Goal: Task Accomplishment & Management: Use online tool/utility

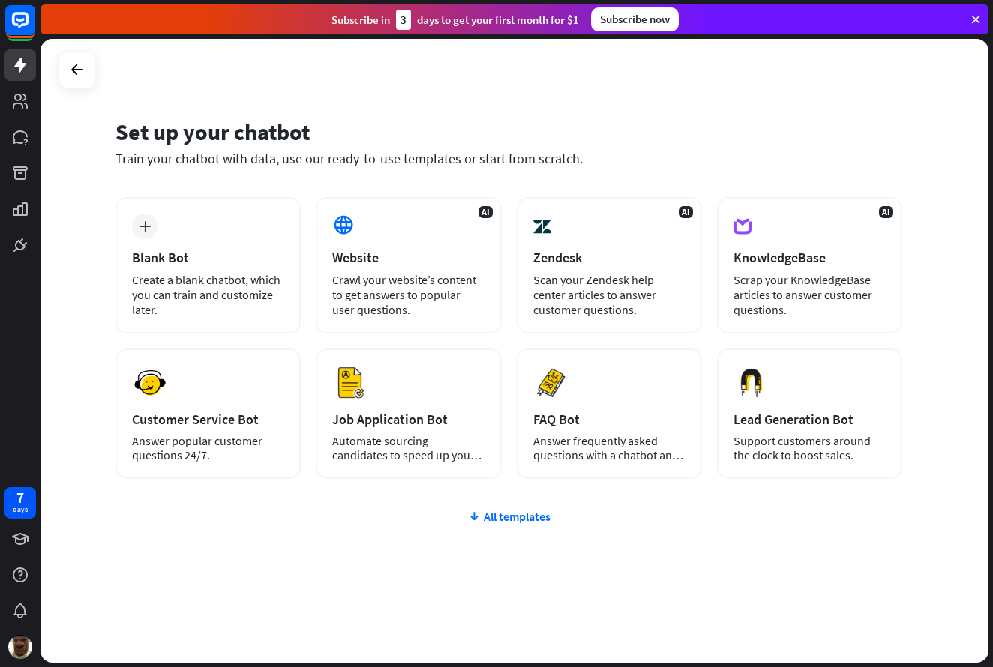
click at [56, 61] on div "Set up your chatbot Train your chatbot with data, use our ready-to-use template…" at bounding box center [514, 351] width 948 height 624
click at [67, 62] on div at bounding box center [77, 69] width 28 height 28
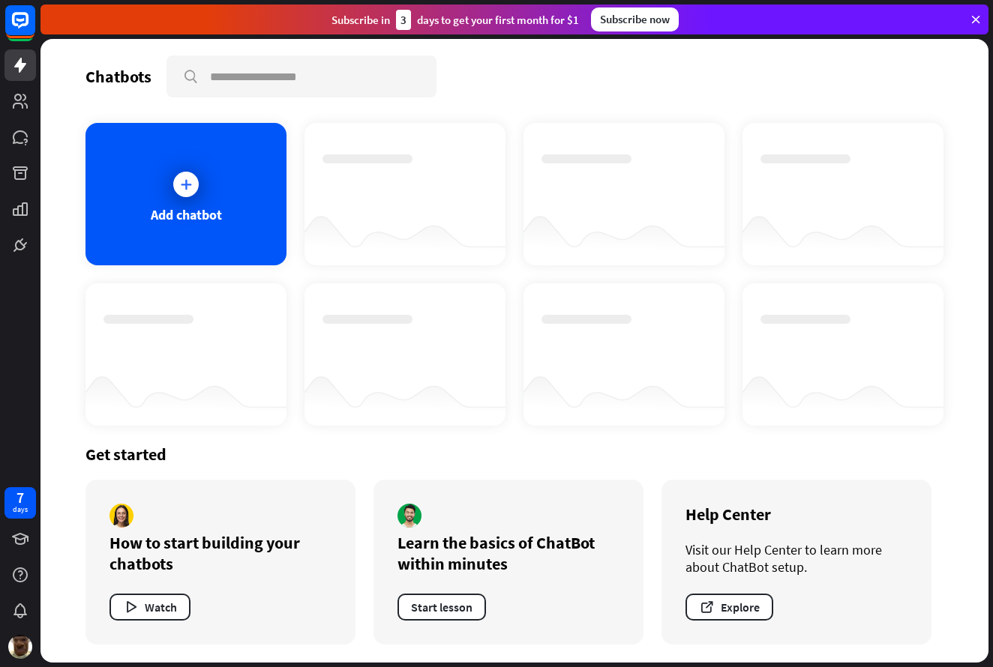
scroll to position [1, 0]
click at [28, 216] on icon at bounding box center [20, 209] width 18 height 18
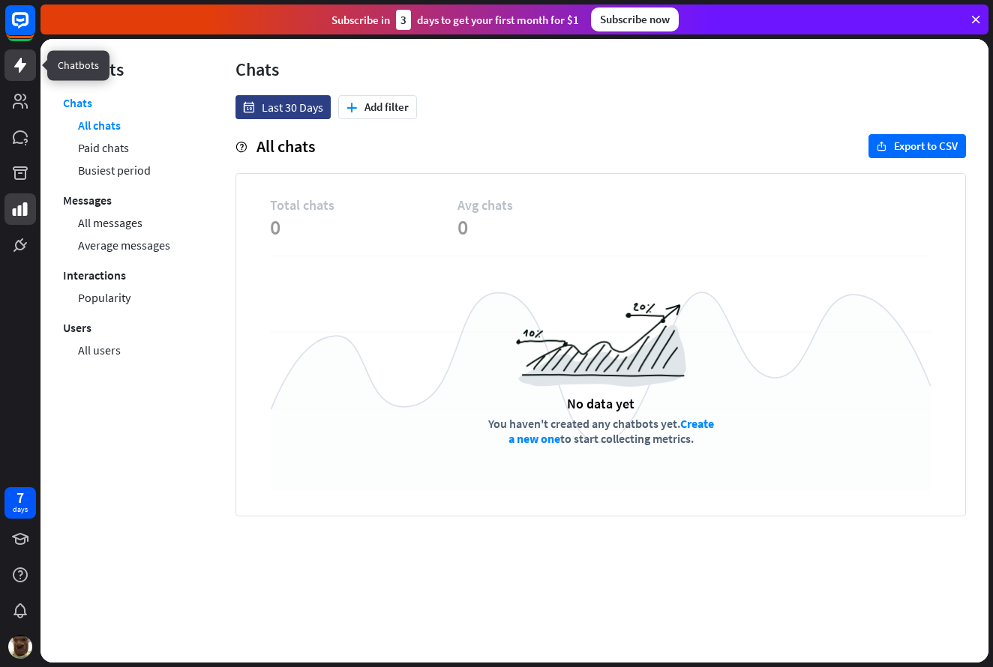
click at [26, 55] on link at bounding box center [19, 64] width 31 height 31
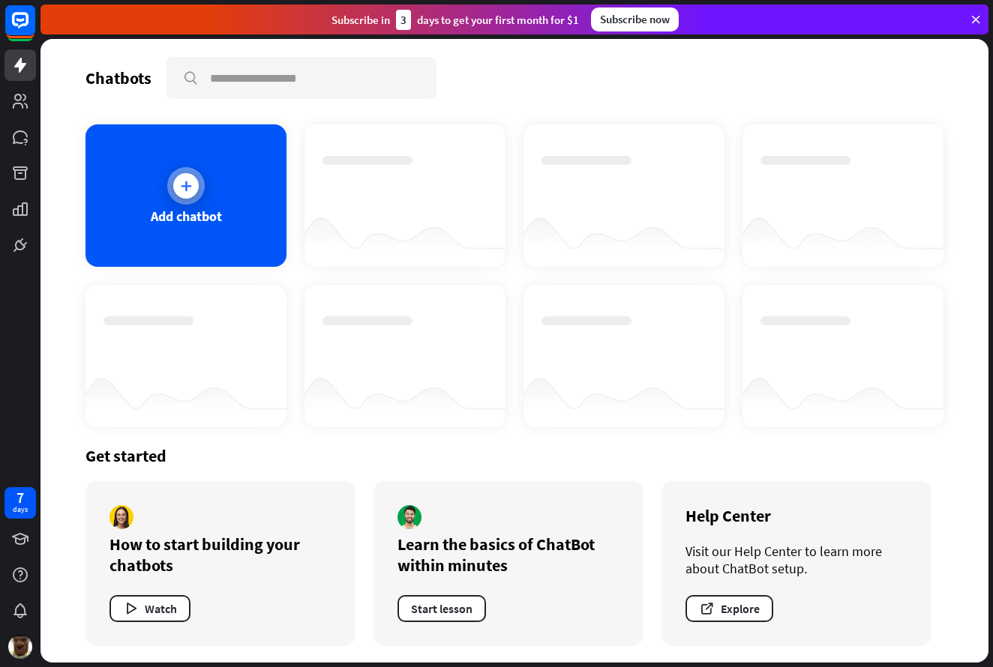
click at [137, 183] on div "Add chatbot" at bounding box center [185, 195] width 201 height 142
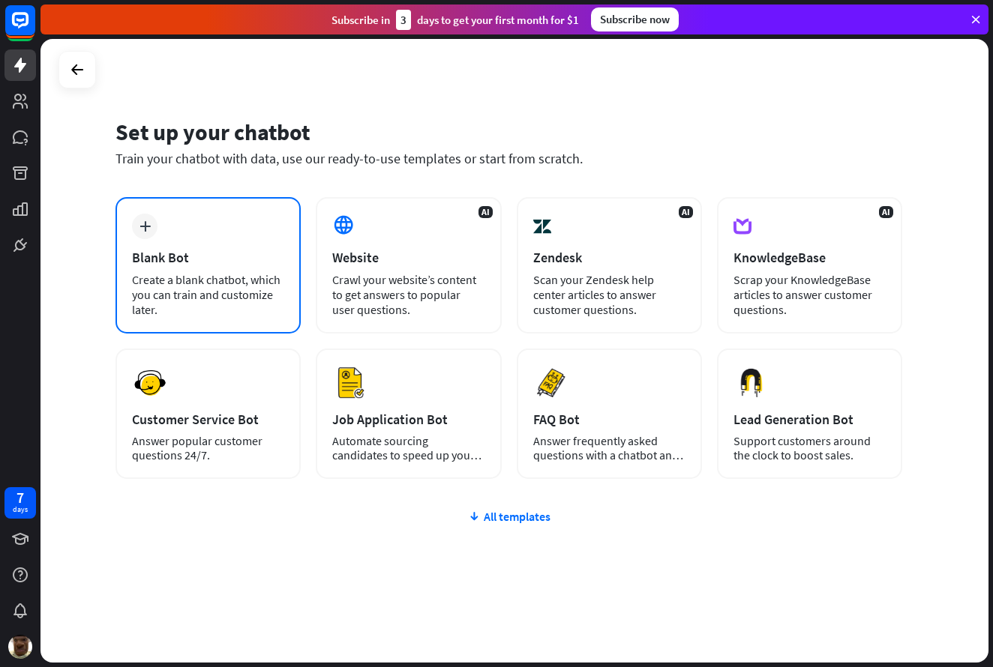
click at [217, 261] on div "Blank Bot" at bounding box center [208, 257] width 152 height 17
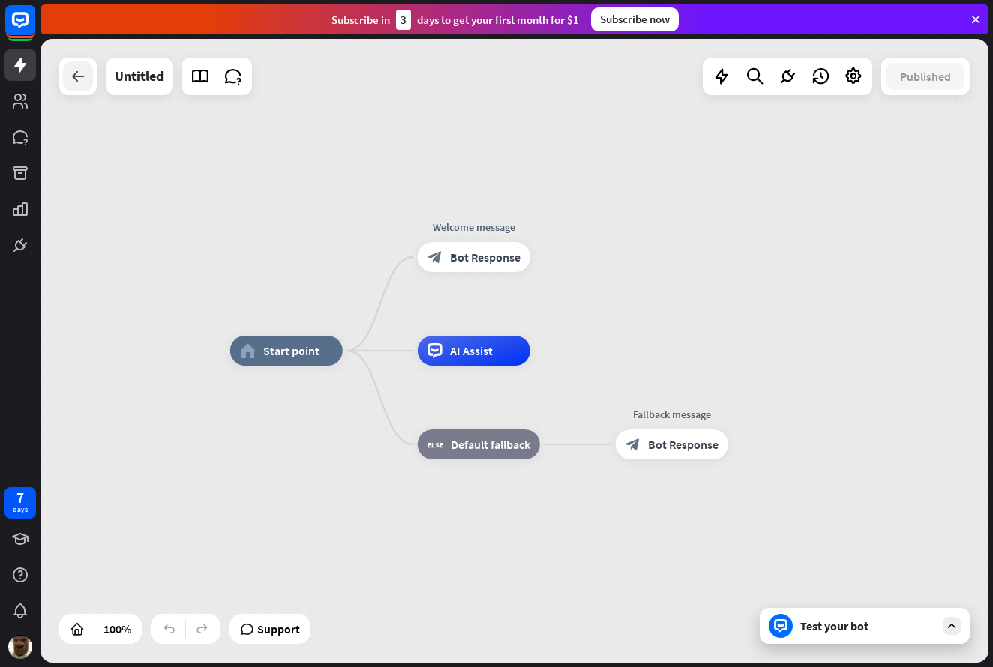
click at [90, 83] on div at bounding box center [78, 76] width 30 height 30
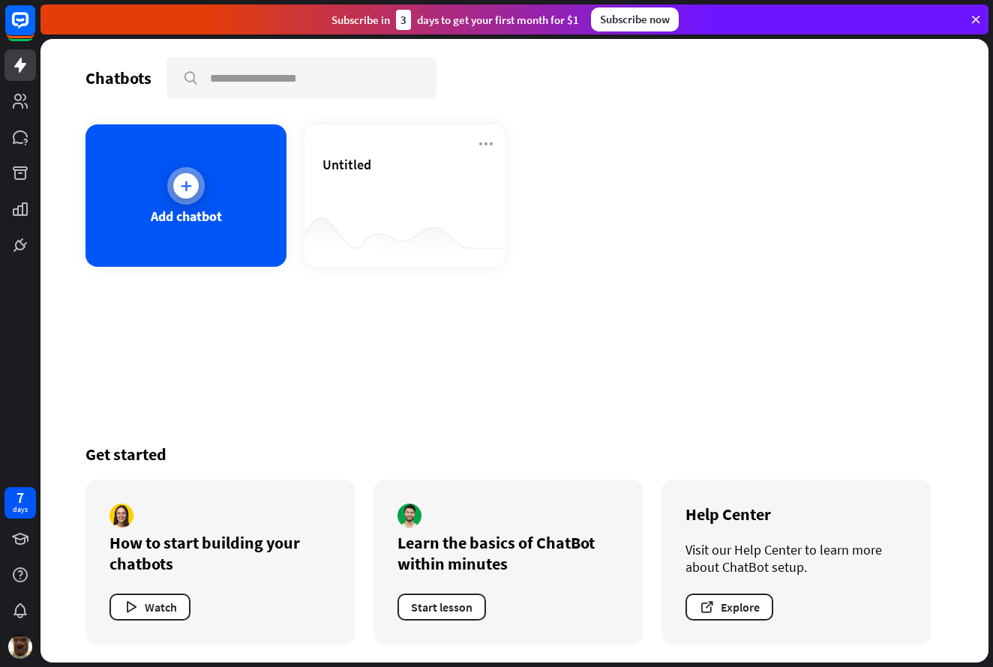
click at [126, 185] on div "Add chatbot" at bounding box center [185, 195] width 201 height 142
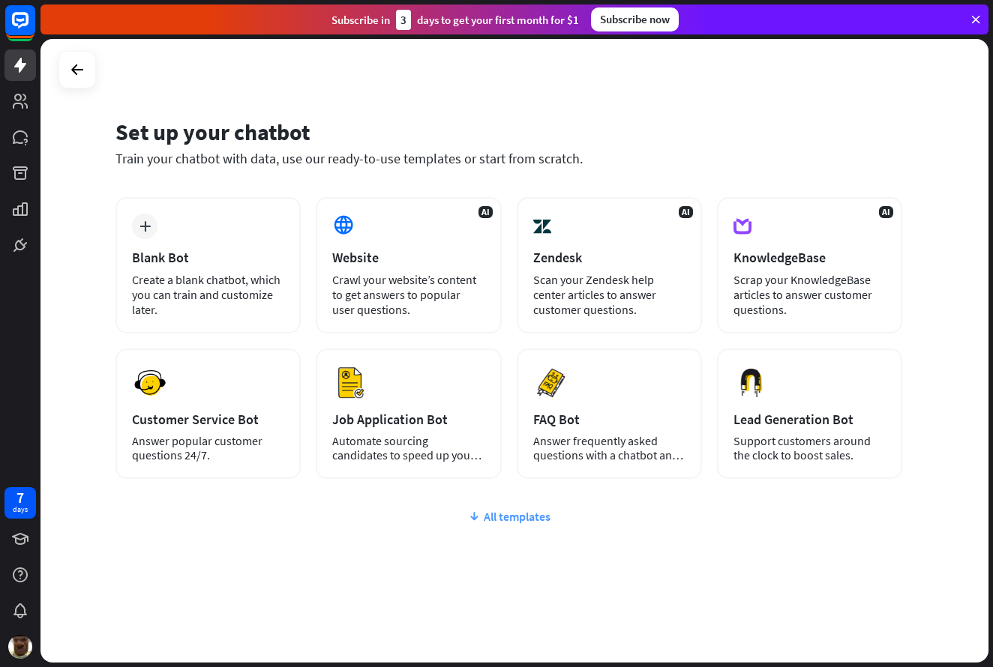
click at [523, 511] on div "All templates" at bounding box center [508, 516] width 787 height 15
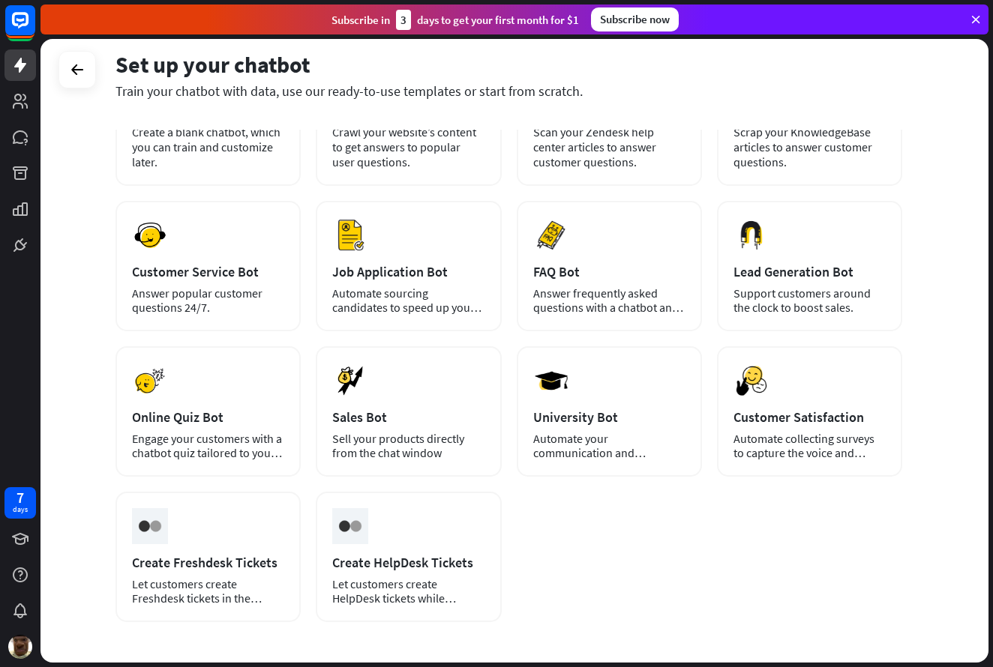
scroll to position [149, 0]
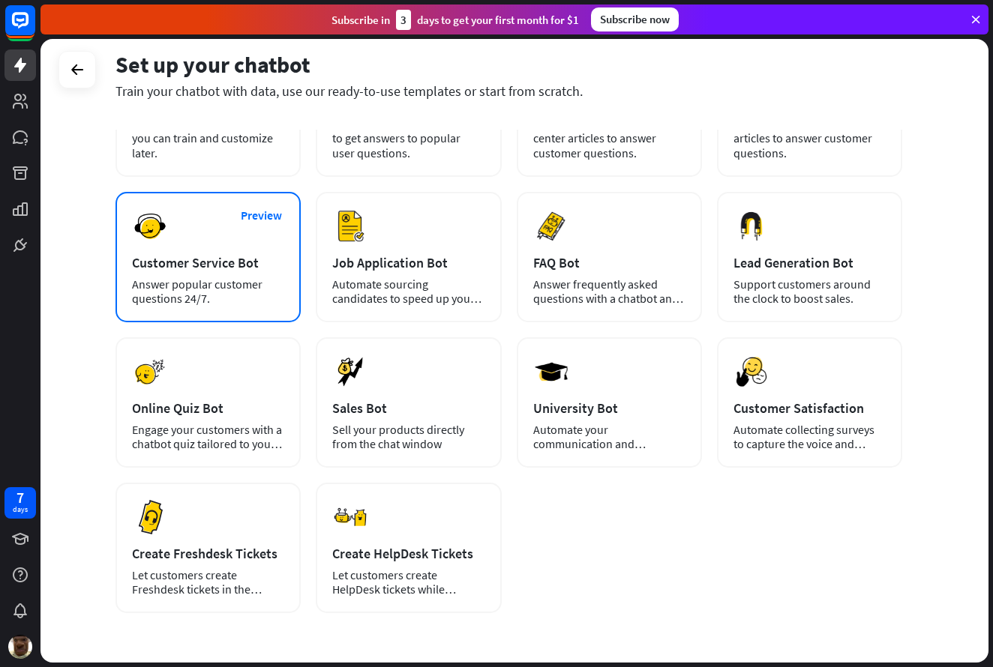
click at [229, 300] on div "Answer popular customer questions 24/7." at bounding box center [208, 291] width 152 height 28
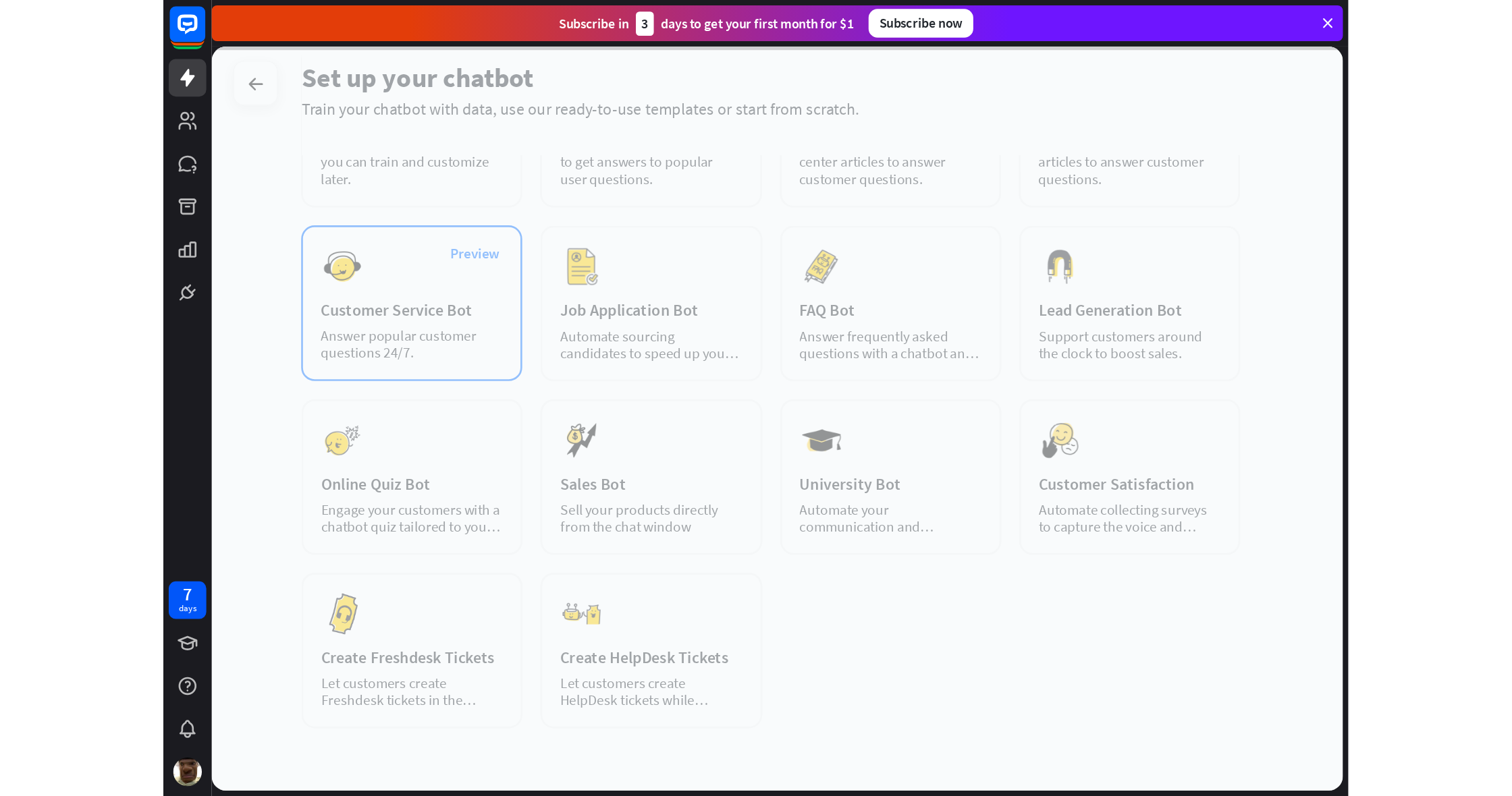
scroll to position [148, 0]
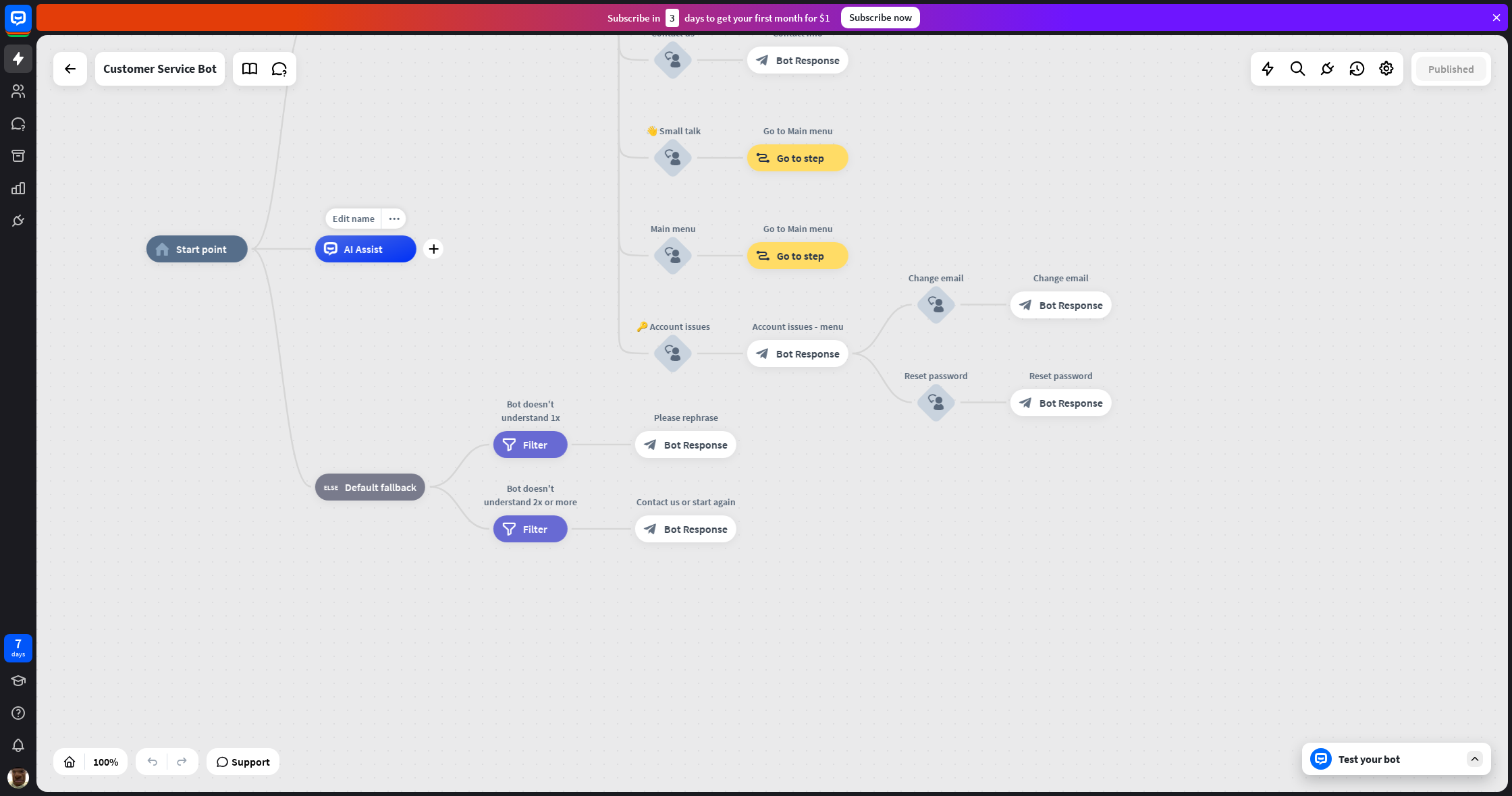
drag, startPoint x: 390, startPoint y: 246, endPoint x: 427, endPoint y: 274, distance: 46.4
click at [417, 263] on div "Edit name more_horiz plus AI Assist" at bounding box center [365, 249] width 101 height 27
click at [398, 319] on div "home_2 Start point Welcome message block_bot_response Bot Response 🔙 Main menu …" at bounding box center [882, 627] width 1472 height 756
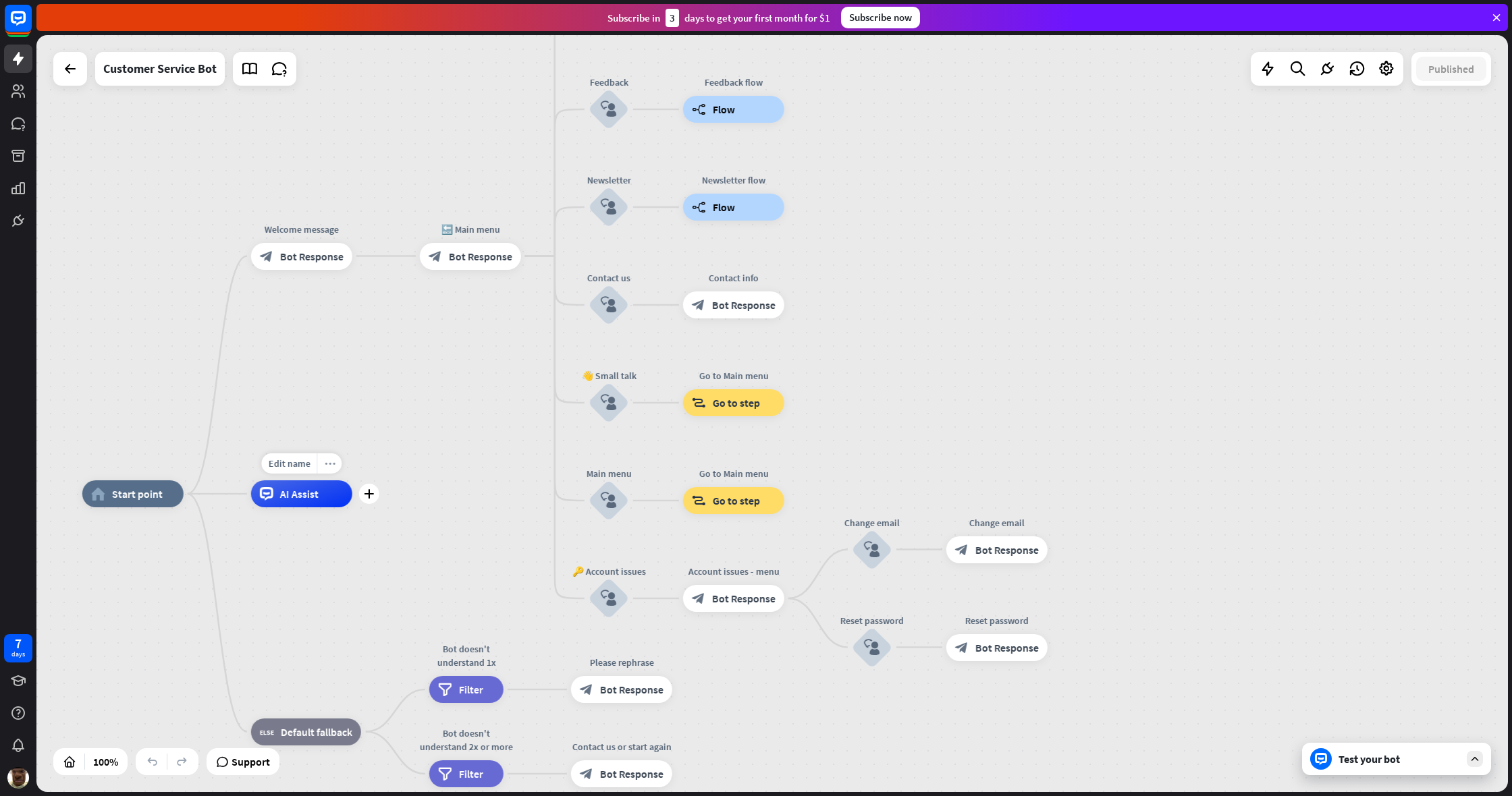
click at [333, 454] on div "more_horiz" at bounding box center [329, 463] width 25 height 20
click at [352, 505] on div "plus AI Assist" at bounding box center [302, 494] width 101 height 27
click at [336, 460] on div "more_horiz" at bounding box center [328, 461] width 25 height 20
click at [352, 505] on div "plus AI Assist" at bounding box center [301, 492] width 101 height 27
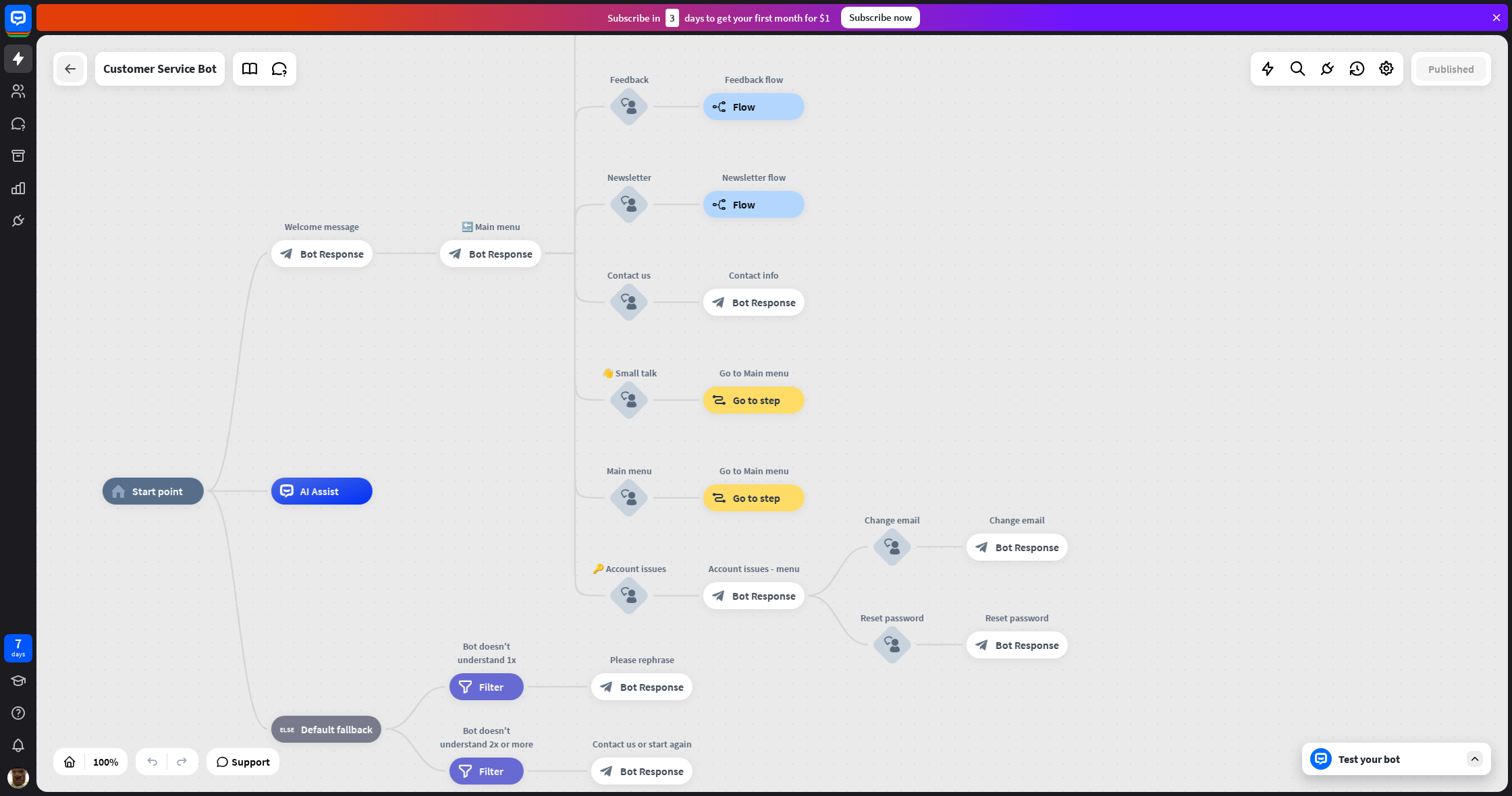
click at [76, 78] on div at bounding box center [70, 68] width 27 height 27
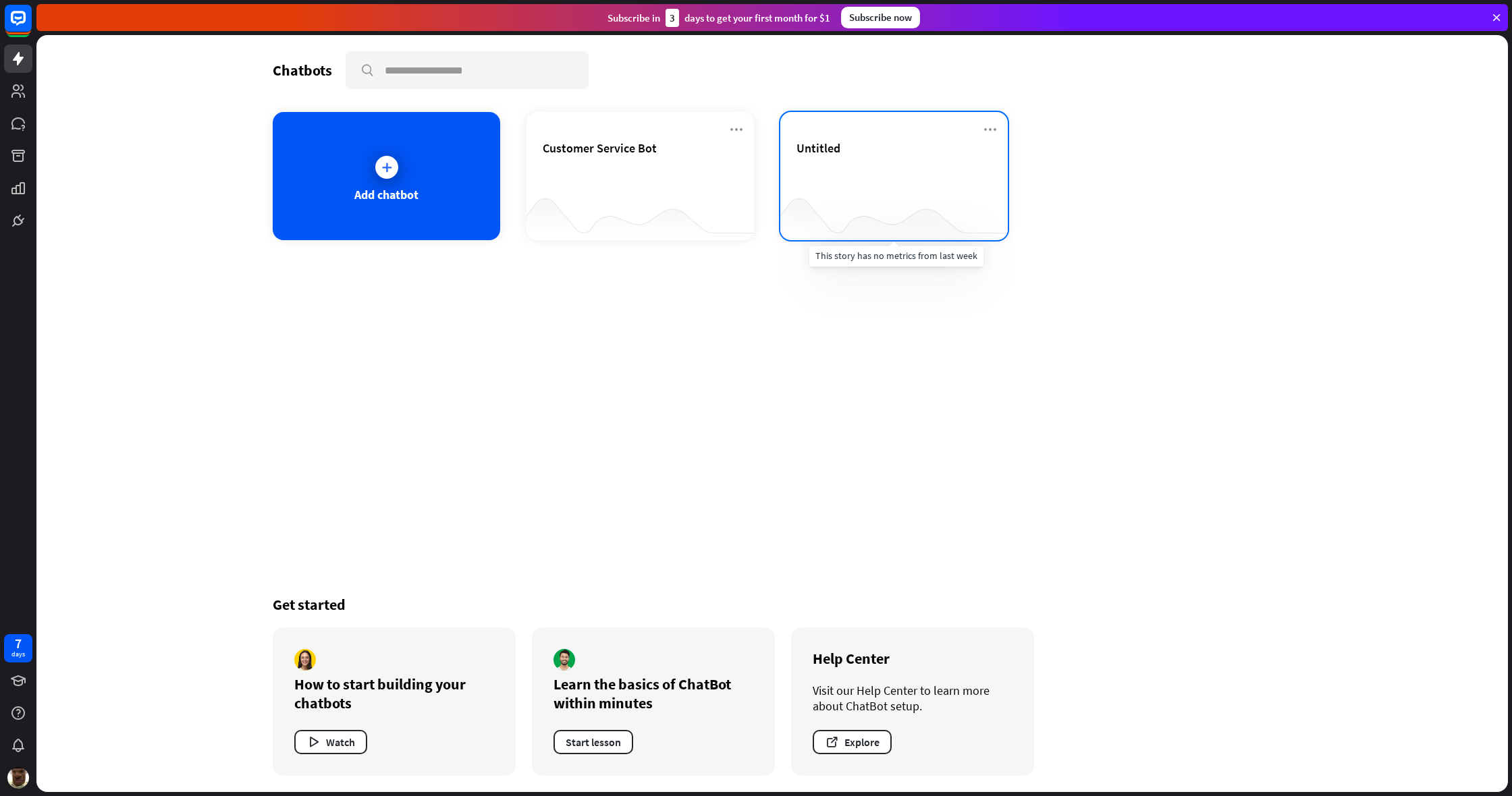
click at [893, 188] on div at bounding box center [894, 213] width 228 height 52
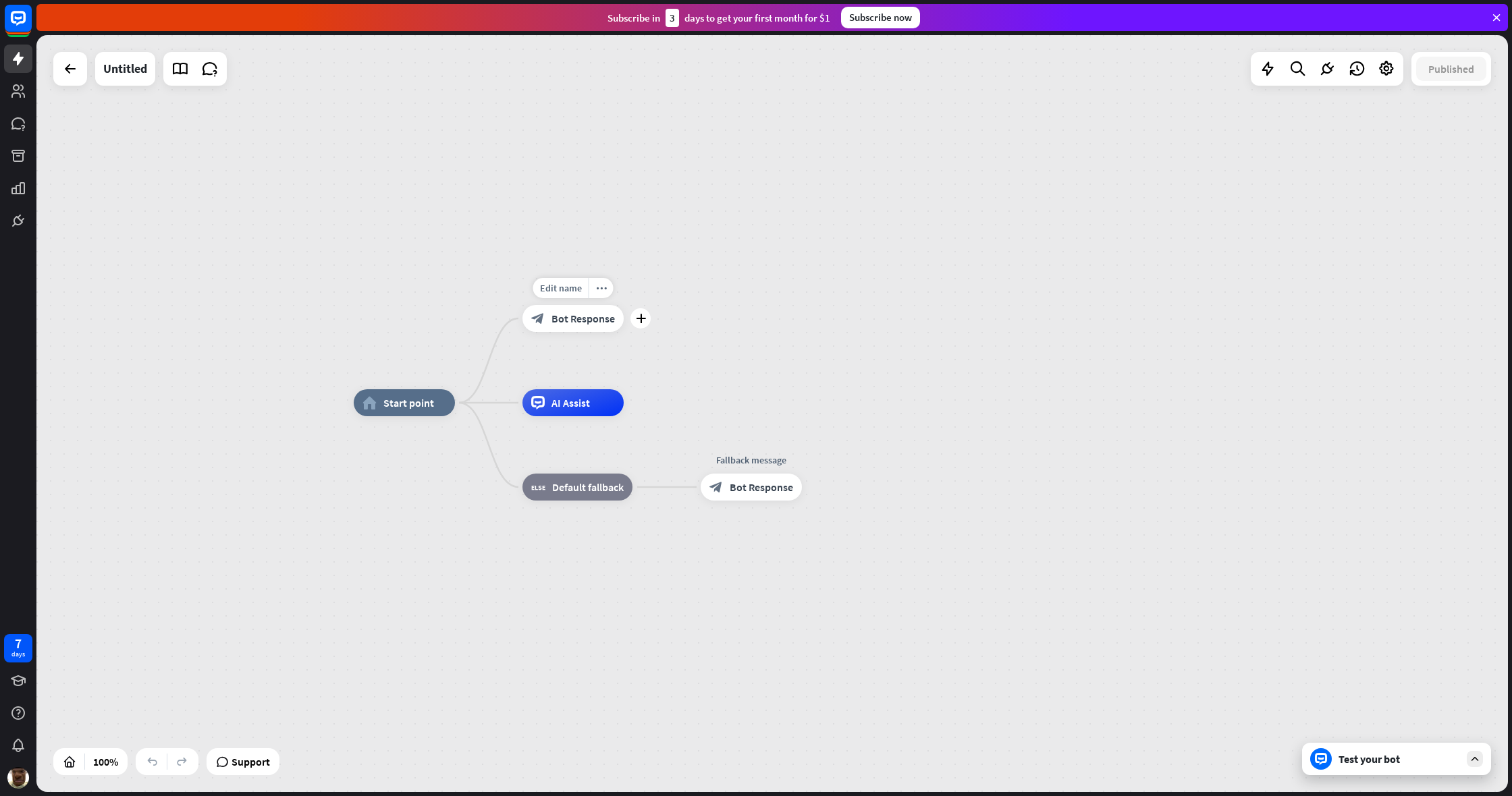
click at [582, 305] on div "Edit name more_horiz plus block_bot_response Bot Response" at bounding box center [572, 318] width 101 height 27
click at [580, 290] on div "Edit name" at bounding box center [560, 283] width 55 height 20
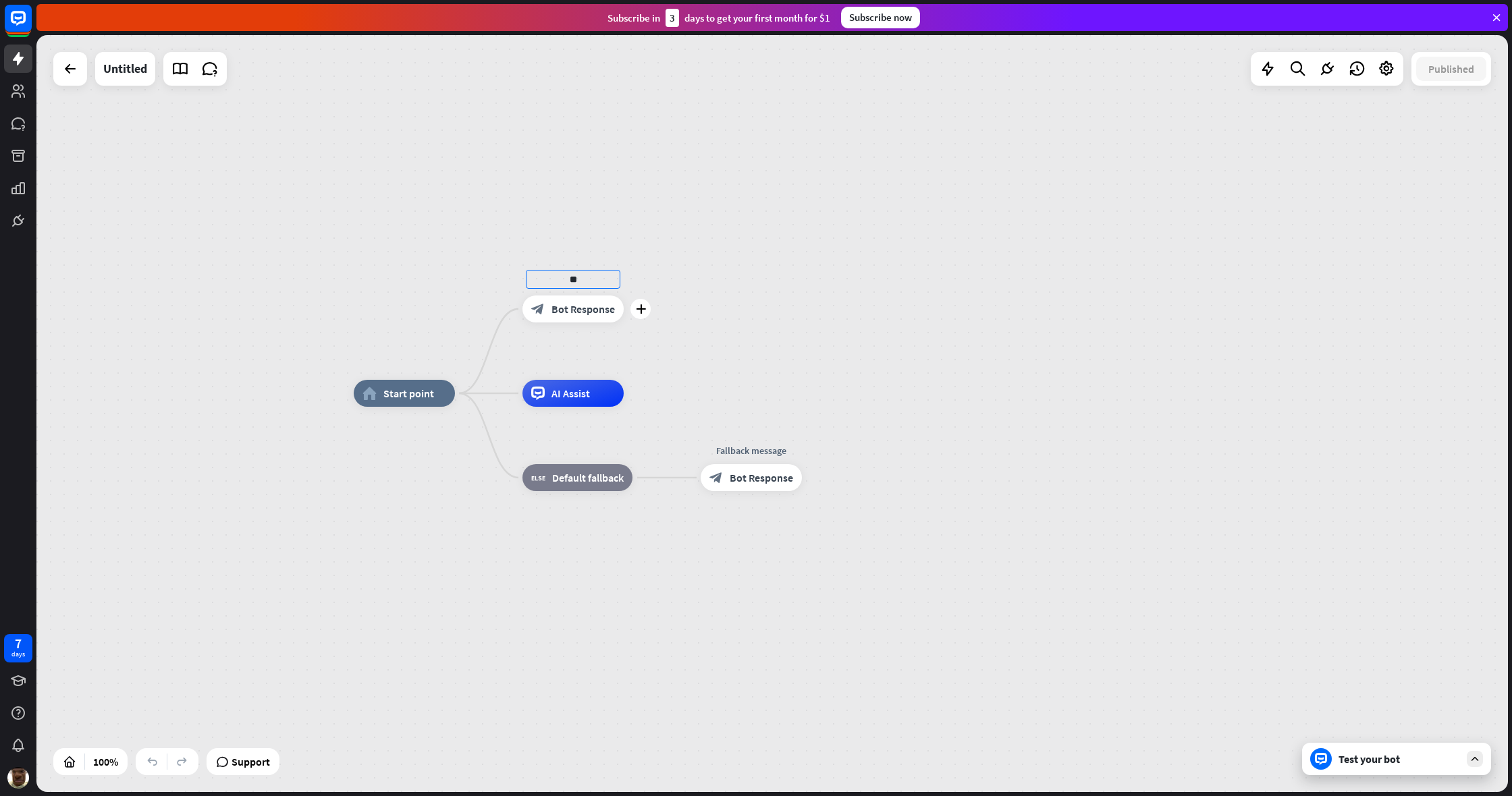
type input "*"
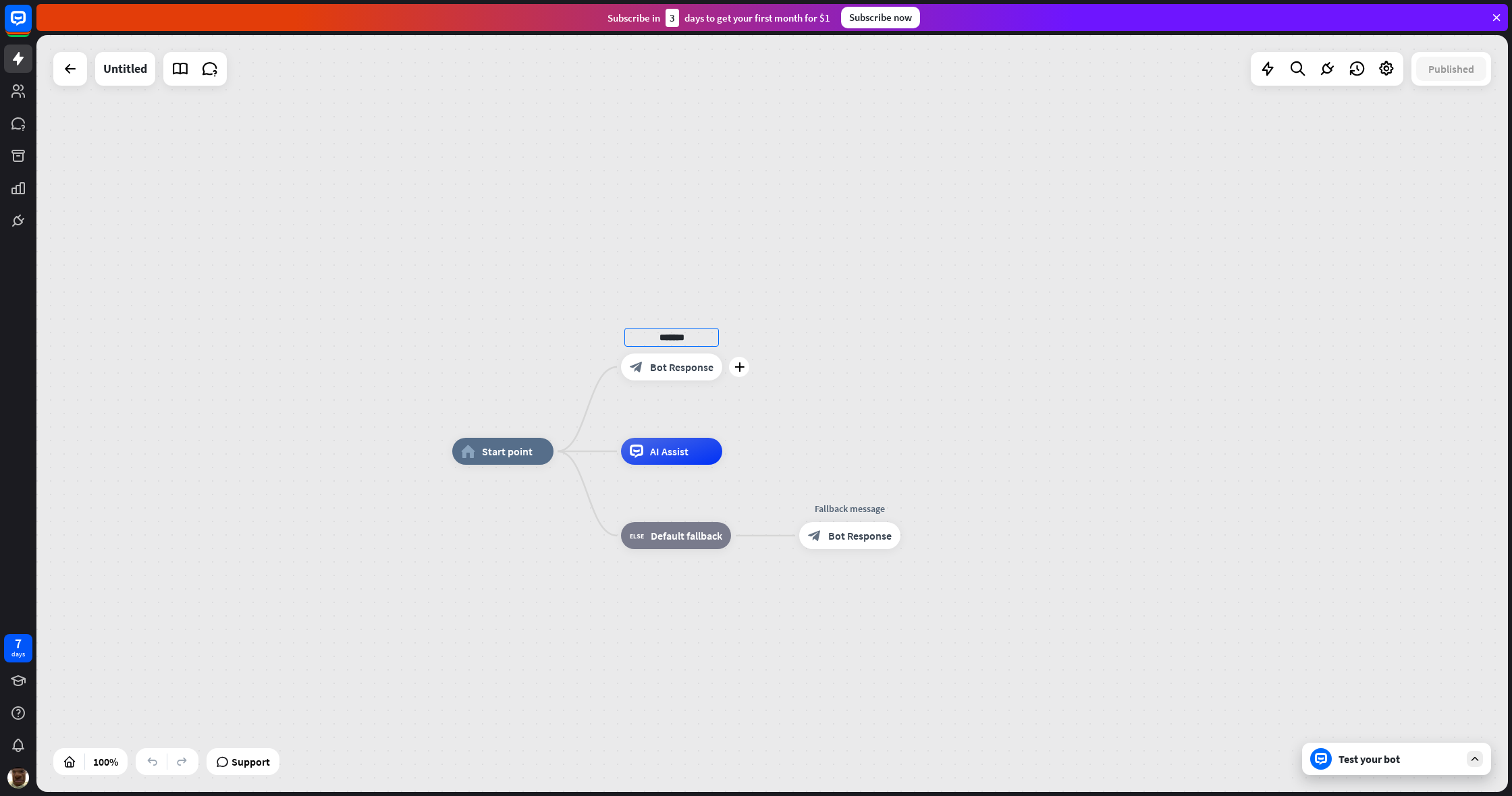
type input "*******"
click at [710, 384] on div "home_2 Start point ******* plus block_bot_response Bot Response AI Assist block…" at bounding box center [771, 413] width 1472 height 756
click at [676, 365] on span "Bot Response" at bounding box center [681, 366] width 63 height 13
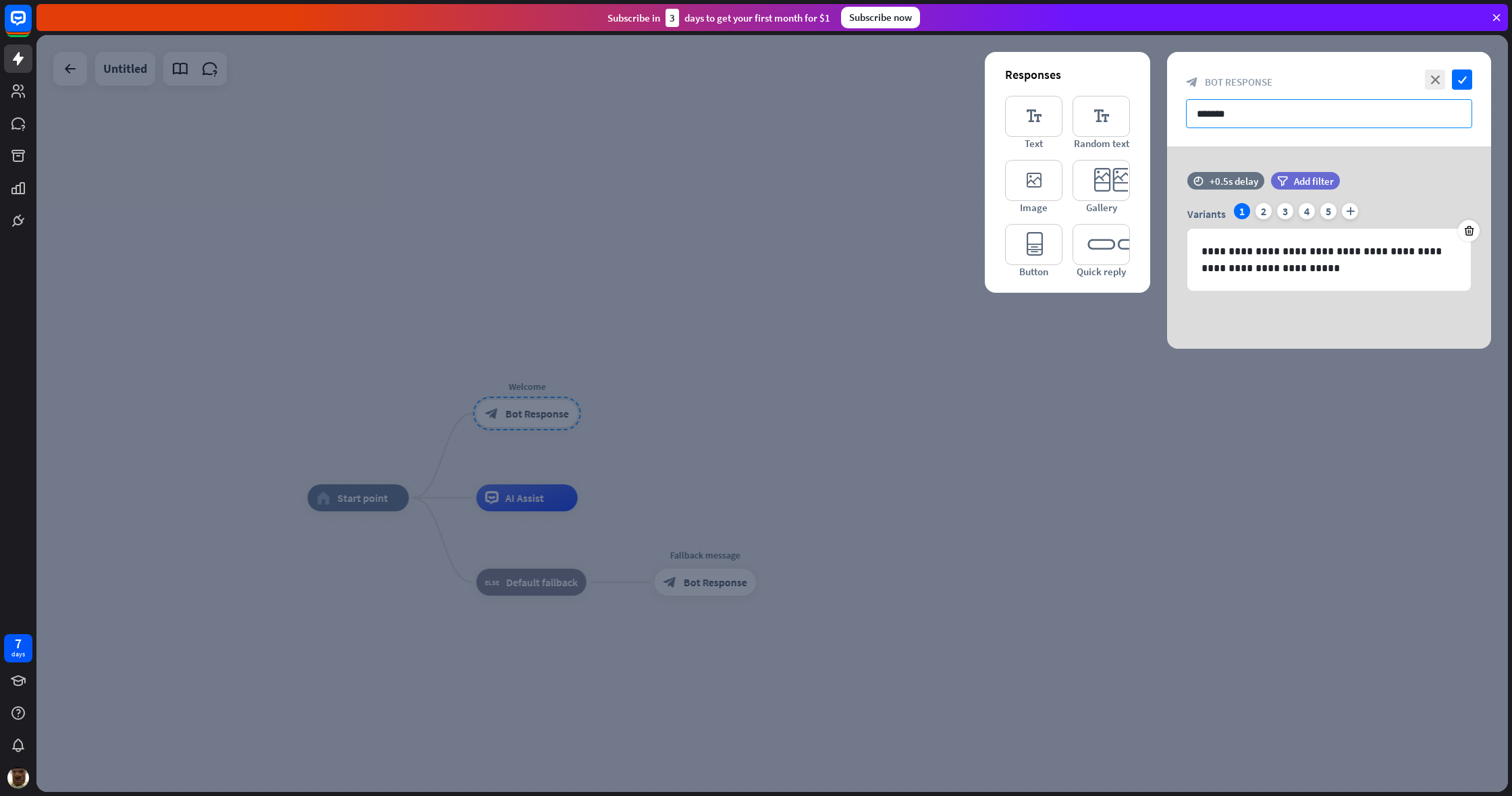
drag, startPoint x: 1281, startPoint y: 106, endPoint x: 1166, endPoint y: 117, distance: 115.5
click at [893, 117] on div "**********" at bounding box center [771, 413] width 1472 height 756
click at [893, 117] on input "*******" at bounding box center [1329, 113] width 286 height 29
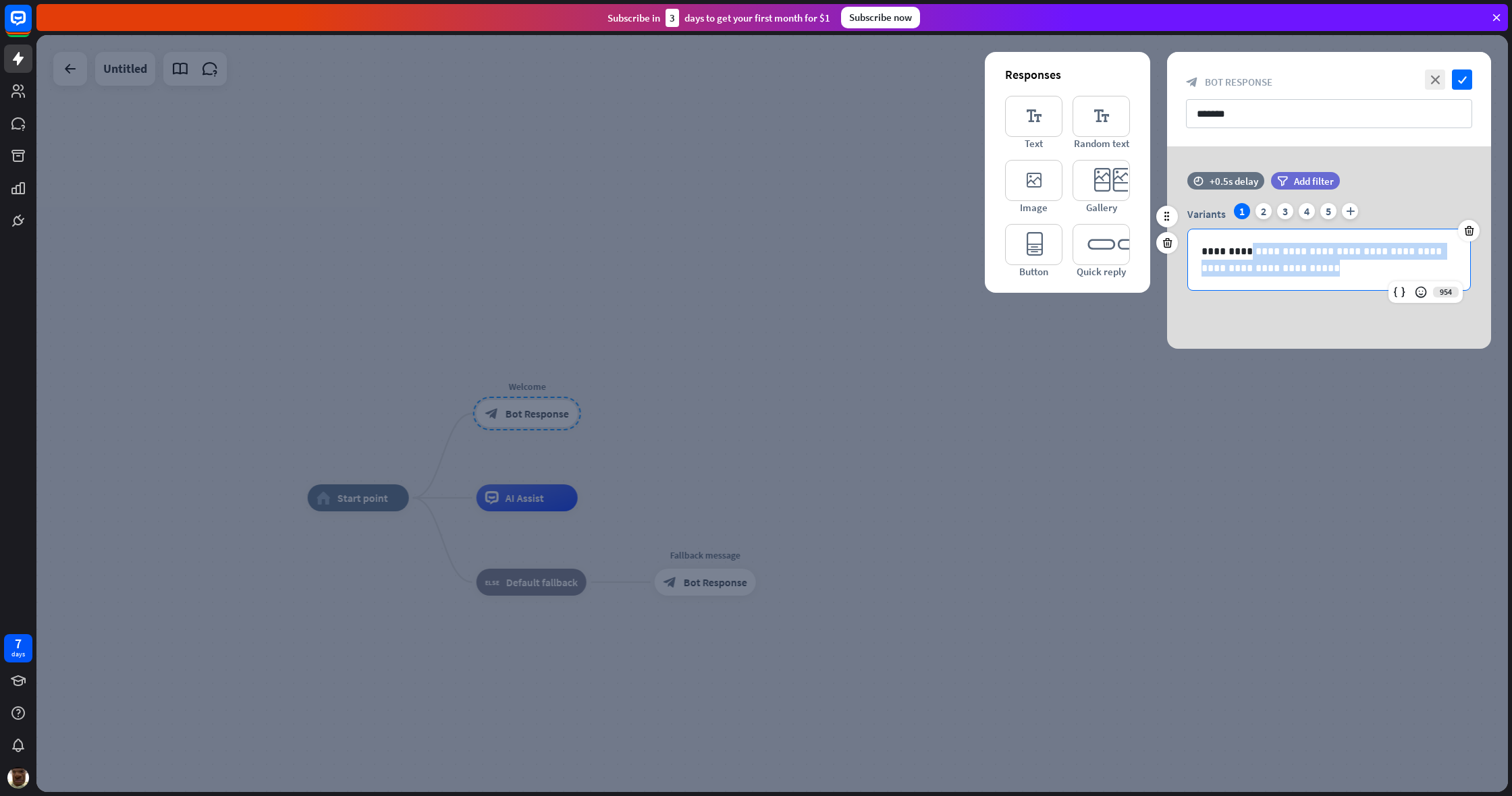
drag, startPoint x: 1310, startPoint y: 274, endPoint x: 1248, endPoint y: 255, distance: 64.8
click at [893, 255] on p "**********" at bounding box center [1328, 259] width 255 height 33
drag, startPoint x: 1289, startPoint y: 265, endPoint x: 1327, endPoint y: 261, distance: 38.2
click at [893, 264] on p "**********" at bounding box center [1328, 259] width 255 height 33
drag, startPoint x: 1390, startPoint y: 248, endPoint x: 1414, endPoint y: 261, distance: 27.3
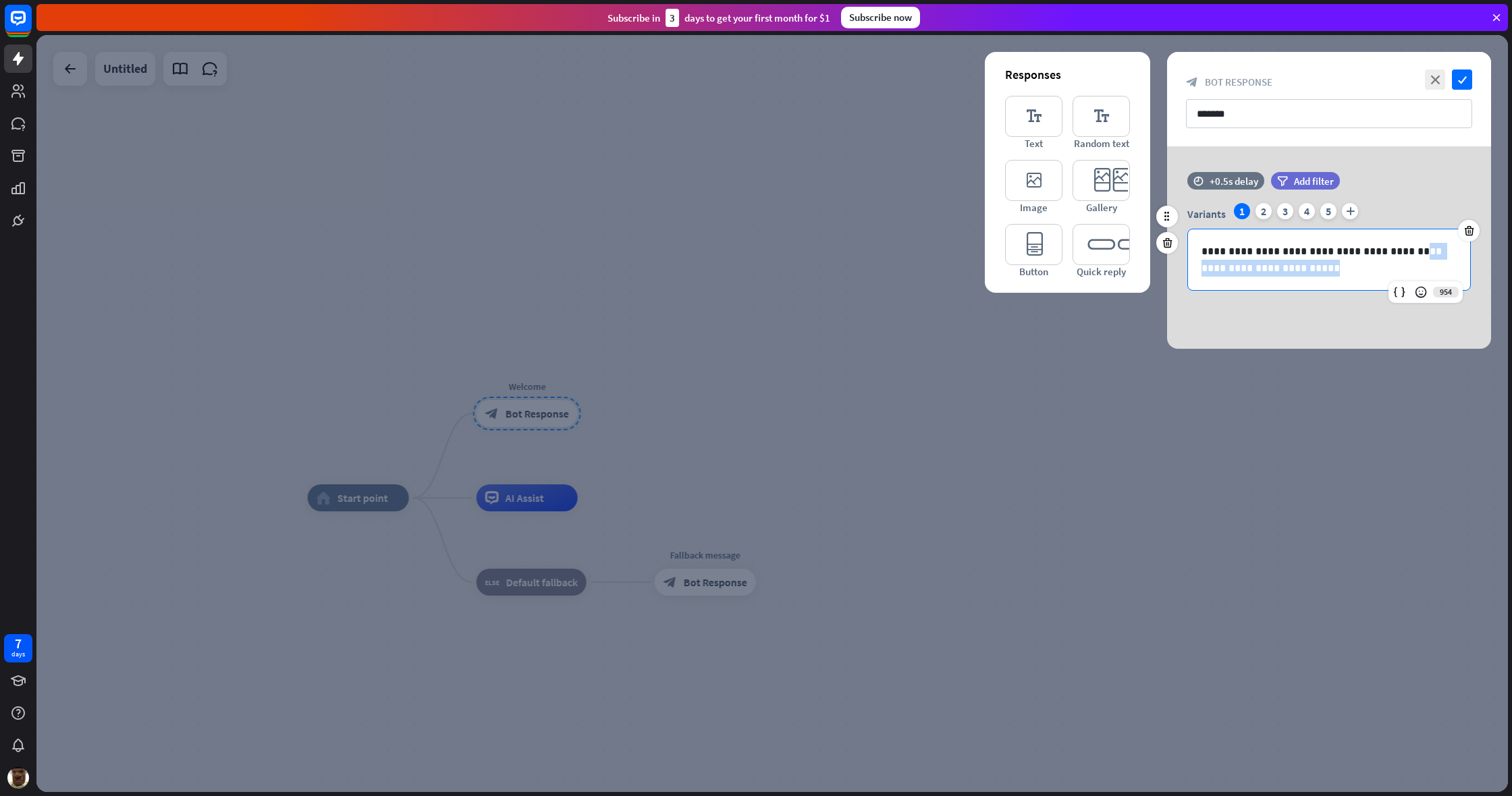
click at [893, 261] on p "**********" at bounding box center [1328, 259] width 255 height 33
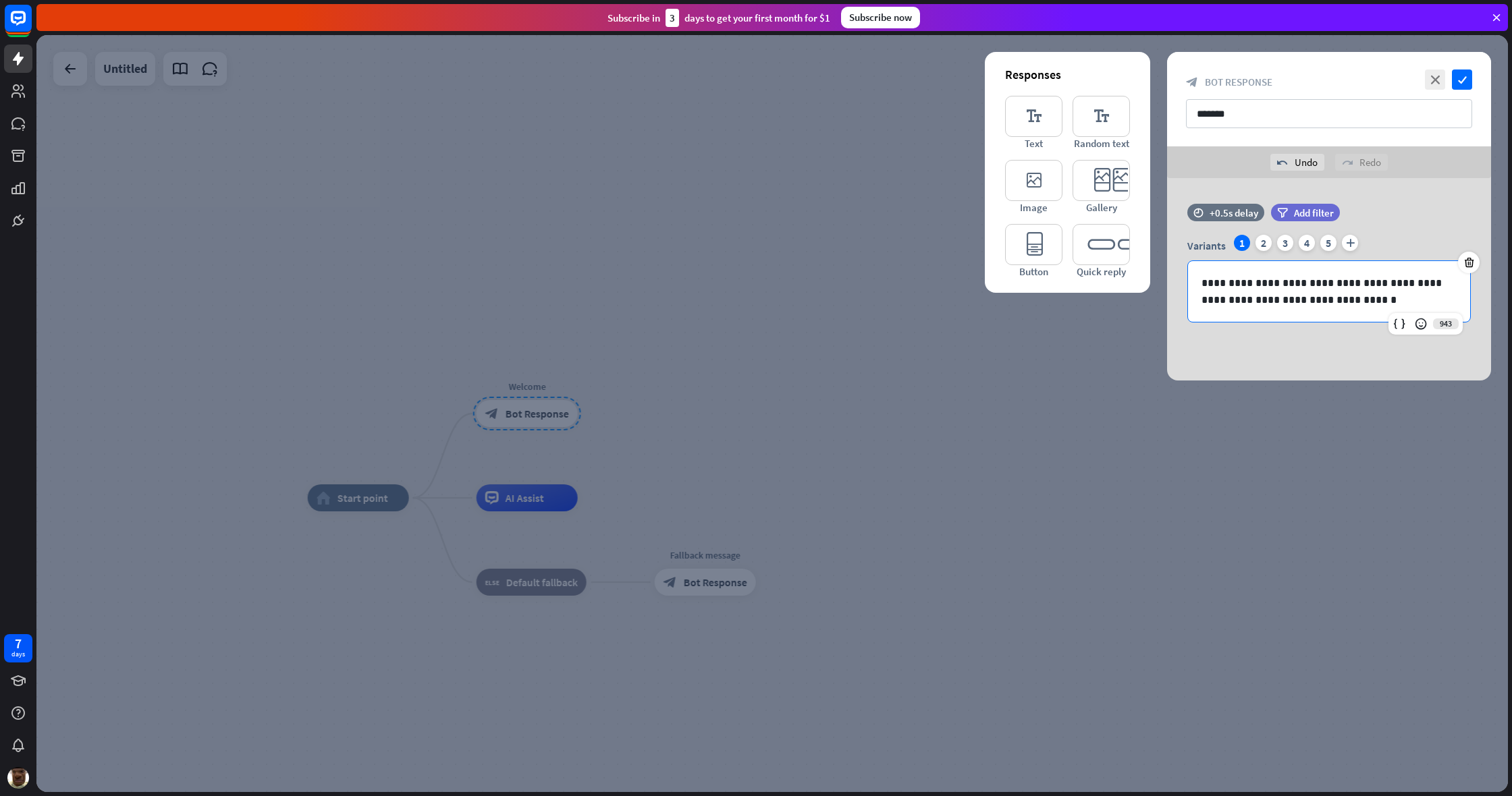
click at [893, 353] on div "**********" at bounding box center [1329, 279] width 324 height 202
click at [893, 80] on icon "check" at bounding box center [1462, 79] width 20 height 20
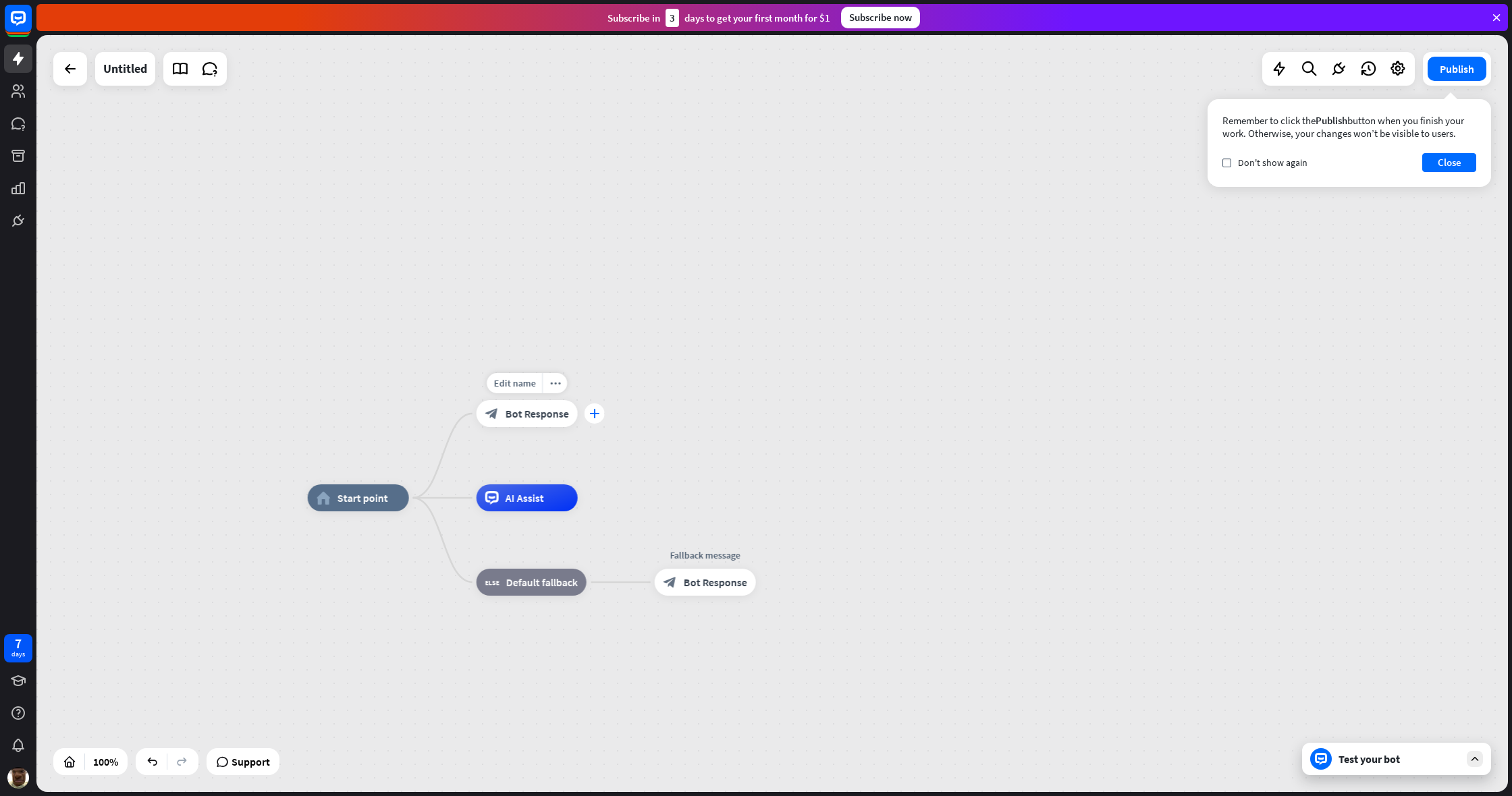
click at [598, 416] on icon "plus" at bounding box center [594, 413] width 10 height 9
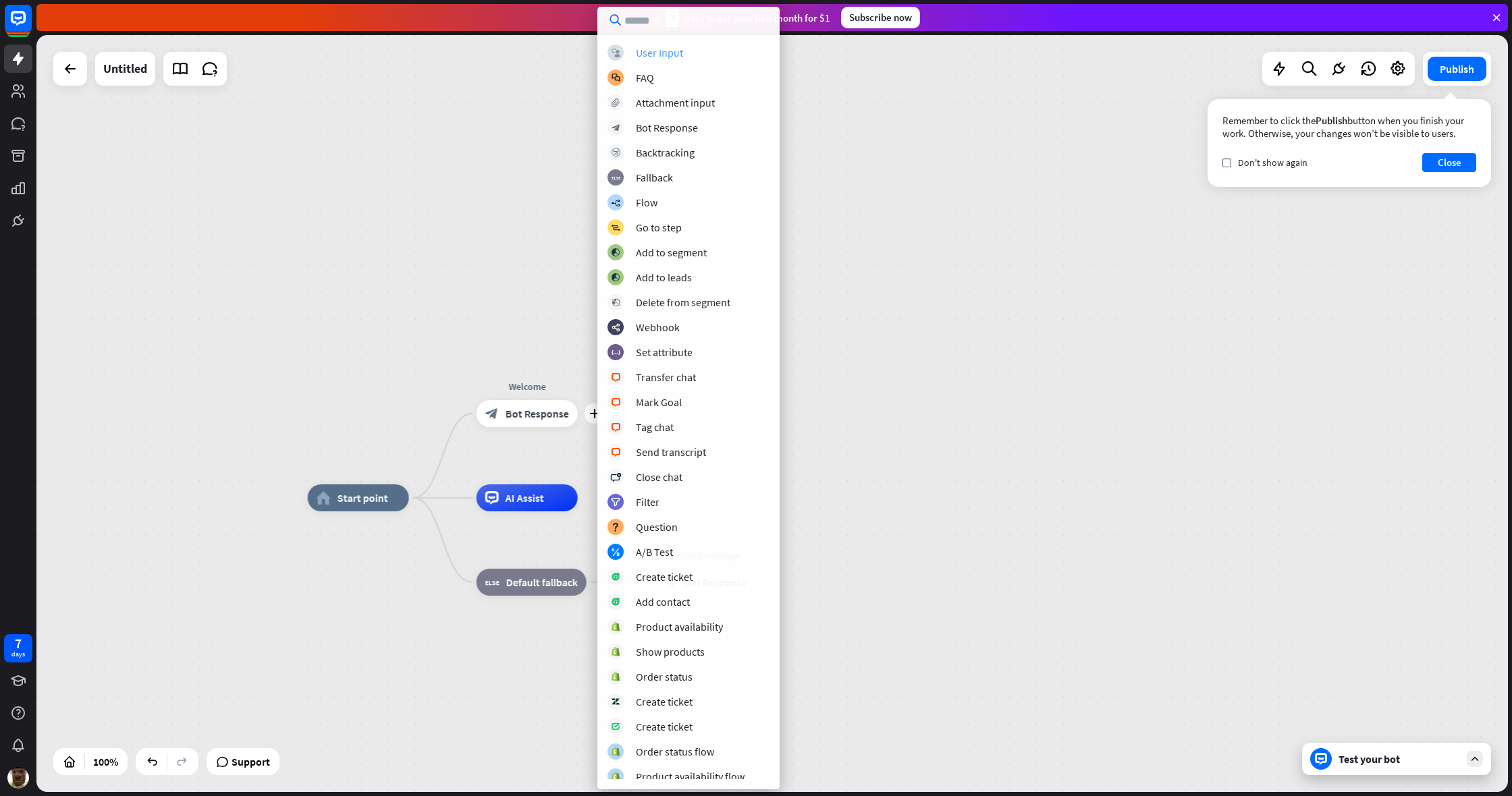
click at [653, 54] on div "User Input" at bounding box center [659, 52] width 47 height 13
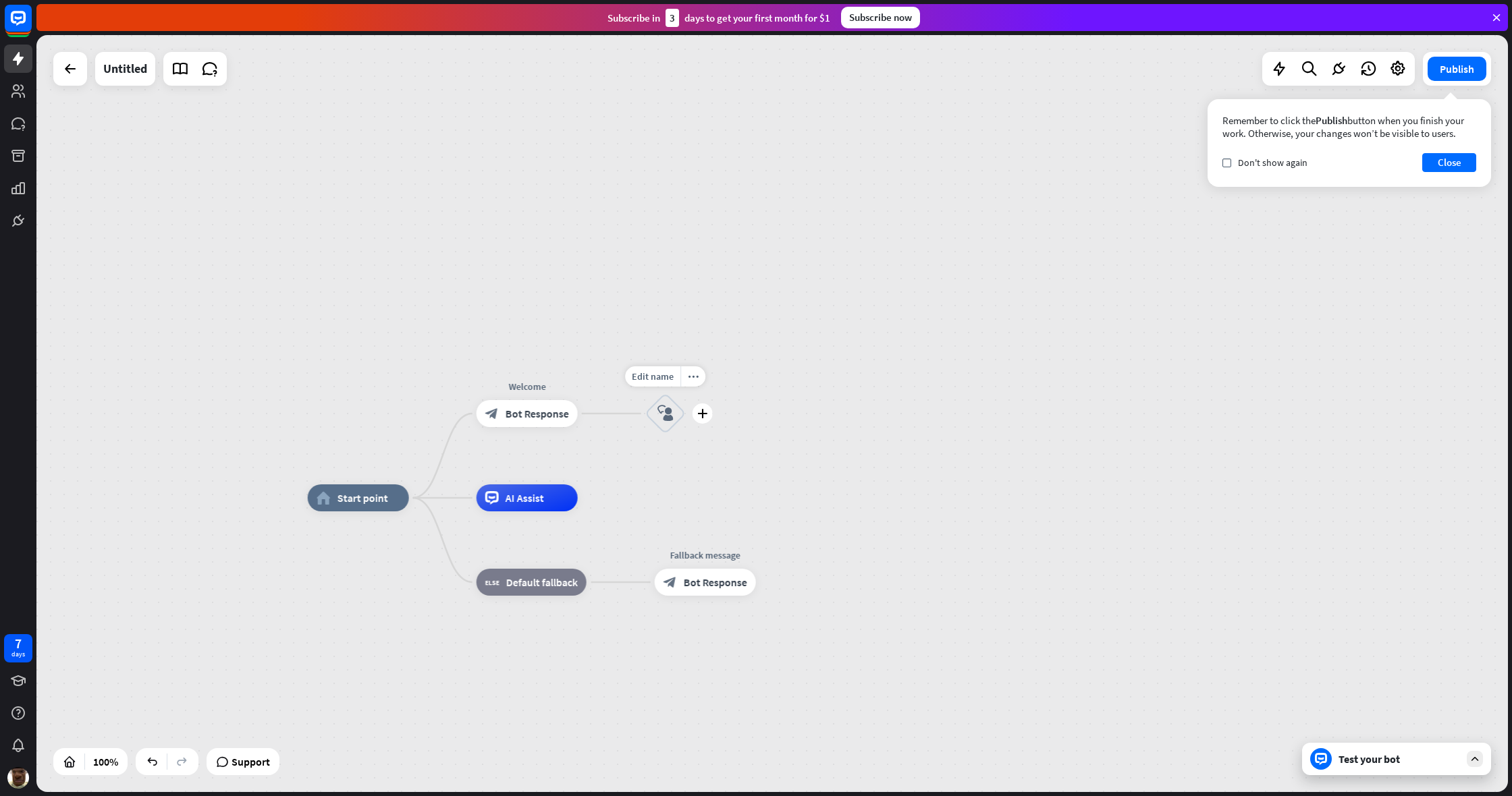
click at [662, 413] on icon "block_user_input" at bounding box center [665, 414] width 16 height 16
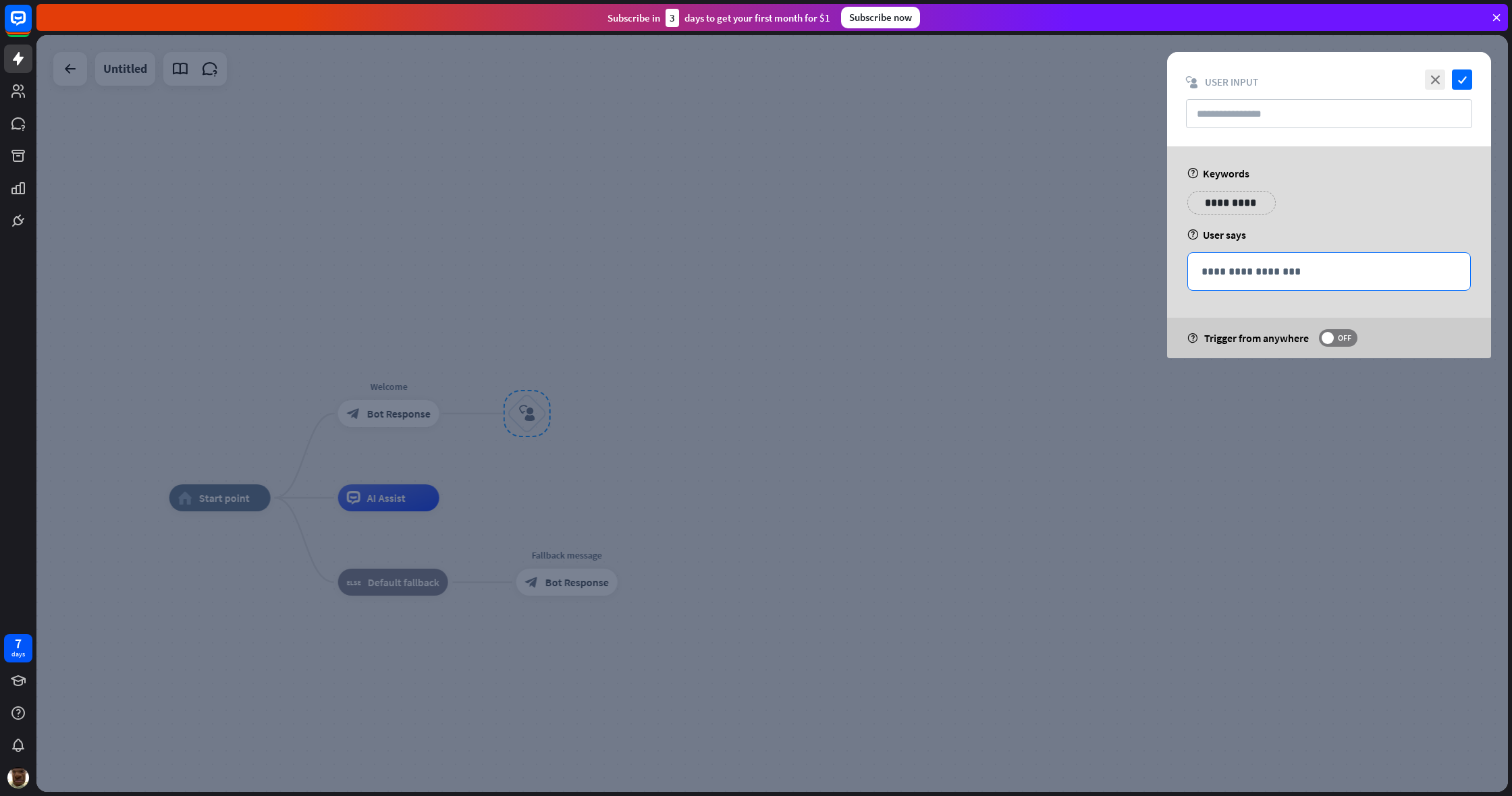
click at [893, 268] on p "**********" at bounding box center [1328, 271] width 255 height 17
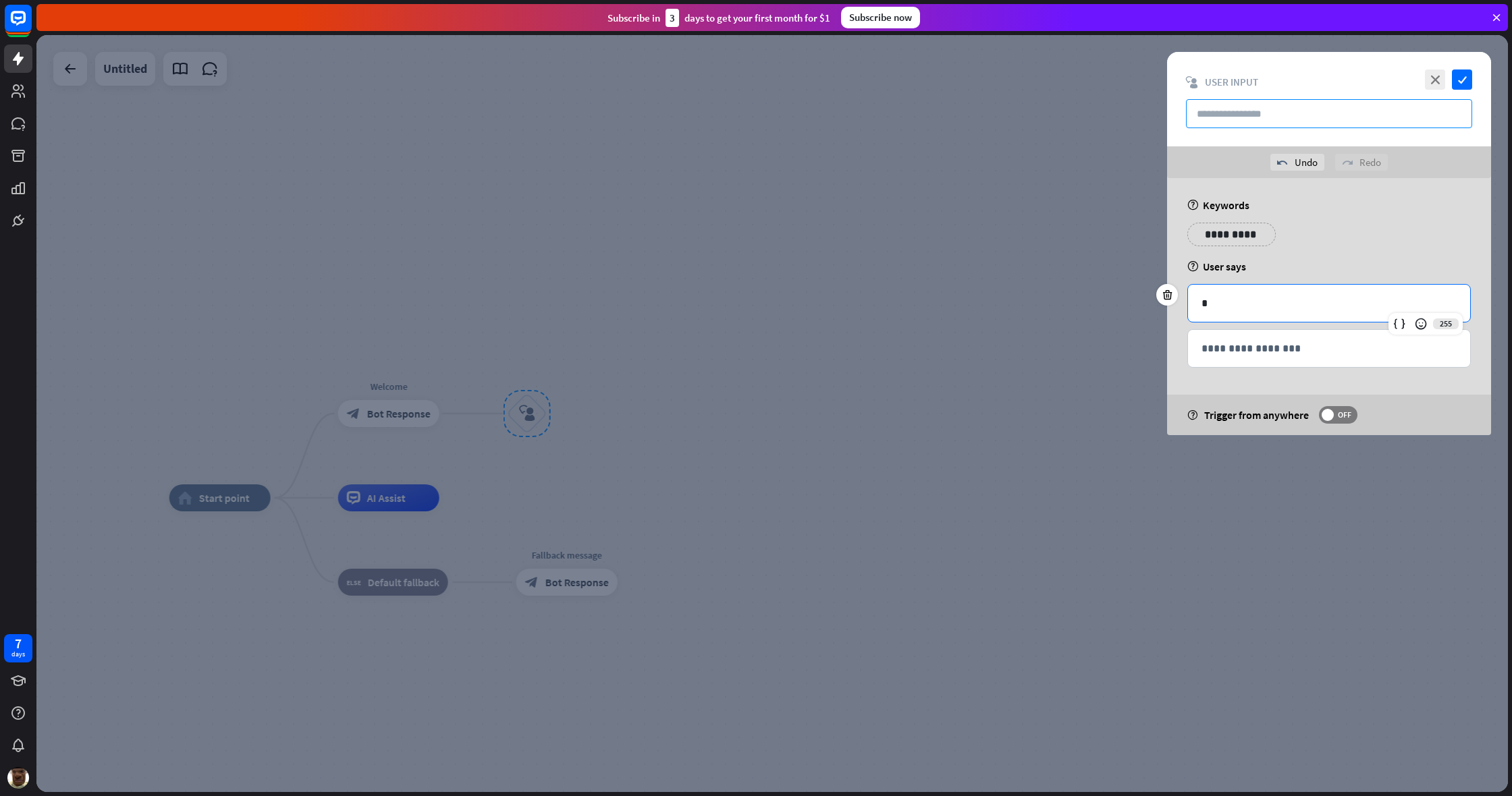
click at [893, 125] on input "text" at bounding box center [1329, 113] width 286 height 29
type input "*"
click at [893, 82] on icon "check" at bounding box center [1462, 79] width 20 height 20
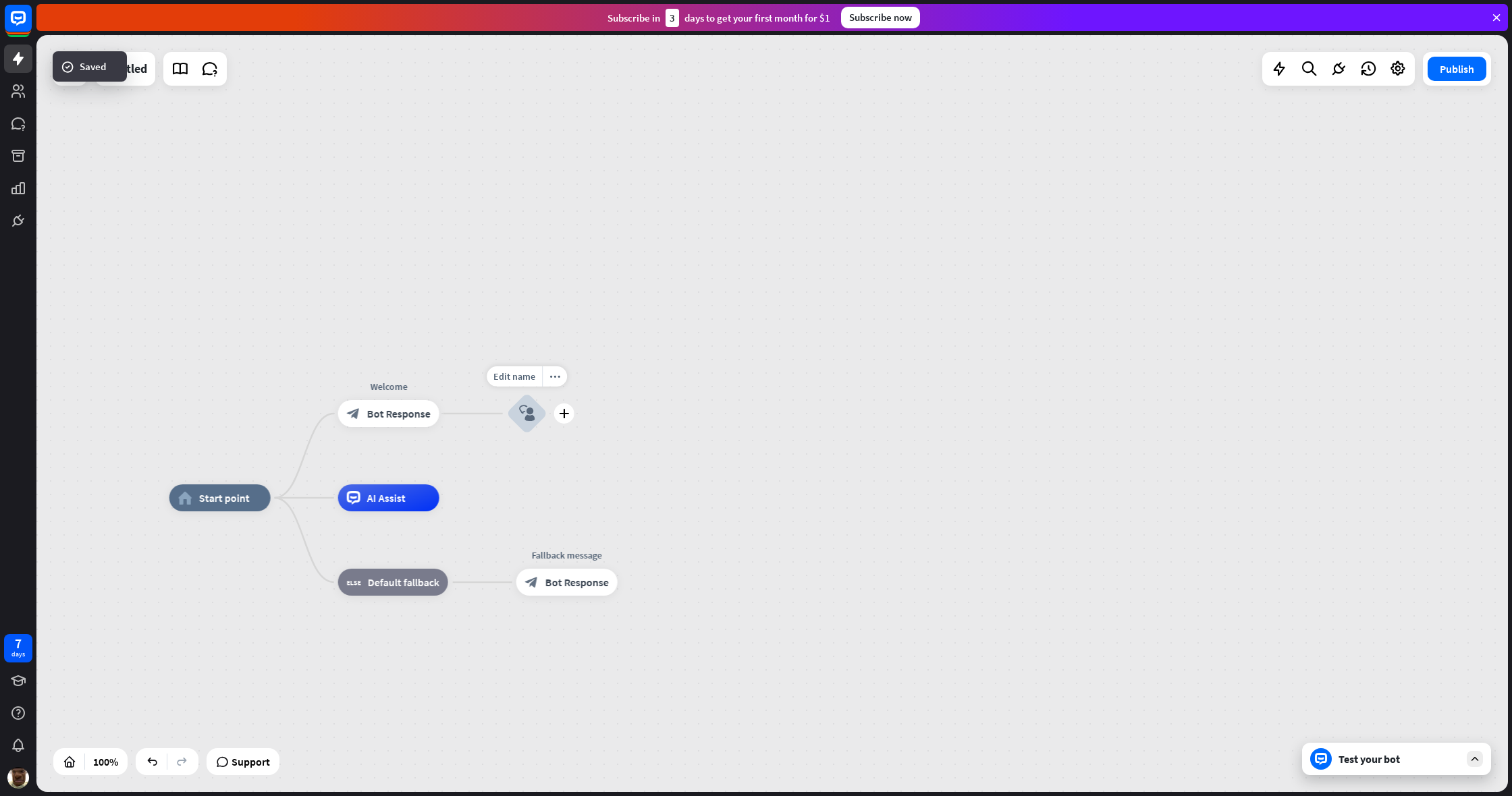
click at [532, 416] on icon "block_user_input" at bounding box center [527, 414] width 16 height 16
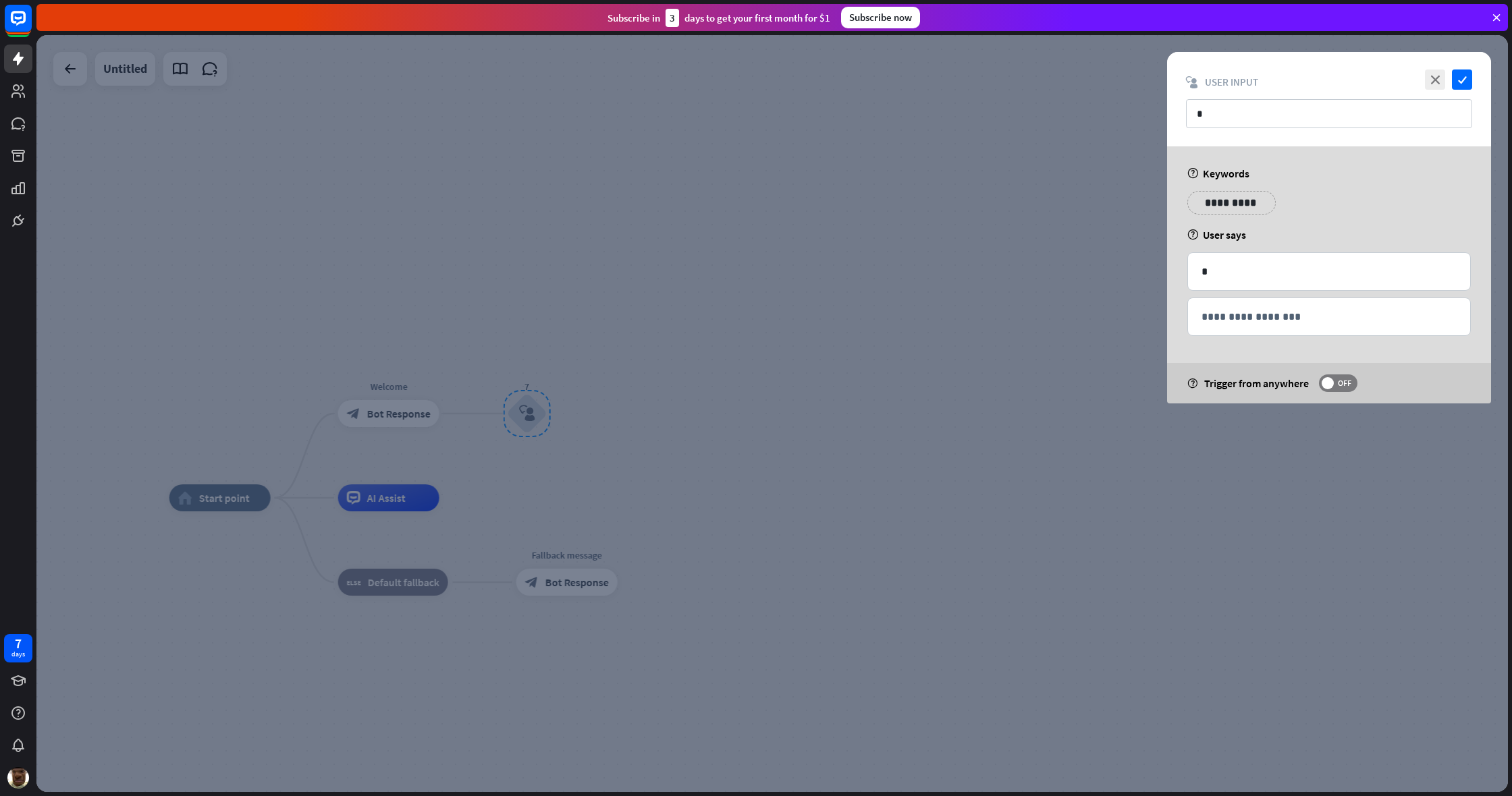
click at [728, 387] on div at bounding box center [771, 413] width 1472 height 756
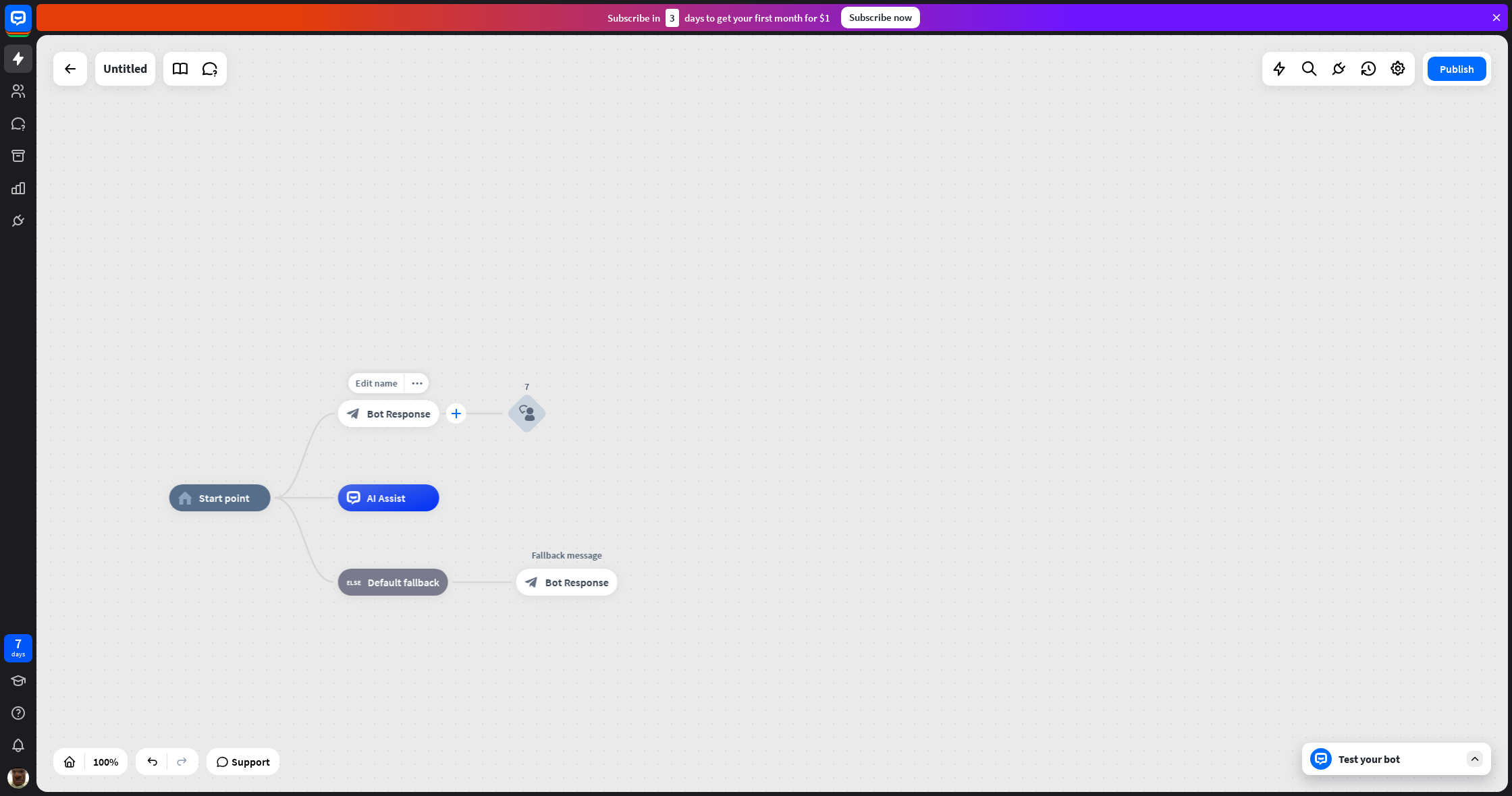
click at [460, 412] on icon "plus" at bounding box center [455, 413] width 10 height 9
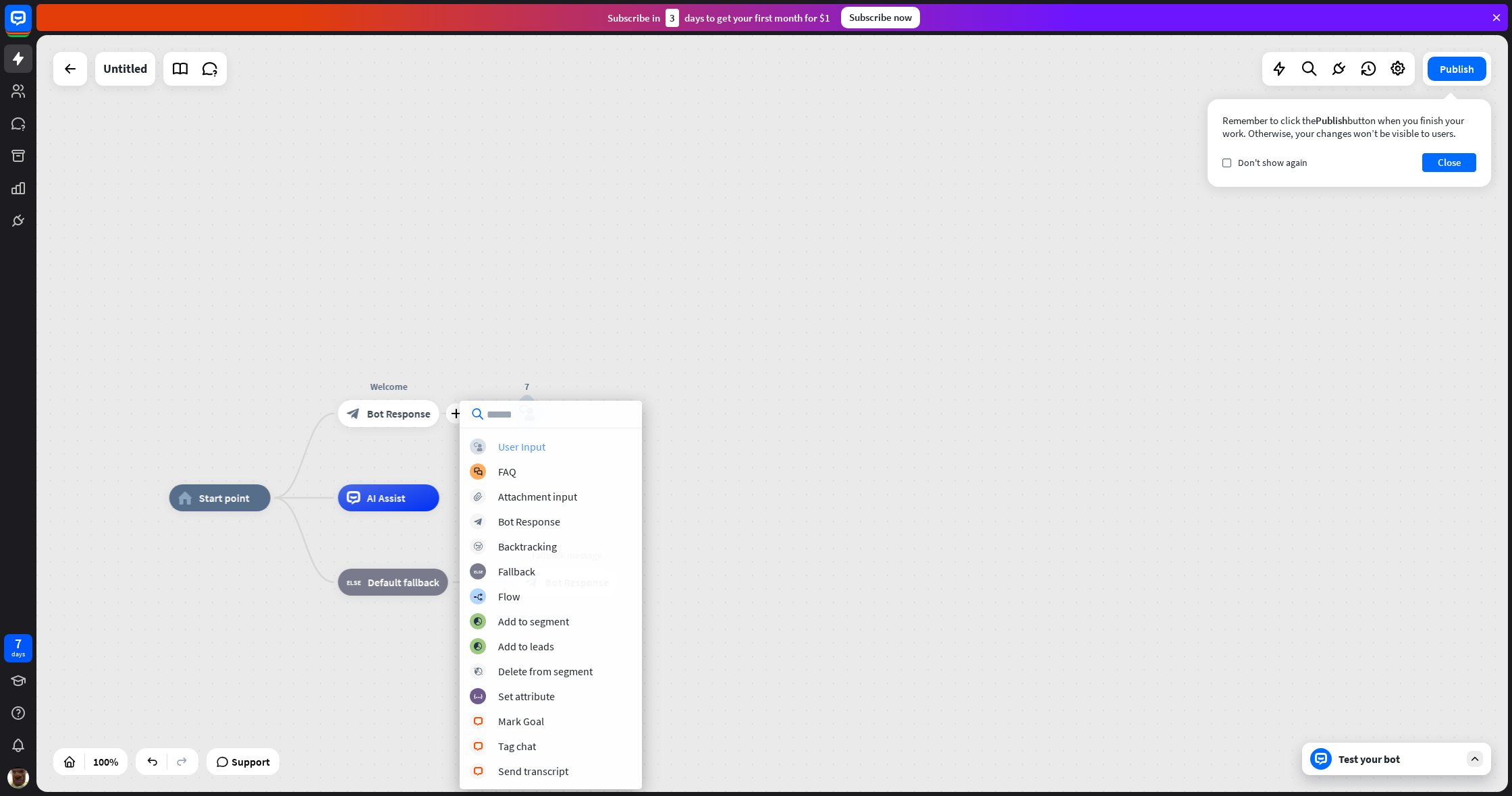
click at [522, 451] on div "User Input" at bounding box center [521, 446] width 47 height 13
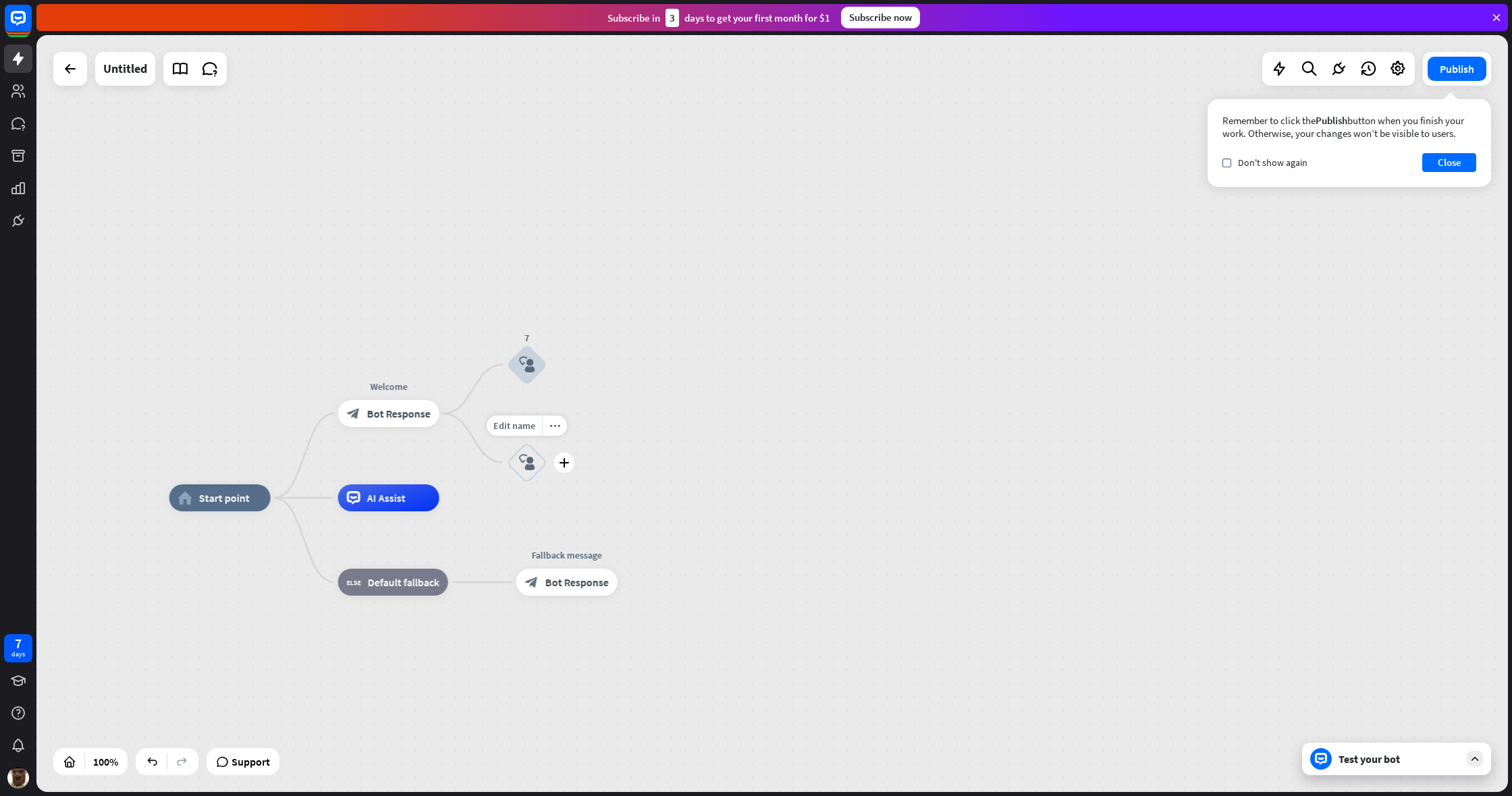
click at [535, 468] on icon "block_user_input" at bounding box center [527, 462] width 16 height 16
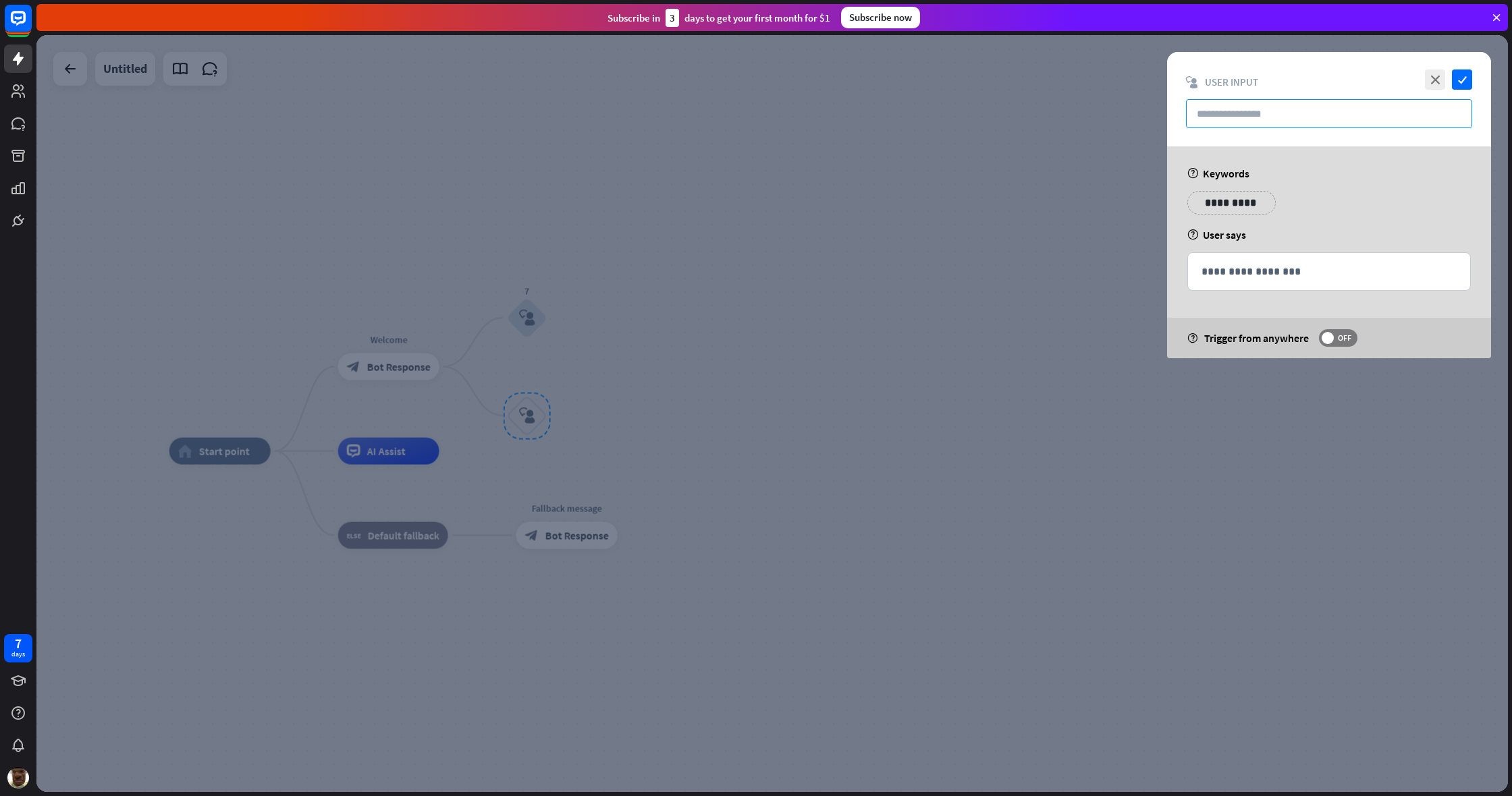
click at [893, 111] on input "text" at bounding box center [1329, 113] width 286 height 29
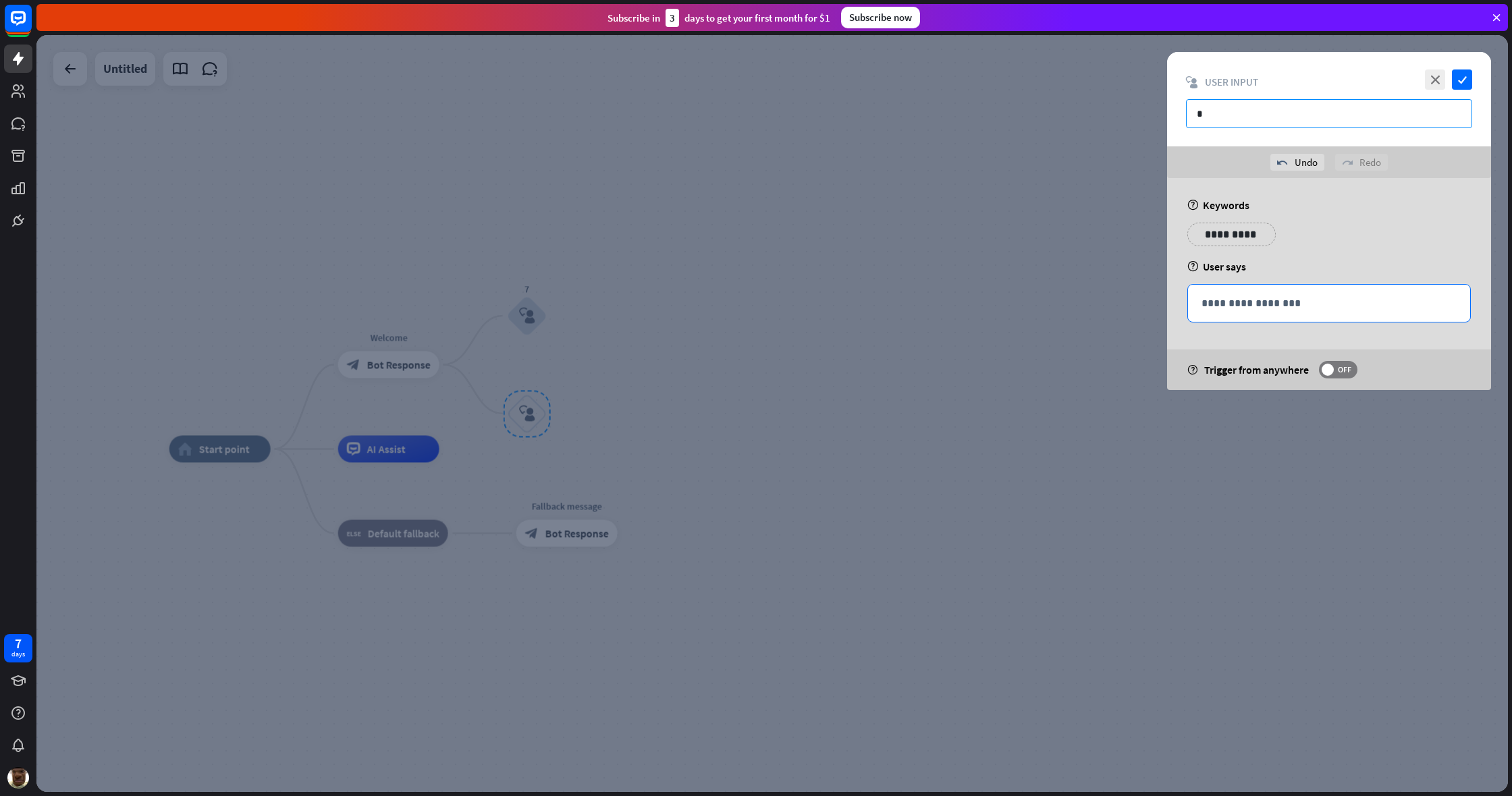
type input "*"
click at [893, 301] on p "**********" at bounding box center [1328, 303] width 255 height 17
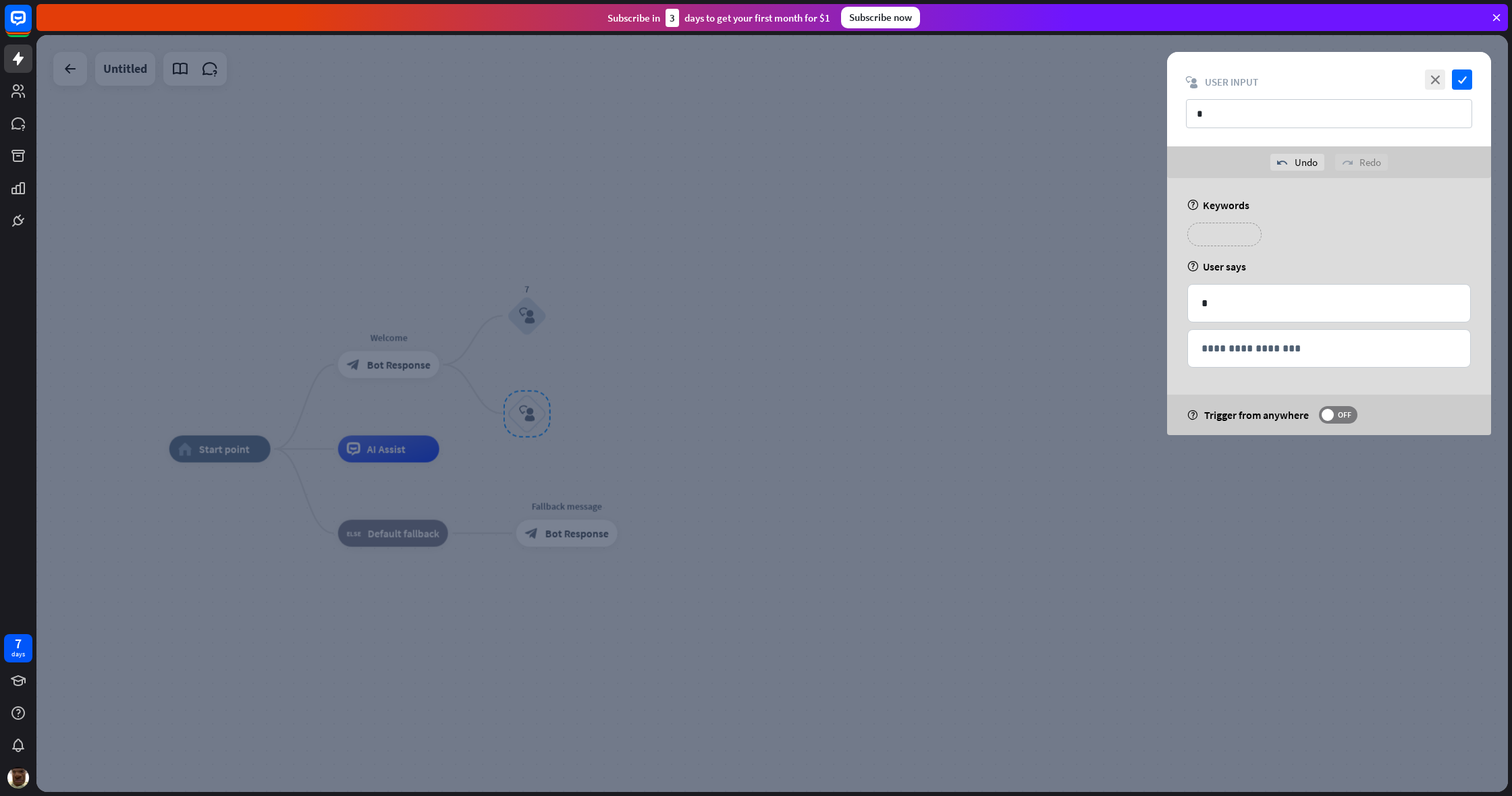
click at [893, 236] on p "**********" at bounding box center [1224, 234] width 54 height 17
click at [893, 76] on icon "check" at bounding box center [1462, 79] width 20 height 20
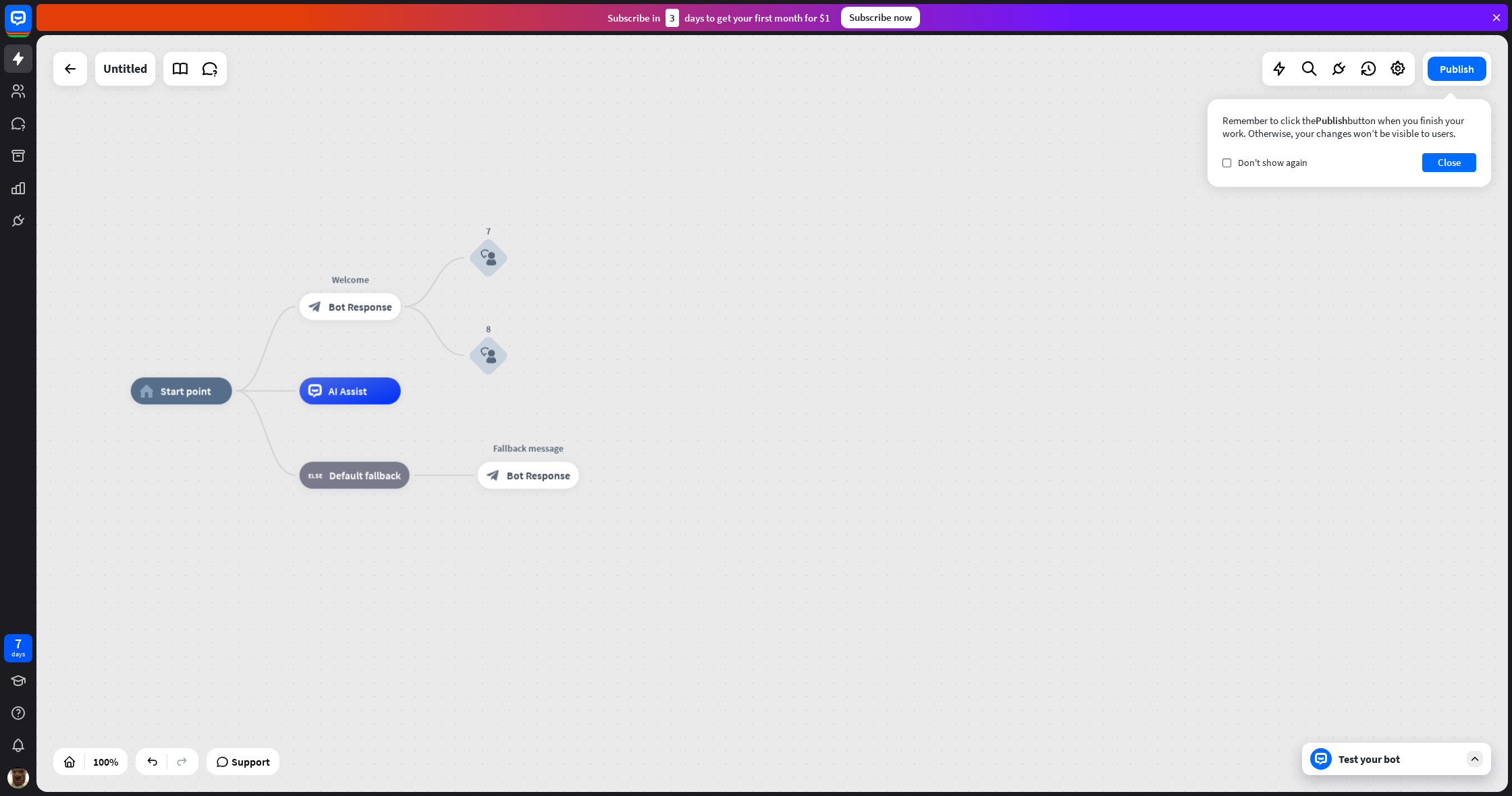
drag, startPoint x: 586, startPoint y: 452, endPoint x: 569, endPoint y: 392, distance: 62.4
click at [563, 396] on div "home_2 Start point Welcome block_bot_response Bot Response 7 block_user_input 8…" at bounding box center [866, 769] width 1472 height 756
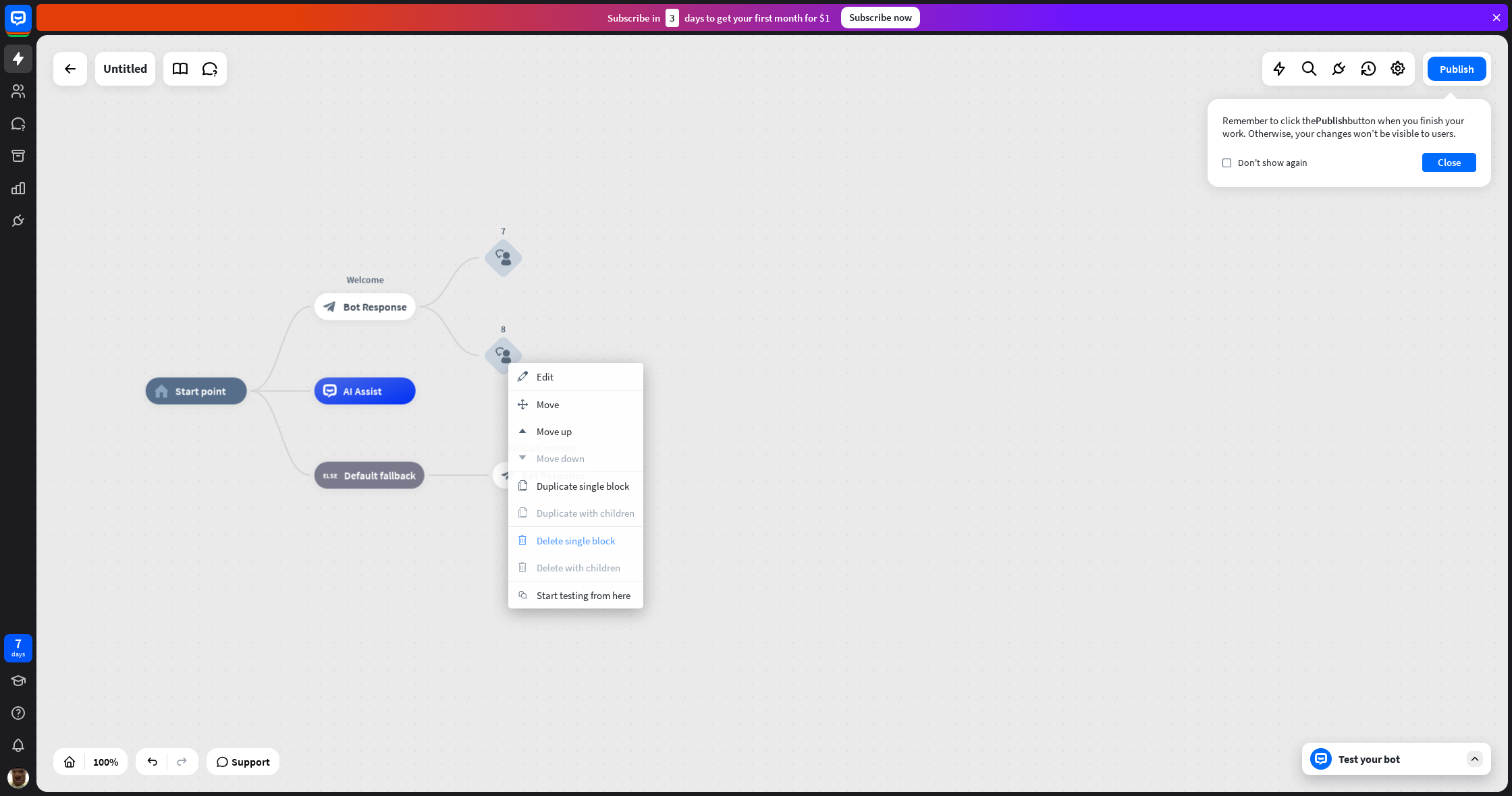
click at [556, 550] on div "trash Delete single block" at bounding box center [576, 541] width 135 height 27
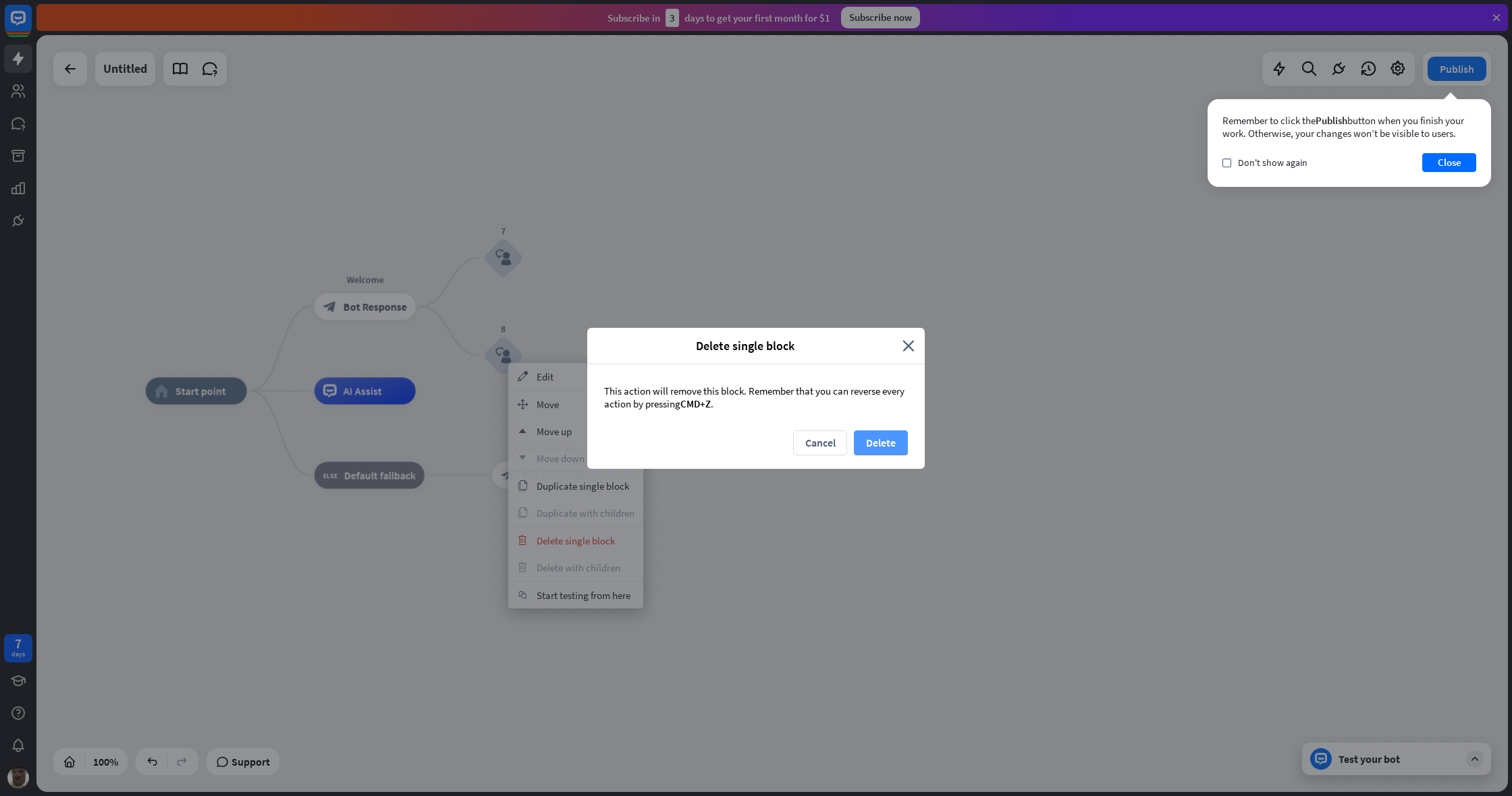
click at [856, 438] on button "Delete" at bounding box center [881, 443] width 54 height 25
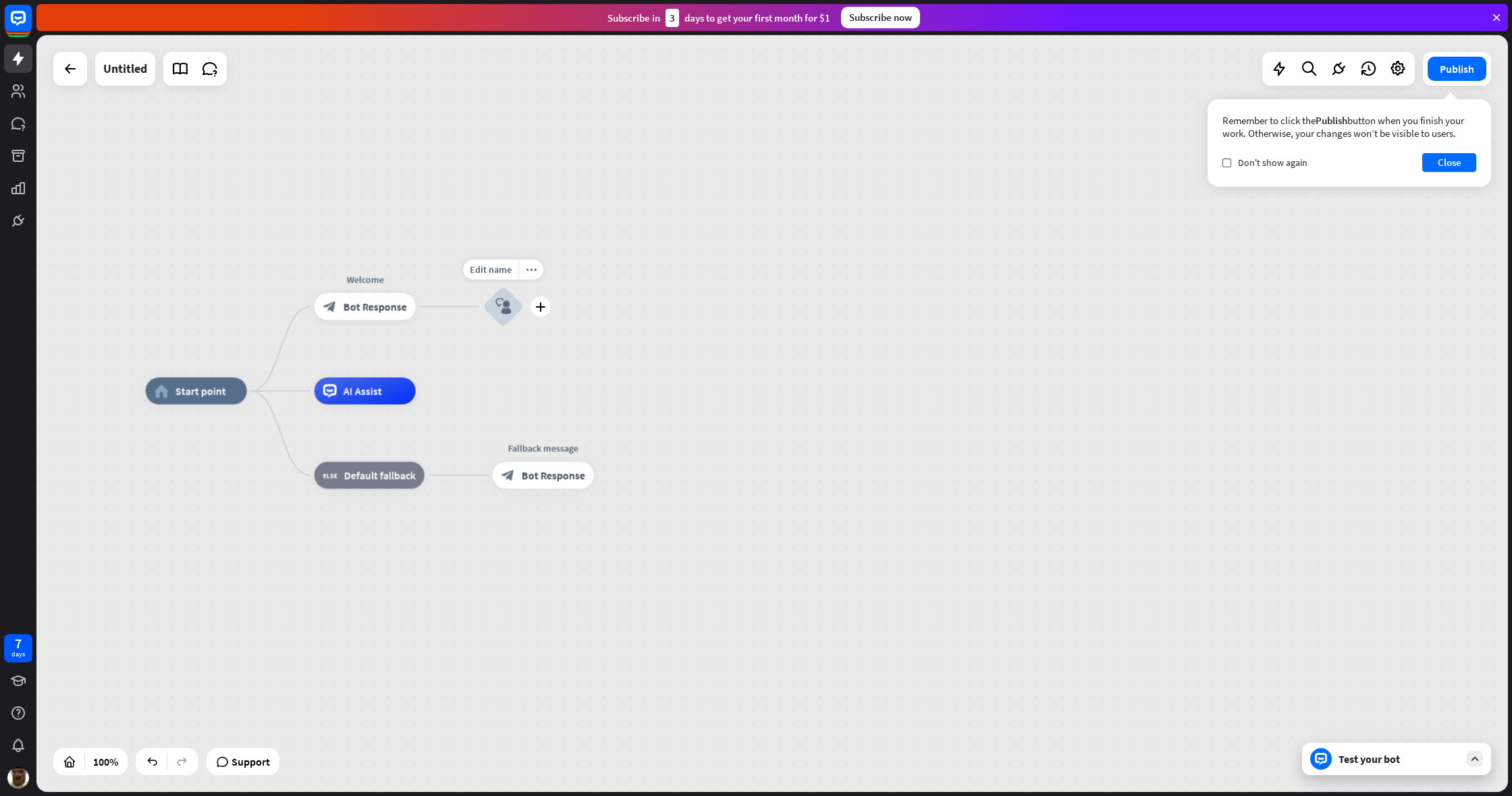
click at [504, 309] on icon "block_user_input" at bounding box center [503, 307] width 16 height 16
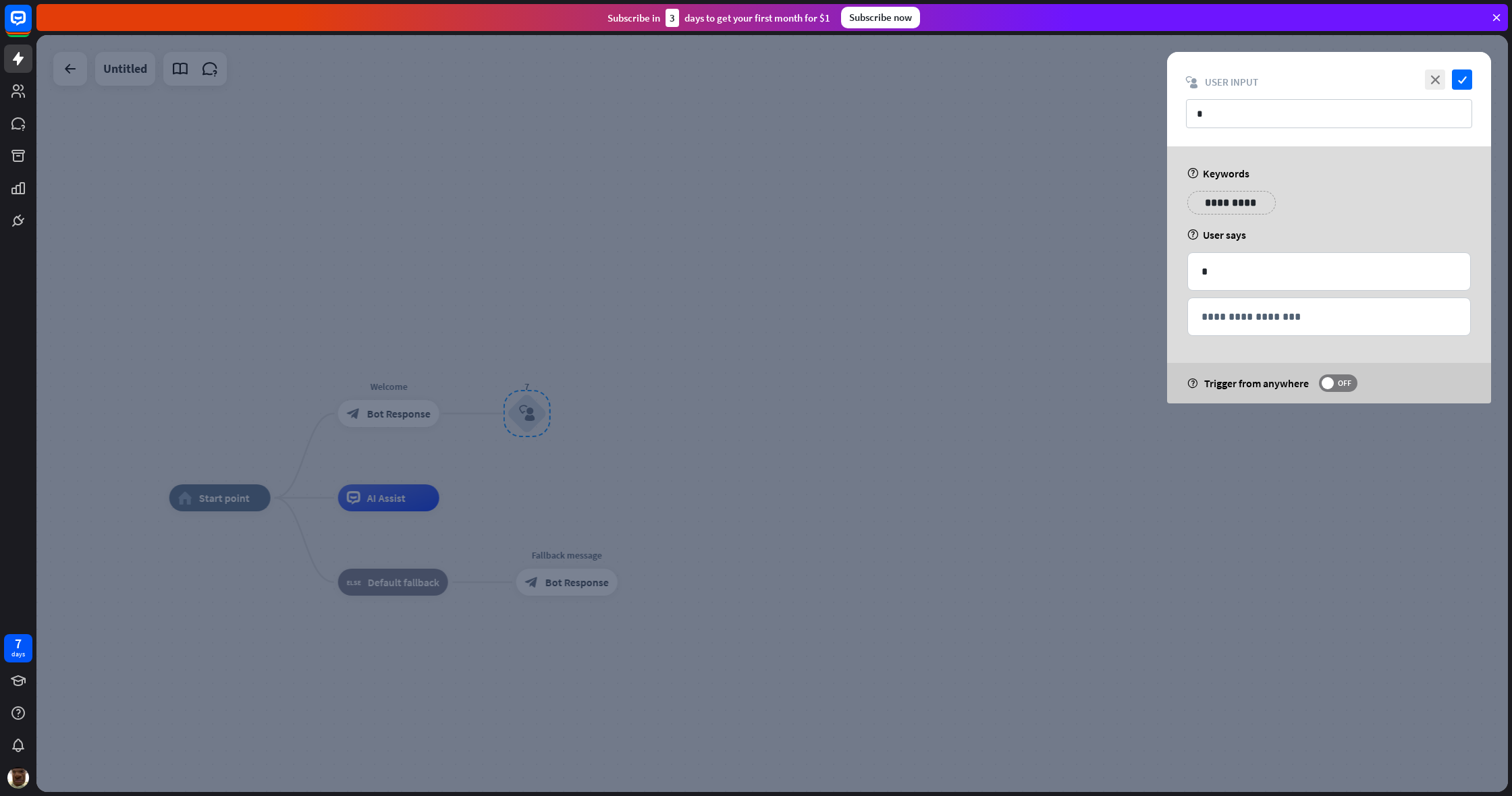
click at [893, 291] on div "**********" at bounding box center [1328, 297] width 284 height 90
click at [893, 280] on div "*" at bounding box center [1328, 271] width 282 height 37
click at [893, 332] on div "**********" at bounding box center [1328, 316] width 282 height 37
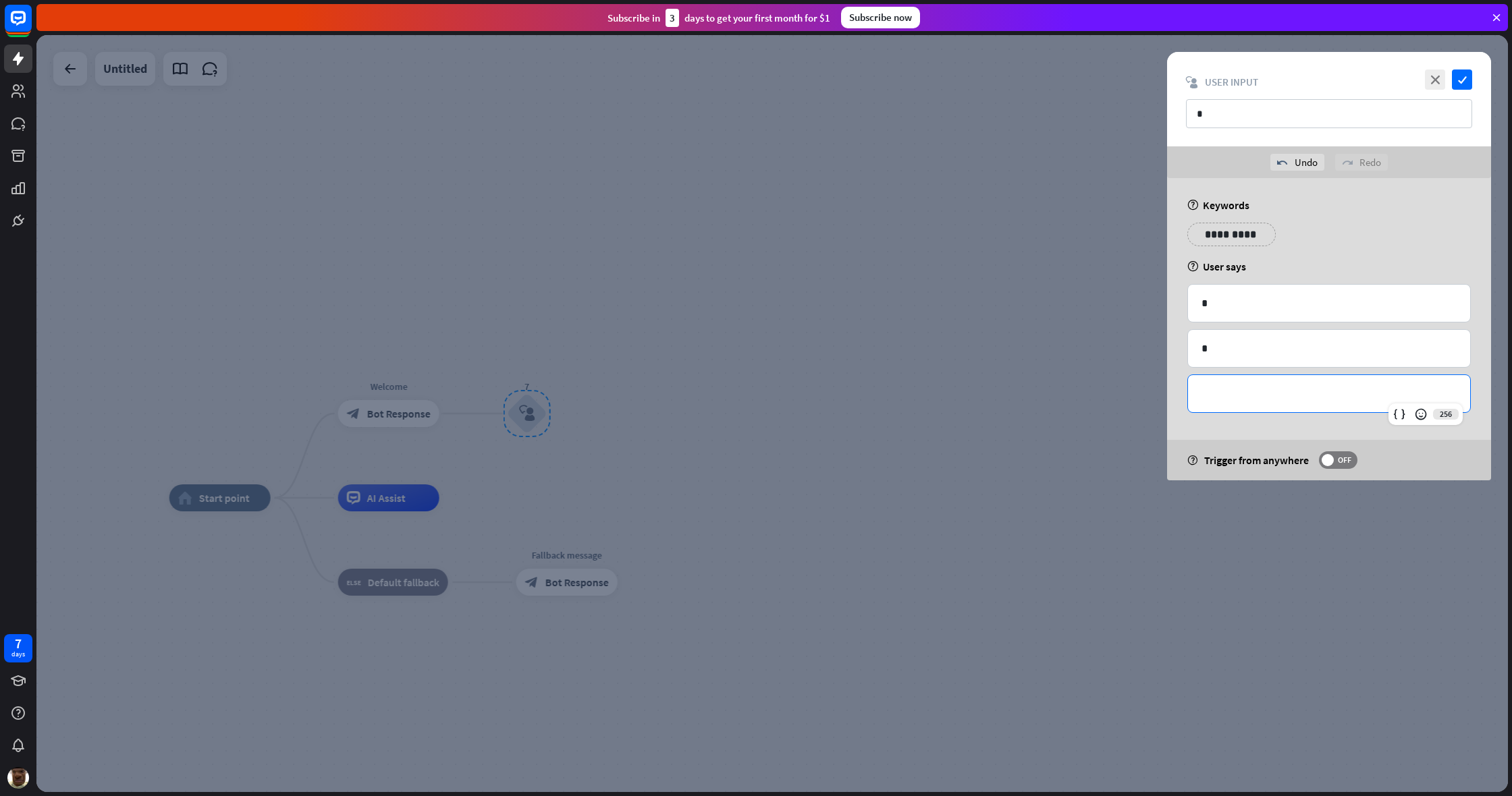
click at [893, 400] on p "**********" at bounding box center [1328, 393] width 255 height 17
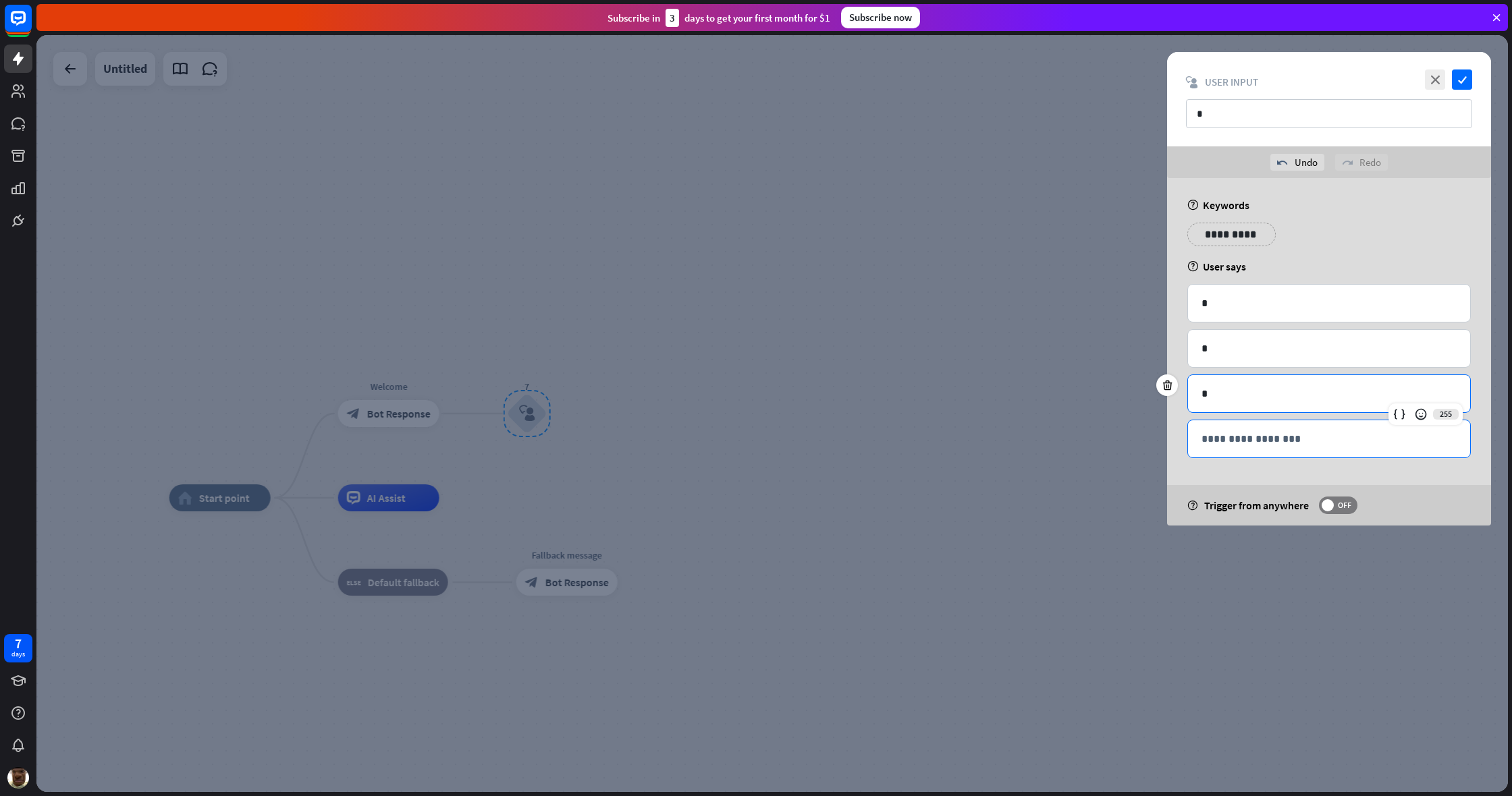
click at [893, 450] on div "**********" at bounding box center [1328, 438] width 282 height 37
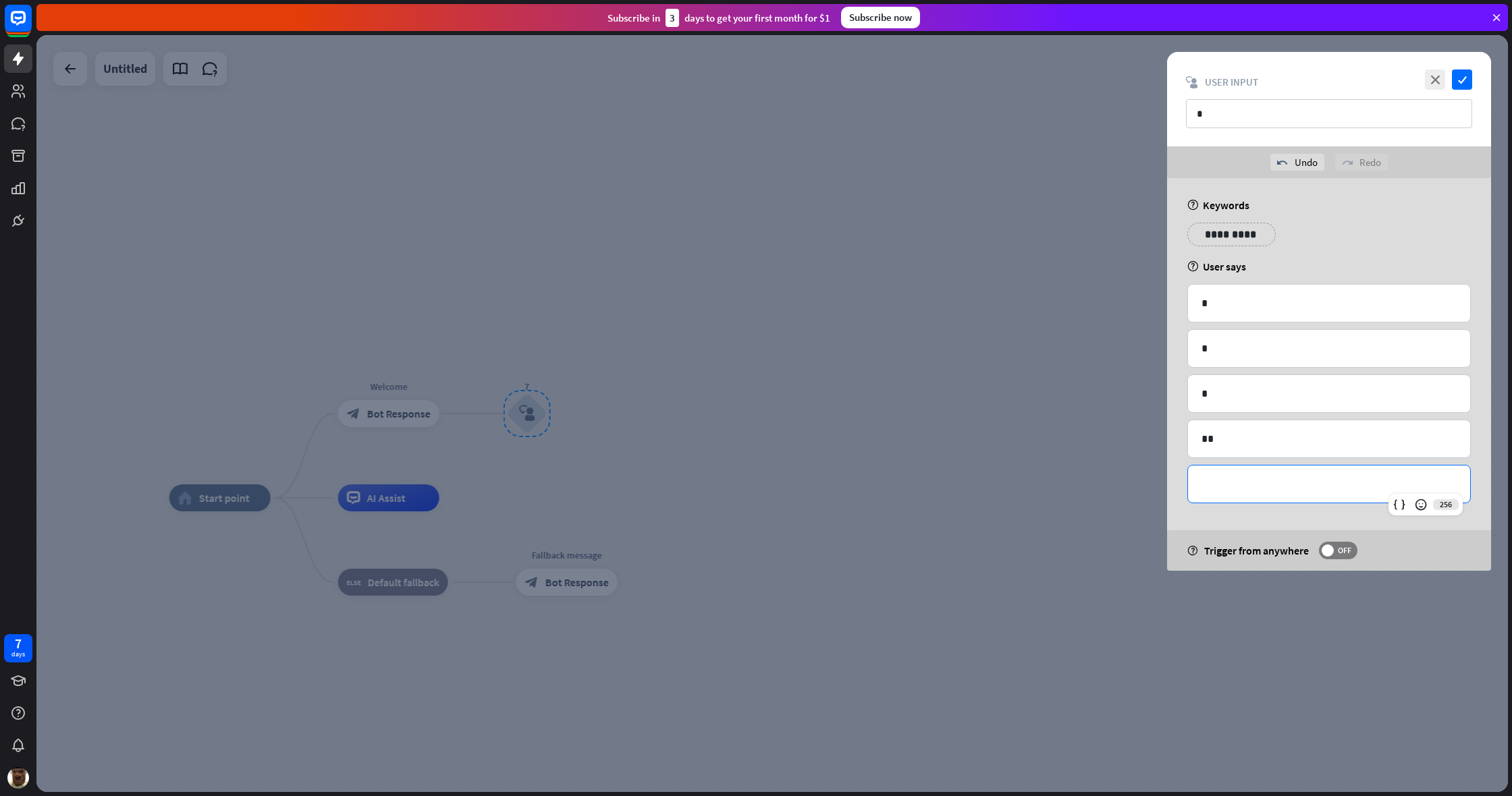
click at [893, 475] on div "**********" at bounding box center [1328, 483] width 282 height 37
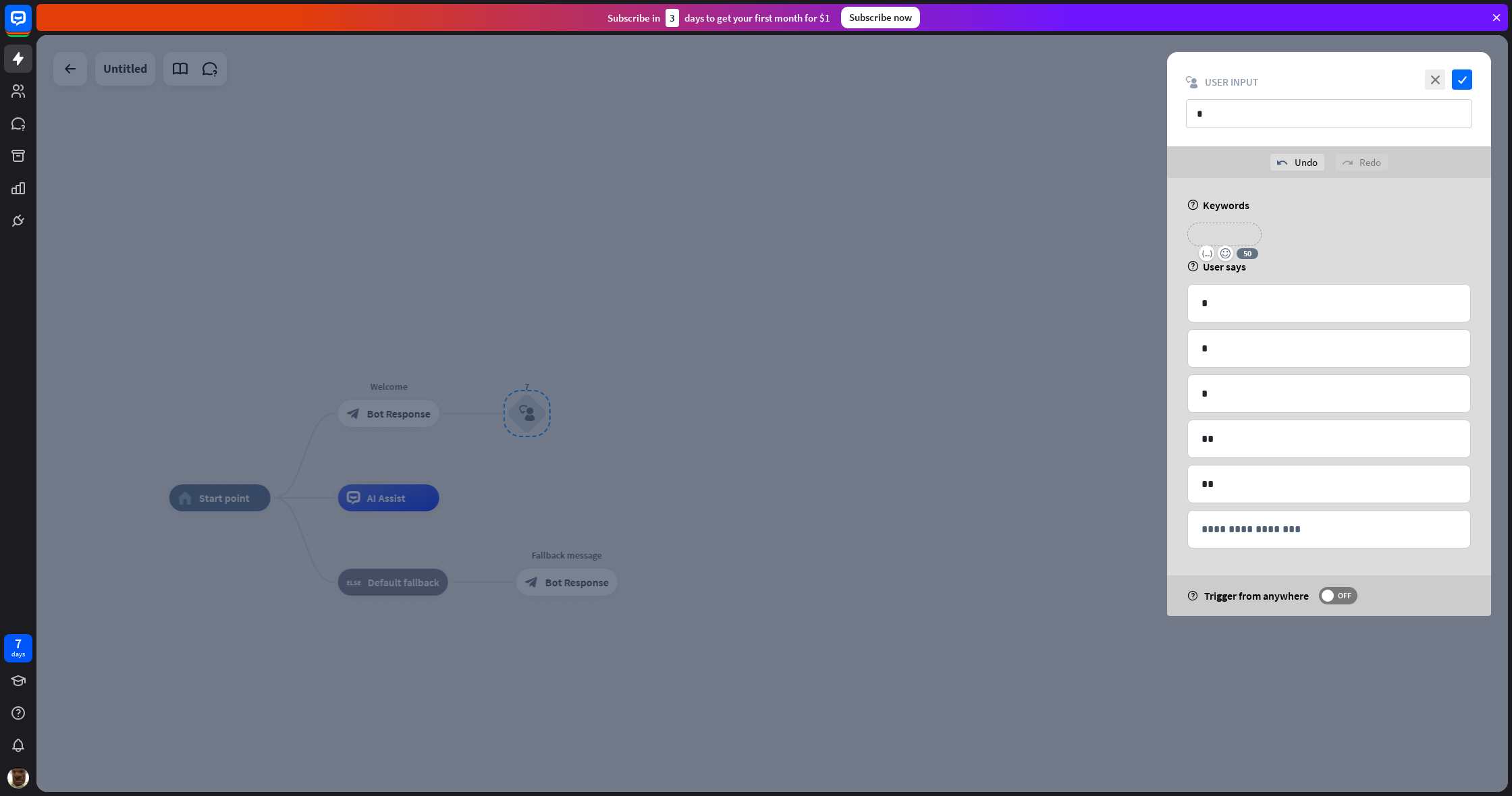
click at [893, 233] on p "**********" at bounding box center [1224, 234] width 54 height 17
click at [893, 233] on p "**********" at bounding box center [1314, 234] width 68 height 17
click at [893, 235] on p "**********" at bounding box center [1389, 234] width 54 height 17
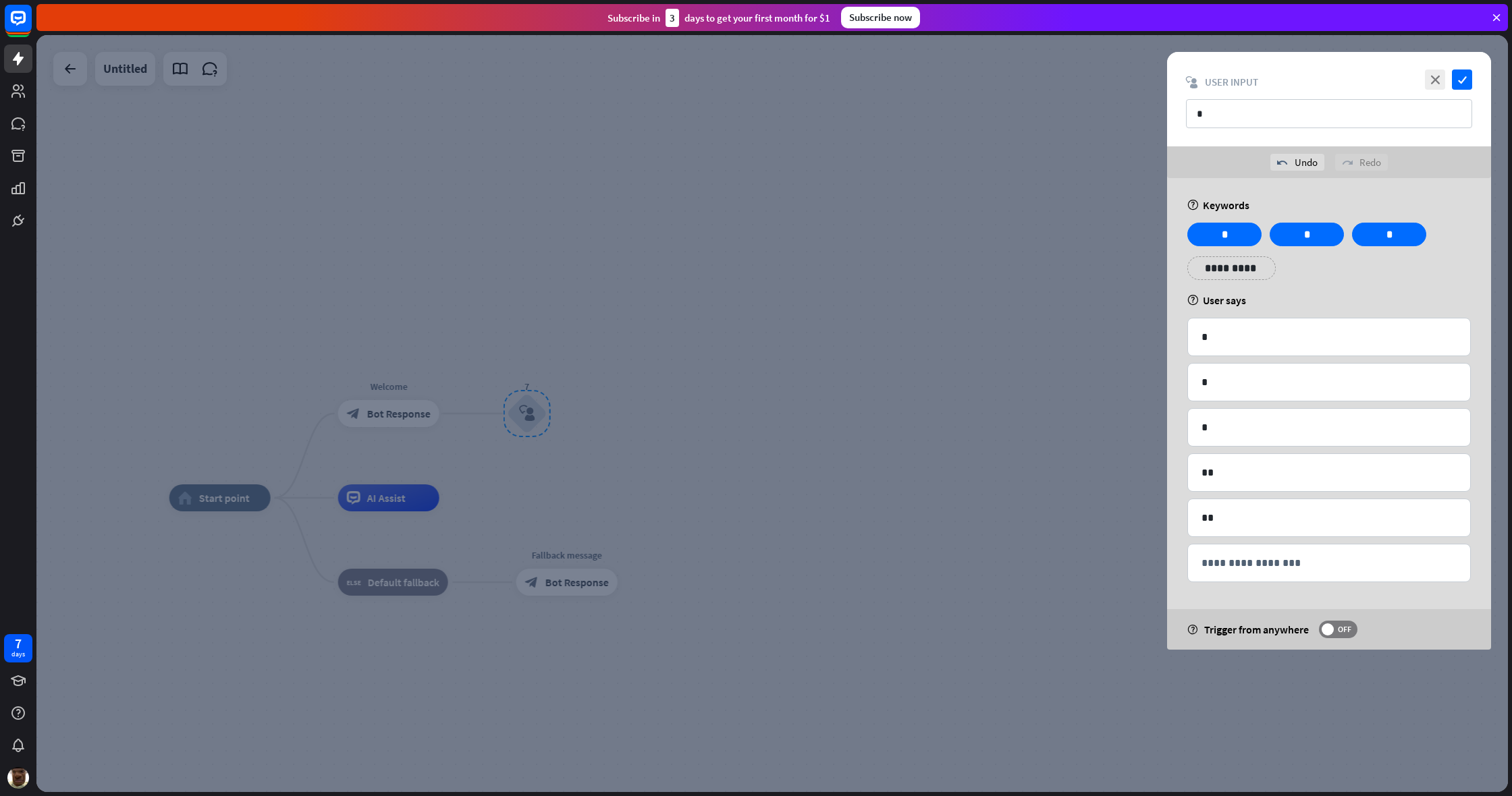
click at [893, 280] on div "**********" at bounding box center [1329, 255] width 292 height 67
click at [893, 273] on p "**********" at bounding box center [1231, 268] width 68 height 17
click at [893, 273] on p "**********" at bounding box center [1314, 268] width 68 height 17
drag, startPoint x: 1276, startPoint y: 109, endPoint x: 1097, endPoint y: 120, distance: 179.3
click at [893, 120] on div "**********" at bounding box center [771, 413] width 1472 height 756
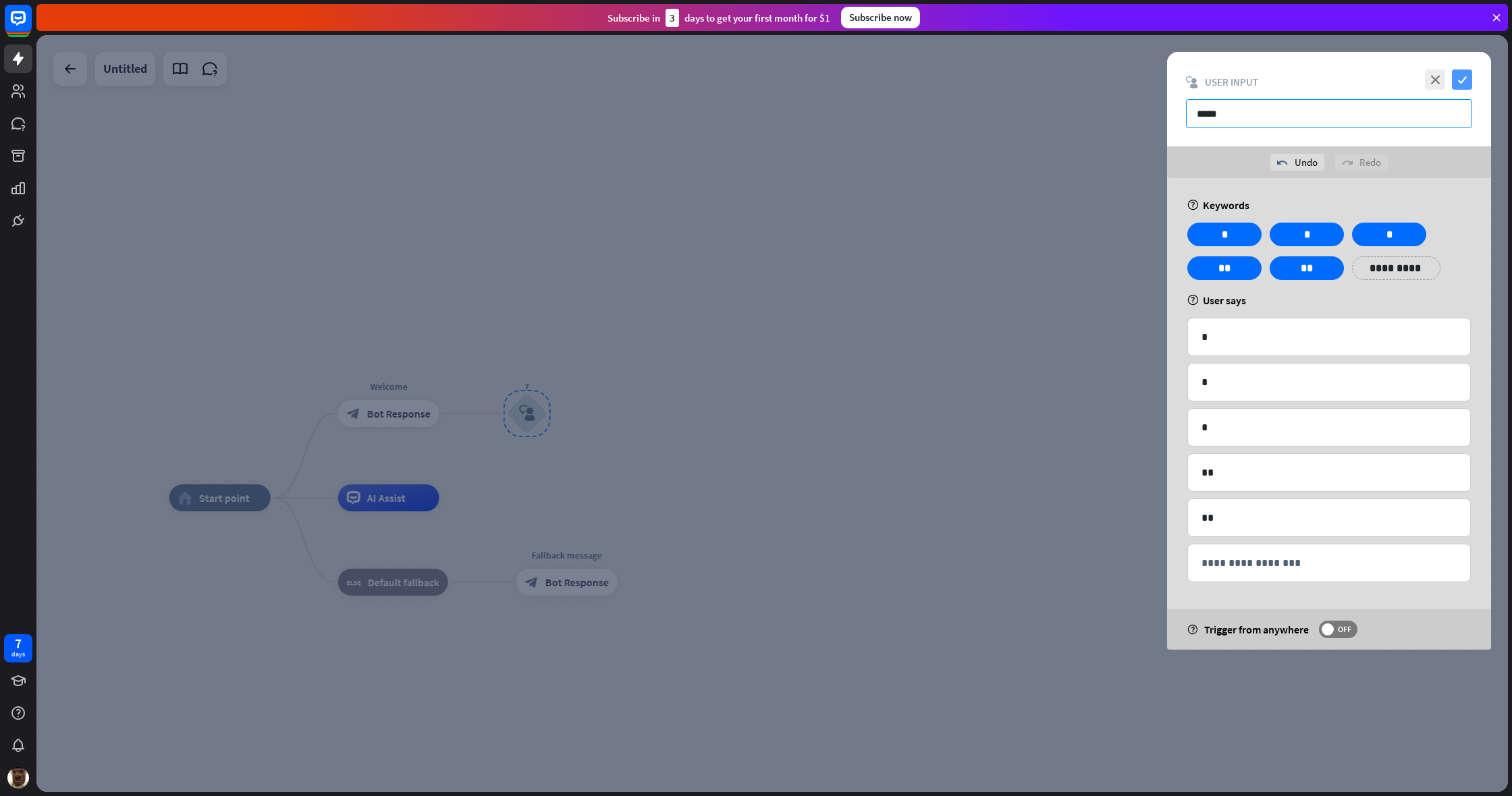
type input "*****"
click at [893, 79] on icon "check" at bounding box center [1462, 79] width 20 height 20
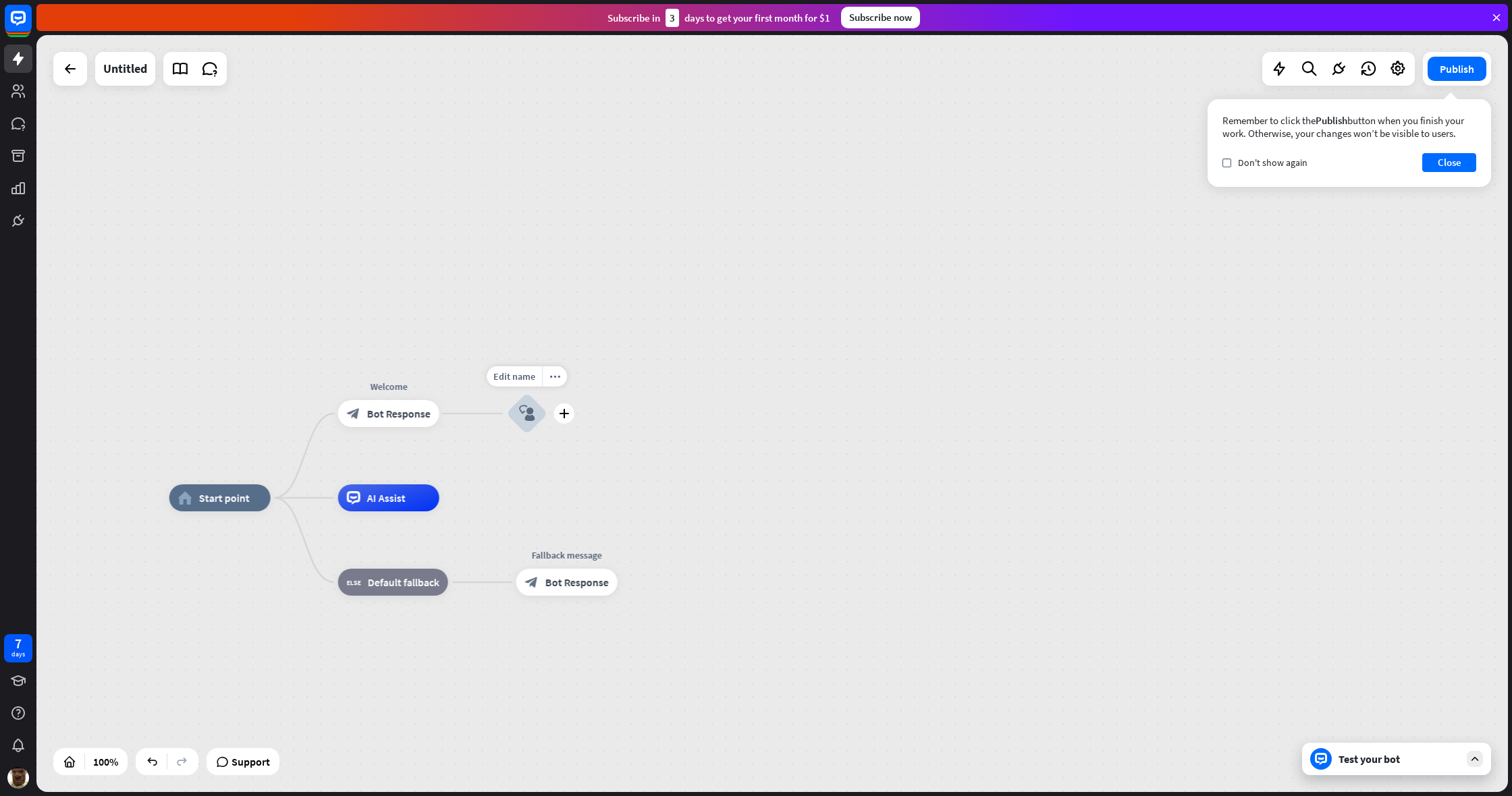
click at [536, 422] on div "block_user_input" at bounding box center [526, 413] width 40 height 40
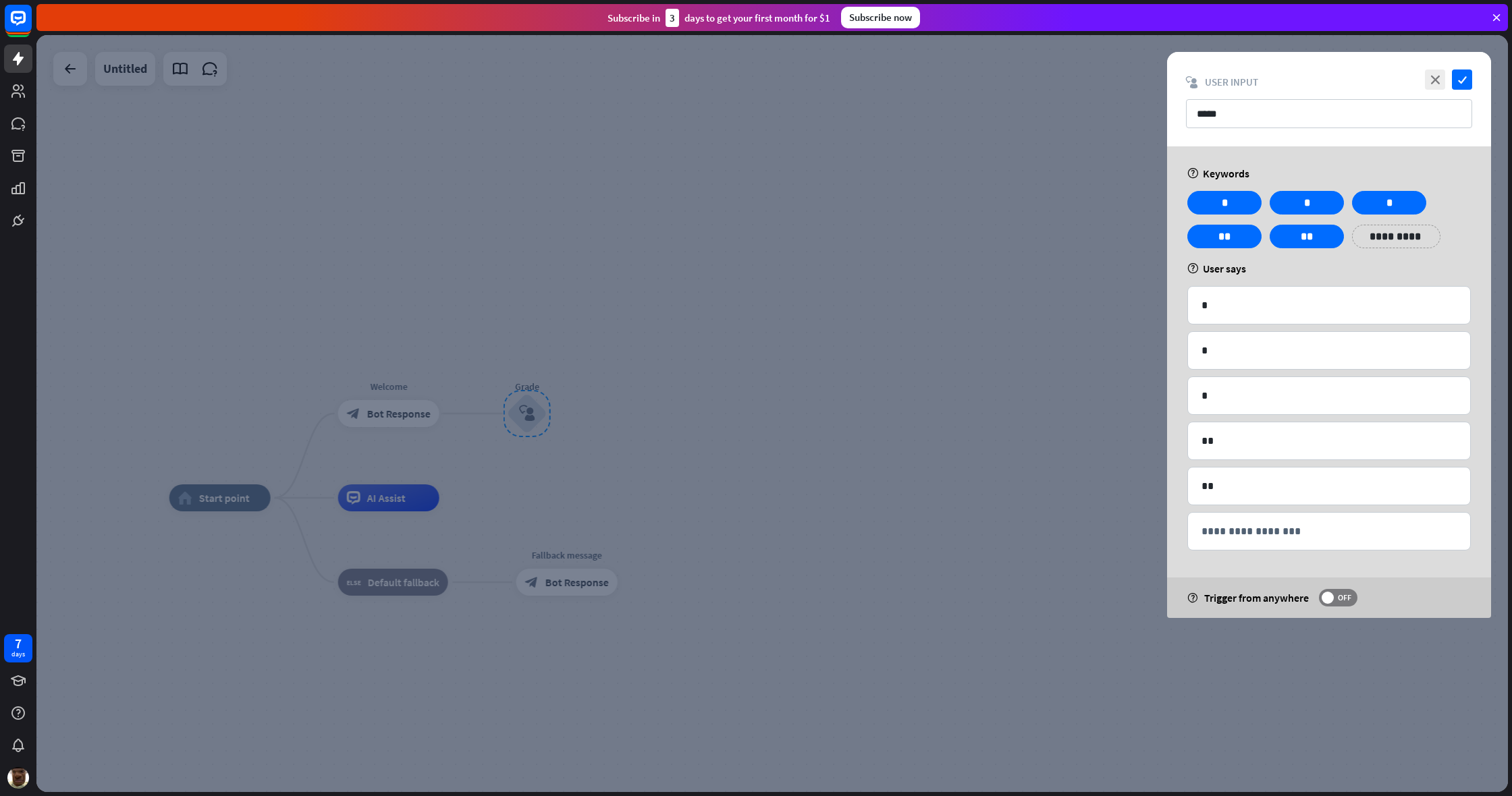
drag, startPoint x: 1035, startPoint y: 393, endPoint x: 965, endPoint y: 381, distance: 71.0
click at [893, 393] on div at bounding box center [771, 413] width 1472 height 756
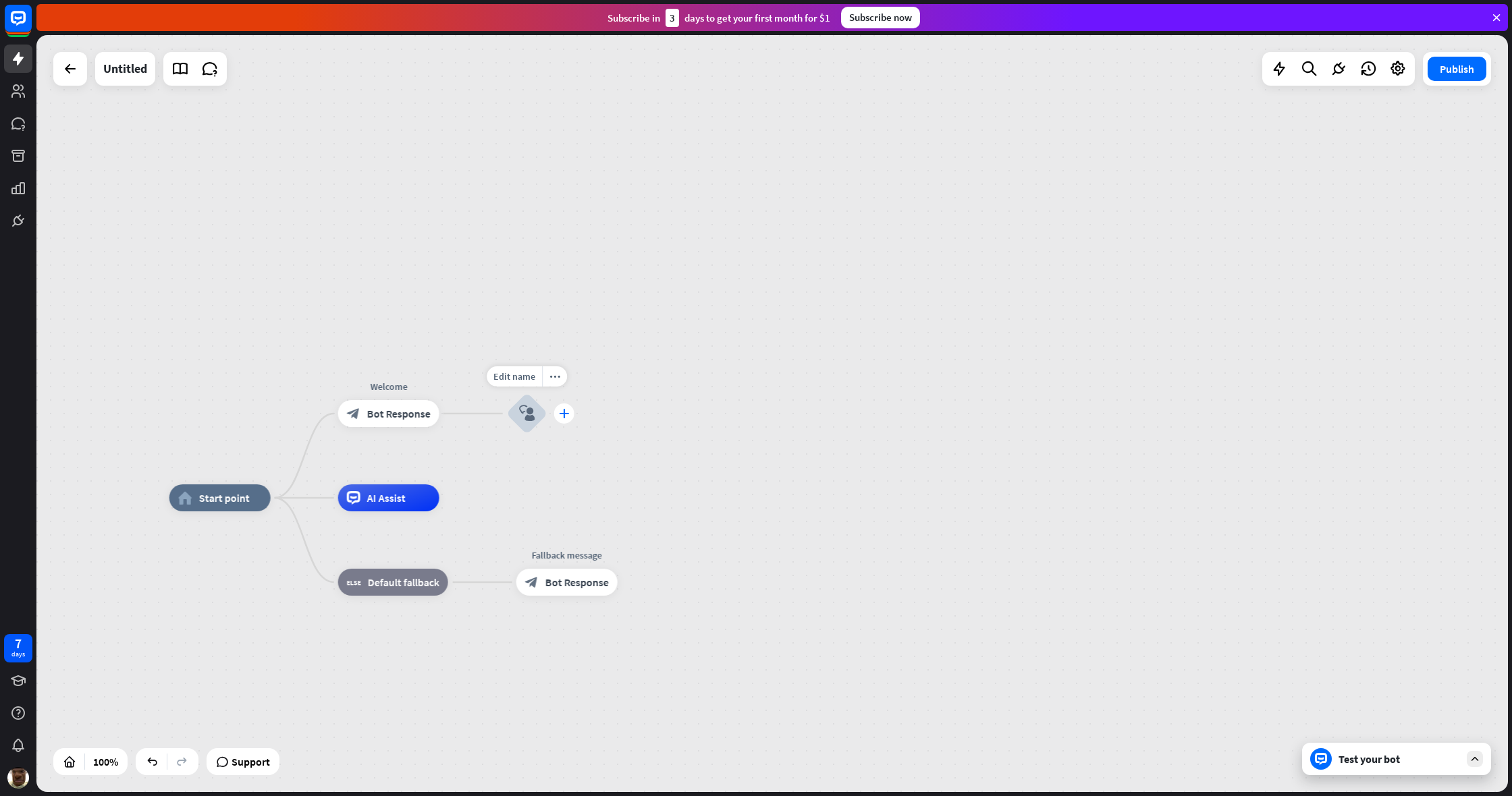
click at [569, 418] on div "plus" at bounding box center [564, 413] width 20 height 20
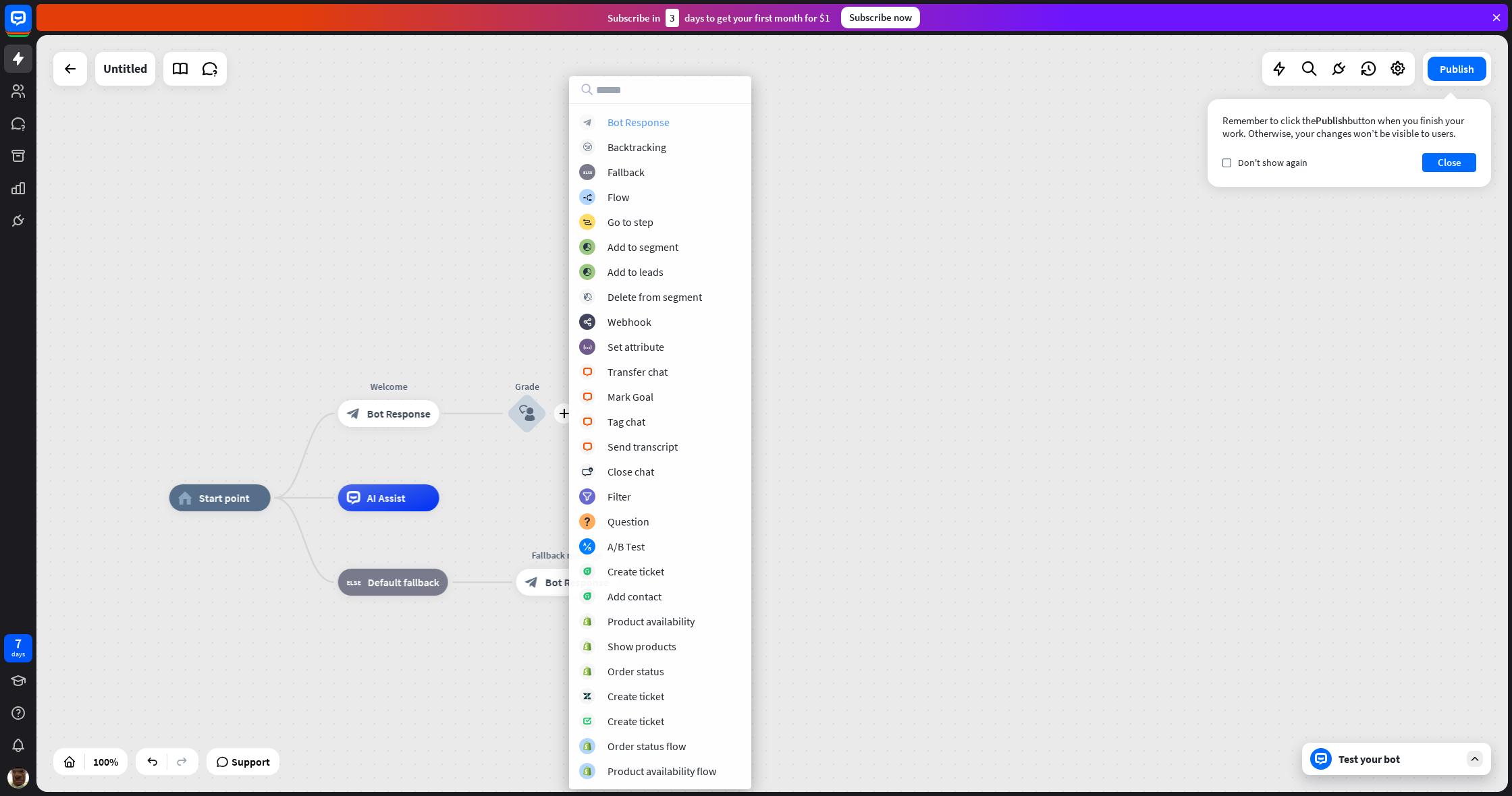
click at [633, 128] on div "Bot Response" at bounding box center [638, 121] width 62 height 13
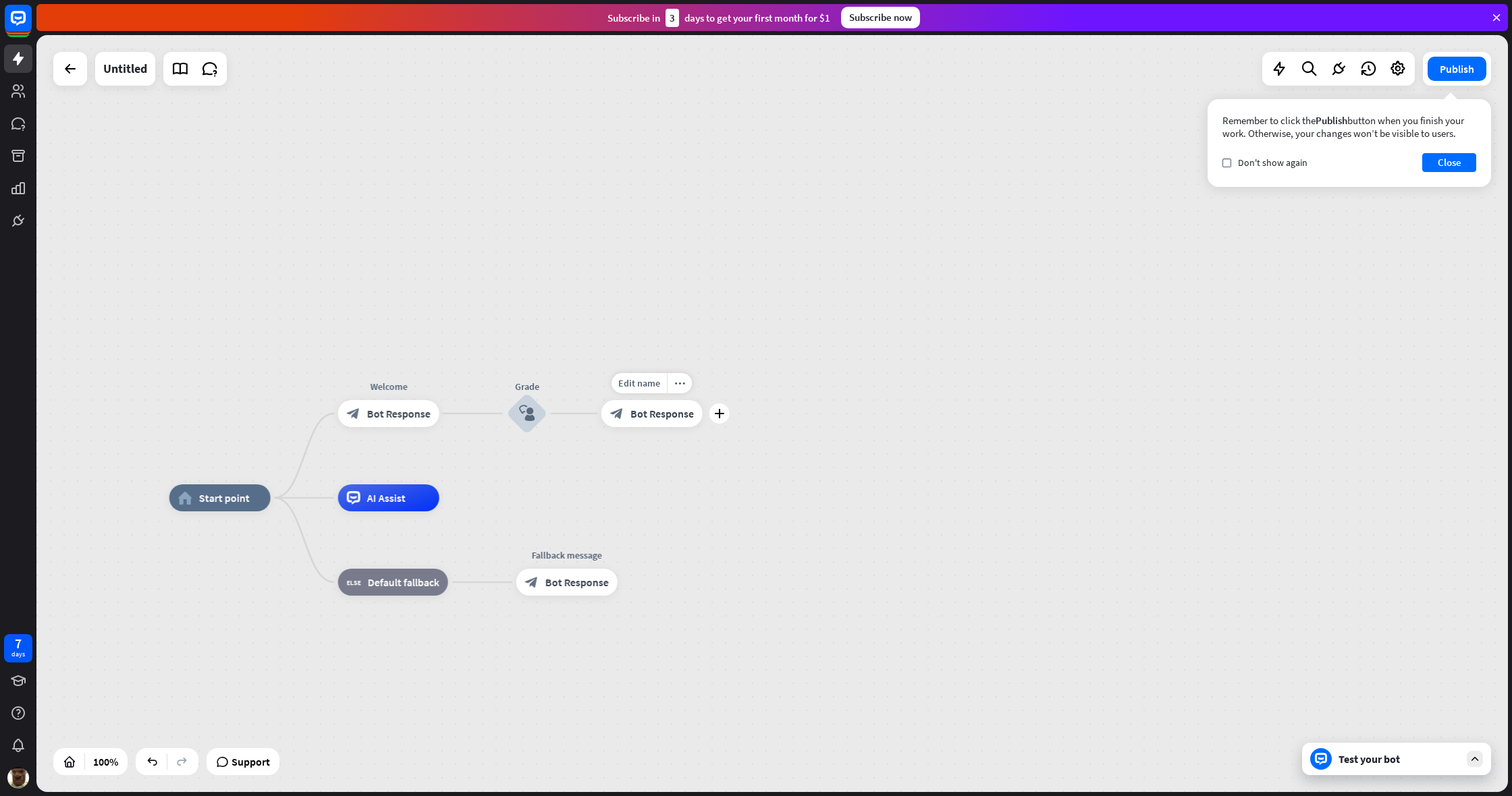
click at [656, 422] on div "block_bot_response Bot Response" at bounding box center [652, 414] width 101 height 27
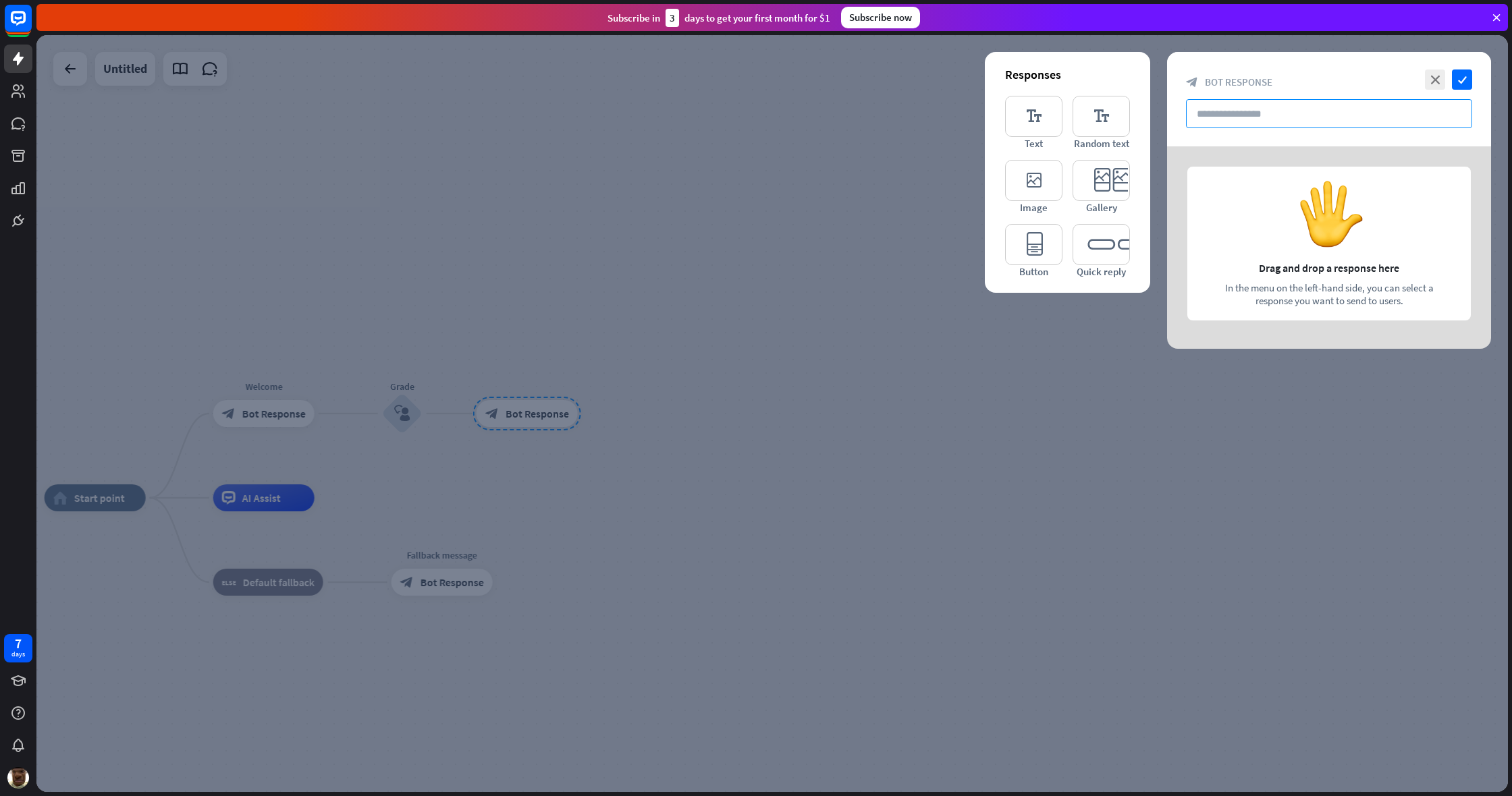
click at [893, 112] on input "text" at bounding box center [1329, 113] width 286 height 29
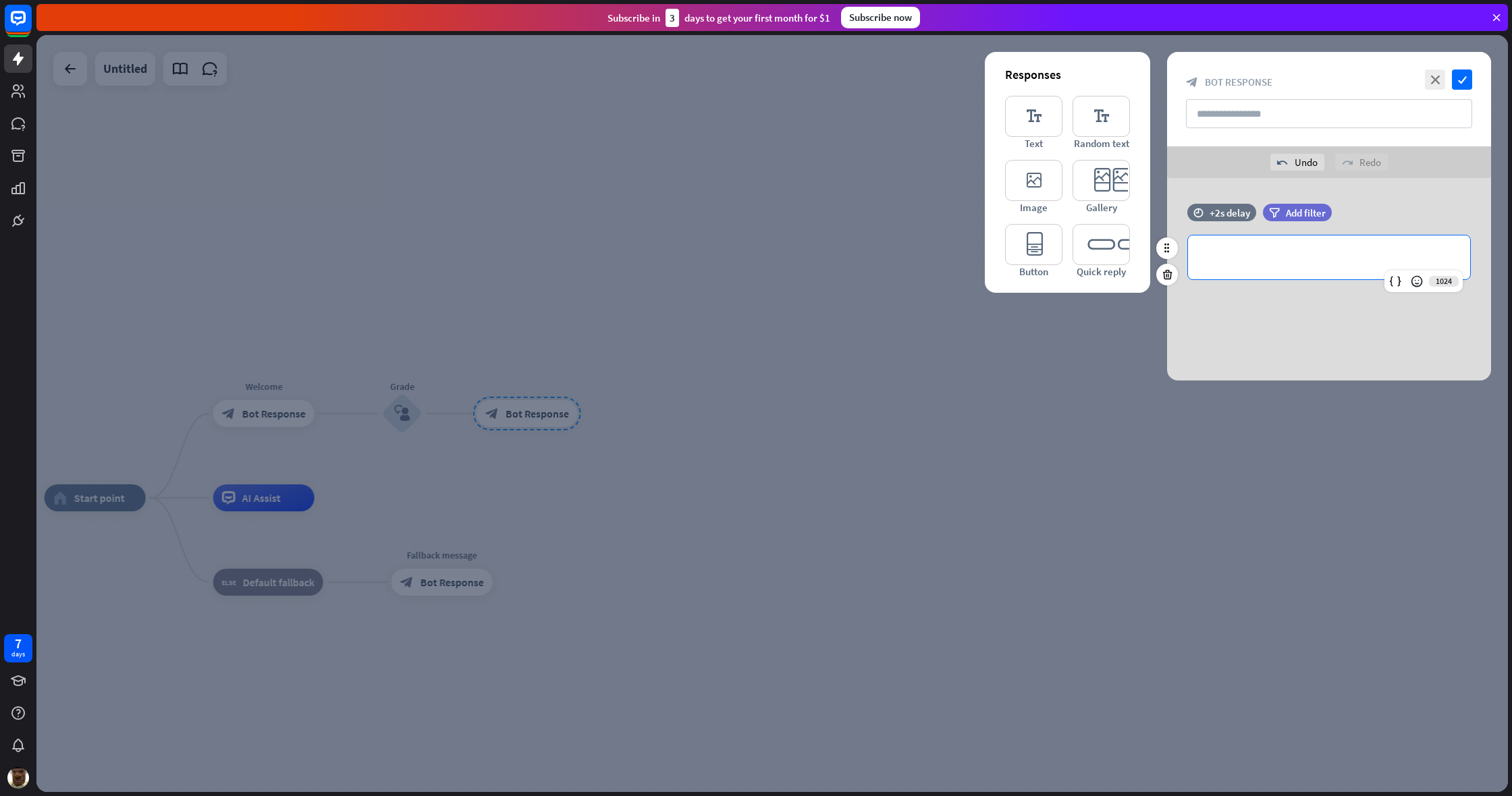
click at [893, 251] on p "**********" at bounding box center [1328, 257] width 255 height 17
click at [893, 81] on icon "check" at bounding box center [1462, 79] width 20 height 20
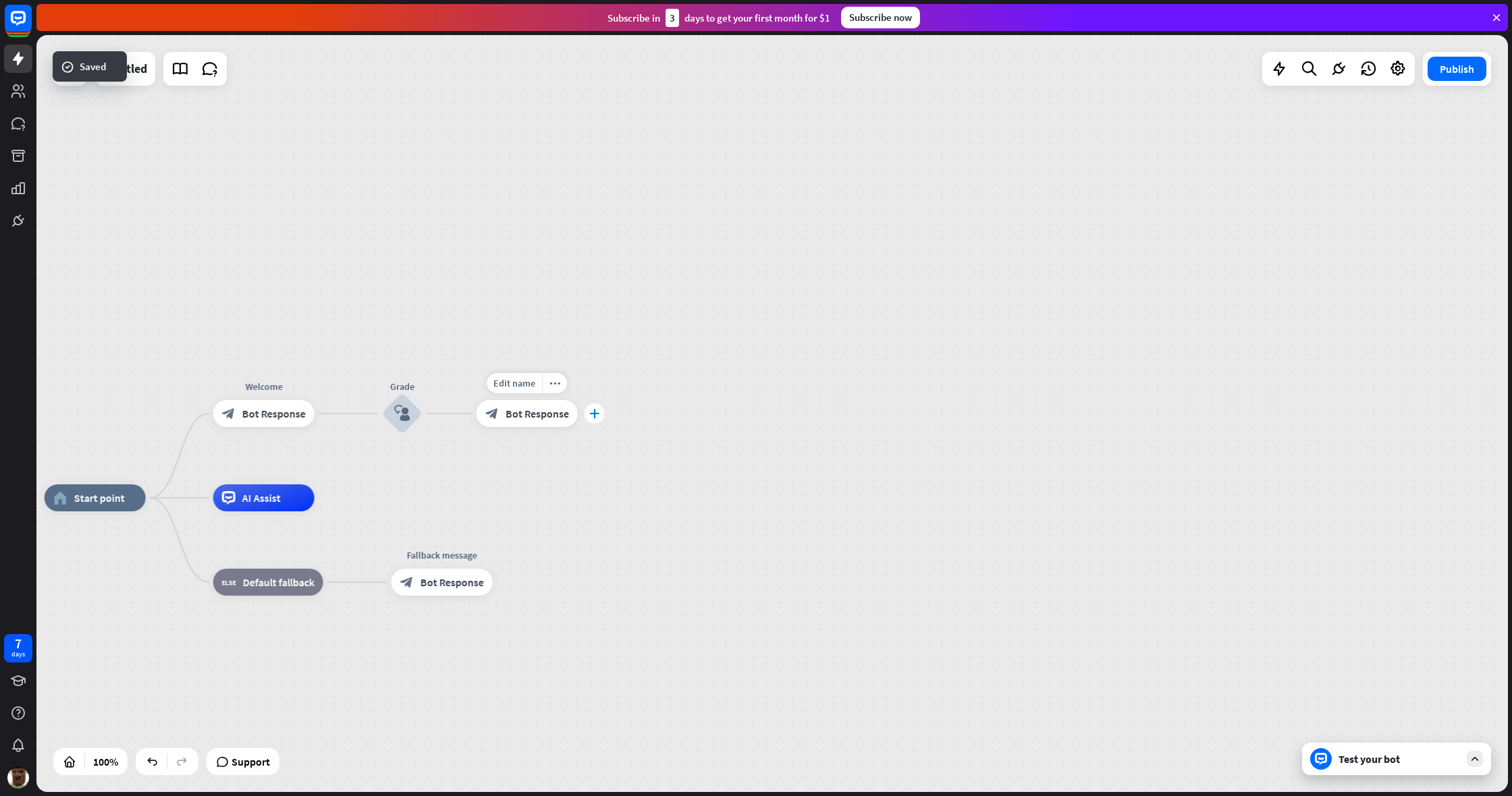
click at [597, 416] on icon "plus" at bounding box center [594, 413] width 10 height 9
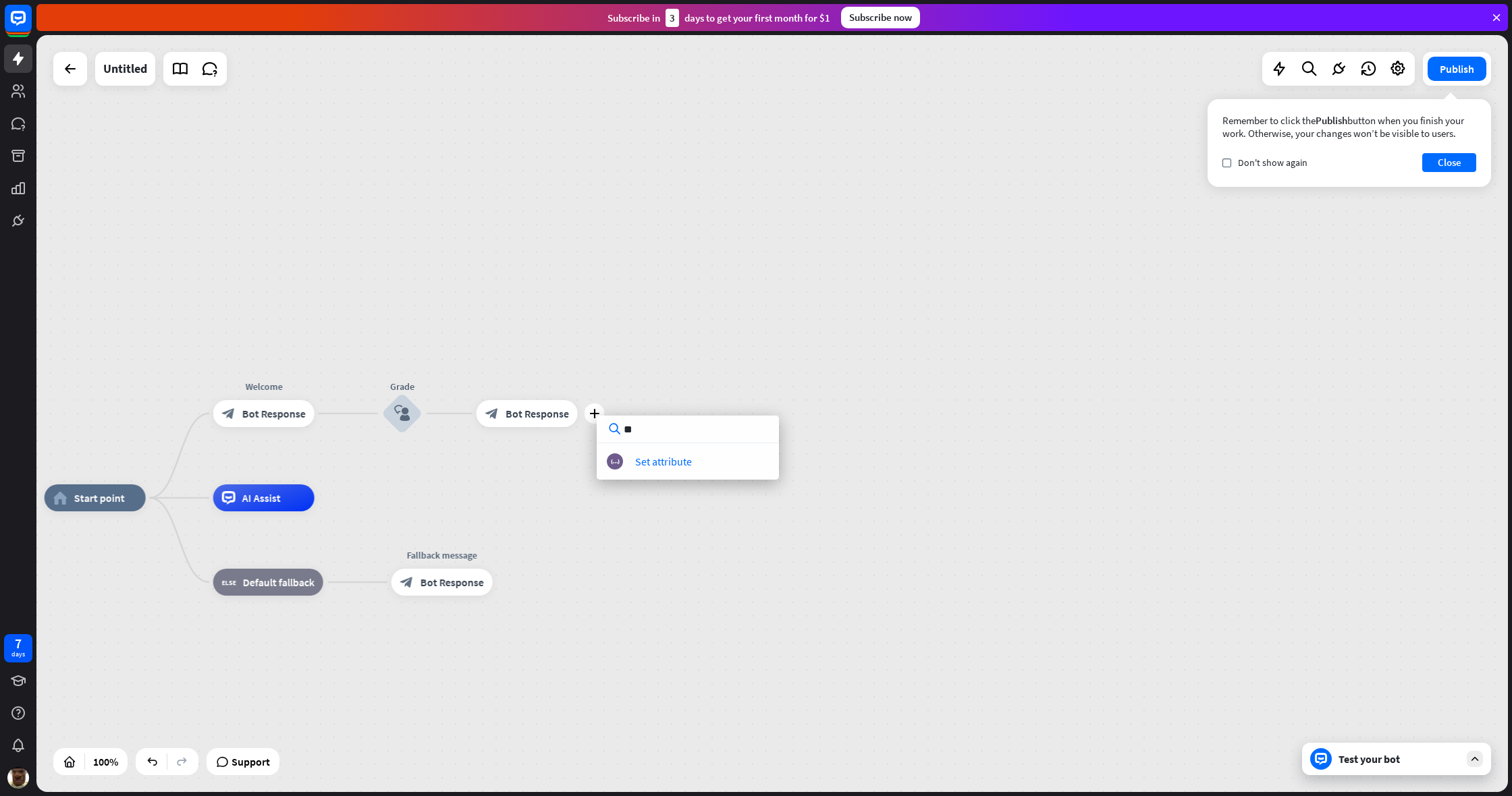
type input "*"
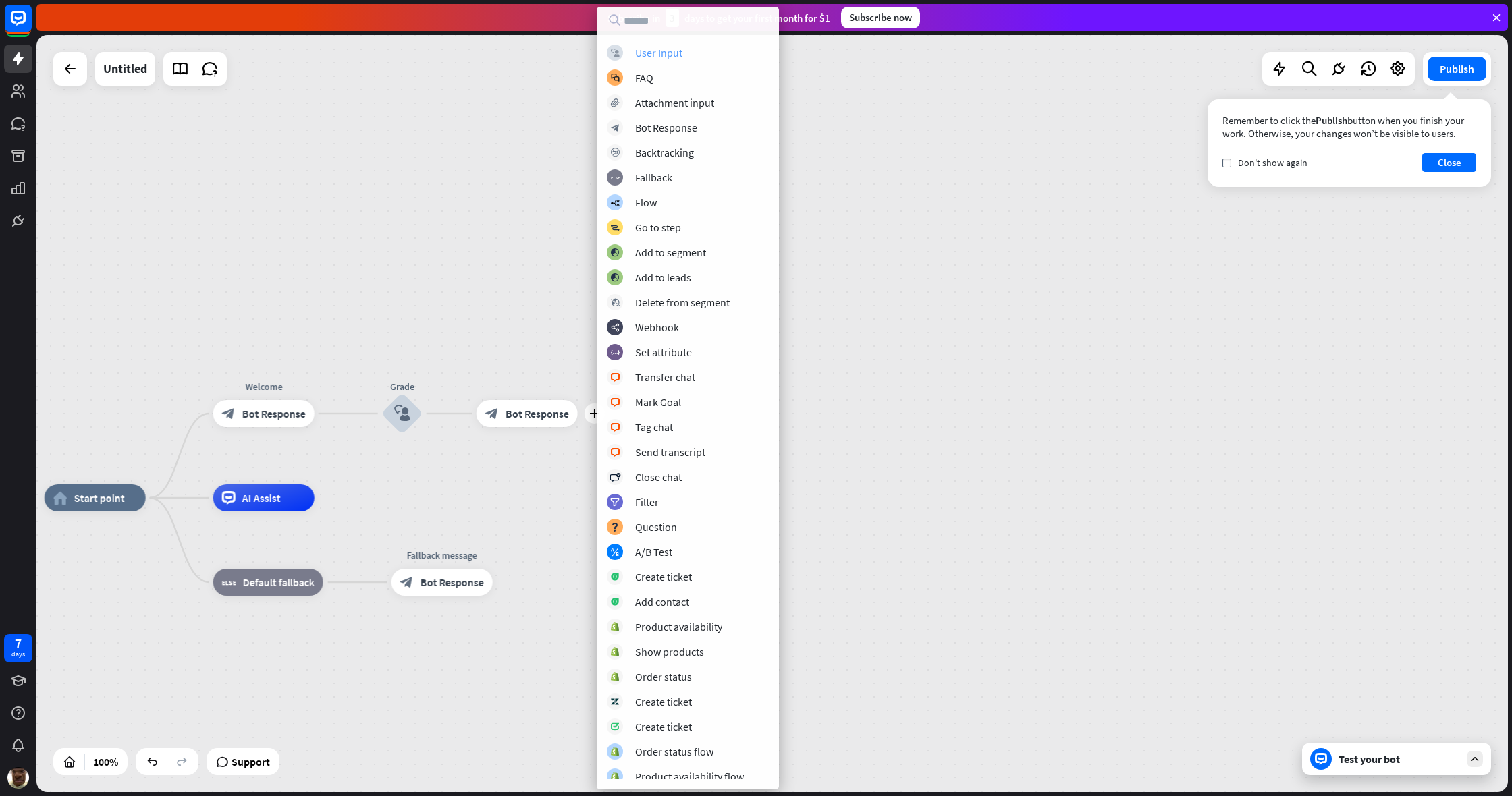
drag, startPoint x: 611, startPoint y: 49, endPoint x: 619, endPoint y: 53, distance: 8.9
click at [619, 53] on div "block_user_input" at bounding box center [615, 52] width 16 height 16
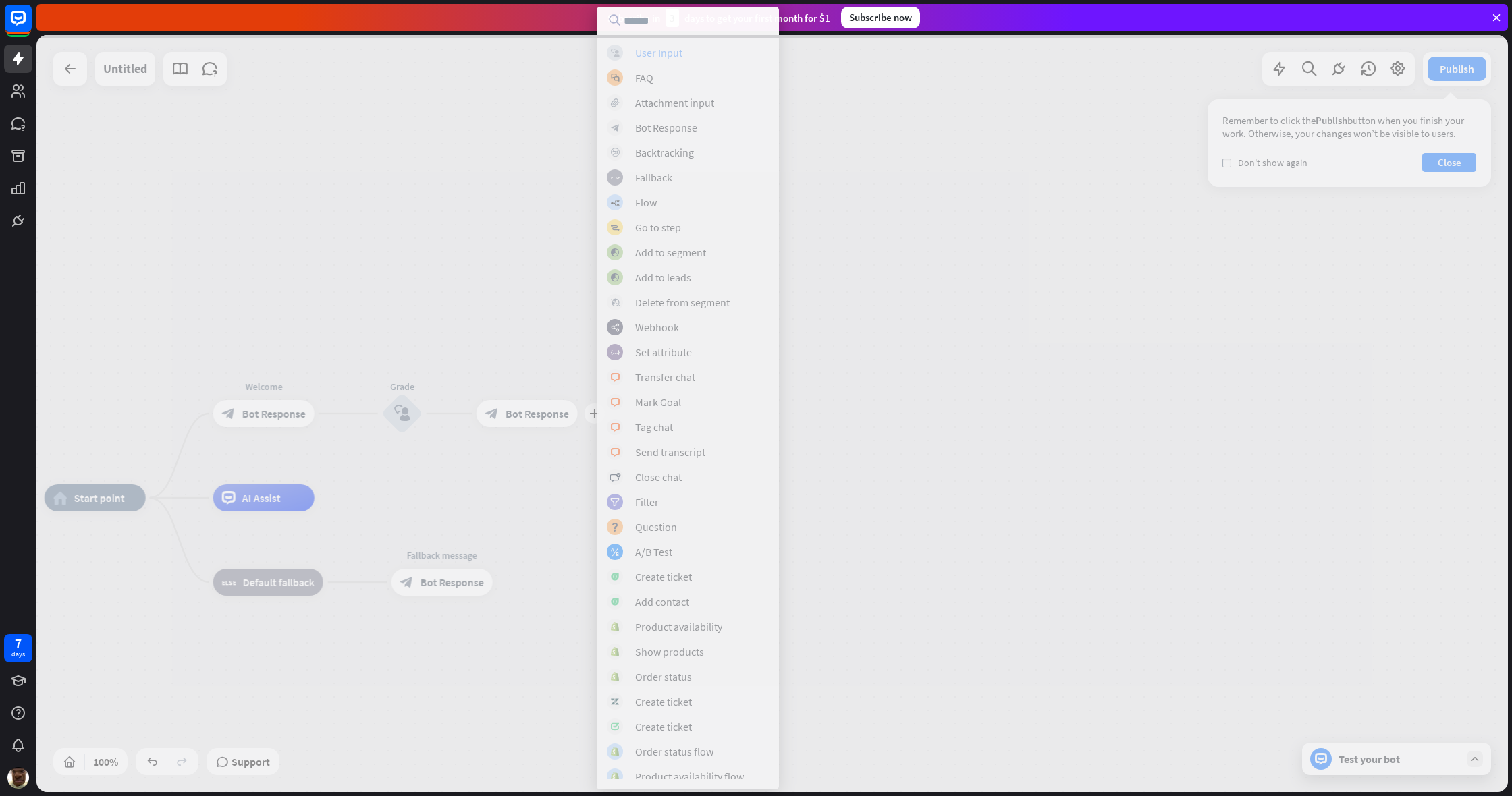
click at [678, 67] on div at bounding box center [771, 413] width 1472 height 756
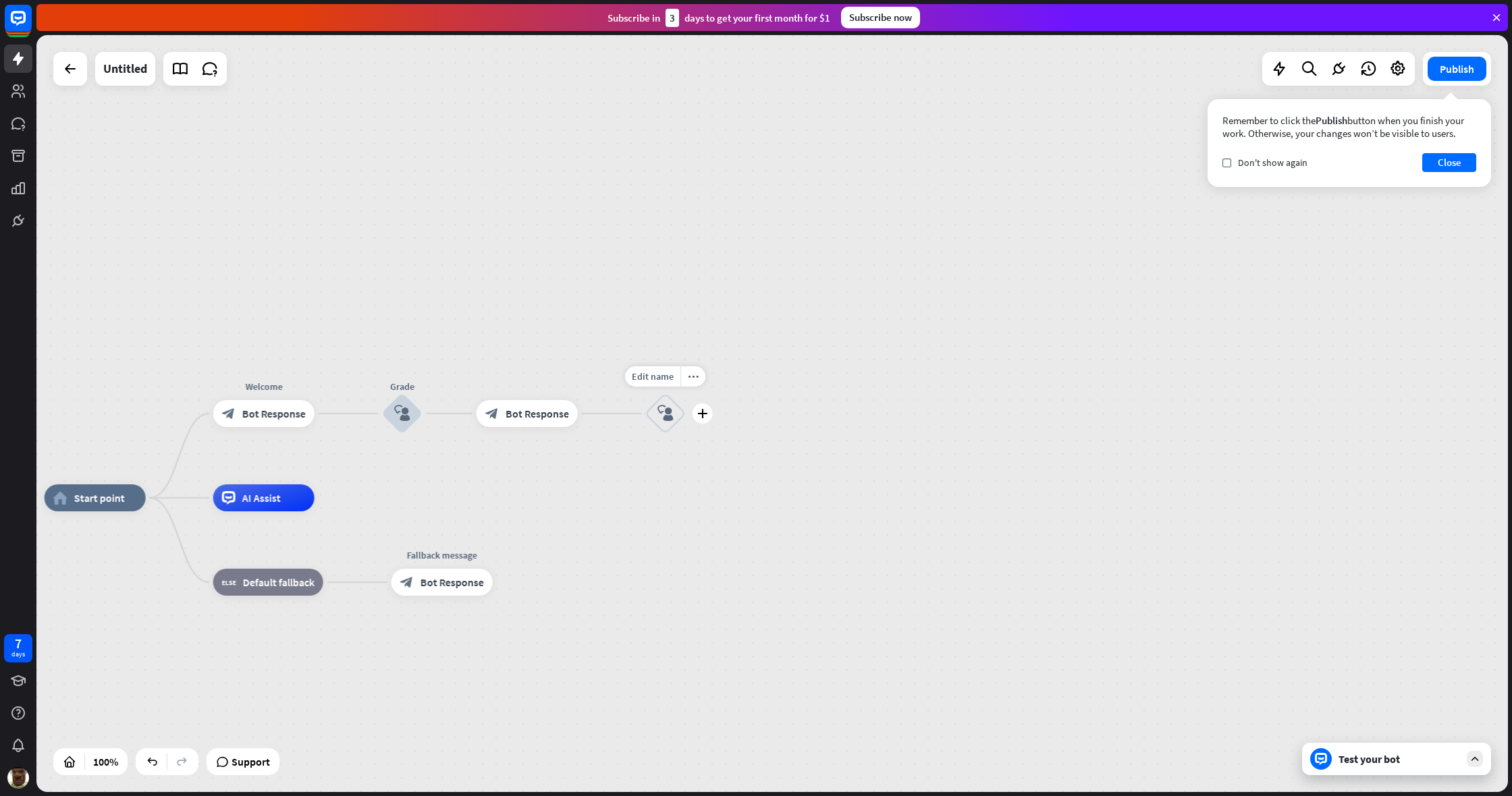
click at [676, 413] on div "block_user_input" at bounding box center [665, 413] width 40 height 40
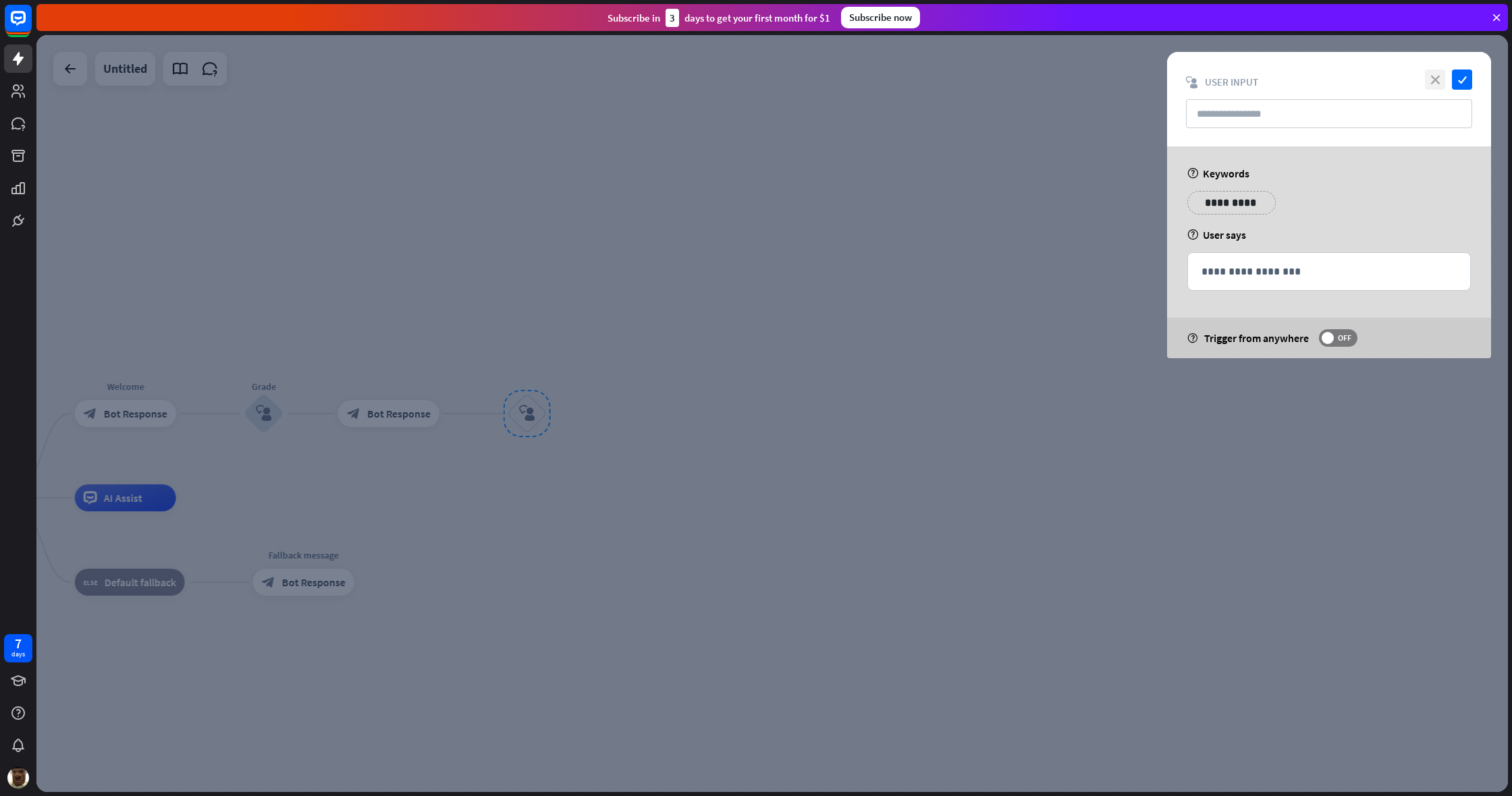
click at [893, 85] on icon "close" at bounding box center [1435, 79] width 20 height 20
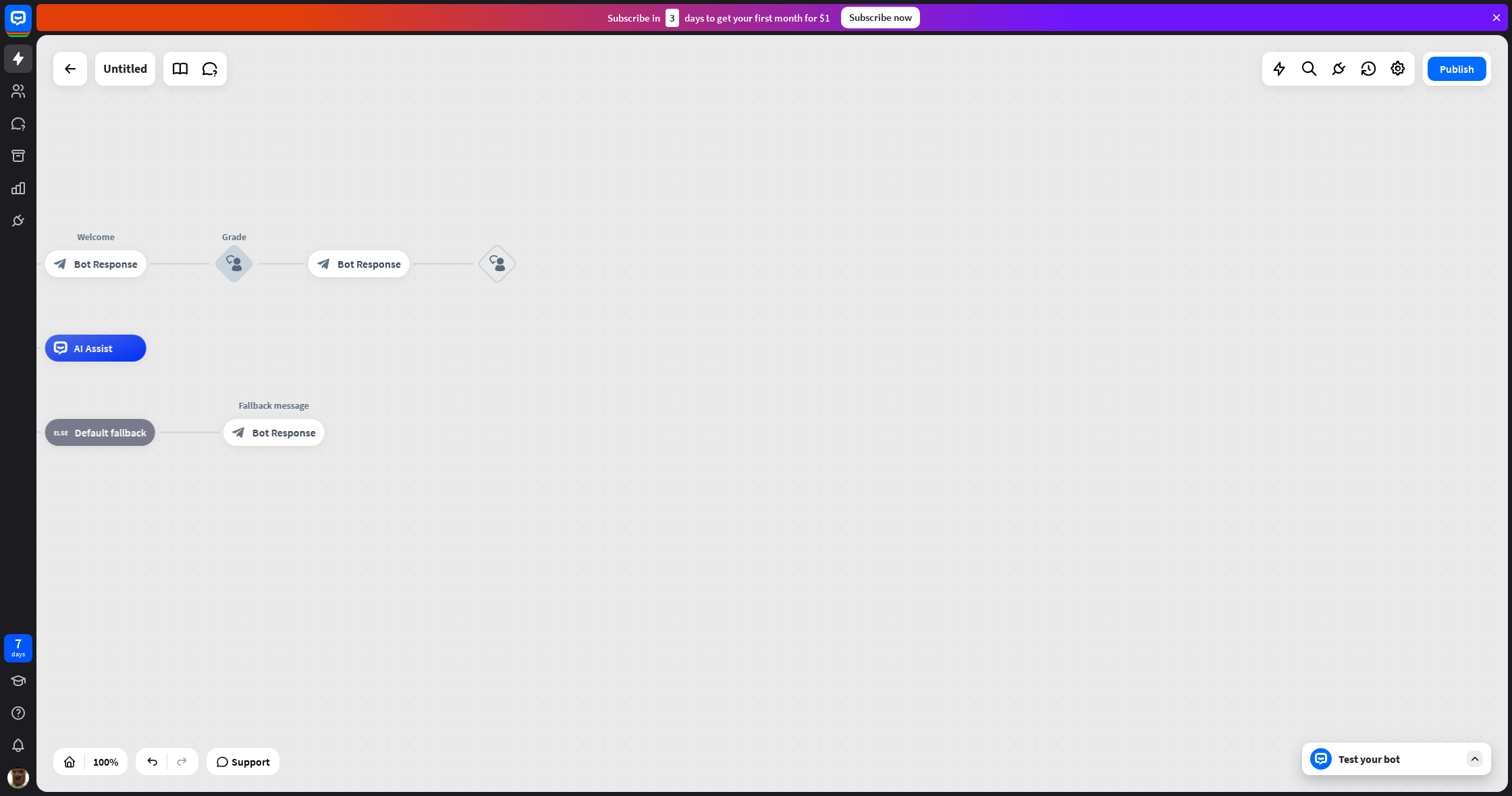
drag, startPoint x: 543, startPoint y: 357, endPoint x: 530, endPoint y: 329, distance: 30.9
click at [533, 332] on div "home_2 Start point Welcome block_bot_response Bot Response Grade block_user_inp…" at bounding box center [771, 413] width 1472 height 756
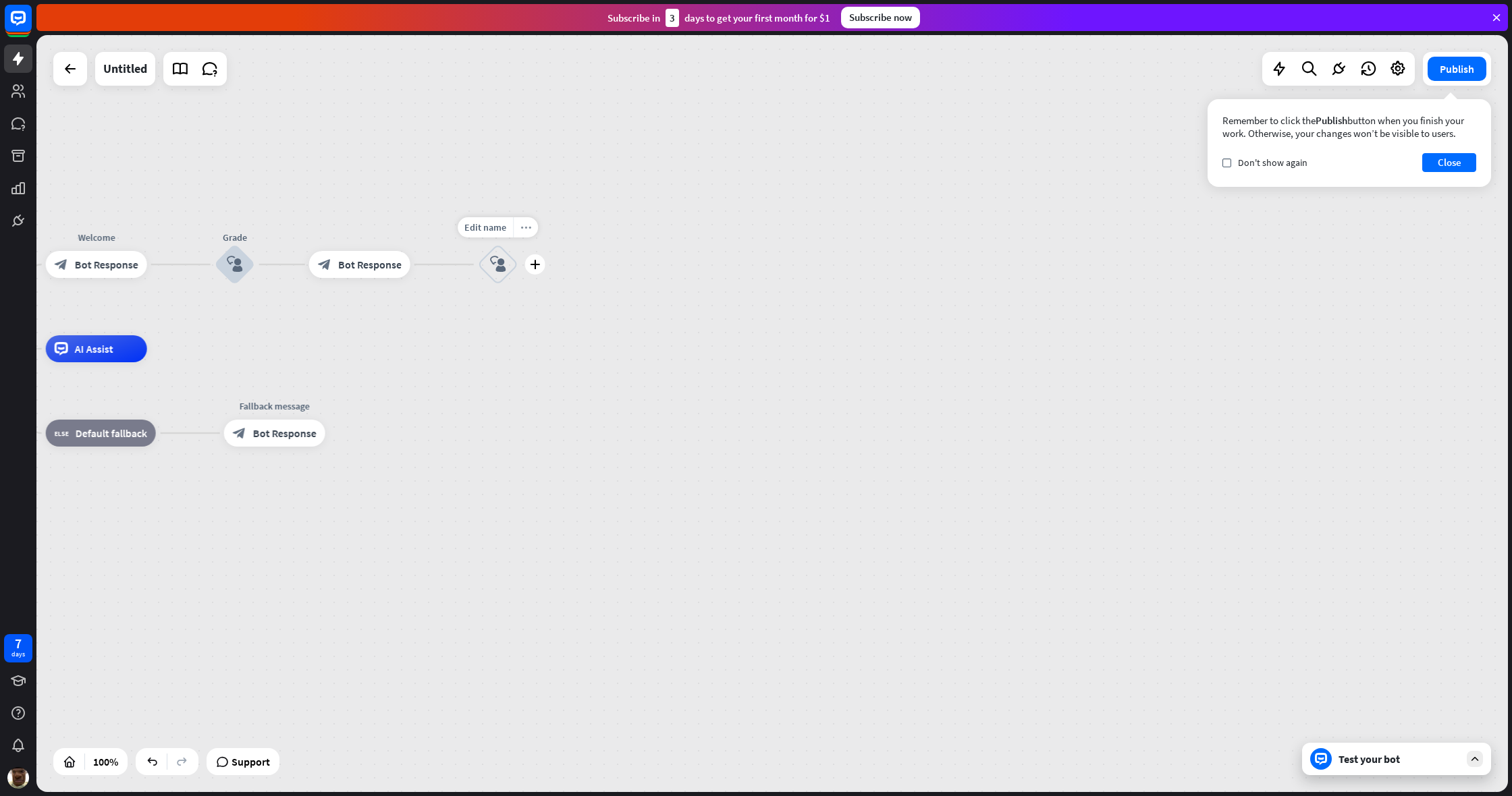
click at [526, 231] on icon "more_horiz" at bounding box center [526, 227] width 11 height 10
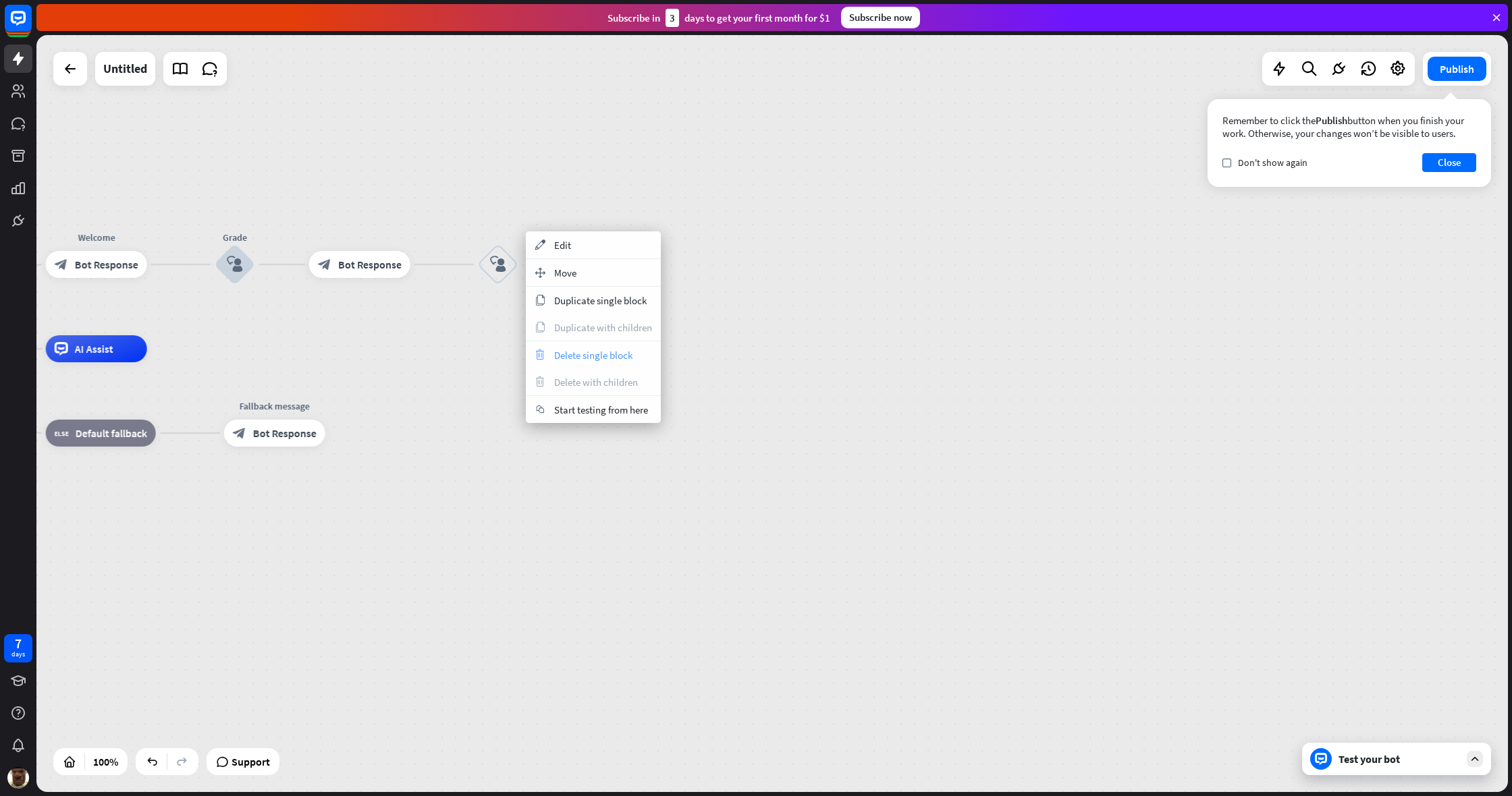
click at [590, 365] on div "trash Delete single block" at bounding box center [593, 354] width 135 height 27
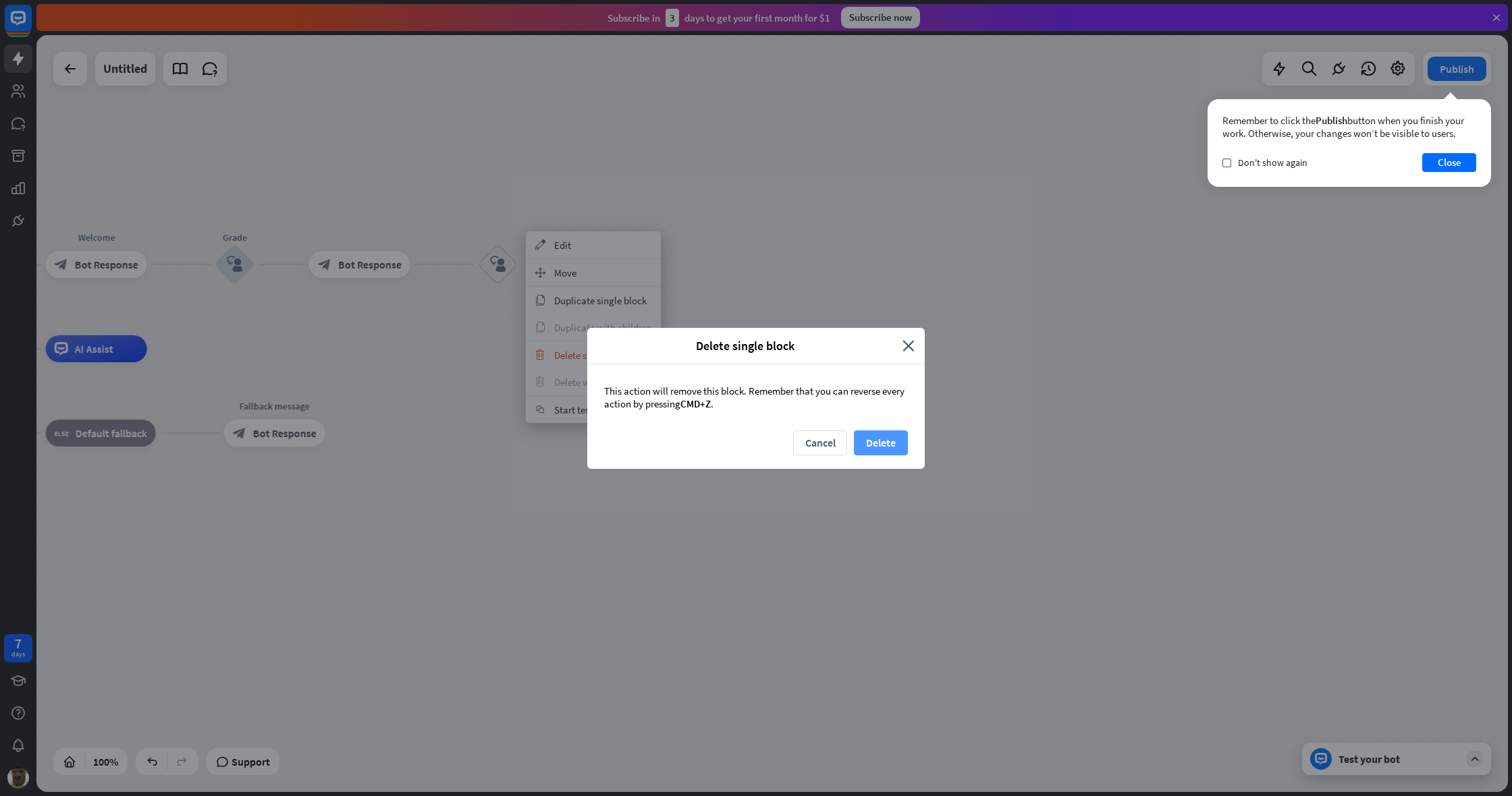
click at [893, 446] on button "Delete" at bounding box center [881, 443] width 54 height 25
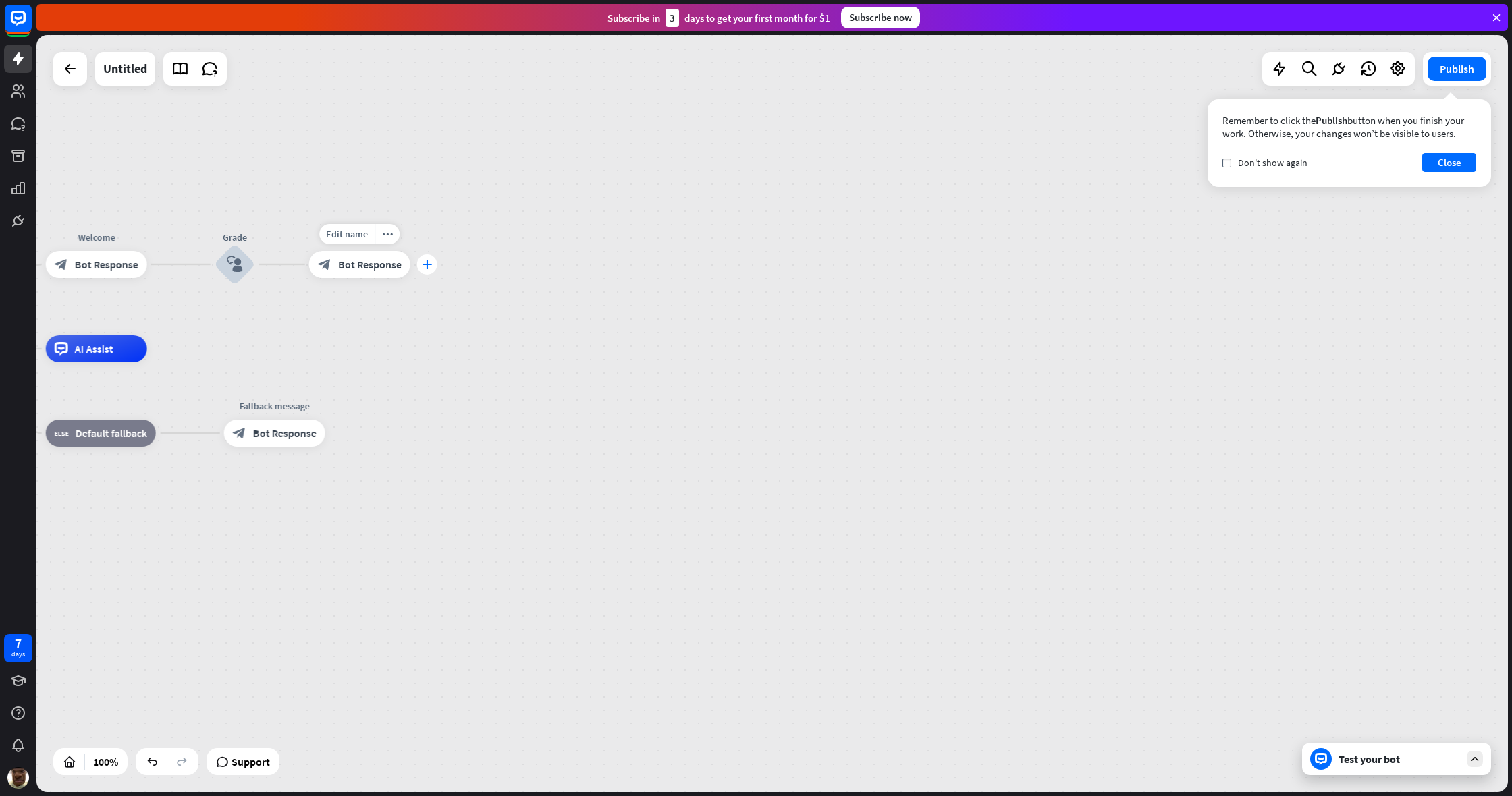
click at [428, 265] on icon "plus" at bounding box center [427, 264] width 10 height 9
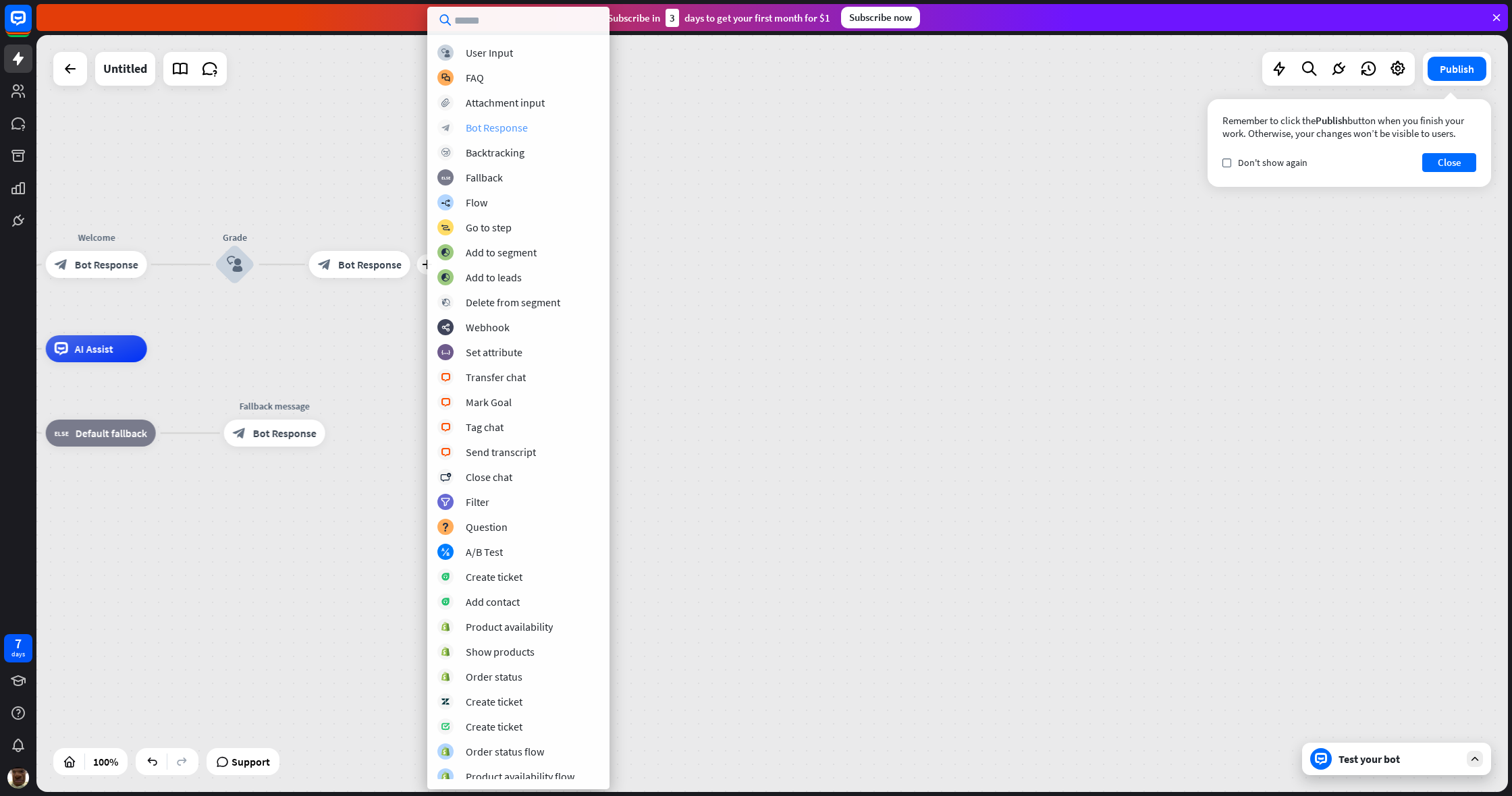
click at [526, 130] on div "Bot Response" at bounding box center [496, 127] width 62 height 13
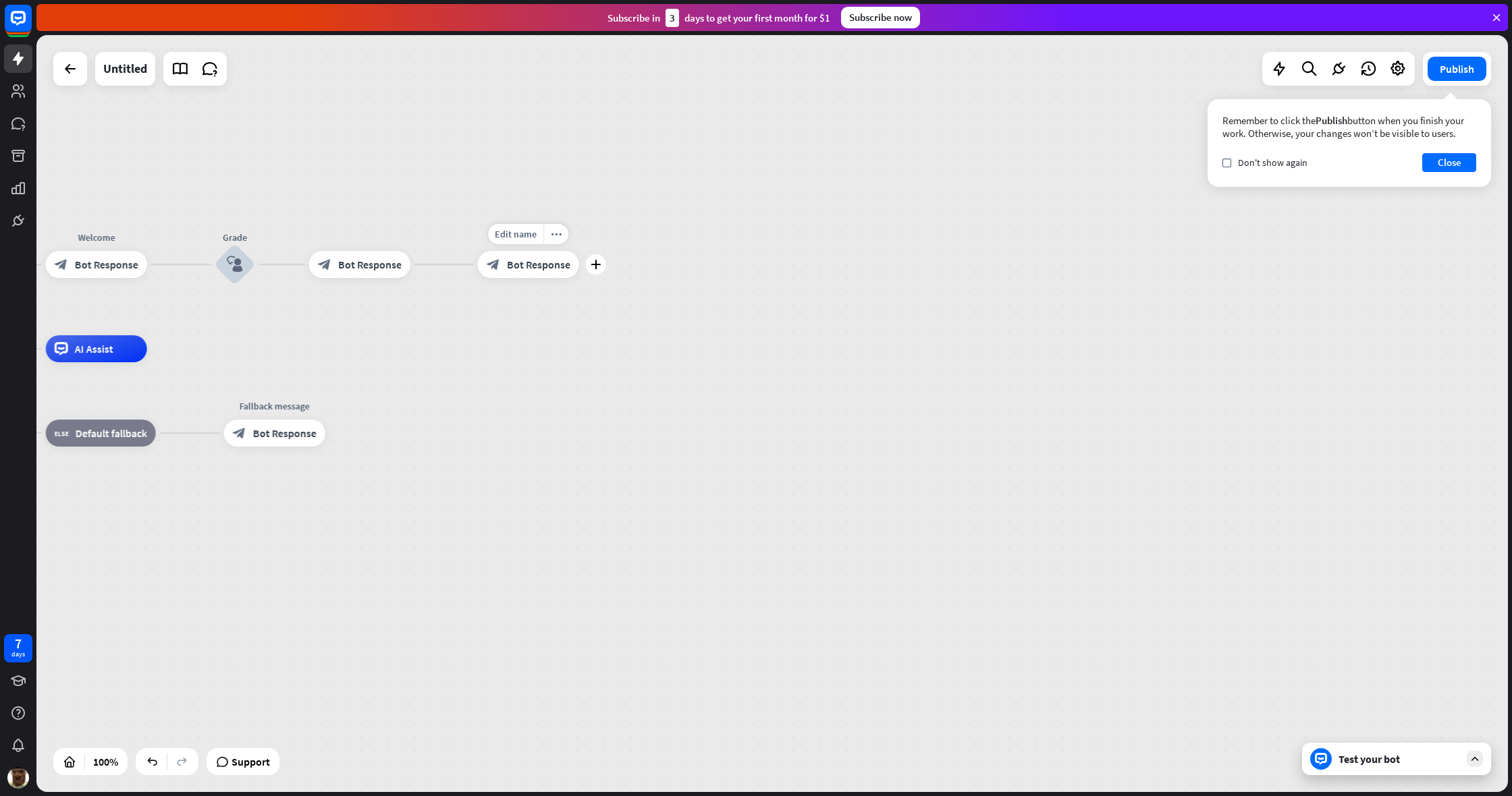
click at [535, 257] on span "Bot Response" at bounding box center [538, 264] width 63 height 13
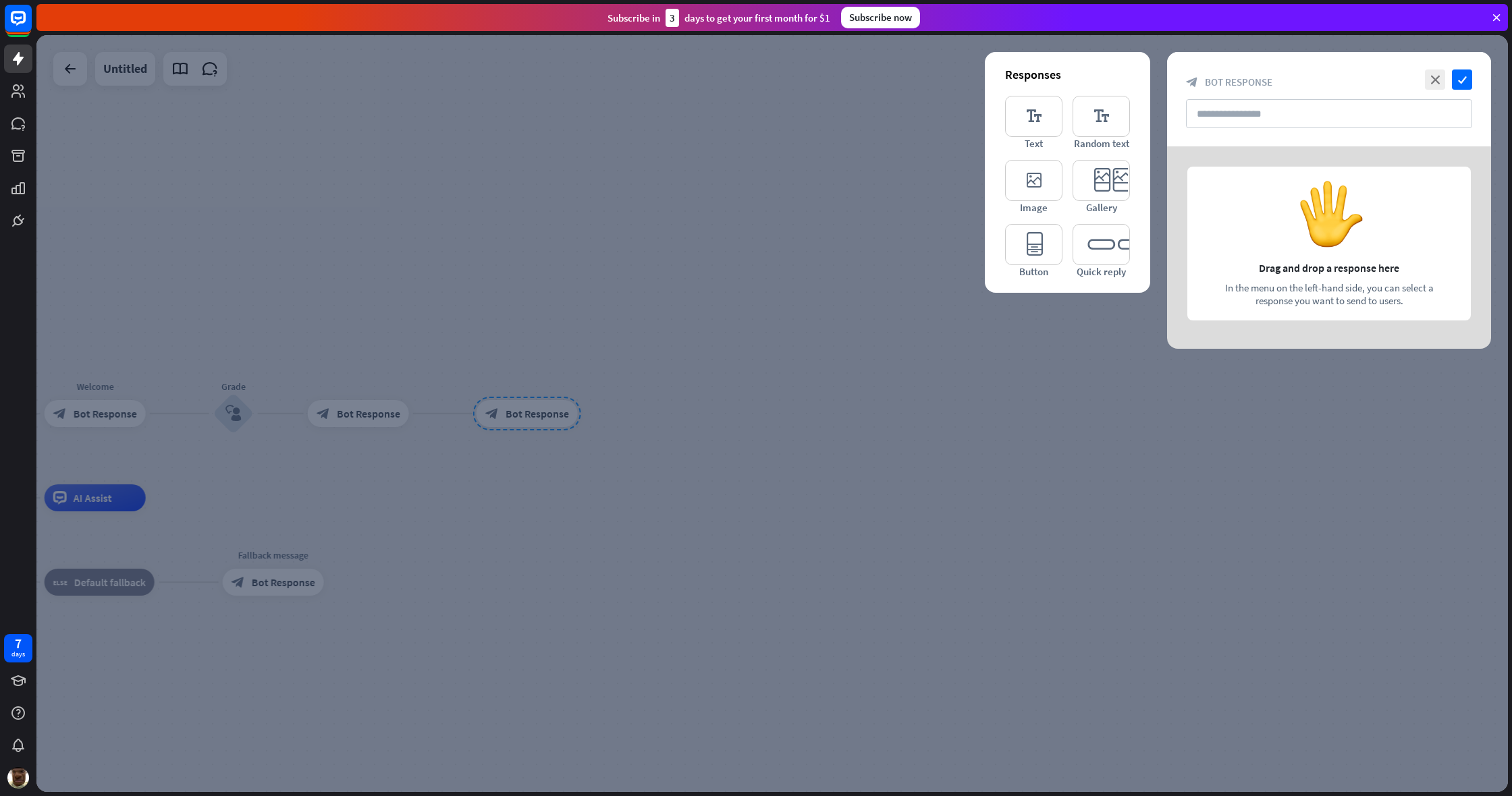
click at [590, 217] on div at bounding box center [771, 413] width 1472 height 756
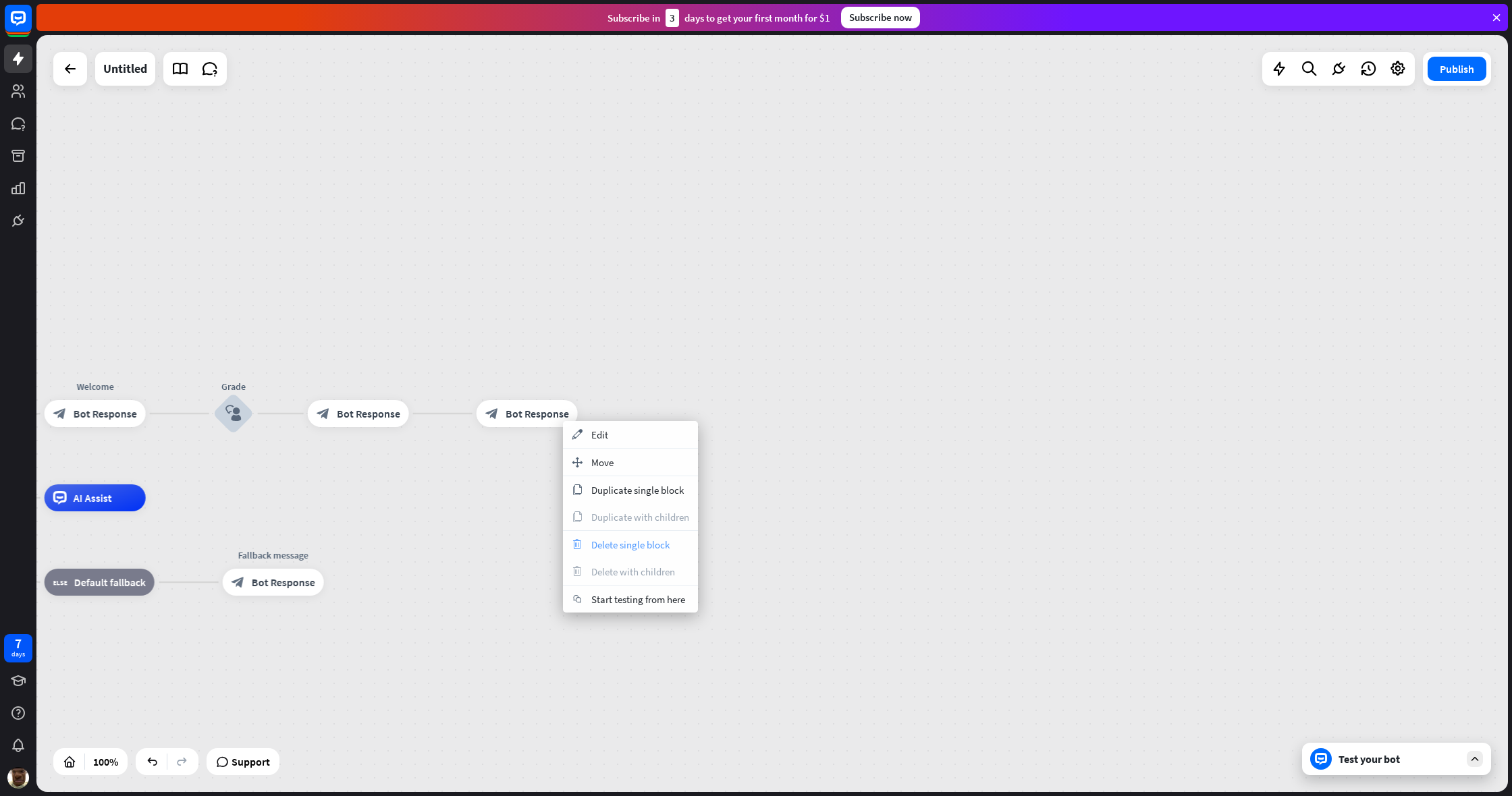
click at [616, 537] on div "trash Delete single block" at bounding box center [630, 544] width 135 height 27
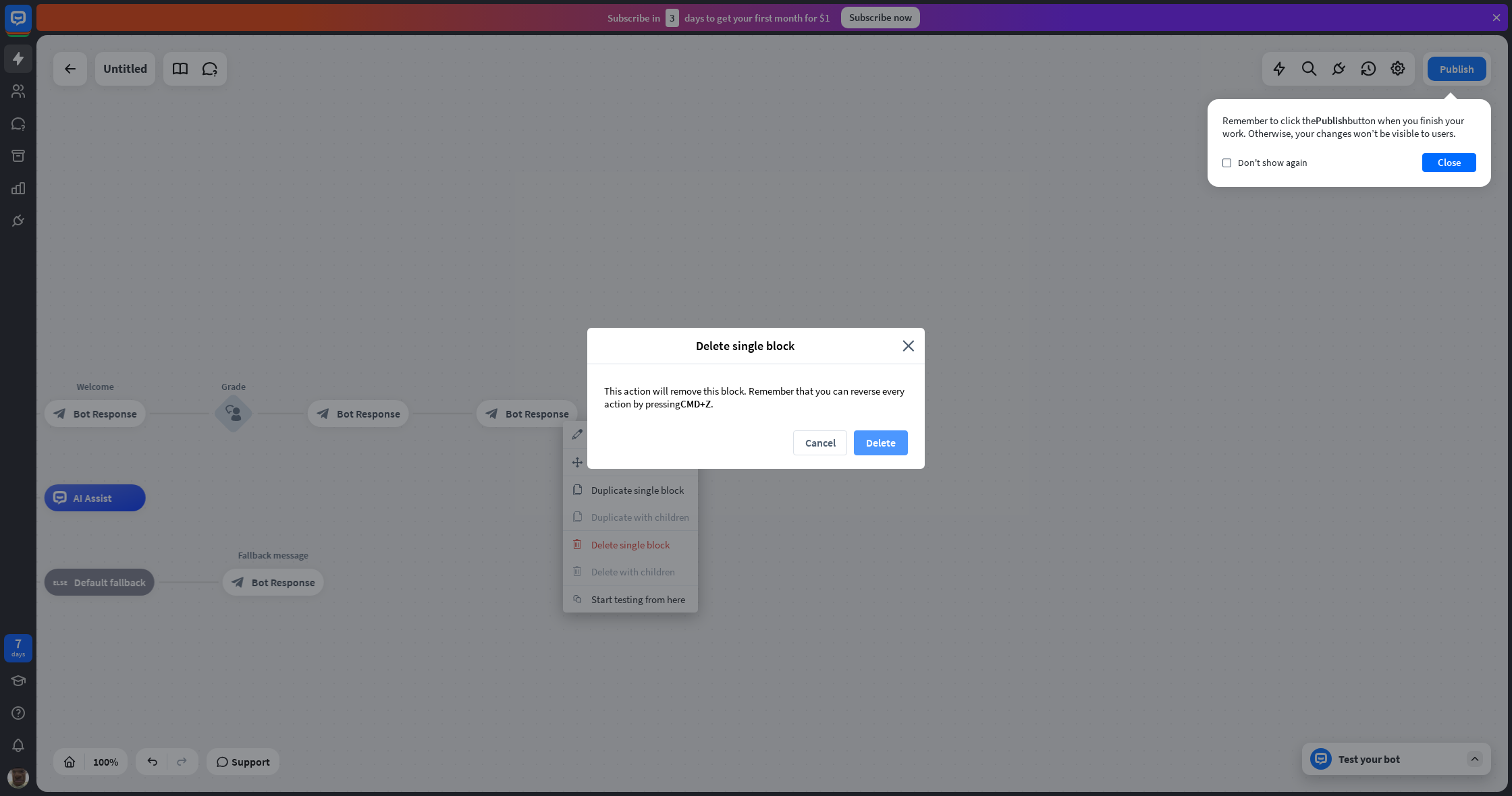
click at [876, 434] on button "Delete" at bounding box center [881, 443] width 54 height 25
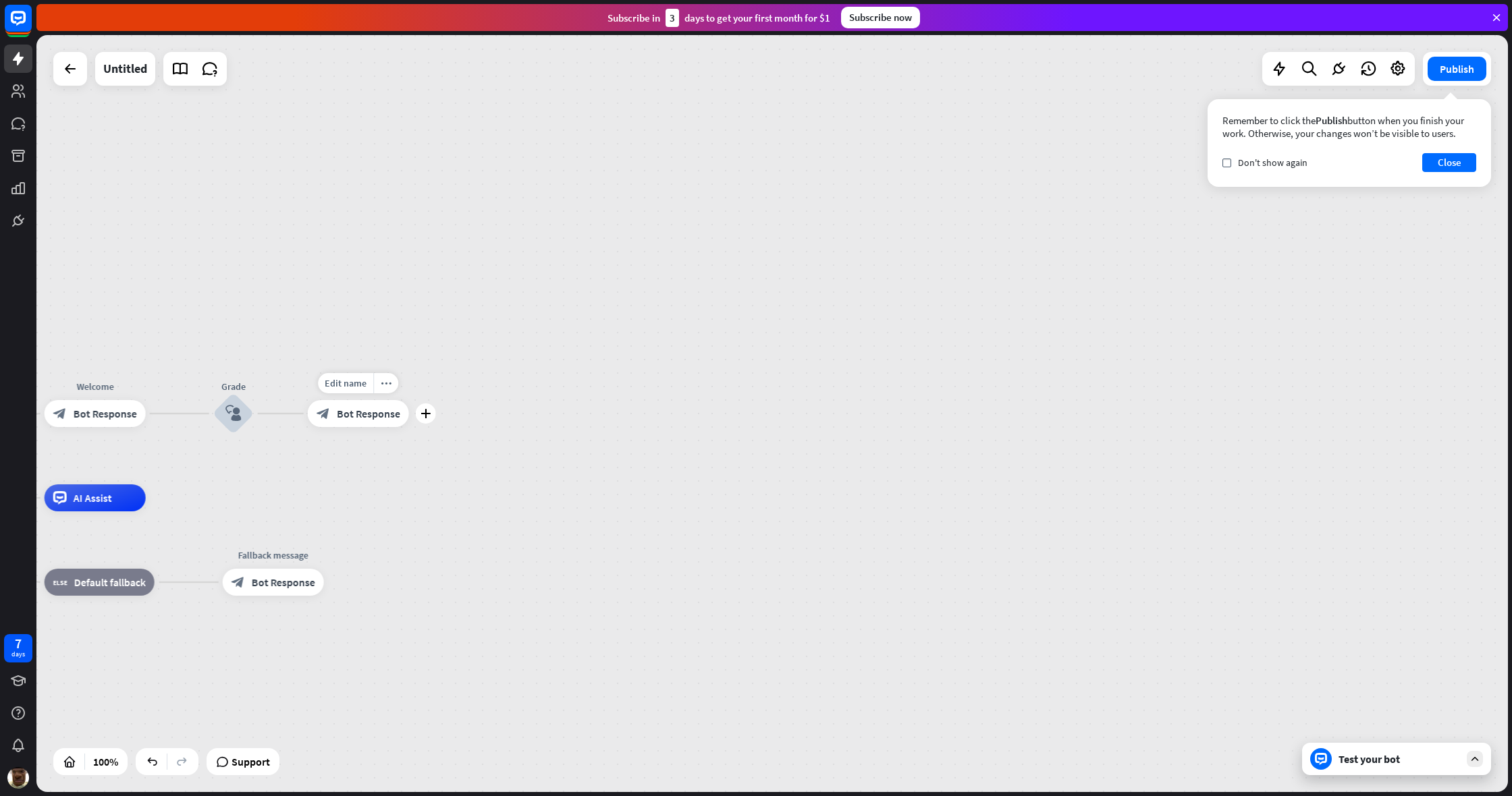
click at [379, 419] on span "Bot Response" at bounding box center [368, 413] width 63 height 13
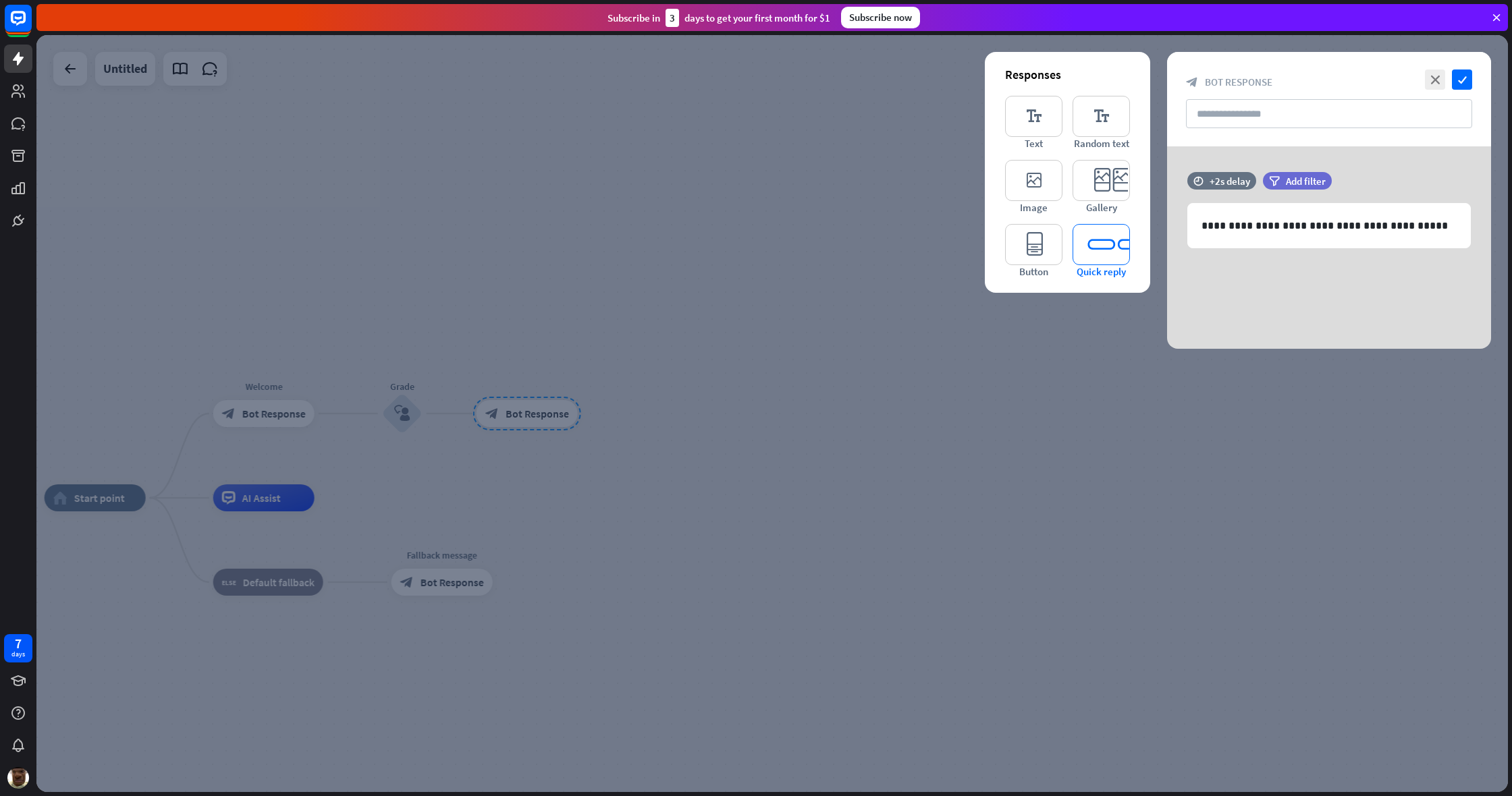
click at [893, 241] on icon "editor_quick_replies" at bounding box center [1102, 245] width 58 height 41
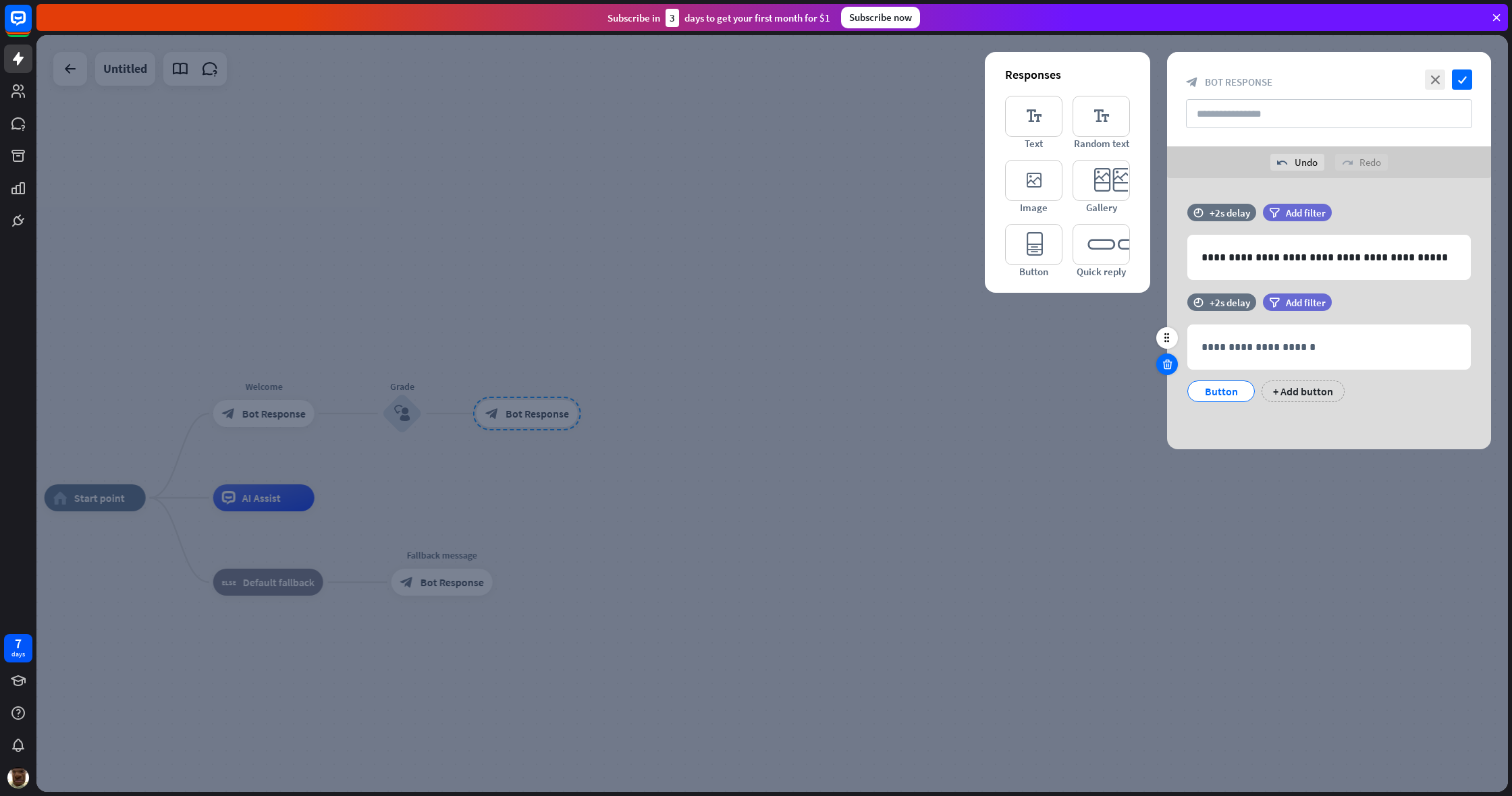
click at [893, 368] on icon at bounding box center [1167, 363] width 13 height 12
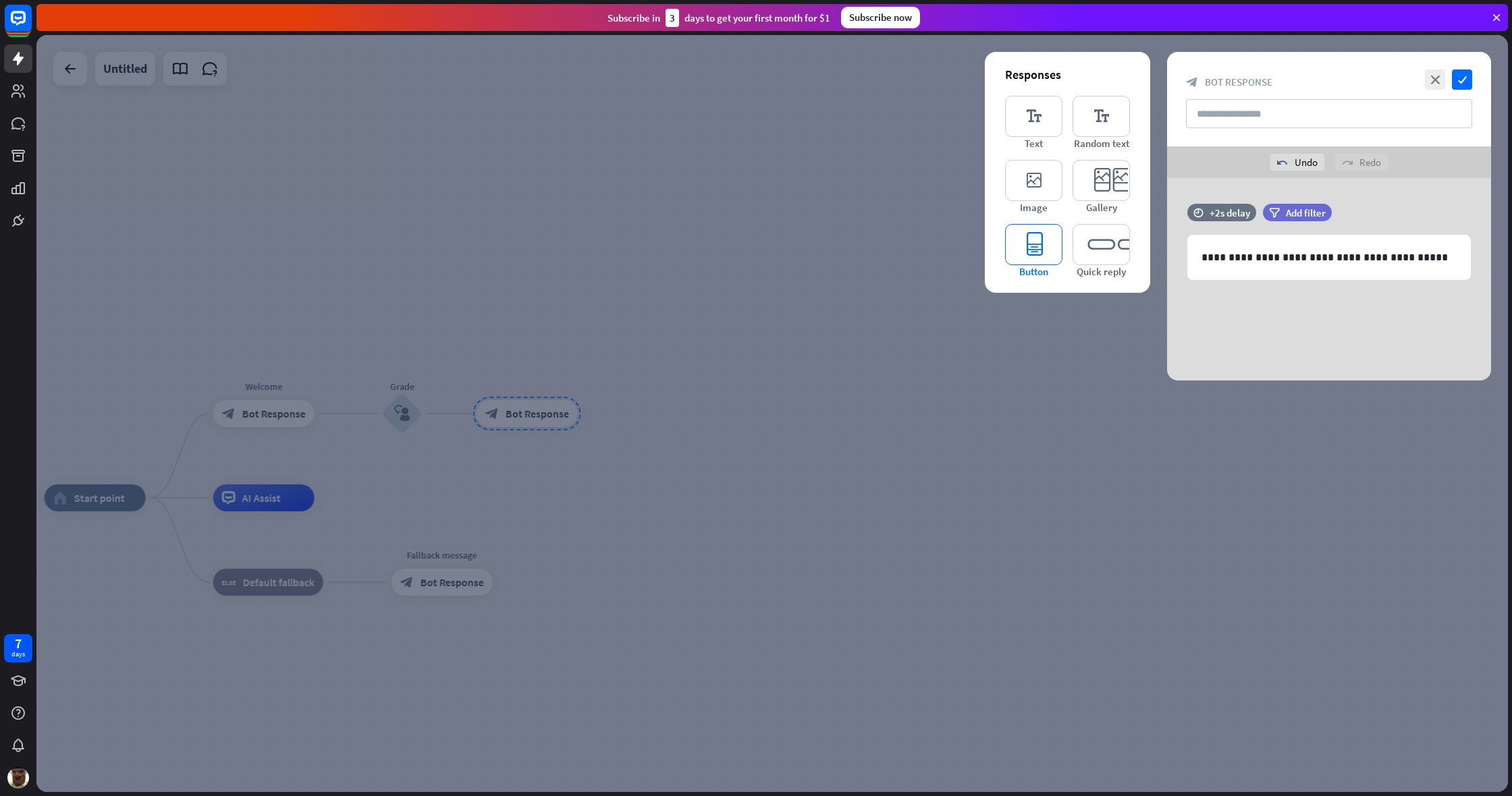
click at [893, 257] on icon "editor_button" at bounding box center [1034, 245] width 58 height 41
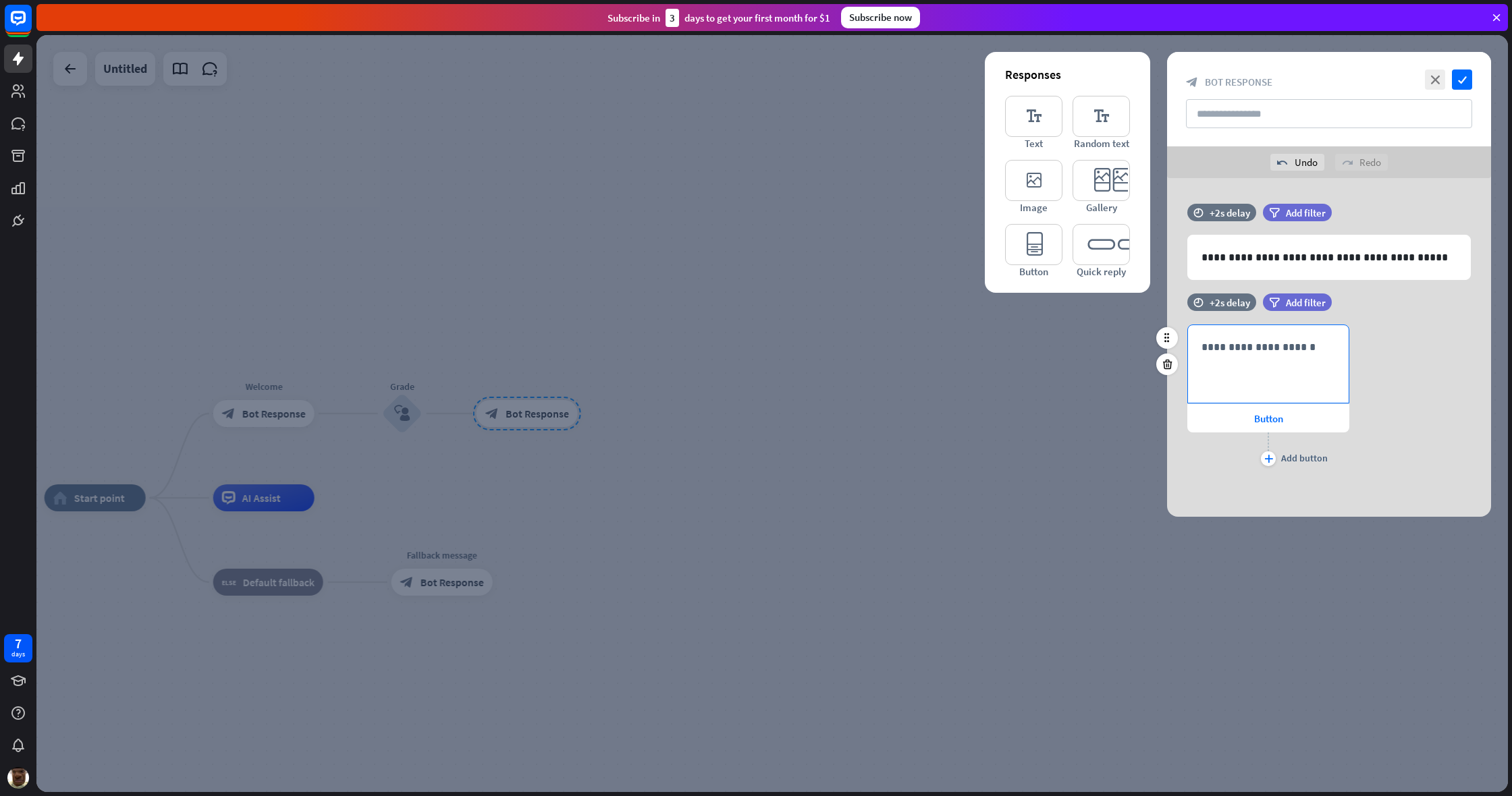
click at [893, 377] on div "**********" at bounding box center [1268, 363] width 160 height 77
click at [893, 428] on div "Button" at bounding box center [1268, 417] width 162 height 28
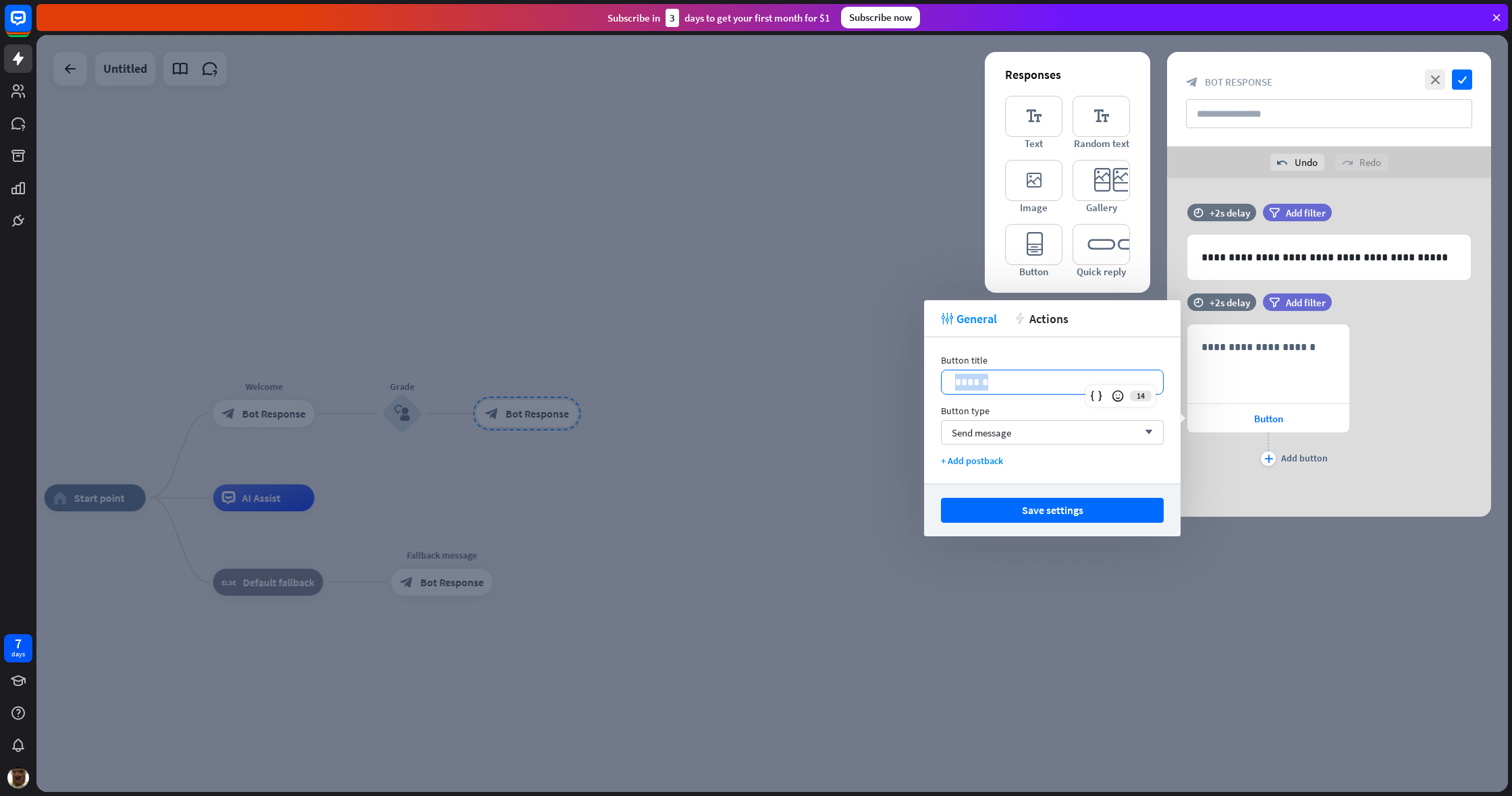
drag, startPoint x: 1057, startPoint y: 380, endPoint x: 951, endPoint y: 381, distance: 106.0
click at [893, 381] on div "******" at bounding box center [1052, 382] width 221 height 23
click at [893, 379] on div "**********" at bounding box center [1329, 397] width 324 height 145
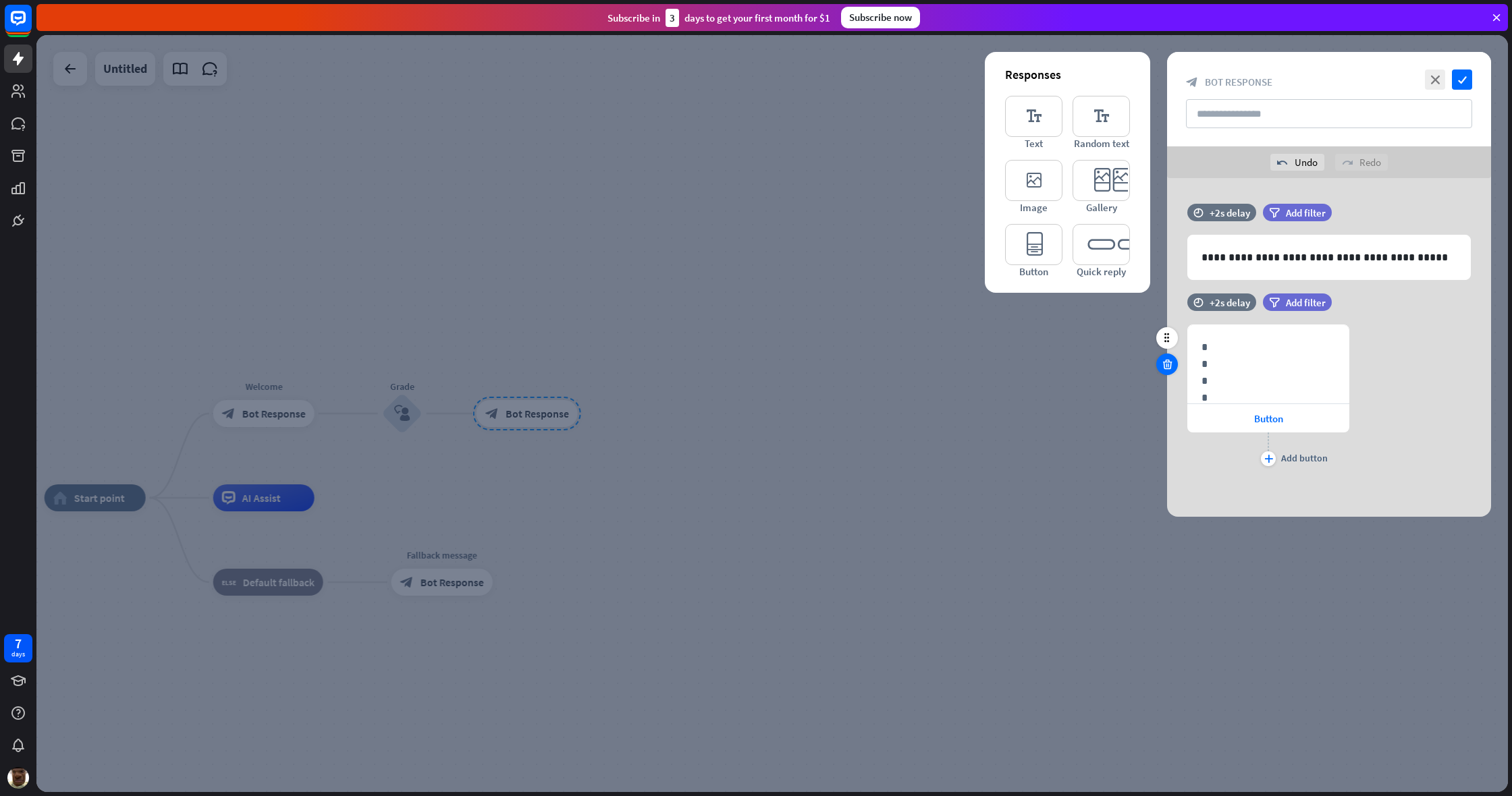
click at [893, 368] on icon at bounding box center [1167, 363] width 13 height 12
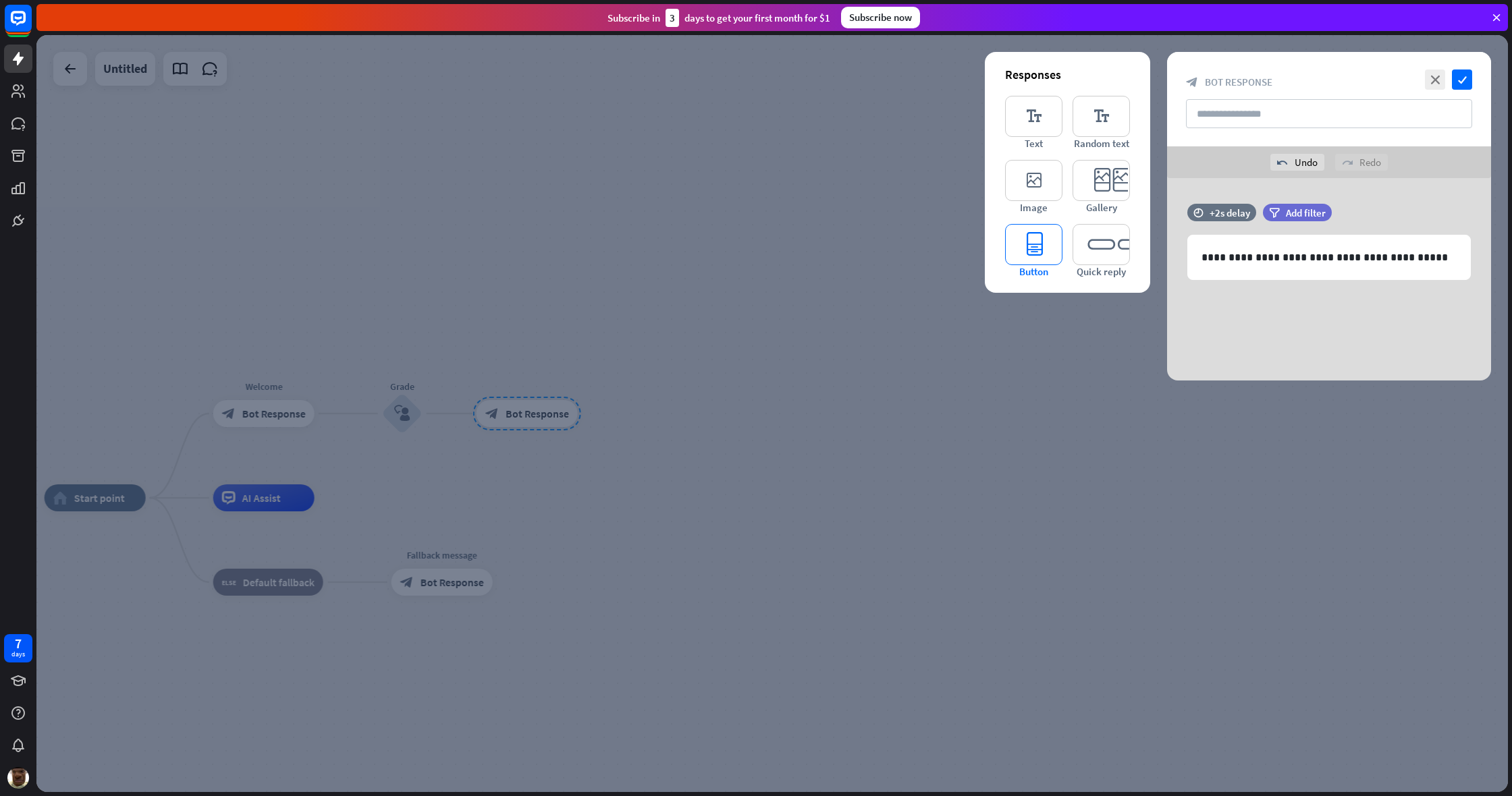
click at [893, 254] on icon "editor_button" at bounding box center [1034, 245] width 58 height 41
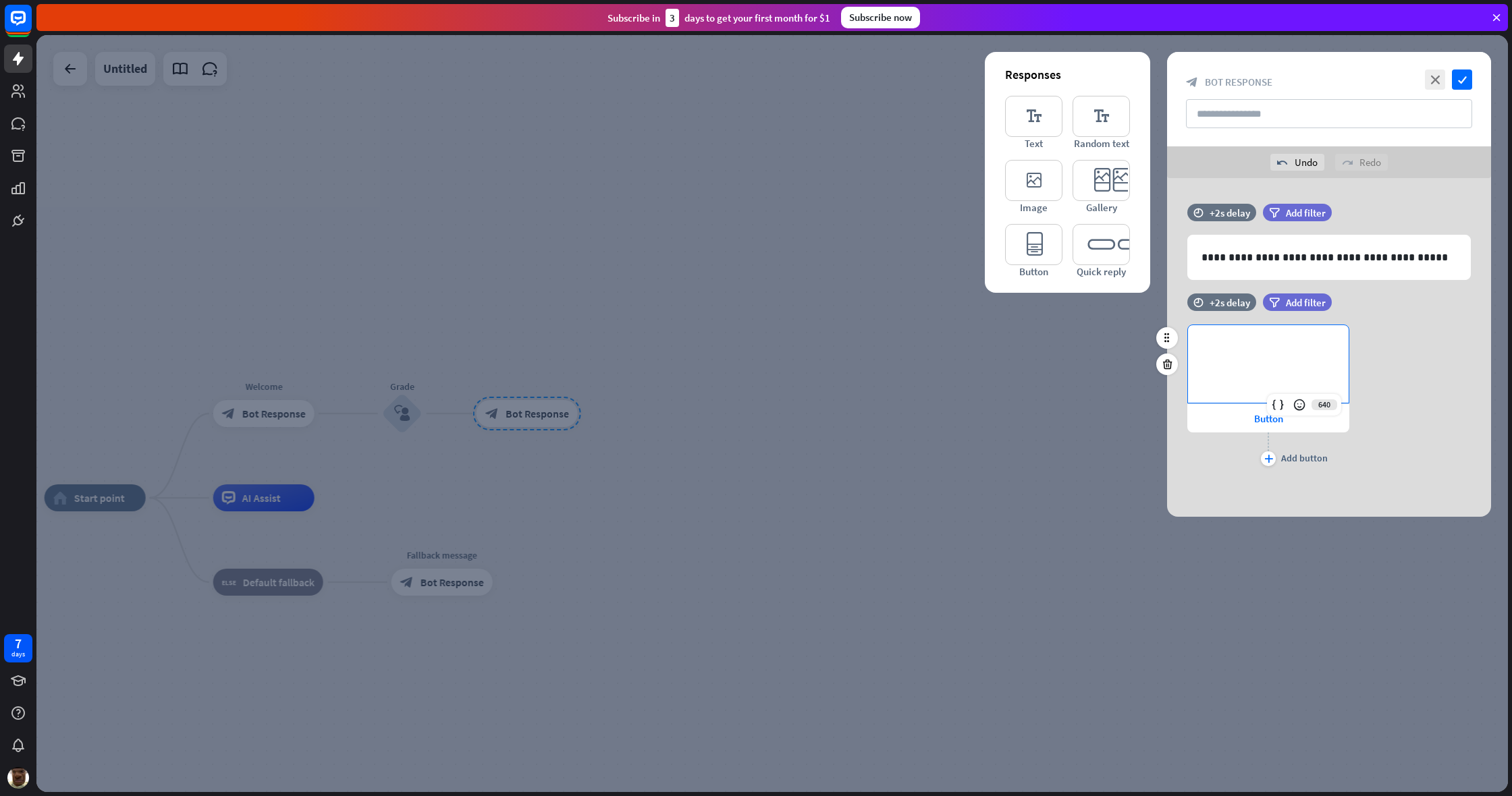
click at [893, 466] on div "**********" at bounding box center [1268, 397] width 162 height 145
click at [893, 464] on div "plus" at bounding box center [1268, 459] width 14 height 14
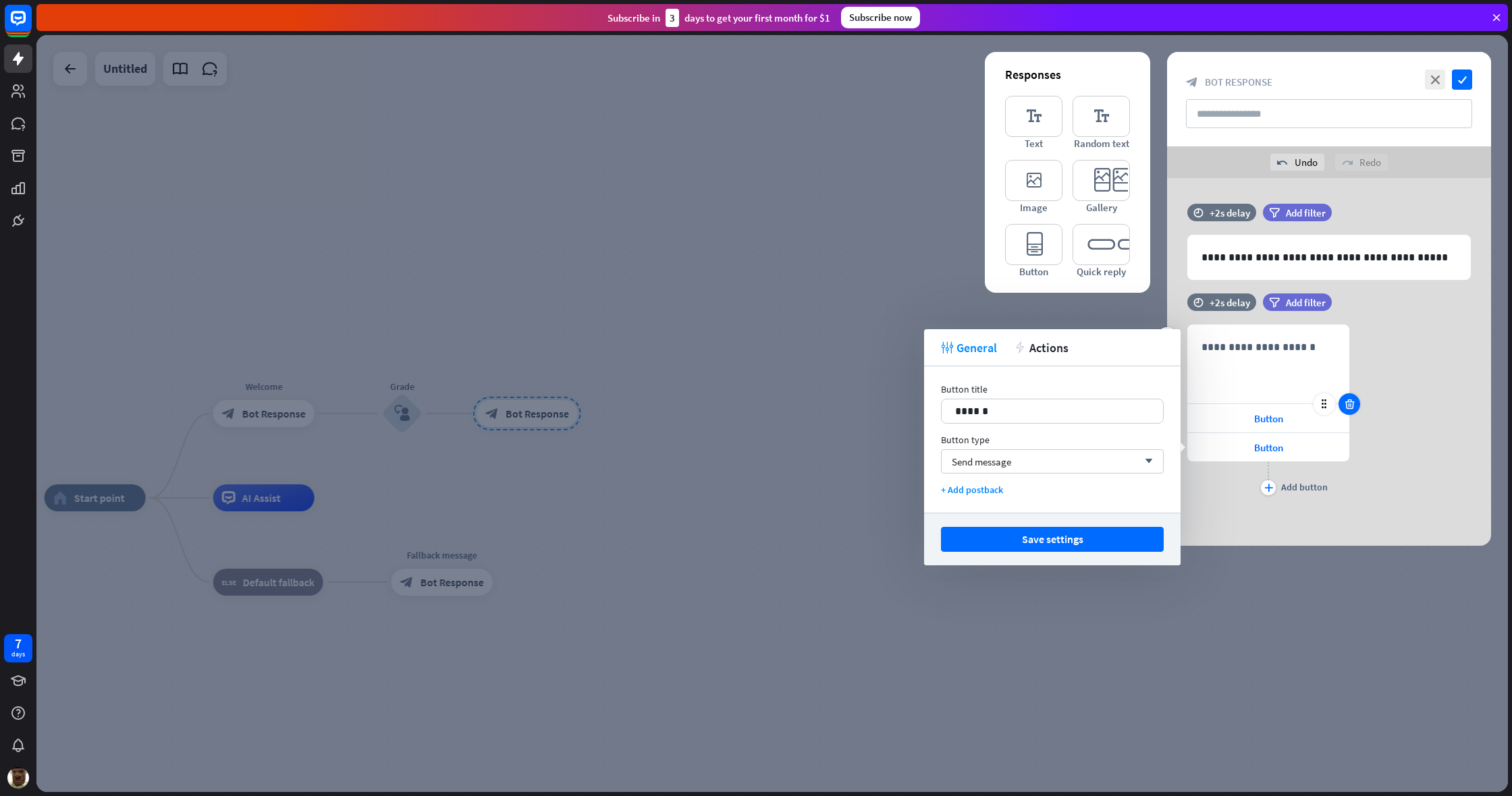
click at [893, 406] on icon at bounding box center [1349, 403] width 13 height 12
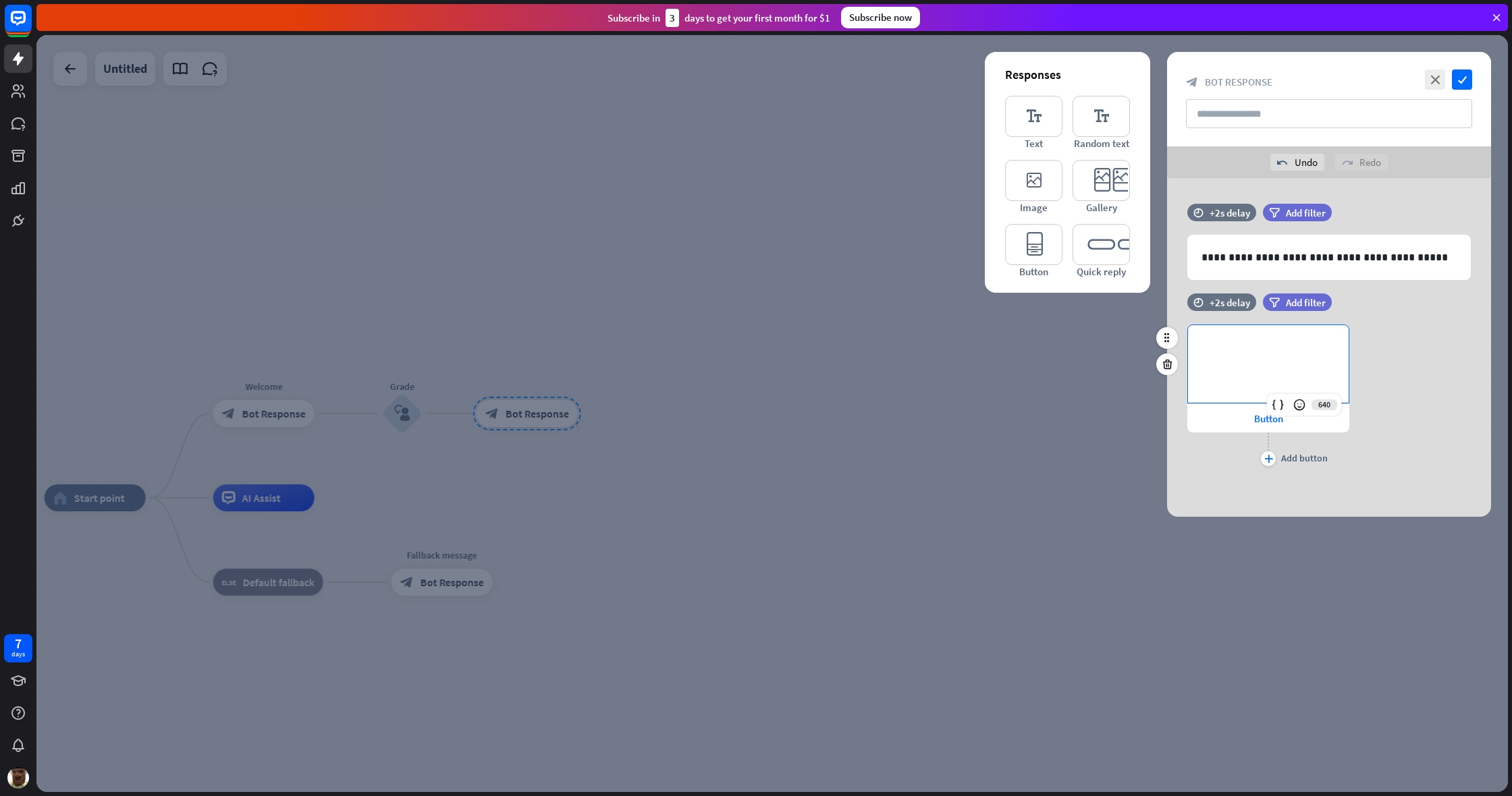
click at [893, 371] on div "**********" at bounding box center [1268, 363] width 160 height 77
click at [893, 416] on span "Button" at bounding box center [1268, 418] width 29 height 13
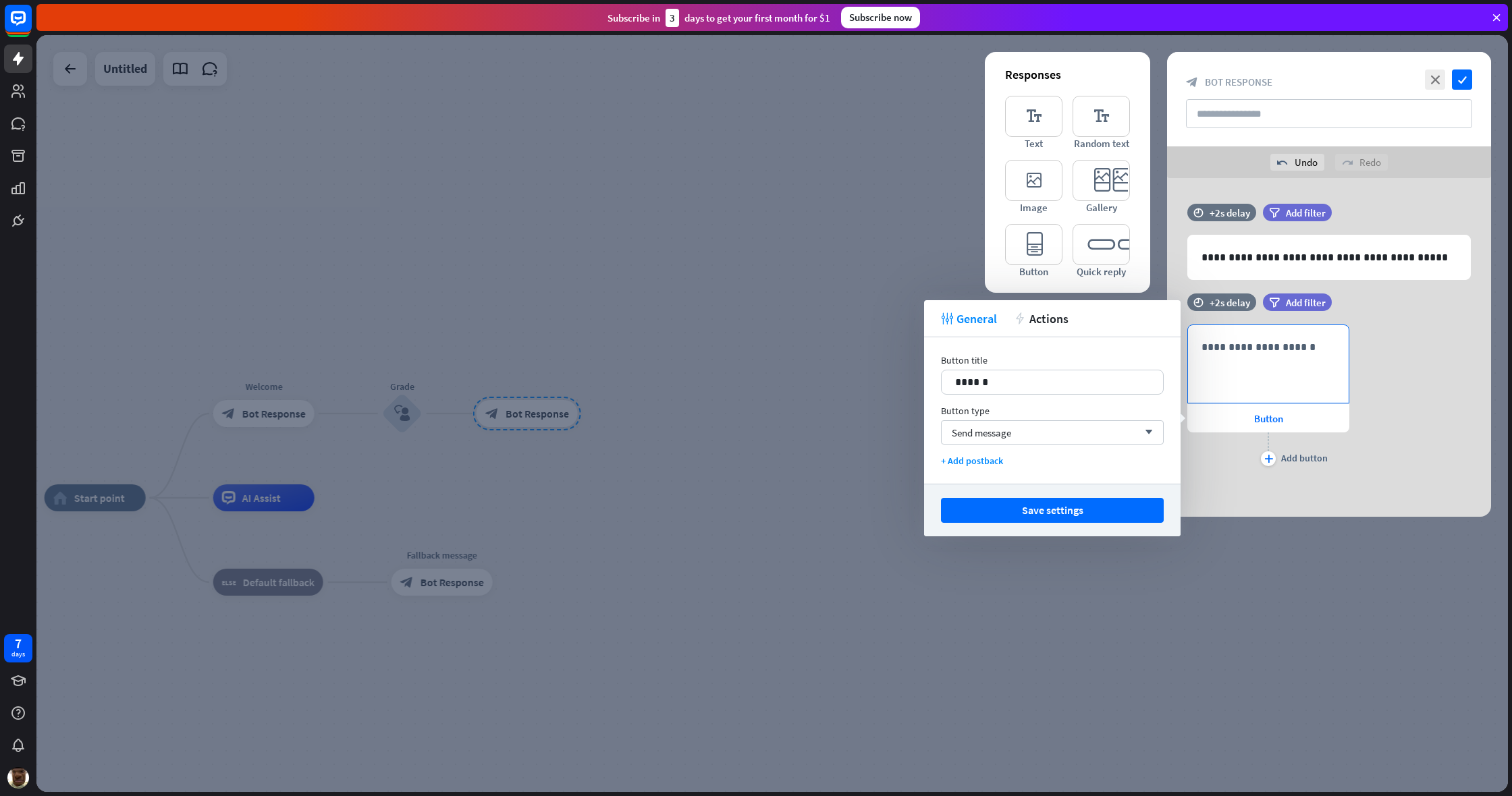
click at [893, 365] on div "**********" at bounding box center [1268, 363] width 160 height 77
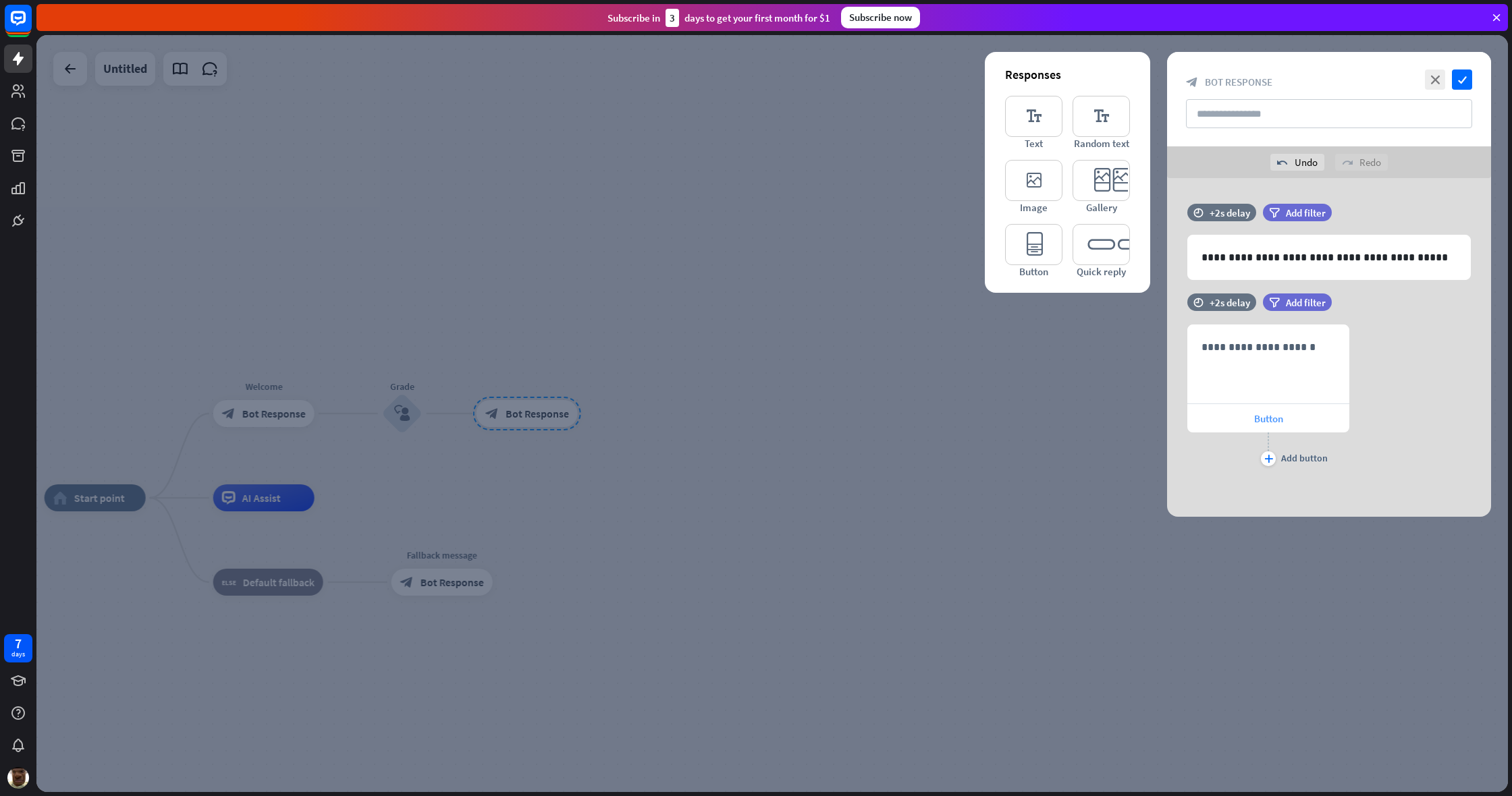
click at [893, 427] on div "Button" at bounding box center [1268, 417] width 162 height 28
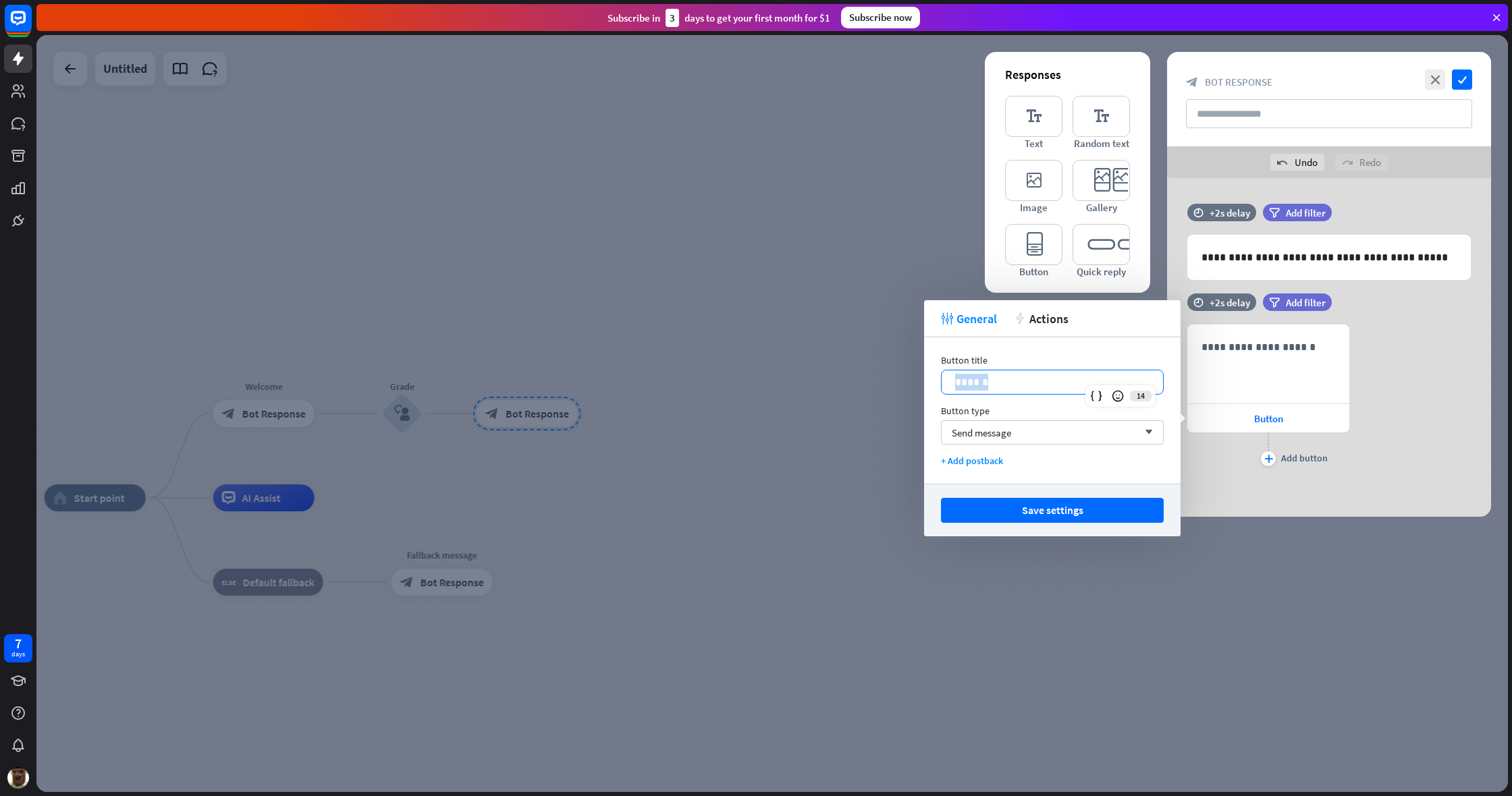
drag, startPoint x: 1018, startPoint y: 384, endPoint x: 938, endPoint y: 388, distance: 80.1
click at [893, 388] on div "Button title 14 ****** Button type Send message arrow_down + Add postback" at bounding box center [1052, 410] width 256 height 147
click at [893, 342] on p "**********" at bounding box center [1268, 346] width 133 height 17
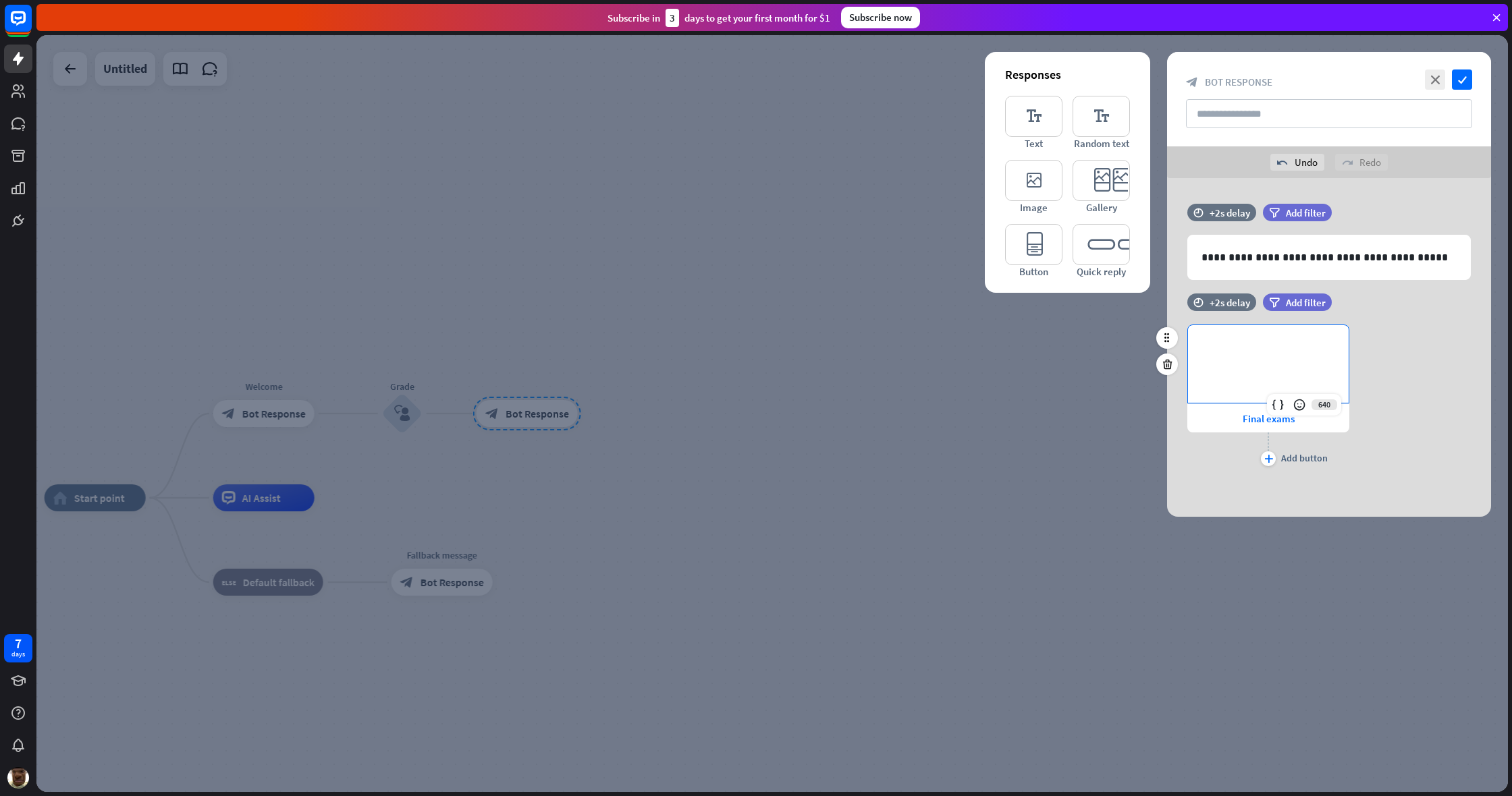
click at [893, 438] on div "**********" at bounding box center [1329, 397] width 324 height 145
click at [893, 368] on icon at bounding box center [1167, 363] width 13 height 12
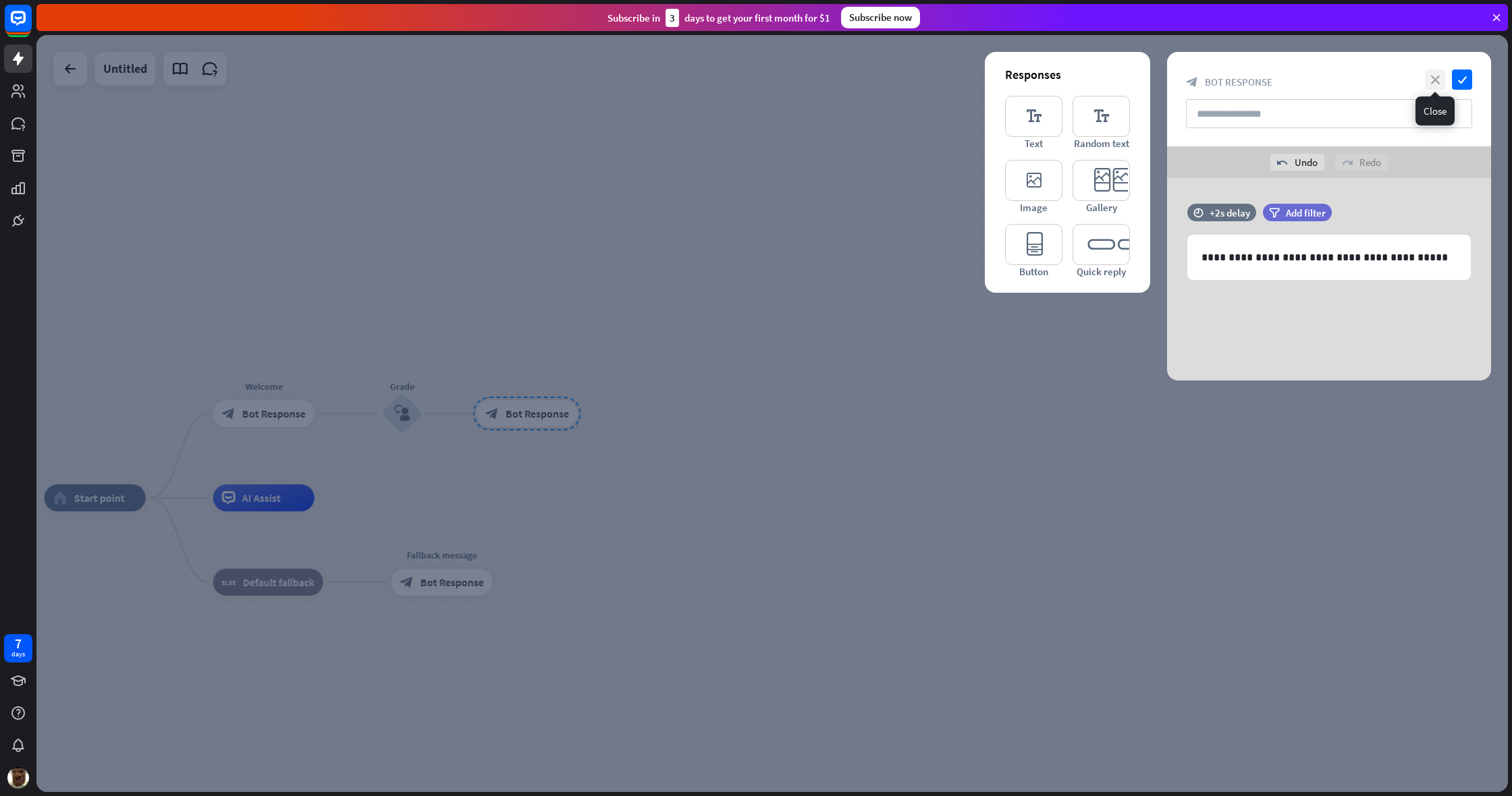
click at [893, 82] on icon "close" at bounding box center [1435, 79] width 20 height 20
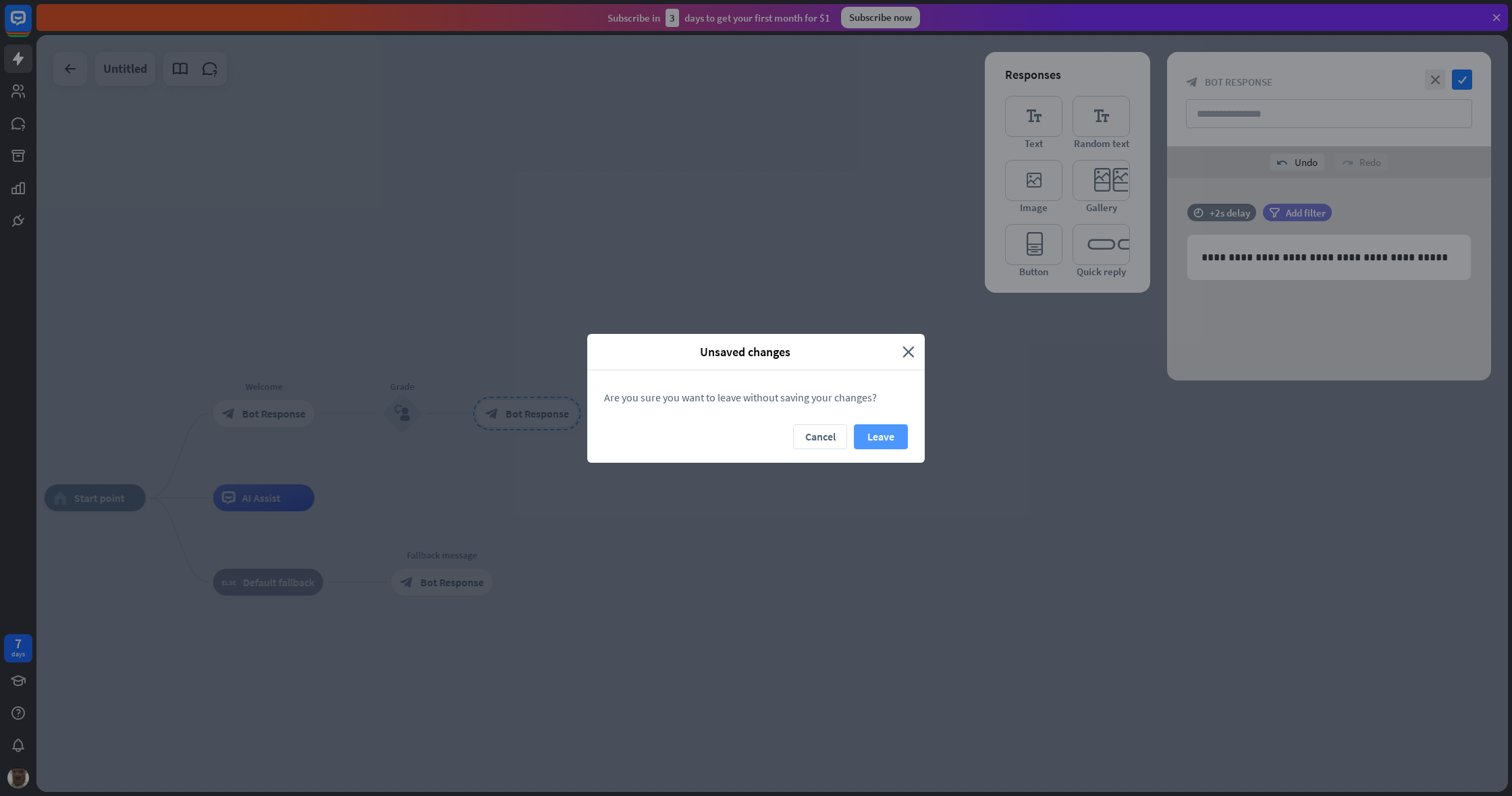
click at [881, 437] on button "Leave" at bounding box center [881, 437] width 54 height 25
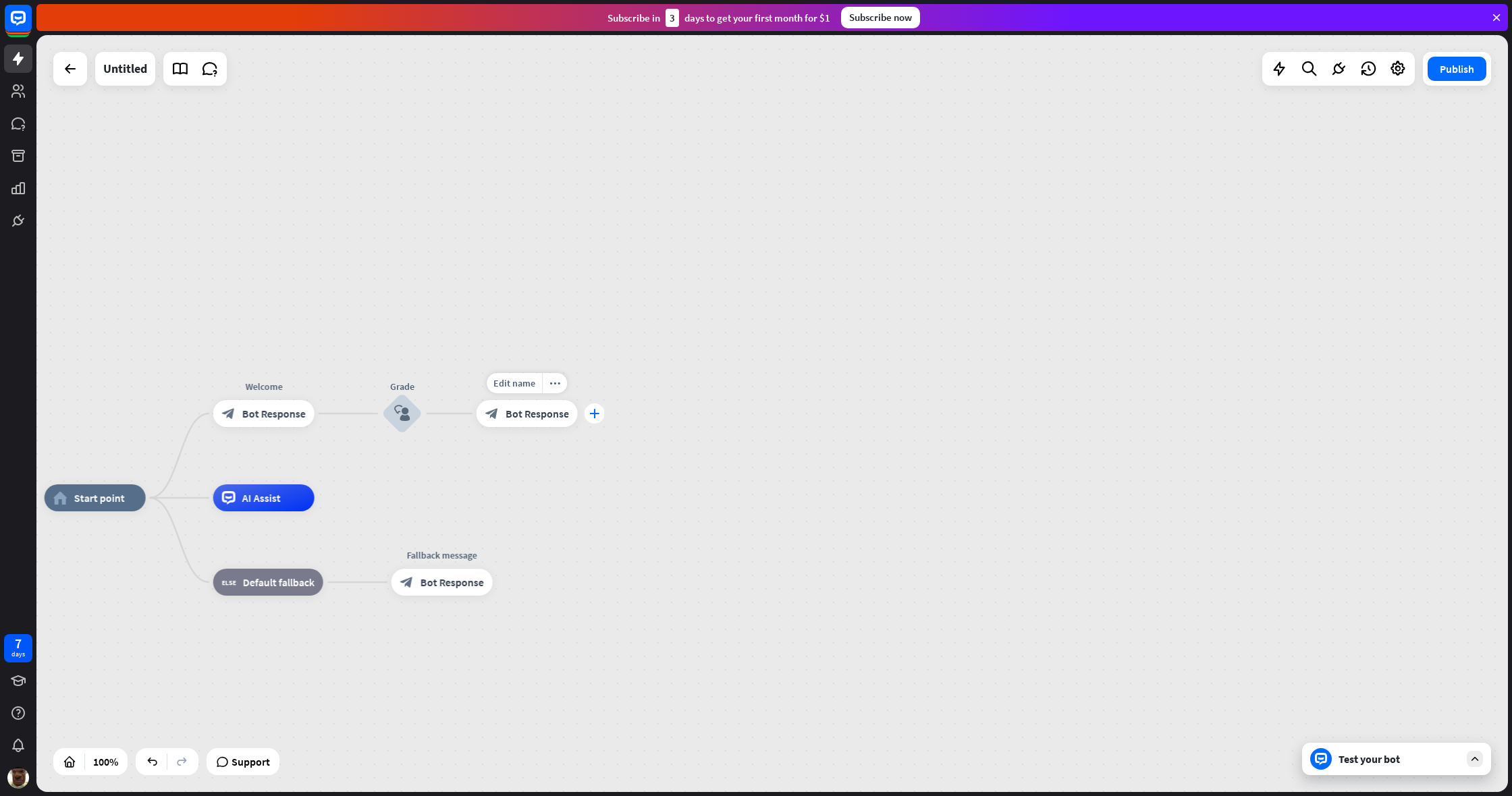
click at [591, 411] on icon "plus" at bounding box center [594, 413] width 10 height 9
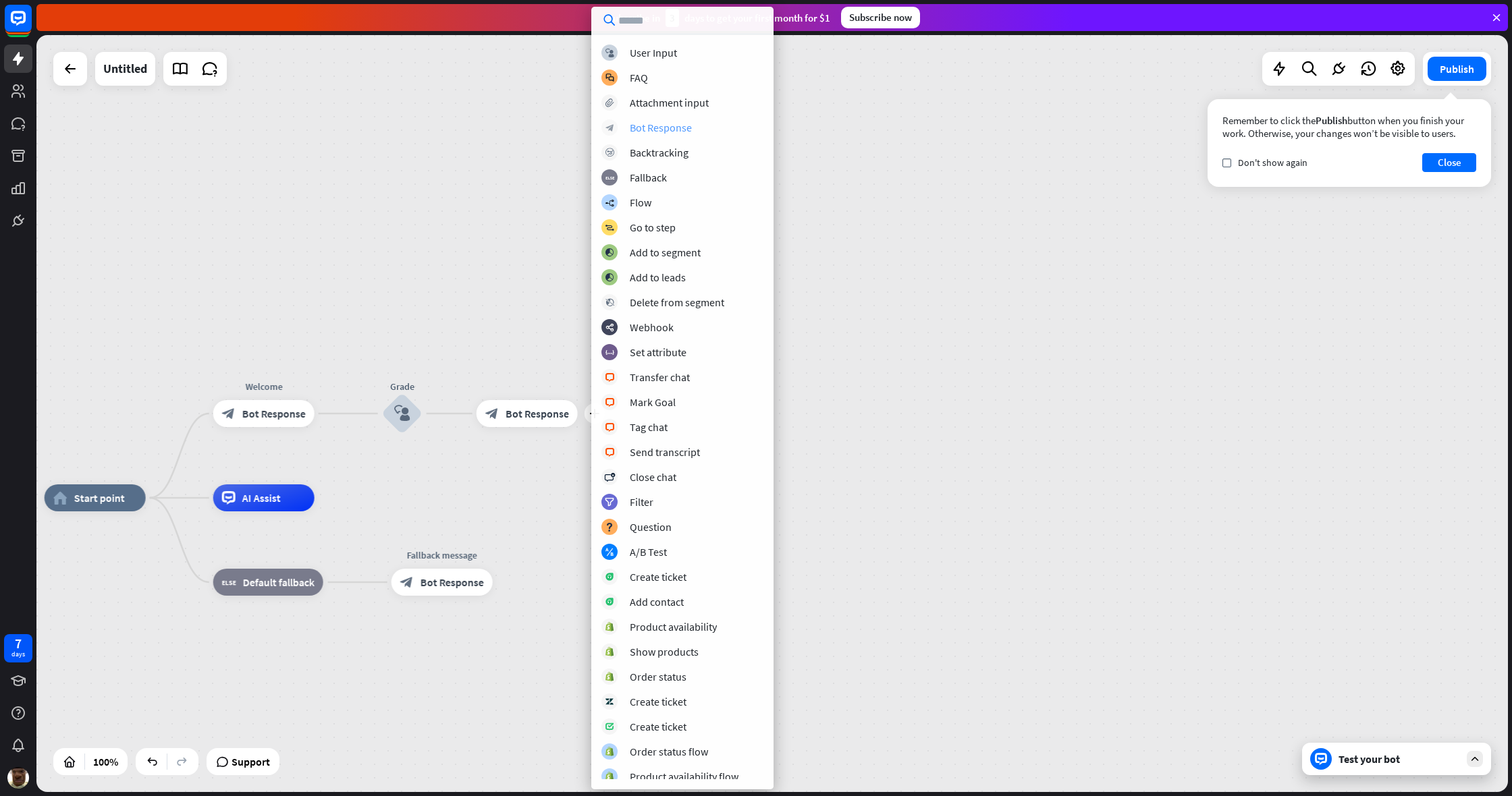
click at [677, 130] on div "Bot Response" at bounding box center [661, 127] width 62 height 13
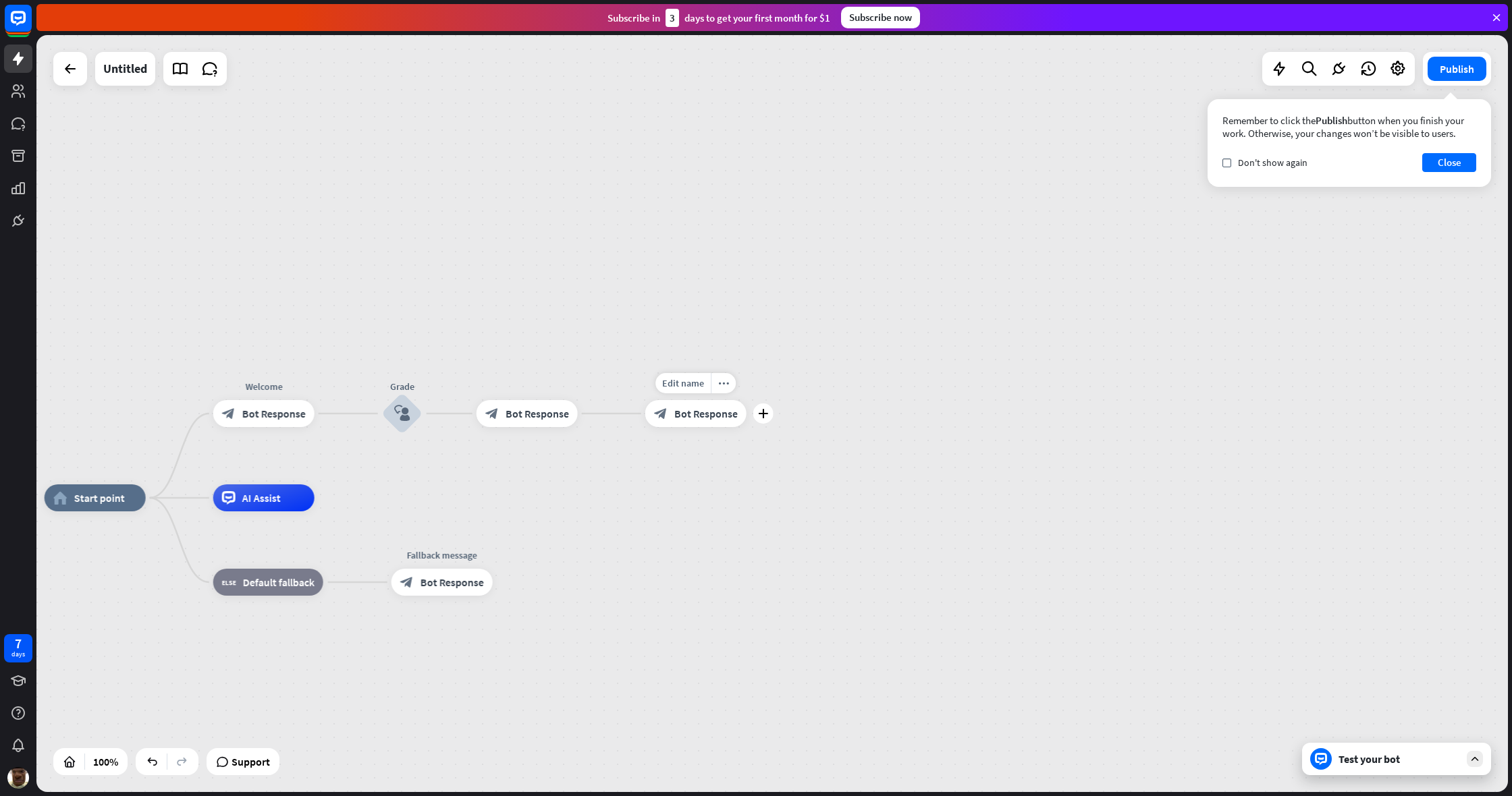
click at [705, 414] on span "Bot Response" at bounding box center [706, 413] width 63 height 13
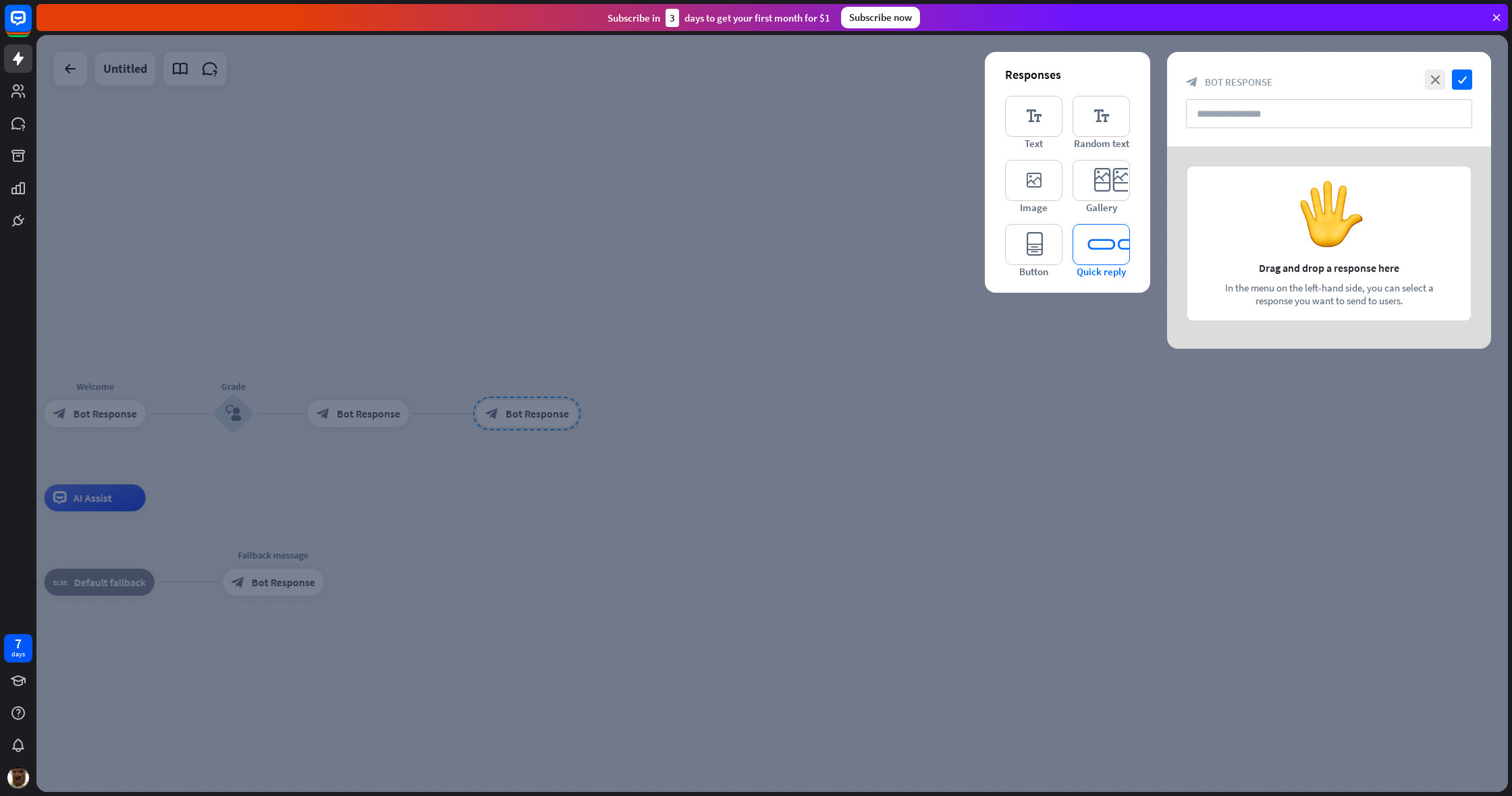
click at [893, 236] on icon "editor_quick_replies" at bounding box center [1102, 245] width 58 height 41
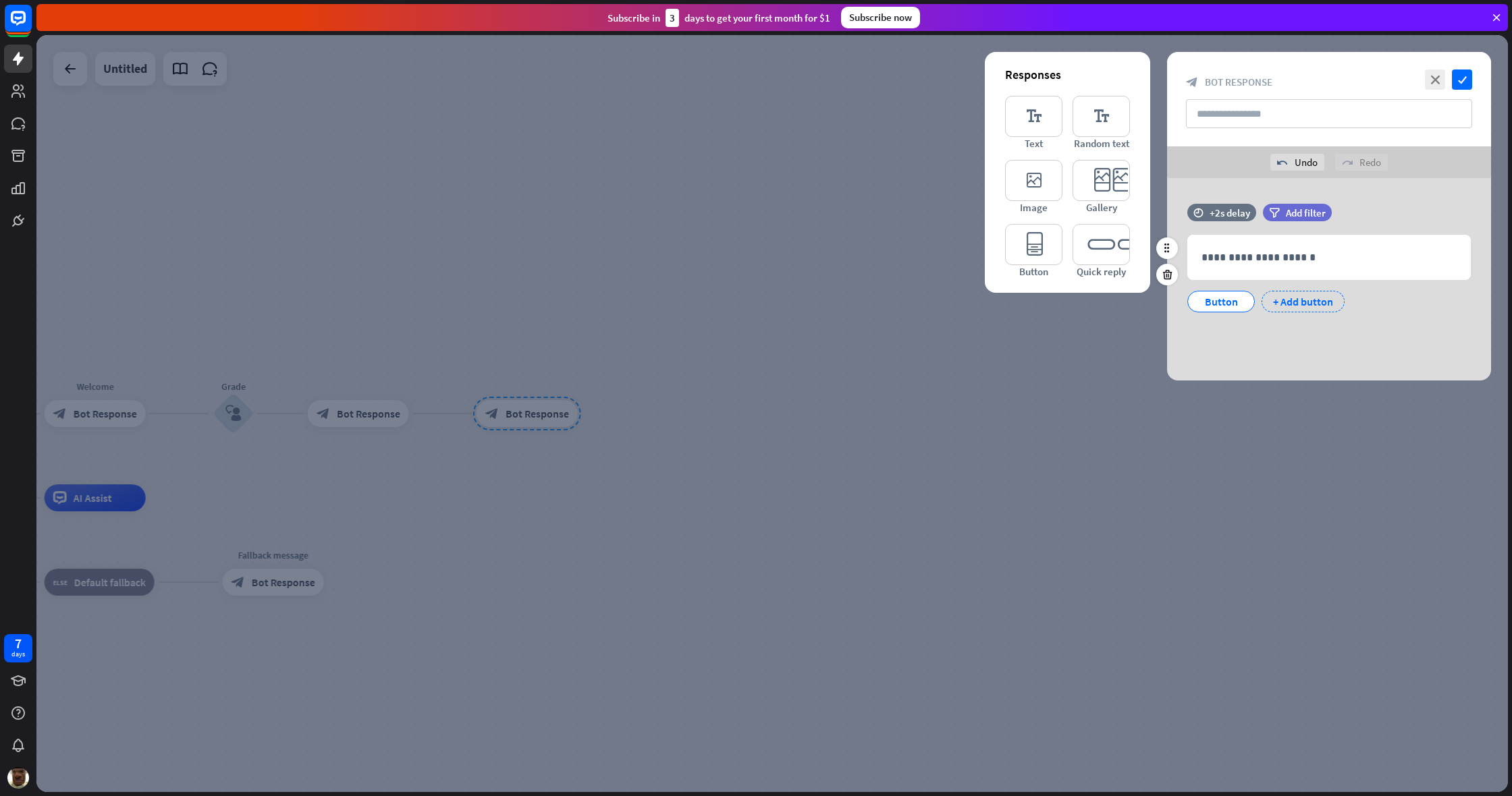
click at [893, 303] on div "+ Add button" at bounding box center [1303, 301] width 83 height 22
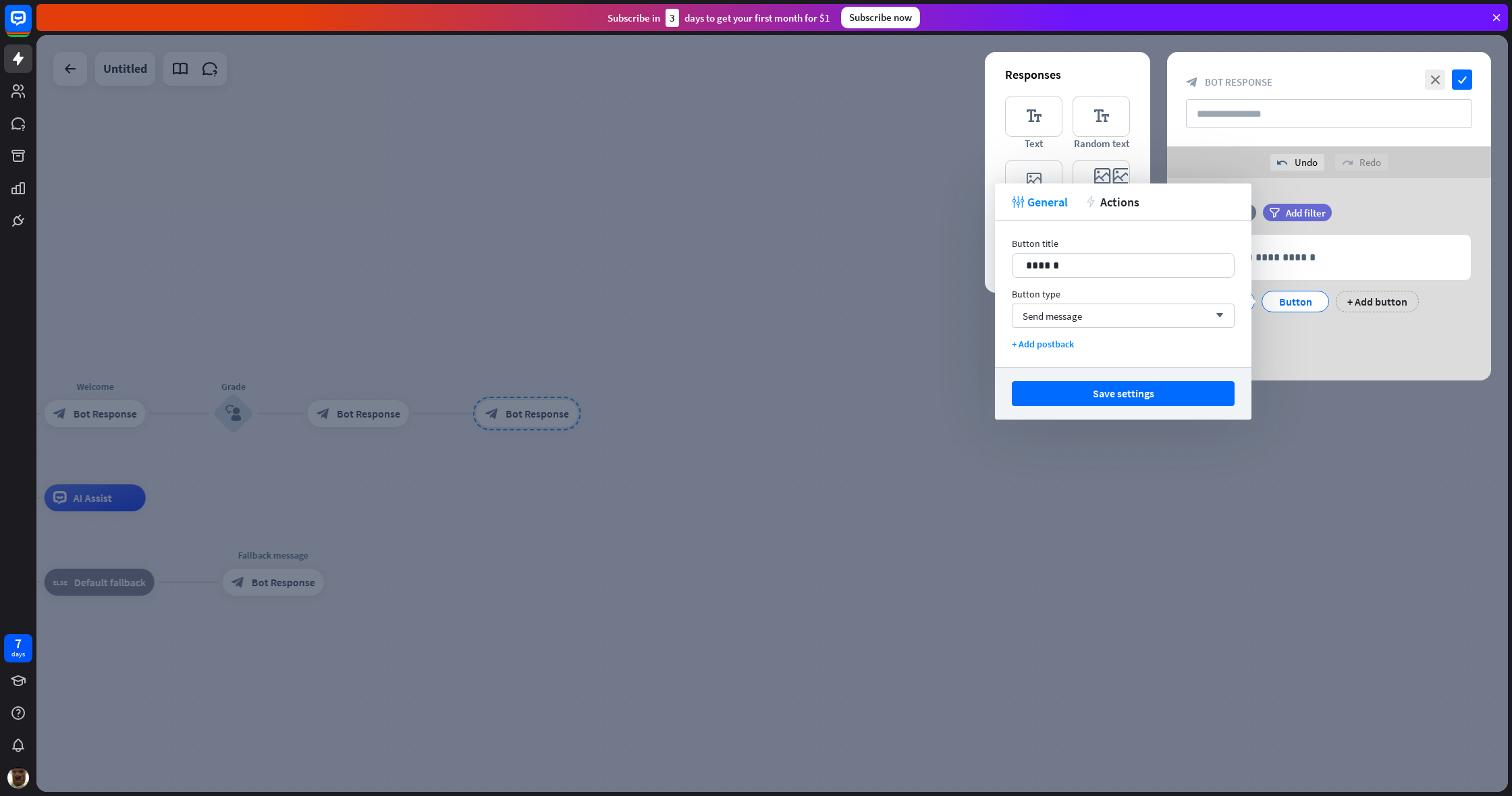
click at [893, 334] on div "**********" at bounding box center [1329, 279] width 324 height 202
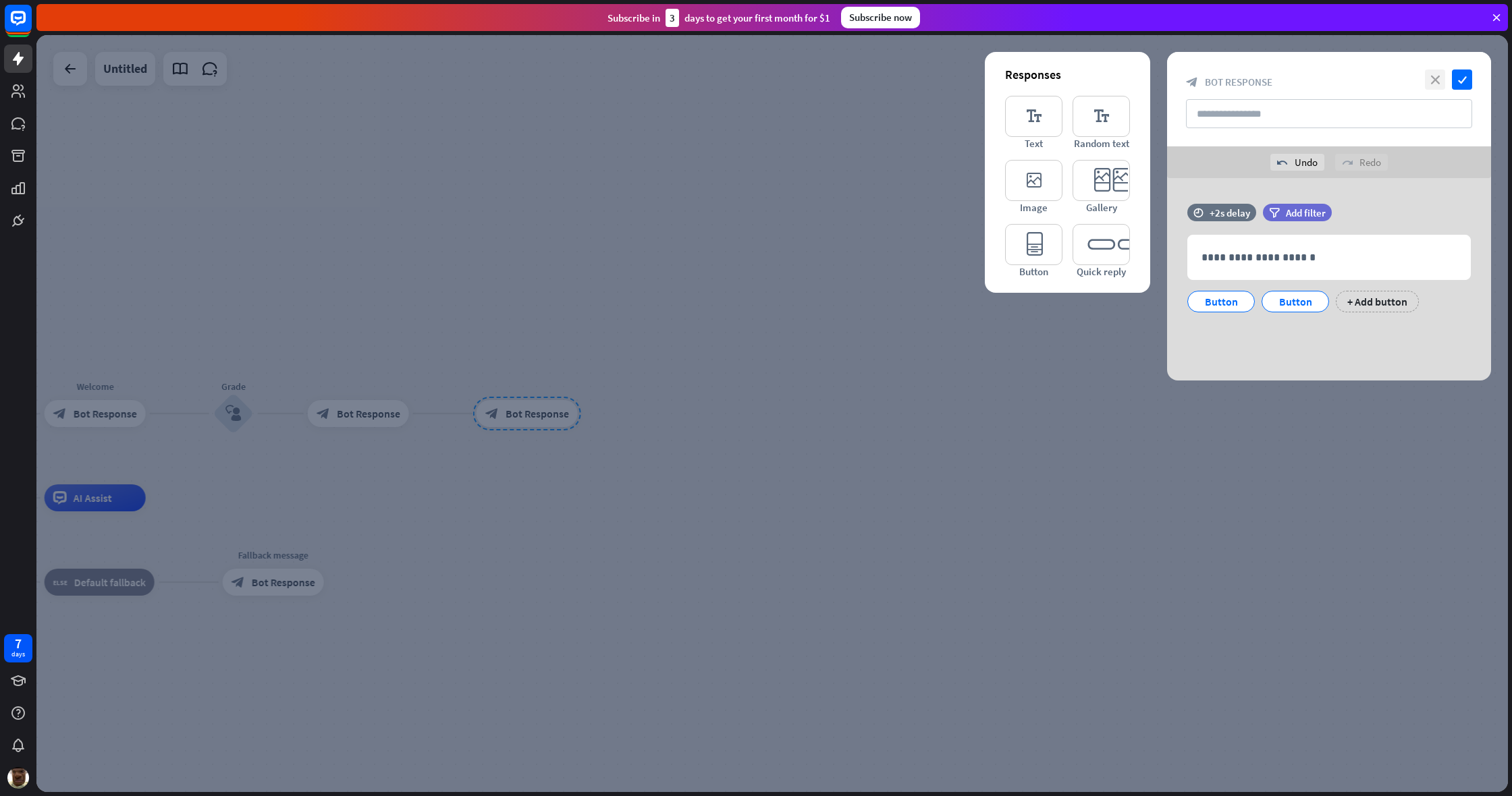
click at [893, 81] on icon "close" at bounding box center [1435, 79] width 20 height 20
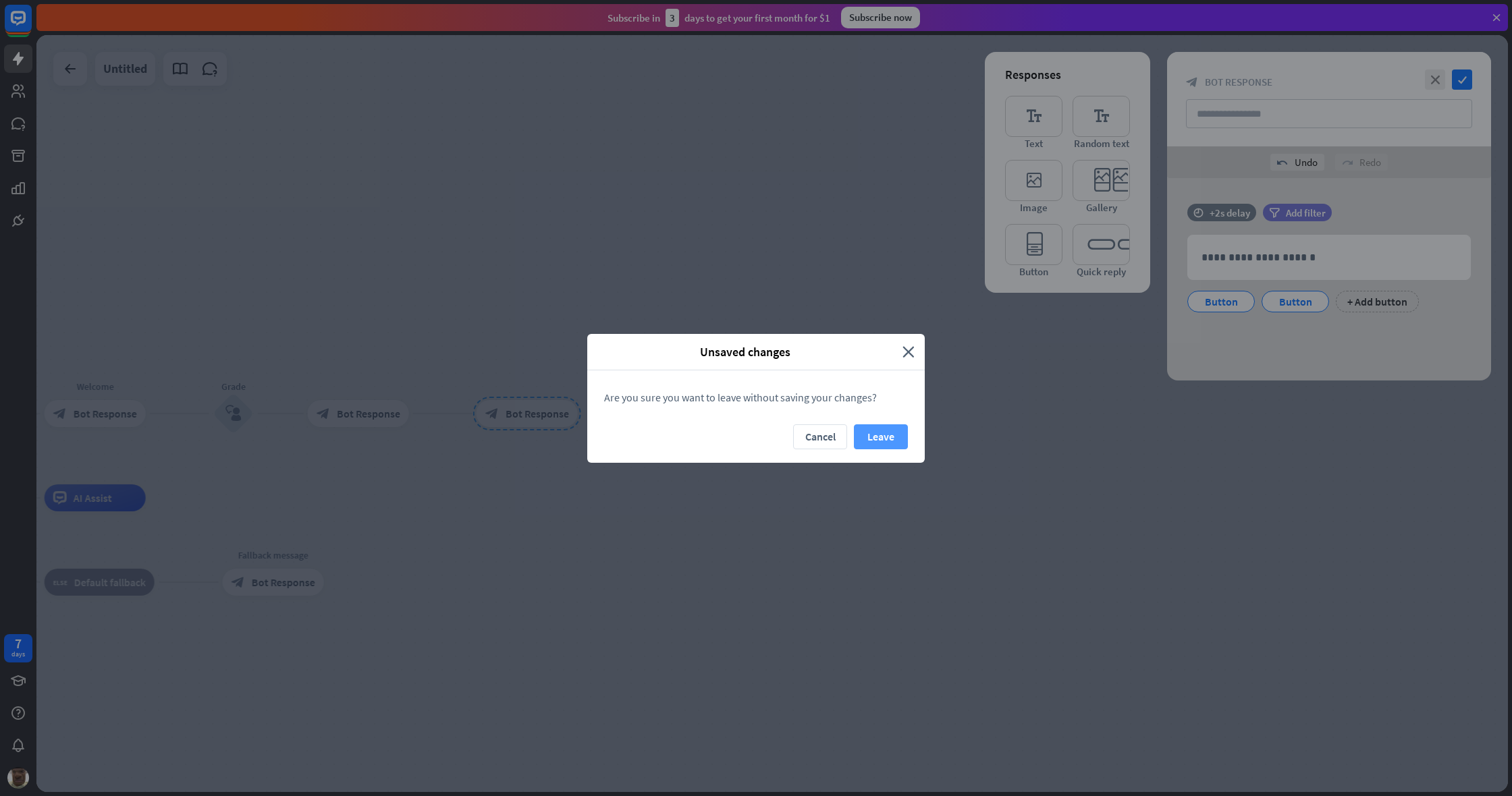
click at [878, 437] on button "Leave" at bounding box center [881, 437] width 54 height 25
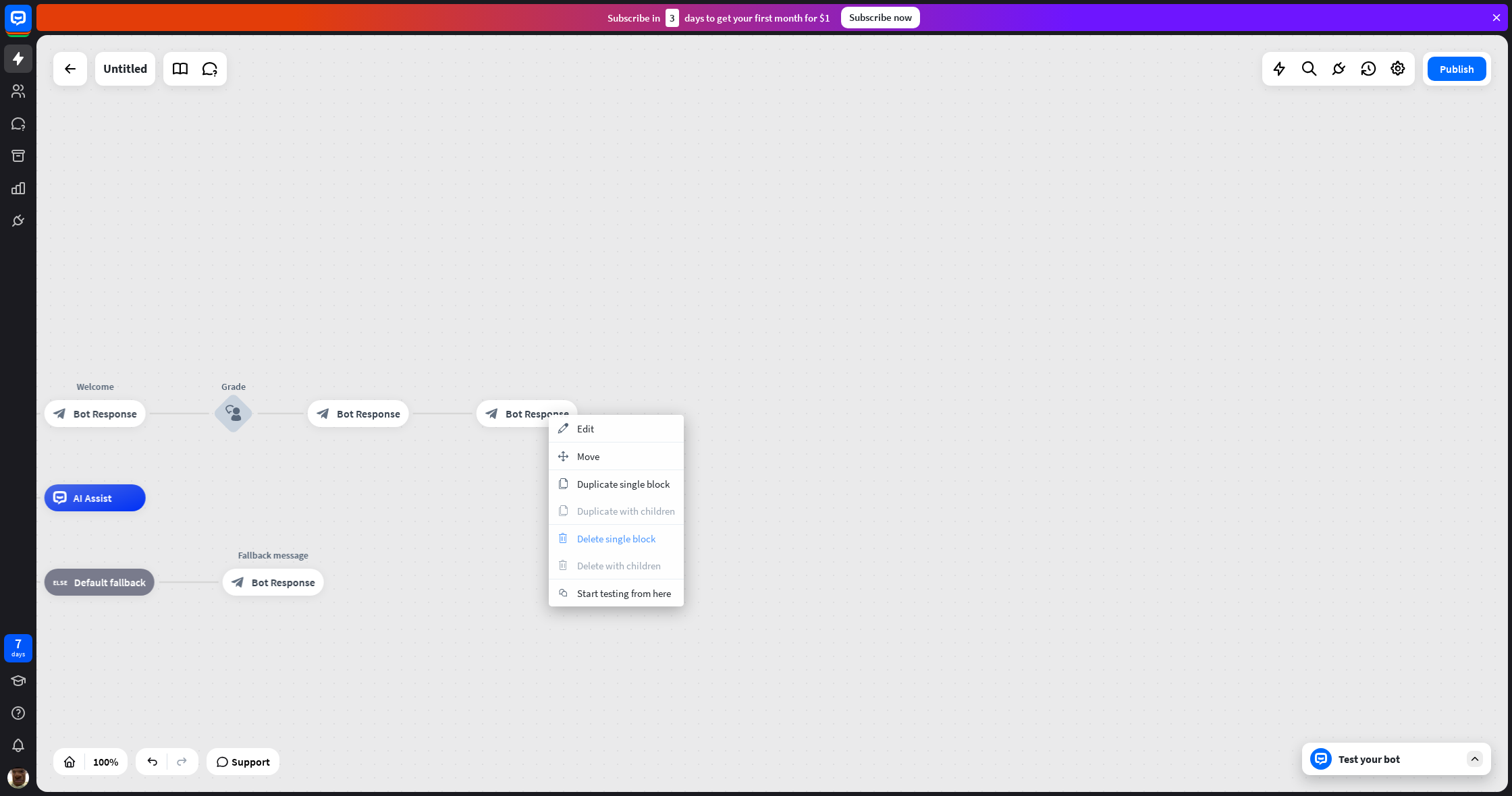
click at [598, 529] on div "trash Delete single block" at bounding box center [616, 538] width 135 height 27
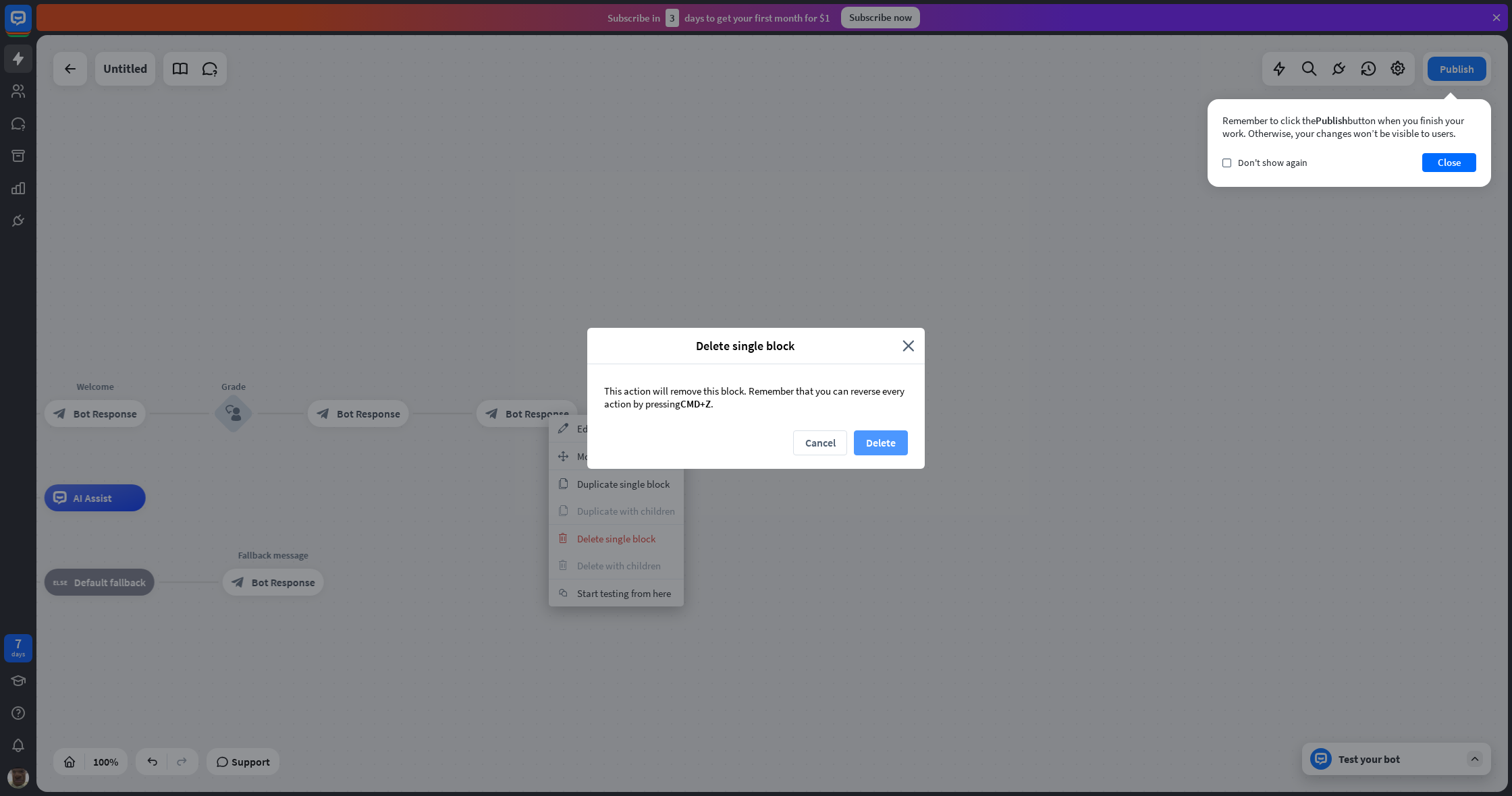
click at [892, 434] on button "Delete" at bounding box center [881, 443] width 54 height 25
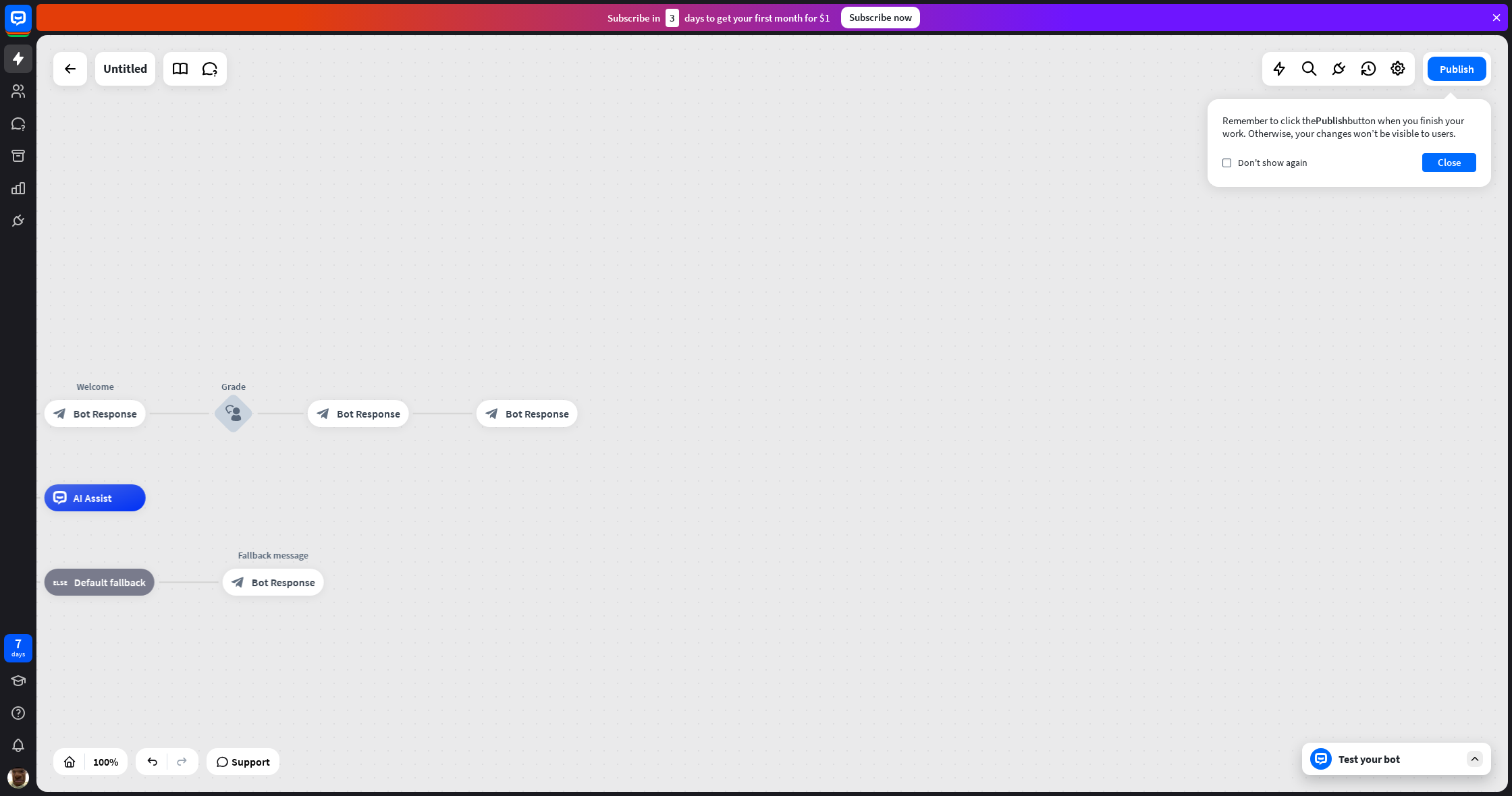
click at [350, 416] on div at bounding box center [771, 413] width 1472 height 756
click at [350, 416] on span "Bot Response" at bounding box center [368, 413] width 63 height 13
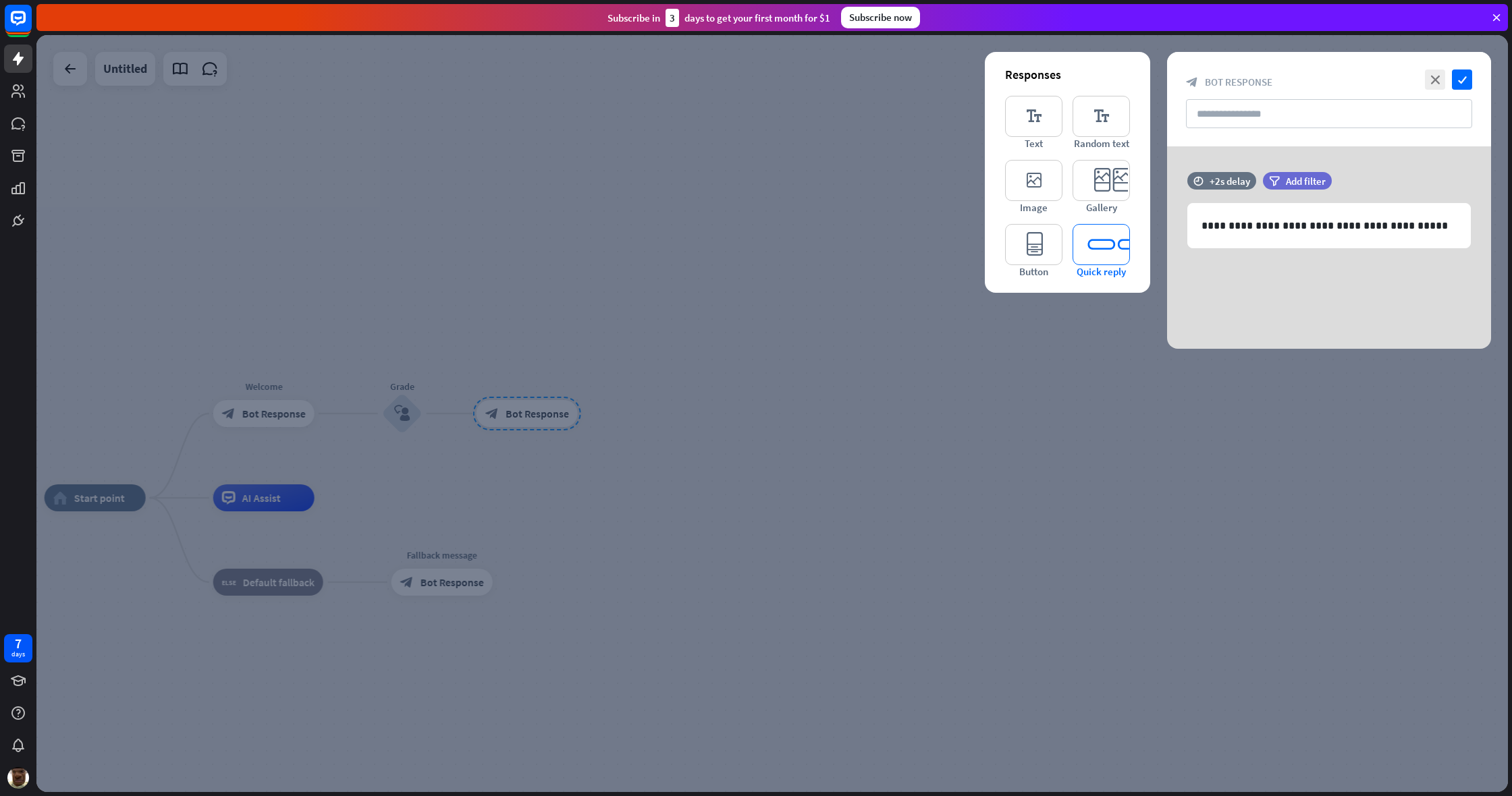
click at [893, 241] on icon "editor_quick_replies" at bounding box center [1102, 245] width 58 height 41
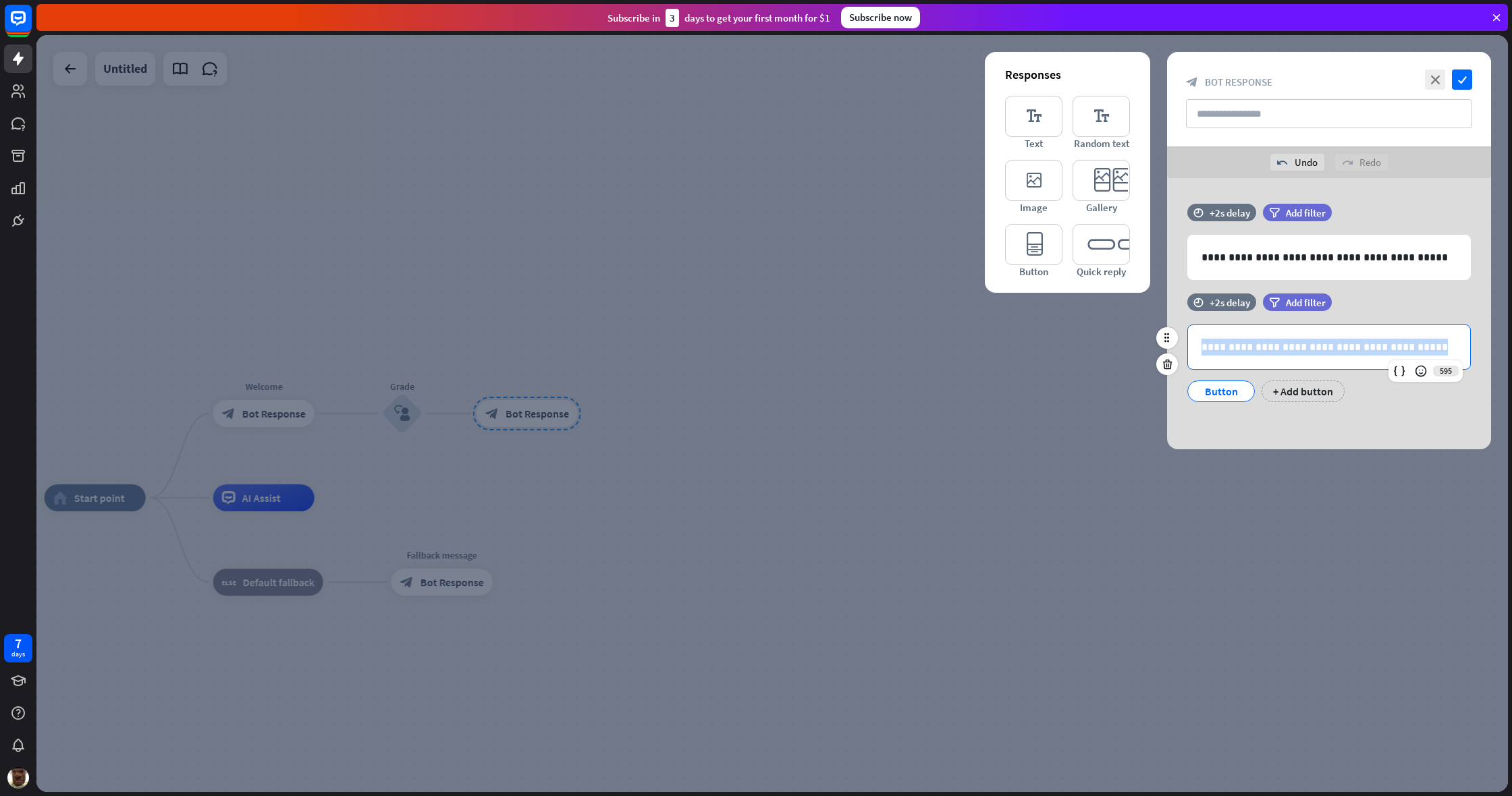
drag, startPoint x: 1417, startPoint y: 341, endPoint x: 1202, endPoint y: 349, distance: 215.1
click at [893, 349] on p "**********" at bounding box center [1328, 346] width 255 height 17
click at [893, 353] on p "**********" at bounding box center [1328, 346] width 255 height 17
drag, startPoint x: 1308, startPoint y: 350, endPoint x: 1406, endPoint y: 346, distance: 98.1
click at [893, 348] on p "**********" at bounding box center [1328, 346] width 255 height 17
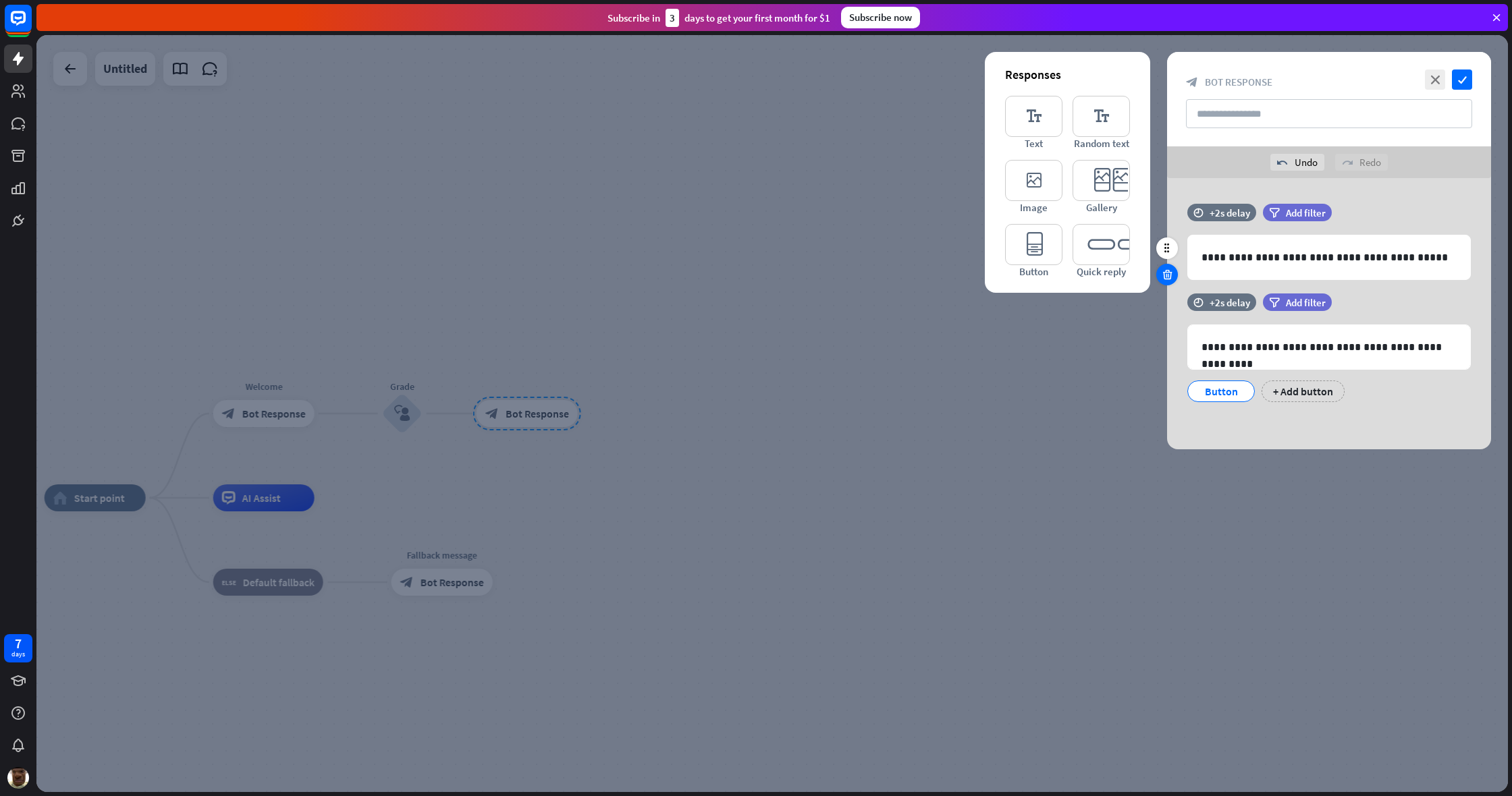
click at [893, 273] on div at bounding box center [1167, 274] width 22 height 22
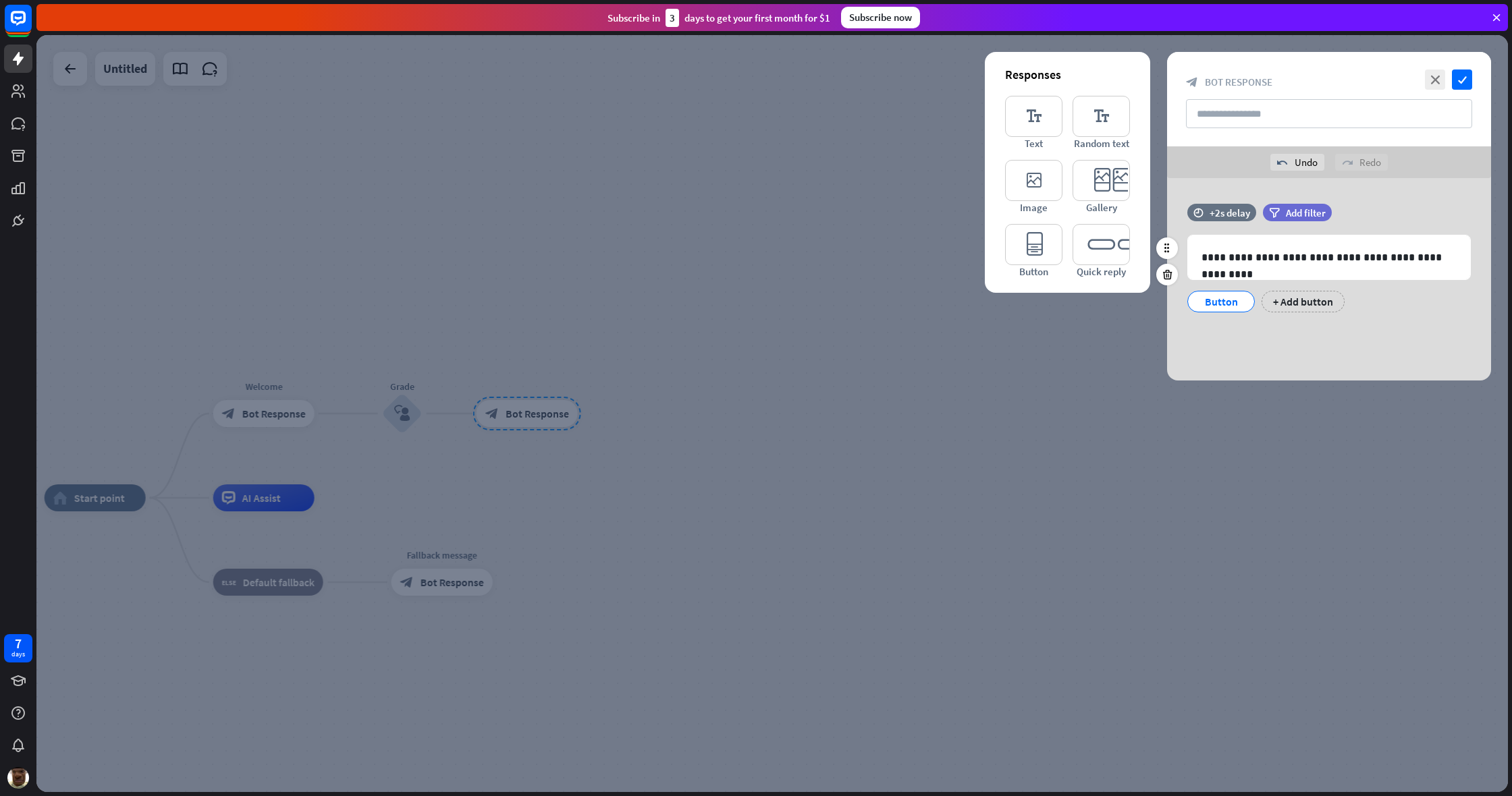
click at [893, 304] on div "Button" at bounding box center [1220, 301] width 68 height 22
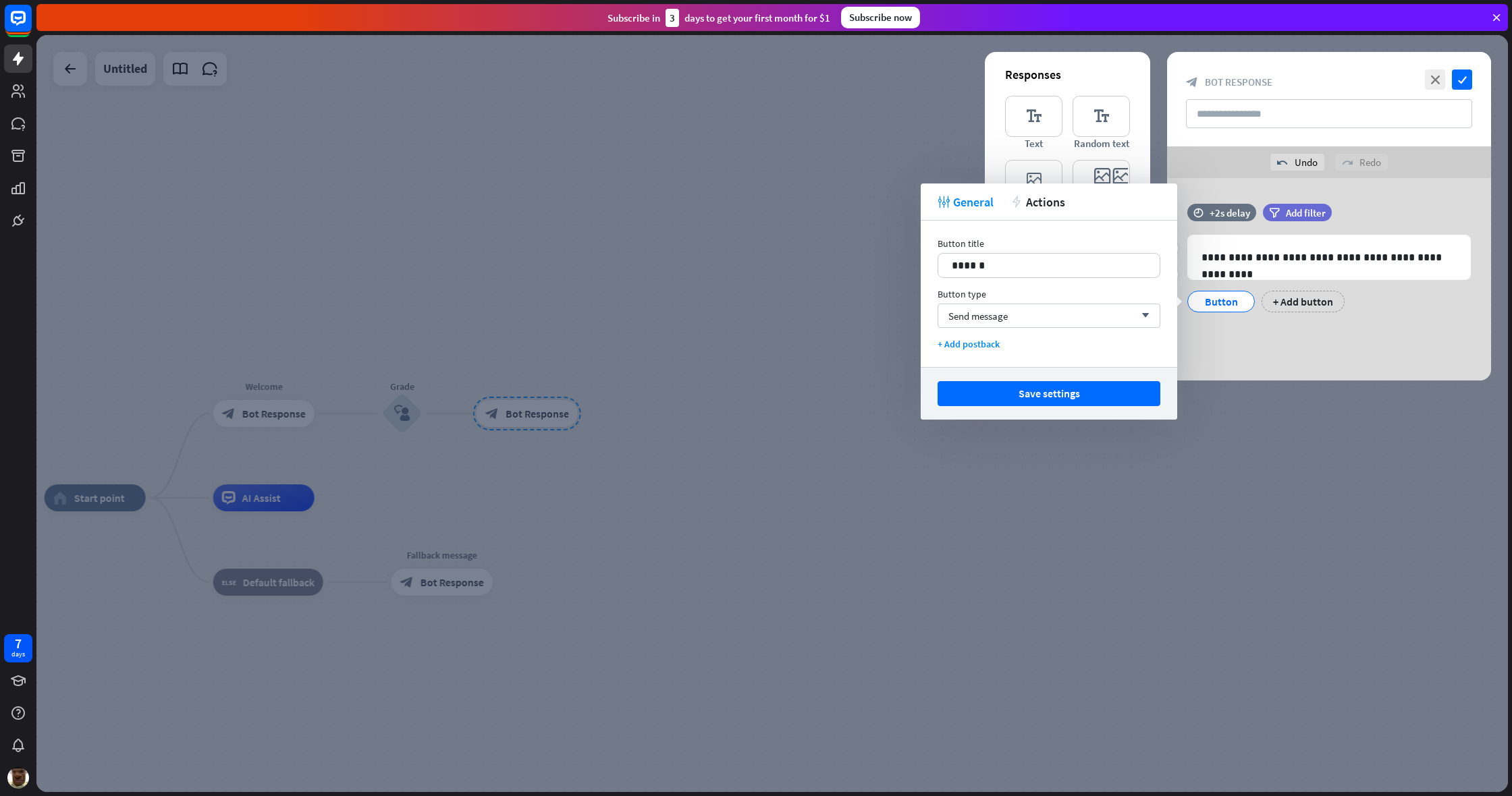
click at [893, 304] on div "Button" at bounding box center [1220, 301] width 44 height 20
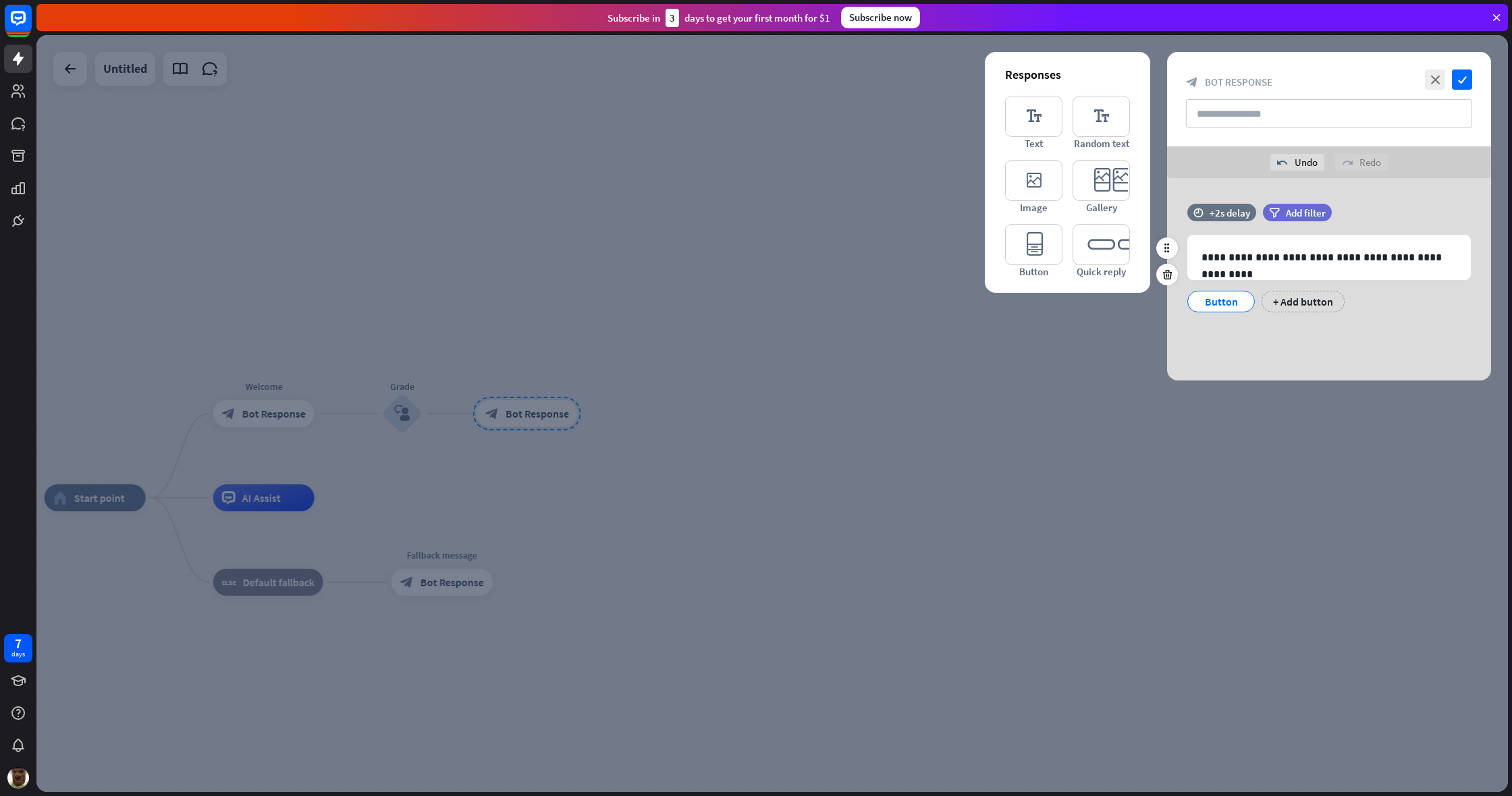
click at [893, 309] on div "Button" at bounding box center [1220, 301] width 44 height 20
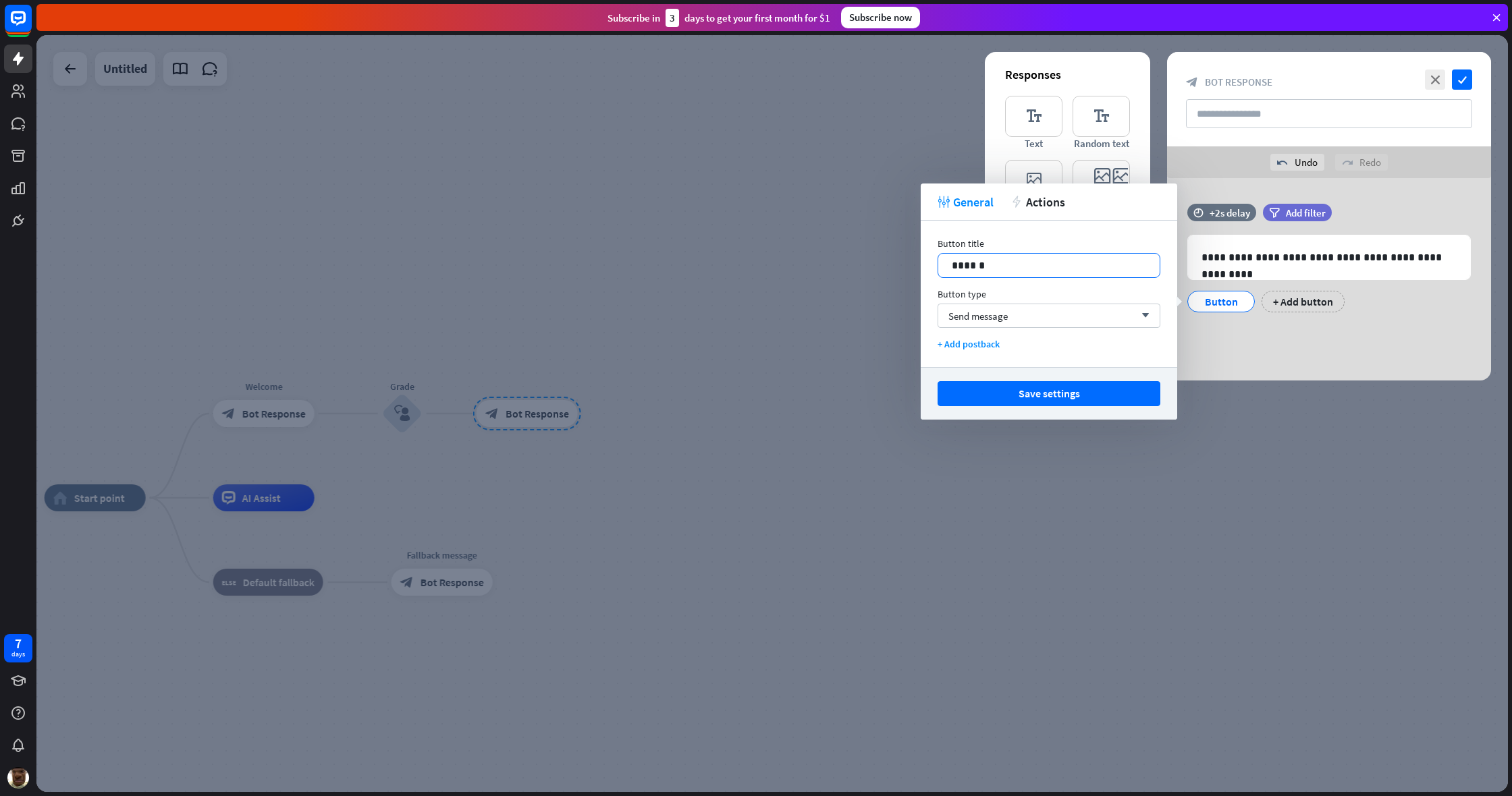
click at [893, 255] on div "******" at bounding box center [1048, 265] width 221 height 23
drag, startPoint x: 1035, startPoint y: 262, endPoint x: 895, endPoint y: 281, distance: 141.3
click at [893, 281] on body "7 days close Product Help First steps Get started with ChatBot Help Center Foll…" at bounding box center [756, 398] width 1512 height 796
click at [893, 272] on p "******" at bounding box center [1048, 265] width 194 height 17
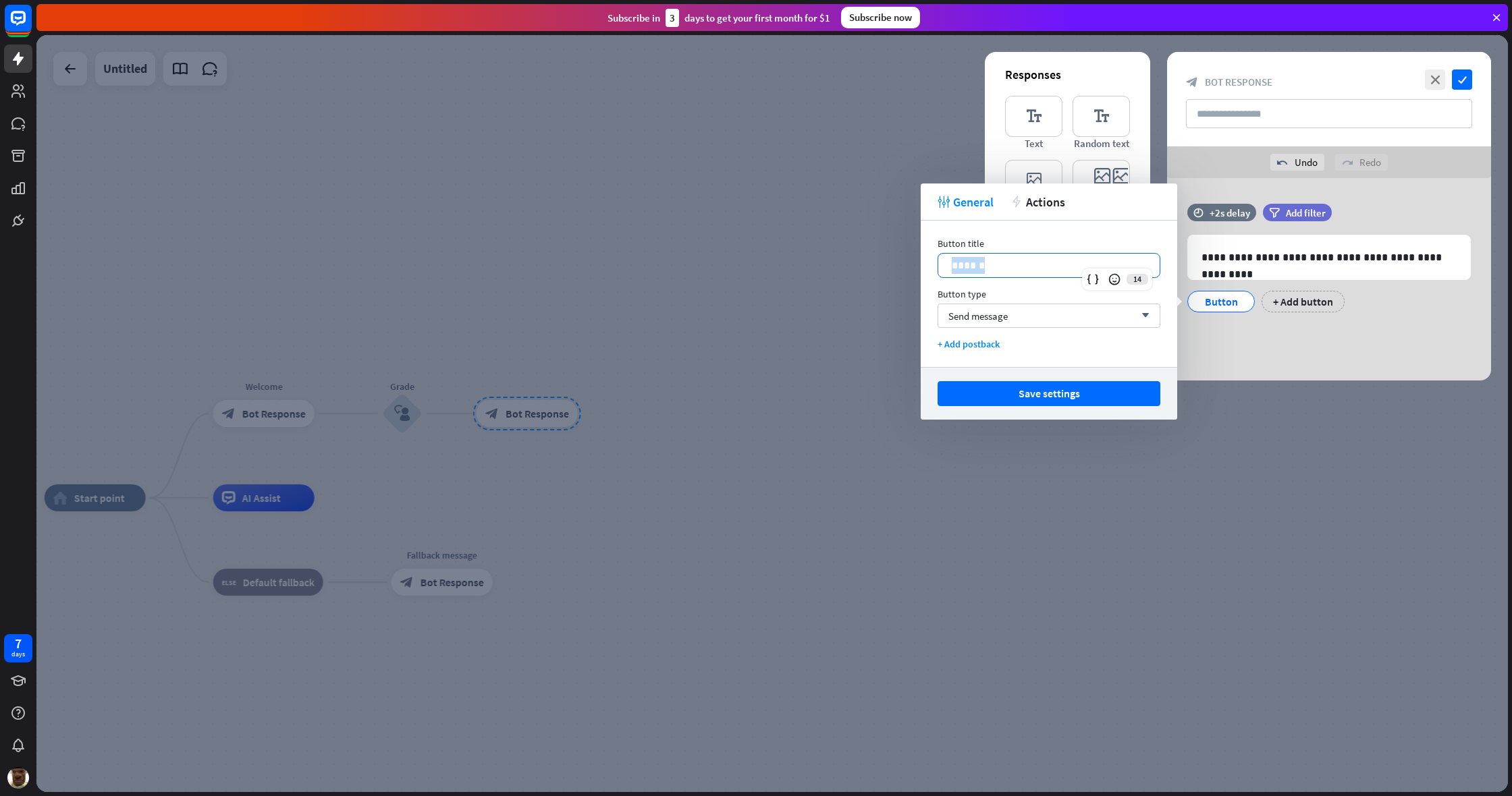
click at [893, 272] on p "******" at bounding box center [1048, 265] width 194 height 17
click at [893, 255] on div "******" at bounding box center [1048, 265] width 221 height 23
drag, startPoint x: 1000, startPoint y: 263, endPoint x: 931, endPoint y: 255, distance: 69.5
click at [893, 255] on div "Button title 14 ****** Button type Send message arrow_down + Add postback" at bounding box center [1048, 293] width 256 height 147
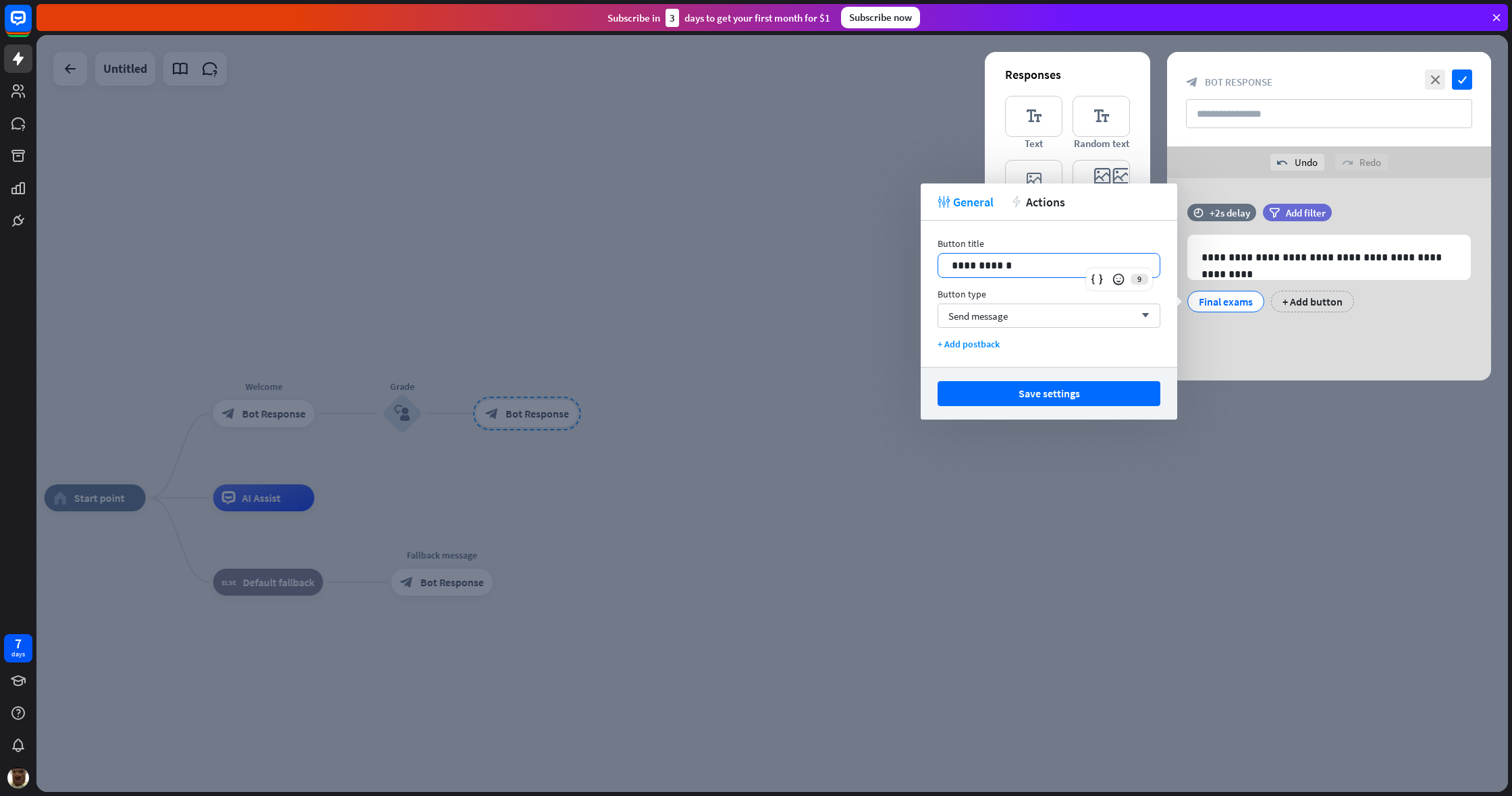
drag, startPoint x: 1031, startPoint y: 398, endPoint x: 1080, endPoint y: 386, distance: 50.4
click at [893, 398] on button "Save settings" at bounding box center [1048, 394] width 222 height 25
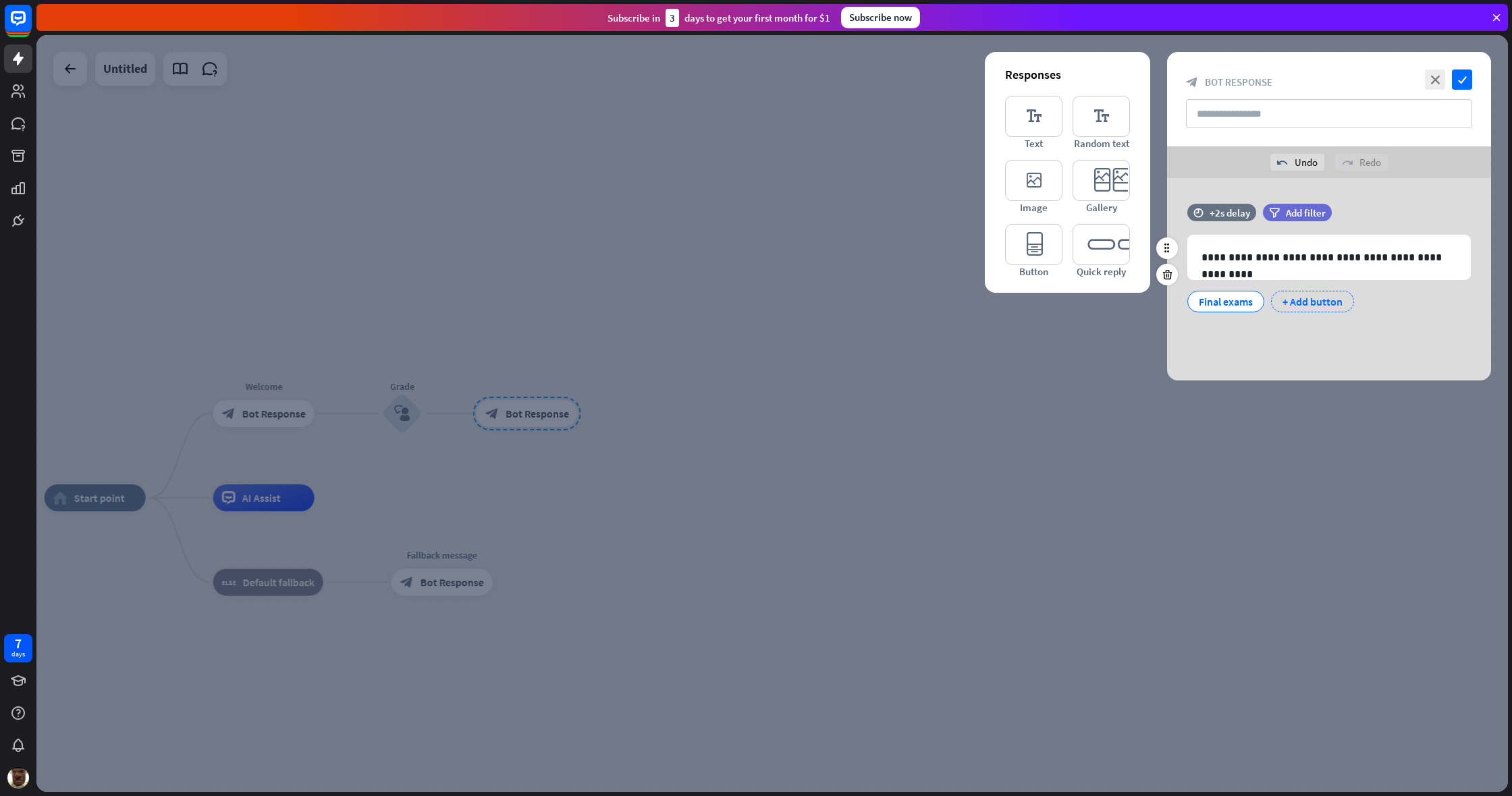
click at [893, 304] on div "+ Add button" at bounding box center [1312, 301] width 83 height 22
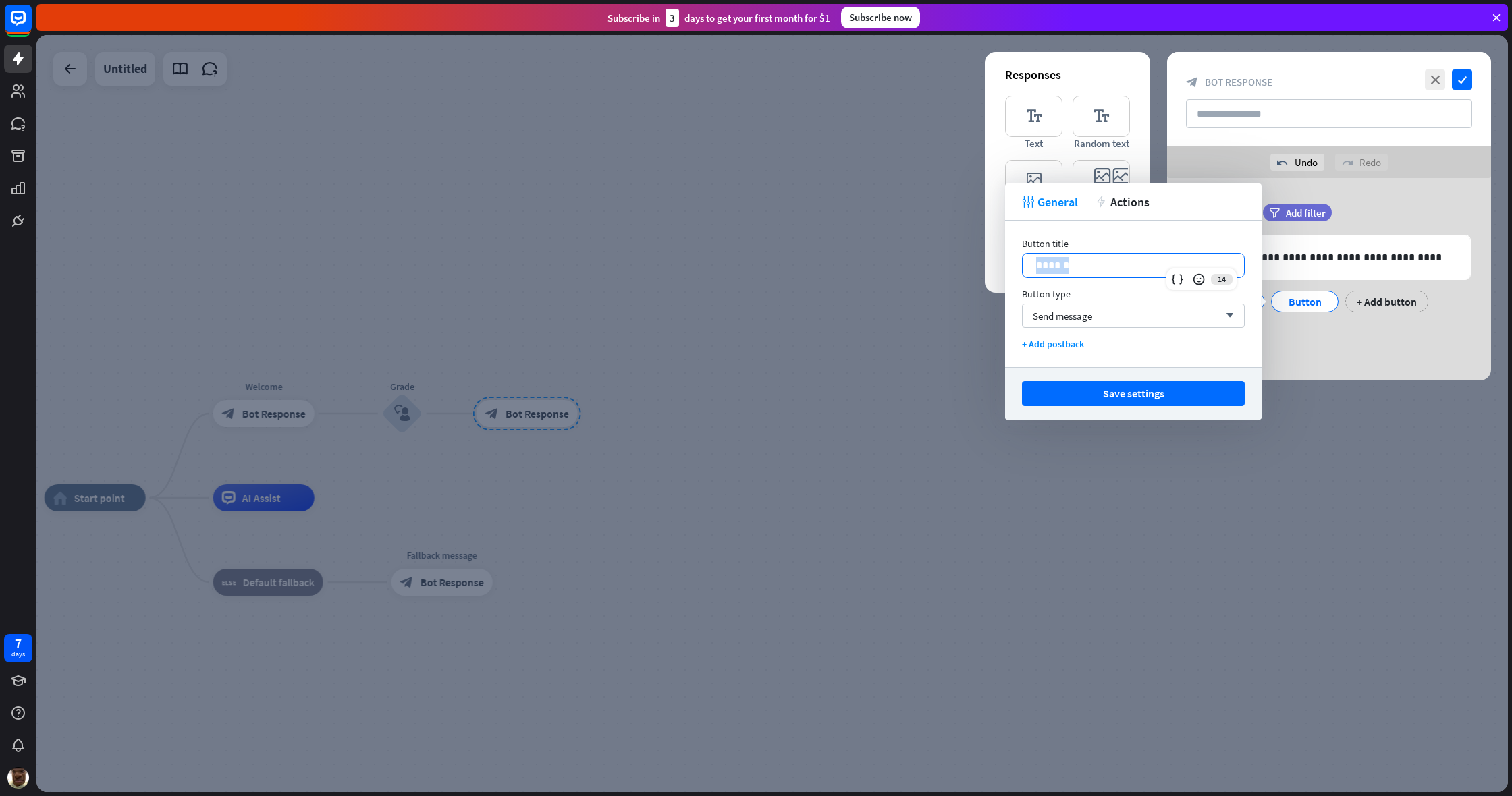
drag, startPoint x: 1078, startPoint y: 260, endPoint x: 1008, endPoint y: 265, distance: 70.2
click at [893, 265] on div "Button title 14 ****** Button type Send message arrow_down + Add postback" at bounding box center [1133, 293] width 256 height 147
click at [893, 396] on button "Save settings" at bounding box center [1132, 394] width 222 height 25
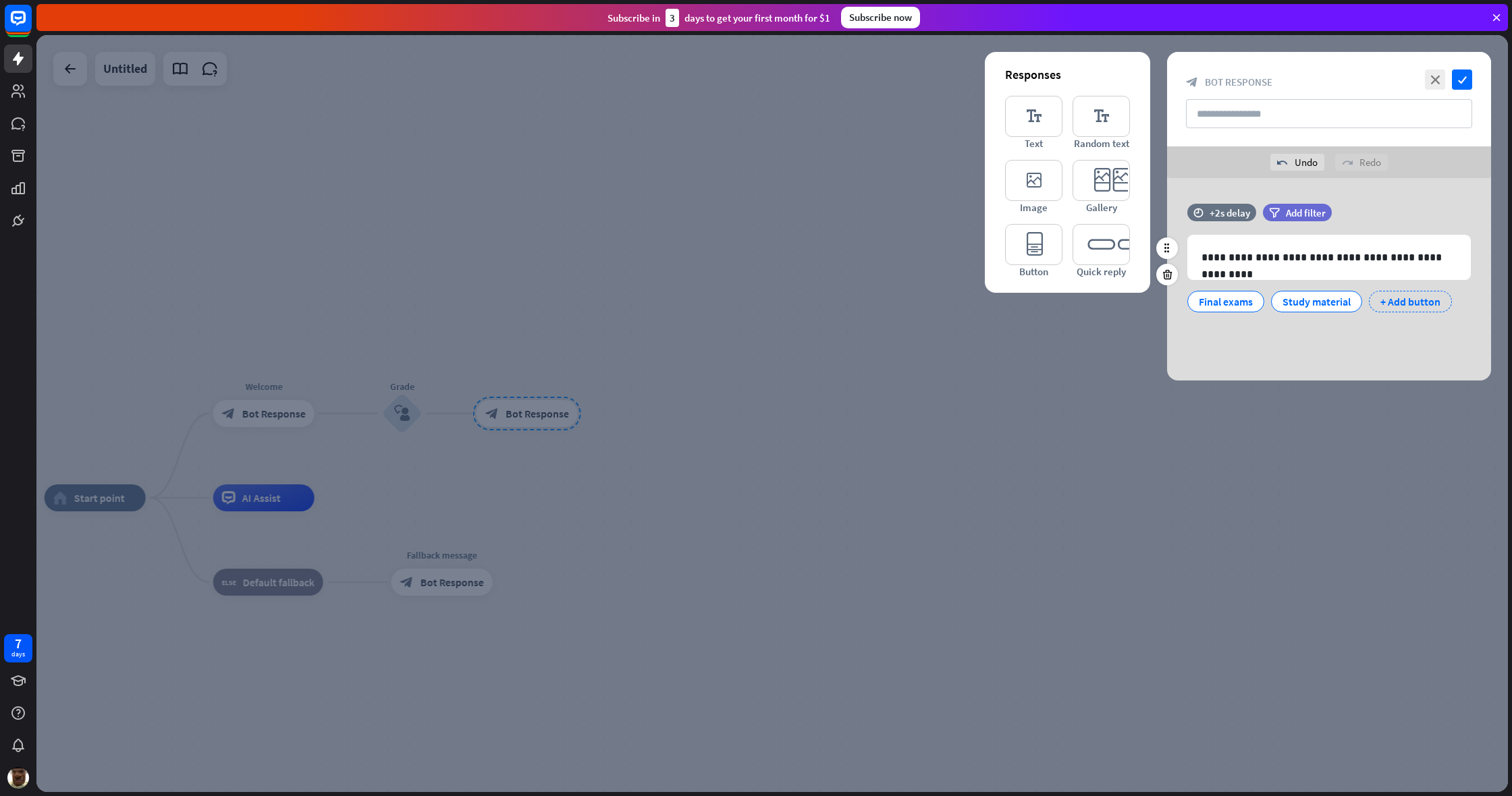
click at [893, 295] on div "+ Add button" at bounding box center [1410, 301] width 83 height 22
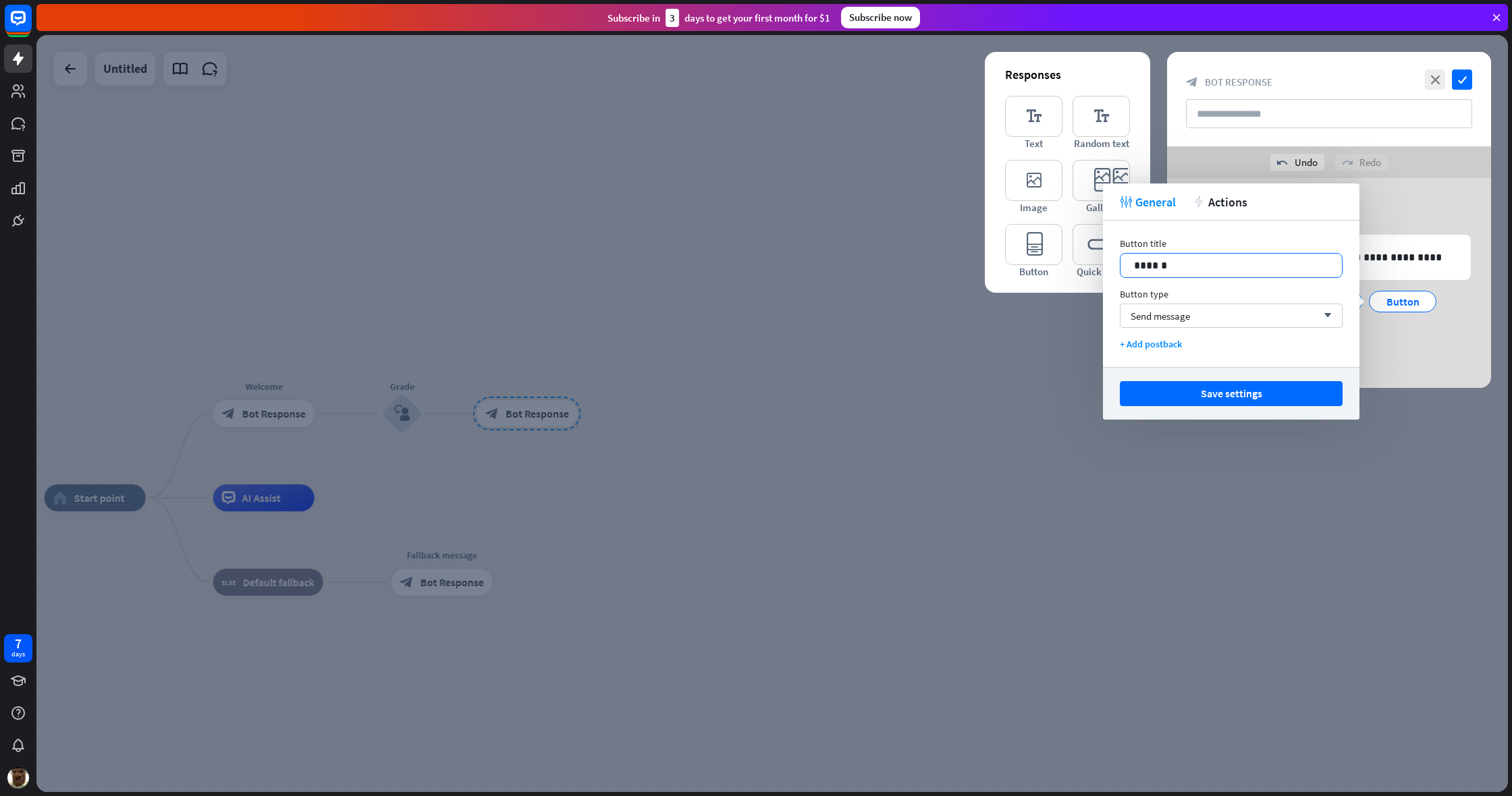
click at [893, 267] on p "******" at bounding box center [1231, 265] width 194 height 17
drag, startPoint x: 1205, startPoint y: 267, endPoint x: 1121, endPoint y: 271, distance: 84.1
click at [893, 271] on div "******" at bounding box center [1231, 265] width 221 height 23
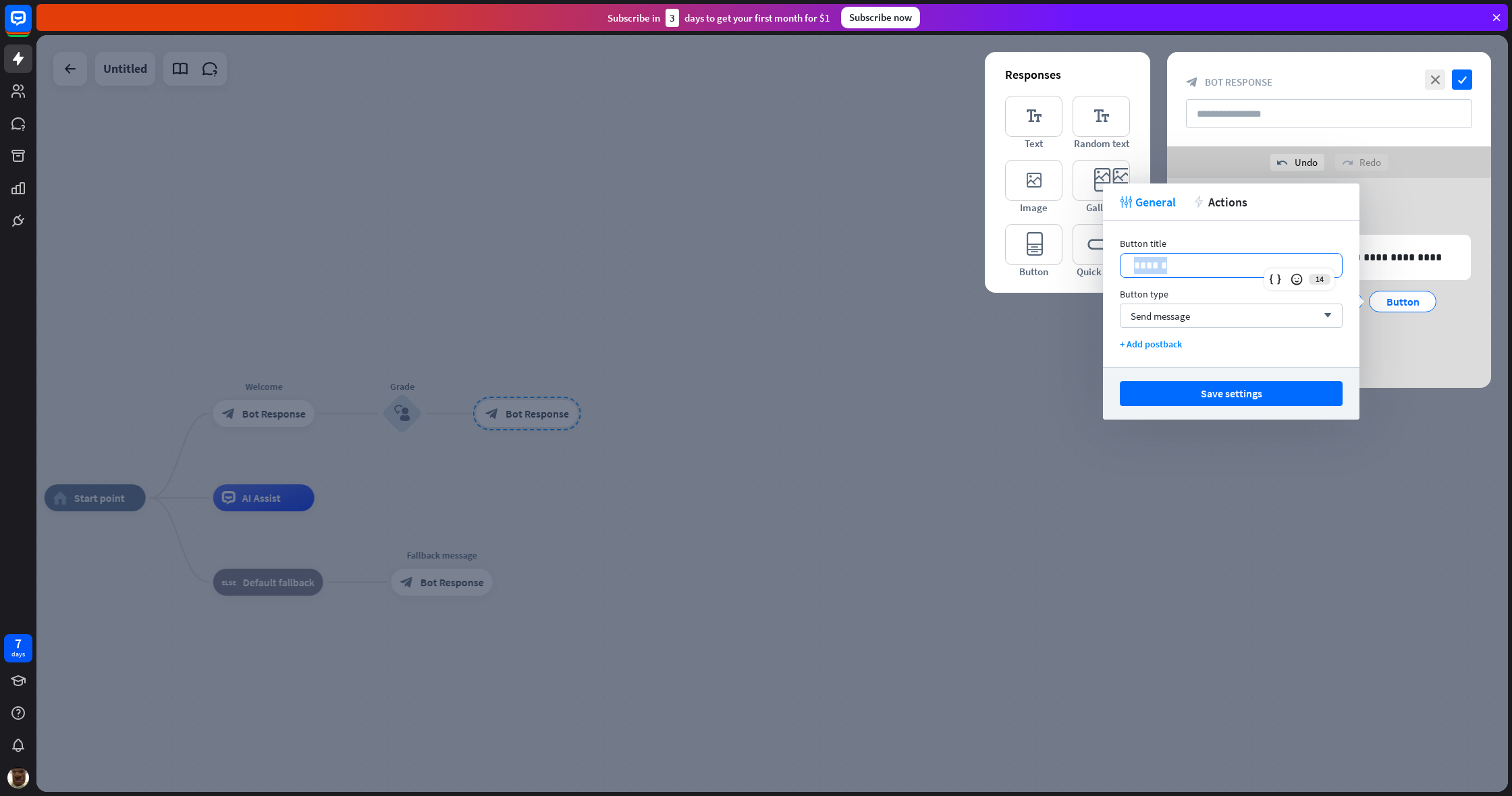
drag, startPoint x: 1210, startPoint y: 263, endPoint x: 1130, endPoint y: 271, distance: 80.4
click at [893, 271] on div "******" at bounding box center [1231, 265] width 221 height 23
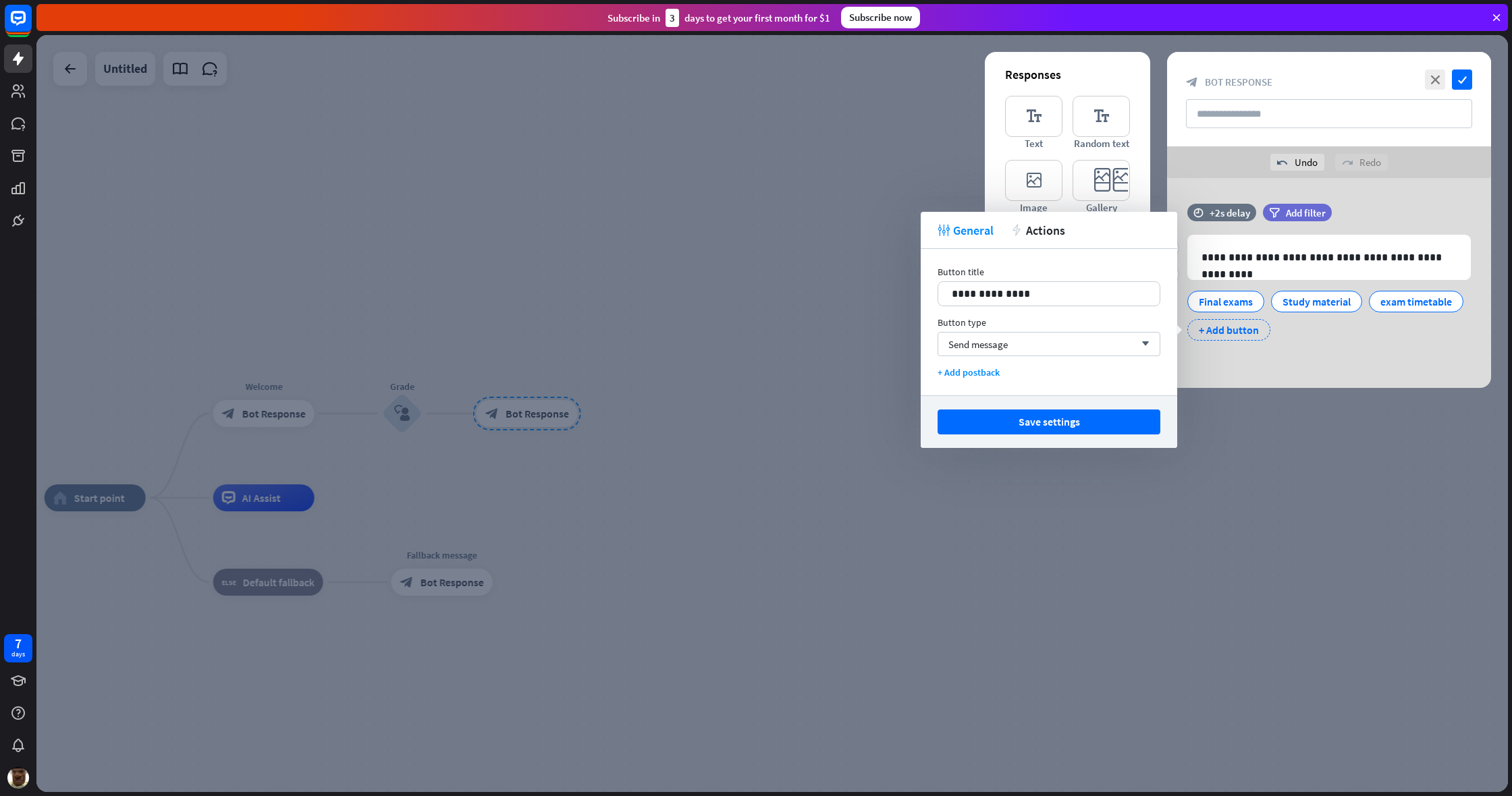
drag, startPoint x: 1130, startPoint y: 271, endPoint x: 1320, endPoint y: 331, distance: 199.2
click at [893, 331] on div "+ Add button" at bounding box center [1228, 330] width 83 height 22
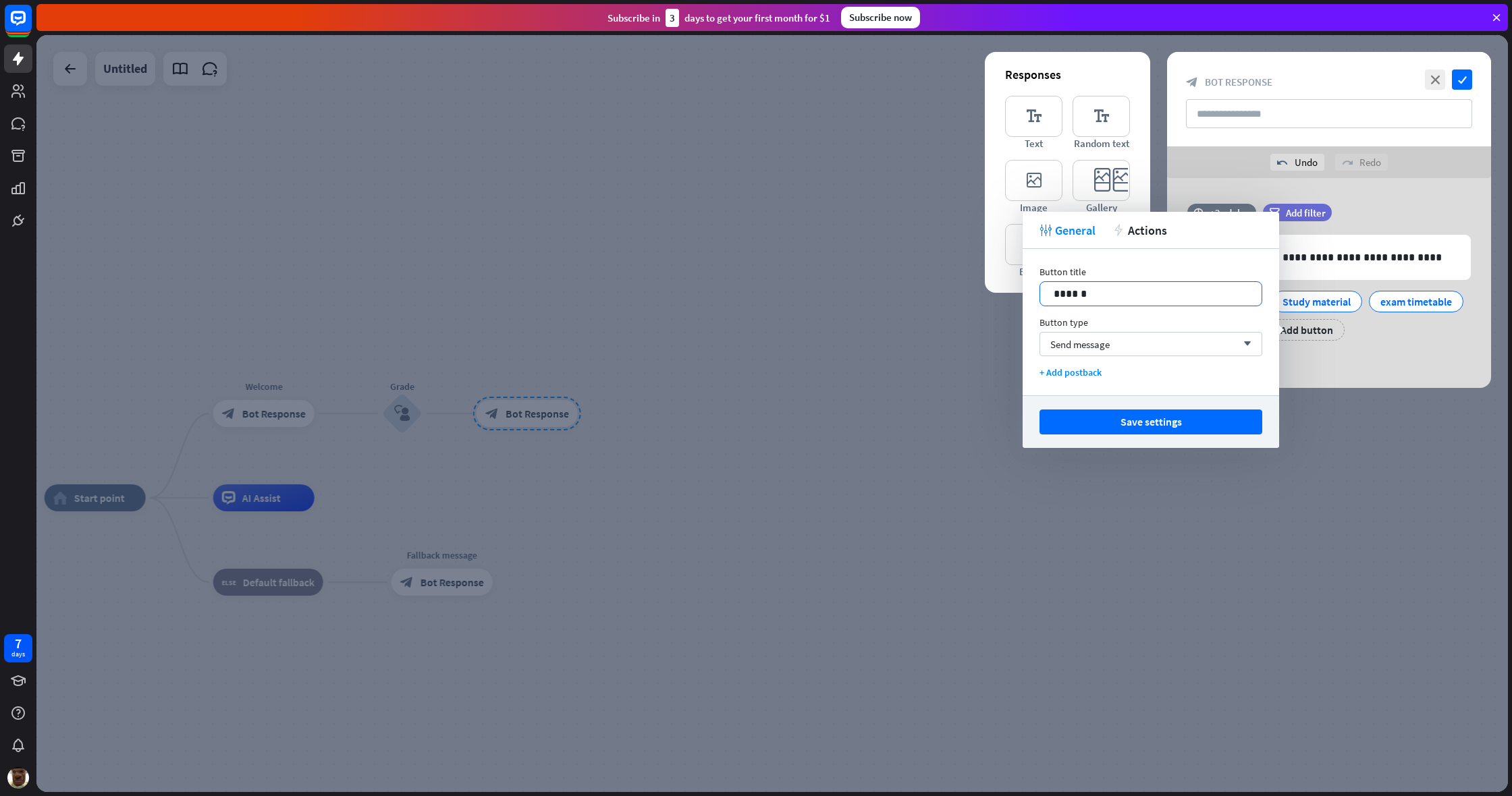
click at [893, 300] on p "******" at bounding box center [1151, 293] width 194 height 17
click at [893, 329] on div "+ Add button" at bounding box center [1321, 330] width 83 height 22
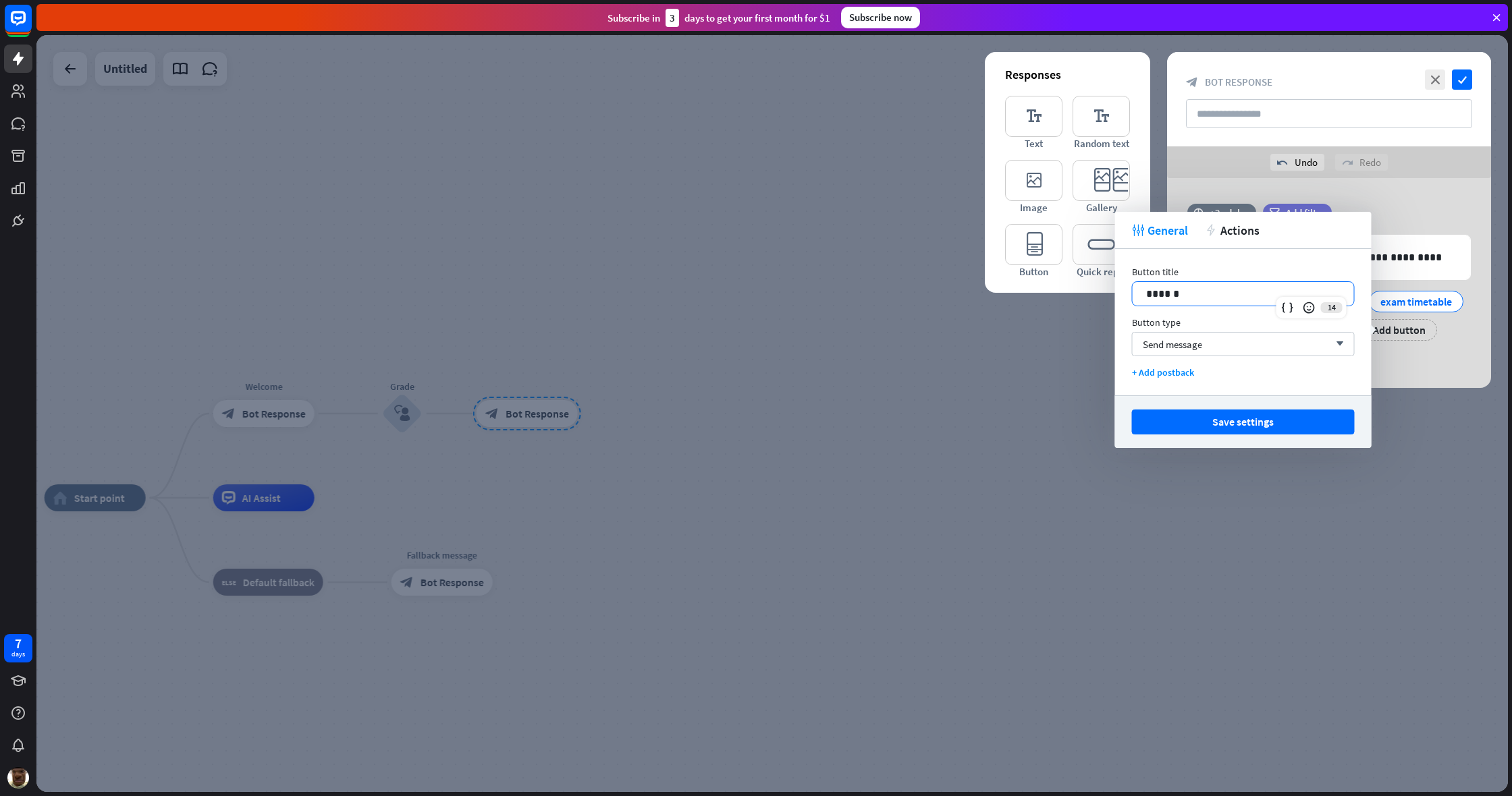
drag, startPoint x: 1188, startPoint y: 303, endPoint x: 1125, endPoint y: 295, distance: 63.5
click at [893, 295] on div "Button title 14 ****** Button type Send message arrow_down + Add postback" at bounding box center [1243, 322] width 256 height 147
click at [893, 294] on p "******" at bounding box center [1243, 293] width 194 height 17
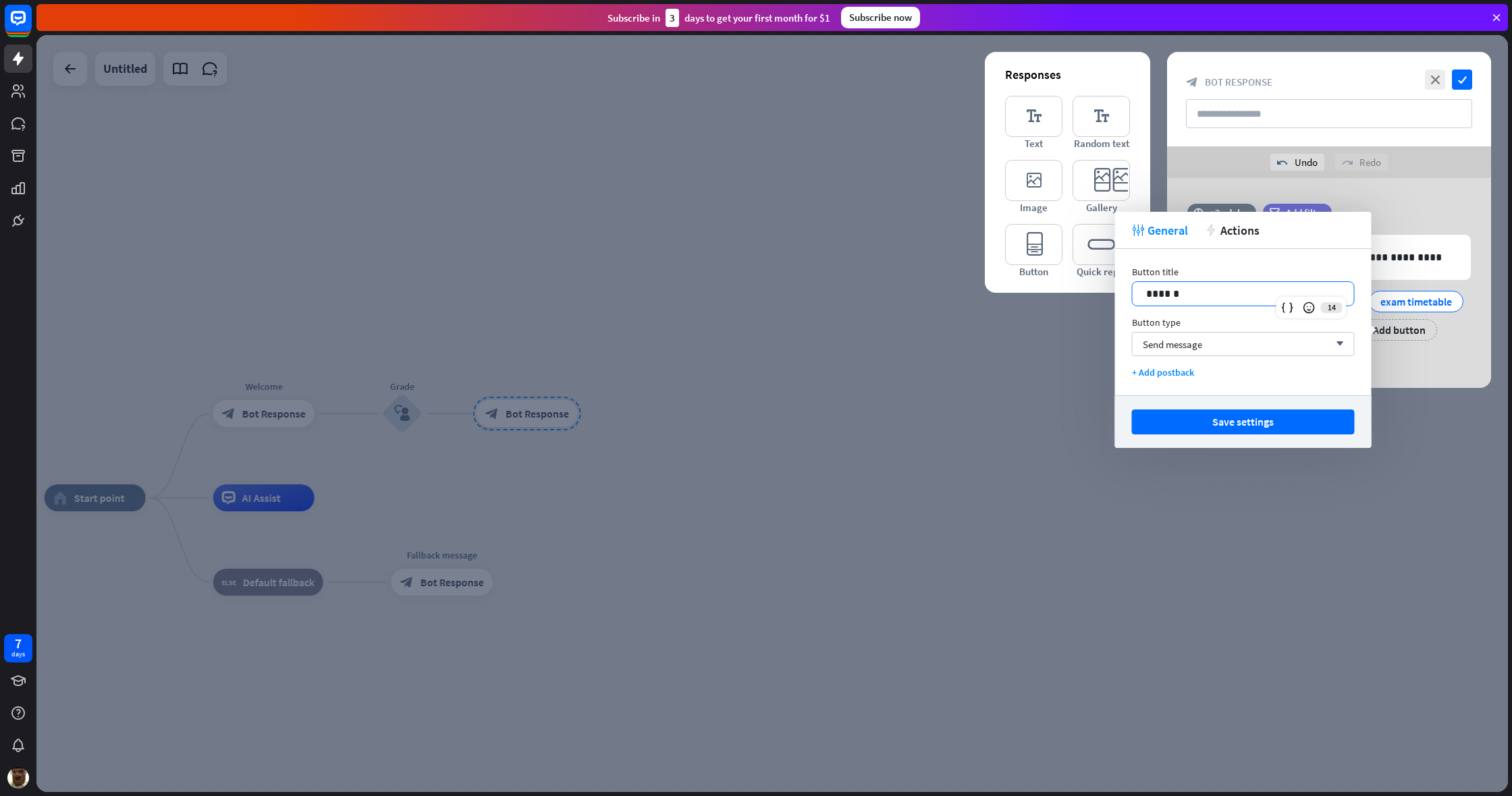
click at [893, 294] on p "******" at bounding box center [1243, 293] width 194 height 17
click at [893, 296] on p "******" at bounding box center [1243, 293] width 194 height 17
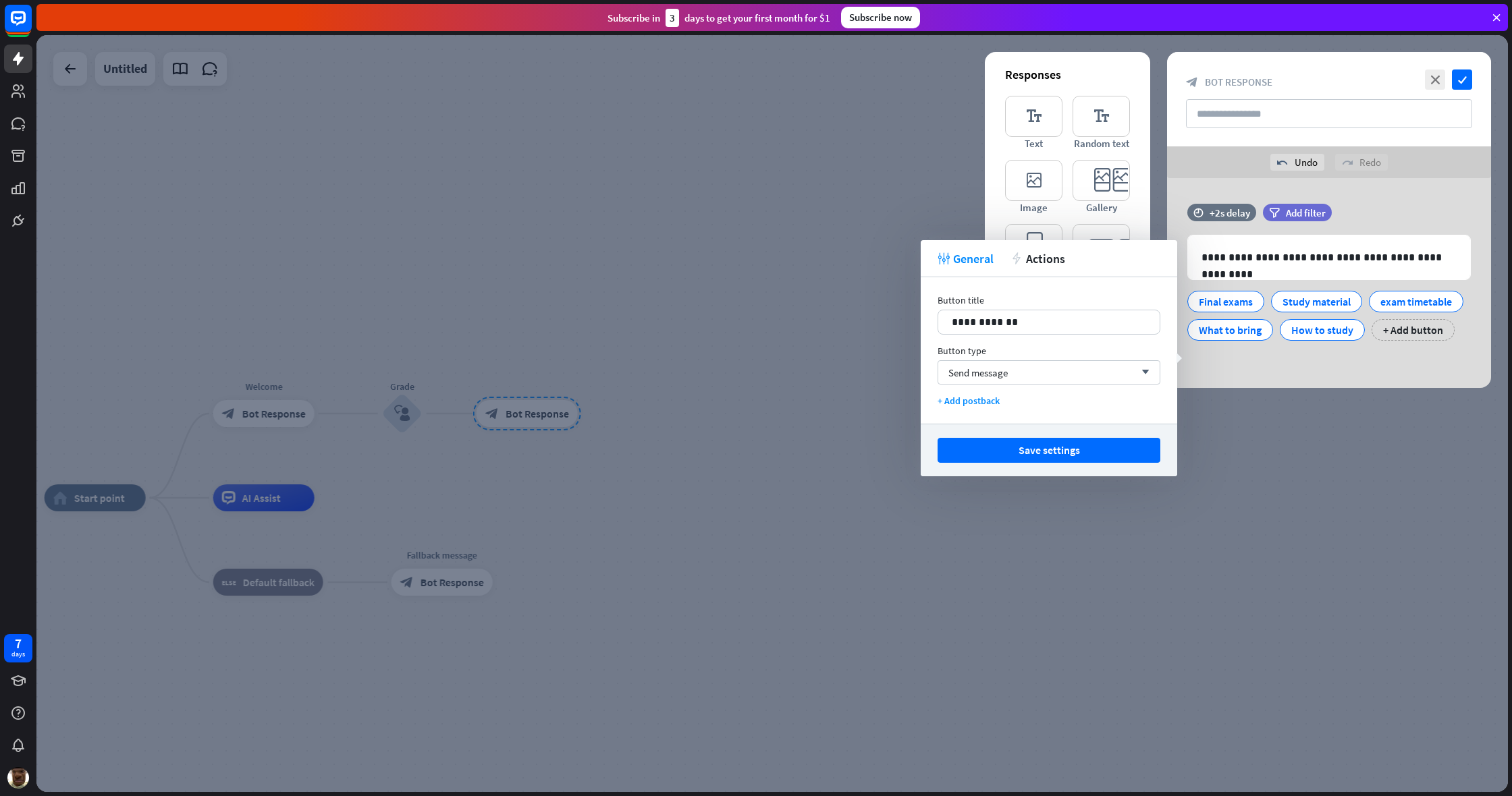
drag, startPoint x: 1076, startPoint y: 460, endPoint x: 1196, endPoint y: 425, distance: 125.0
click at [893, 460] on button "Save settings" at bounding box center [1048, 451] width 222 height 25
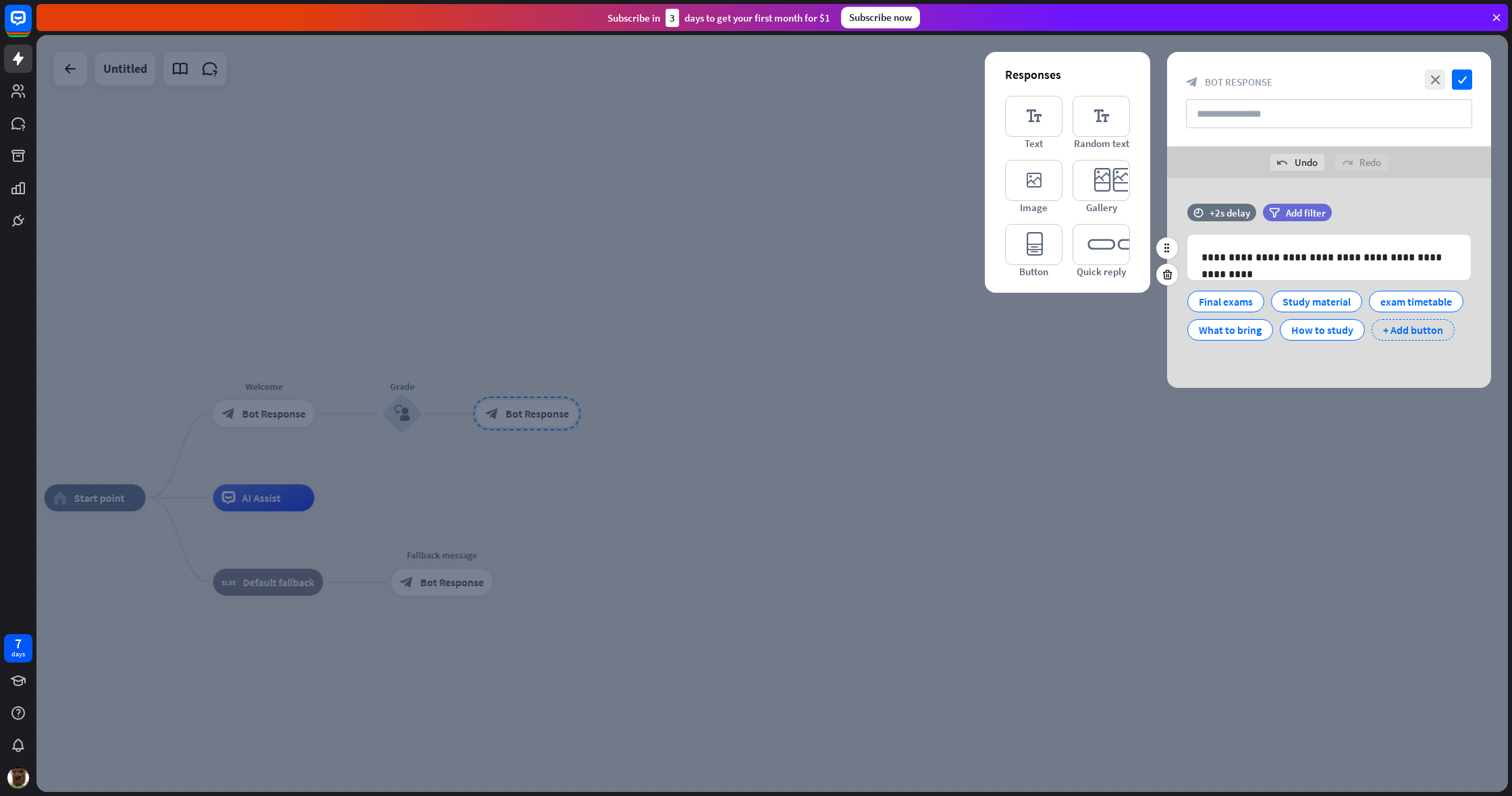
click at [893, 341] on div "+ Add button" at bounding box center [1413, 330] width 83 height 22
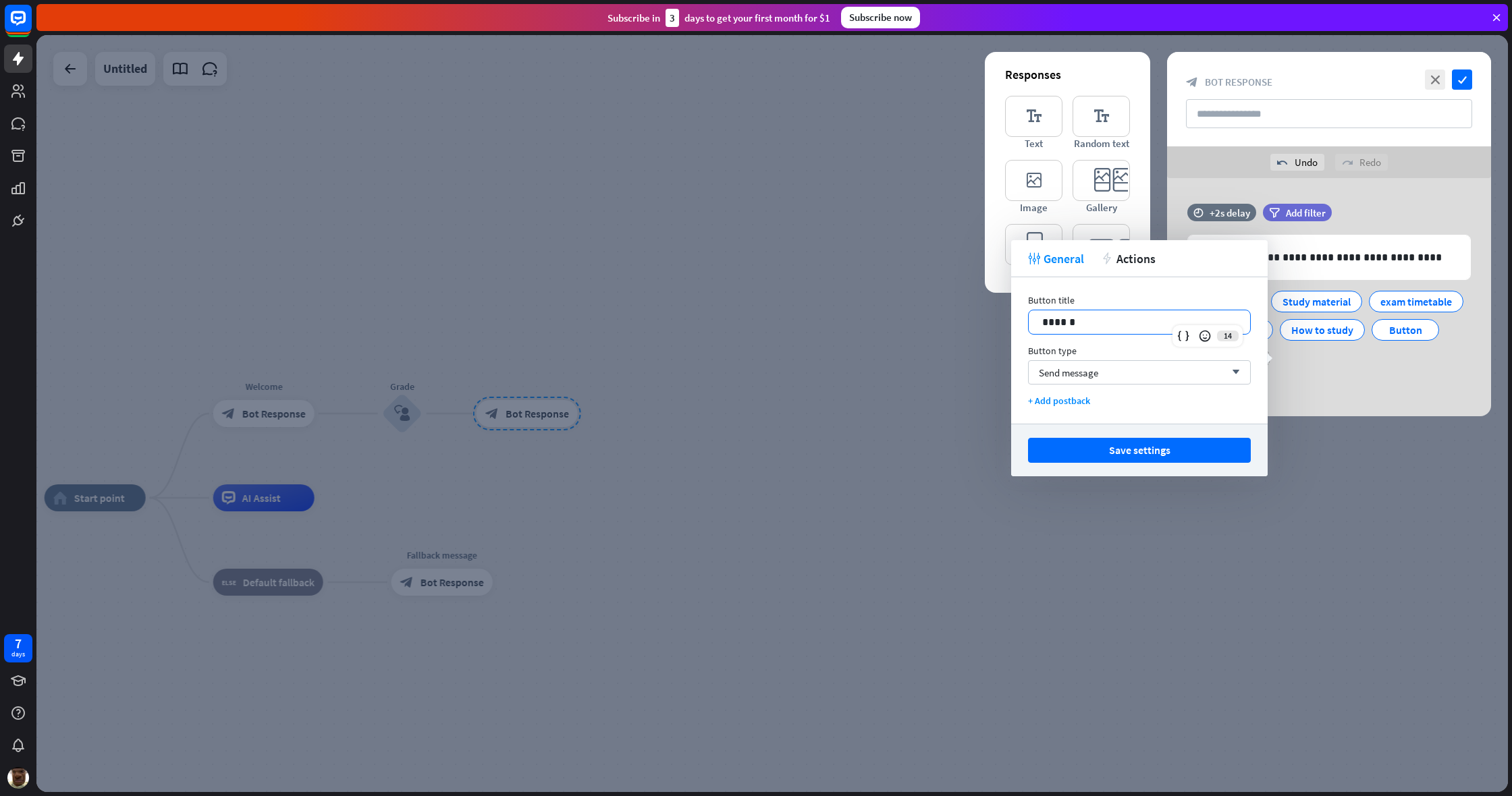
click at [893, 324] on p "******" at bounding box center [1139, 322] width 194 height 17
drag, startPoint x: 1108, startPoint y: 324, endPoint x: 962, endPoint y: 328, distance: 146.1
click at [893, 328] on body "7 days close Product Help First steps Get started with ChatBot Help Center Foll…" at bounding box center [756, 398] width 1512 height 796
click at [893, 325] on p "******" at bounding box center [1139, 322] width 194 height 17
click at [893, 324] on p "******" at bounding box center [1139, 322] width 194 height 17
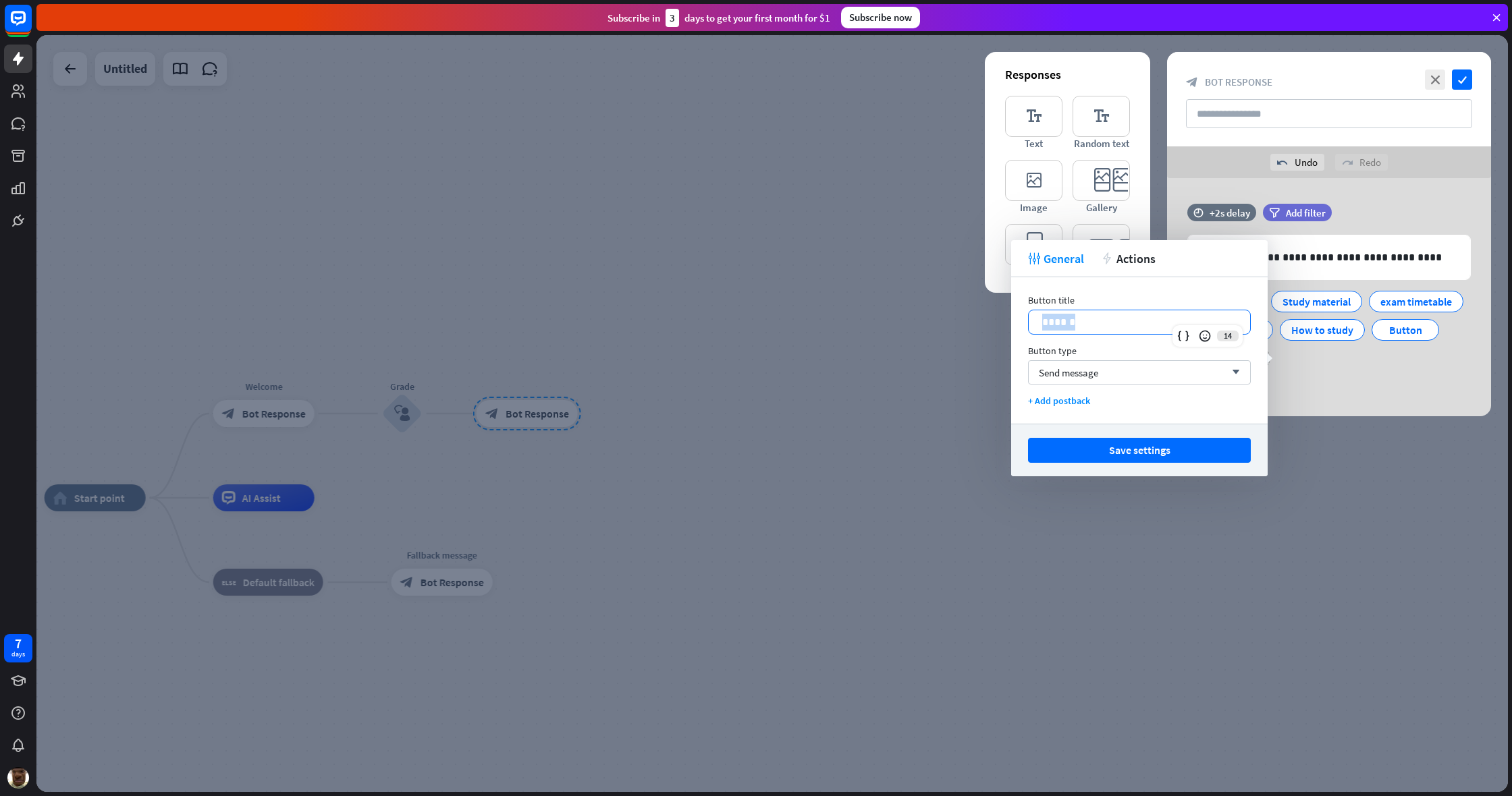
click at [893, 324] on p "******" at bounding box center [1139, 322] width 194 height 17
drag, startPoint x: 1146, startPoint y: 447, endPoint x: 1297, endPoint y: 421, distance: 153.2
click at [893, 446] on button "Save settings" at bounding box center [1138, 451] width 222 height 25
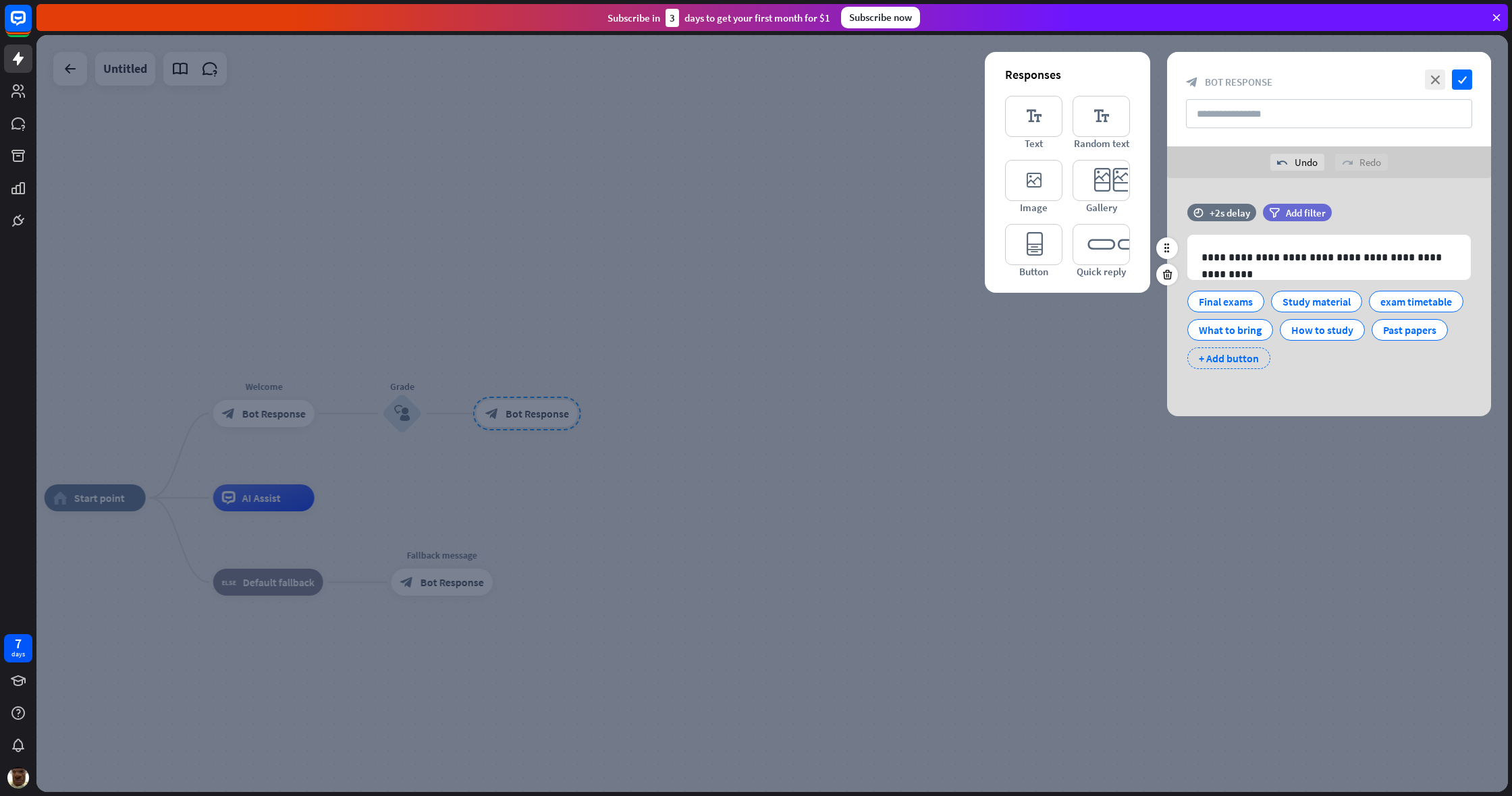
click at [893, 353] on div "+ Add button" at bounding box center [1228, 358] width 83 height 22
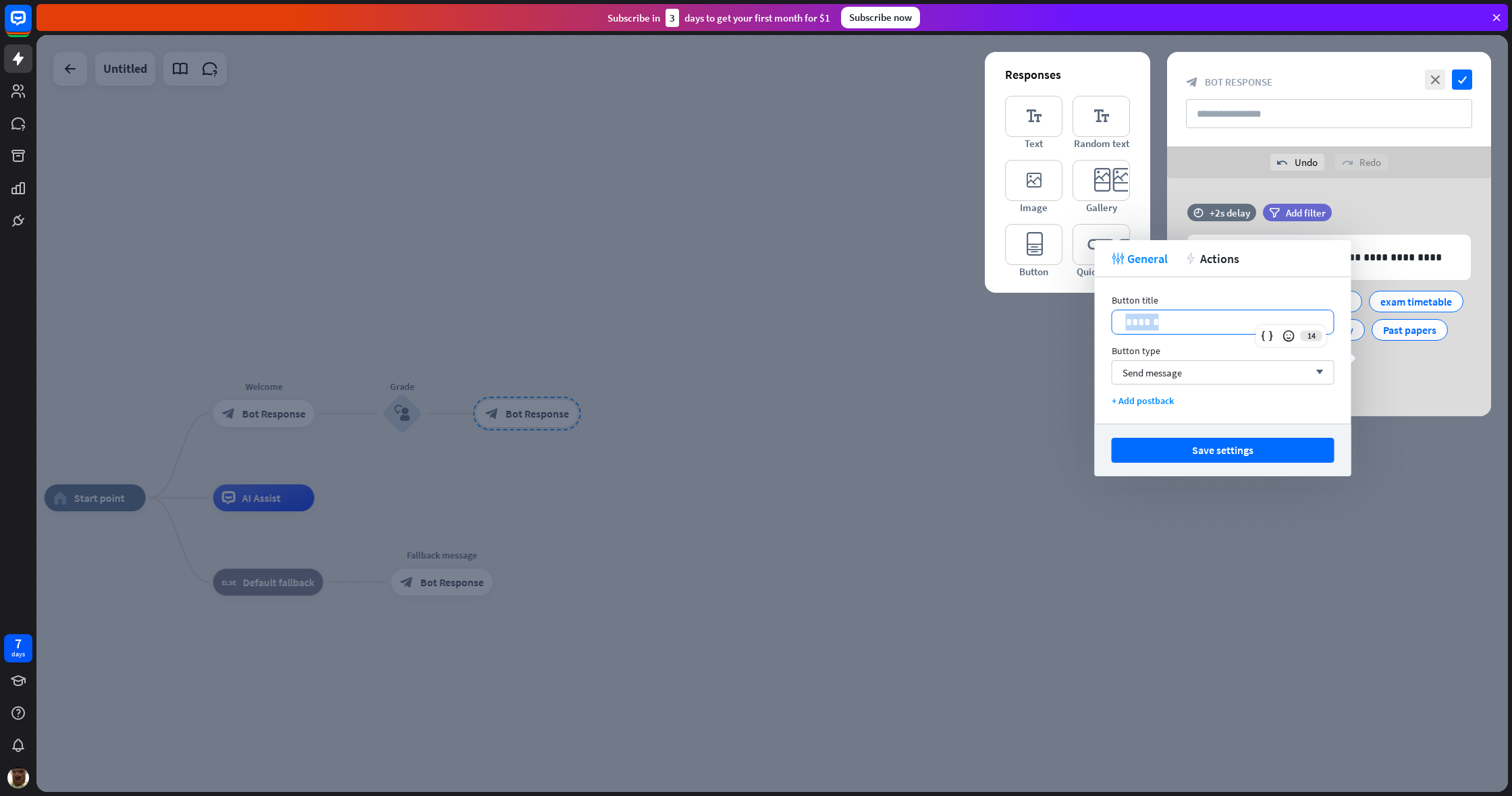
drag, startPoint x: 1170, startPoint y: 331, endPoint x: 1087, endPoint y: 332, distance: 83.0
click at [893, 332] on body "7 days close Product Help First steps Get started with ChatBot Help Center Foll…" at bounding box center [756, 398] width 1512 height 796
click at [893, 460] on button "Save settings" at bounding box center [1222, 451] width 222 height 25
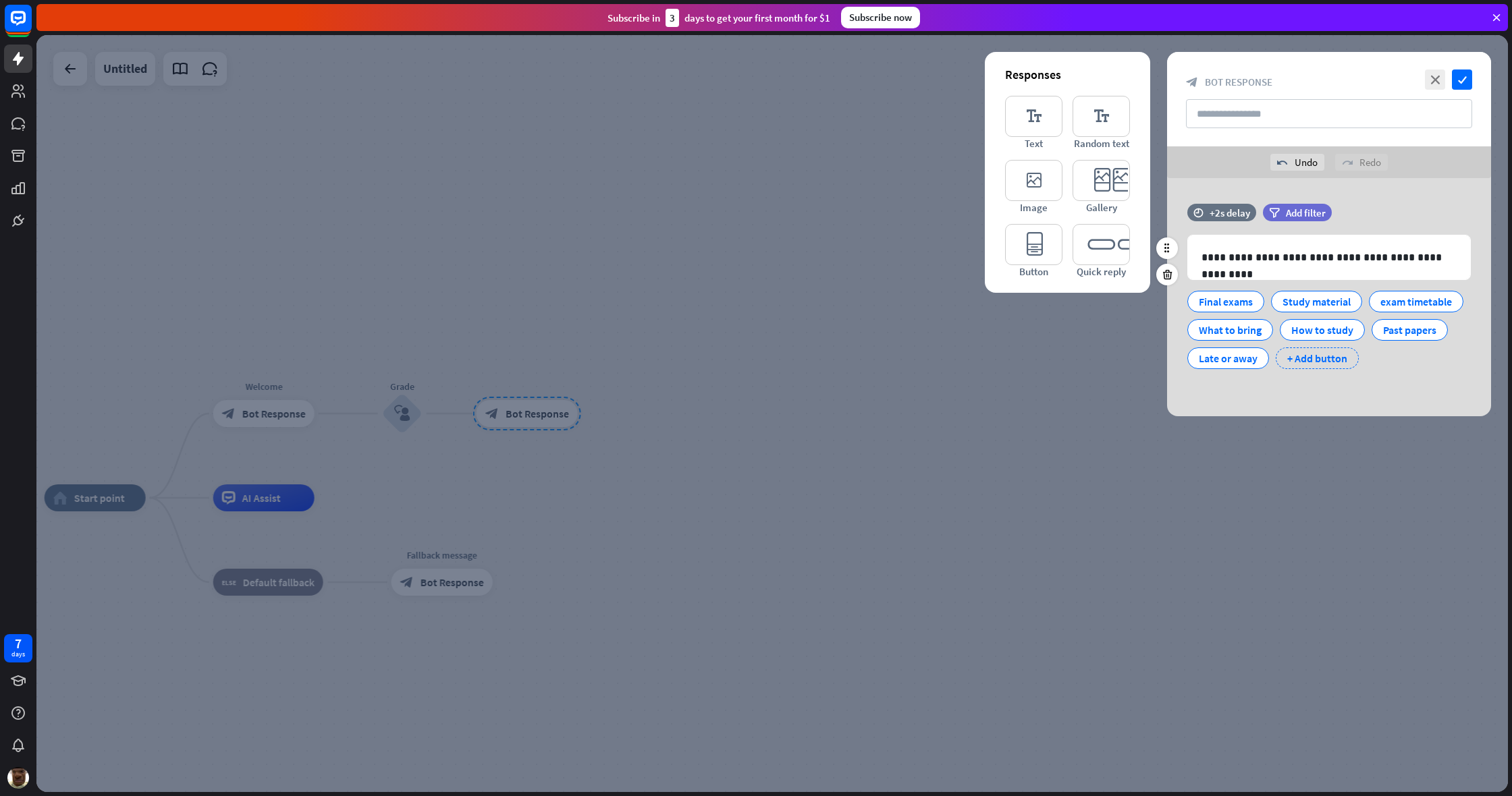
click at [893, 369] on div "+ Add button" at bounding box center [1317, 358] width 83 height 22
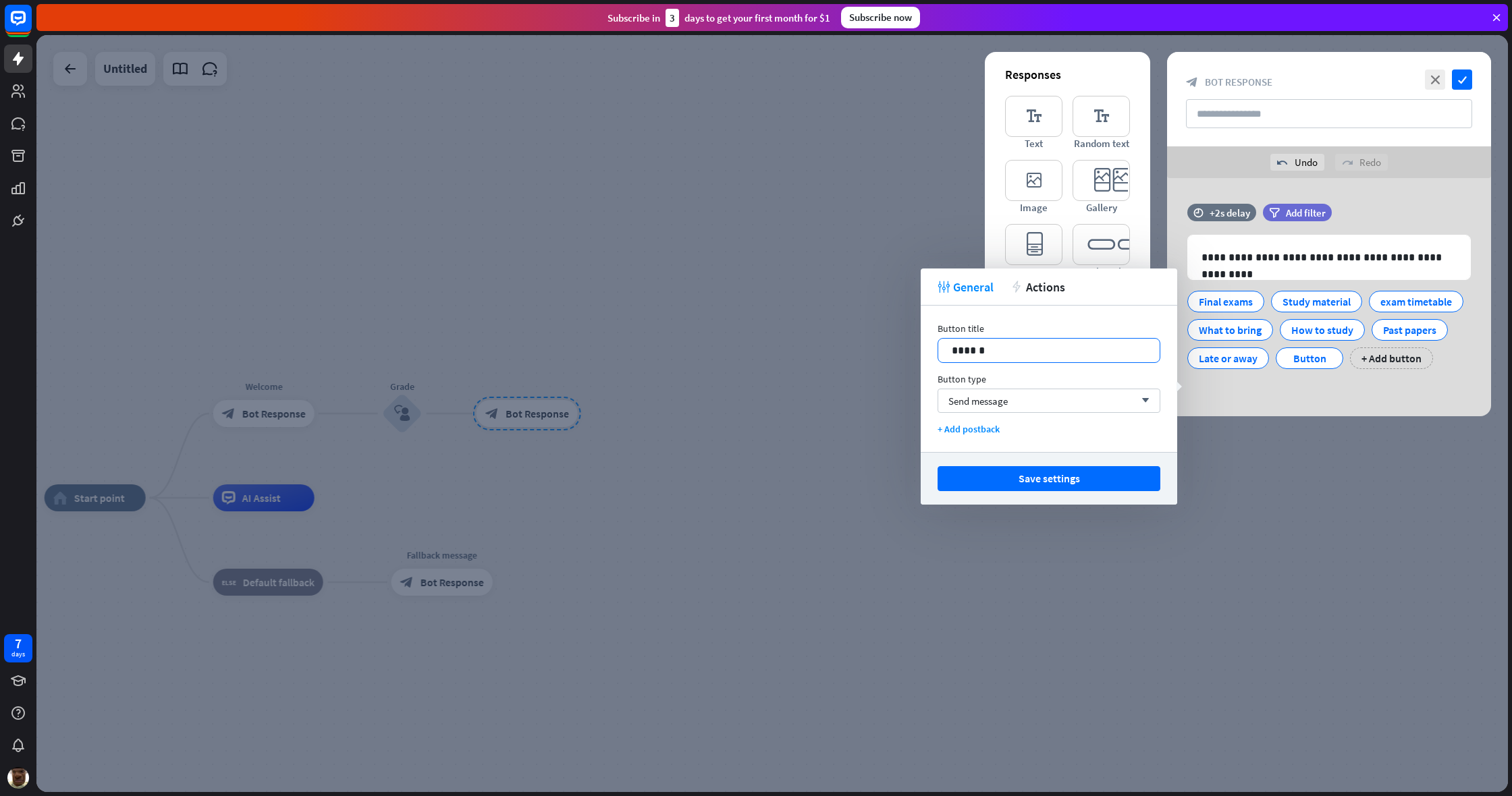
click at [893, 348] on p "******" at bounding box center [1048, 350] width 194 height 17
click at [893, 350] on p "******" at bounding box center [1048, 350] width 194 height 17
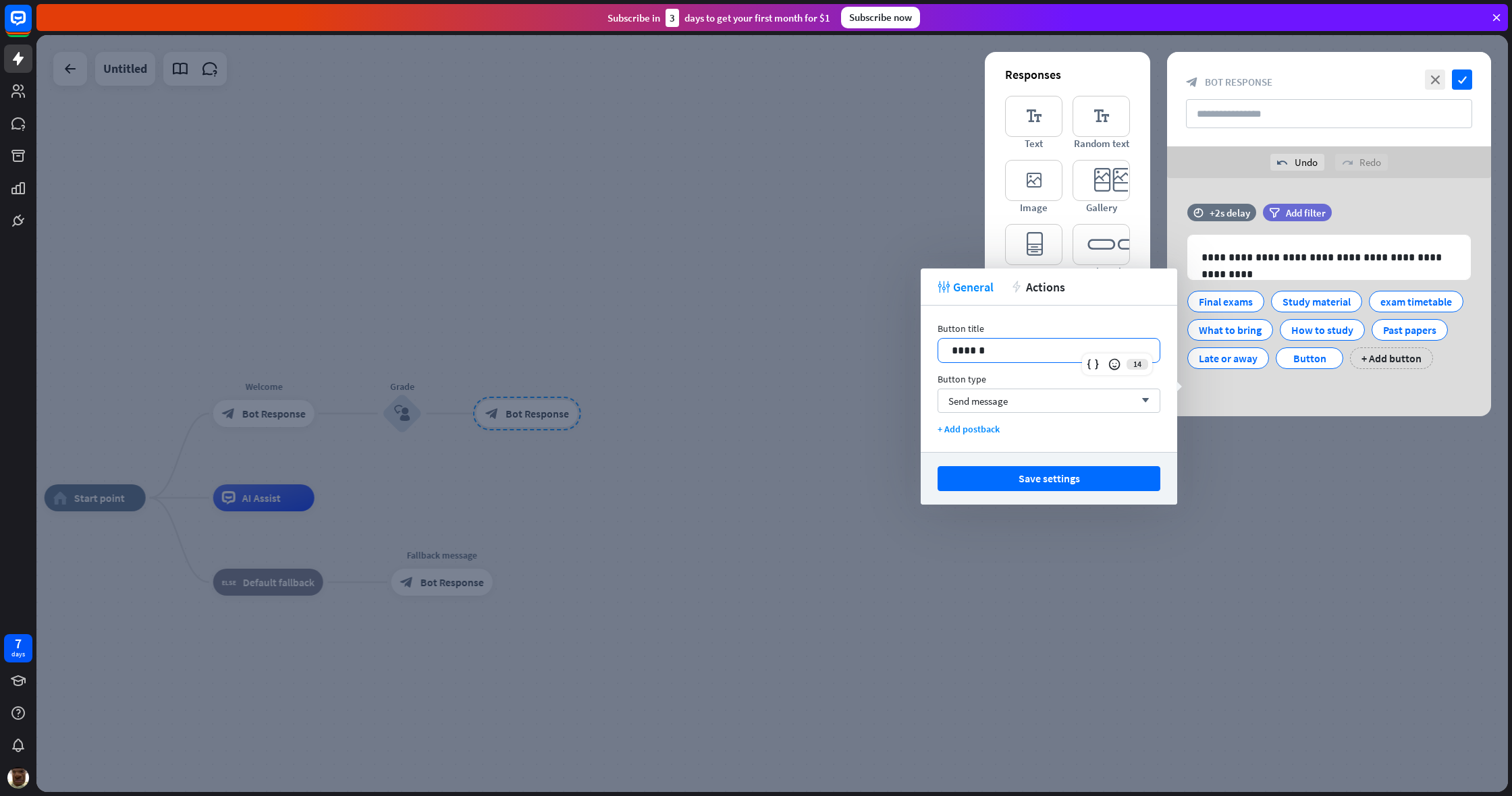
click at [893, 350] on p "******" at bounding box center [1048, 350] width 194 height 17
click at [893, 452] on div at bounding box center [771, 413] width 1472 height 756
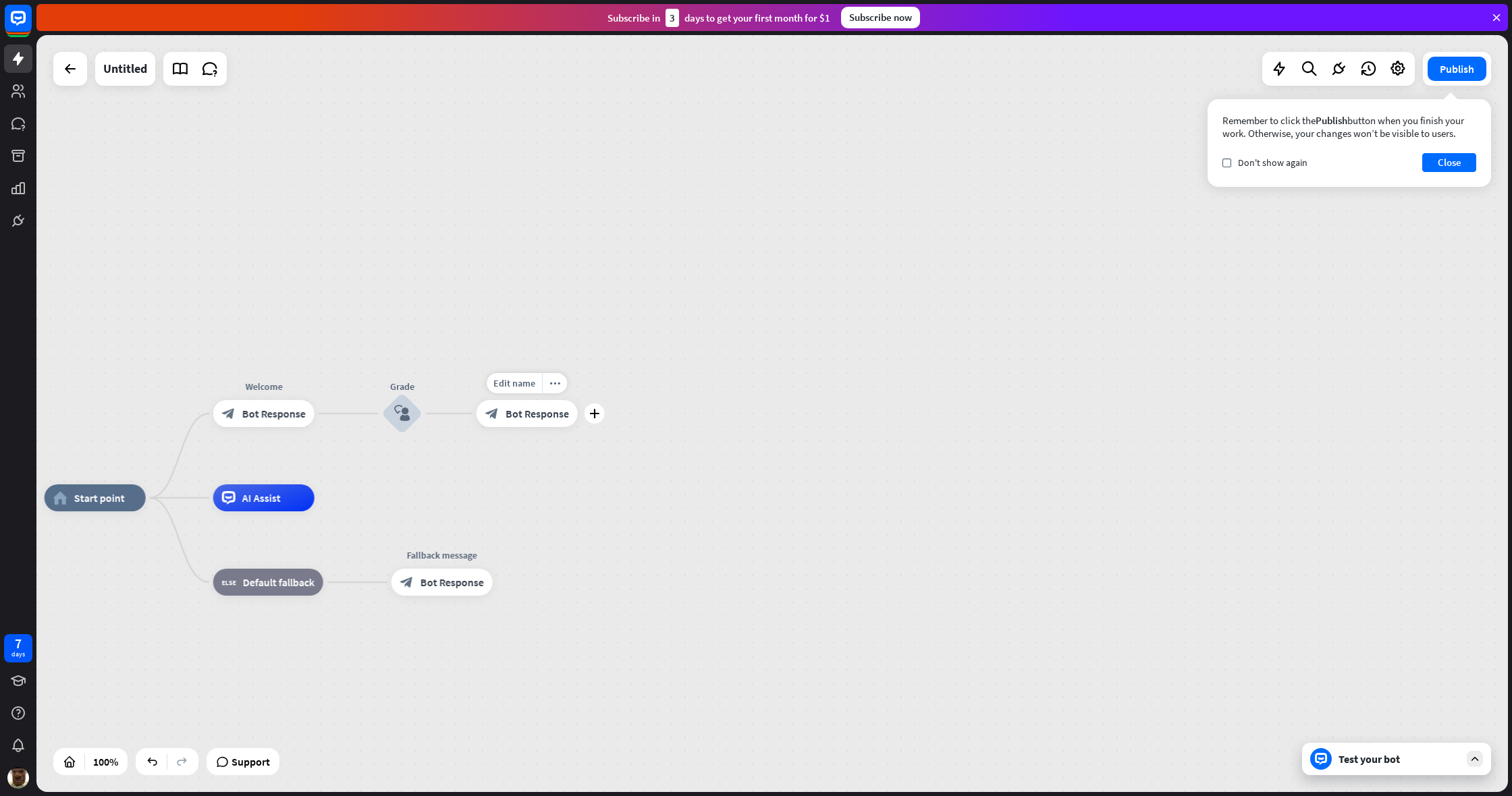
click at [553, 420] on div "block_bot_response Bot Response" at bounding box center [526, 414] width 101 height 27
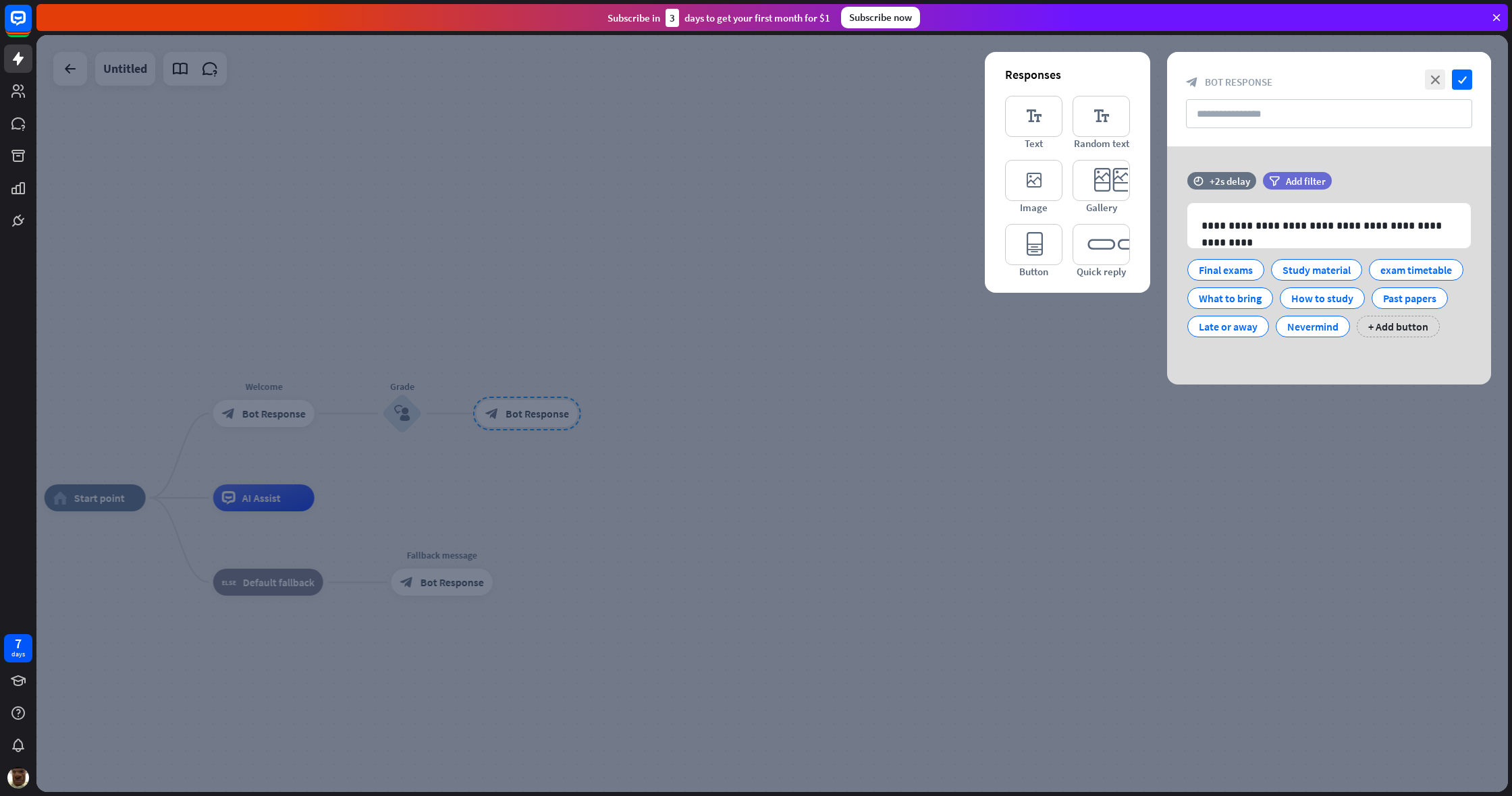
click at [893, 353] on div at bounding box center [771, 413] width 1472 height 756
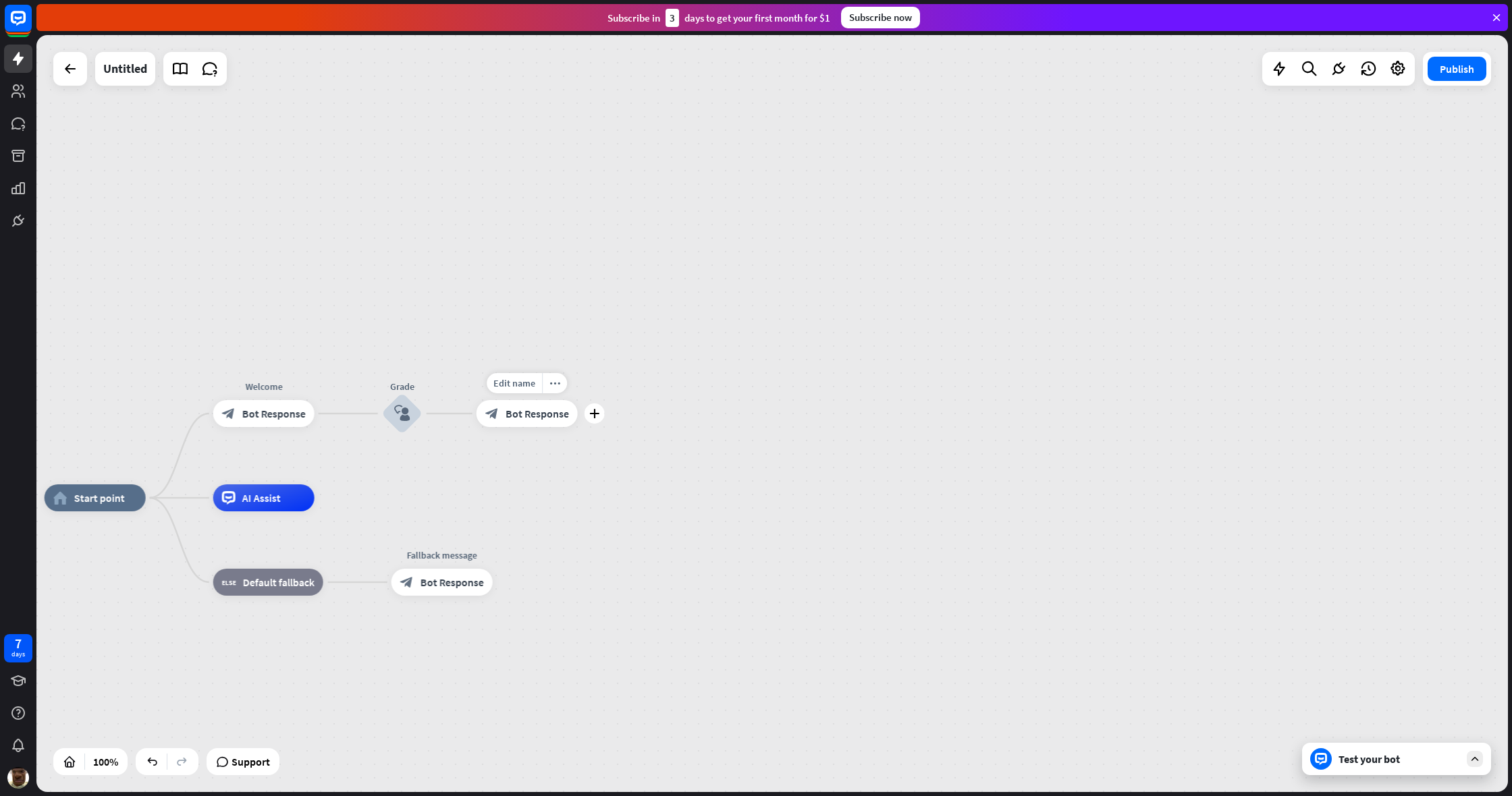
click at [893, 600] on div "home_2 Start point Welcome block_bot_response Bot Response Grade block_user_inp…" at bounding box center [771, 413] width 1472 height 756
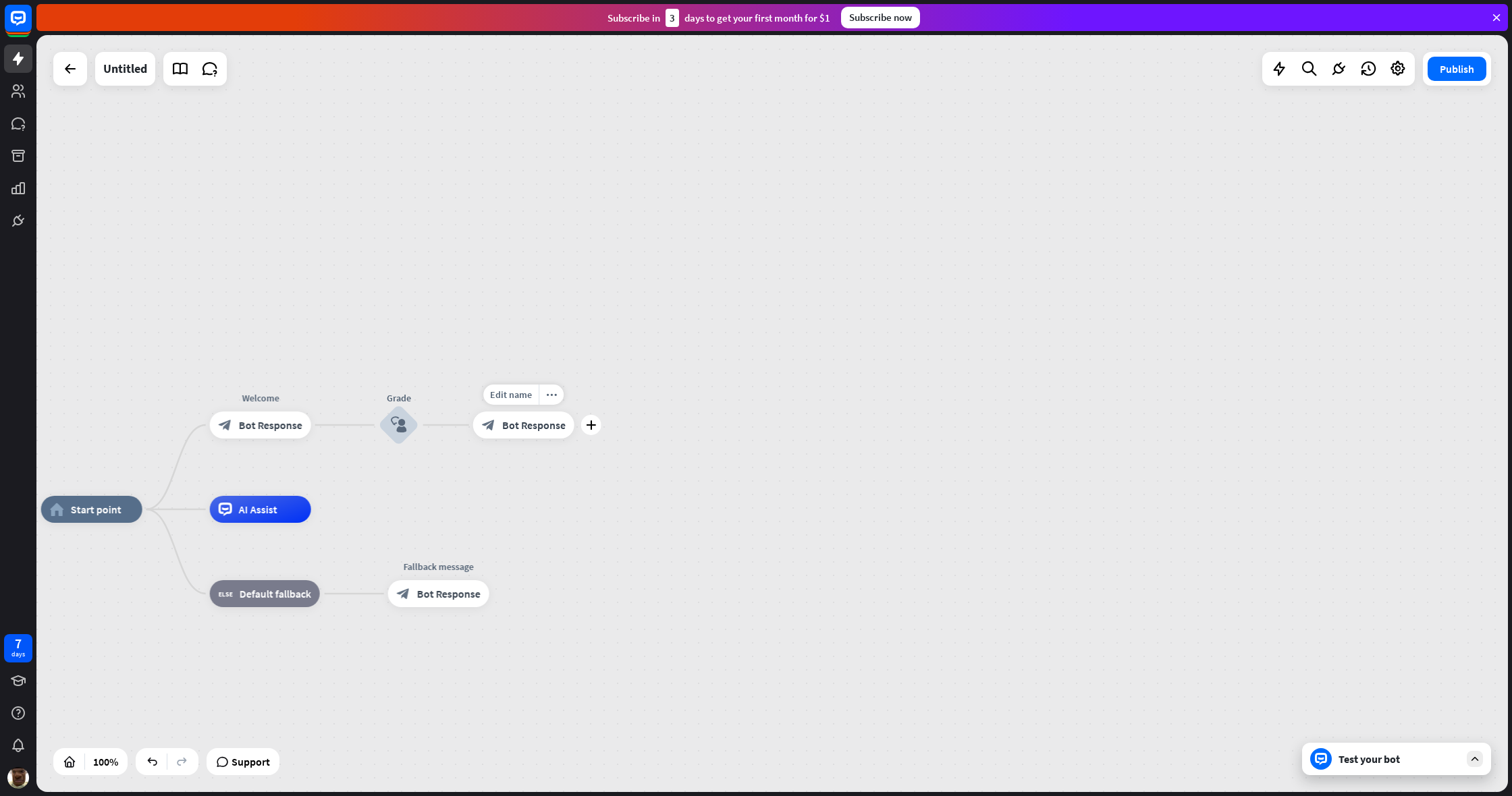
click at [893, 600] on div "Test your bot" at bounding box center [1399, 758] width 122 height 13
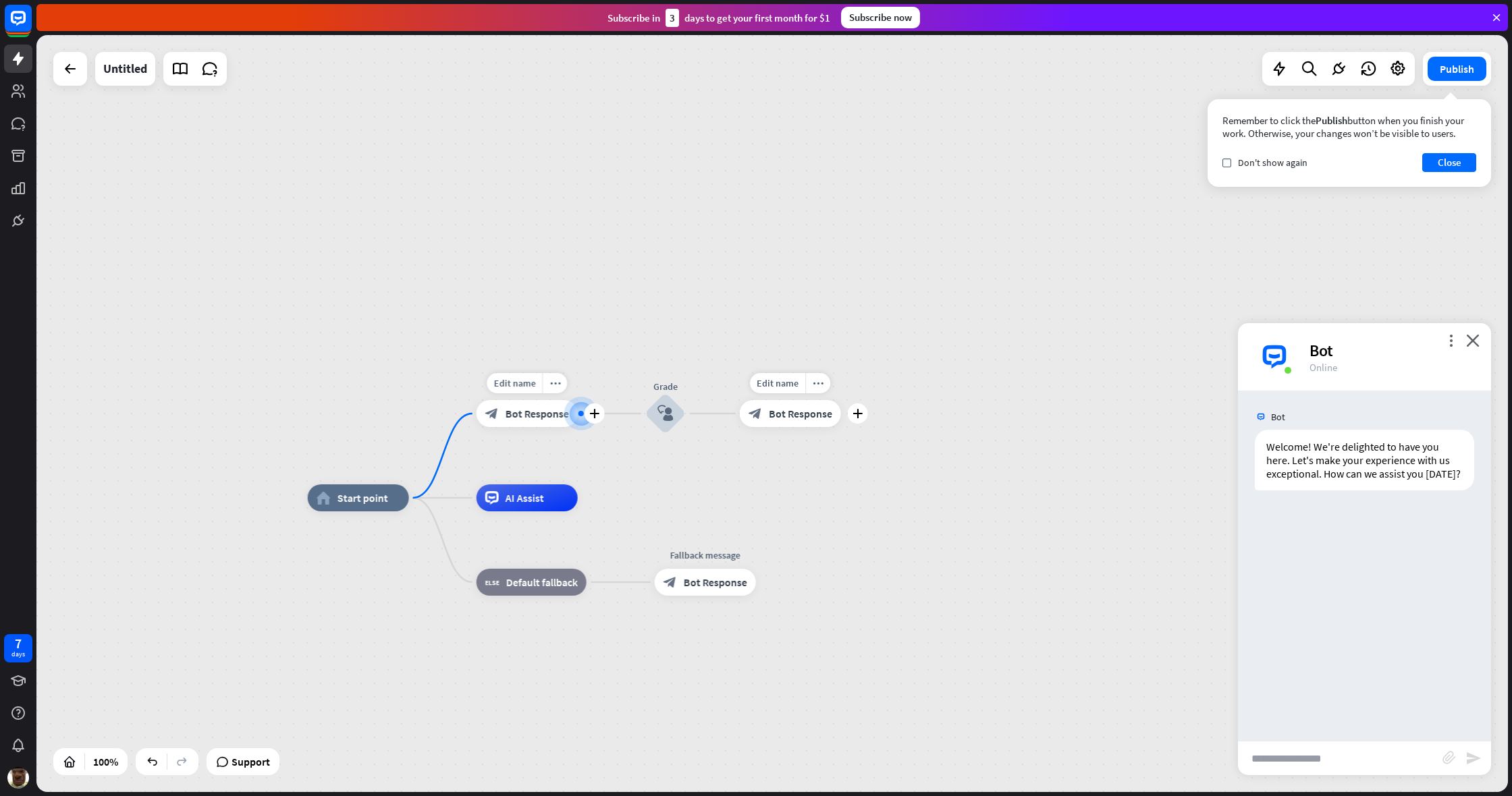
click at [522, 423] on div "block_bot_response Bot Response" at bounding box center [526, 414] width 101 height 27
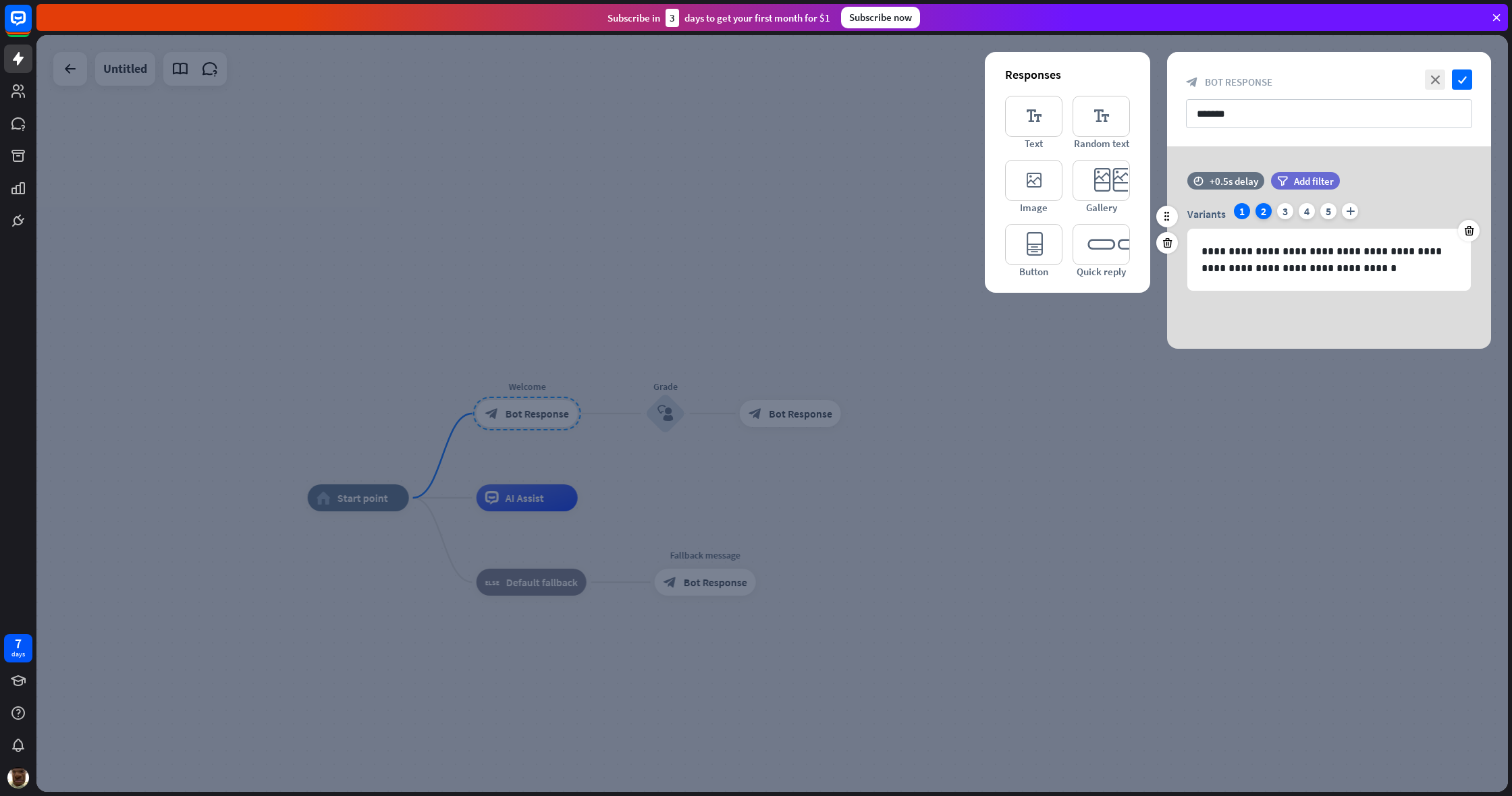
click at [893, 215] on div "2" at bounding box center [1264, 211] width 16 height 16
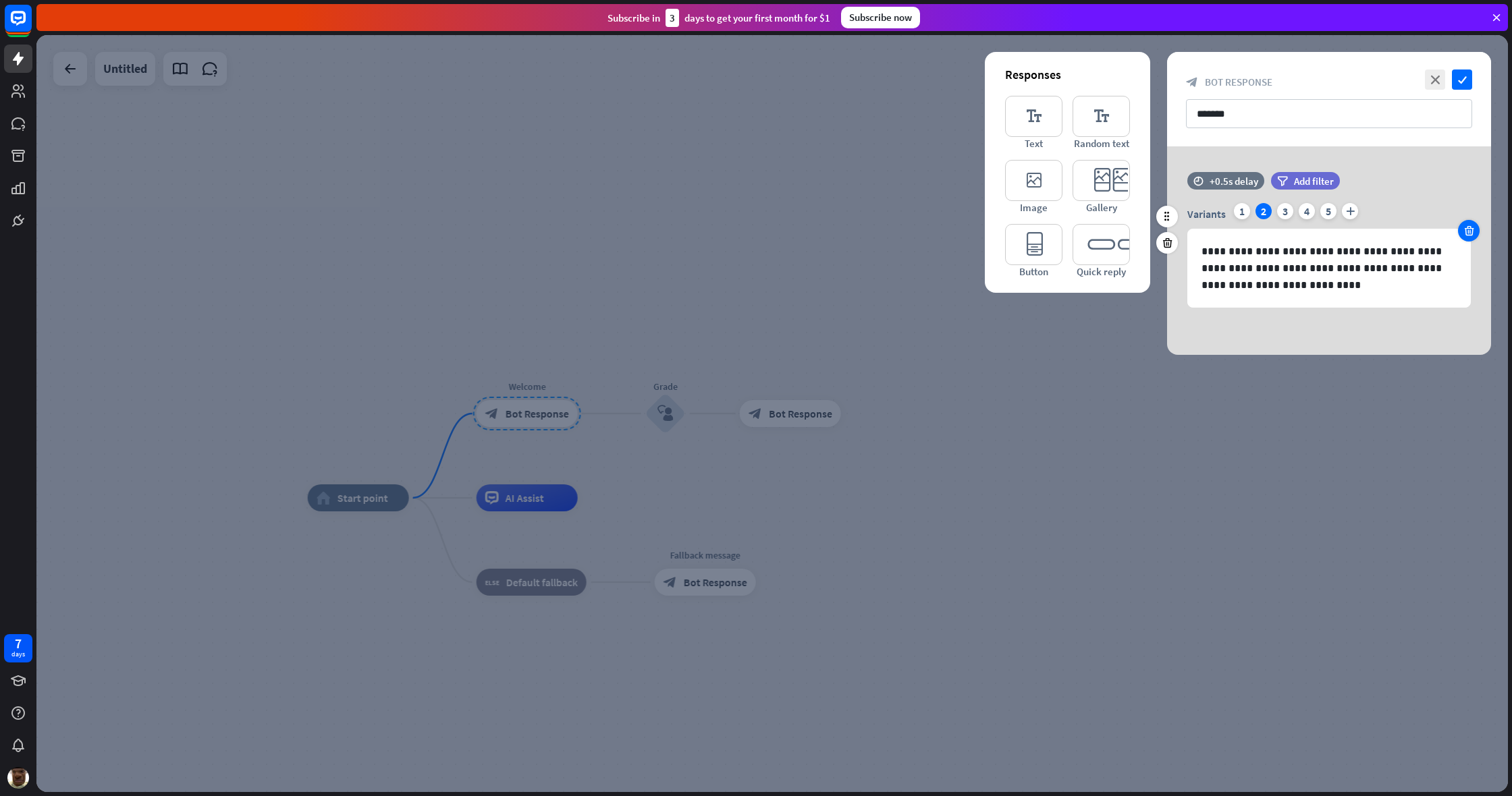
click at [893, 227] on div at bounding box center [1469, 230] width 22 height 22
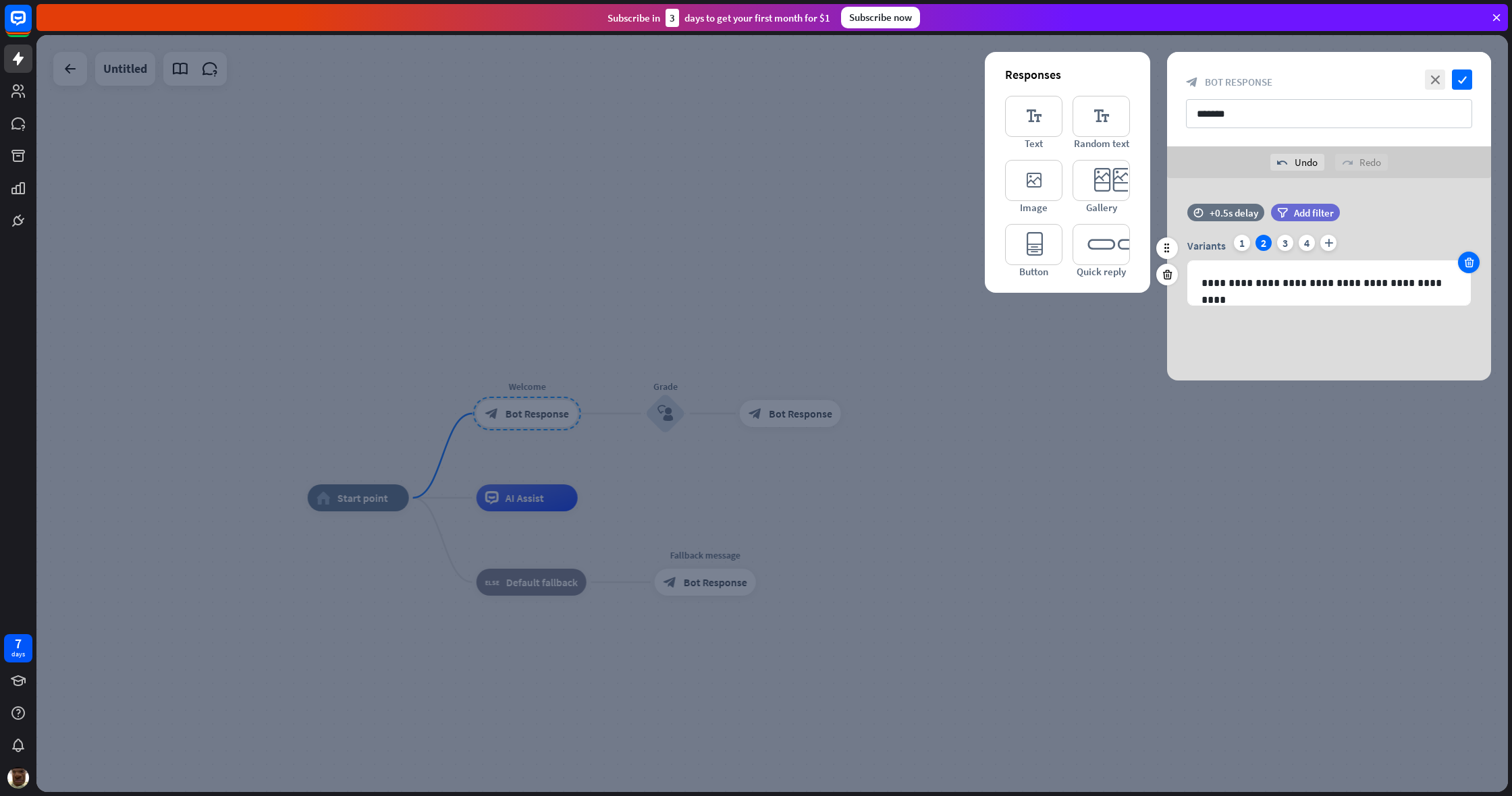
click at [893, 264] on icon at bounding box center [1469, 262] width 13 height 12
click at [893, 262] on icon at bounding box center [1469, 262] width 13 height 12
click at [893, 82] on icon "check" at bounding box center [1462, 79] width 20 height 20
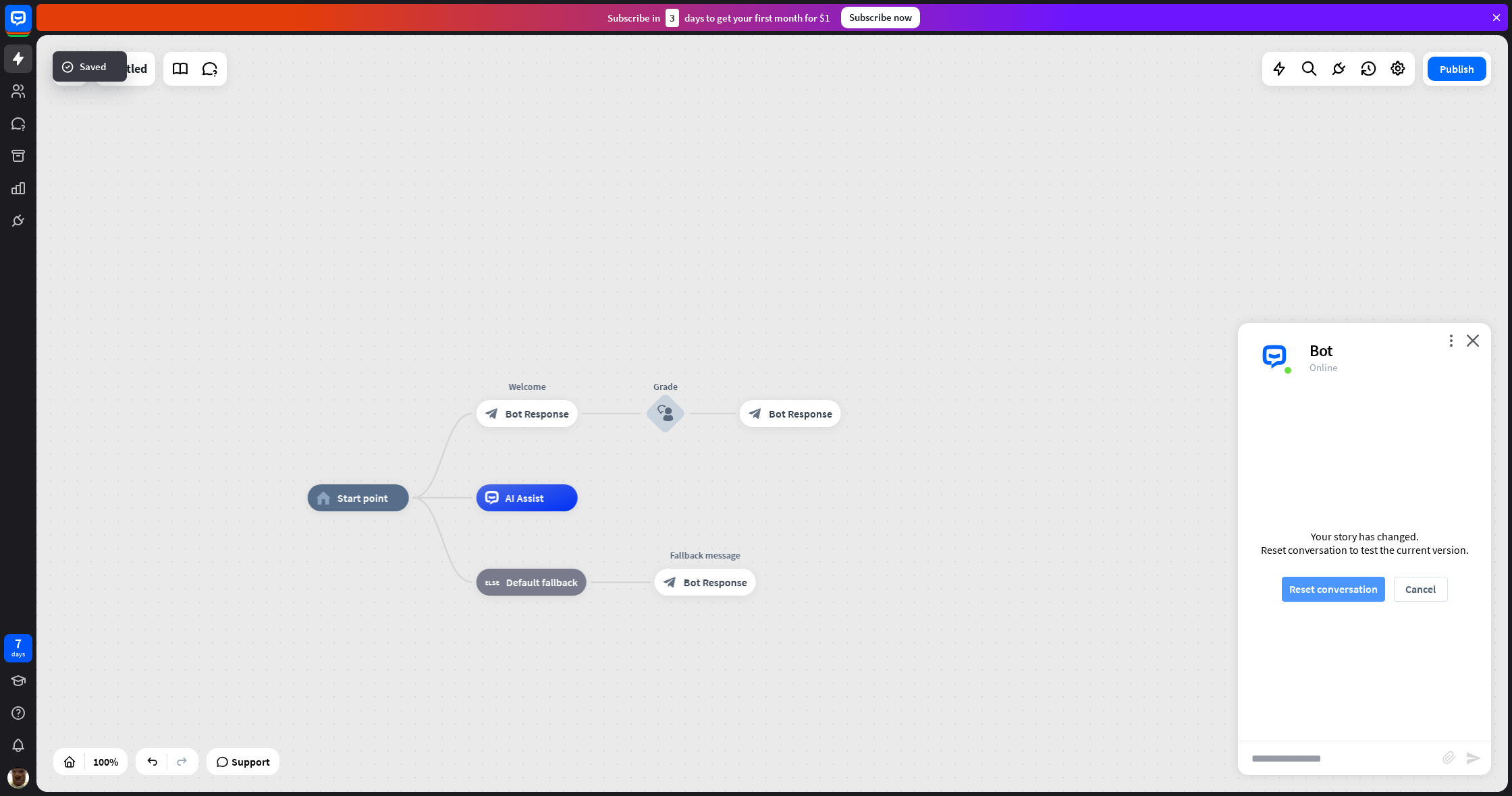
click at [893, 594] on button "Reset conversation" at bounding box center [1333, 589] width 104 height 25
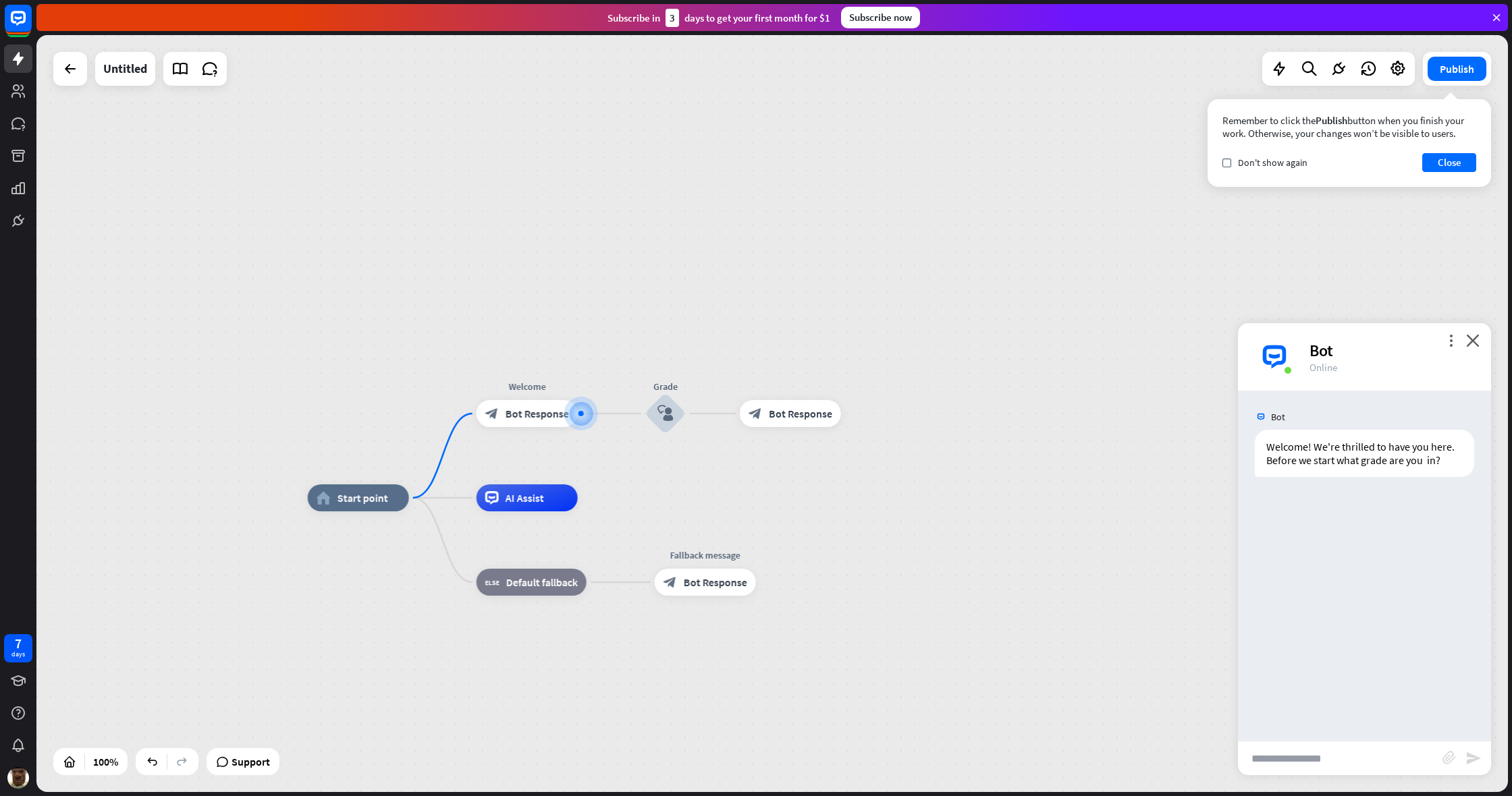
click at [893, 600] on input "text" at bounding box center [1339, 757] width 204 height 33
type input "*"
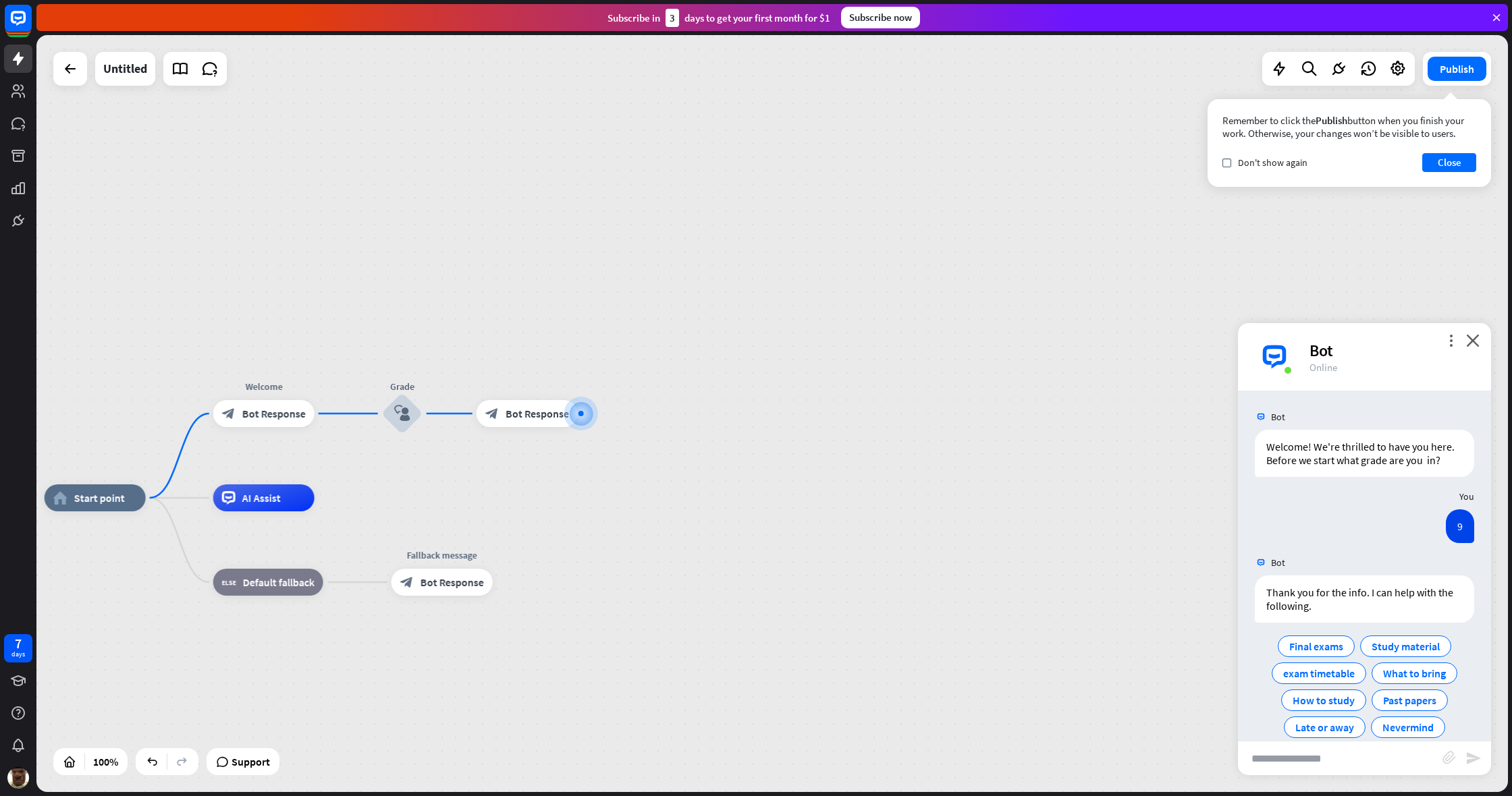
scroll to position [20, 0]
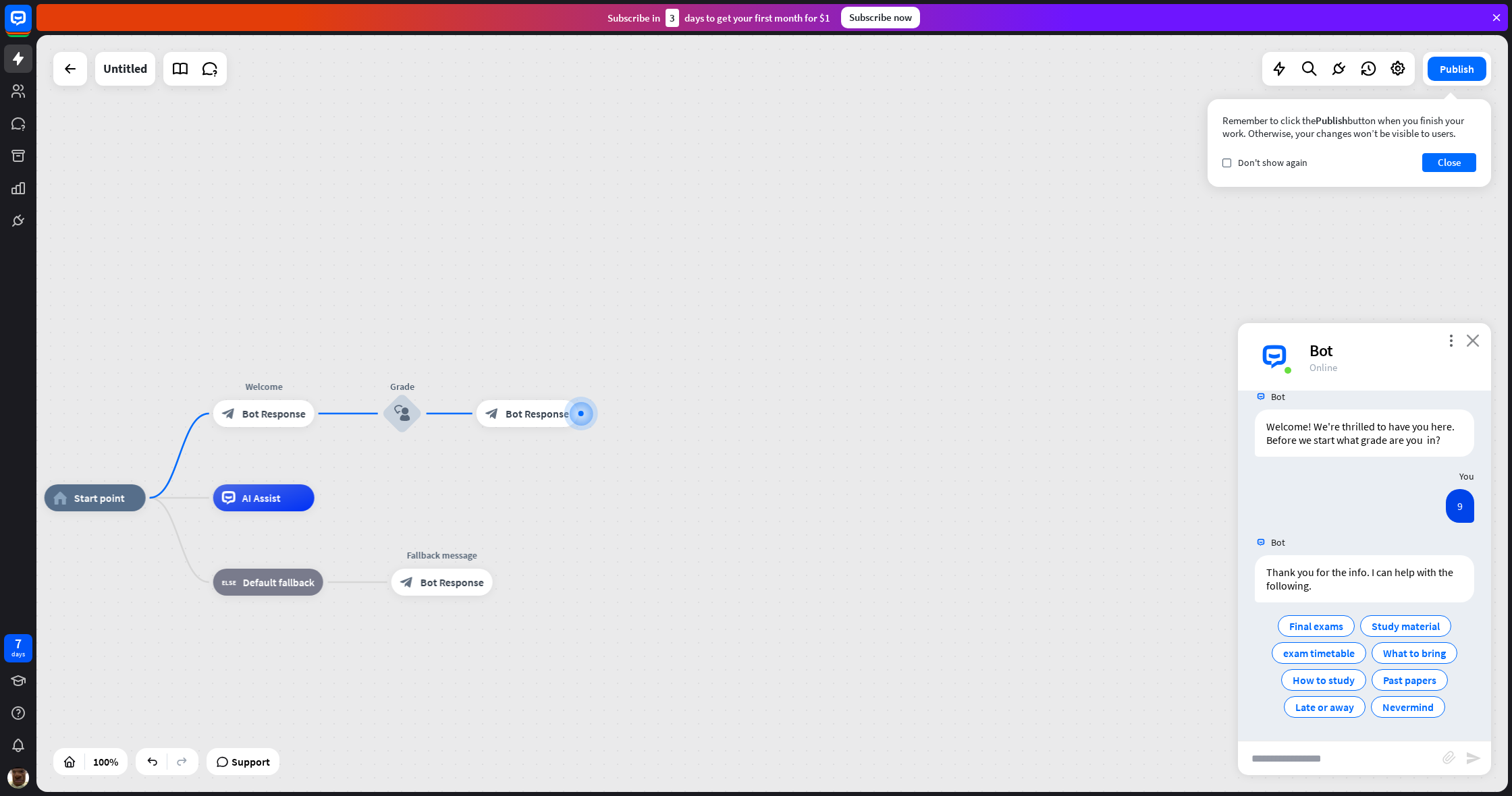
click at [893, 338] on icon "close" at bounding box center [1472, 340] width 14 height 13
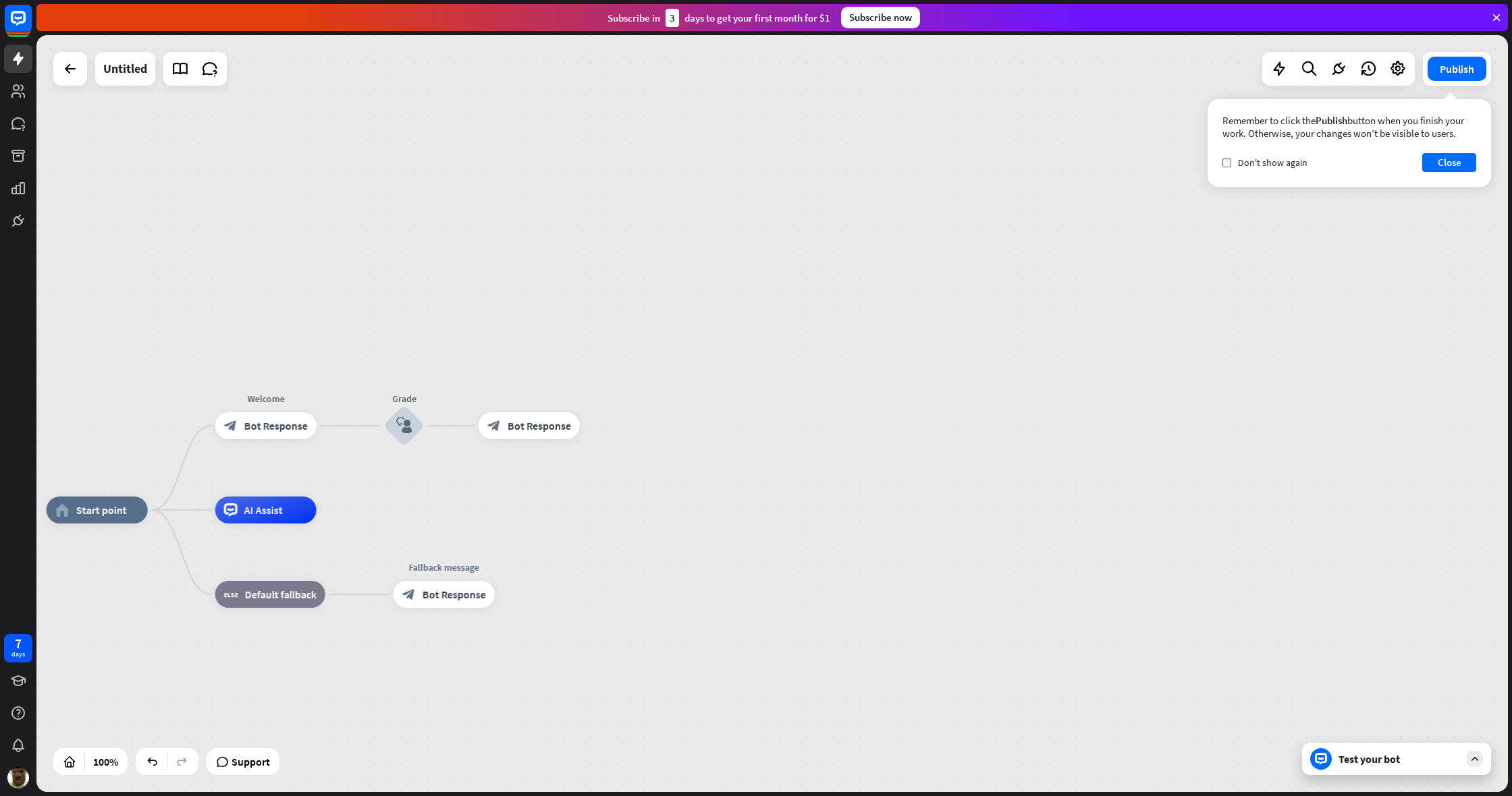
drag, startPoint x: 782, startPoint y: 244, endPoint x: 1057, endPoint y: 89, distance: 315.7
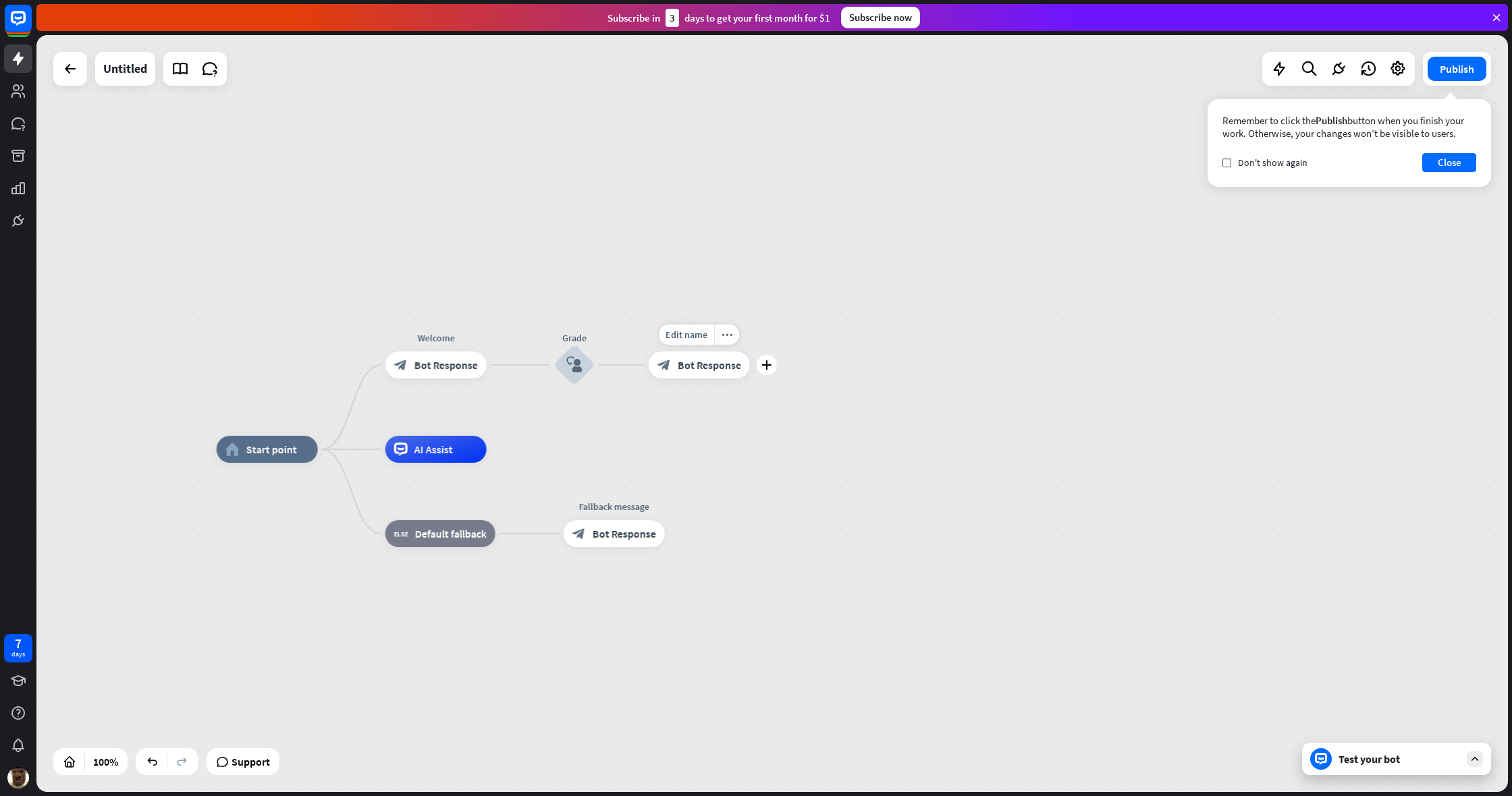
drag, startPoint x: 590, startPoint y: 392, endPoint x: 760, endPoint y: 335, distance: 179.3
click at [750, 352] on div "Edit name more_horiz plus block_bot_response Bot Response" at bounding box center [699, 365] width 101 height 27
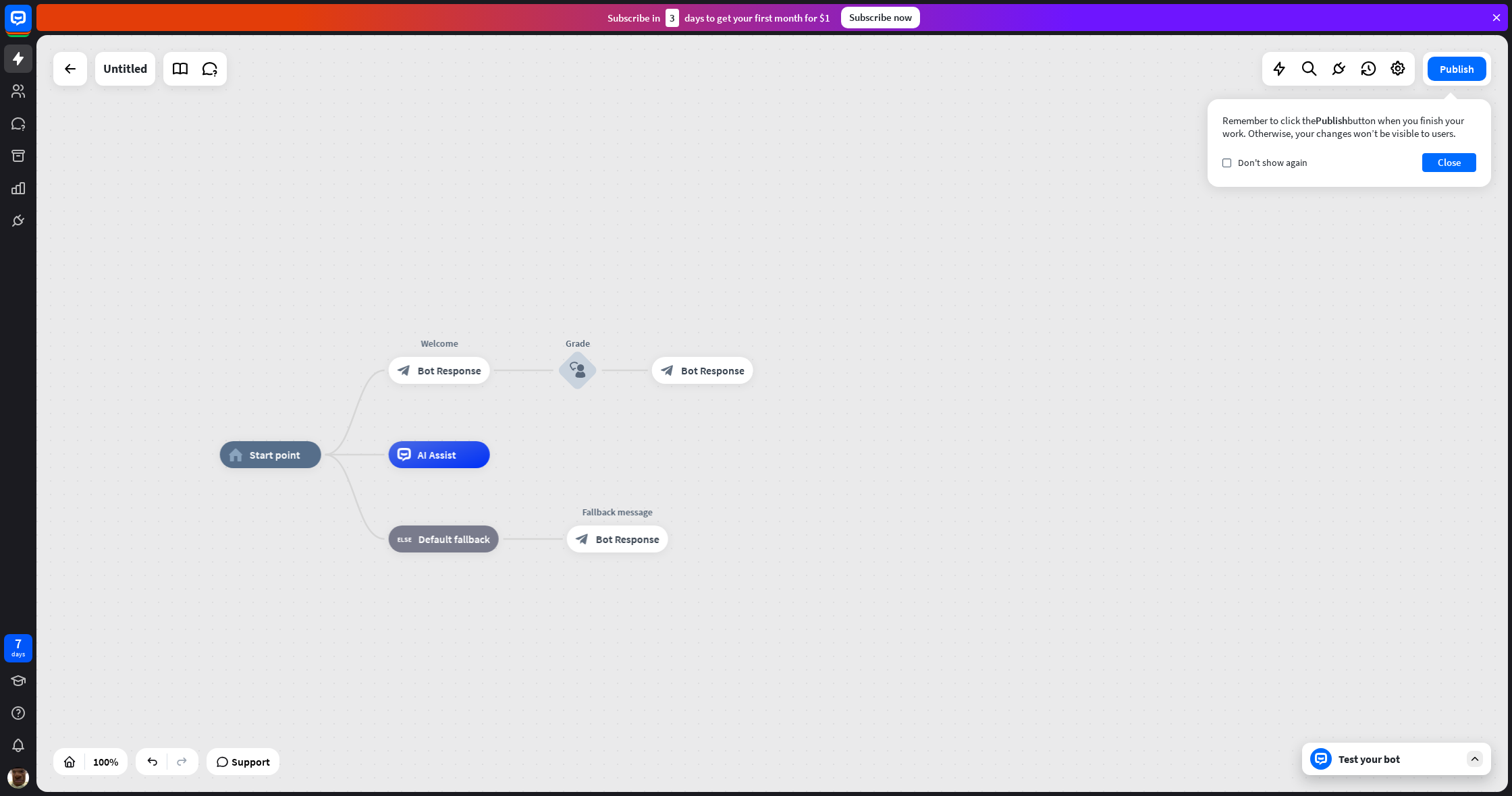
click at [893, 600] on div "Test your bot" at bounding box center [1397, 759] width 189 height 32
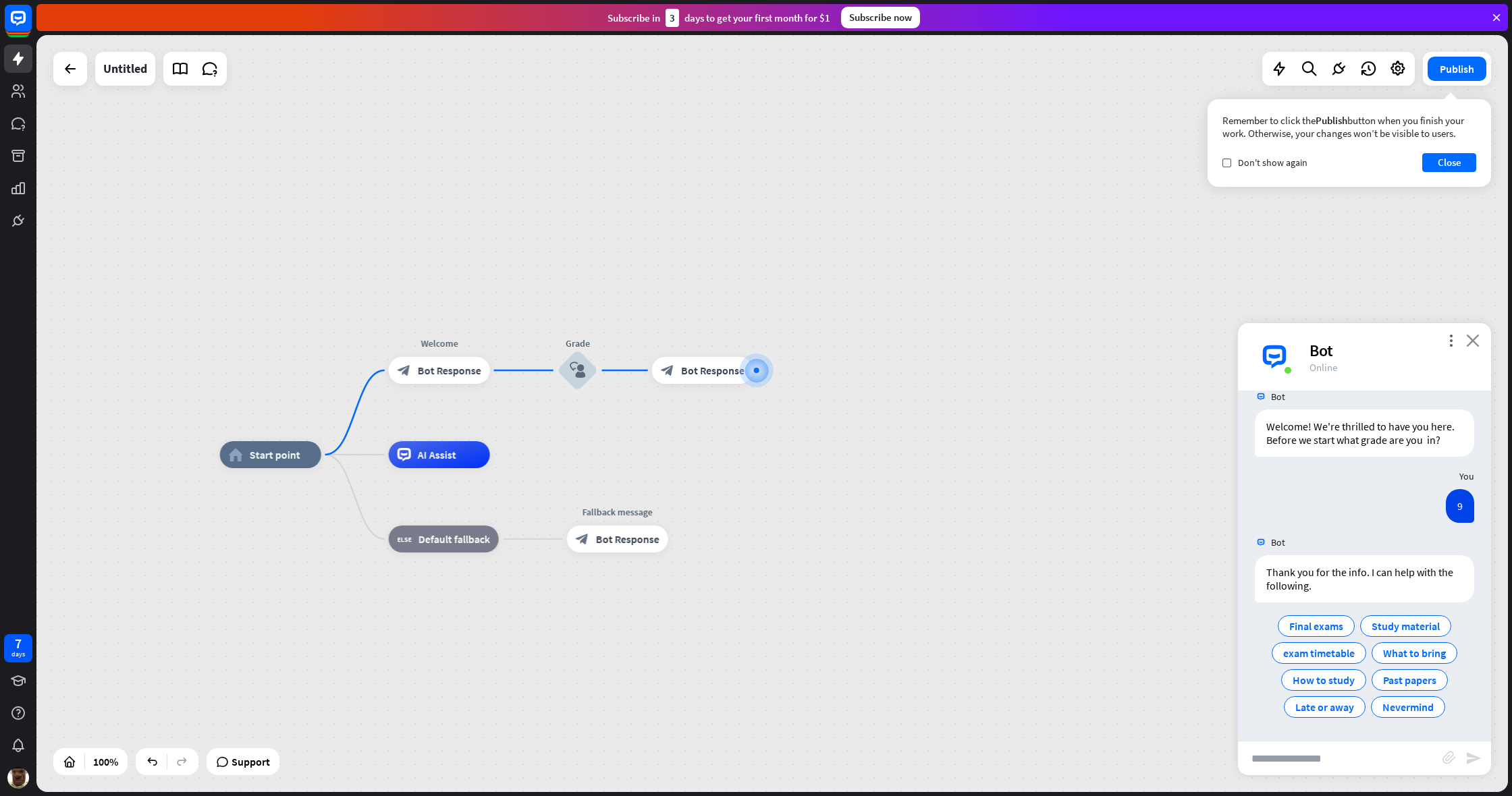
click at [893, 344] on icon "close" at bounding box center [1472, 340] width 14 height 13
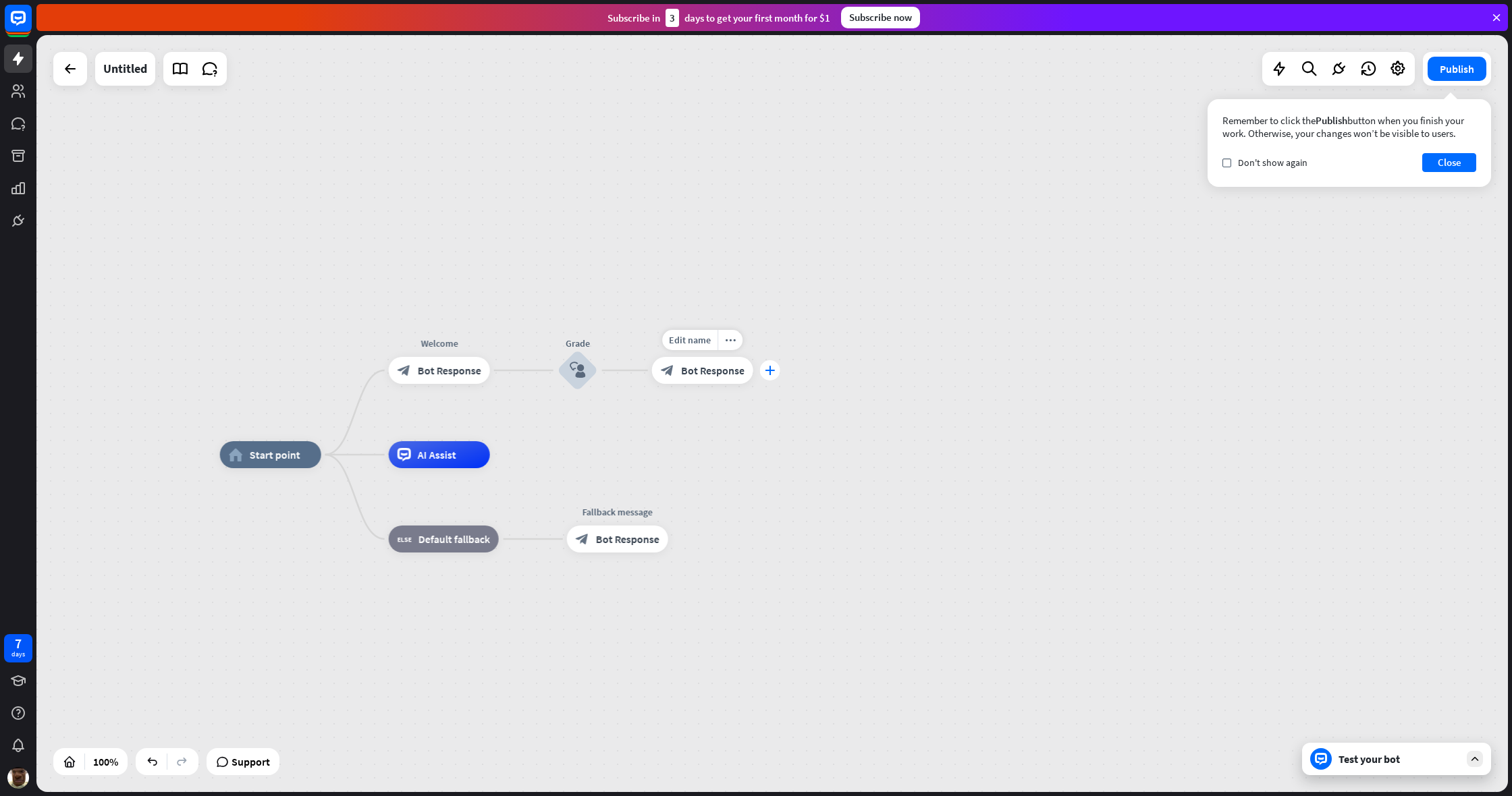
click at [774, 373] on icon "plus" at bounding box center [770, 370] width 10 height 9
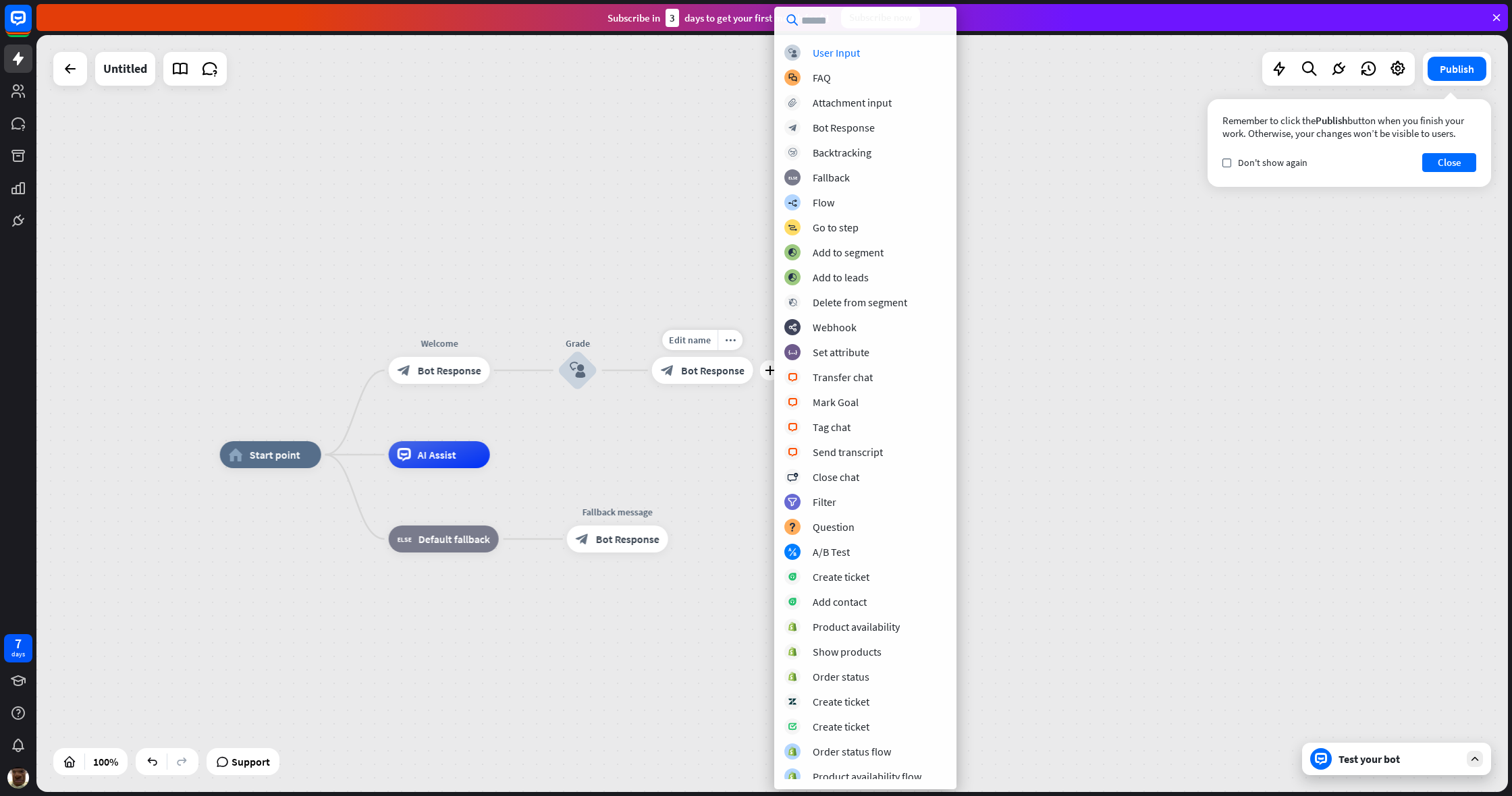
scroll to position [1, 0]
click at [893, 190] on div "home_2 Start point Welcome block_bot_response Bot Response Grade block_user_inp…" at bounding box center [771, 413] width 1472 height 756
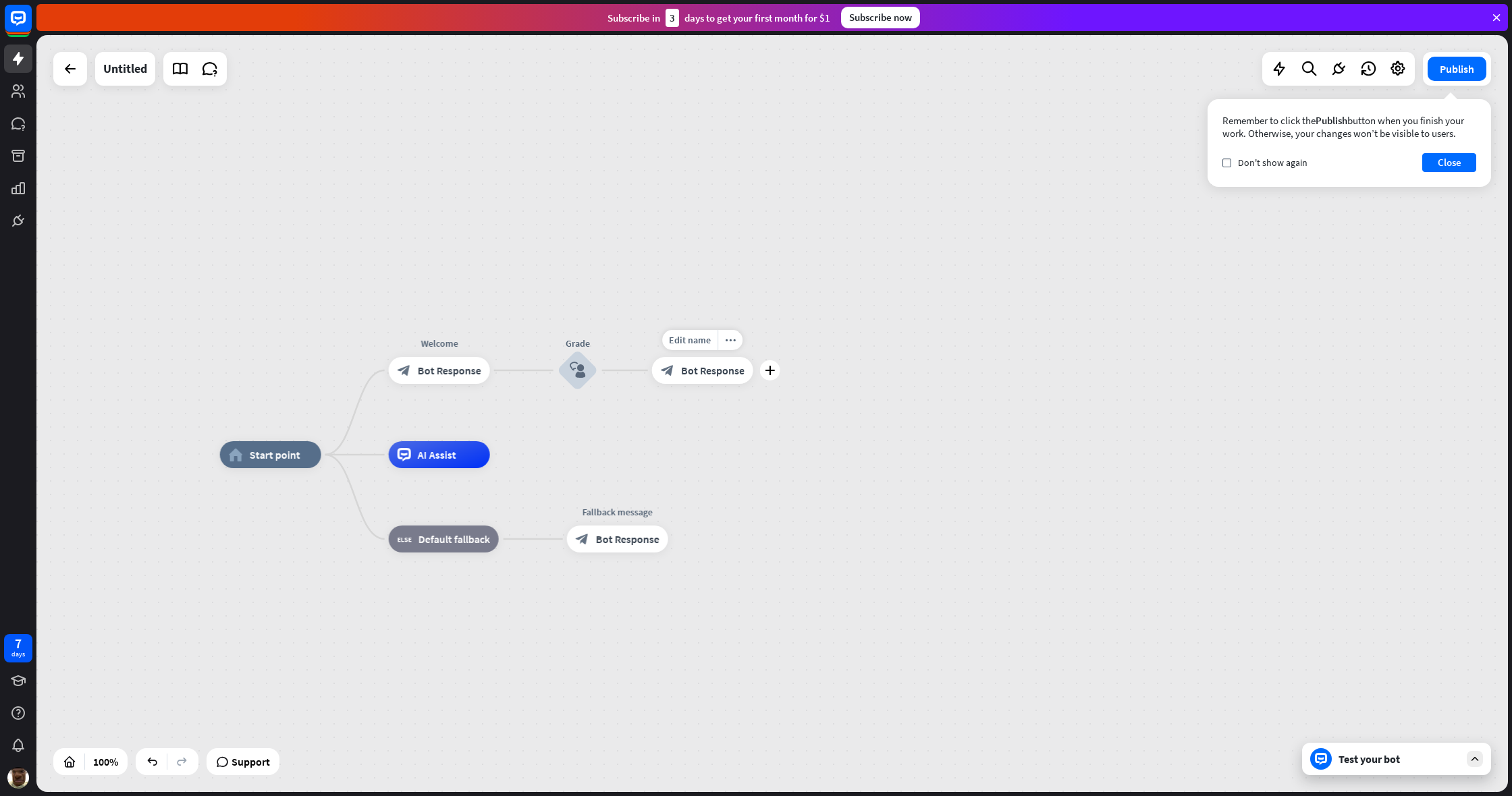
click at [707, 363] on span "Bot Response" at bounding box center [713, 370] width 63 height 13
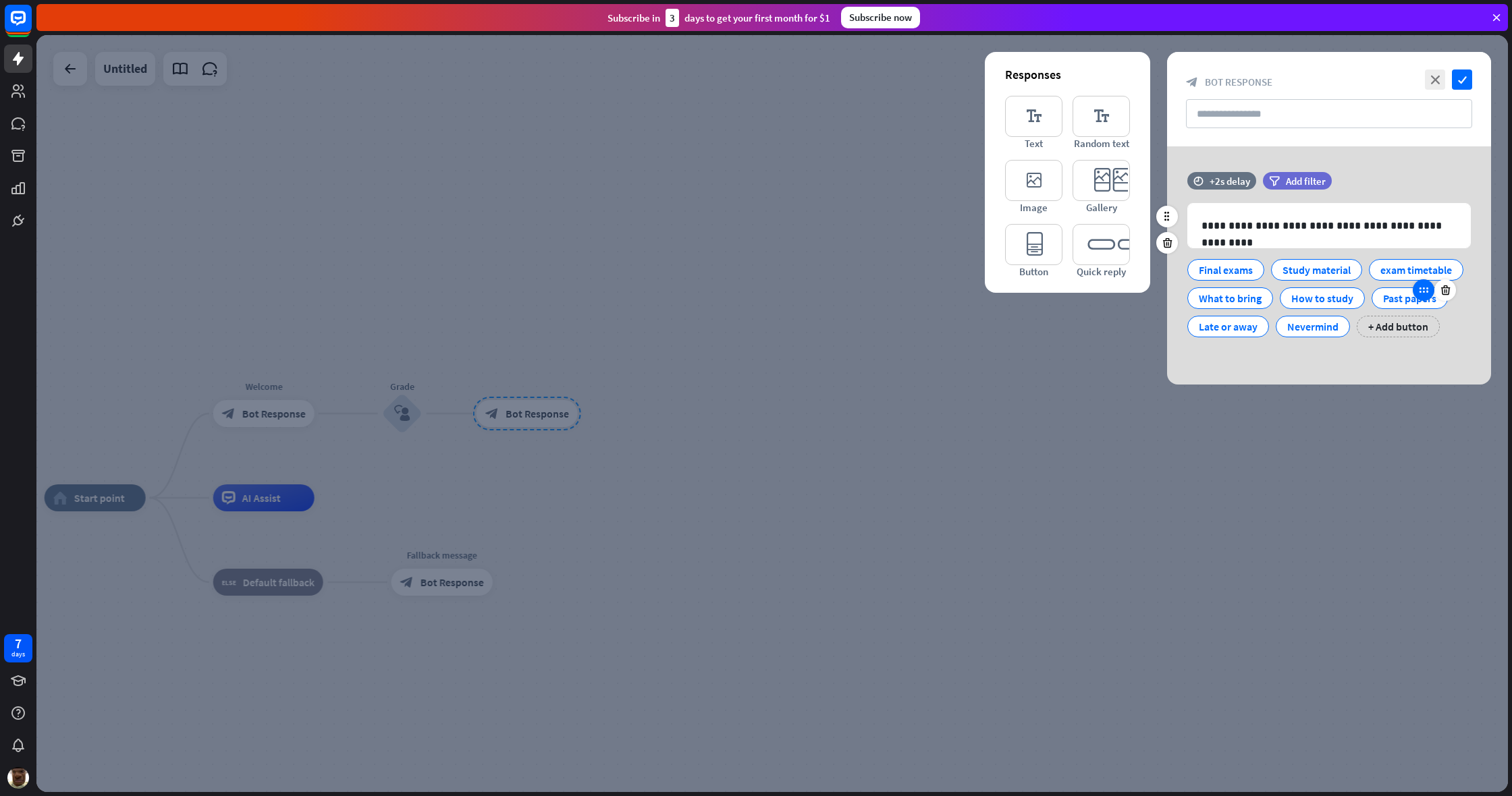
click at [893, 300] on div at bounding box center [1424, 290] width 22 height 22
click at [893, 309] on div "Past papers" at bounding box center [1409, 298] width 53 height 20
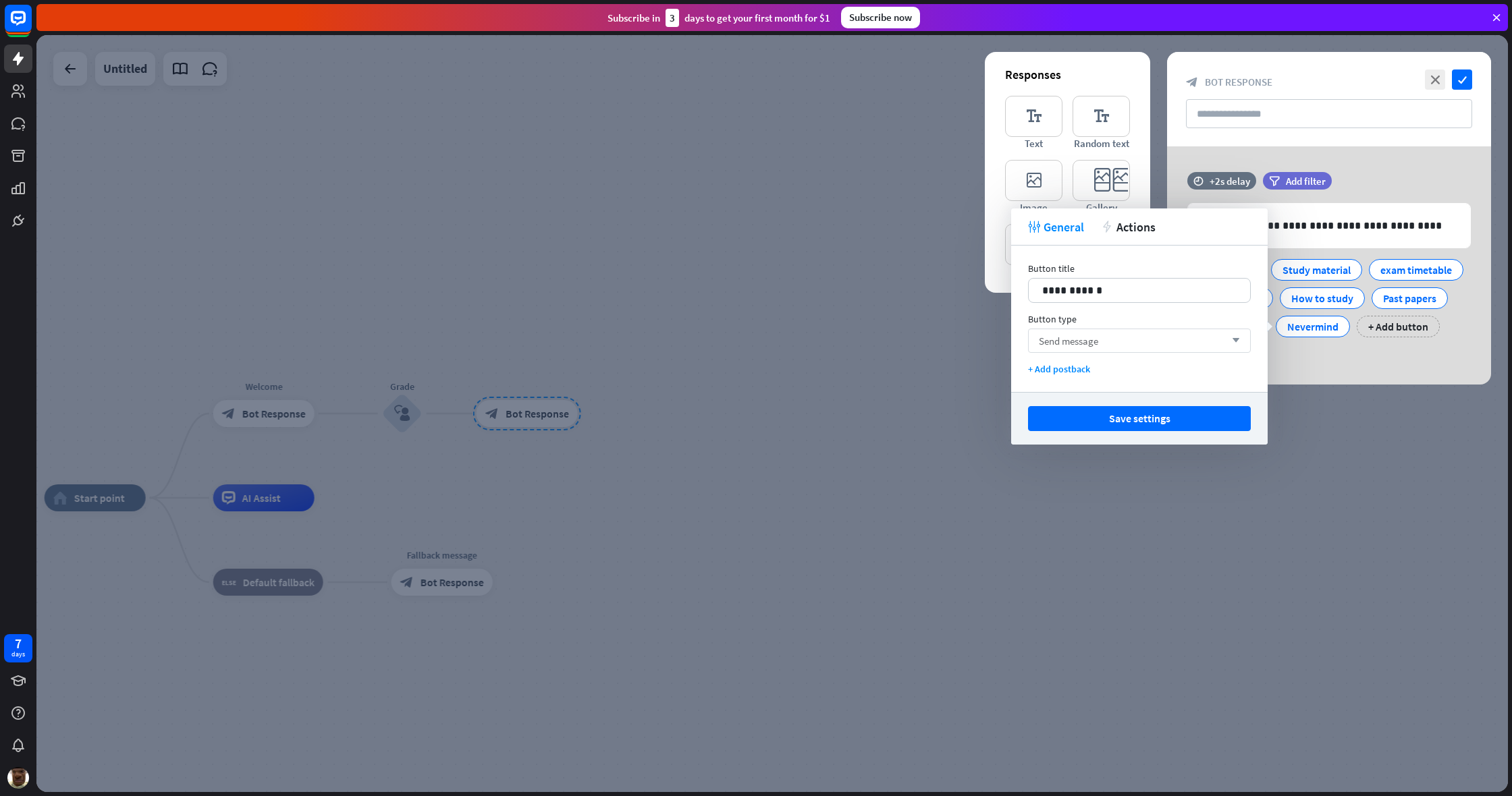
click at [893, 343] on div "Send message arrow_down" at bounding box center [1138, 340] width 222 height 24
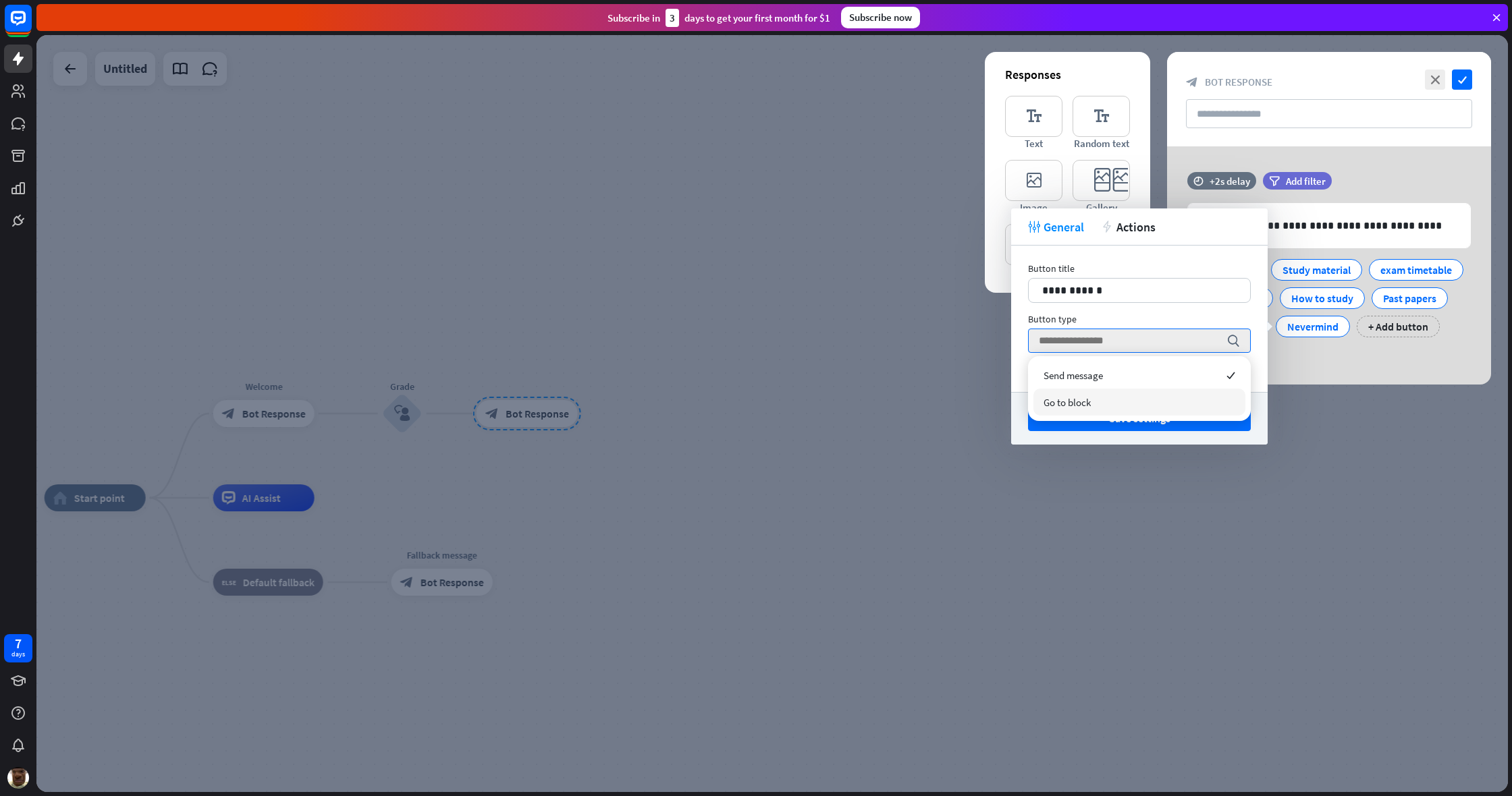
drag, startPoint x: 919, startPoint y: 399, endPoint x: 930, endPoint y: 397, distance: 11.2
click at [893, 399] on div at bounding box center [771, 413] width 1472 height 756
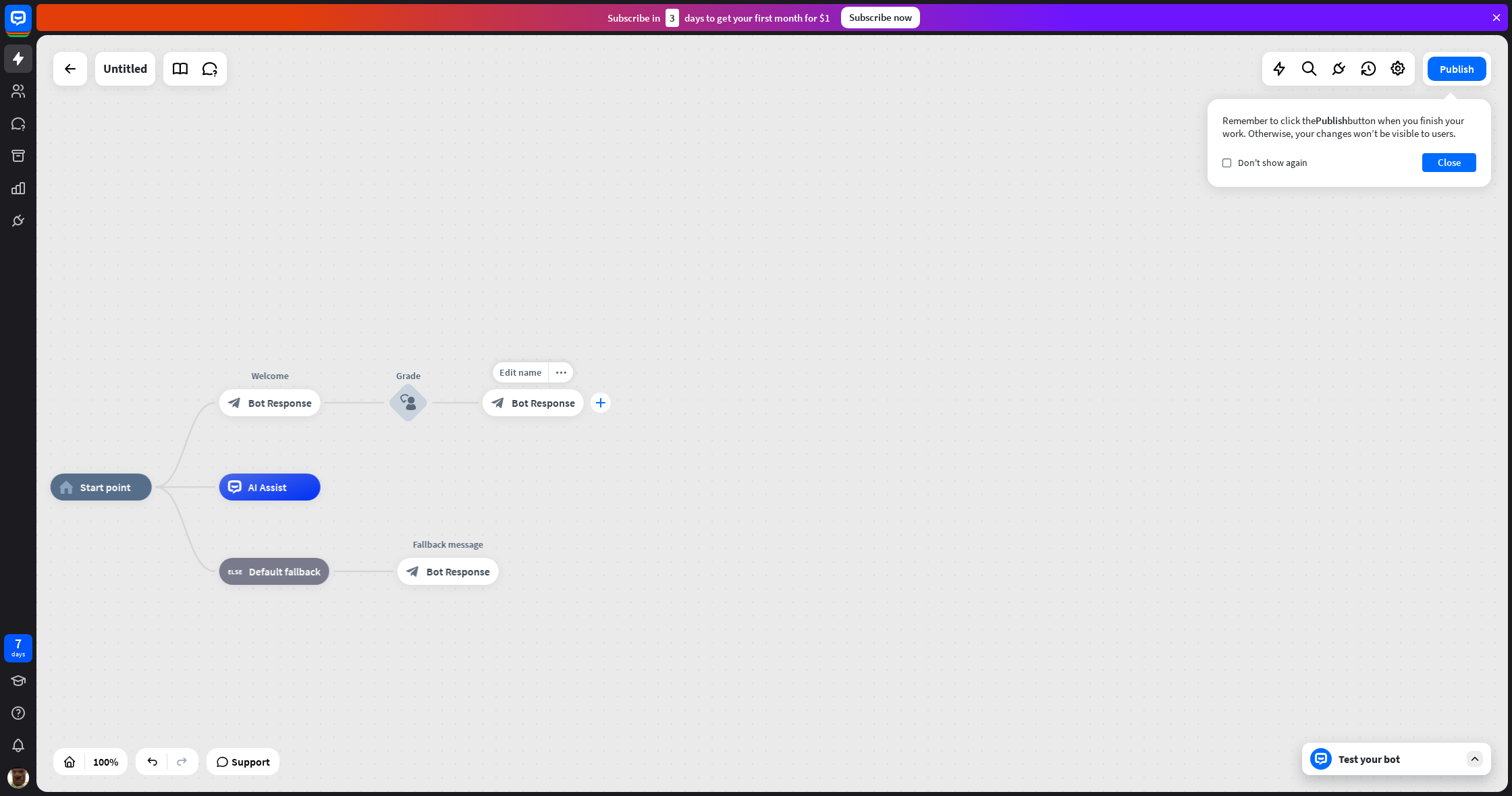
click at [594, 406] on div "plus" at bounding box center [600, 402] width 20 height 20
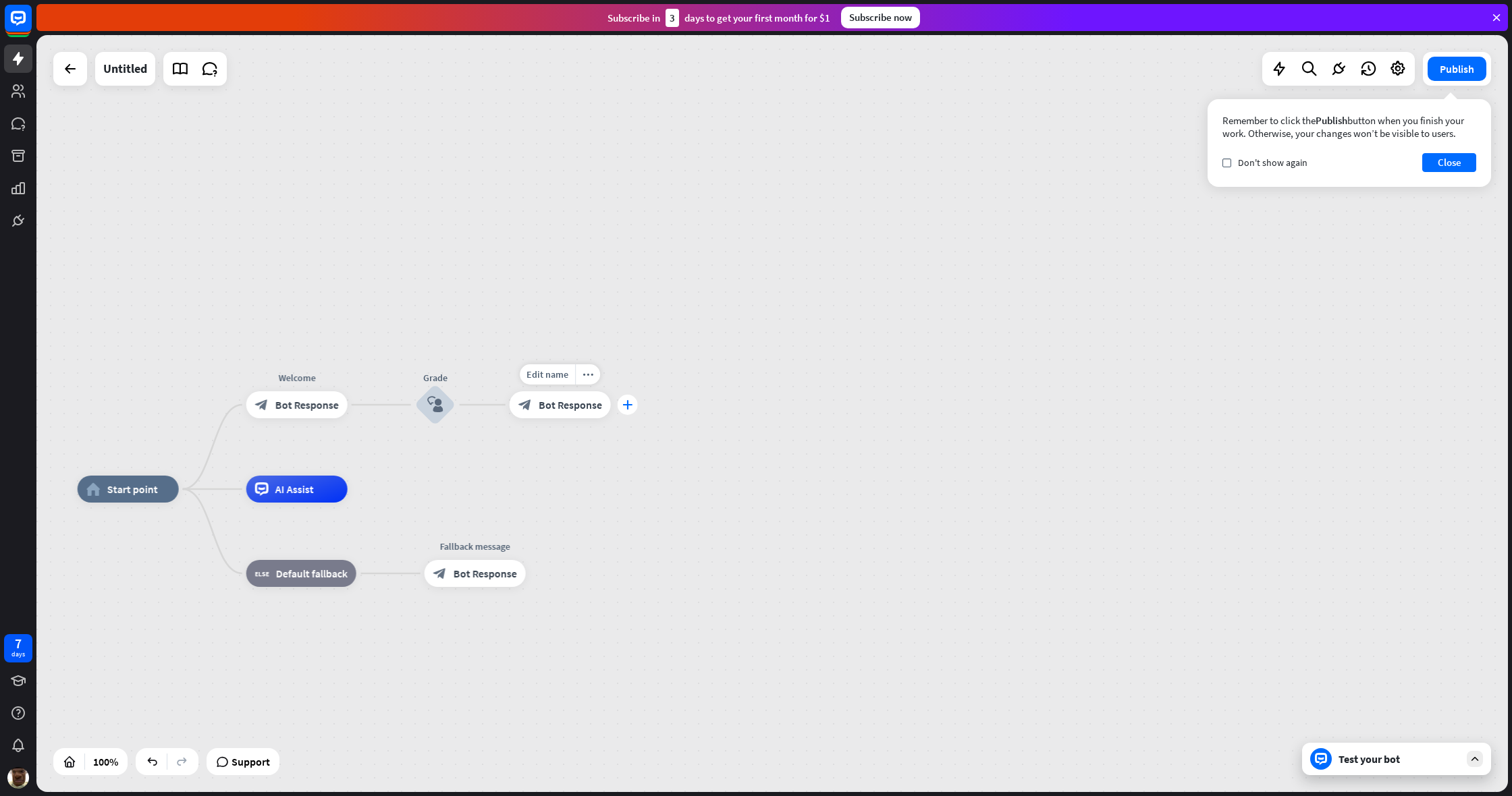
click at [626, 403] on icon "plus" at bounding box center [626, 405] width 10 height 9
drag, startPoint x: 444, startPoint y: 300, endPoint x: 463, endPoint y: 344, distance: 47.9
click at [447, 304] on div "home_2 Start point Welcome block_bot_response Bot Response Grade block_user_inp…" at bounding box center [771, 413] width 1472 height 756
click at [474, 411] on icon "plus" at bounding box center [478, 407] width 10 height 9
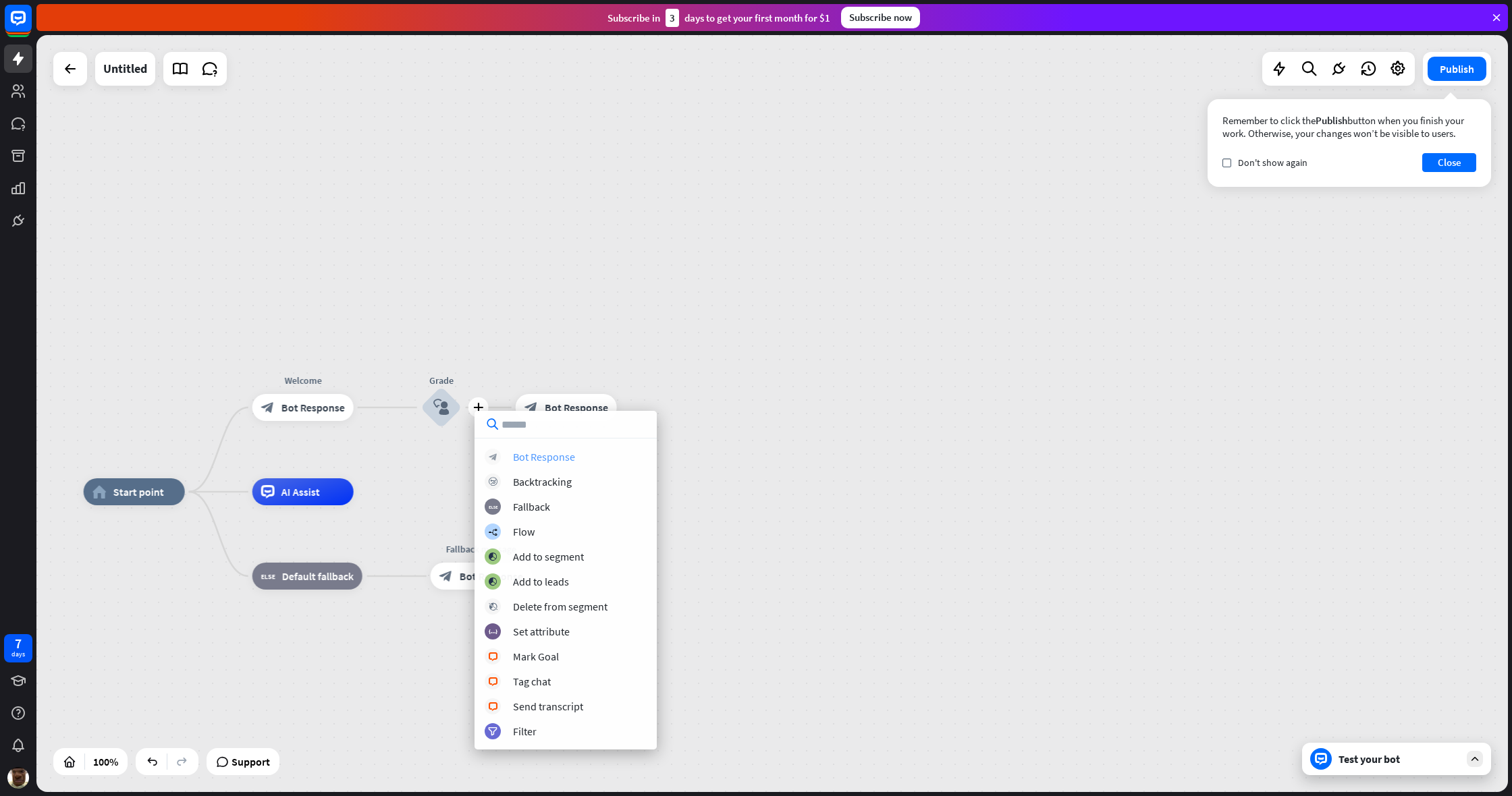
click at [572, 460] on div "Bot Response" at bounding box center [544, 456] width 62 height 13
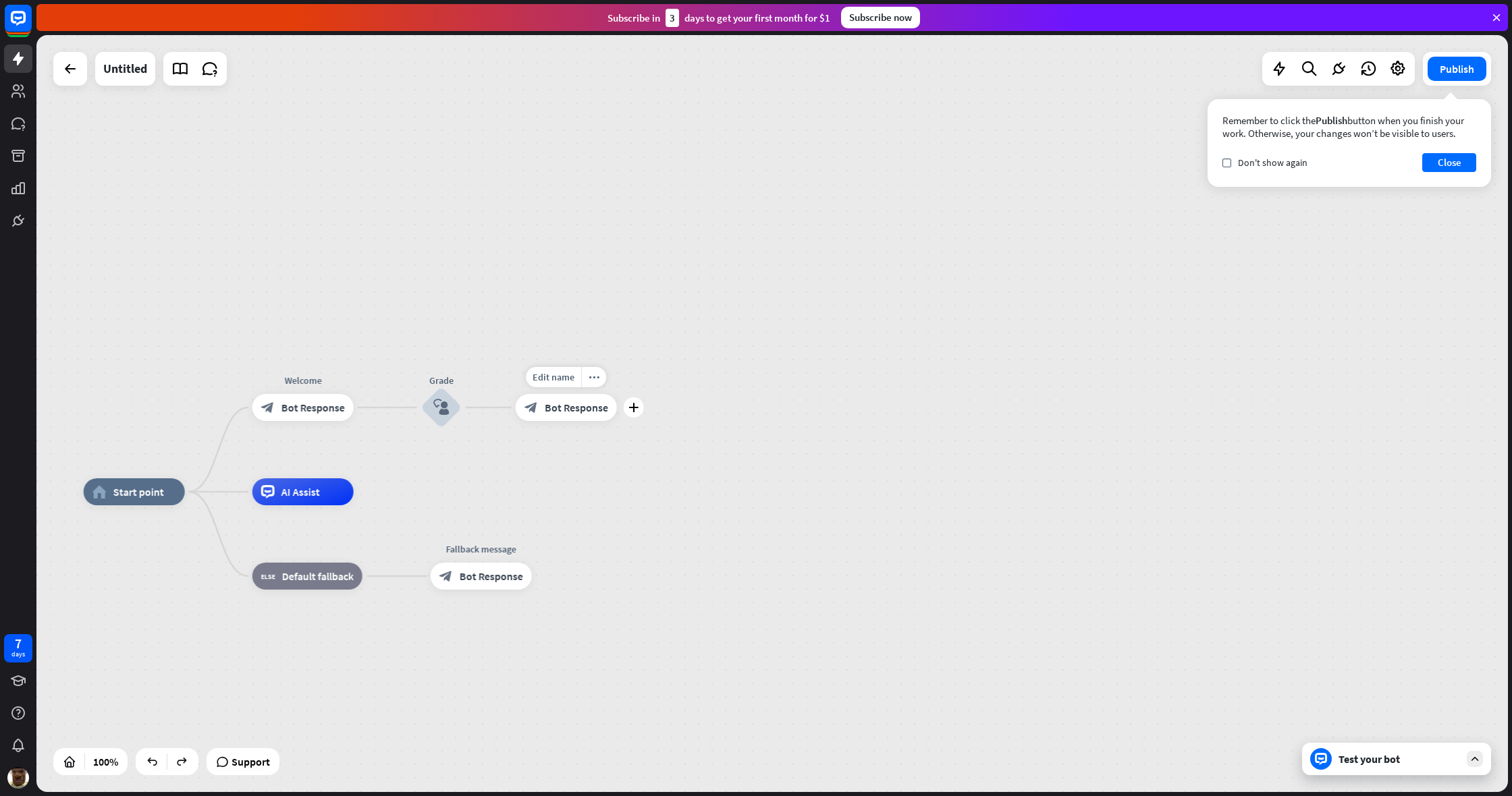
click at [578, 410] on span "Bot Response" at bounding box center [576, 407] width 63 height 13
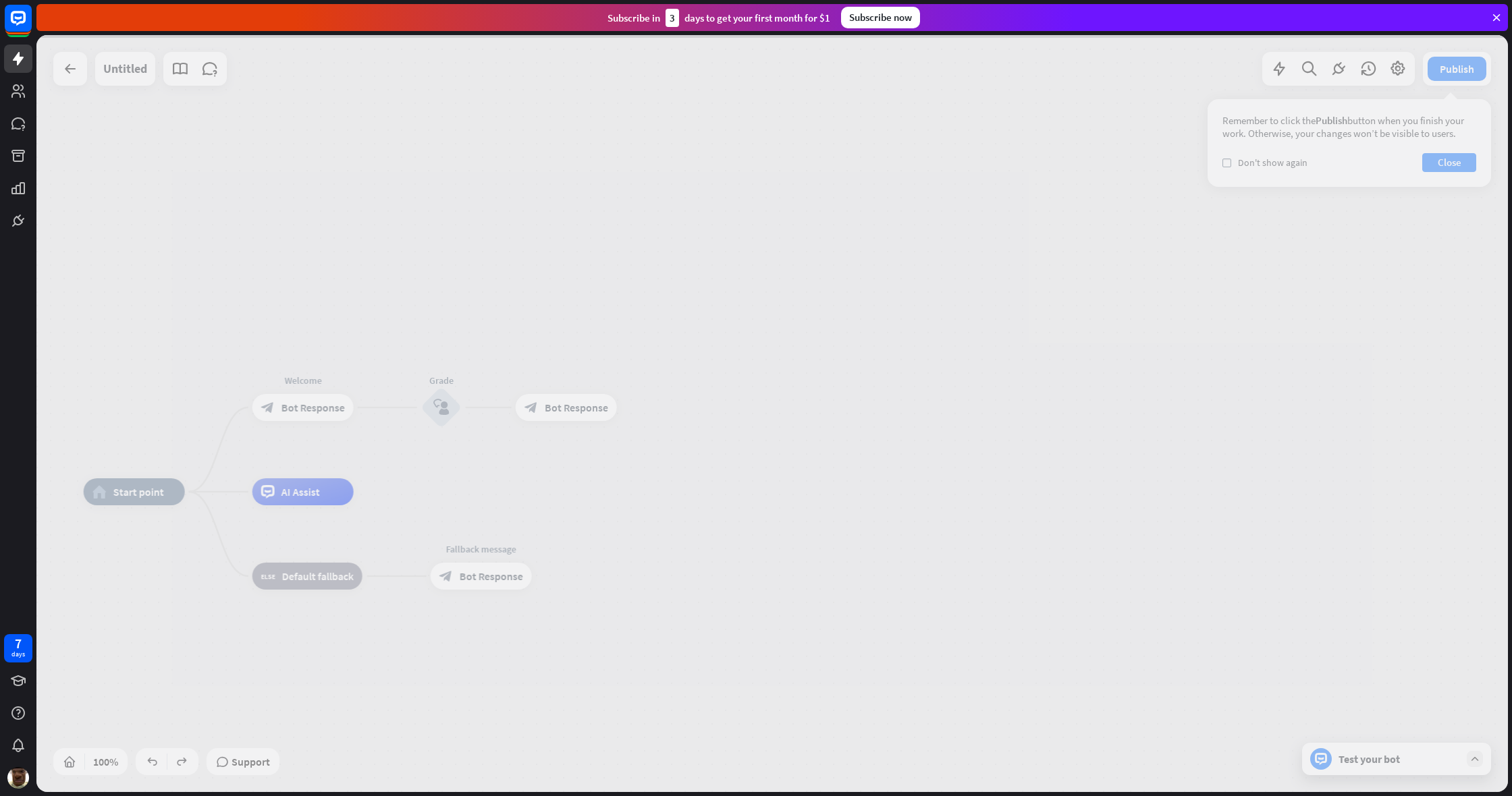
click at [578, 410] on div at bounding box center [771, 413] width 1472 height 756
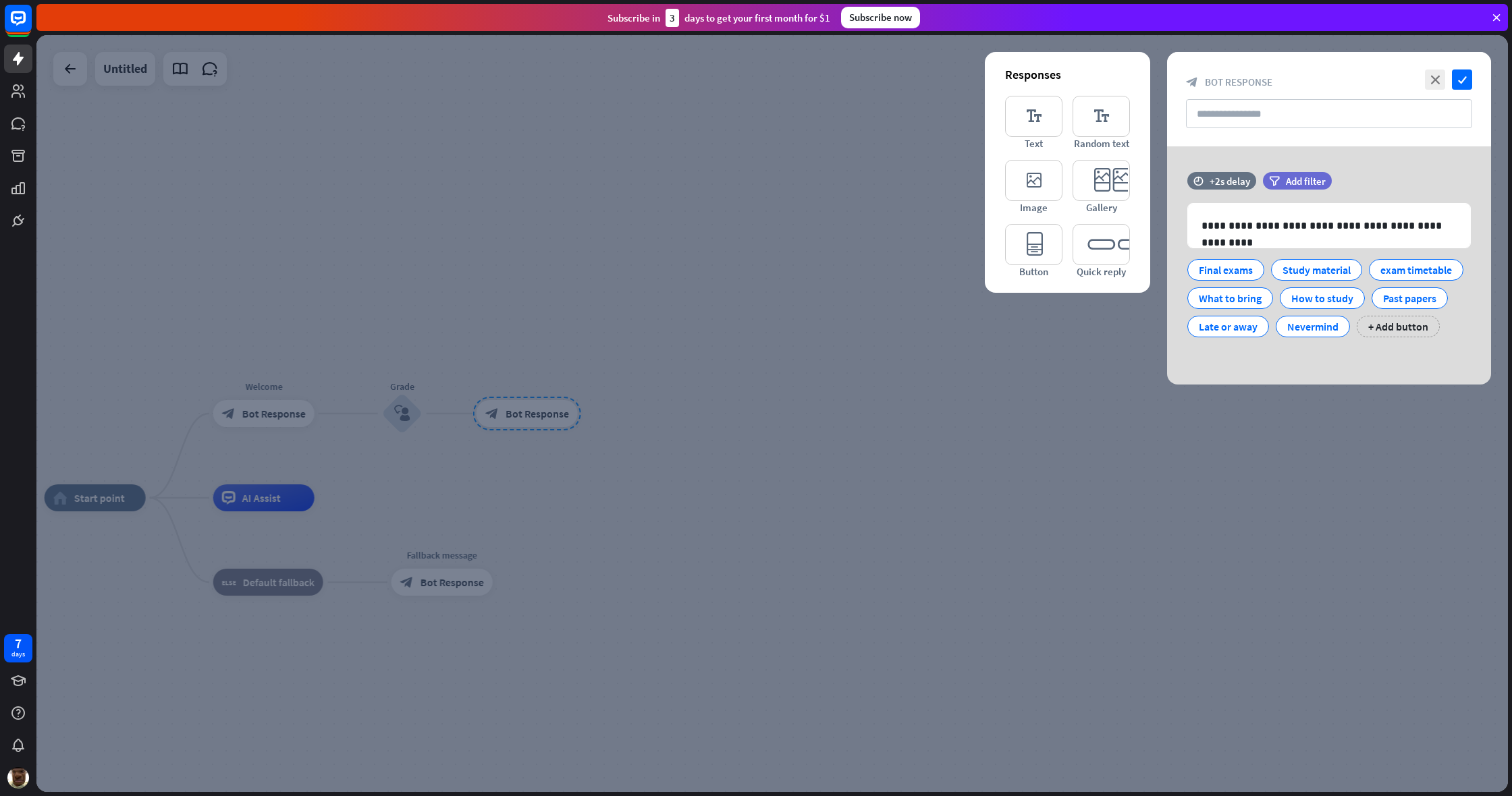
click at [735, 379] on div at bounding box center [771, 413] width 1472 height 756
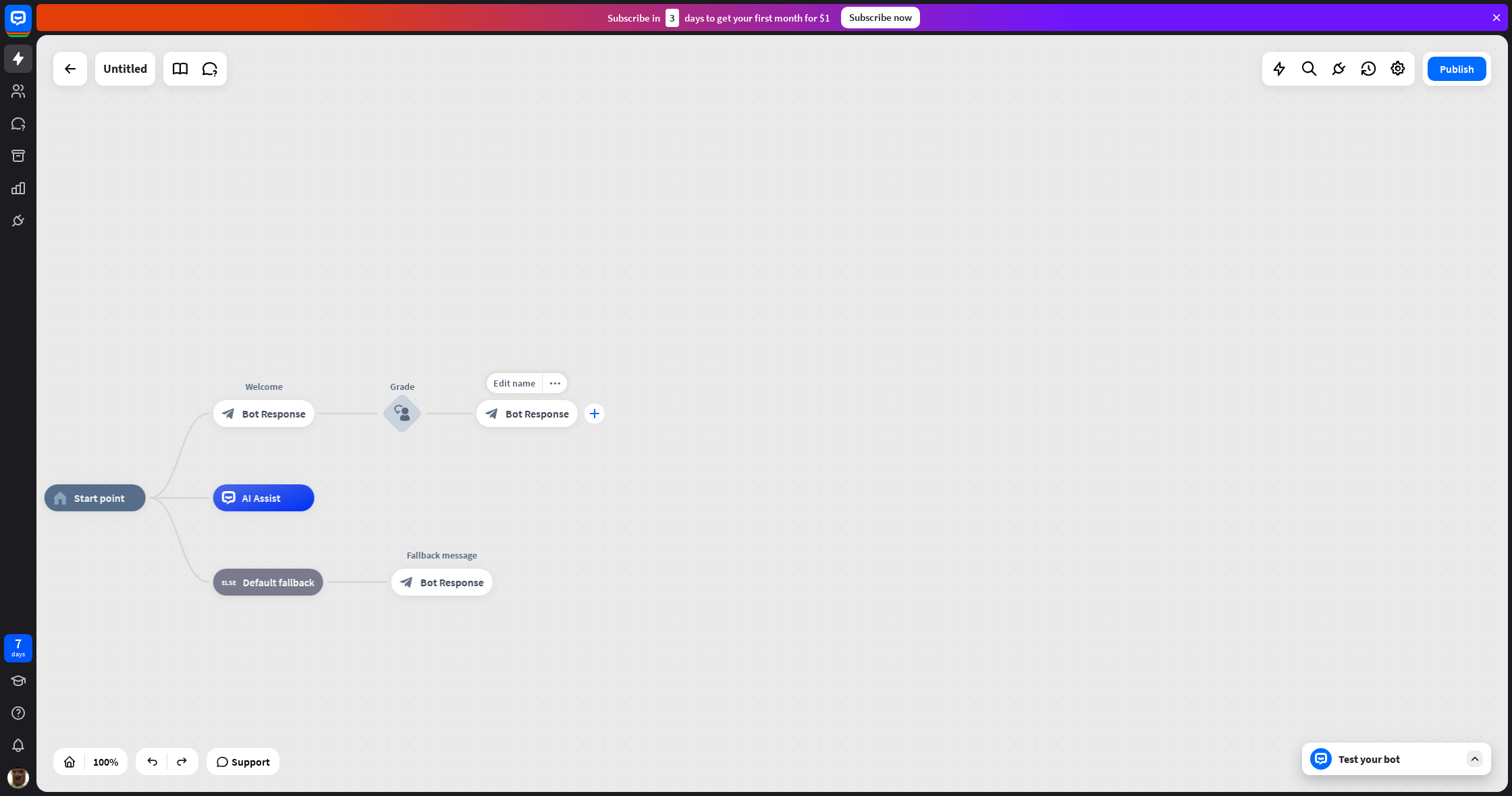
click at [603, 413] on div "plus" at bounding box center [594, 413] width 20 height 20
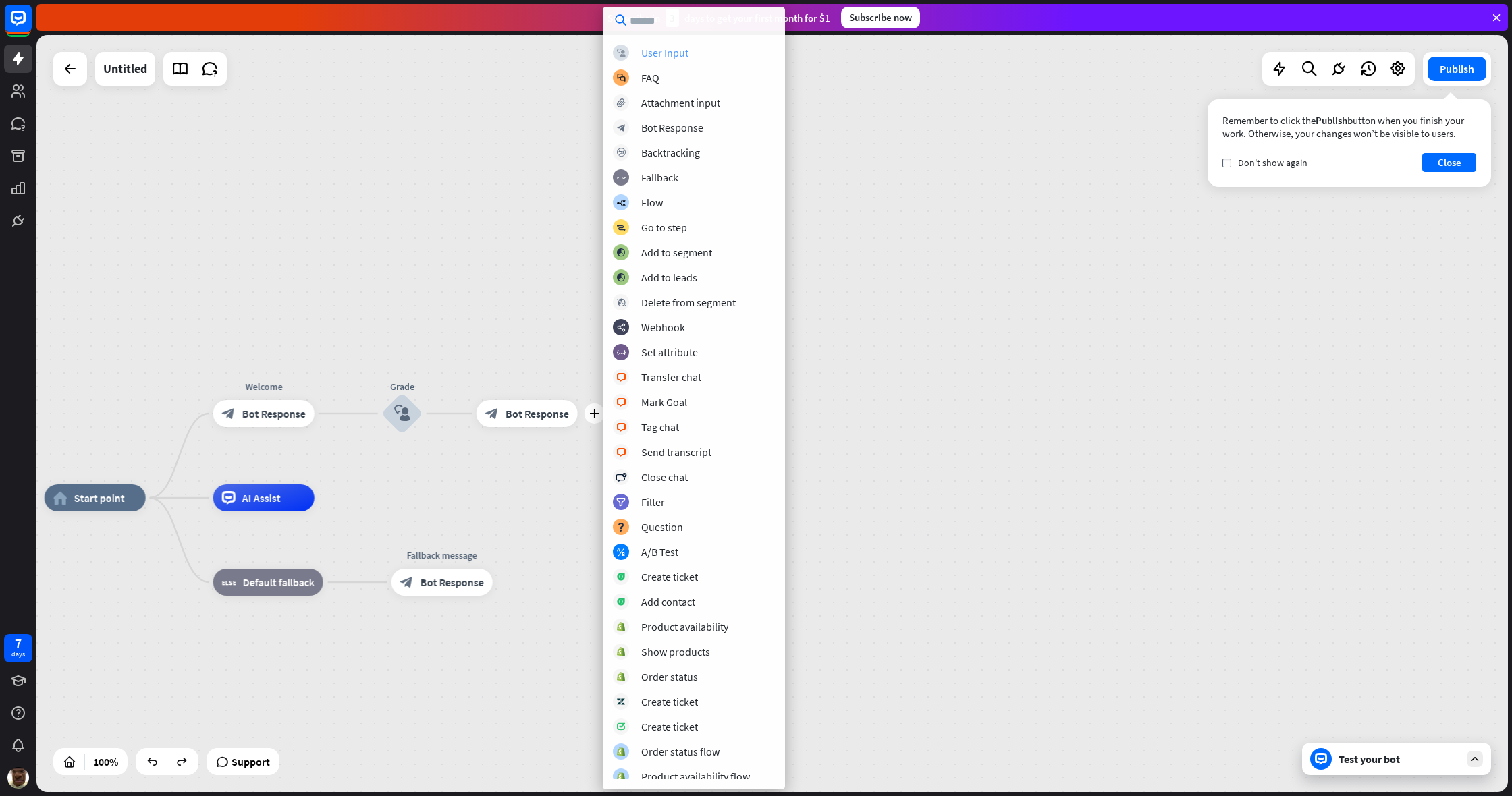
click at [681, 50] on div "User Input" at bounding box center [664, 52] width 47 height 13
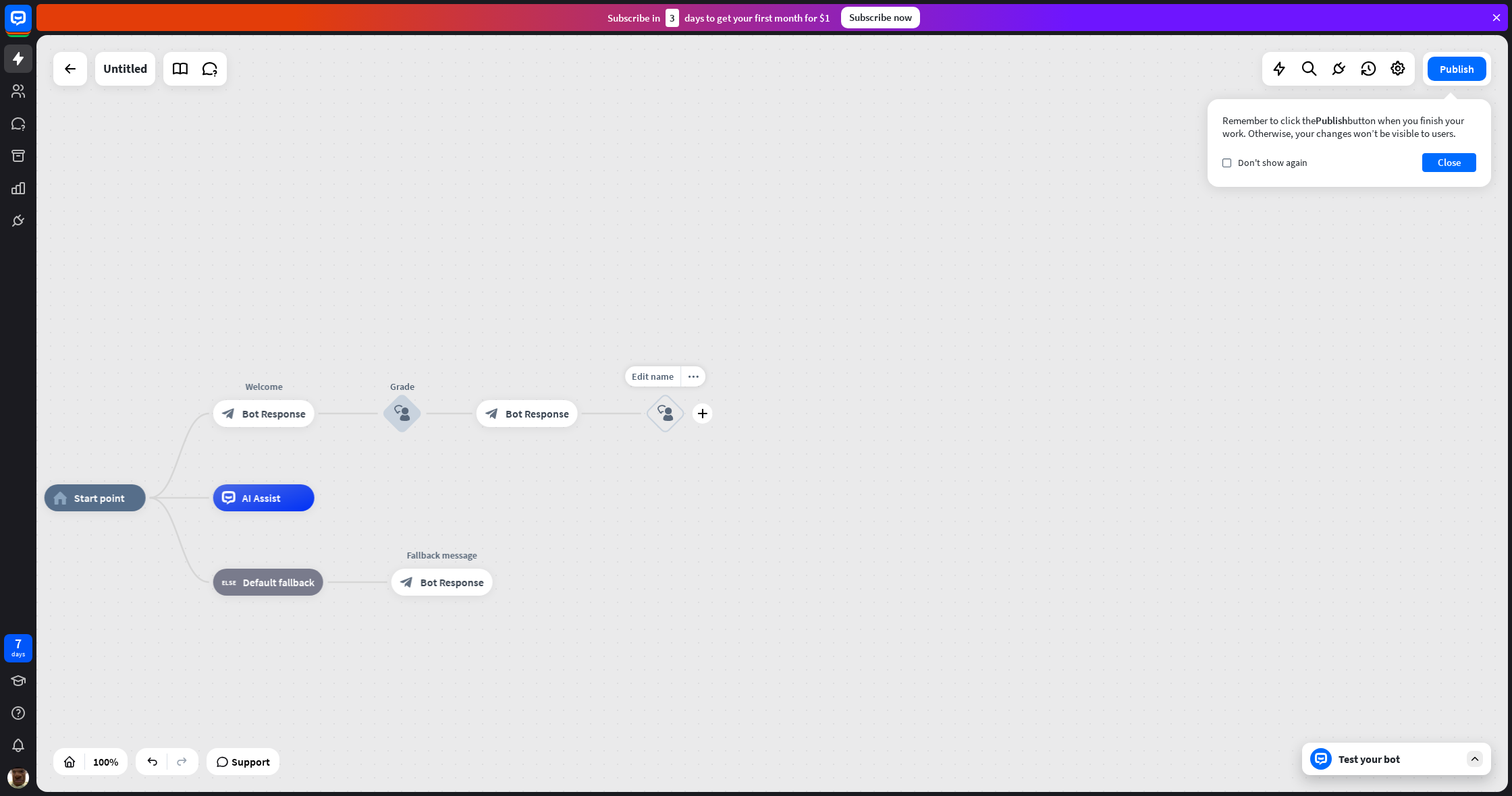
click at [670, 416] on icon "block_user_input" at bounding box center [665, 414] width 16 height 16
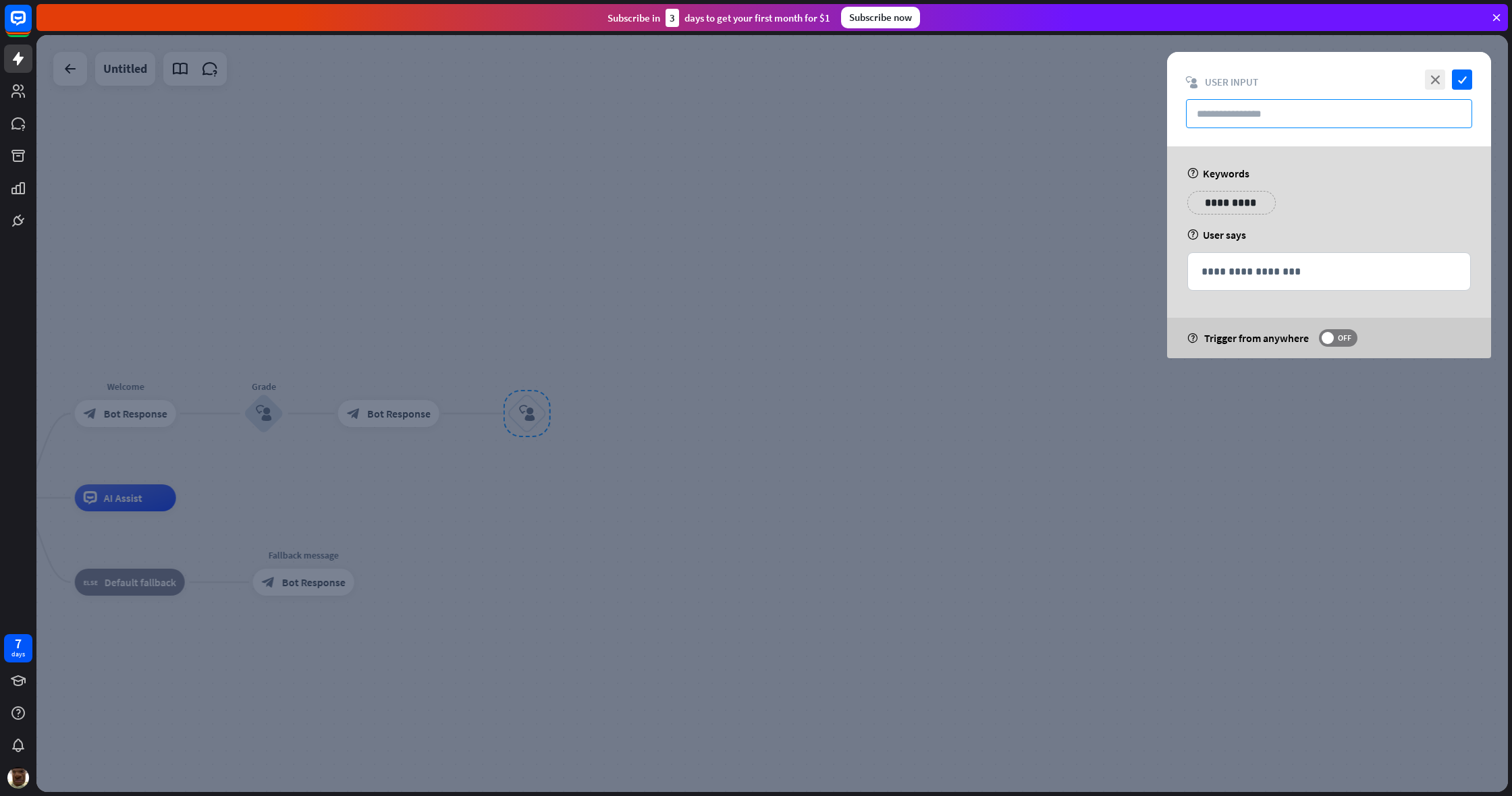
click at [893, 101] on input "text" at bounding box center [1329, 113] width 286 height 29
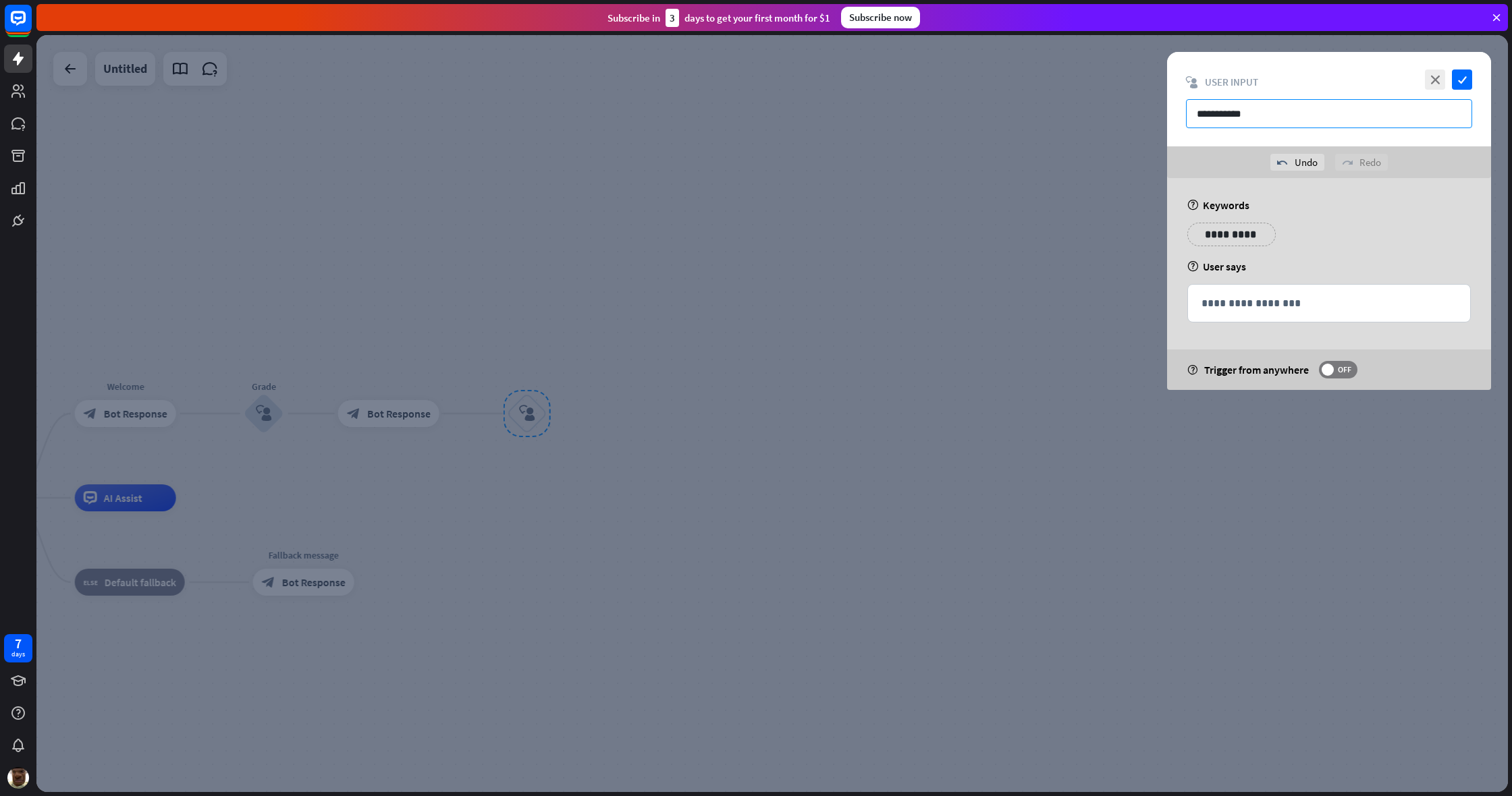
type input "**********"
click at [893, 84] on icon "check" at bounding box center [1462, 79] width 20 height 20
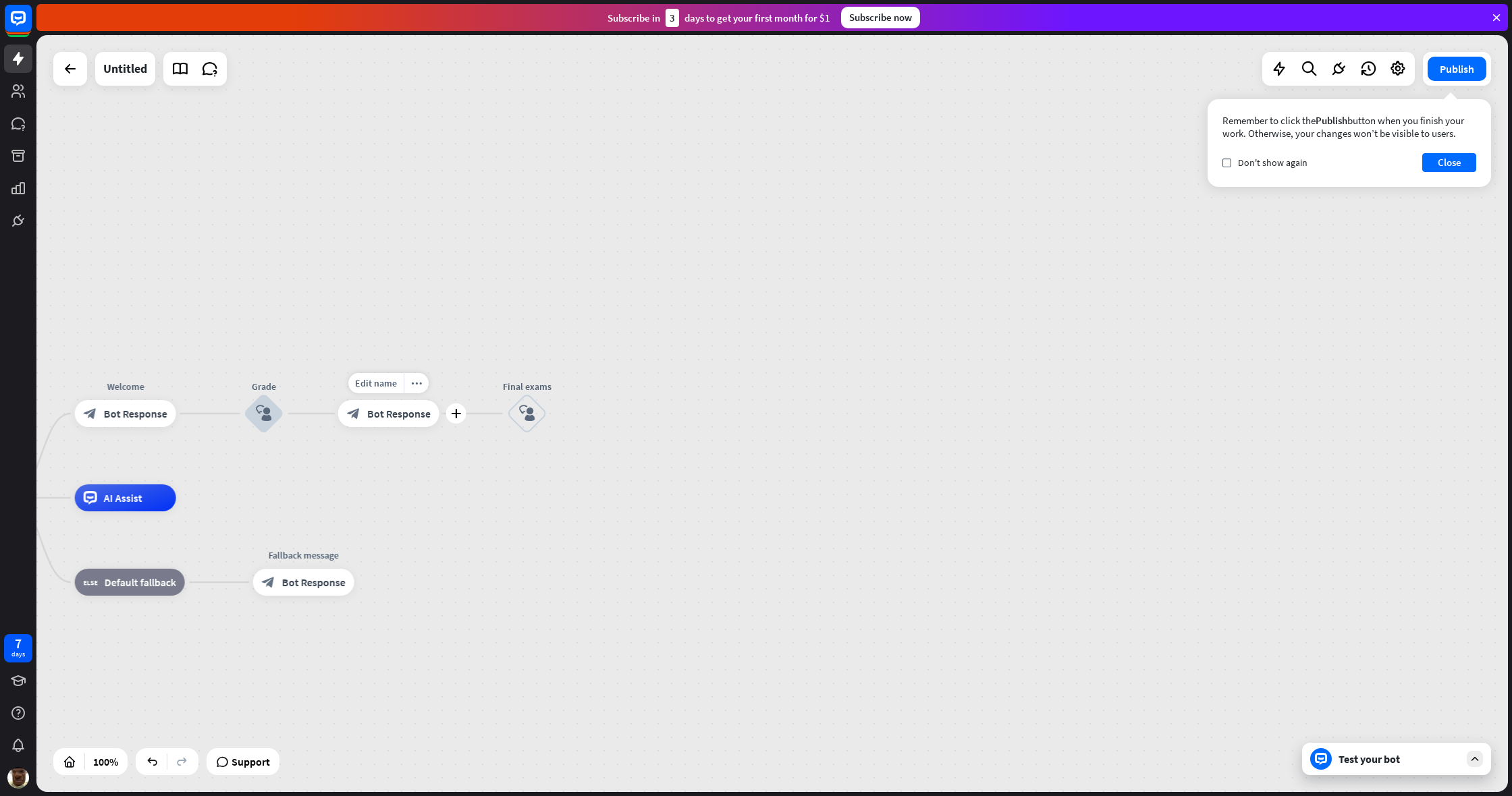
click at [414, 411] on span "Bot Response" at bounding box center [399, 413] width 63 height 13
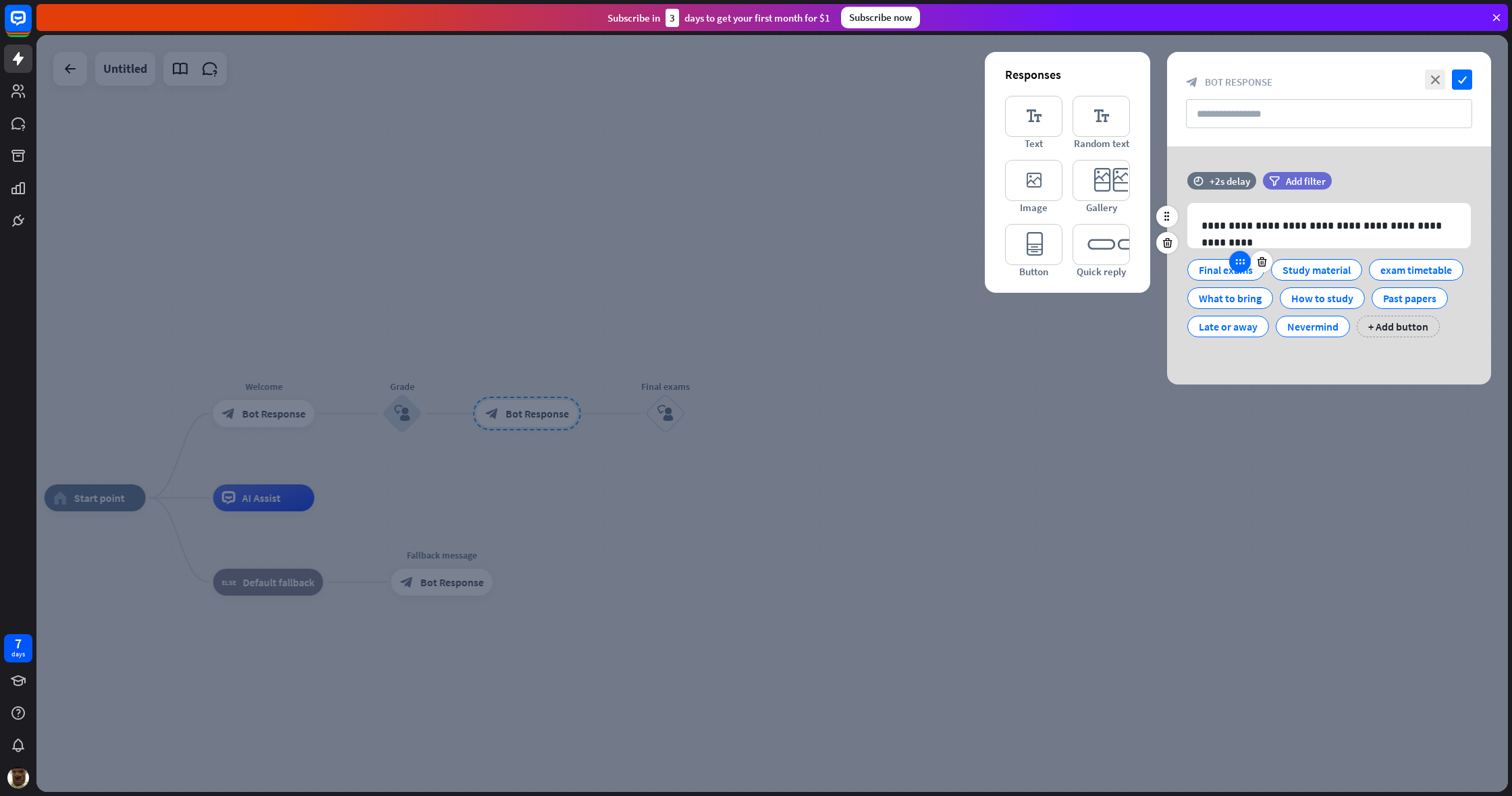
click at [893, 263] on icon at bounding box center [1239, 261] width 12 height 12
click at [893, 270] on div "Final exams" at bounding box center [1226, 270] width 54 height 20
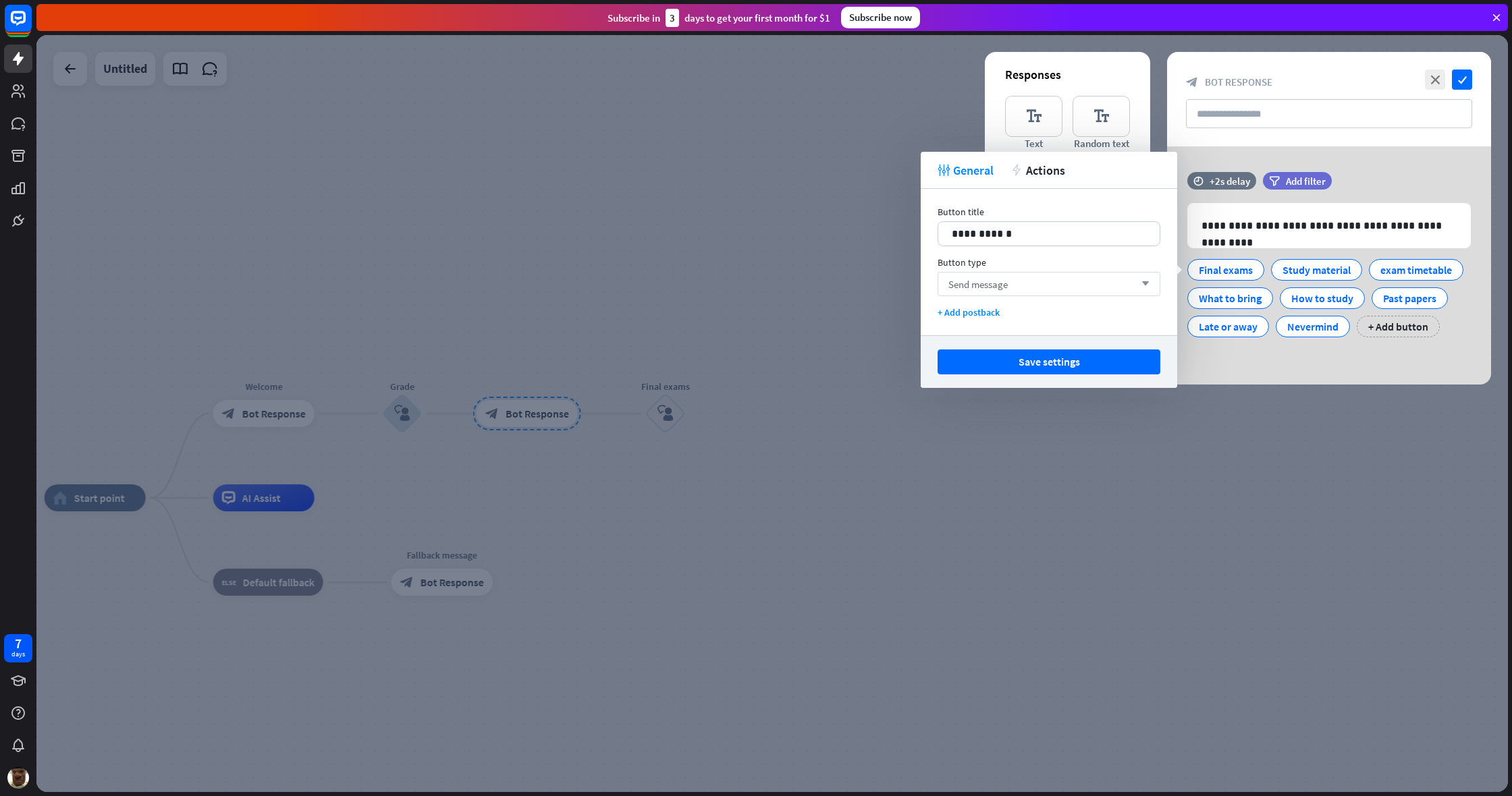
click at [893, 290] on div "Send message arrow_down" at bounding box center [1048, 283] width 222 height 24
click at [893, 351] on div "Go to block" at bounding box center [1048, 345] width 212 height 27
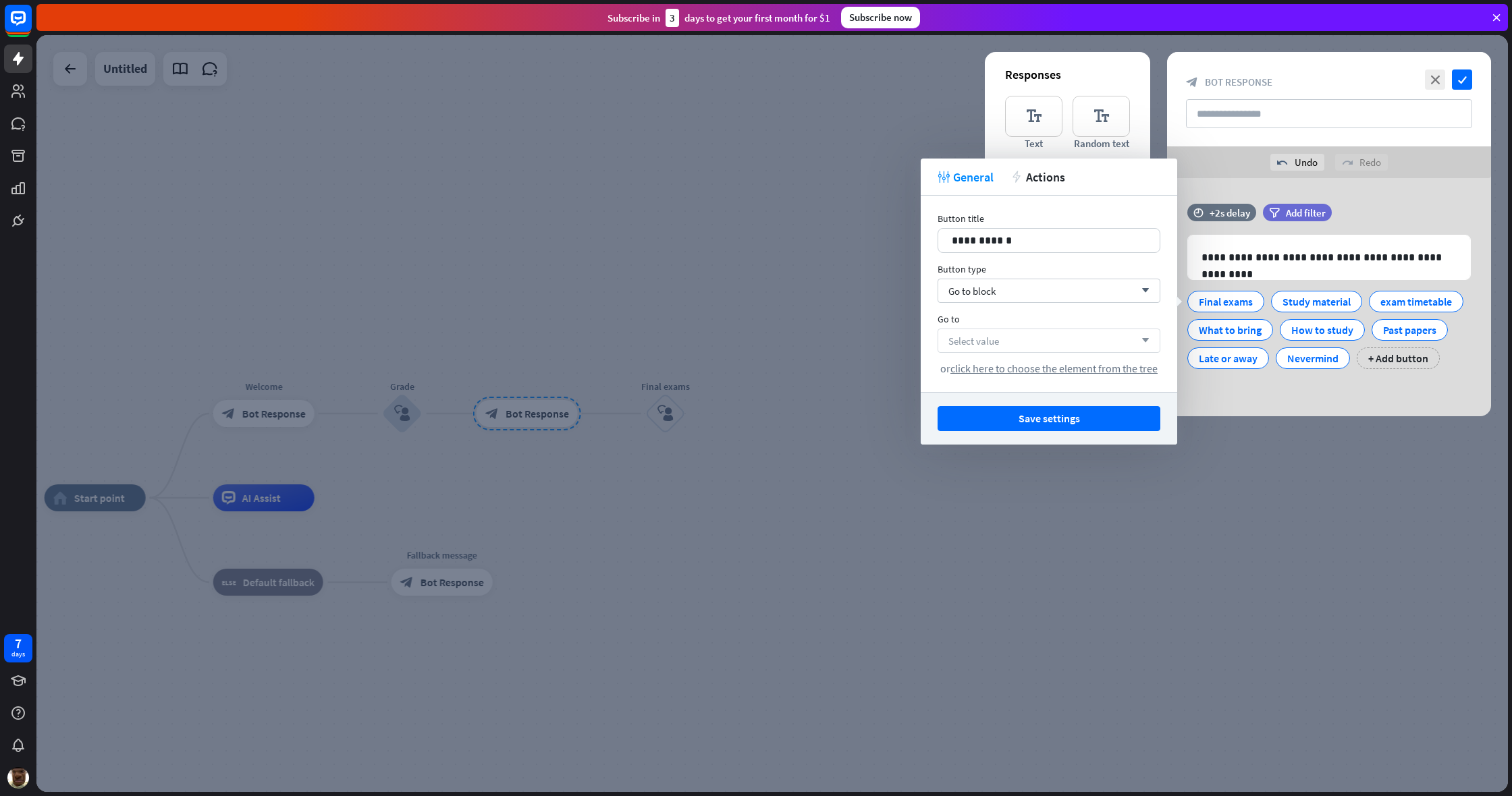
click at [893, 335] on div "Select value arrow_down" at bounding box center [1048, 340] width 222 height 24
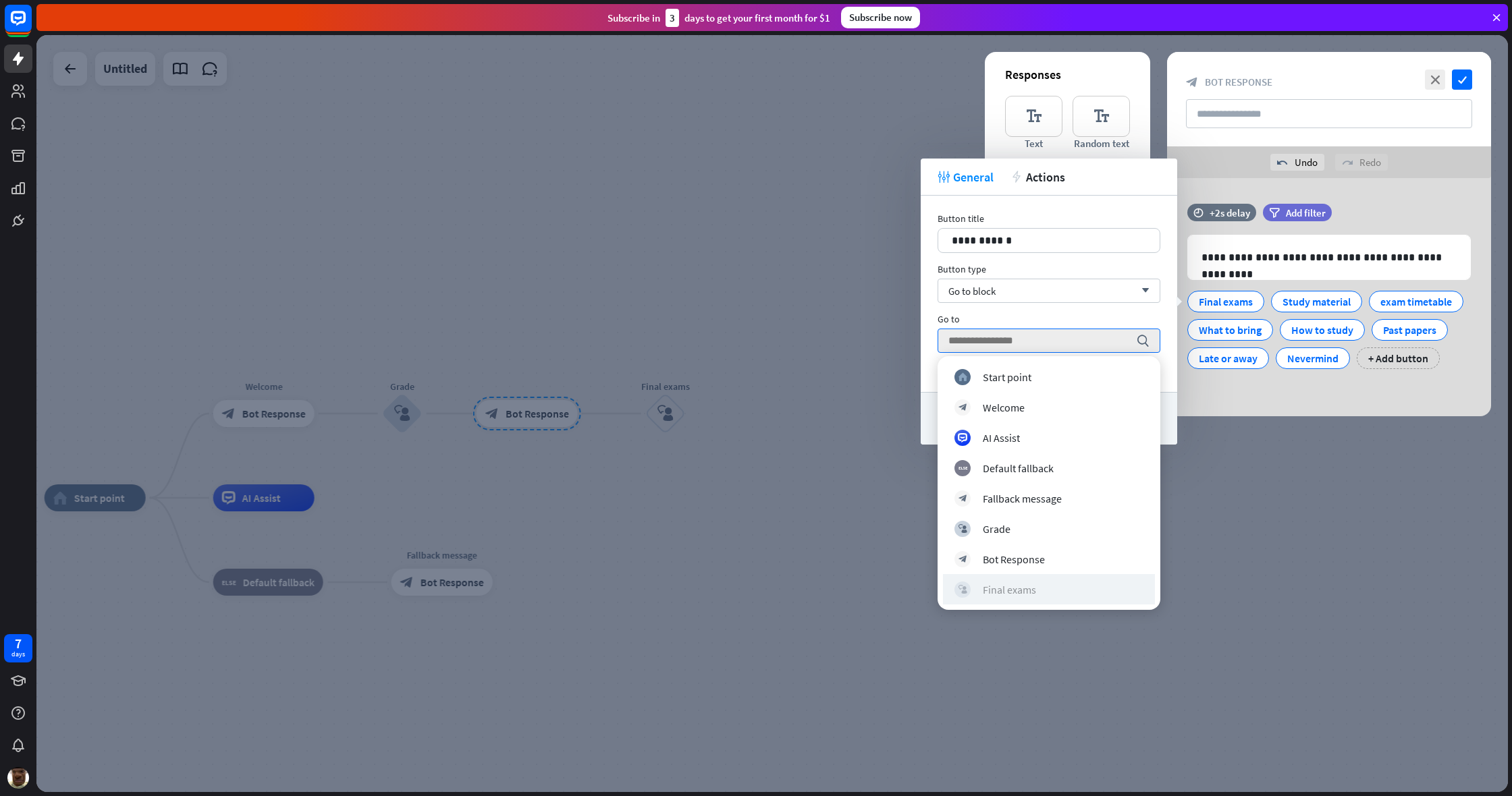
click at [893, 594] on div "Final exams" at bounding box center [1009, 589] width 53 height 13
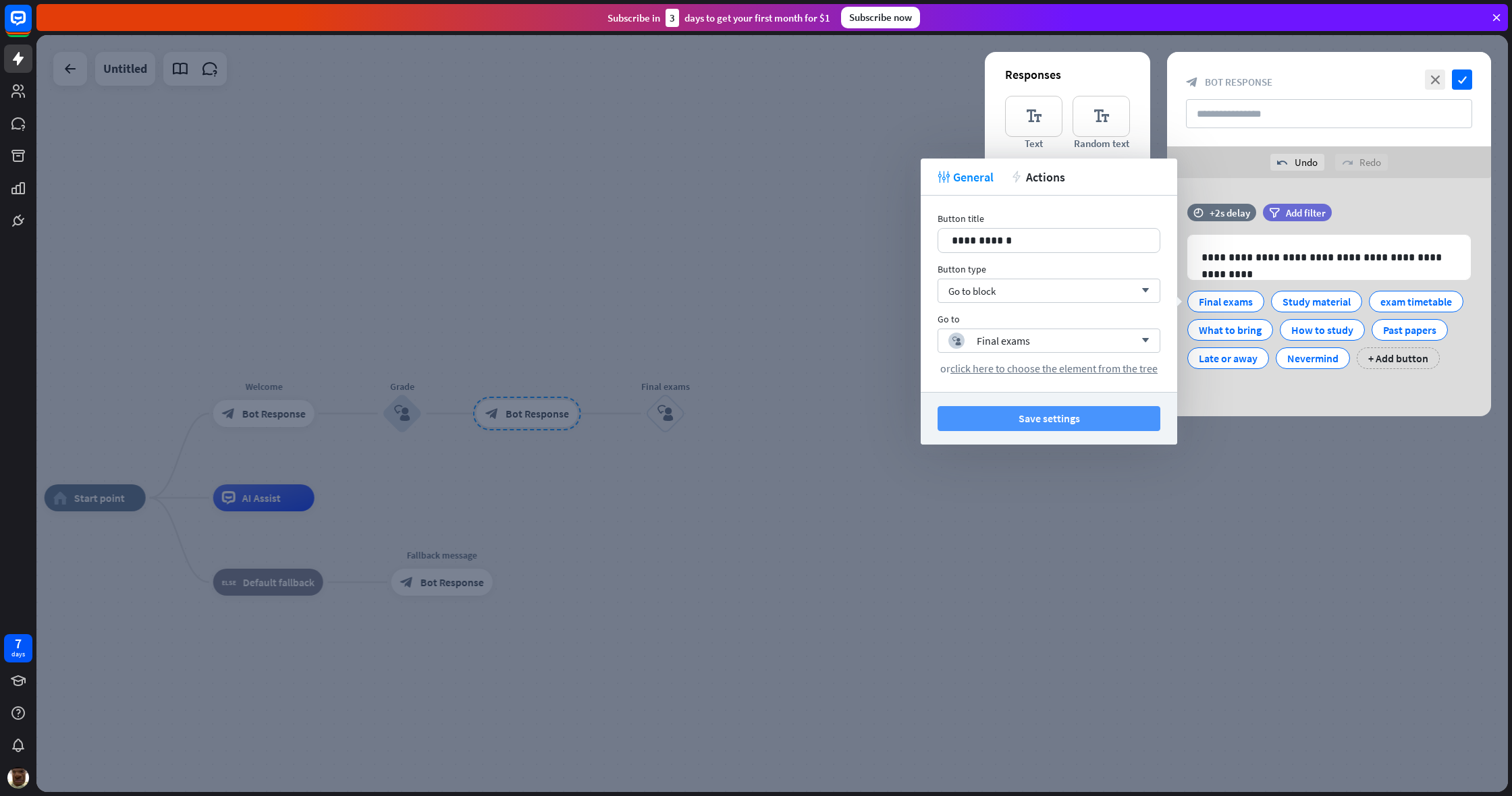
click at [893, 428] on button "Save settings" at bounding box center [1048, 418] width 222 height 25
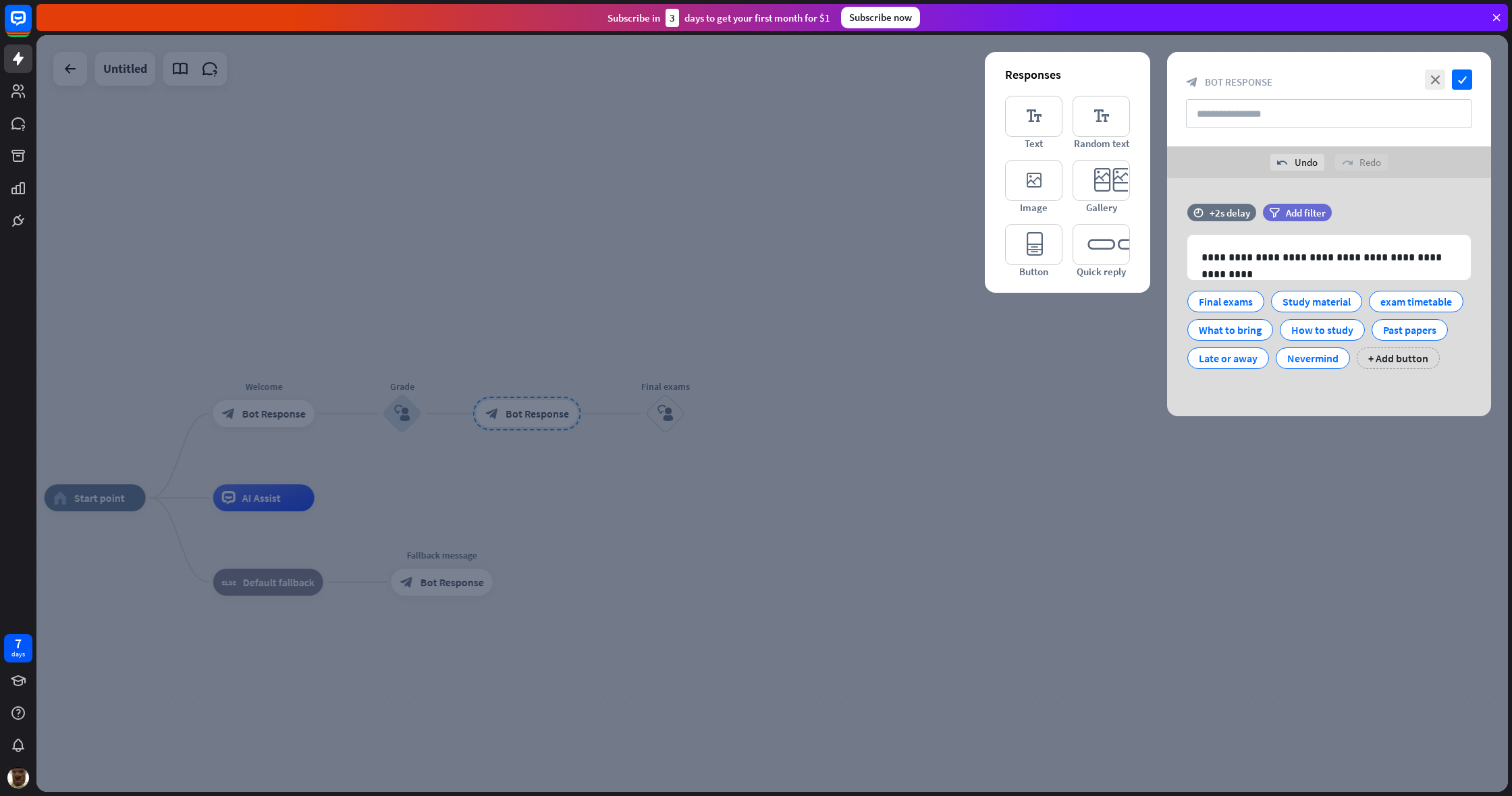
click at [871, 450] on div at bounding box center [771, 413] width 1472 height 756
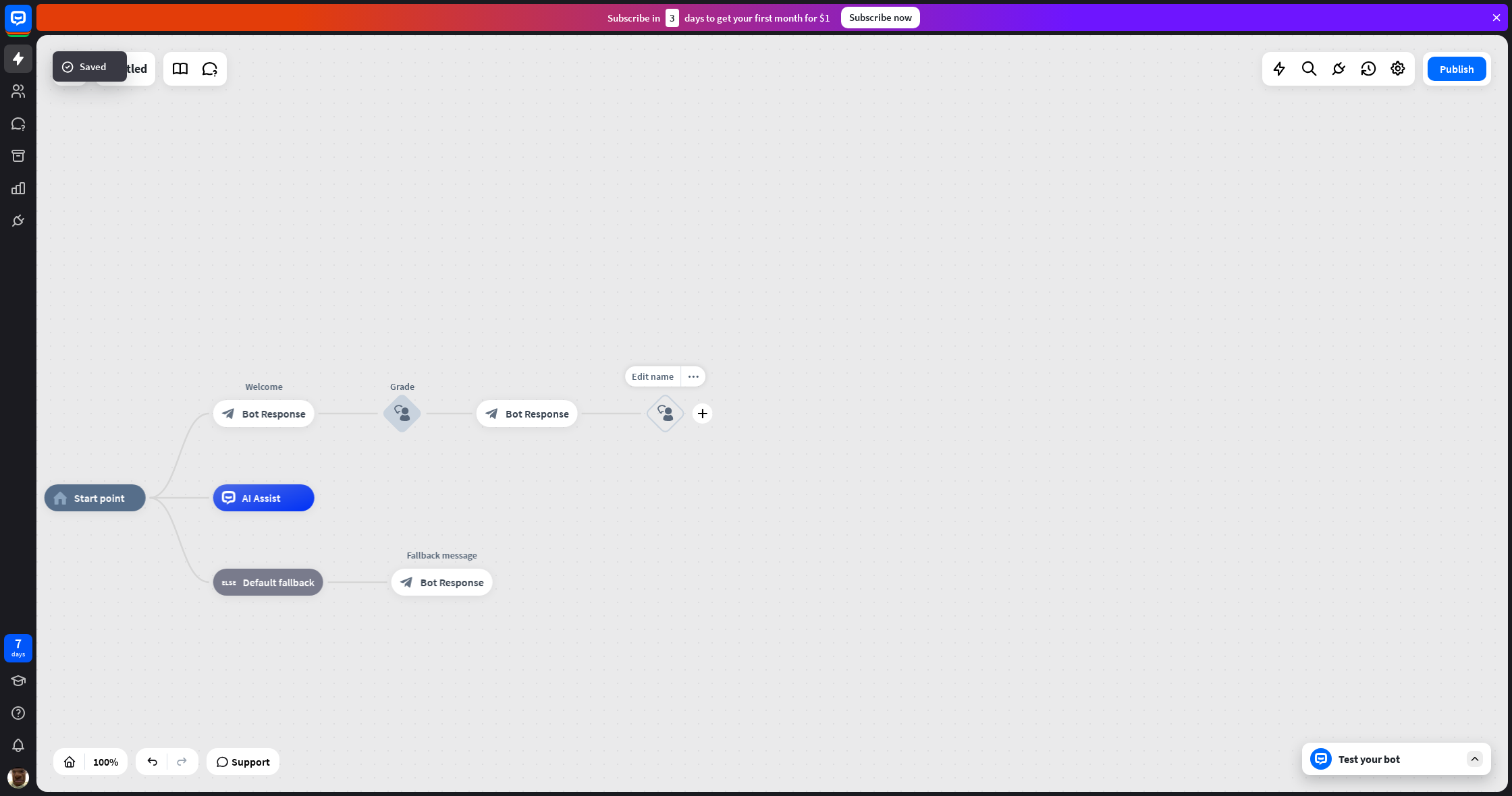
click at [678, 423] on div "block_user_input" at bounding box center [665, 413] width 40 height 40
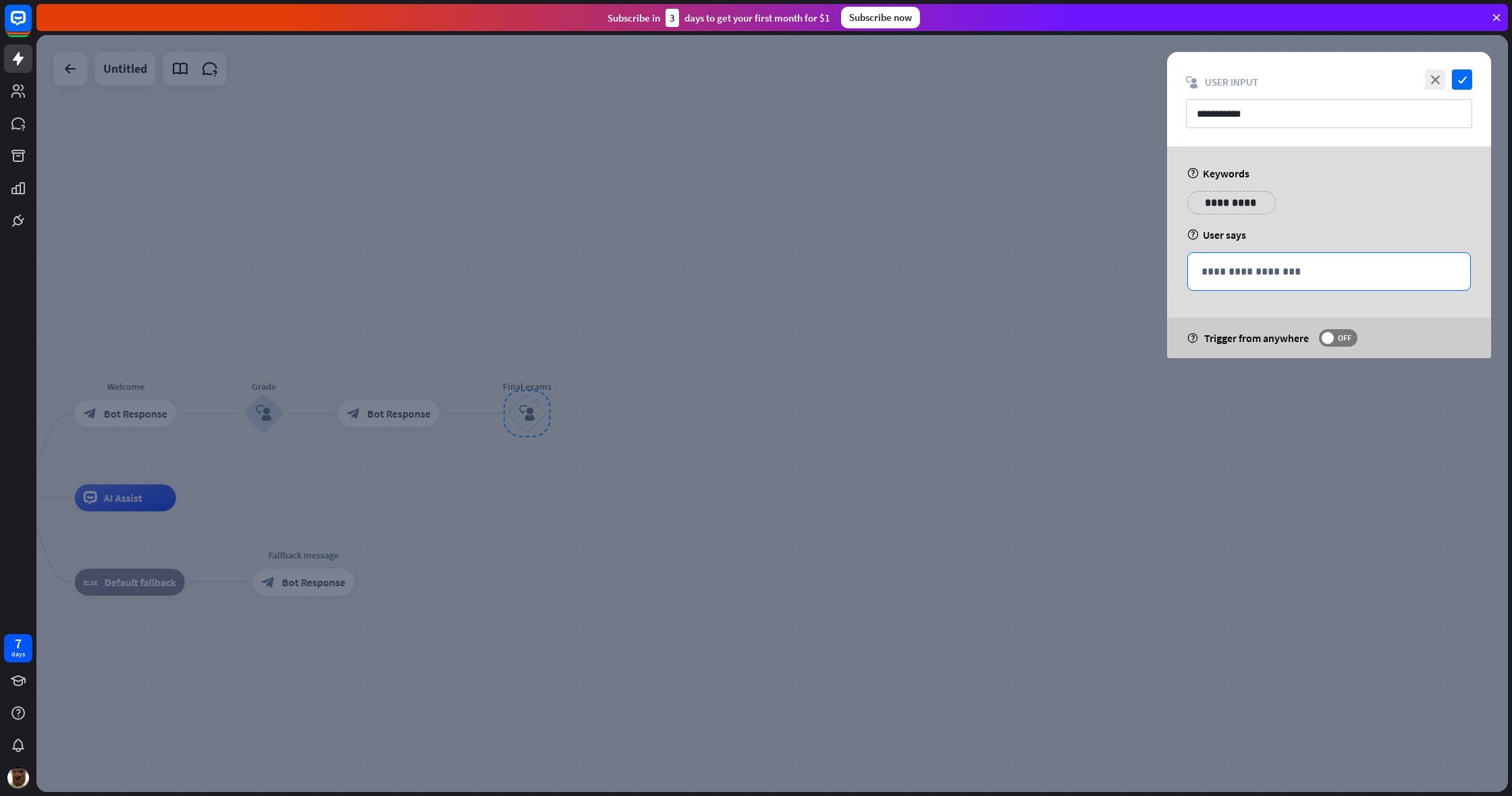
click at [893, 264] on p "**********" at bounding box center [1328, 271] width 255 height 17
click at [893, 348] on div at bounding box center [771, 413] width 1472 height 756
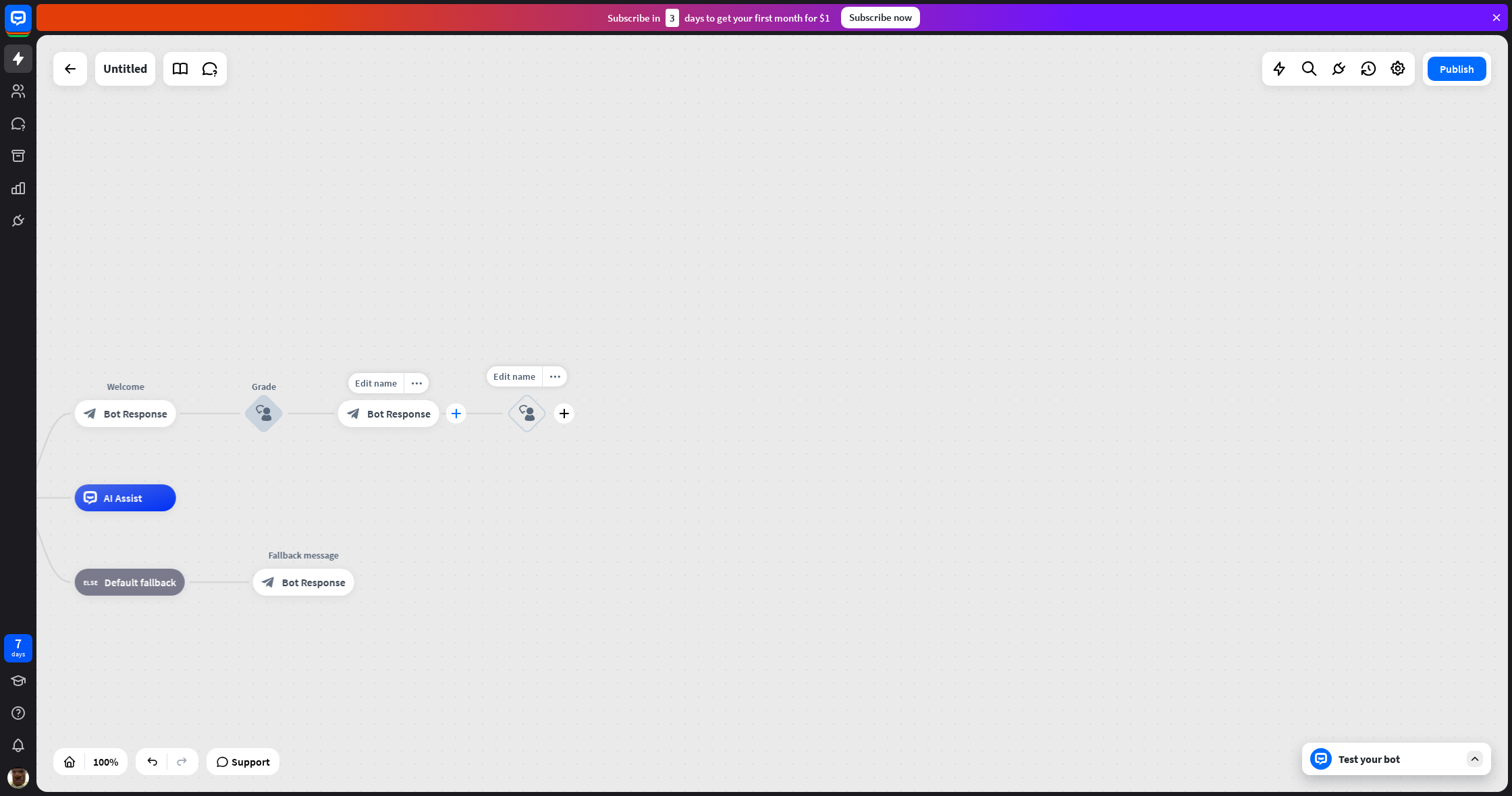
click at [451, 420] on div "plus" at bounding box center [456, 413] width 20 height 20
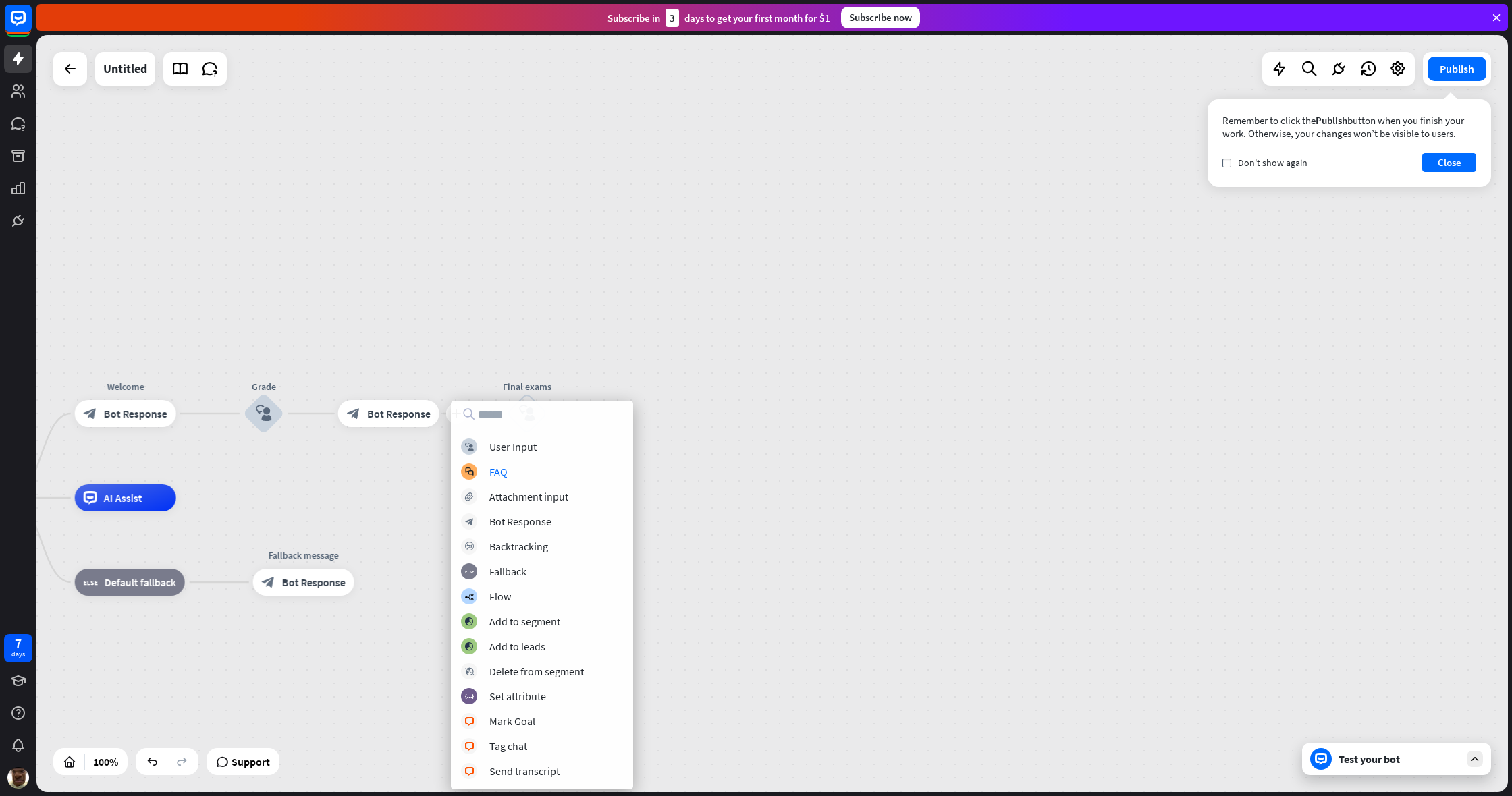
click at [690, 381] on div "home_2 Start point Welcome block_bot_response Bot Response Grade block_user_inp…" at bounding box center [771, 413] width 1472 height 756
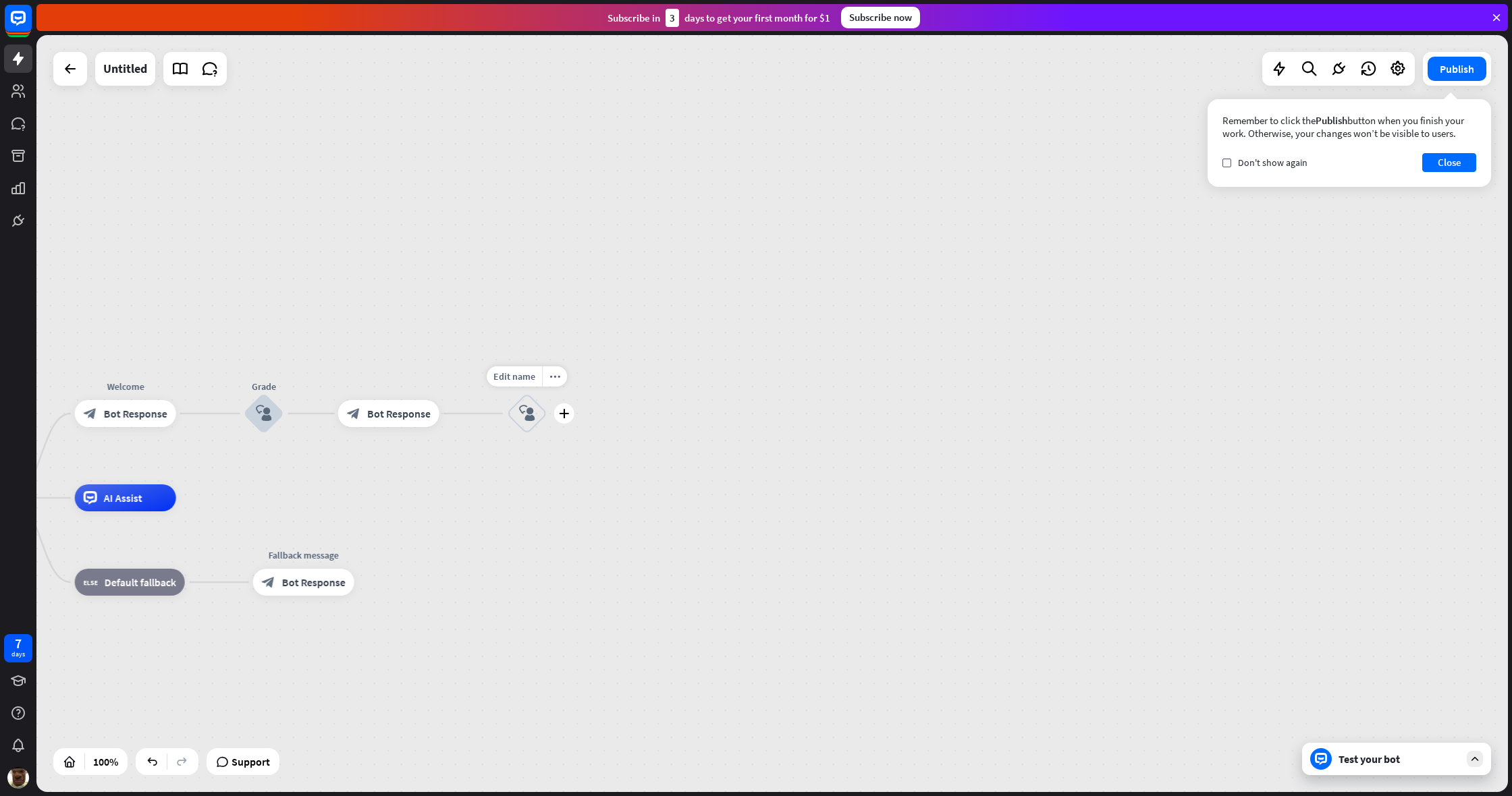
click at [540, 416] on div "block_user_input" at bounding box center [526, 413] width 40 height 40
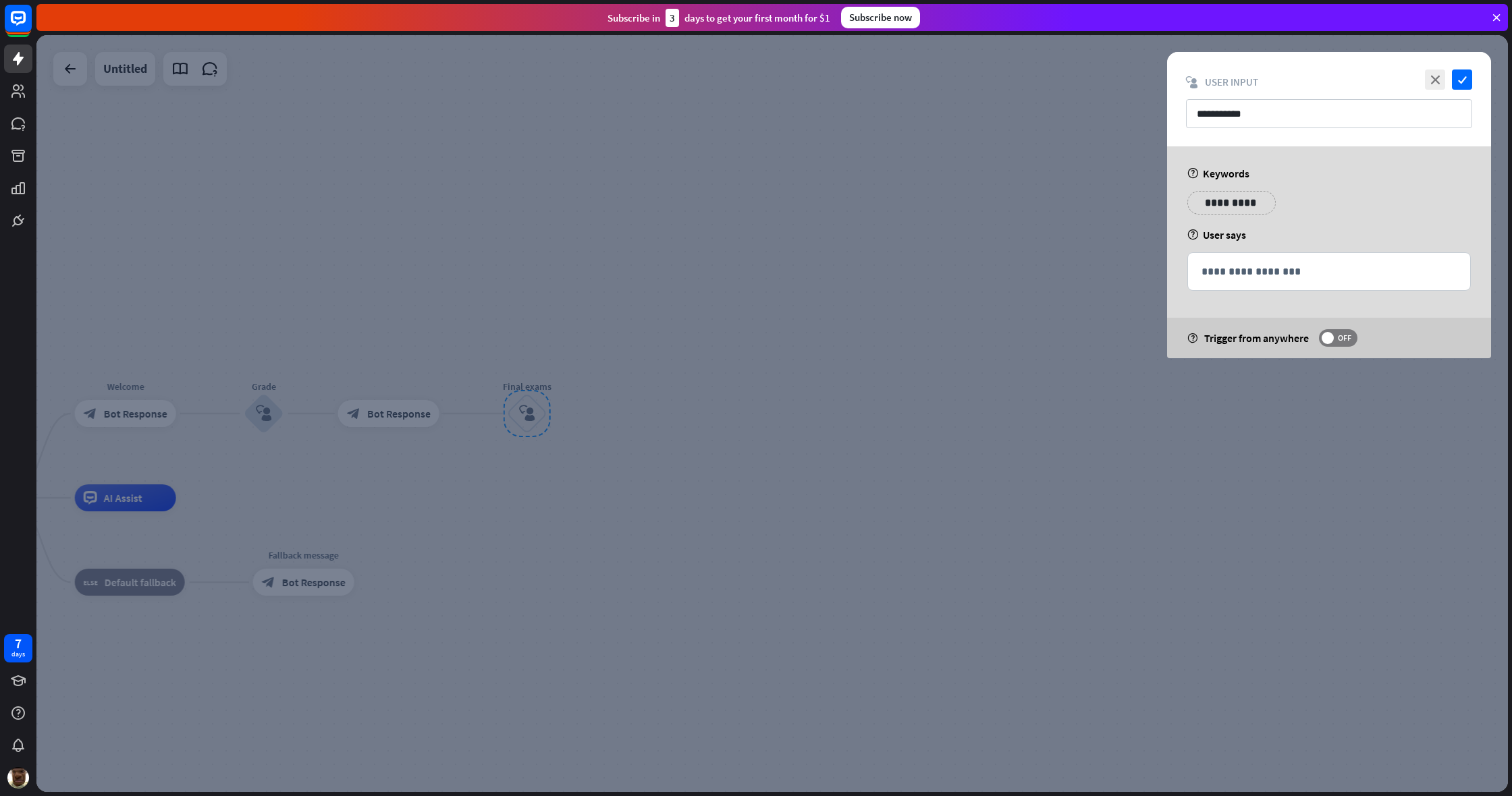
click at [893, 264] on div at bounding box center [771, 413] width 1472 height 756
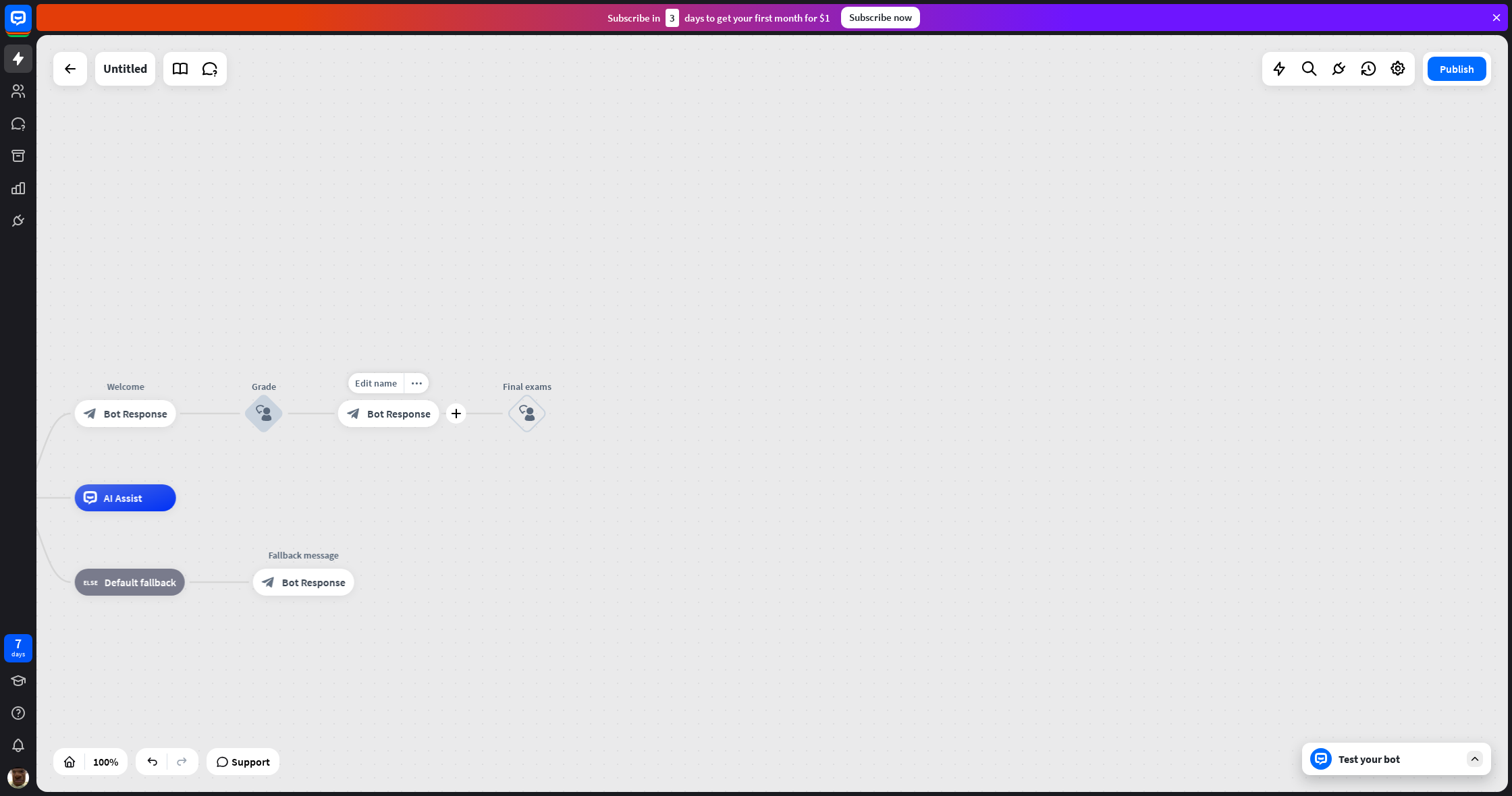
click at [406, 421] on div "block_bot_response Bot Response" at bounding box center [389, 414] width 101 height 27
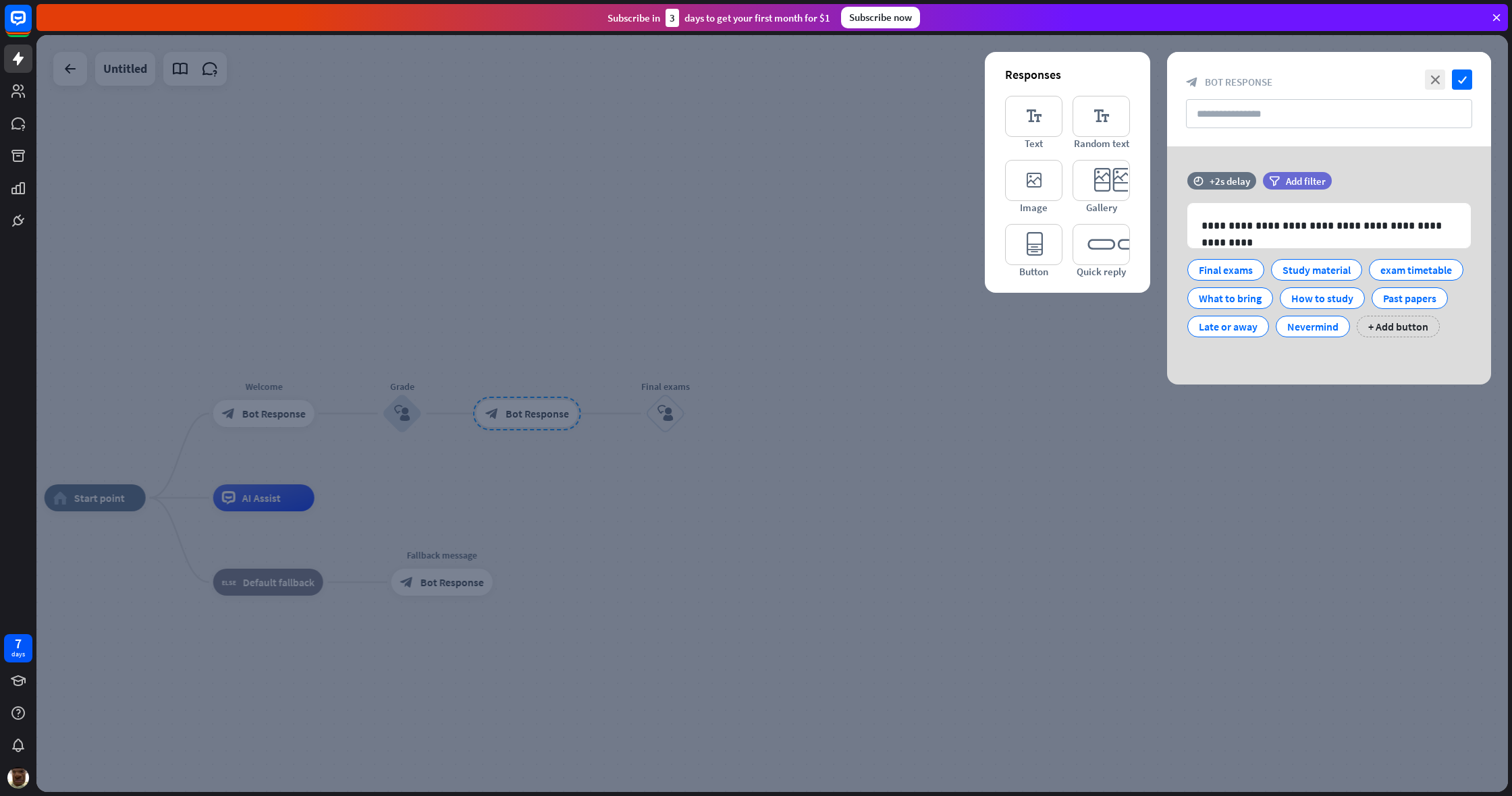
drag, startPoint x: 821, startPoint y: 346, endPoint x: 720, endPoint y: 400, distance: 114.5
click at [806, 352] on div at bounding box center [771, 413] width 1472 height 756
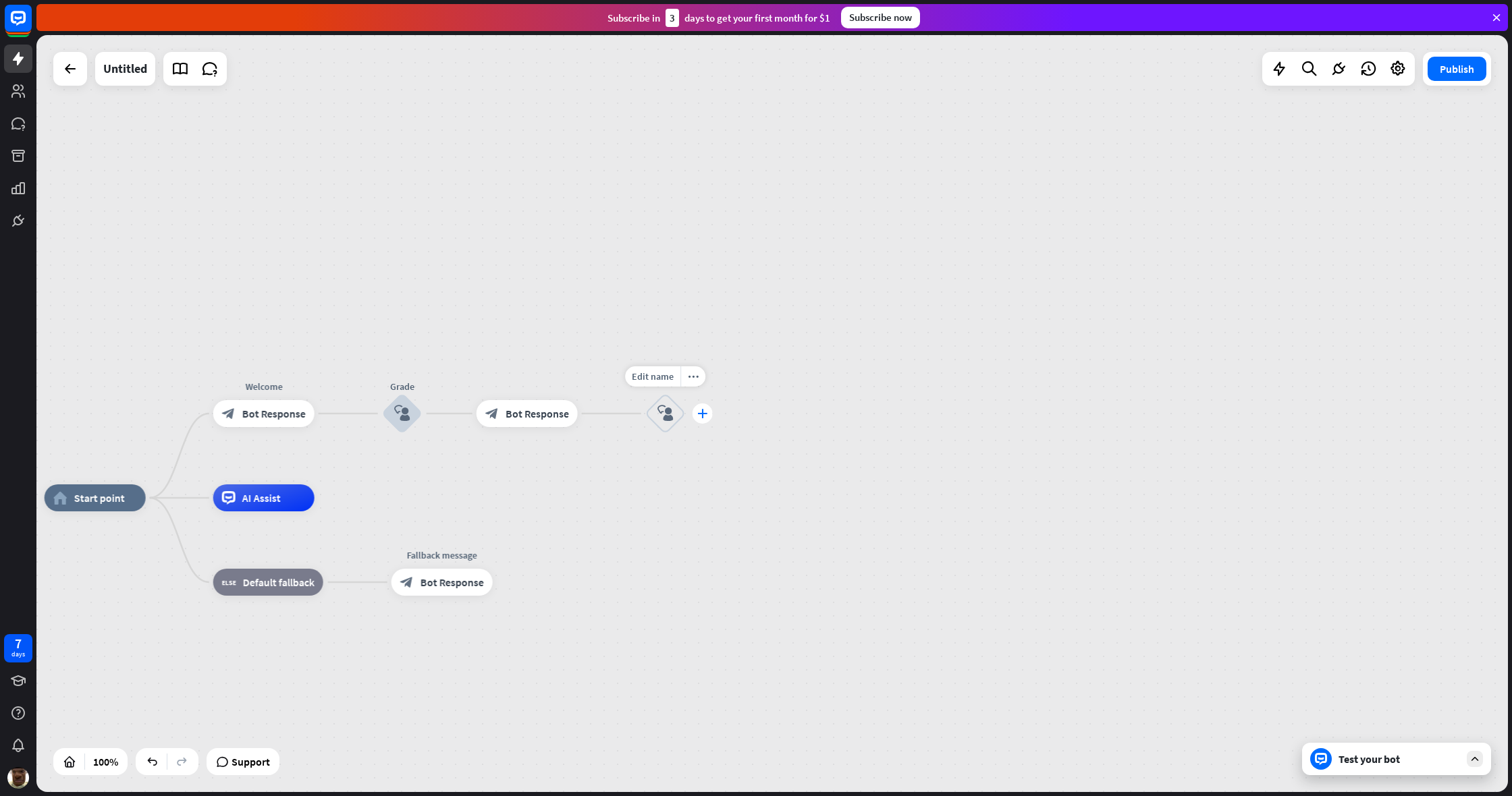
click at [706, 422] on div "plus" at bounding box center [702, 413] width 20 height 20
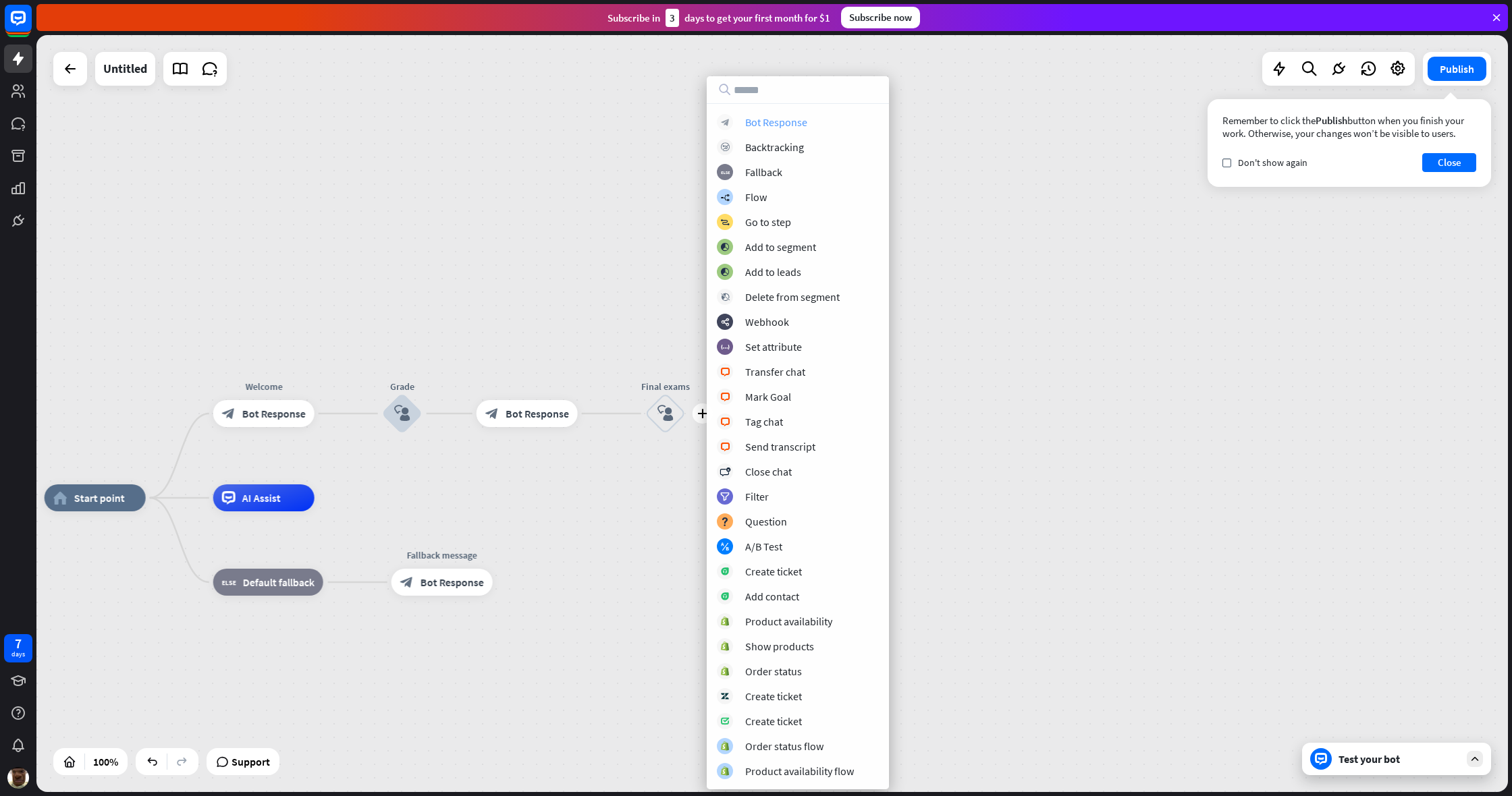
click at [781, 125] on div "Bot Response" at bounding box center [776, 121] width 62 height 13
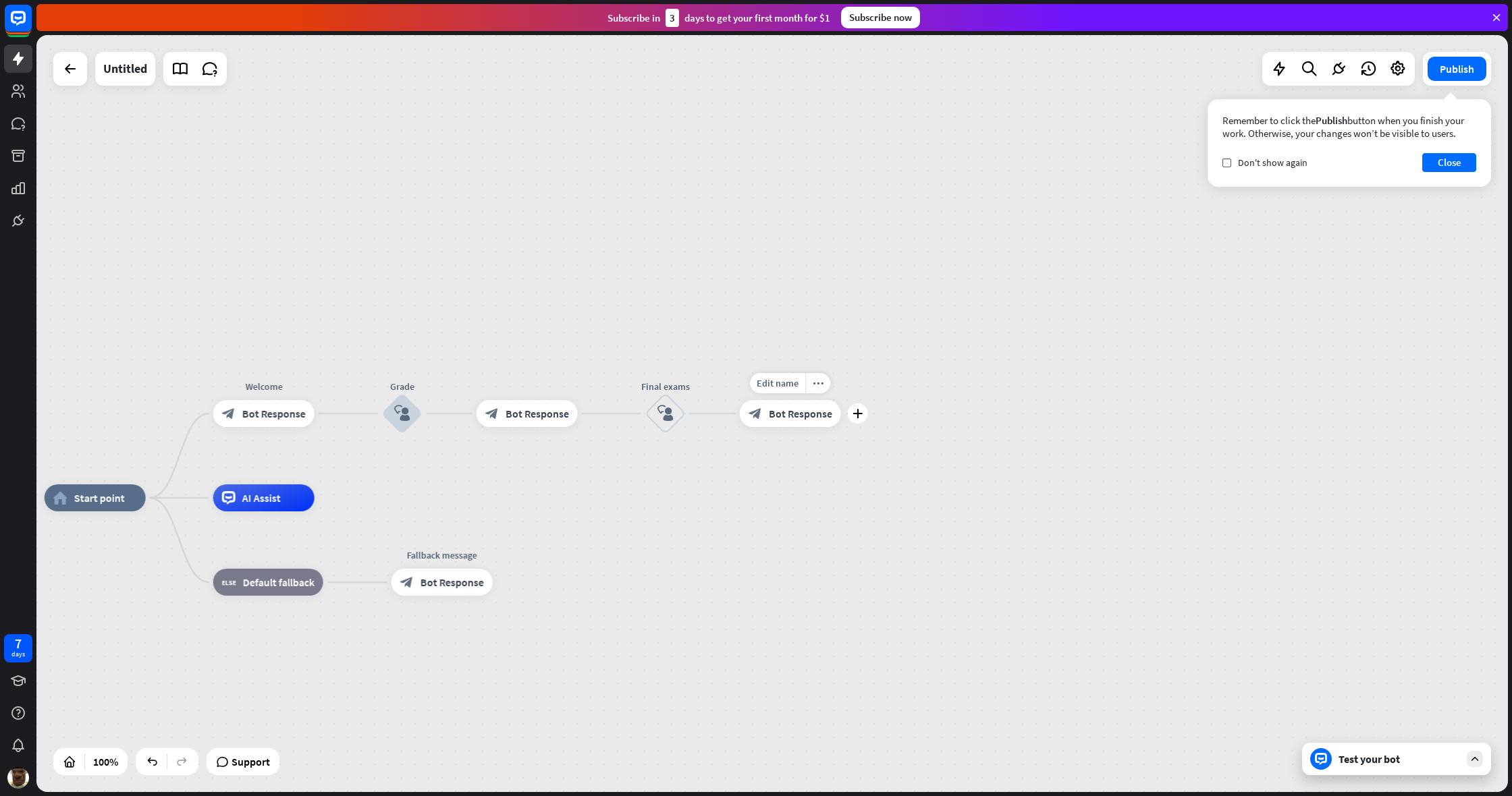
click at [786, 400] on div "block_bot_response Bot Response" at bounding box center [790, 414] width 101 height 27
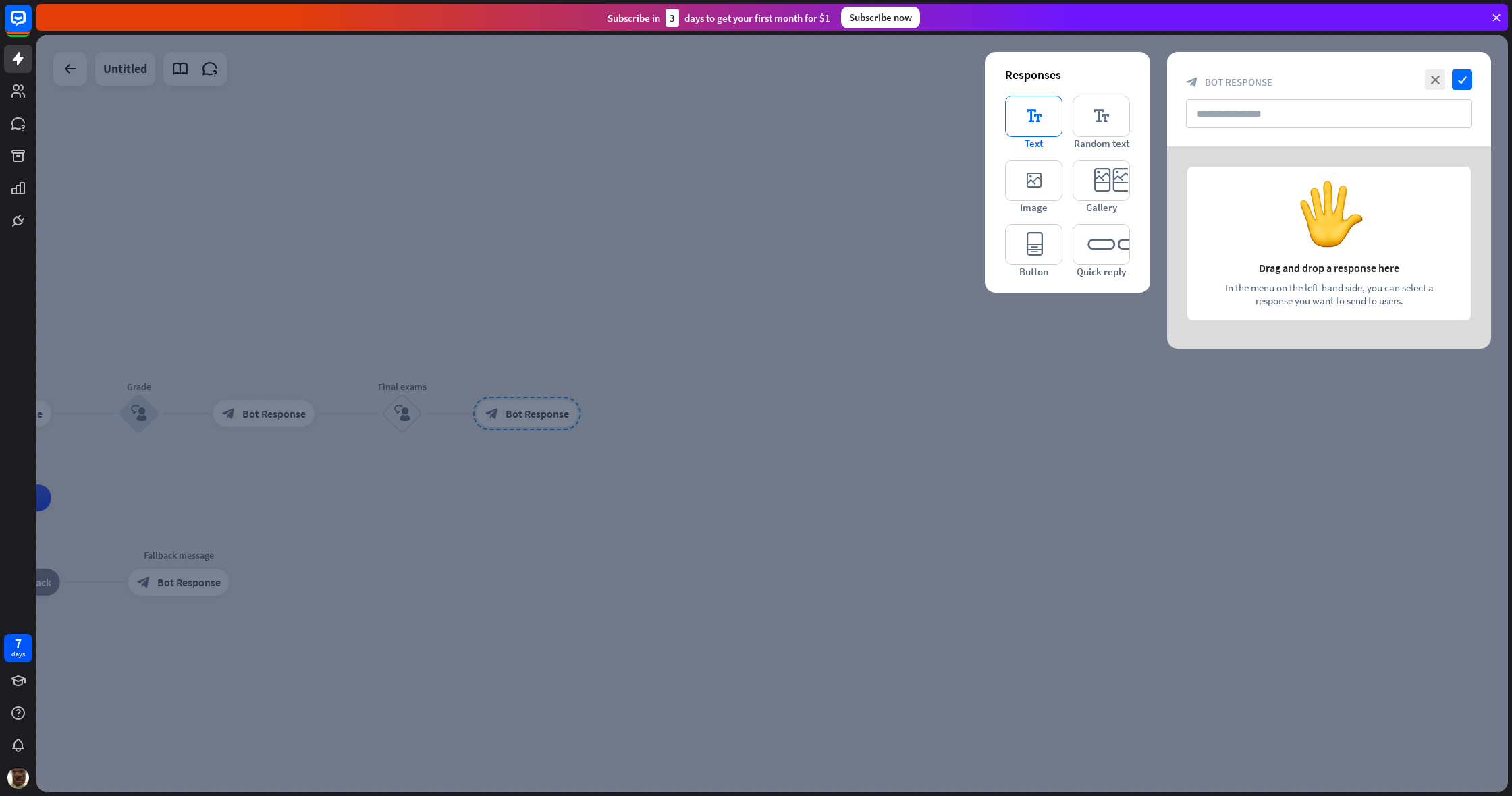
click at [893, 118] on icon "editor_text" at bounding box center [1034, 116] width 58 height 41
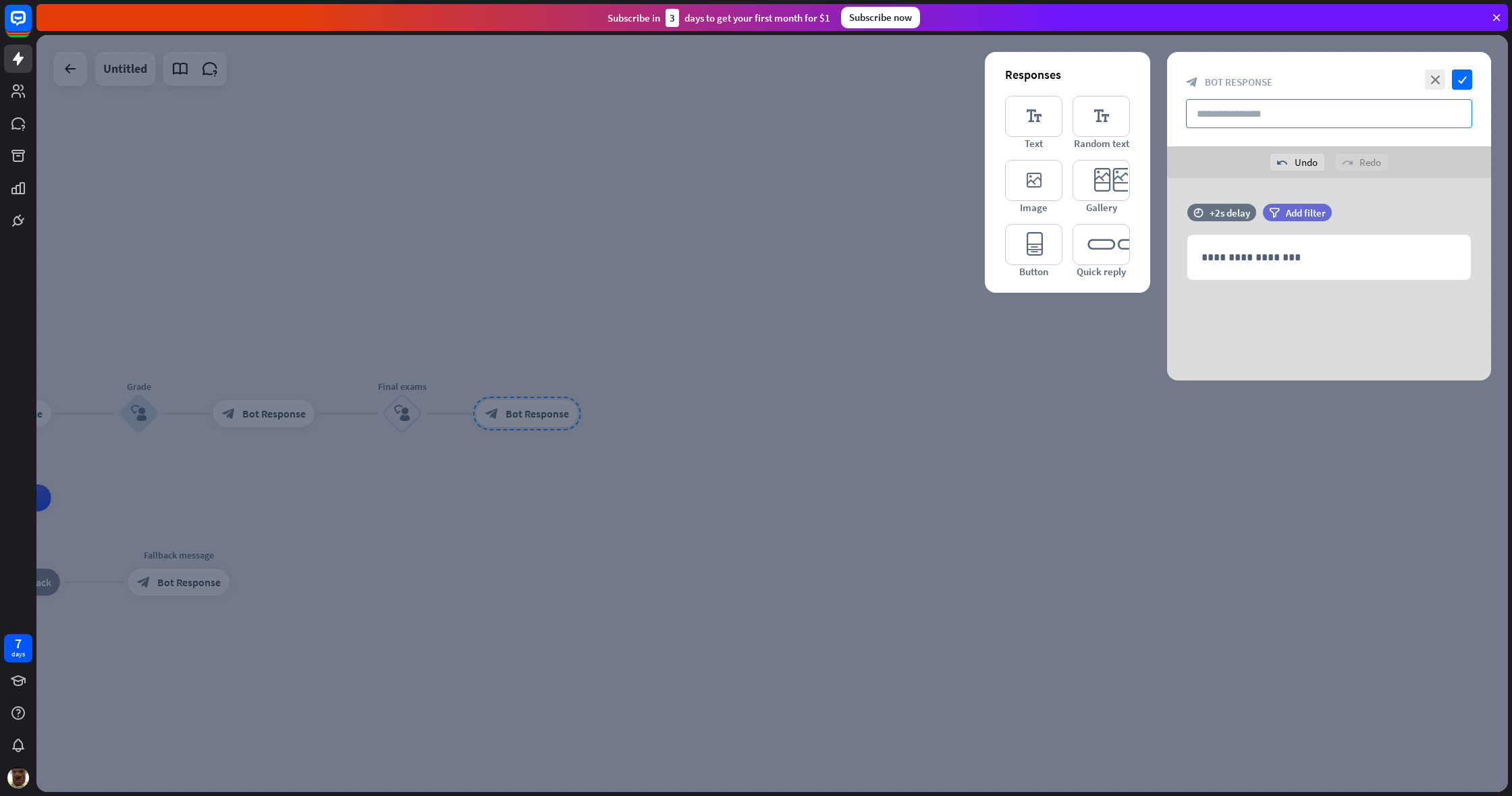
click at [893, 114] on input "text" at bounding box center [1329, 113] width 286 height 29
type input "*"
type input "**********"
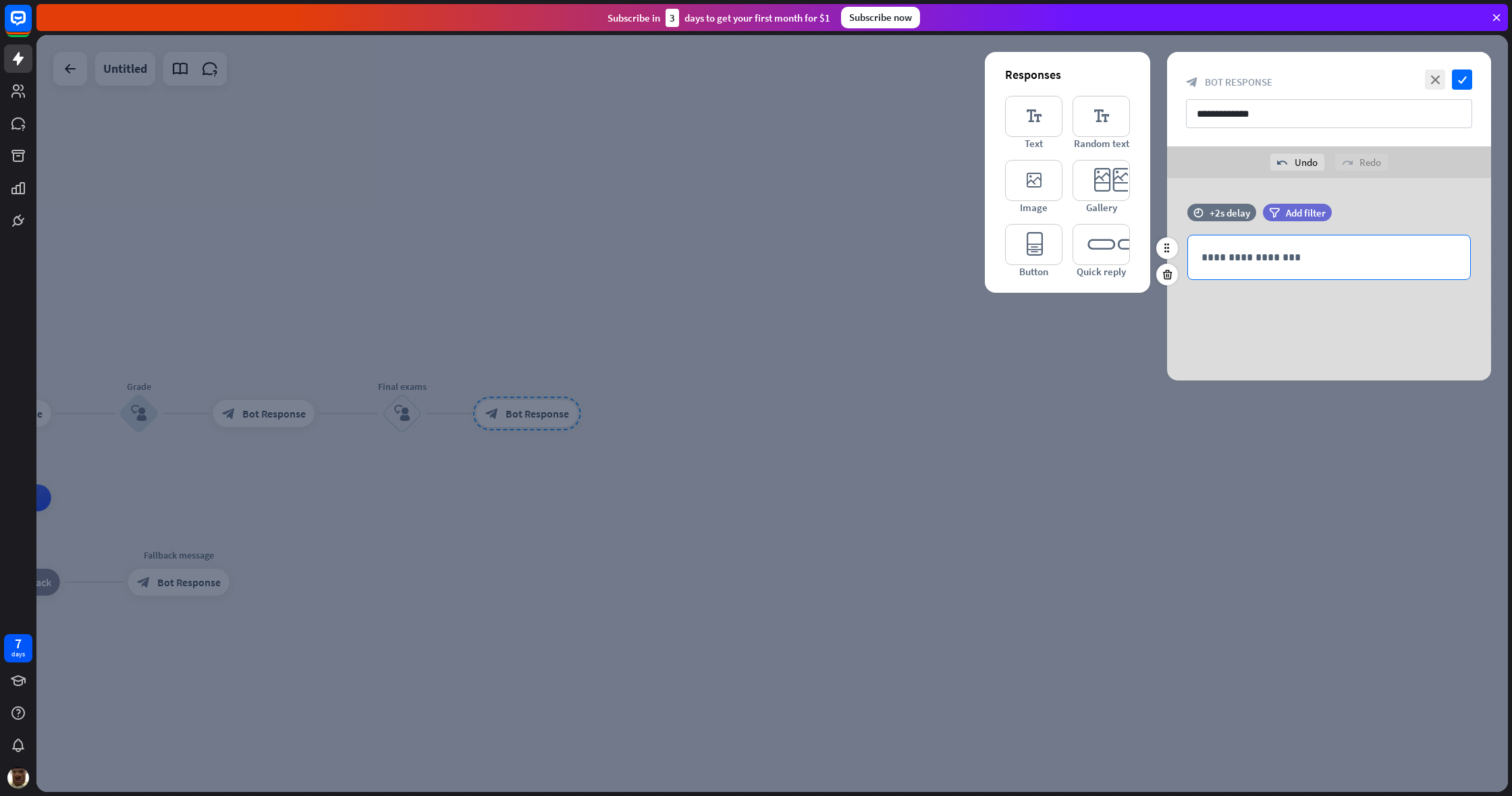
click at [893, 257] on p "**********" at bounding box center [1328, 257] width 255 height 17
click at [893, 243] on icon "editor_quick_replies" at bounding box center [1102, 245] width 58 height 41
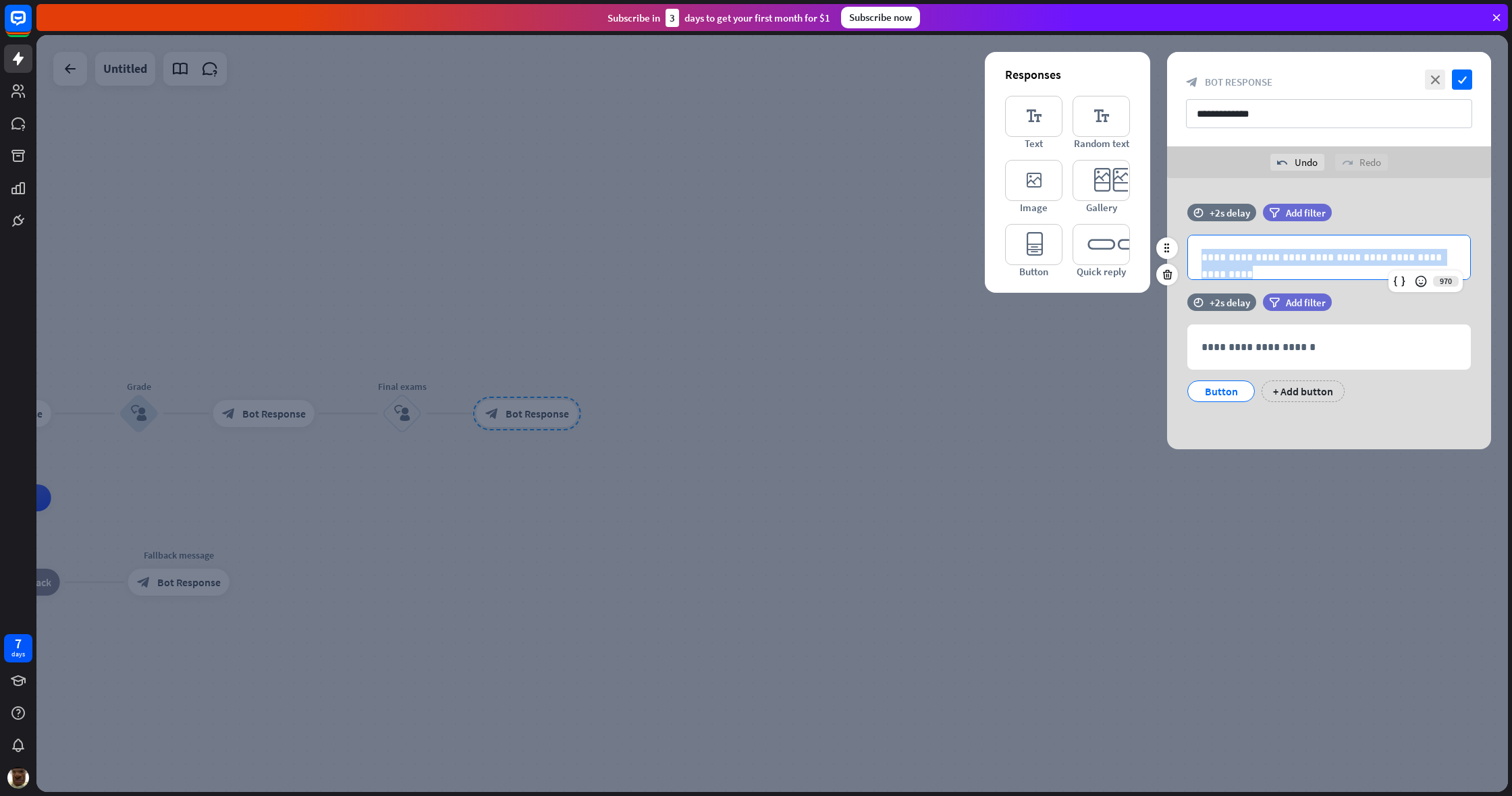
drag, startPoint x: 1445, startPoint y: 257, endPoint x: 1192, endPoint y: 237, distance: 253.8
click at [893, 237] on div "**********" at bounding box center [1328, 257] width 282 height 44
copy p "**********"
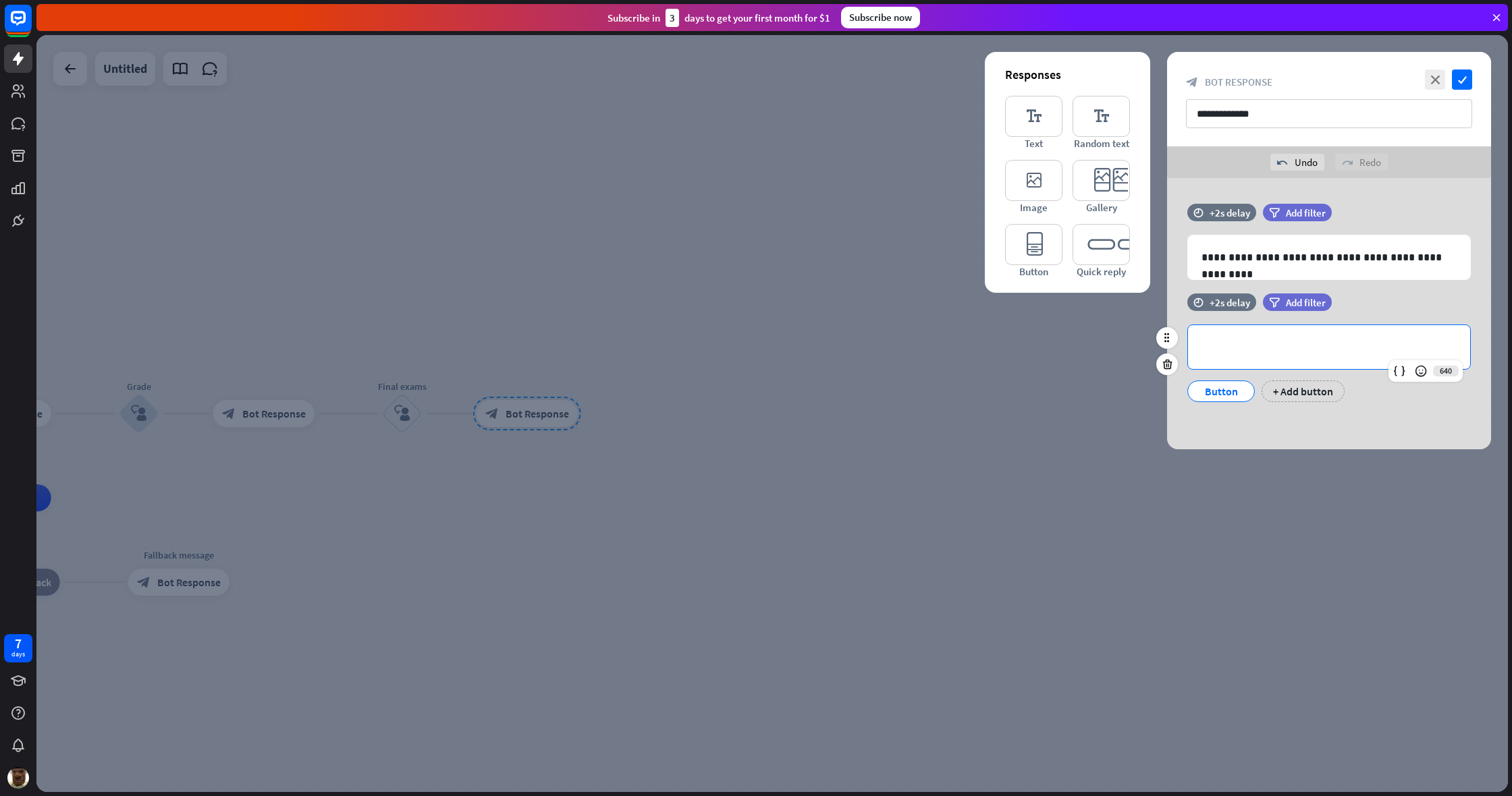
click at [893, 356] on div "**********" at bounding box center [1328, 346] width 282 height 44
drag, startPoint x: 1172, startPoint y: 278, endPoint x: 1184, endPoint y: 277, distance: 12.0
click at [893, 277] on div at bounding box center [1167, 274] width 22 height 22
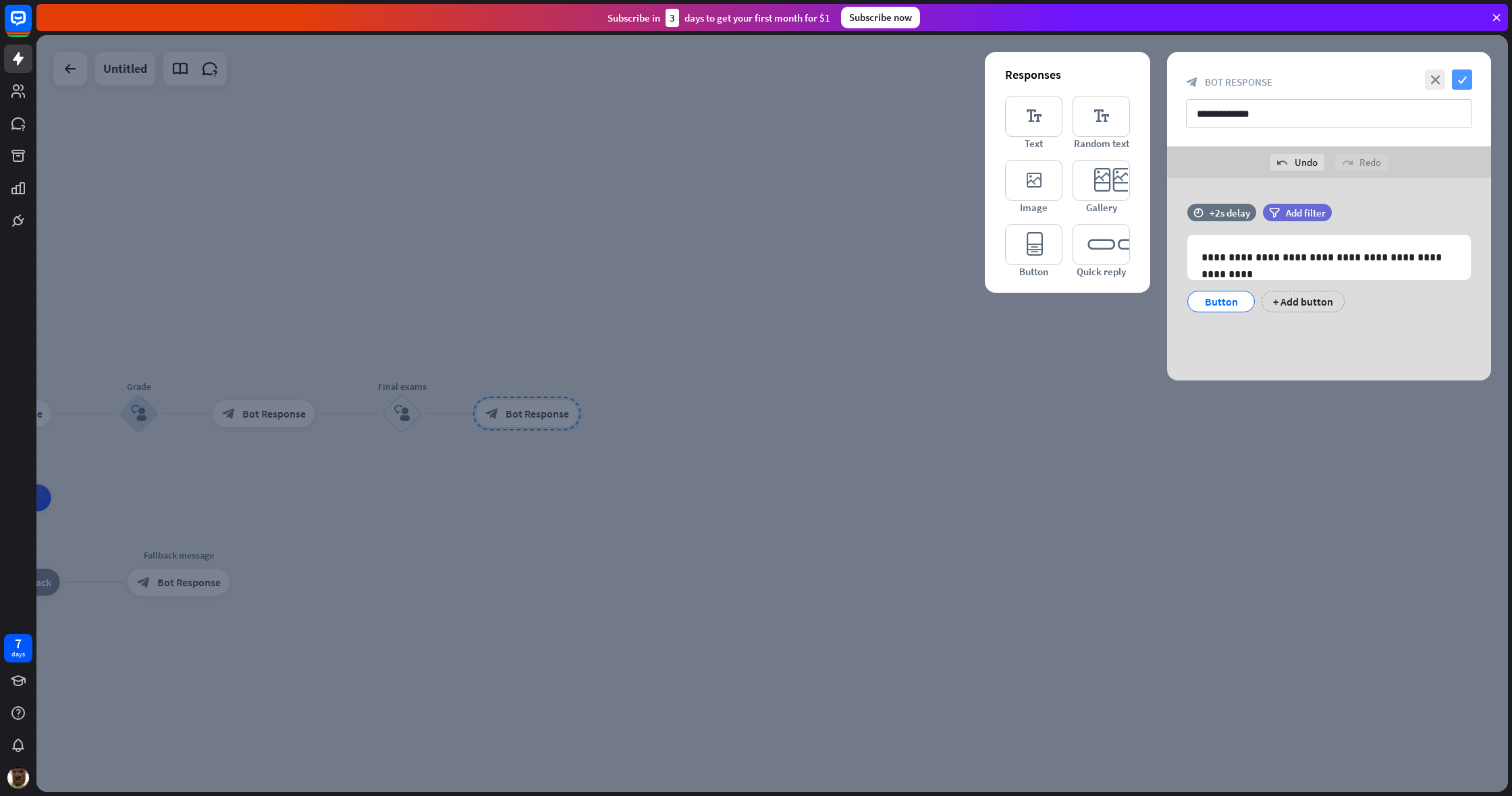
click at [893, 85] on icon "check" at bounding box center [1462, 79] width 20 height 20
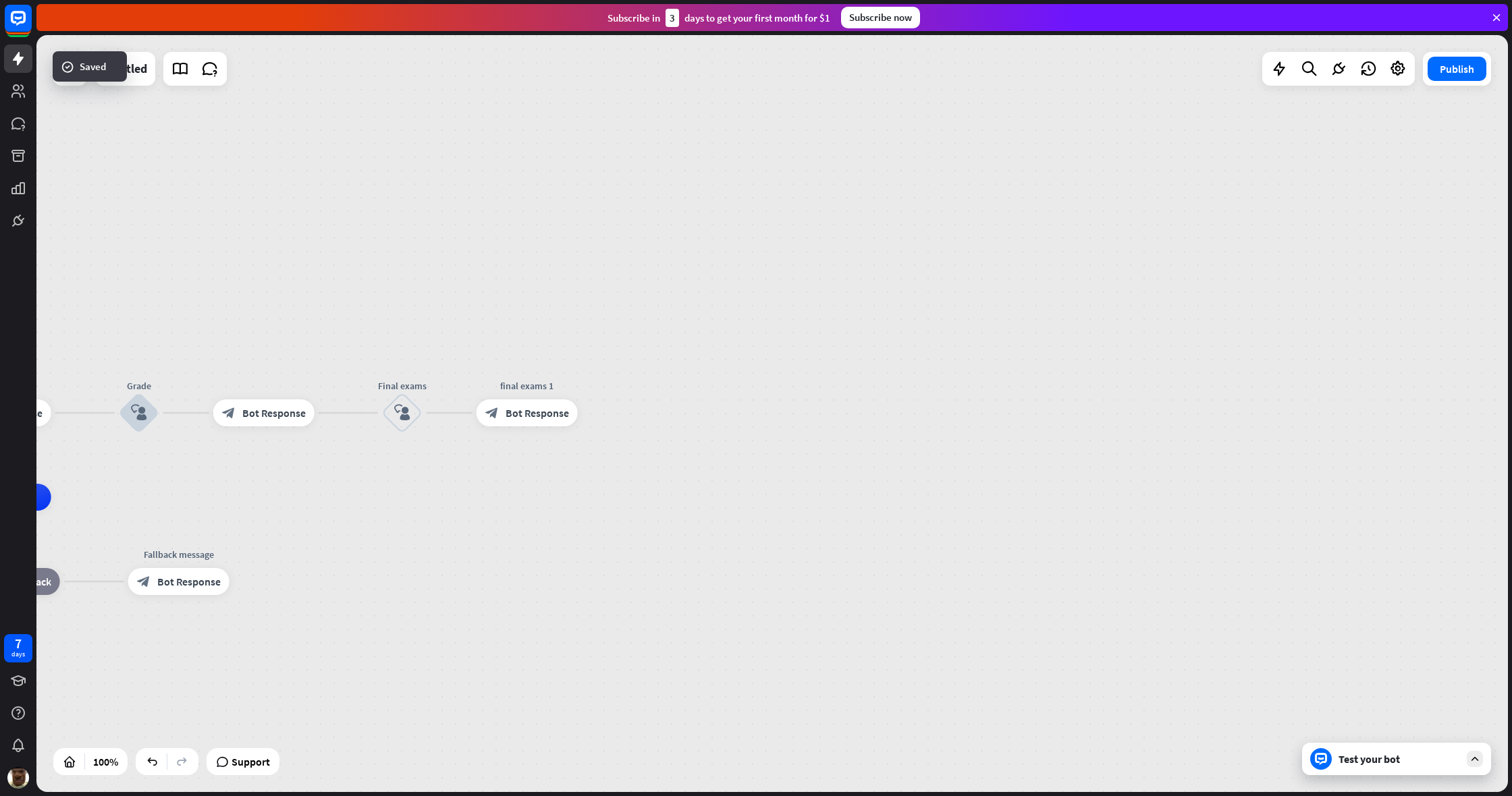
click at [684, 274] on div "home_2 Start point Welcome block_bot_response Bot Response Grade block_user_inp…" at bounding box center [771, 413] width 1472 height 756
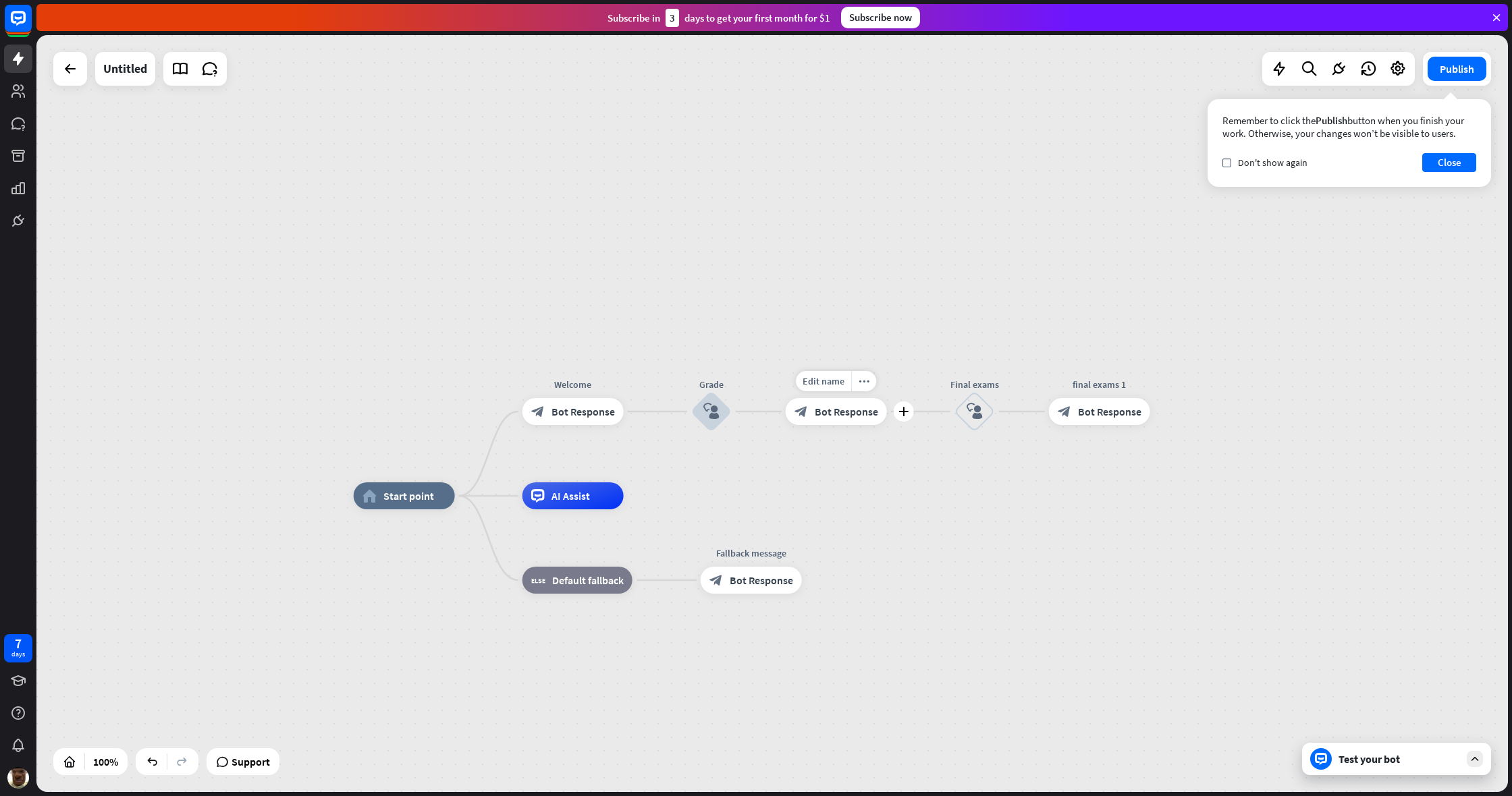
click at [847, 425] on div "Edit name more_horiz plus block_bot_response Bot Response" at bounding box center [836, 411] width 101 height 27
click at [868, 409] on span "Bot Response" at bounding box center [846, 411] width 63 height 13
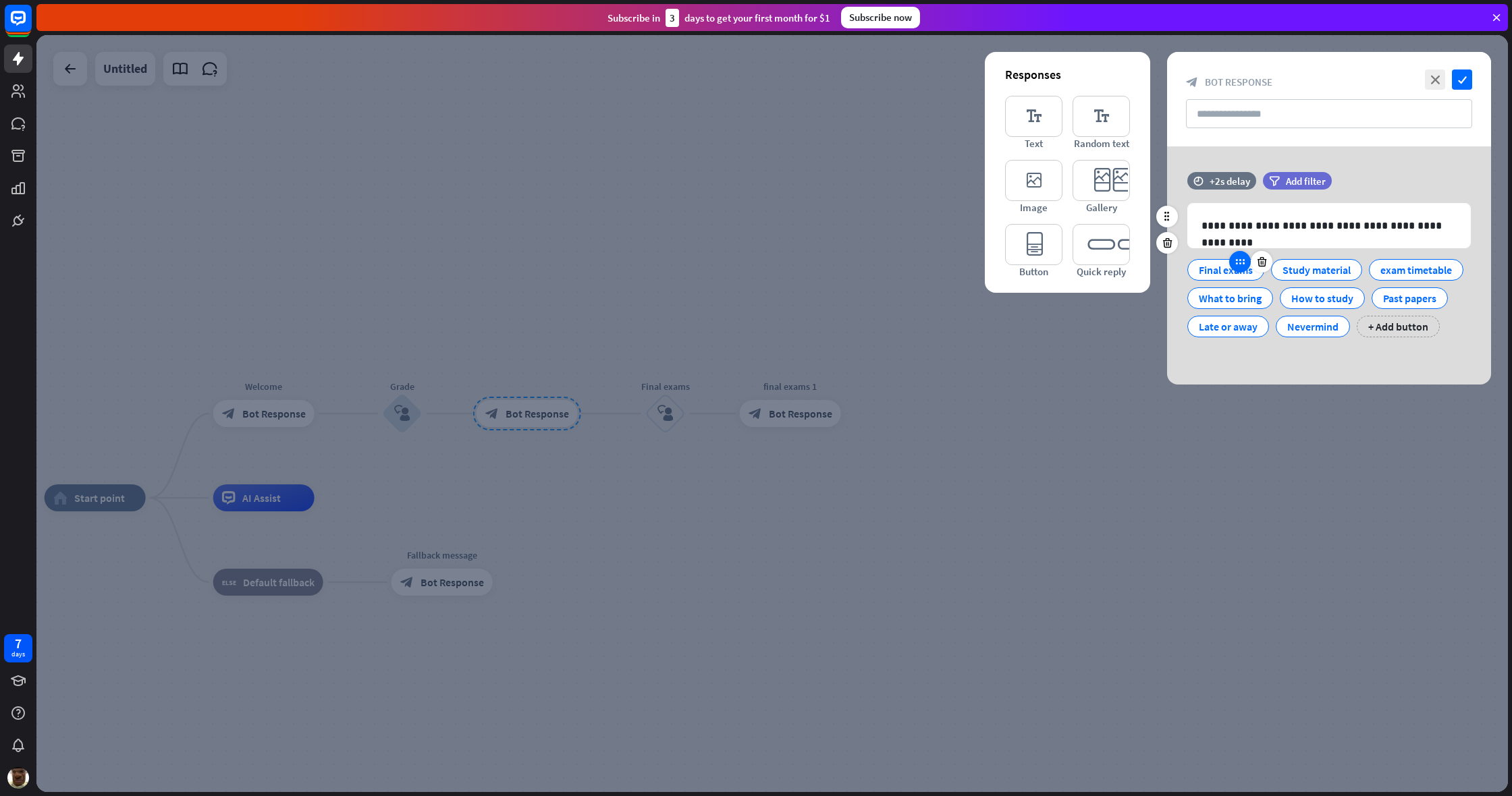
click at [893, 264] on div at bounding box center [1240, 262] width 22 height 22
click at [893, 266] on icon at bounding box center [1239, 261] width 12 height 12
drag, startPoint x: 1238, startPoint y: 266, endPoint x: 1222, endPoint y: 275, distance: 18.4
click at [893, 267] on icon at bounding box center [1239, 261] width 12 height 12
click at [893, 275] on div "Final exams" at bounding box center [1226, 270] width 54 height 20
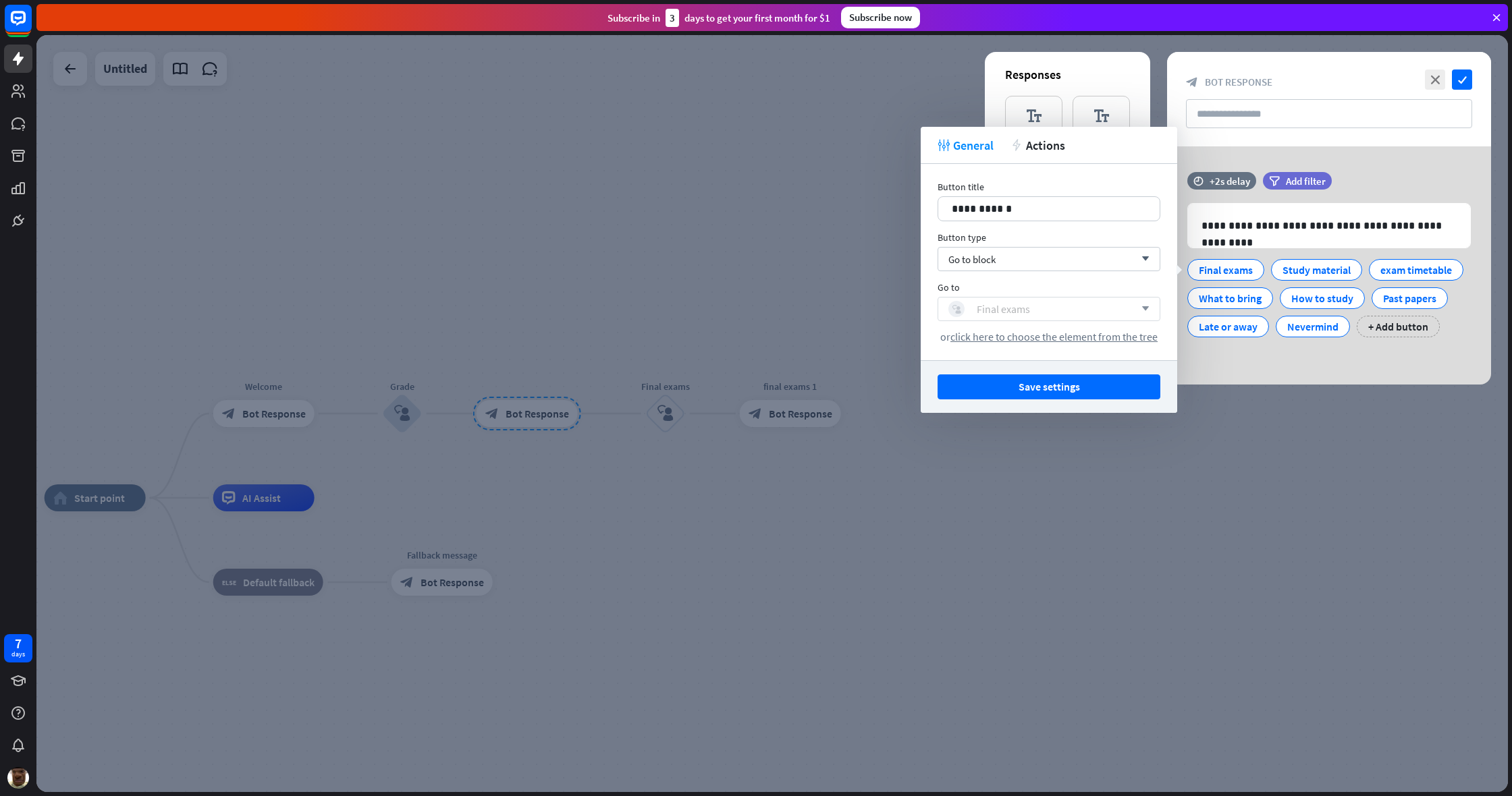
click at [893, 306] on div "Final exams" at bounding box center [1003, 309] width 53 height 13
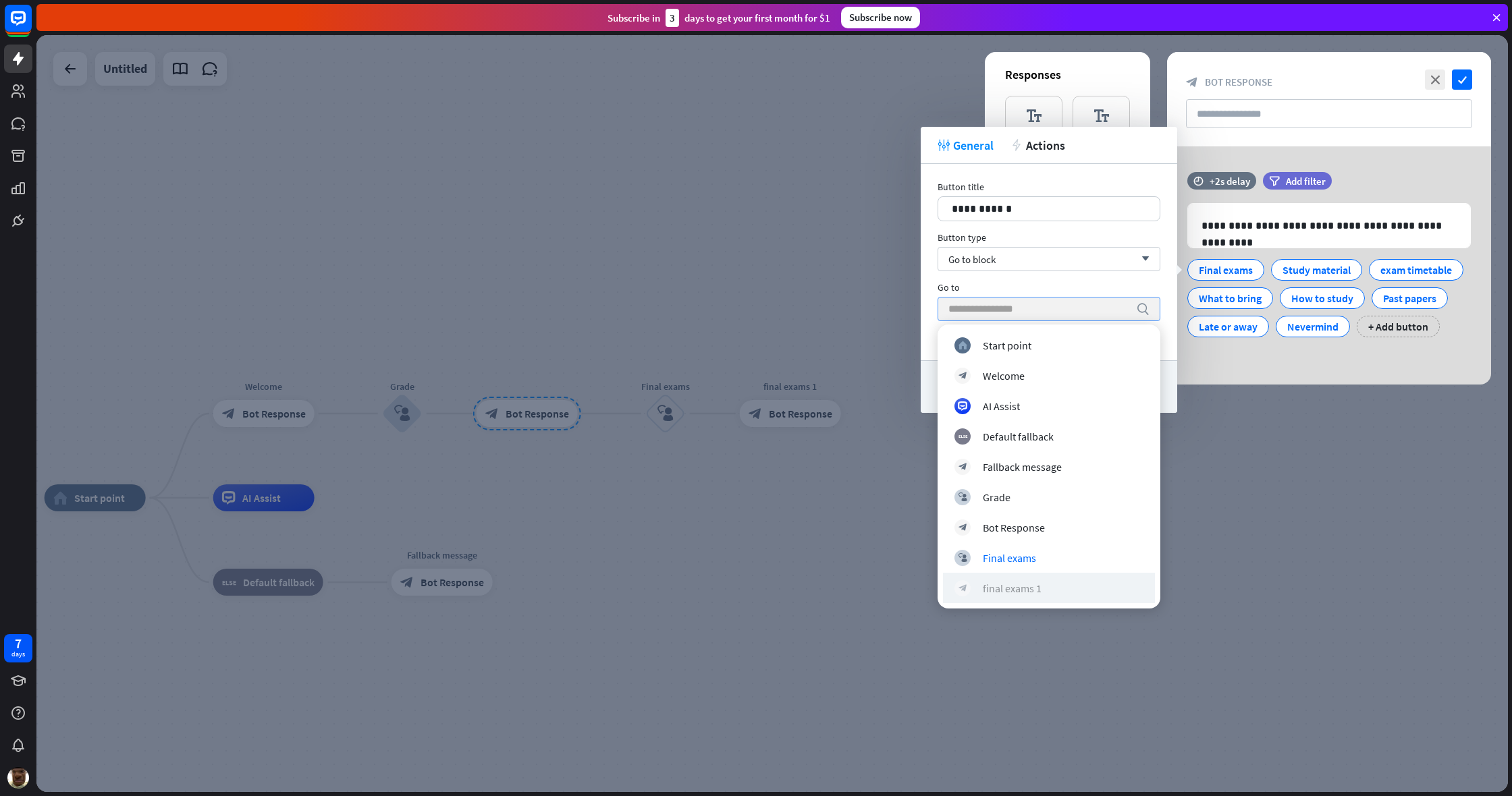
click at [893, 595] on div "block_bot_response final exams 1" at bounding box center [1048, 588] width 189 height 16
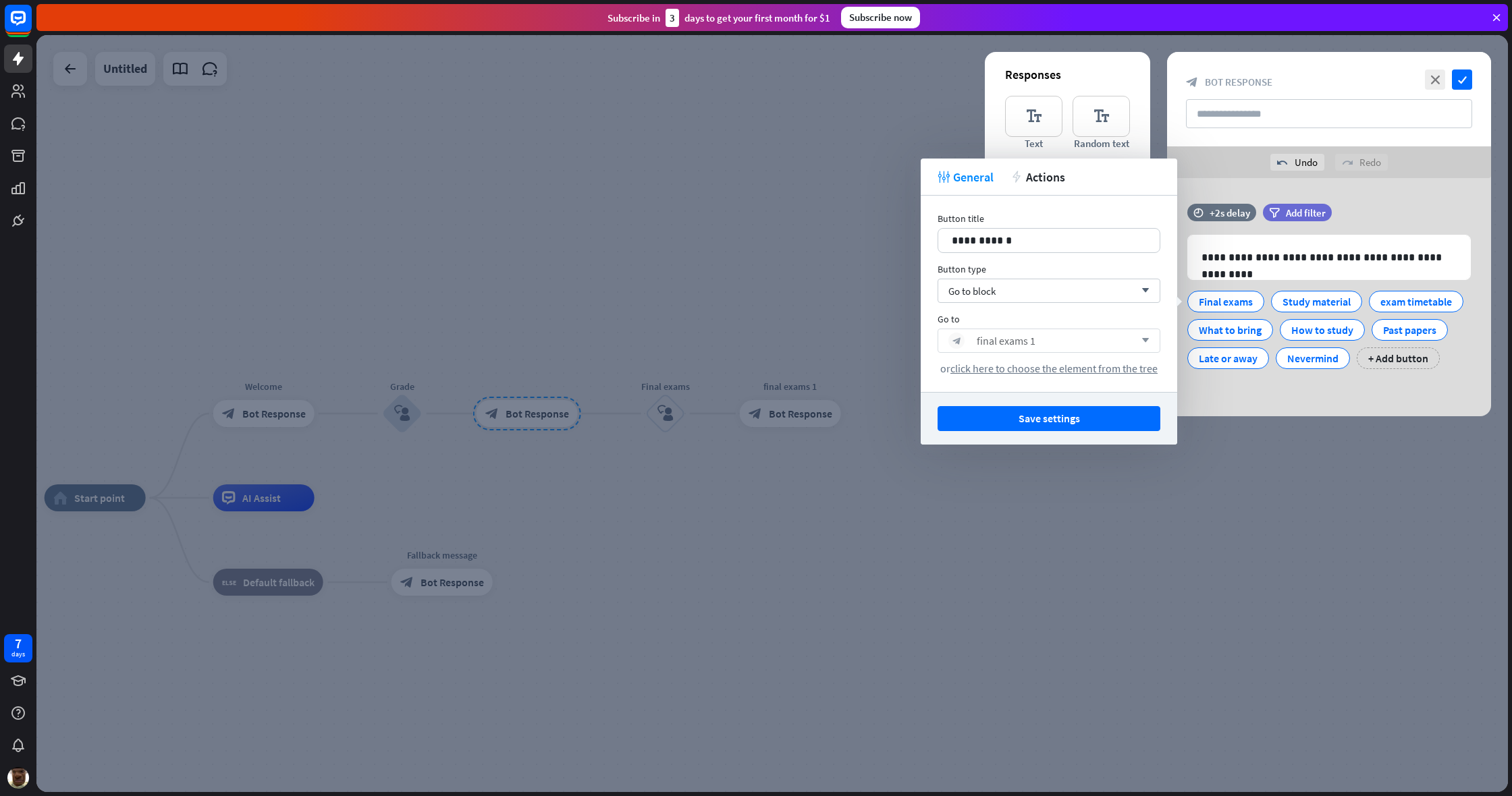
click at [694, 545] on div at bounding box center [771, 413] width 1472 height 756
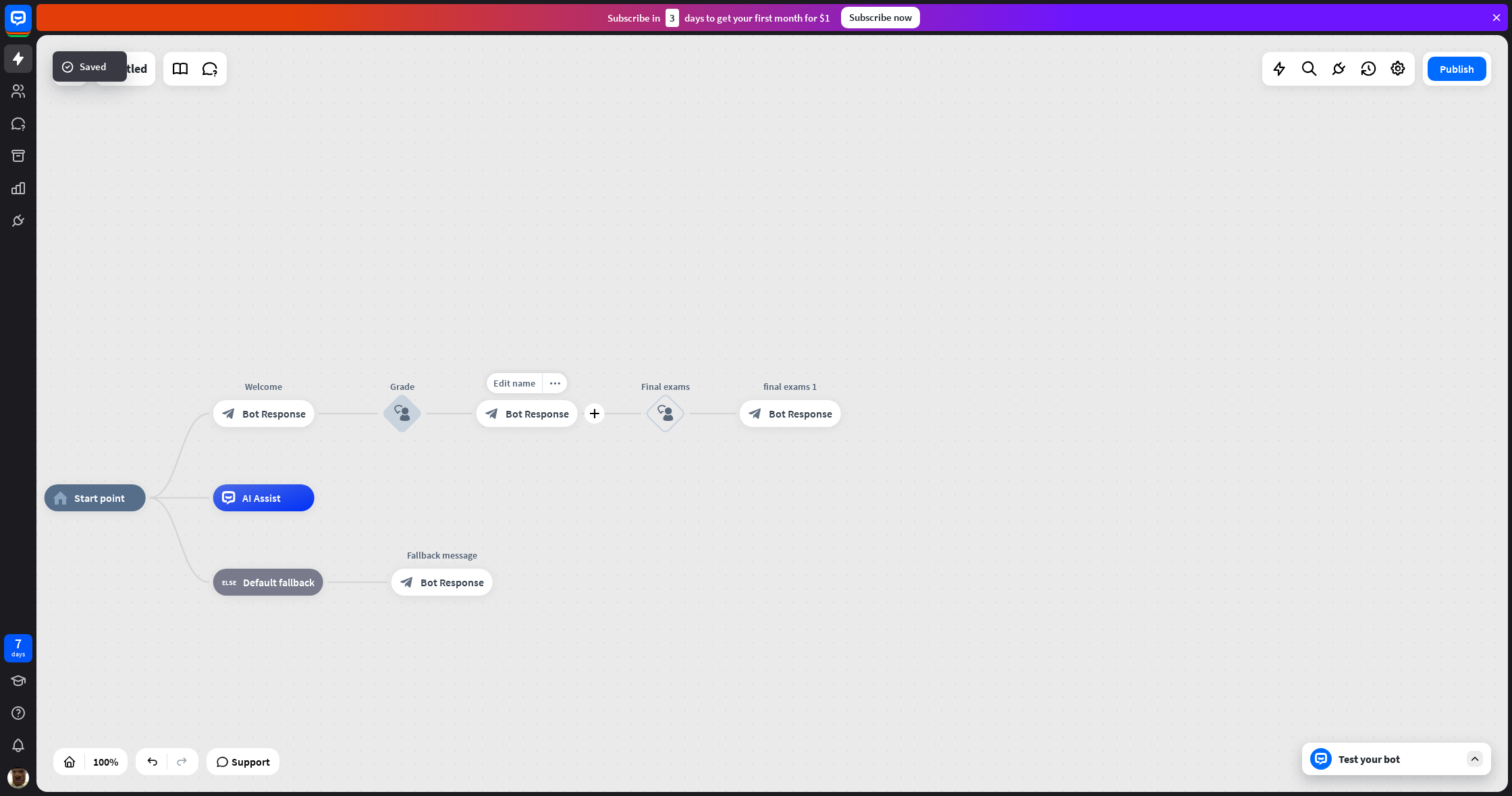
click at [556, 418] on span "Bot Response" at bounding box center [537, 413] width 63 height 13
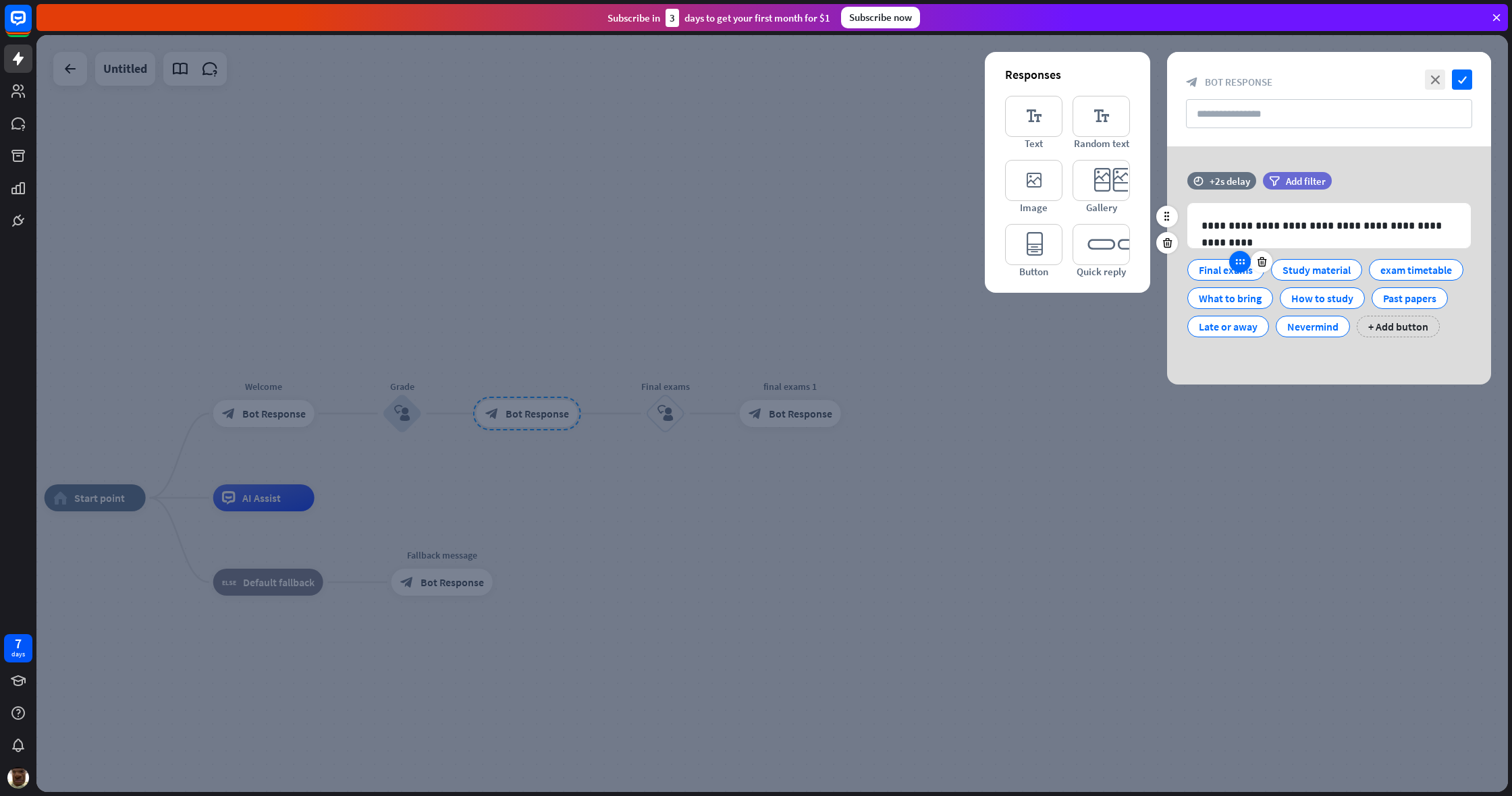
drag, startPoint x: 1228, startPoint y: 269, endPoint x: 1249, endPoint y: 263, distance: 21.8
click at [893, 263] on div "Final exams" at bounding box center [1225, 270] width 76 height 22
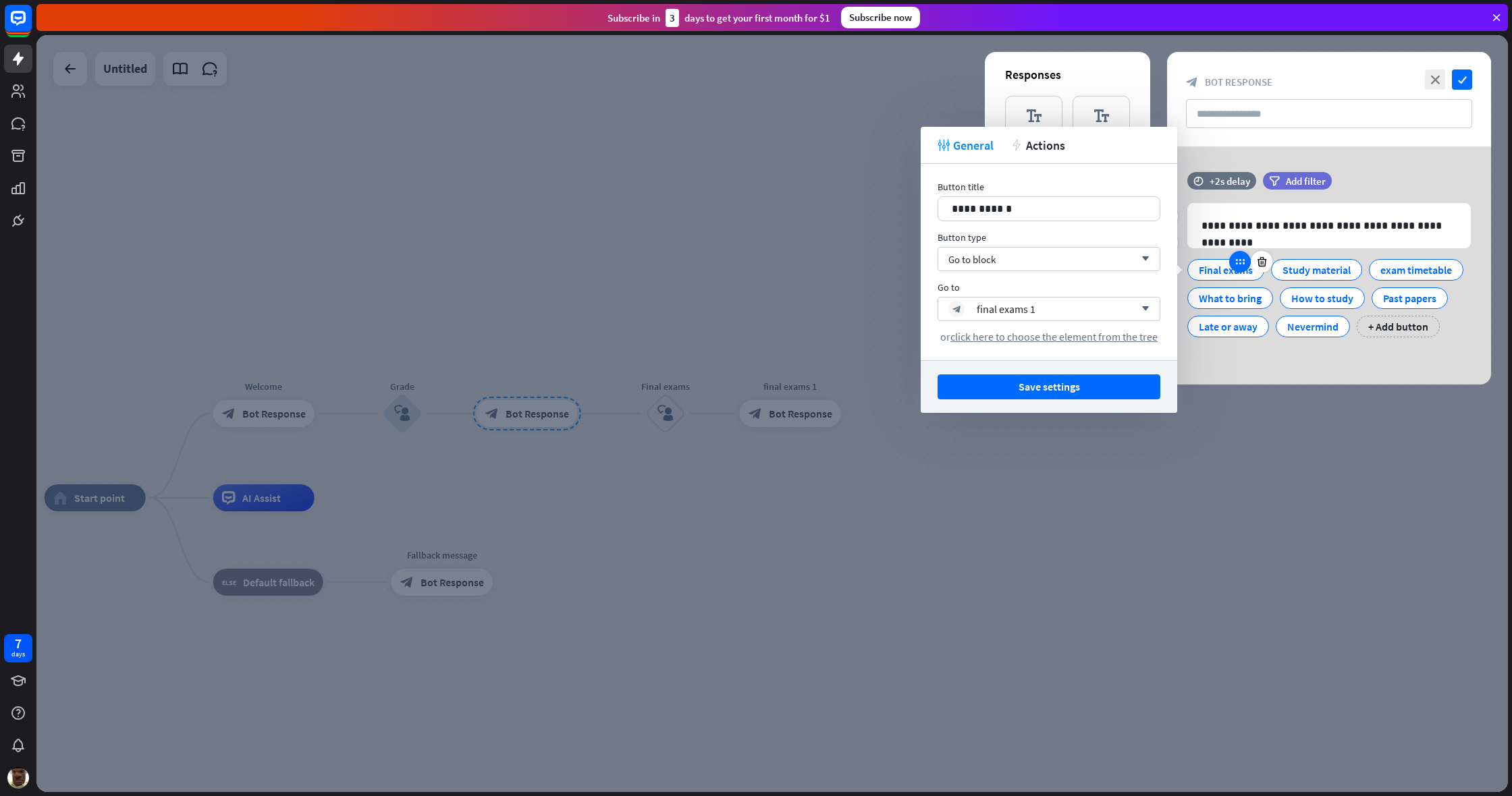
click at [893, 263] on div at bounding box center [1240, 262] width 22 height 22
click at [893, 264] on icon at bounding box center [1239, 261] width 12 height 12
drag, startPoint x: 1062, startPoint y: 386, endPoint x: 1103, endPoint y: 392, distance: 41.4
click at [893, 386] on button "Save settings" at bounding box center [1048, 387] width 222 height 25
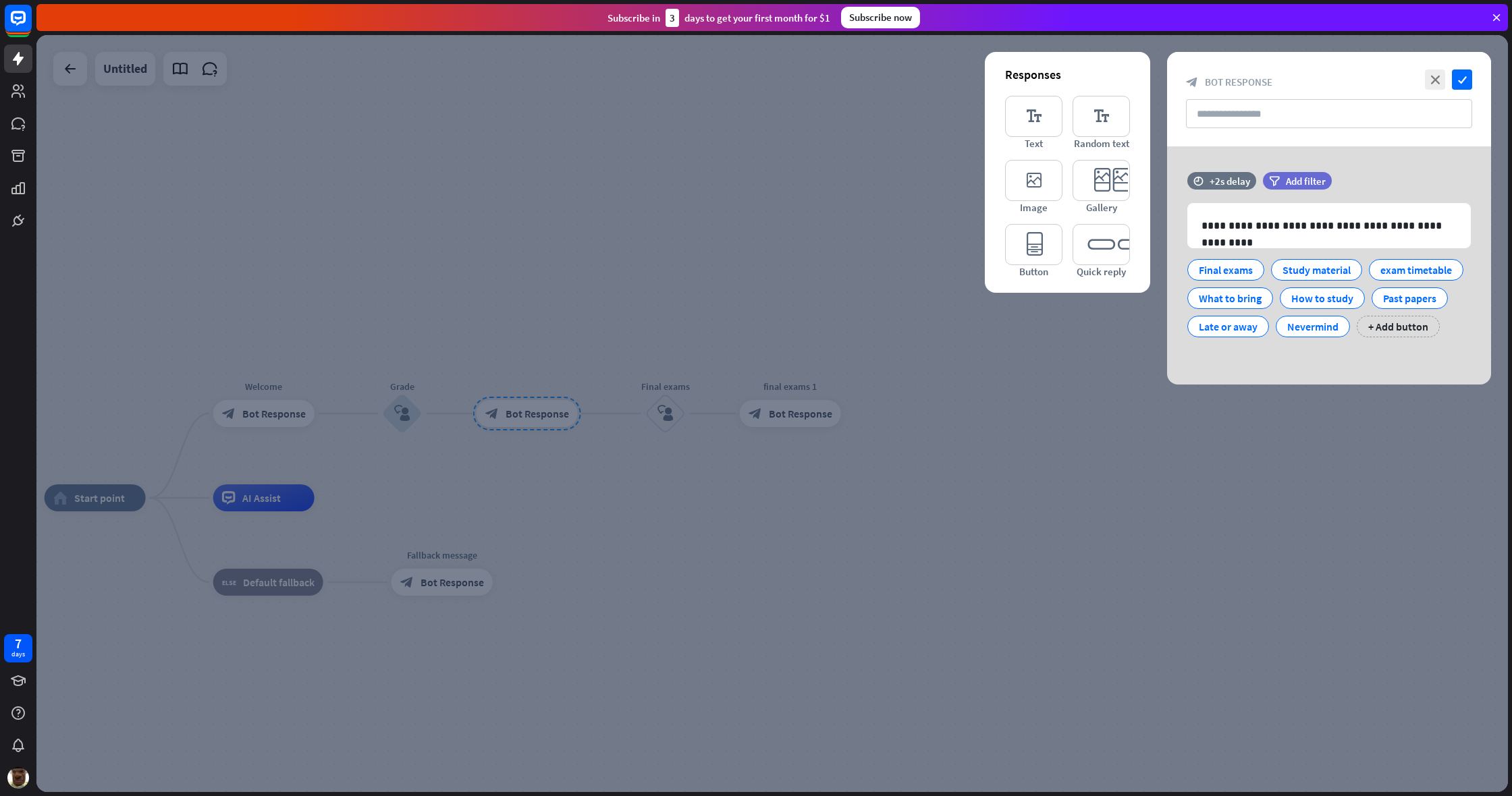
click at [893, 600] on div at bounding box center [771, 413] width 1472 height 756
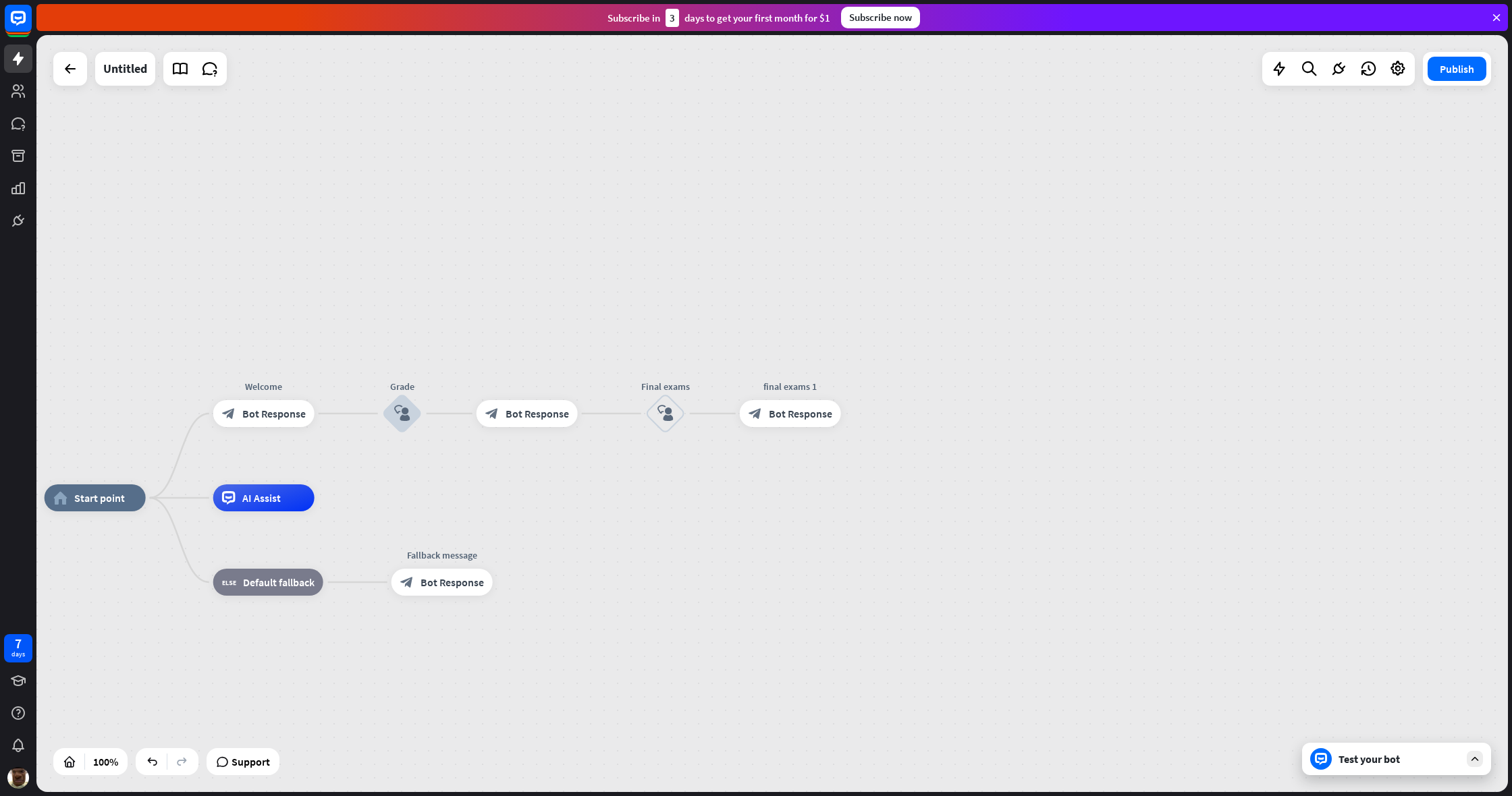
click at [893, 600] on div "Test your bot" at bounding box center [1397, 759] width 189 height 32
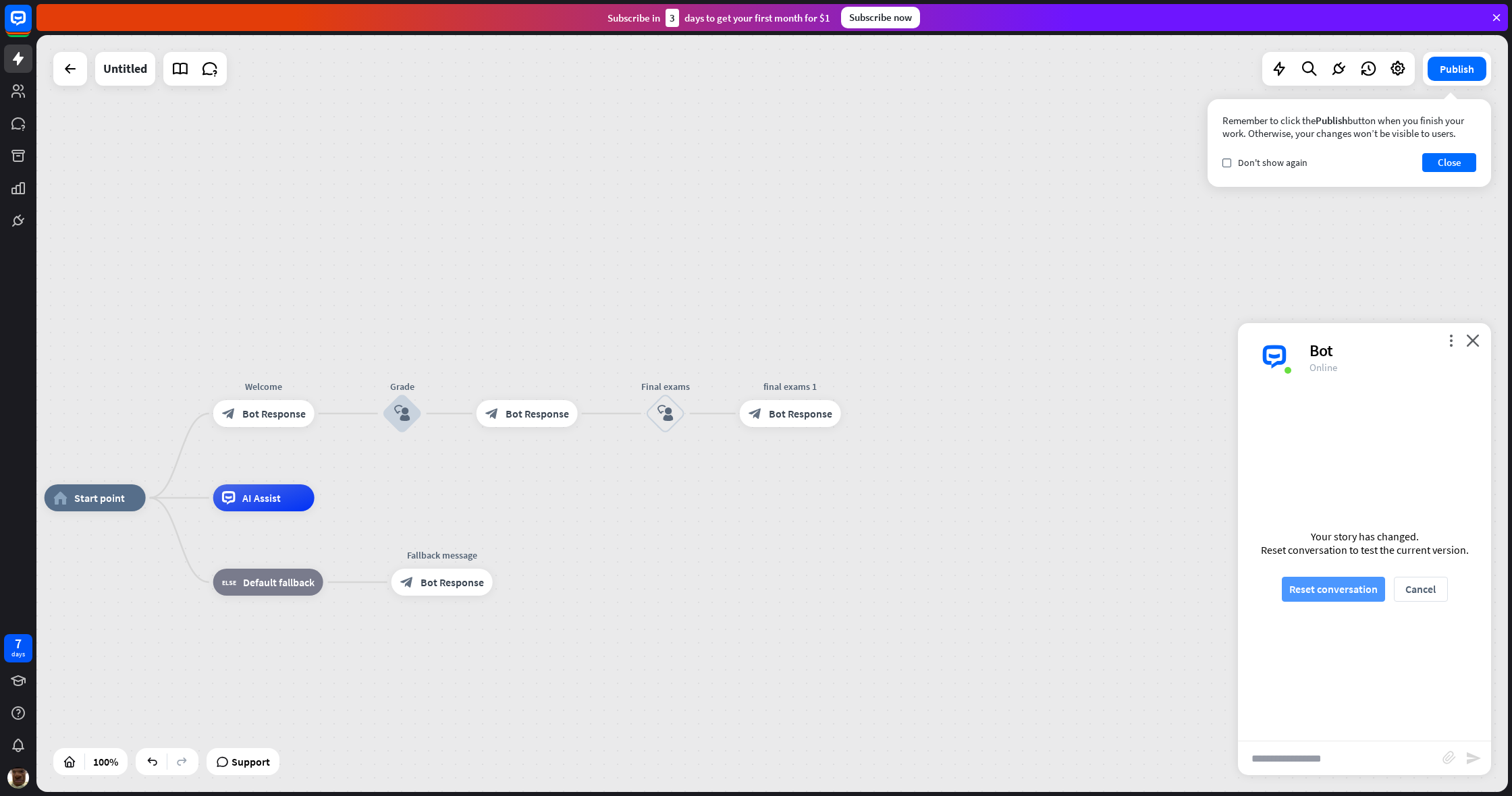
click at [893, 595] on button "Reset conversation" at bounding box center [1333, 589] width 104 height 25
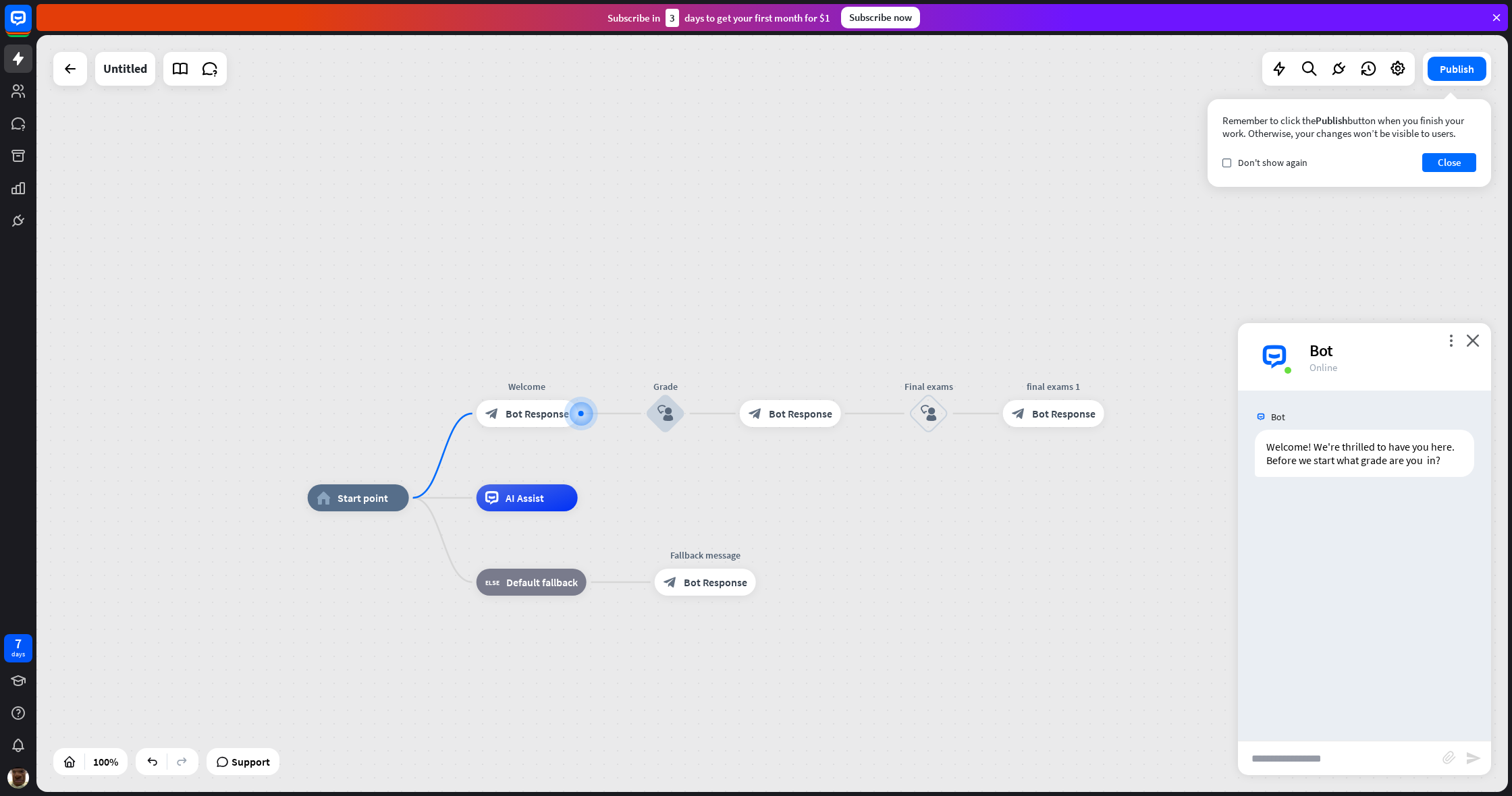
click at [893, 600] on input "text" at bounding box center [1339, 757] width 204 height 33
type input "*"
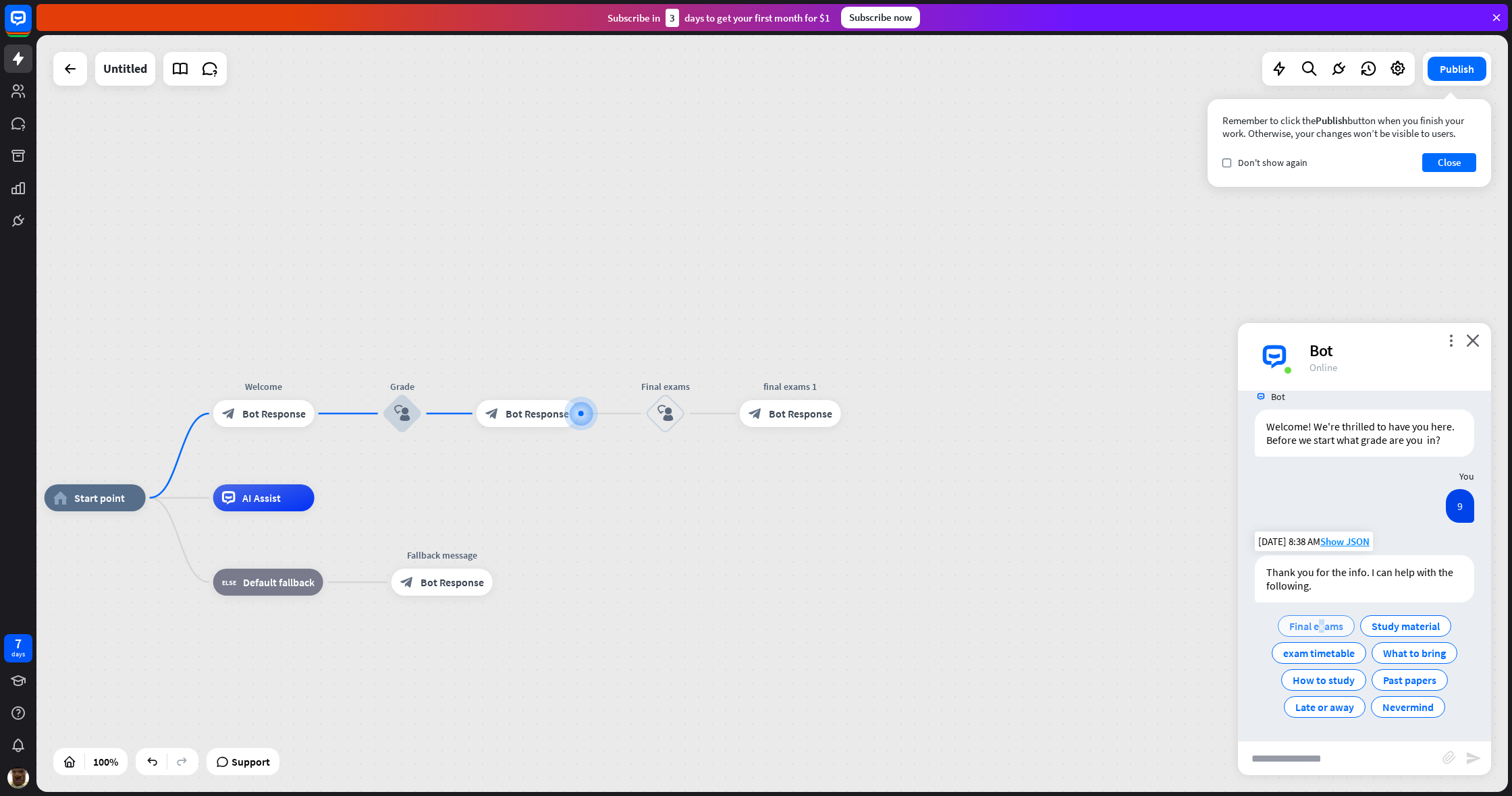
click at [893, 600] on span "Final exams" at bounding box center [1316, 625] width 54 height 13
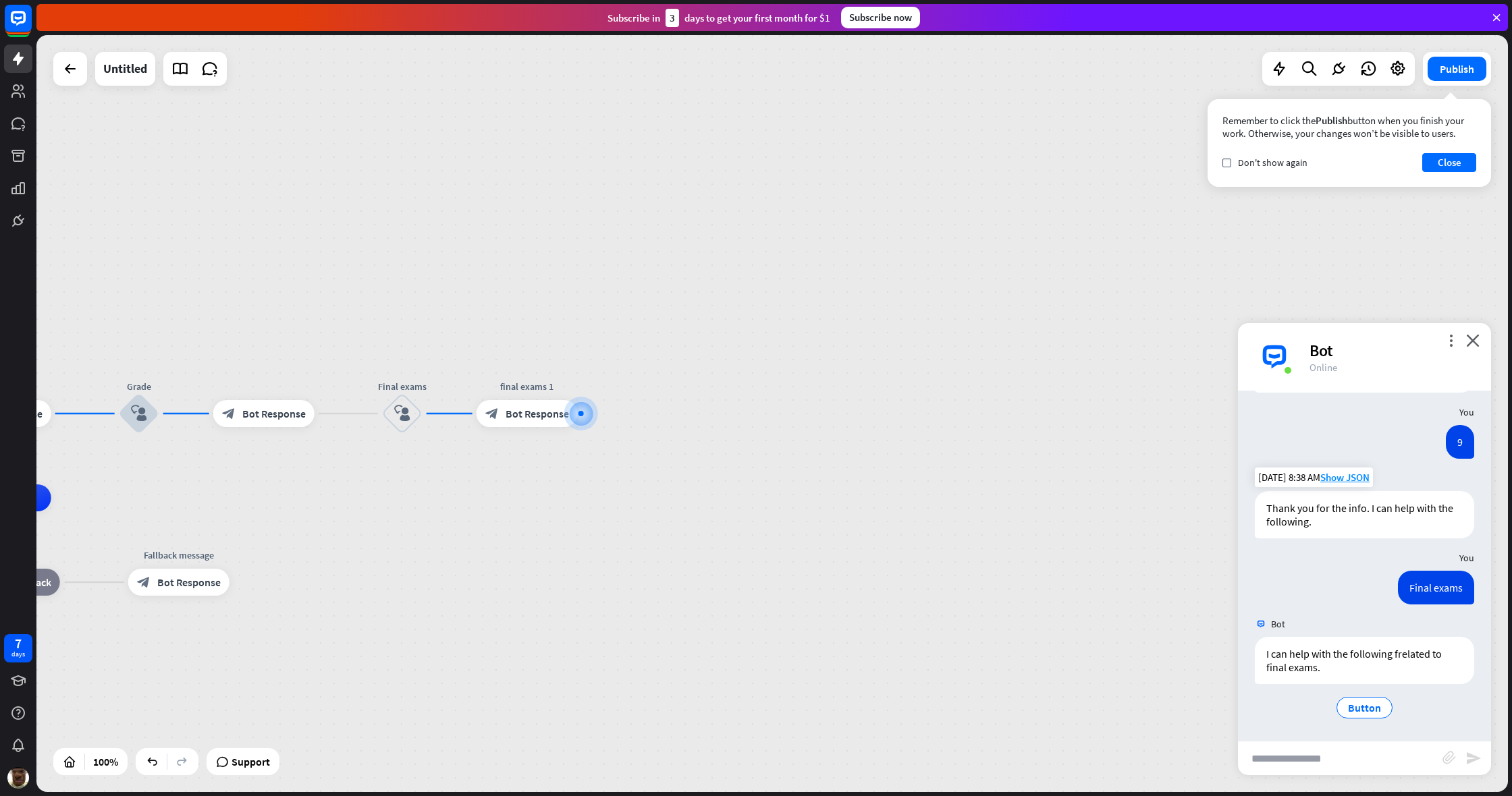
scroll to position [85, 0]
click at [506, 422] on div "block_bot_response Bot Response" at bounding box center [526, 414] width 101 height 27
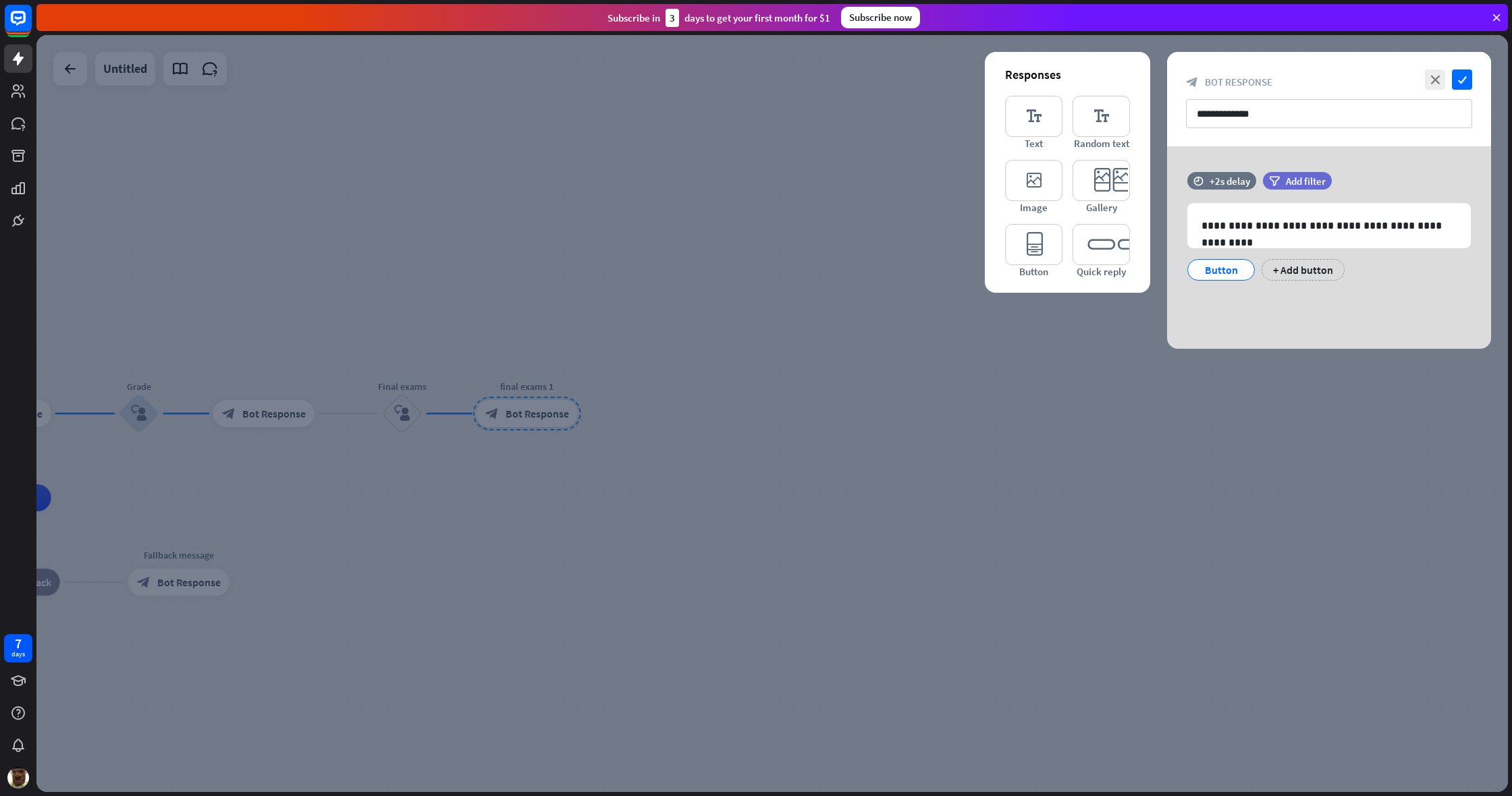
drag, startPoint x: 1332, startPoint y: 228, endPoint x: 1328, endPoint y: 362, distance: 134.1
click at [893, 271] on div "**********" at bounding box center [1328, 242] width 284 height 77
drag, startPoint x: 1332, startPoint y: 225, endPoint x: 1329, endPoint y: 244, distance: 19.2
click at [893, 228] on p "**********" at bounding box center [1328, 225] width 255 height 17
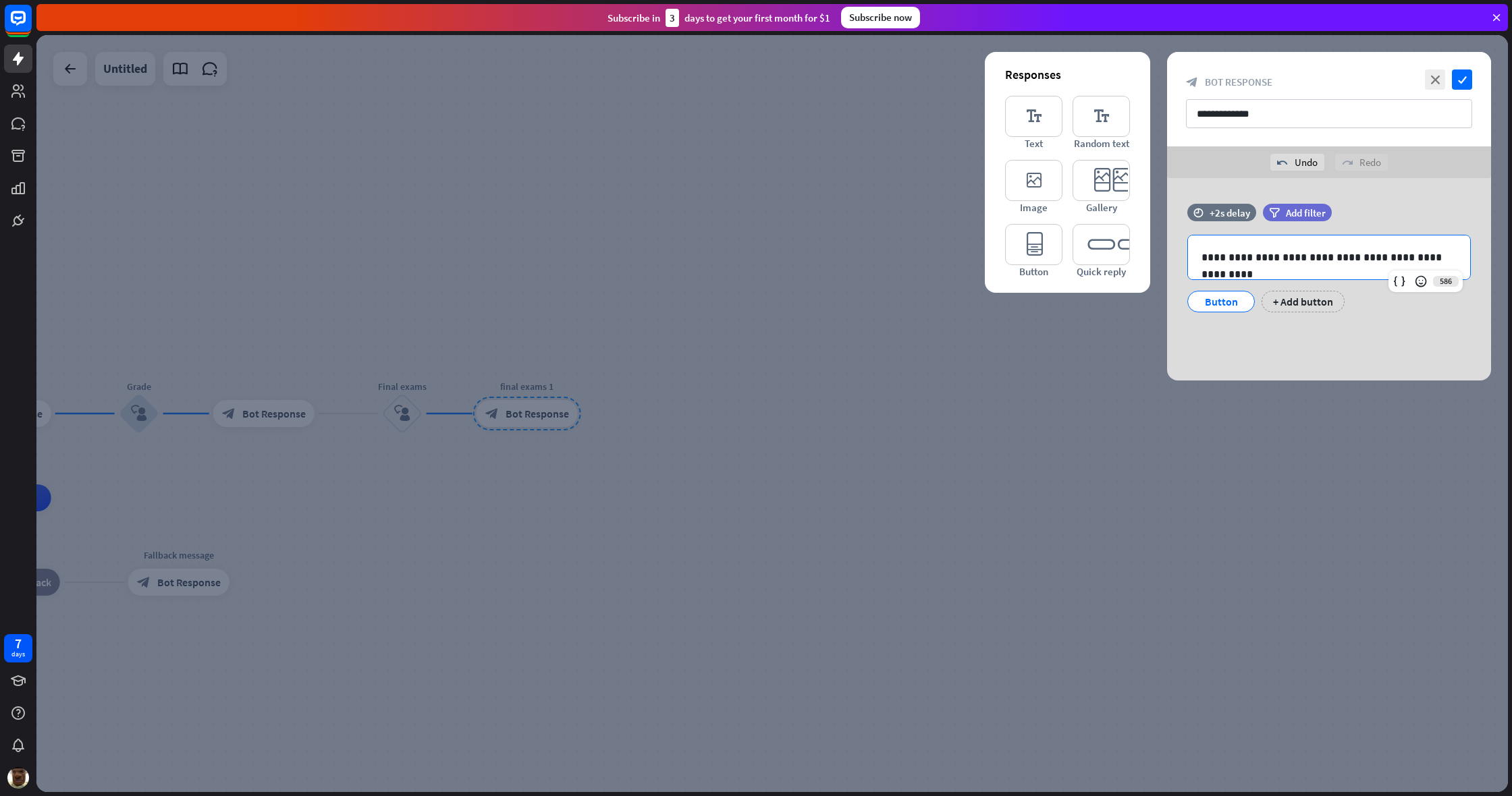
click at [893, 79] on div "close check" at bounding box center [1446, 79] width 50 height 20
click at [893, 79] on icon "close" at bounding box center [1435, 79] width 20 height 20
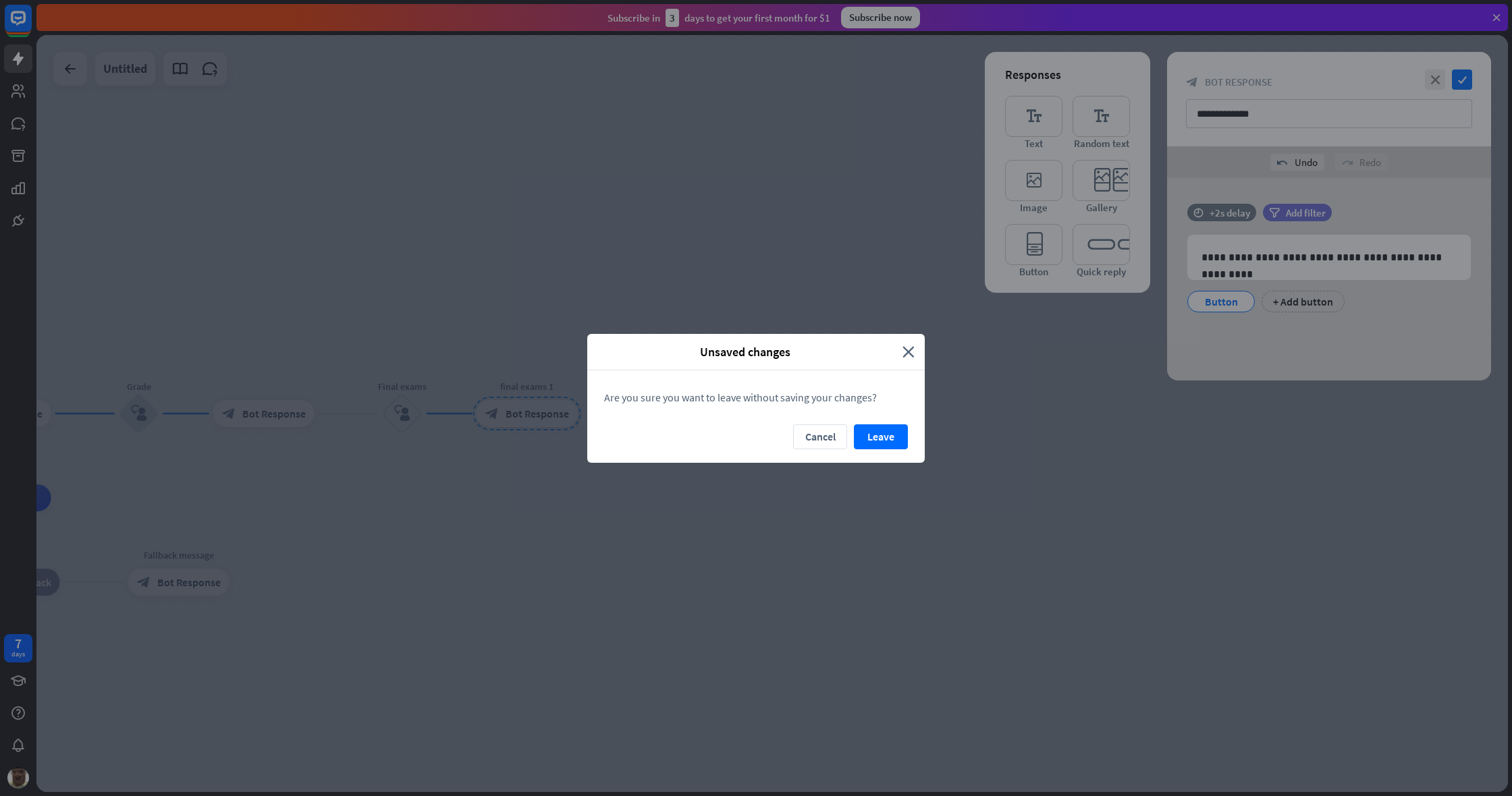
click at [893, 354] on div "Unsaved changes close" at bounding box center [755, 352] width 338 height 36
click at [893, 346] on icon "close" at bounding box center [908, 351] width 12 height 15
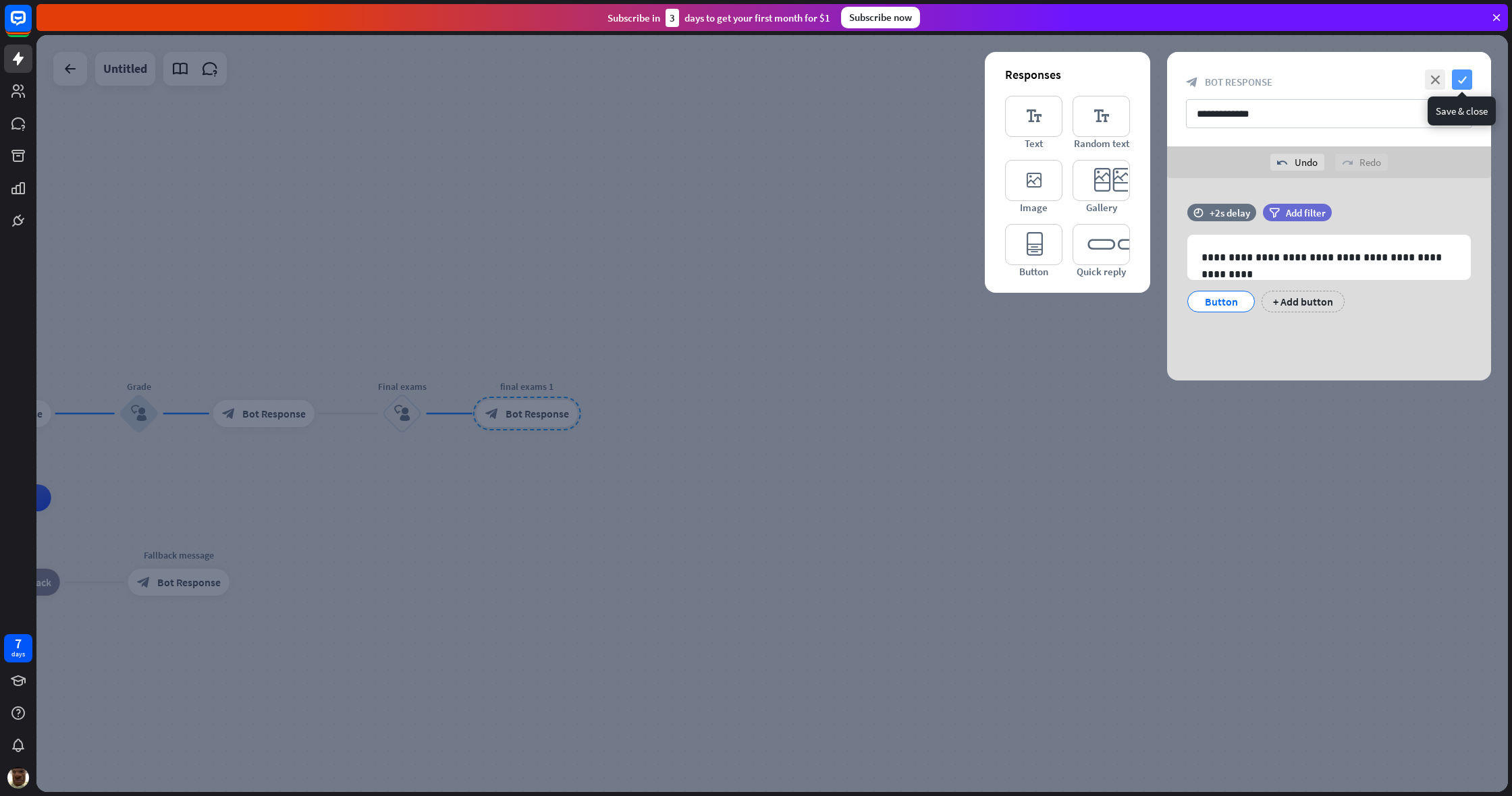
click at [893, 81] on icon "check" at bounding box center [1462, 79] width 20 height 20
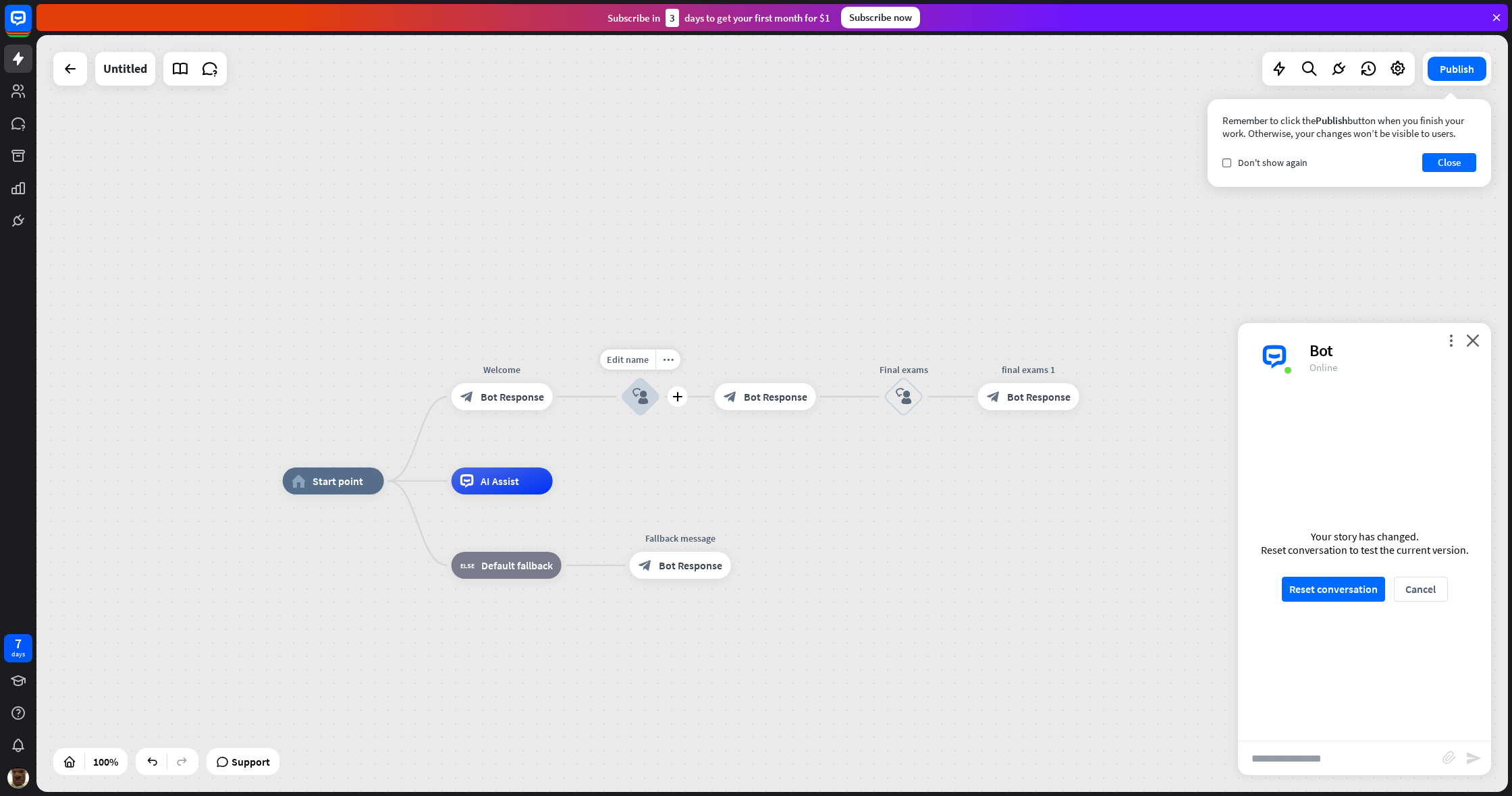
click at [634, 389] on icon "block_user_input" at bounding box center [641, 397] width 16 height 16
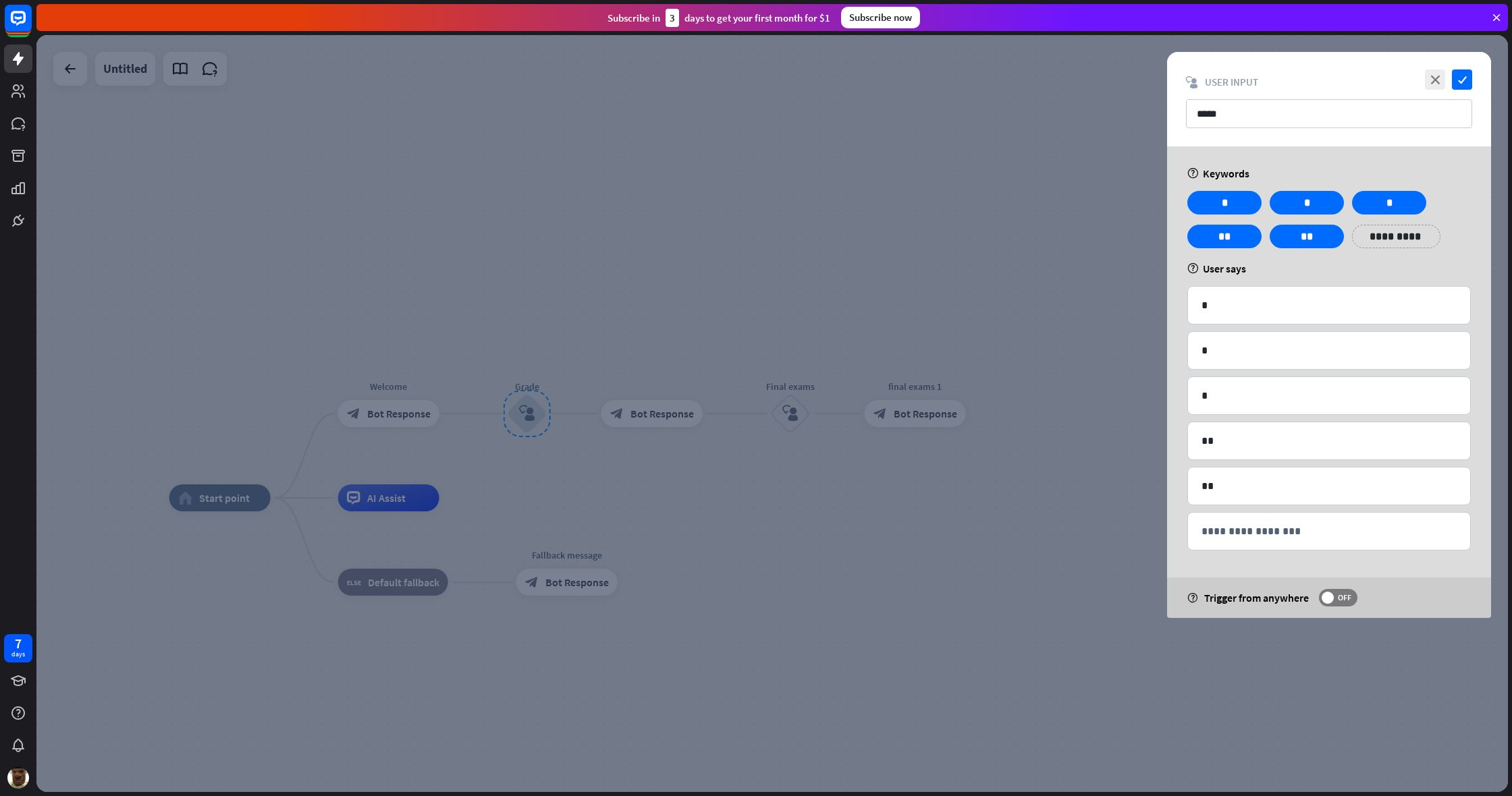
click at [627, 398] on div at bounding box center [771, 413] width 1472 height 756
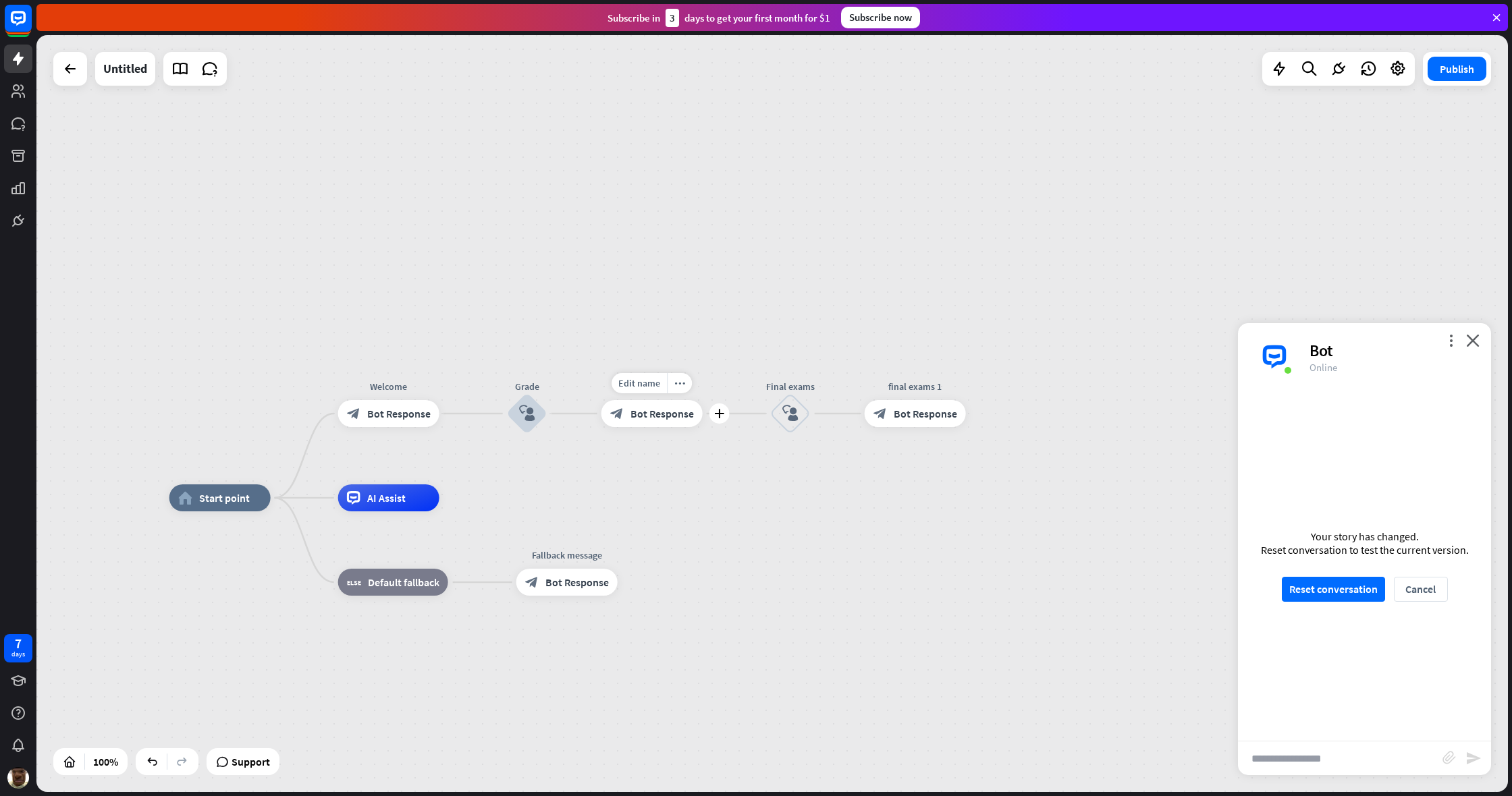
click at [669, 409] on span "Bot Response" at bounding box center [662, 413] width 63 height 13
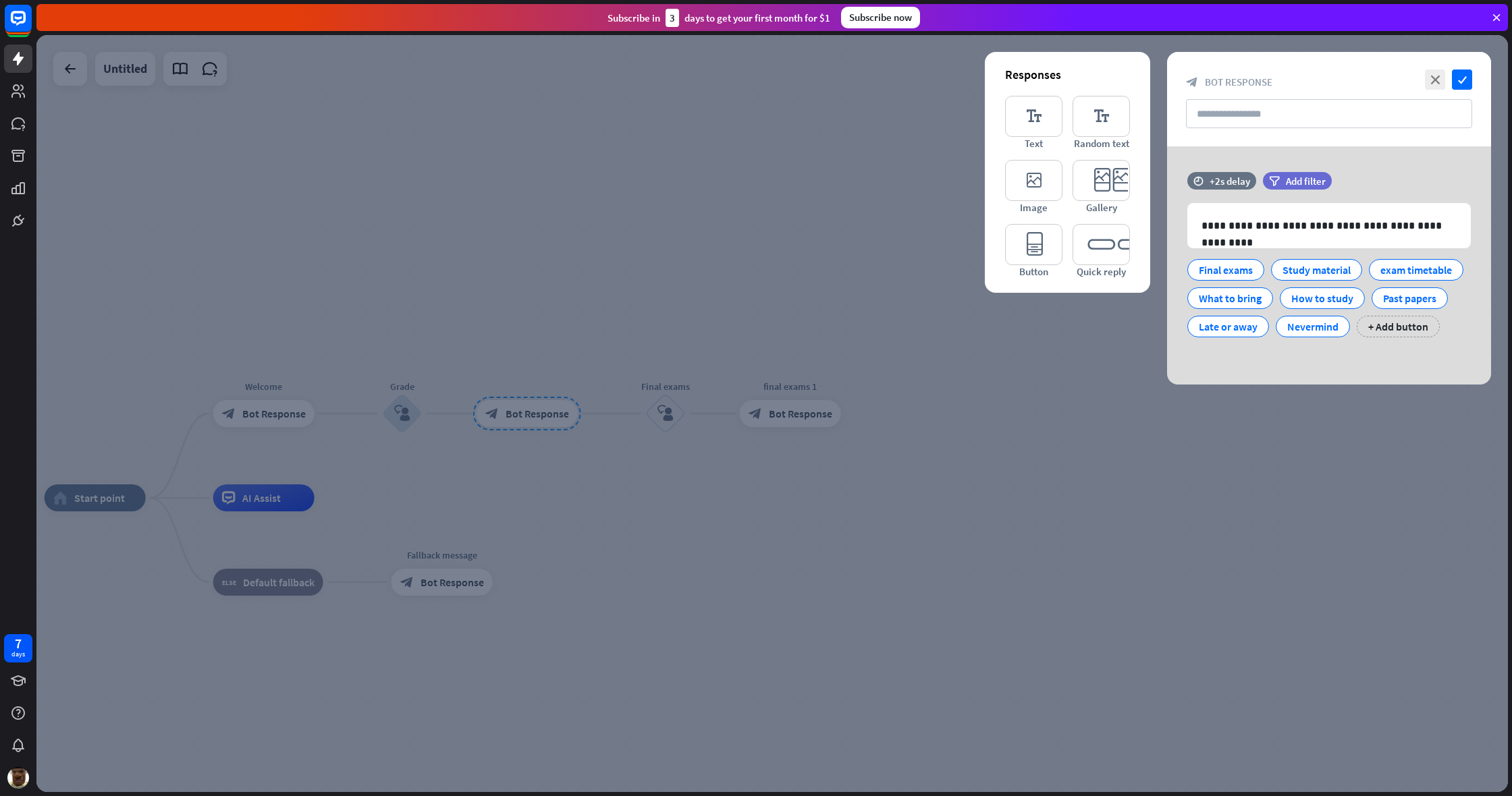
click at [893, 426] on div at bounding box center [771, 413] width 1472 height 756
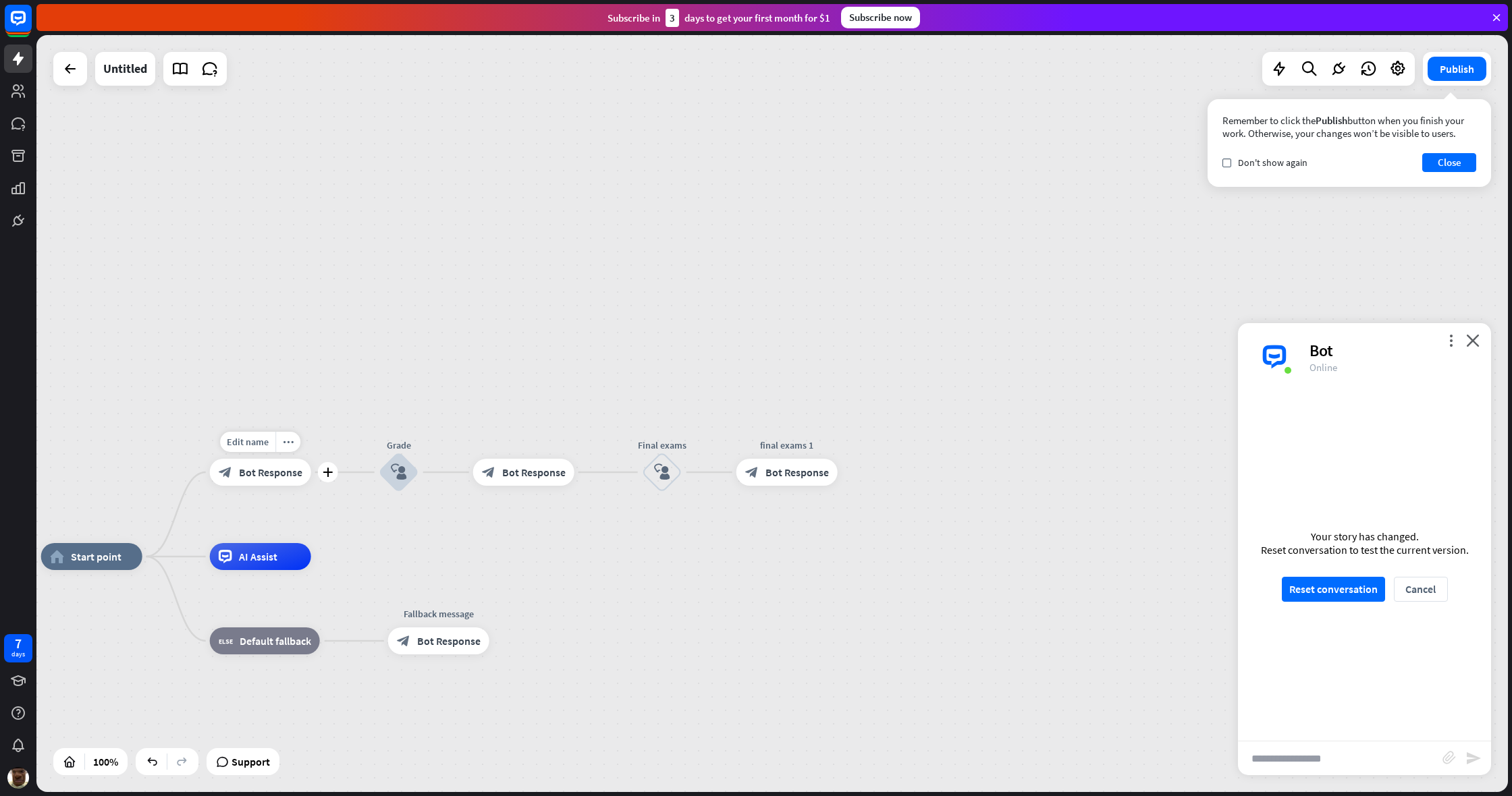
click at [294, 484] on div "block_bot_response Bot Response" at bounding box center [260, 472] width 101 height 27
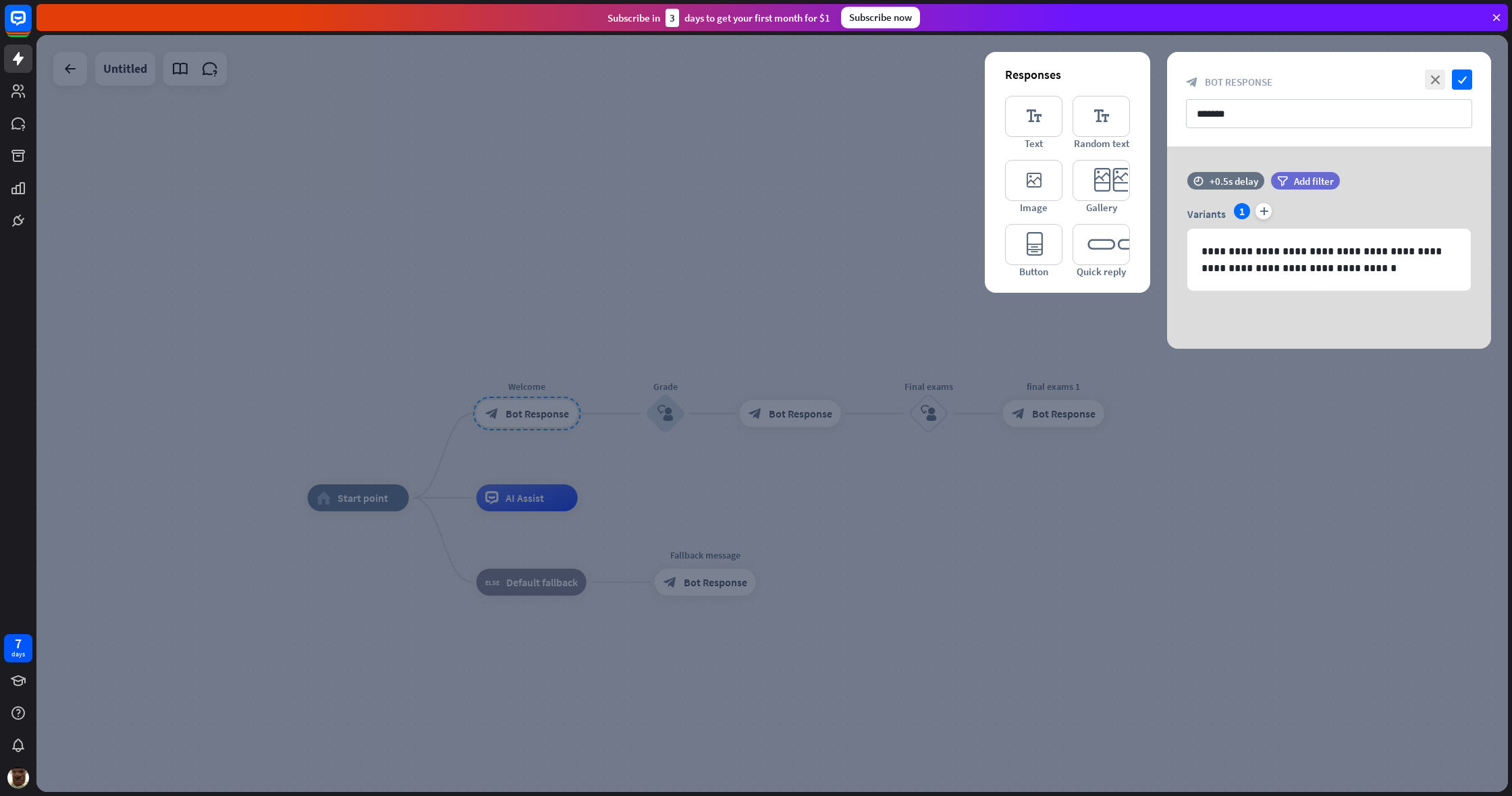
drag, startPoint x: 570, startPoint y: 425, endPoint x: 662, endPoint y: 411, distance: 93.1
click at [578, 423] on div at bounding box center [771, 413] width 1472 height 756
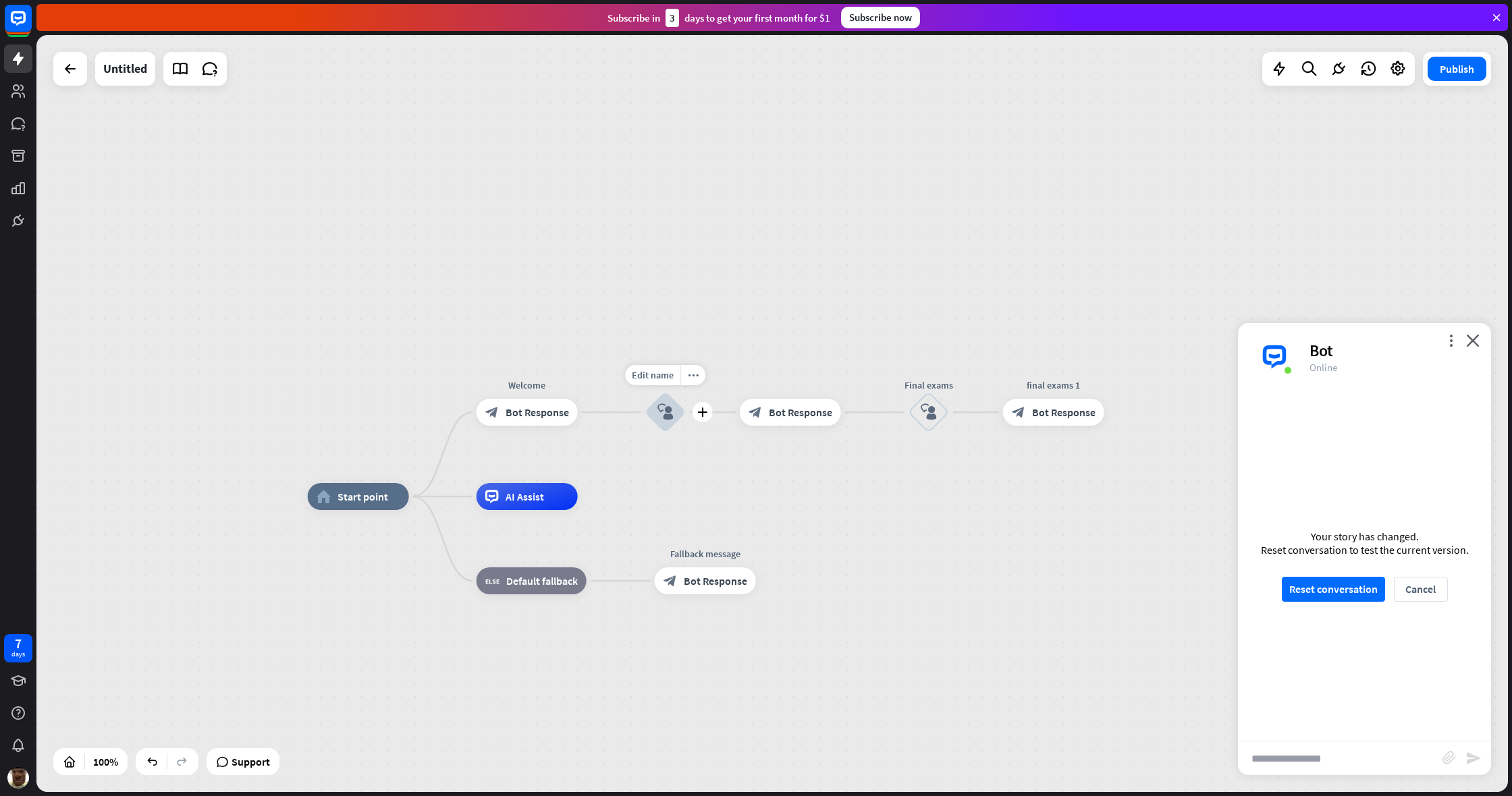
click at [659, 399] on div "block_user_input" at bounding box center [665, 412] width 40 height 40
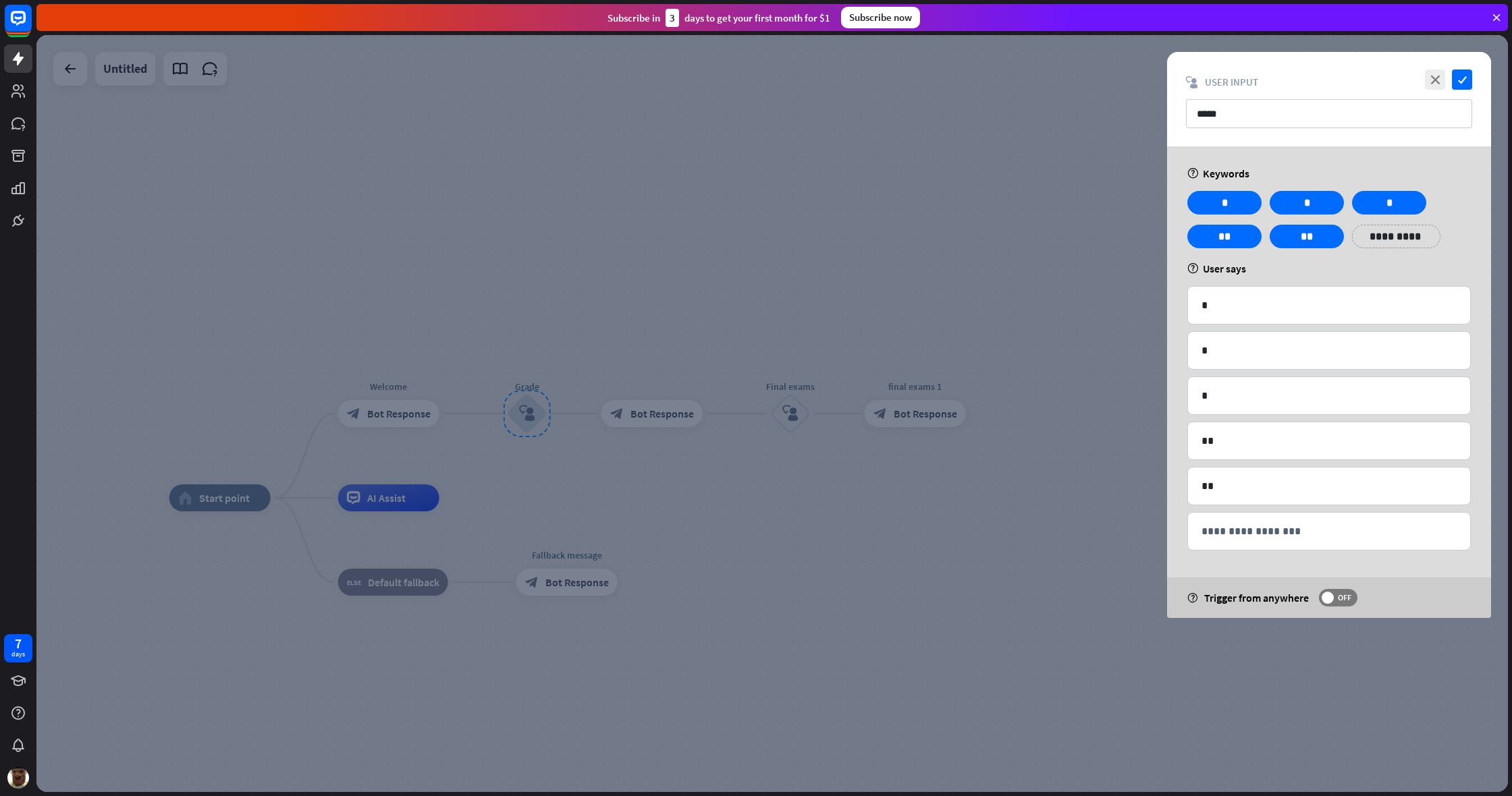
click at [893, 82] on div "home_2 Start point Welcome block_bot_response Bot Response Grade block_user_inp…" at bounding box center [773, 416] width 1475 height 761
click at [893, 80] on icon "check" at bounding box center [1462, 79] width 20 height 20
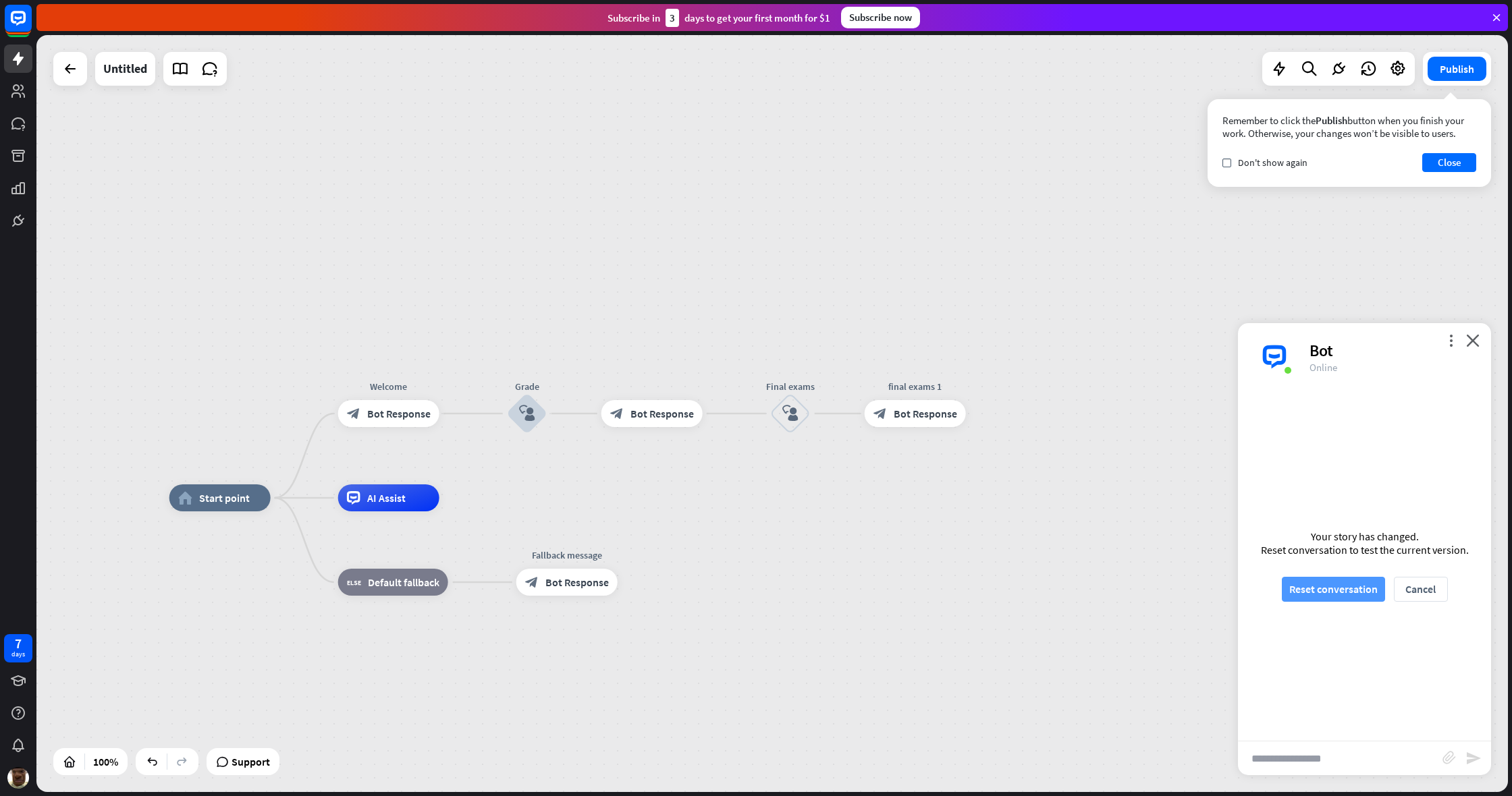
click at [893, 584] on button "Reset conversation" at bounding box center [1333, 589] width 104 height 25
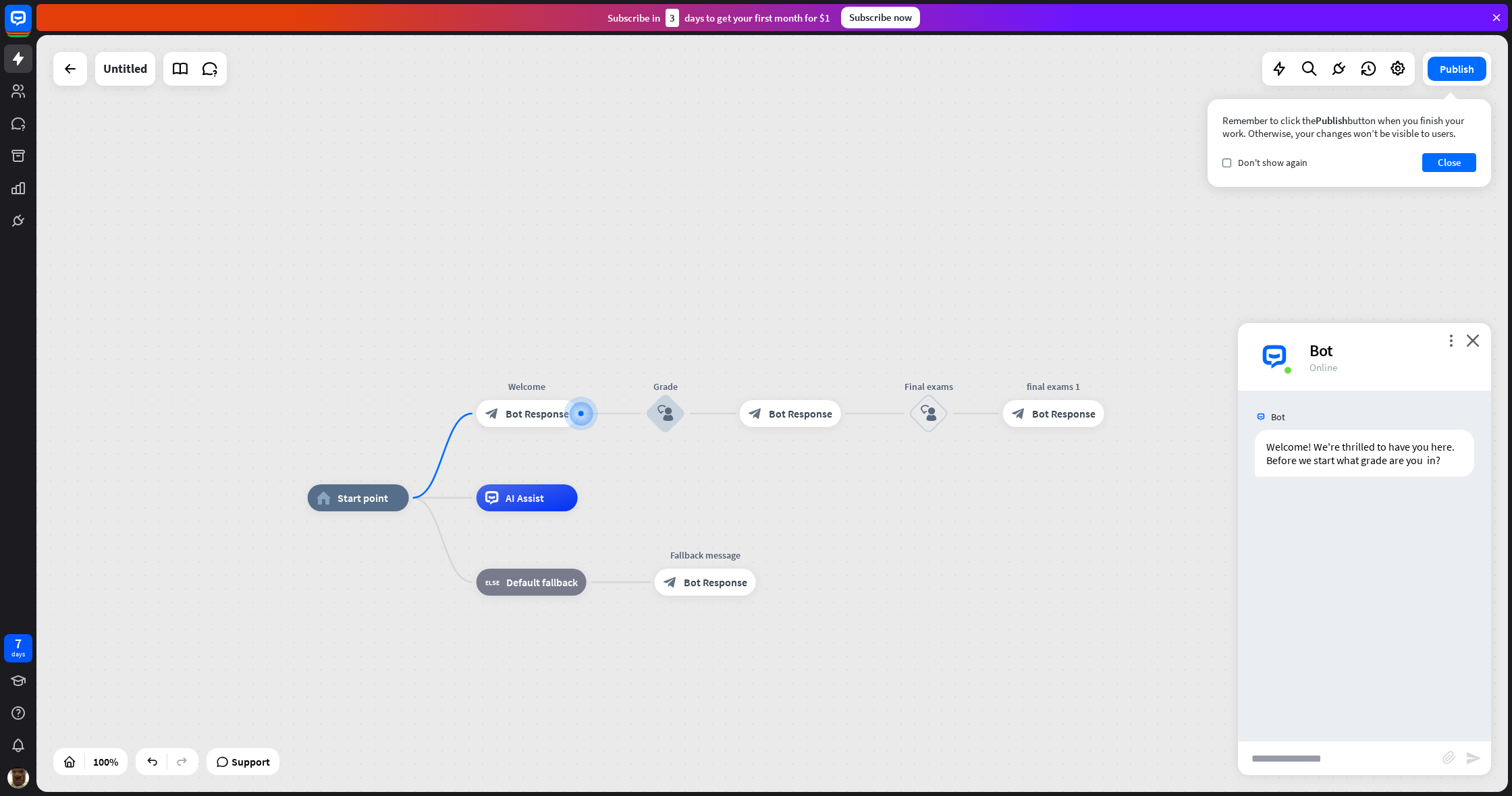
click at [893, 547] on div "Bot Welcome! We're thrilled to have you here. Before we start what grade are yo…" at bounding box center [1364, 565] width 253 height 350
click at [893, 600] on input "text" at bounding box center [1339, 757] width 204 height 33
type input "*"
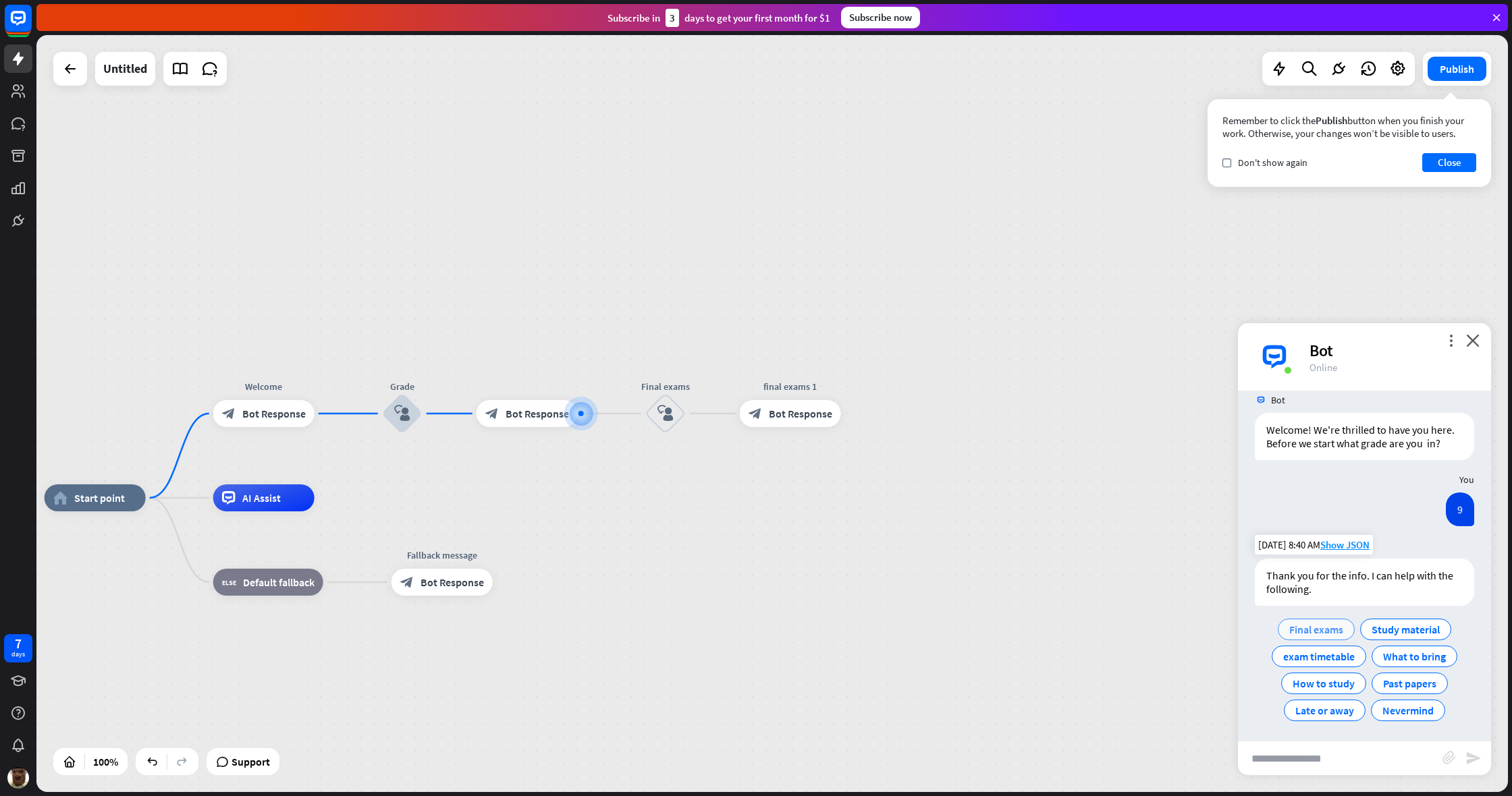
scroll to position [20, 0]
click at [893, 600] on div "Final exams" at bounding box center [1316, 626] width 76 height 22
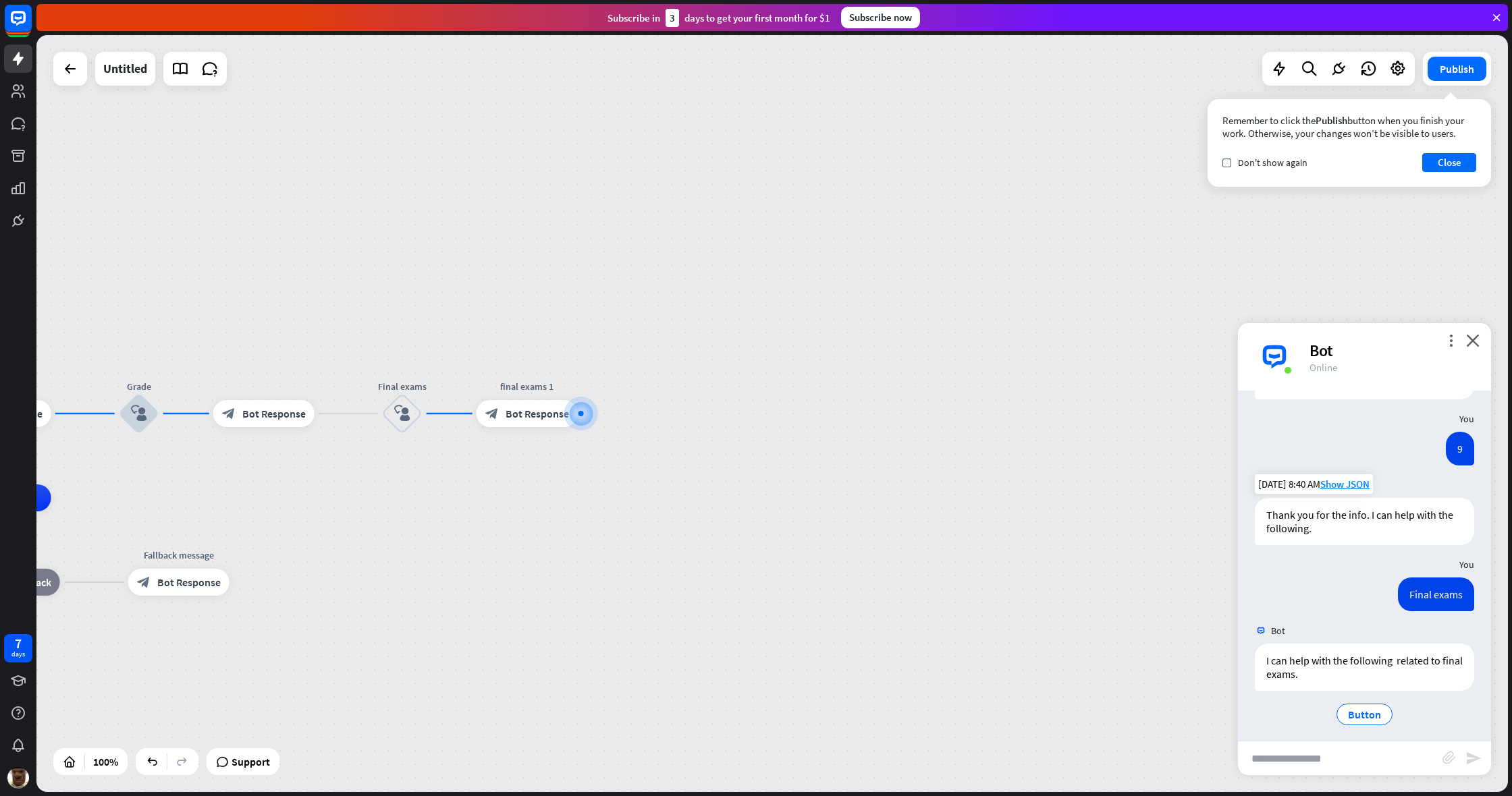
scroll to position [85, 0]
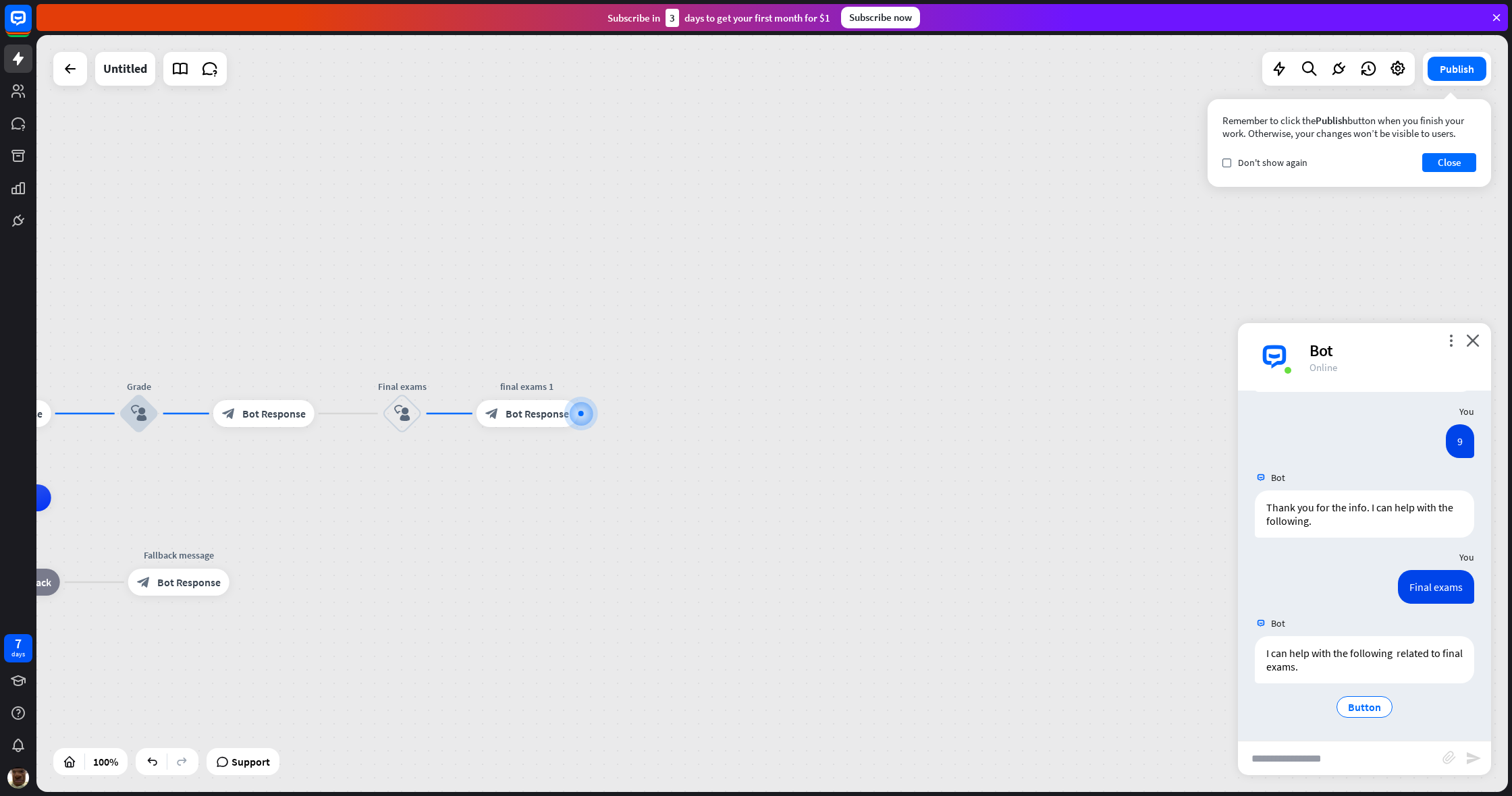
click at [893, 344] on icon "close" at bounding box center [1472, 340] width 14 height 13
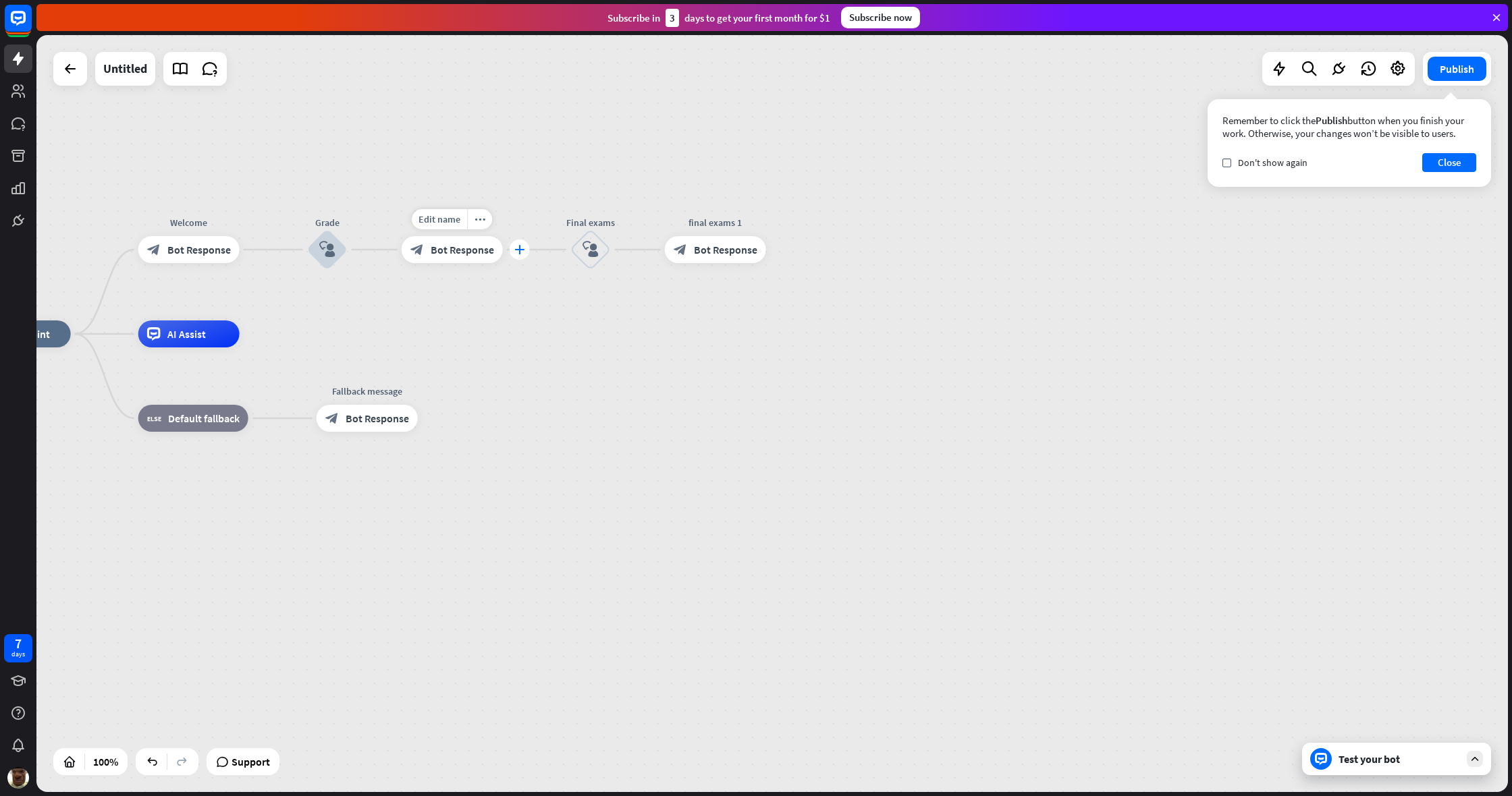
click at [521, 246] on icon "plus" at bounding box center [518, 249] width 10 height 9
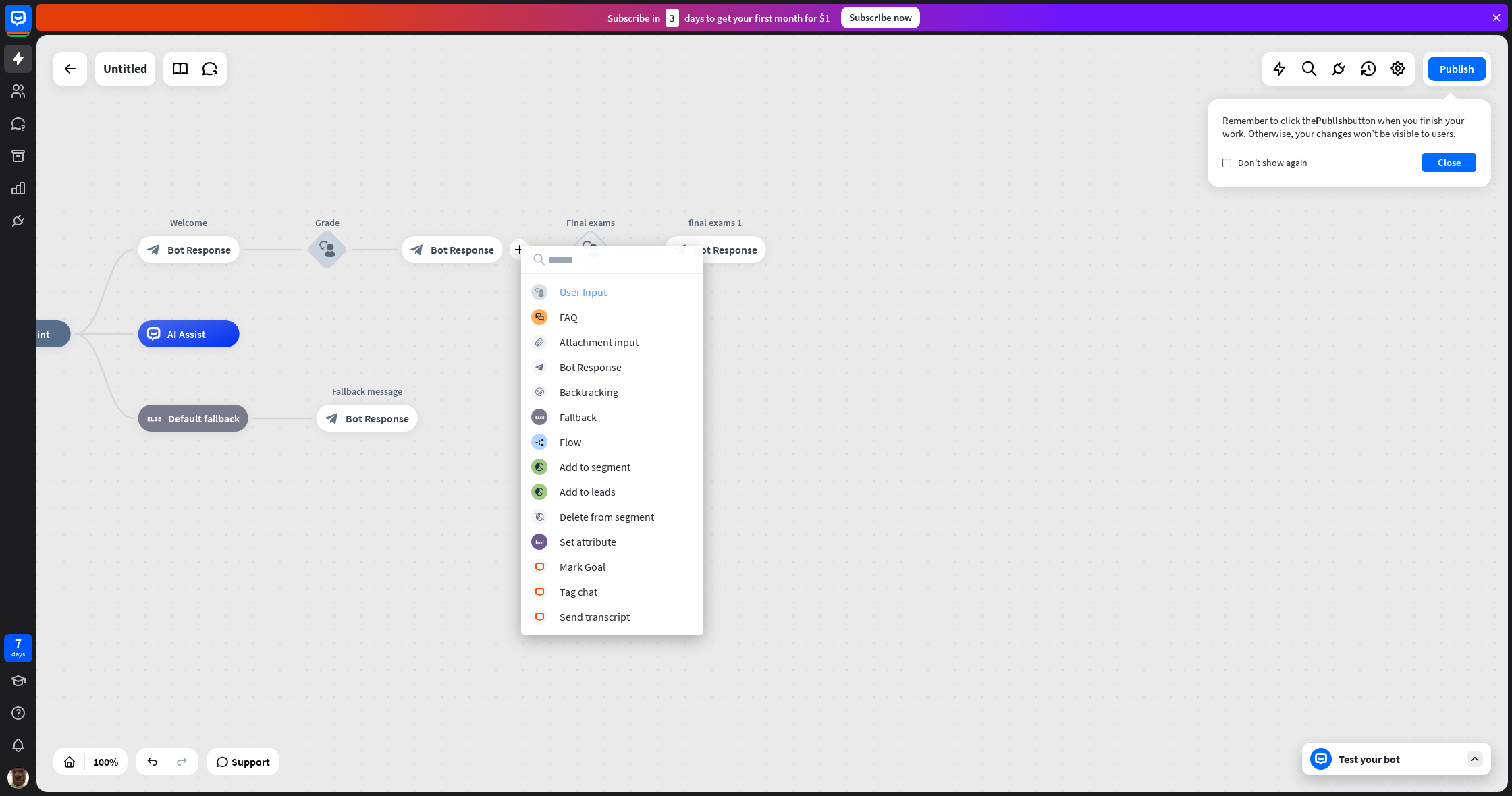
click at [548, 288] on div "block_user_input User Input" at bounding box center [612, 292] width 162 height 16
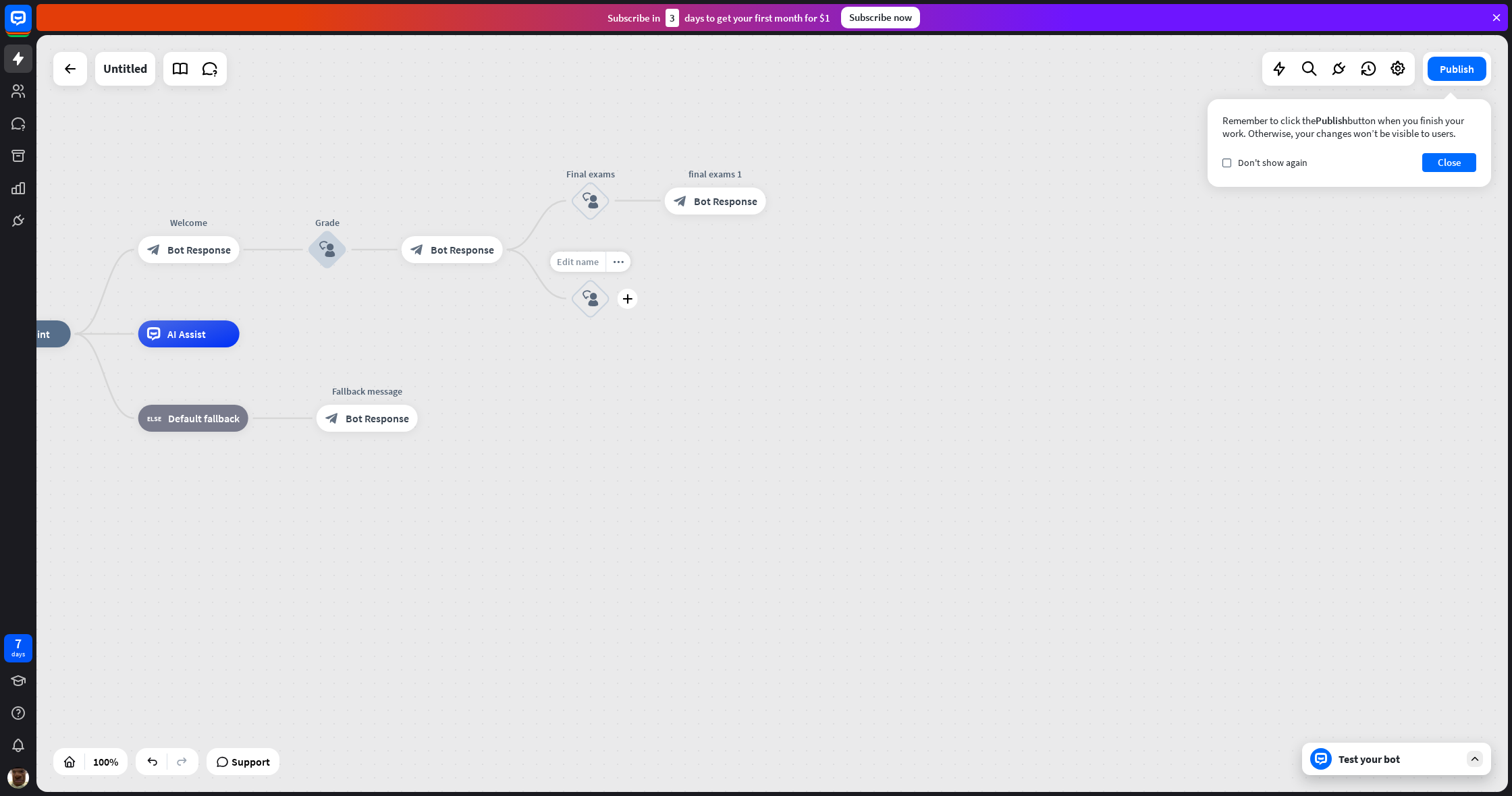
click at [603, 265] on div "Edit name" at bounding box center [577, 262] width 55 height 20
type input "**********"
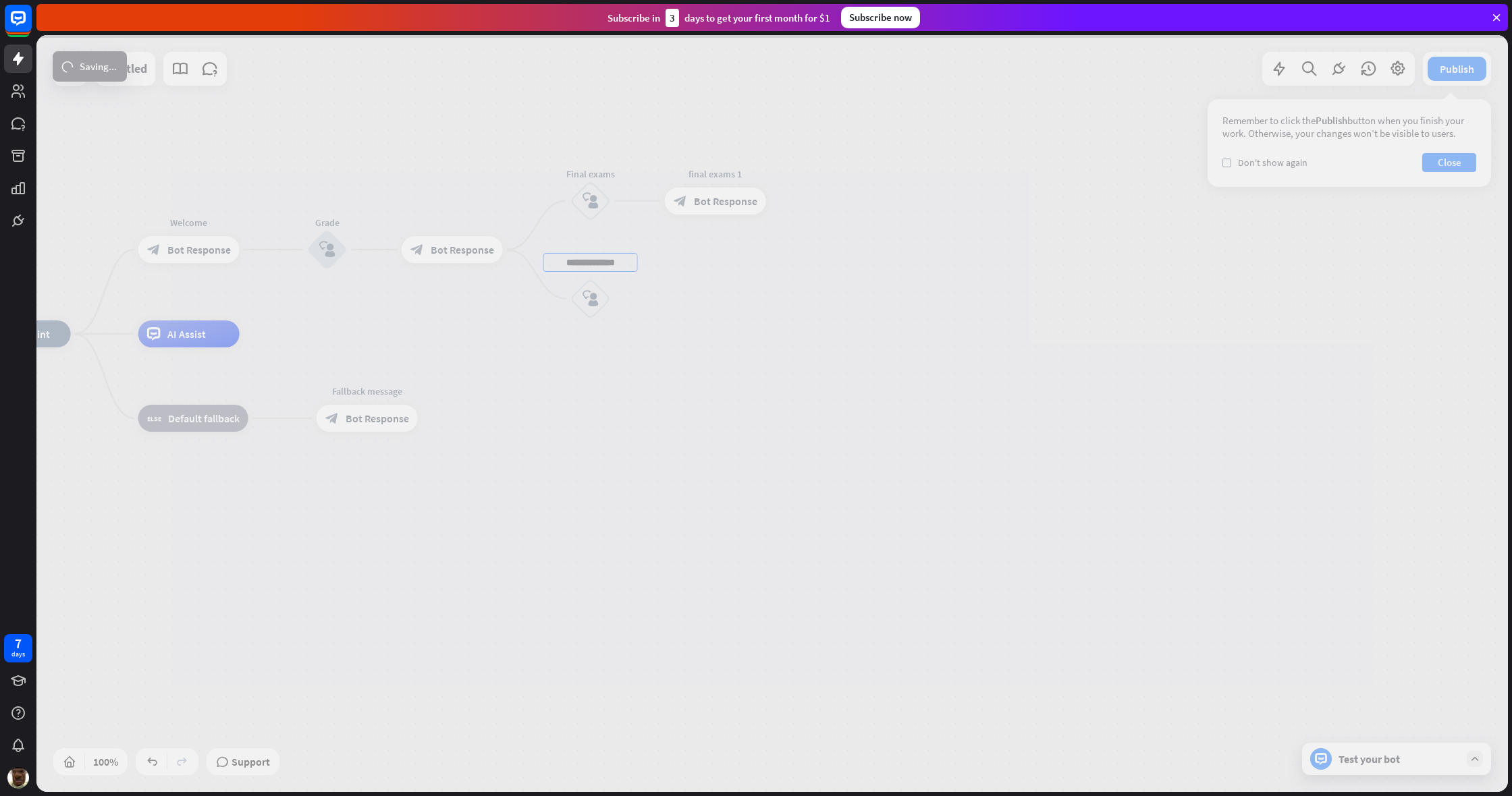
click at [832, 377] on div "**********" at bounding box center [771, 413] width 1472 height 756
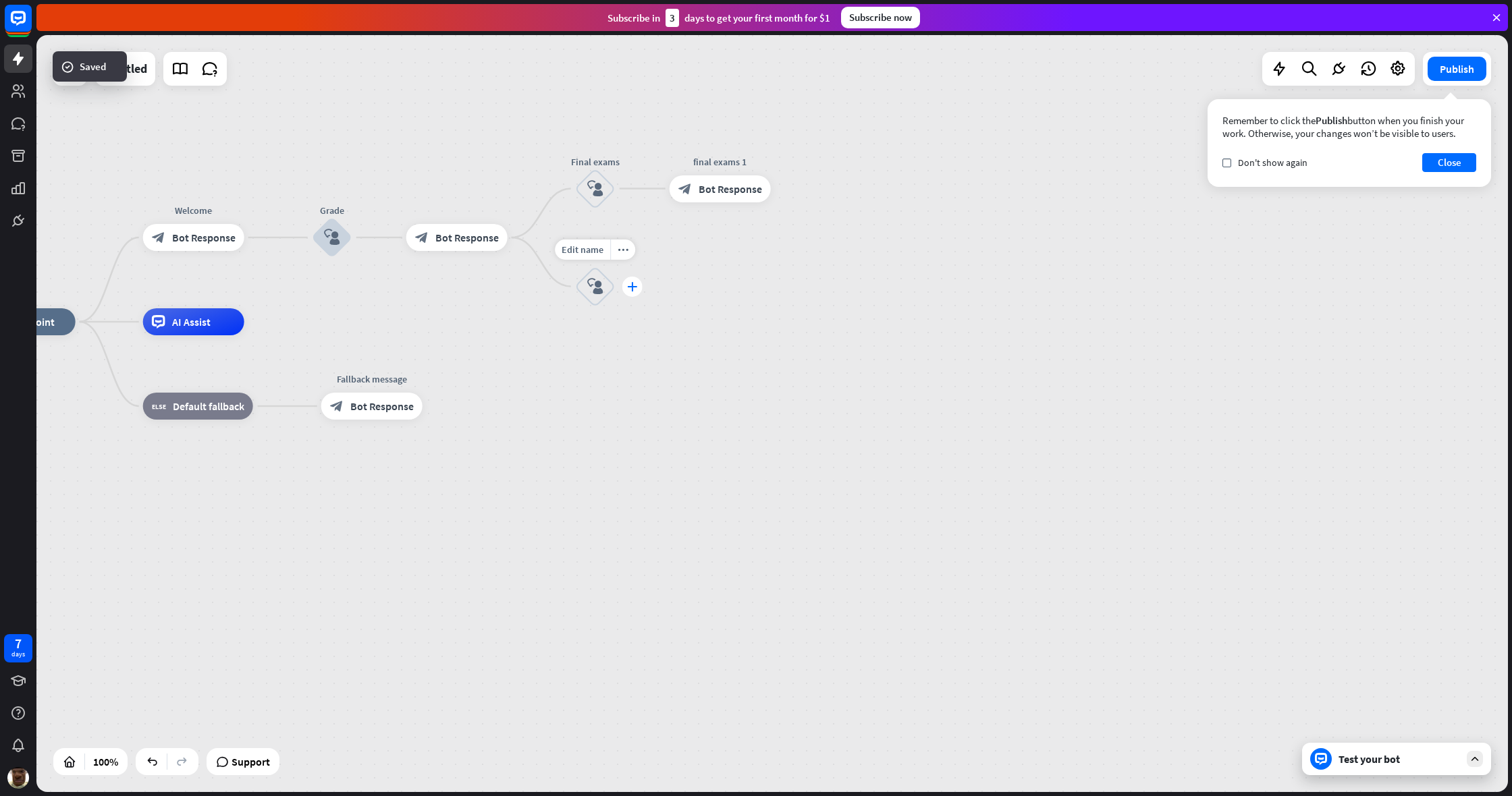
click at [631, 291] on icon "plus" at bounding box center [632, 286] width 10 height 9
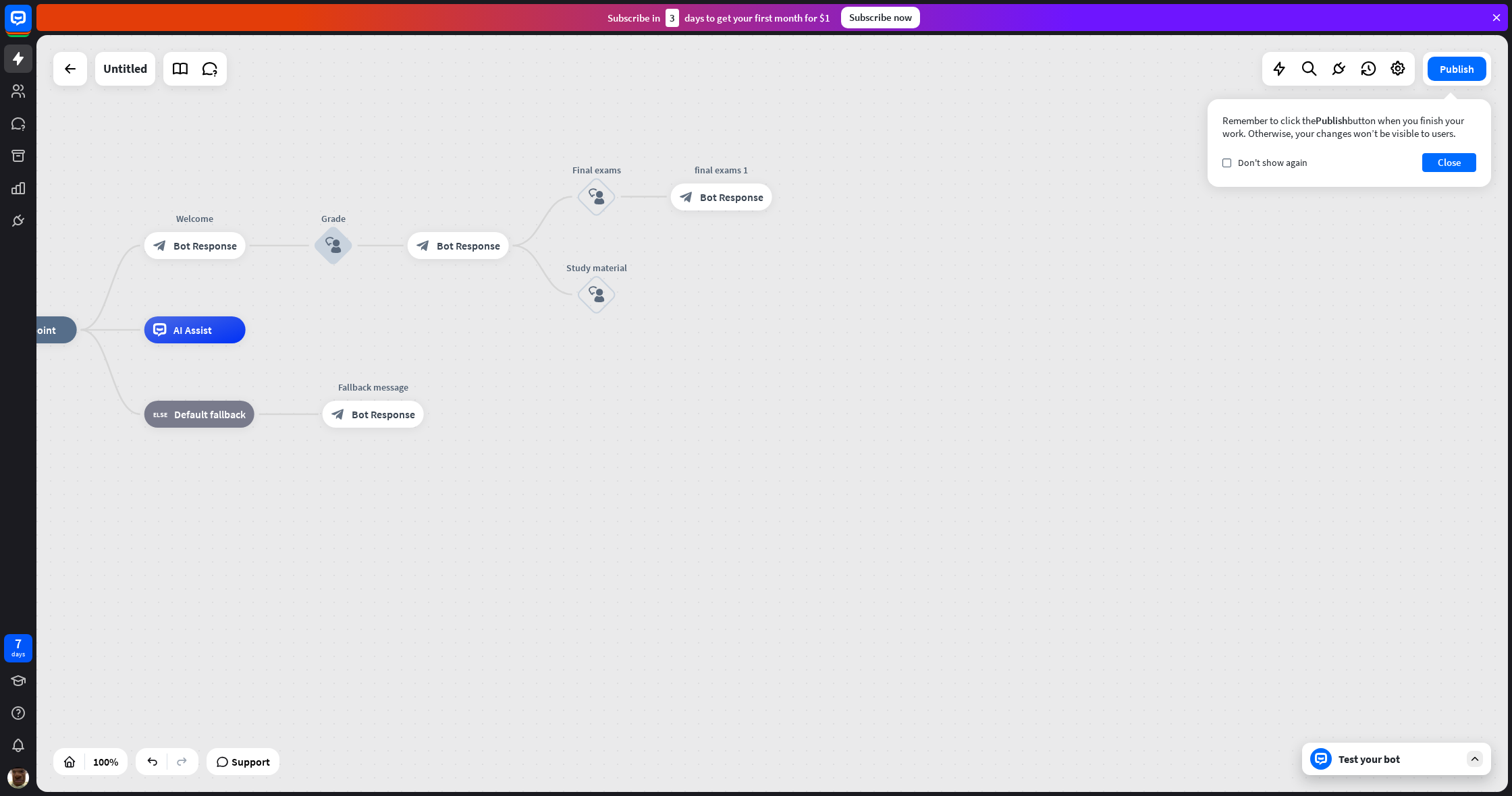
click at [645, 294] on div "home_2 Start point Welcome block_bot_response Bot Response Grade block_user_inp…" at bounding box center [771, 413] width 1472 height 756
click at [635, 298] on icon "plus" at bounding box center [633, 300] width 10 height 9
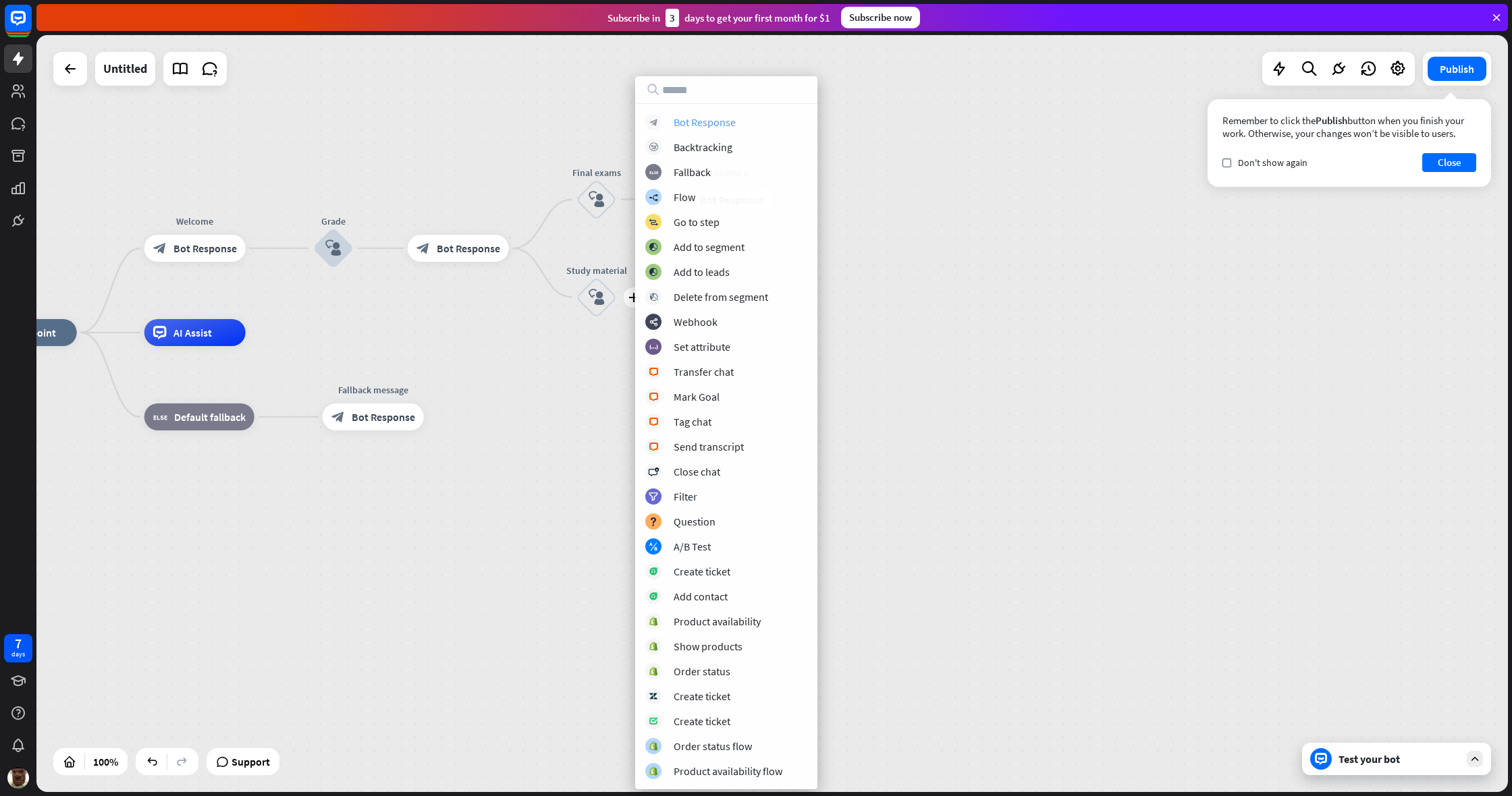
click at [722, 117] on div "Bot Response" at bounding box center [704, 121] width 62 height 13
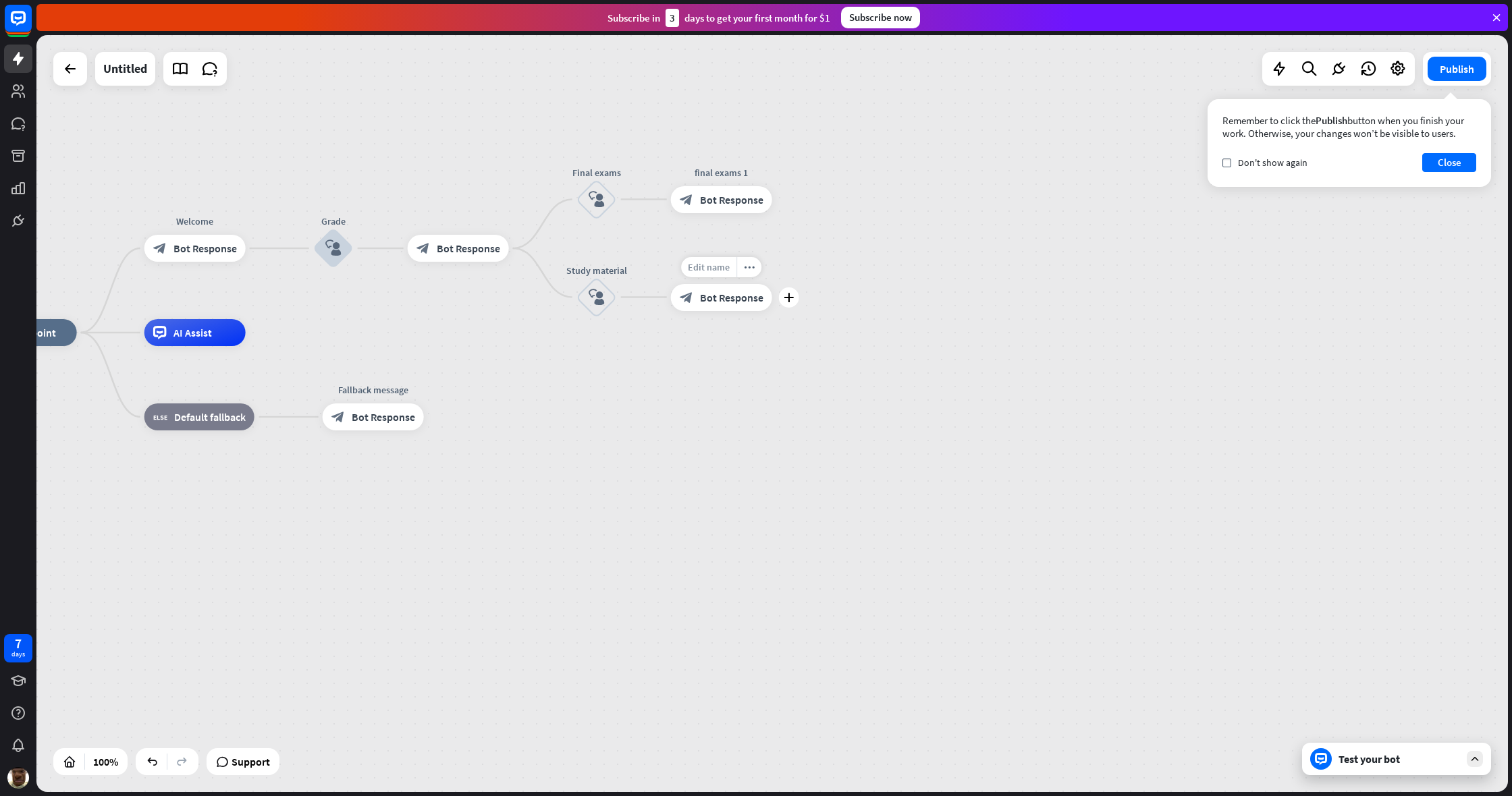
click at [719, 271] on span "Edit name" at bounding box center [708, 266] width 41 height 12
type input "**********"
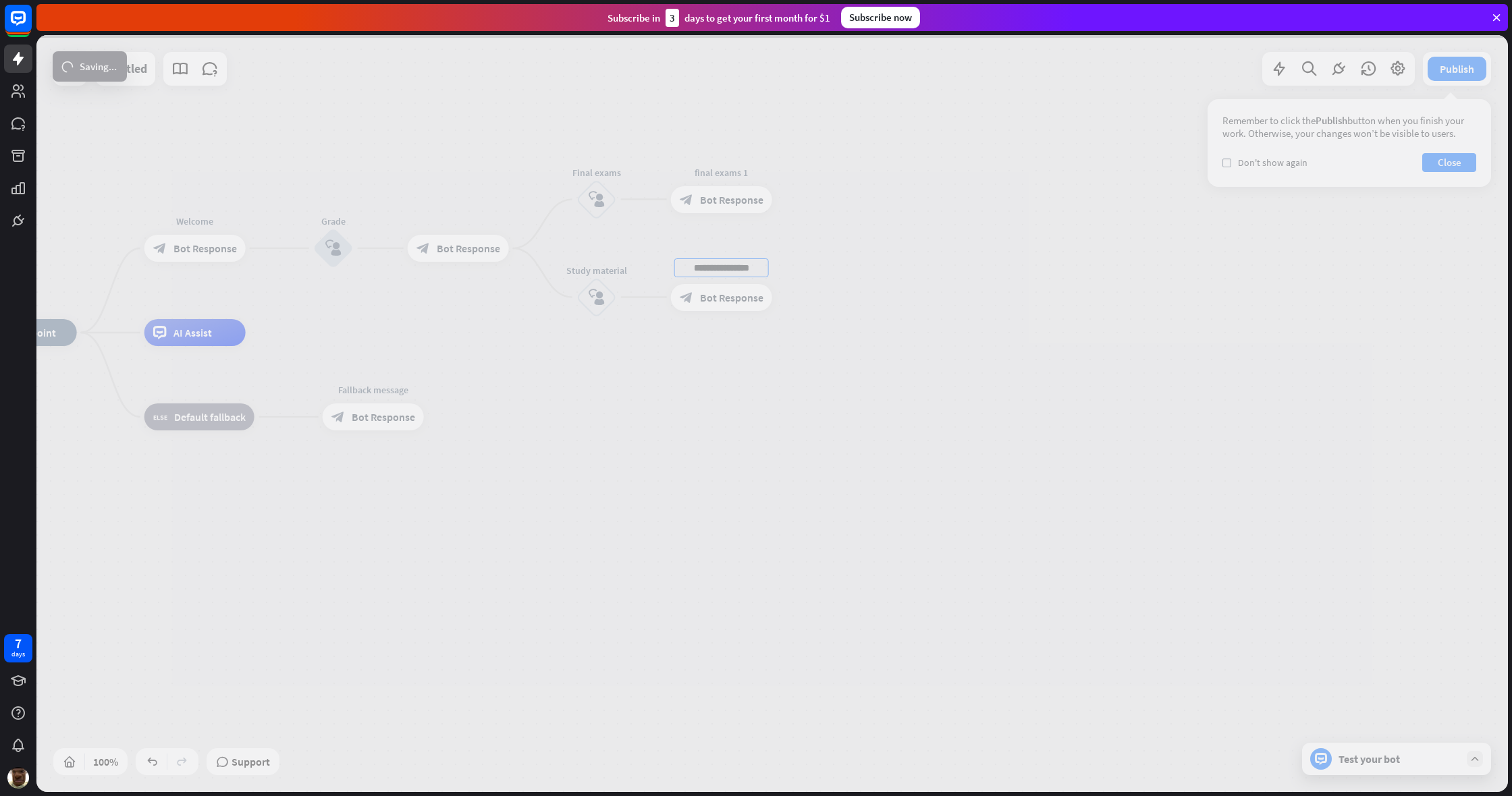
drag, startPoint x: 828, startPoint y: 346, endPoint x: 752, endPoint y: 309, distance: 84.5
click at [828, 346] on div "**********" at bounding box center [771, 413] width 1472 height 756
click at [742, 303] on div at bounding box center [771, 413] width 1472 height 756
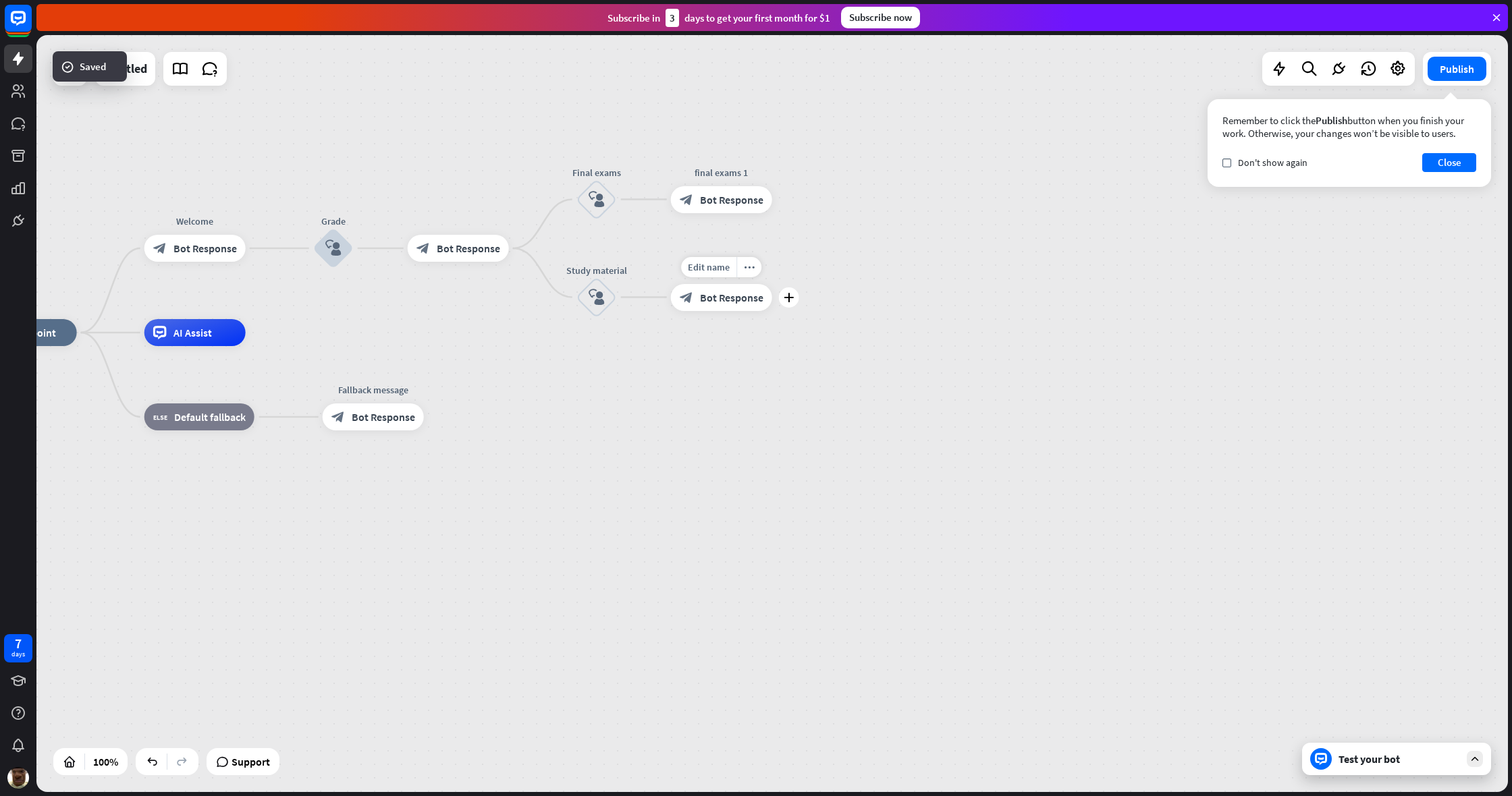
click at [741, 300] on span "Bot Response" at bounding box center [732, 297] width 63 height 13
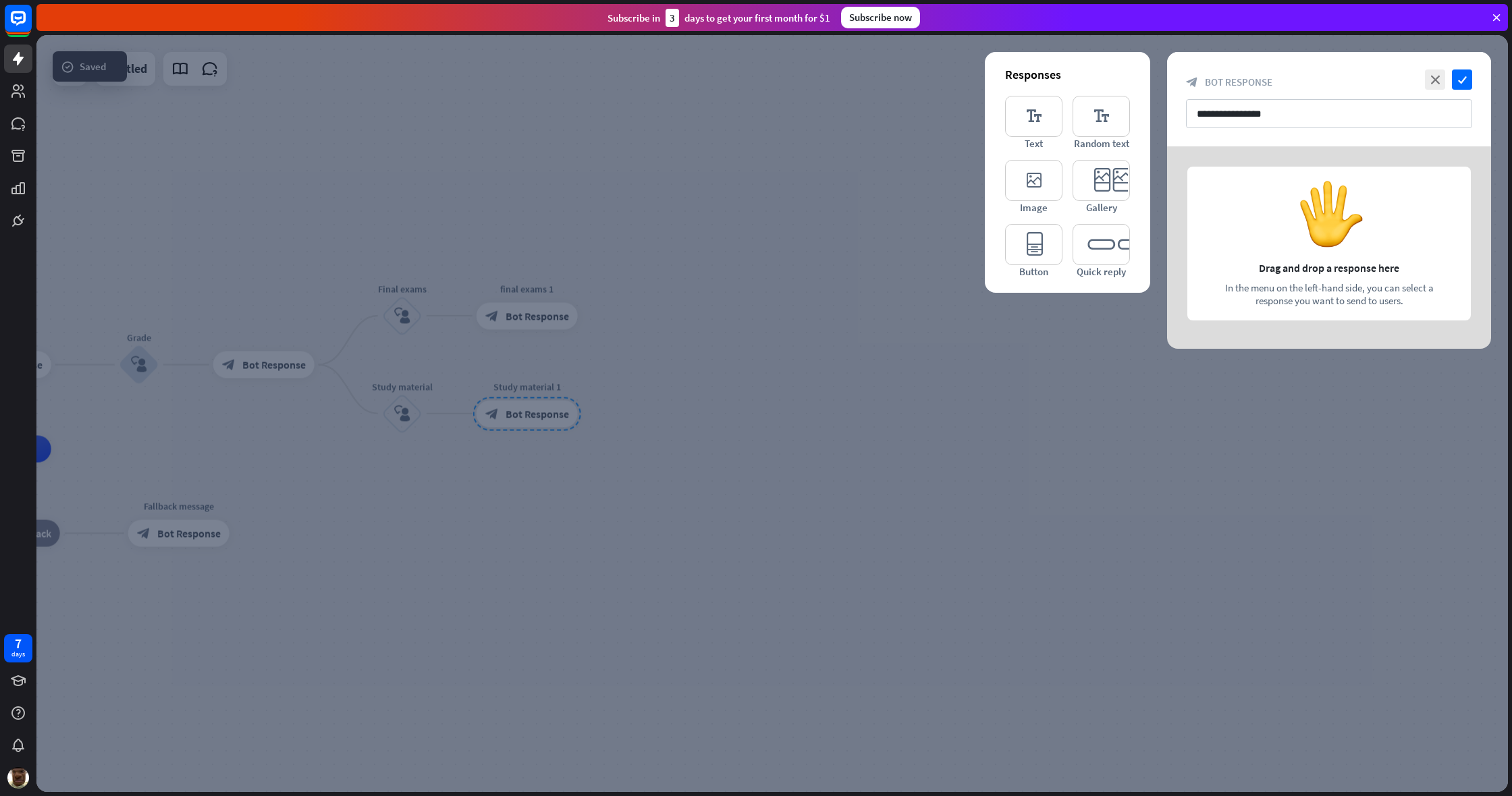
click at [603, 279] on div at bounding box center [771, 413] width 1472 height 756
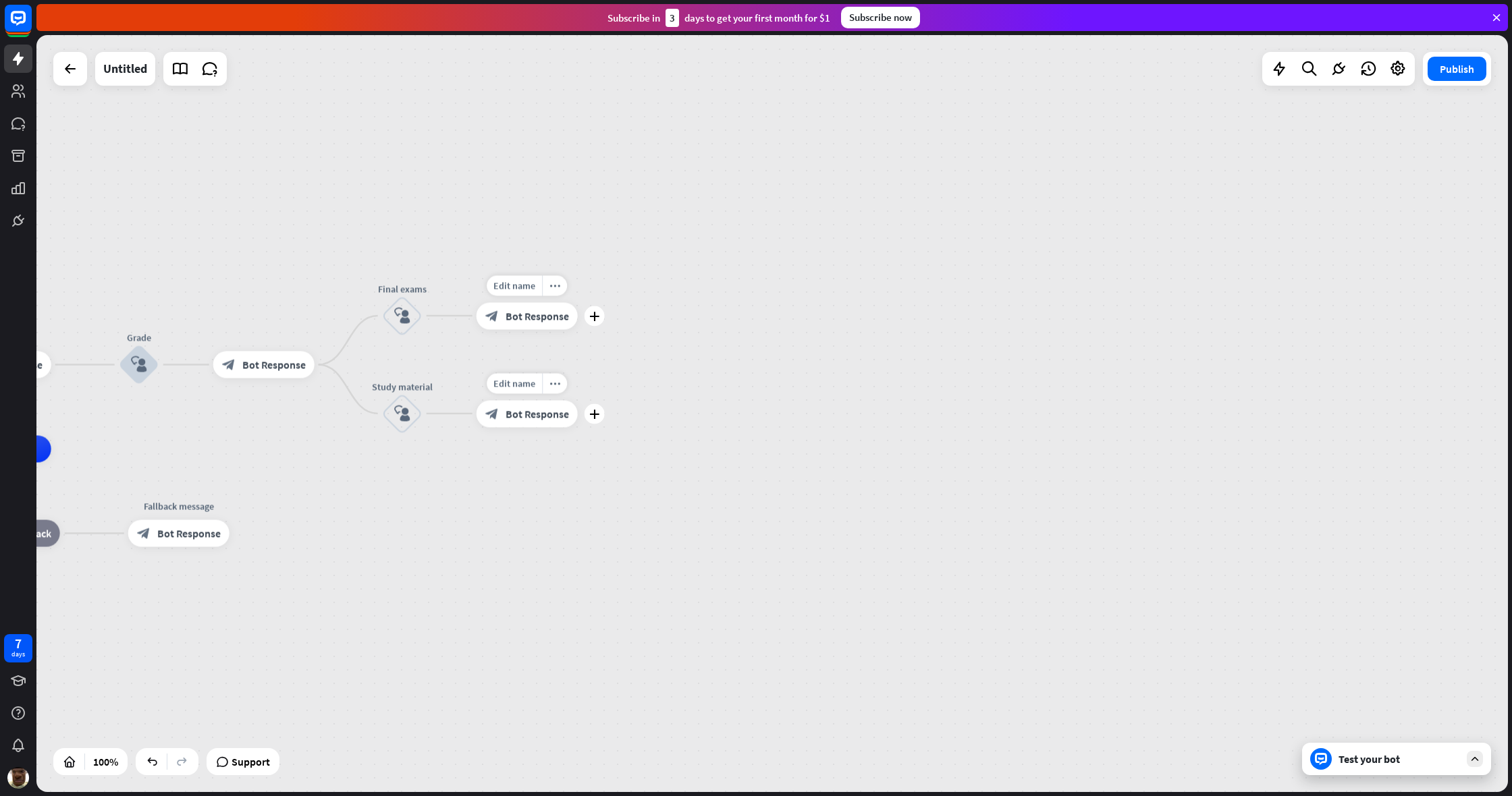
click at [547, 318] on span "Bot Response" at bounding box center [537, 315] width 63 height 13
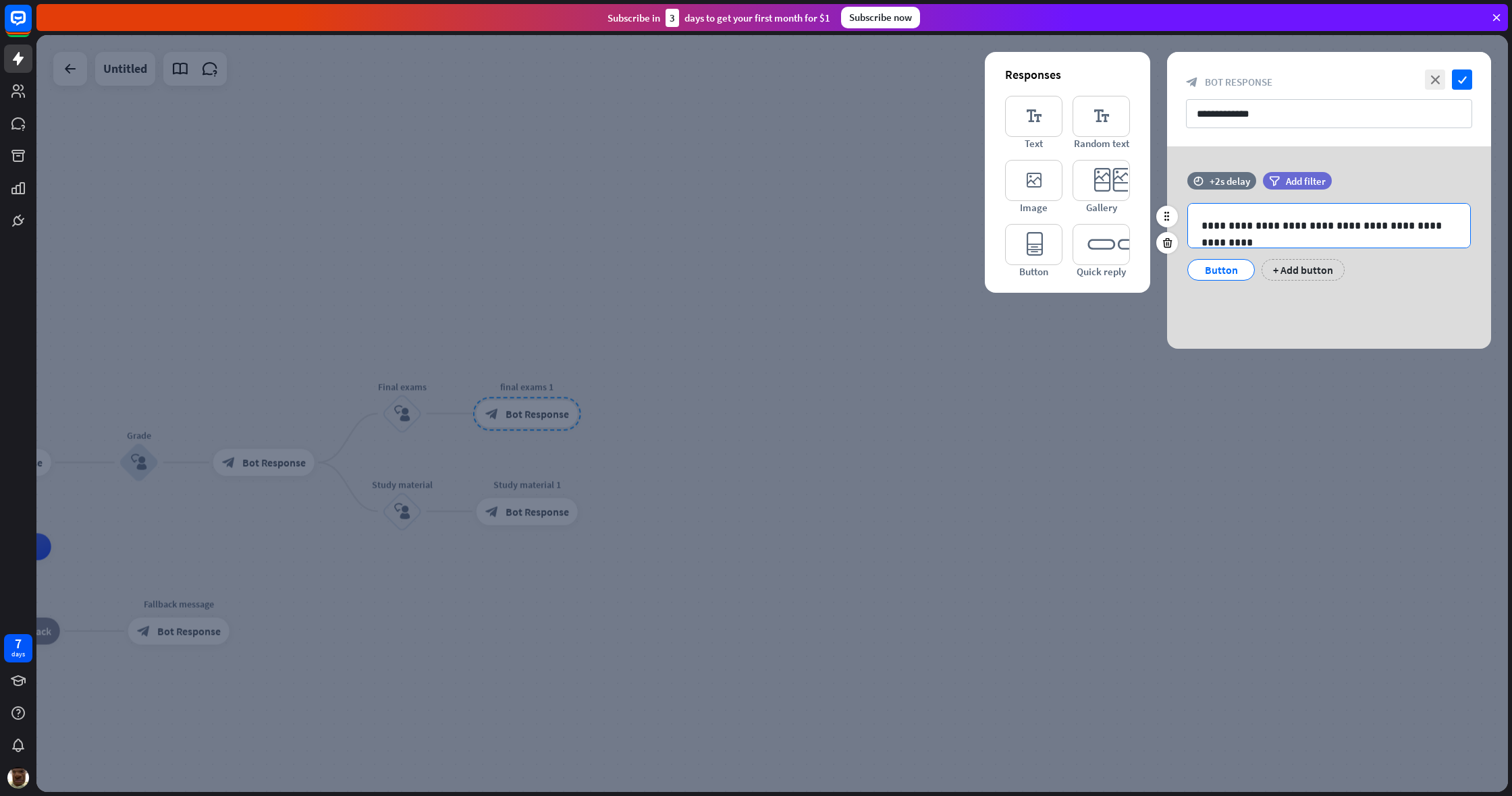
click at [893, 219] on p "**********" at bounding box center [1328, 225] width 255 height 17
click at [893, 227] on p "**********" at bounding box center [1328, 225] width 255 height 17
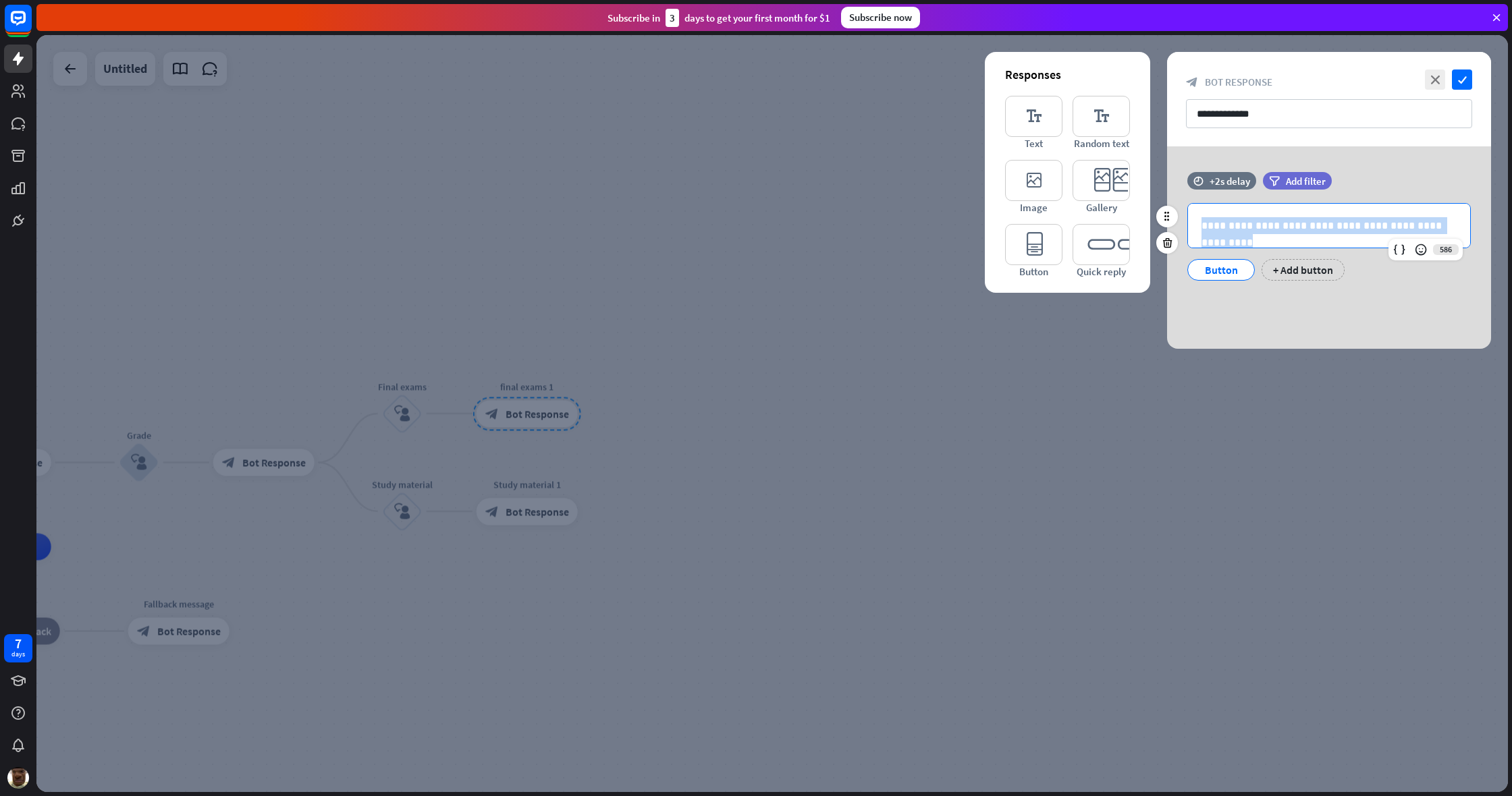
copy p "**********"
click at [893, 326] on div at bounding box center [771, 413] width 1472 height 756
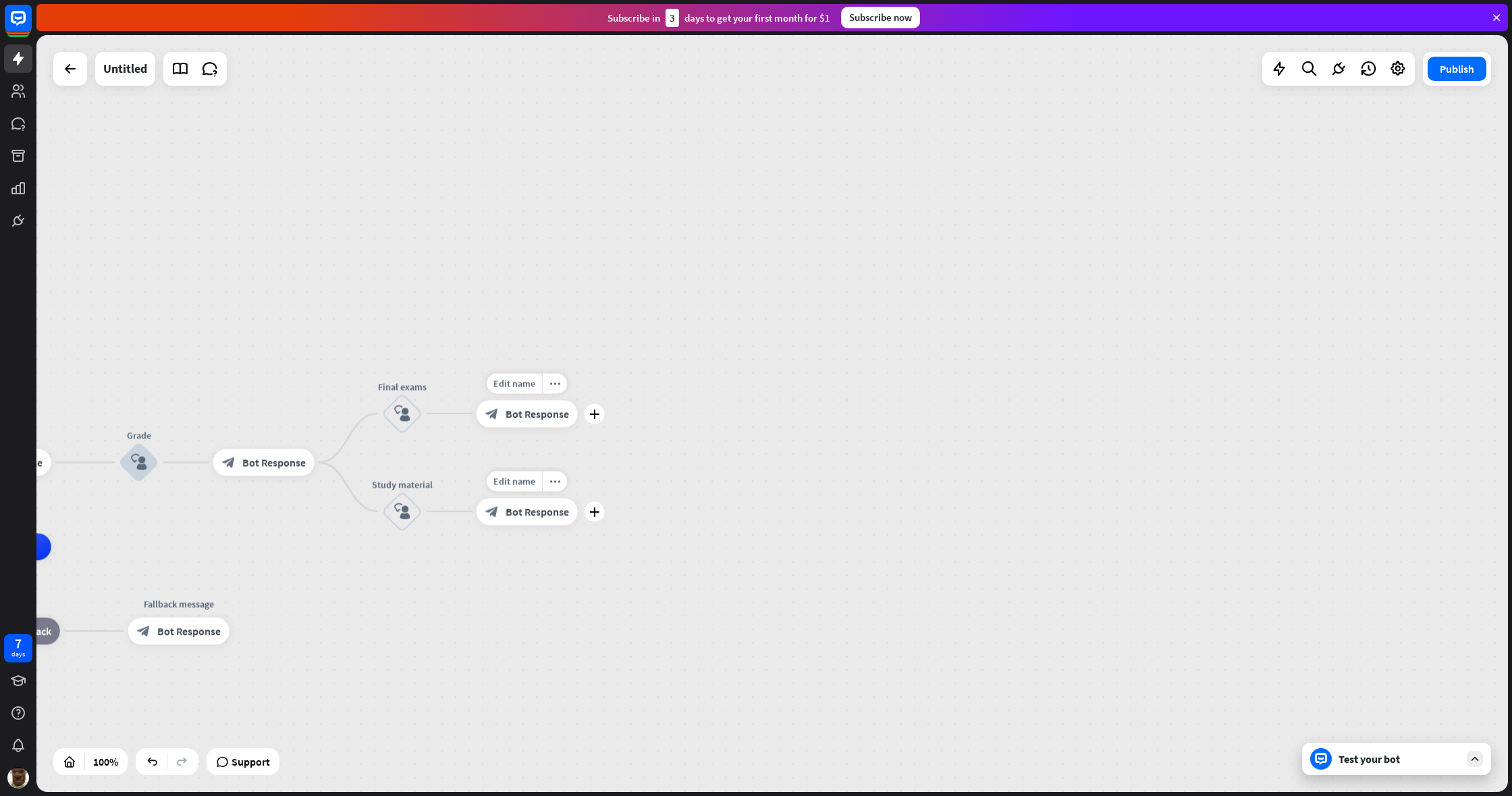
click at [530, 505] on span "Bot Response" at bounding box center [537, 511] width 63 height 13
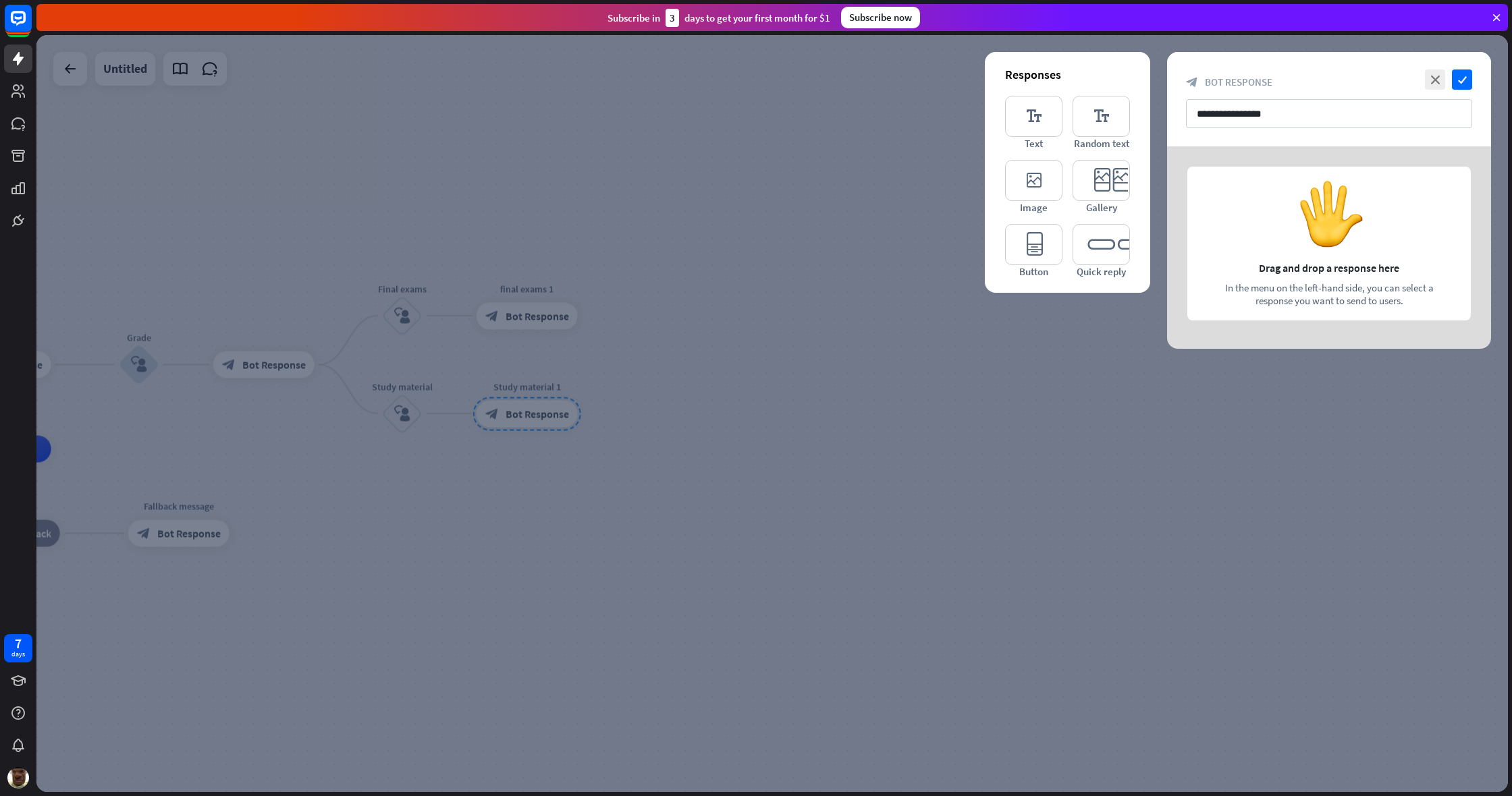
drag, startPoint x: 978, startPoint y: 139, endPoint x: 1014, endPoint y: 137, distance: 36.1
click at [893, 139] on div at bounding box center [771, 413] width 1472 height 756
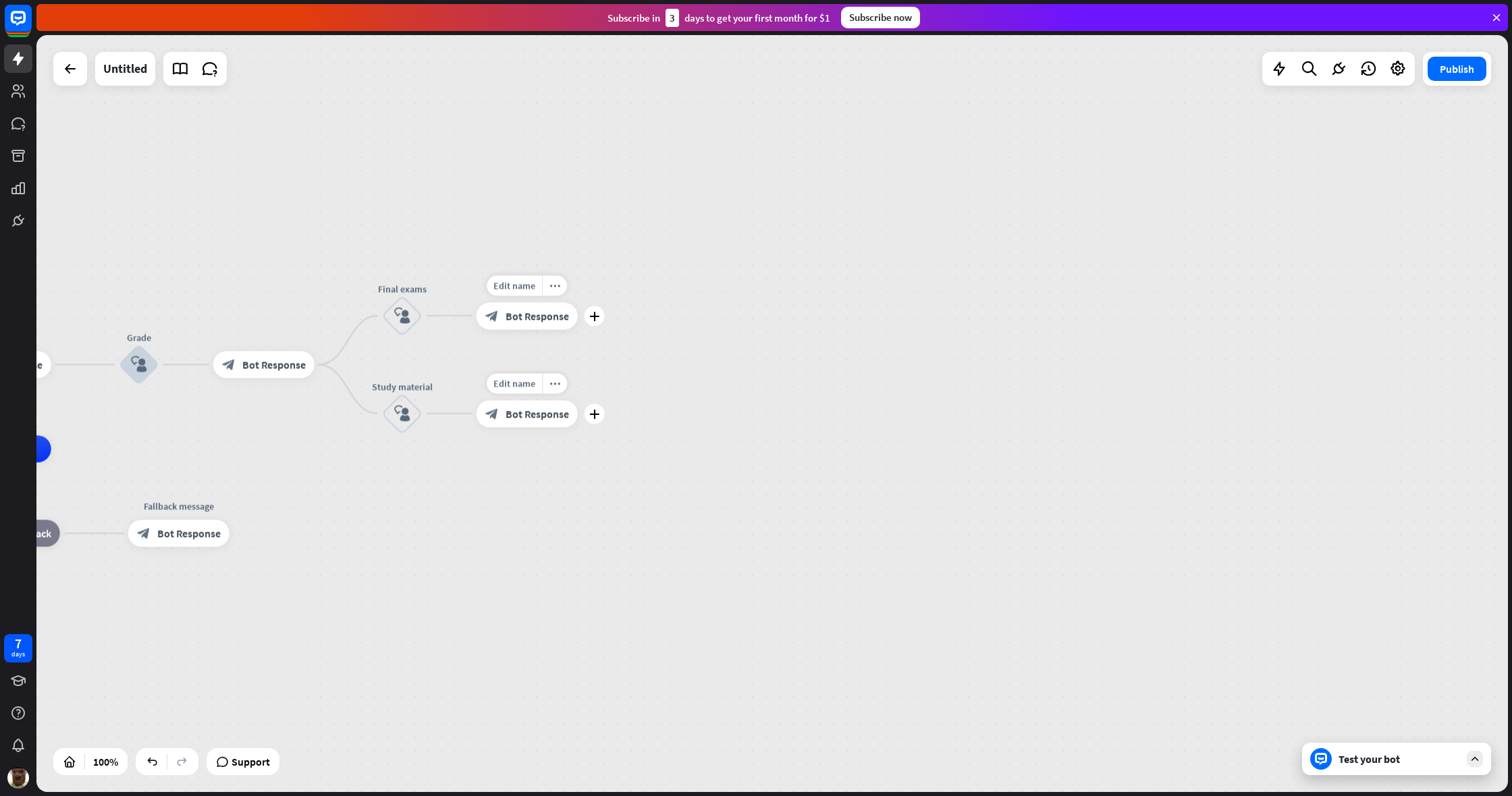
click at [546, 404] on div "block_bot_response Bot Response" at bounding box center [526, 414] width 101 height 27
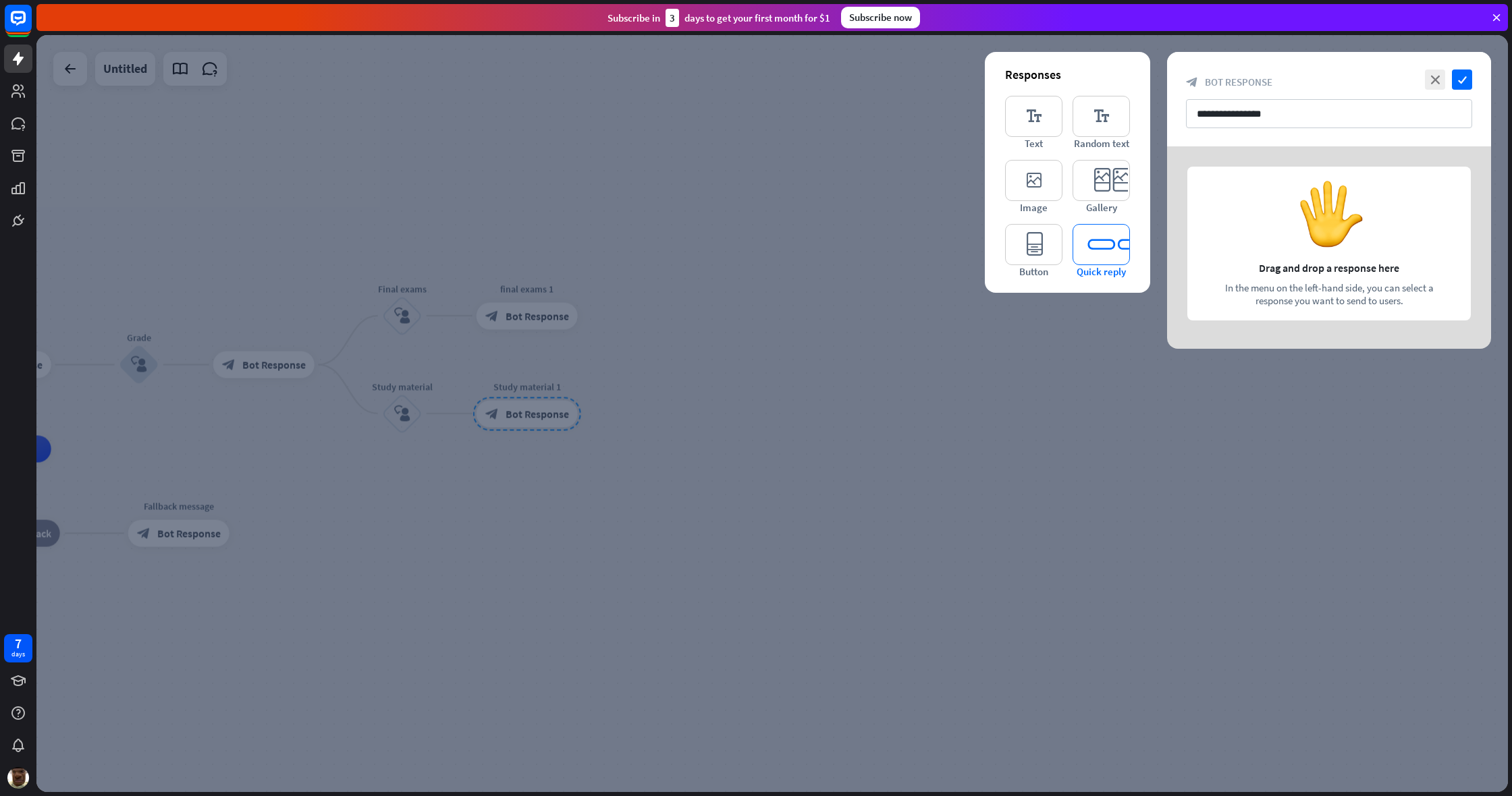
click at [893, 244] on icon "editor_quick_replies" at bounding box center [1102, 245] width 58 height 41
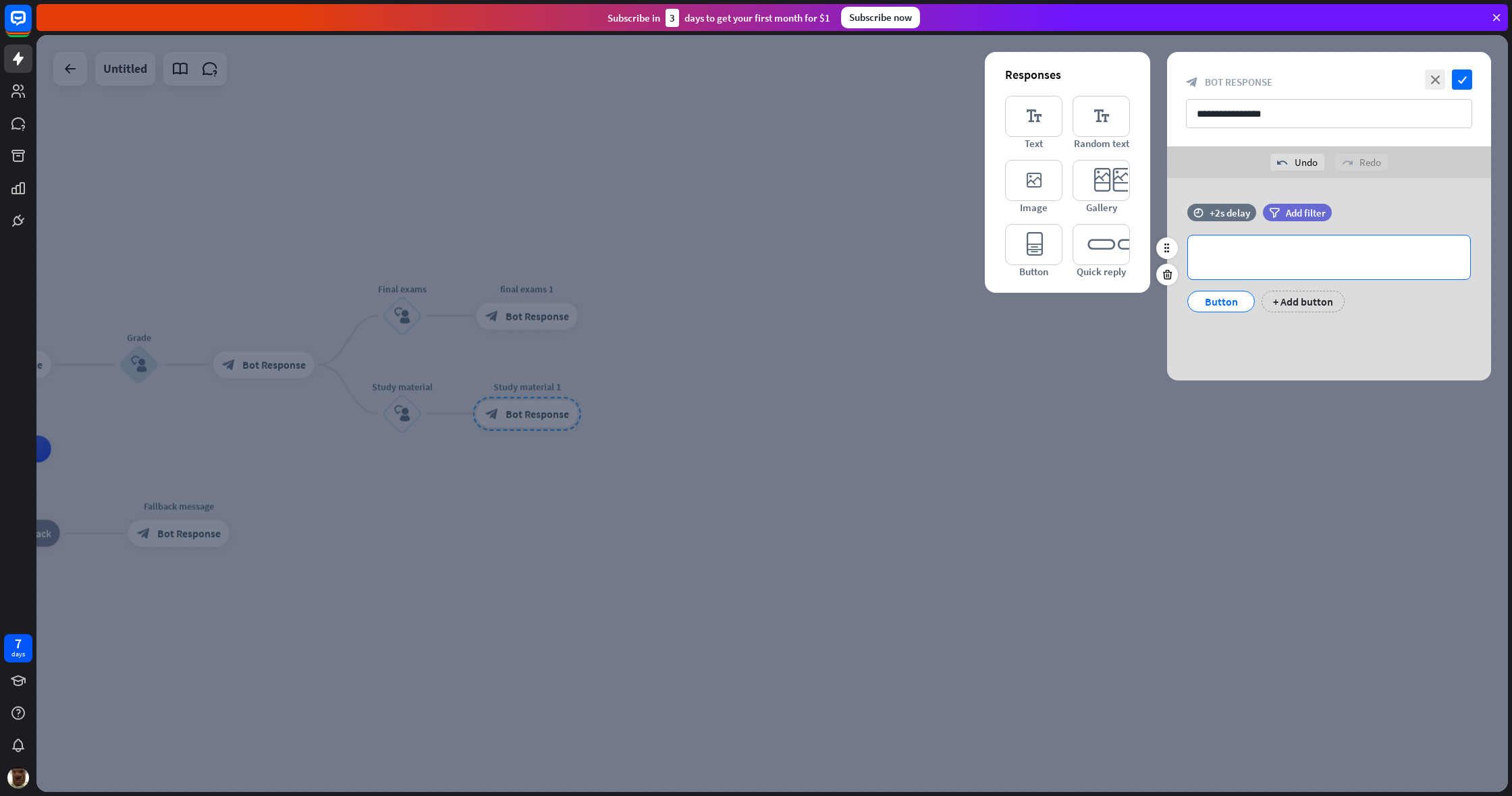
click at [893, 272] on div "**********" at bounding box center [1328, 257] width 282 height 44
drag, startPoint x: 1397, startPoint y: 261, endPoint x: 1422, endPoint y: 255, distance: 25.7
click at [893, 261] on p "**********" at bounding box center [1328, 257] width 255 height 17
drag, startPoint x: 1428, startPoint y: 255, endPoint x: 1380, endPoint y: 262, distance: 48.5
click at [893, 263] on p "**********" at bounding box center [1328, 257] width 255 height 17
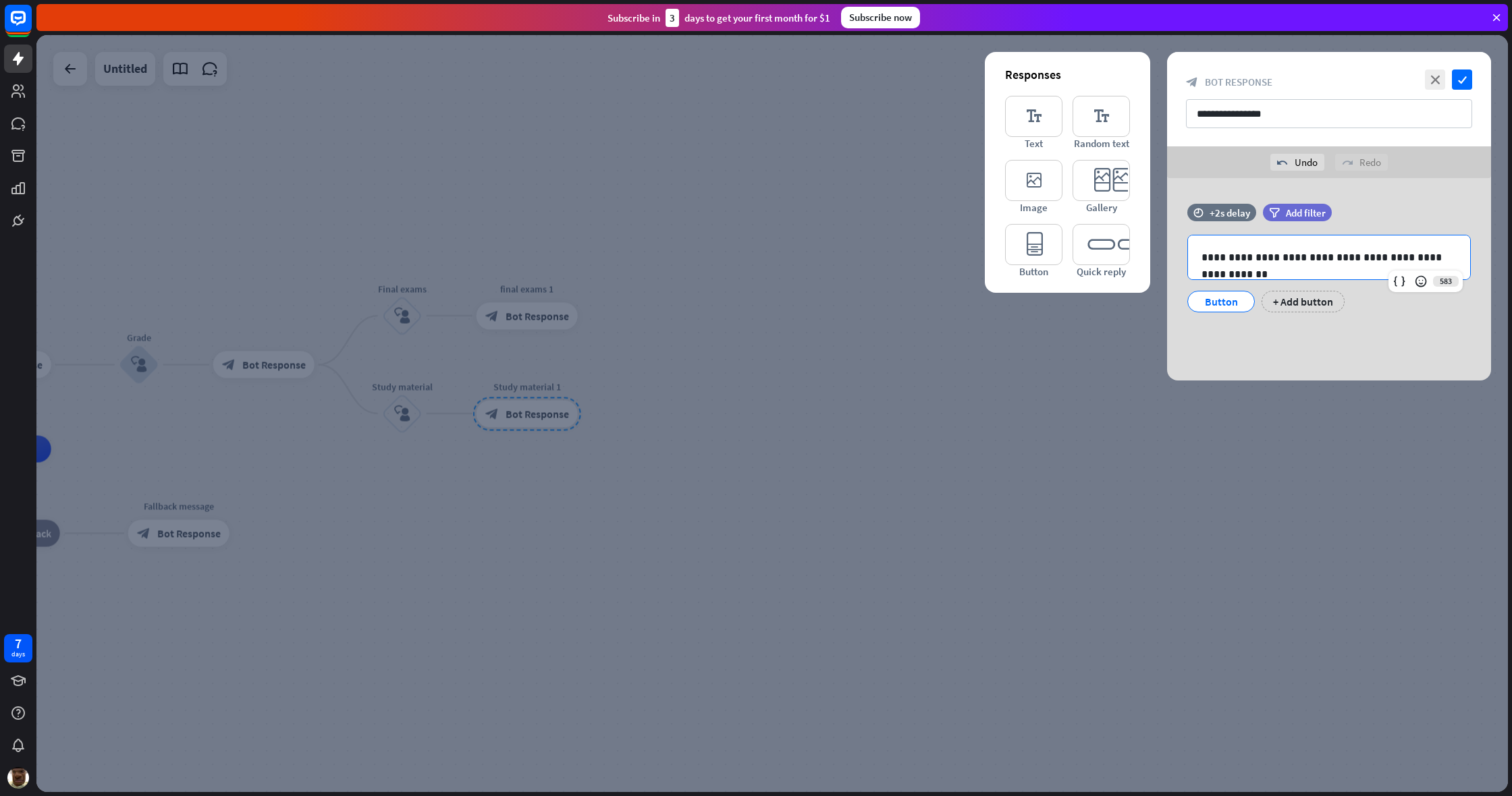
click at [893, 78] on div "close check" at bounding box center [1446, 79] width 50 height 20
click at [893, 78] on icon "check" at bounding box center [1462, 79] width 20 height 20
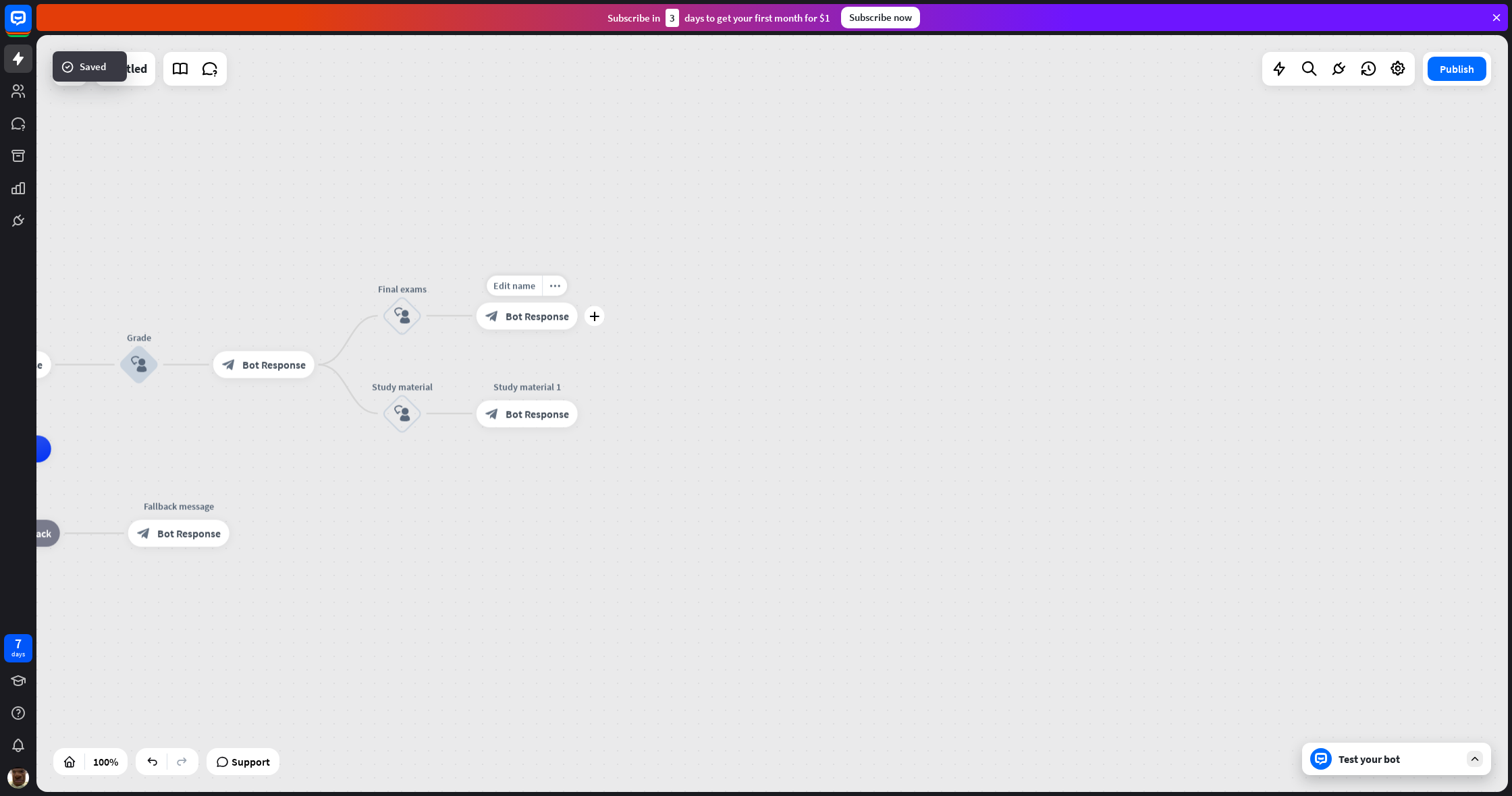
drag, startPoint x: 1023, startPoint y: 236, endPoint x: 1008, endPoint y: 241, distance: 15.8
click at [893, 237] on div at bounding box center [771, 413] width 1472 height 756
click at [338, 368] on div "plus" at bounding box center [331, 364] width 20 height 20
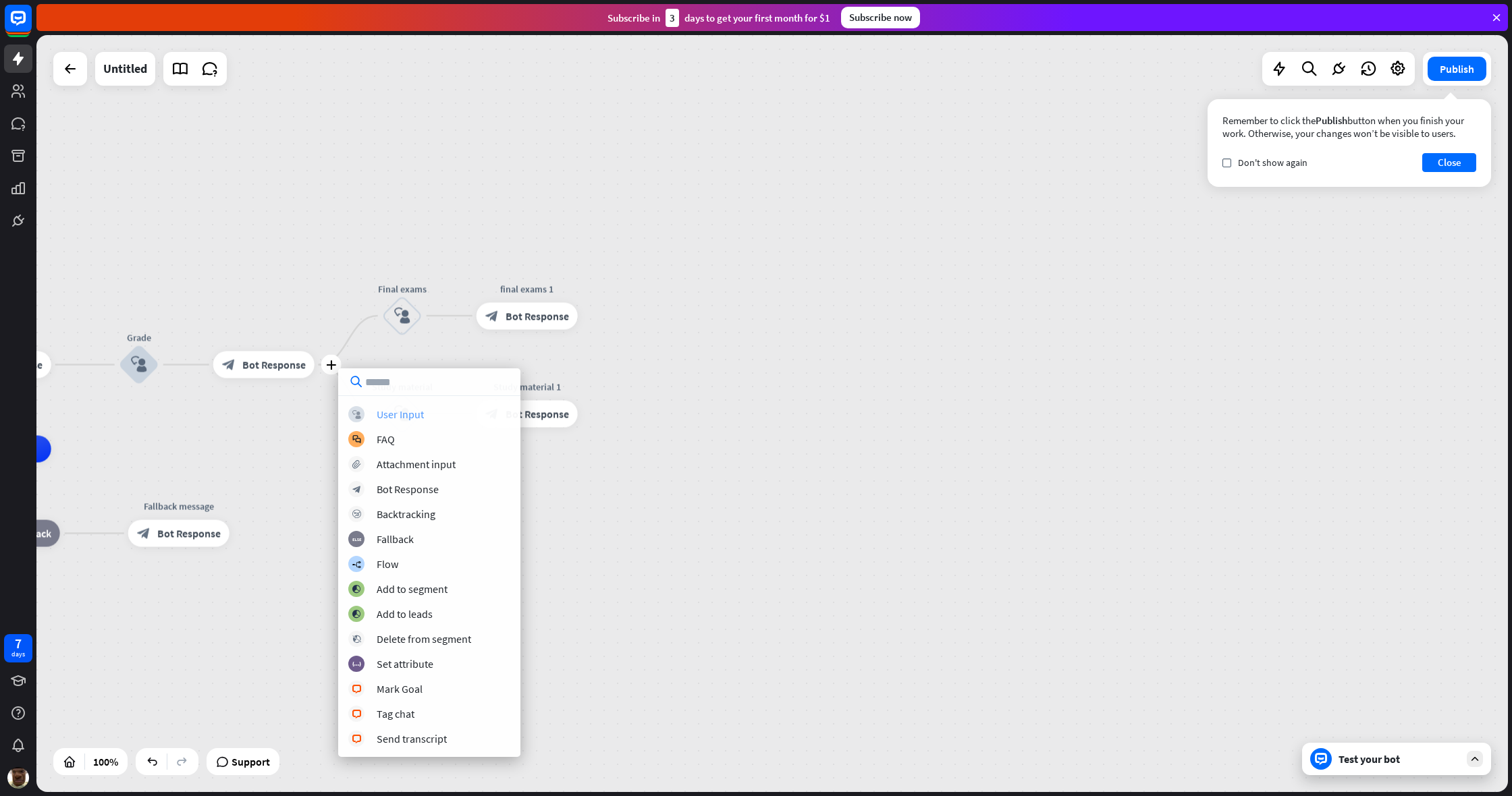
click at [400, 411] on div "User Input" at bounding box center [400, 414] width 47 height 13
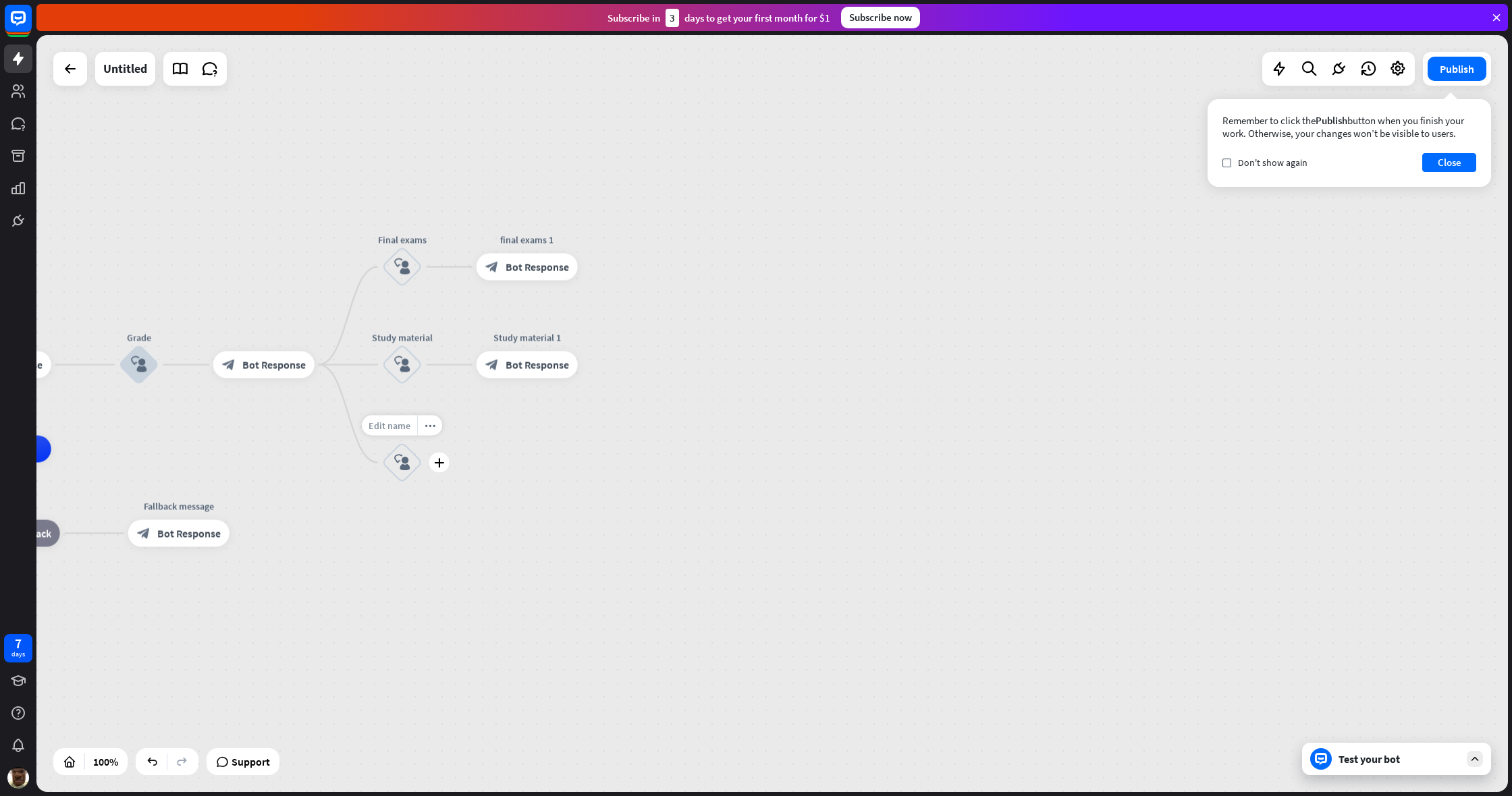
click at [406, 427] on span "Edit name" at bounding box center [389, 425] width 41 height 12
type input "**********"
click at [506, 541] on div "**********" at bounding box center [771, 413] width 1472 height 756
click at [440, 465] on icon "plus" at bounding box center [438, 462] width 10 height 9
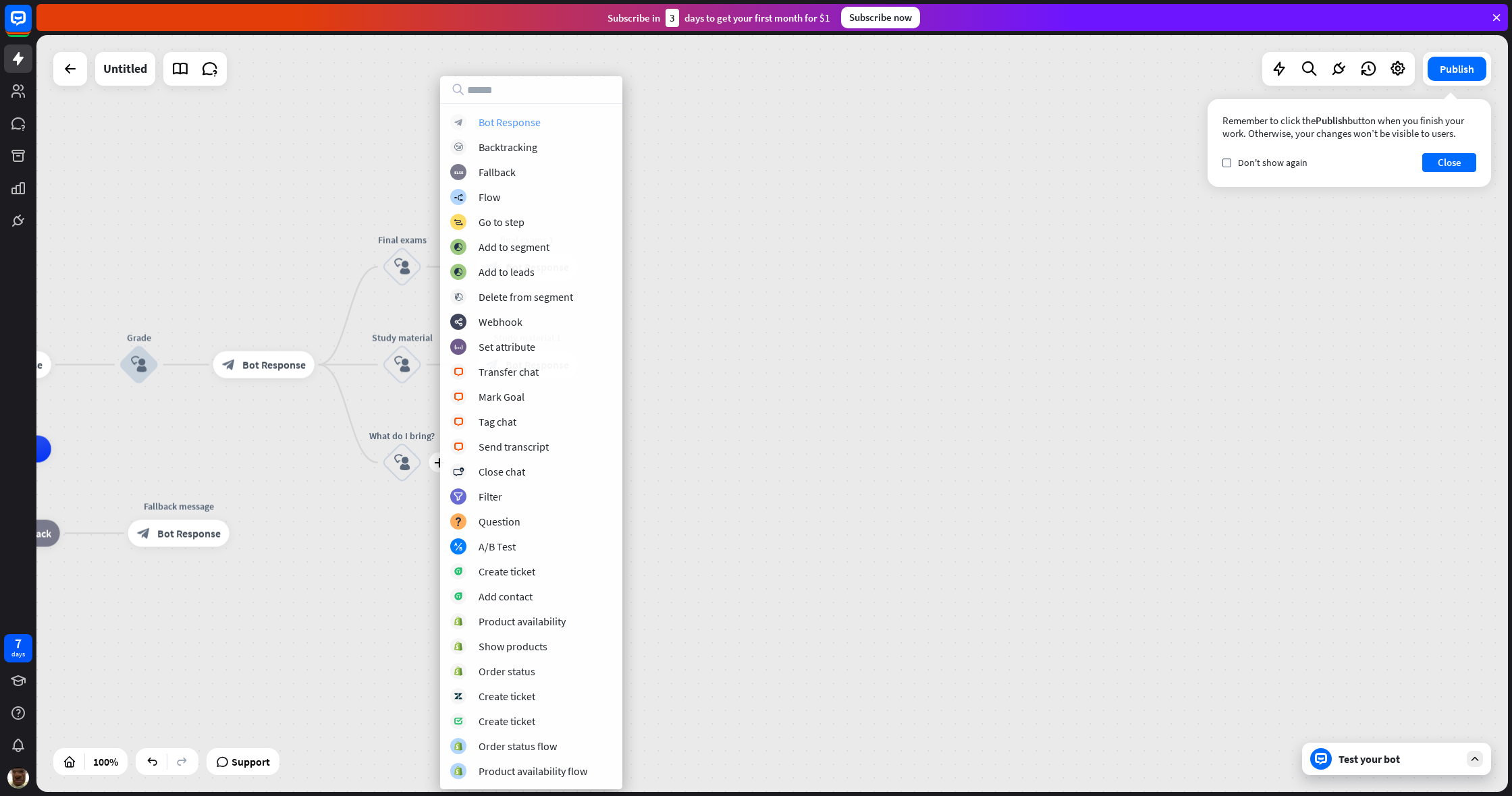
click at [519, 120] on div "Bot Response" at bounding box center [509, 121] width 62 height 13
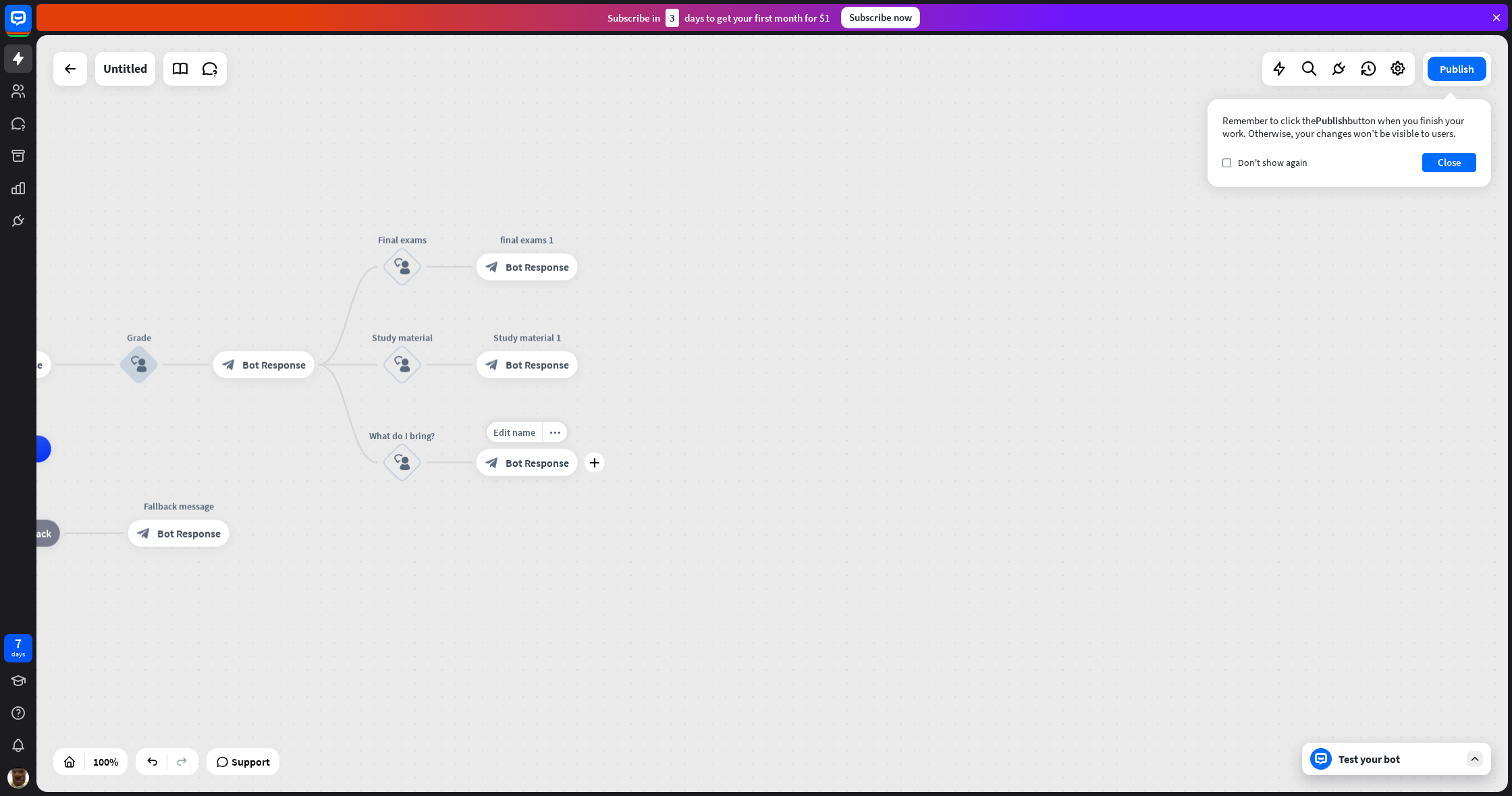
drag, startPoint x: 527, startPoint y: 434, endPoint x: 576, endPoint y: 403, distance: 58.0
click at [530, 434] on span "Edit name" at bounding box center [514, 432] width 41 height 12
type input "**********"
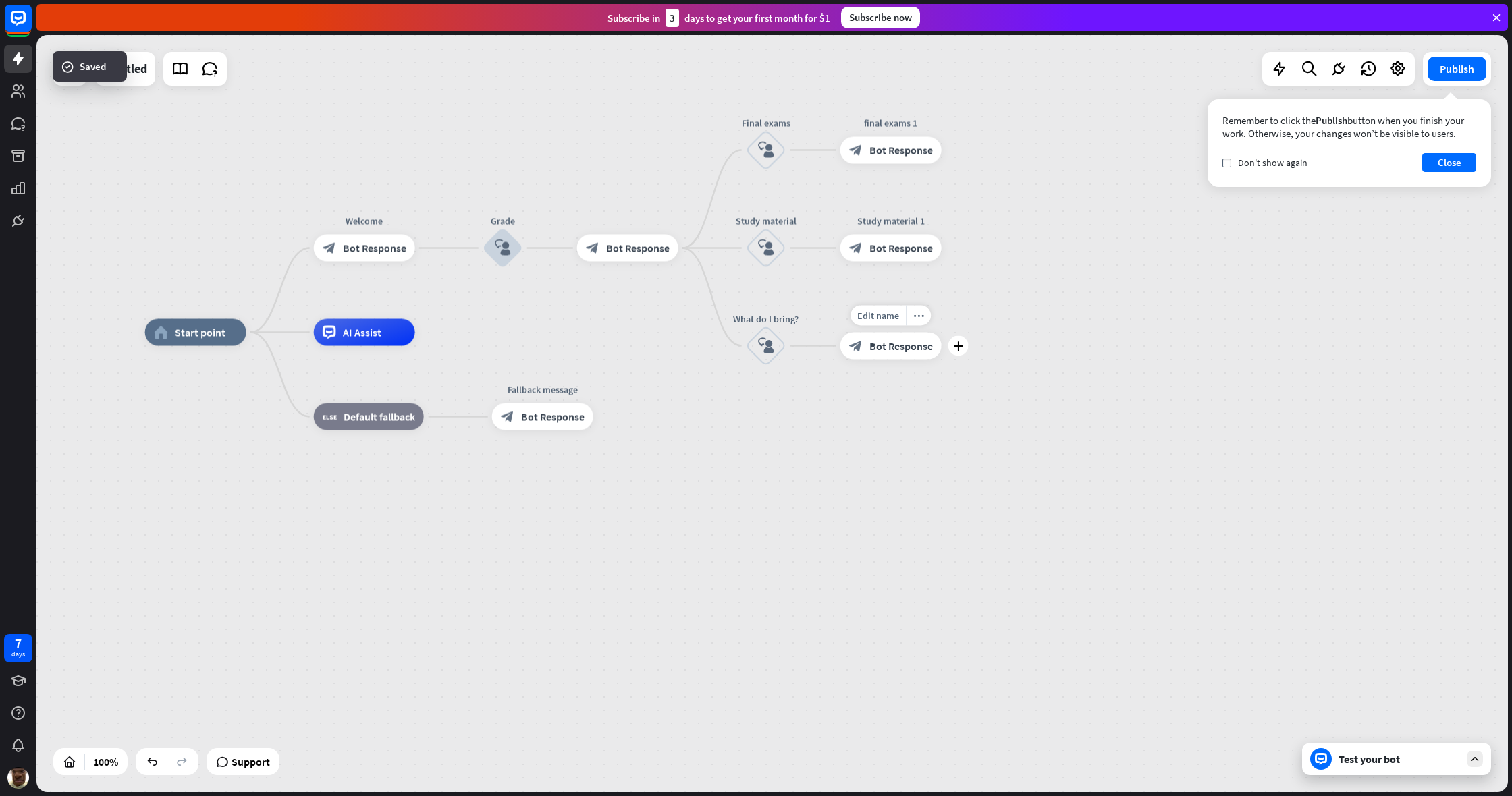
click at [893, 360] on div "Edit name more_horiz plus what to bting 1 block_bot_response Bot Response" at bounding box center [891, 346] width 101 height 27
click at [893, 360] on div "Edit name more_horiz plus block_bot_response Bot Response" at bounding box center [891, 346] width 101 height 27
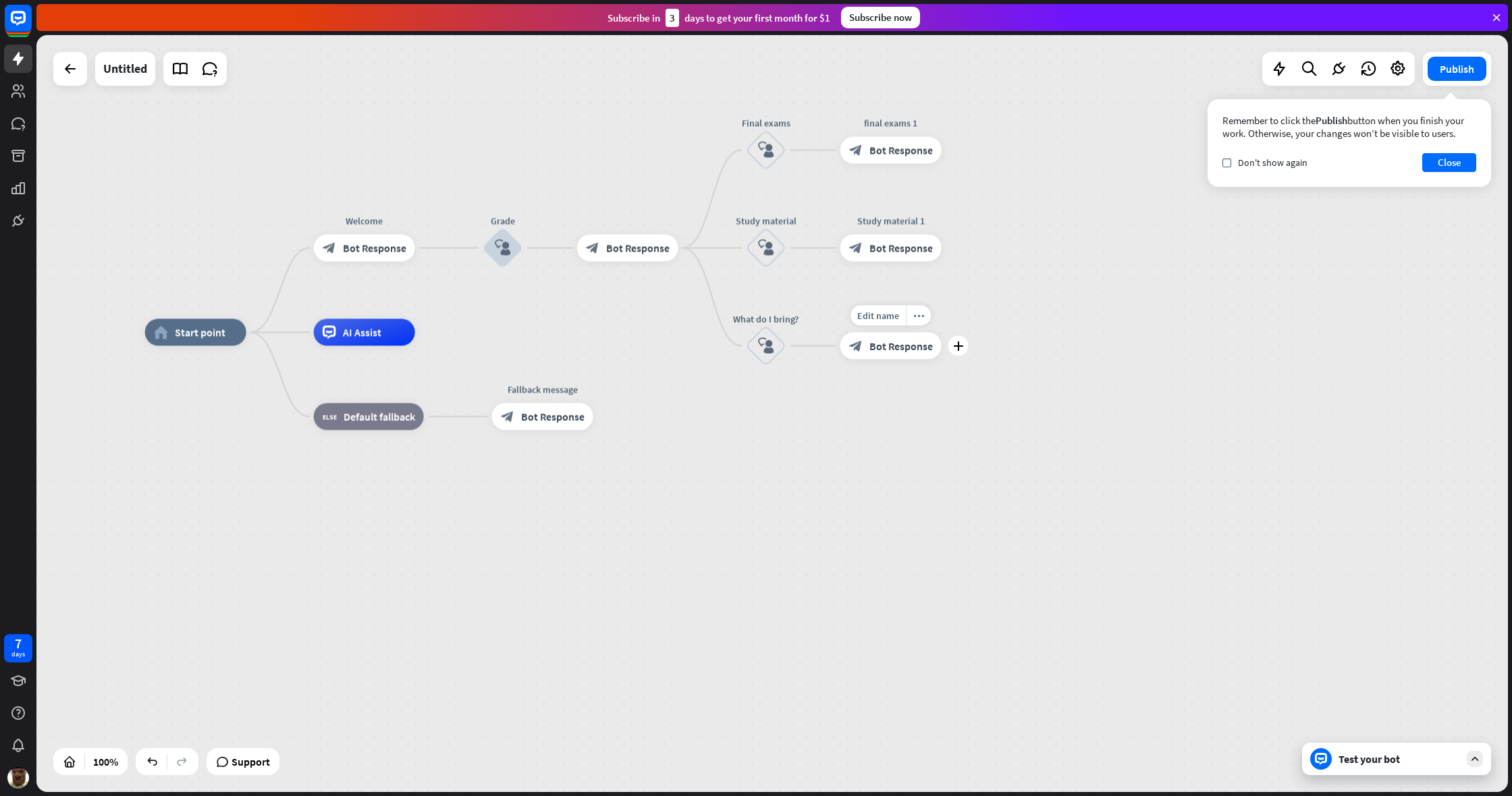
click at [882, 354] on div "block_bot_response Bot Response" at bounding box center [891, 346] width 101 height 27
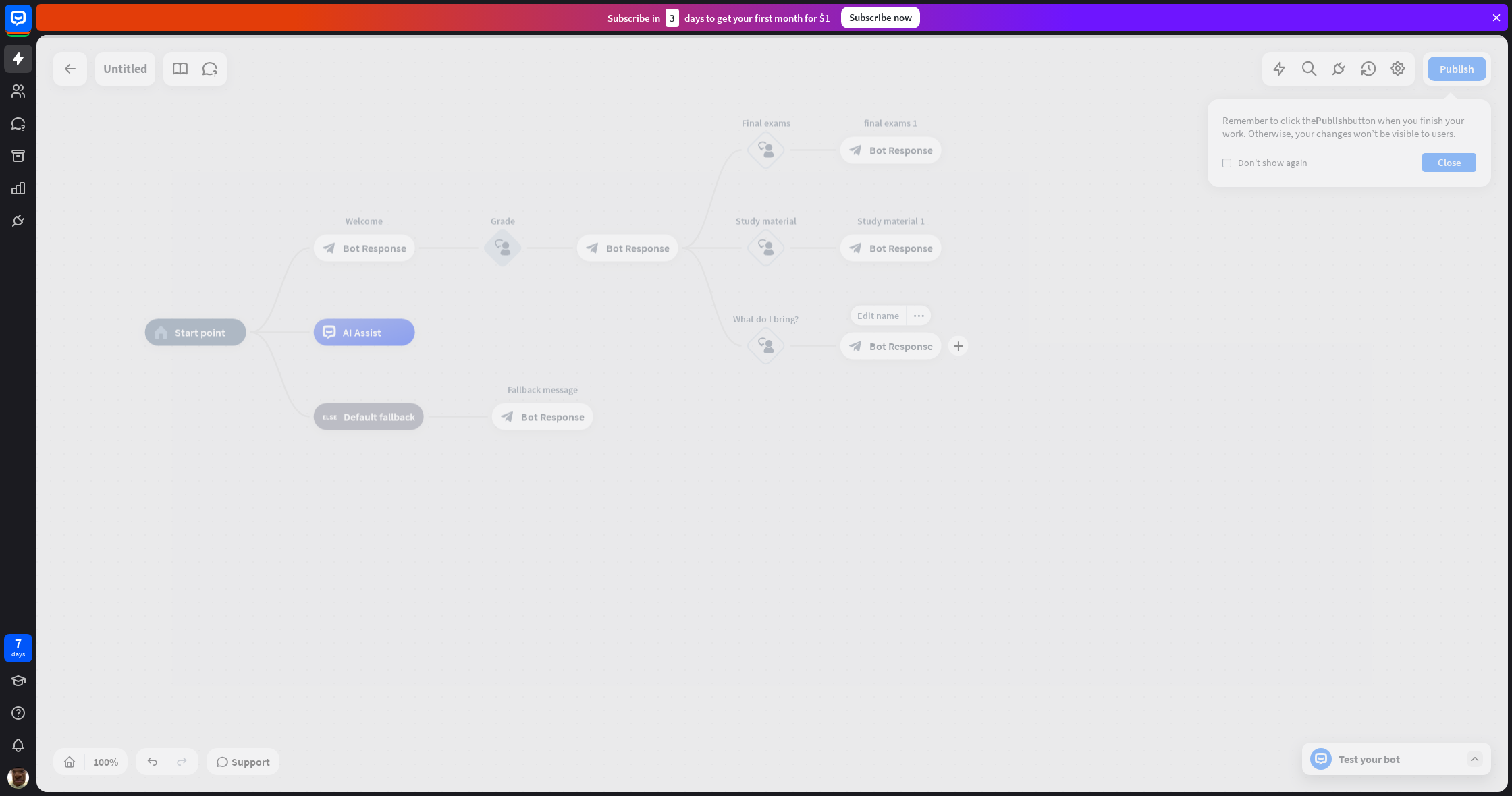
click at [882, 354] on div at bounding box center [771, 413] width 1472 height 756
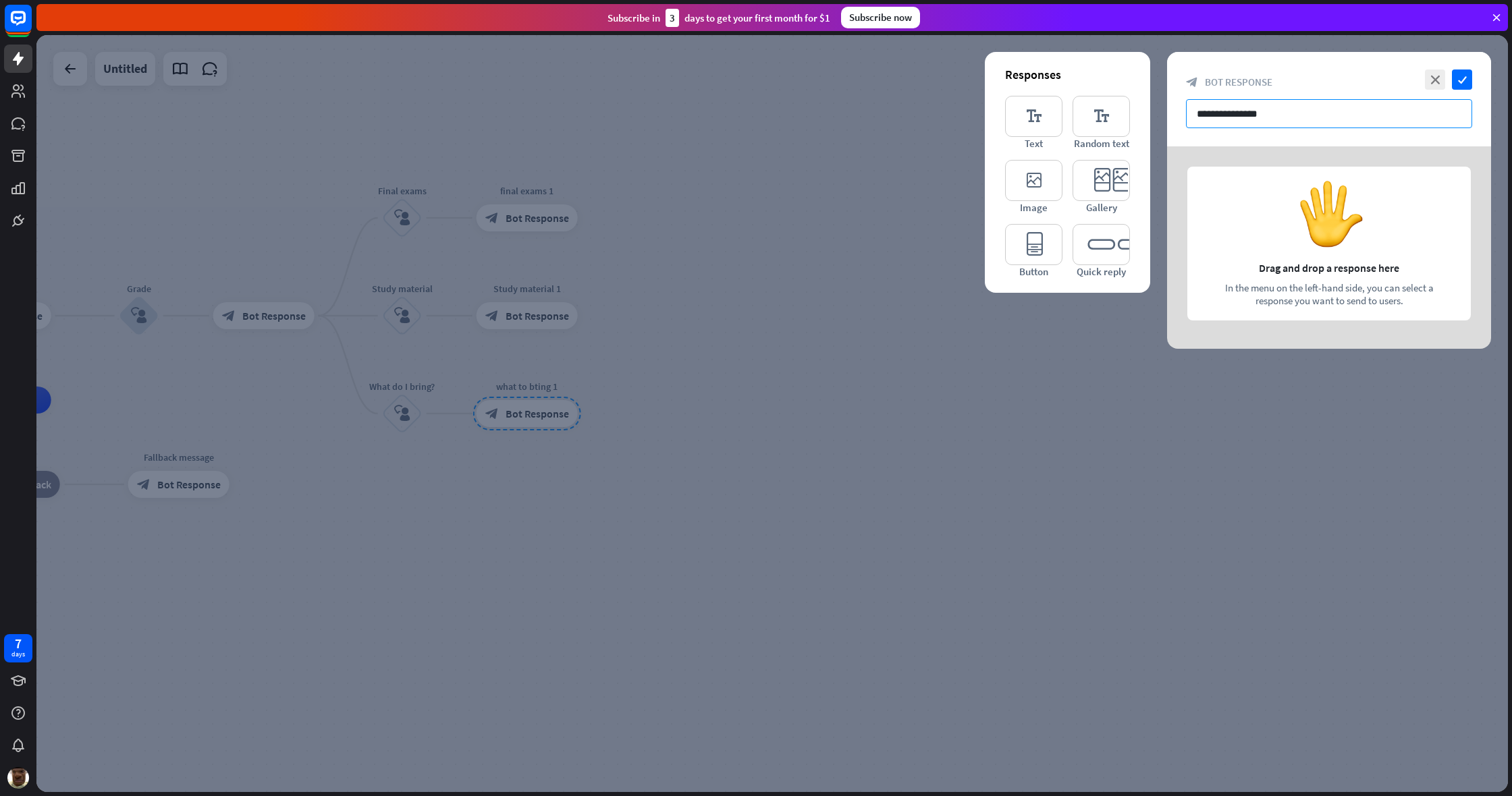
drag, startPoint x: 1292, startPoint y: 106, endPoint x: 1271, endPoint y: 118, distance: 24.2
click at [893, 114] on input "**********" at bounding box center [1329, 113] width 286 height 29
click at [893, 252] on icon "editor_quick_replies" at bounding box center [1102, 245] width 58 height 41
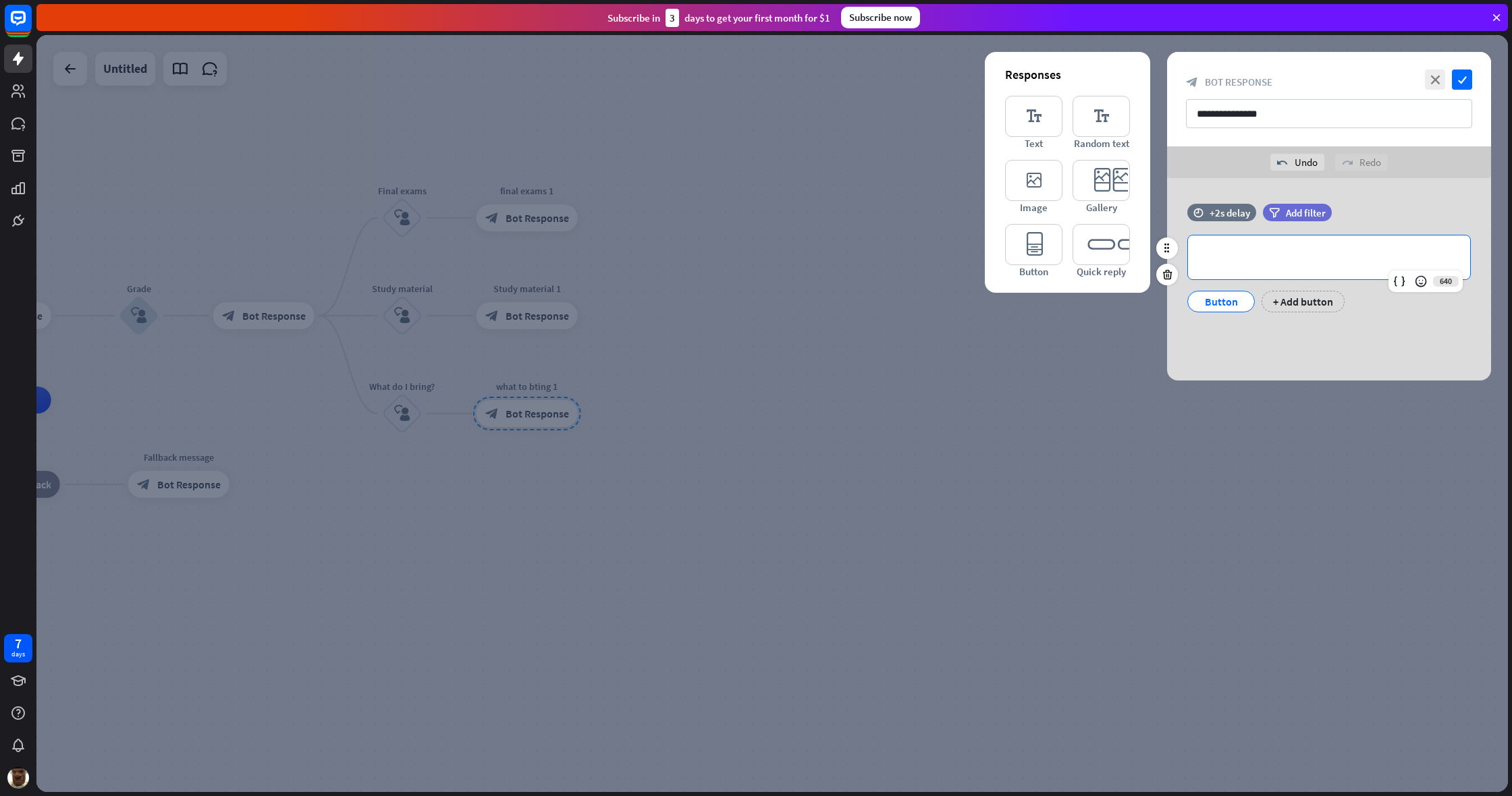
click at [893, 265] on div "**********" at bounding box center [1328, 257] width 282 height 44
drag, startPoint x: 1429, startPoint y: 258, endPoint x: 1375, endPoint y: 257, distance: 54.0
click at [893, 259] on p "**********" at bounding box center [1328, 257] width 255 height 17
click at [893, 255] on p "**********" at bounding box center [1328, 257] width 255 height 17
drag, startPoint x: 1379, startPoint y: 255, endPoint x: 1429, endPoint y: 255, distance: 50.0
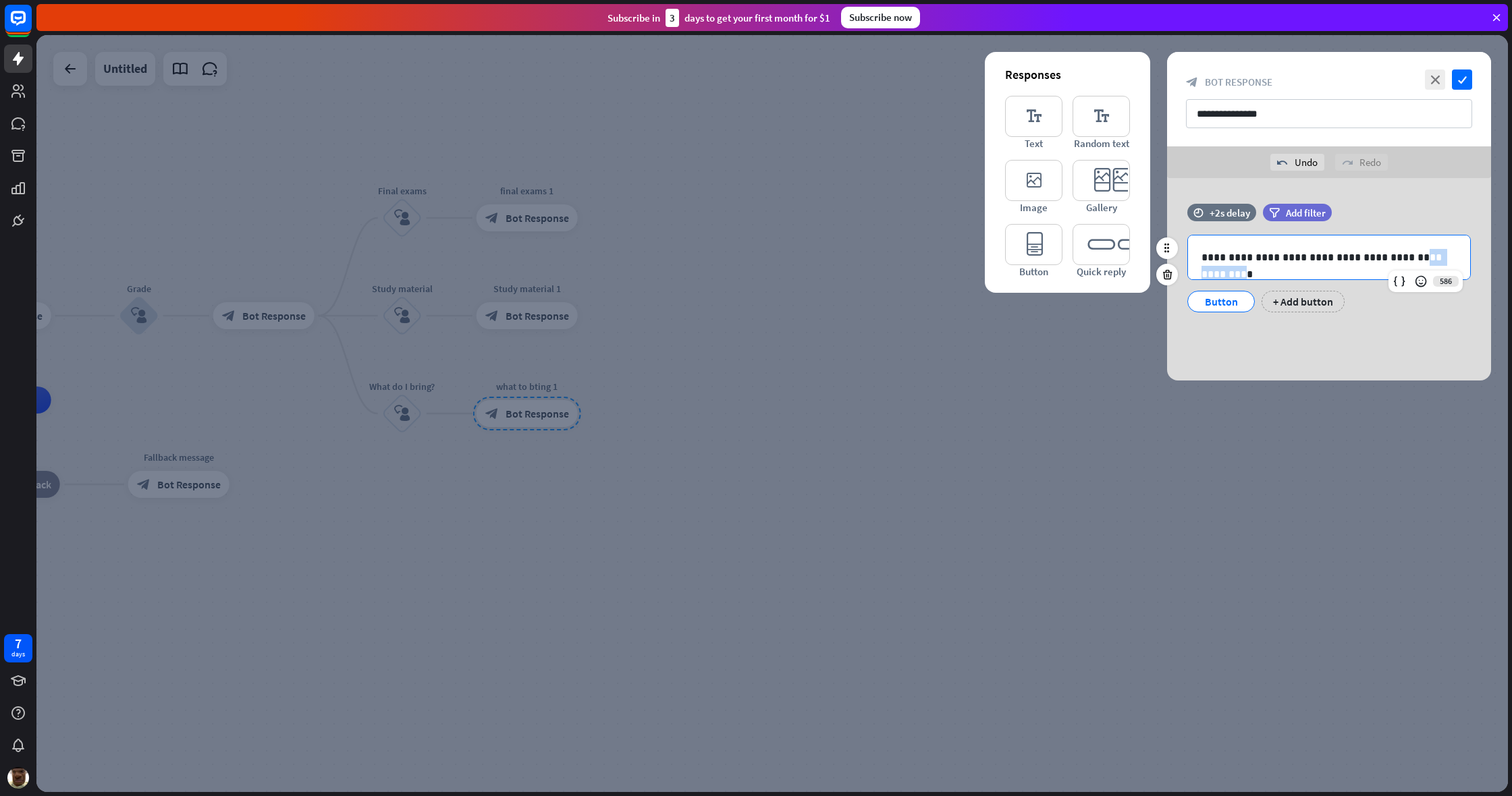
click at [893, 255] on p "**********" at bounding box center [1328, 257] width 255 height 17
click at [893, 258] on p "**********" at bounding box center [1328, 257] width 255 height 17
click at [893, 264] on p "**********" at bounding box center [1328, 257] width 255 height 17
click at [893, 263] on p "**********" at bounding box center [1328, 257] width 255 height 17
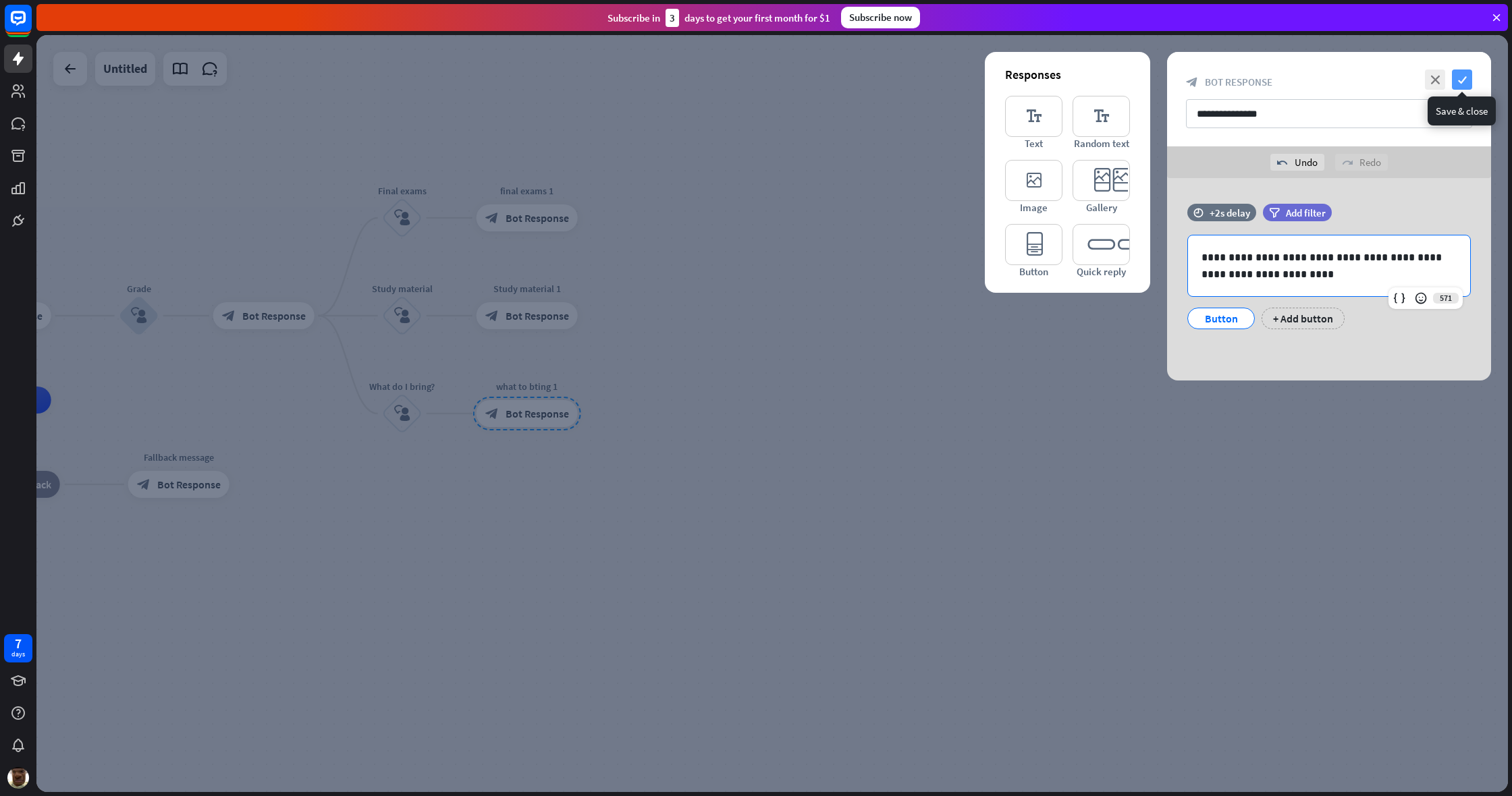
click at [893, 79] on icon "check" at bounding box center [1462, 79] width 20 height 20
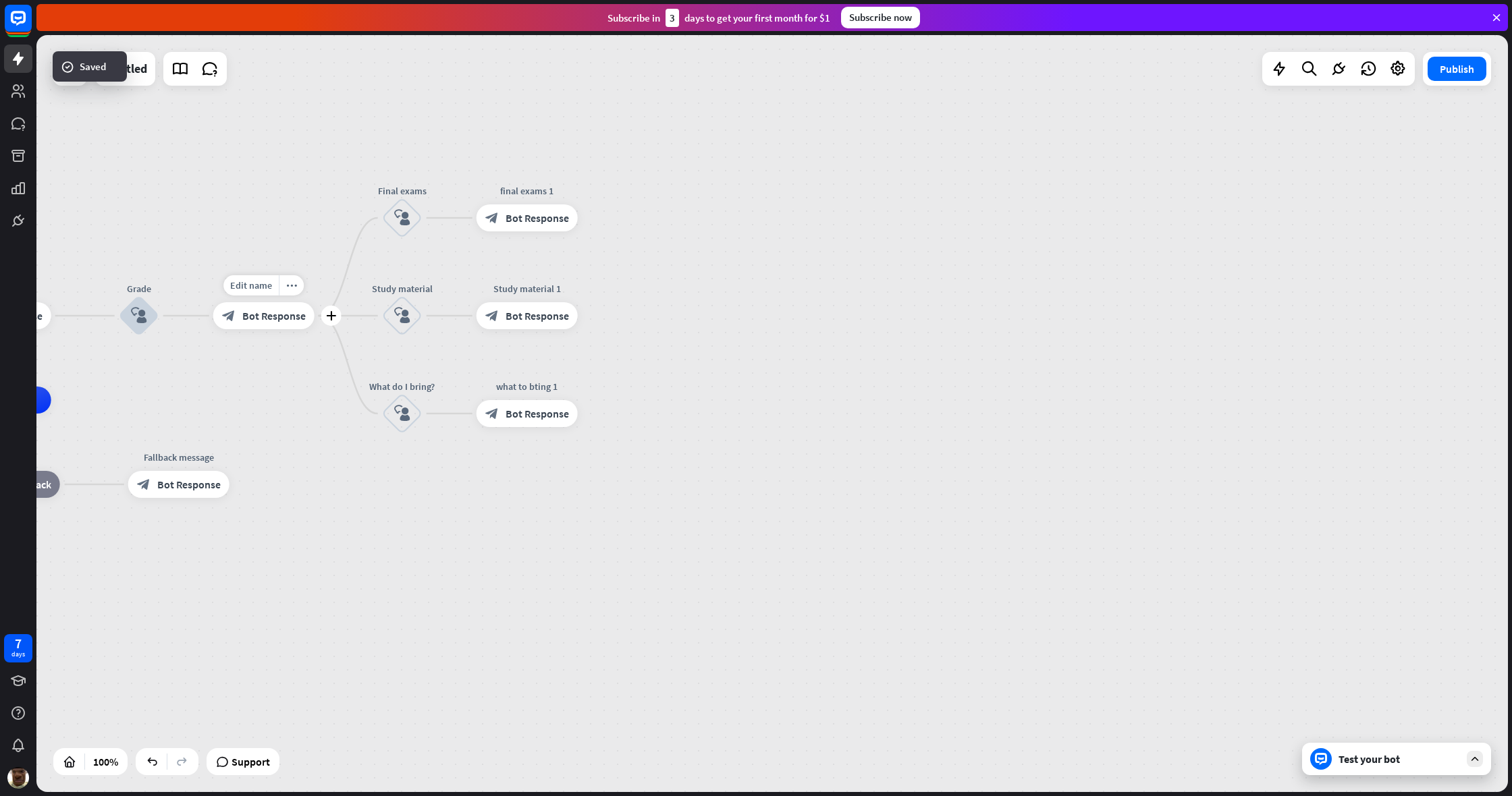
click at [266, 314] on span "Bot Response" at bounding box center [274, 315] width 63 height 13
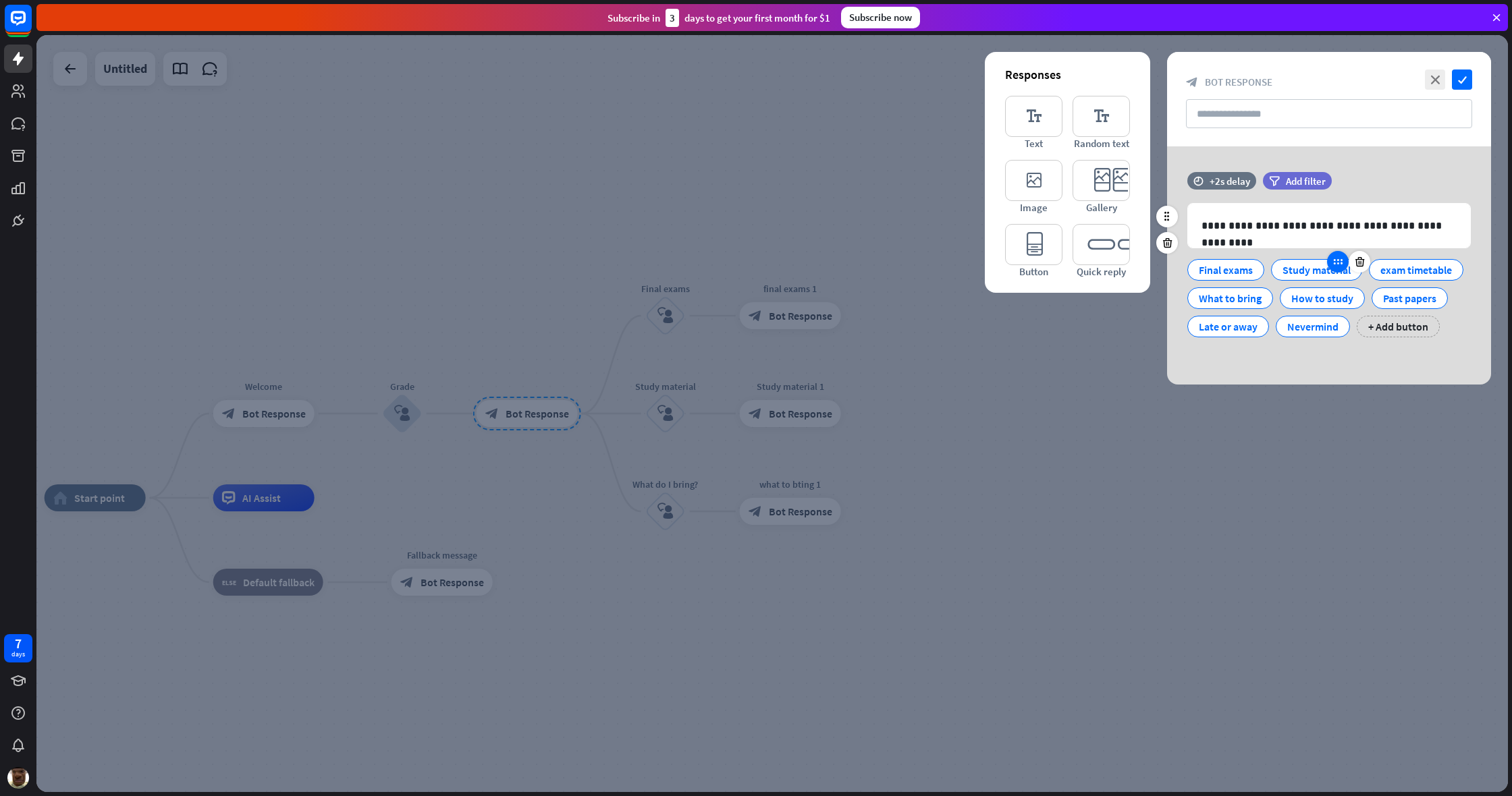
click at [893, 264] on icon at bounding box center [1337, 261] width 12 height 12
click at [893, 273] on div "Study material" at bounding box center [1317, 270] width 68 height 20
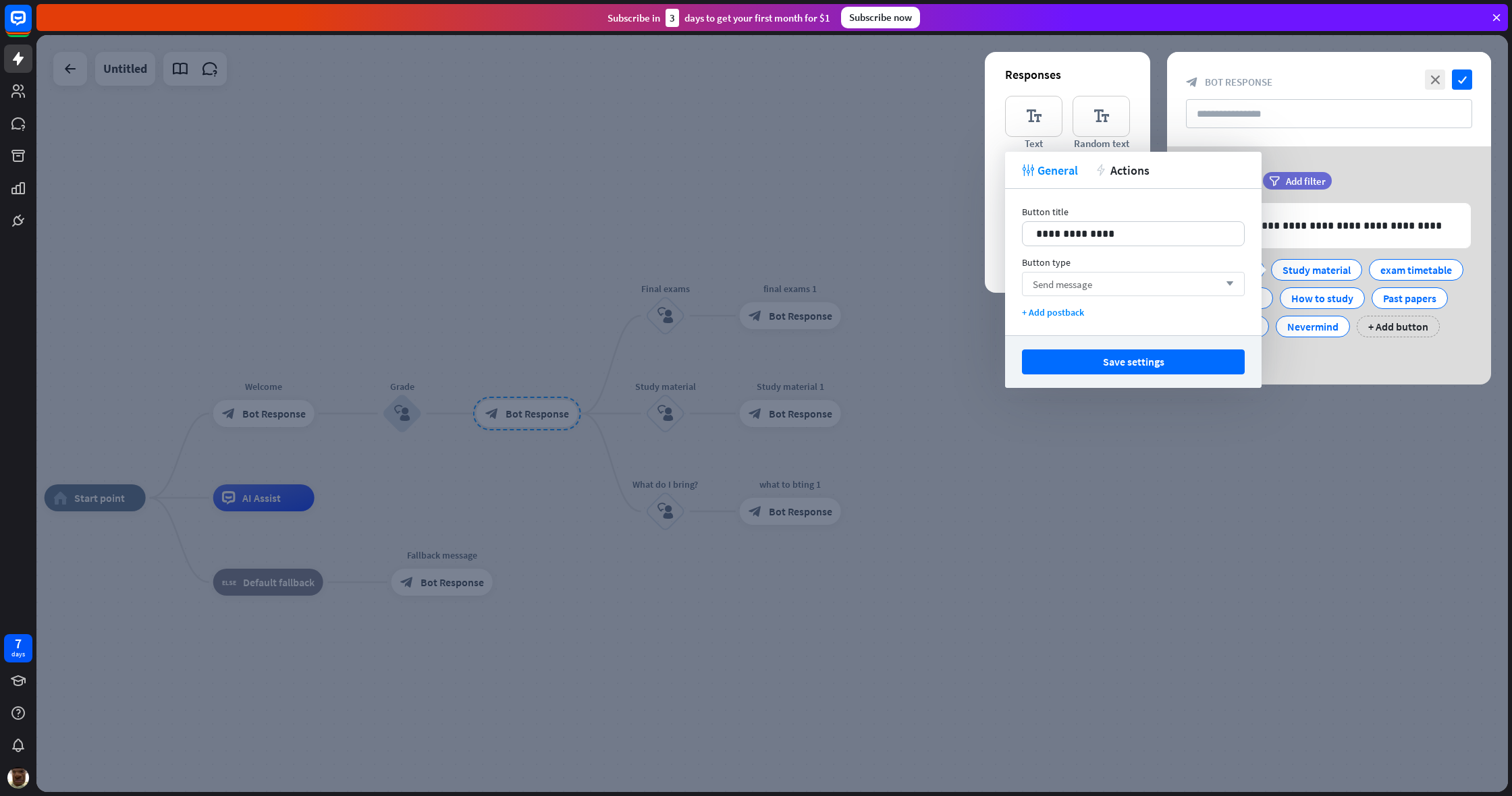
click at [893, 295] on div "Send message arrow_down" at bounding box center [1132, 283] width 222 height 24
click at [893, 352] on div "Go to block" at bounding box center [1132, 345] width 212 height 27
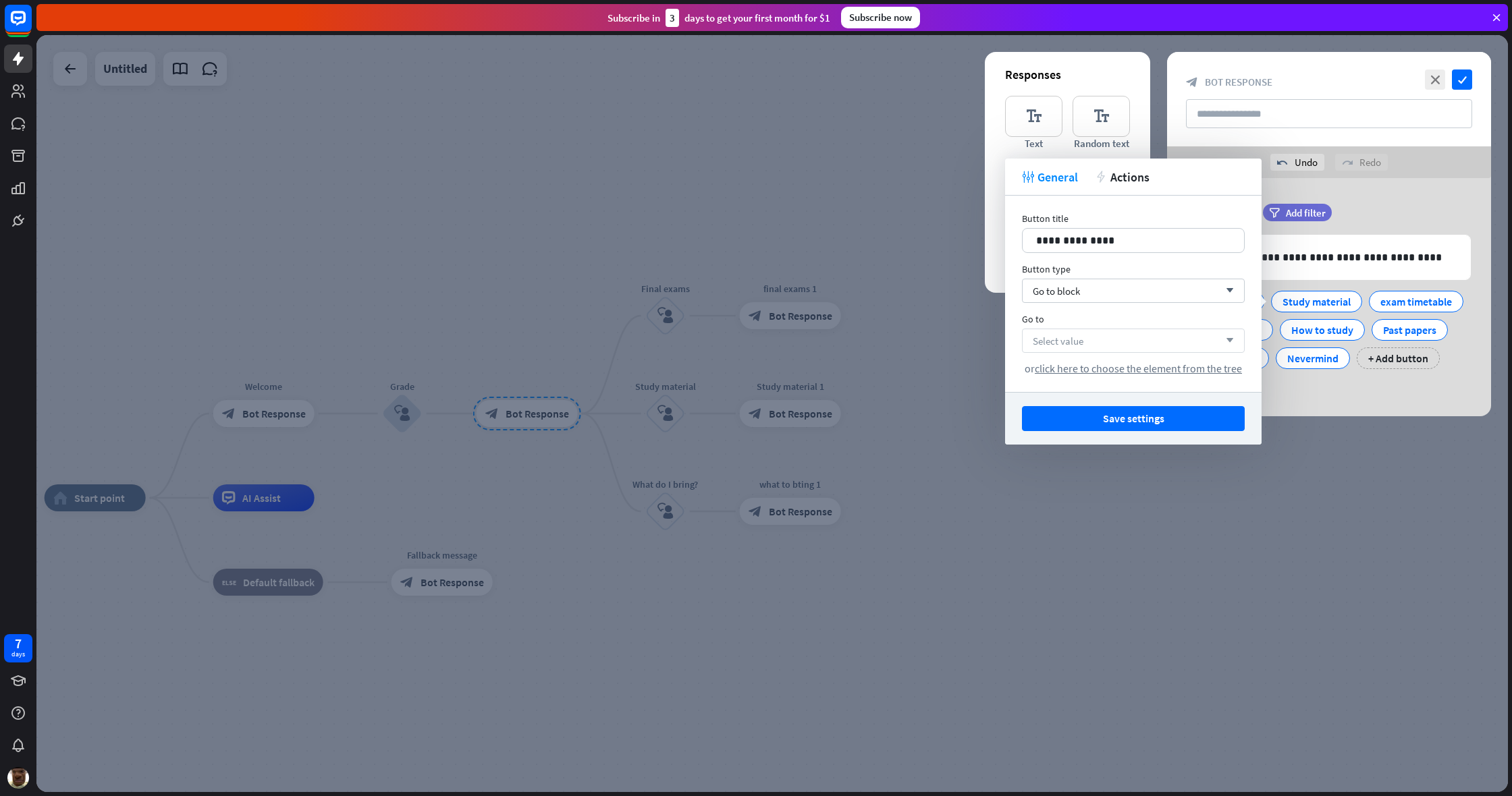
click at [893, 349] on div "Select value arrow_down" at bounding box center [1132, 340] width 222 height 24
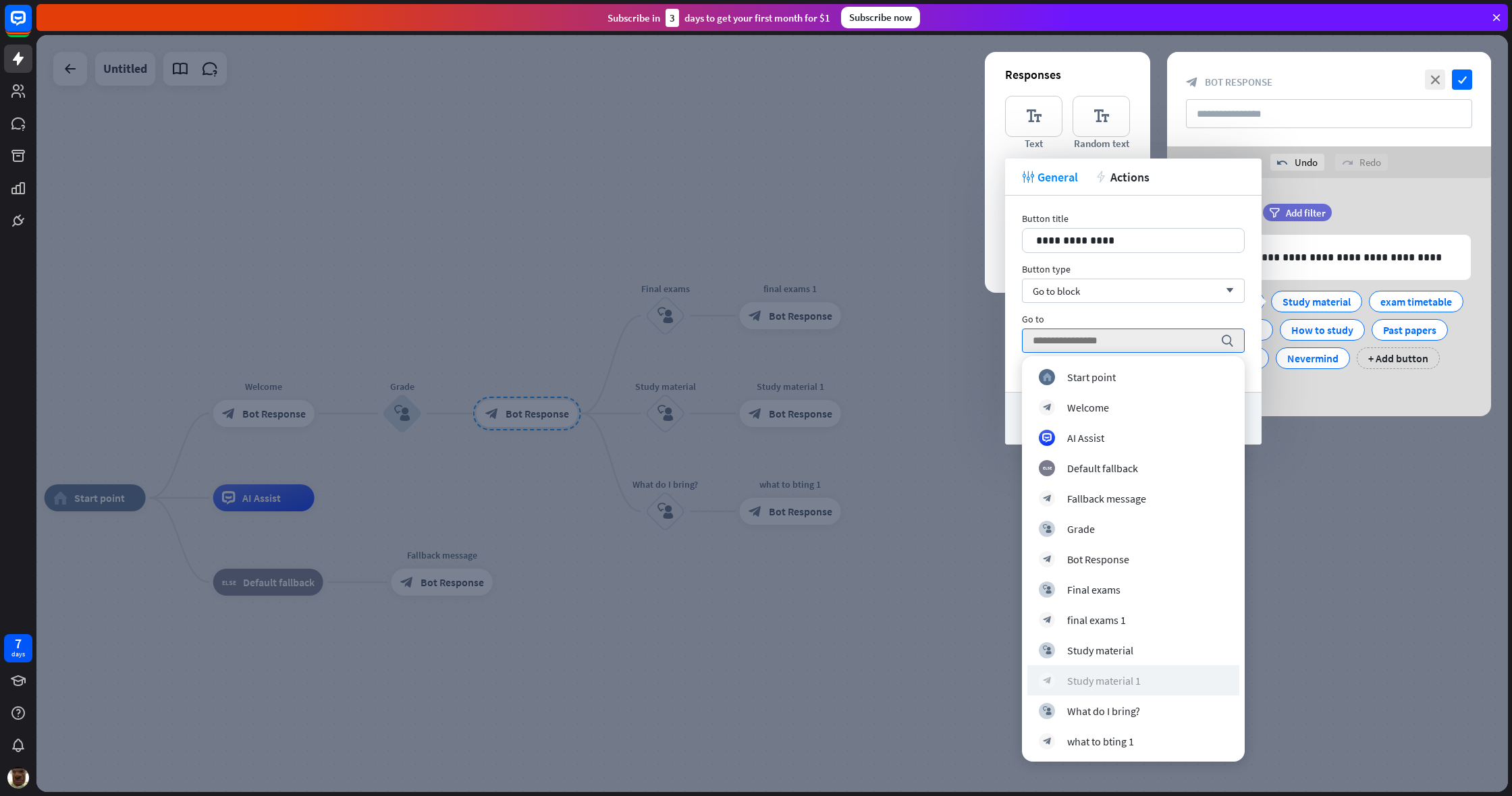
click at [893, 600] on div "Study material 1" at bounding box center [1104, 680] width 74 height 13
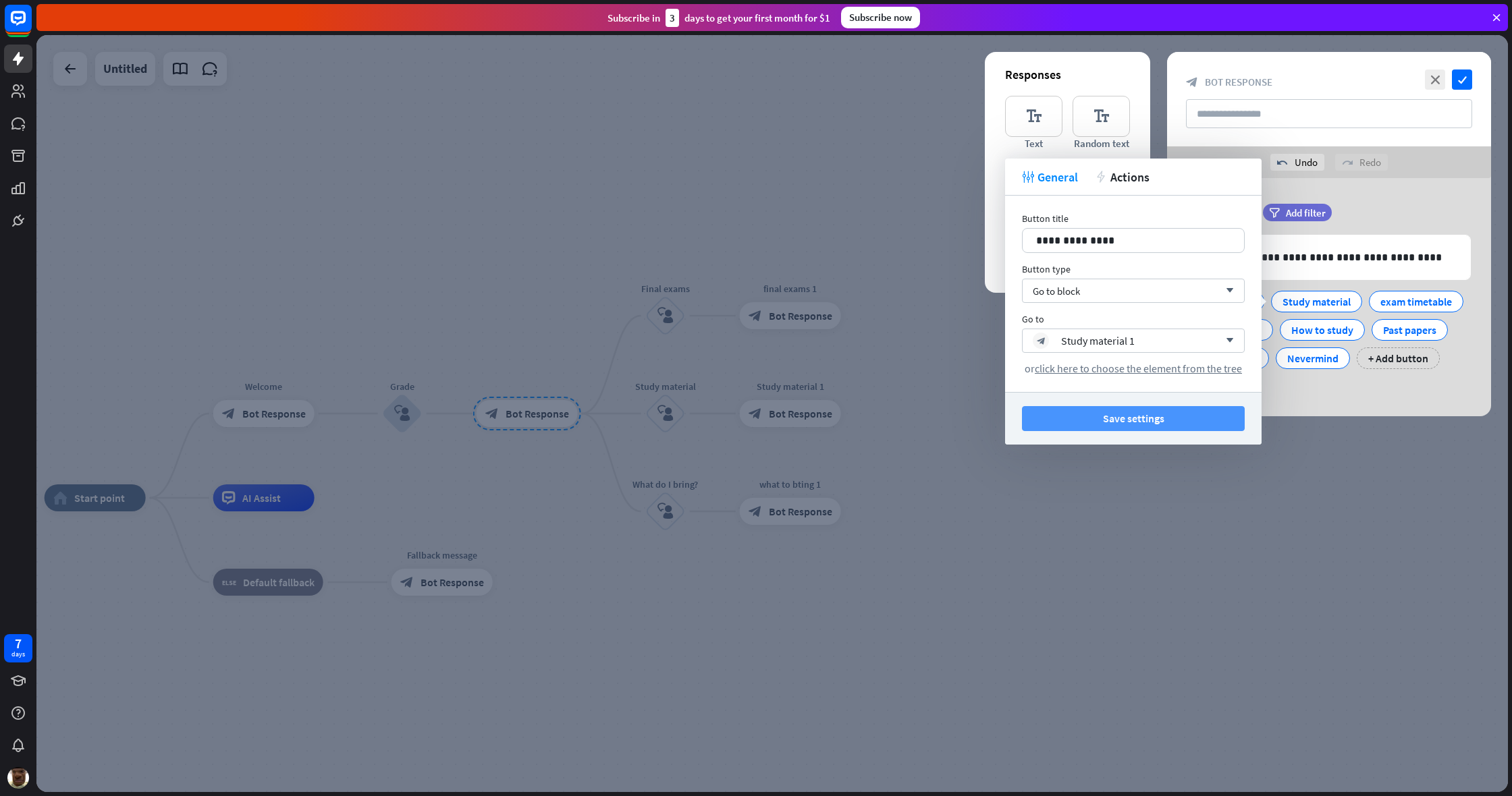
click at [893, 425] on button "Save settings" at bounding box center [1132, 418] width 222 height 25
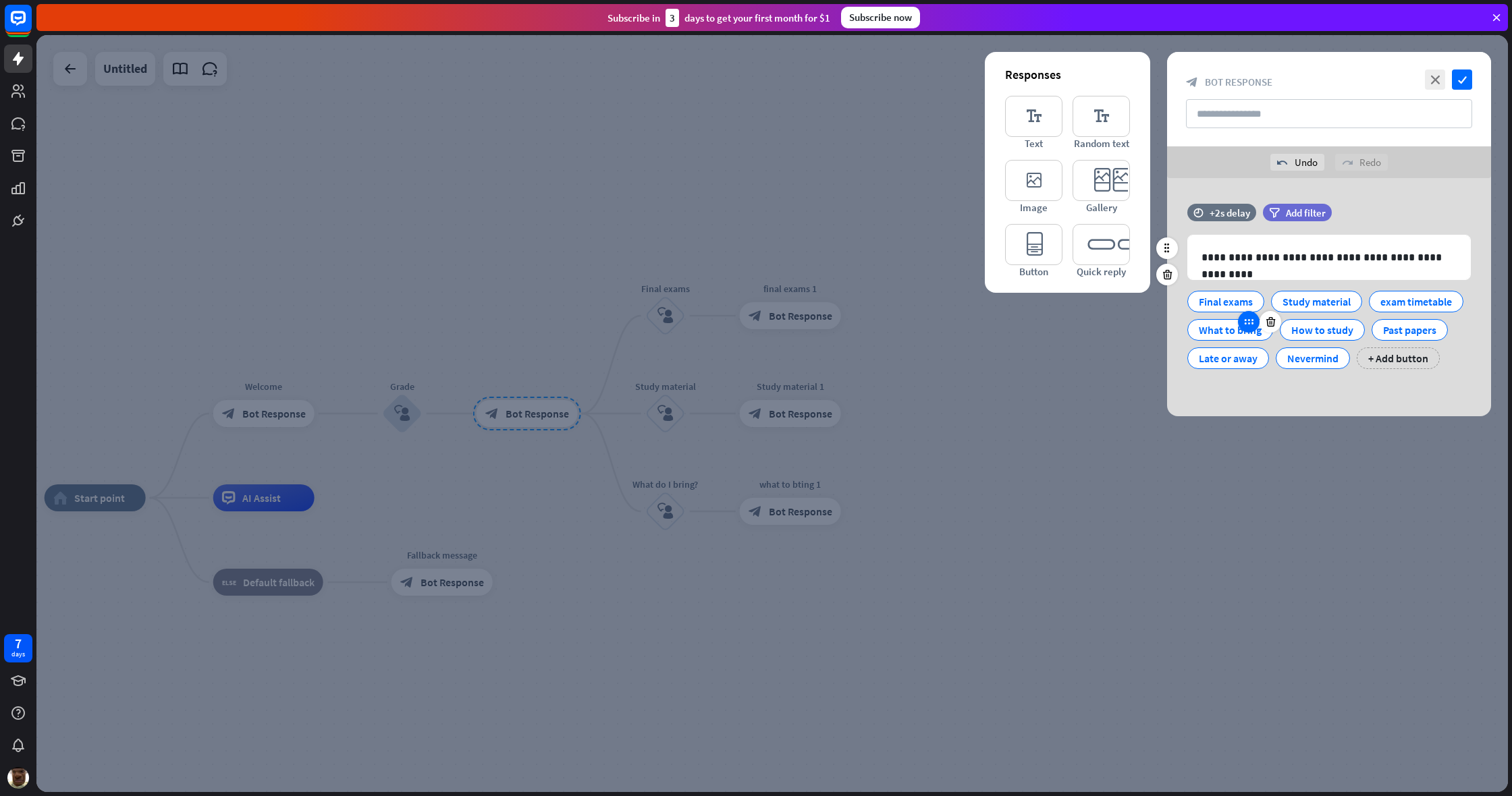
click at [893, 318] on div at bounding box center [1248, 322] width 22 height 22
click at [893, 330] on div "What to bring" at bounding box center [1230, 329] width 63 height 20
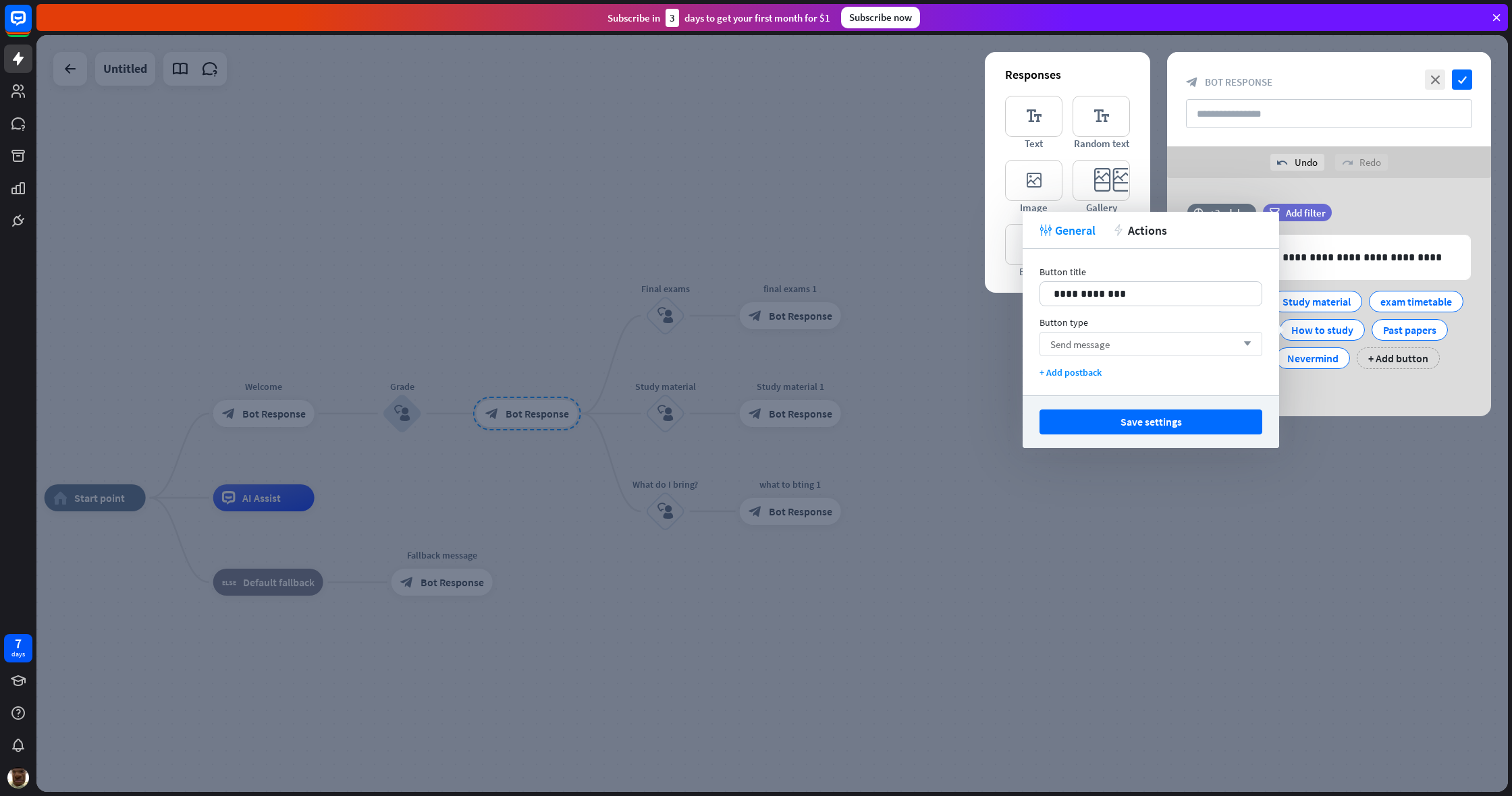
click at [893, 353] on div "Send message arrow_down" at bounding box center [1150, 344] width 222 height 24
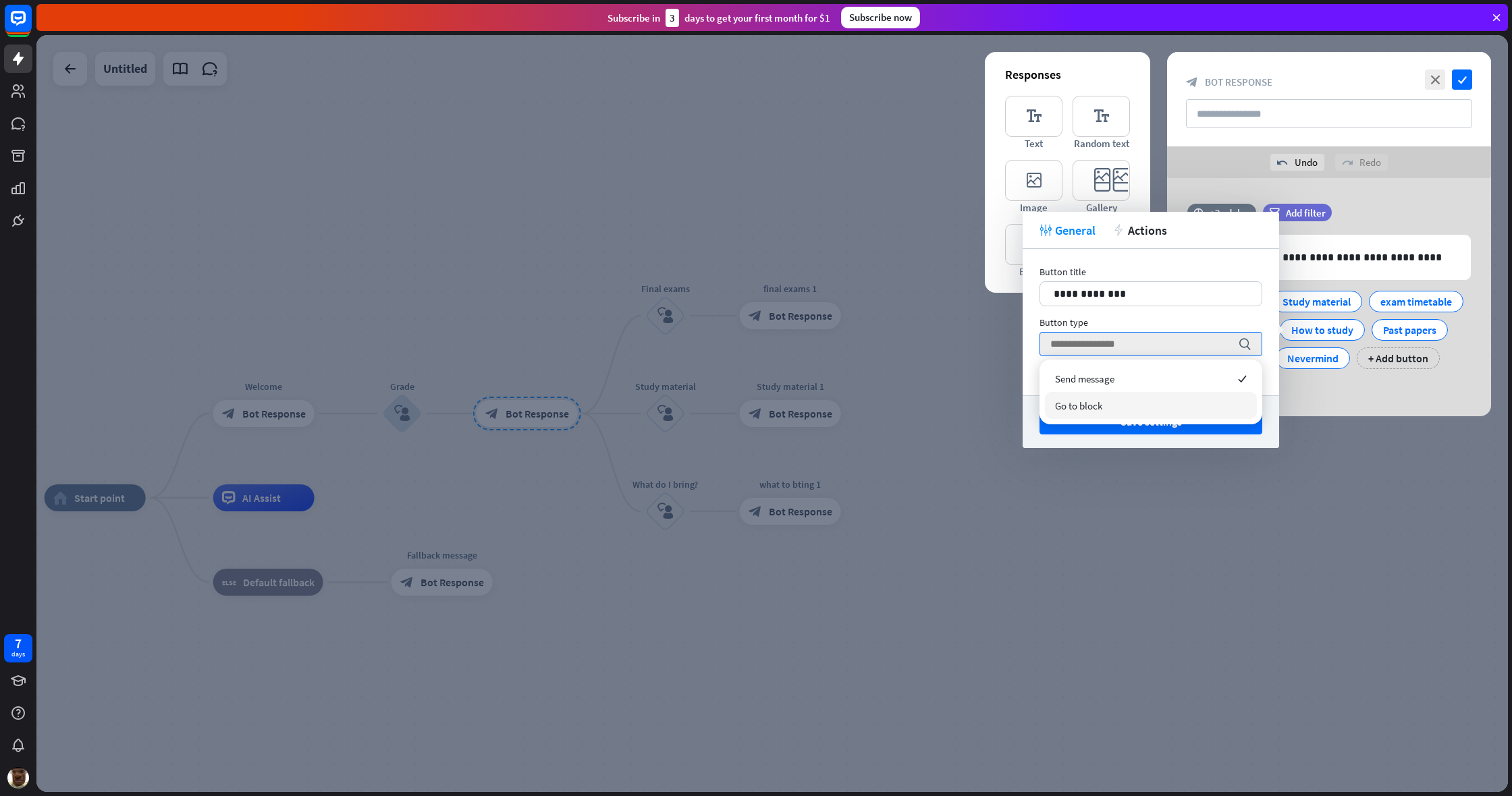
click at [893, 405] on div "Go to block" at bounding box center [1150, 406] width 212 height 27
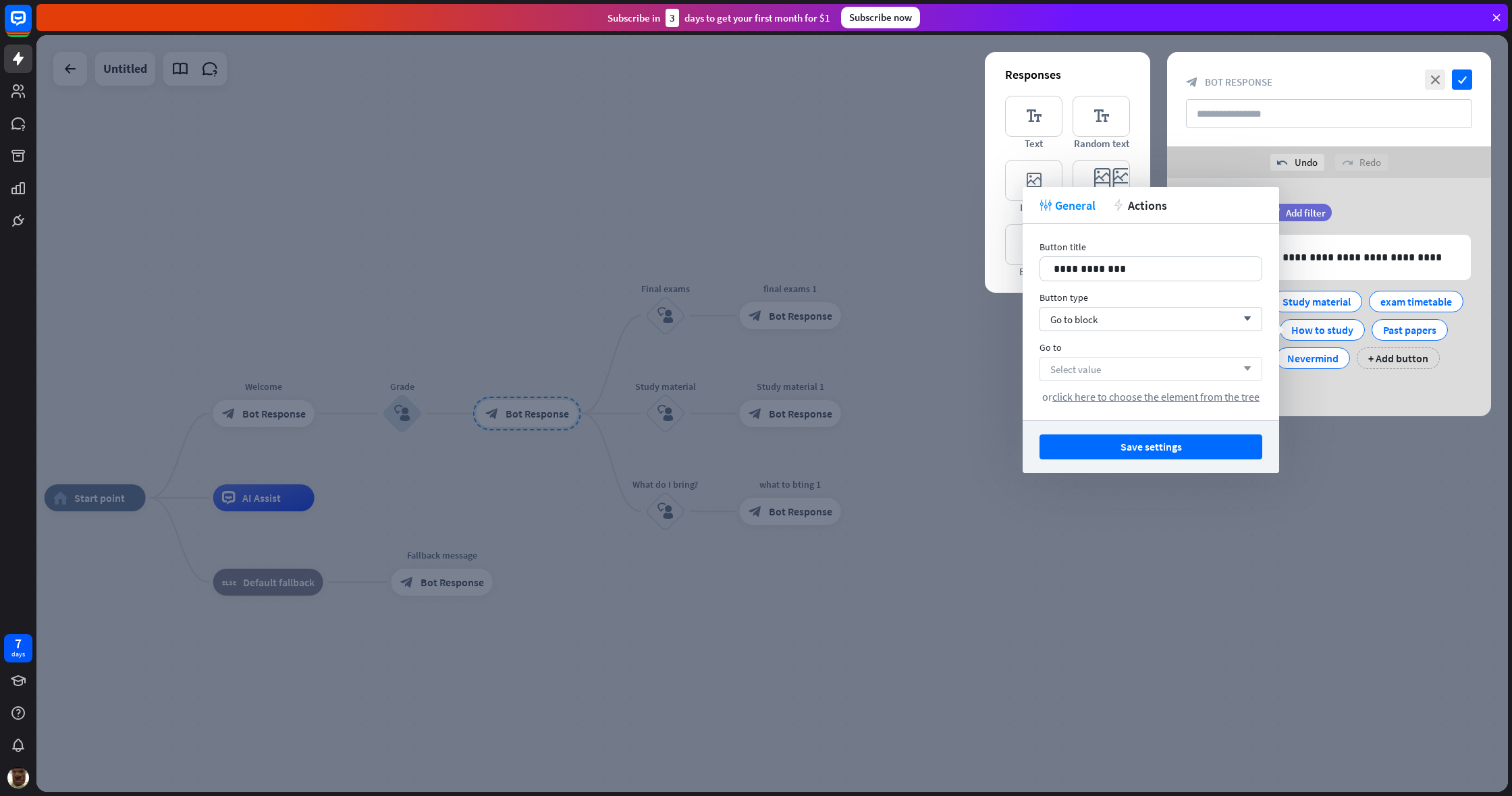
click at [893, 371] on icon "arrow_down" at bounding box center [1244, 369] width 14 height 8
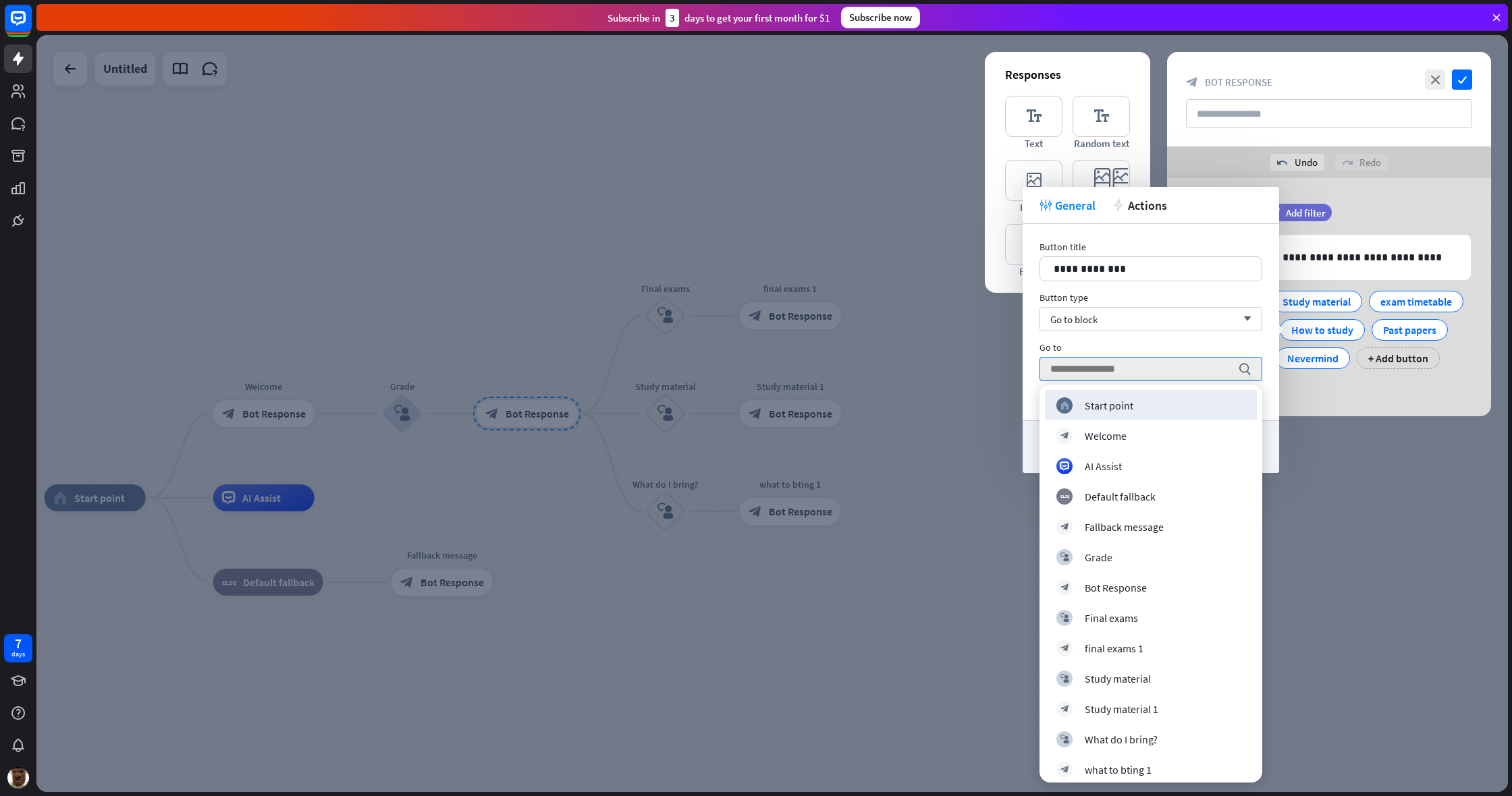
drag, startPoint x: 1264, startPoint y: 385, endPoint x: 1236, endPoint y: 408, distance: 36.2
click at [893, 385] on div "**********" at bounding box center [1150, 322] width 256 height 196
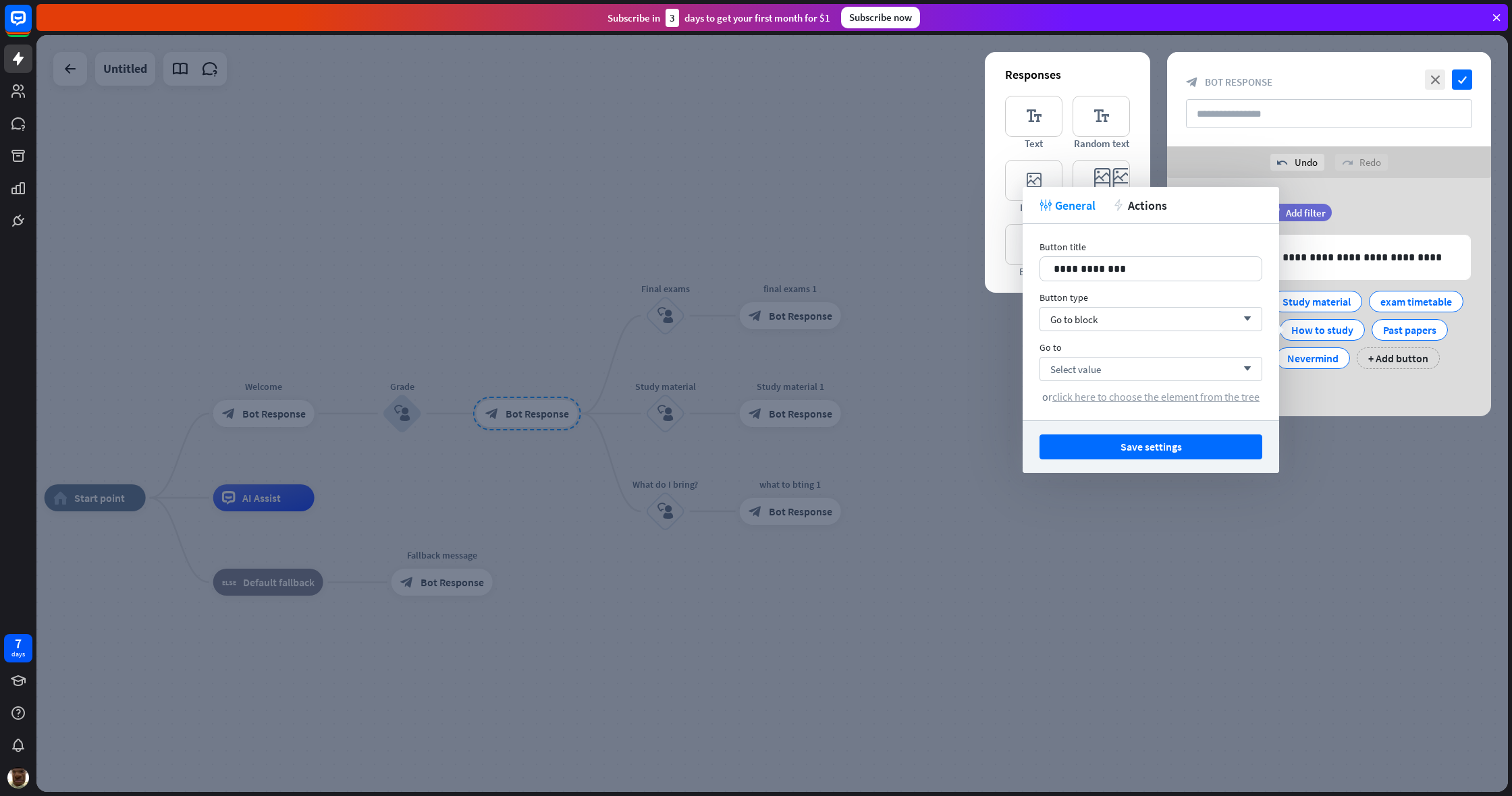
click at [893, 398] on span "click here to choose the element from the tree" at bounding box center [1156, 396] width 207 height 13
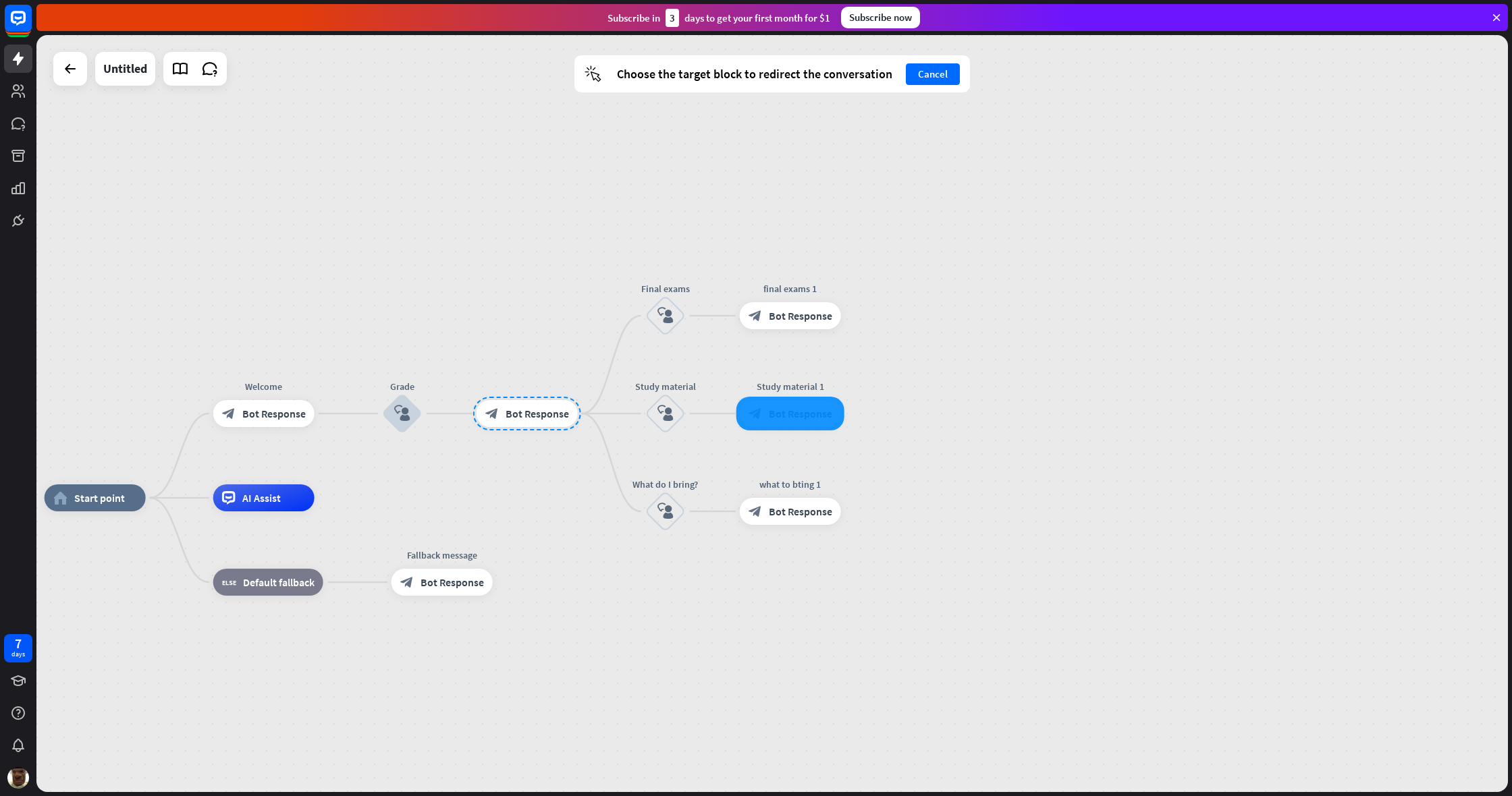
click at [743, 420] on div at bounding box center [790, 413] width 108 height 33
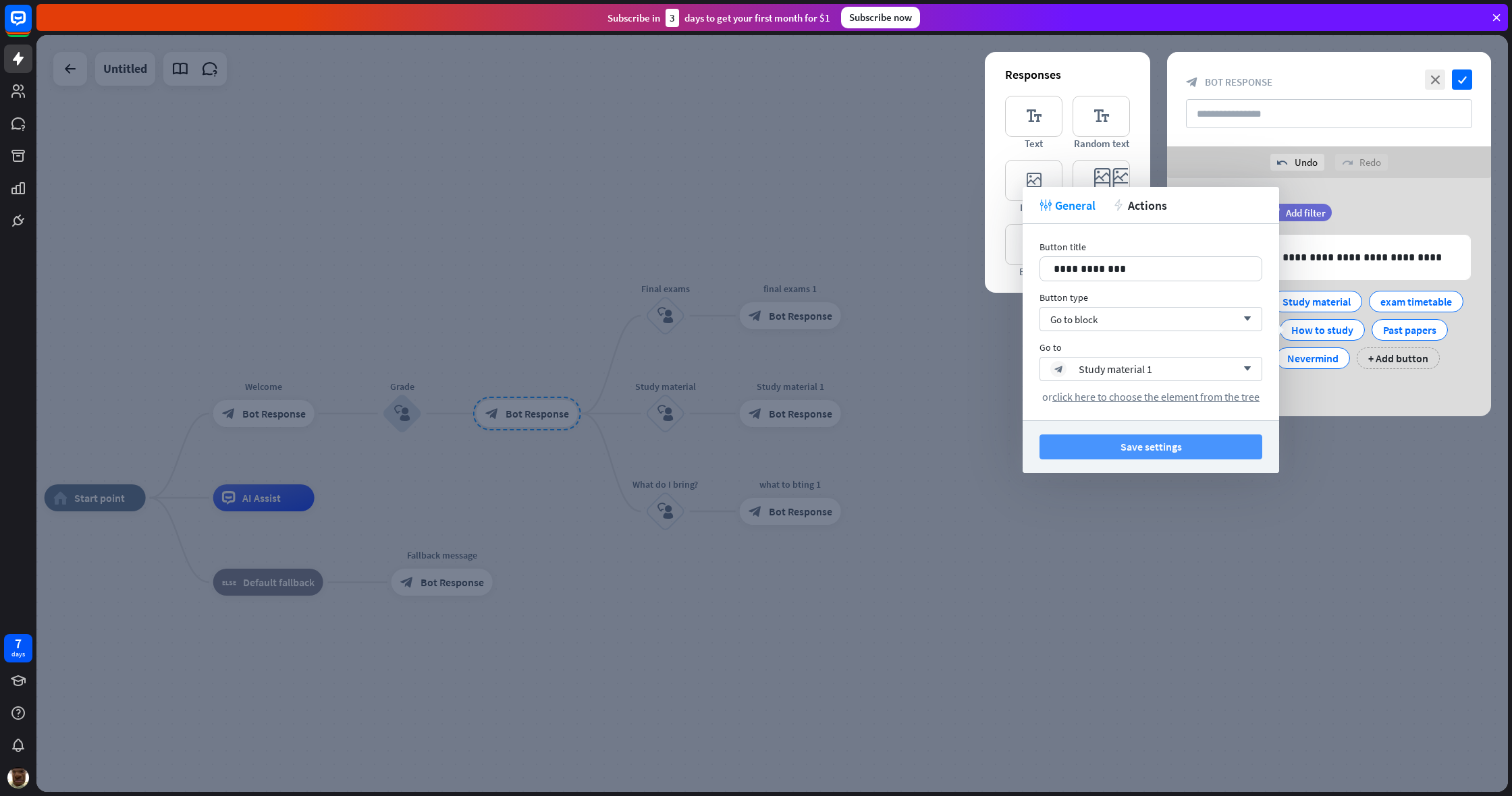
click at [893, 449] on button "Save settings" at bounding box center [1150, 447] width 222 height 25
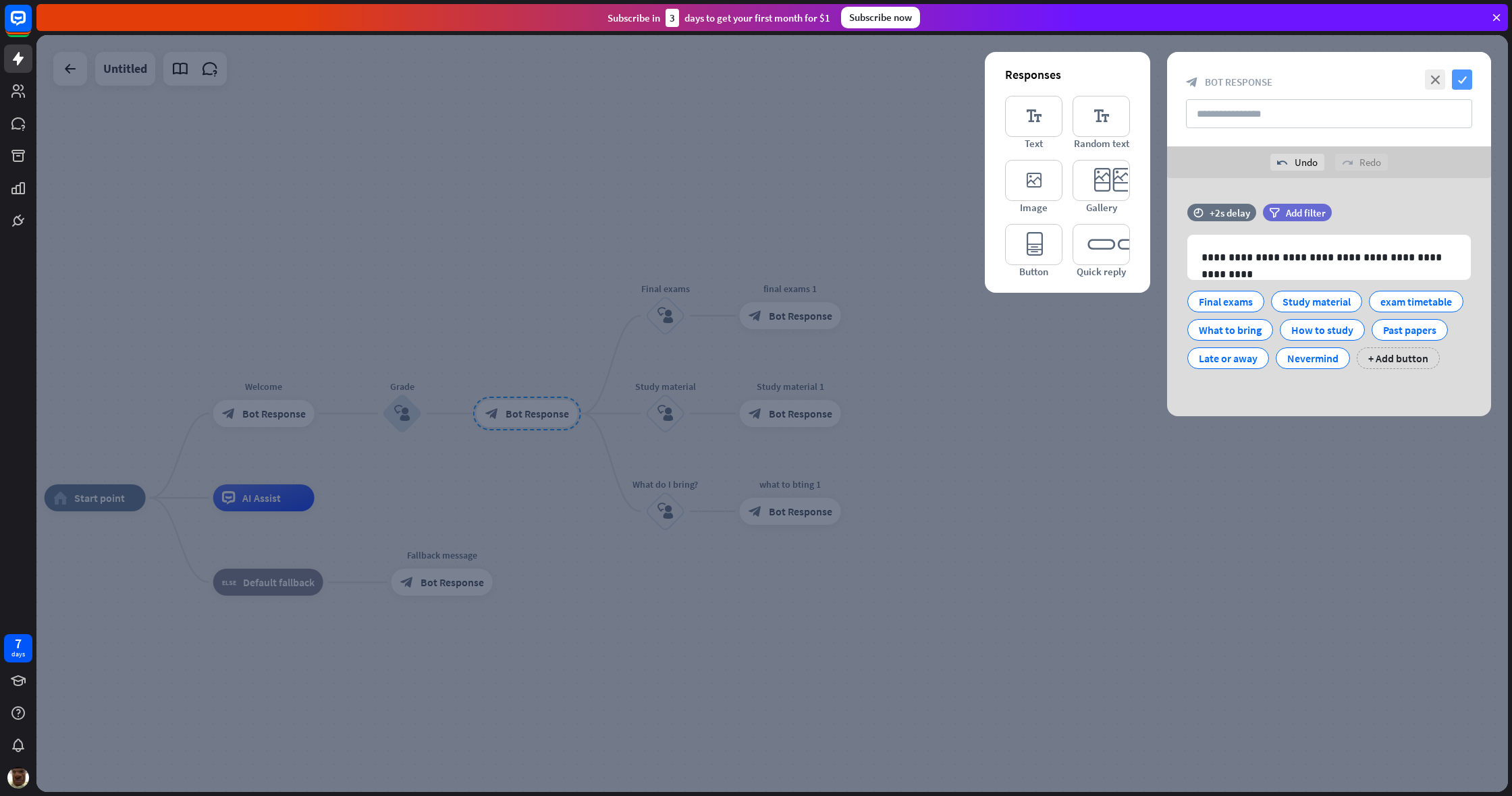
click at [893, 85] on icon "check" at bounding box center [1462, 79] width 20 height 20
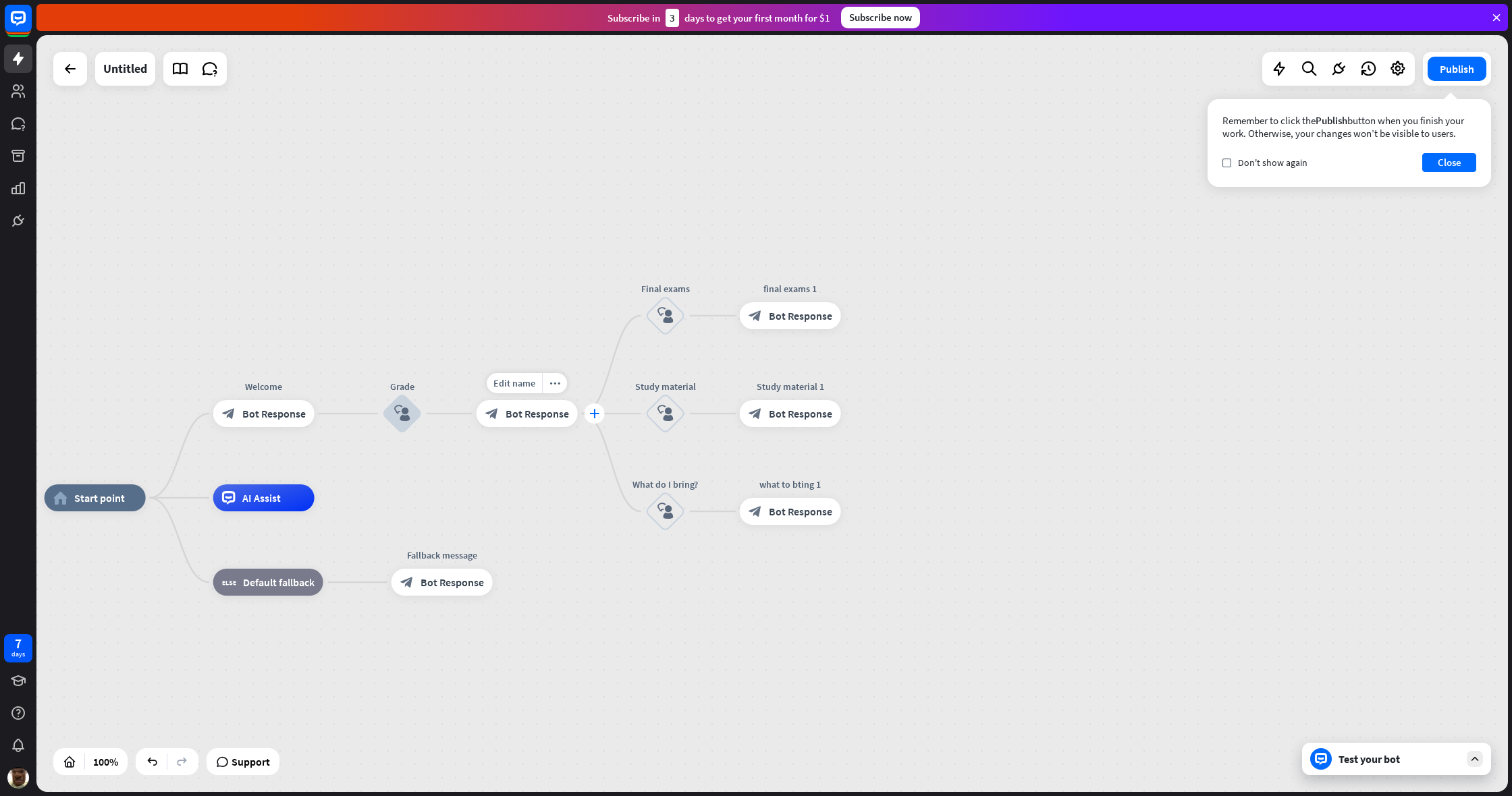
click at [592, 415] on icon "plus" at bounding box center [594, 413] width 10 height 9
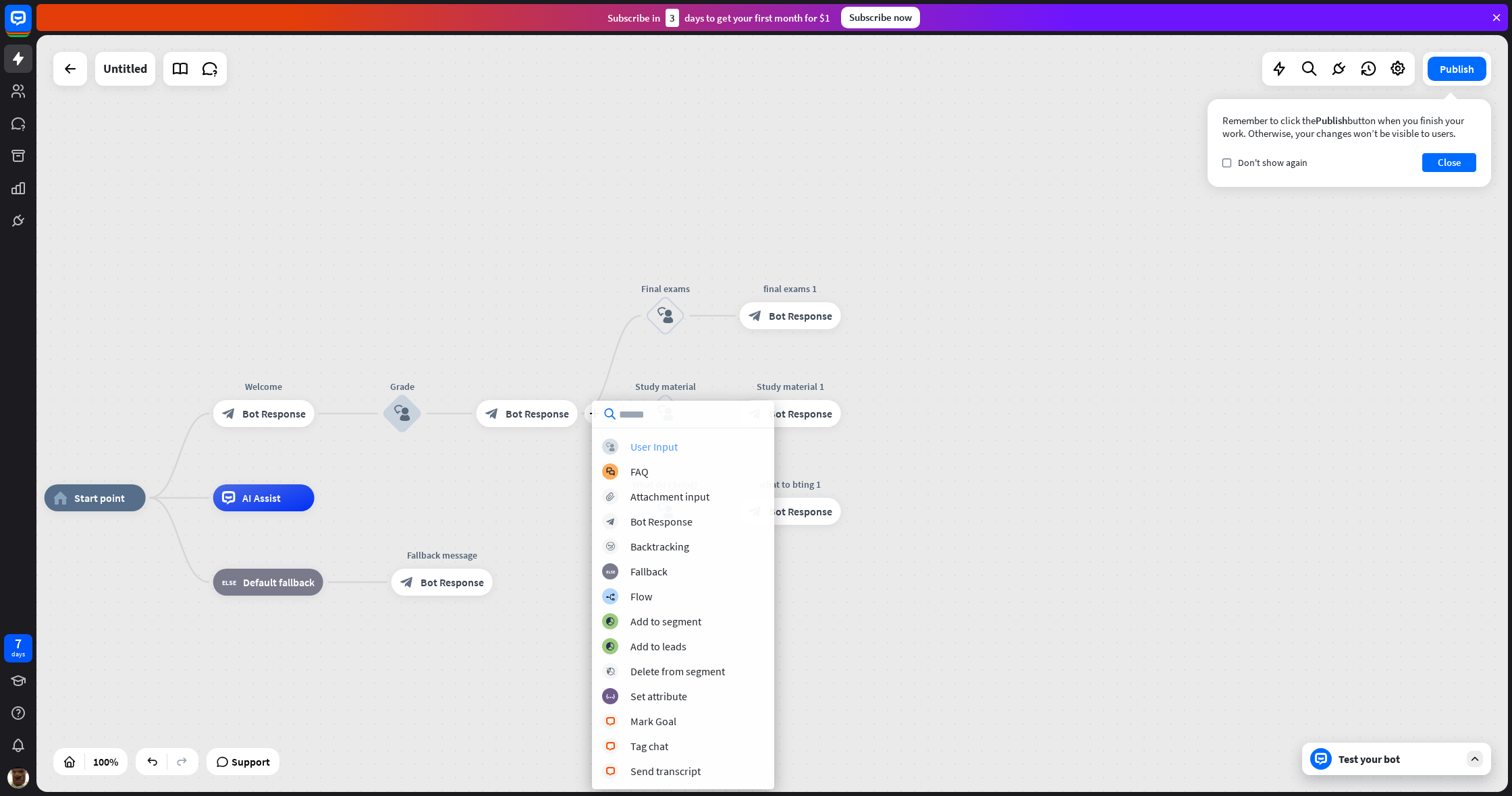
click at [671, 449] on div "User Input" at bounding box center [653, 446] width 47 height 13
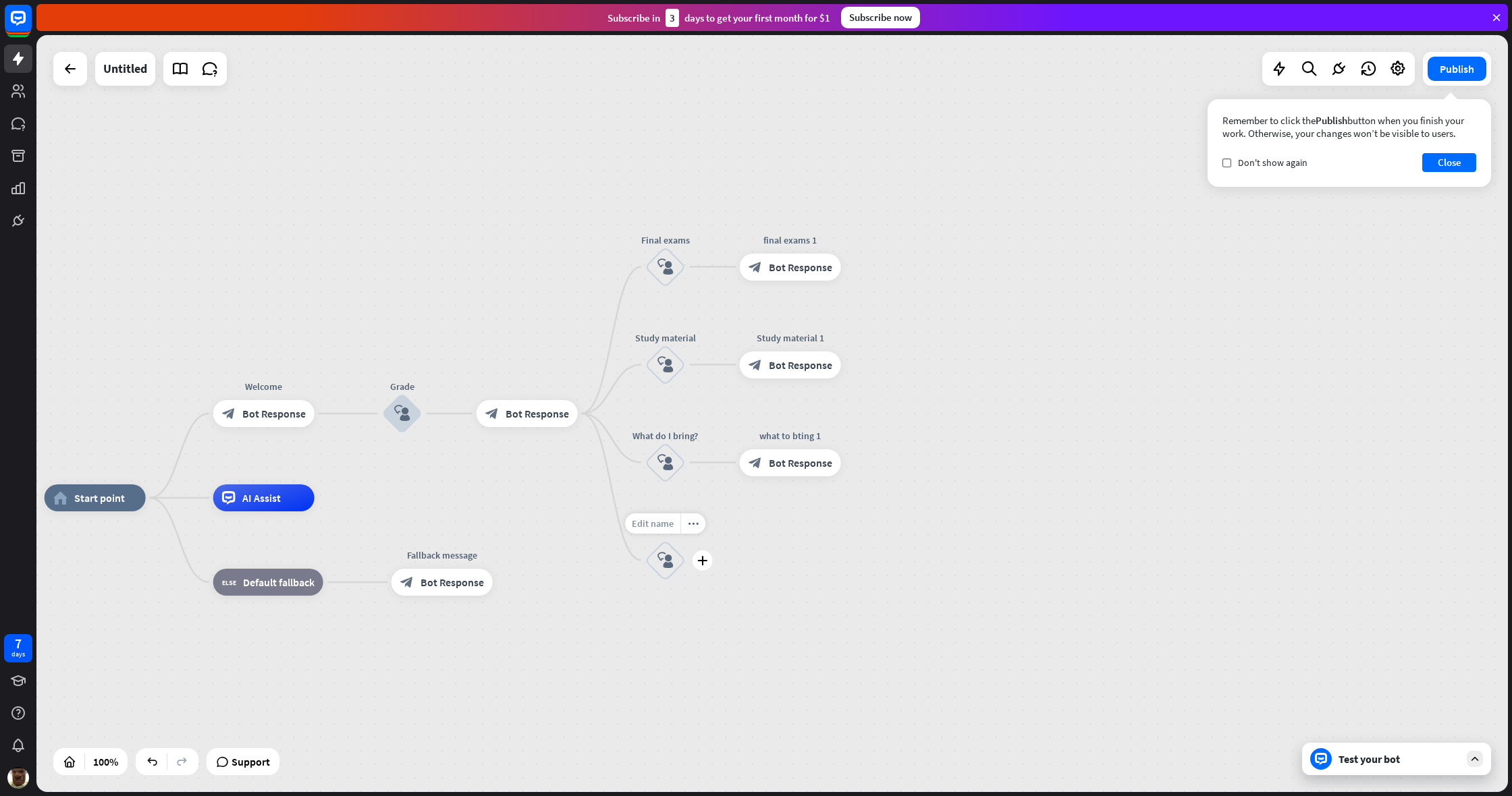
click at [655, 530] on div "Edit name" at bounding box center [652, 523] width 55 height 20
click at [538, 421] on div "block_bot_response Bot Response" at bounding box center [526, 414] width 101 height 27
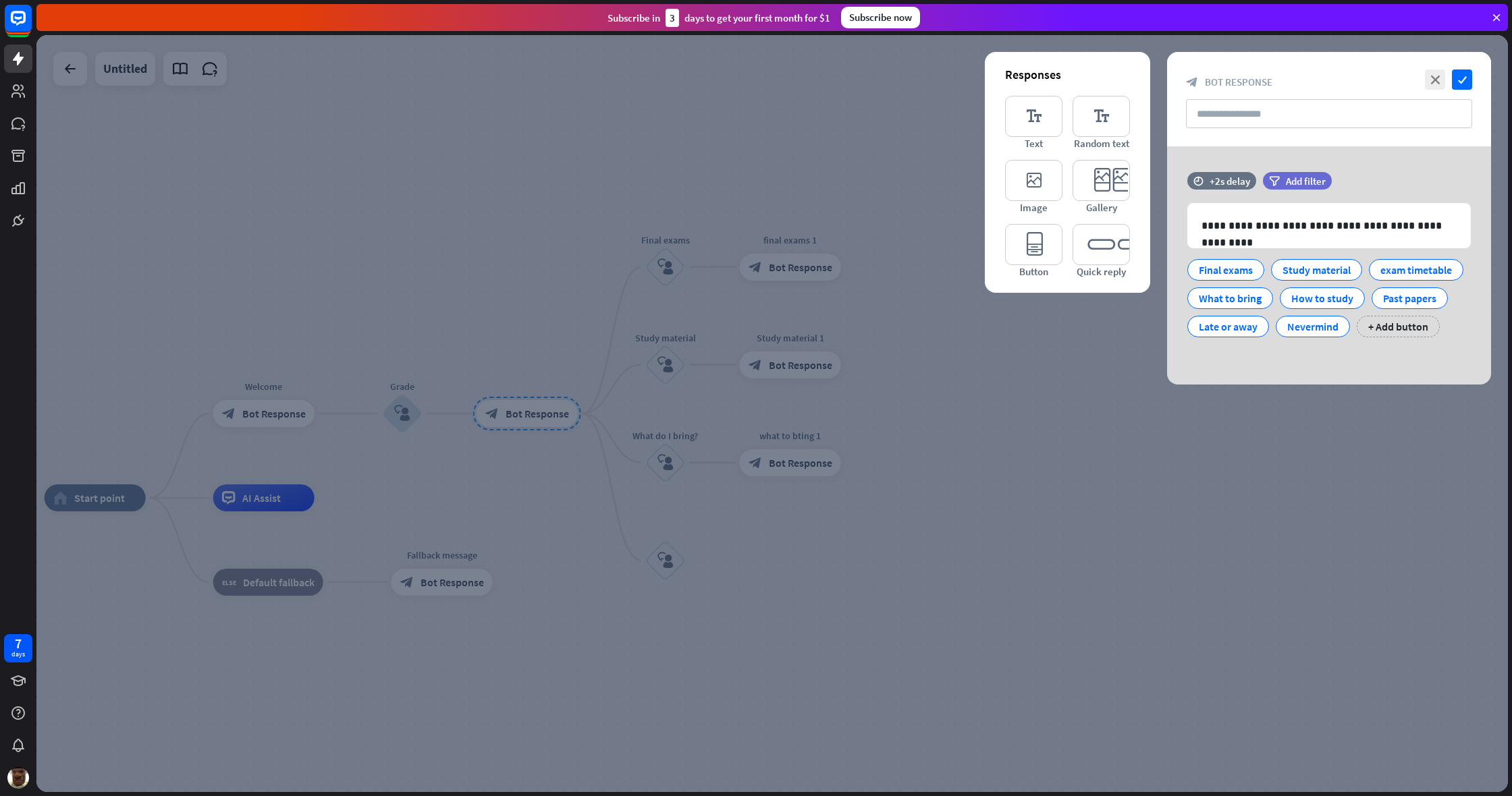
click at [845, 541] on div at bounding box center [771, 413] width 1472 height 756
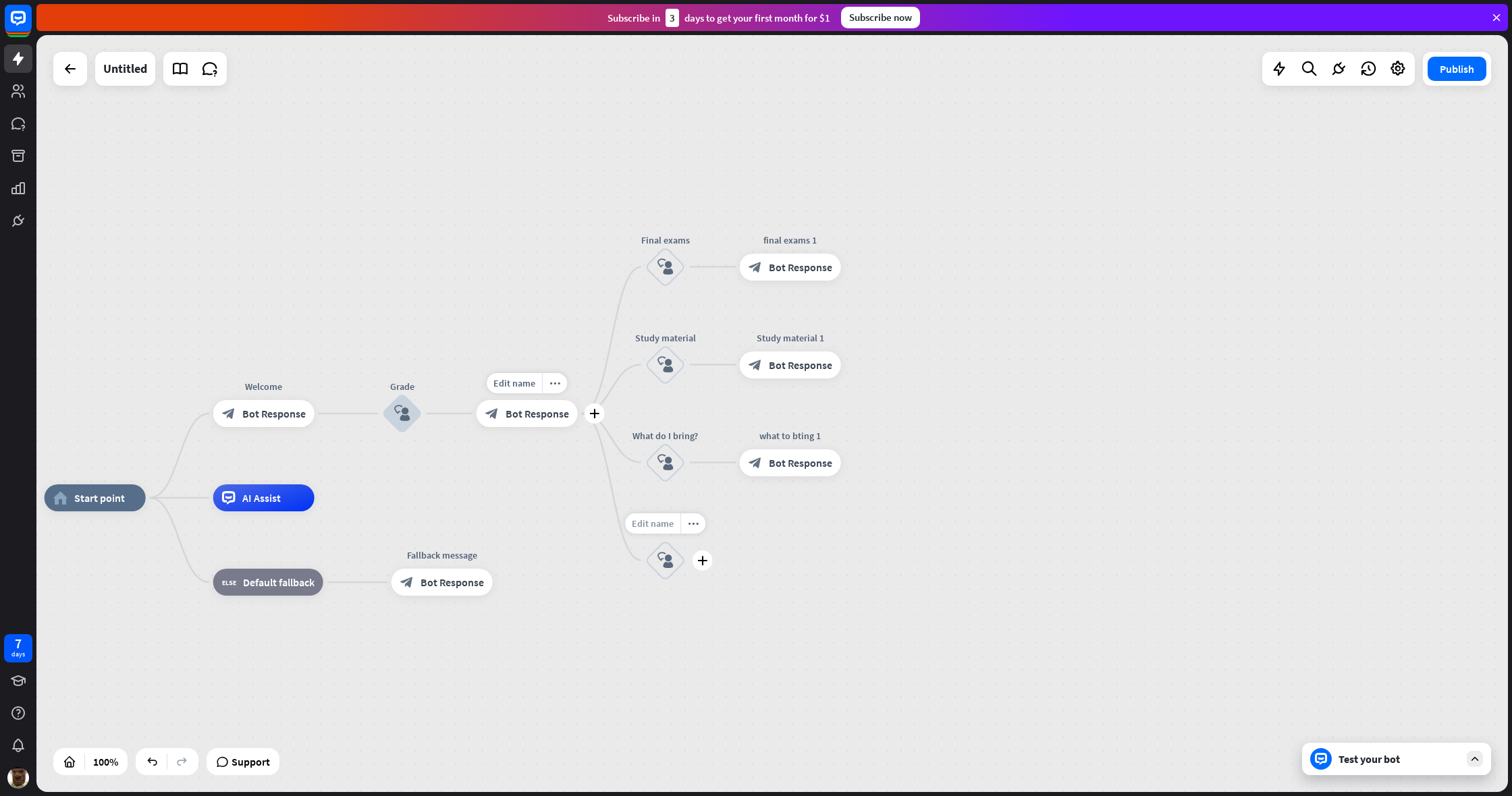
click at [666, 522] on span "Edit name" at bounding box center [652, 523] width 41 height 12
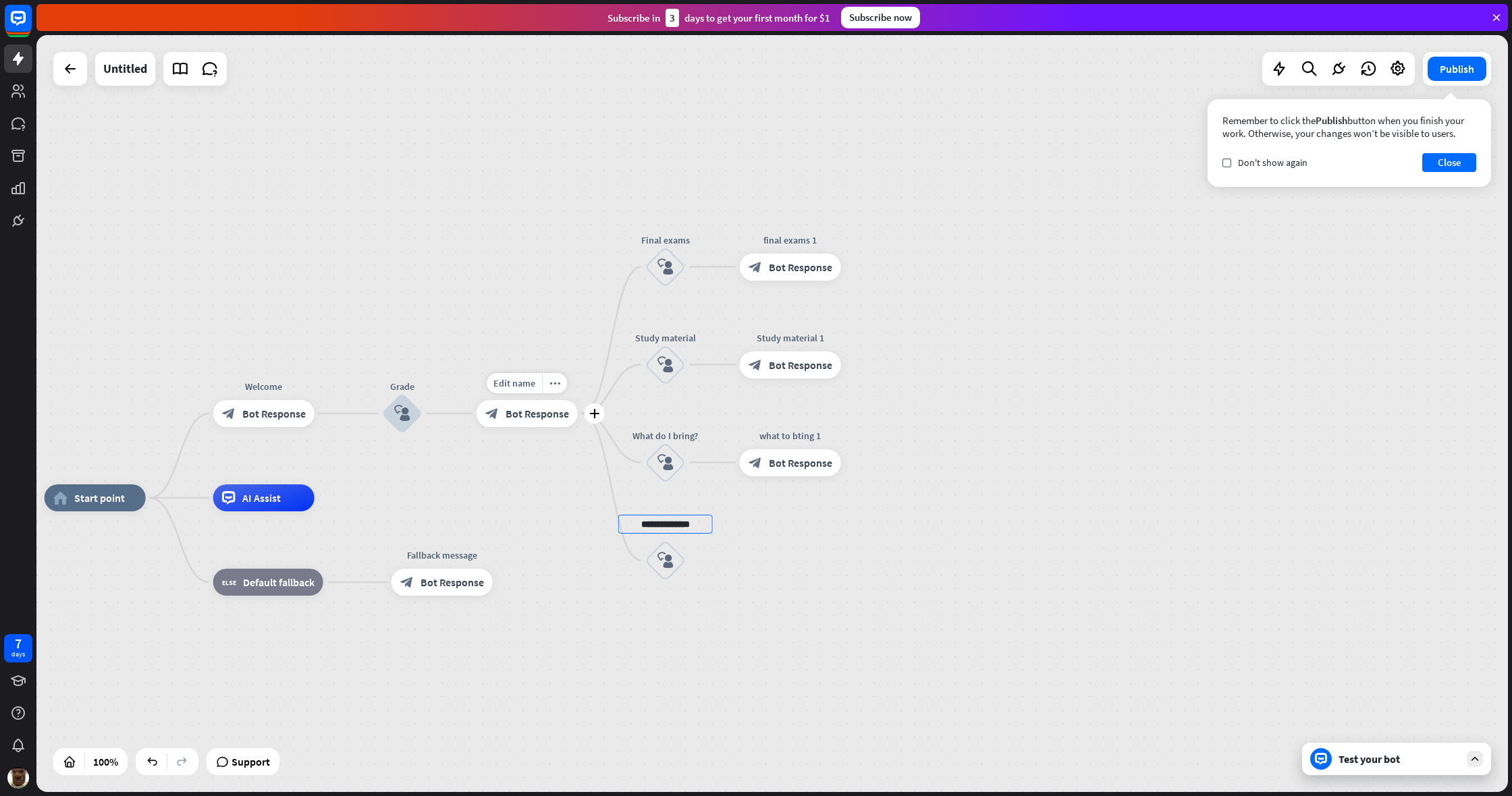
type input "**********"
click at [824, 597] on div "**********" at bounding box center [771, 413] width 1472 height 756
click at [707, 559] on div "plus" at bounding box center [702, 560] width 20 height 20
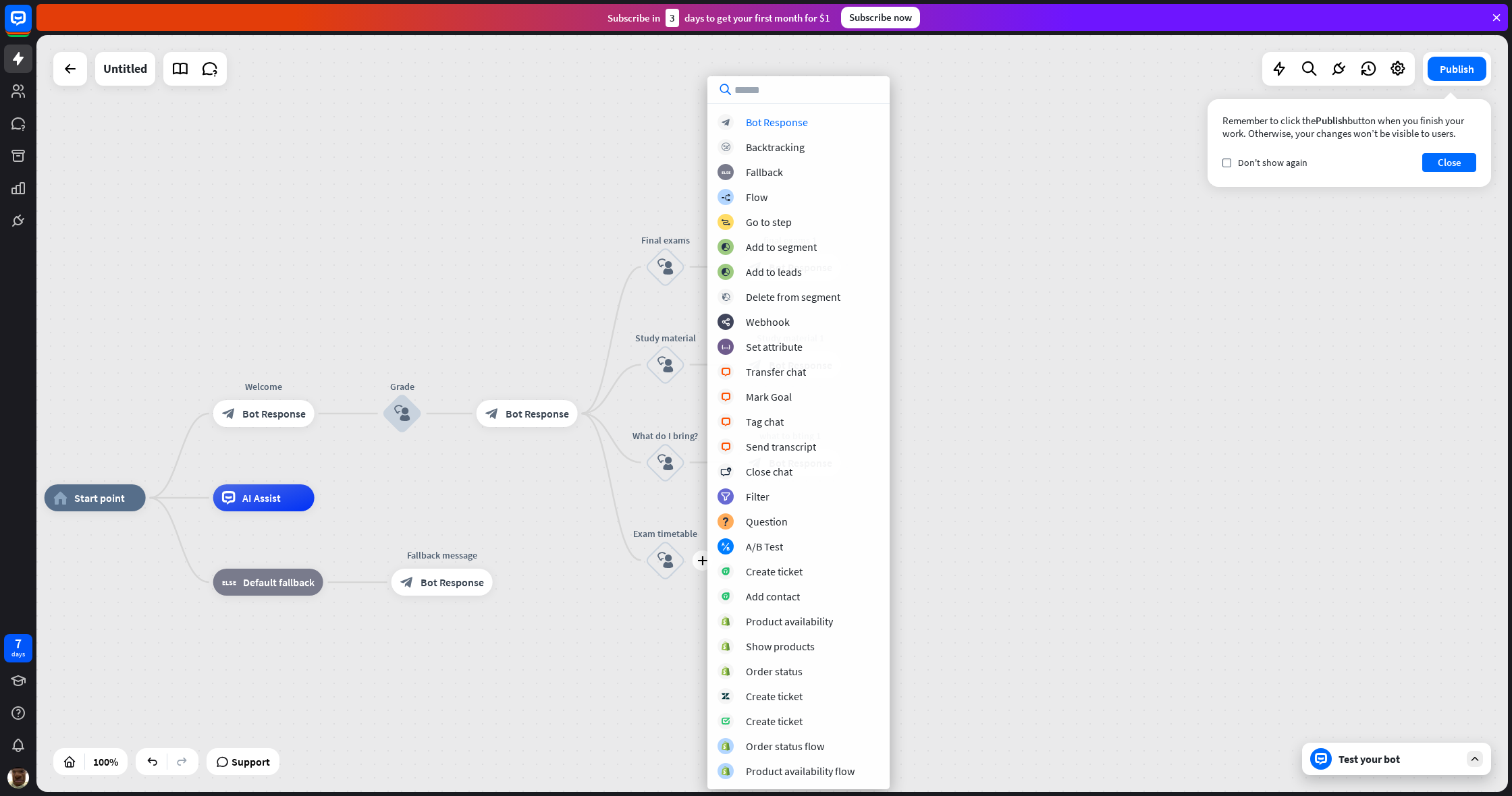
click at [792, 138] on div "block_bot_response Bot Response block_backtracking Backtracking block_fallback …" at bounding box center [798, 446] width 182 height 665
click at [800, 125] on div "Bot Response" at bounding box center [777, 121] width 62 height 13
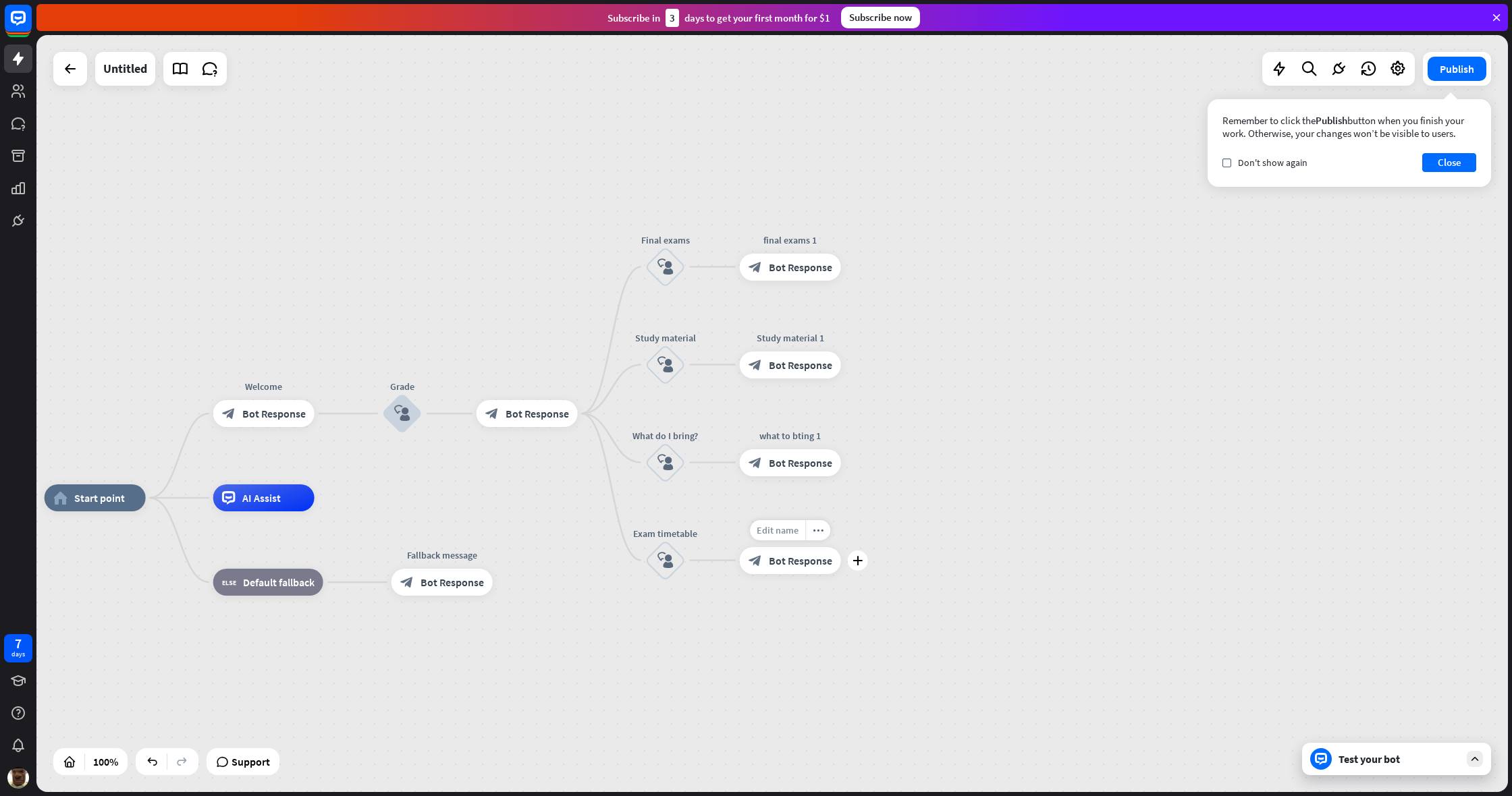
click at [787, 532] on span "Edit name" at bounding box center [778, 530] width 41 height 12
type input "**********"
click at [808, 577] on div "**********" at bounding box center [771, 413] width 1472 height 756
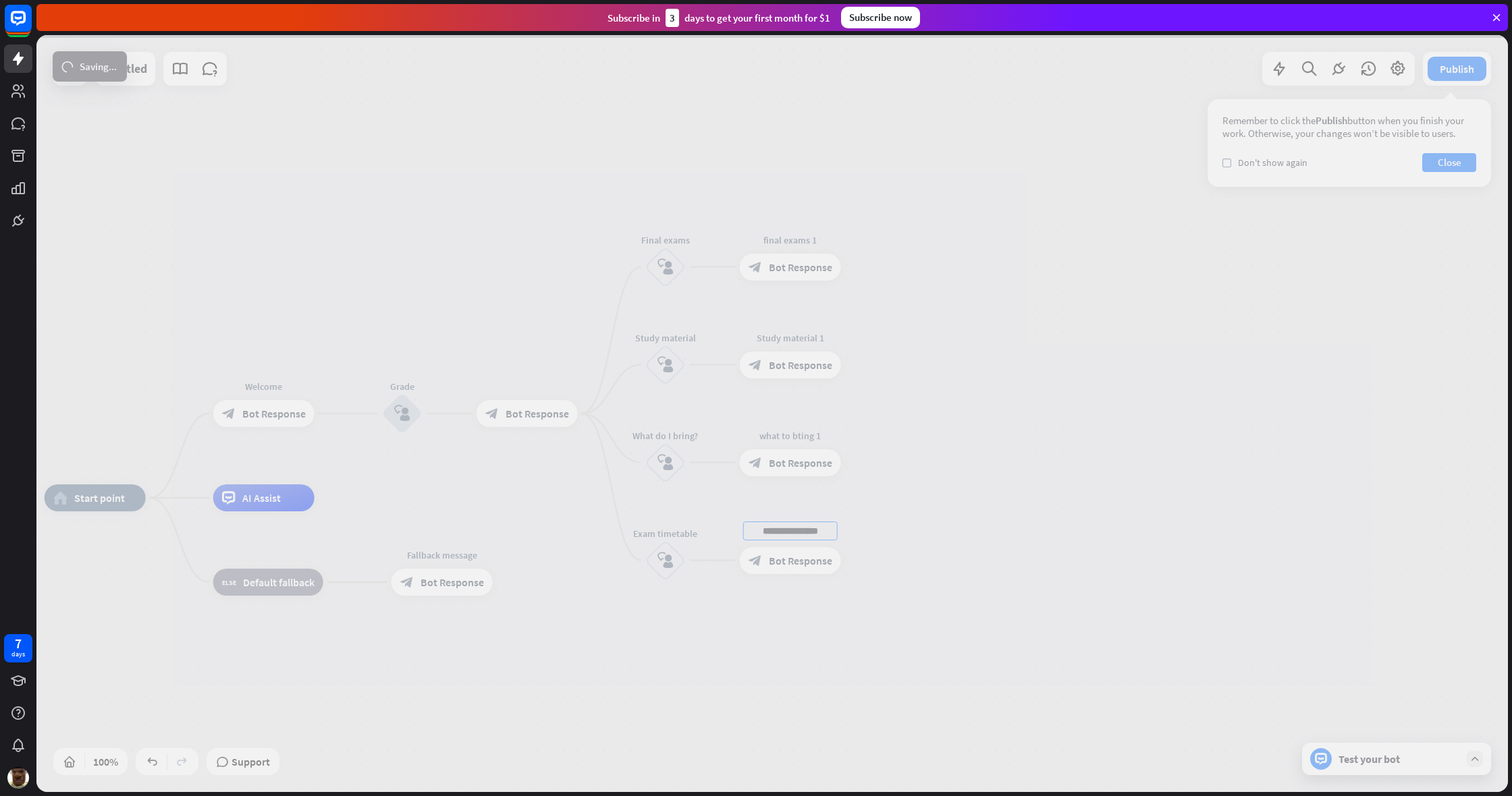
click at [811, 565] on div at bounding box center [771, 413] width 1472 height 756
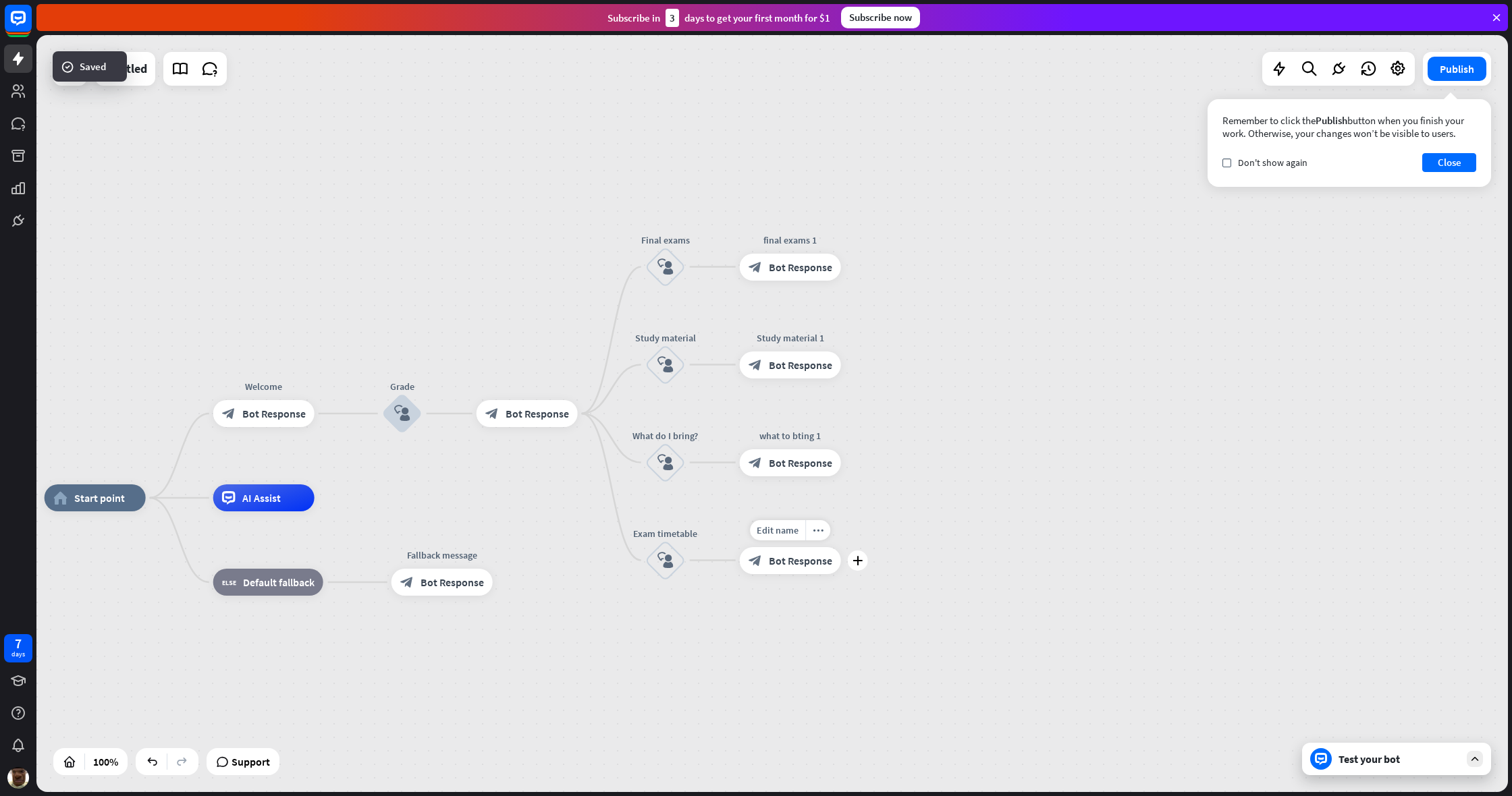
click at [802, 563] on span "Bot Response" at bounding box center [800, 560] width 63 height 13
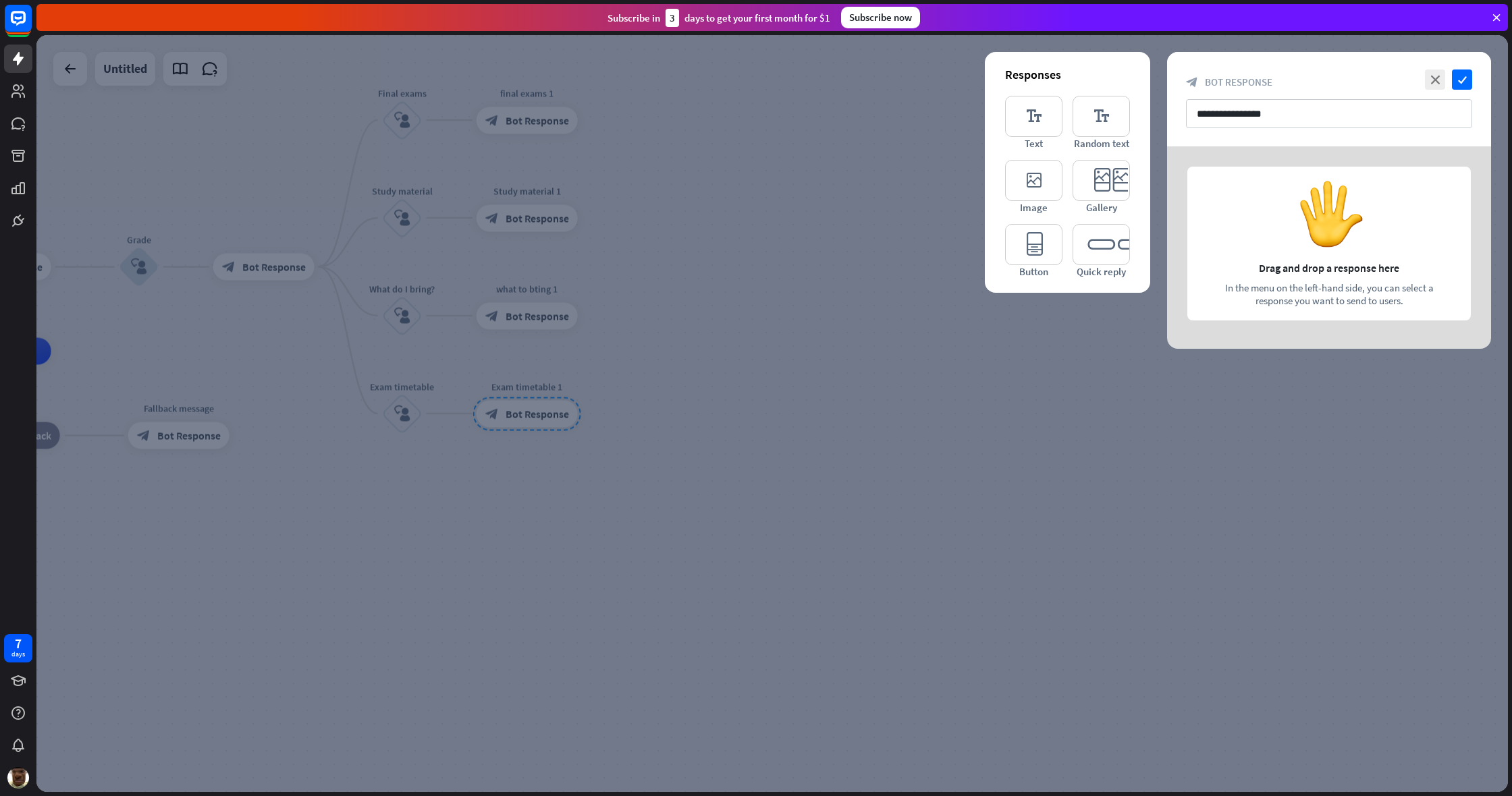
drag, startPoint x: 1116, startPoint y: 241, endPoint x: 1140, endPoint y: 244, distance: 24.2
click at [893, 241] on icon "editor_quick_replies" at bounding box center [1102, 245] width 58 height 41
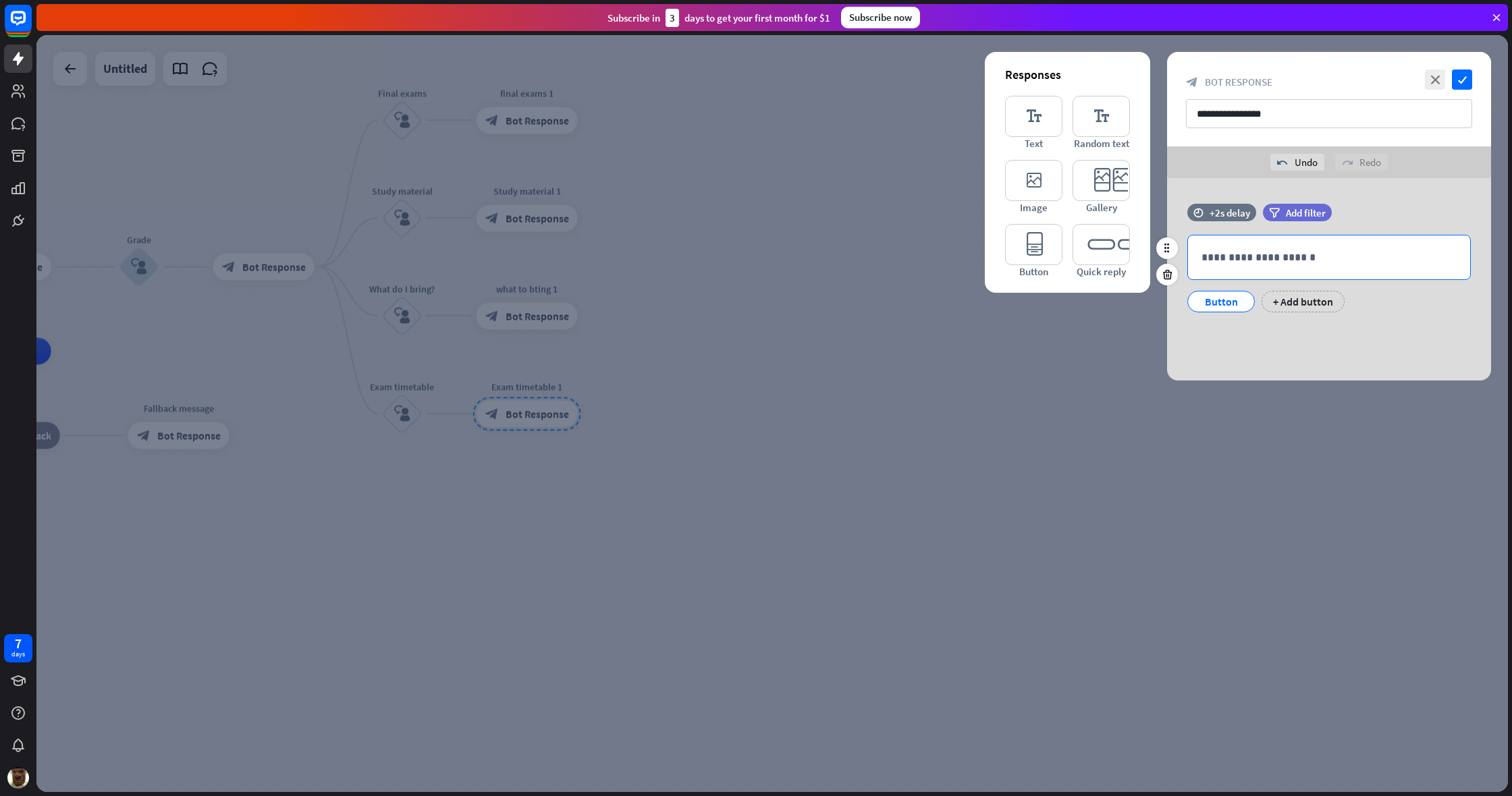
click at [893, 257] on p "**********" at bounding box center [1328, 257] width 255 height 17
drag, startPoint x: 1429, startPoint y: 257, endPoint x: 1378, endPoint y: 257, distance: 51.0
click at [893, 257] on p "**********" at bounding box center [1328, 257] width 255 height 17
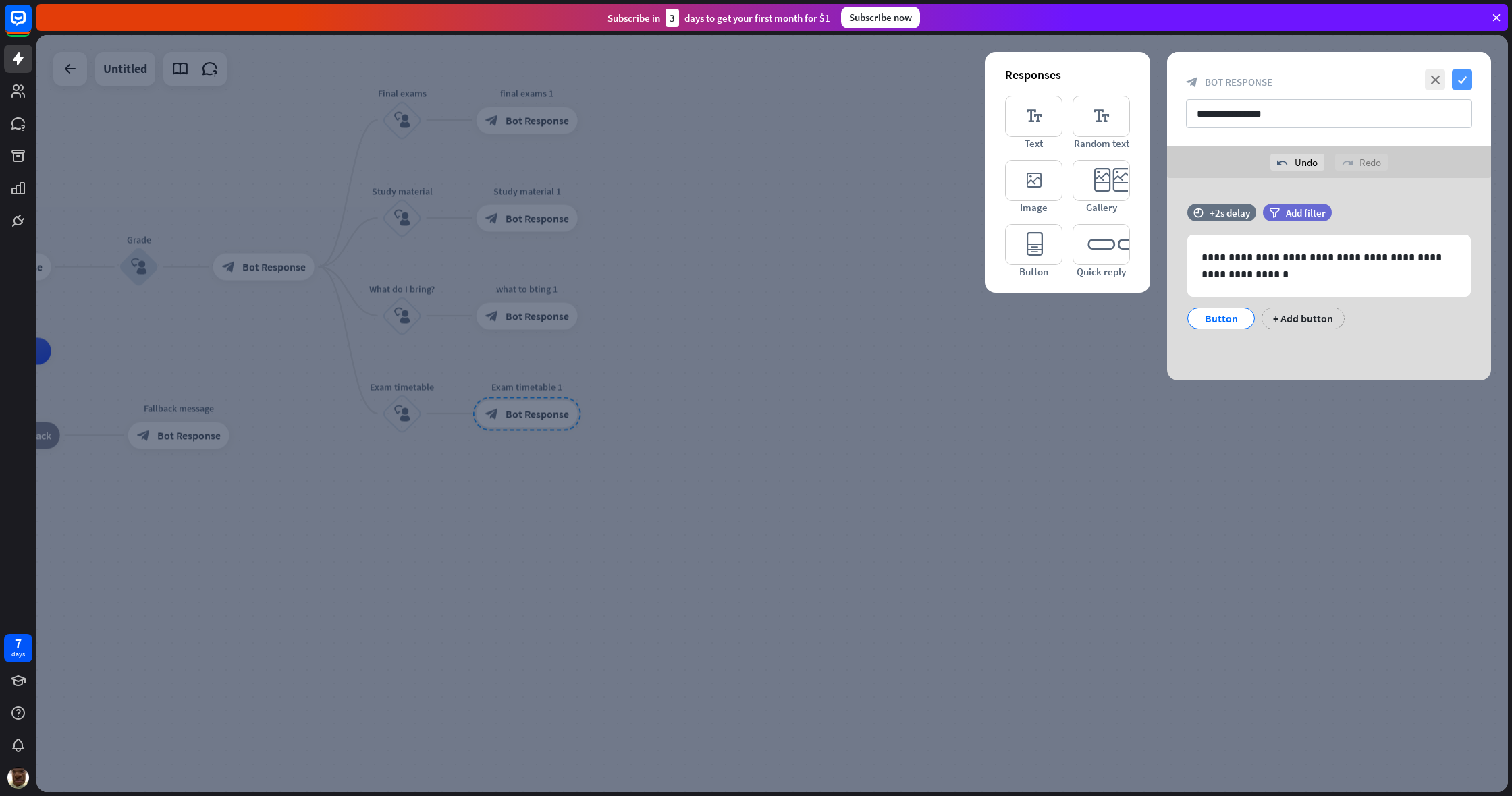
click at [893, 86] on icon "check" at bounding box center [1462, 79] width 20 height 20
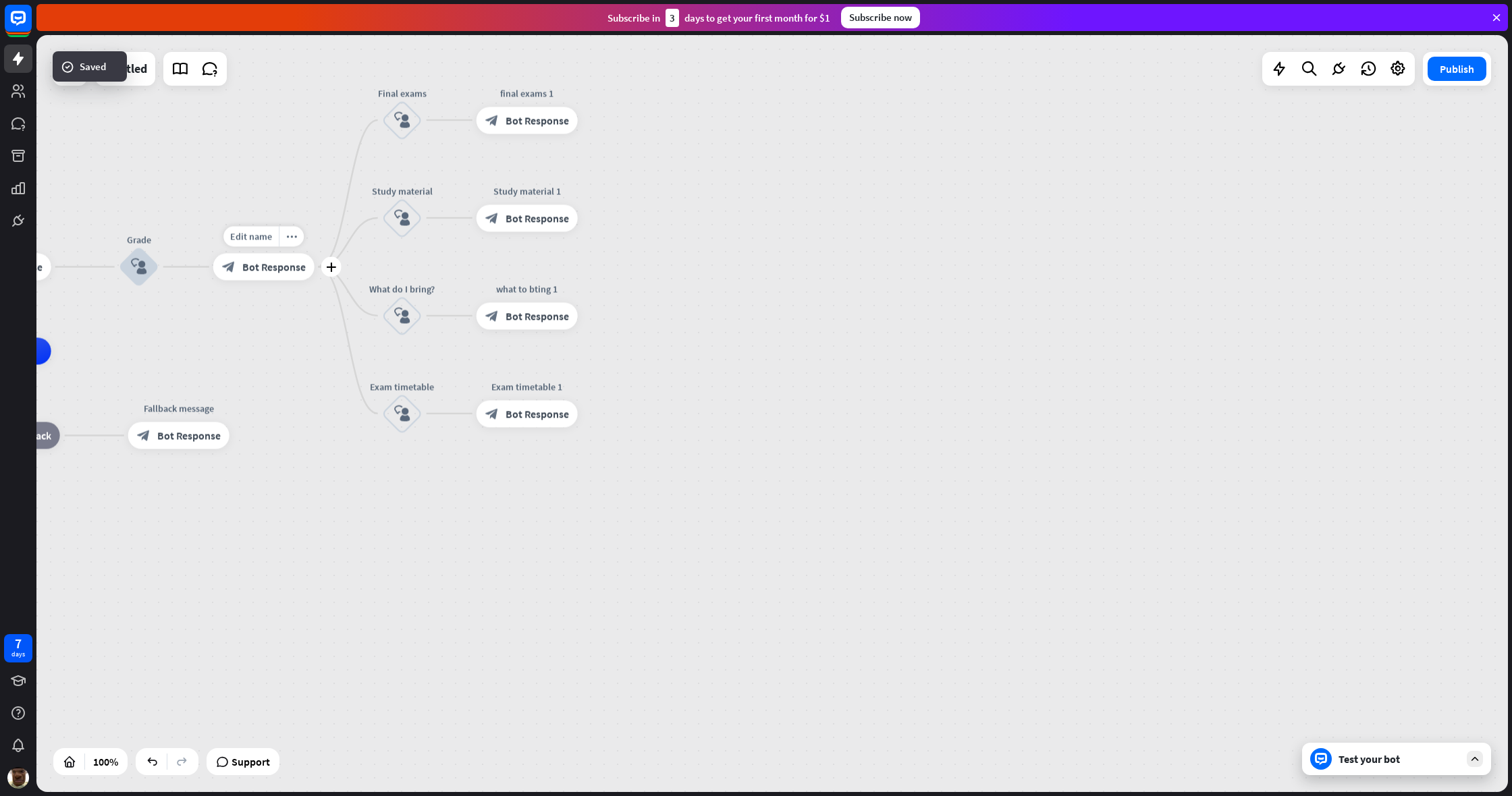
click at [260, 264] on span "Bot Response" at bounding box center [274, 266] width 63 height 13
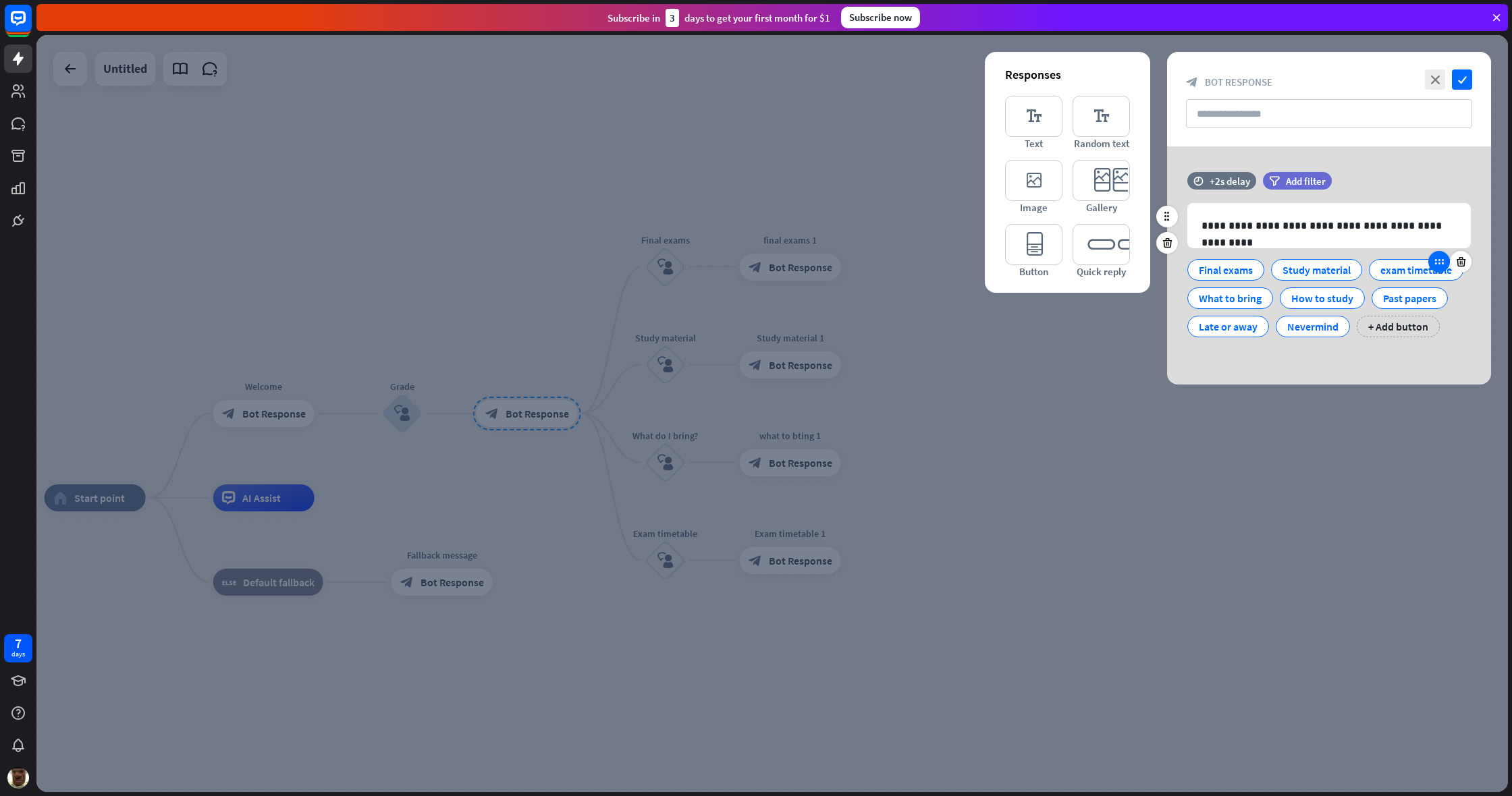
click at [893, 273] on div at bounding box center [1439, 262] width 22 height 22
click at [893, 280] on div "exam timetable" at bounding box center [1416, 270] width 71 height 20
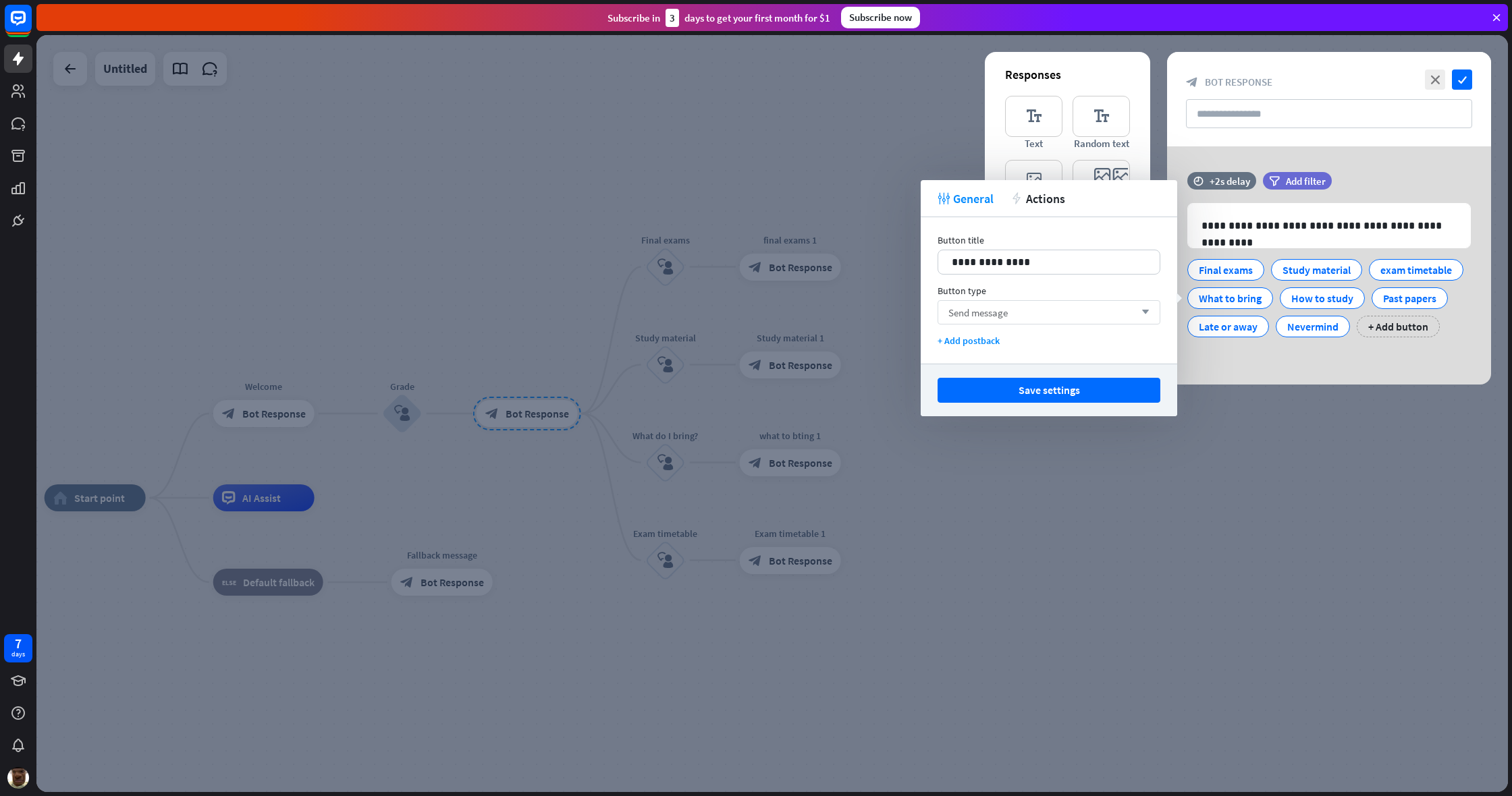
click at [893, 319] on div "Send message arrow_down" at bounding box center [1048, 312] width 222 height 24
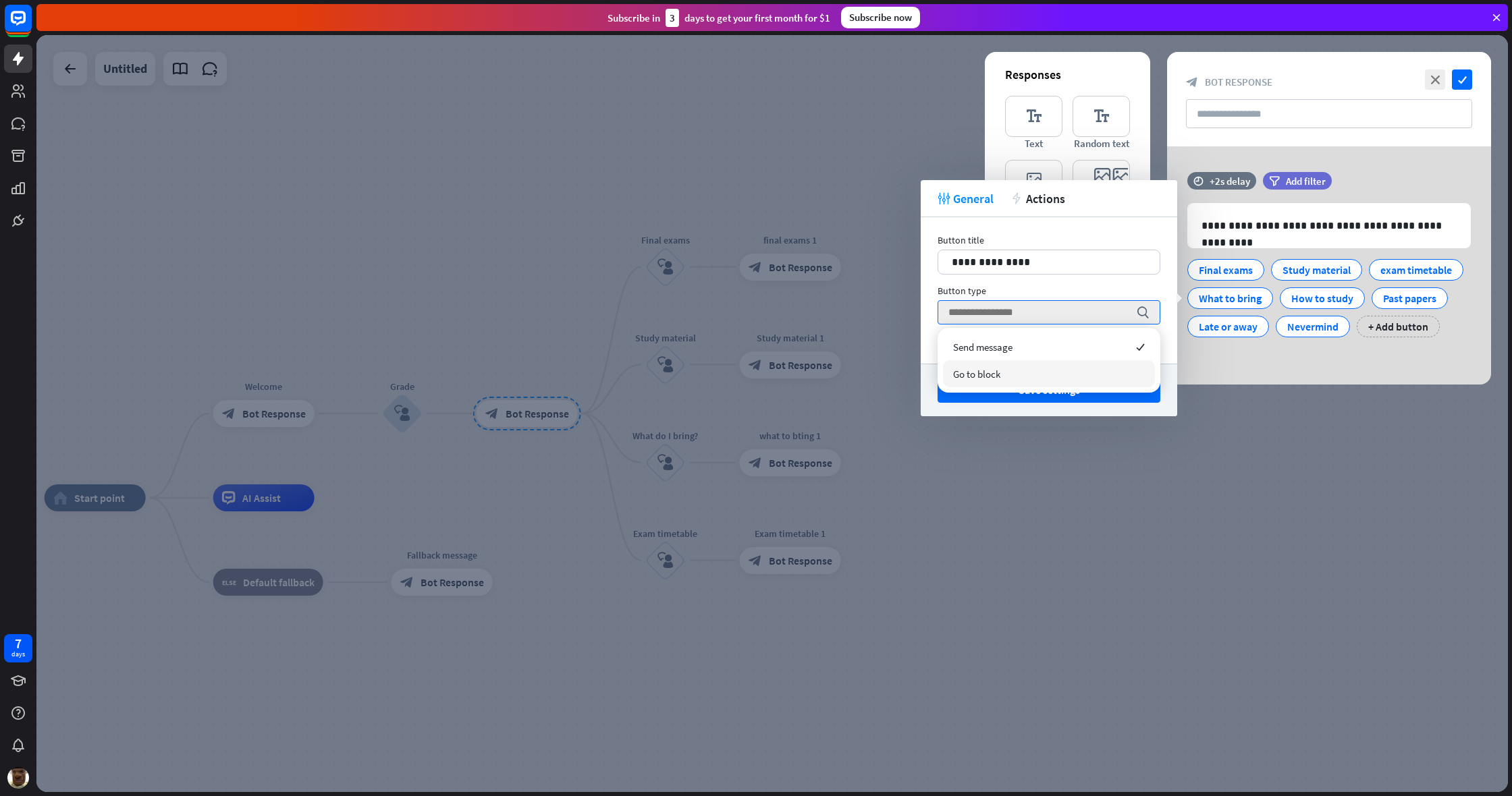
click at [893, 374] on span "Go to block" at bounding box center [976, 374] width 47 height 13
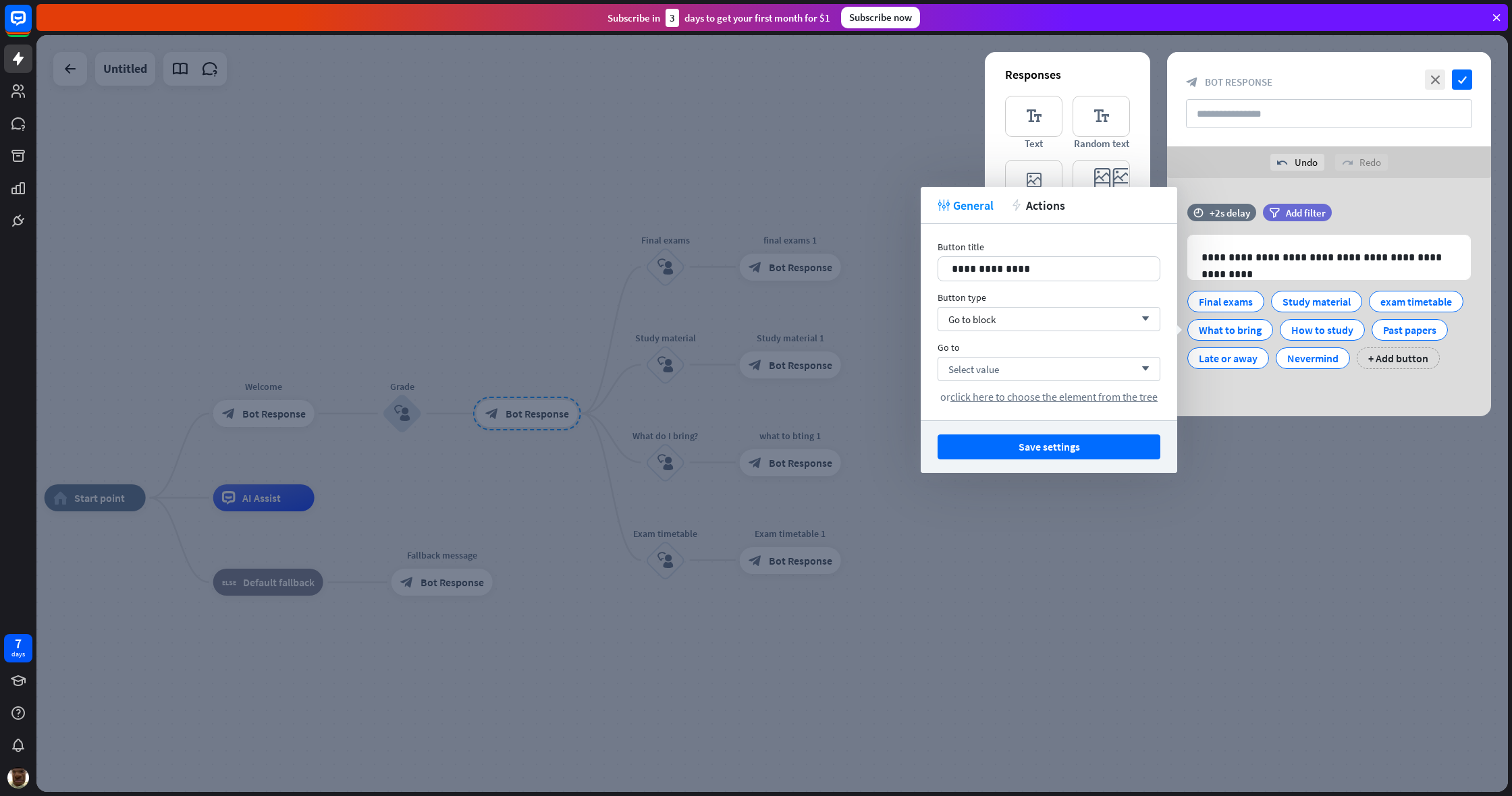
drag, startPoint x: 992, startPoint y: 396, endPoint x: 919, endPoint y: 467, distance: 101.8
click at [893, 396] on span "click here to choose the element from the tree" at bounding box center [1054, 396] width 207 height 13
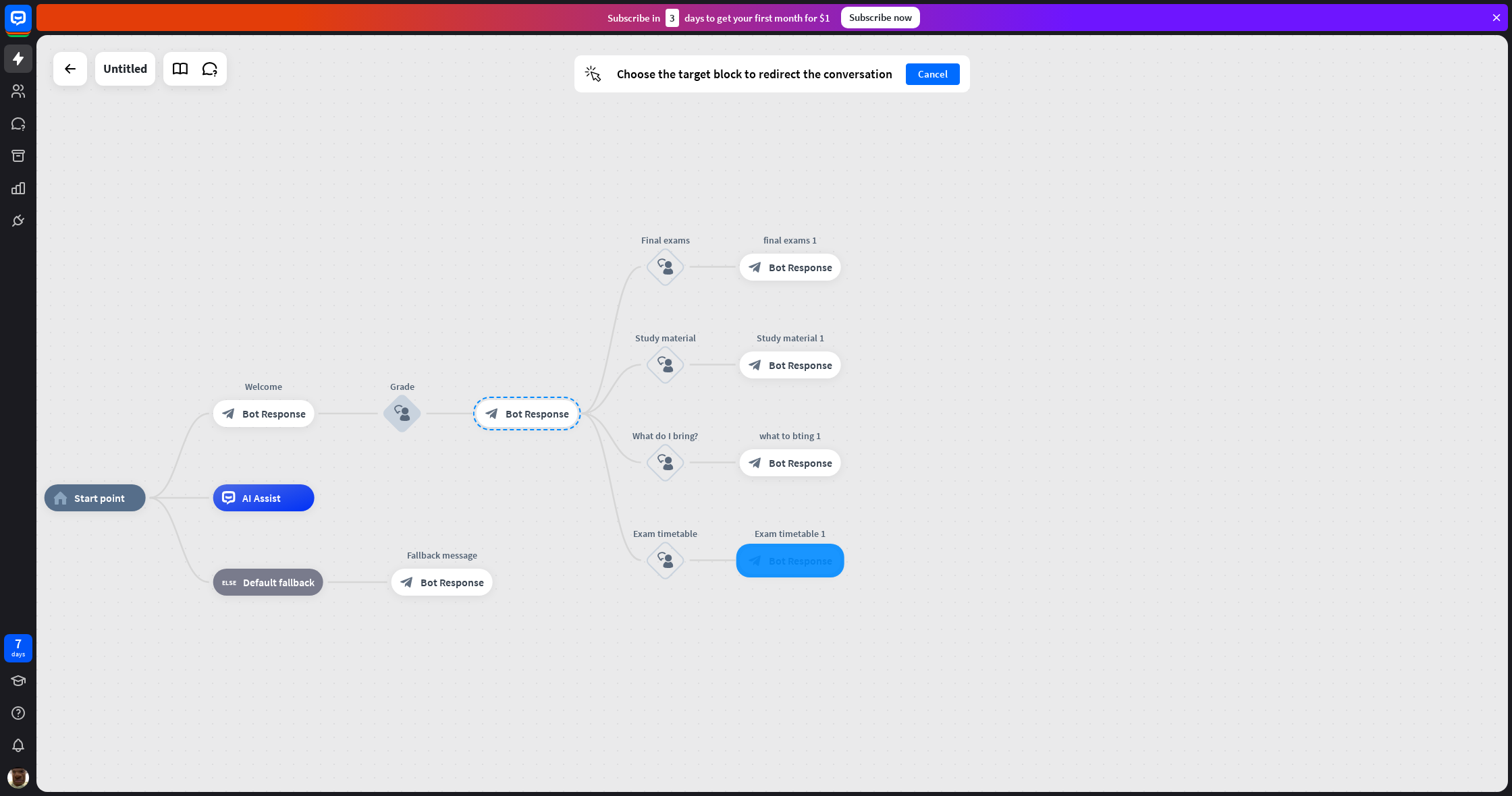
click at [791, 550] on div at bounding box center [790, 559] width 108 height 33
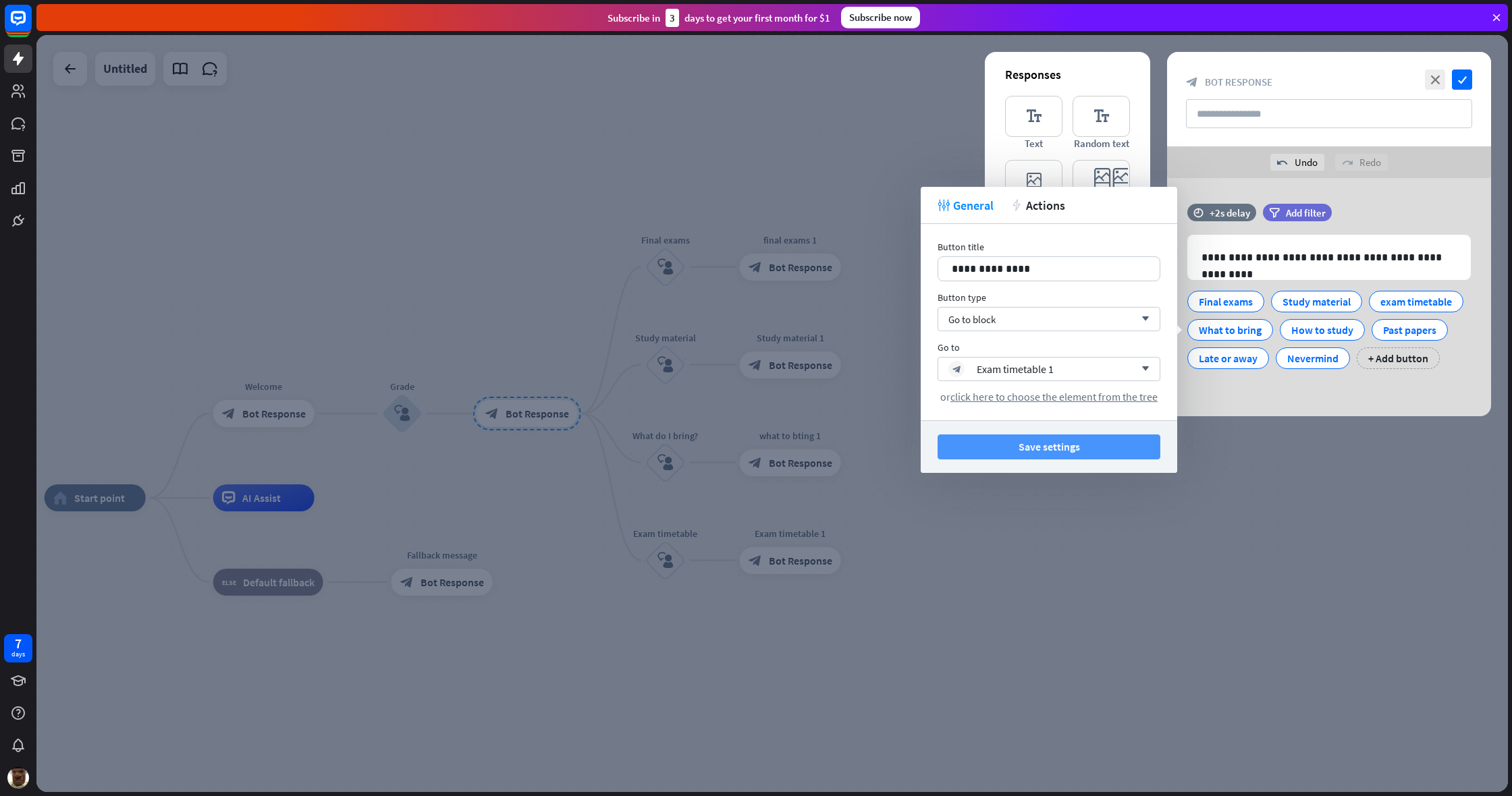
click at [893, 456] on button "Save settings" at bounding box center [1048, 447] width 222 height 25
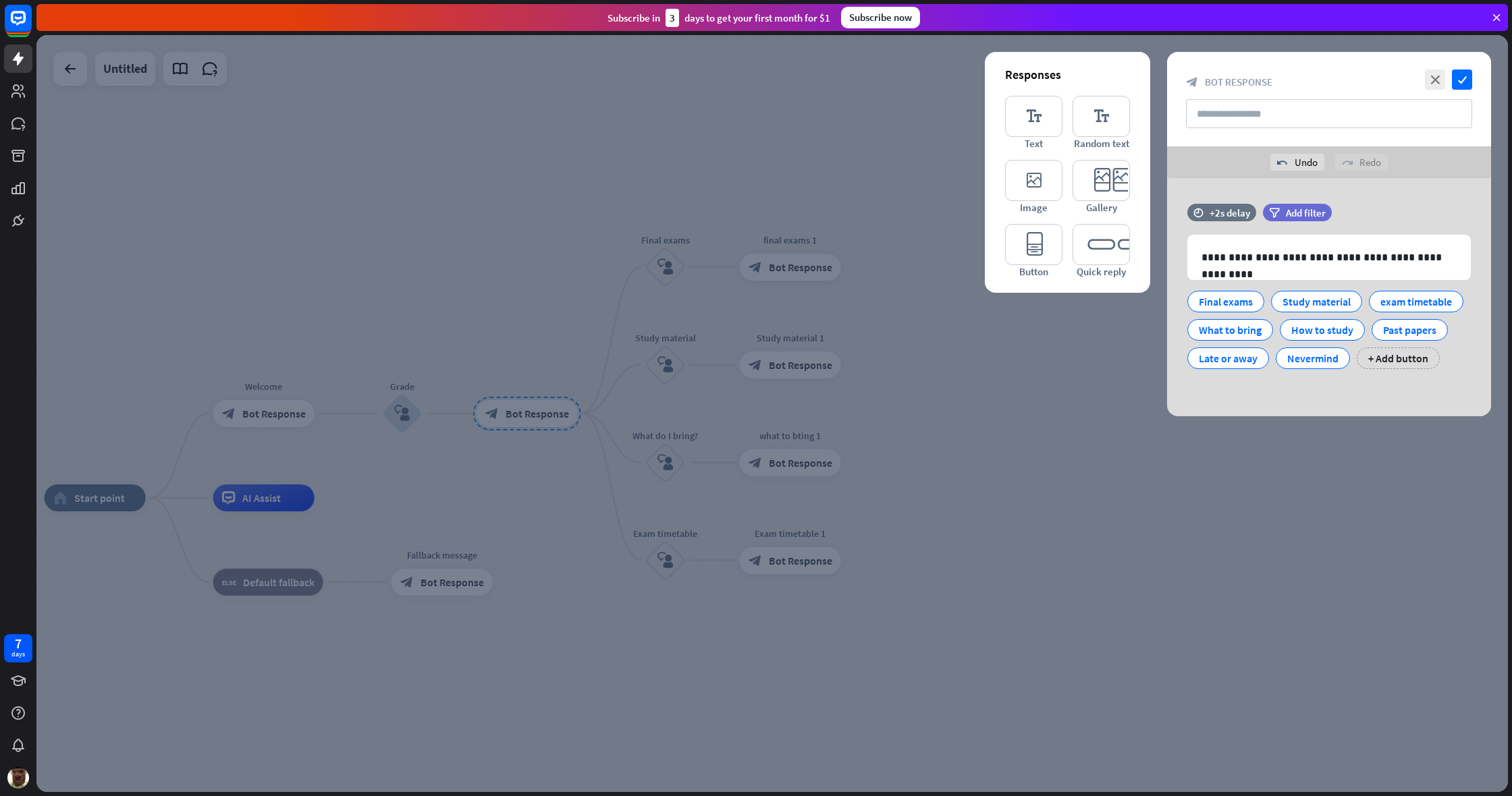
click at [893, 471] on div at bounding box center [771, 413] width 1472 height 756
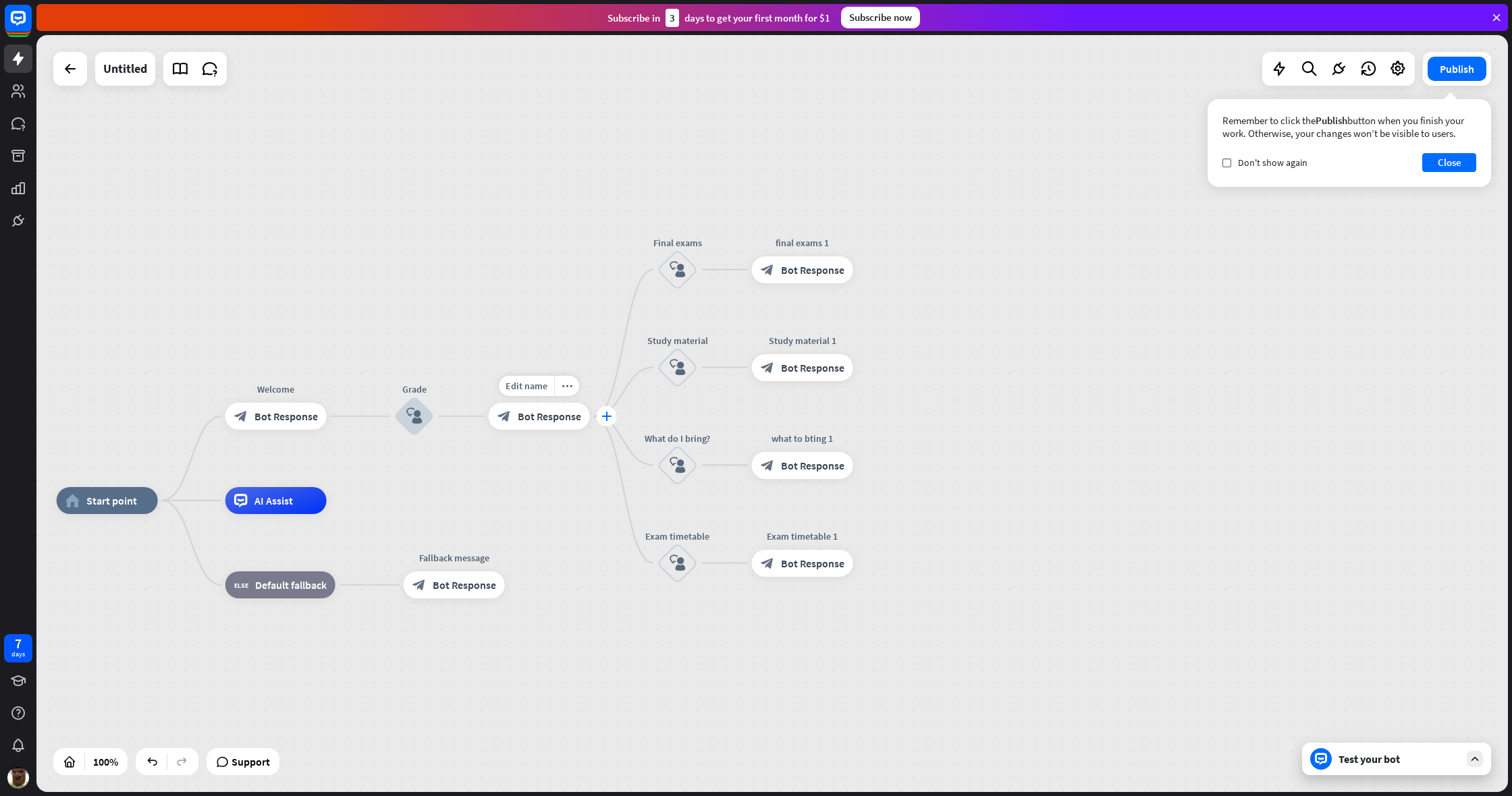
click at [611, 416] on div "plus" at bounding box center [607, 416] width 20 height 20
click at [605, 419] on icon "plus" at bounding box center [605, 420] width 10 height 9
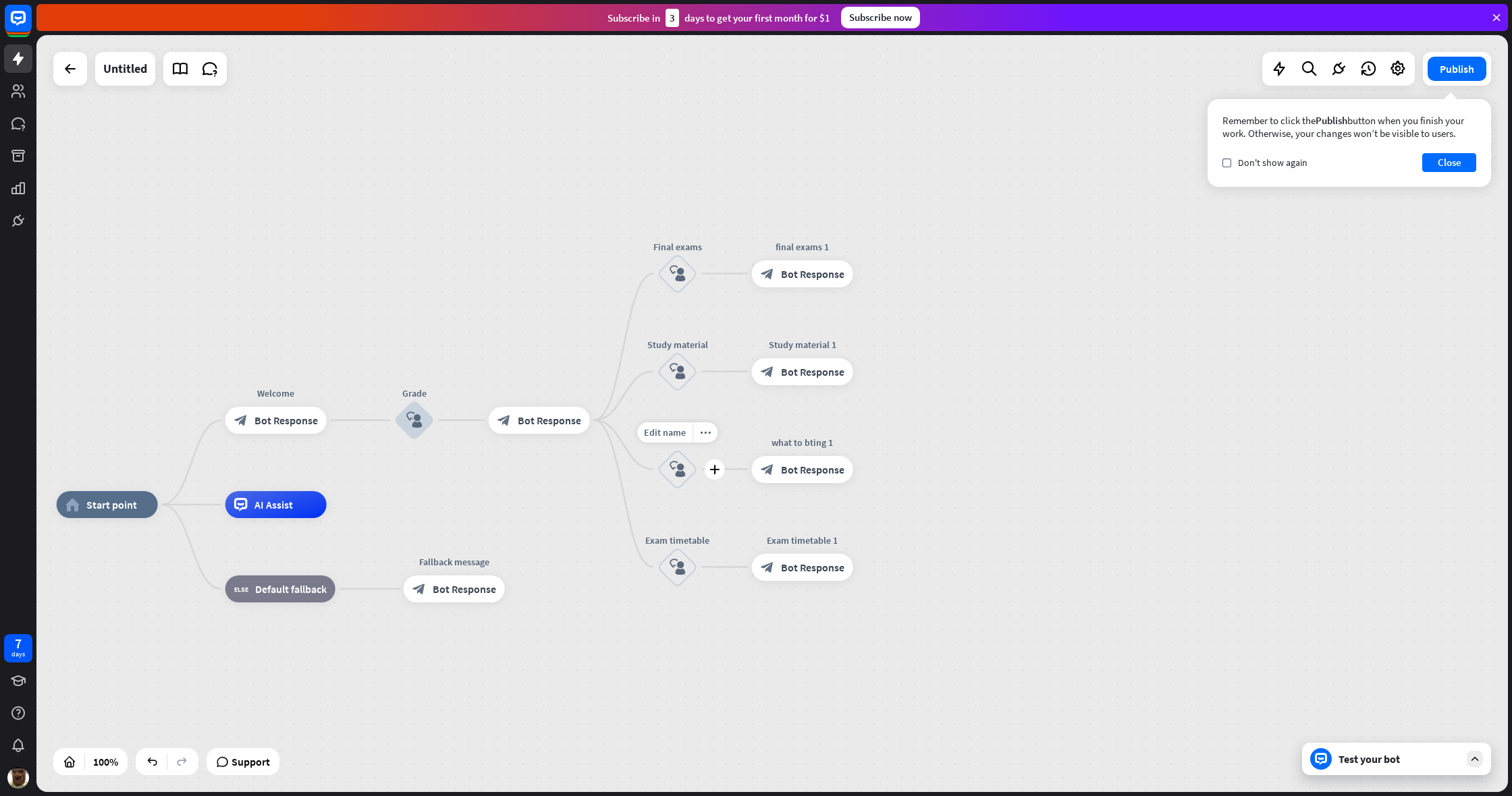
click at [668, 451] on div "block_user_input" at bounding box center [677, 469] width 40 height 40
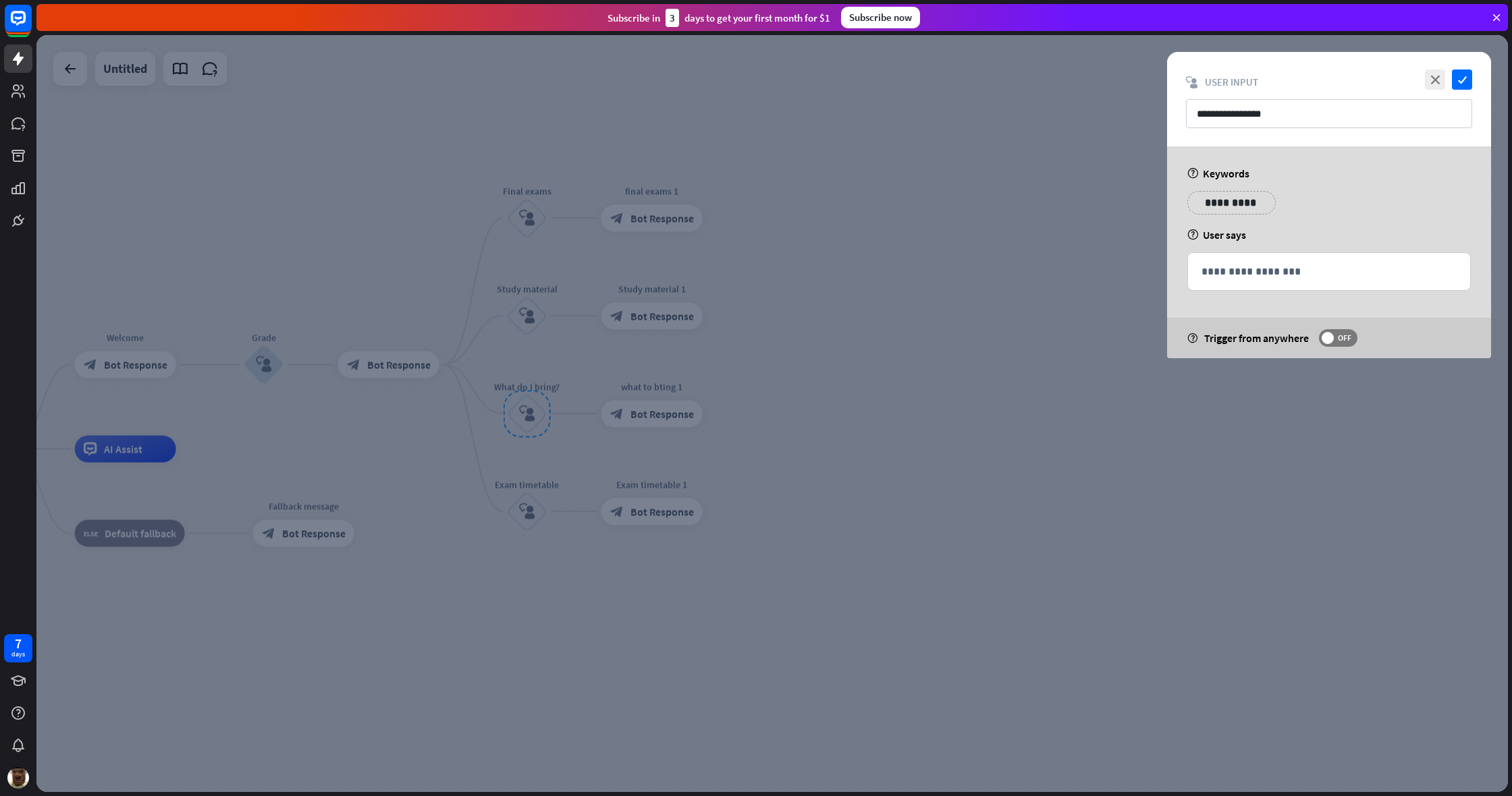
click at [735, 422] on div at bounding box center [771, 413] width 1472 height 756
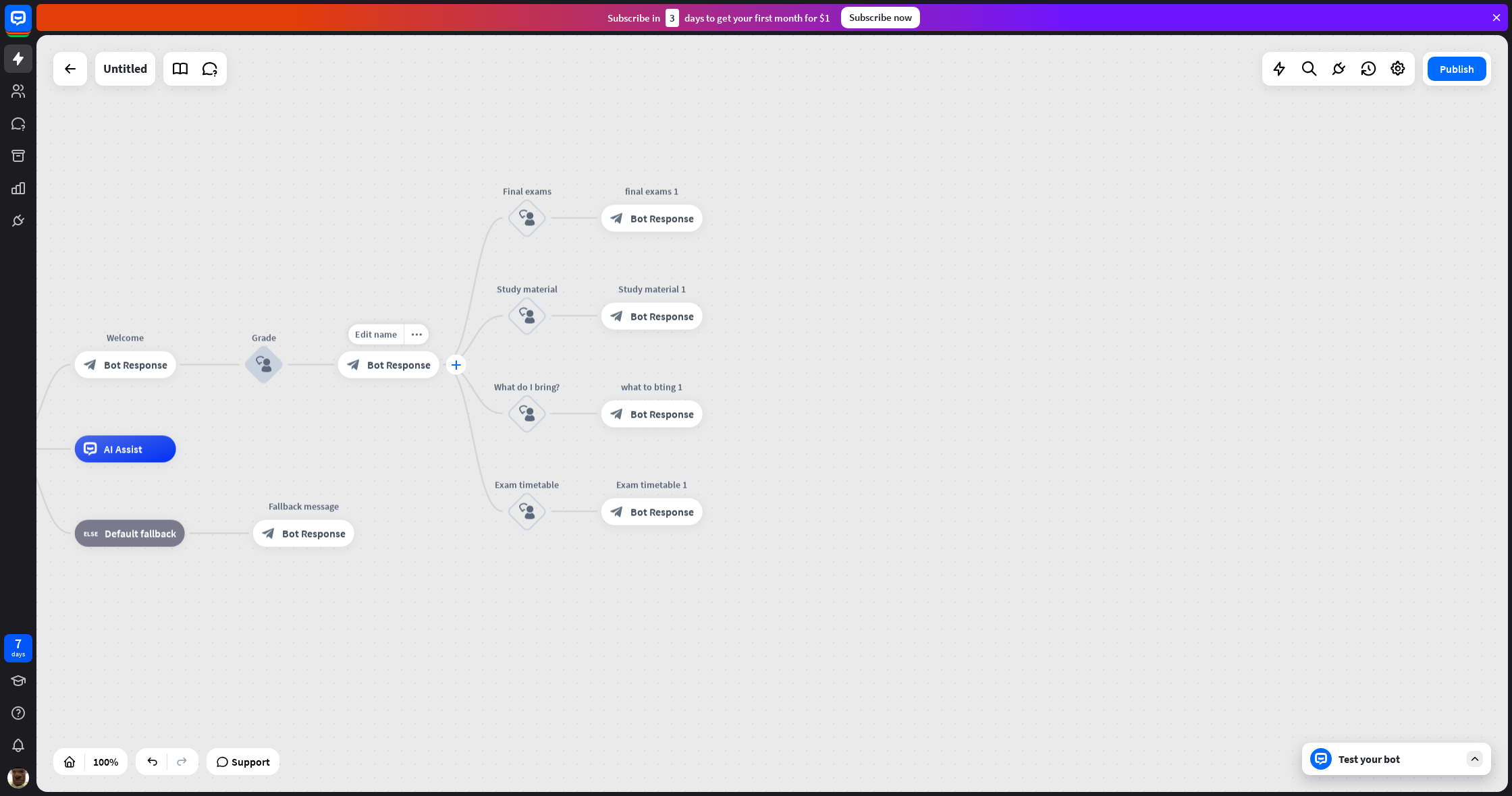
click at [452, 361] on icon "plus" at bounding box center [455, 364] width 10 height 9
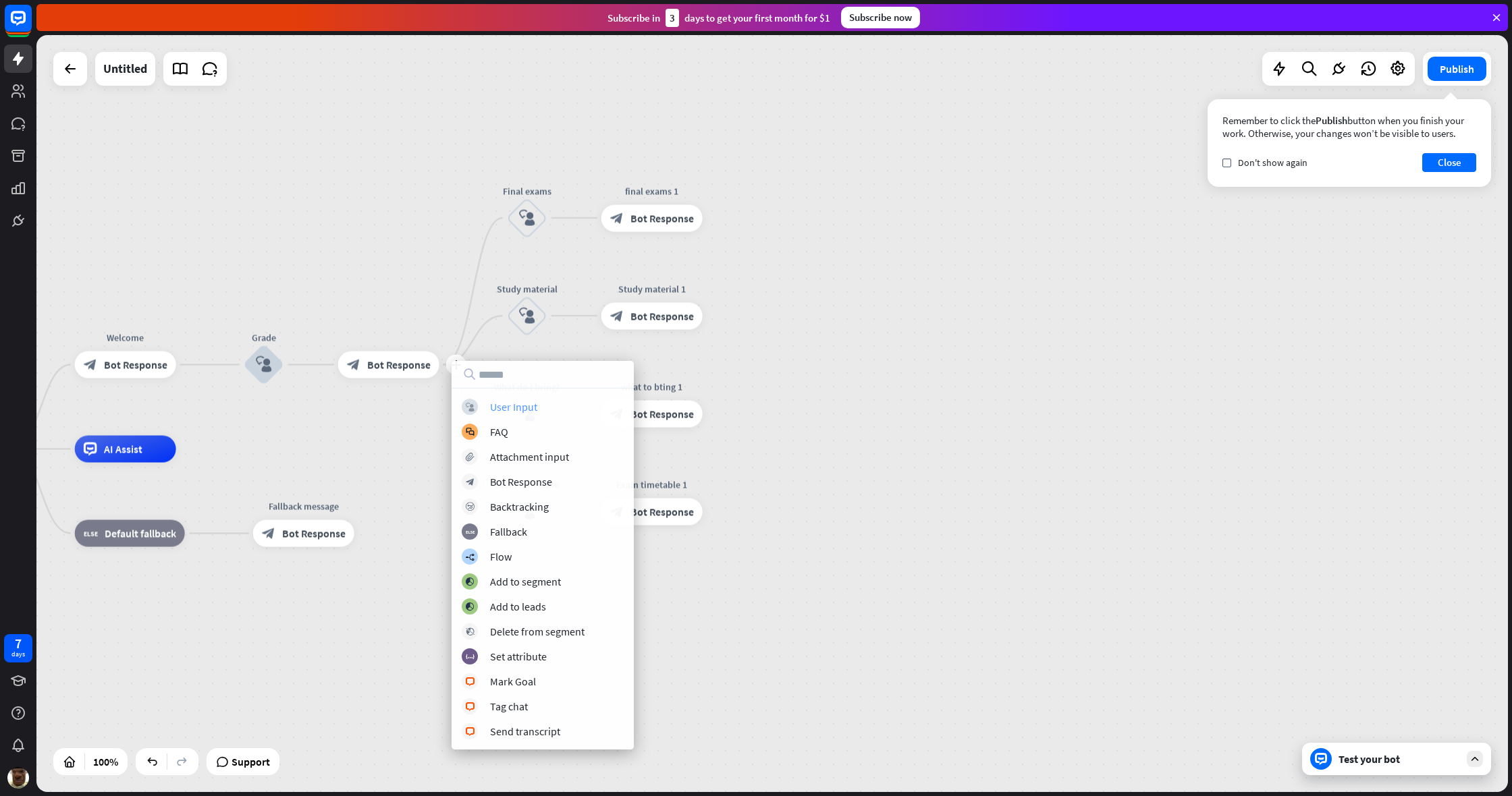
click at [509, 401] on div "User Input" at bounding box center [513, 407] width 47 height 13
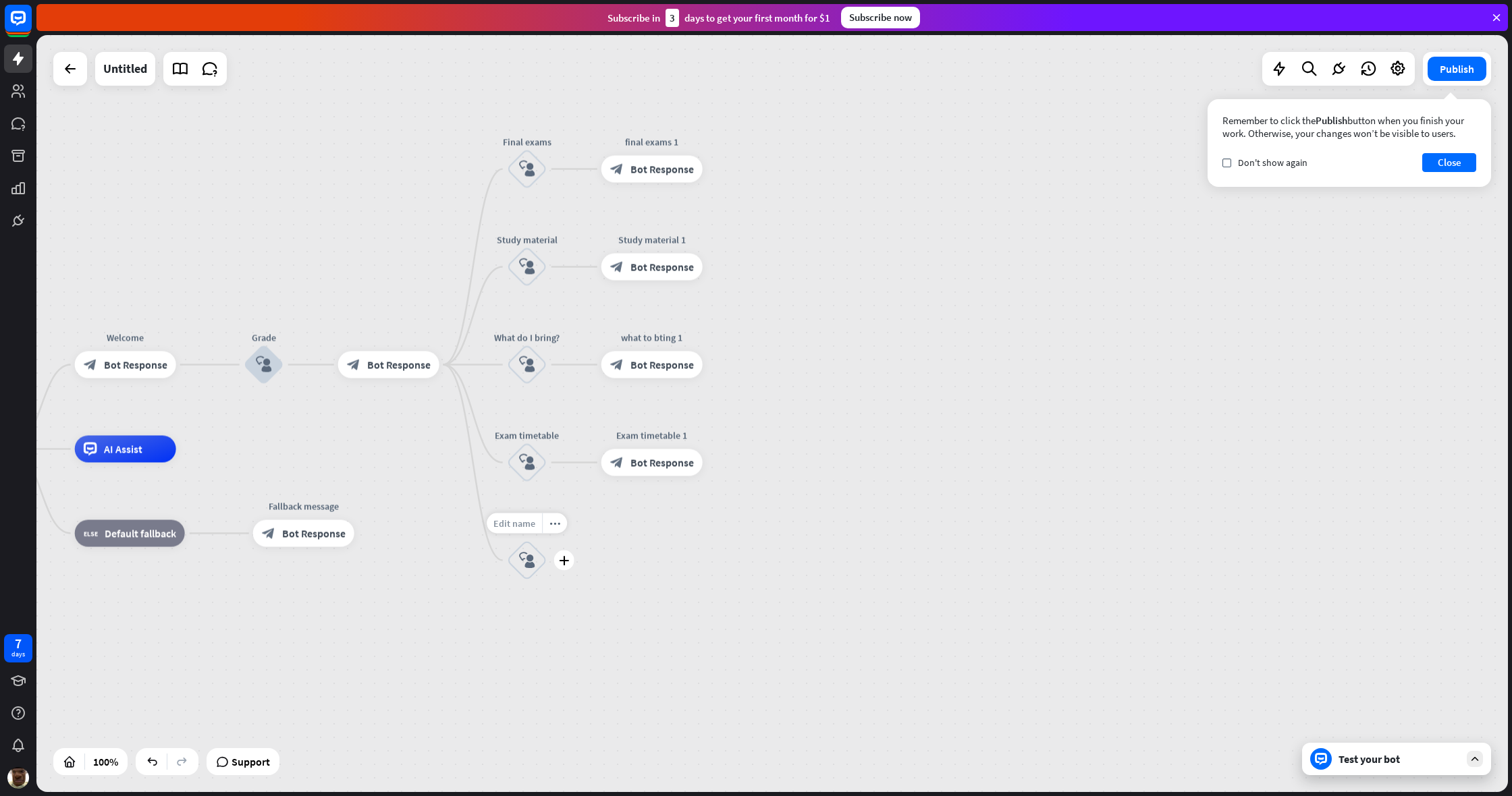
click at [520, 521] on span "Edit name" at bounding box center [514, 523] width 41 height 12
type input "**********"
click at [627, 579] on div "**********" at bounding box center [771, 413] width 1472 height 756
drag, startPoint x: 627, startPoint y: 579, endPoint x: 572, endPoint y: 564, distance: 57.0
click at [572, 563] on div "plus" at bounding box center [564, 560] width 20 height 20
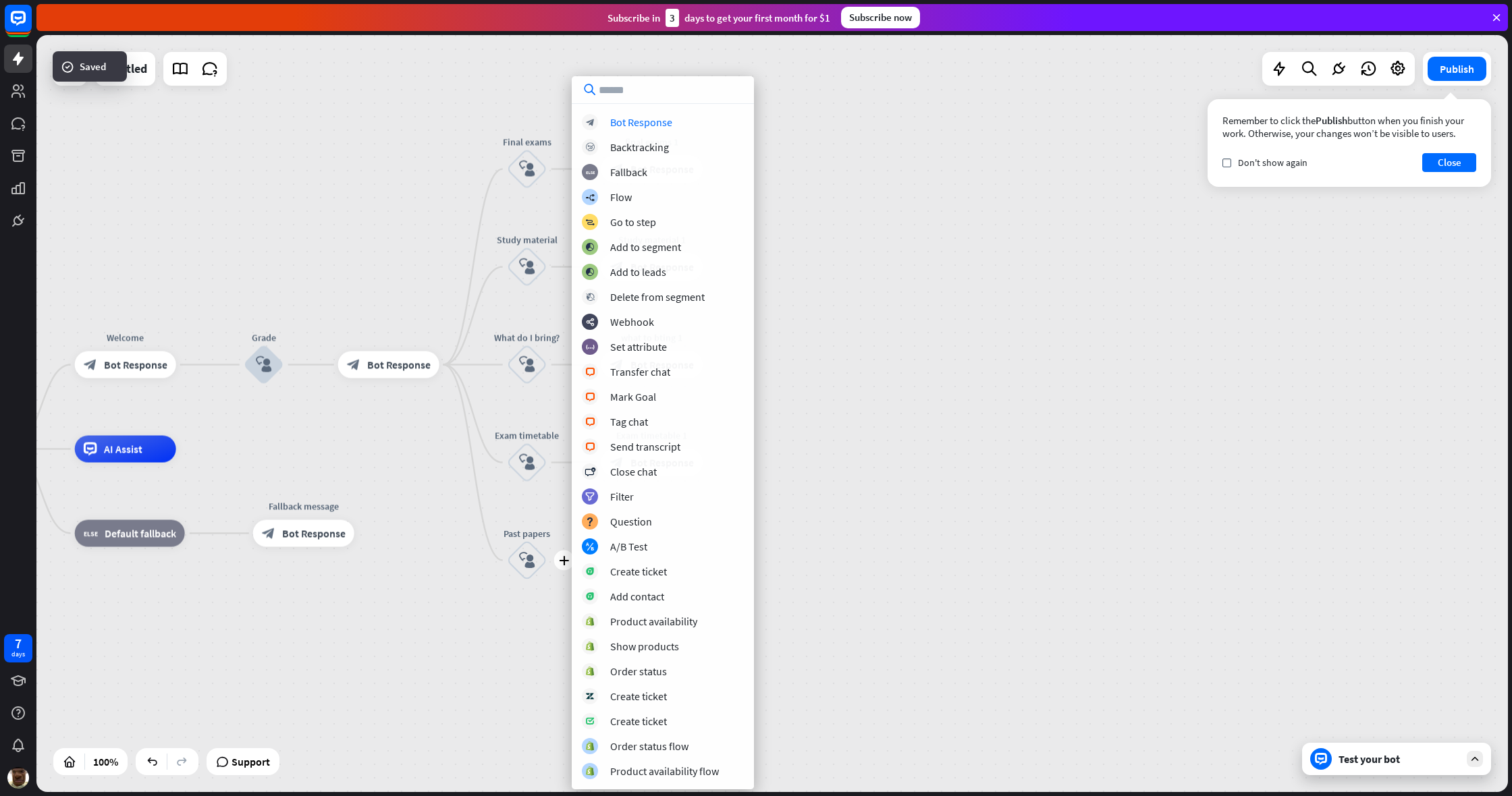
click at [662, 132] on div "block_bot_response Bot Response block_backtracking Backtracking block_fallback …" at bounding box center [662, 446] width 182 height 665
click at [662, 130] on div "block_bot_response Bot Response block_backtracking Backtracking block_fallback …" at bounding box center [662, 446] width 182 height 665
click at [679, 125] on div "block_bot_response Bot Response" at bounding box center [662, 122] width 162 height 16
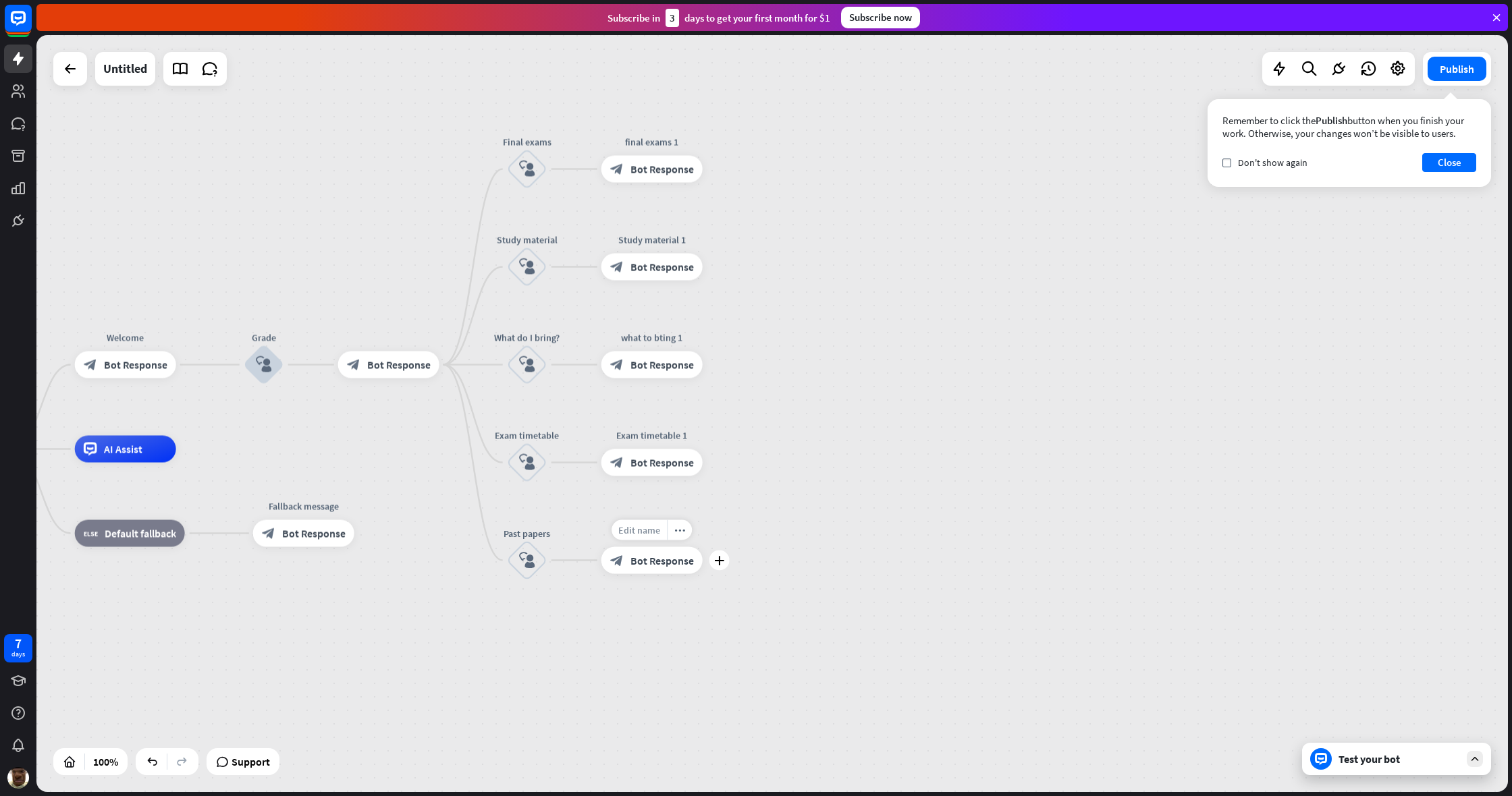
click at [655, 536] on div "Edit name" at bounding box center [638, 530] width 55 height 20
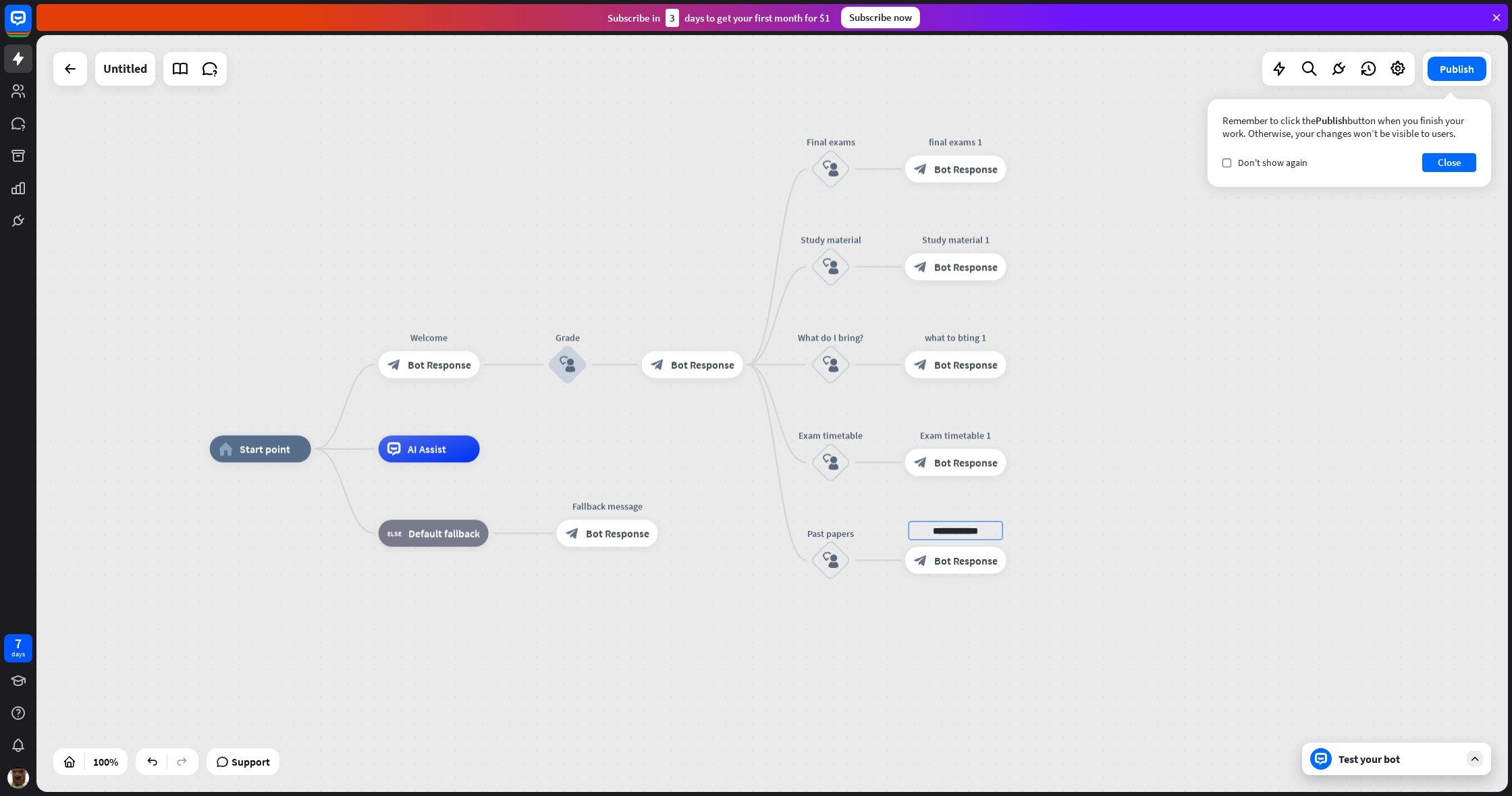
type input "**********"
click at [893, 561] on div "**********" at bounding box center [771, 413] width 1472 height 756
drag, startPoint x: 973, startPoint y: 567, endPoint x: 965, endPoint y: 568, distance: 8.1
click at [893, 550] on div "block_bot_response Bot Response" at bounding box center [957, 561] width 101 height 27
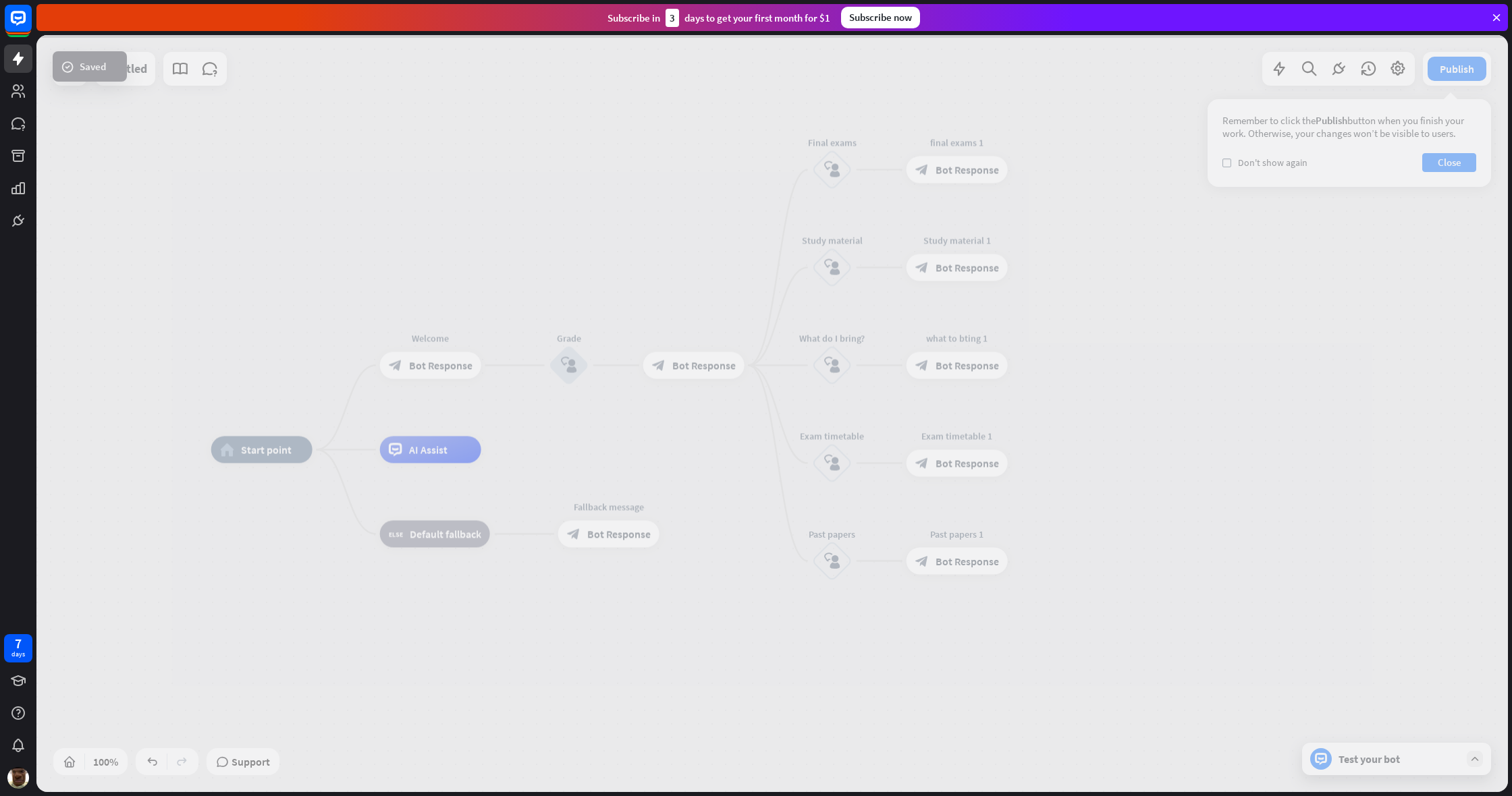
click at [893, 559] on div at bounding box center [771, 413] width 1472 height 756
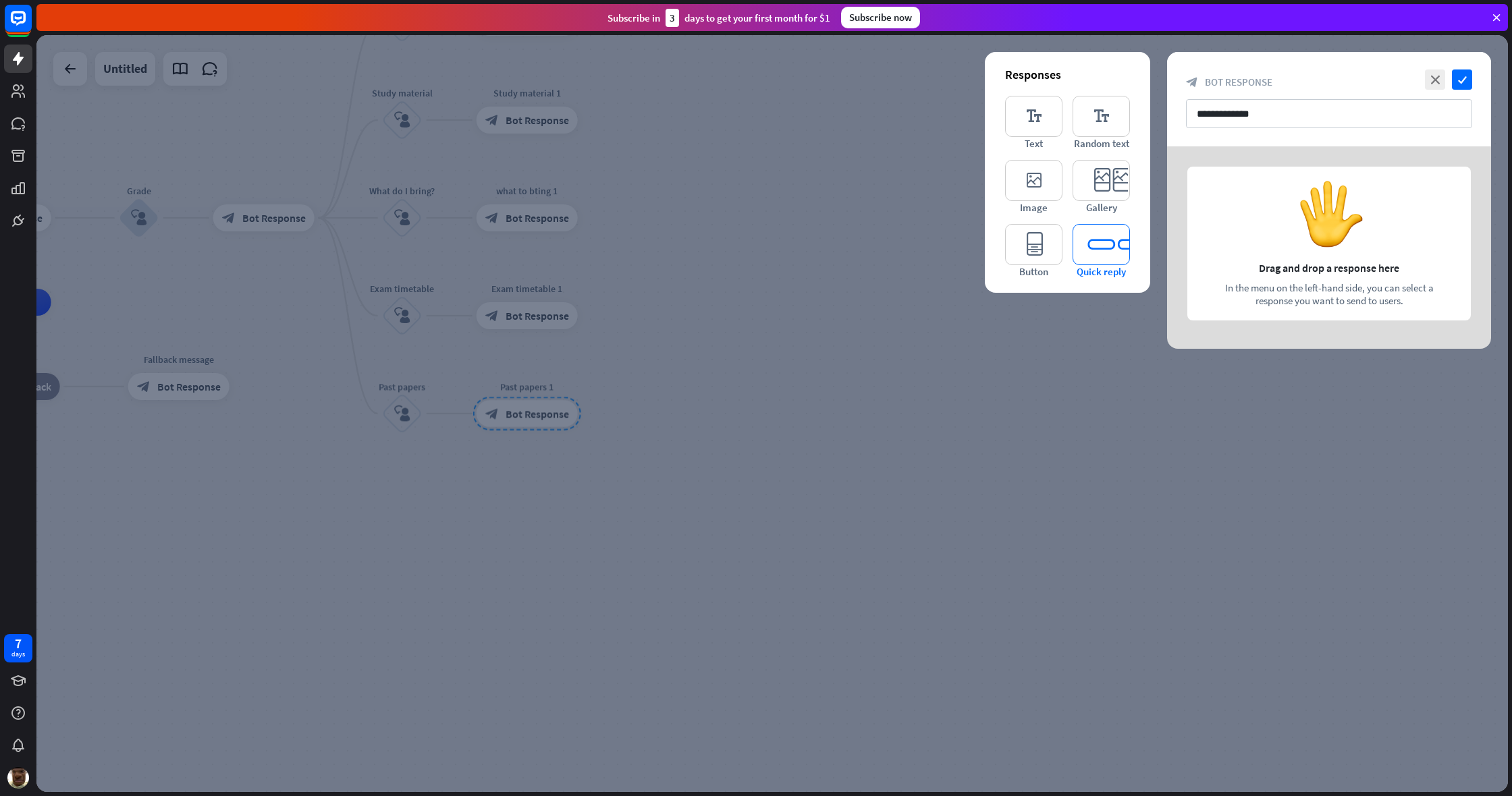
drag, startPoint x: 1087, startPoint y: 245, endPoint x: 1111, endPoint y: 241, distance: 24.3
click at [893, 245] on icon "editor_quick_replies" at bounding box center [1102, 245] width 58 height 41
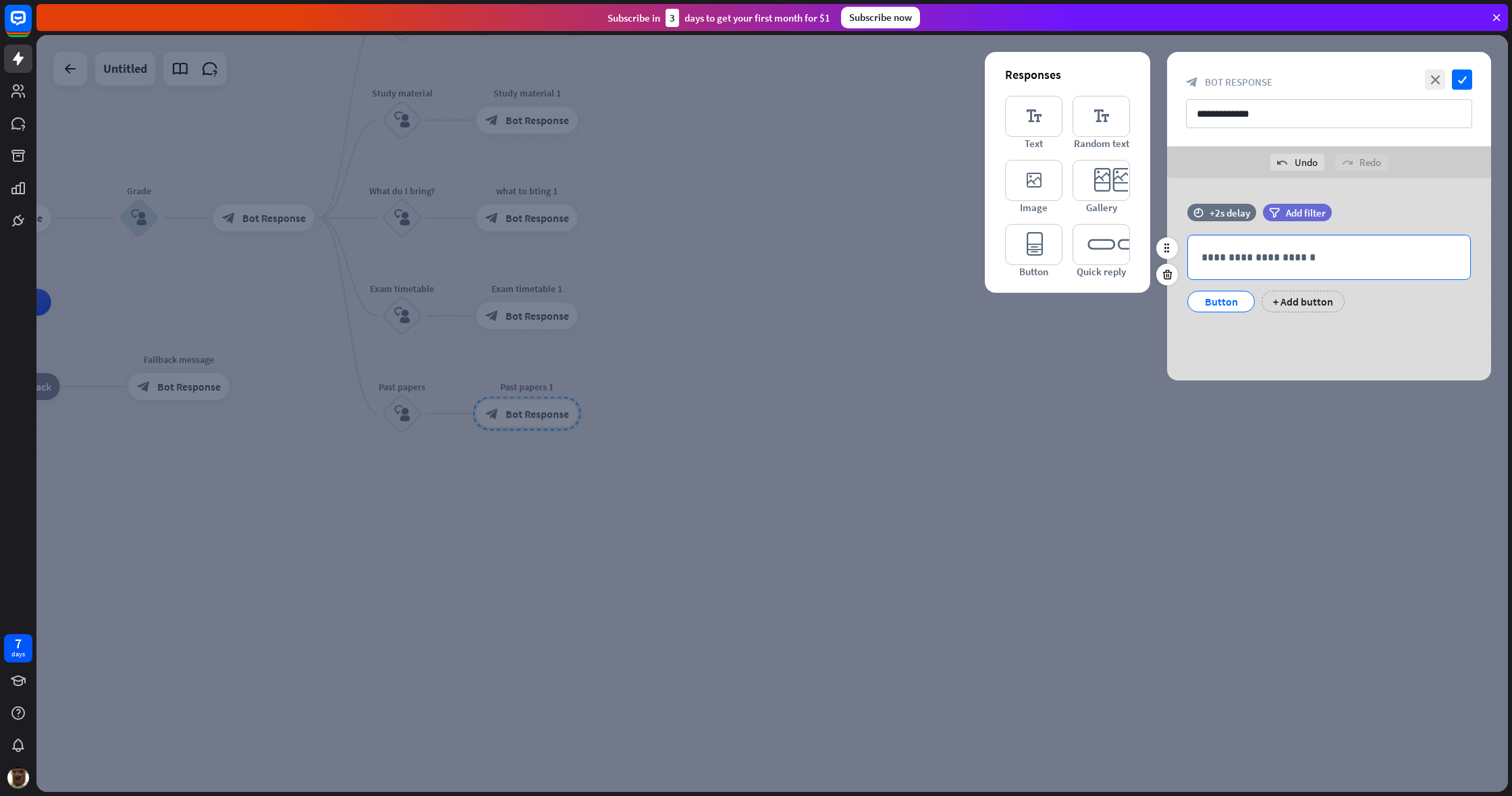
click at [893, 245] on div "**********" at bounding box center [1328, 257] width 282 height 44
drag, startPoint x: 1428, startPoint y: 263, endPoint x: 1378, endPoint y: 260, distance: 50.1
click at [893, 260] on p "**********" at bounding box center [1328, 257] width 255 height 17
click at [893, 76] on icon "check" at bounding box center [1462, 79] width 20 height 20
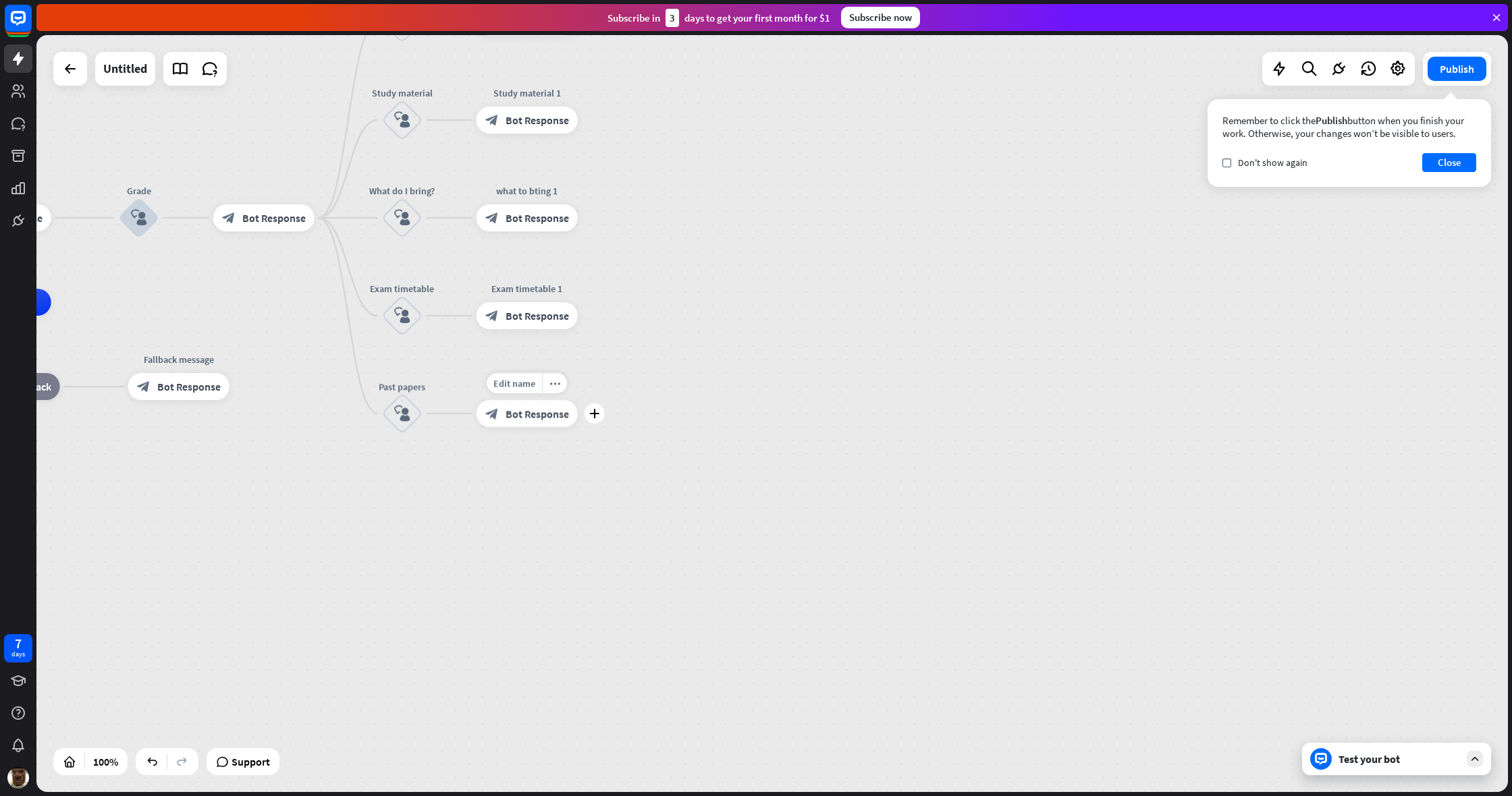
click at [552, 419] on span "Bot Response" at bounding box center [537, 413] width 63 height 13
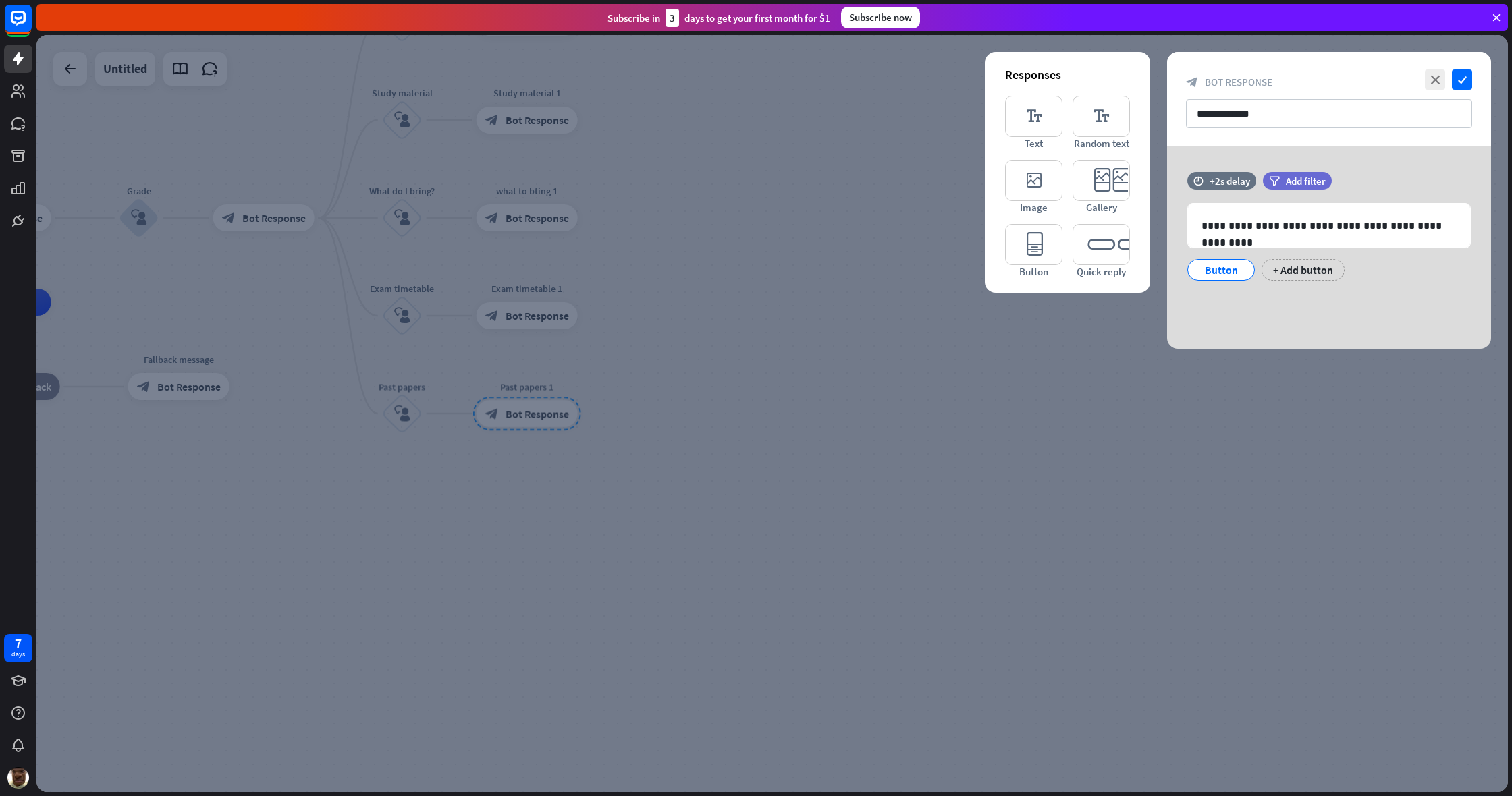
drag, startPoint x: 1462, startPoint y: 80, endPoint x: 1426, endPoint y: 92, distance: 37.9
click at [893, 80] on icon "check" at bounding box center [1462, 79] width 20 height 20
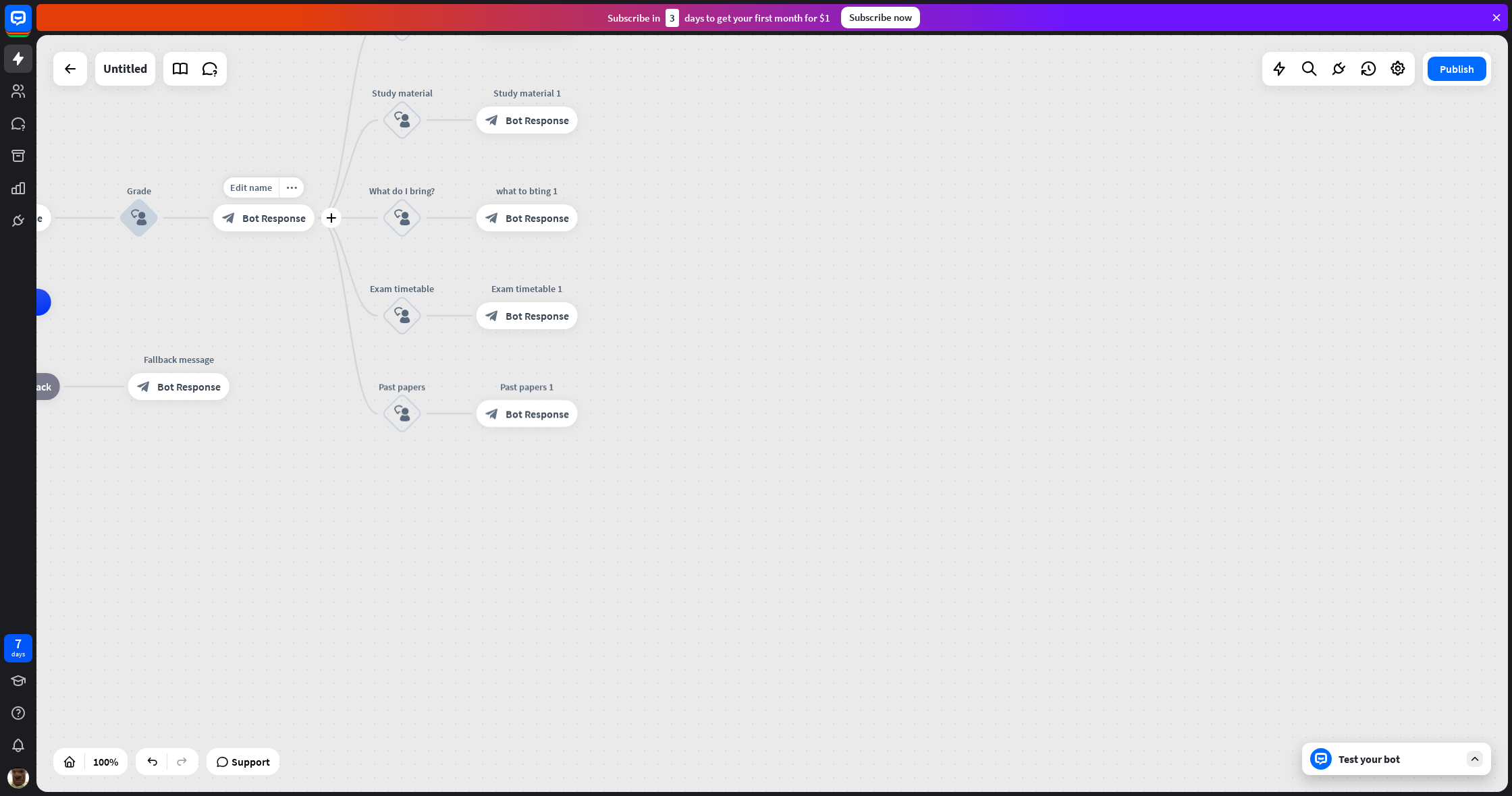
click at [297, 220] on span "Bot Response" at bounding box center [274, 218] width 63 height 13
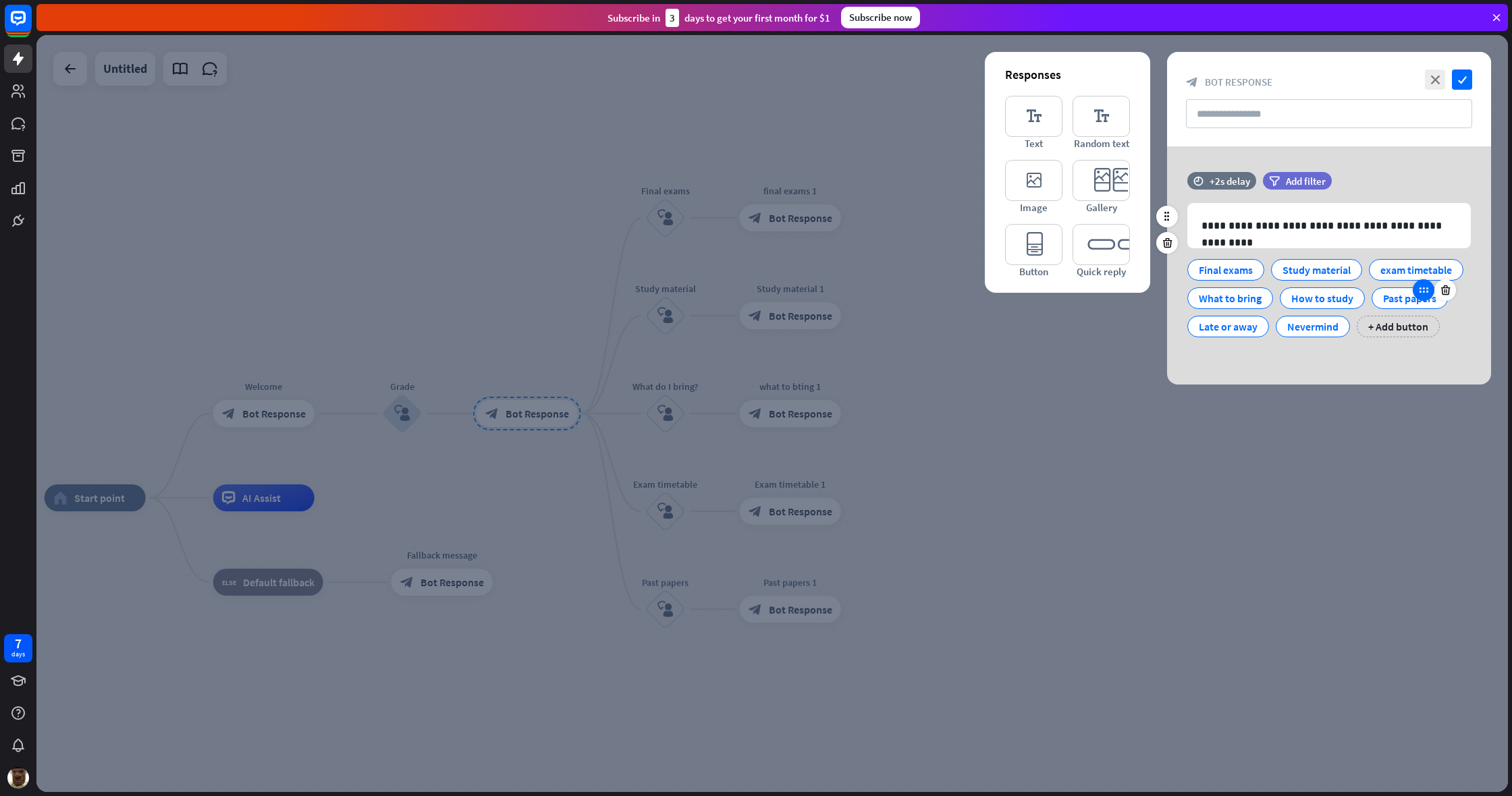
click at [893, 300] on div at bounding box center [1424, 290] width 22 height 22
click at [893, 309] on div "Past papers" at bounding box center [1409, 298] width 53 height 20
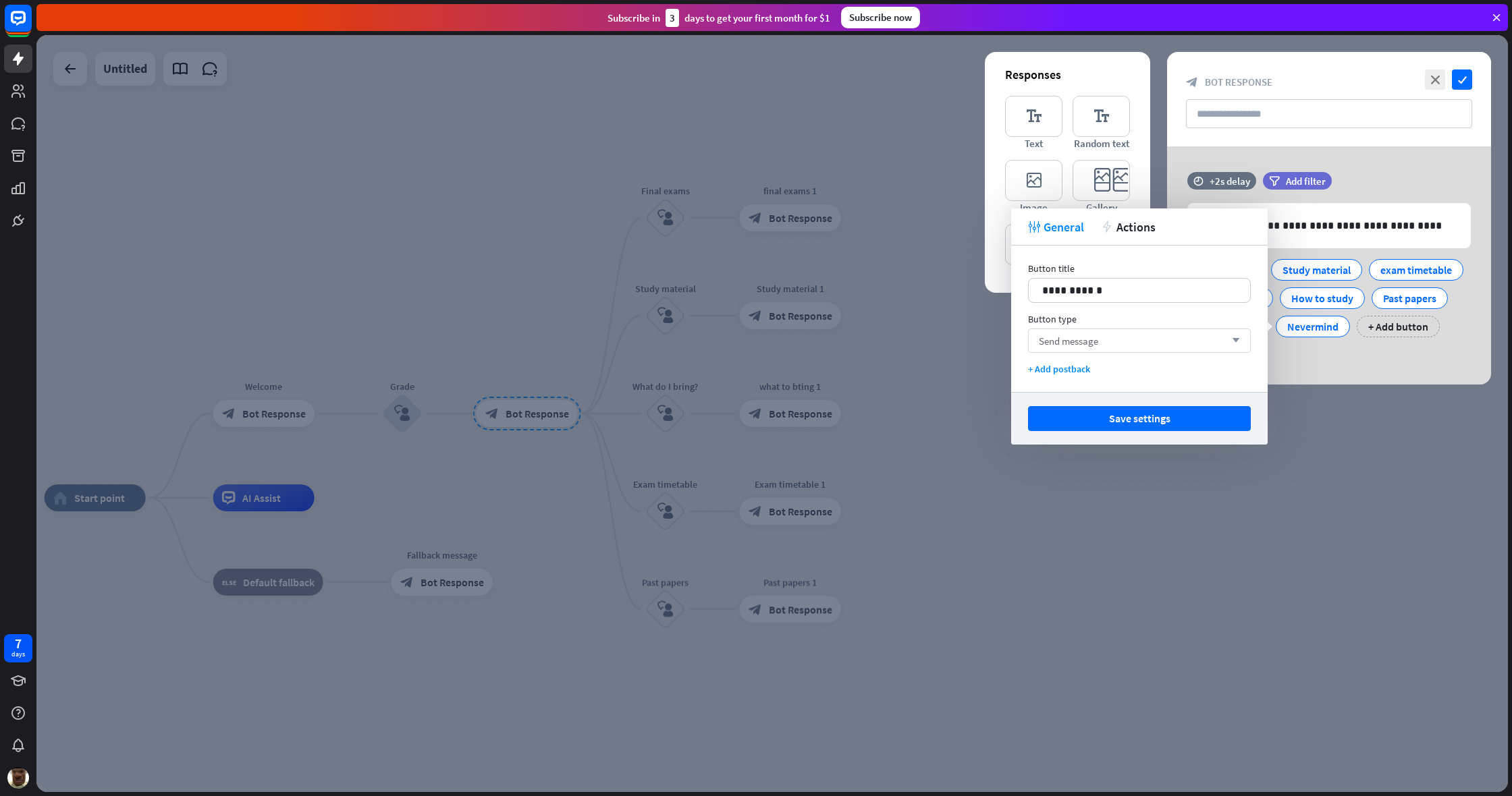
click at [893, 344] on div "Send message arrow_down" at bounding box center [1138, 340] width 222 height 24
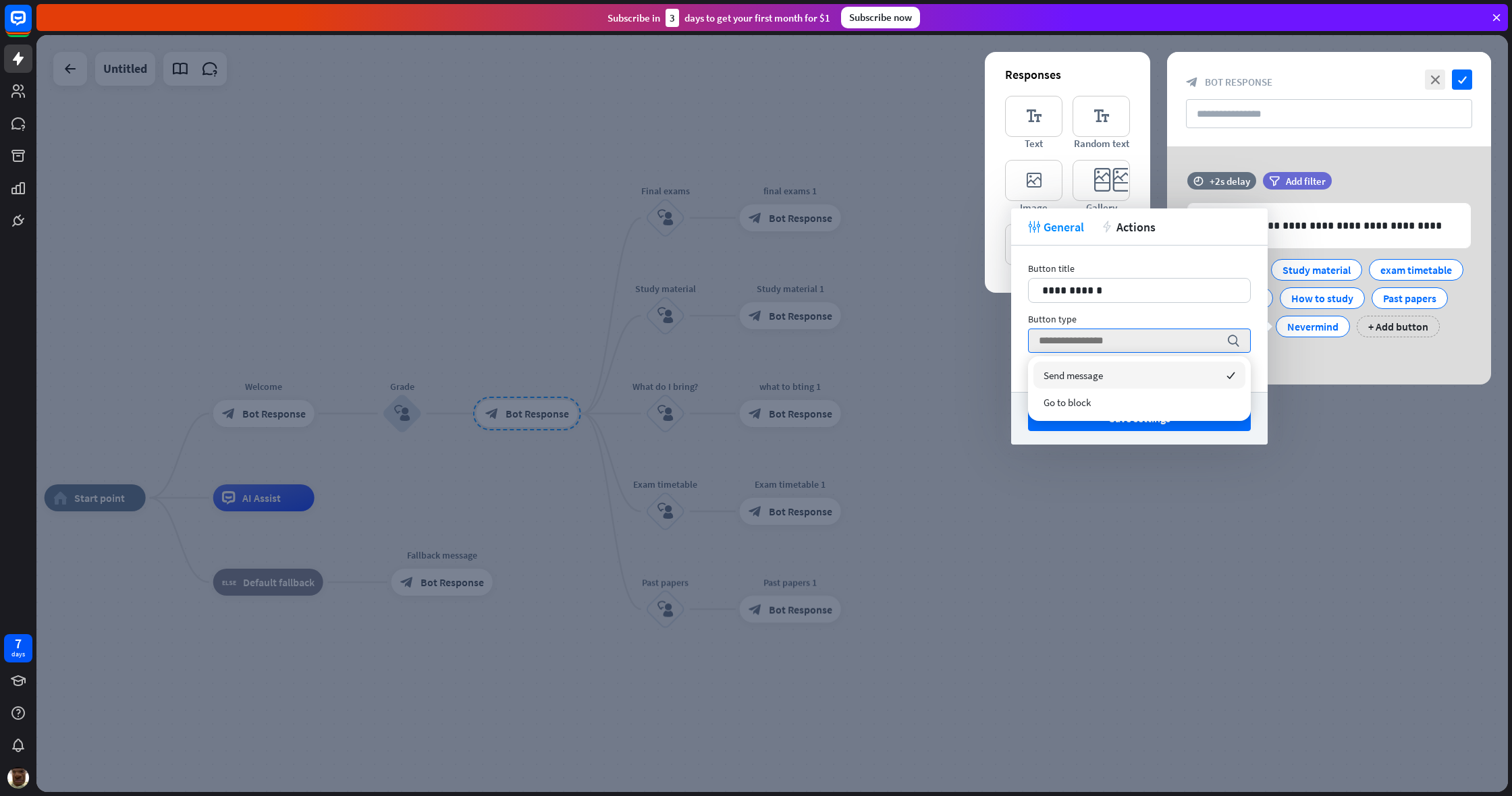
click at [893, 384] on div "Send message checked" at bounding box center [1138, 375] width 212 height 27
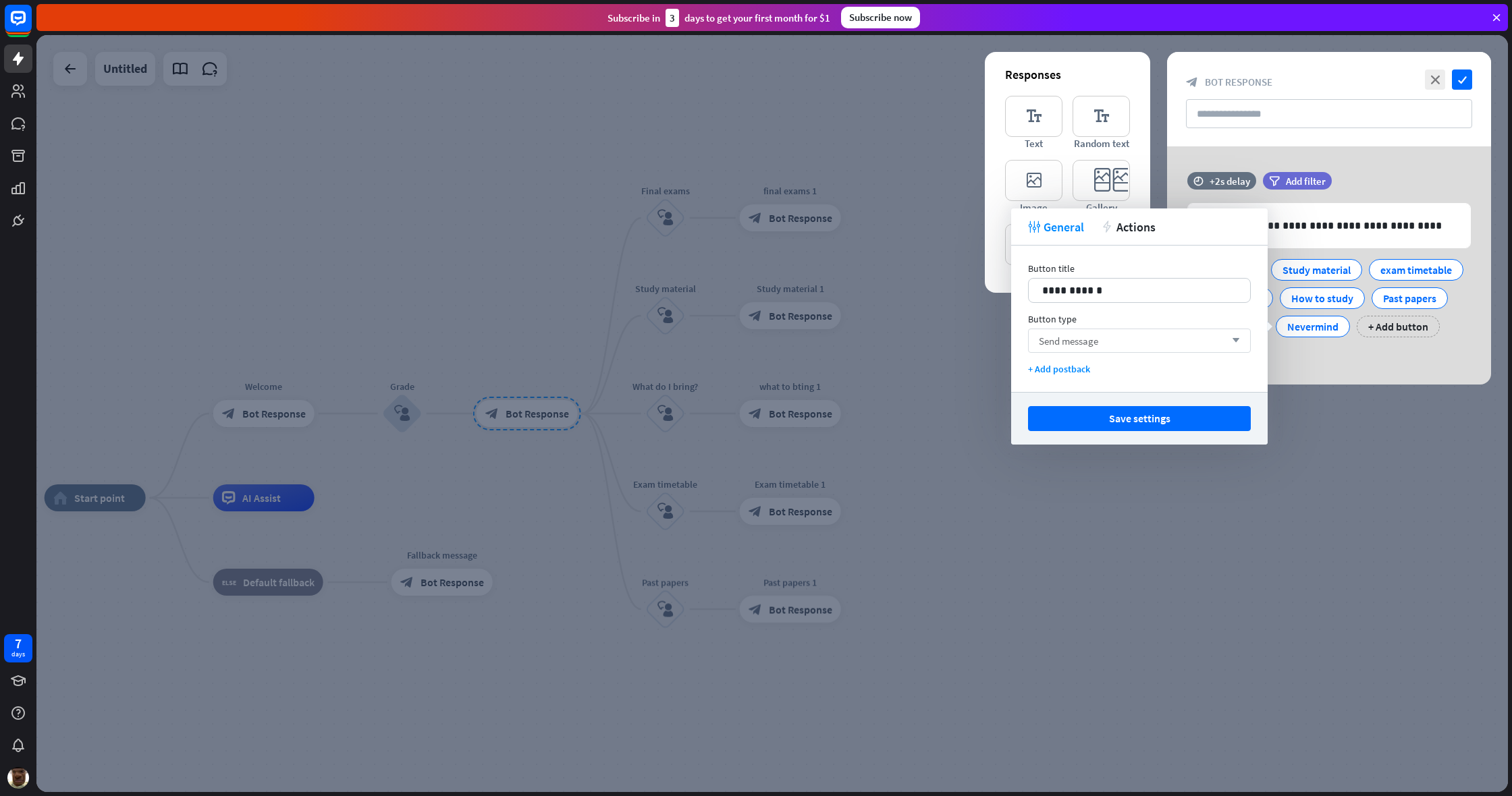
click at [893, 352] on div "**********" at bounding box center [1138, 318] width 256 height 147
click at [893, 348] on div "Send message arrow_down" at bounding box center [1138, 340] width 222 height 24
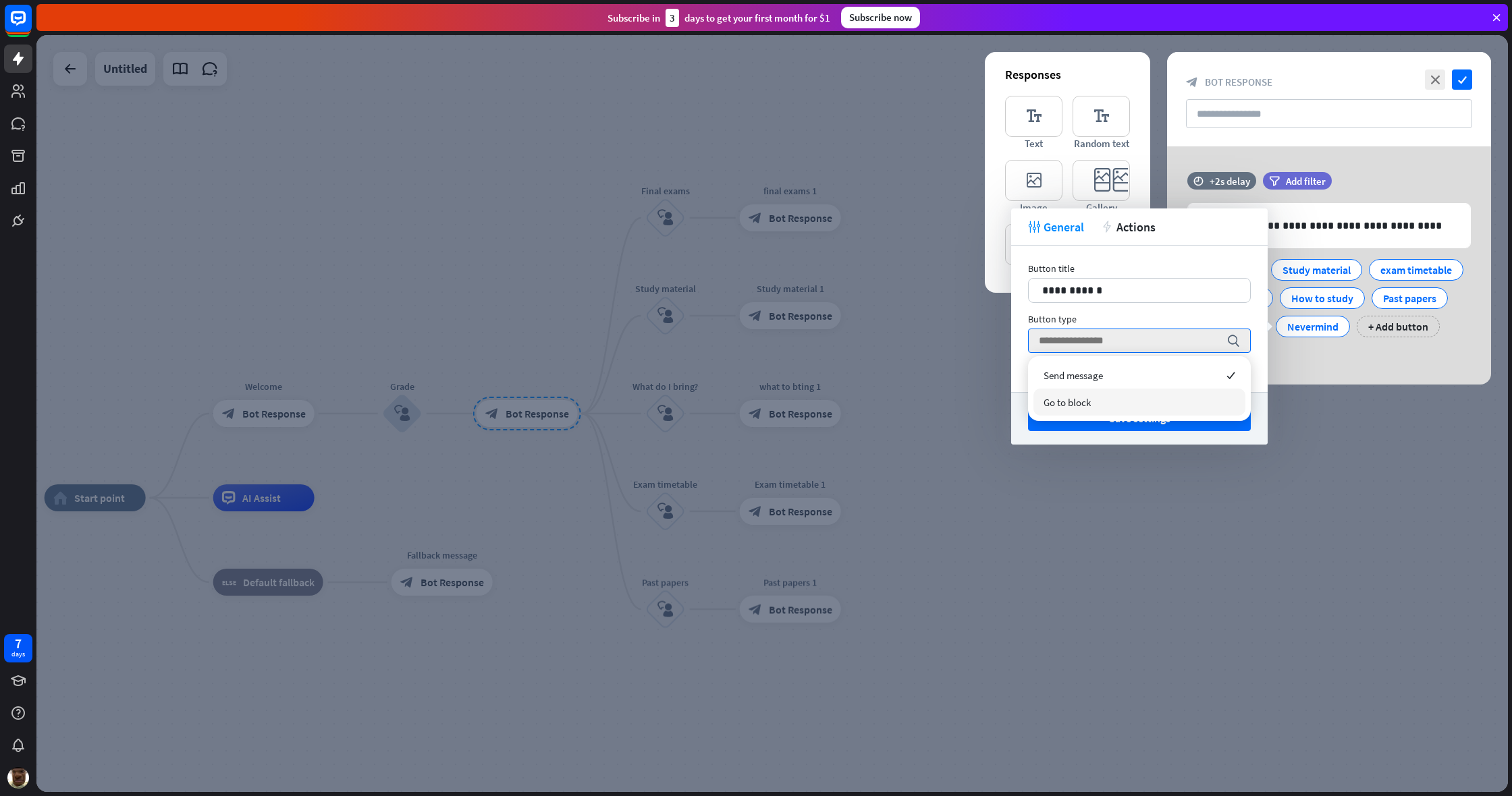
click at [893, 400] on div "Go to block" at bounding box center [1138, 402] width 212 height 27
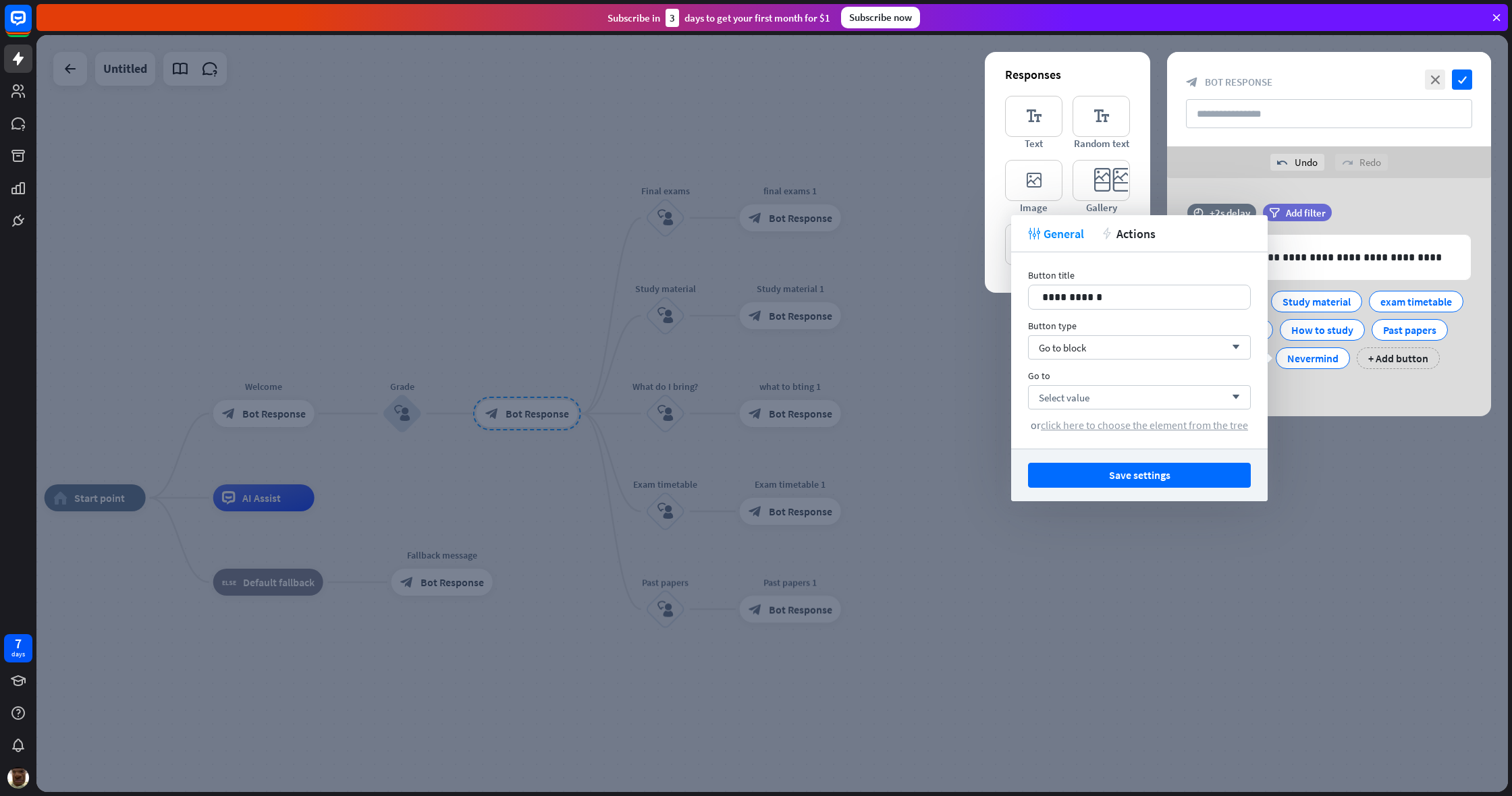
click at [893, 429] on span "click here to choose the element from the tree" at bounding box center [1144, 425] width 207 height 13
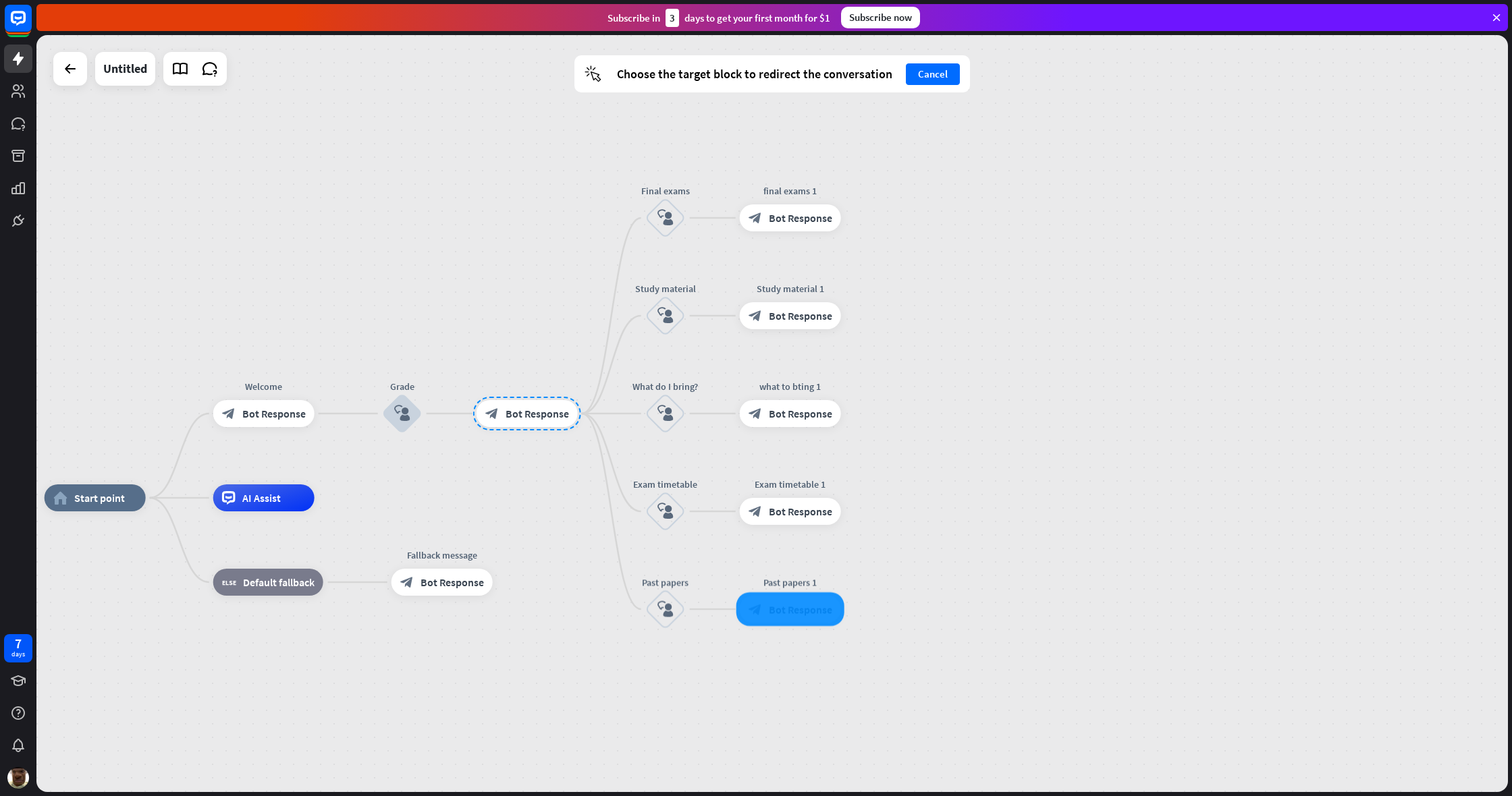
click at [774, 600] on div at bounding box center [790, 608] width 108 height 33
click at [796, 600] on div at bounding box center [790, 608] width 108 height 33
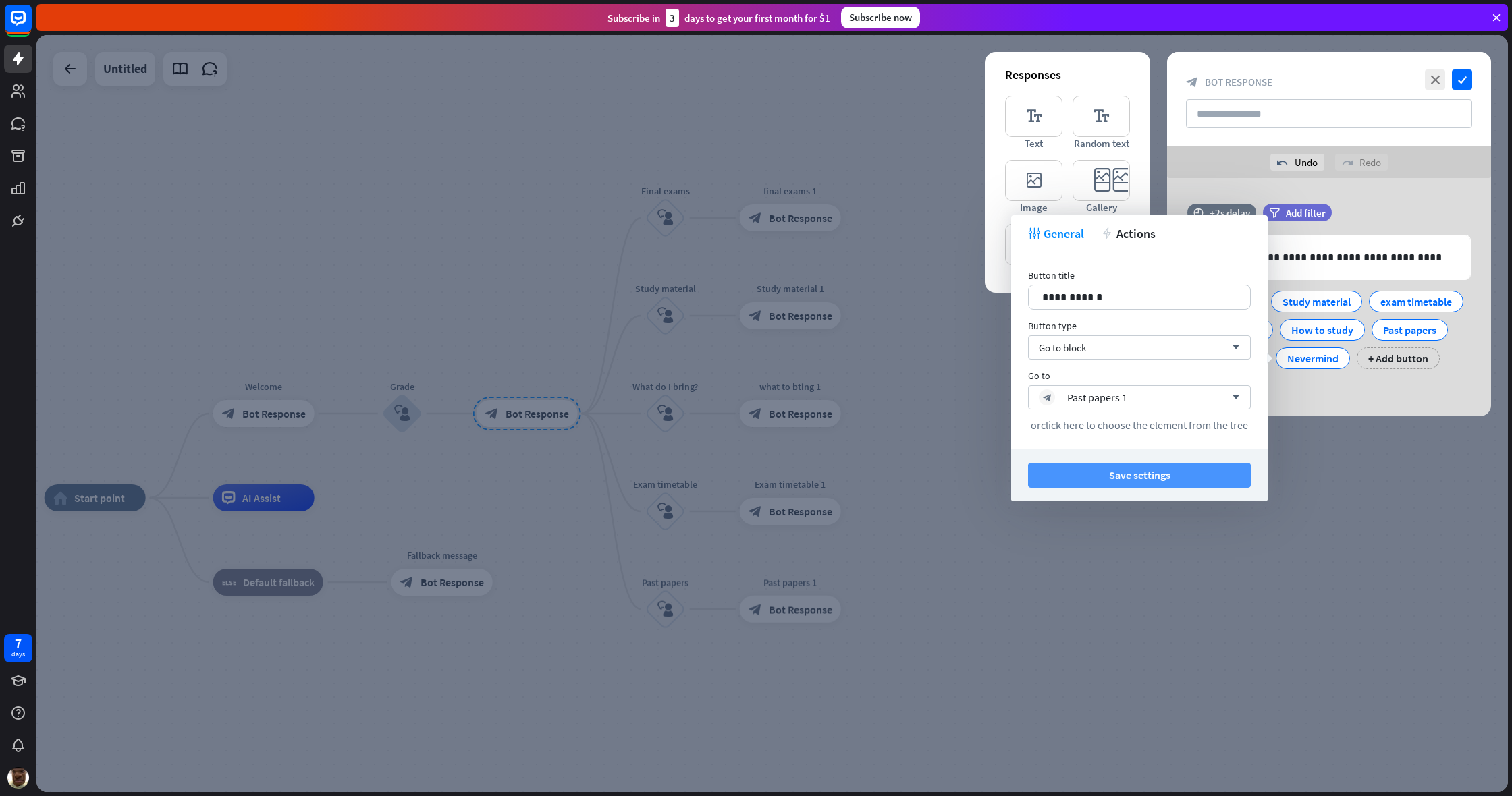
click at [893, 479] on button "Save settings" at bounding box center [1138, 475] width 222 height 25
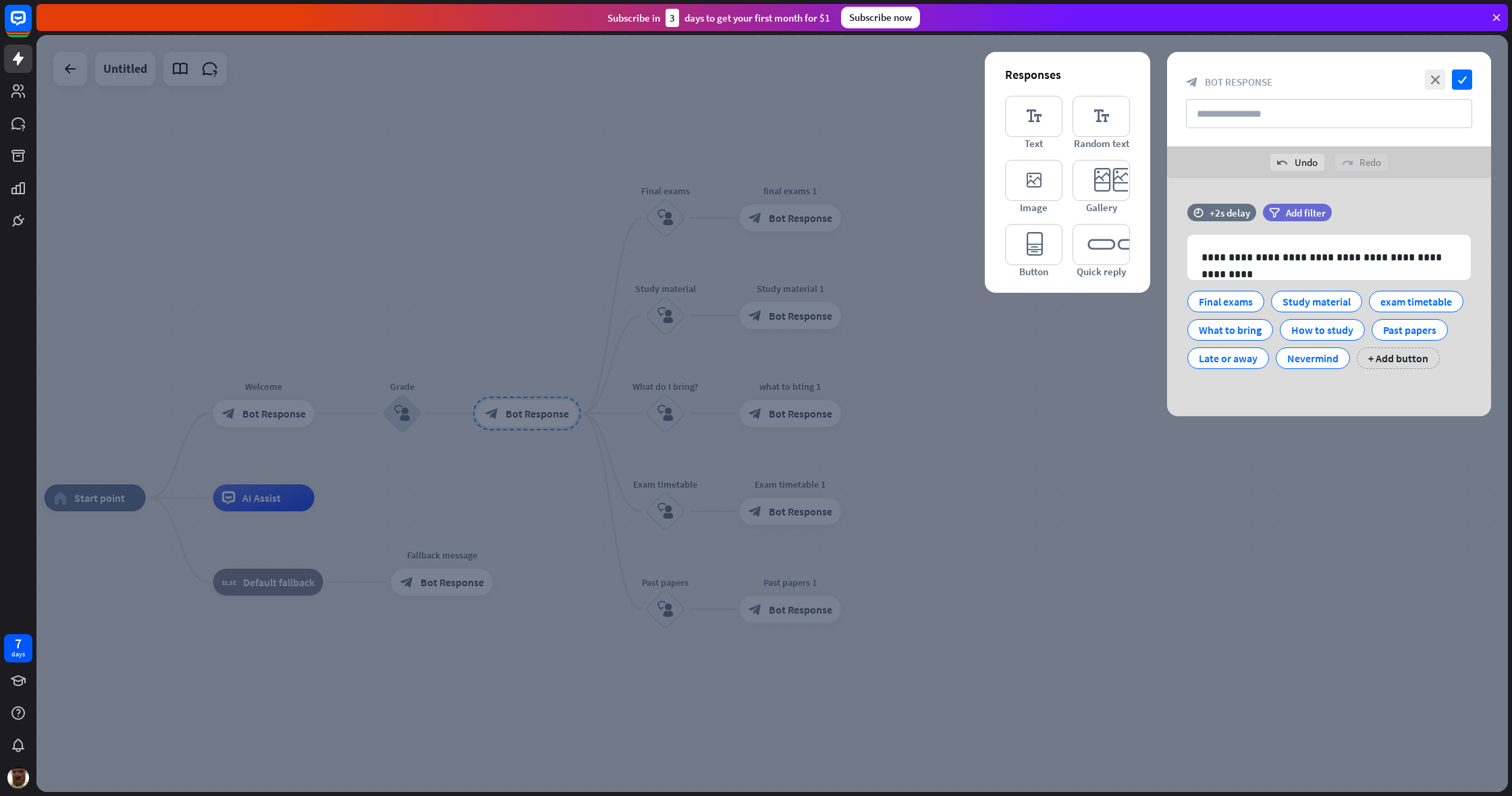
click at [893, 541] on div at bounding box center [771, 413] width 1472 height 756
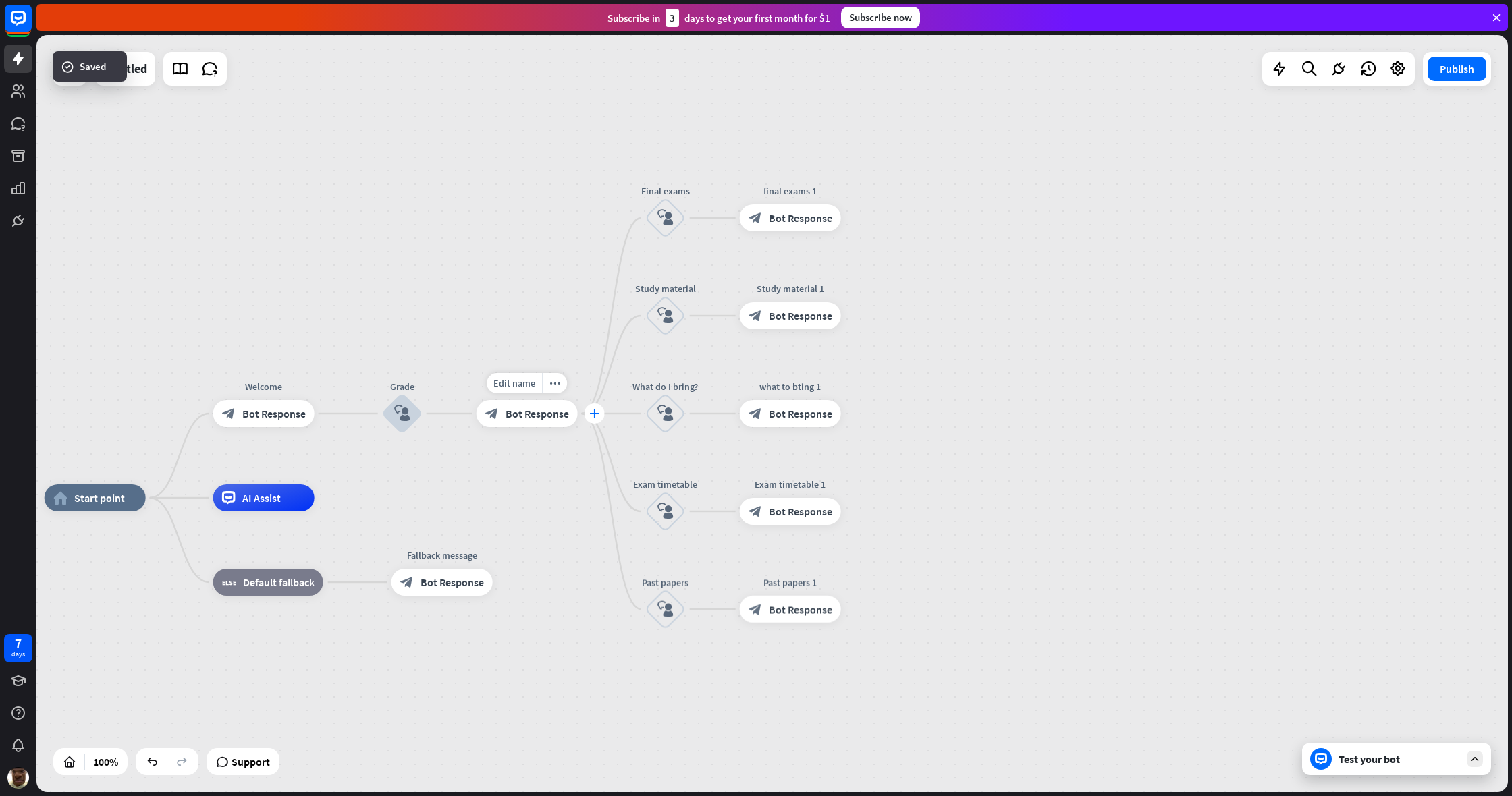
click at [596, 414] on icon "plus" at bounding box center [594, 413] width 10 height 9
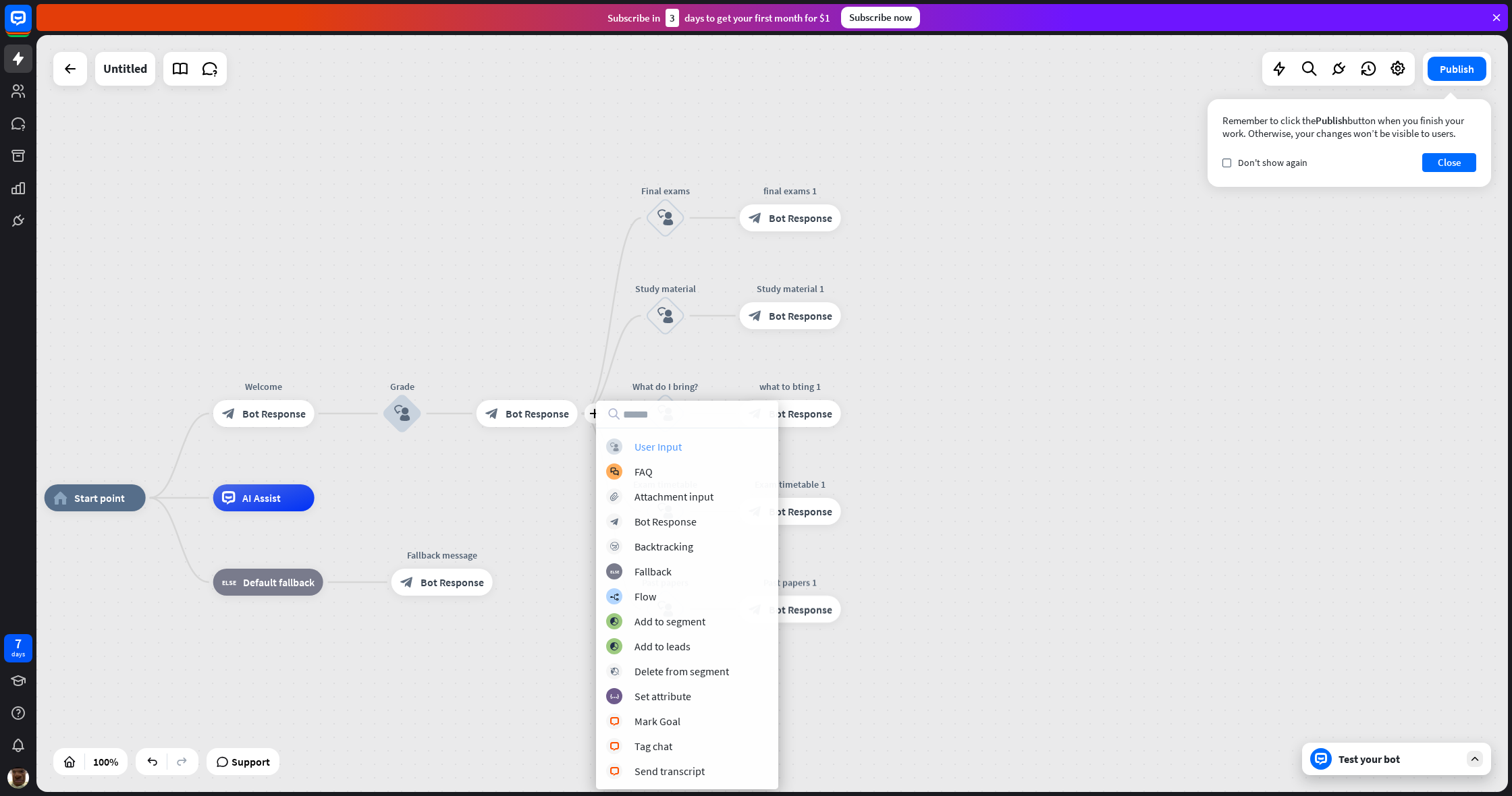
click at [665, 449] on div "User Input" at bounding box center [658, 446] width 47 height 13
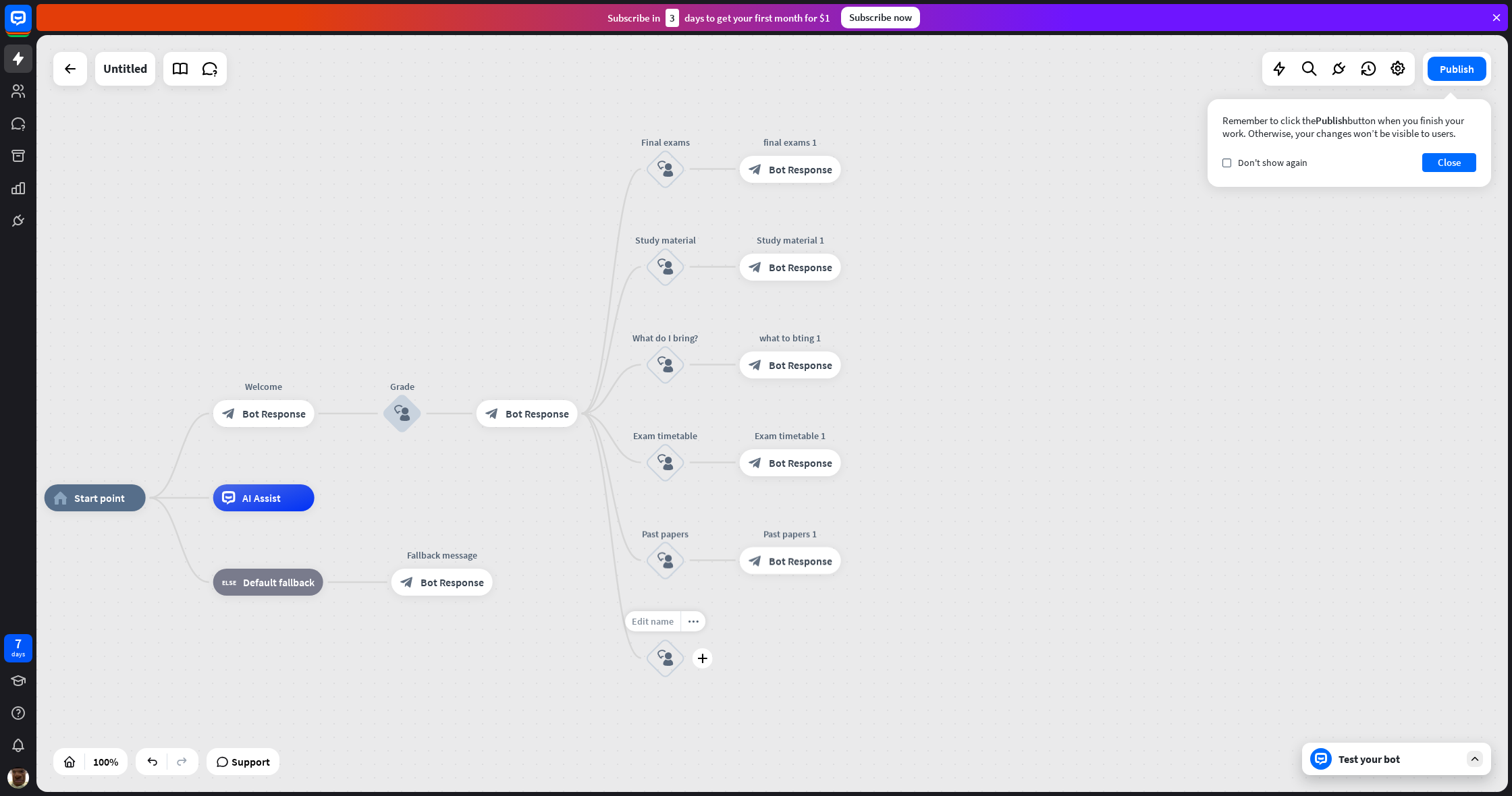
click at [670, 600] on span "Edit name" at bounding box center [652, 621] width 41 height 12
type input "**********"
drag, startPoint x: 793, startPoint y: 651, endPoint x: 727, endPoint y: 654, distance: 66.1
click at [791, 600] on div "**********" at bounding box center [771, 413] width 1472 height 756
click at [698, 600] on icon "plus" at bounding box center [700, 658] width 10 height 9
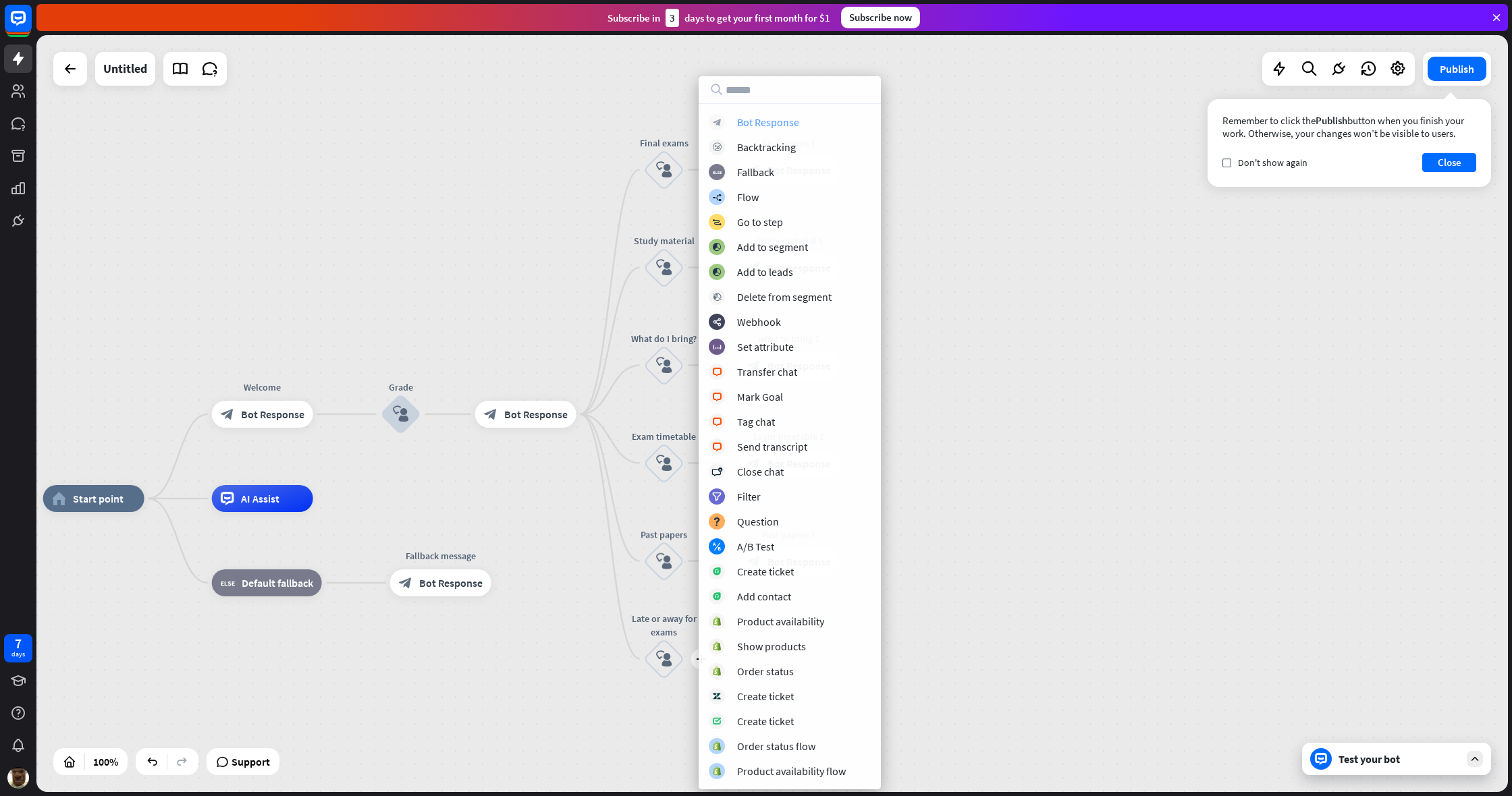
click at [758, 119] on div "Bot Response" at bounding box center [768, 121] width 62 height 13
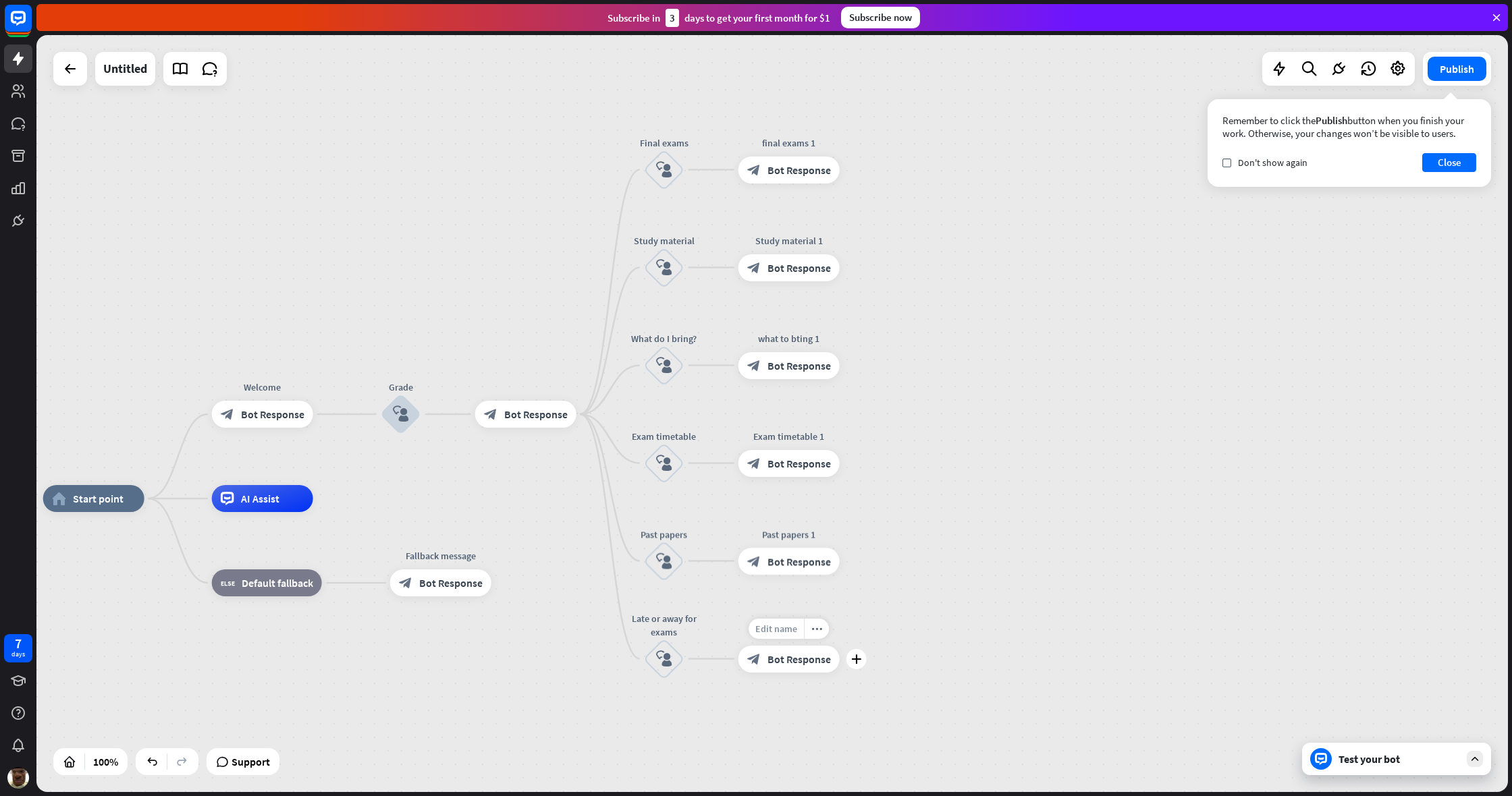
click at [787, 600] on span "Edit name" at bounding box center [776, 628] width 41 height 12
type input "**********"
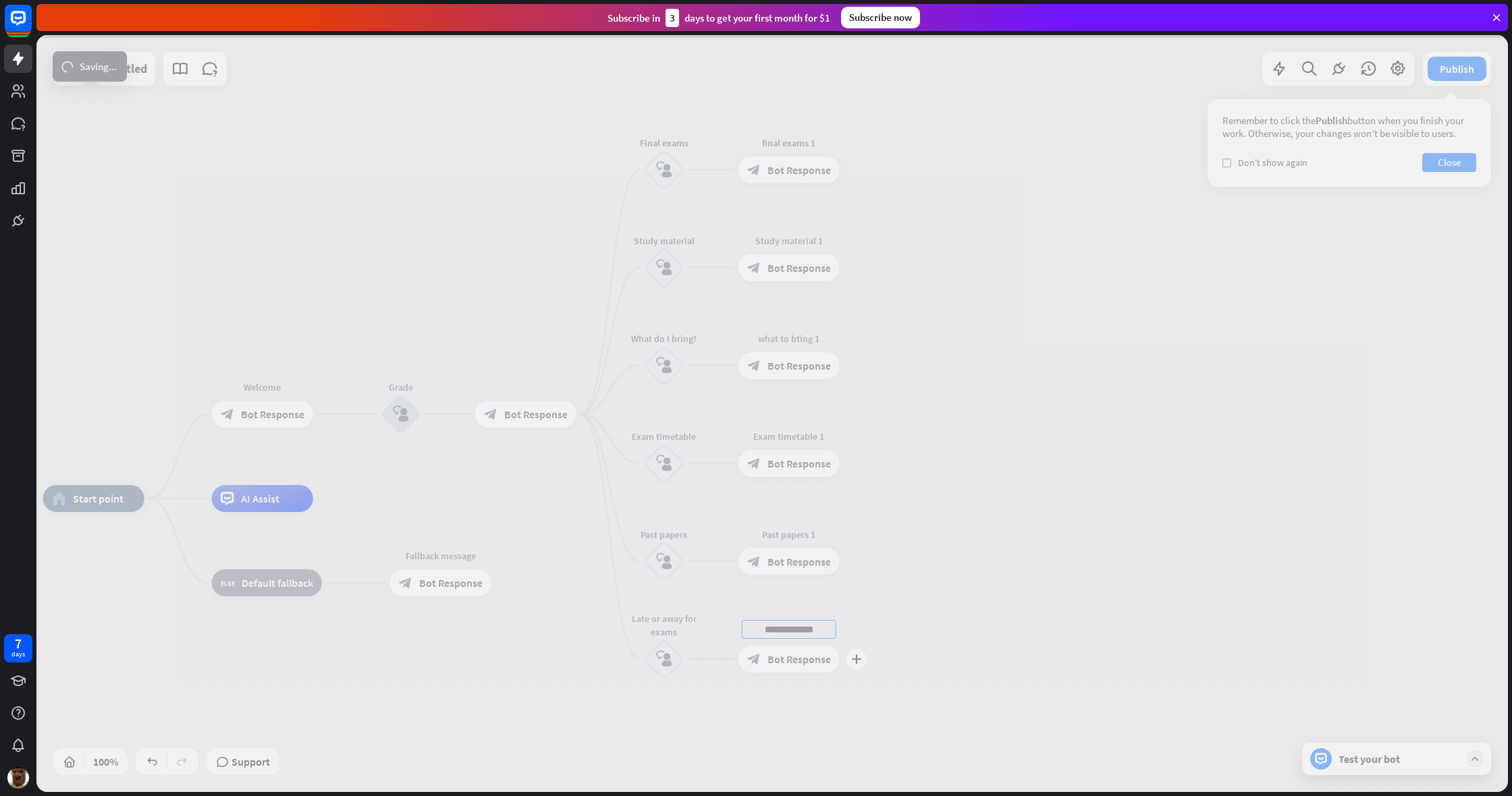
click at [770, 600] on div "**********" at bounding box center [771, 413] width 1472 height 756
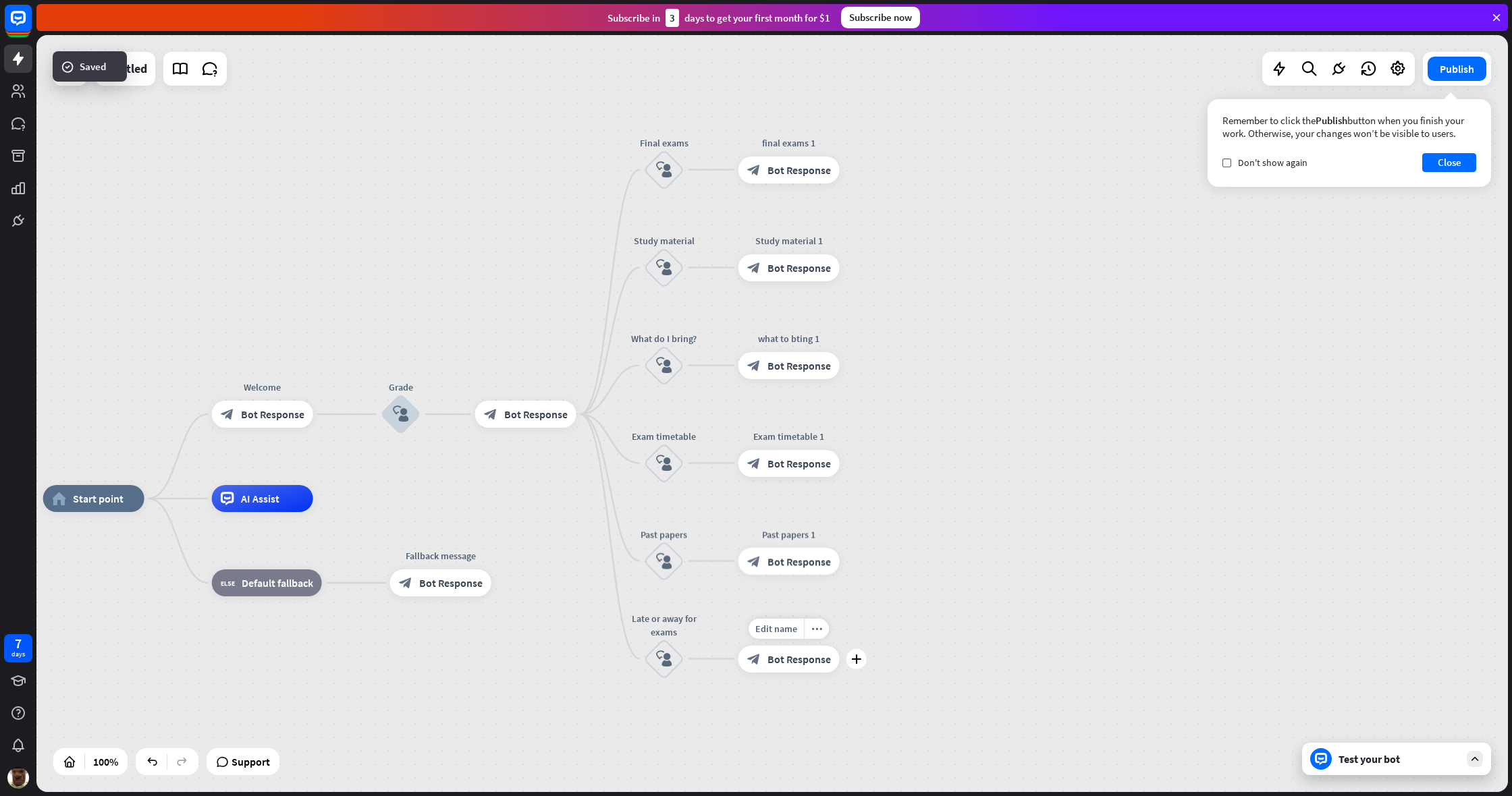
click at [802, 600] on span "Bot Response" at bounding box center [799, 658] width 63 height 13
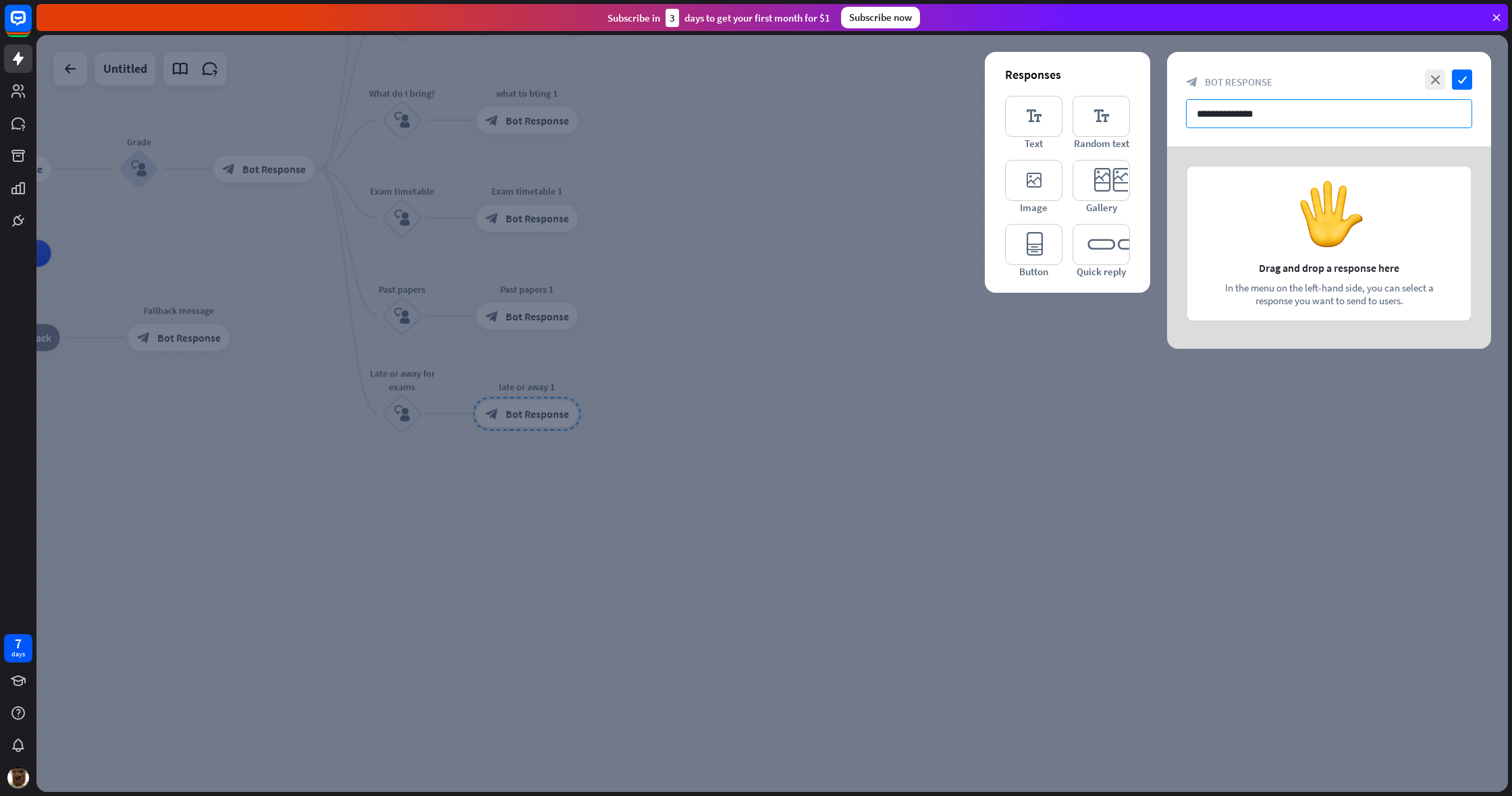
click at [893, 114] on input "**********" at bounding box center [1329, 113] width 286 height 29
click at [893, 234] on icon "editor_quick_replies" at bounding box center [1102, 245] width 58 height 41
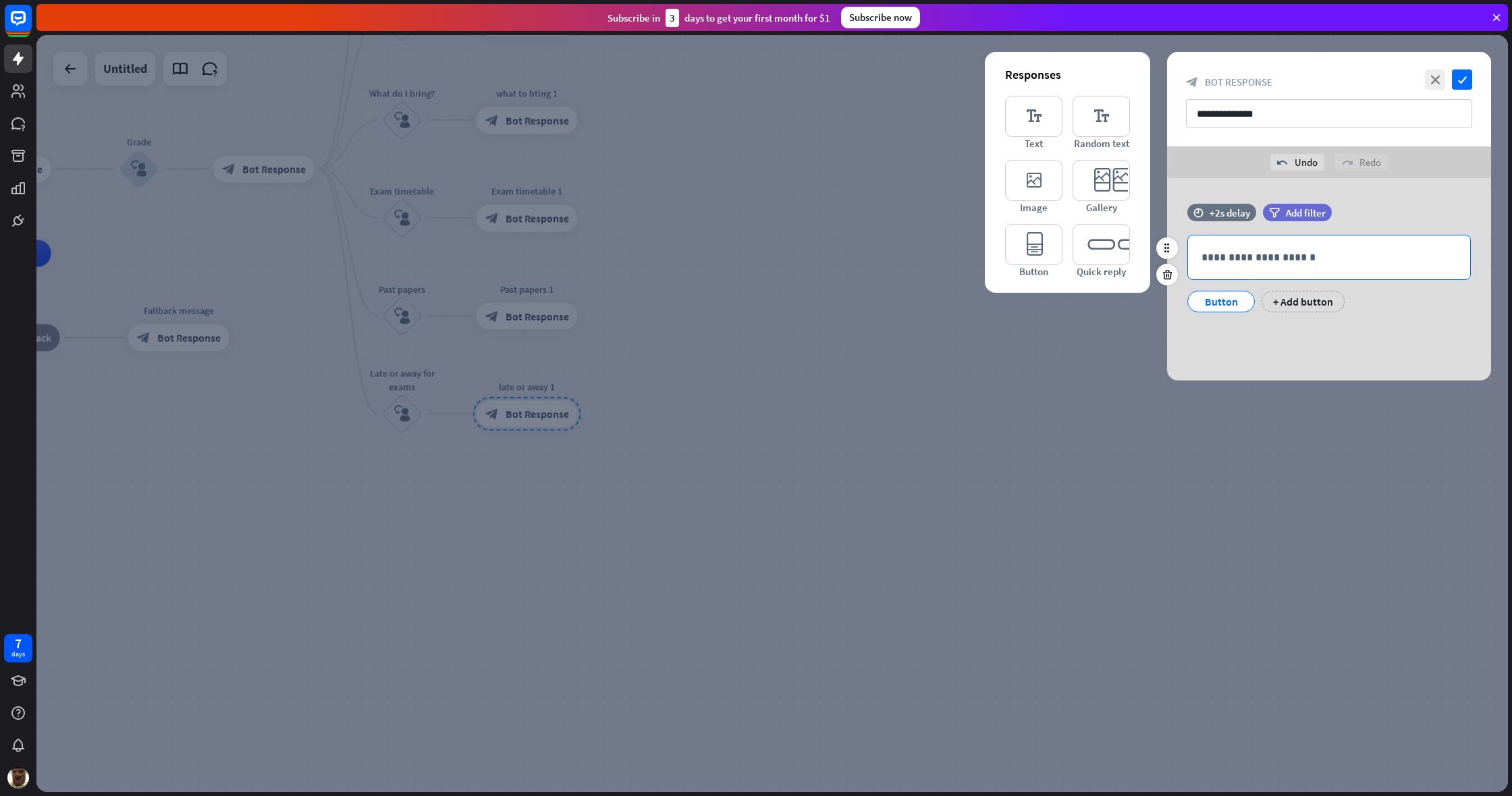
click at [893, 237] on div "**********" at bounding box center [1328, 257] width 282 height 44
drag, startPoint x: 1430, startPoint y: 257, endPoint x: 1378, endPoint y: 262, distance: 52.2
click at [893, 262] on p "**********" at bounding box center [1328, 257] width 255 height 17
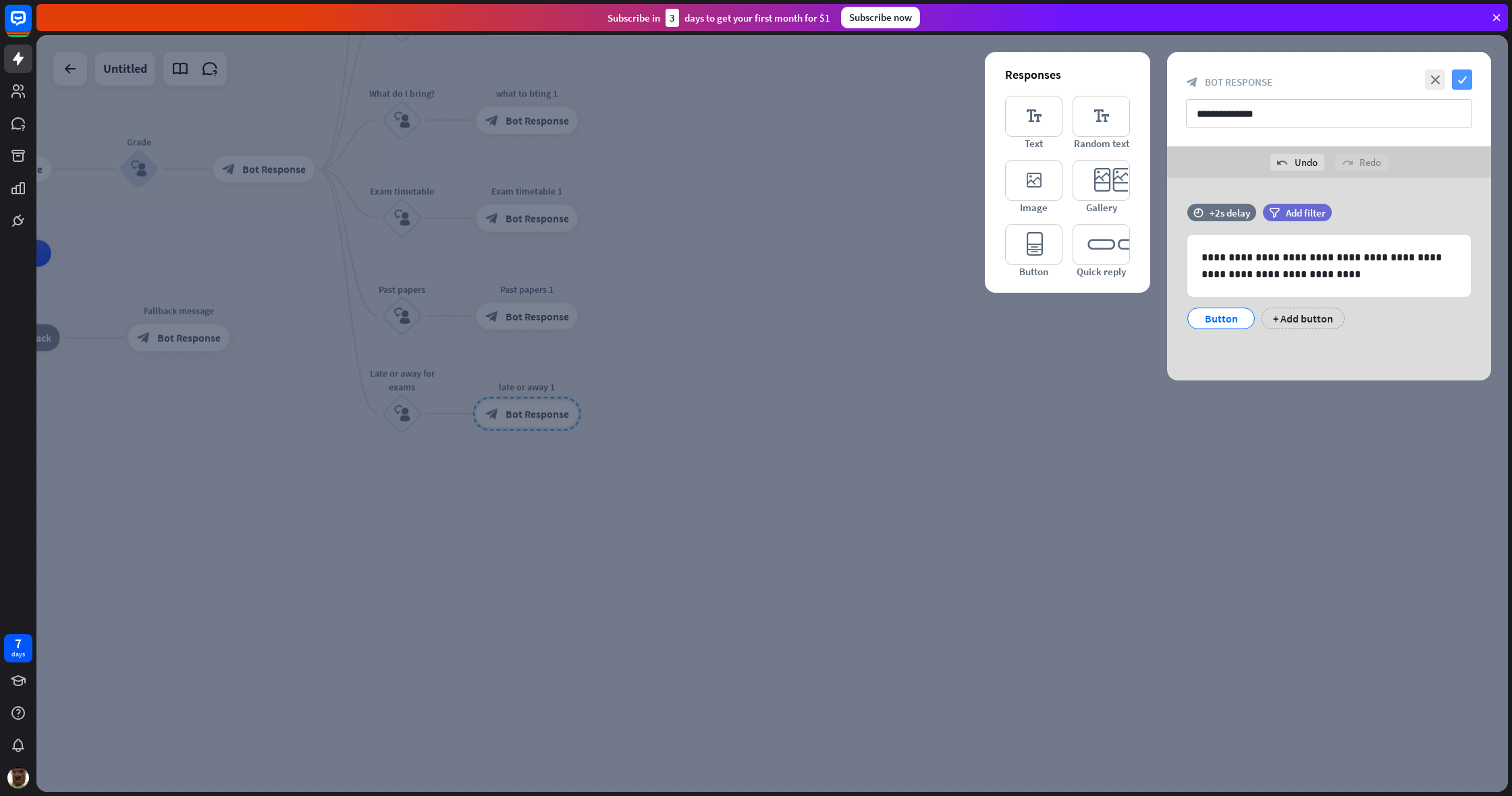
click at [893, 84] on icon "check" at bounding box center [1462, 79] width 20 height 20
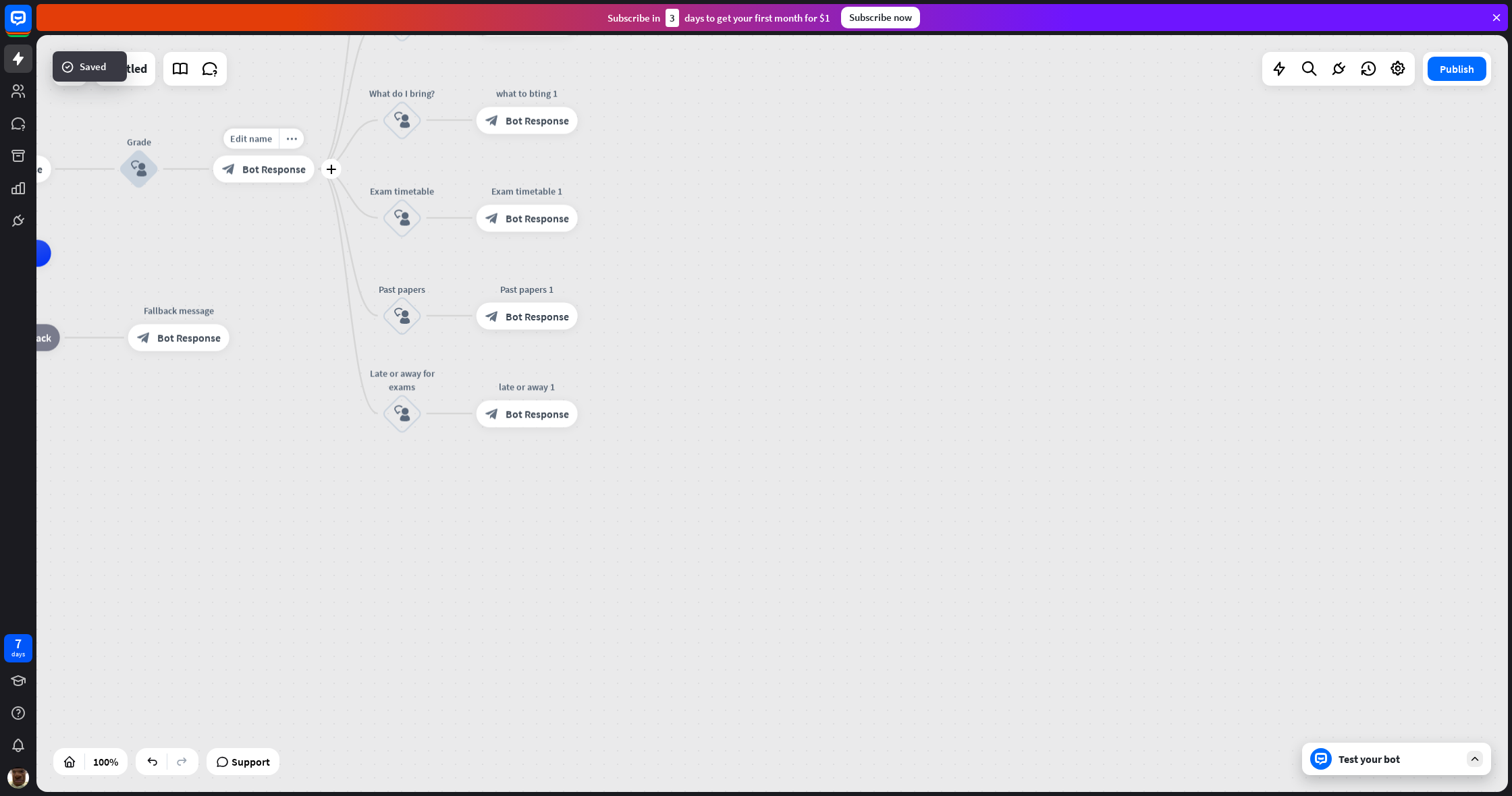
click at [276, 175] on span "Bot Response" at bounding box center [274, 169] width 63 height 13
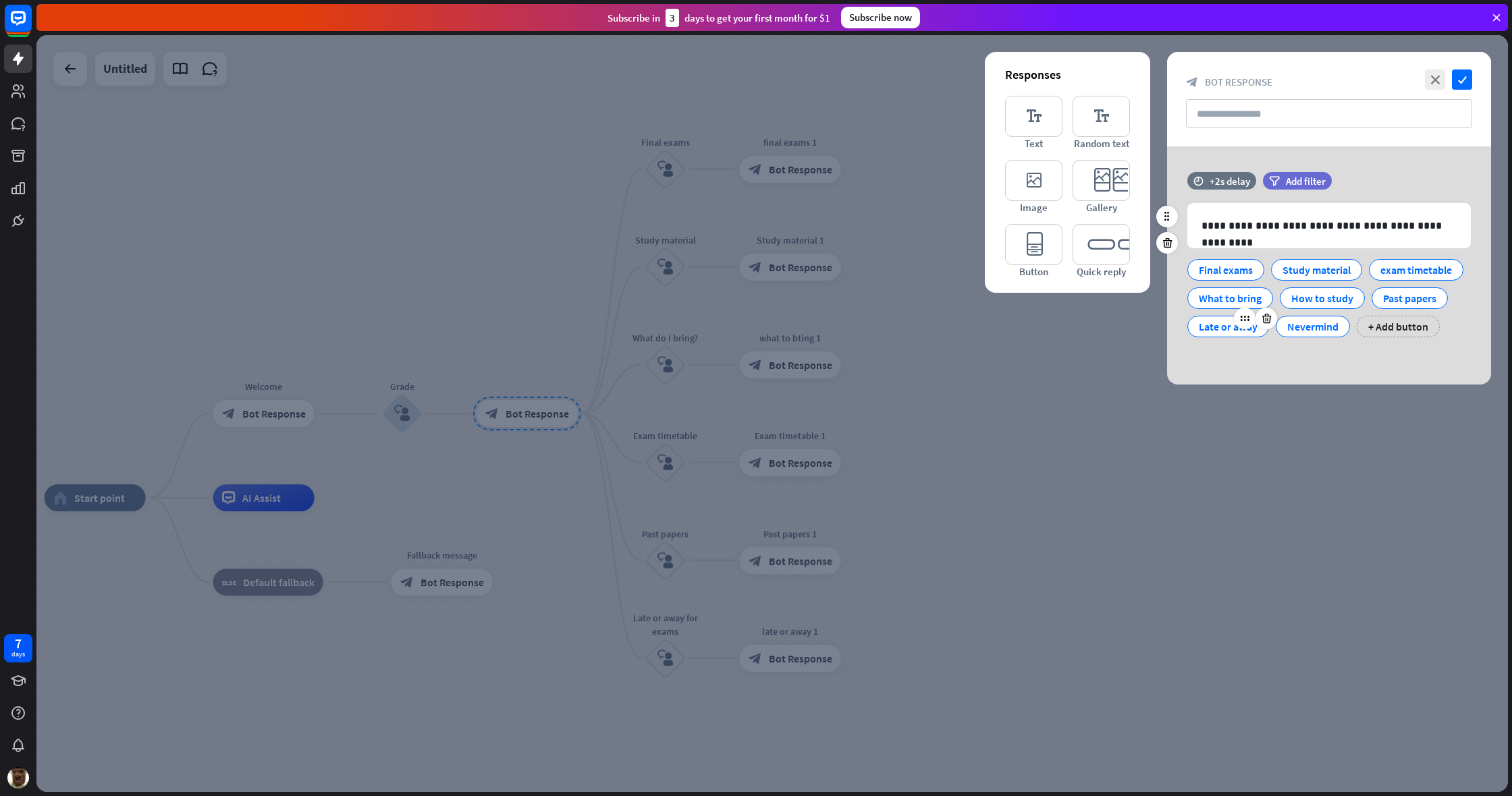
click at [893, 327] on div "Late or away" at bounding box center [1228, 326] width 58 height 20
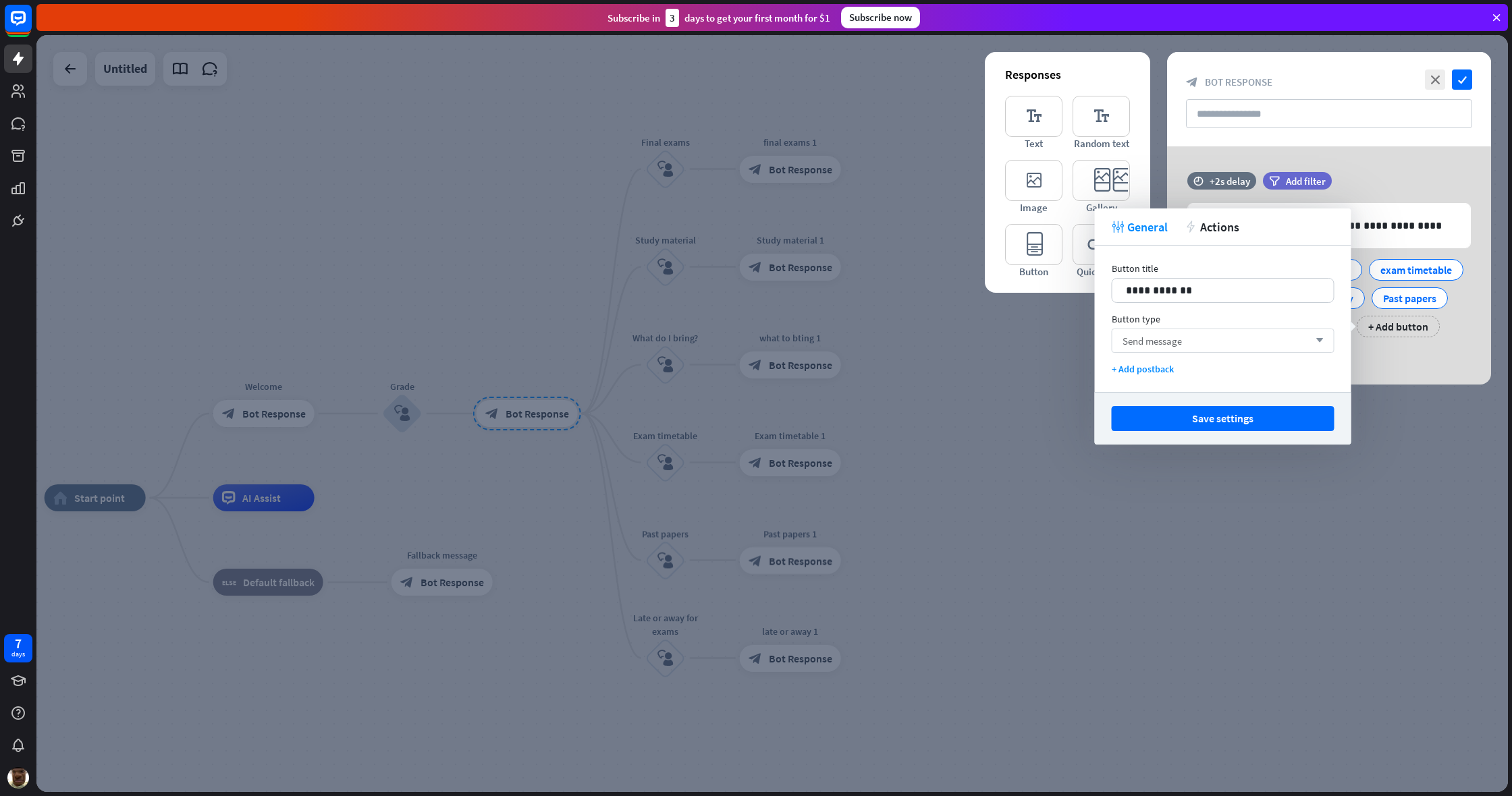
click at [893, 346] on div "Send message arrow_down" at bounding box center [1222, 340] width 222 height 24
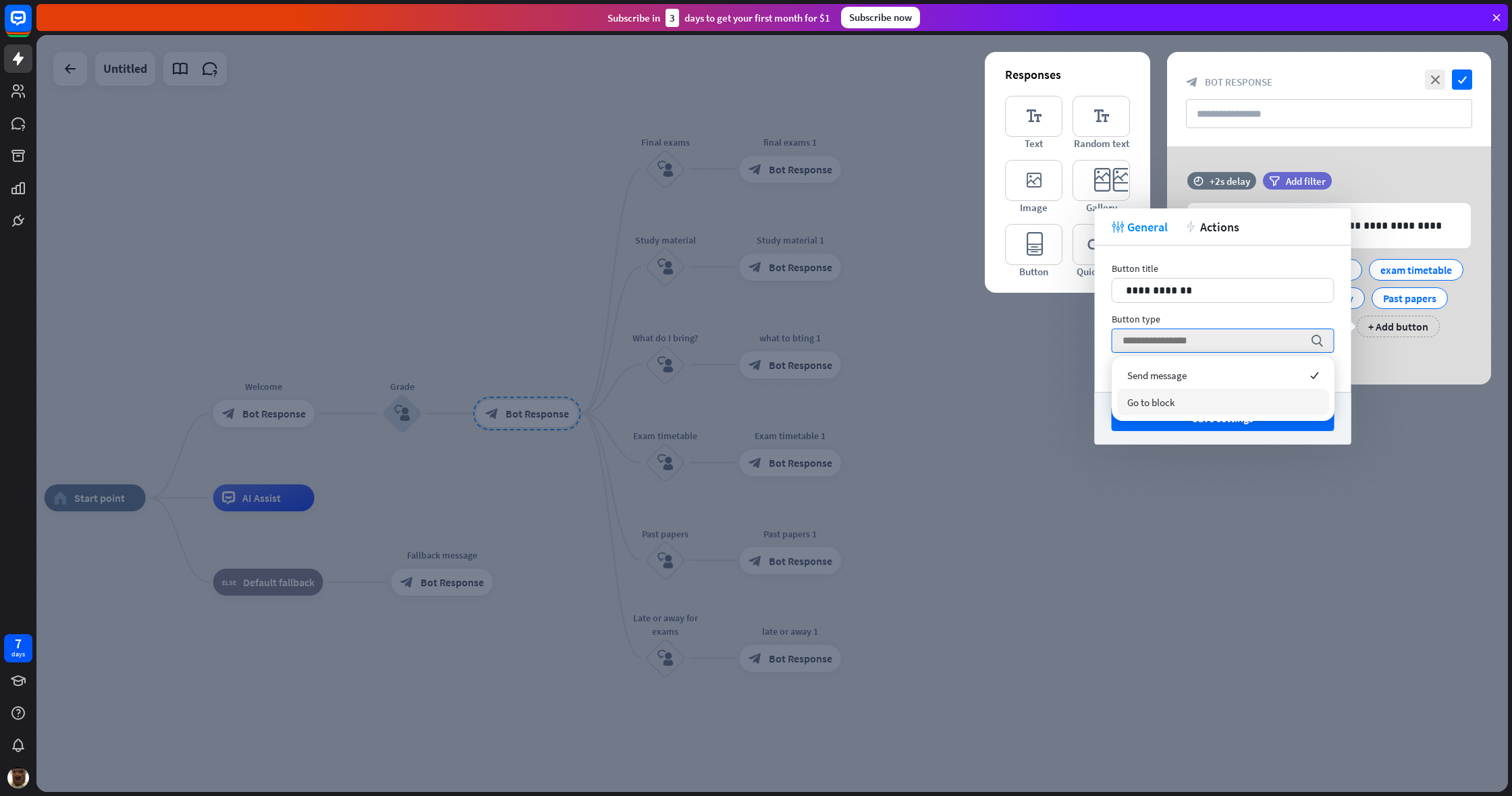
click at [893, 395] on div "Go to block" at bounding box center [1222, 402] width 212 height 27
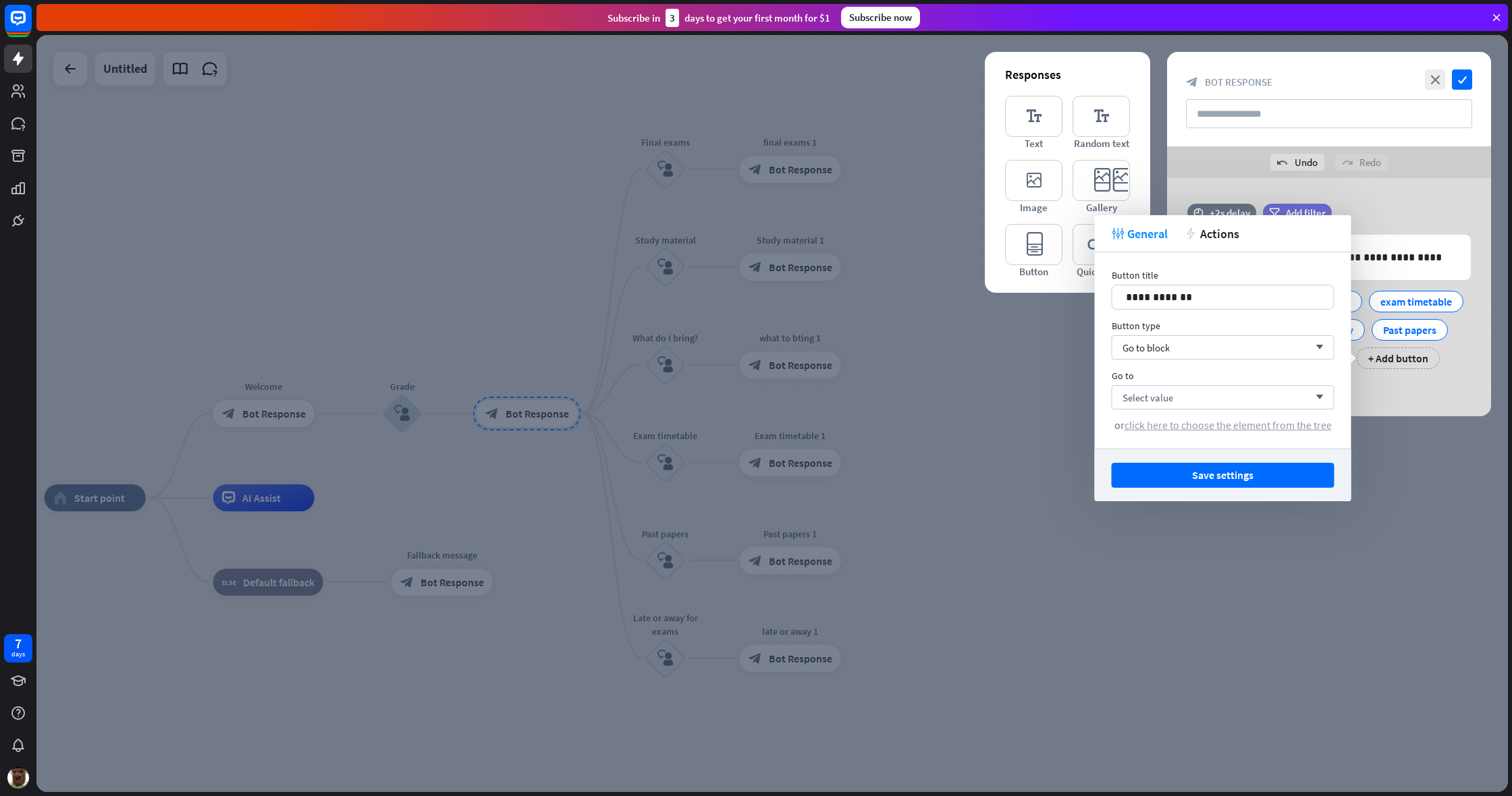
click at [893, 428] on span "click here to choose the element from the tree" at bounding box center [1228, 425] width 207 height 13
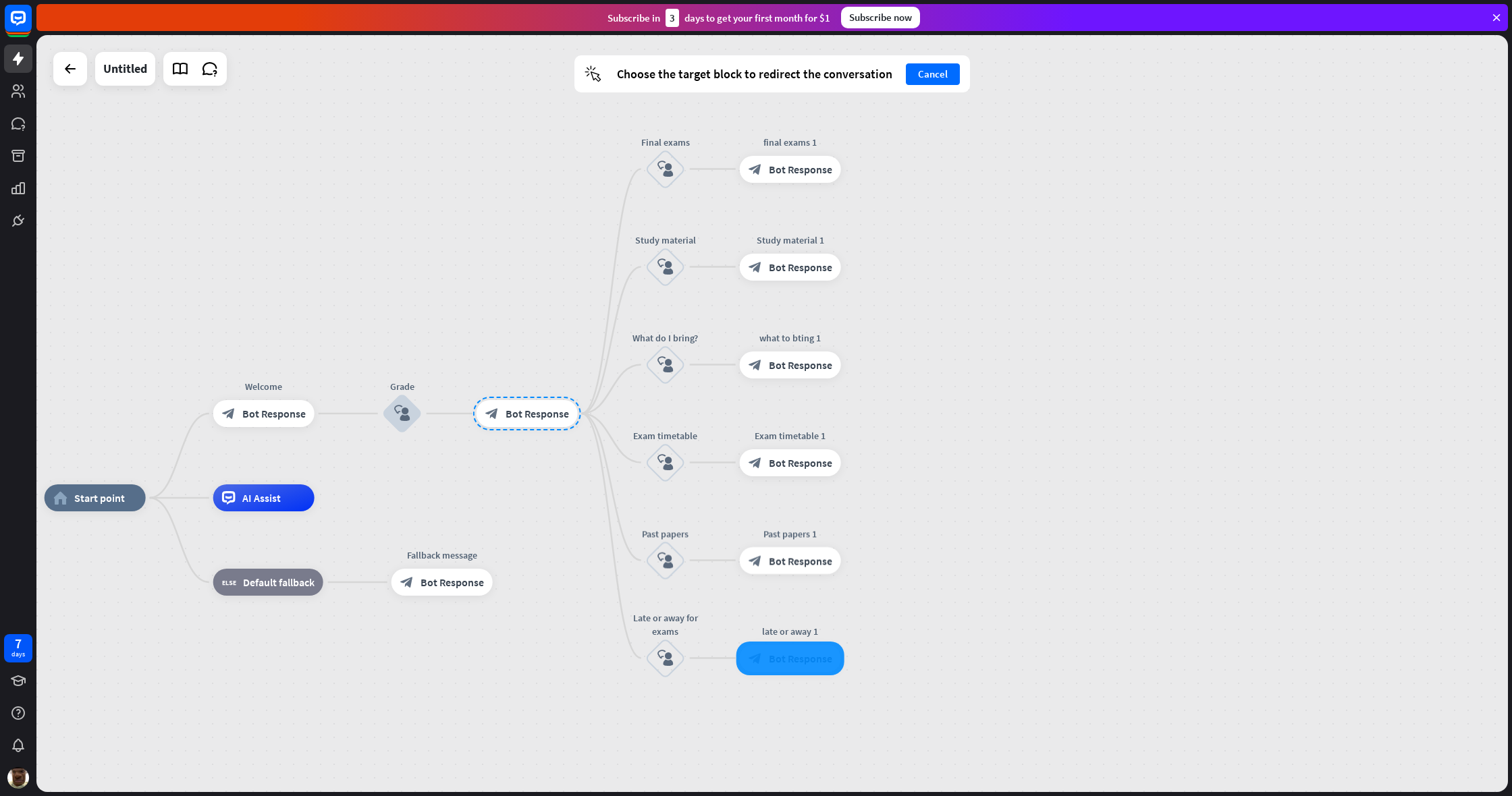
click at [785, 600] on div at bounding box center [790, 657] width 108 height 33
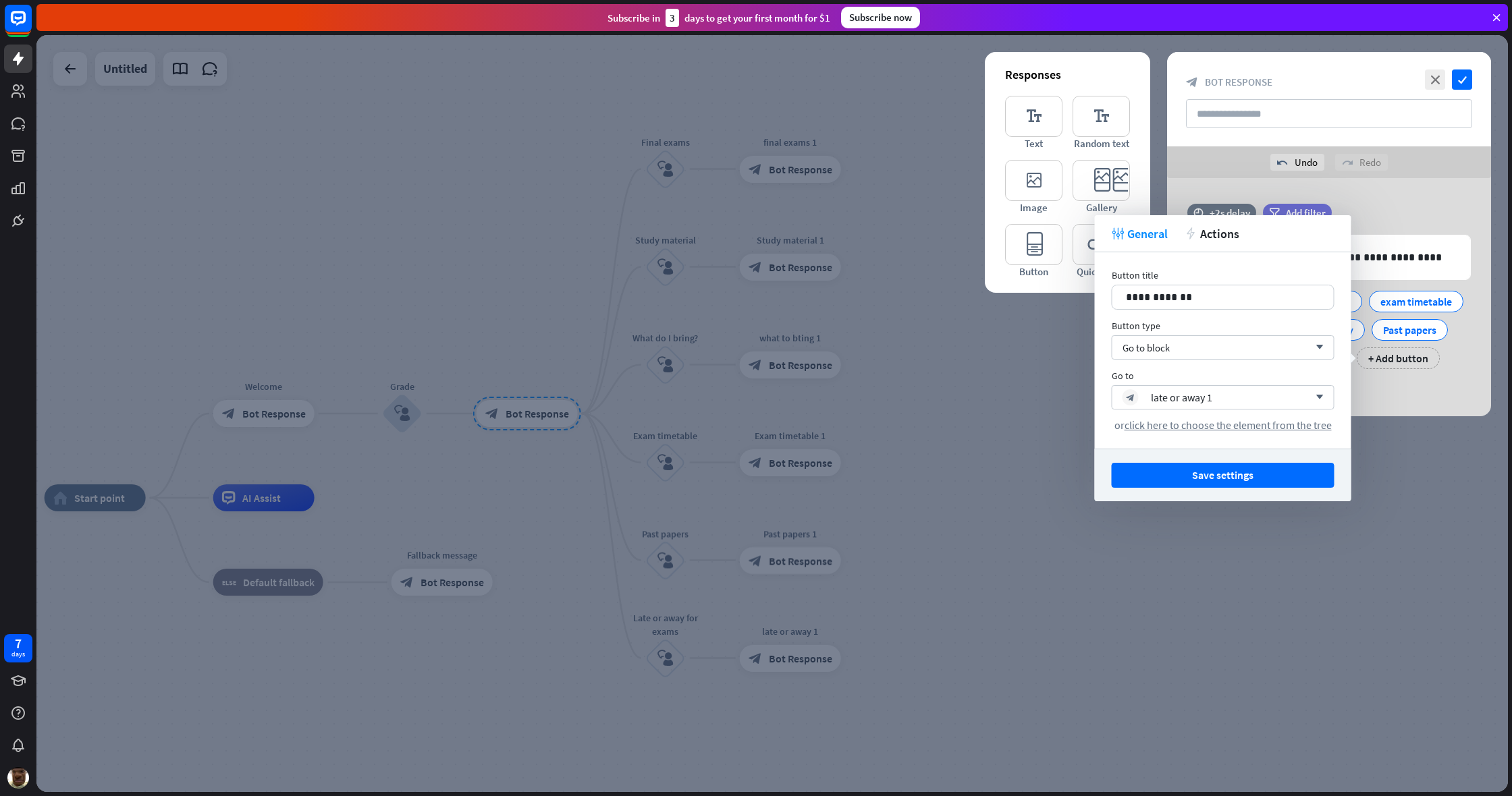
click at [785, 600] on div at bounding box center [771, 413] width 1472 height 756
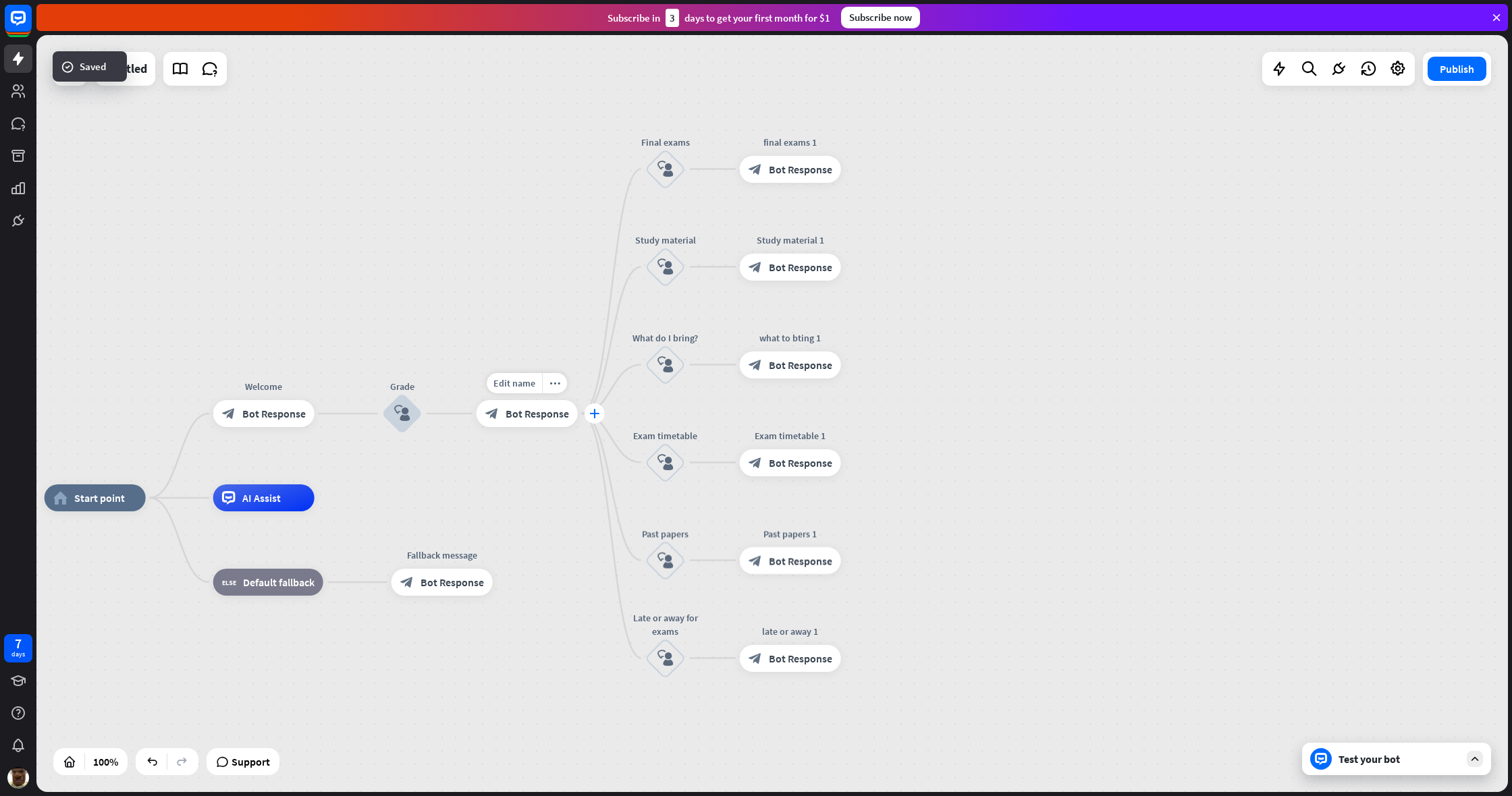
click at [601, 416] on div "plus" at bounding box center [594, 413] width 20 height 20
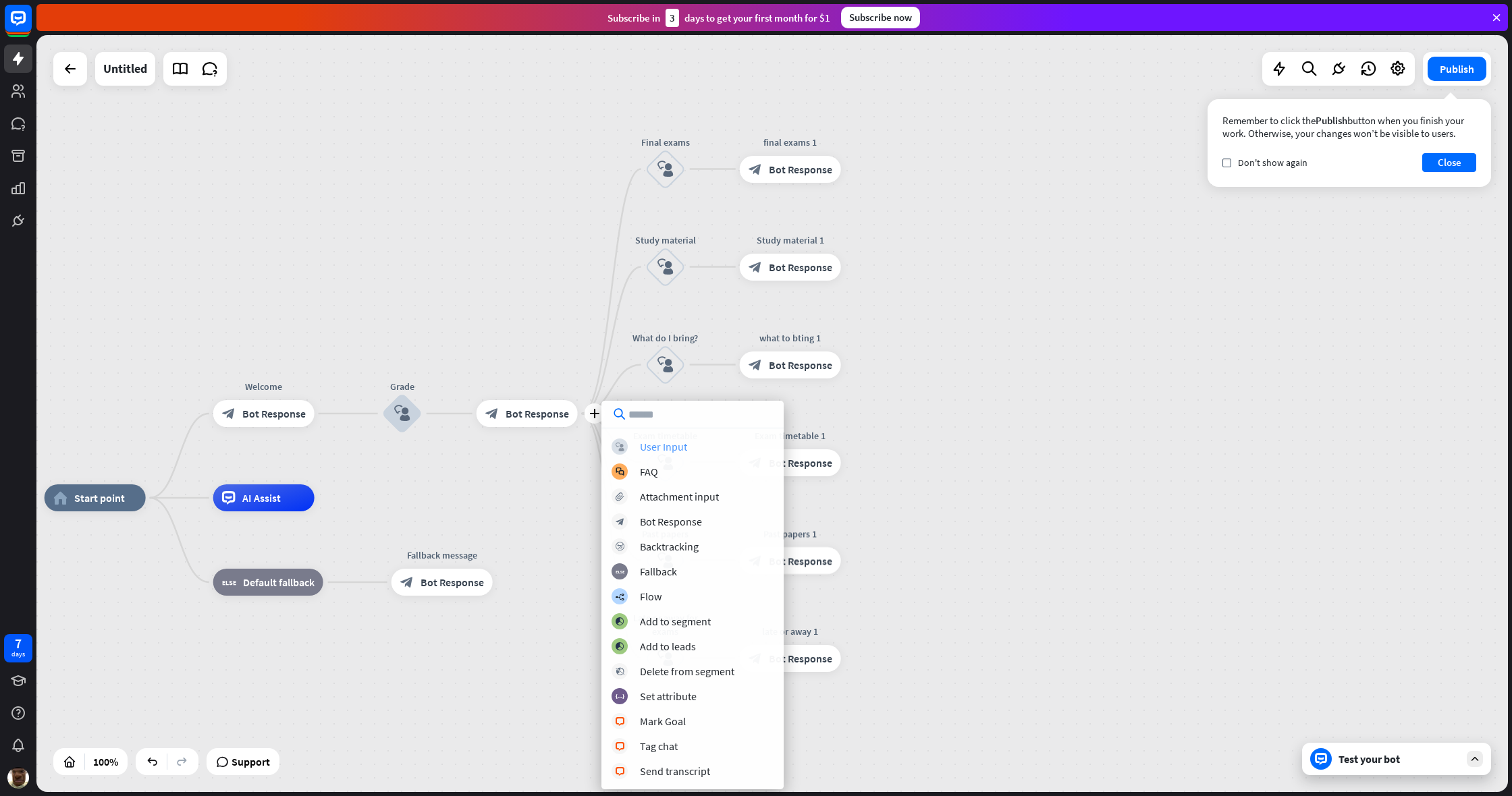
click at [671, 448] on div "User Input" at bounding box center [663, 446] width 47 height 13
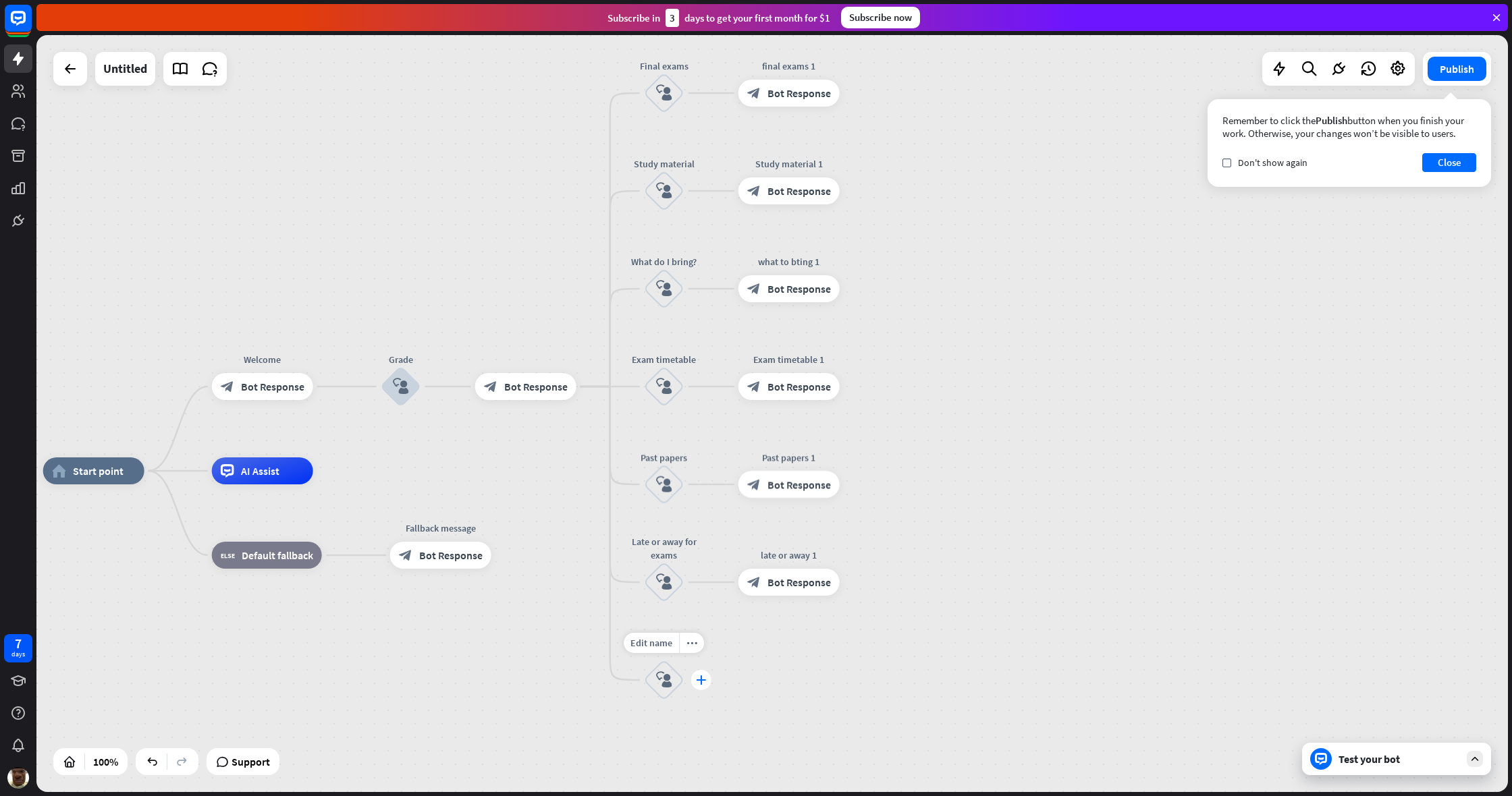
click at [697, 600] on icon "plus" at bounding box center [700, 680] width 10 height 9
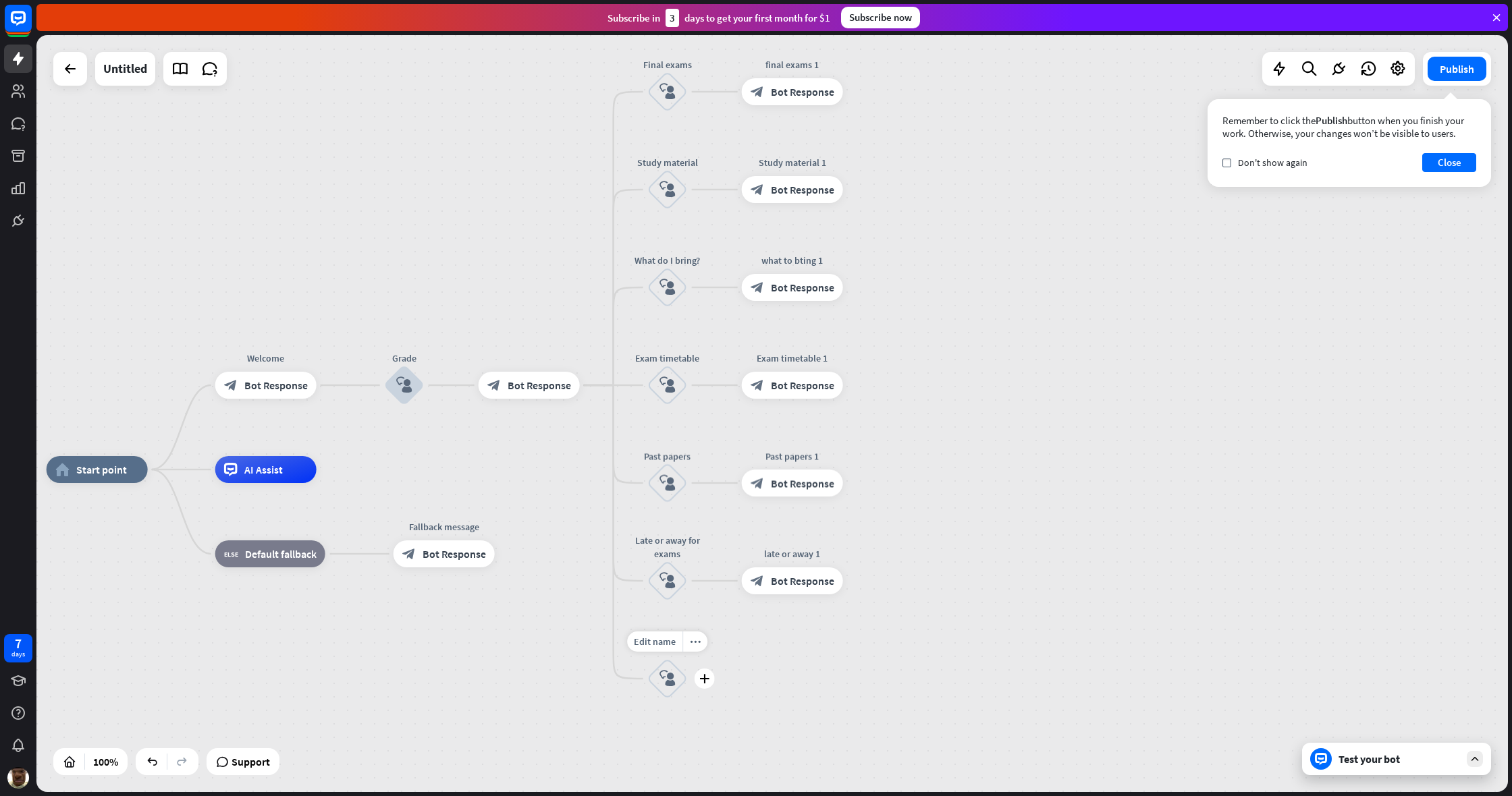
click at [681, 600] on div "block_user_input" at bounding box center [667, 678] width 40 height 40
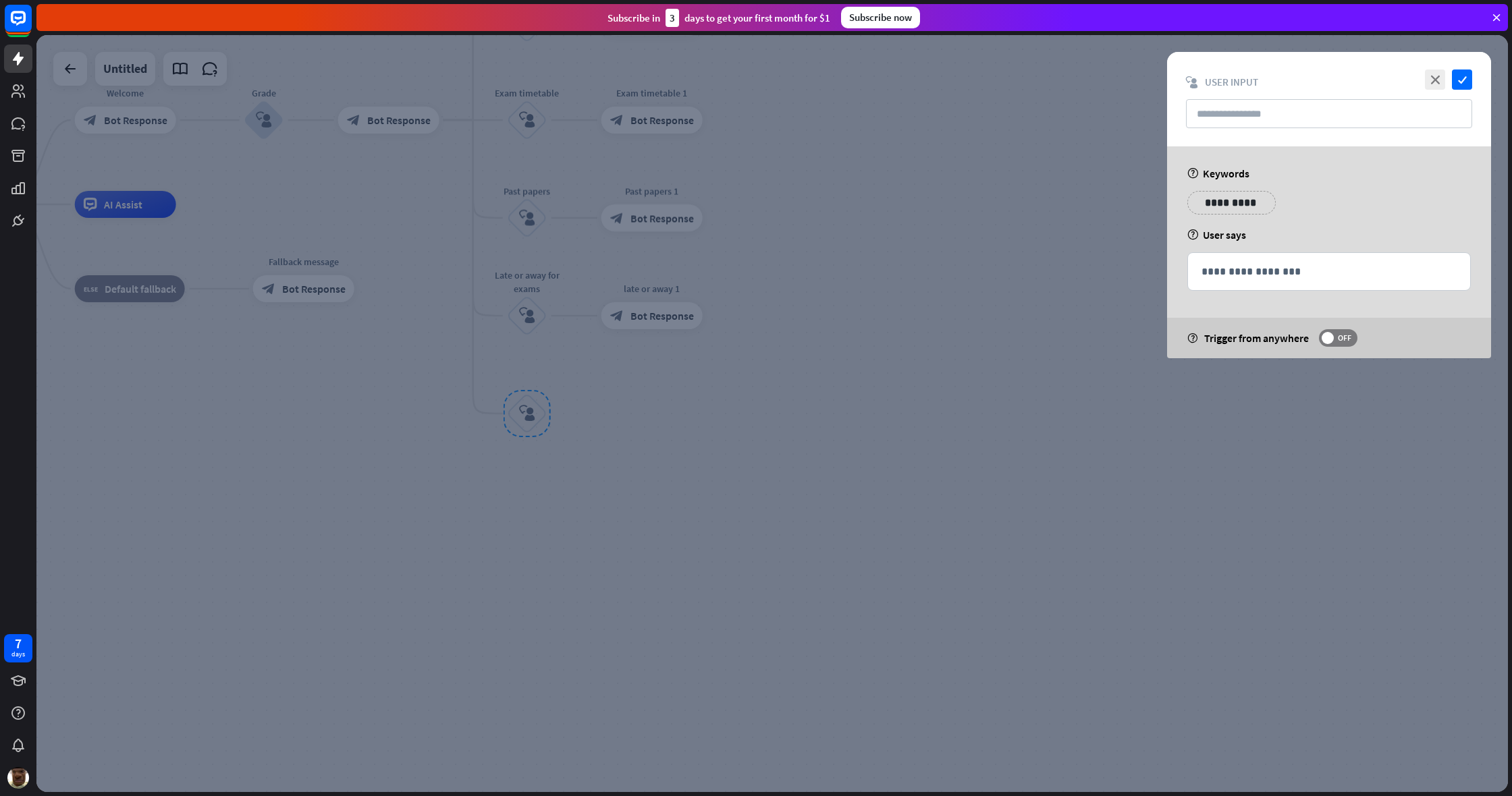
drag, startPoint x: 1035, startPoint y: 192, endPoint x: 973, endPoint y: 264, distance: 95.0
click at [893, 198] on div at bounding box center [771, 413] width 1472 height 756
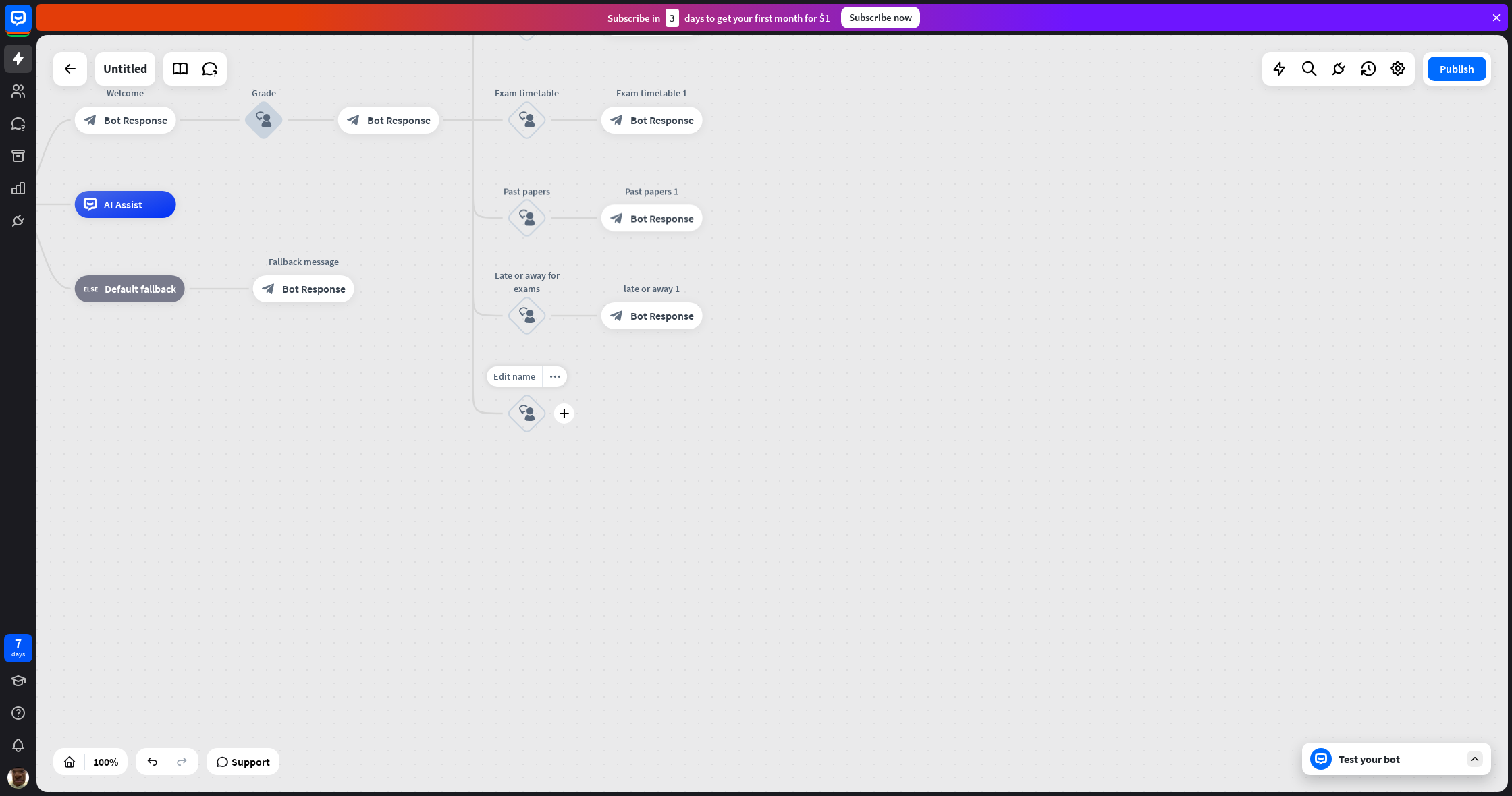
click at [547, 393] on div "Edit name more_horiz plus block_user_input" at bounding box center [526, 413] width 40 height 40
click at [556, 384] on div "more_horiz" at bounding box center [554, 376] width 25 height 20
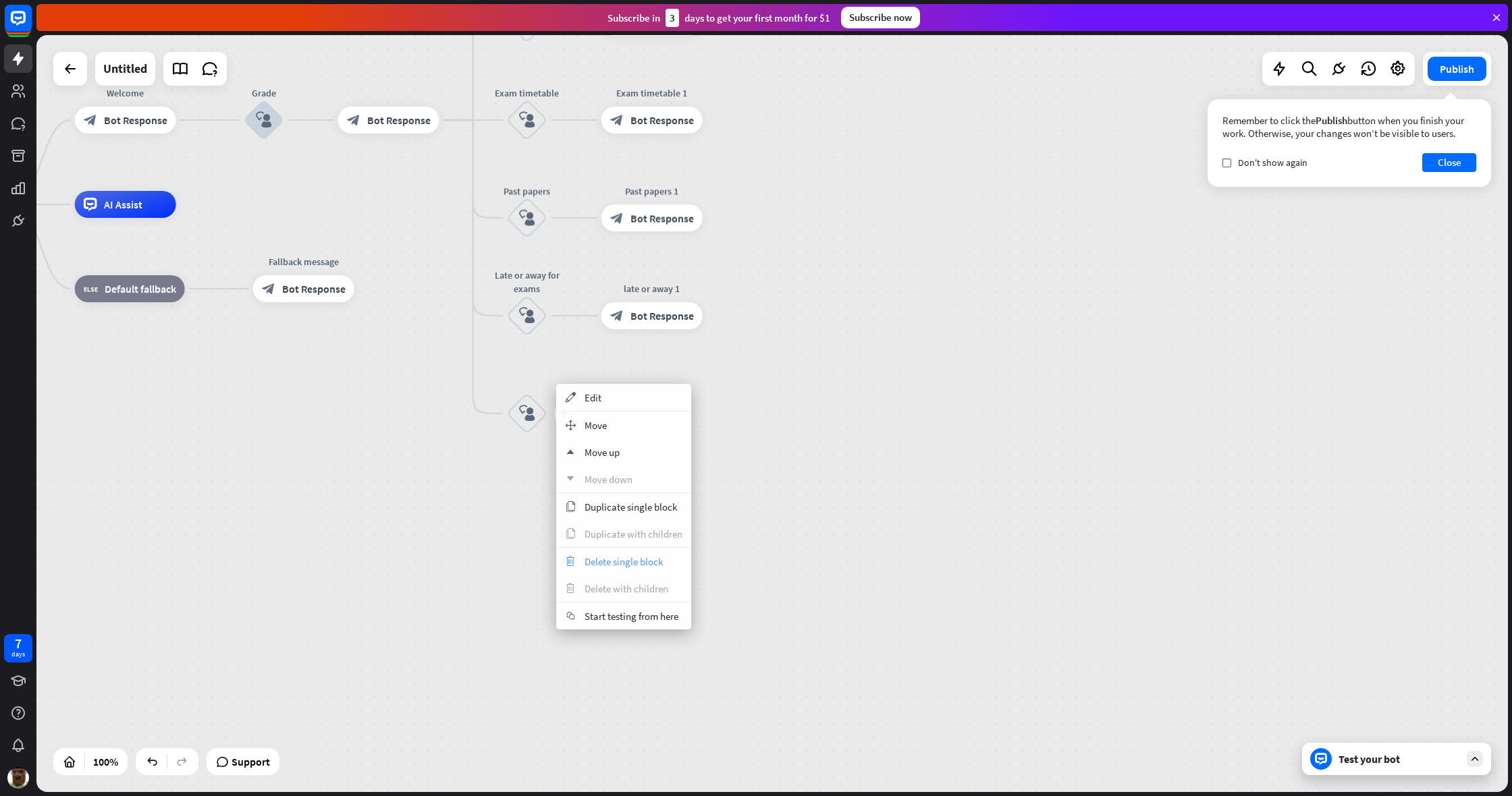
click at [624, 560] on span "Delete single block" at bounding box center [623, 561] width 78 height 13
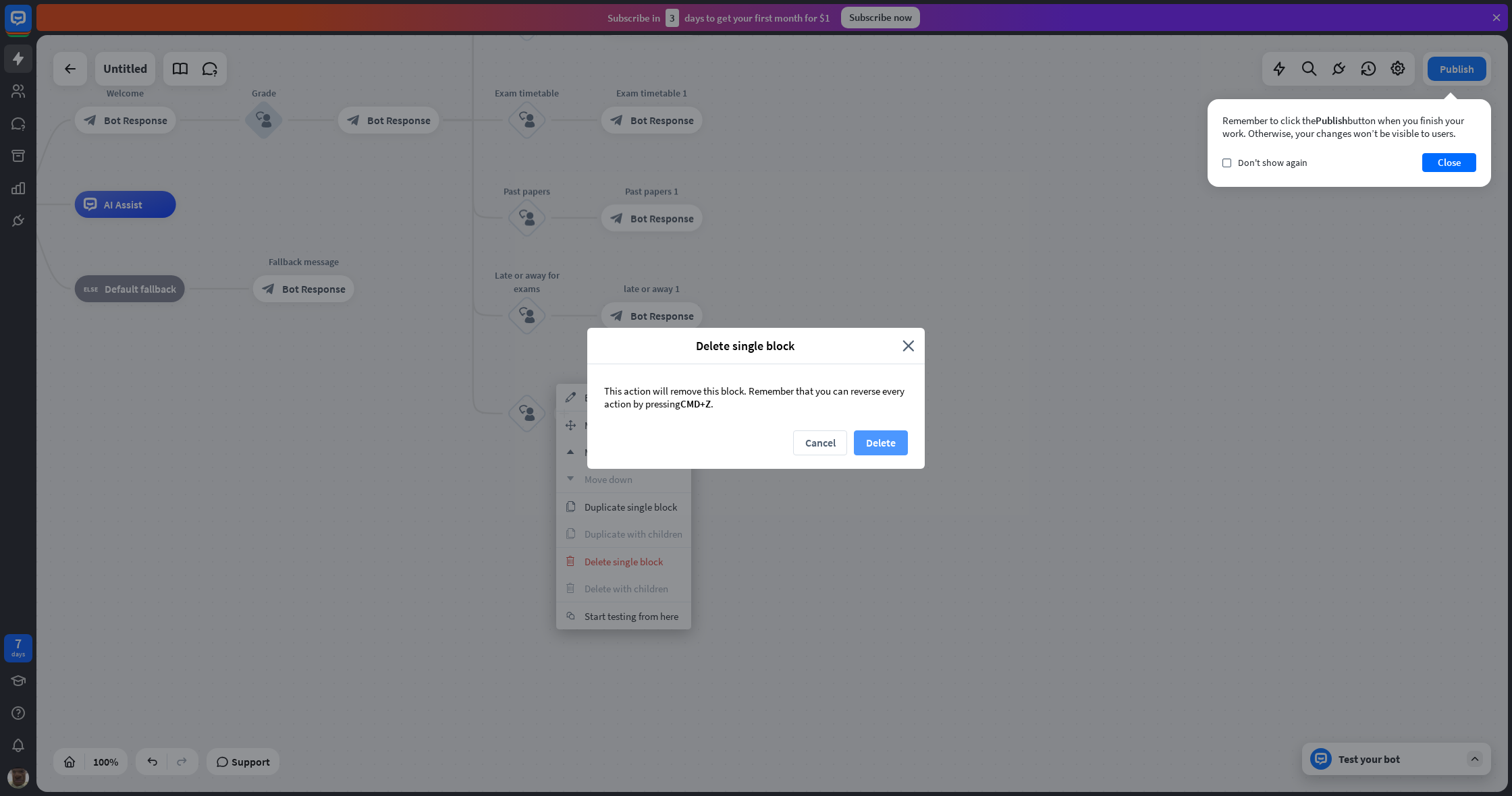
click at [893, 438] on button "Delete" at bounding box center [881, 443] width 54 height 25
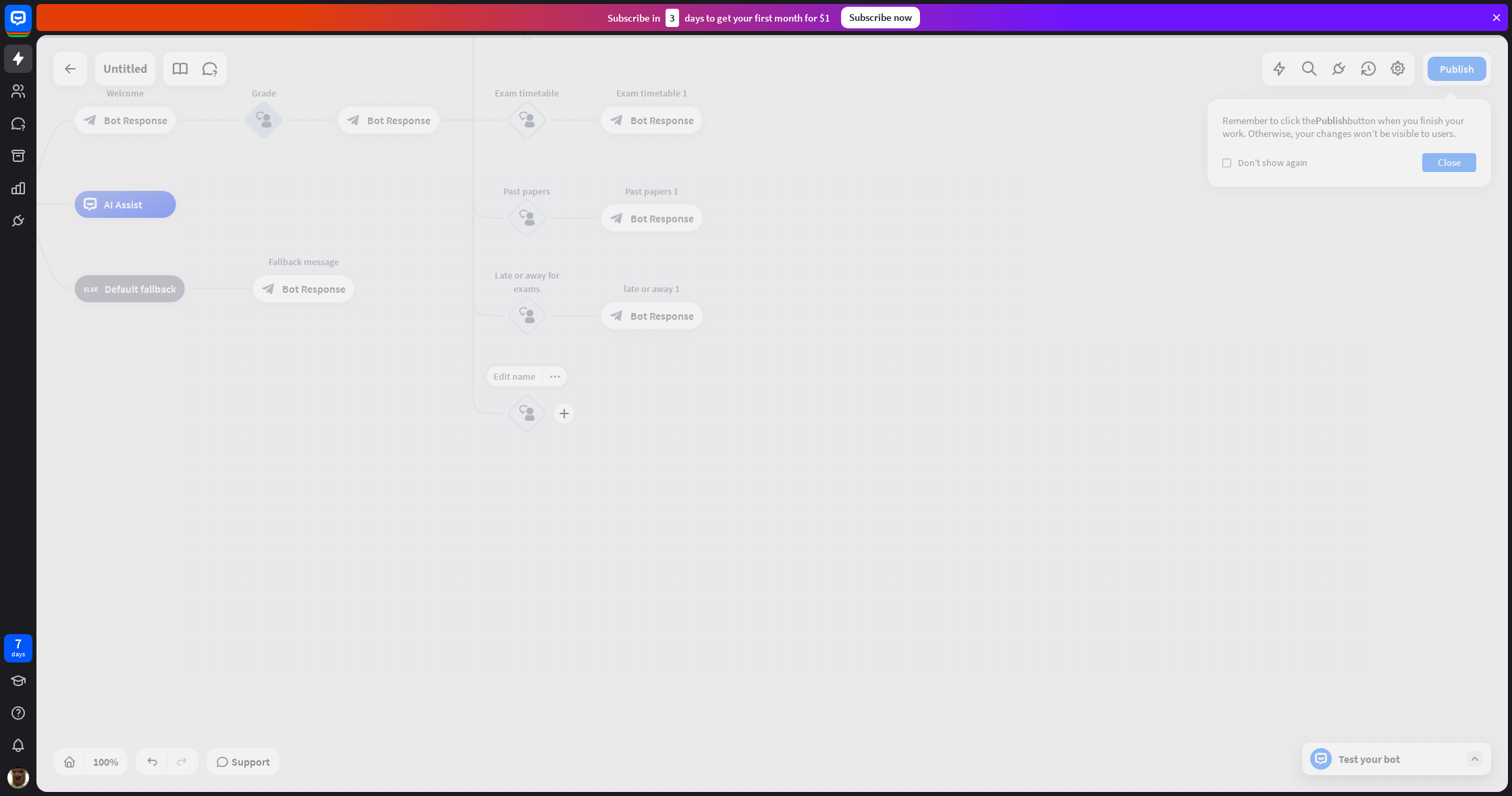
drag, startPoint x: 498, startPoint y: 469, endPoint x: 457, endPoint y: 468, distance: 41.0
click at [497, 469] on div at bounding box center [771, 413] width 1472 height 756
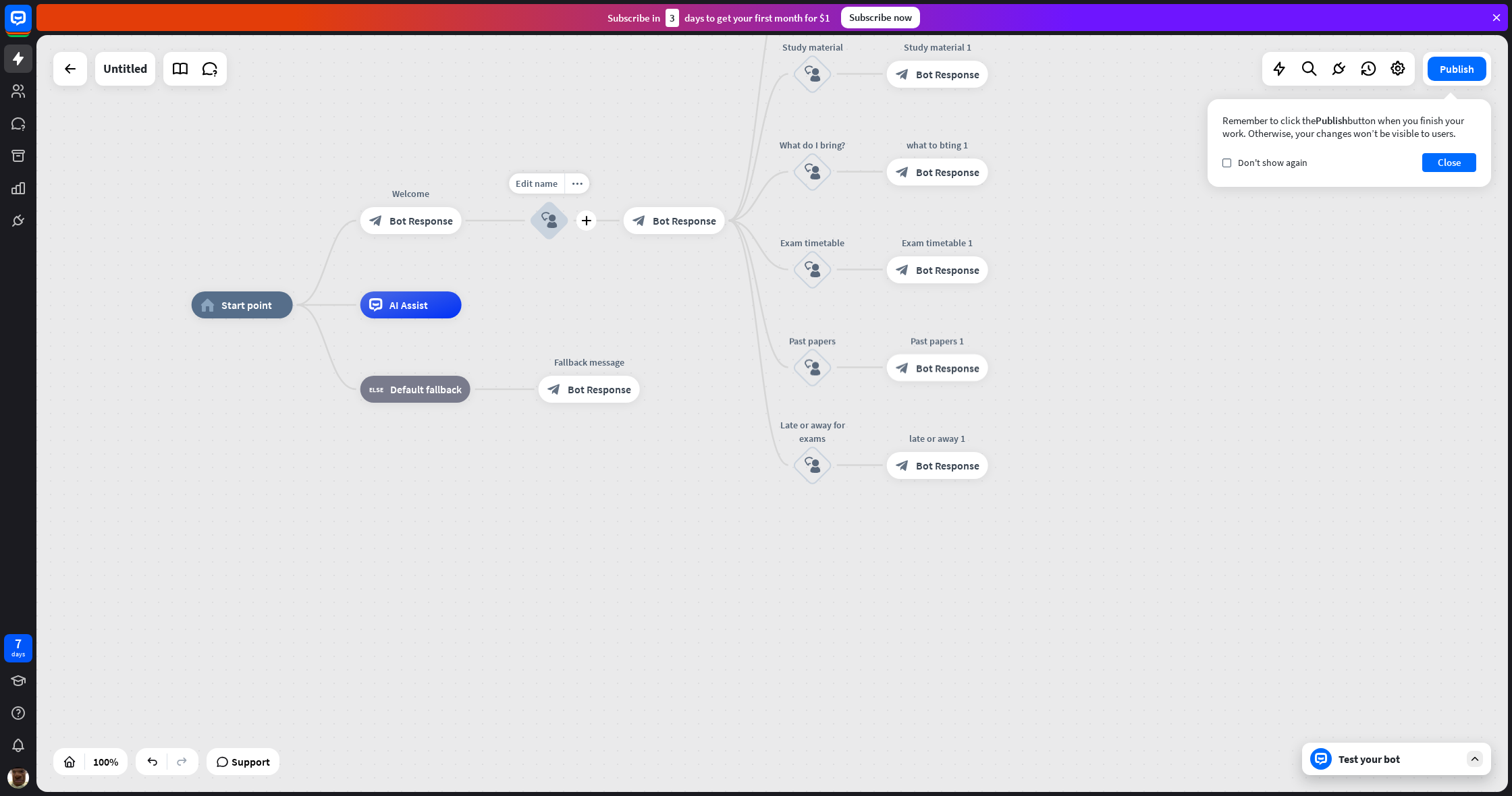
click at [549, 223] on icon "block_user_input" at bounding box center [549, 220] width 16 height 16
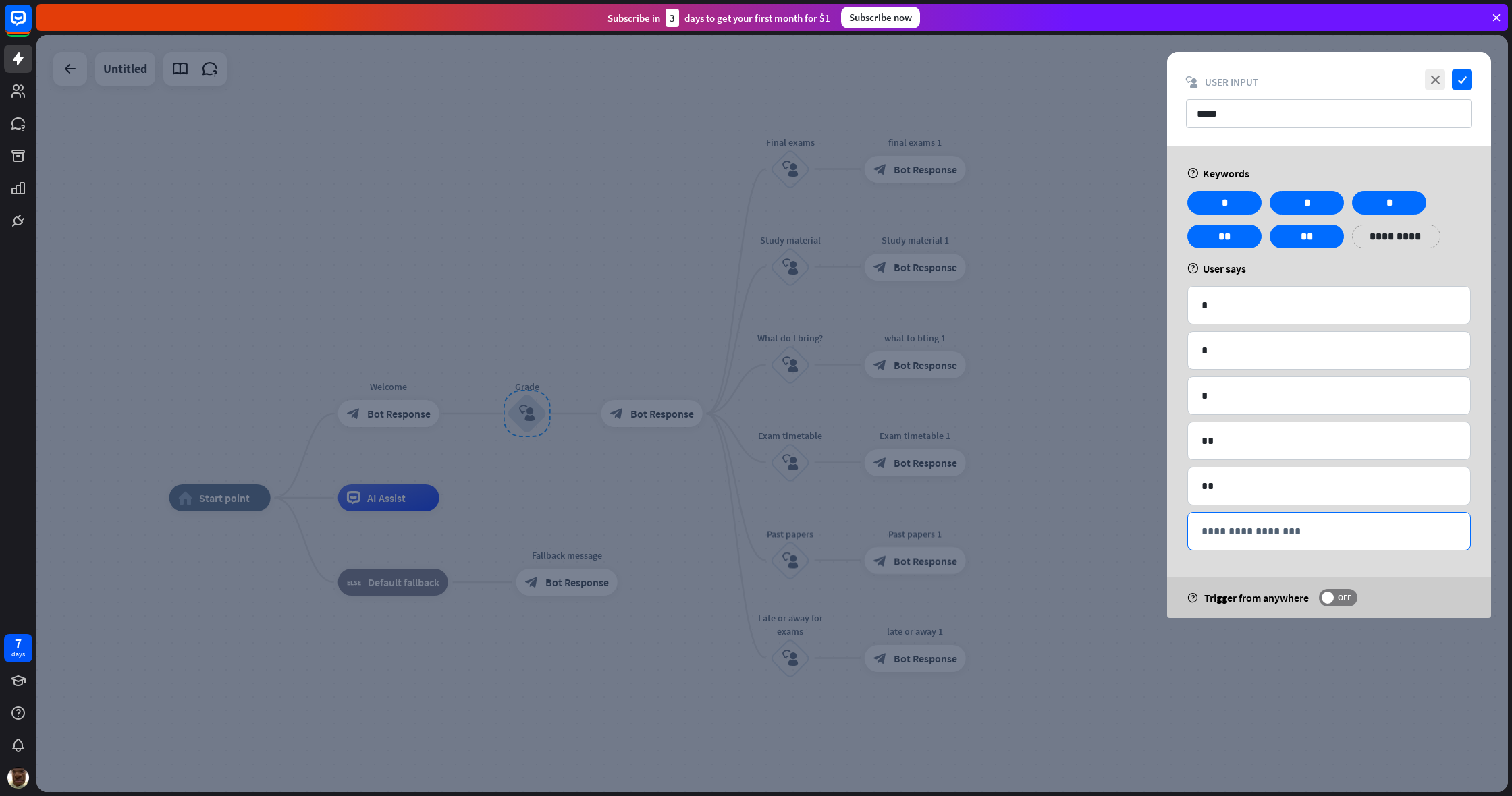
click at [893, 514] on div "**********" at bounding box center [1328, 531] width 282 height 37
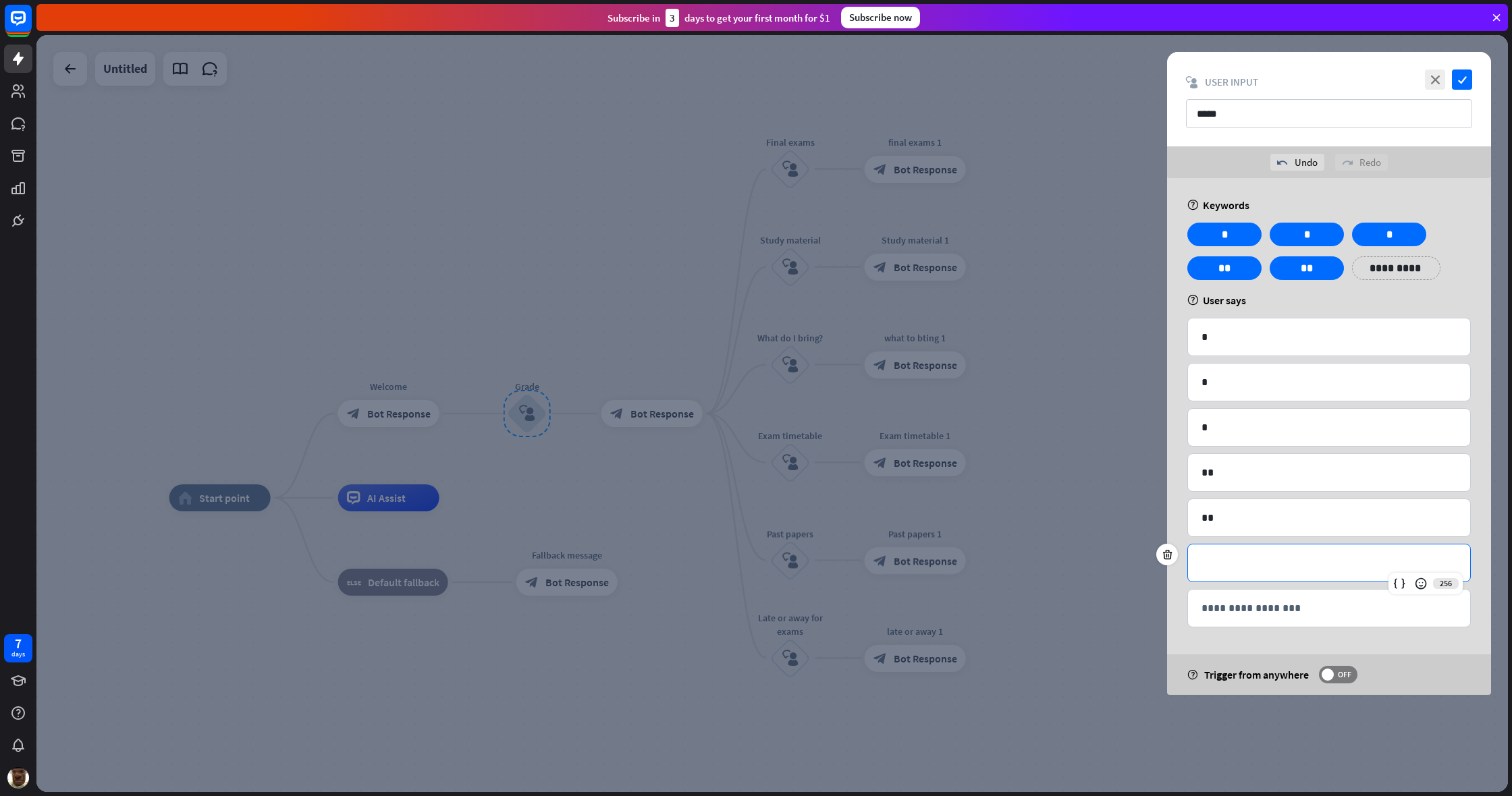
click at [893, 468] on div at bounding box center [771, 413] width 1472 height 756
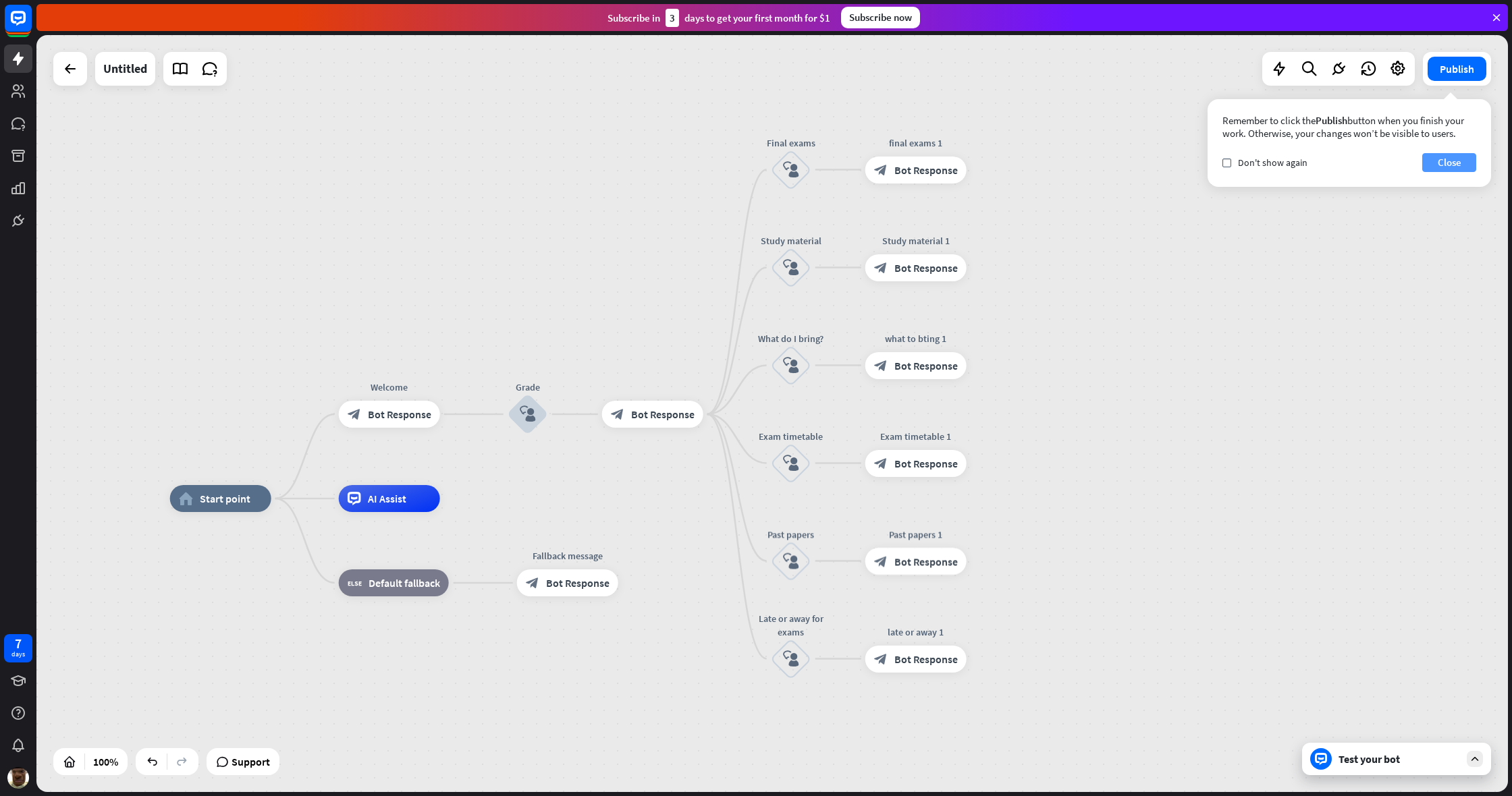
click at [893, 165] on button "Close" at bounding box center [1449, 162] width 54 height 19
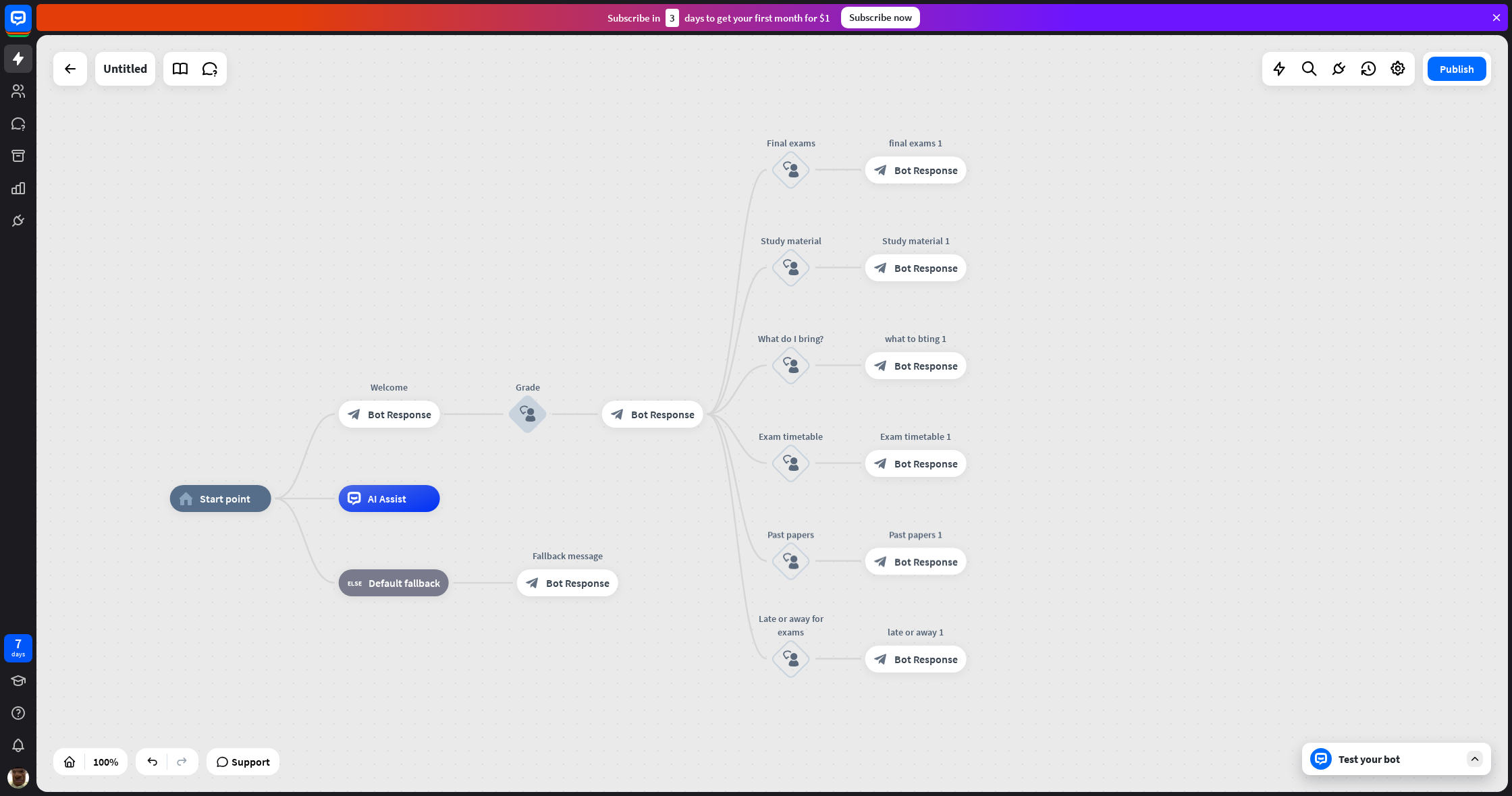
click at [893, 600] on div "Test your bot" at bounding box center [1397, 759] width 189 height 32
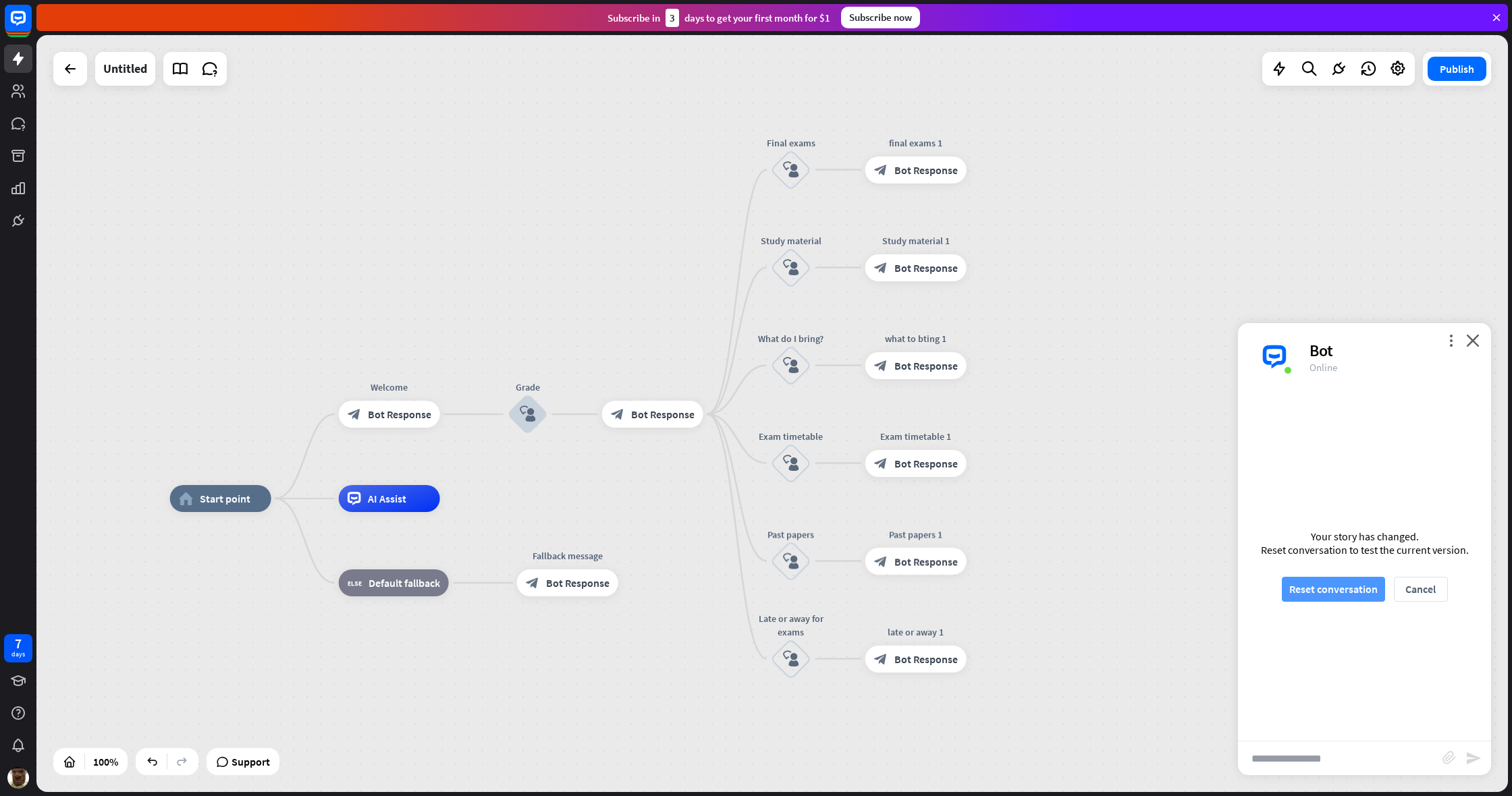
click at [893, 591] on button "Reset conversation" at bounding box center [1333, 589] width 104 height 25
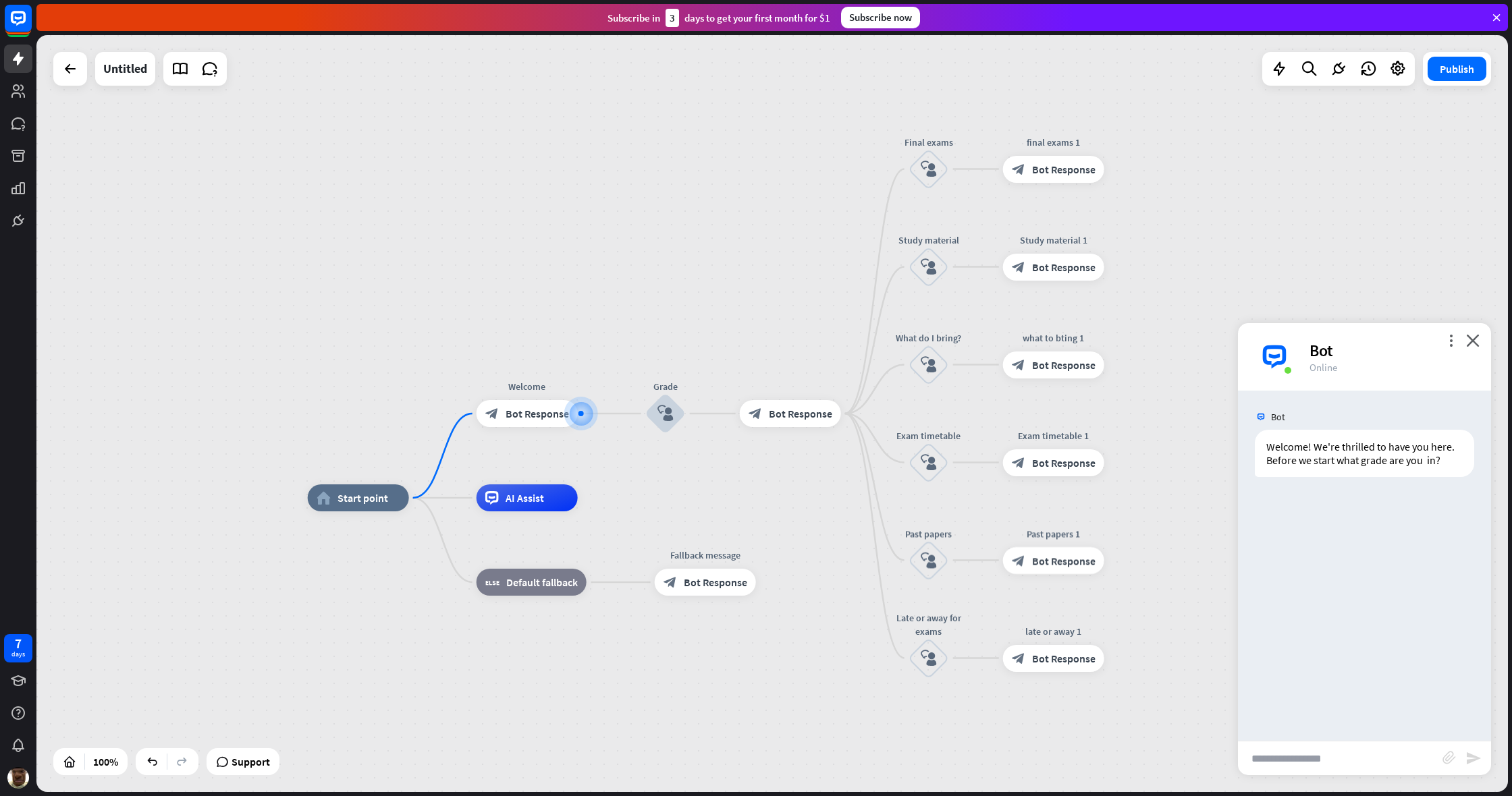
click at [893, 600] on input "text" at bounding box center [1339, 757] width 204 height 33
type input "*"
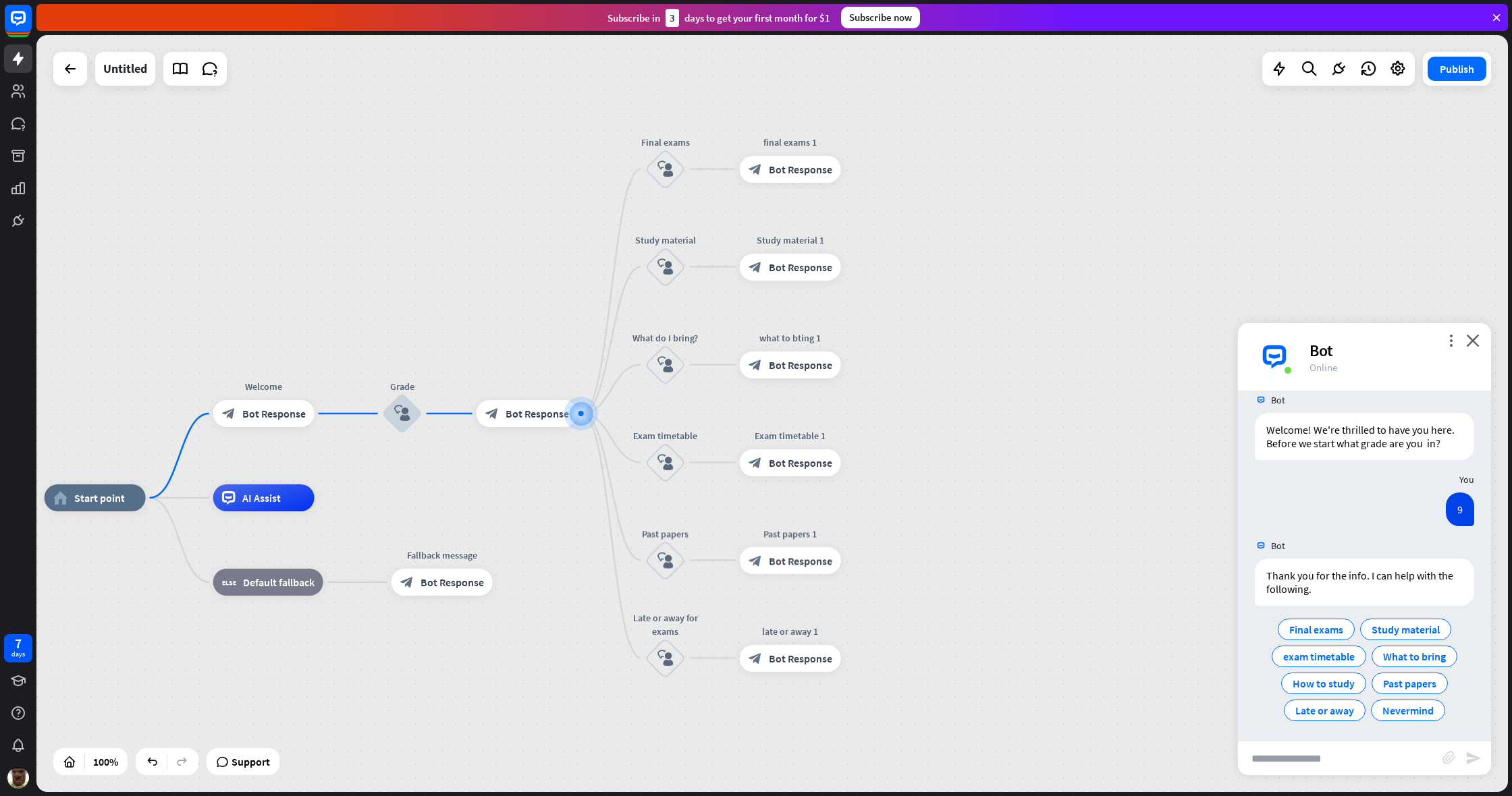
scroll to position [20, 0]
click at [893, 600] on span "Late or away" at bounding box center [1324, 706] width 58 height 13
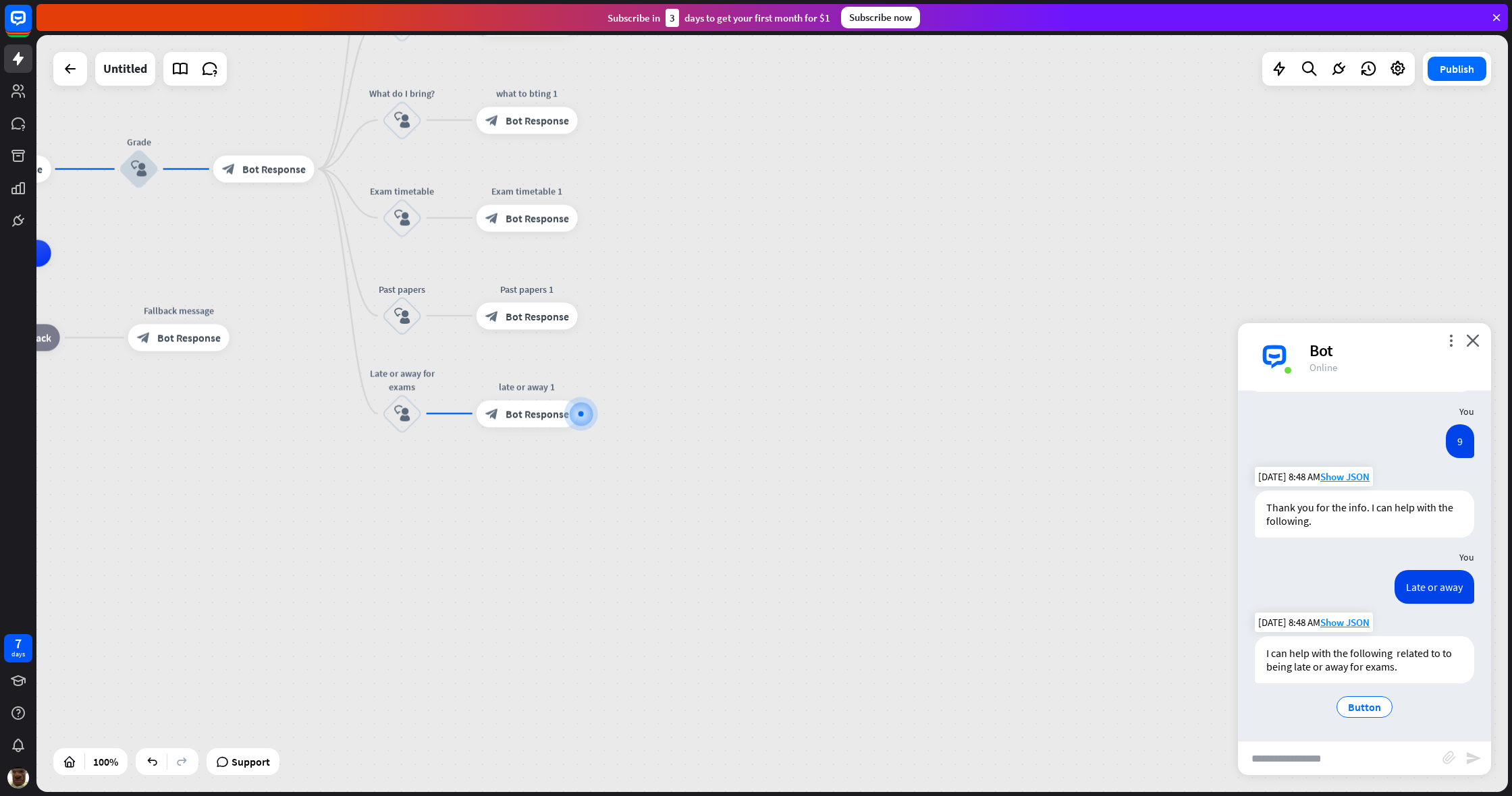
scroll to position [85, 0]
click at [893, 600] on span "Button" at bounding box center [1364, 706] width 33 height 13
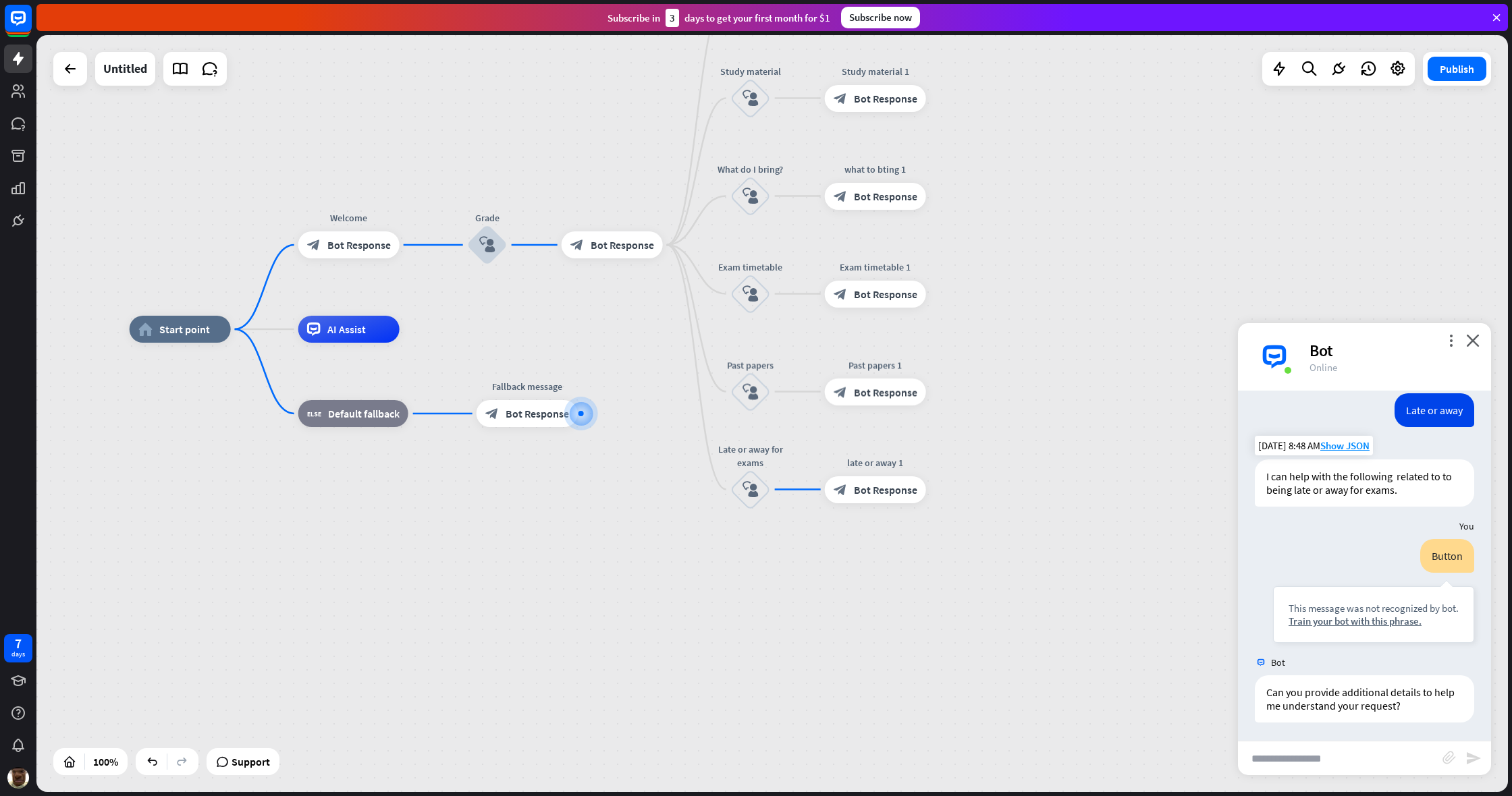
scroll to position [264, 0]
click at [893, 342] on icon "close" at bounding box center [1472, 340] width 14 height 13
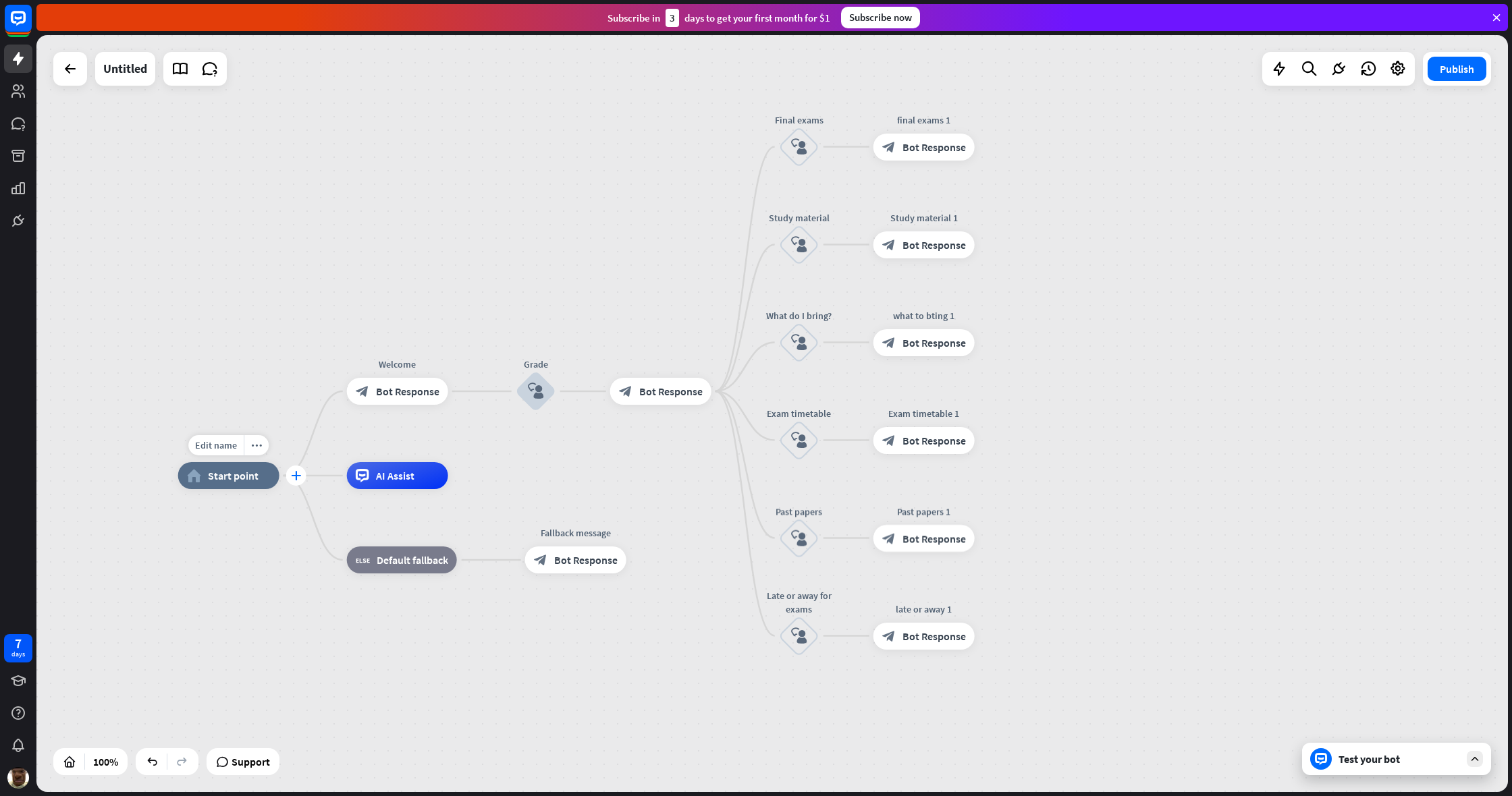
click at [294, 483] on div "plus" at bounding box center [296, 475] width 20 height 20
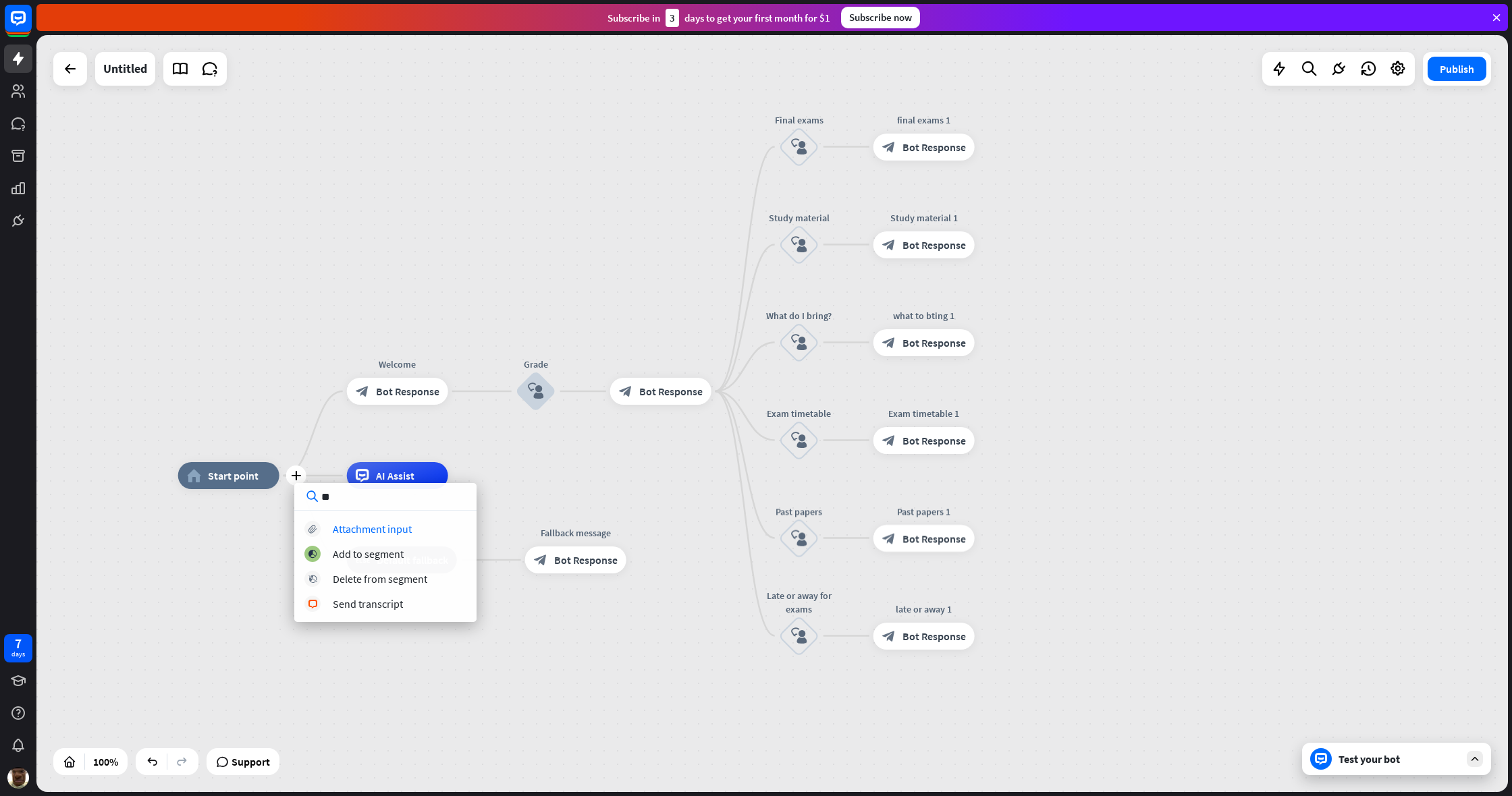
type input "*"
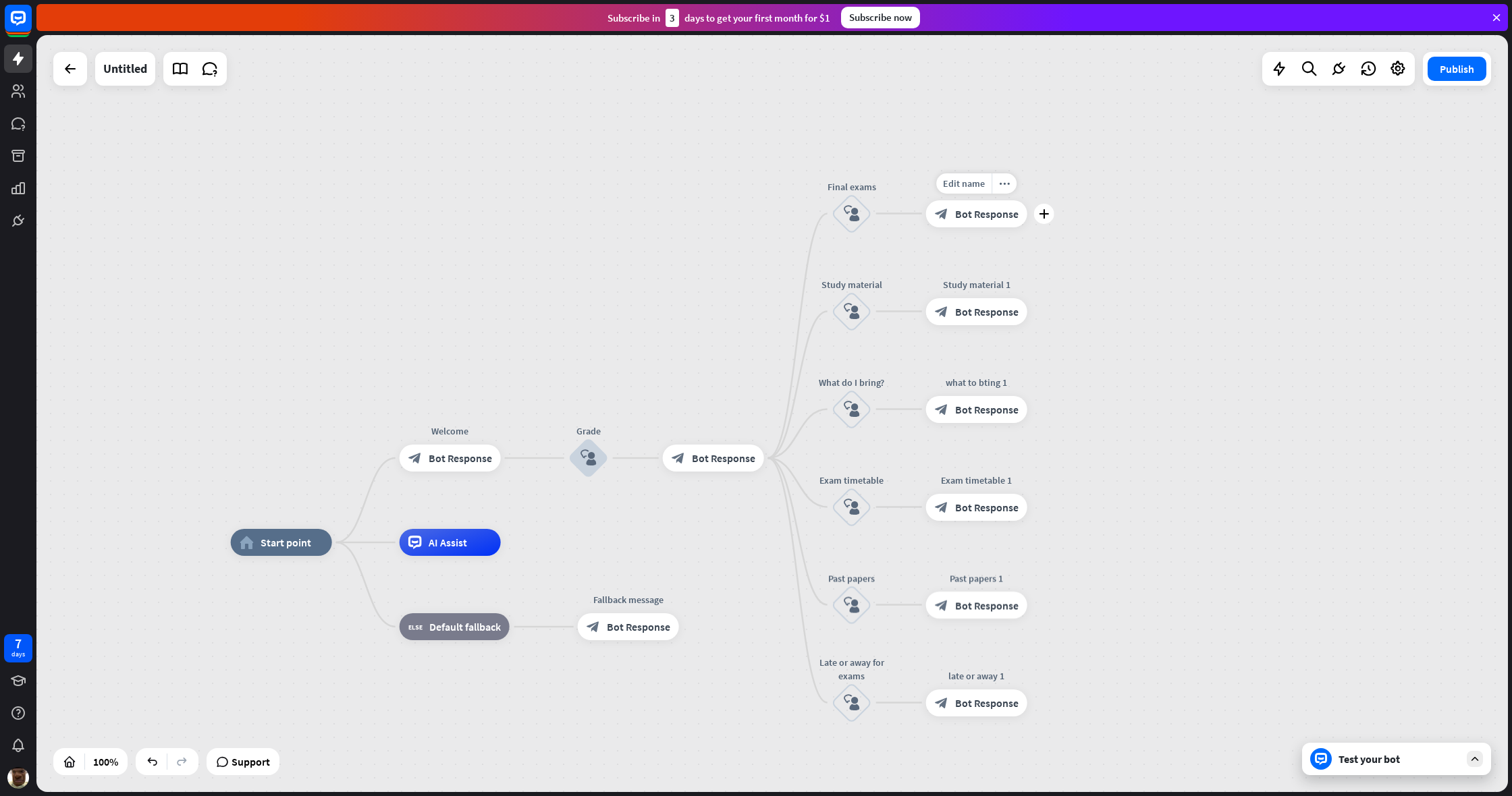
click at [893, 214] on div "block_bot_response Bot Response" at bounding box center [976, 214] width 101 height 27
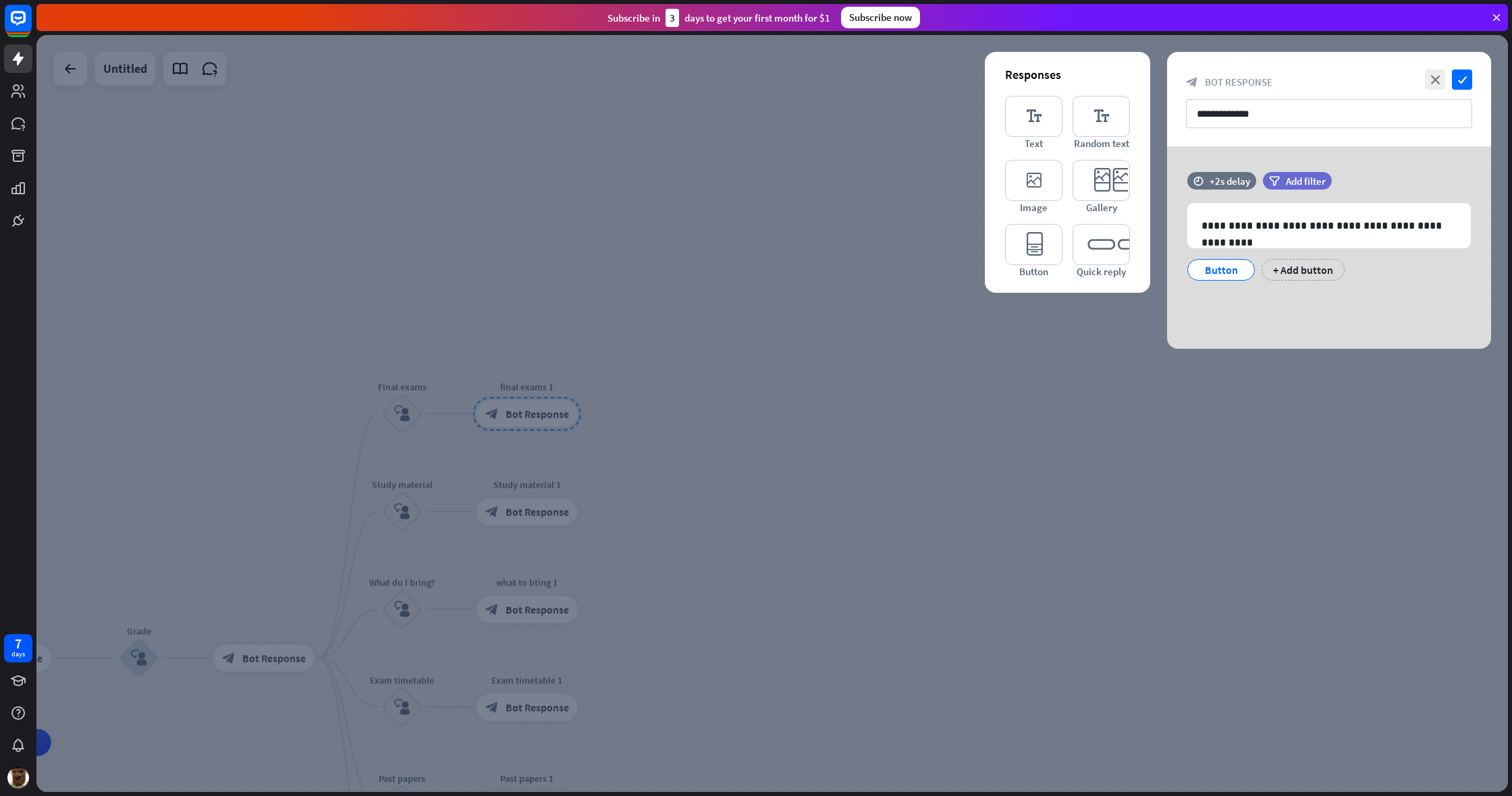
click at [893, 367] on div at bounding box center [771, 413] width 1472 height 756
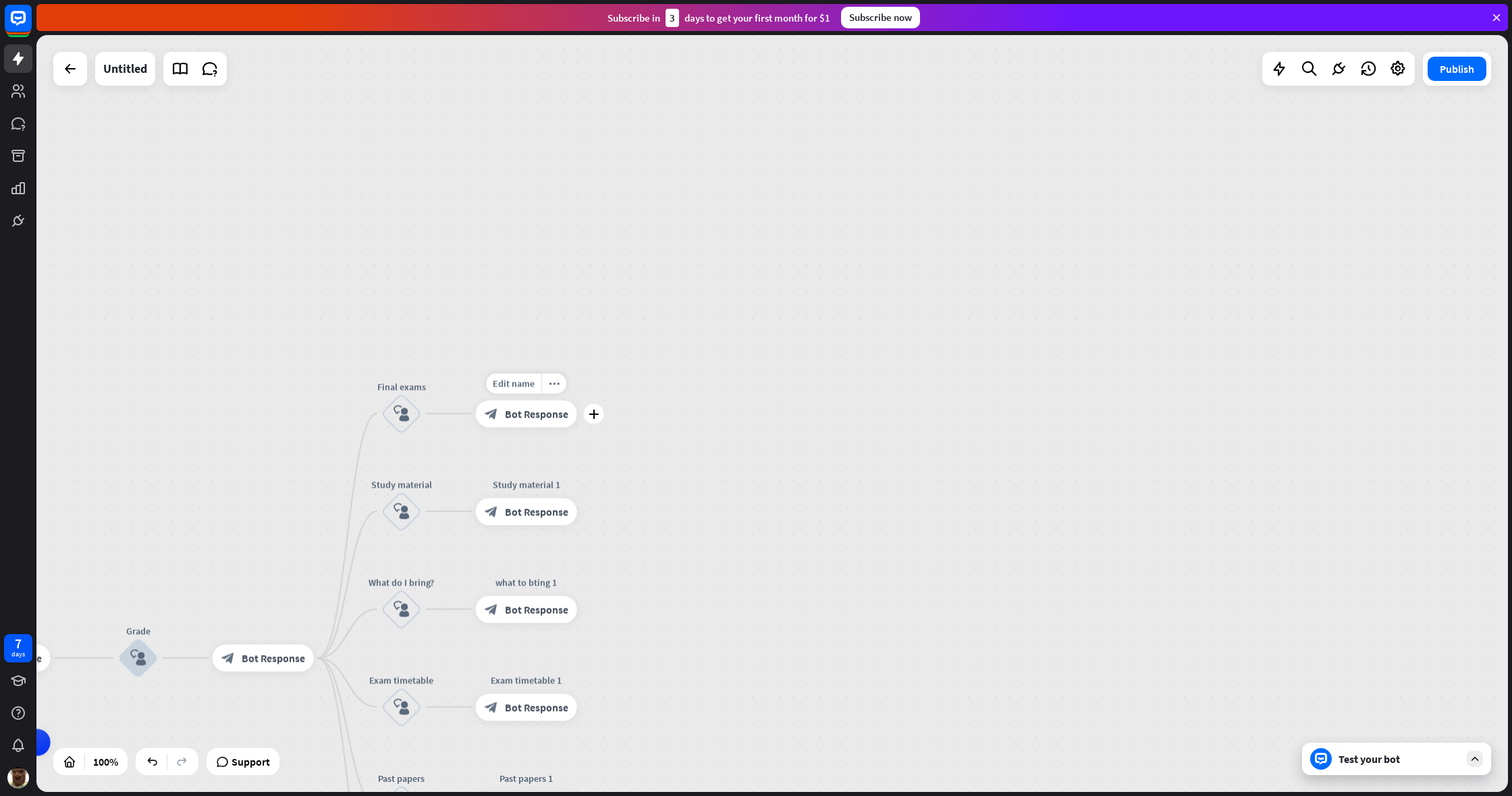
click at [893, 367] on div "home_2 Start point Welcome block_bot_response Bot Response Grade block_user_inp…" at bounding box center [771, 413] width 1472 height 756
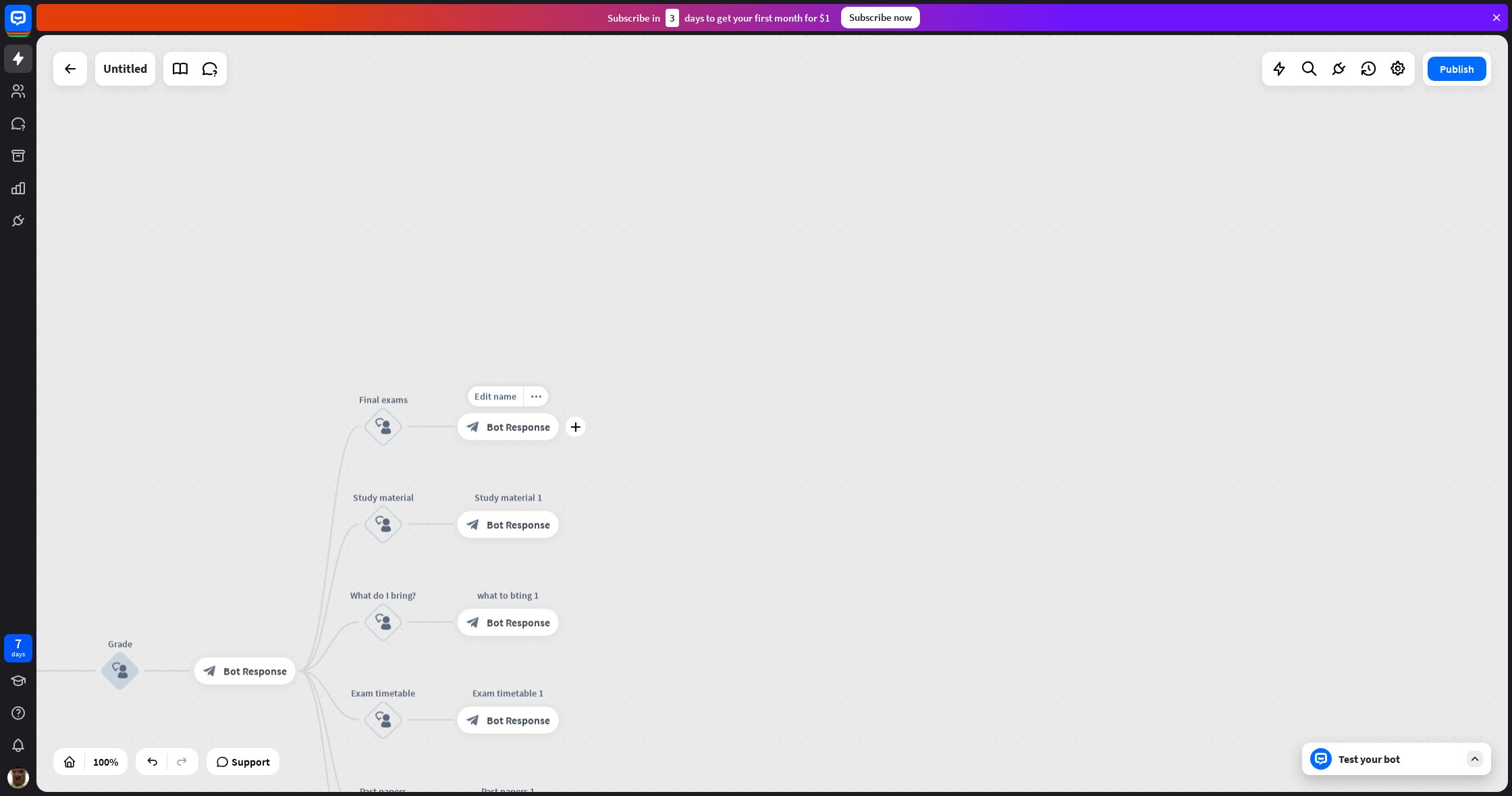
click at [893, 367] on div "home_2 Start point Welcome block_bot_response Bot Response Grade block_user_inp…" at bounding box center [771, 413] width 1472 height 756
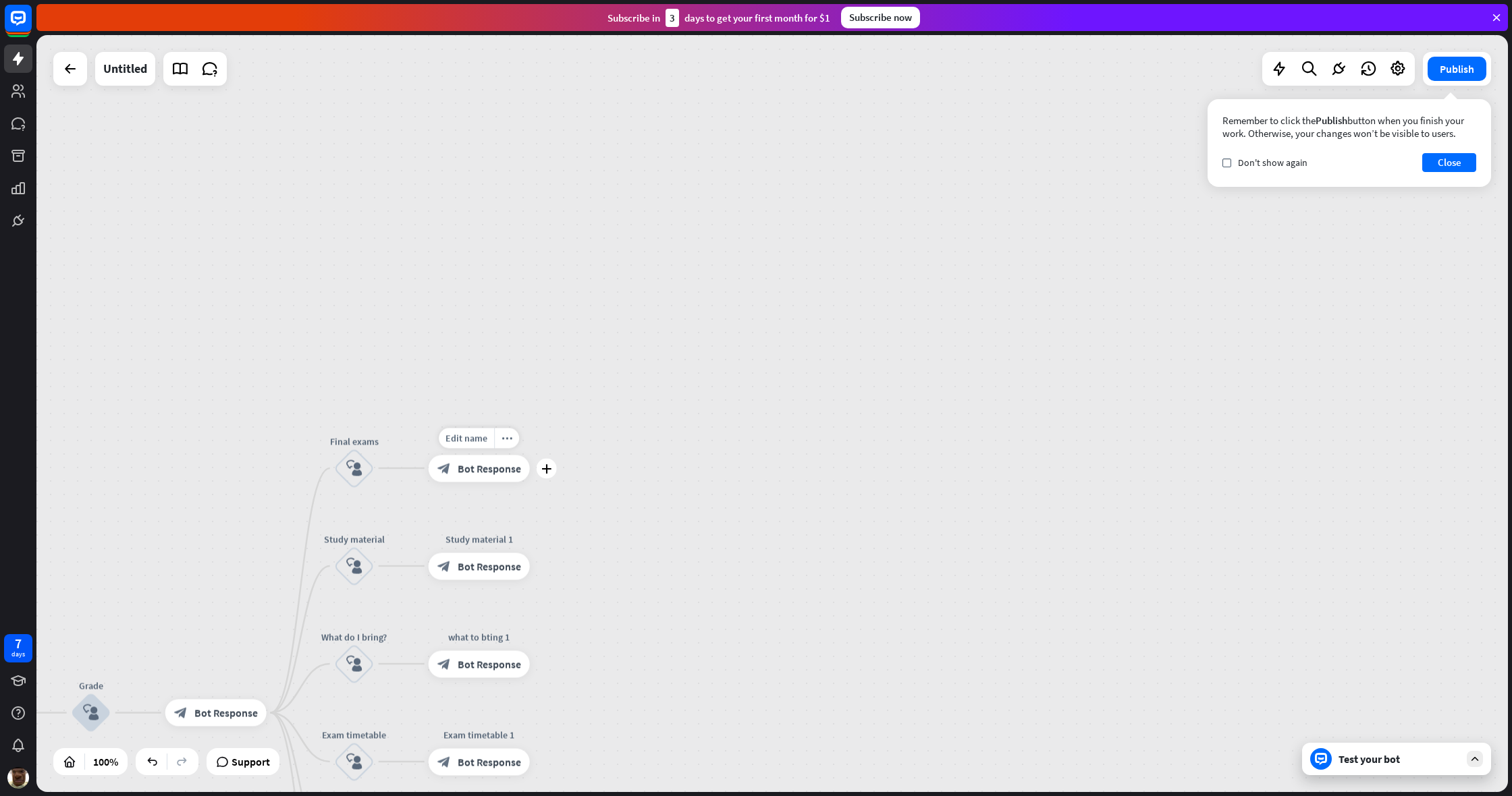
click at [893, 367] on div "home_2 Start point Welcome block_bot_response Bot Response Grade block_user_inp…" at bounding box center [771, 413] width 1472 height 756
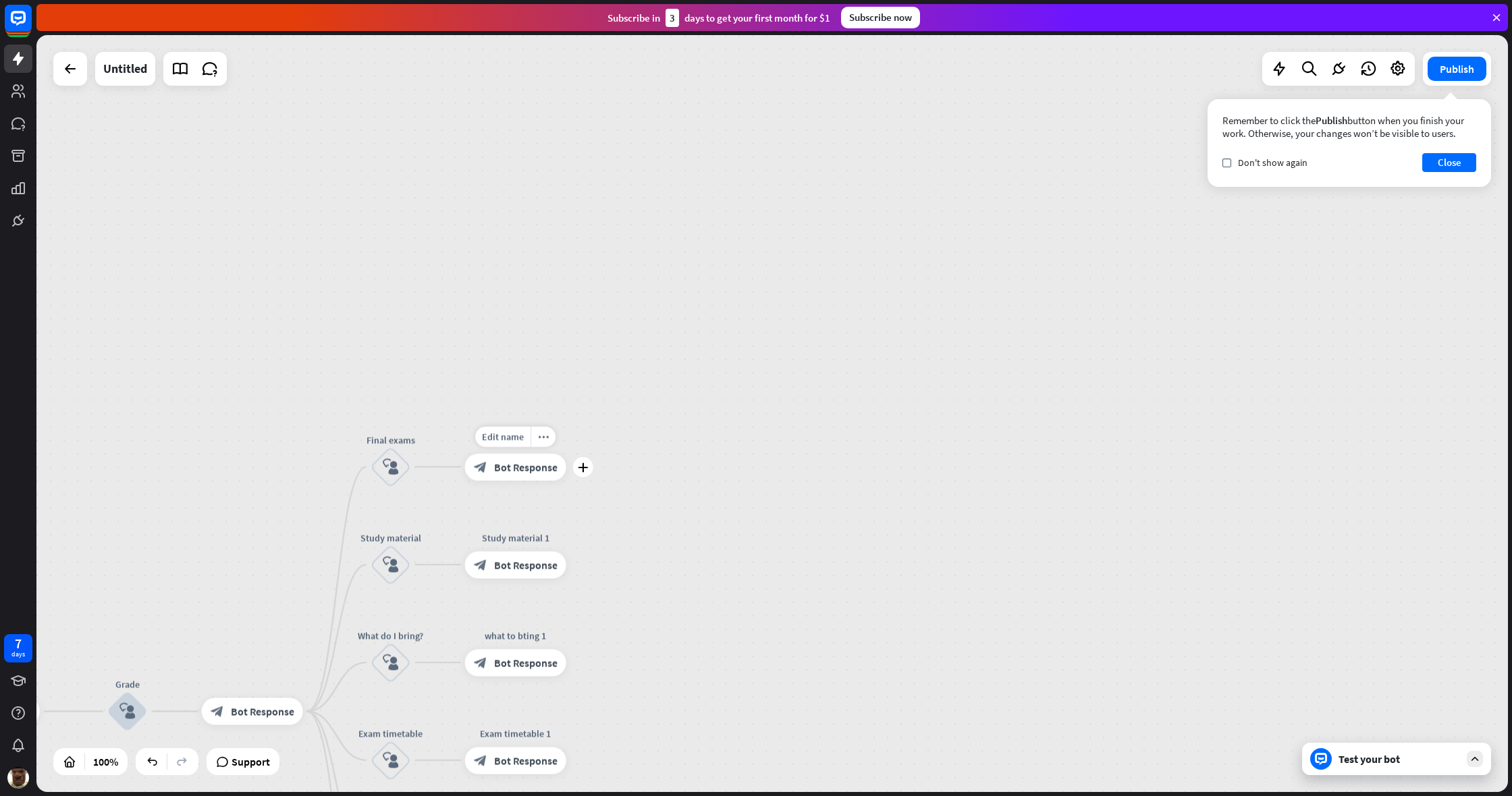
click at [893, 366] on div "home_2 Start point Welcome block_bot_response Bot Response Grade block_user_inp…" at bounding box center [771, 413] width 1472 height 756
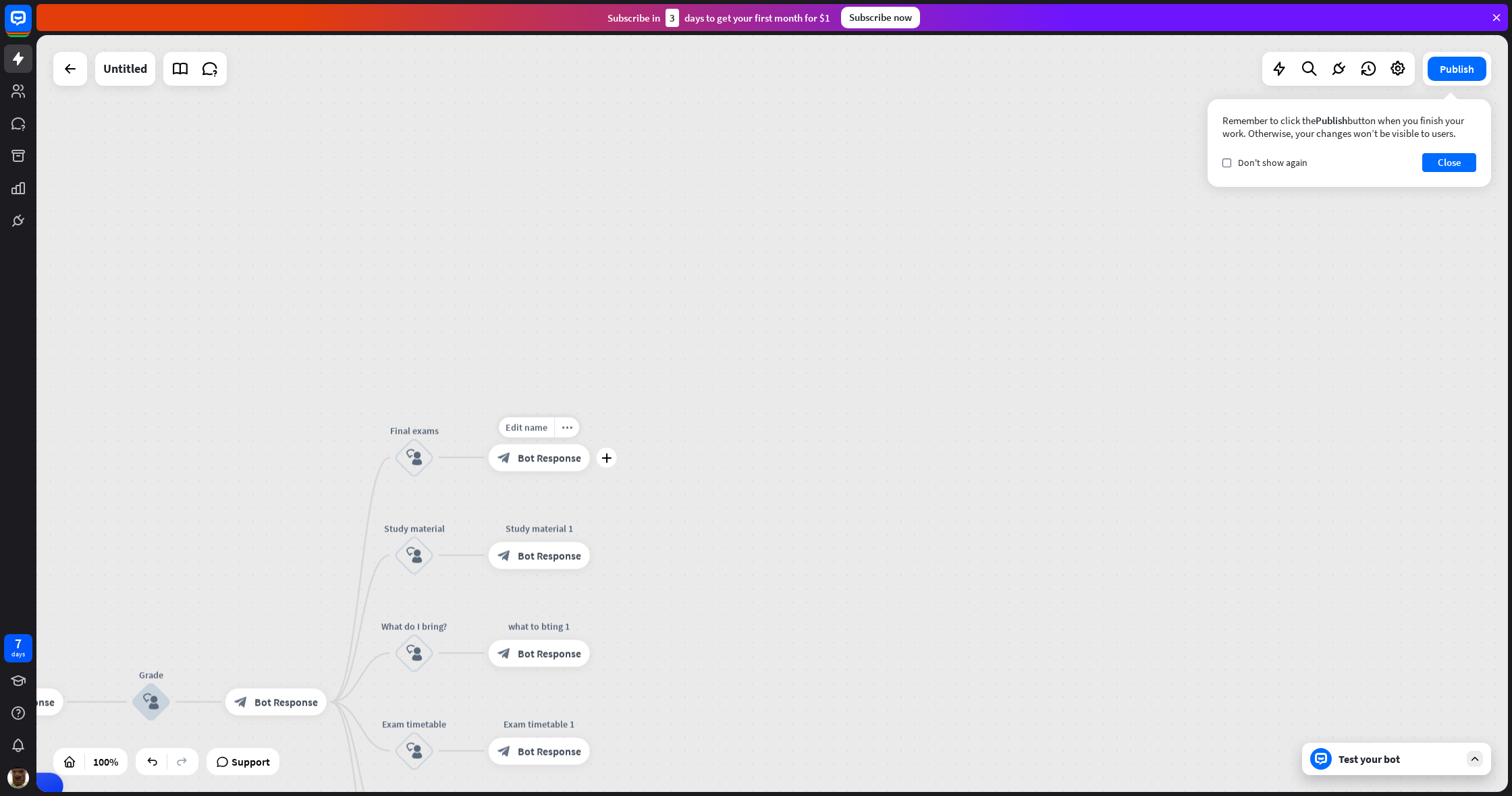
click at [893, 366] on div "home_2 Start point Welcome block_bot_response Bot Response Grade block_user_inp…" at bounding box center [771, 413] width 1472 height 756
click at [893, 353] on div "home_2 Start point Welcome block_bot_response Bot Response Grade block_user_inp…" at bounding box center [771, 413] width 1472 height 756
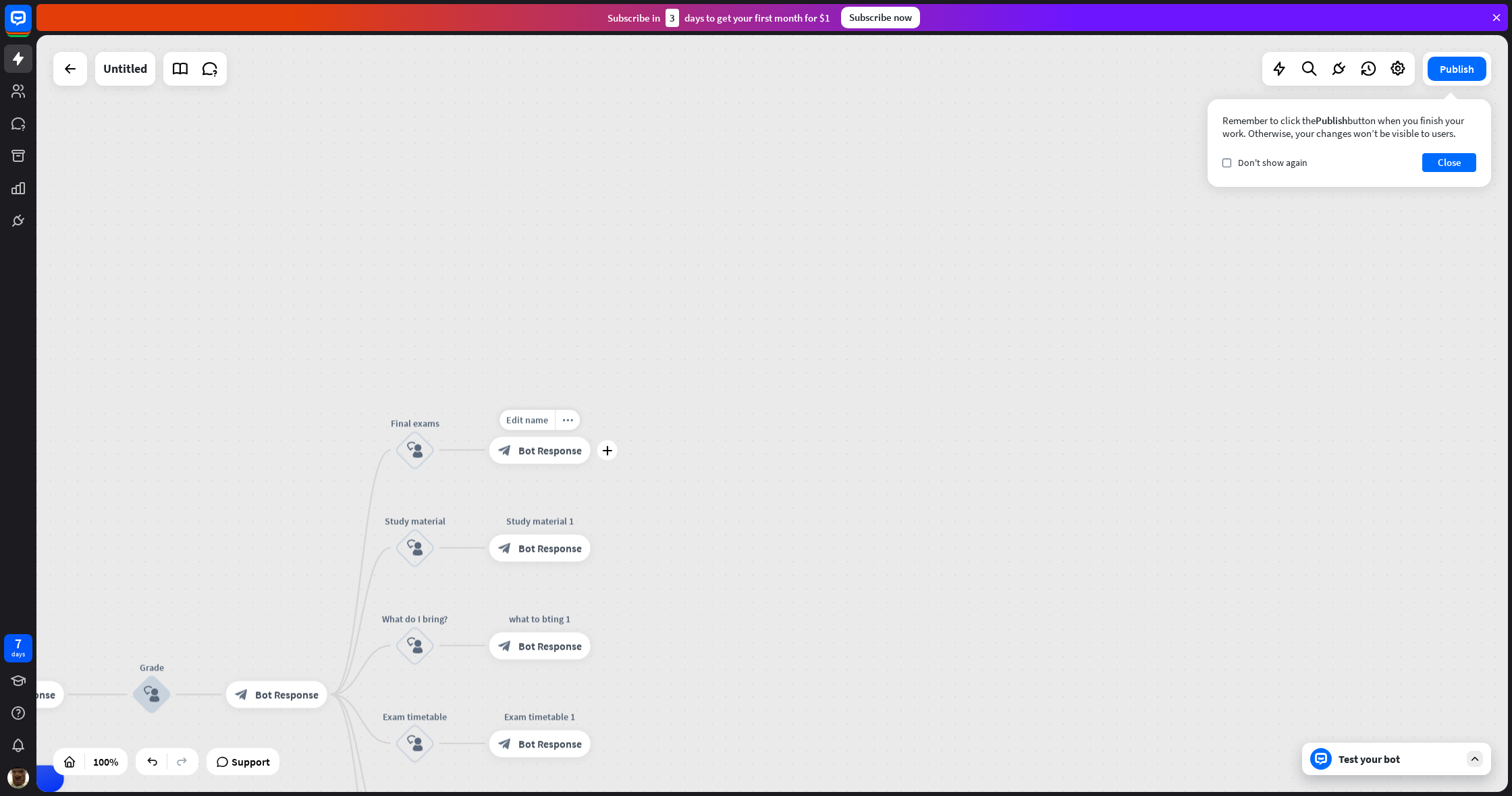
click at [893, 355] on div "home_2 Start point Welcome block_bot_response Bot Response Grade block_user_inp…" at bounding box center [771, 413] width 1472 height 756
click at [568, 454] on span "Bot Response" at bounding box center [548, 451] width 63 height 13
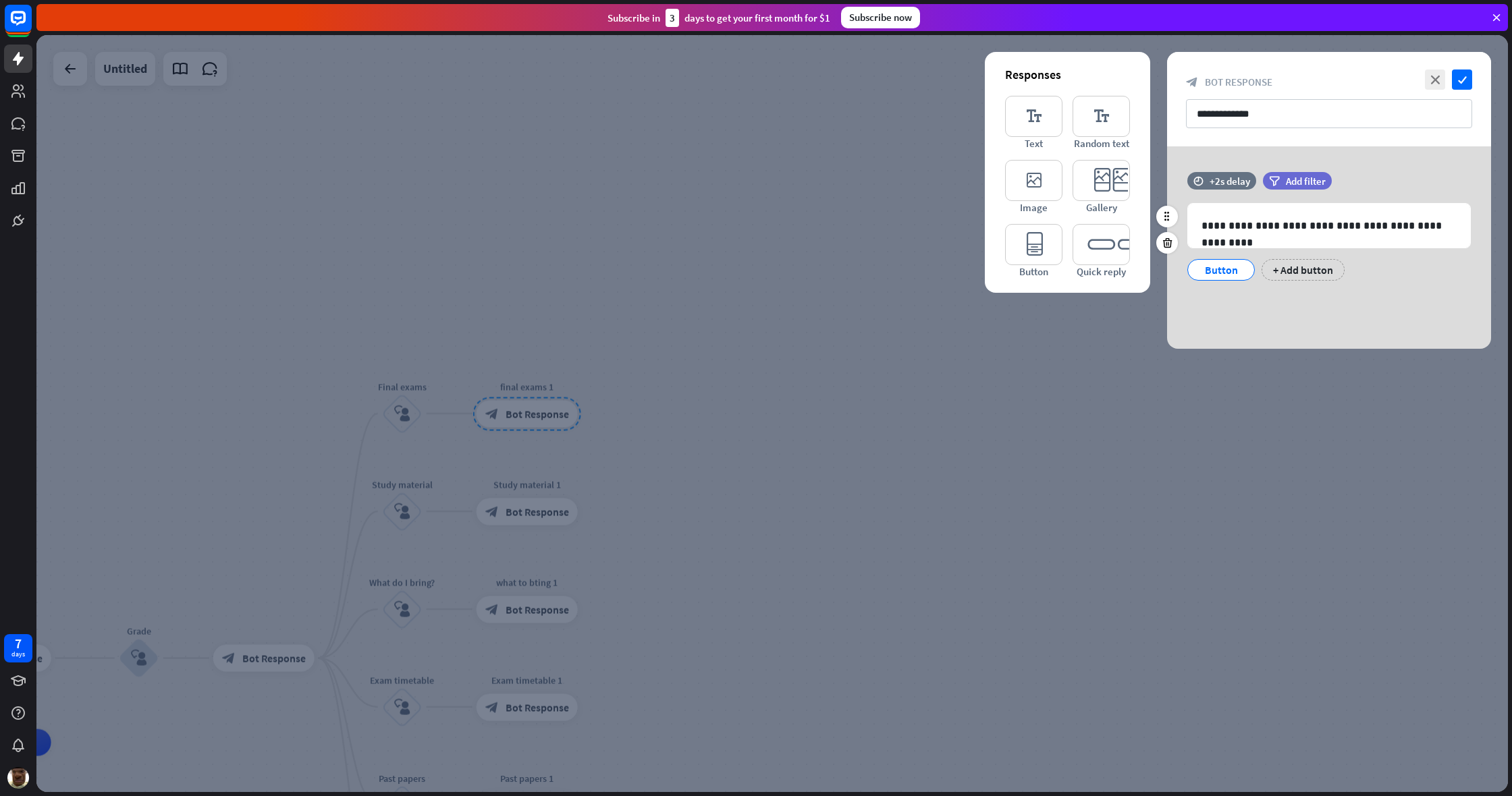
click at [893, 268] on div "Button" at bounding box center [1220, 270] width 44 height 20
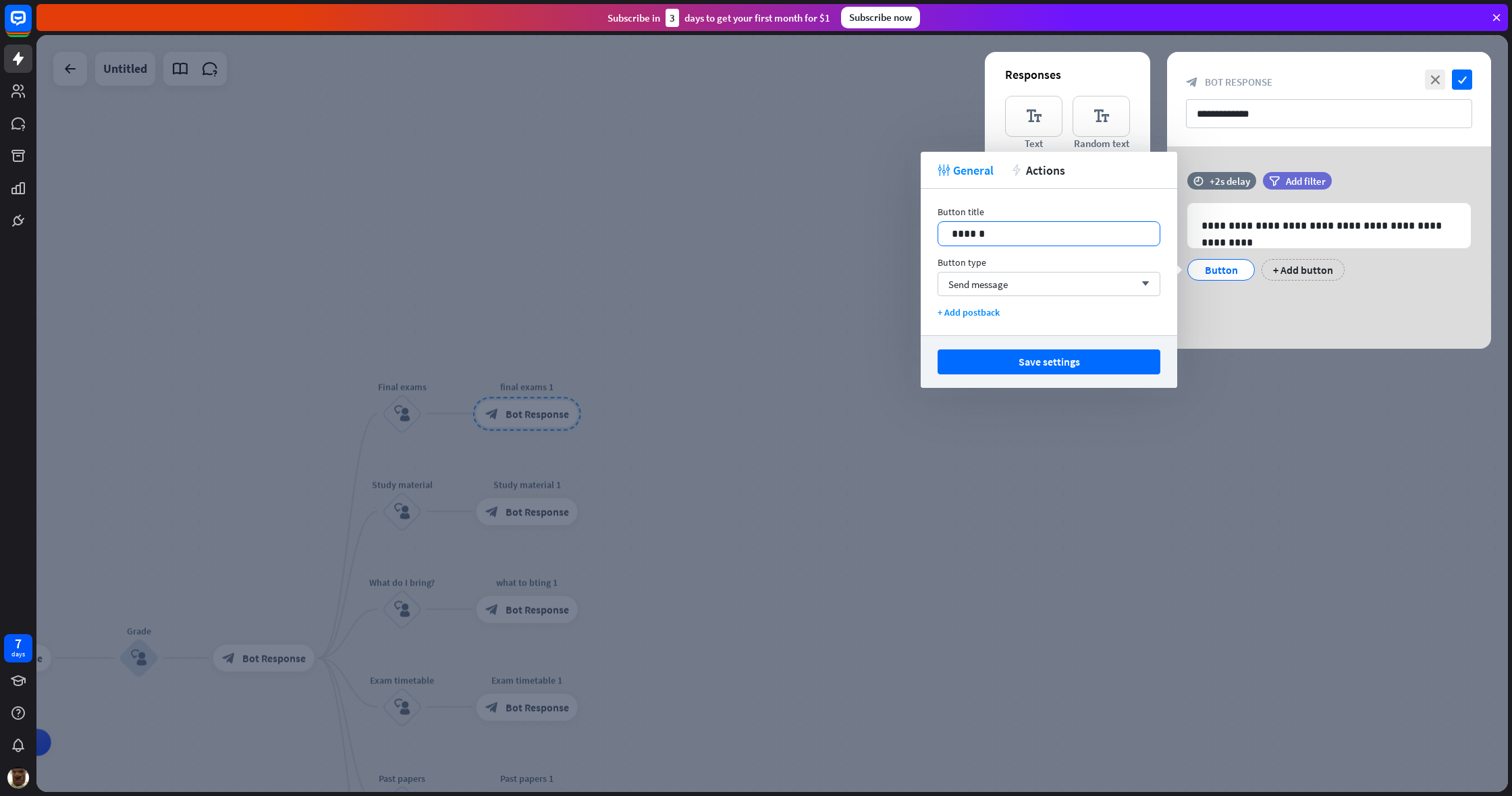
click at [893, 229] on p "******" at bounding box center [1048, 233] width 194 height 17
drag, startPoint x: 946, startPoint y: 230, endPoint x: 928, endPoint y: 230, distance: 18.0
click at [893, 230] on div "Button title 14 ****** Button type Send message arrow_down + Add postback" at bounding box center [1048, 262] width 256 height 147
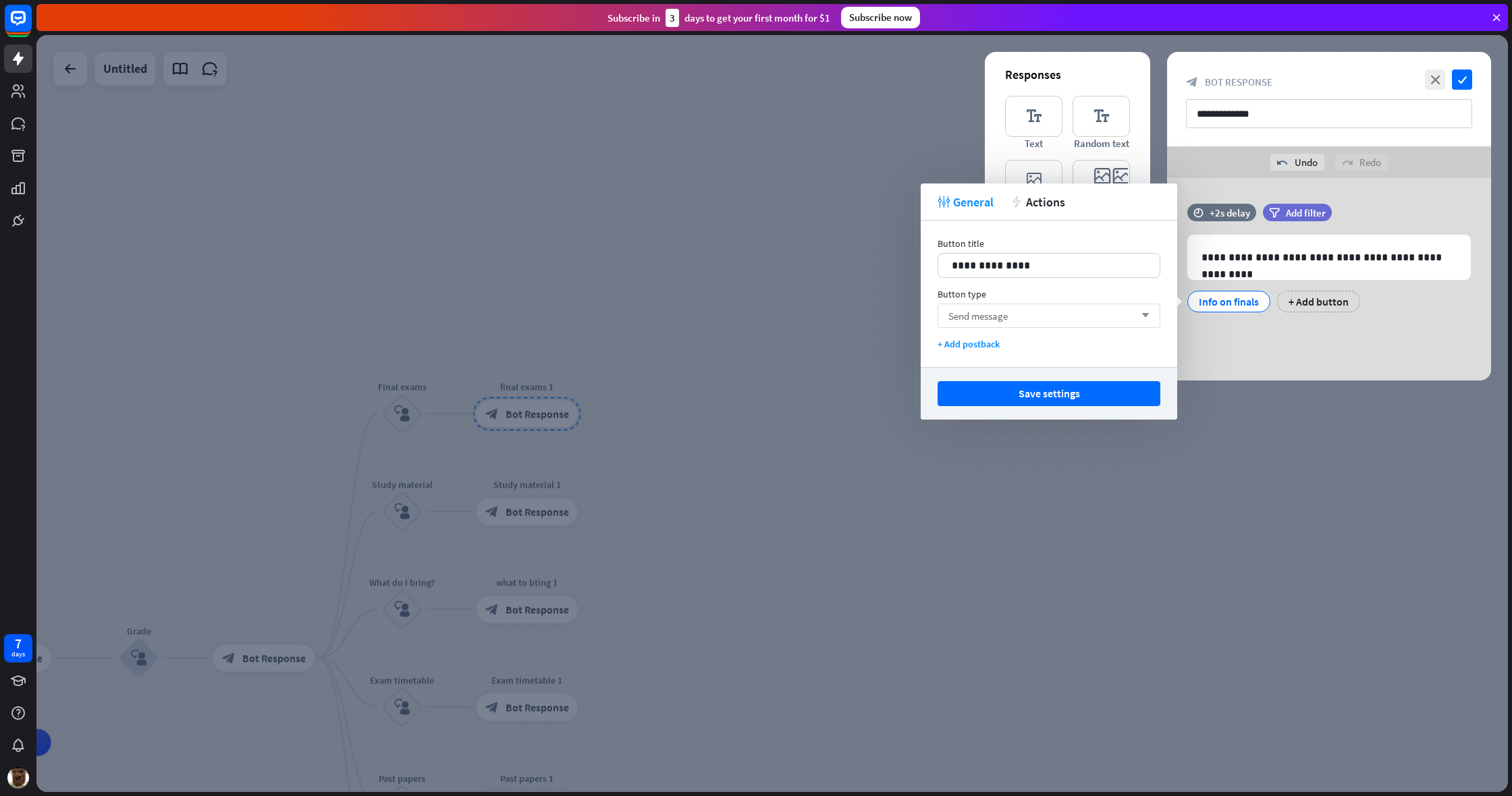
click at [893, 319] on div "Send message arrow_down" at bounding box center [1048, 315] width 222 height 24
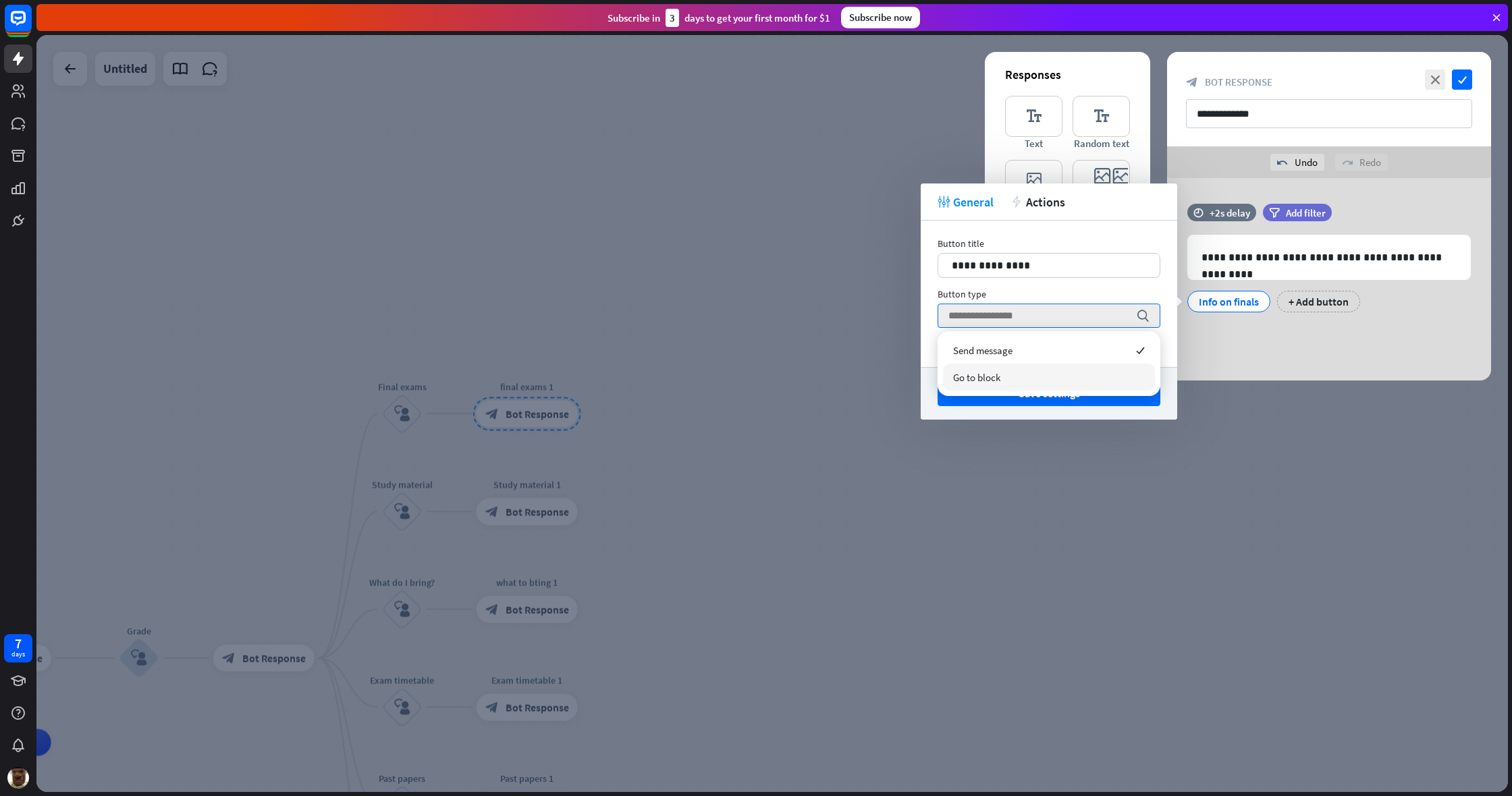
click at [892, 428] on div at bounding box center [771, 413] width 1472 height 756
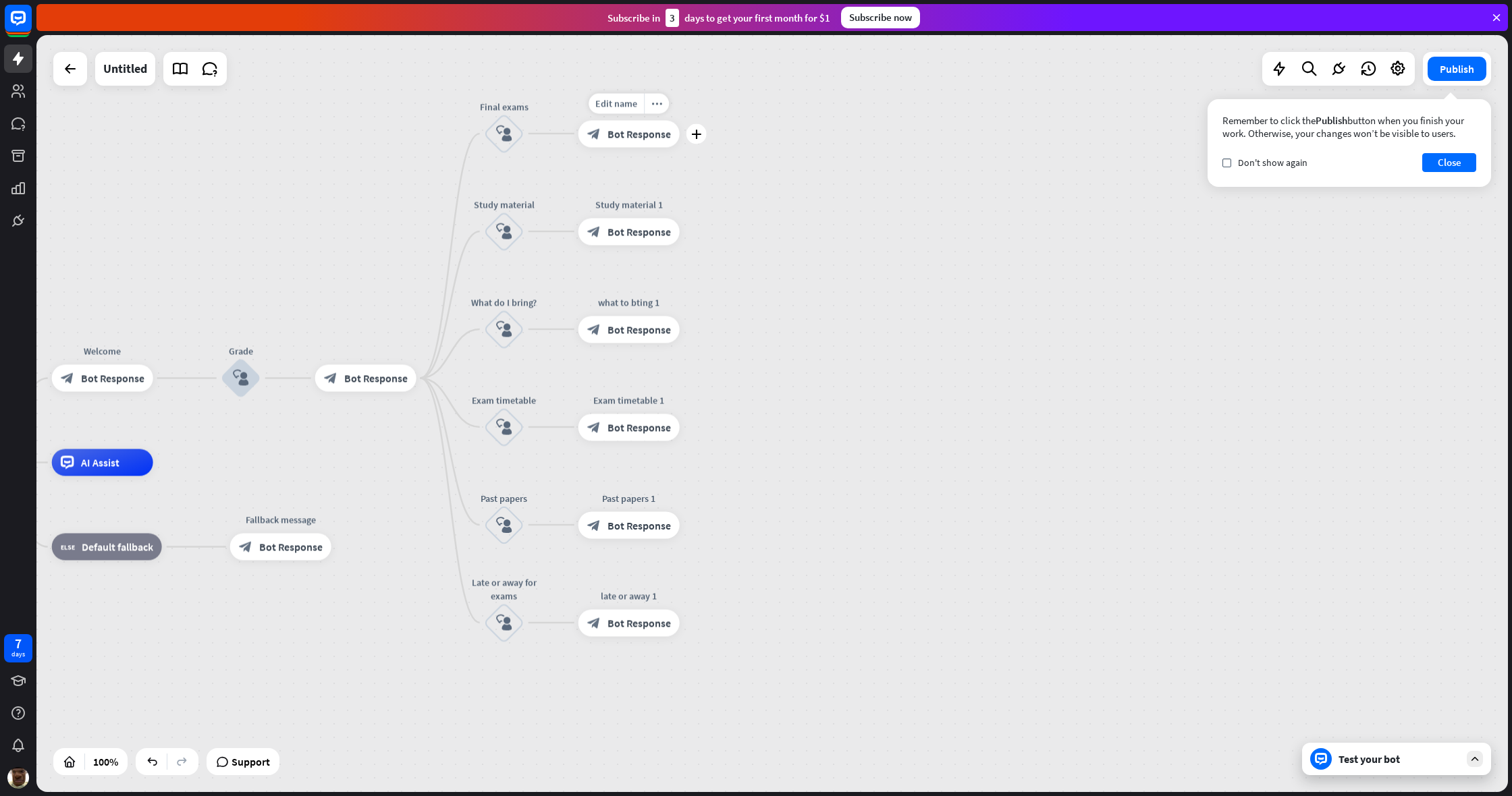
click at [611, 137] on span "Bot Response" at bounding box center [639, 133] width 63 height 13
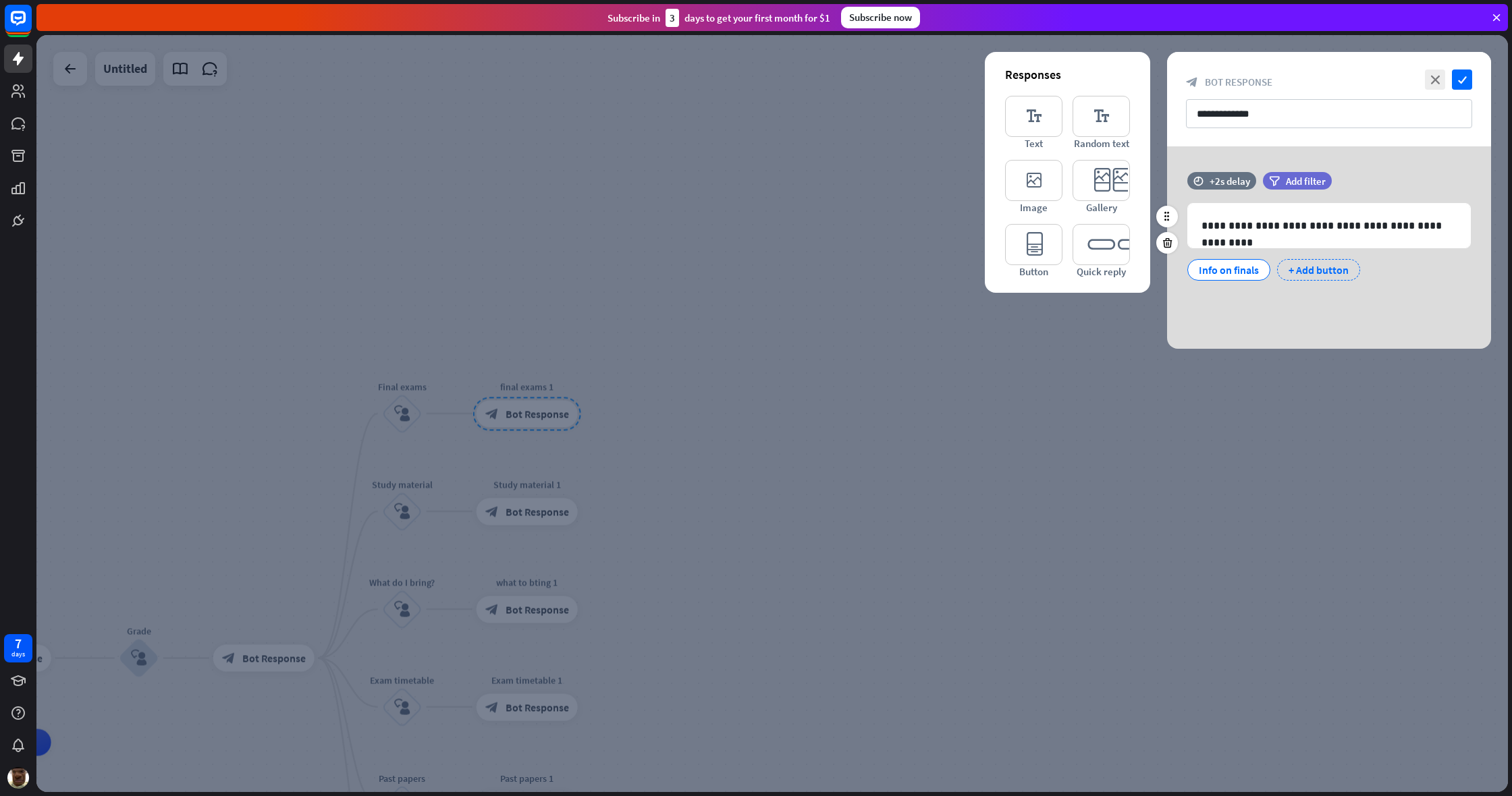
click at [893, 271] on div "+ Add button" at bounding box center [1318, 270] width 83 height 22
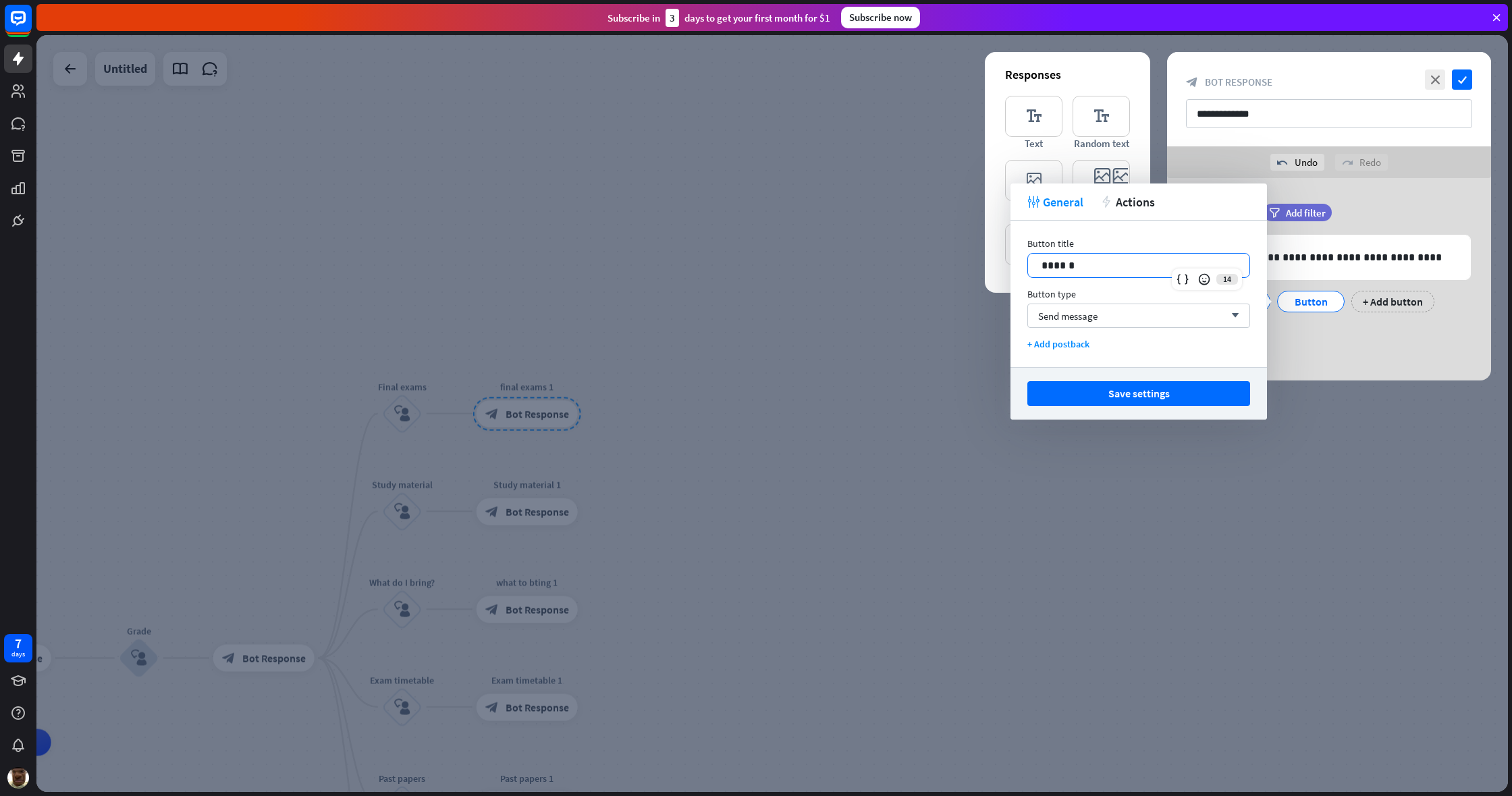
drag, startPoint x: 1086, startPoint y: 263, endPoint x: 994, endPoint y: 260, distance: 92.0
click at [893, 260] on body "7 days close Product Help First steps Get started with ChatBot Help Center Foll…" at bounding box center [756, 398] width 1512 height 796
click at [893, 397] on button "Save settings" at bounding box center [1138, 394] width 222 height 25
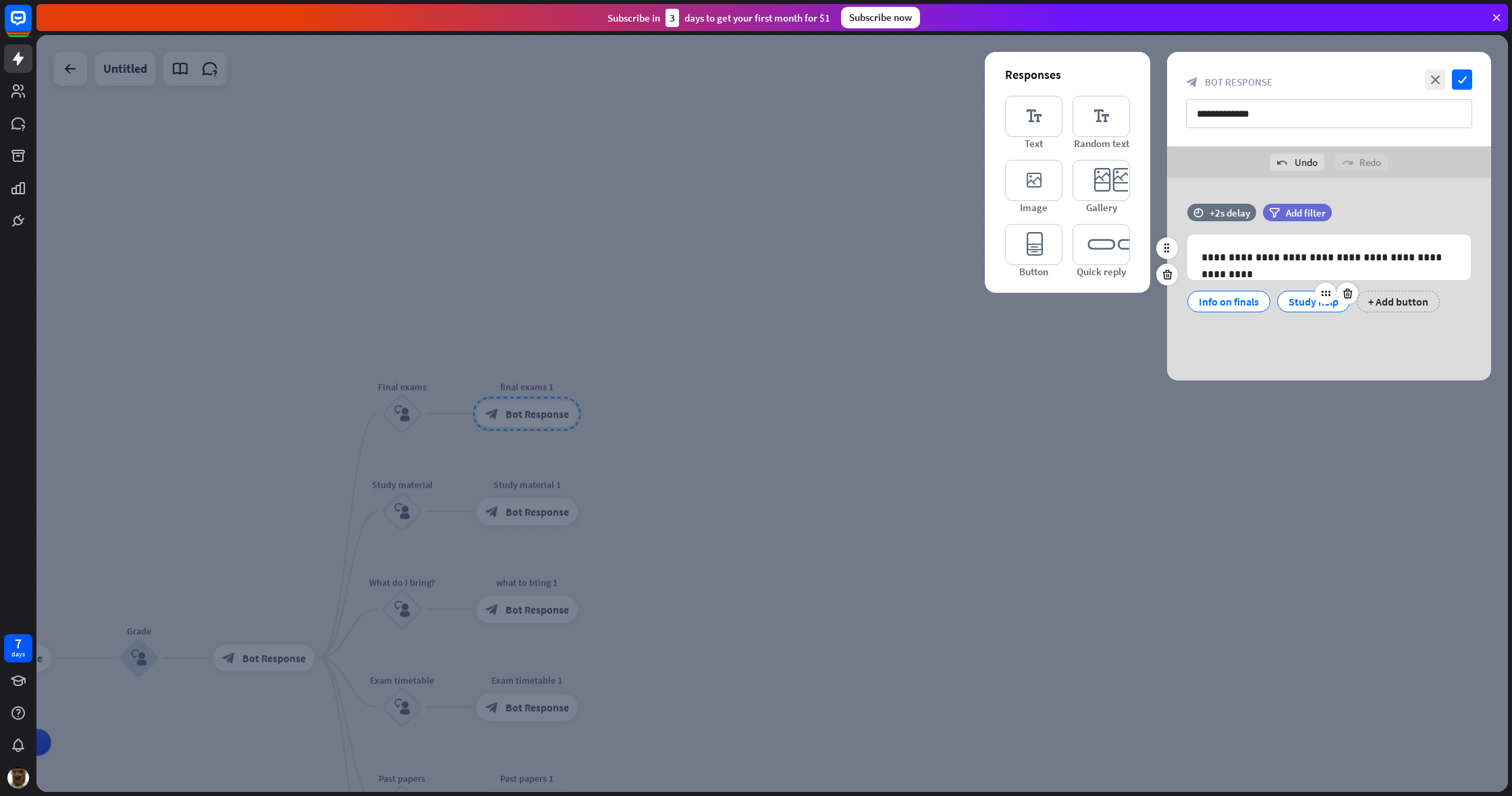
click at [893, 311] on div "Study help" at bounding box center [1313, 301] width 50 height 20
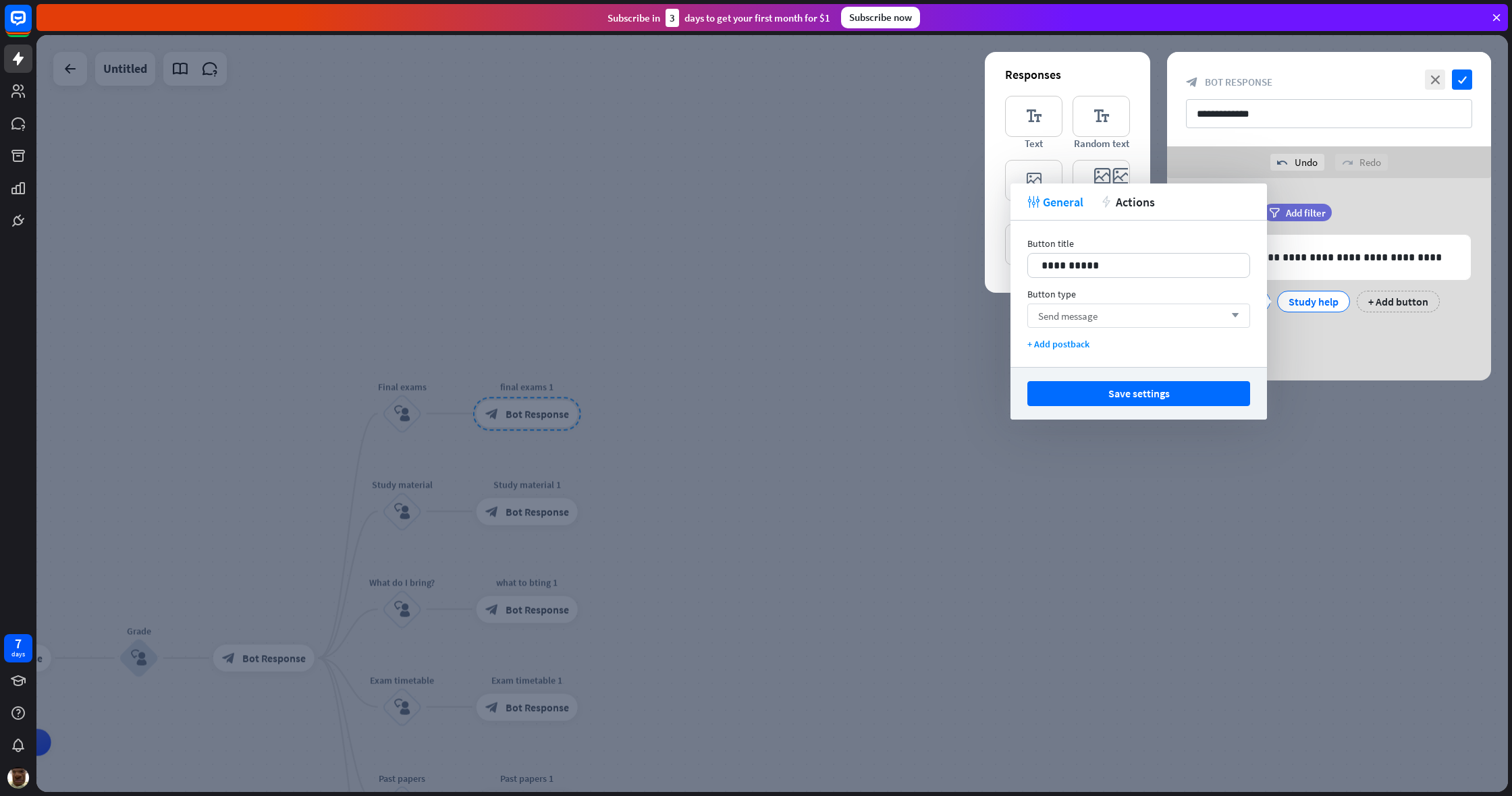
click at [893, 317] on div "Send message arrow_down" at bounding box center [1138, 315] width 222 height 24
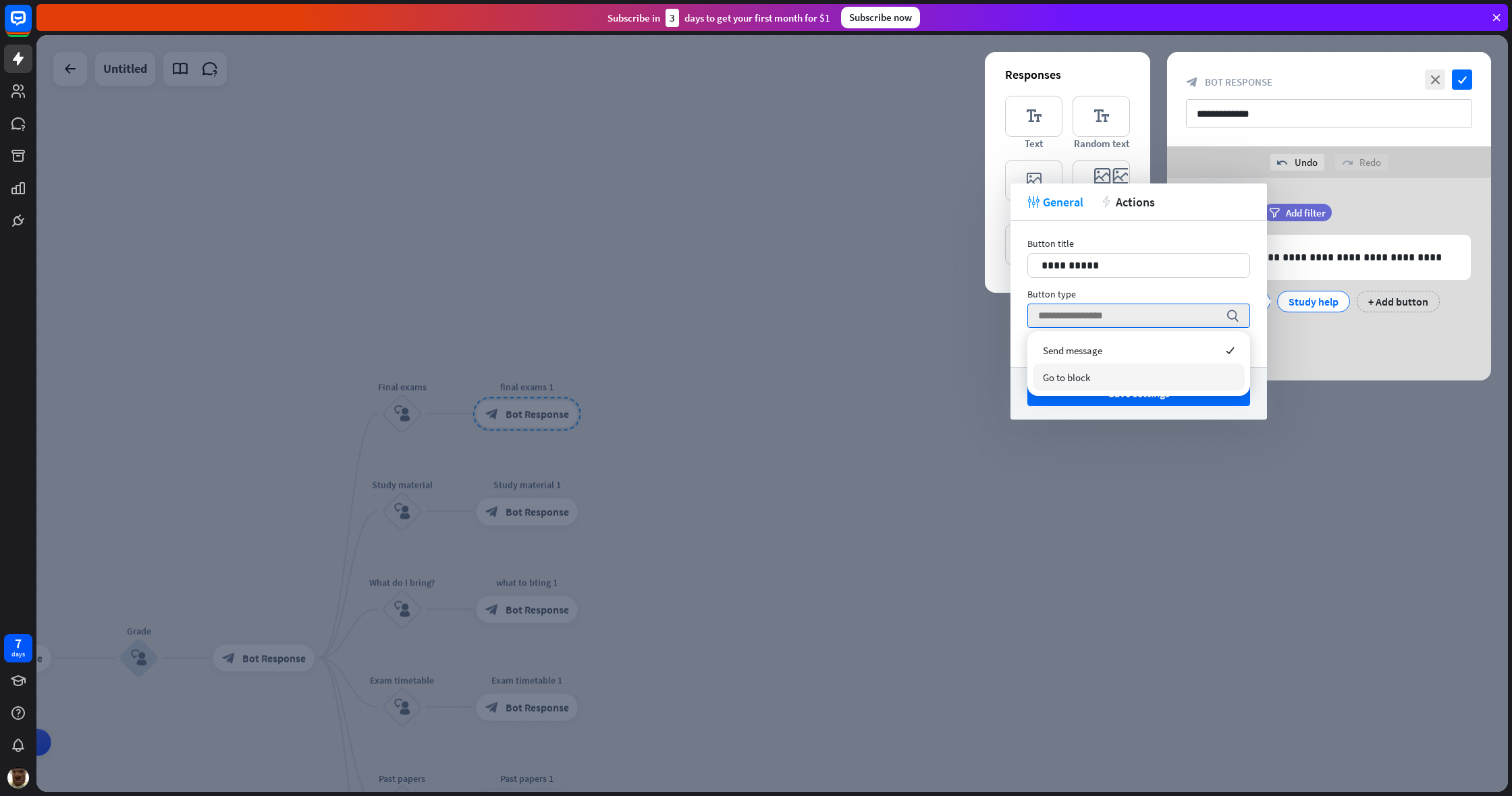
click at [893, 371] on div "Go to block" at bounding box center [1138, 377] width 212 height 27
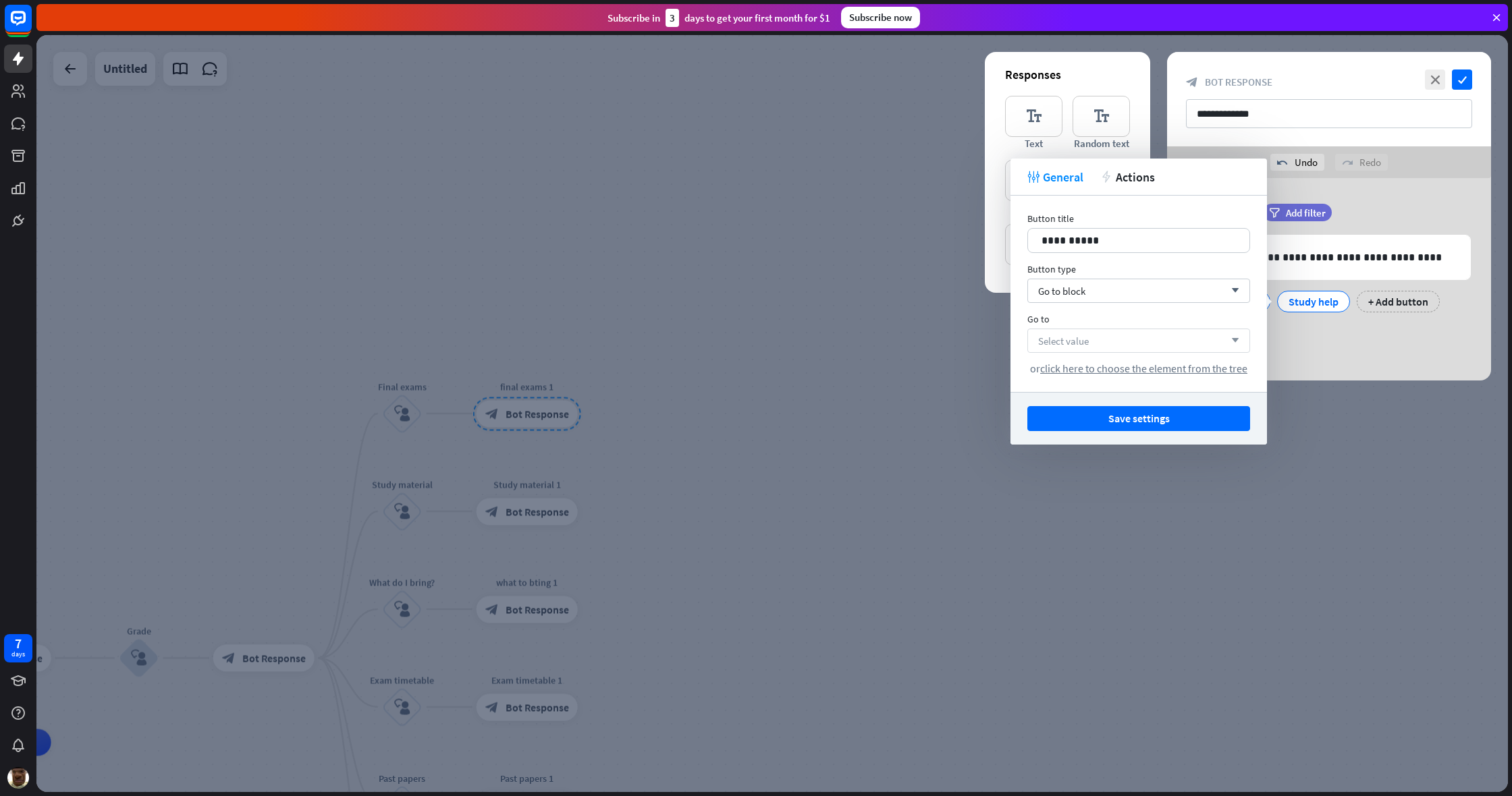
click at [893, 346] on div "Select value arrow_down" at bounding box center [1138, 340] width 222 height 24
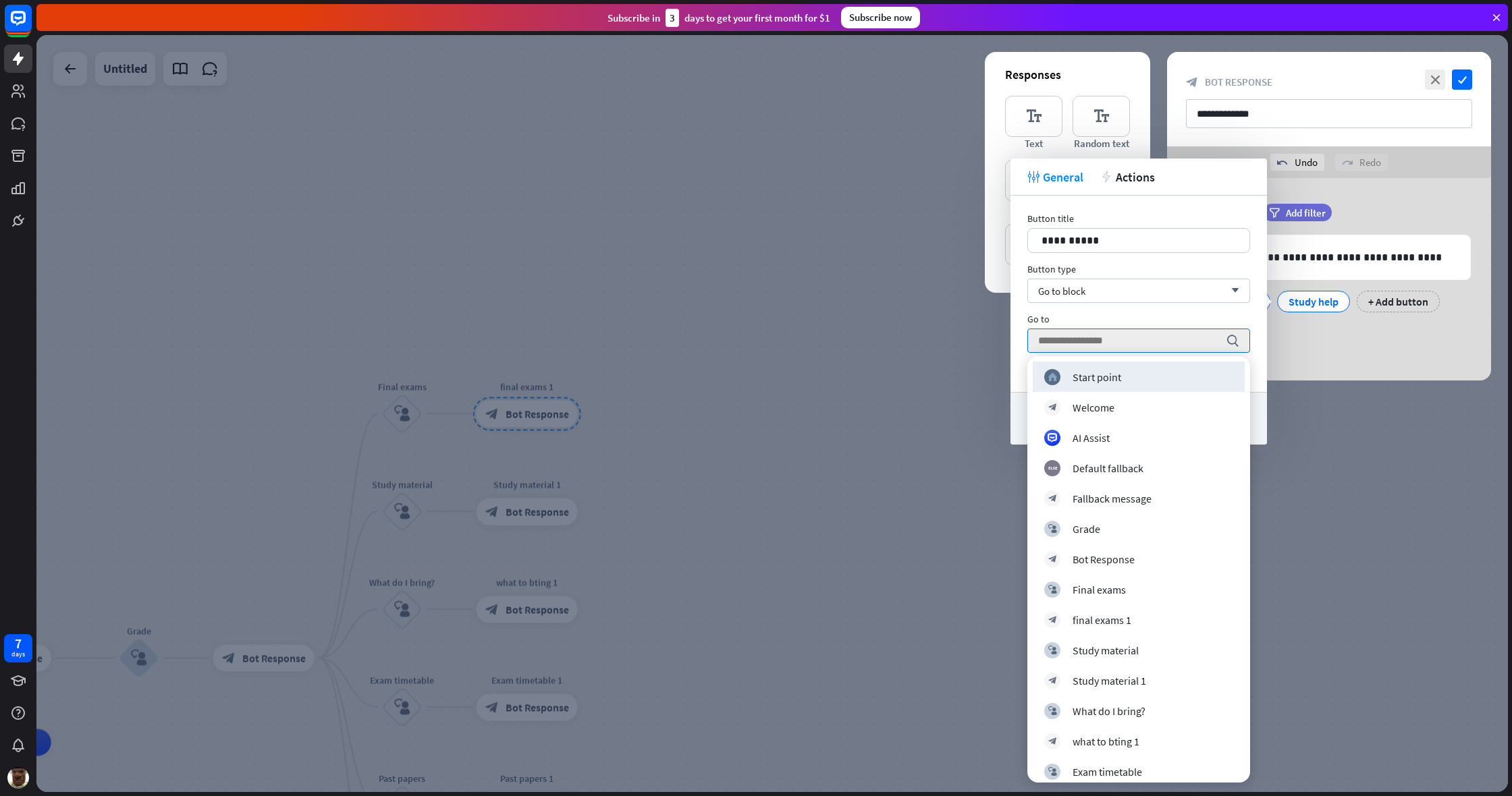
click at [893, 381] on div "**********" at bounding box center [1138, 293] width 256 height 196
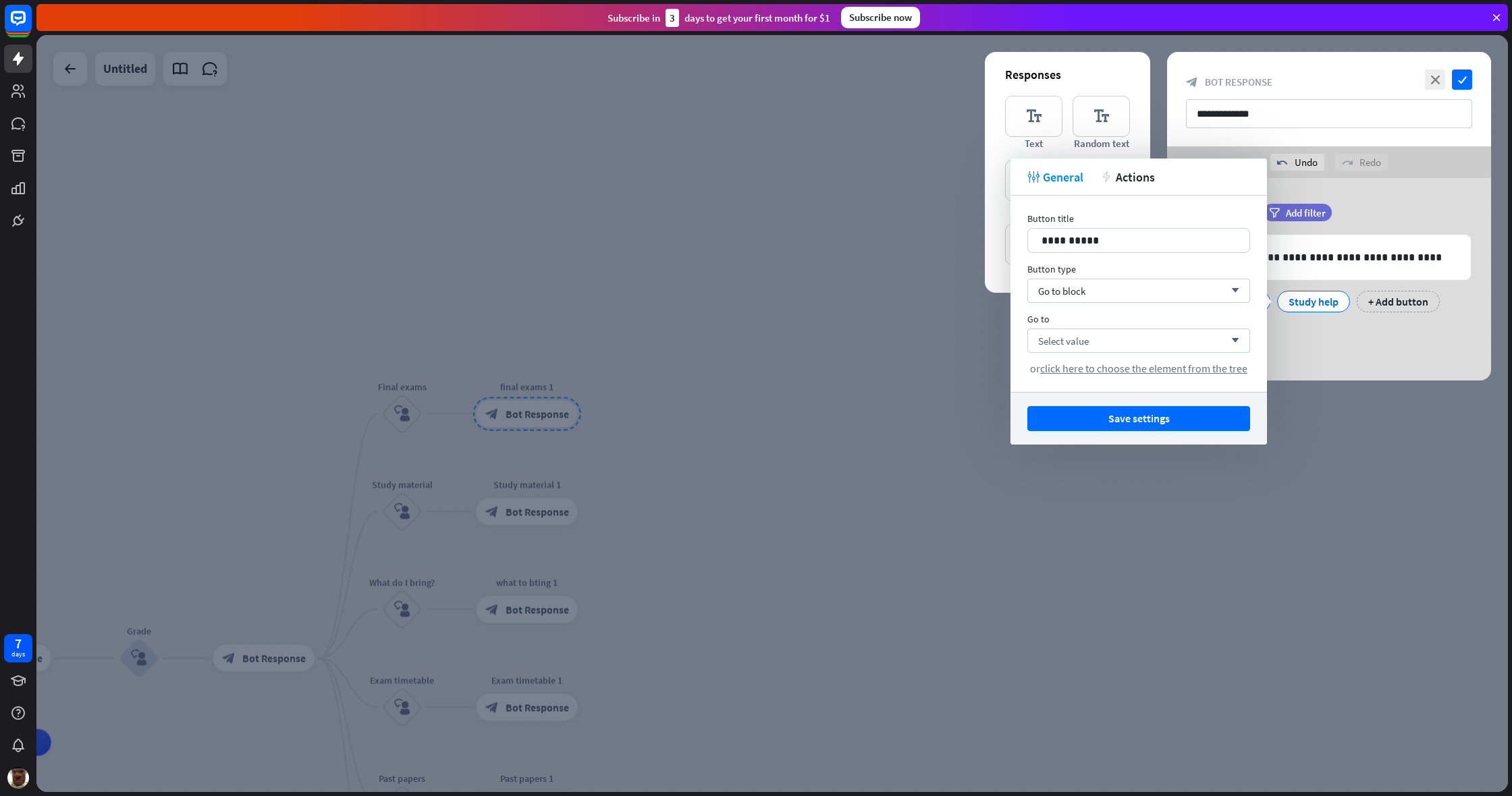
click at [893, 375] on div "**********" at bounding box center [1138, 293] width 256 height 196
click at [893, 371] on span "click here to choose the element from the tree" at bounding box center [1144, 368] width 207 height 13
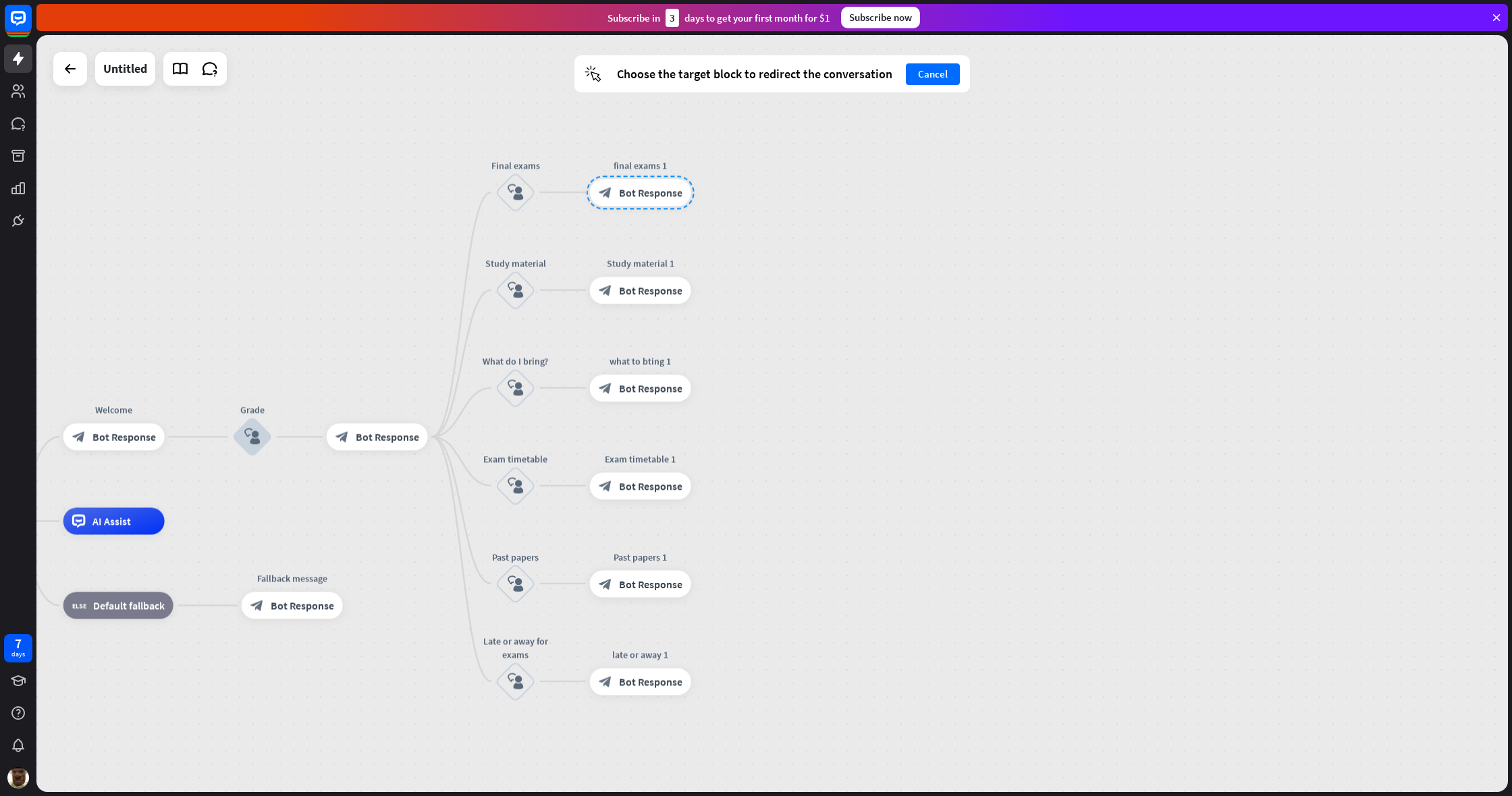
click at [893, 93] on div "home_2 Start point Welcome block_bot_response Bot Response Grade block_user_inp…" at bounding box center [771, 413] width 1472 height 756
click at [893, 85] on div "cursor Choose the target block to redirect the conversation Cancel" at bounding box center [771, 73] width 395 height 37
click at [893, 72] on button "Cancel" at bounding box center [932, 74] width 54 height 22
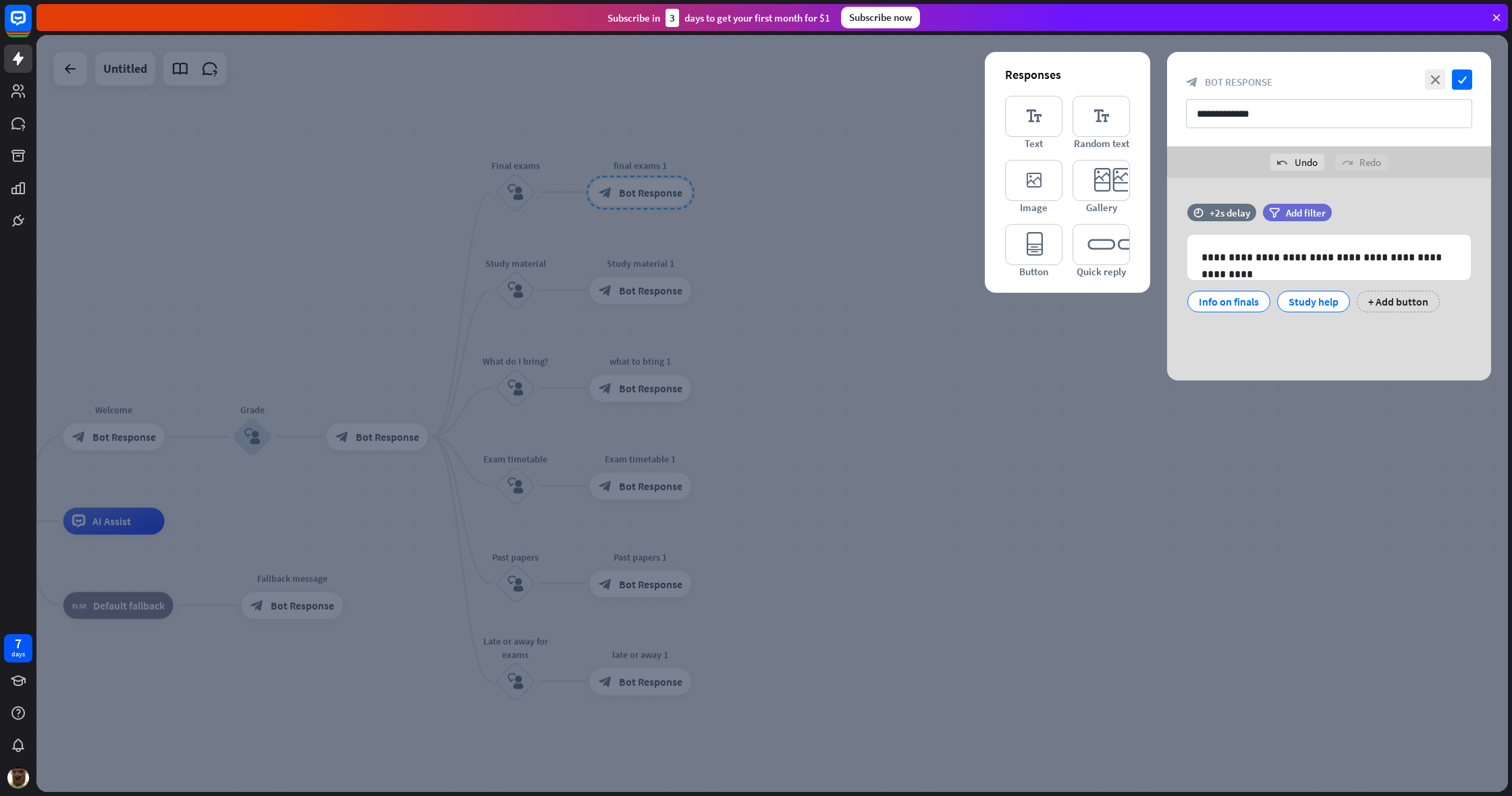
click at [339, 430] on div at bounding box center [771, 413] width 1472 height 756
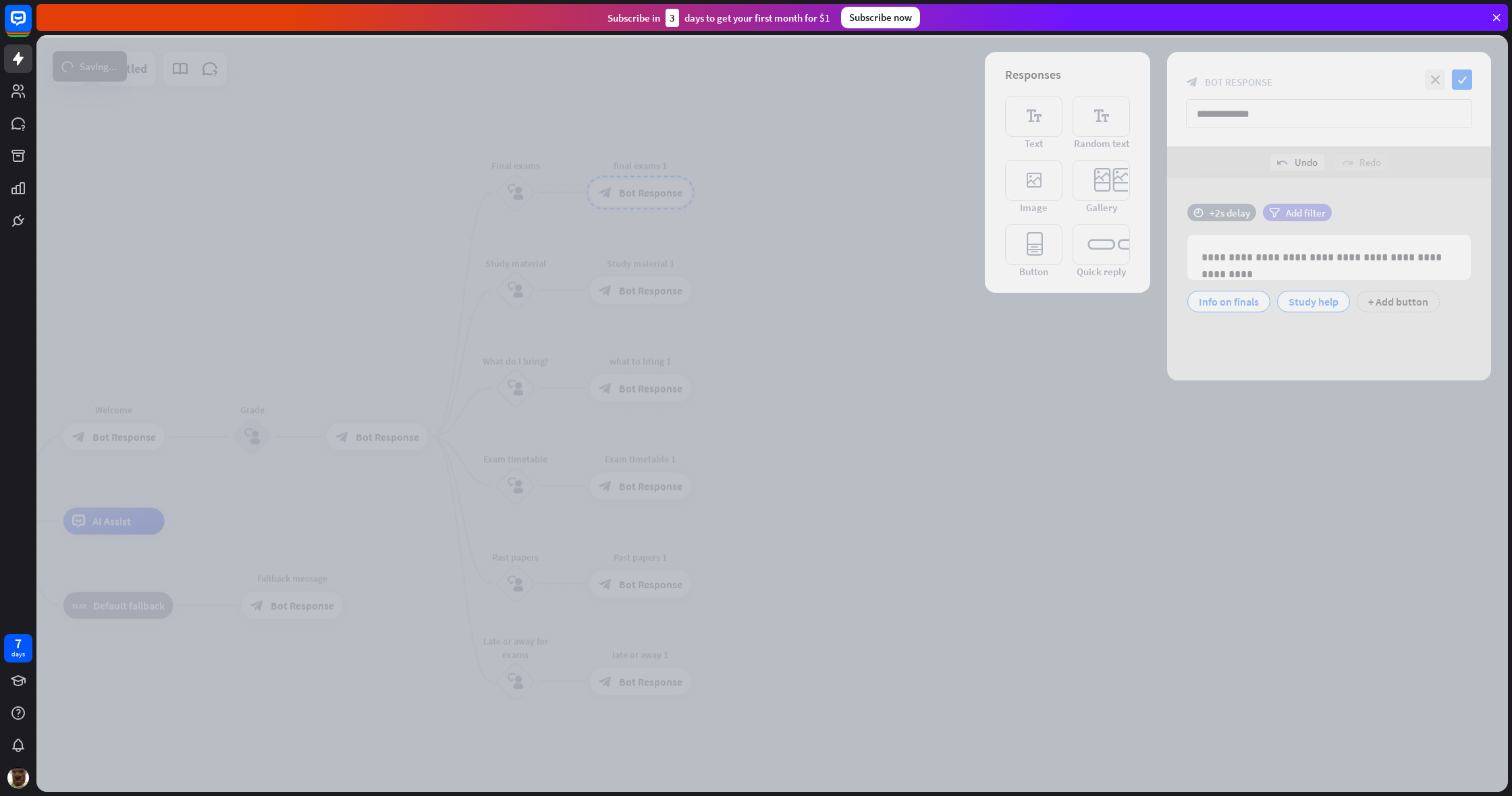
click at [387, 443] on div at bounding box center [771, 413] width 1472 height 756
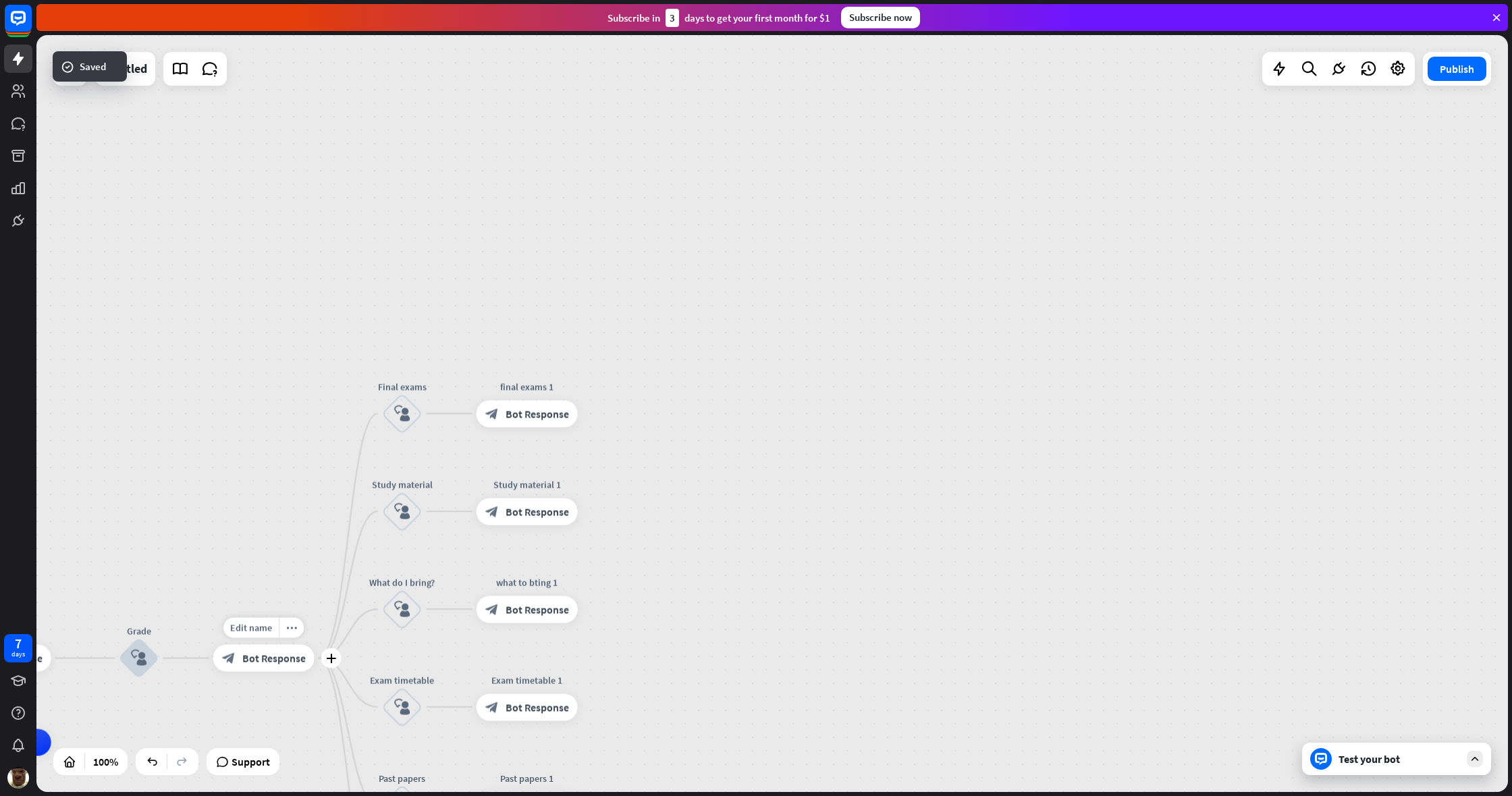
click at [263, 600] on div "block_bot_response Bot Response" at bounding box center [264, 658] width 101 height 27
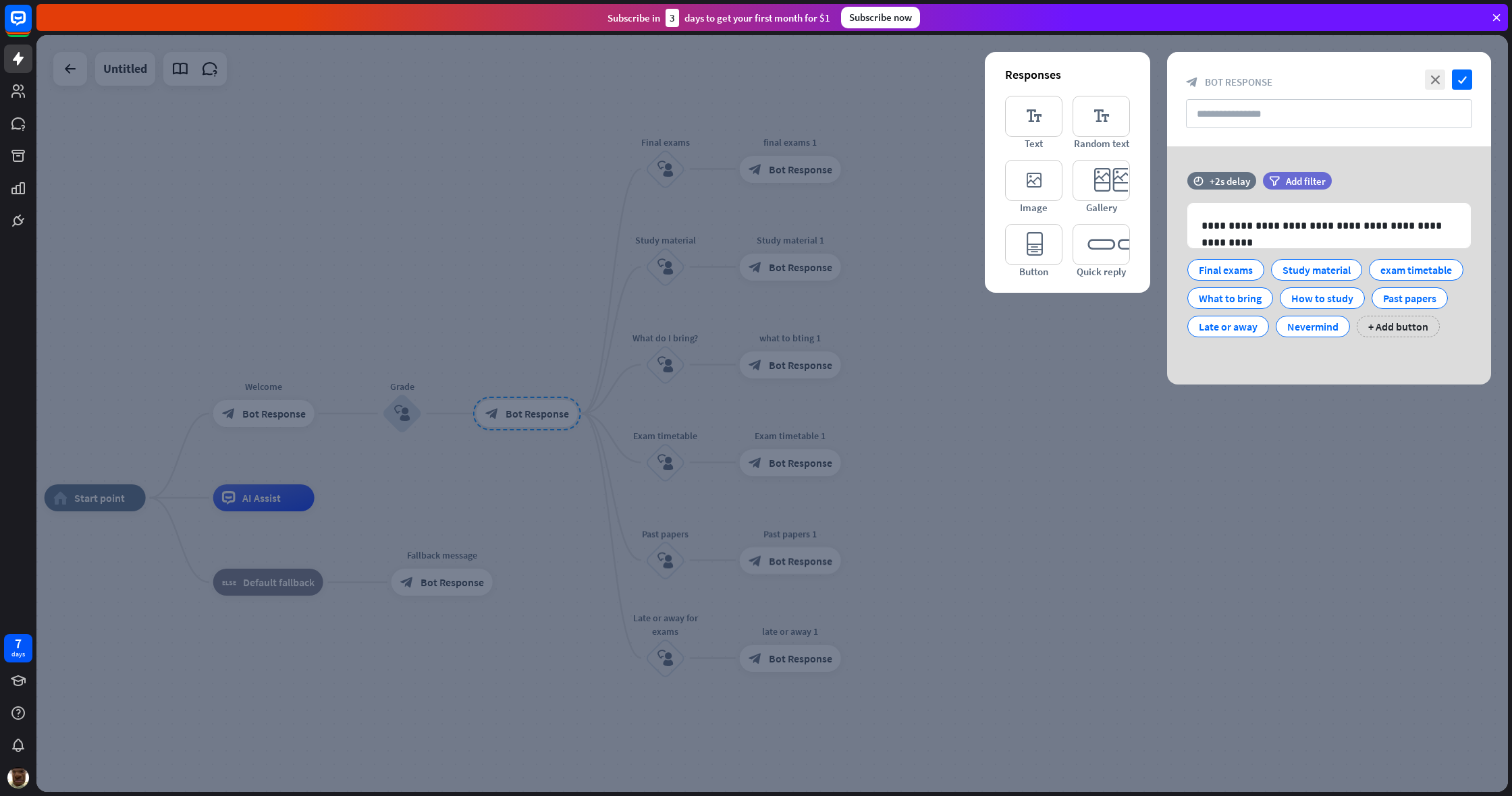
click at [893, 496] on div at bounding box center [771, 413] width 1472 height 756
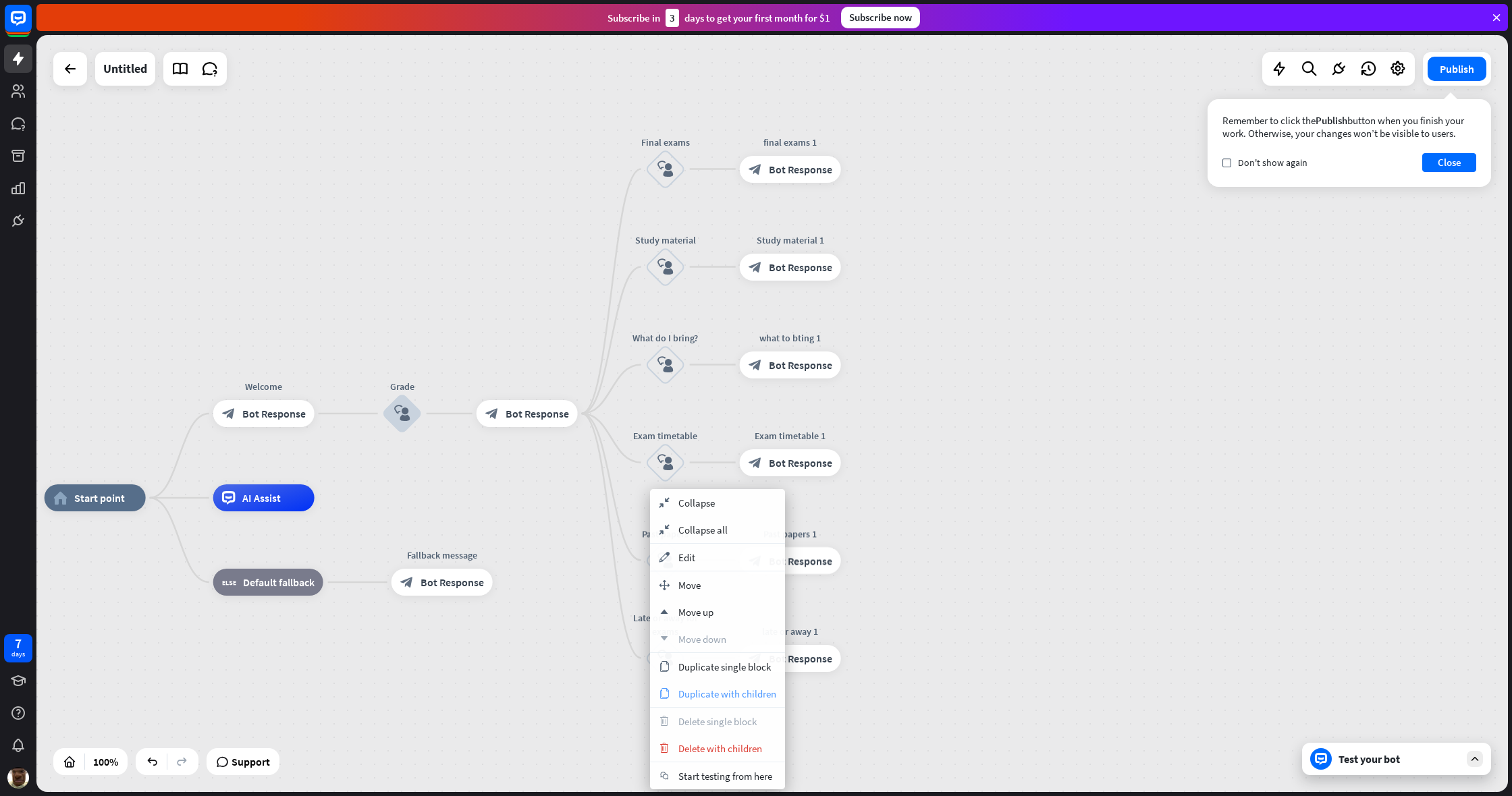
click at [722, 600] on span "Duplicate with children" at bounding box center [727, 693] width 98 height 13
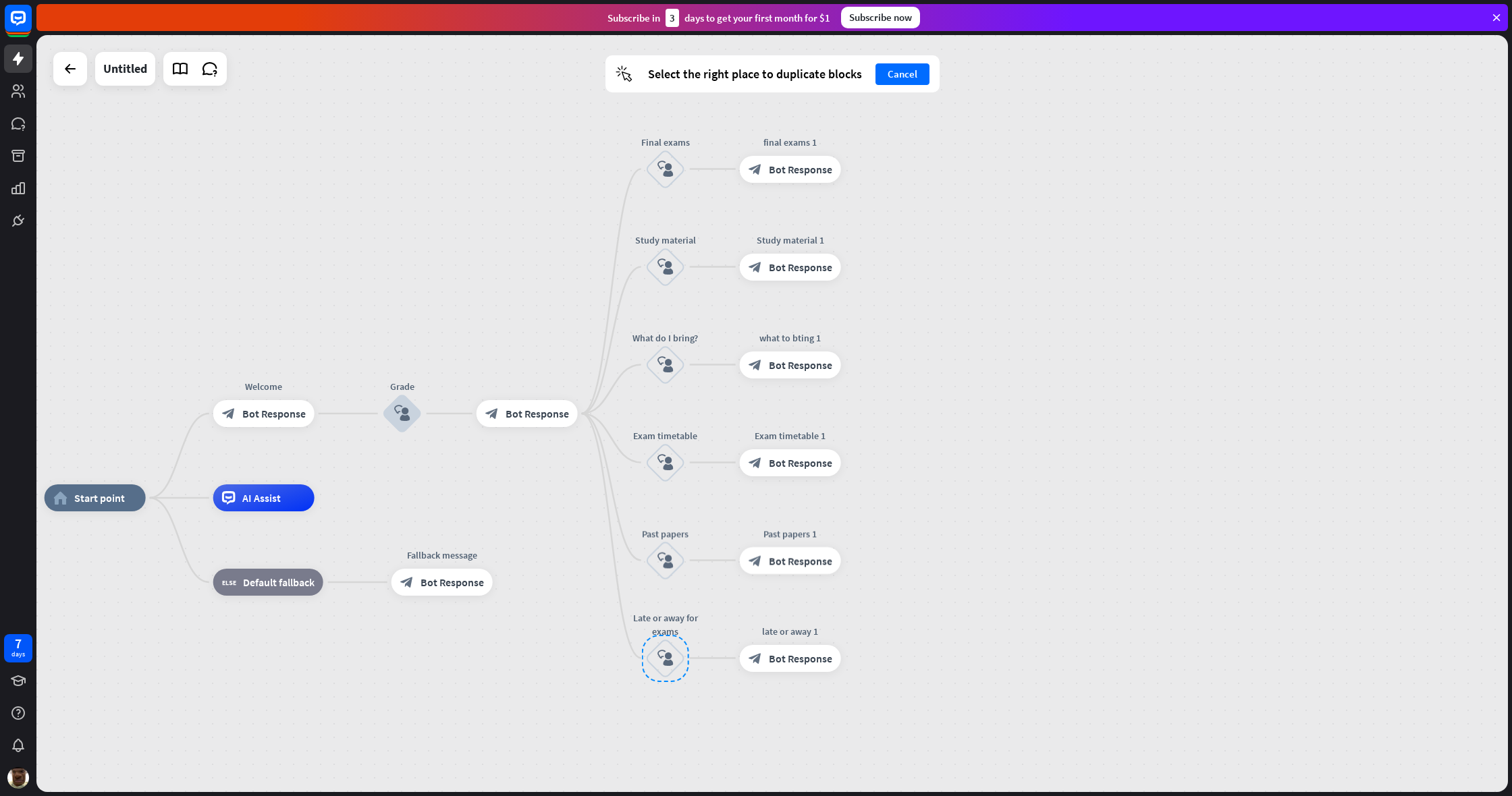
click at [645, 600] on div "Late or away for exams block_user_input" at bounding box center [665, 657] width 40 height 40
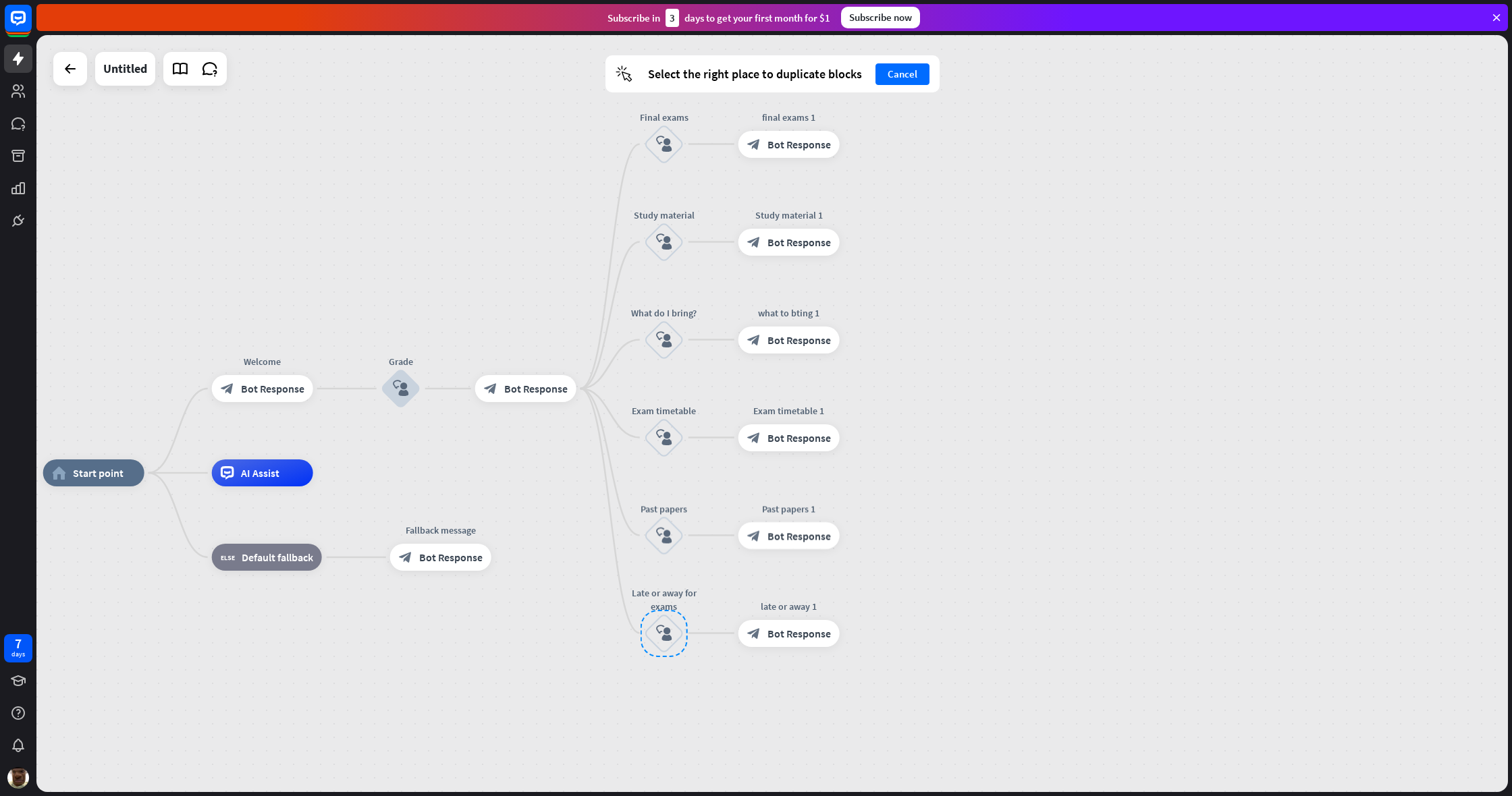
drag, startPoint x: 886, startPoint y: 402, endPoint x: 895, endPoint y: 355, distance: 47.9
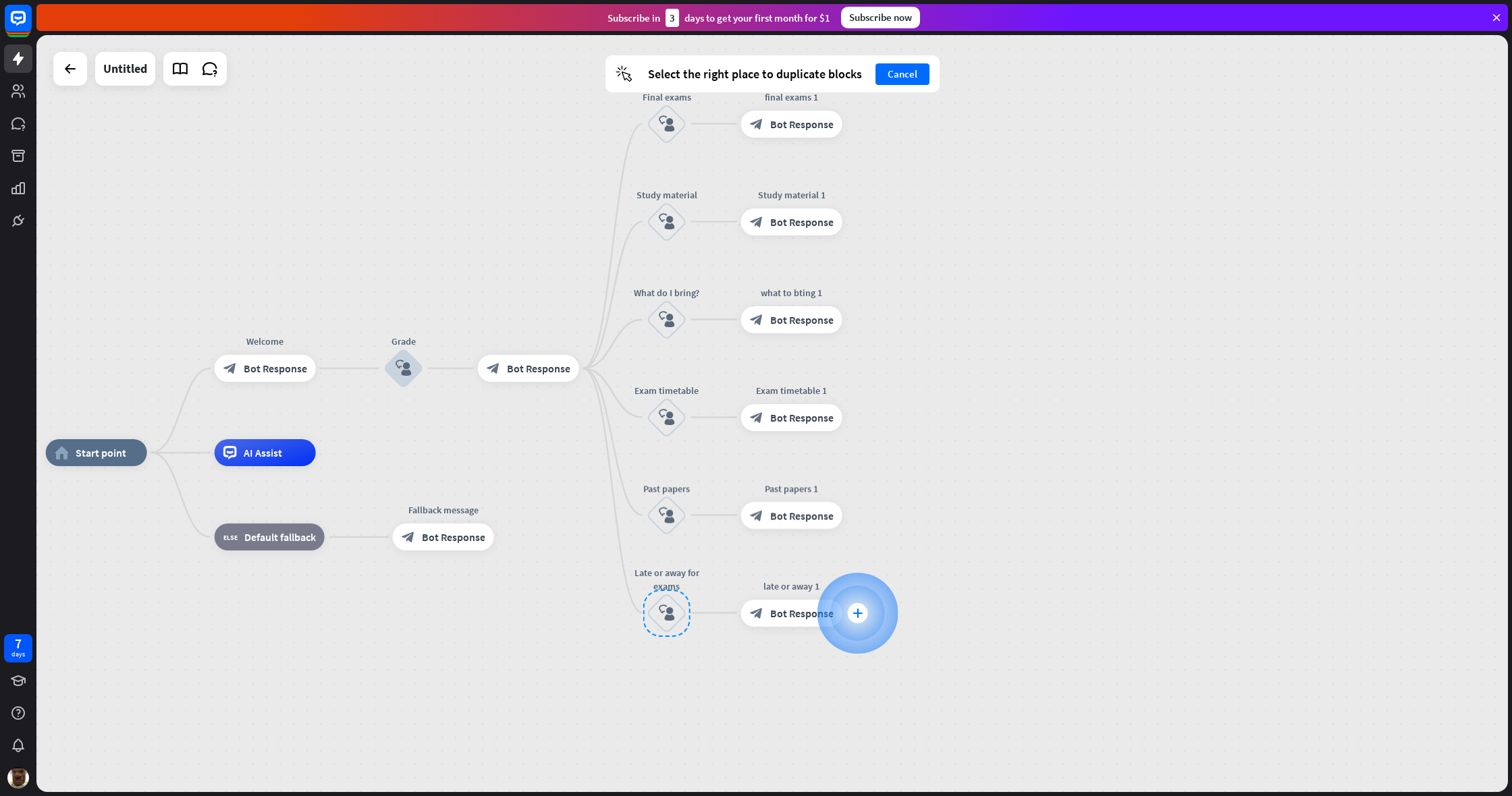
click at [817, 600] on div at bounding box center [857, 613] width 81 height 81
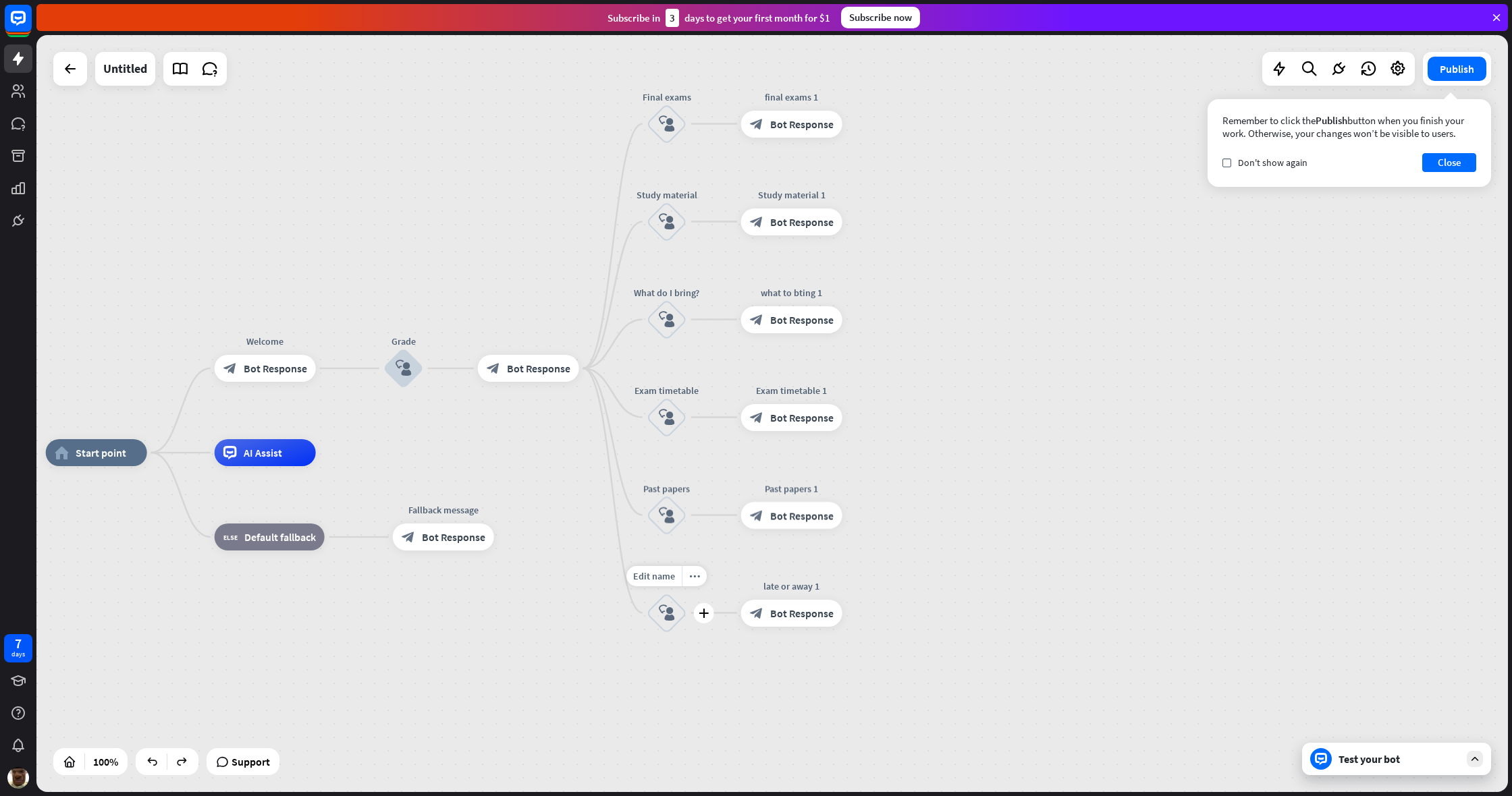
click at [666, 600] on div "block_user_input" at bounding box center [666, 613] width 40 height 40
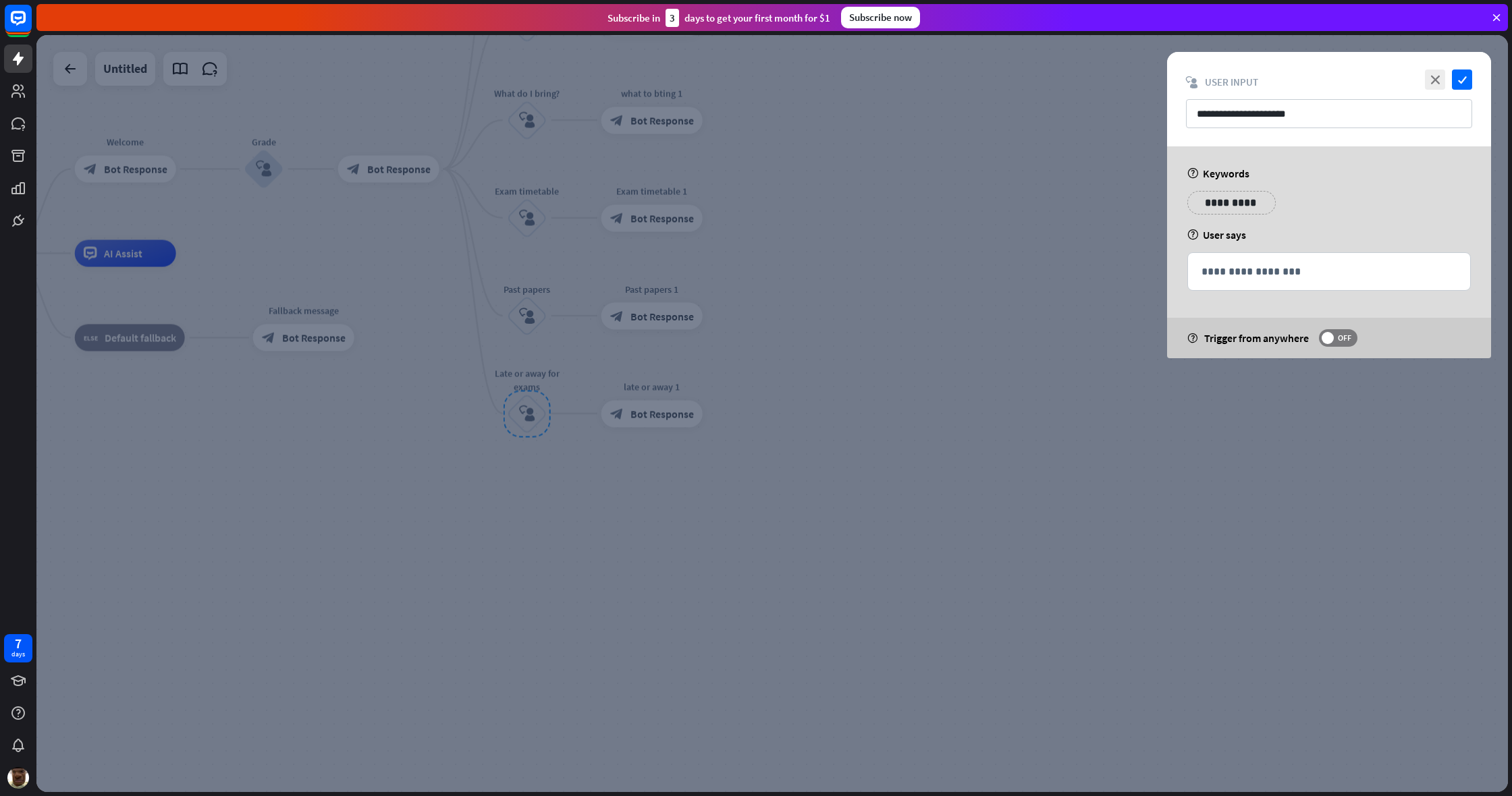
drag, startPoint x: 1108, startPoint y: 205, endPoint x: 1078, endPoint y: 224, distance: 35.5
click at [893, 205] on div at bounding box center [771, 413] width 1472 height 756
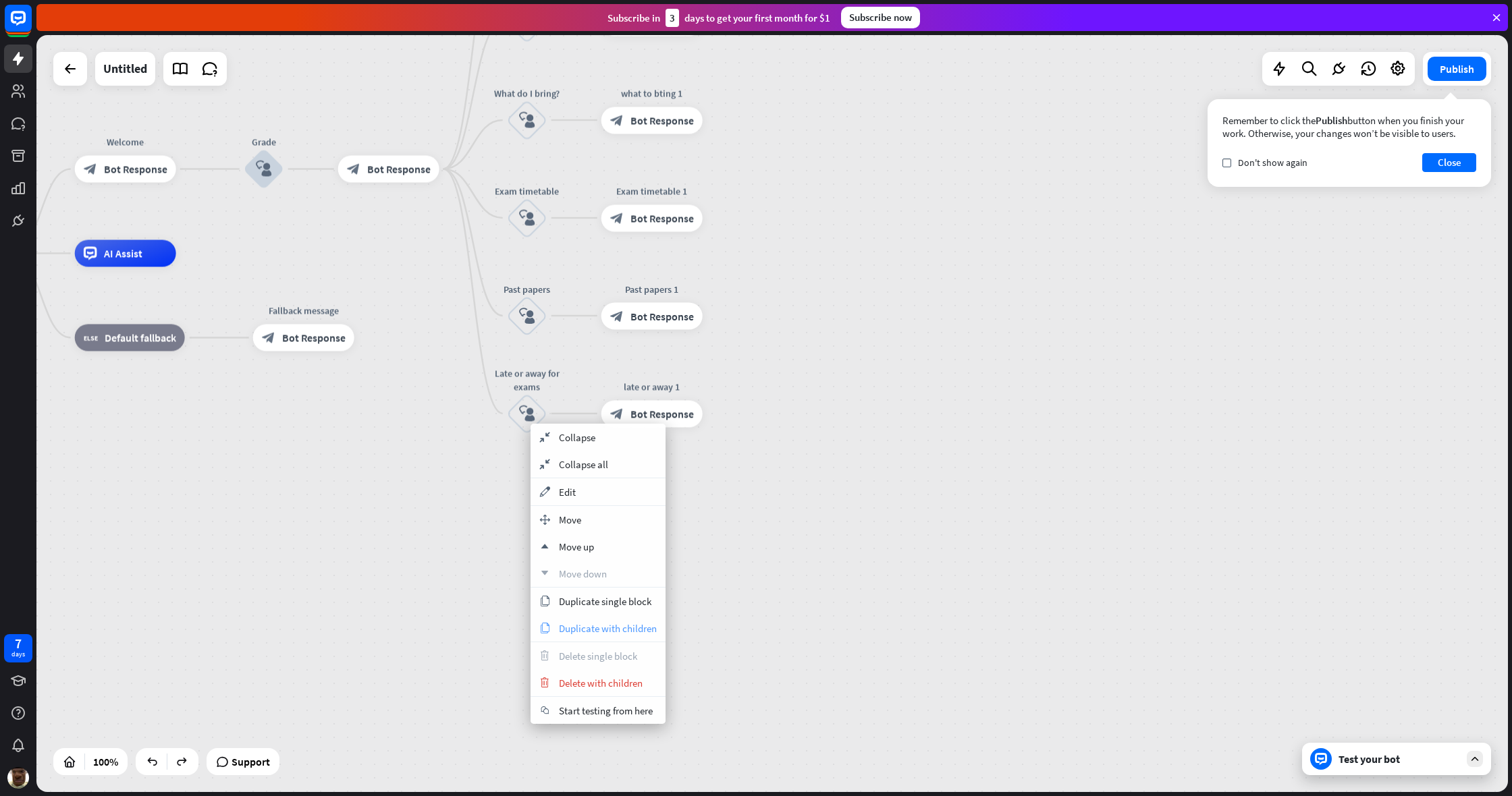
click at [607, 600] on span "Duplicate with children" at bounding box center [608, 628] width 98 height 13
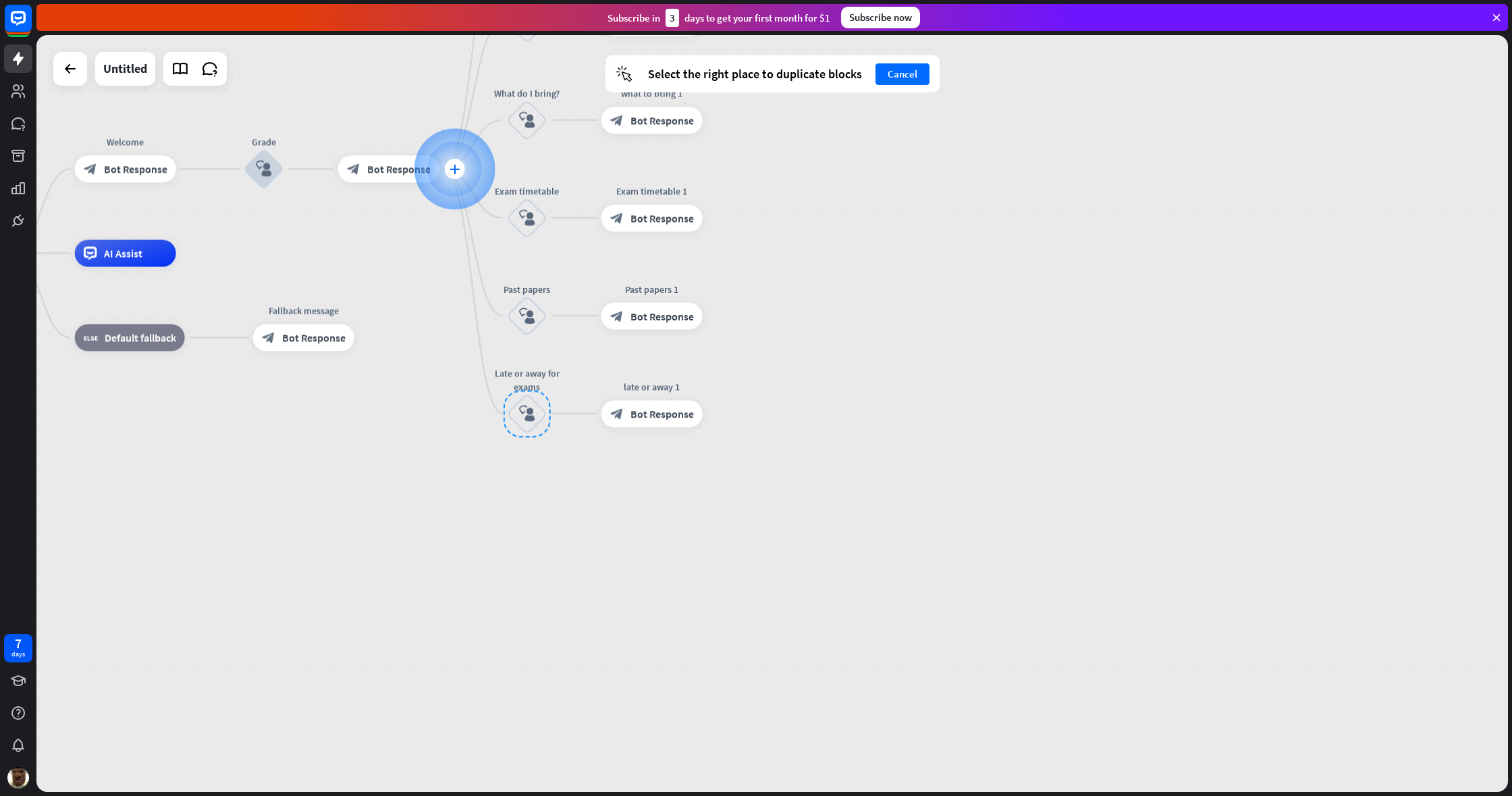
click at [460, 174] on div "plus" at bounding box center [454, 169] width 20 height 20
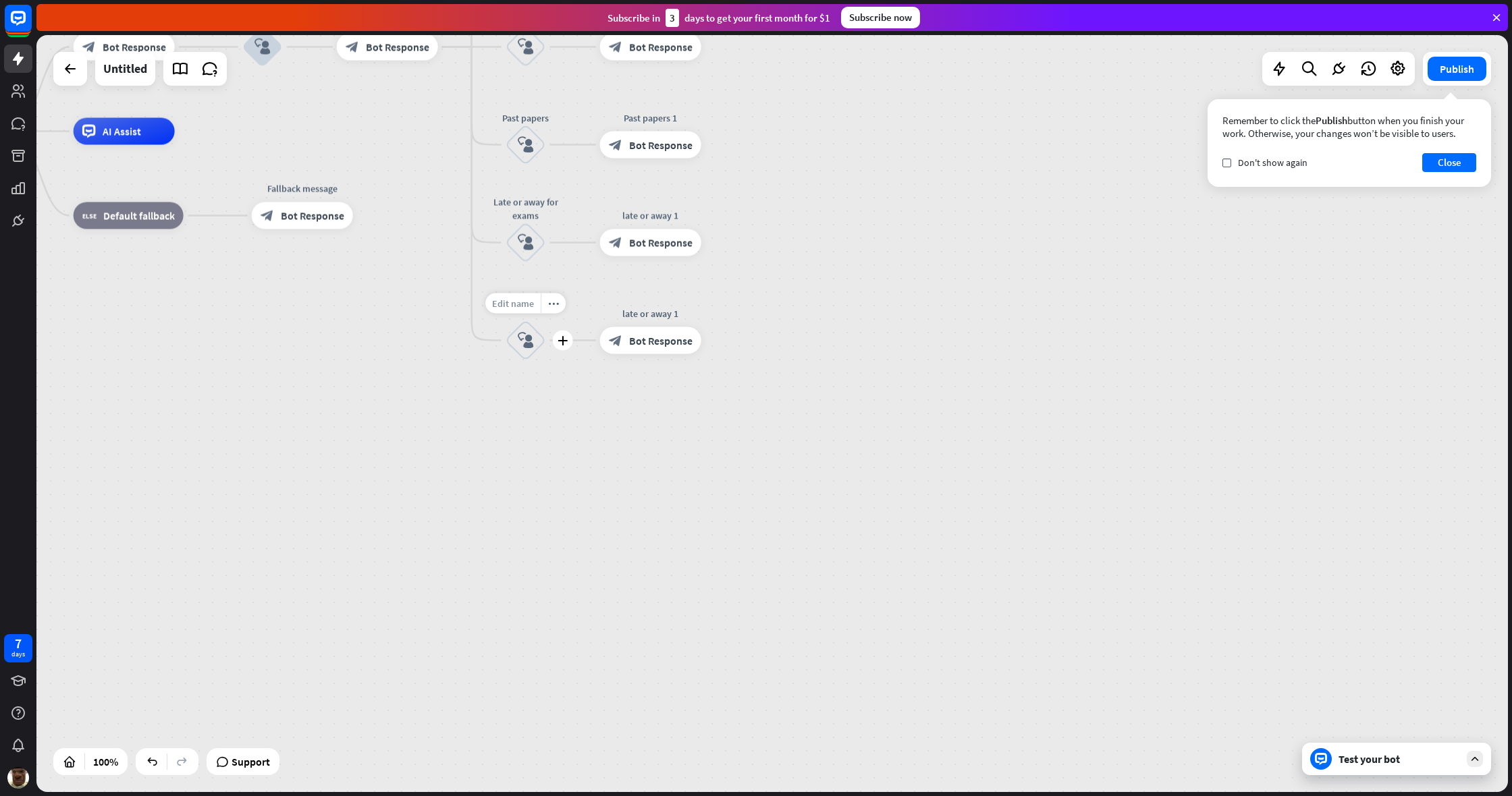
click at [523, 309] on span "Edit name" at bounding box center [513, 303] width 41 height 12
click at [553, 306] on input "**********" at bounding box center [526, 304] width 94 height 19
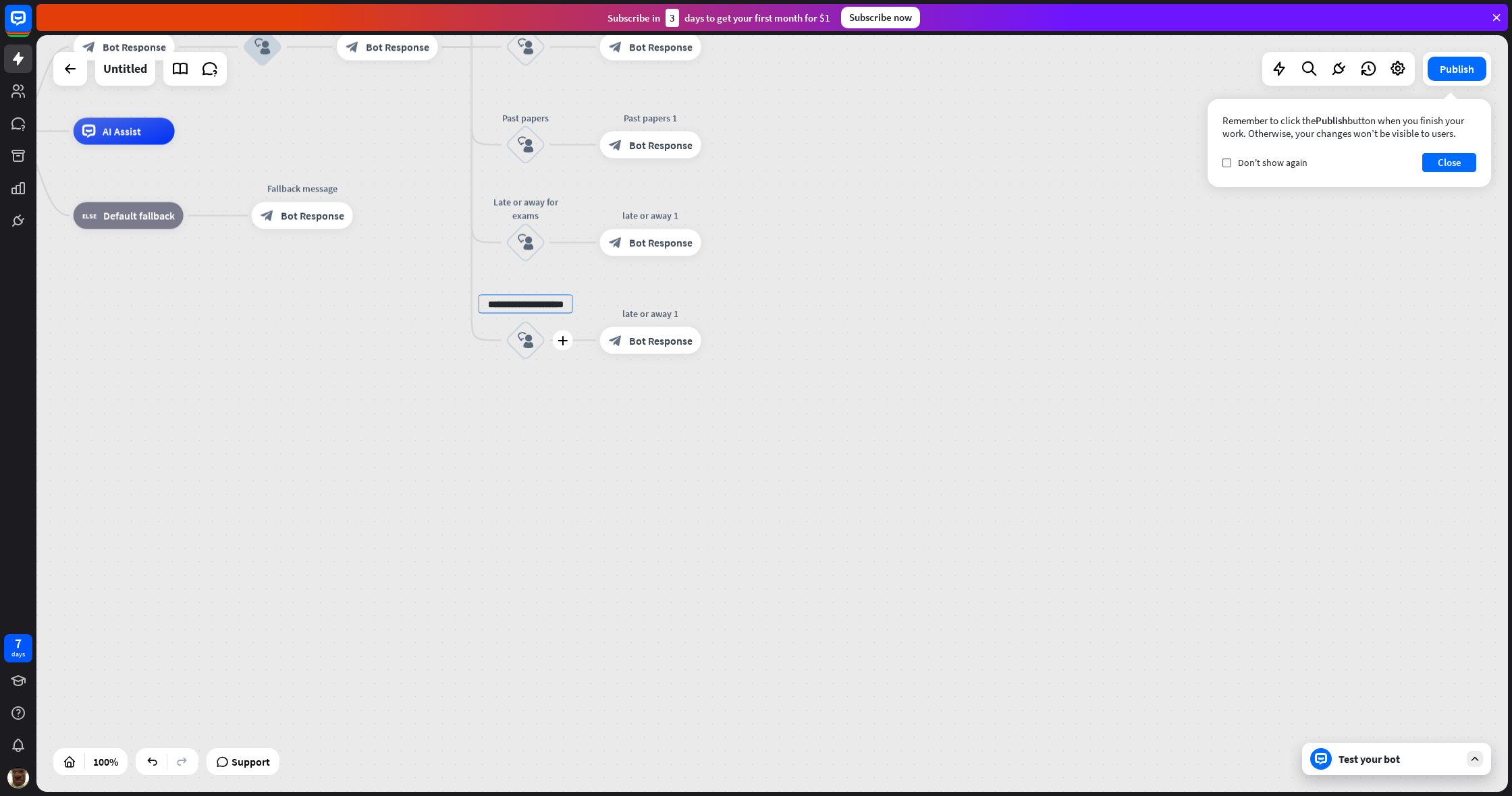
click at [553, 306] on input "**********" at bounding box center [526, 304] width 94 height 19
type input "**********"
click at [735, 466] on div "**********" at bounding box center [771, 413] width 1472 height 756
click at [652, 337] on span "Bot Response" at bounding box center [661, 340] width 63 height 13
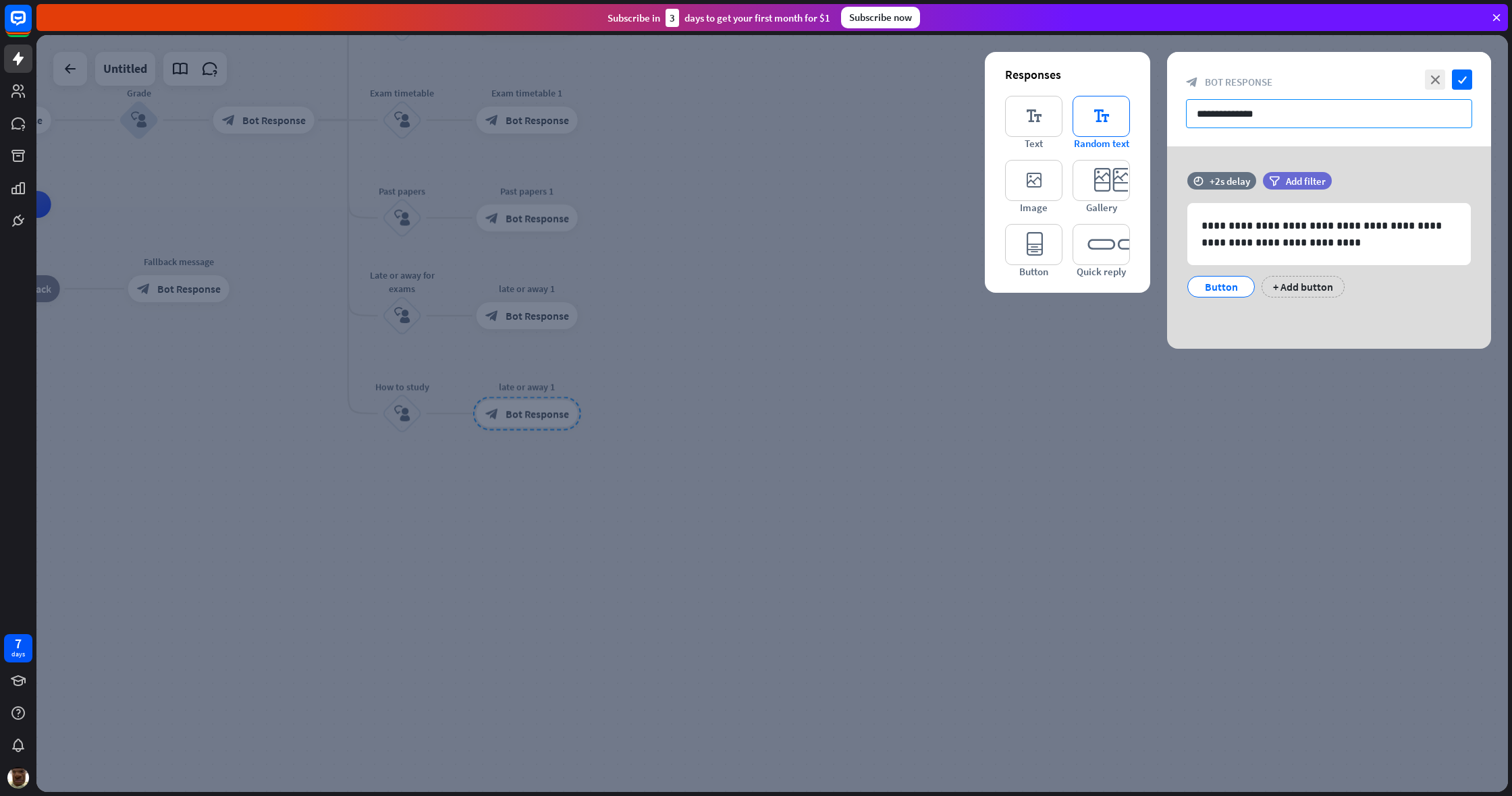
drag, startPoint x: 1274, startPoint y: 111, endPoint x: 1076, endPoint y: 135, distance: 199.4
click at [893, 135] on div "**********" at bounding box center [1329, 201] width 324 height 297
click at [893, 115] on input "**********" at bounding box center [1329, 113] width 286 height 29
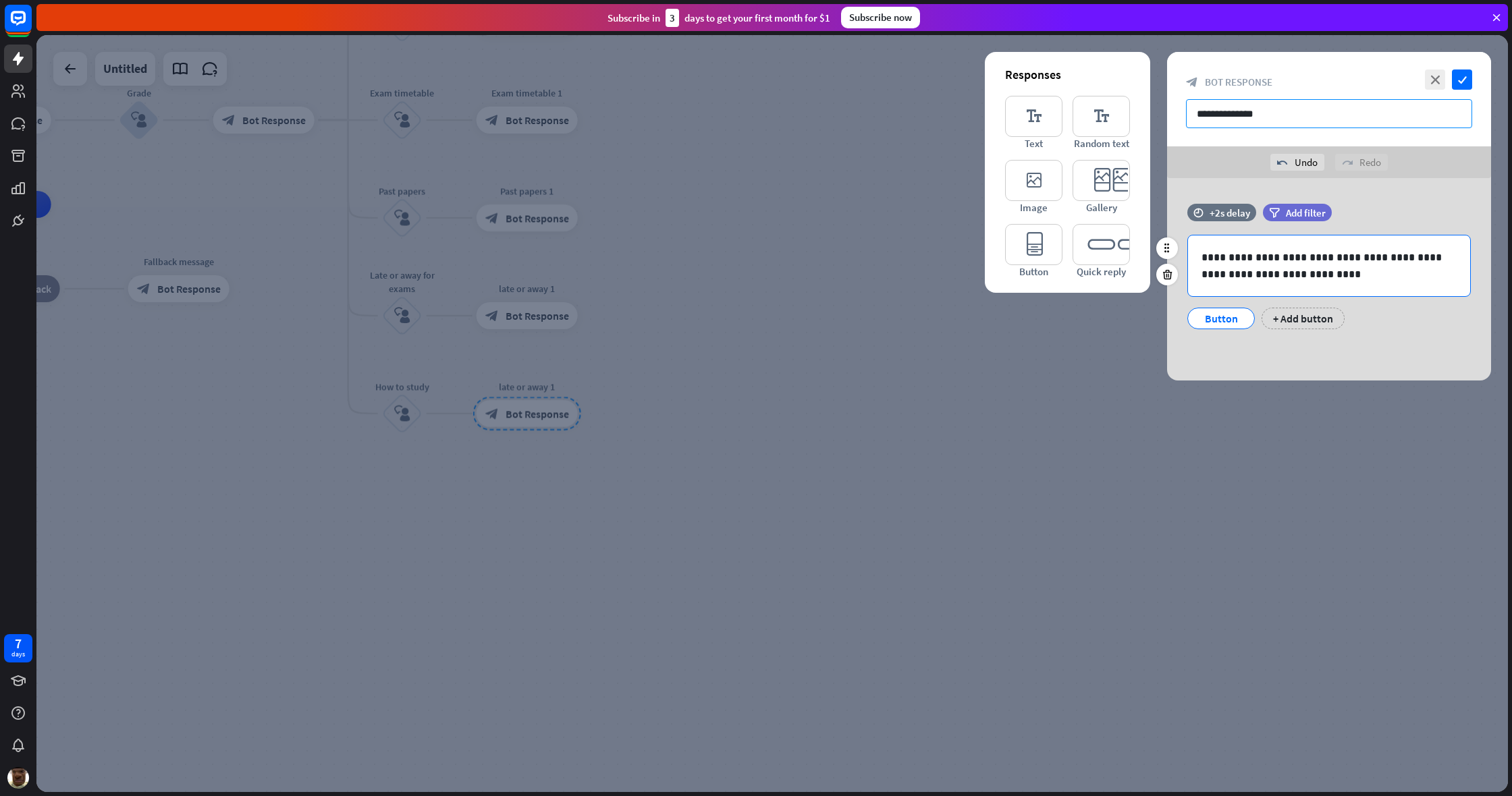
type input "**********"
drag, startPoint x: 1267, startPoint y: 277, endPoint x: 1378, endPoint y: 263, distance: 111.9
click at [893, 263] on p "**********" at bounding box center [1328, 265] width 255 height 33
click at [811, 385] on div at bounding box center [771, 413] width 1472 height 756
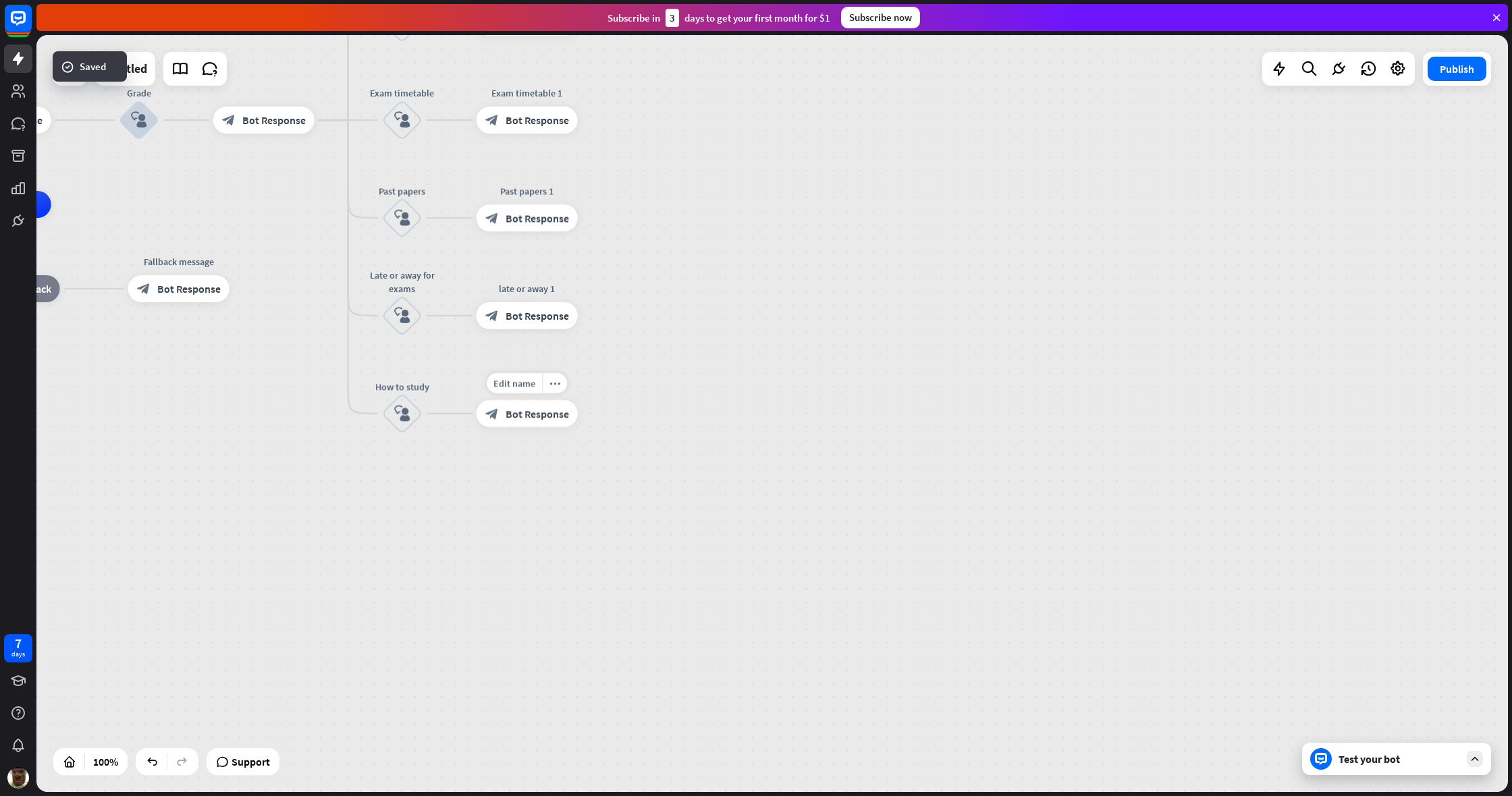
click at [511, 311] on span "Bot Response" at bounding box center [537, 315] width 63 height 13
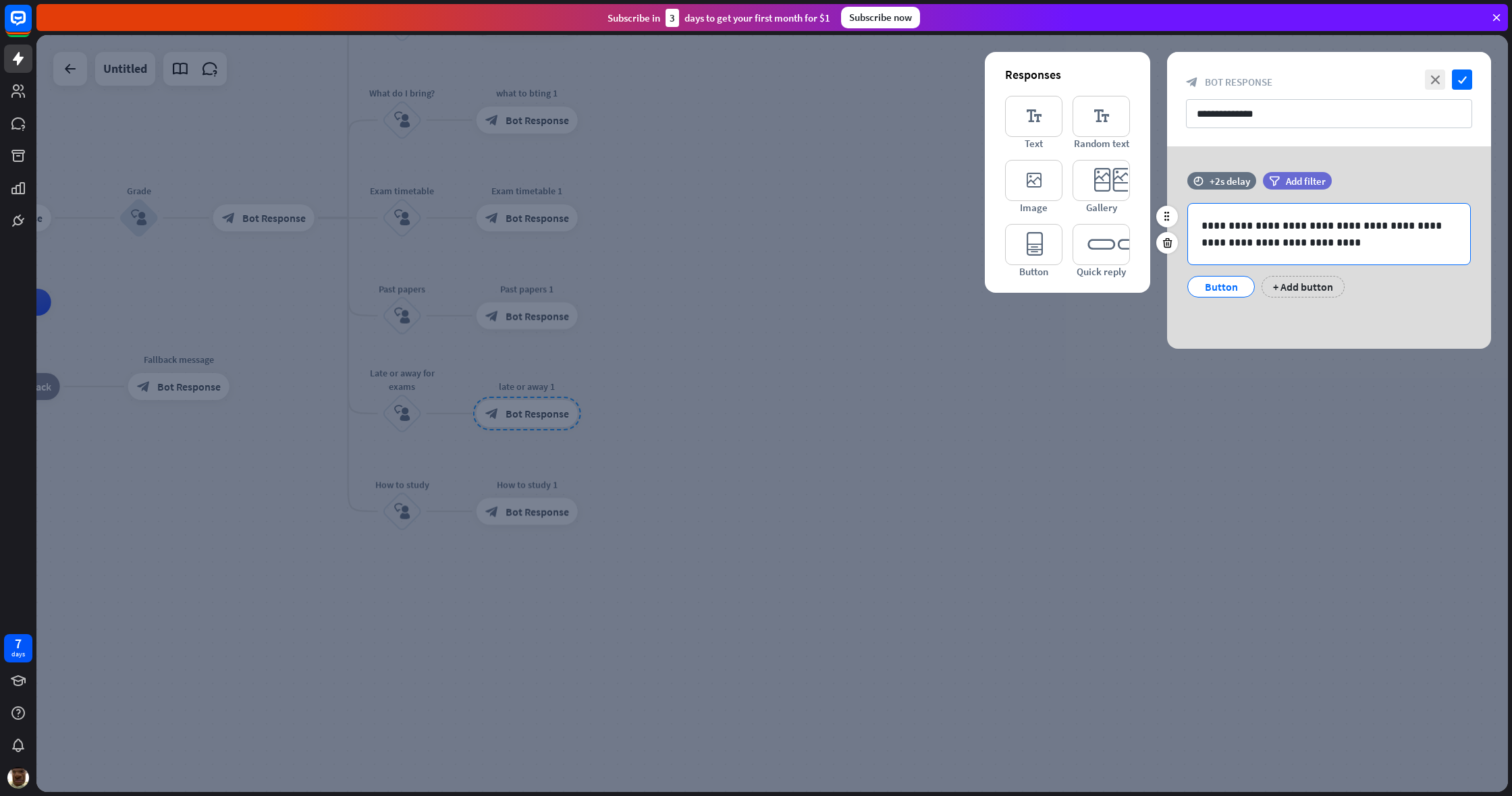
click at [893, 228] on p "**********" at bounding box center [1328, 233] width 255 height 33
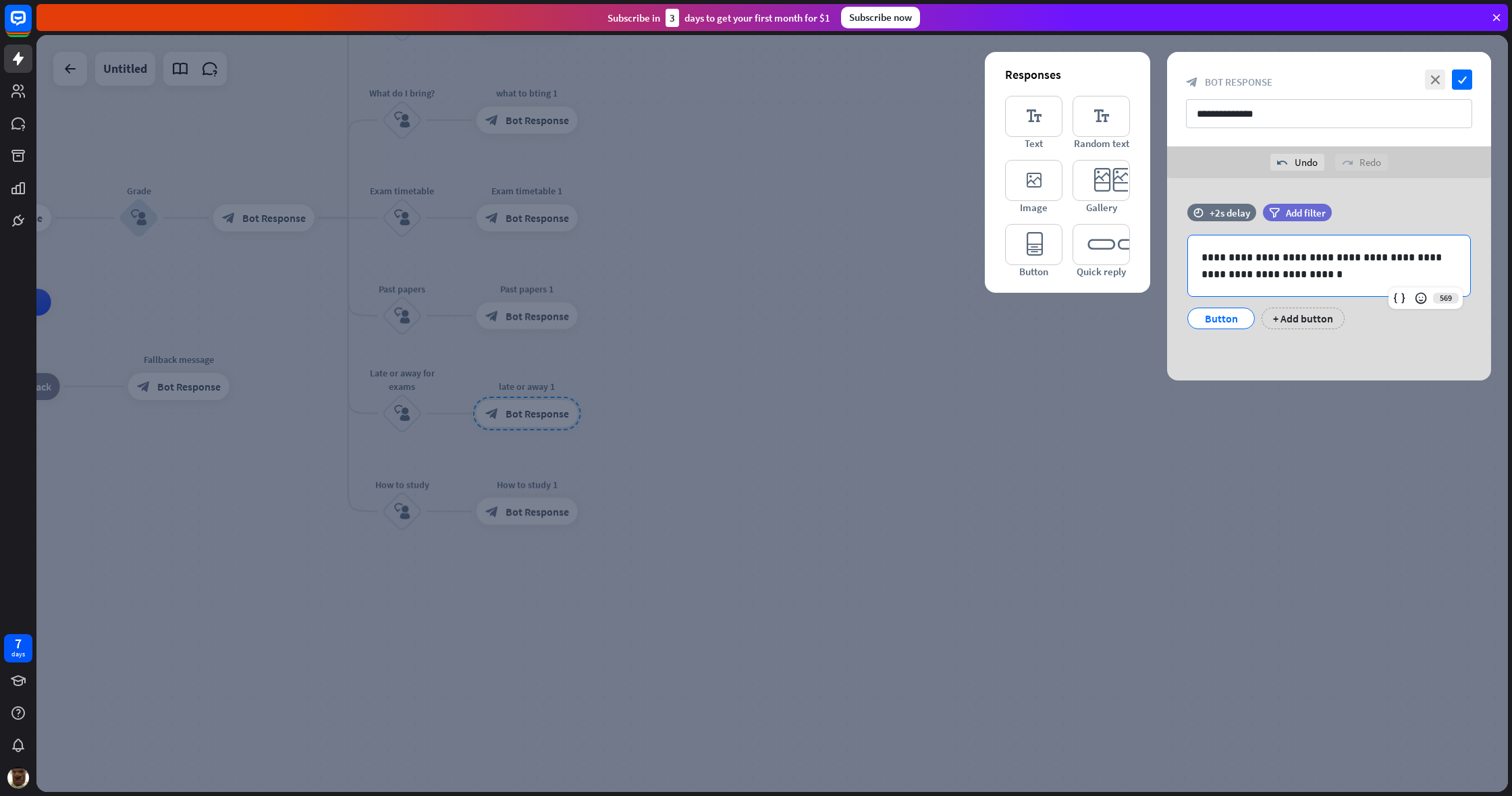
click at [893, 384] on div at bounding box center [771, 413] width 1472 height 756
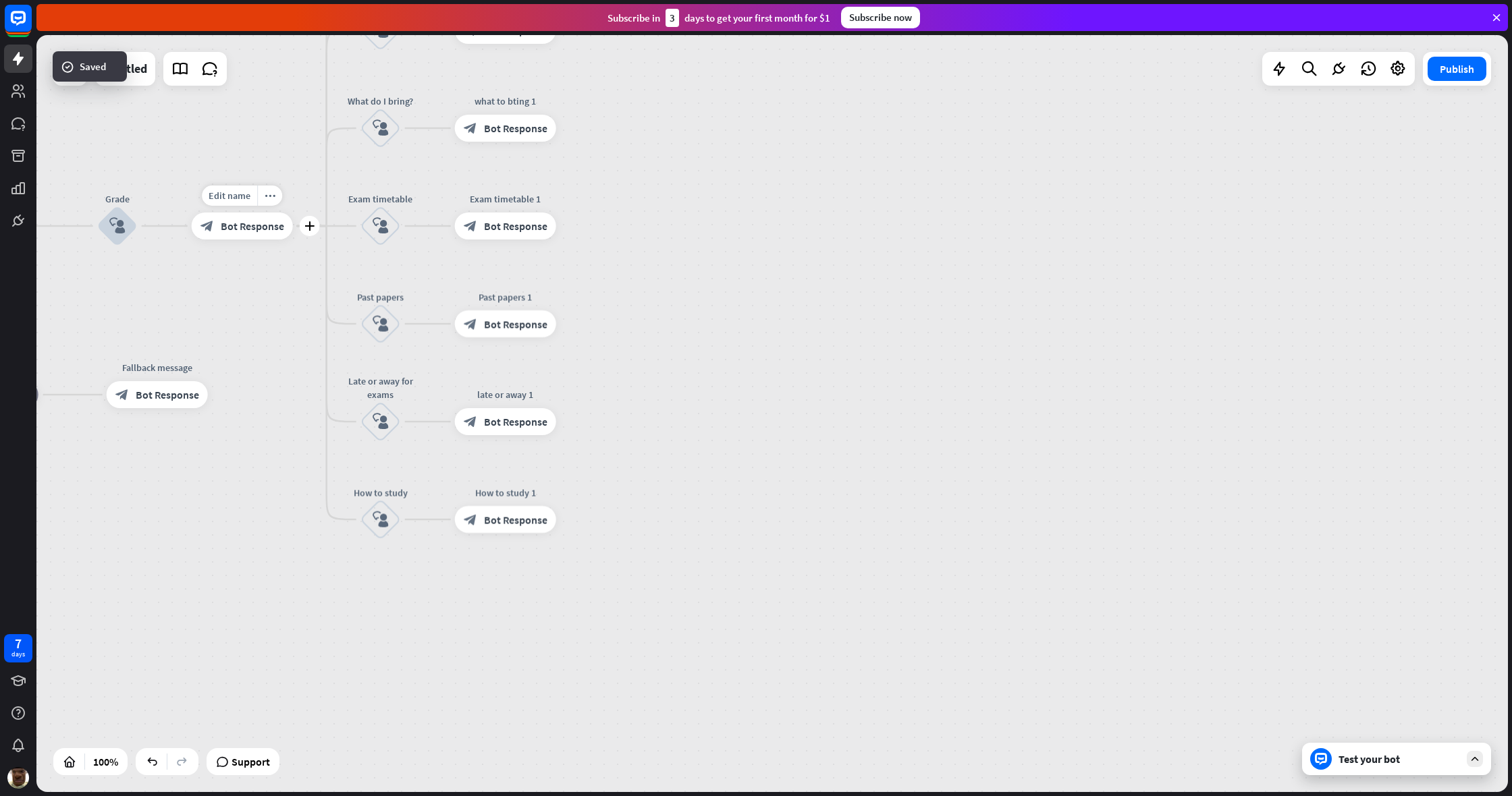
click at [247, 239] on div "Edit name more_horiz plus block_bot_response Bot Response" at bounding box center [242, 226] width 101 height 27
click at [263, 235] on span "Bot Response" at bounding box center [257, 228] width 63 height 13
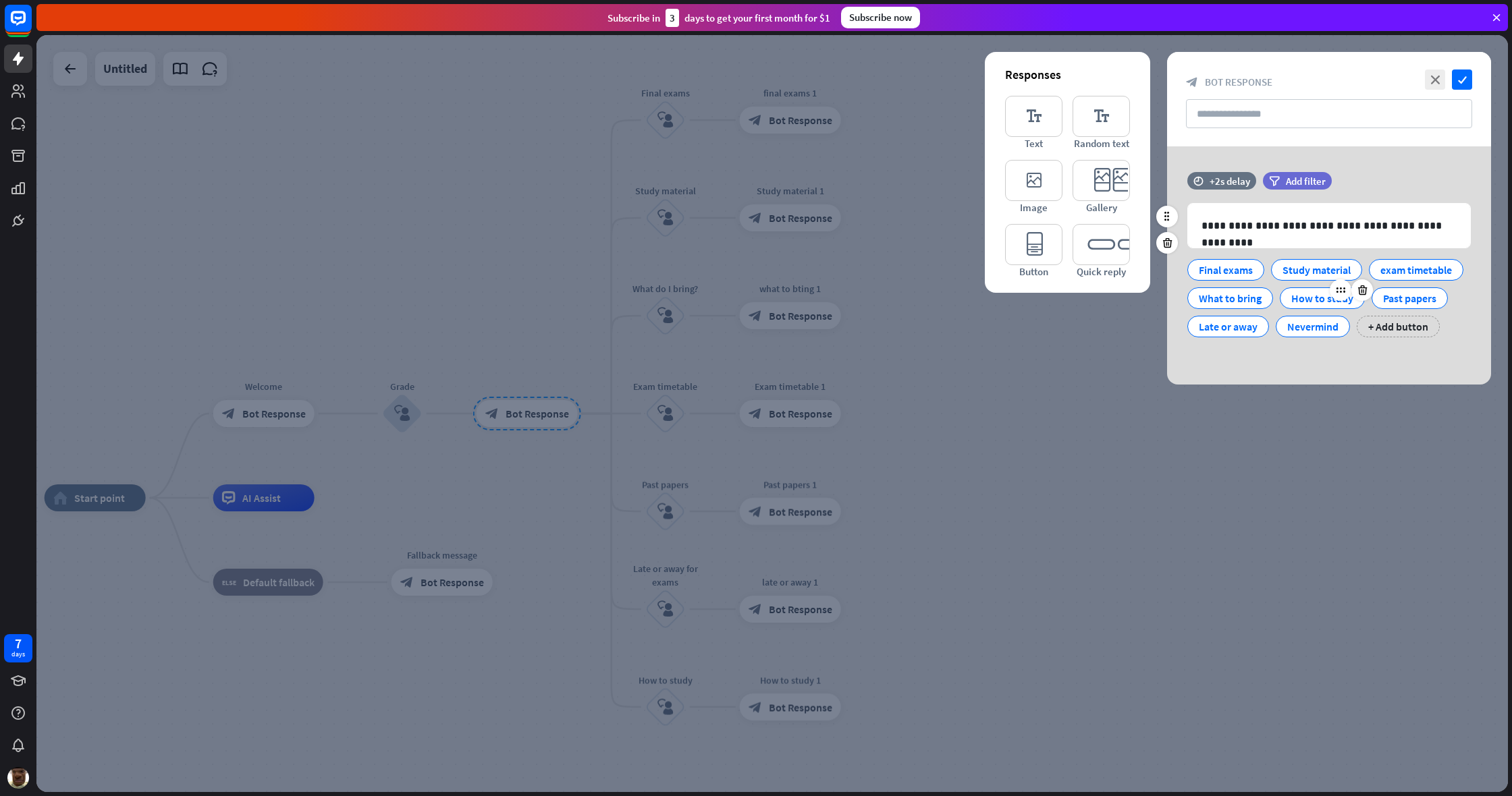
click at [893, 309] on div "How to study" at bounding box center [1322, 298] width 62 height 20
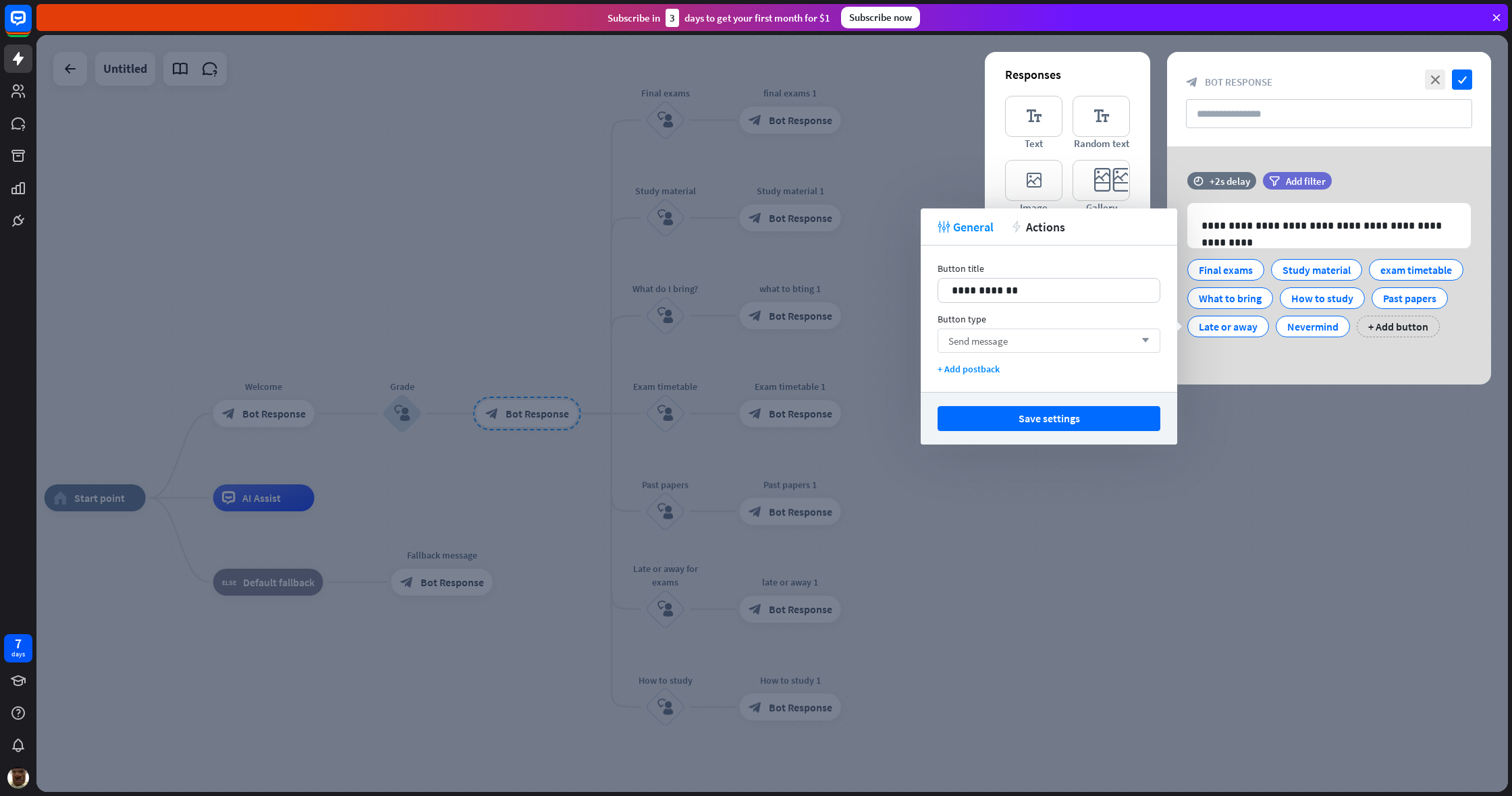
click at [893, 347] on div "Send message arrow_down" at bounding box center [1048, 340] width 222 height 24
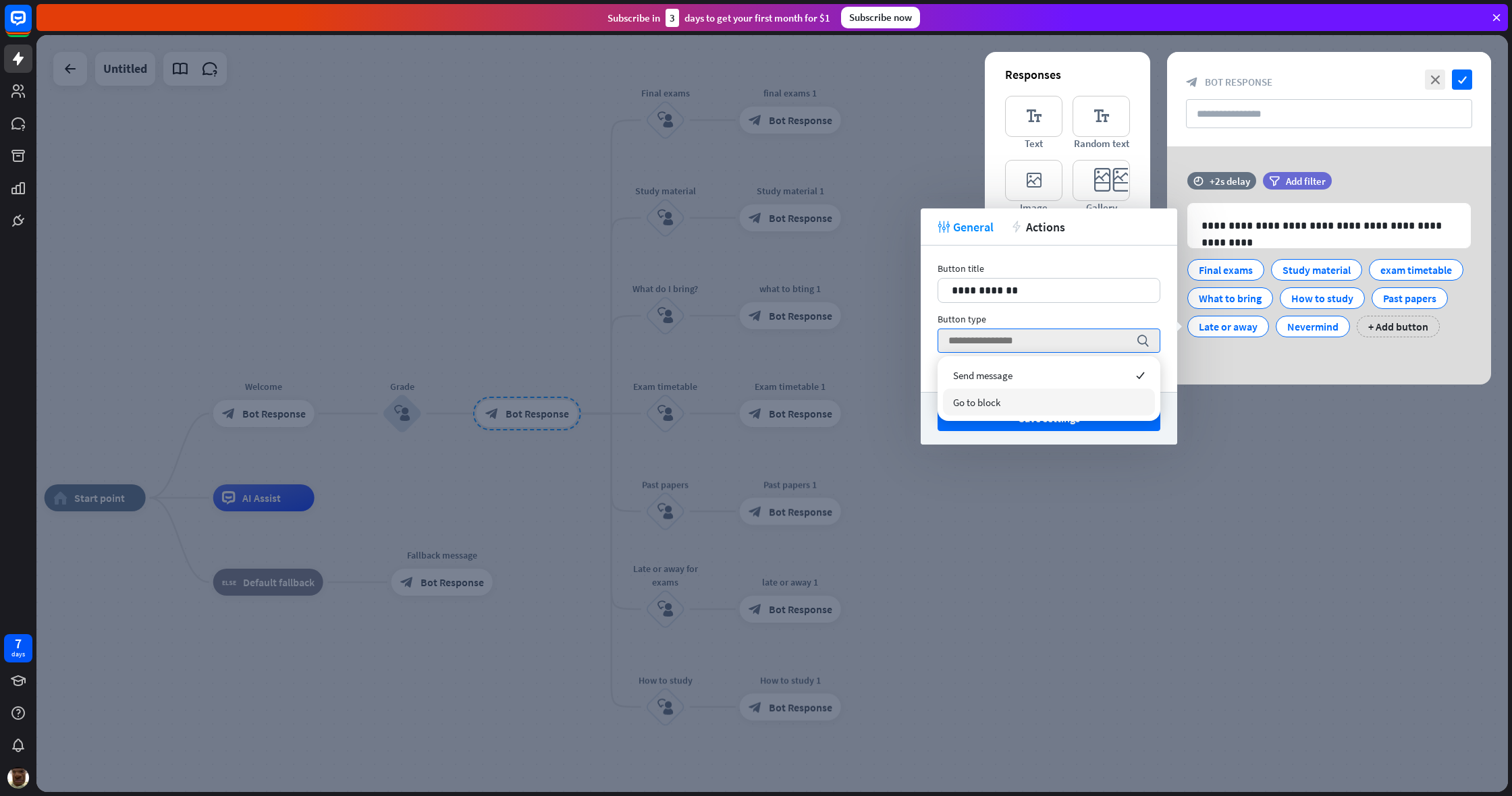
click at [893, 407] on div "Go to block" at bounding box center [1048, 402] width 212 height 27
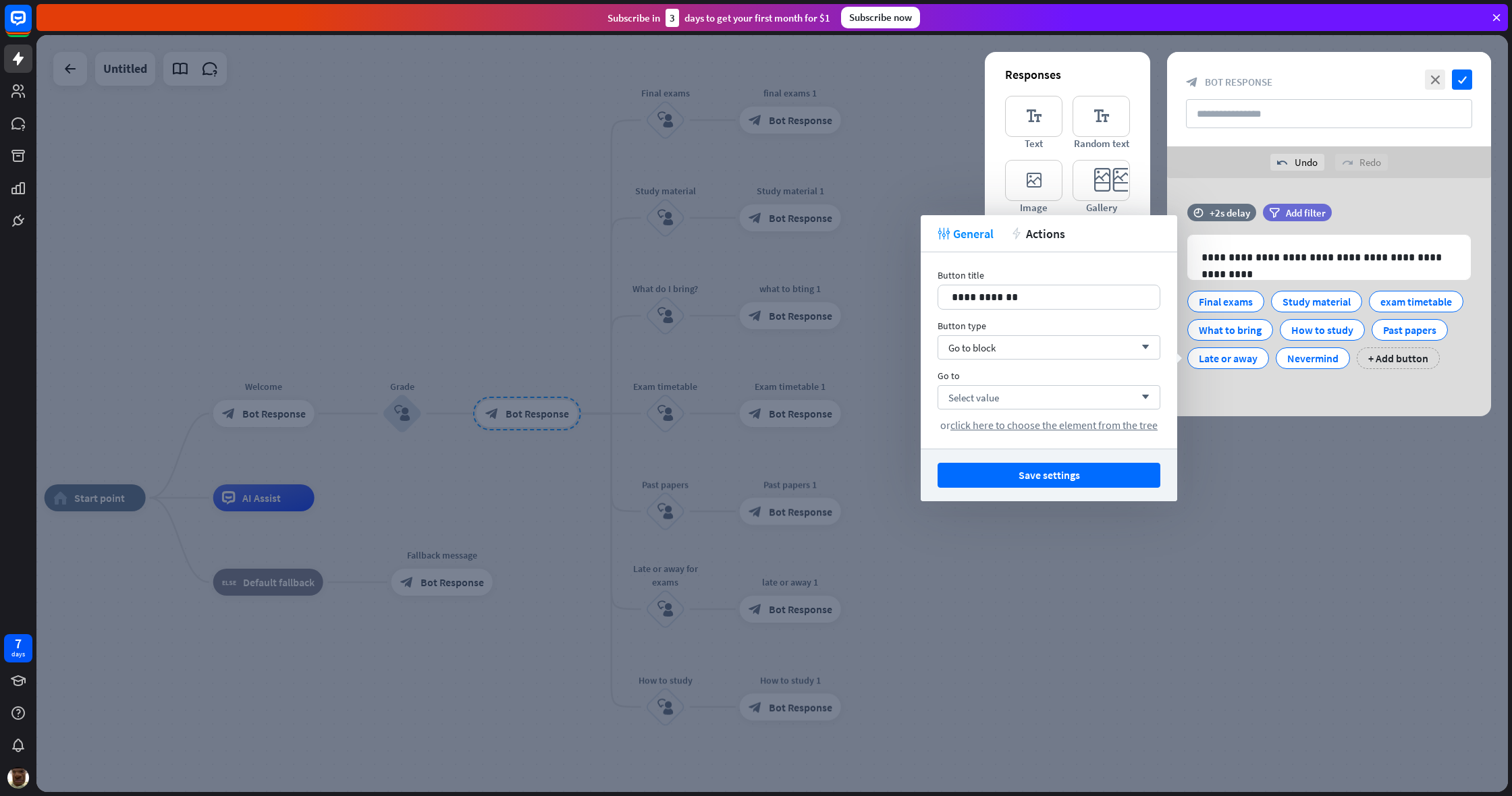
drag, startPoint x: 1057, startPoint y: 424, endPoint x: 978, endPoint y: 506, distance: 113.9
click at [893, 424] on span "click here to choose the element from the tree" at bounding box center [1054, 425] width 207 height 13
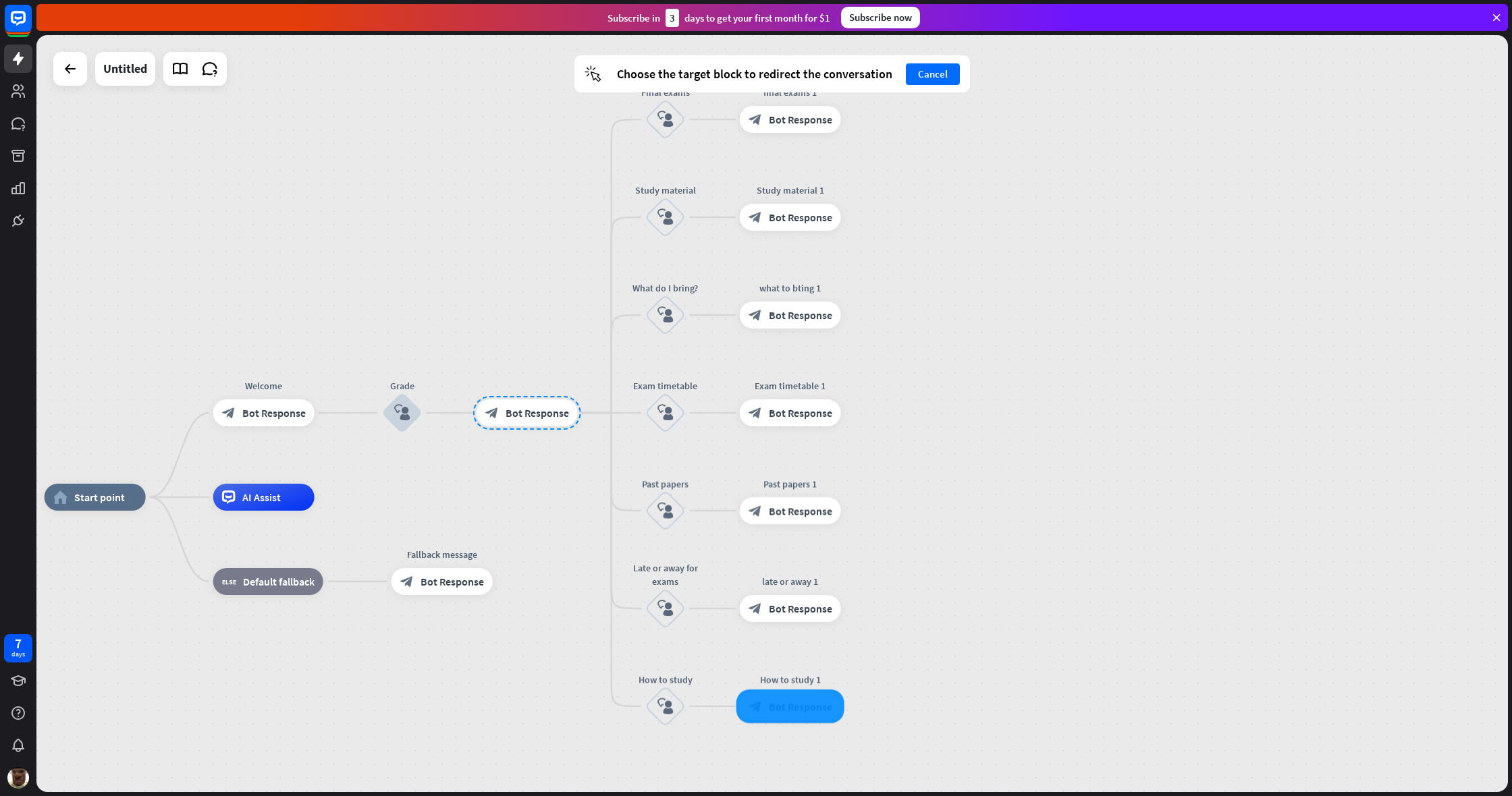
click at [797, 600] on div at bounding box center [790, 705] width 108 height 33
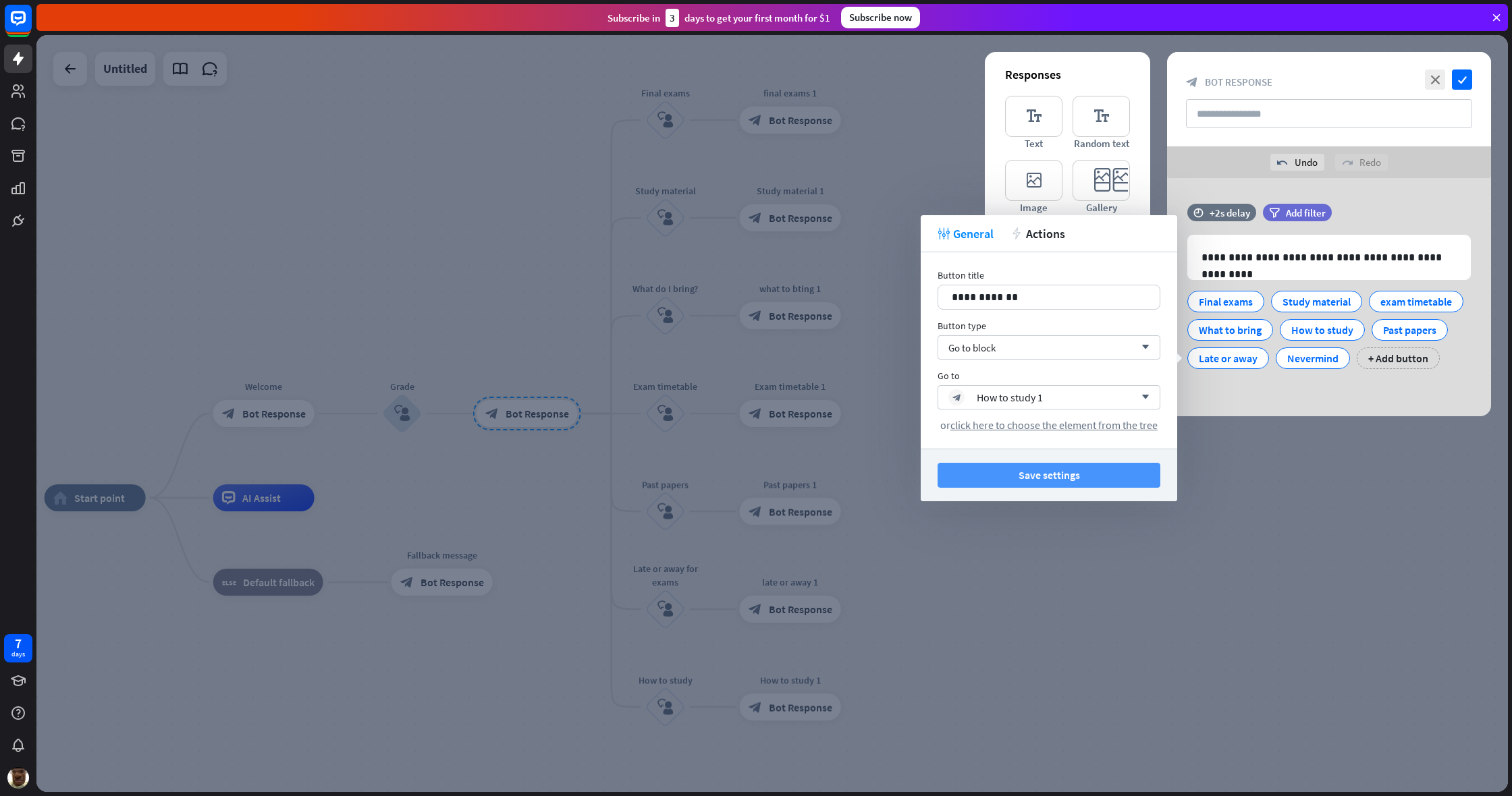
click at [893, 473] on button "Save settings" at bounding box center [1048, 475] width 222 height 25
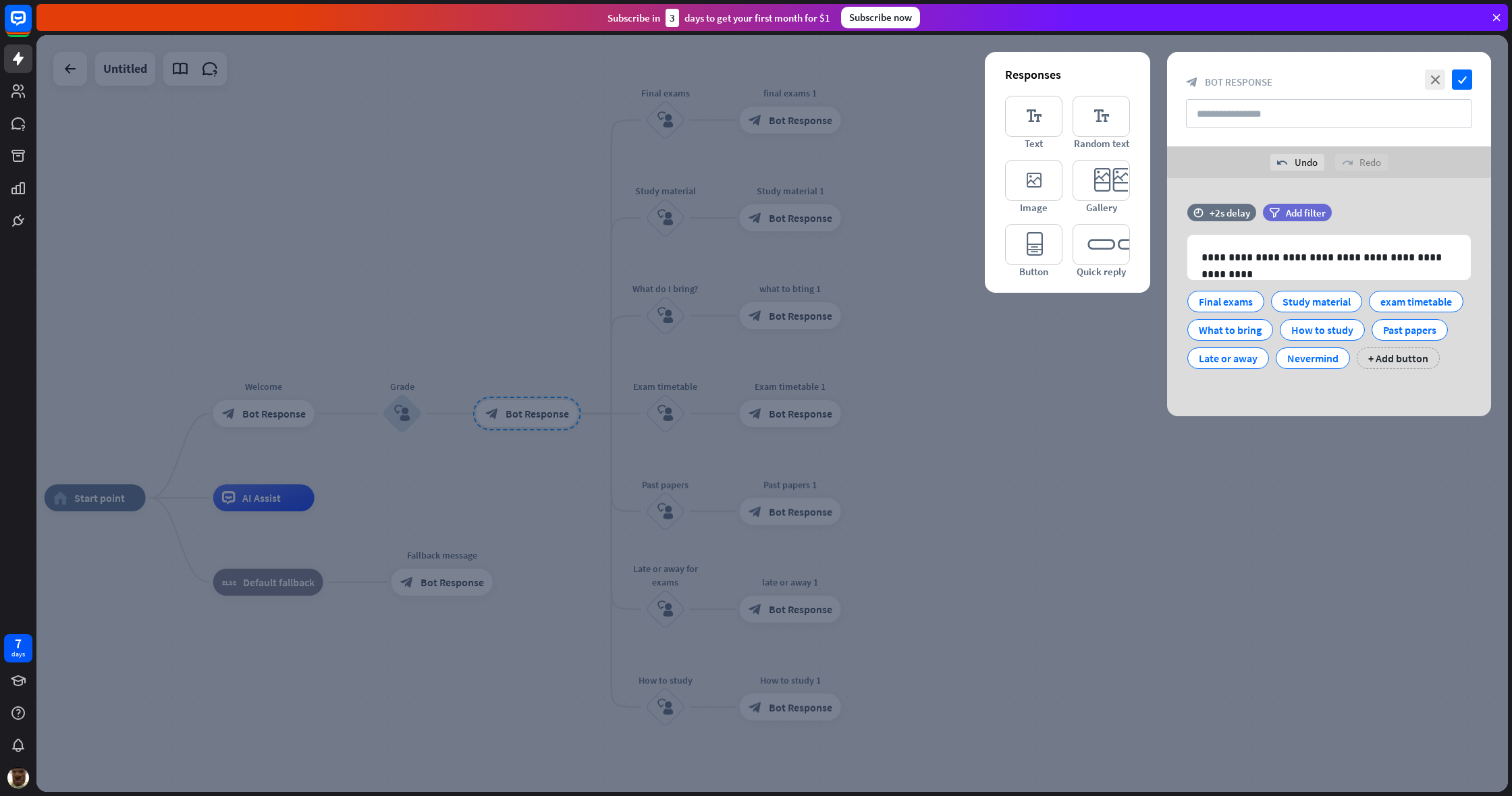
click at [893, 373] on div at bounding box center [771, 413] width 1472 height 756
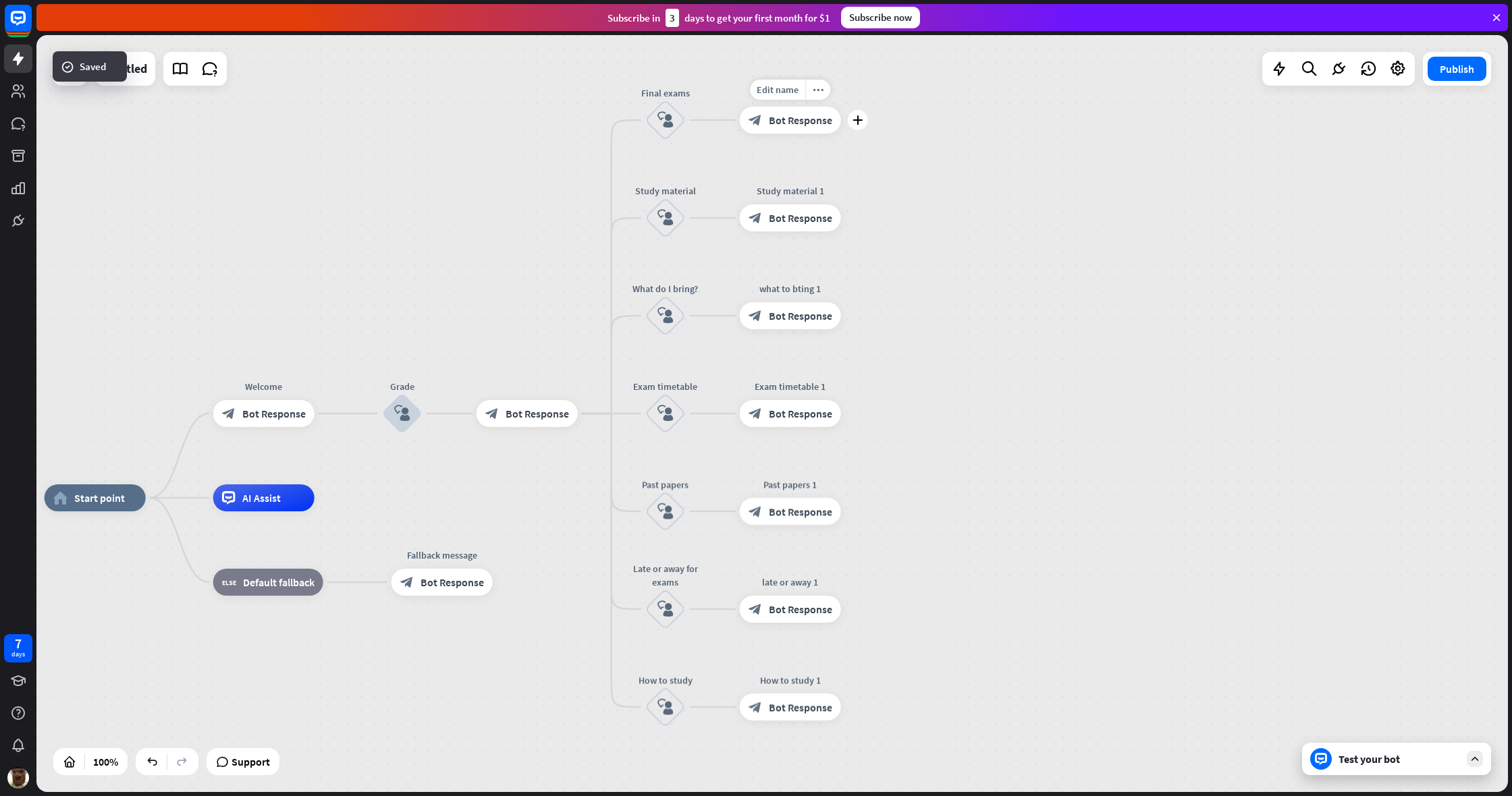
click at [795, 112] on div "block_bot_response Bot Response" at bounding box center [790, 120] width 101 height 27
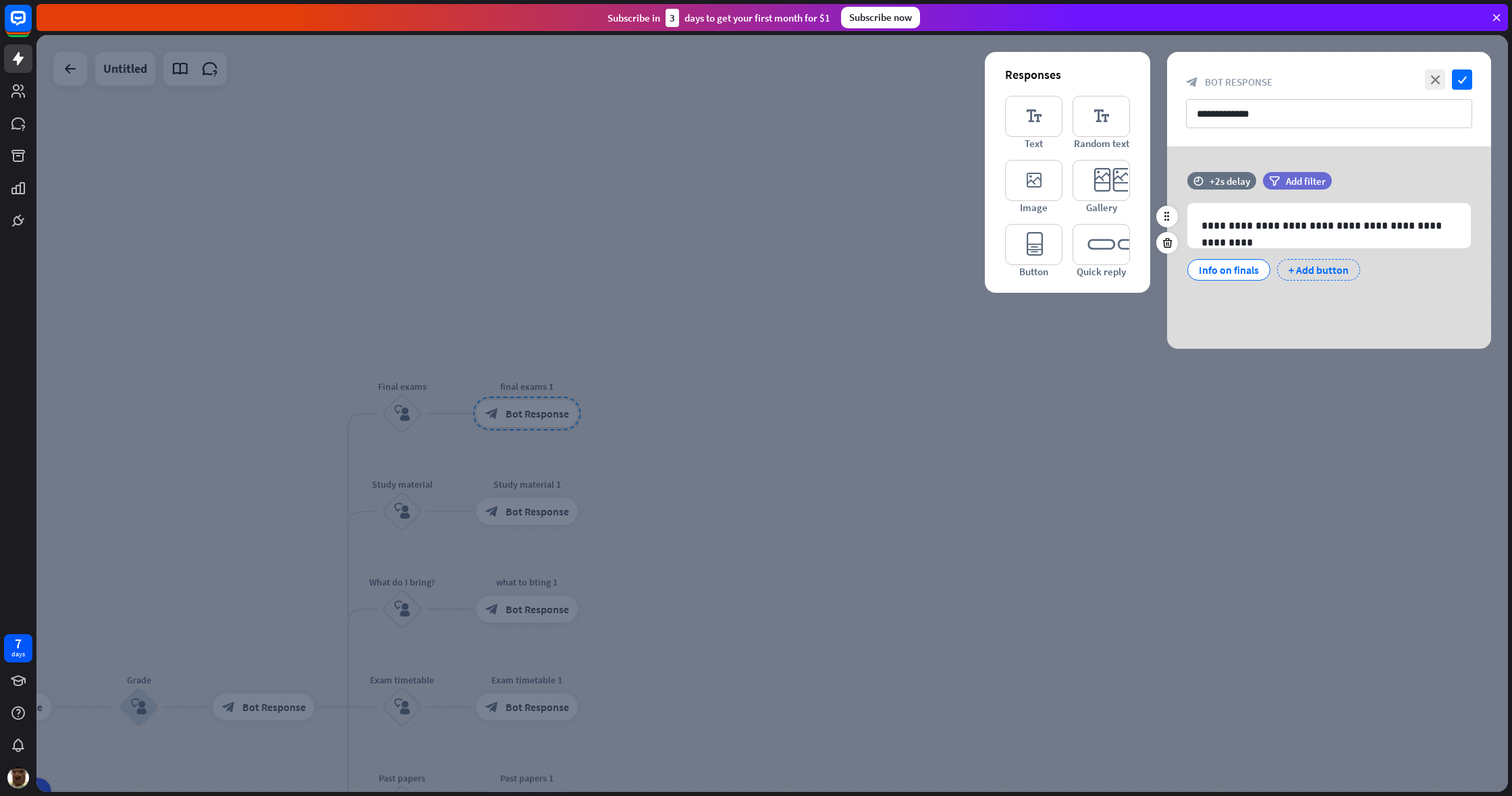
click at [893, 272] on div "+ Add button" at bounding box center [1318, 270] width 83 height 22
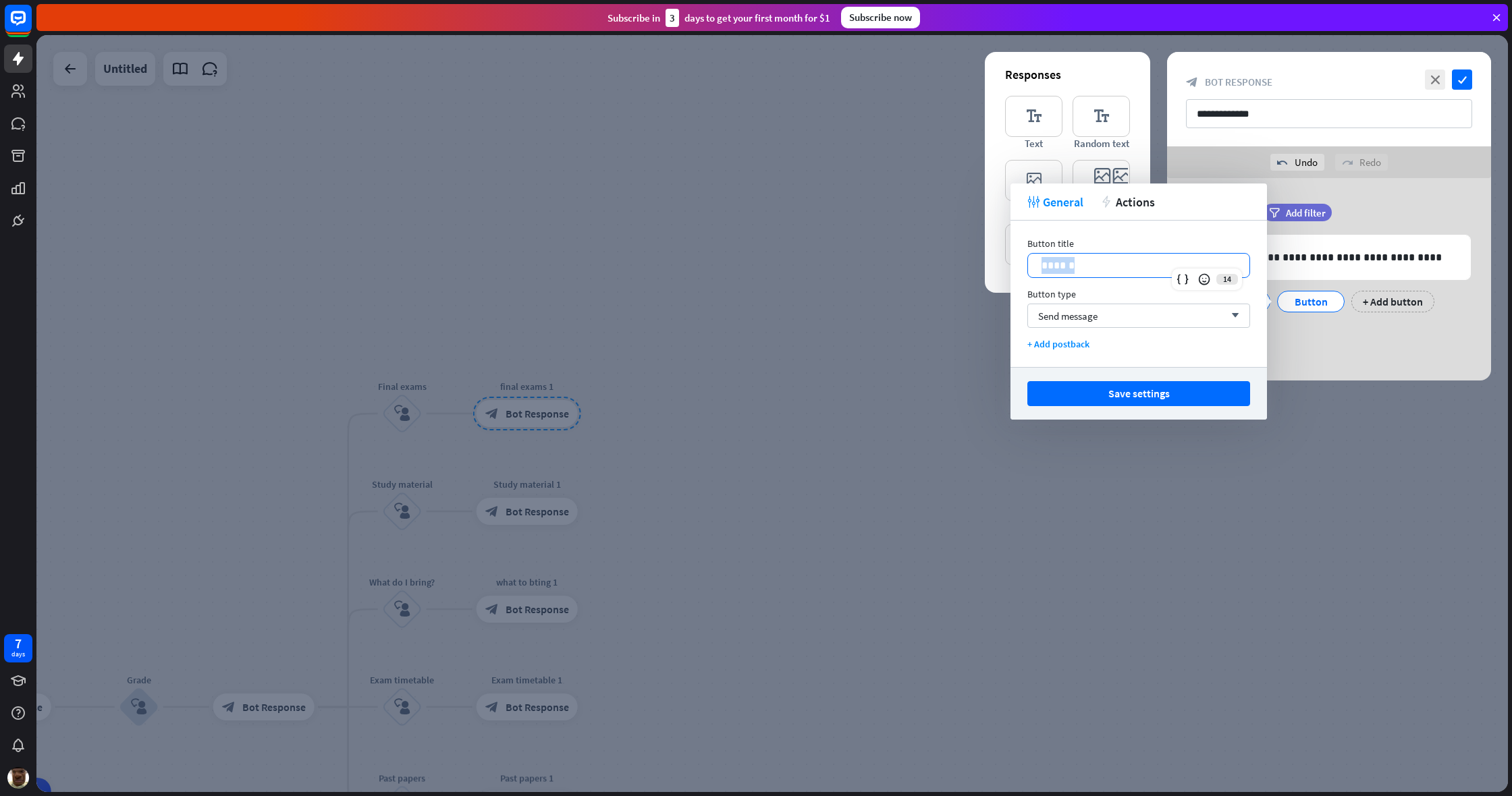
drag, startPoint x: 1105, startPoint y: 263, endPoint x: 1044, endPoint y: 263, distance: 61.0
click at [893, 263] on p "******" at bounding box center [1138, 265] width 194 height 17
click at [893, 322] on div "Send message arrow_down" at bounding box center [1138, 315] width 222 height 24
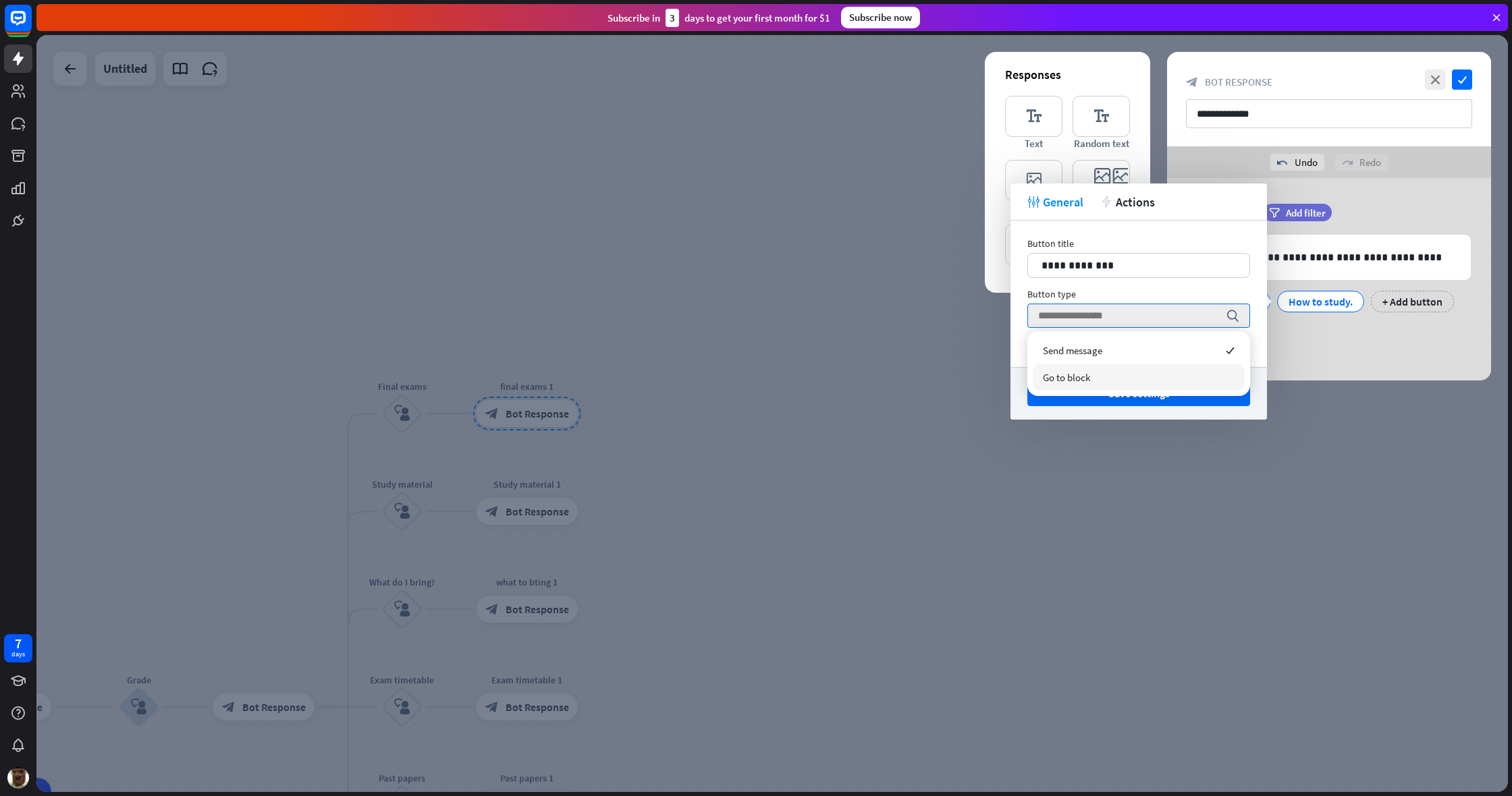
click at [893, 371] on span "Go to block" at bounding box center [1066, 377] width 47 height 13
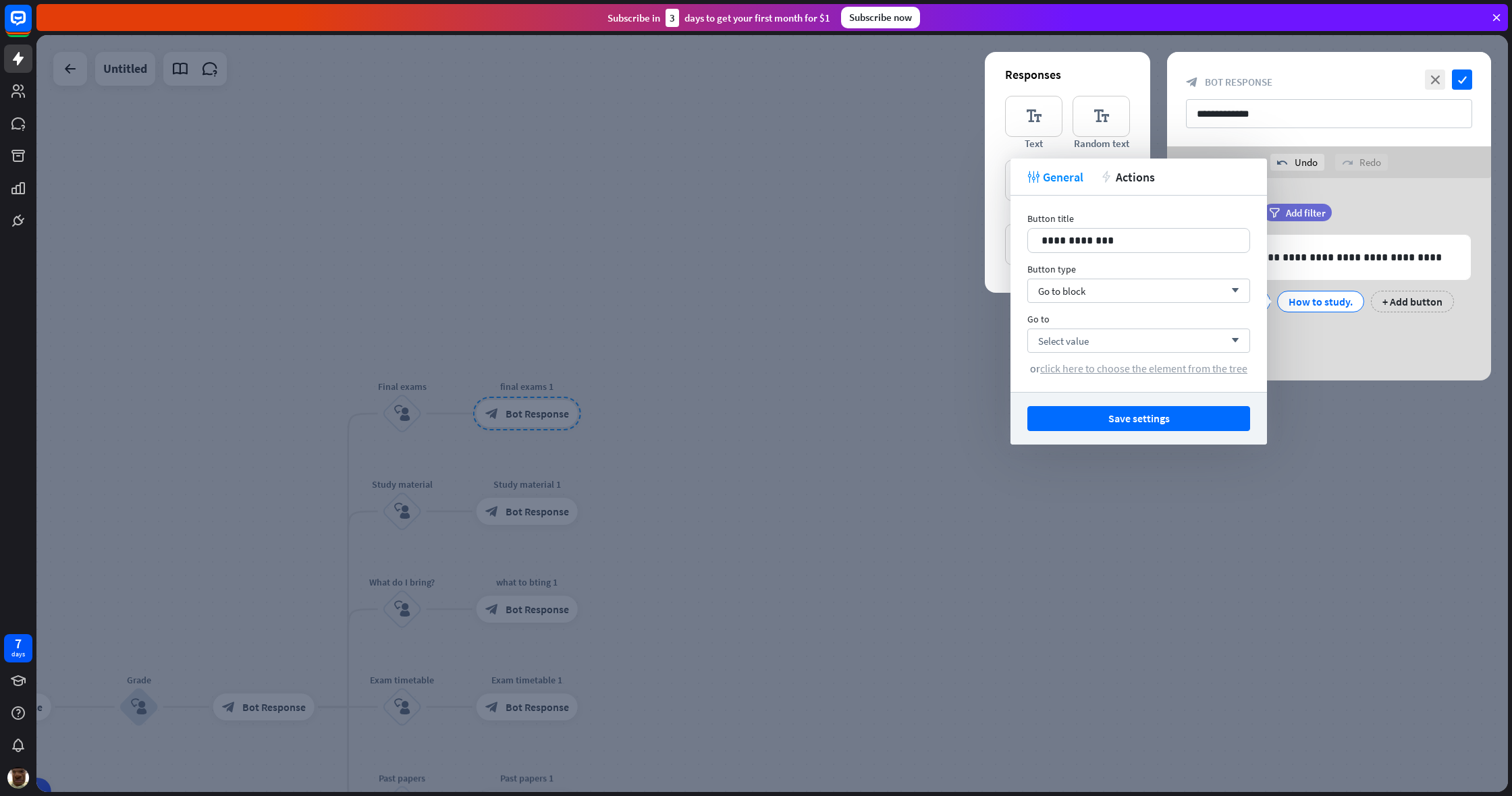
click at [893, 373] on span "click here to choose the element from the tree" at bounding box center [1144, 368] width 207 height 13
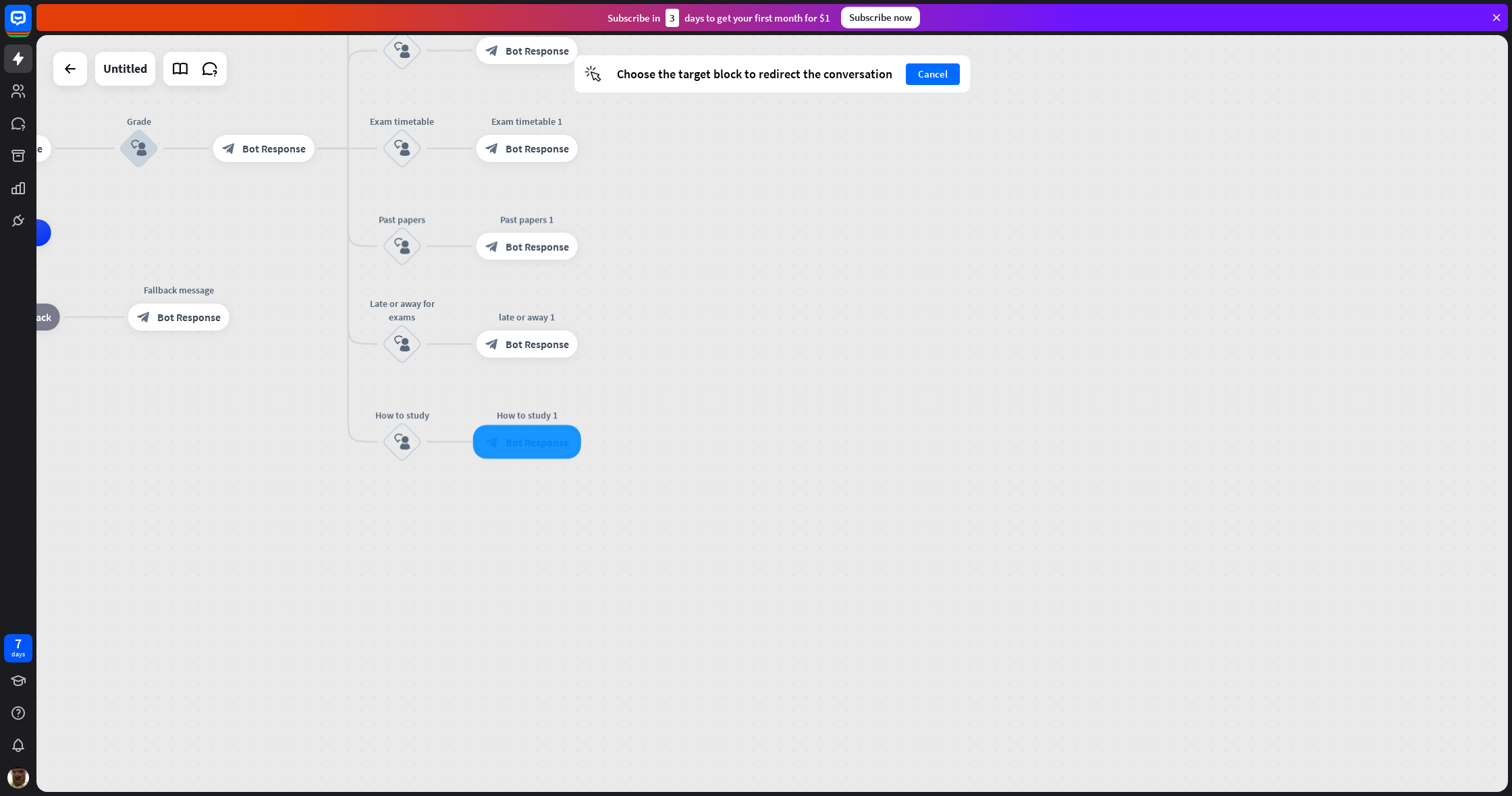
click at [544, 455] on div at bounding box center [527, 441] width 108 height 33
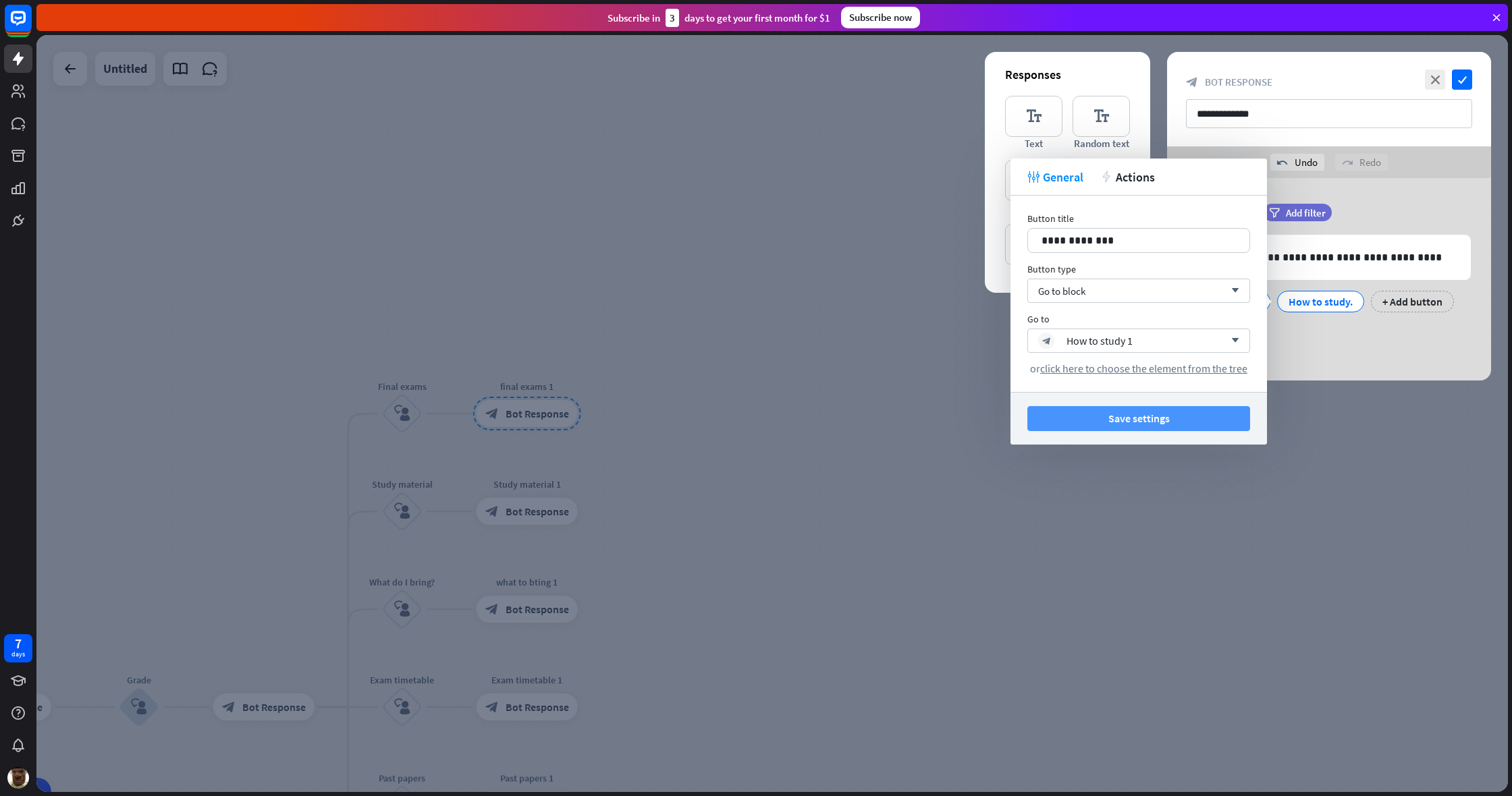
click at [893, 427] on button "Save settings" at bounding box center [1138, 418] width 222 height 25
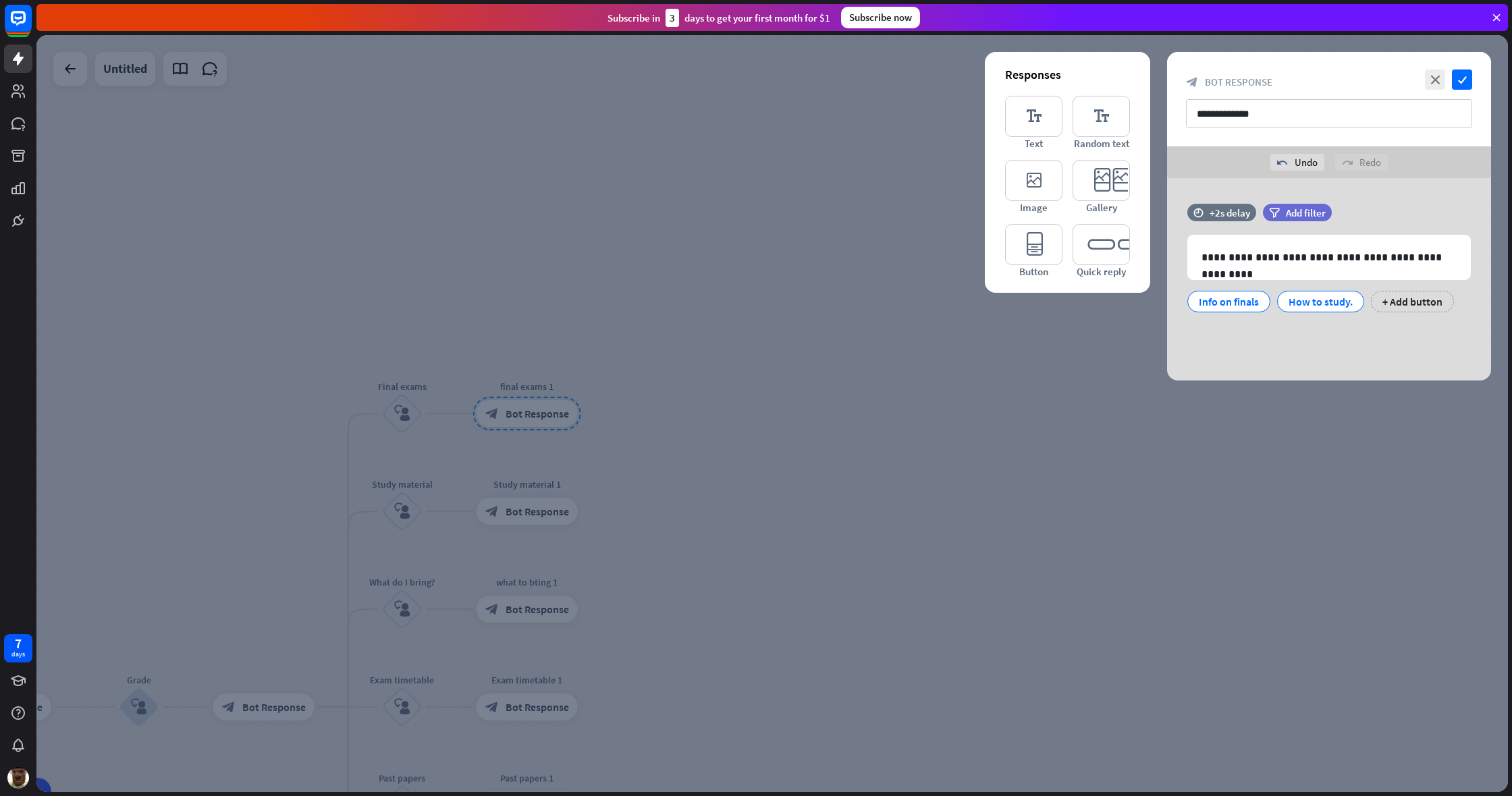
click at [698, 440] on div at bounding box center [771, 413] width 1472 height 756
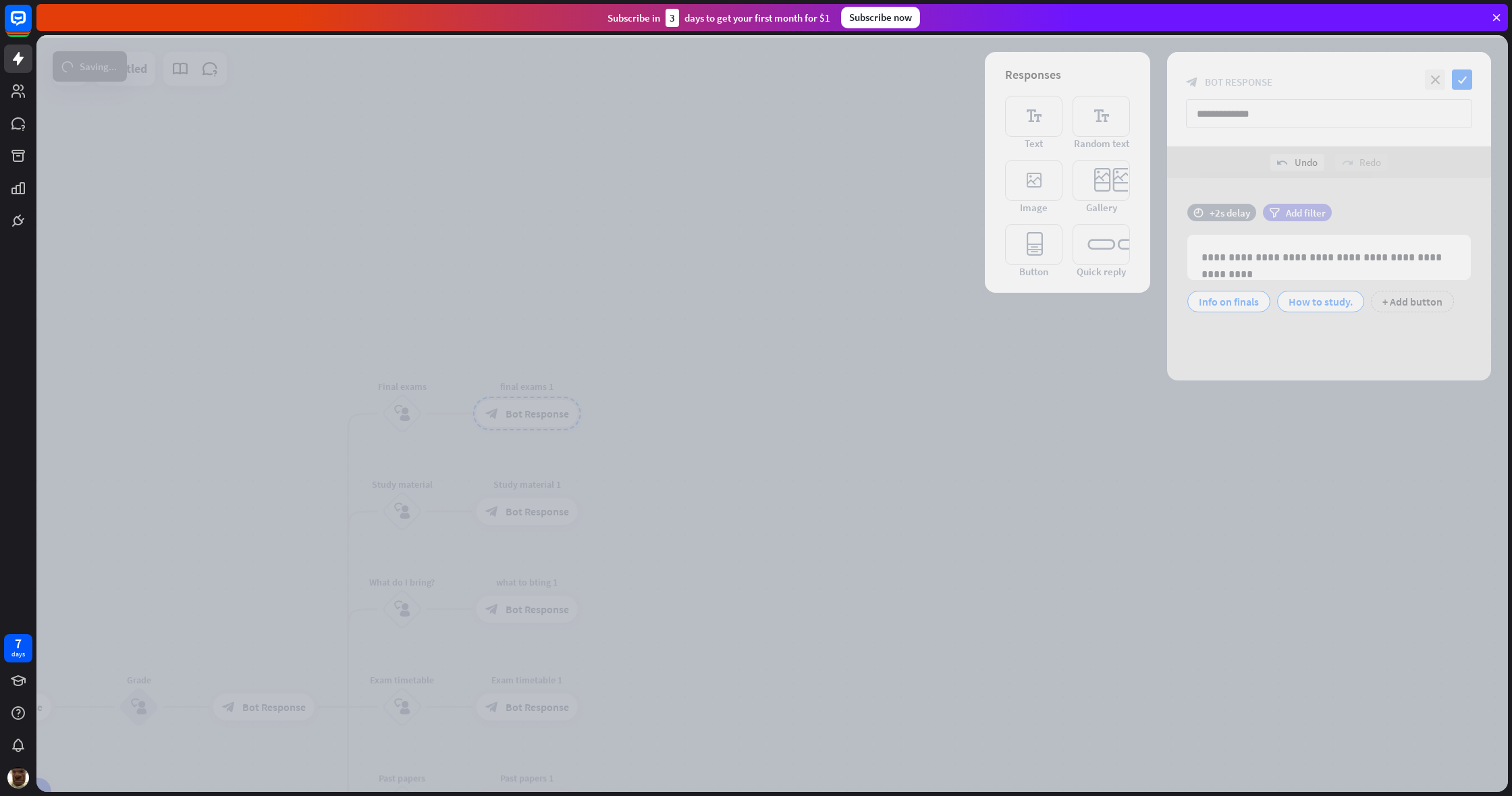
click at [698, 440] on div at bounding box center [771, 413] width 1472 height 756
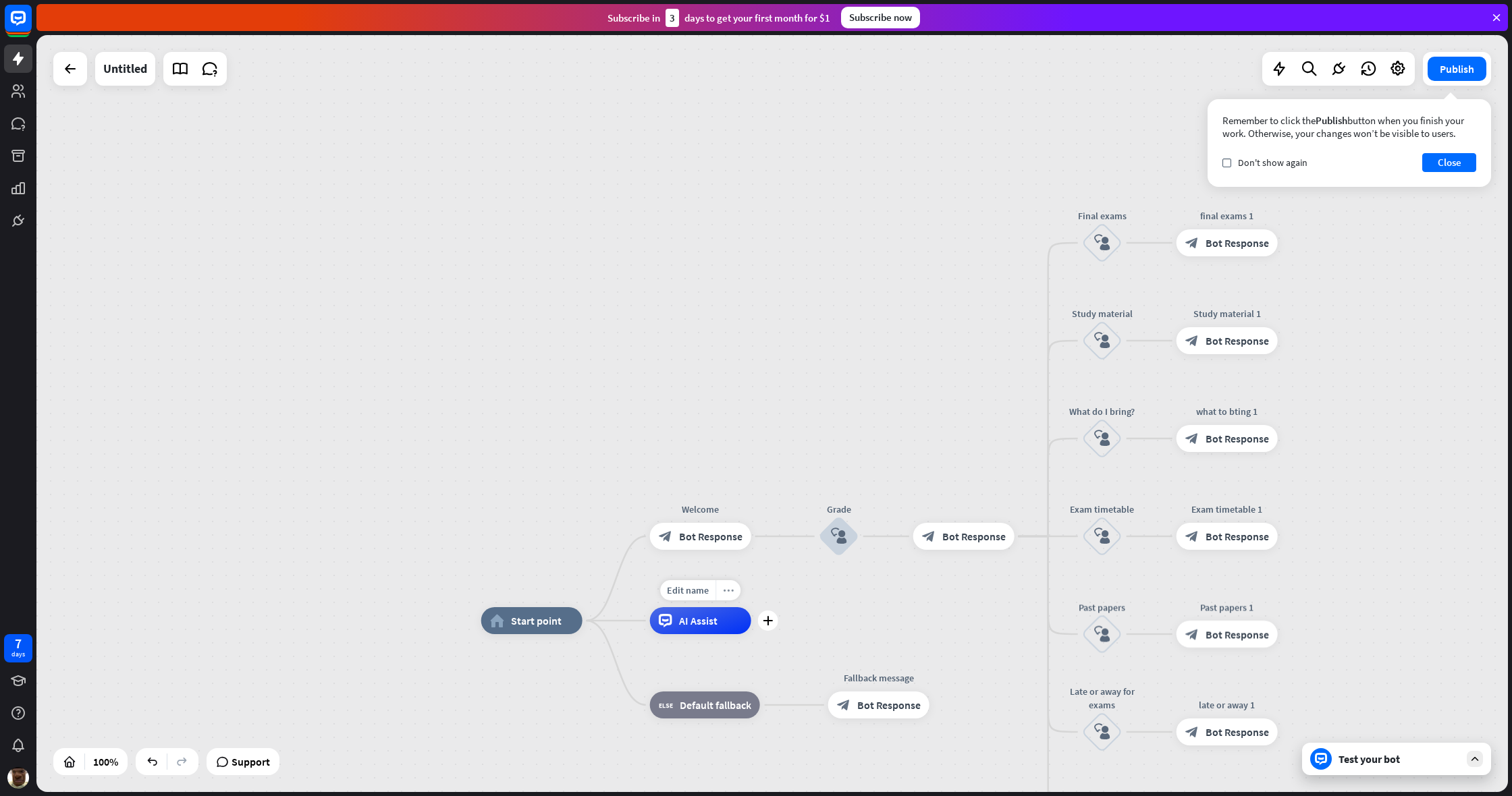
click at [730, 592] on icon "more_horiz" at bounding box center [728, 590] width 11 height 10
click at [781, 570] on div "home_2 Start point Edit name more_horiz Welcome block_bot_response Bot Response…" at bounding box center [771, 413] width 1472 height 756
click at [730, 600] on div "AI Assist" at bounding box center [700, 621] width 101 height 27
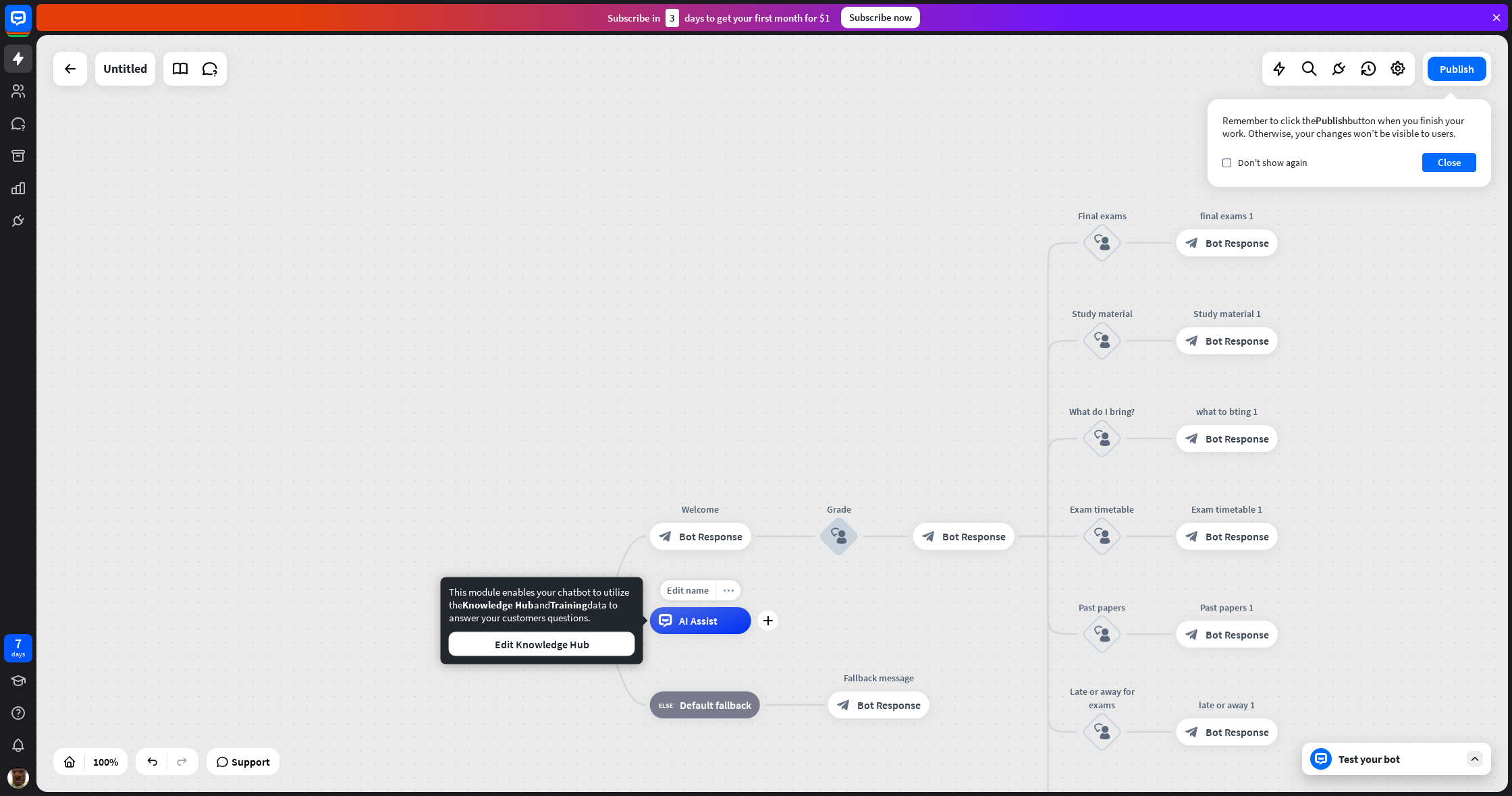
click at [734, 591] on div "more_horiz" at bounding box center [728, 590] width 25 height 20
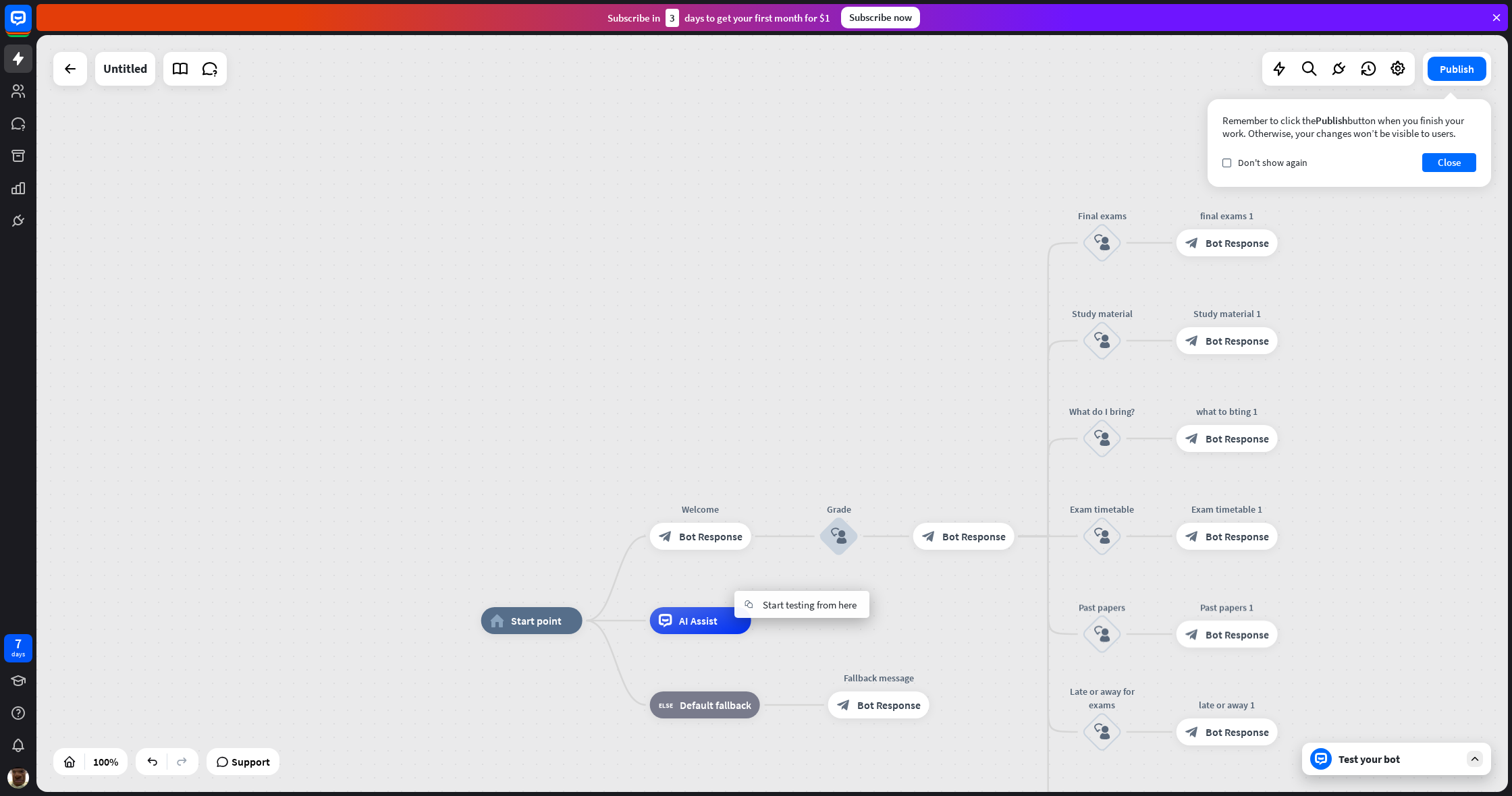
drag, startPoint x: 813, startPoint y: 607, endPoint x: 600, endPoint y: 647, distance: 216.7
click at [808, 600] on span "Start testing from here" at bounding box center [809, 604] width 94 height 13
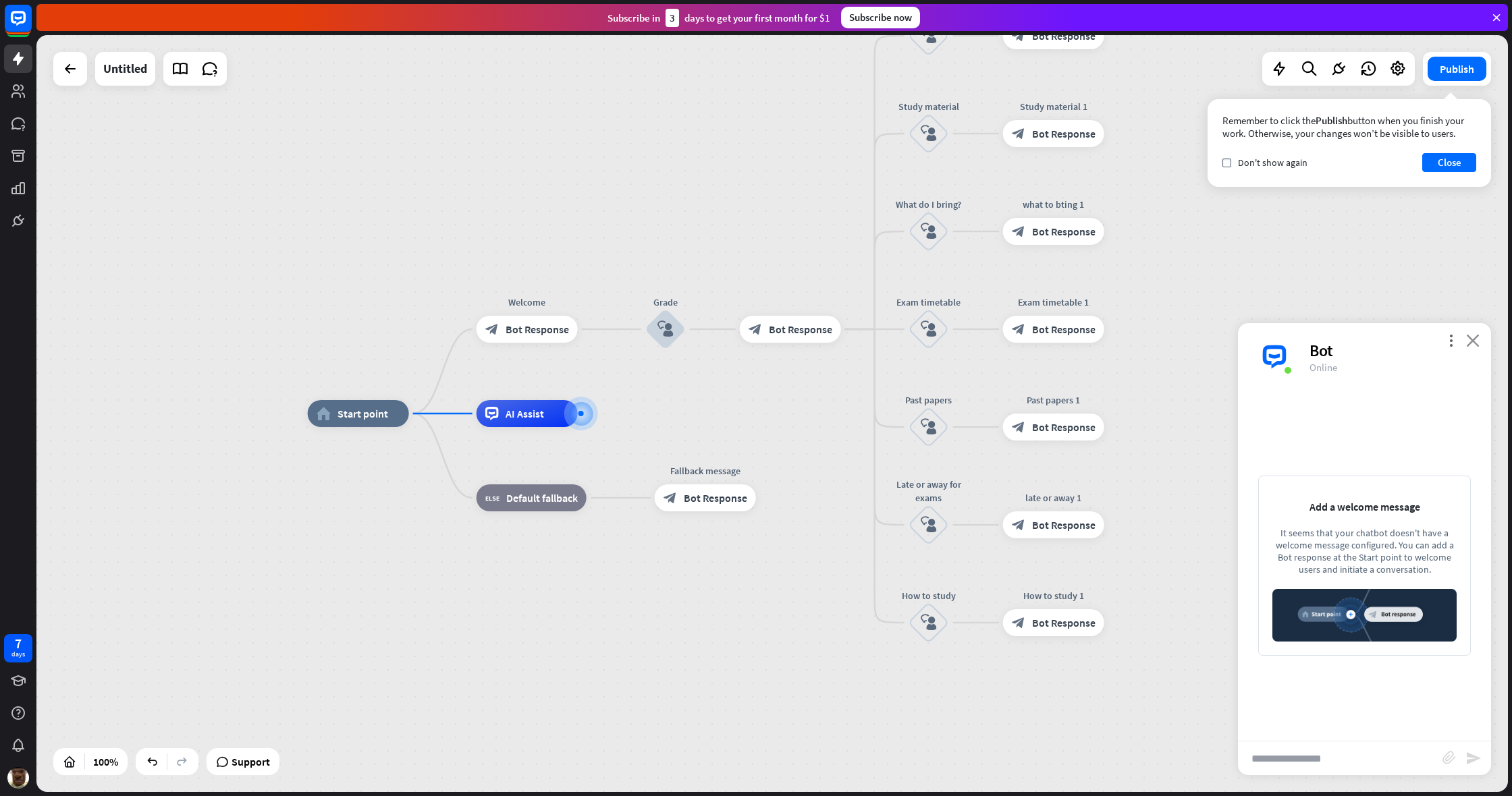
click at [893, 337] on icon "close" at bounding box center [1472, 340] width 14 height 13
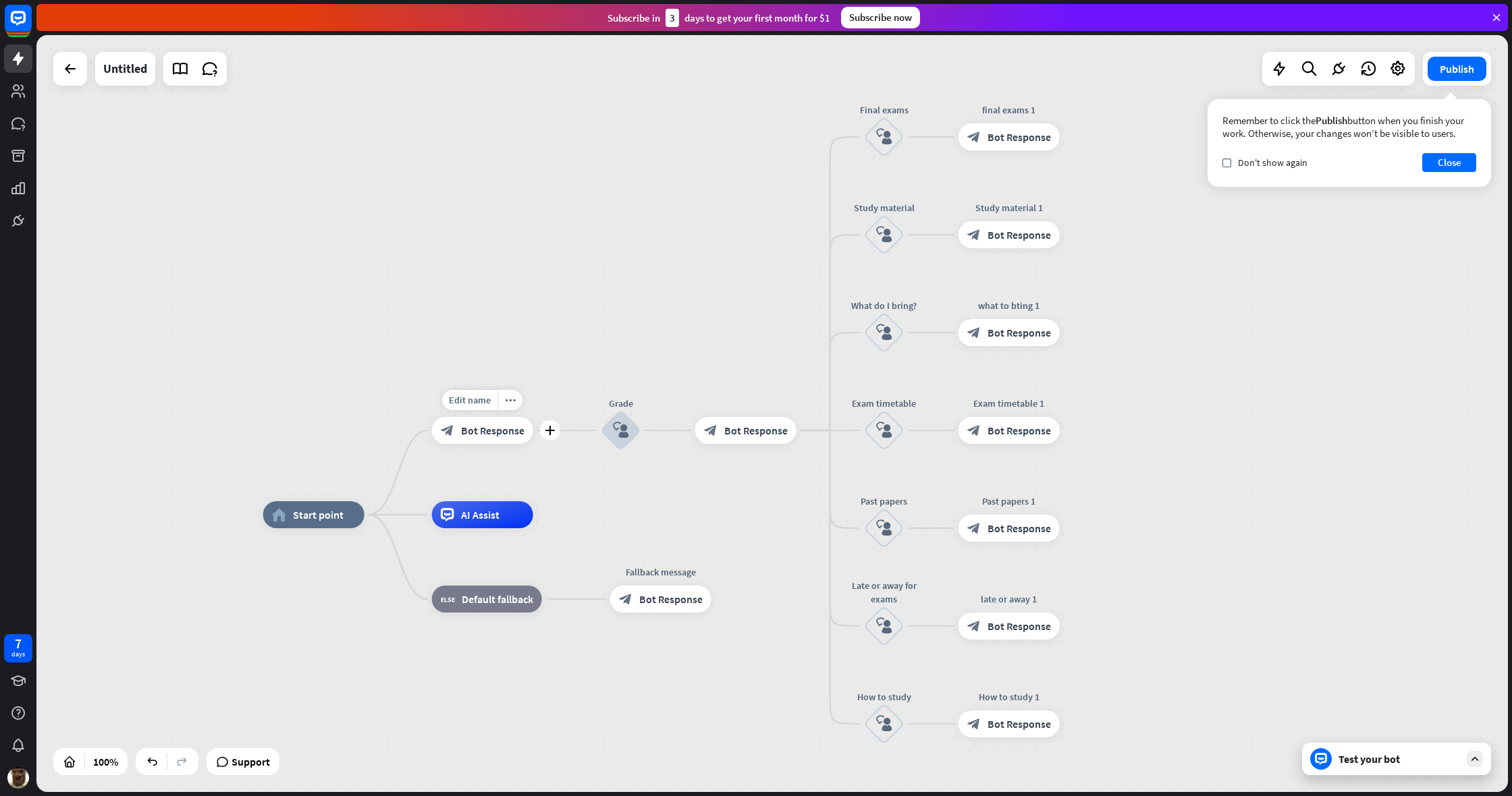
click at [492, 443] on div "Edit name more_horiz plus Welcome block_bot_response Bot Response" at bounding box center [482, 430] width 101 height 27
click at [893, 130] on div "block_bot_response Bot Response" at bounding box center [1009, 137] width 101 height 27
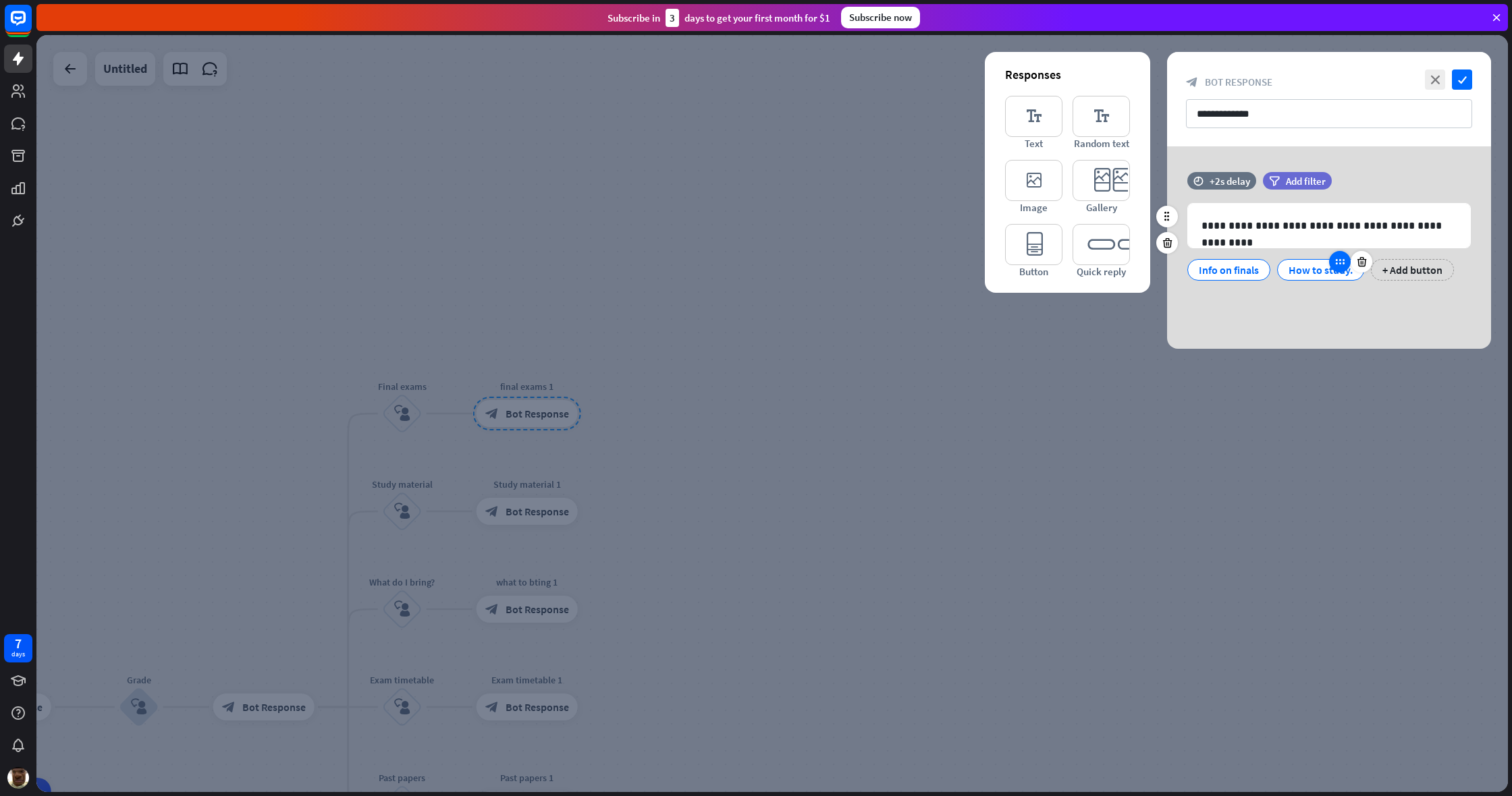
click at [893, 271] on div at bounding box center [1340, 262] width 22 height 22
click at [893, 272] on div "How to study." at bounding box center [1320, 270] width 64 height 20
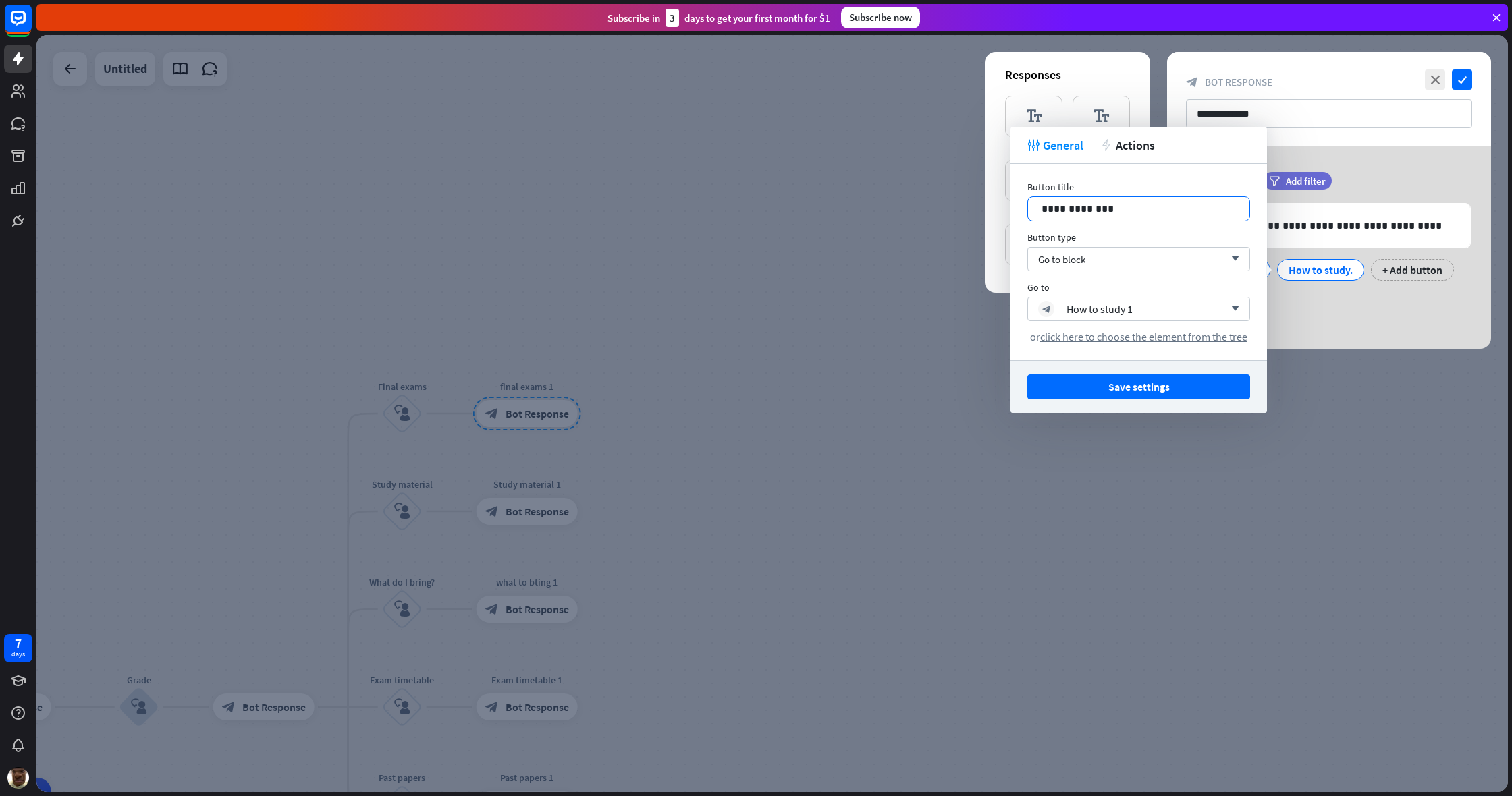
click at [893, 206] on p "**********" at bounding box center [1138, 209] width 194 height 17
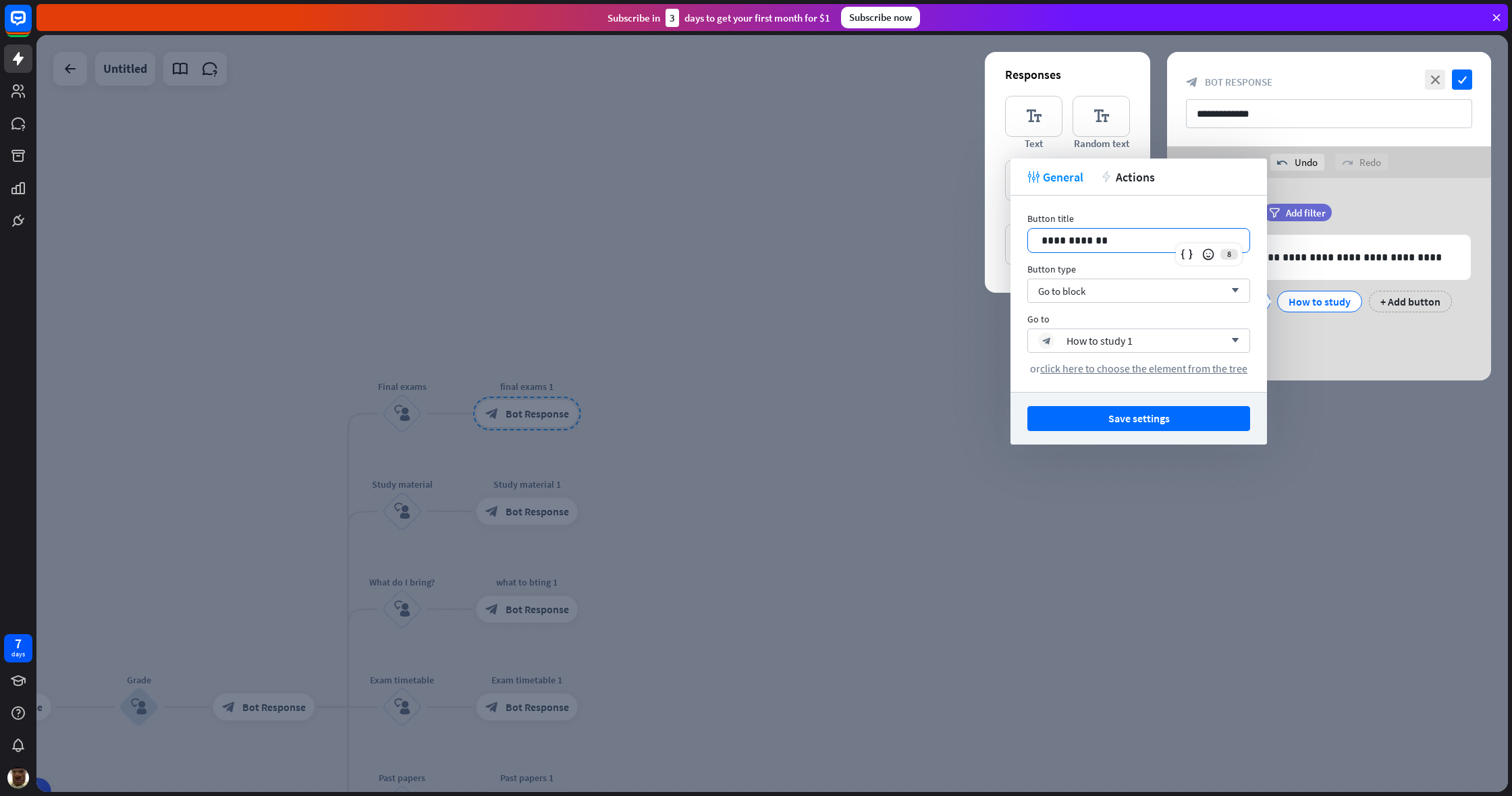
drag, startPoint x: 1346, startPoint y: 323, endPoint x: 1365, endPoint y: 318, distance: 19.6
click at [893, 323] on div "**********" at bounding box center [1329, 264] width 324 height 122
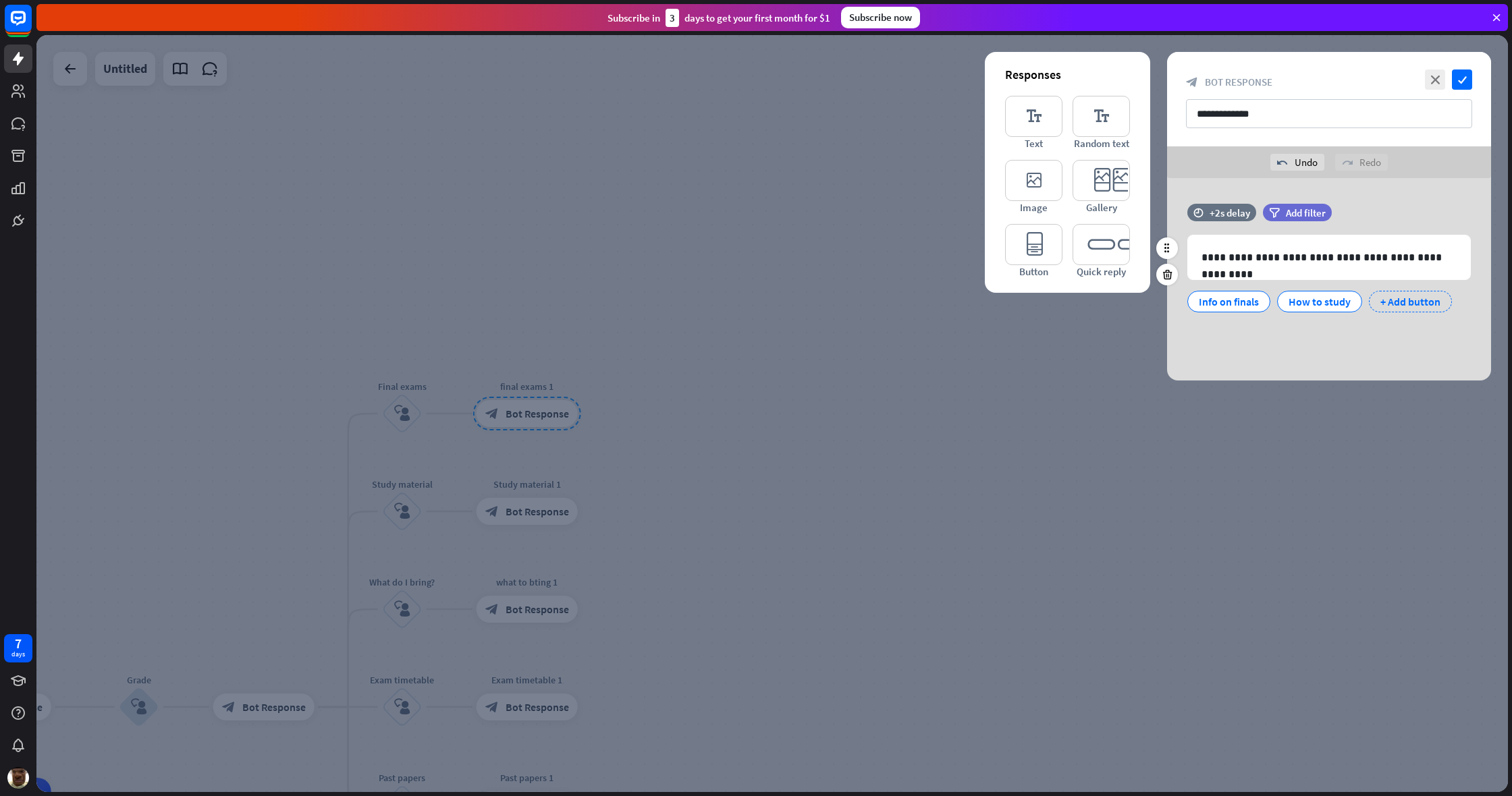
click at [893, 298] on div "+ Add button" at bounding box center [1410, 301] width 83 height 22
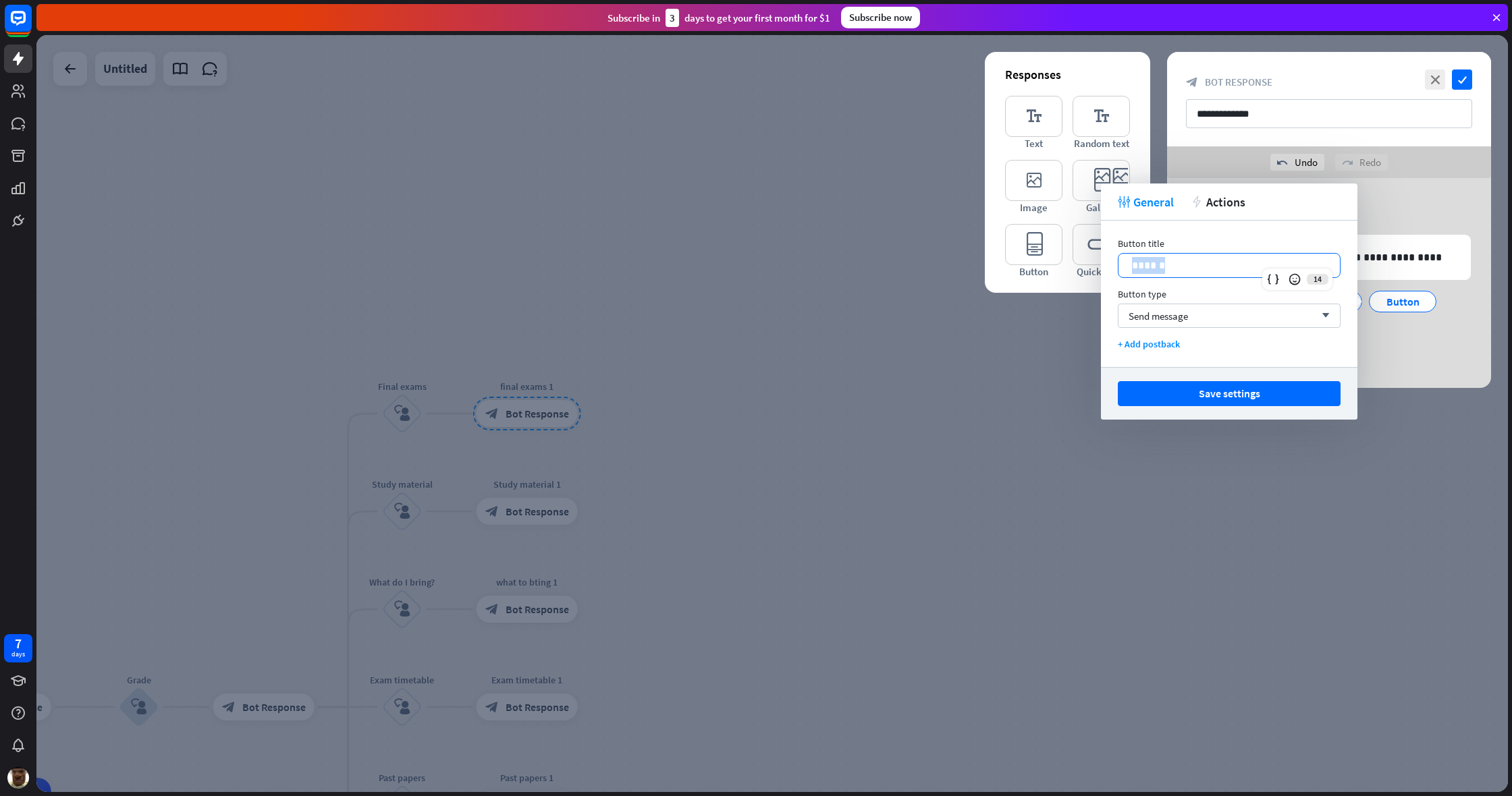
click at [893, 270] on div "Button title 14 ****** Button type Send message arrow_down + Add postback" at bounding box center [1228, 293] width 256 height 147
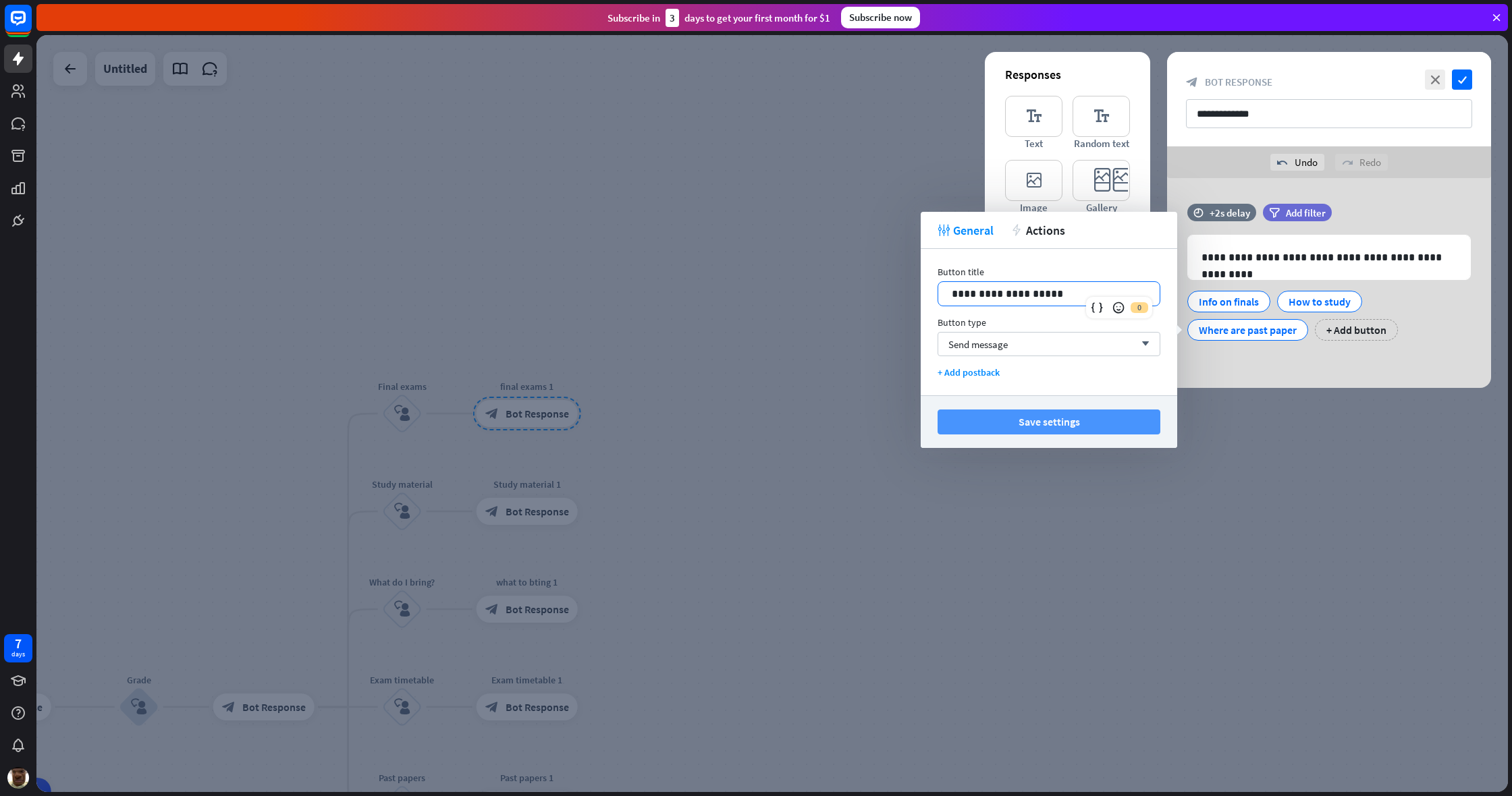
click at [893, 427] on button "Save settings" at bounding box center [1048, 422] width 222 height 25
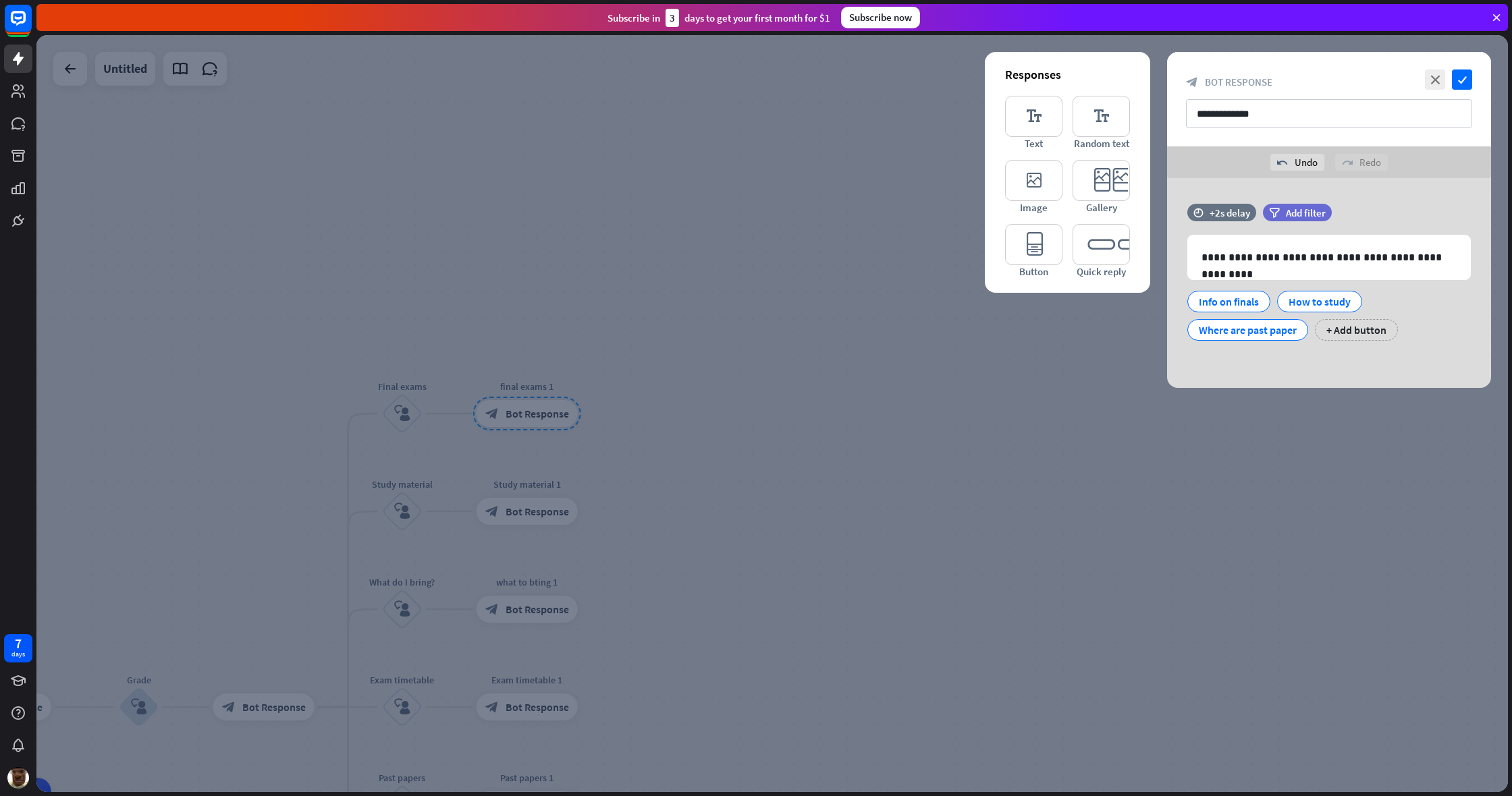
click at [893, 514] on div at bounding box center [771, 413] width 1472 height 756
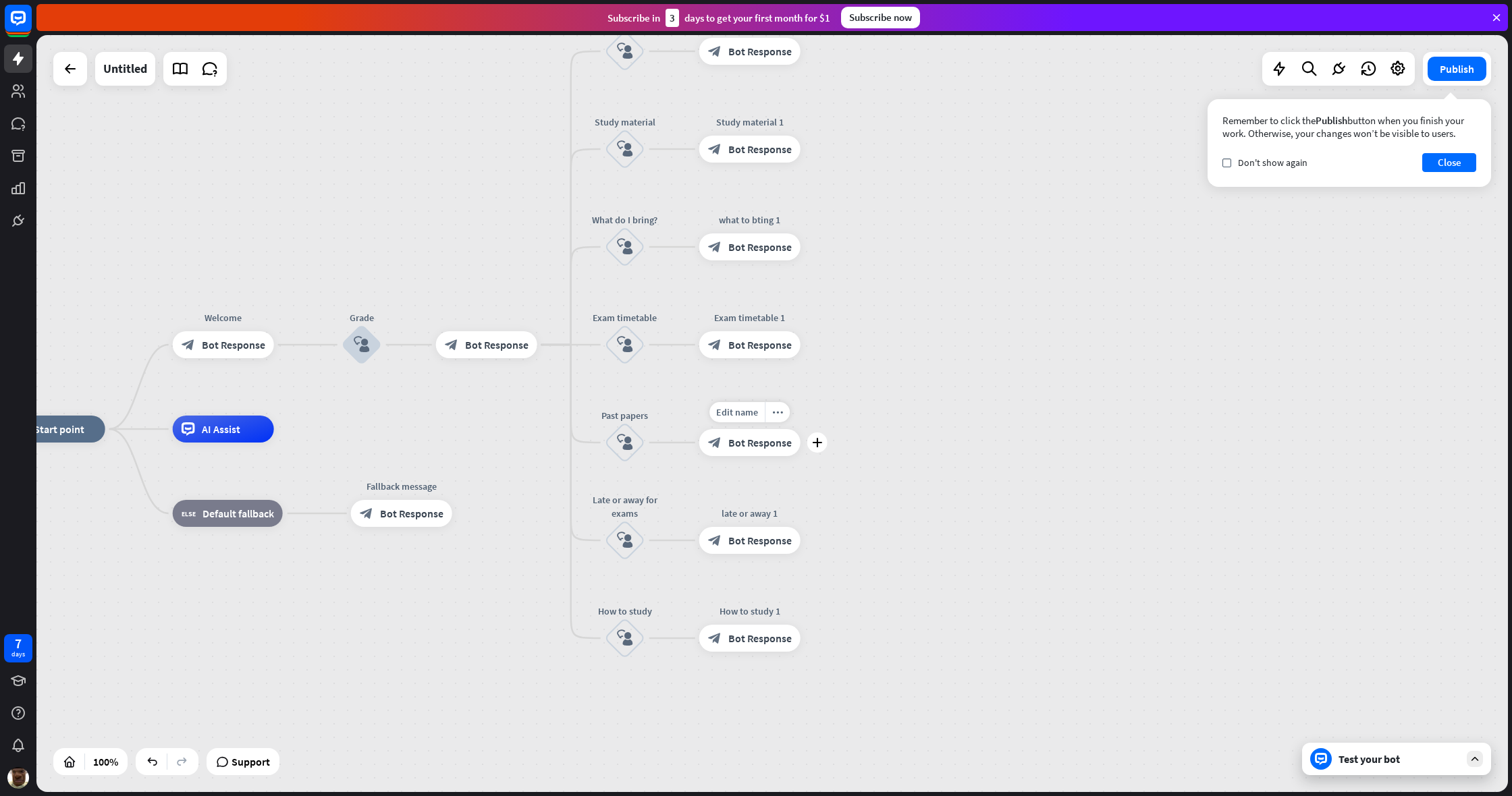
click at [744, 437] on span "Bot Response" at bounding box center [760, 442] width 63 height 13
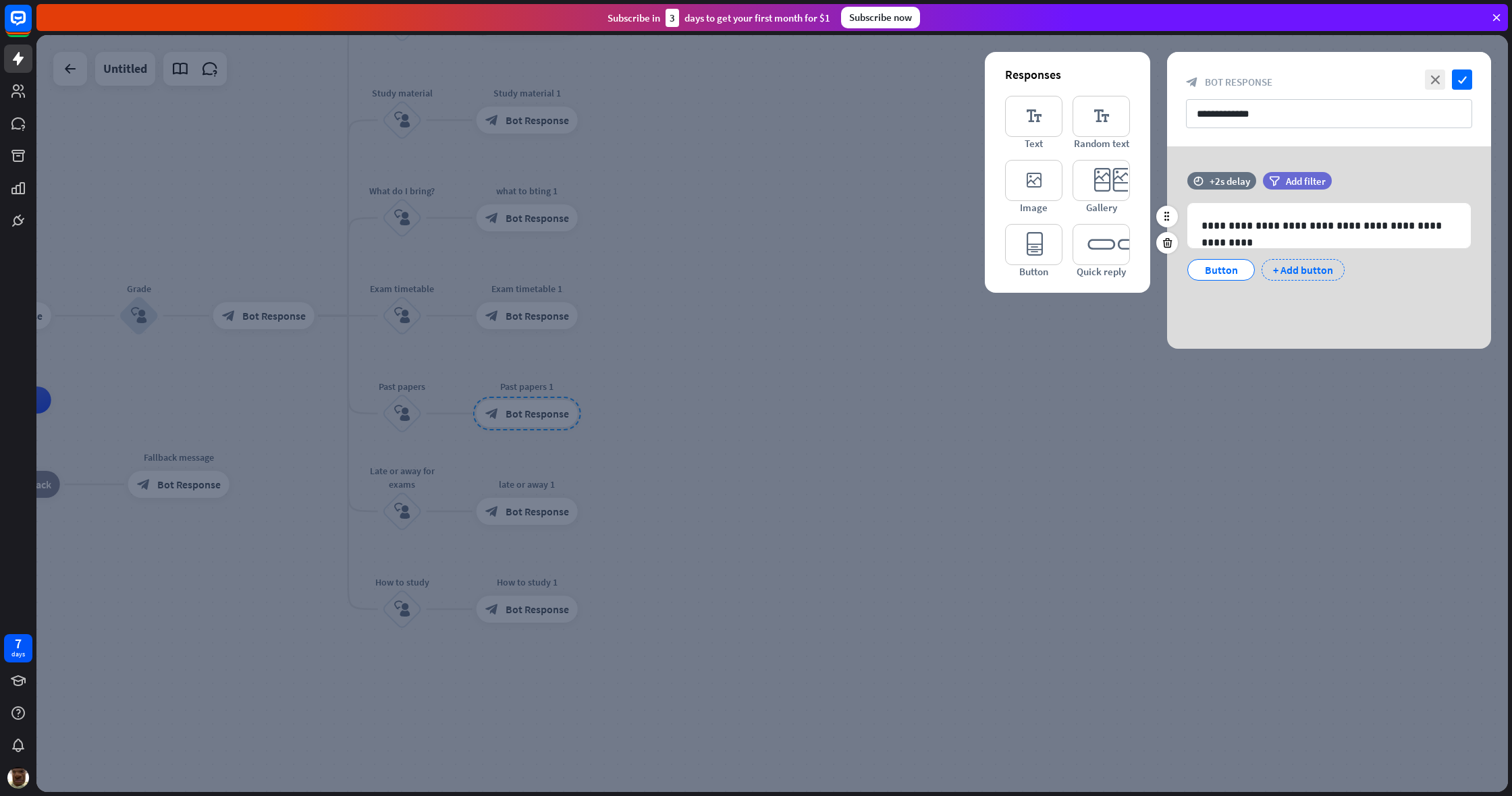
click at [893, 272] on div "+ Add button" at bounding box center [1303, 270] width 83 height 22
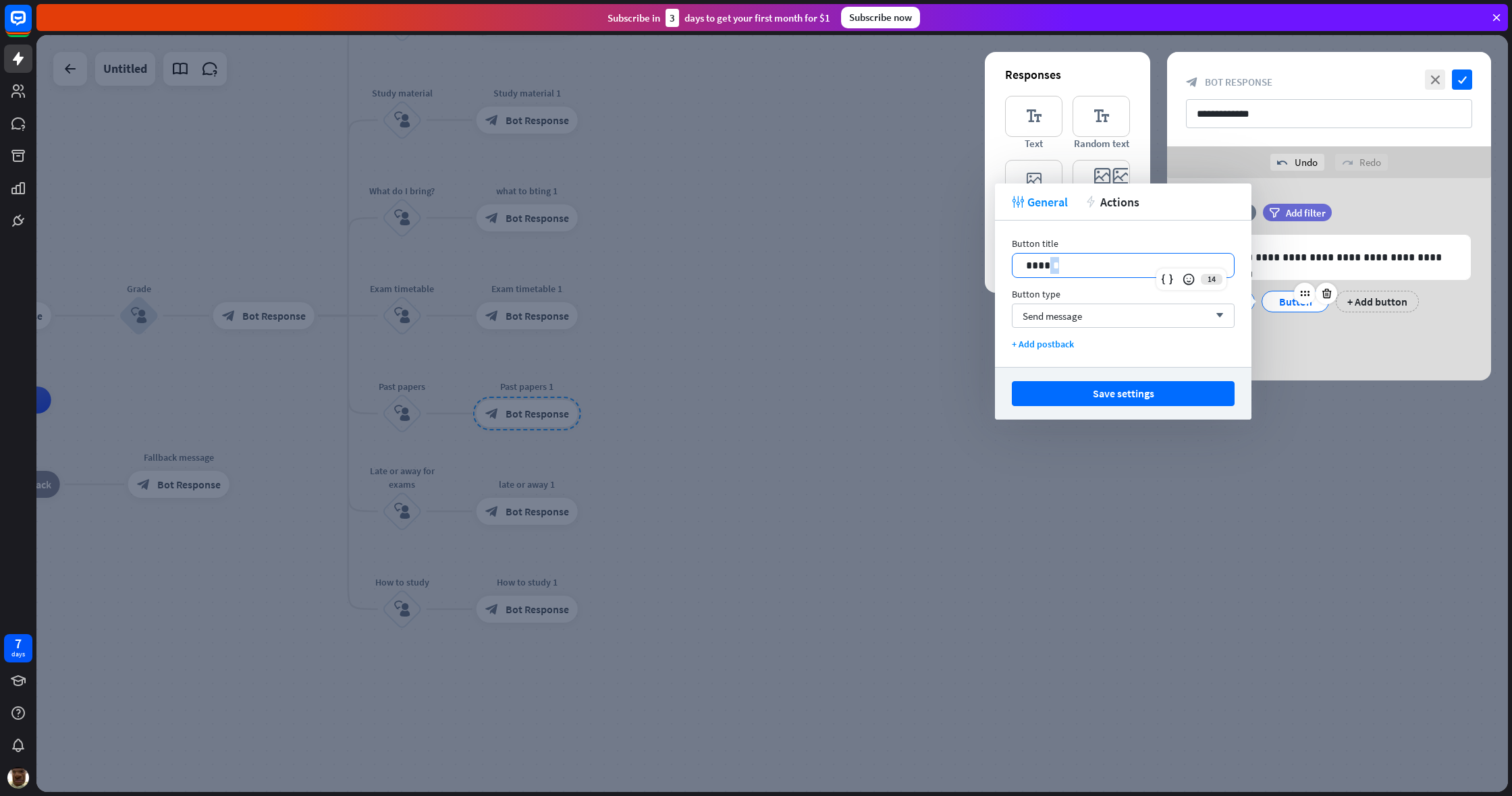
drag, startPoint x: 1089, startPoint y: 263, endPoint x: 1267, endPoint y: 297, distance: 181.2
click at [893, 263] on p "******" at bounding box center [1123, 265] width 194 height 17
click at [893, 317] on div "**********" at bounding box center [1329, 264] width 324 height 122
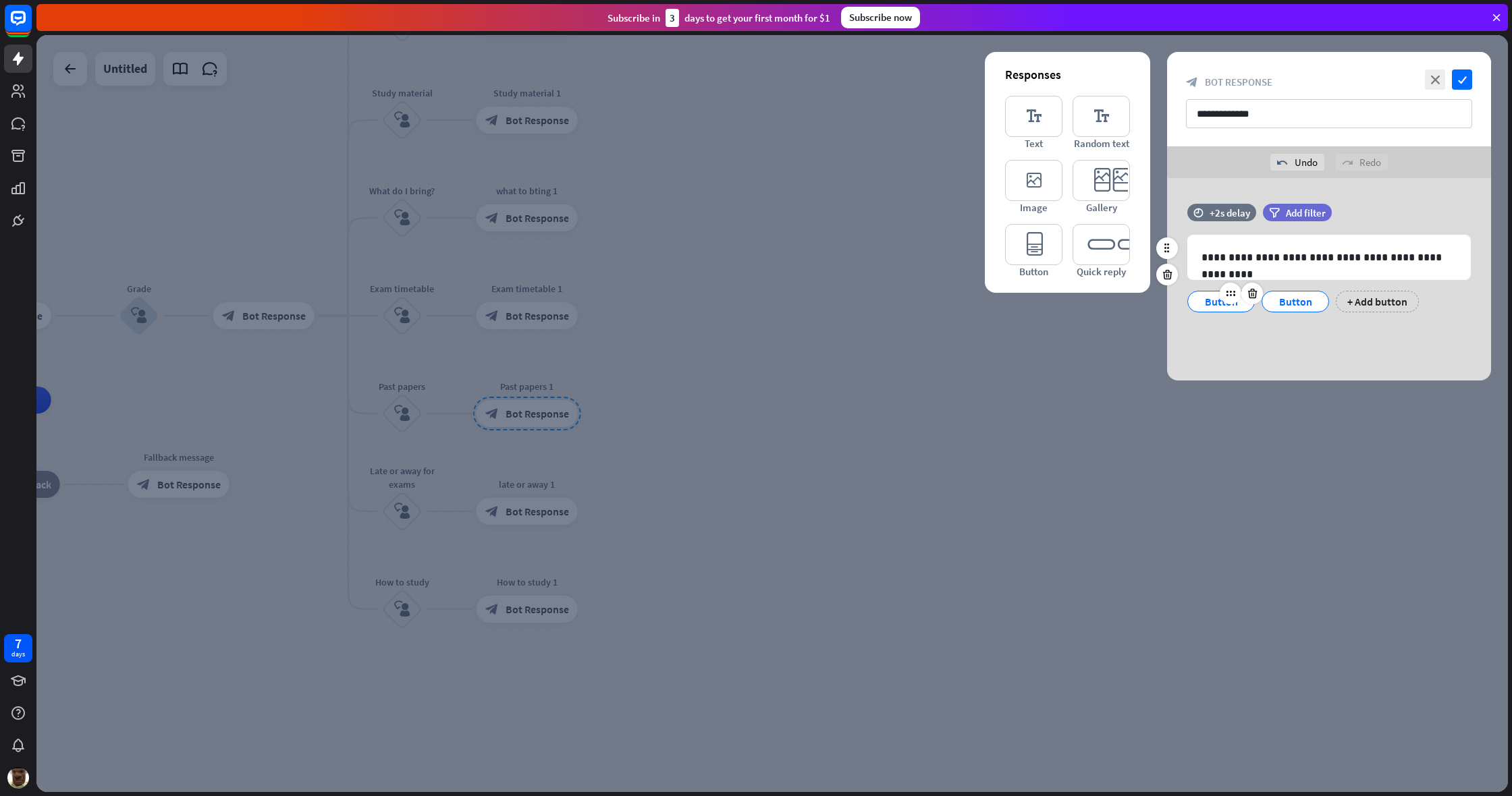
click at [893, 303] on div "Button" at bounding box center [1220, 301] width 44 height 20
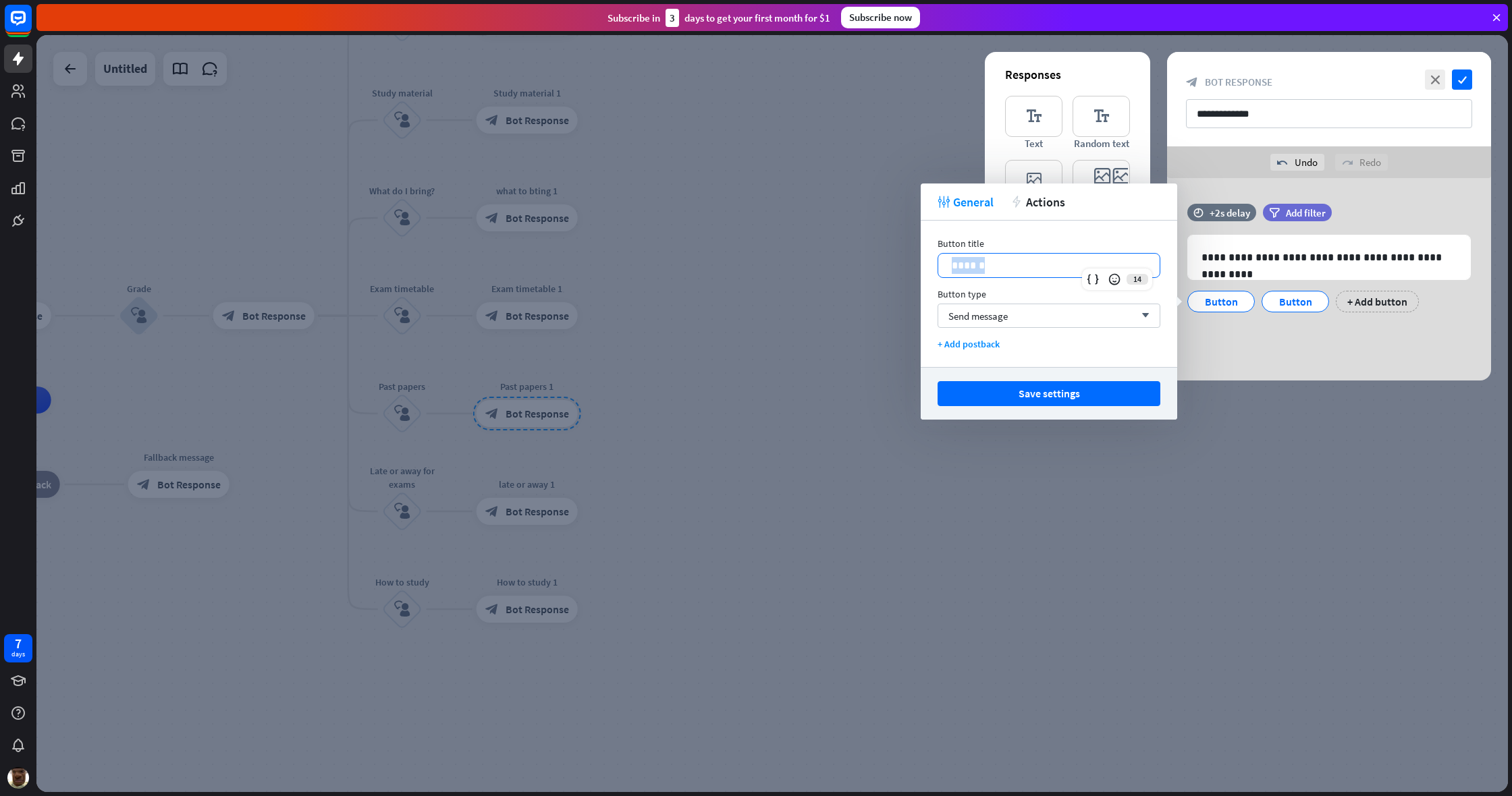
drag, startPoint x: 1015, startPoint y: 267, endPoint x: 943, endPoint y: 269, distance: 72.0
click at [893, 269] on div "******" at bounding box center [1048, 265] width 221 height 23
click at [893, 316] on span "Send message" at bounding box center [978, 316] width 59 height 13
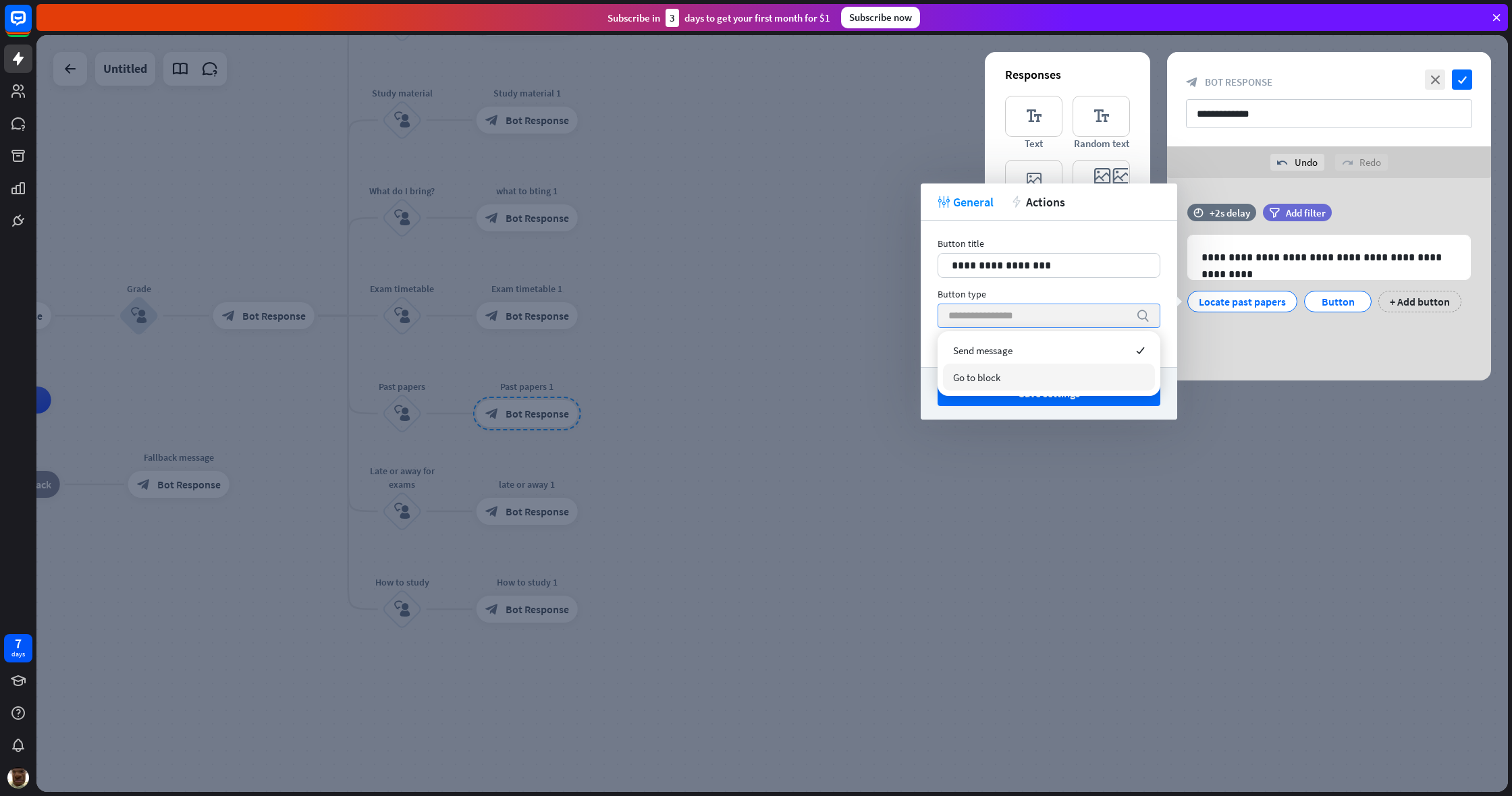
click at [891, 411] on div at bounding box center [771, 413] width 1472 height 756
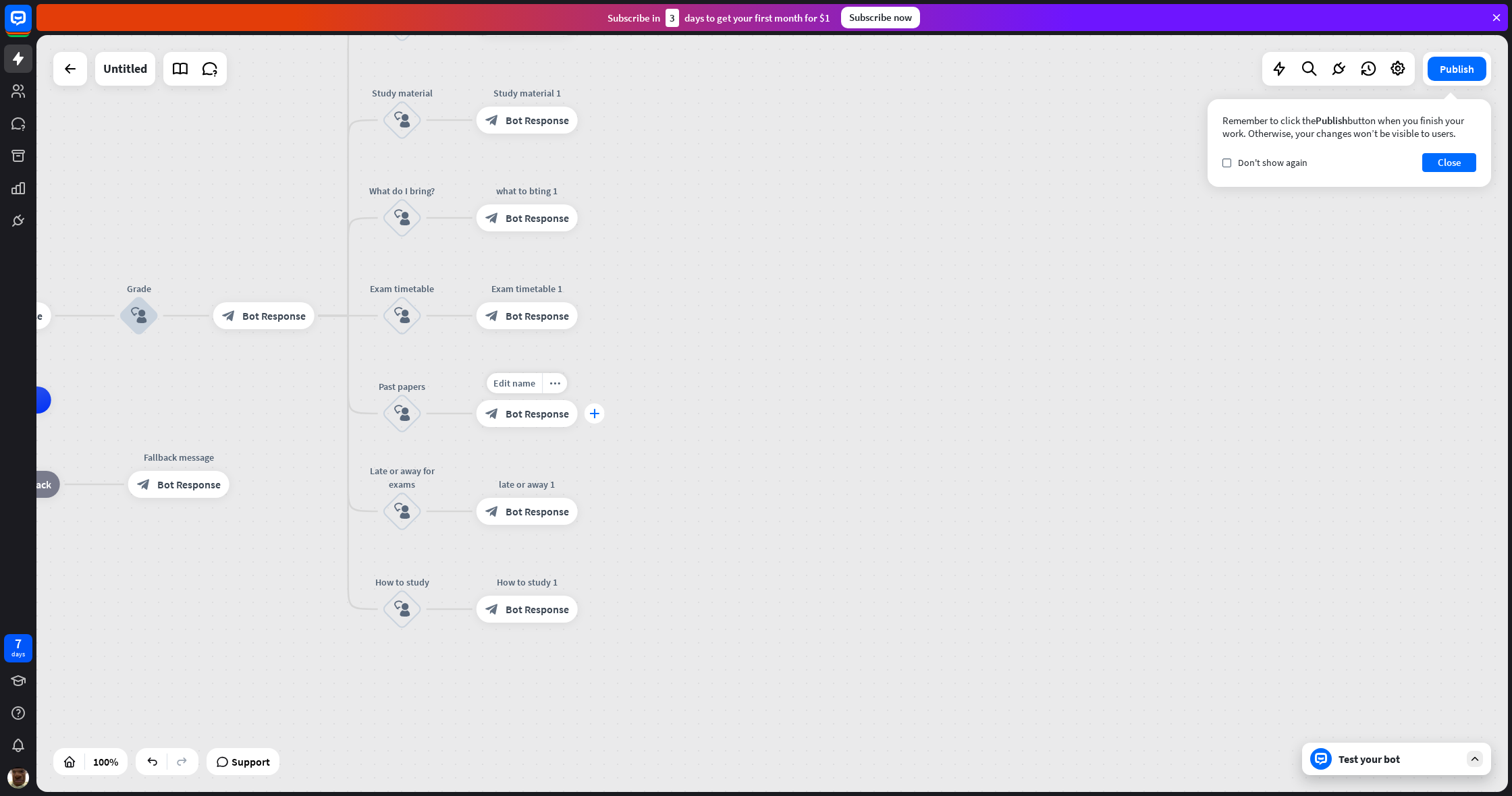
click at [595, 416] on icon "plus" at bounding box center [594, 413] width 10 height 9
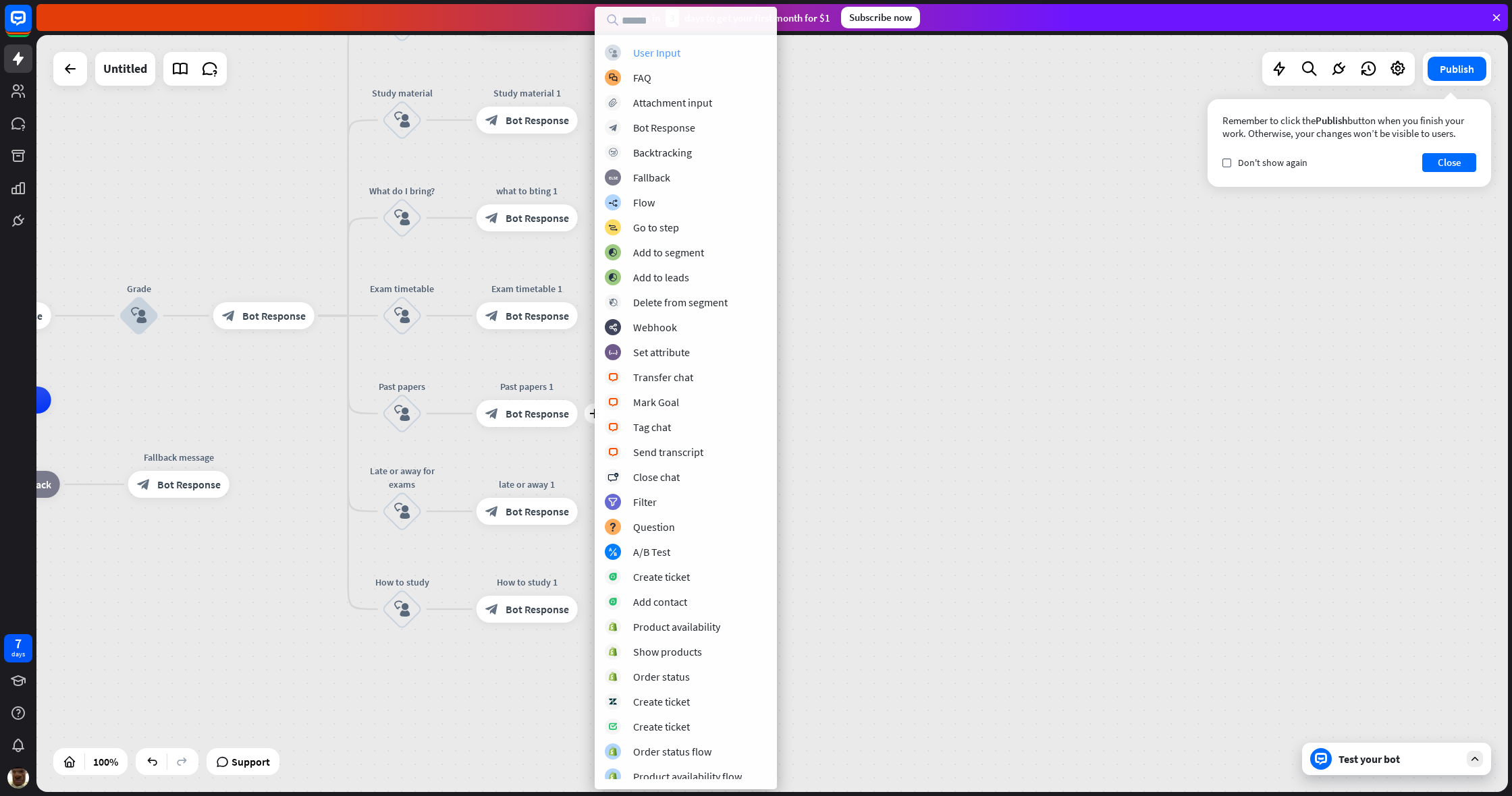
click at [683, 58] on div "block_user_input User Input" at bounding box center [686, 52] width 162 height 16
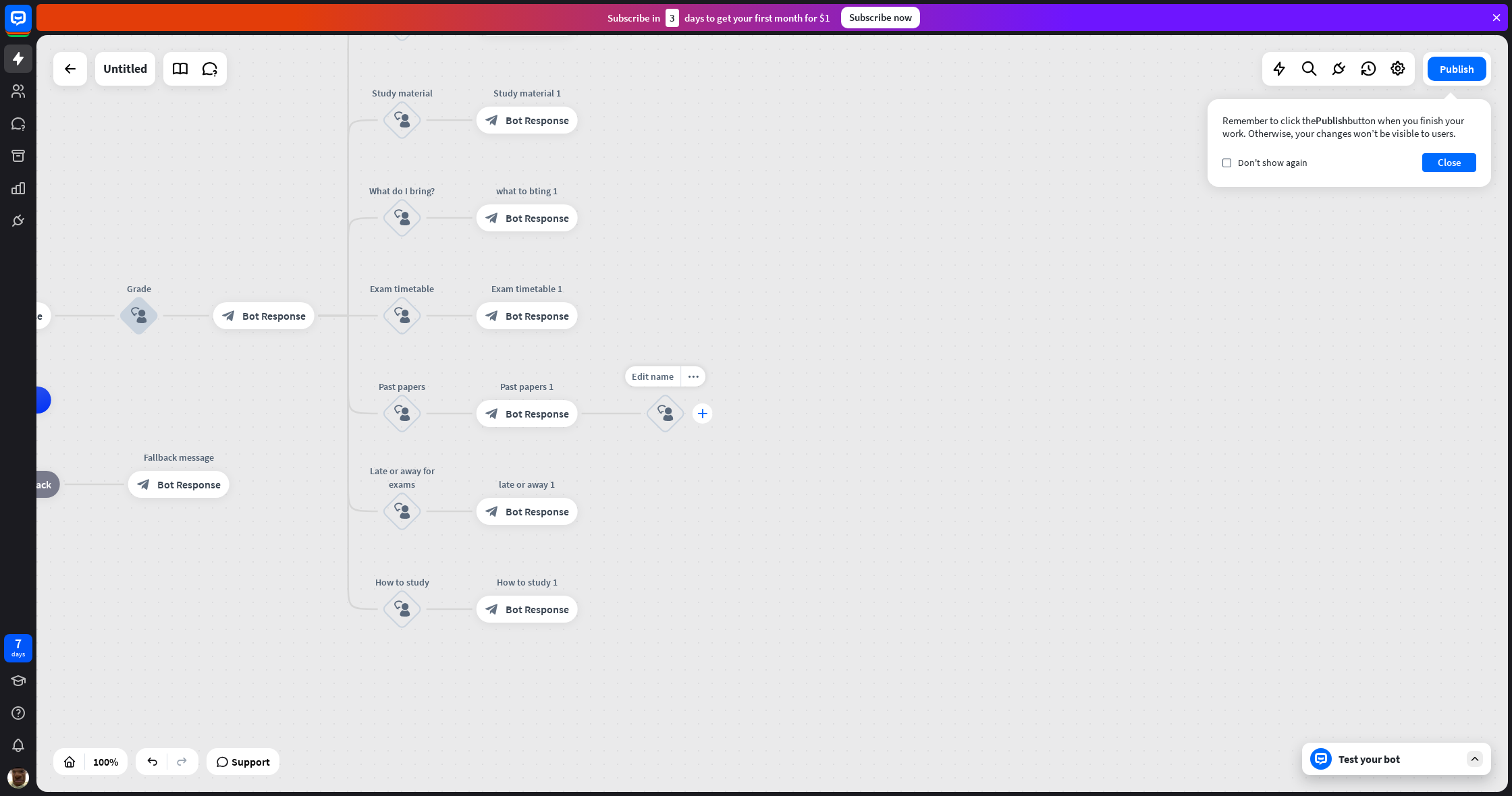
click at [700, 411] on icon "plus" at bounding box center [702, 413] width 10 height 9
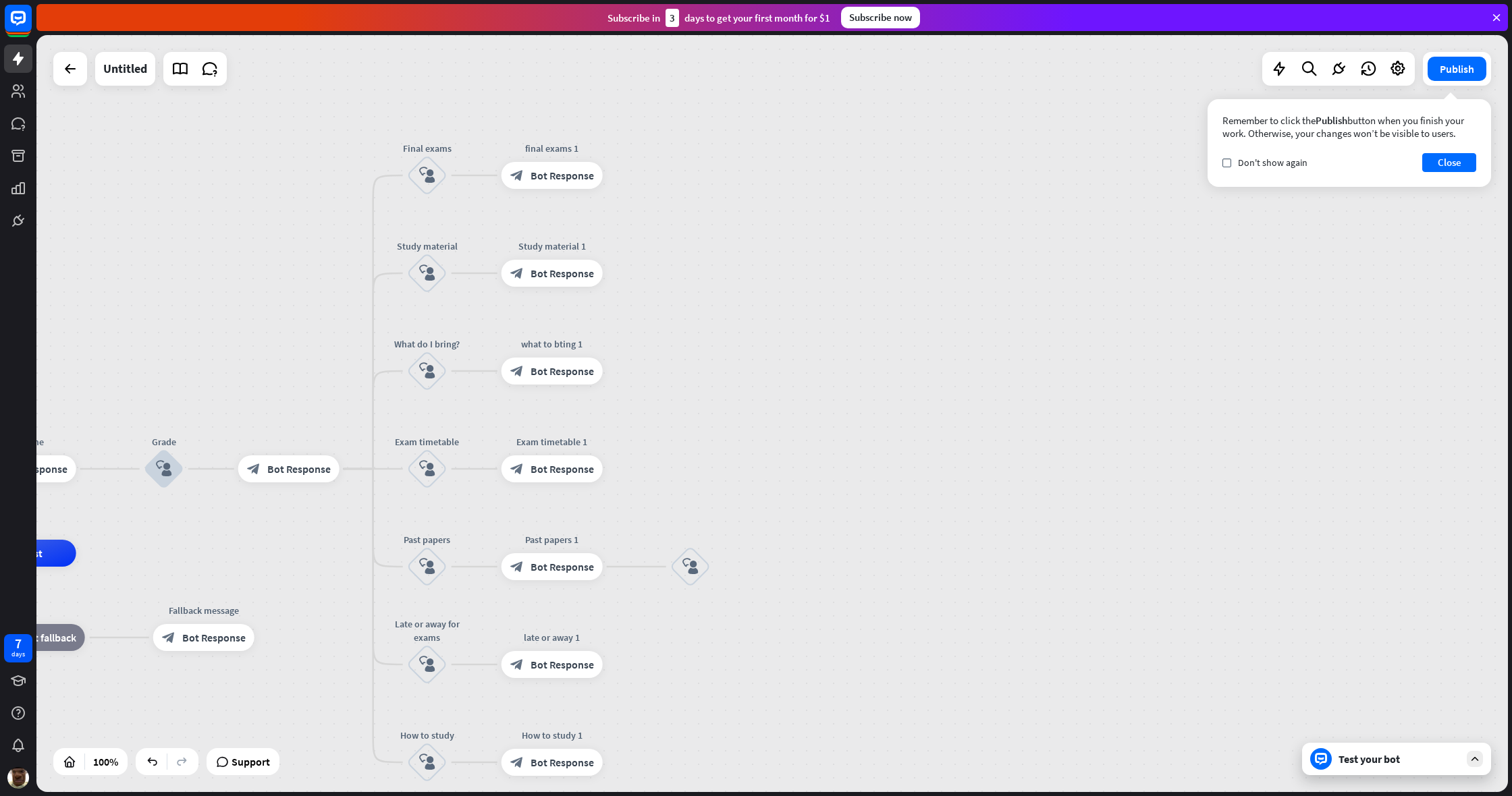
click at [893, 600] on div "Test your bot" at bounding box center [1397, 759] width 189 height 32
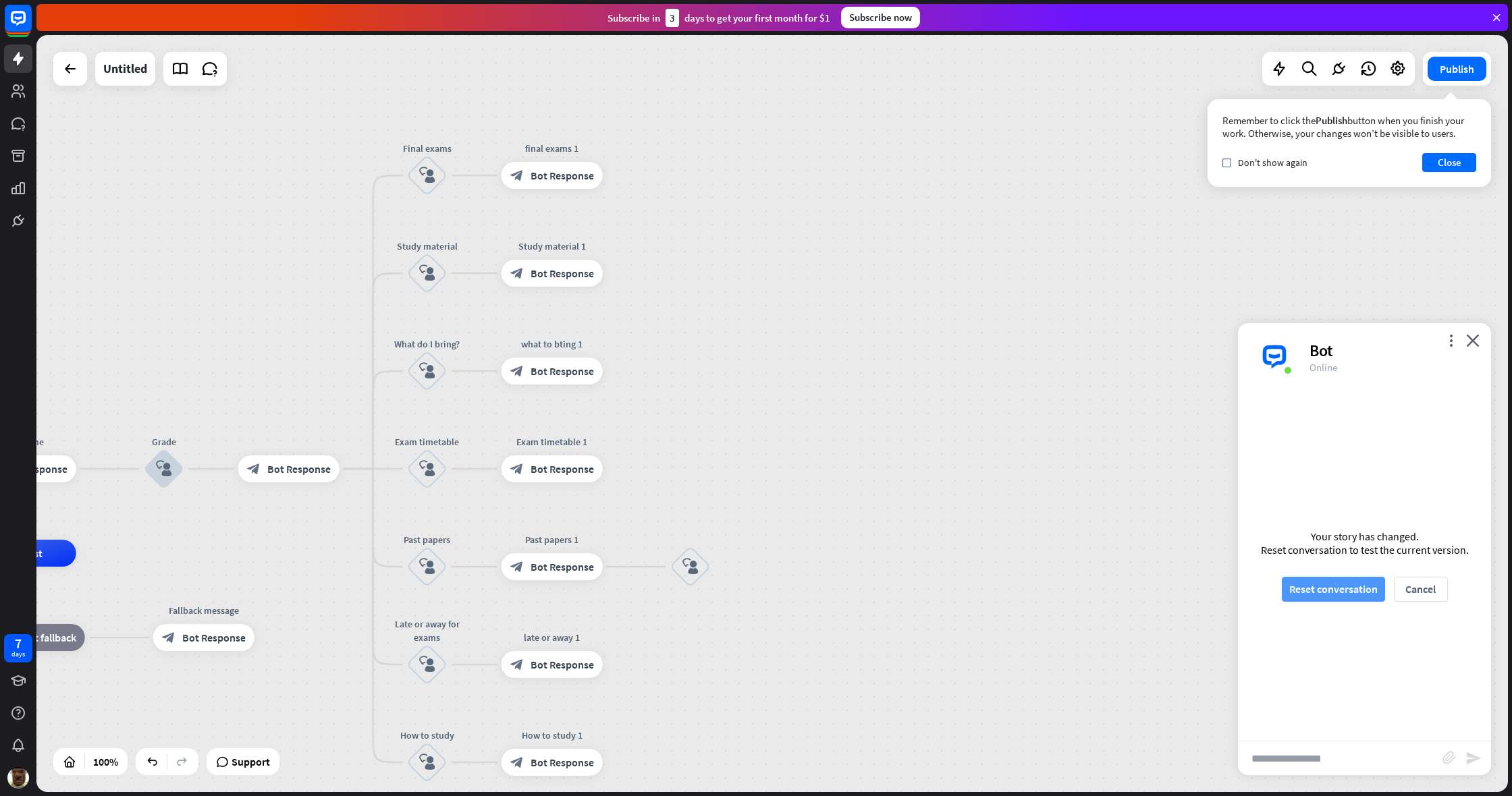
click at [893, 580] on button "Reset conversation" at bounding box center [1333, 589] width 104 height 25
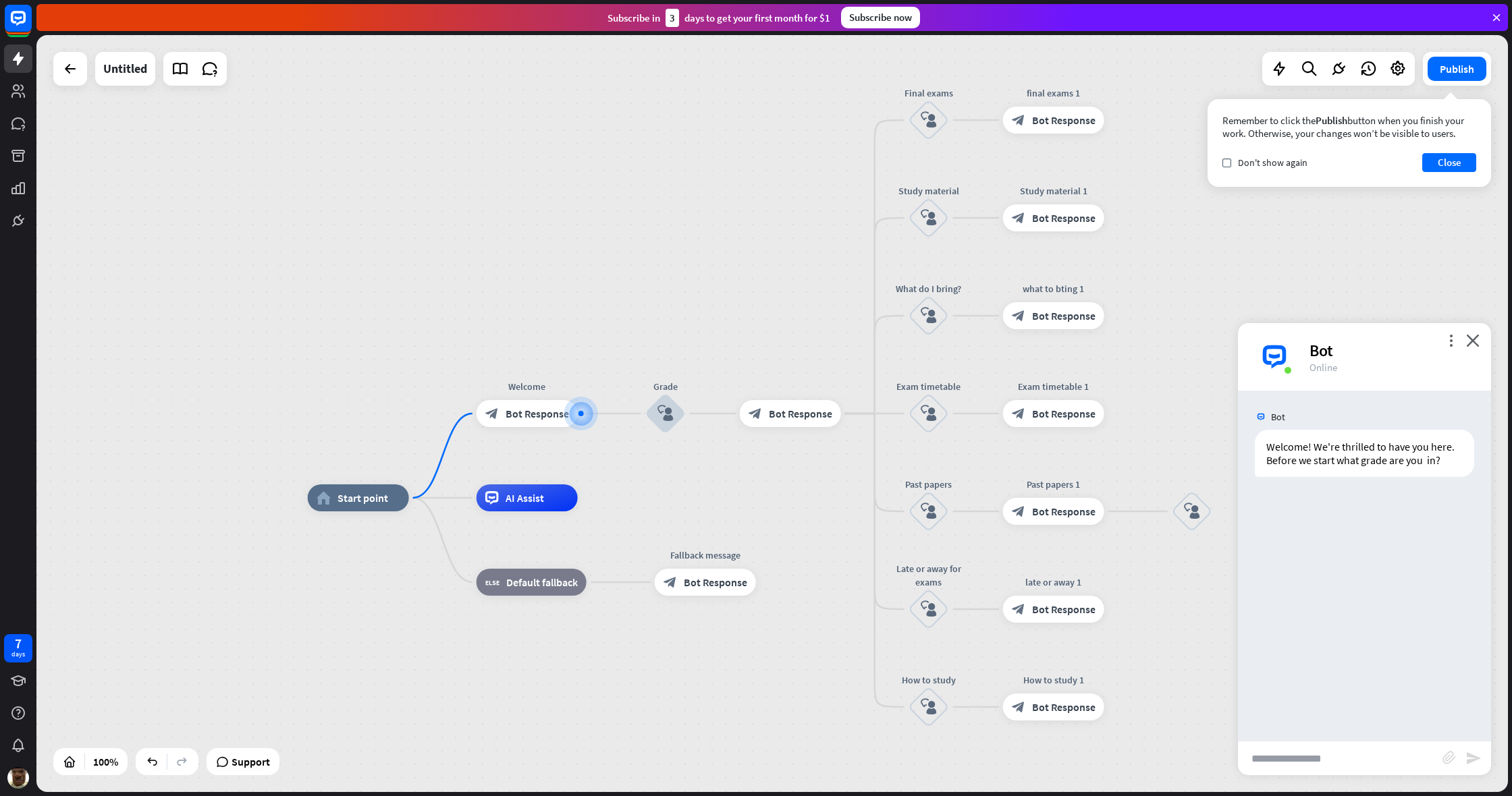
click at [893, 600] on input "text" at bounding box center [1339, 757] width 204 height 33
type input "*"
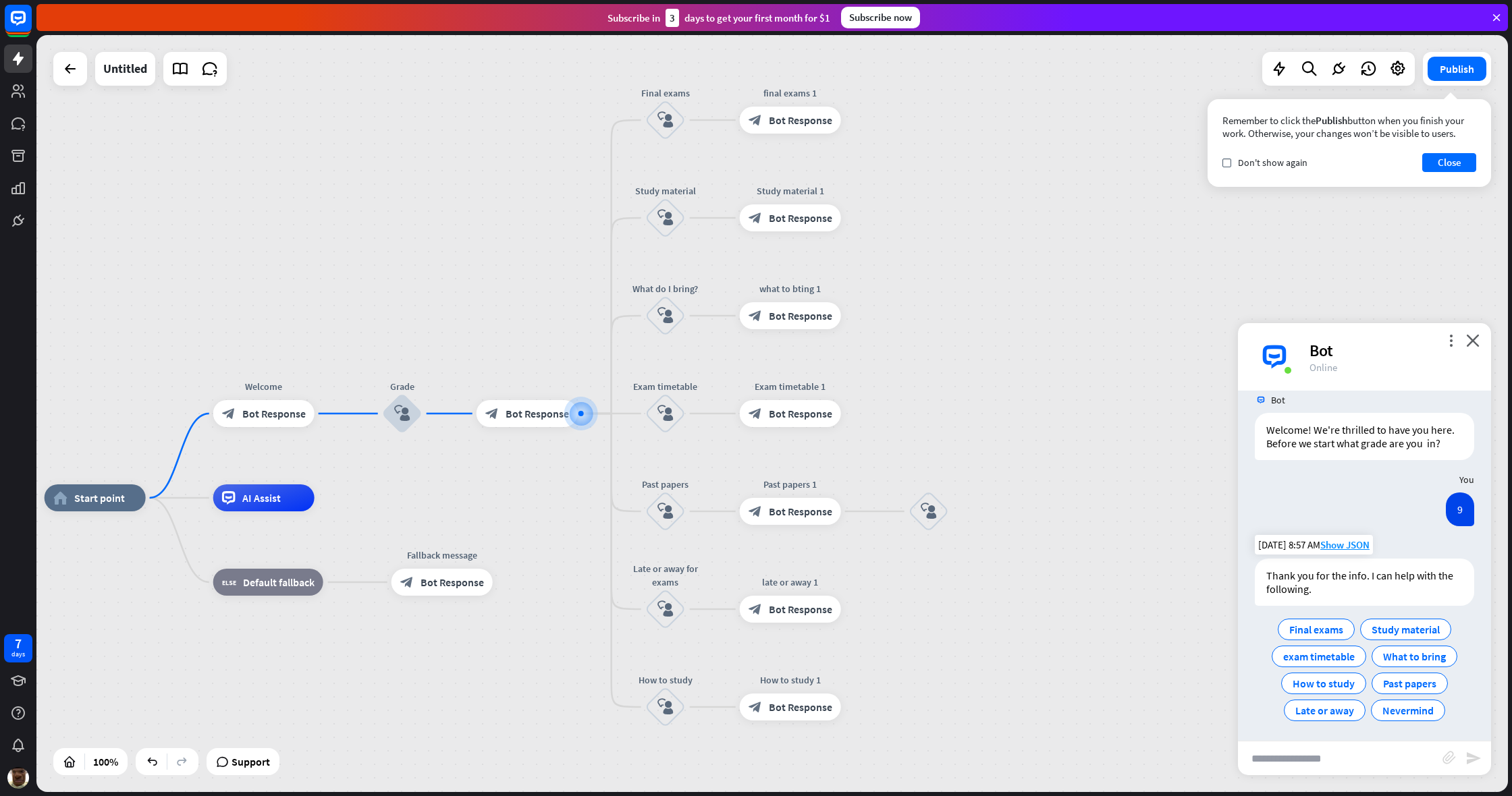
scroll to position [20, 0]
click at [893, 600] on span "Final exams" at bounding box center [1316, 625] width 54 height 13
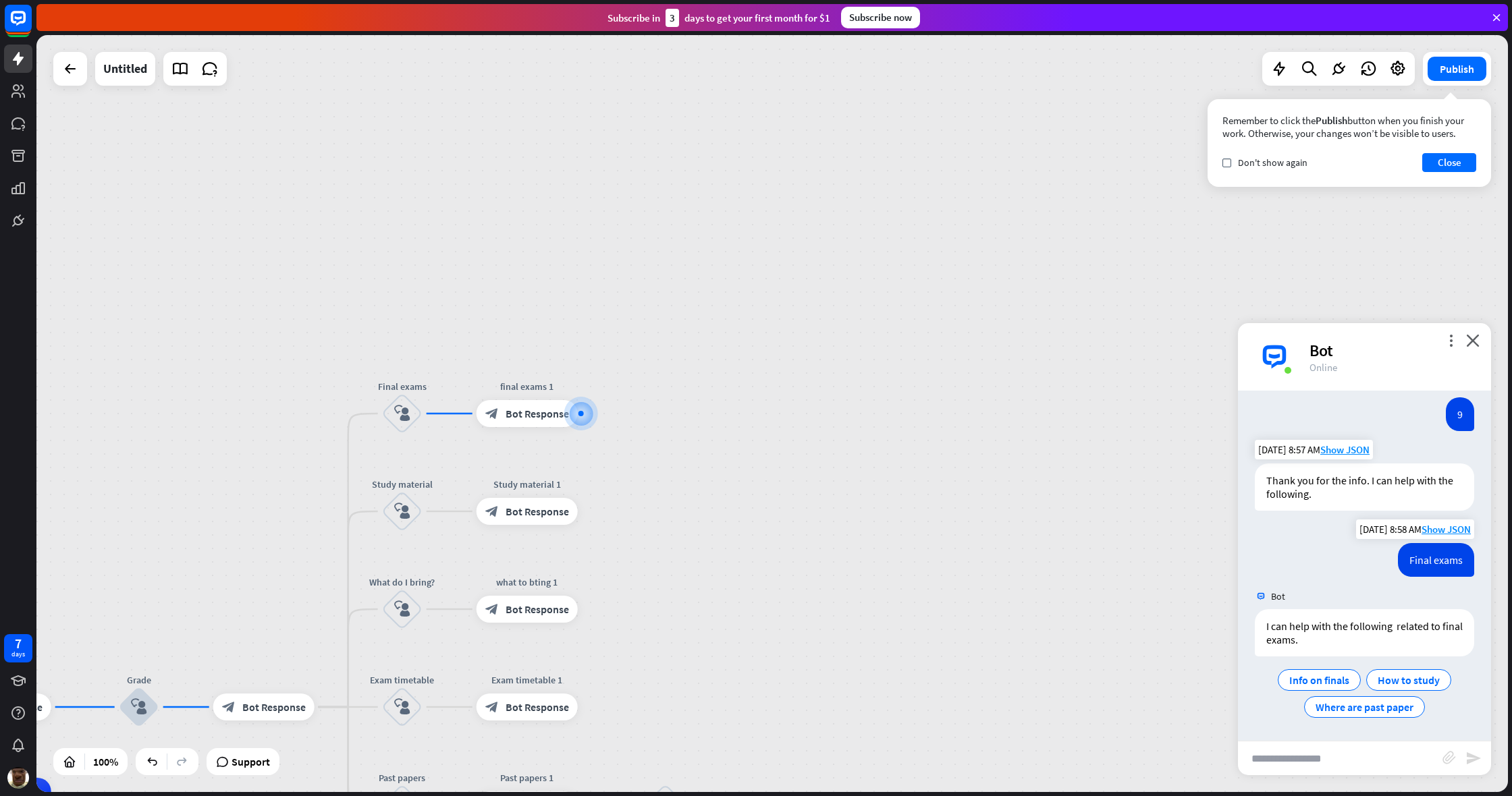
scroll to position [112, 0]
click at [893, 600] on div "How to study" at bounding box center [1408, 680] width 85 height 22
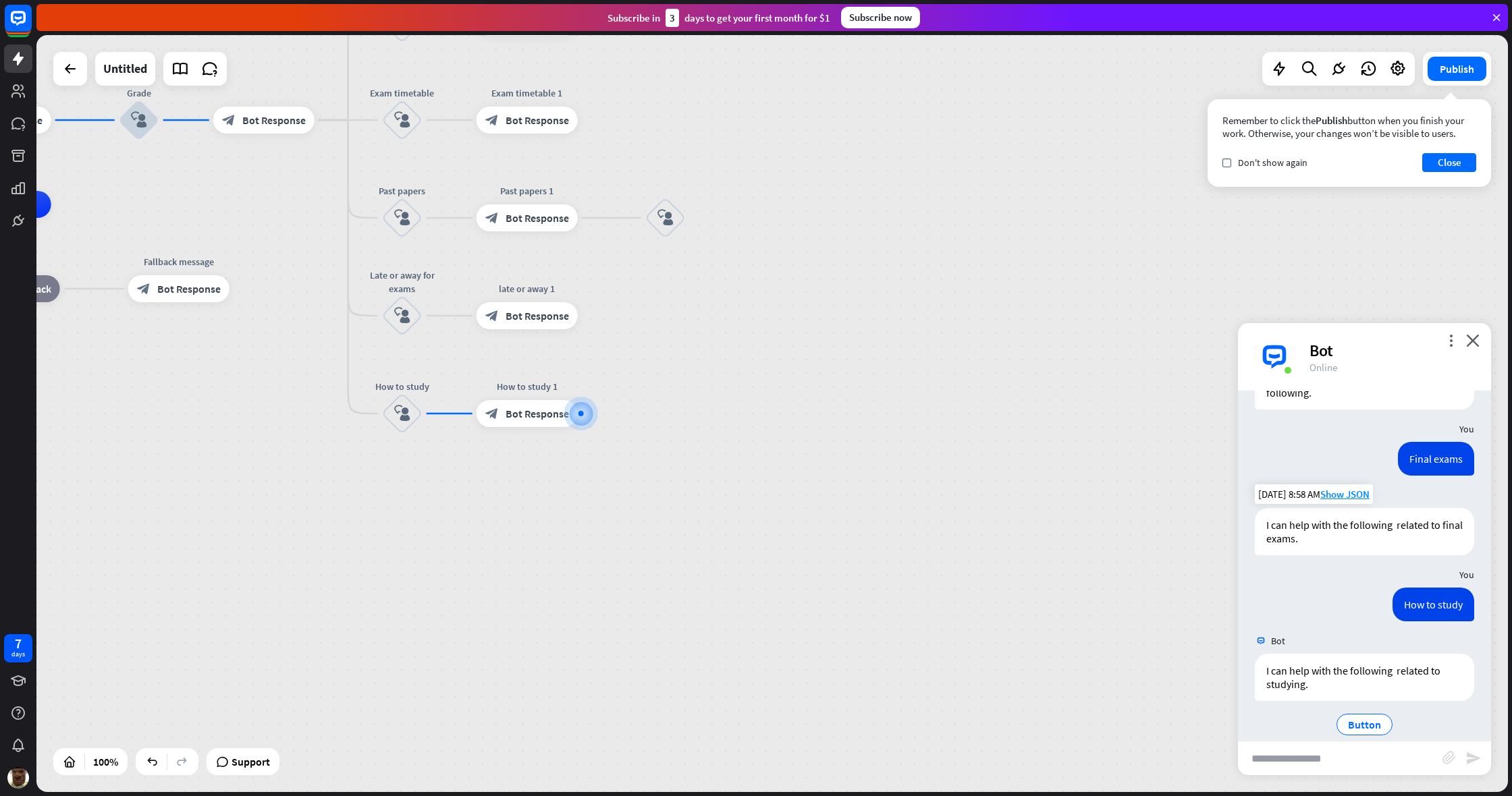
scroll to position [230, 0]
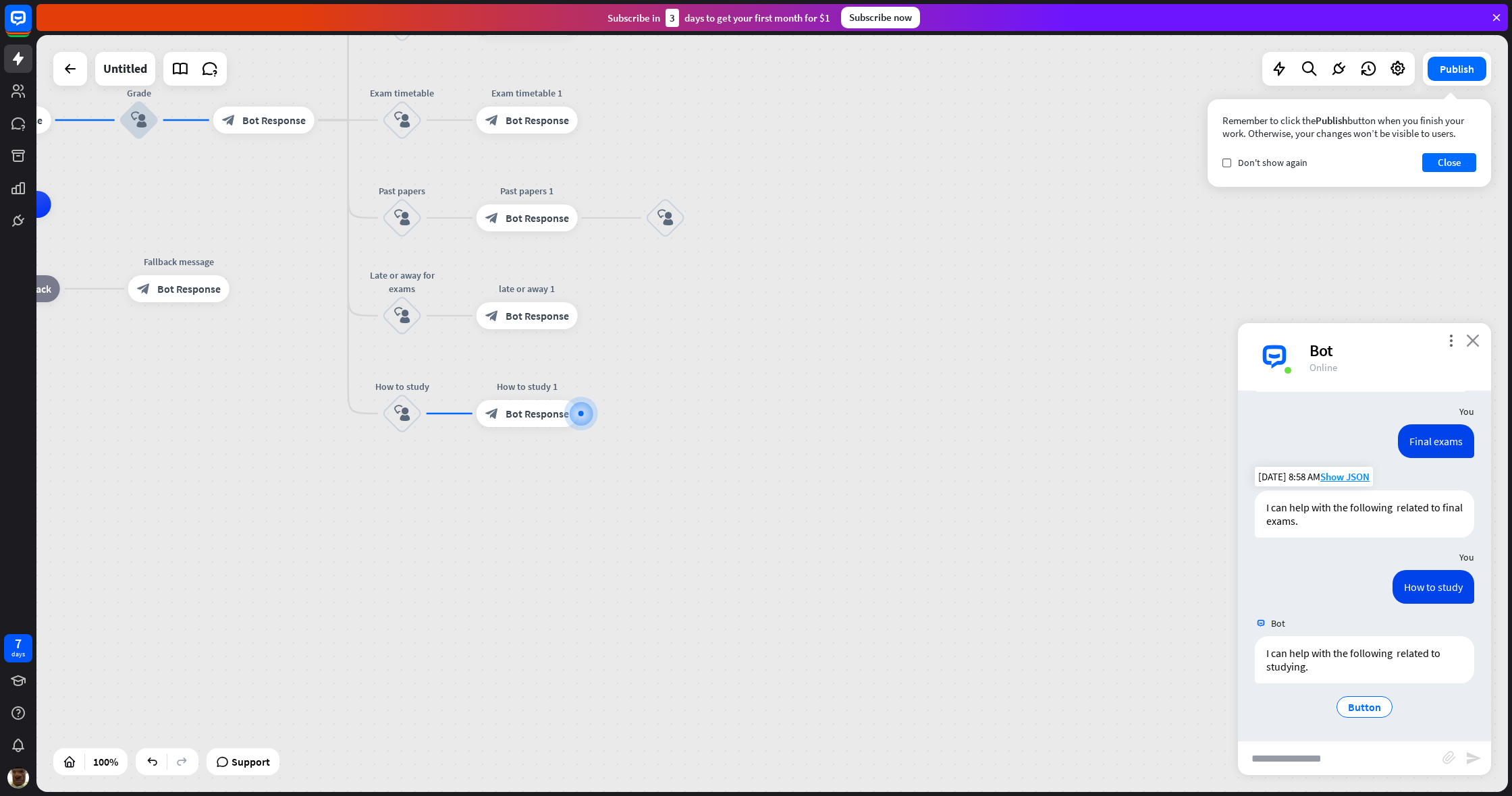
click at [893, 341] on icon "close" at bounding box center [1472, 340] width 14 height 13
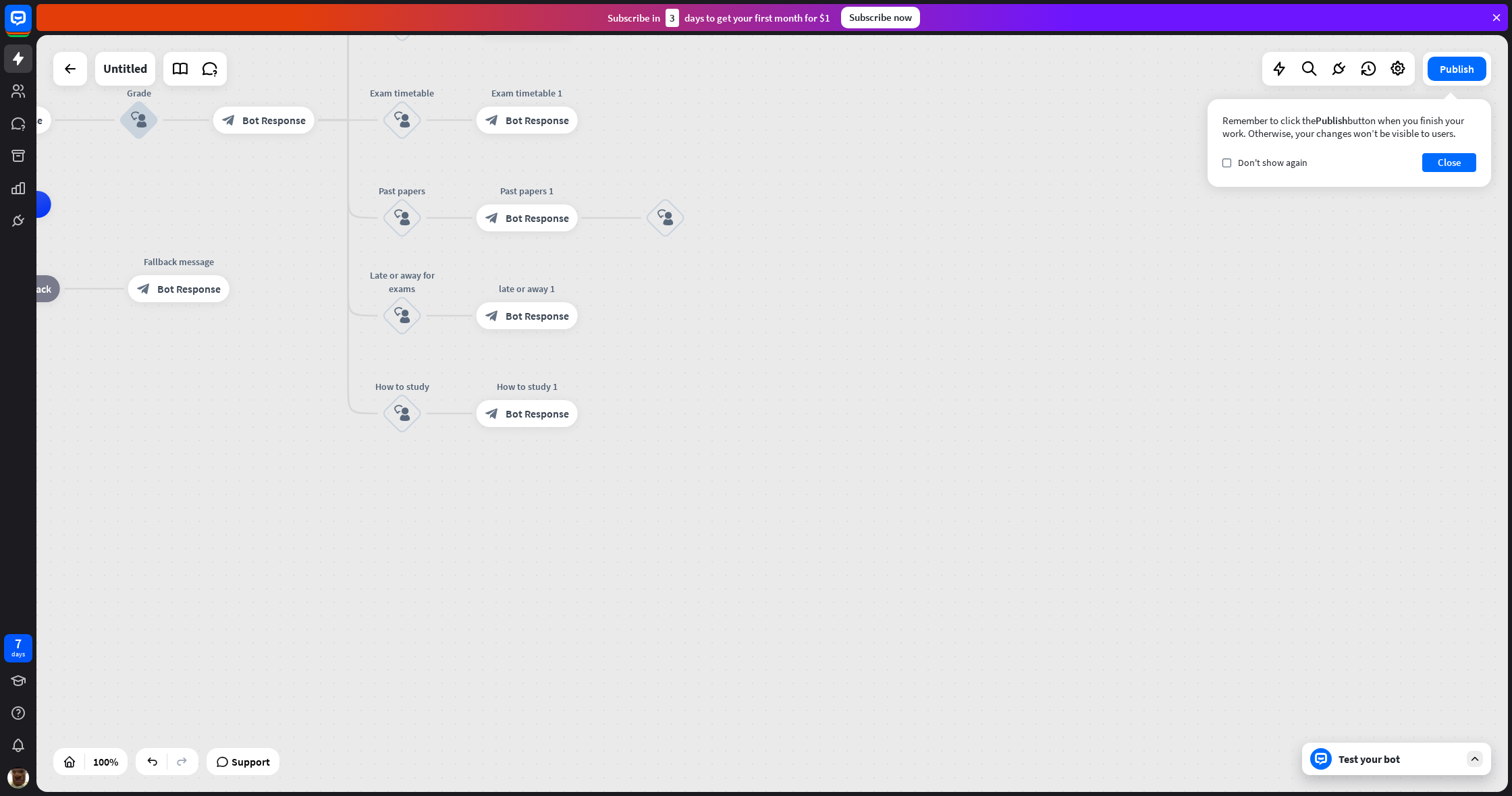
click at [893, 394] on div "home_2 Start point Welcome block_bot_response Bot Response Grade block_user_inp…" at bounding box center [517, 582] width 1472 height 756
drag, startPoint x: 508, startPoint y: 427, endPoint x: 522, endPoint y: 429, distance: 14.1
click at [508, 427] on div "Edit name more_horiz plus How to study 1 block_bot_response Bot Response" at bounding box center [526, 414] width 101 height 27
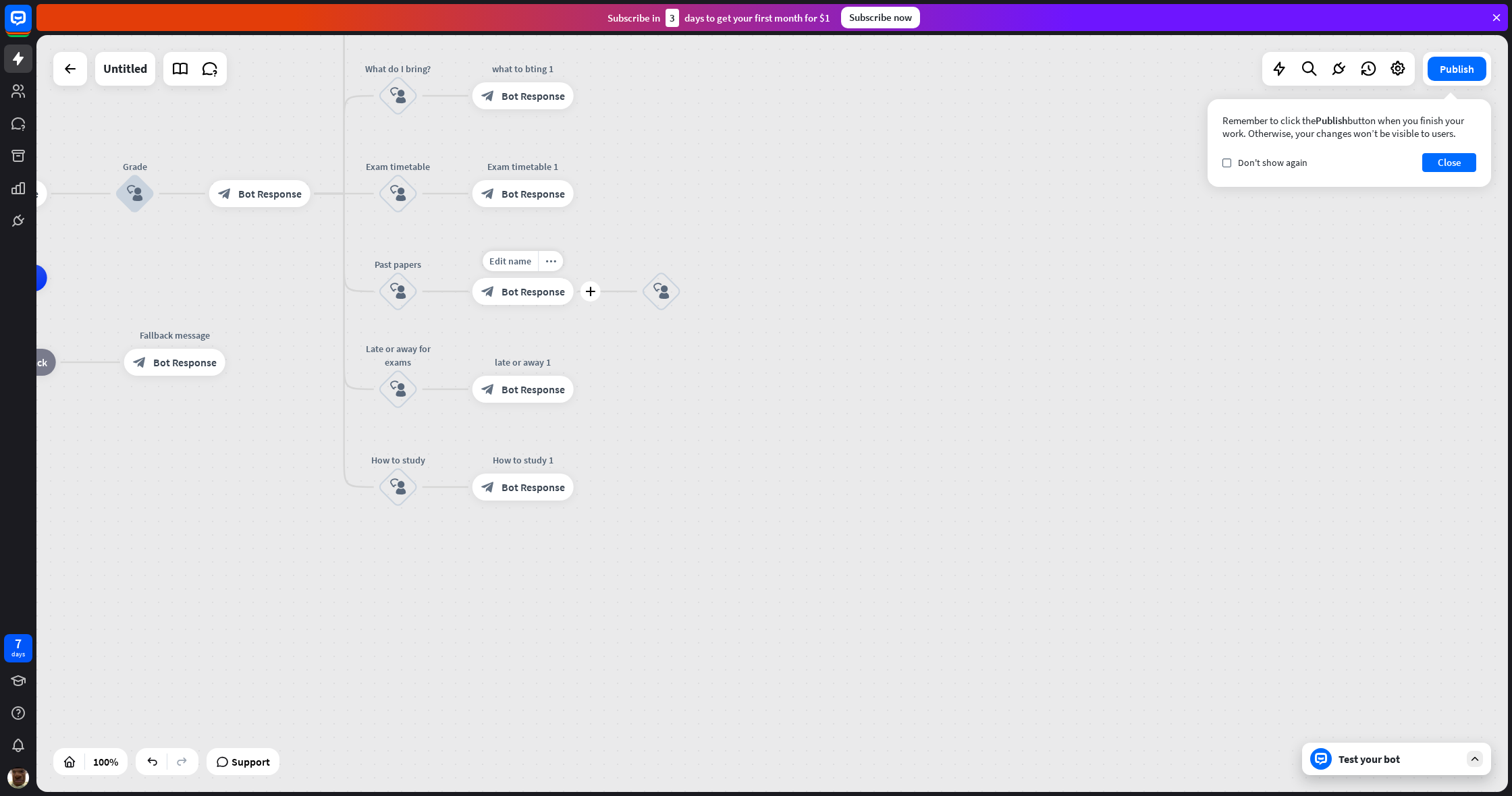
click at [517, 295] on span "Bot Response" at bounding box center [533, 291] width 63 height 13
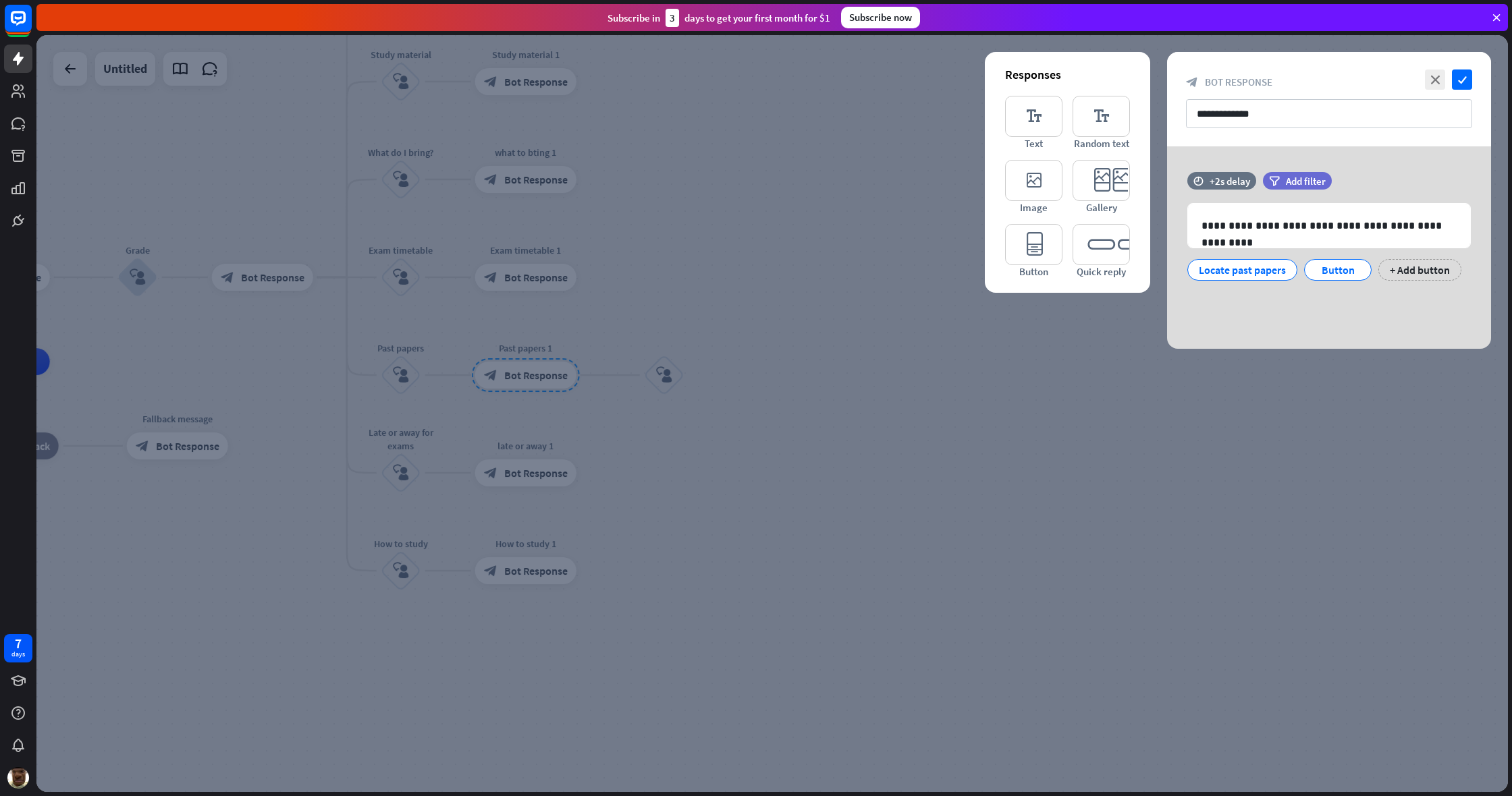
drag, startPoint x: 764, startPoint y: 398, endPoint x: 757, endPoint y: 396, distance: 7.3
click at [764, 398] on div at bounding box center [771, 413] width 1472 height 756
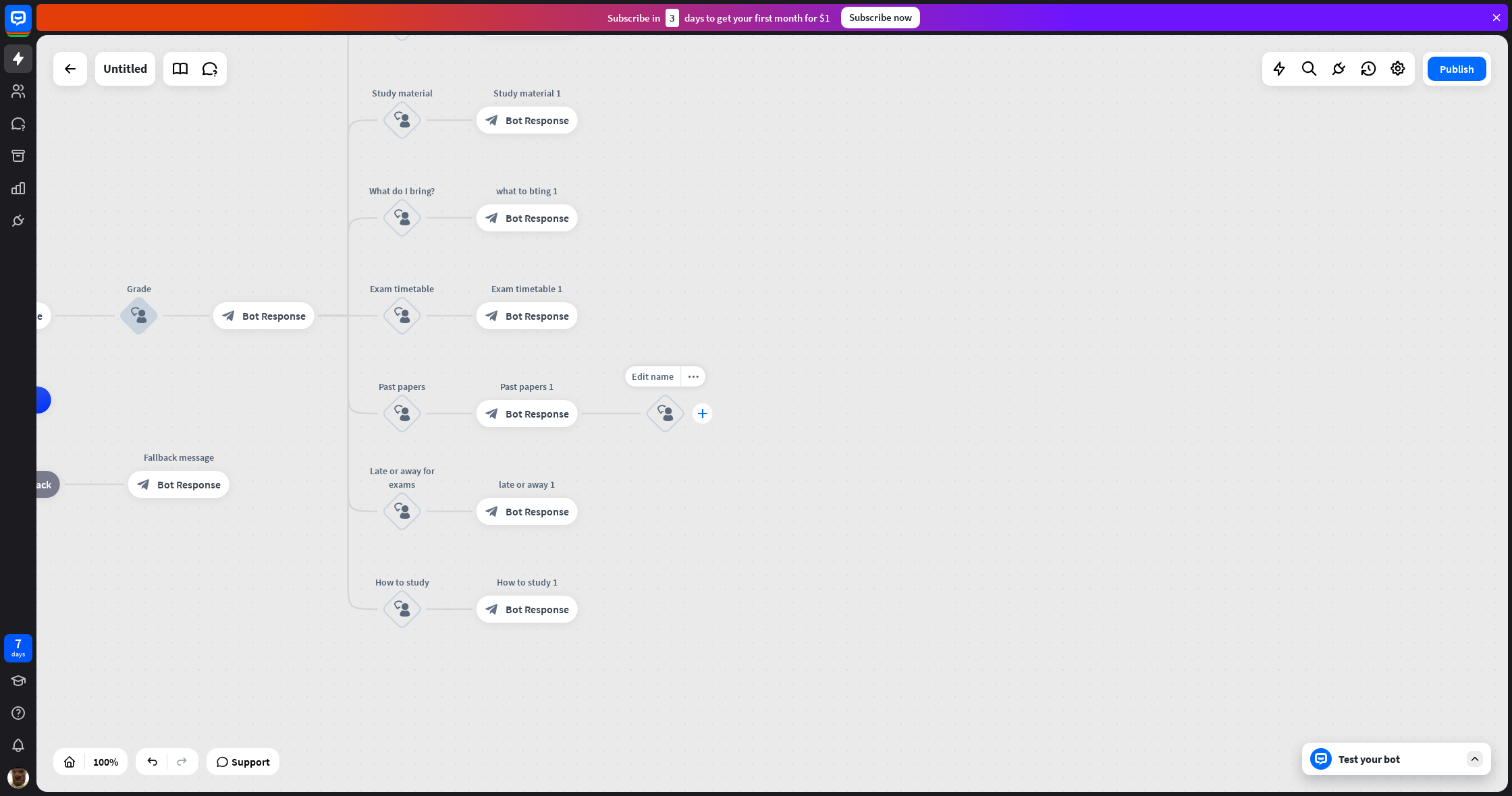
click at [699, 411] on icon "plus" at bounding box center [702, 413] width 10 height 9
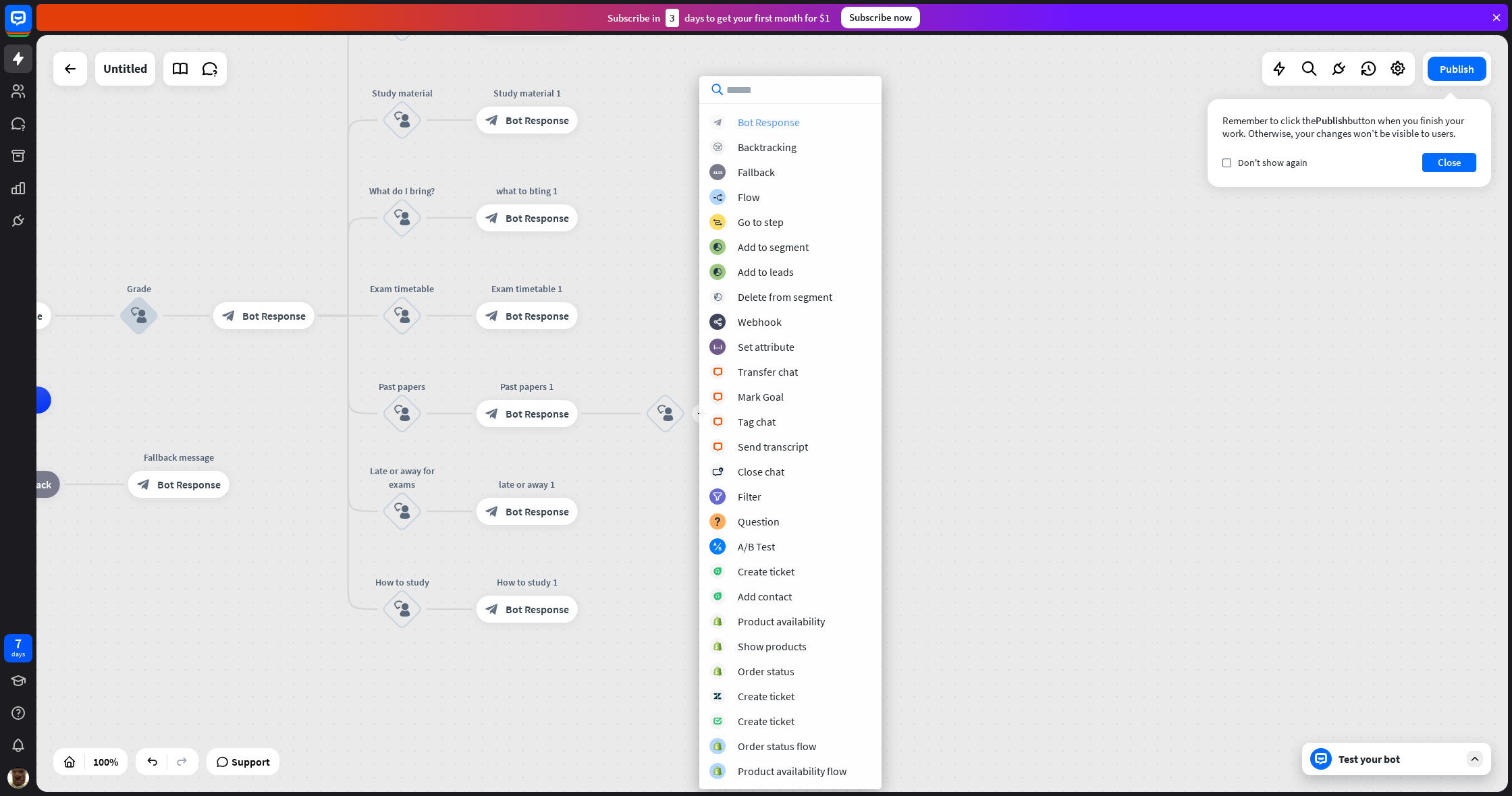
click at [764, 121] on div "Bot Response" at bounding box center [769, 121] width 62 height 13
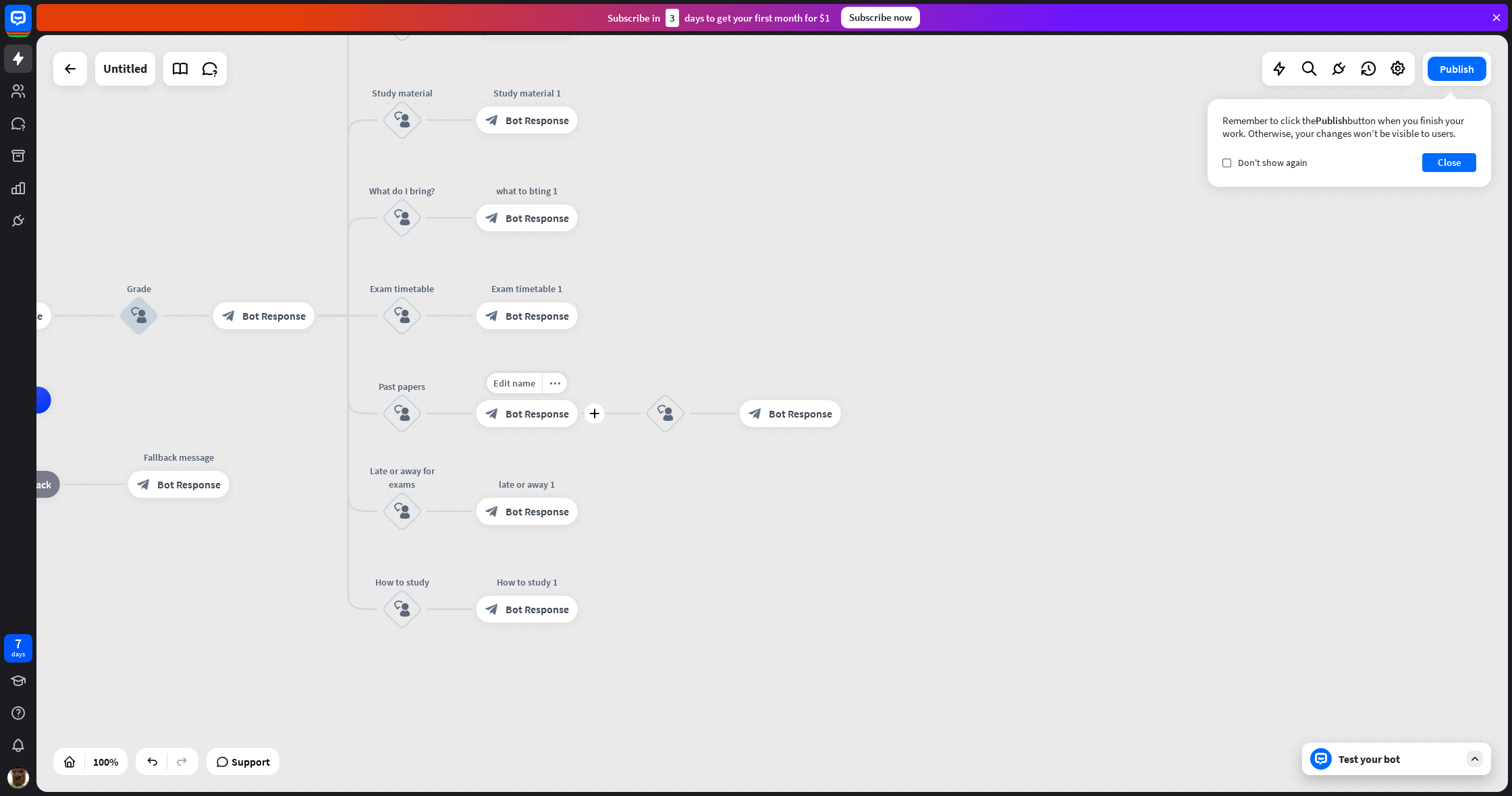
click at [543, 414] on span "Bot Response" at bounding box center [537, 413] width 63 height 13
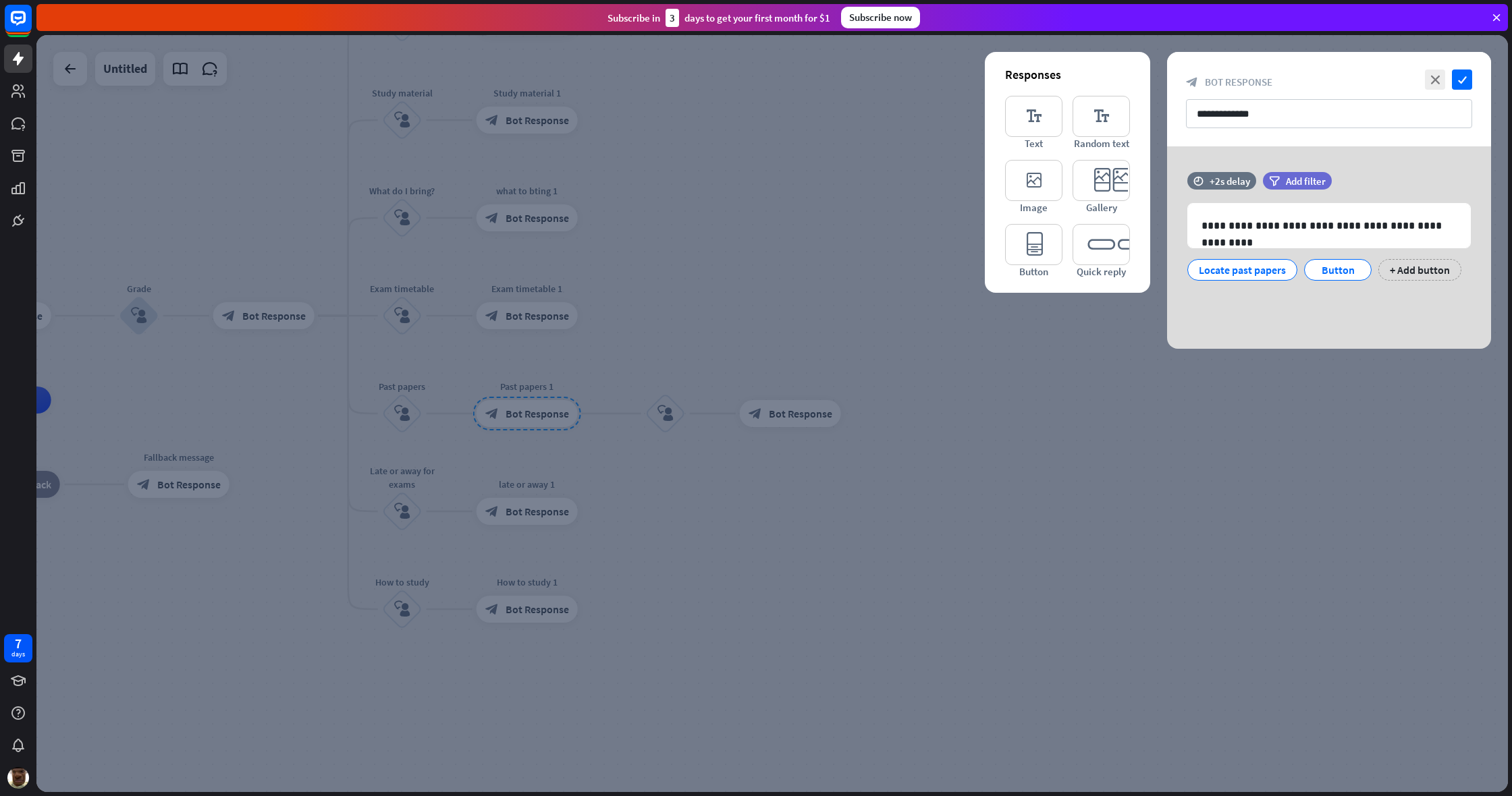
click at [893, 368] on div at bounding box center [771, 413] width 1472 height 756
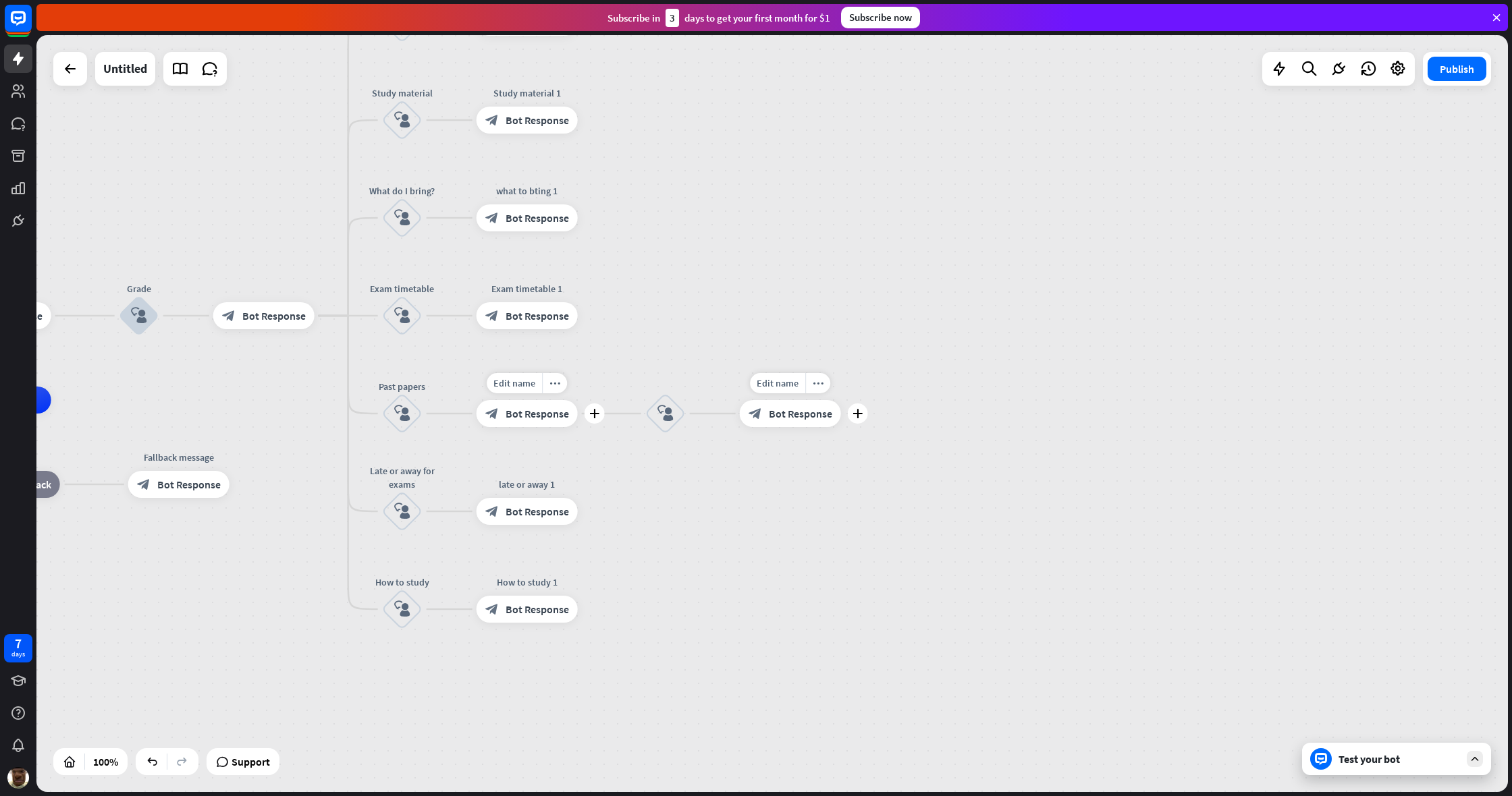
click at [769, 419] on span "Bot Response" at bounding box center [800, 413] width 63 height 13
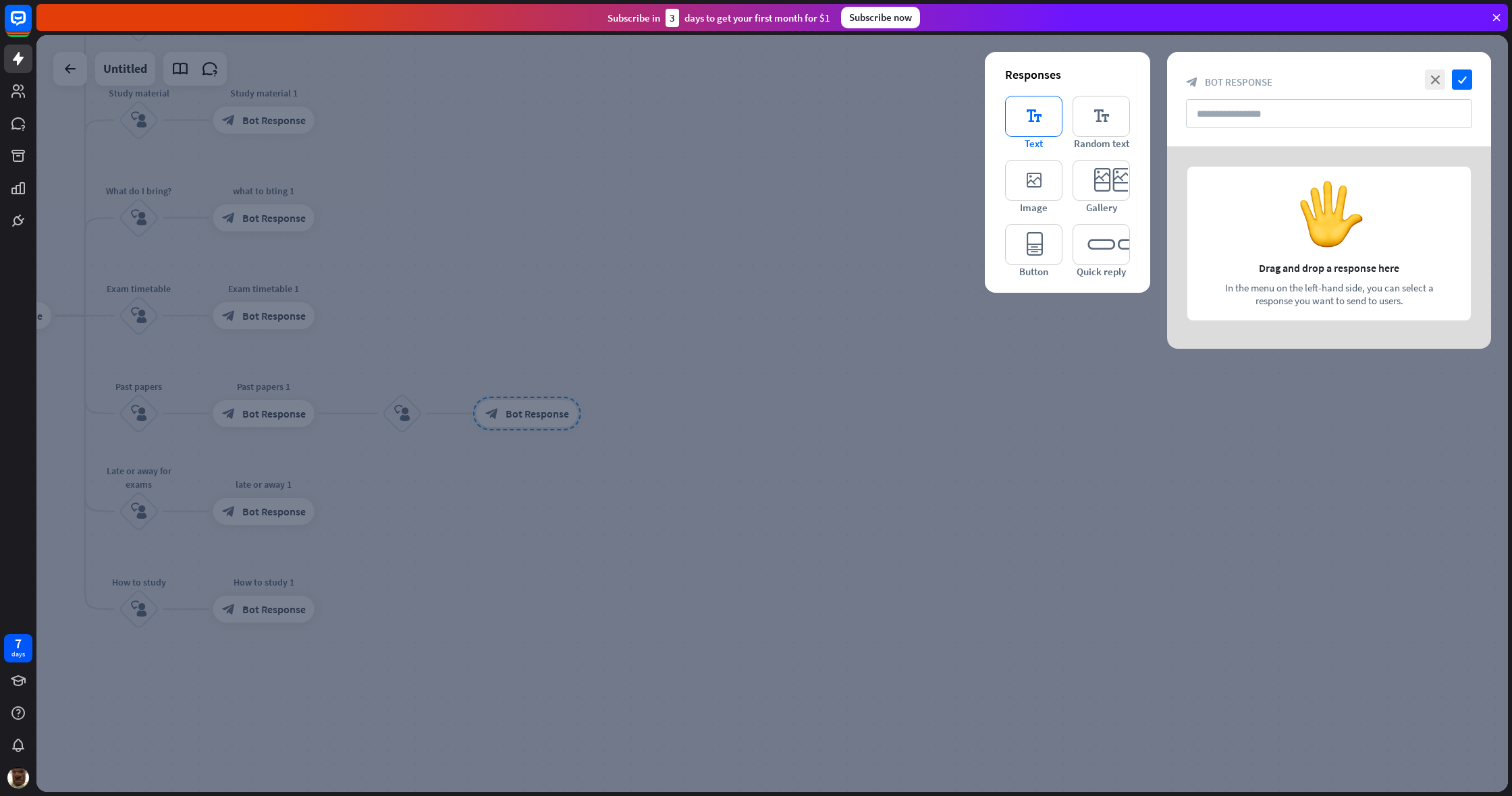
click at [893, 121] on icon "editor_text" at bounding box center [1034, 116] width 58 height 41
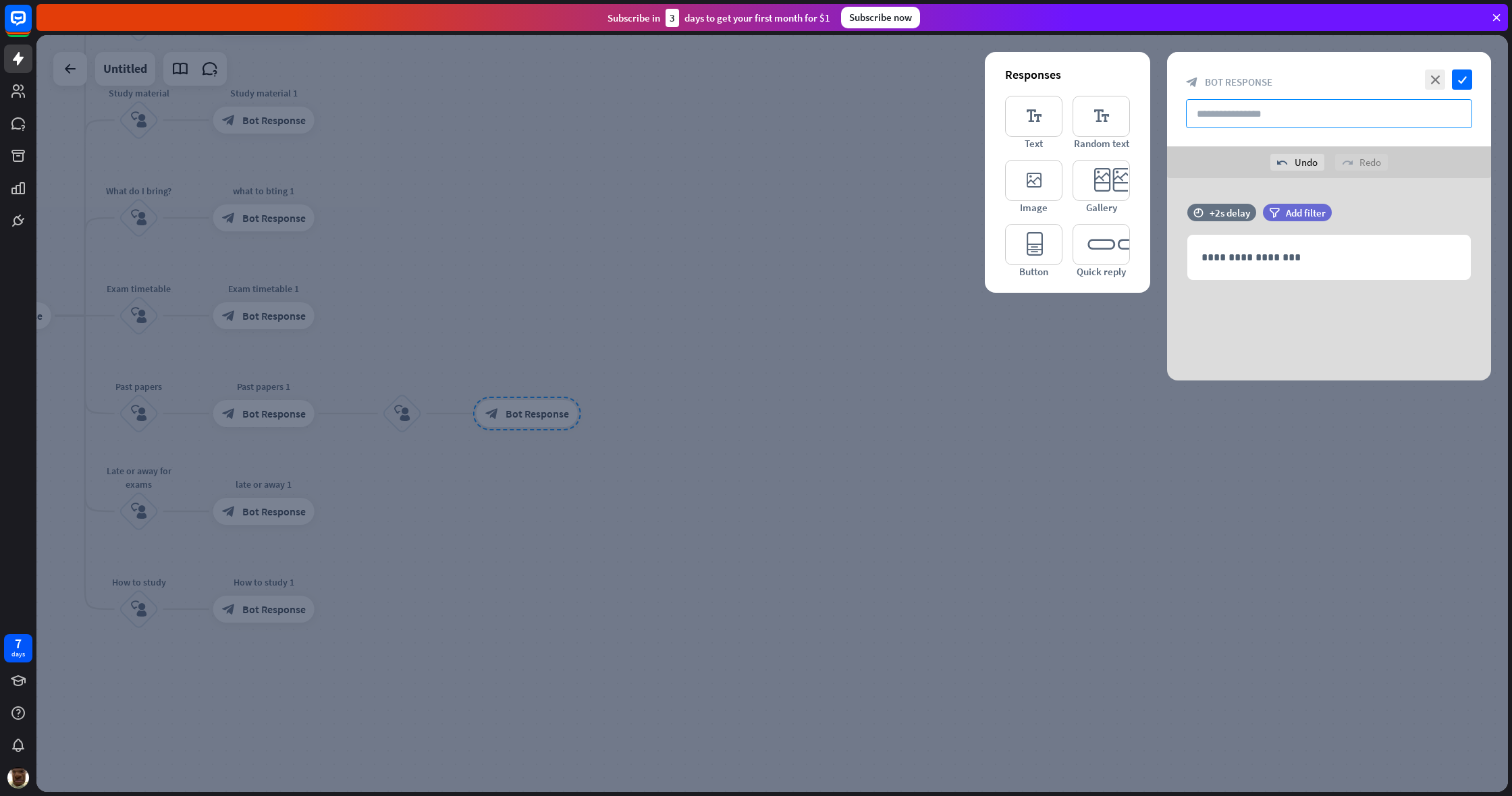
click at [893, 114] on input "text" at bounding box center [1329, 113] width 286 height 29
type input "**********"
click at [893, 241] on icon "editor_quick_replies" at bounding box center [1102, 245] width 58 height 41
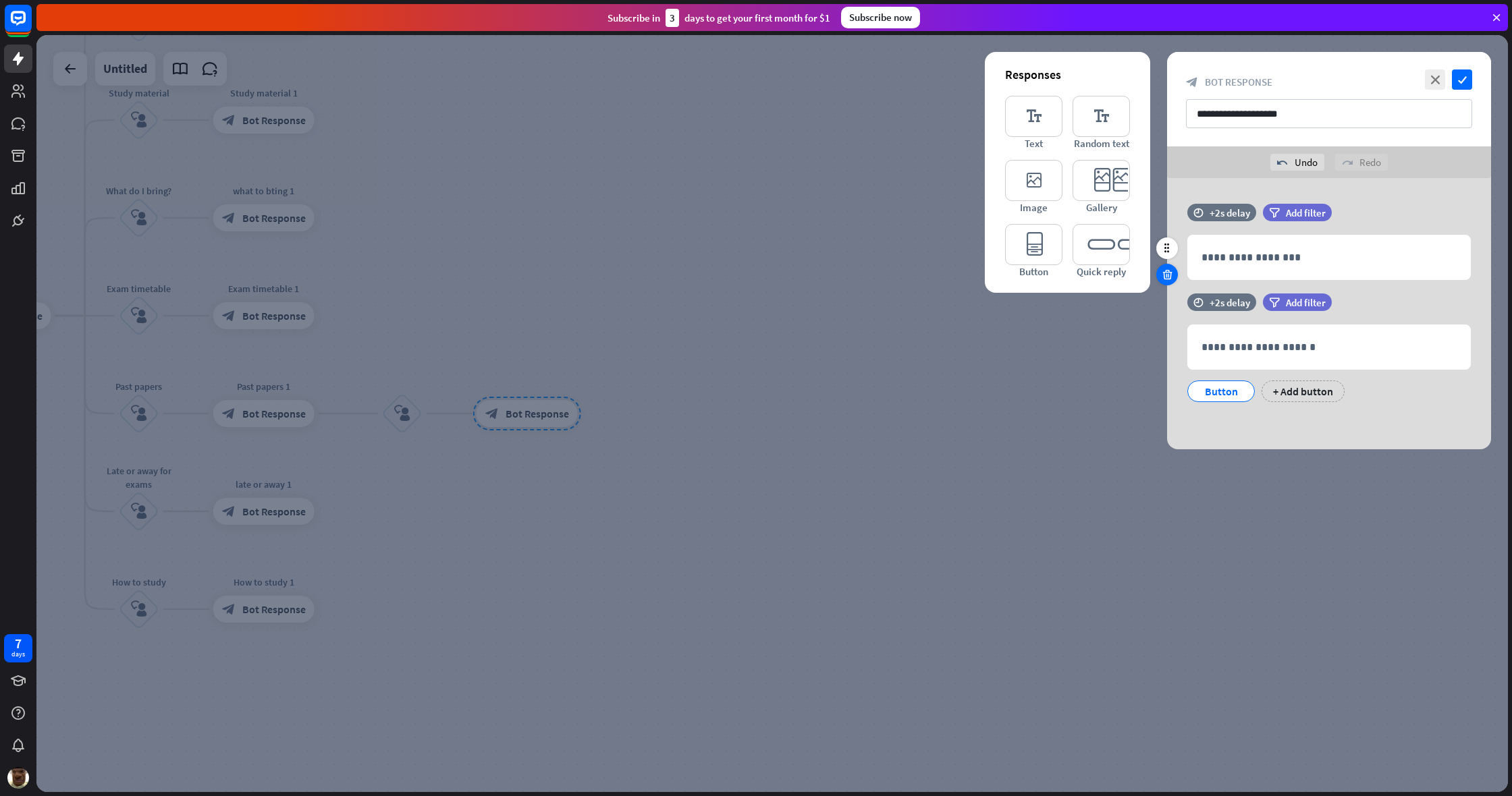
click at [893, 280] on icon at bounding box center [1167, 273] width 13 height 12
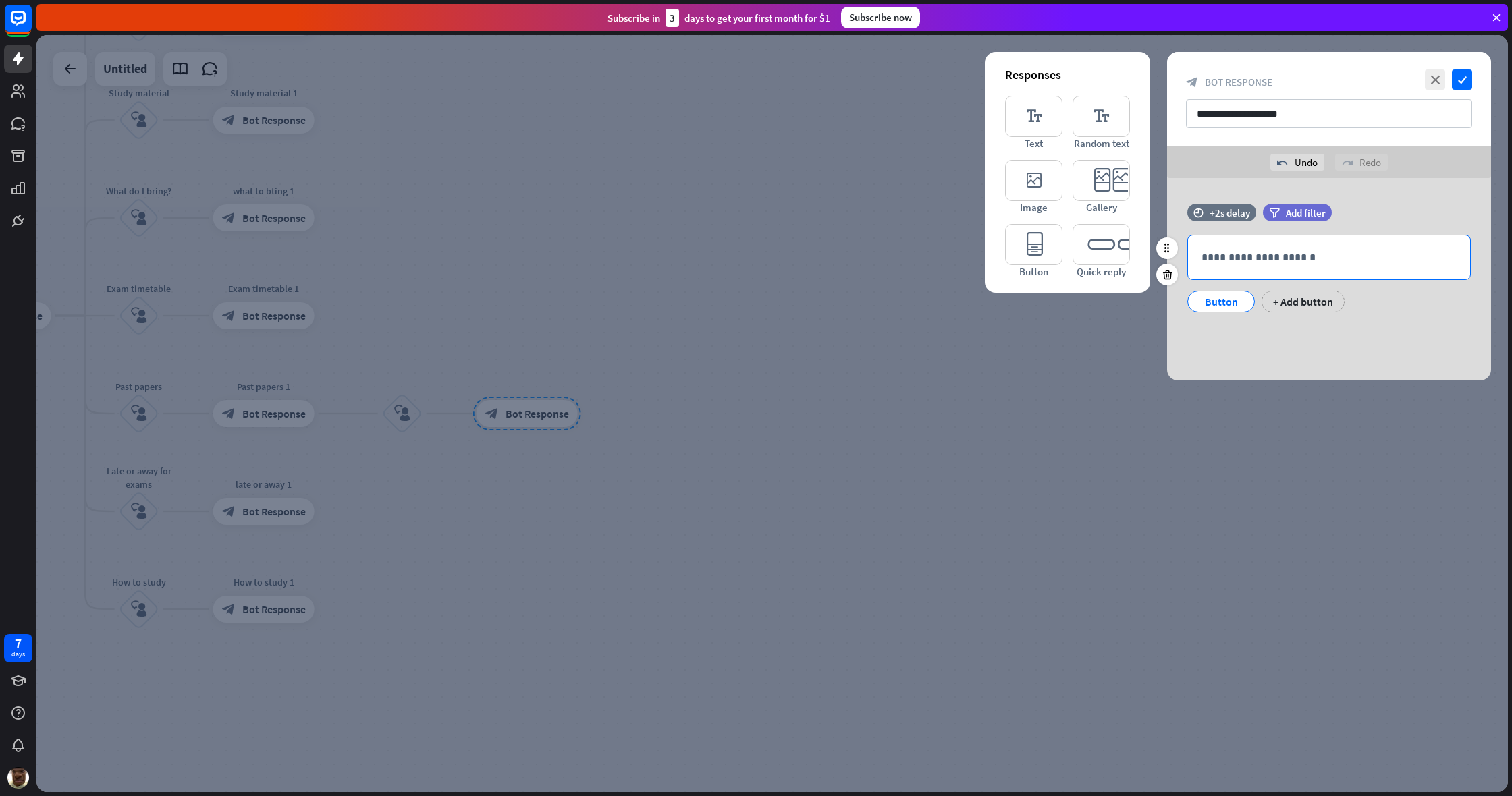
click at [893, 248] on div "**********" at bounding box center [1328, 257] width 282 height 44
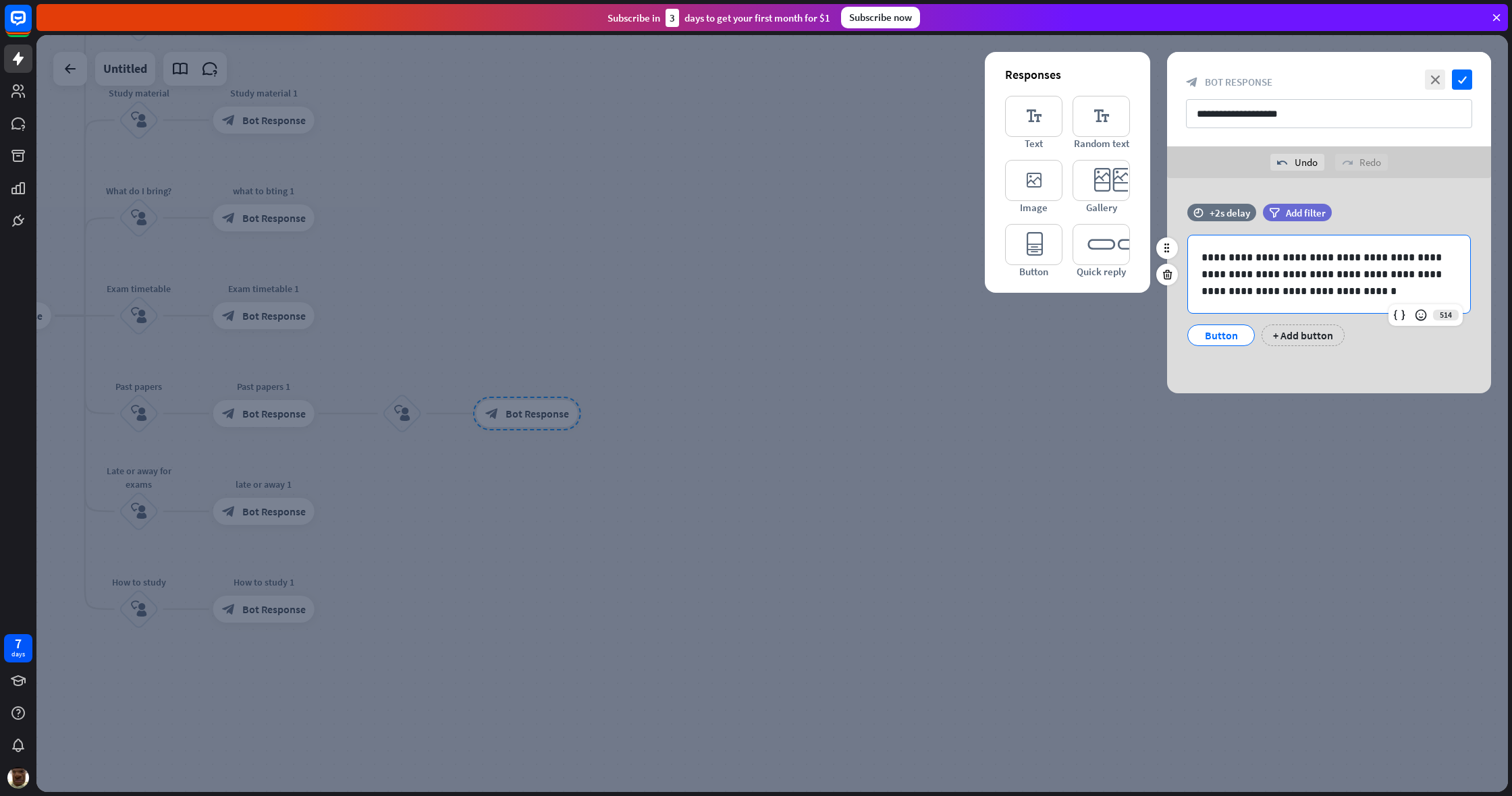
click at [893, 334] on div "Button" at bounding box center [1220, 335] width 44 height 20
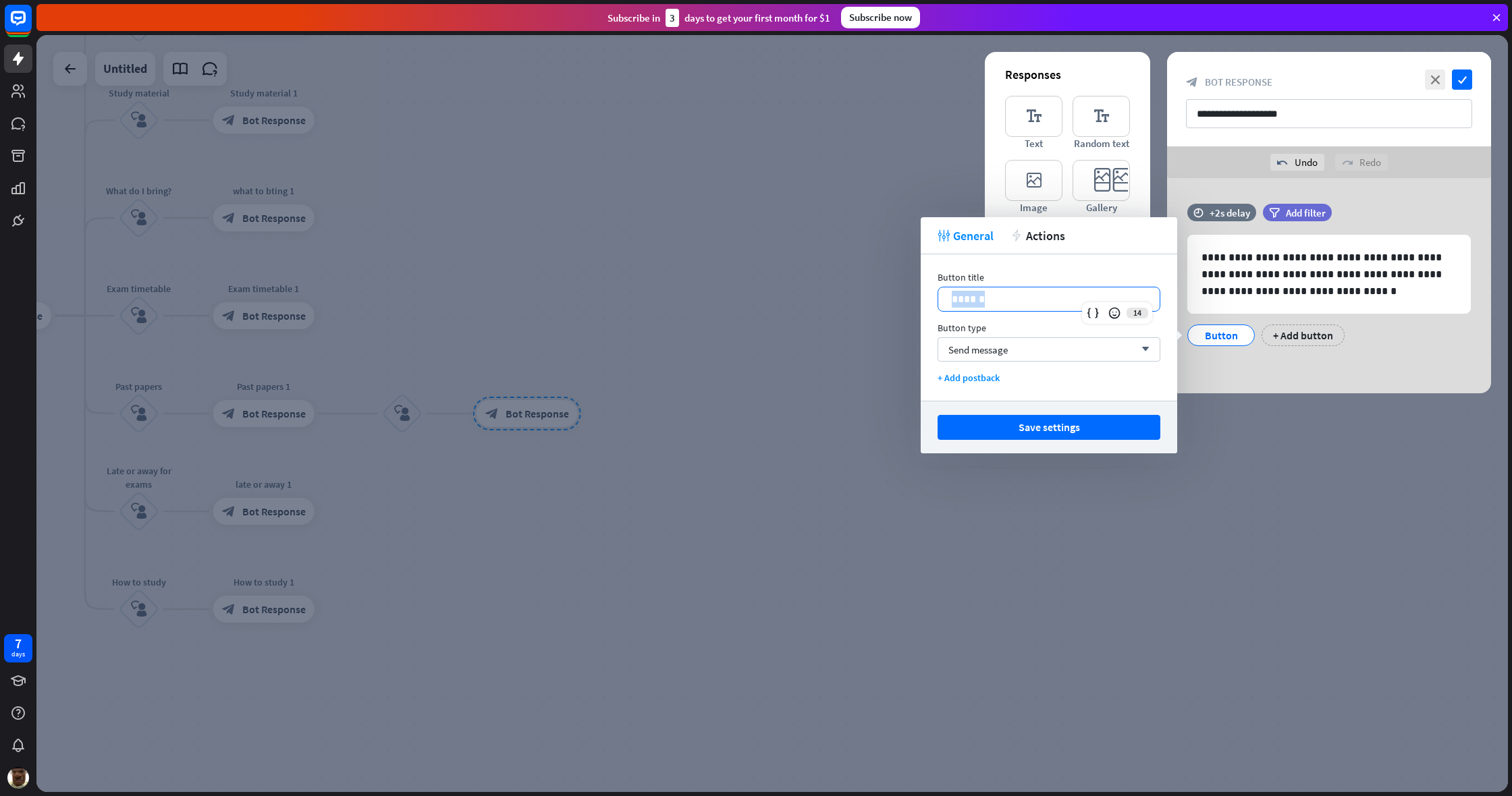
click at [893, 298] on div "******" at bounding box center [1048, 299] width 221 height 23
click at [893, 342] on div "+ Add button" at bounding box center [1303, 335] width 83 height 22
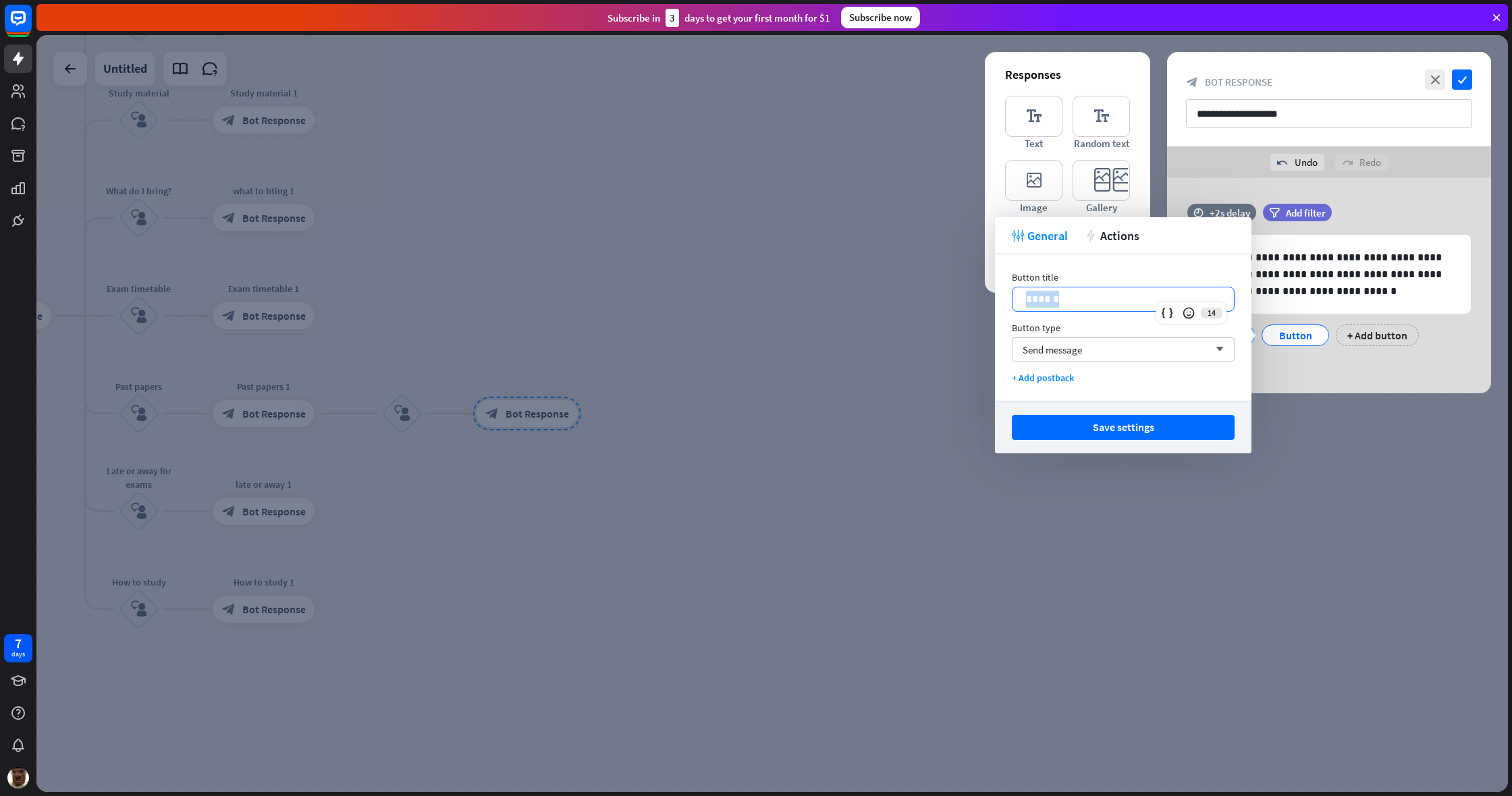
drag, startPoint x: 1073, startPoint y: 290, endPoint x: 962, endPoint y: 306, distance: 112.1
click at [893, 306] on body "7 days close Product Help First steps Get started with ChatBot Help Center Foll…" at bounding box center [756, 398] width 1512 height 796
click at [893, 427] on button "Save settings" at bounding box center [1122, 427] width 222 height 25
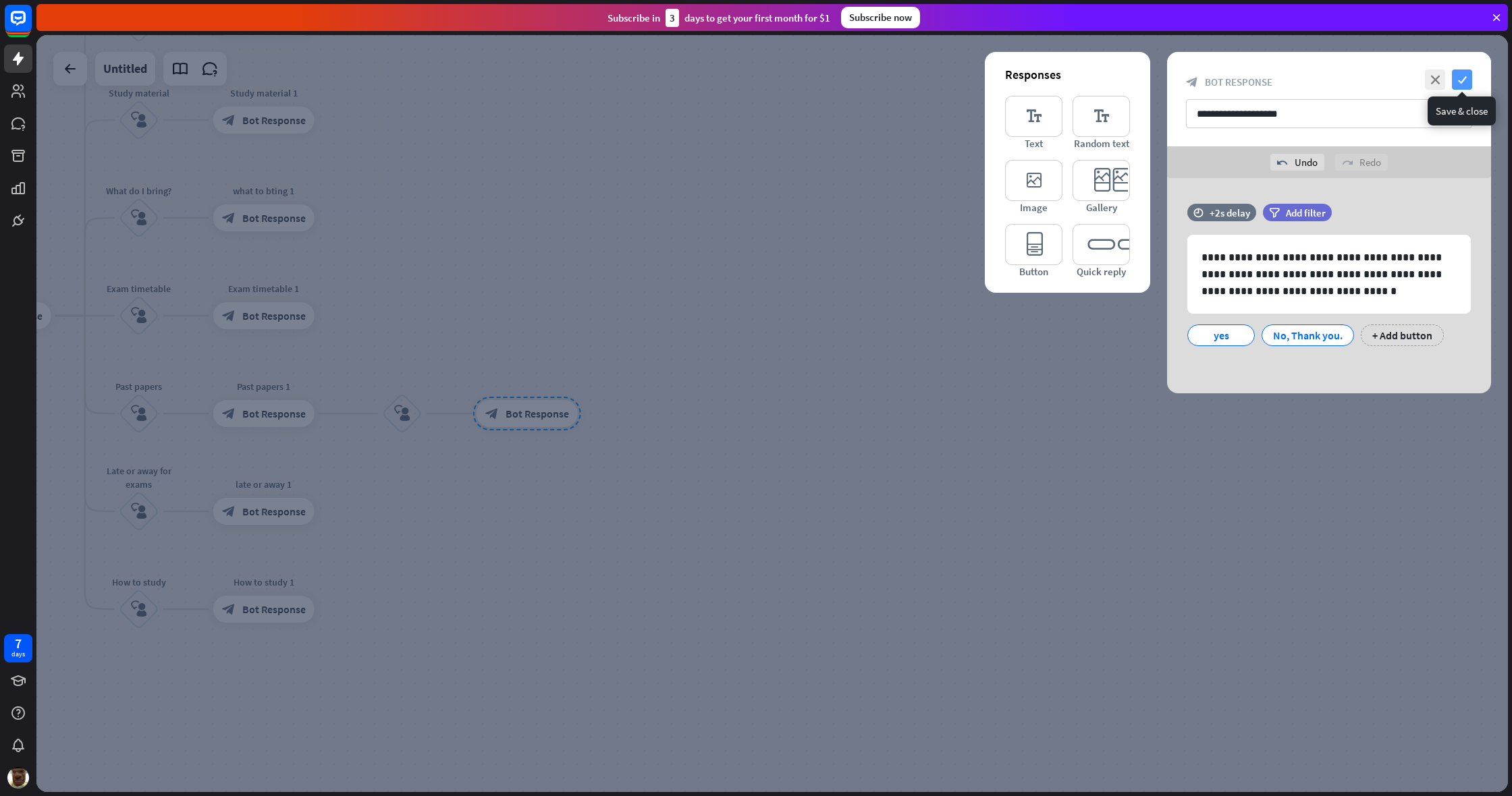
click at [893, 73] on icon "check" at bounding box center [1462, 79] width 20 height 20
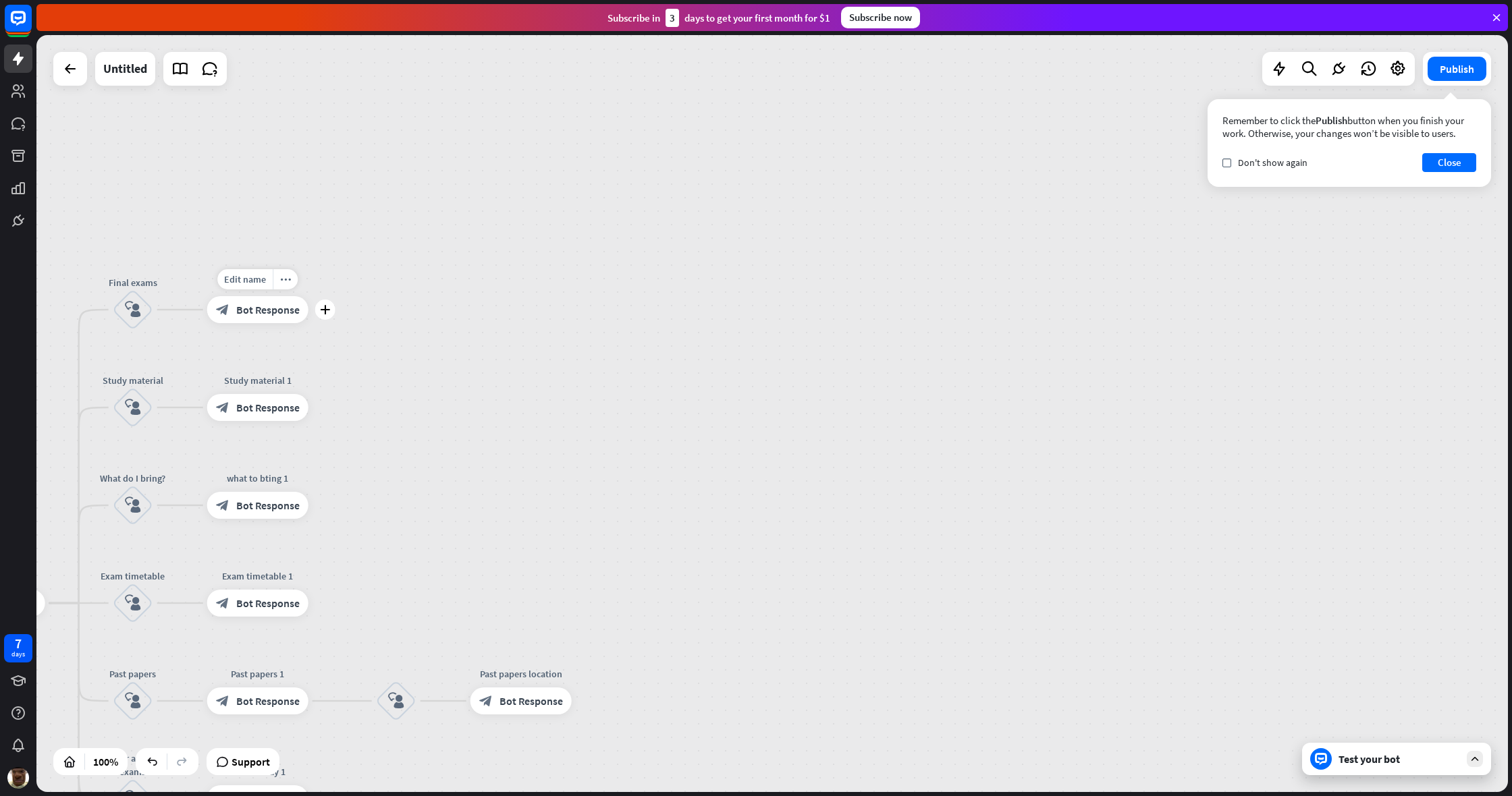
click at [284, 309] on span "Bot Response" at bounding box center [267, 309] width 63 height 13
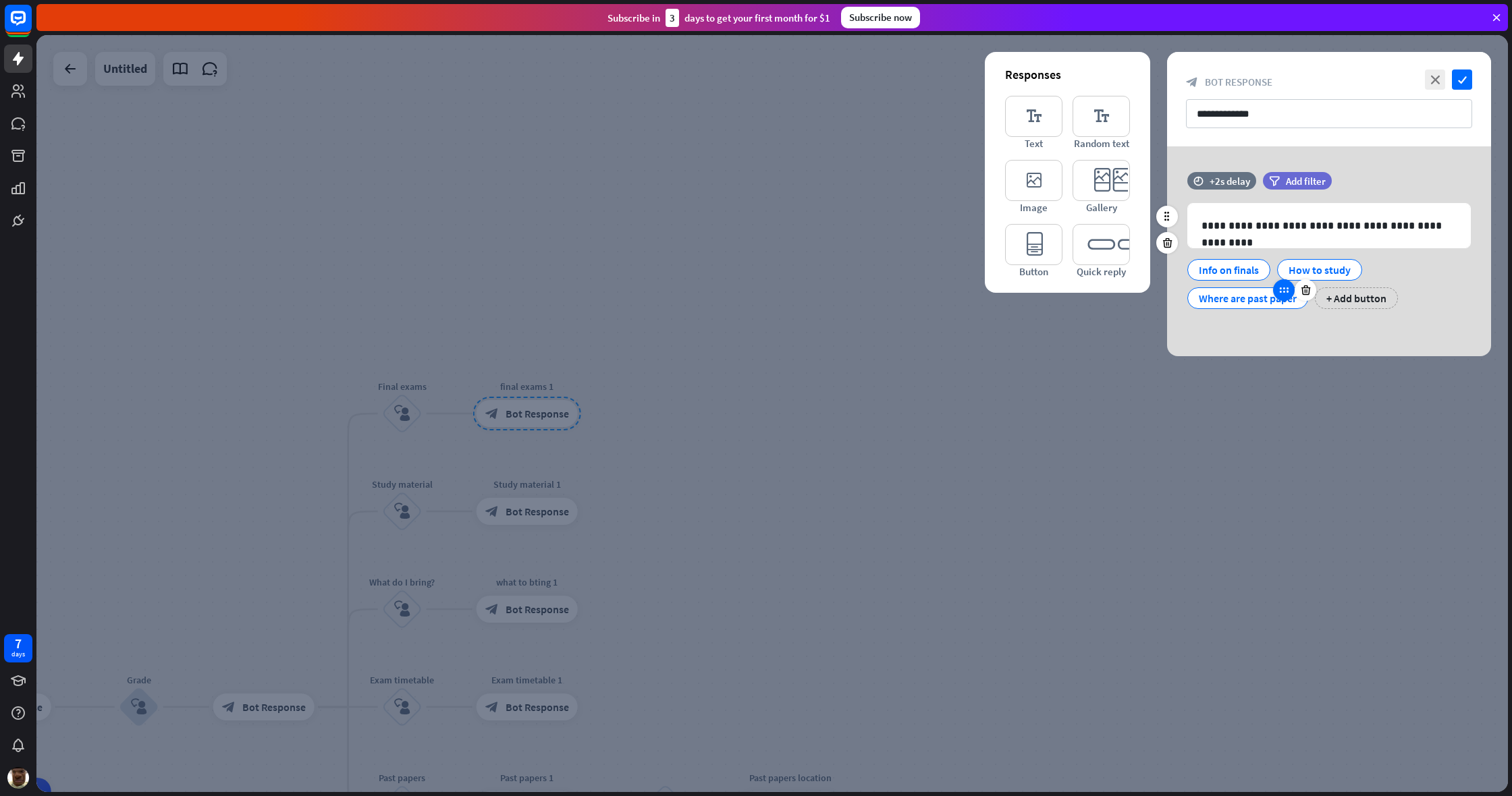
click at [893, 290] on icon at bounding box center [1283, 290] width 12 height 12
click at [893, 291] on icon at bounding box center [1283, 290] width 12 height 12
click at [893, 300] on div "Where are past paper" at bounding box center [1247, 298] width 98 height 20
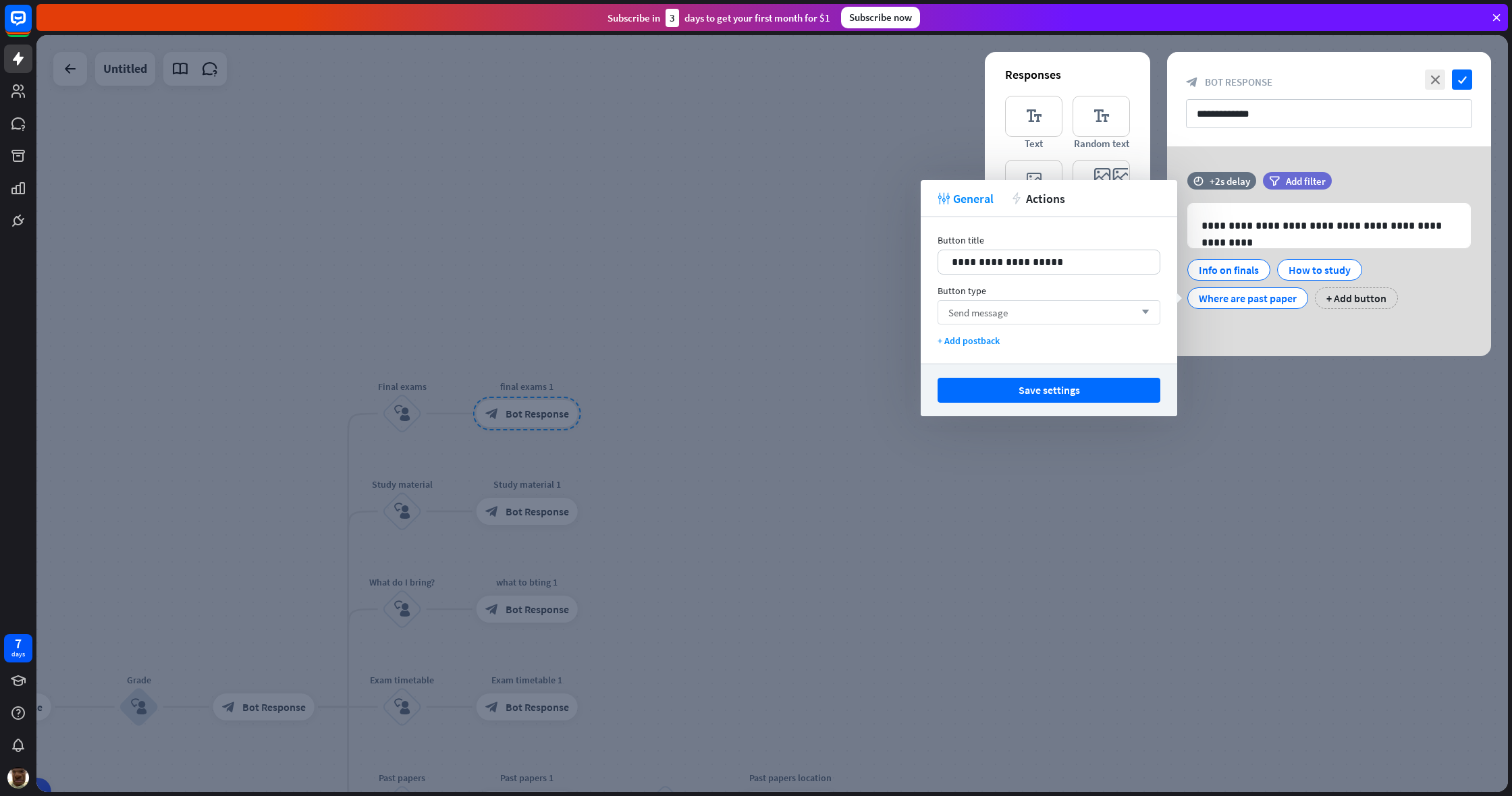
click at [893, 318] on div "Send message arrow_down" at bounding box center [1048, 312] width 222 height 24
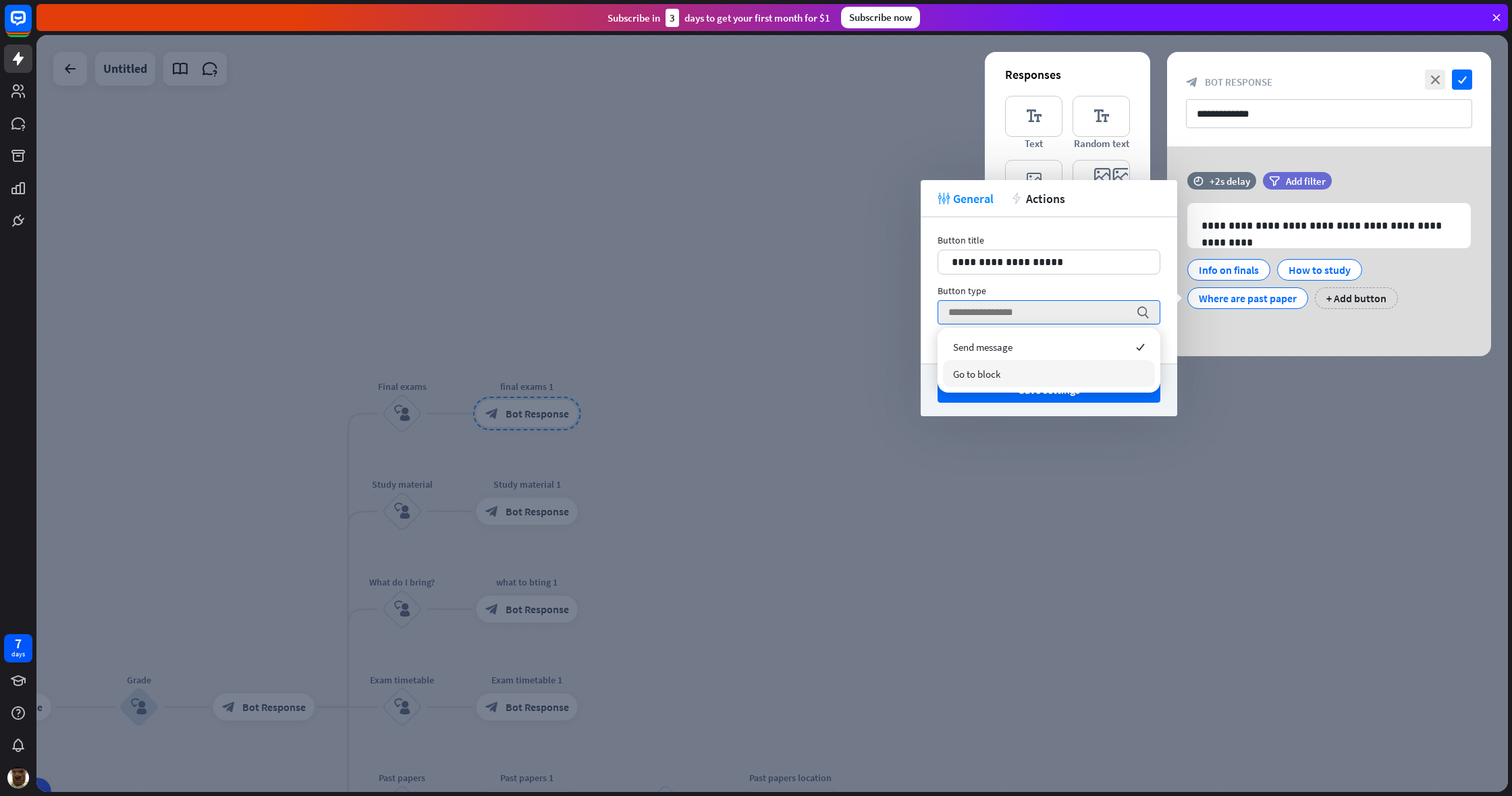
click at [893, 372] on span "Go to block" at bounding box center [976, 374] width 47 height 13
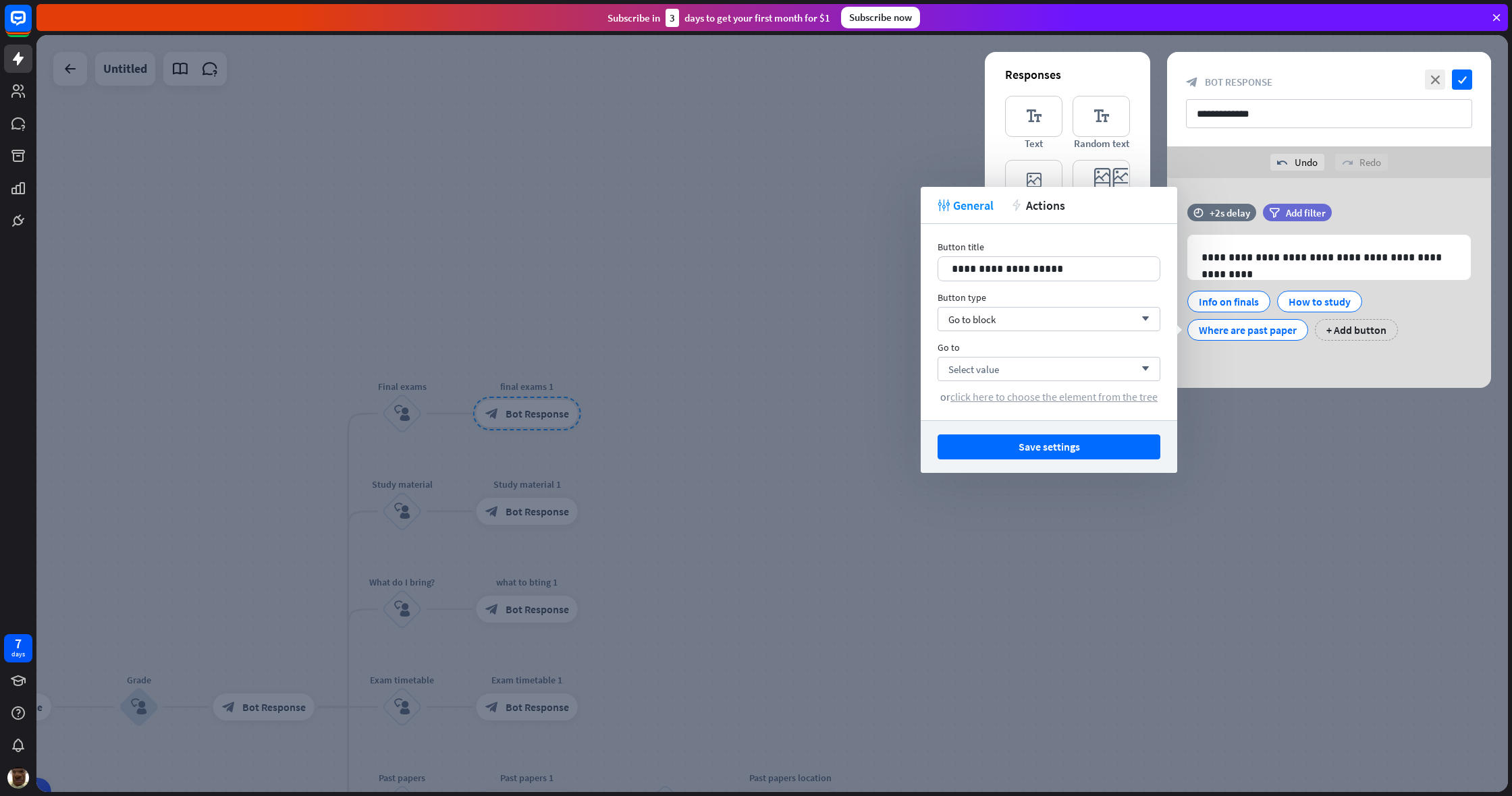
click at [893, 400] on span "click here to choose the element from the tree" at bounding box center [1054, 396] width 207 height 13
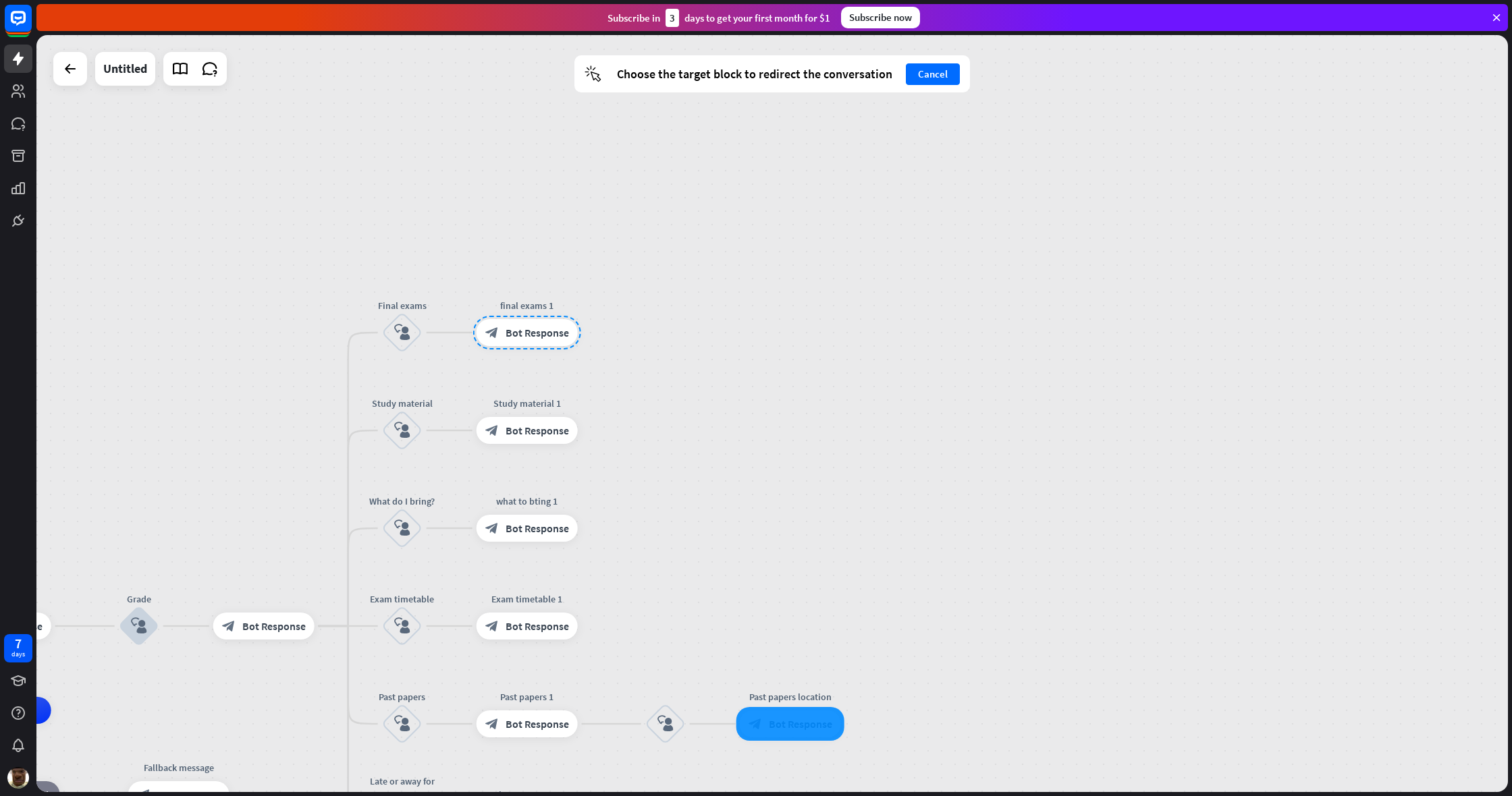
click at [797, 600] on div at bounding box center [790, 723] width 108 height 33
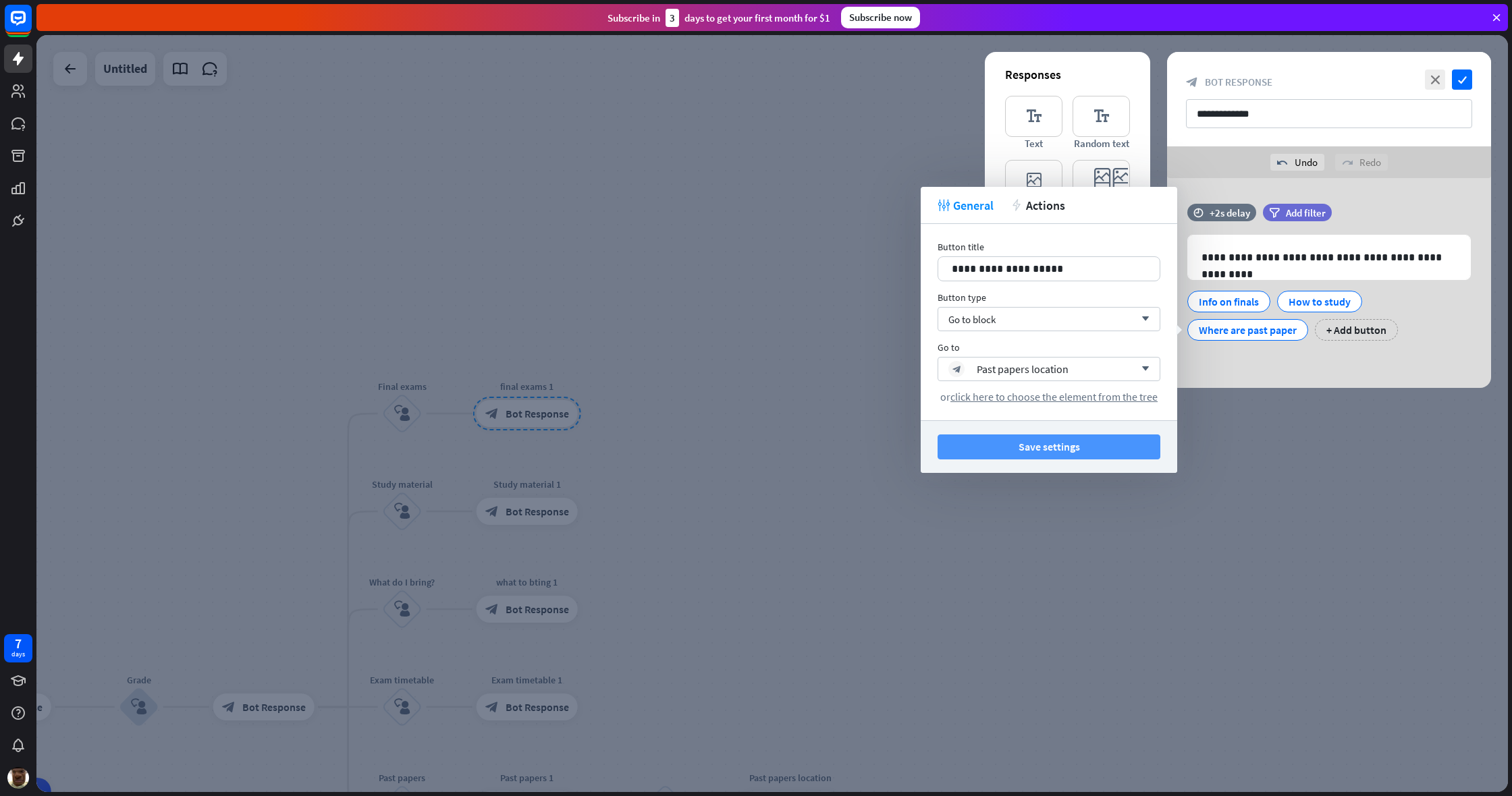
click at [893, 452] on button "Save settings" at bounding box center [1048, 447] width 222 height 25
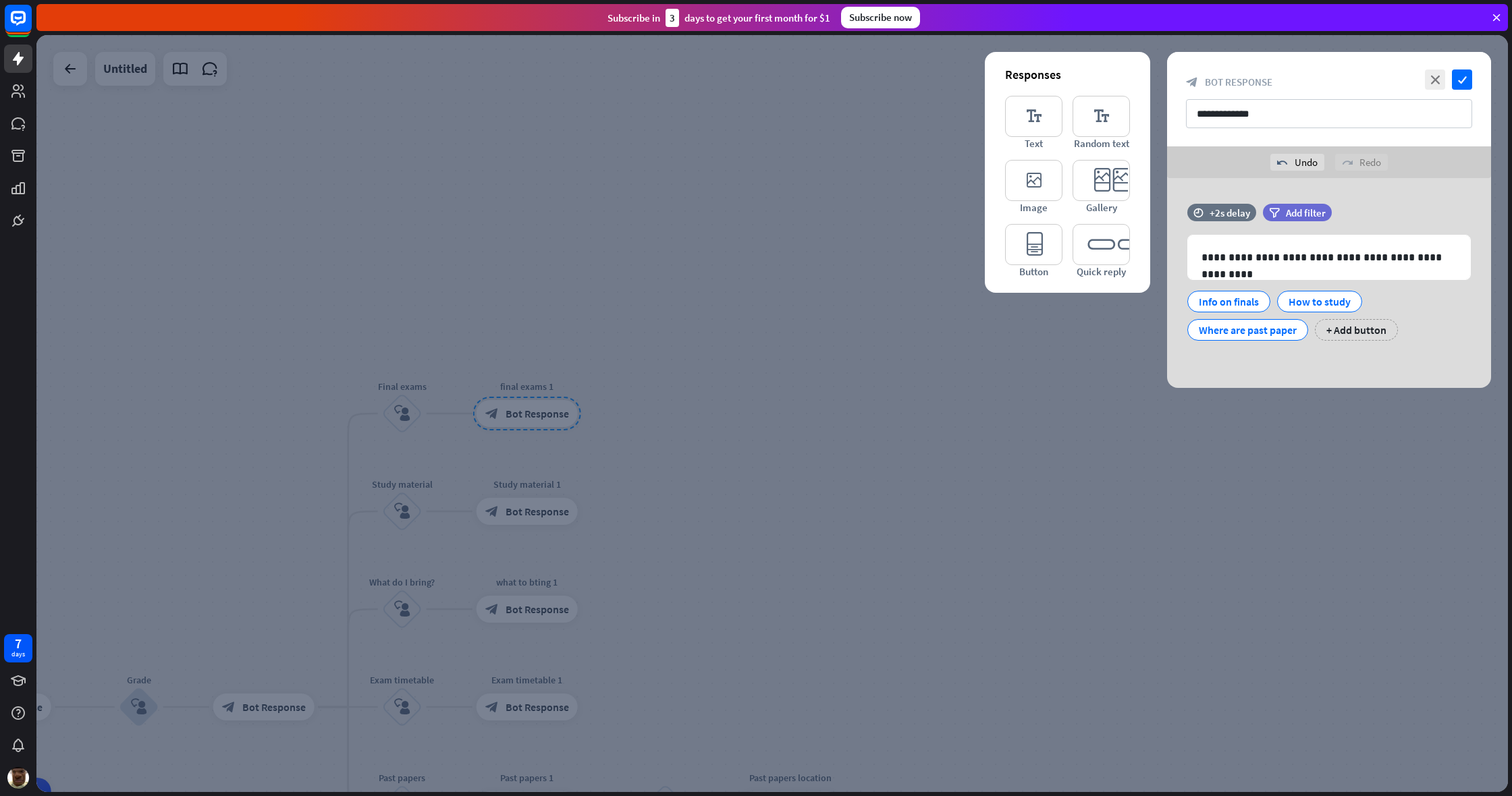
click at [819, 437] on div at bounding box center [771, 413] width 1472 height 756
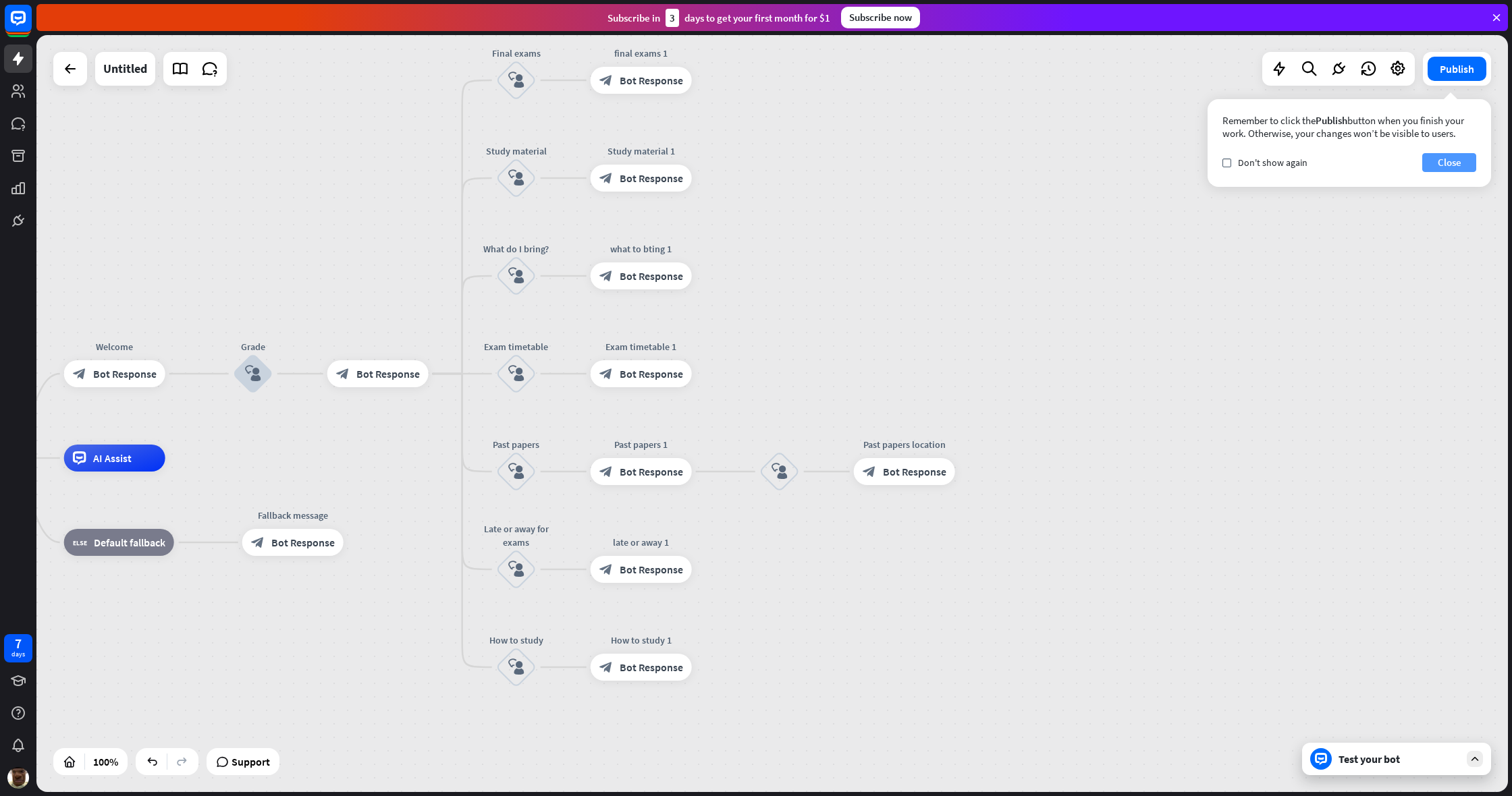
click at [893, 157] on button "Close" at bounding box center [1449, 162] width 54 height 19
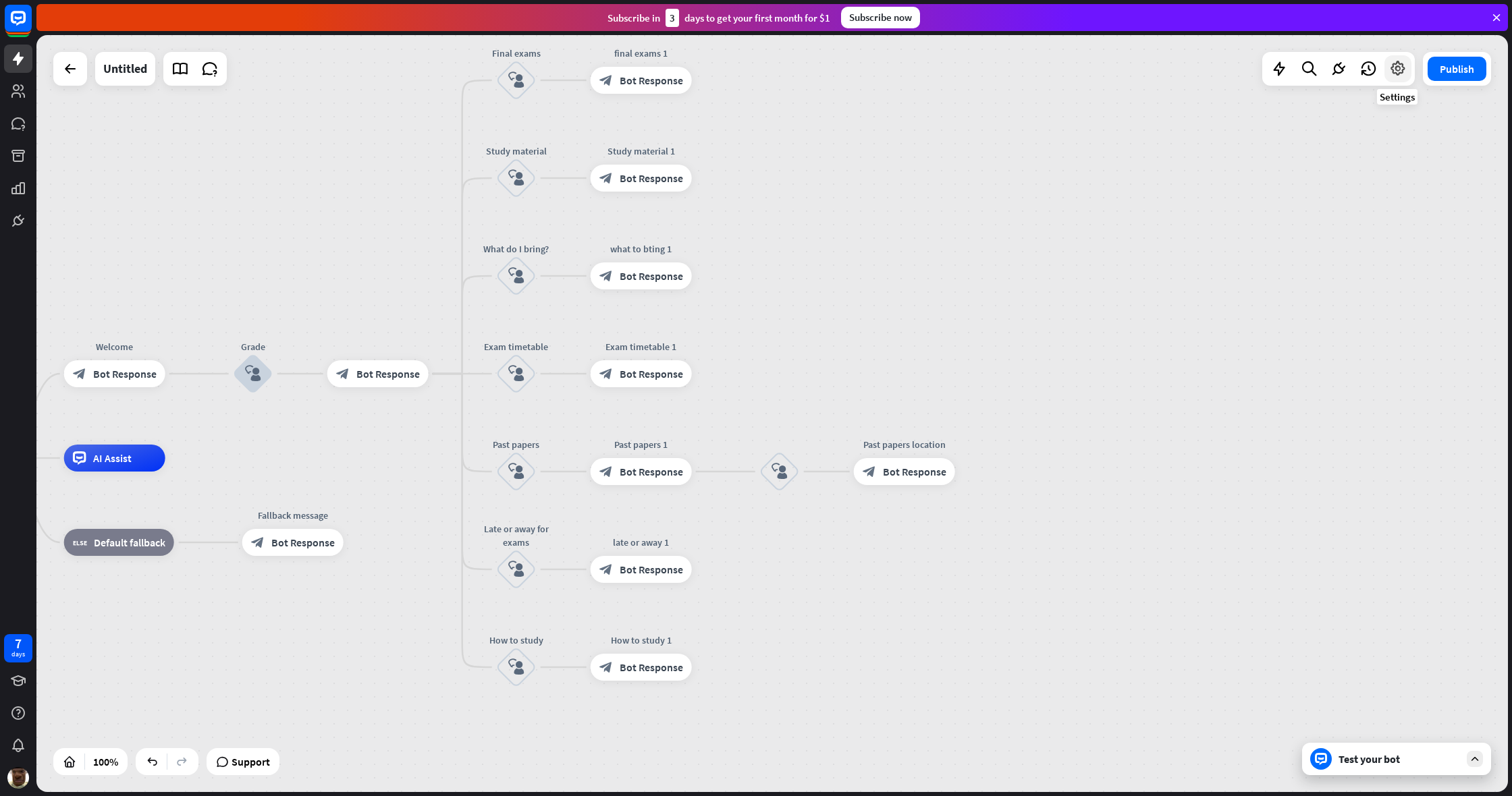
click at [893, 68] on icon at bounding box center [1397, 68] width 17 height 17
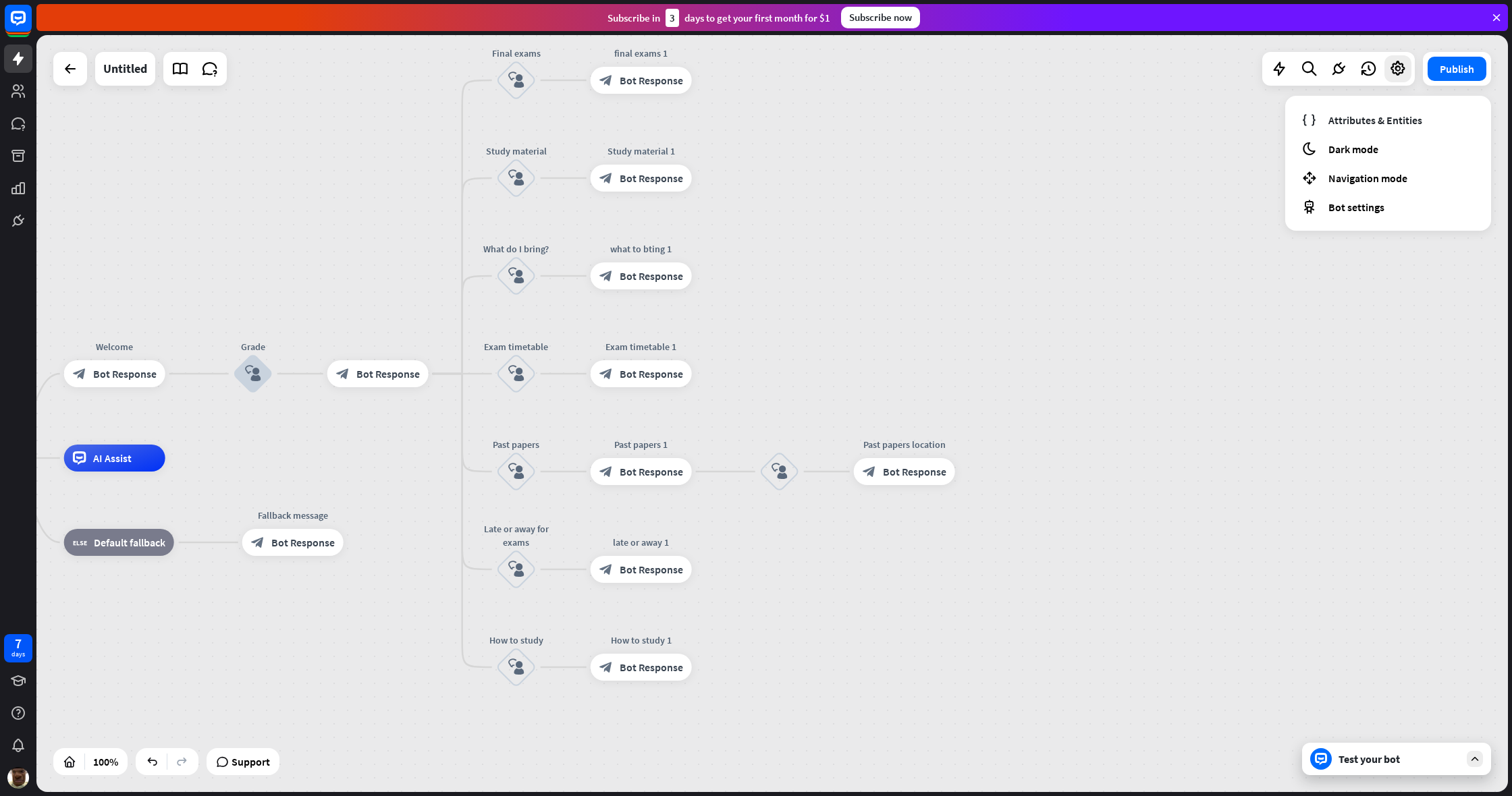
click at [893, 210] on div "home_2 Start point Welcome block_bot_response Bot Response Grade block_user_inp…" at bounding box center [771, 413] width 1472 height 756
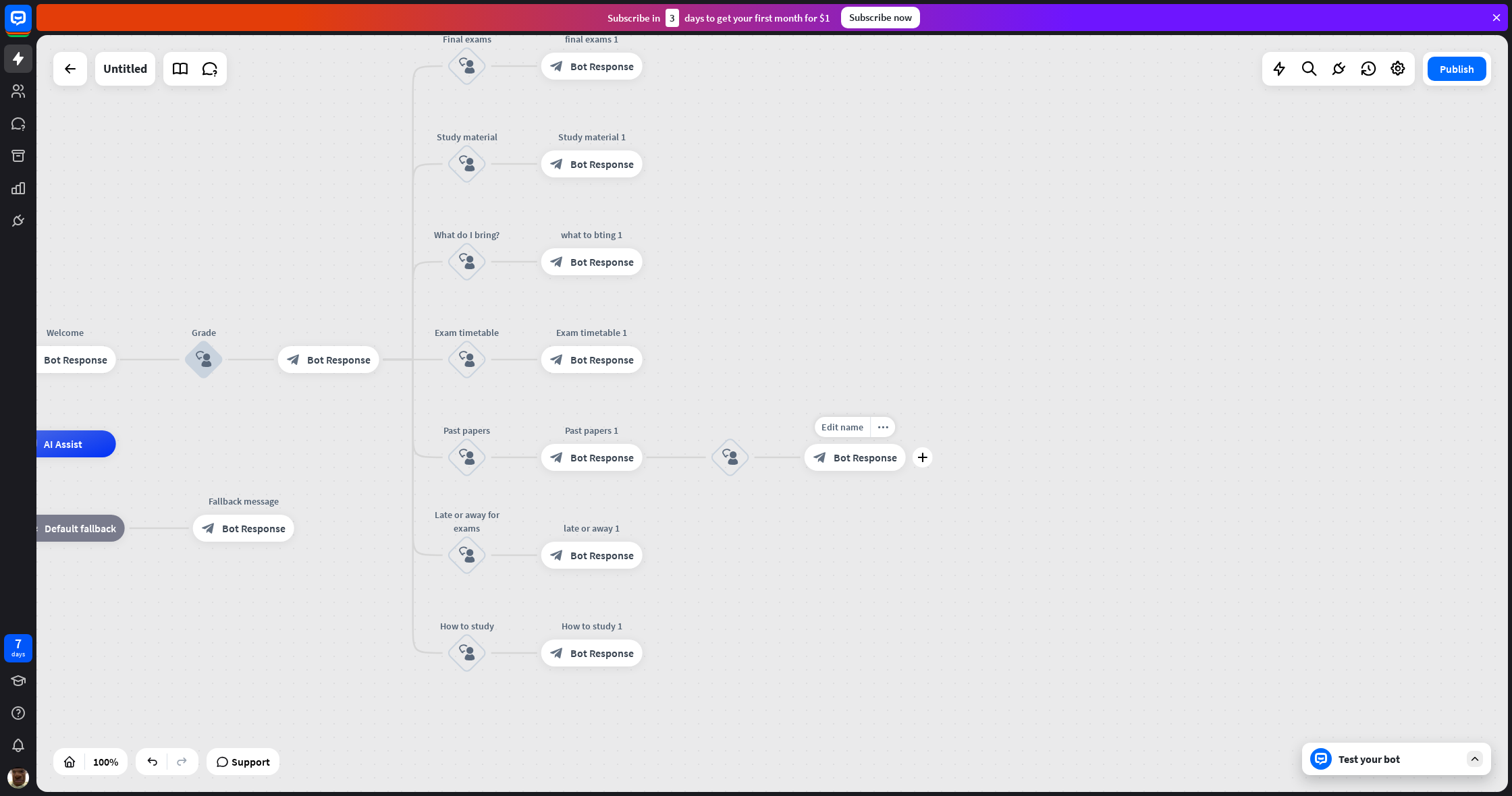
click at [878, 455] on span "Bot Response" at bounding box center [865, 457] width 63 height 13
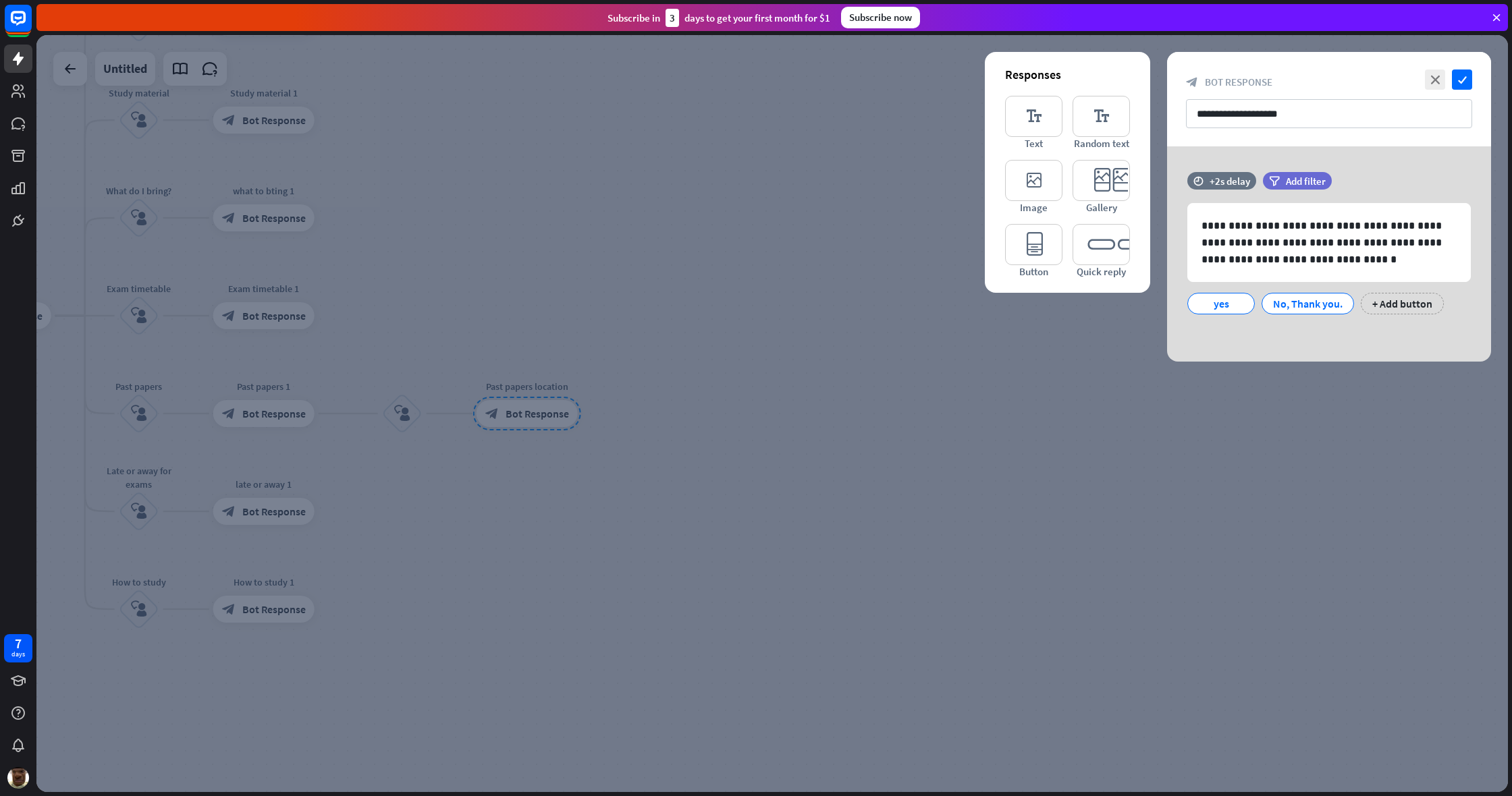
drag, startPoint x: 581, startPoint y: 352, endPoint x: 562, endPoint y: 349, distance: 19.2
click at [581, 351] on div at bounding box center [771, 413] width 1472 height 756
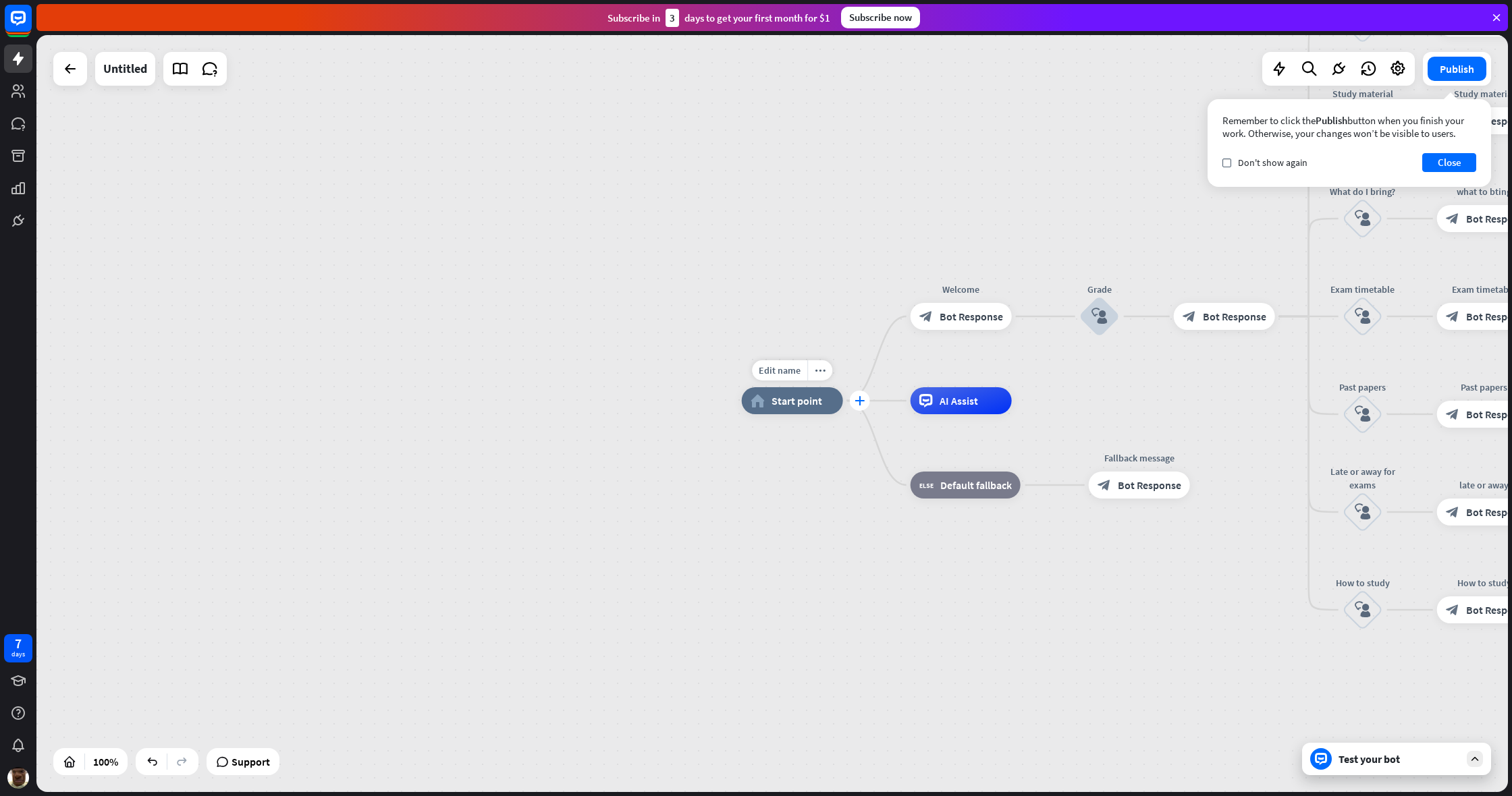
click at [856, 404] on icon "plus" at bounding box center [859, 400] width 10 height 9
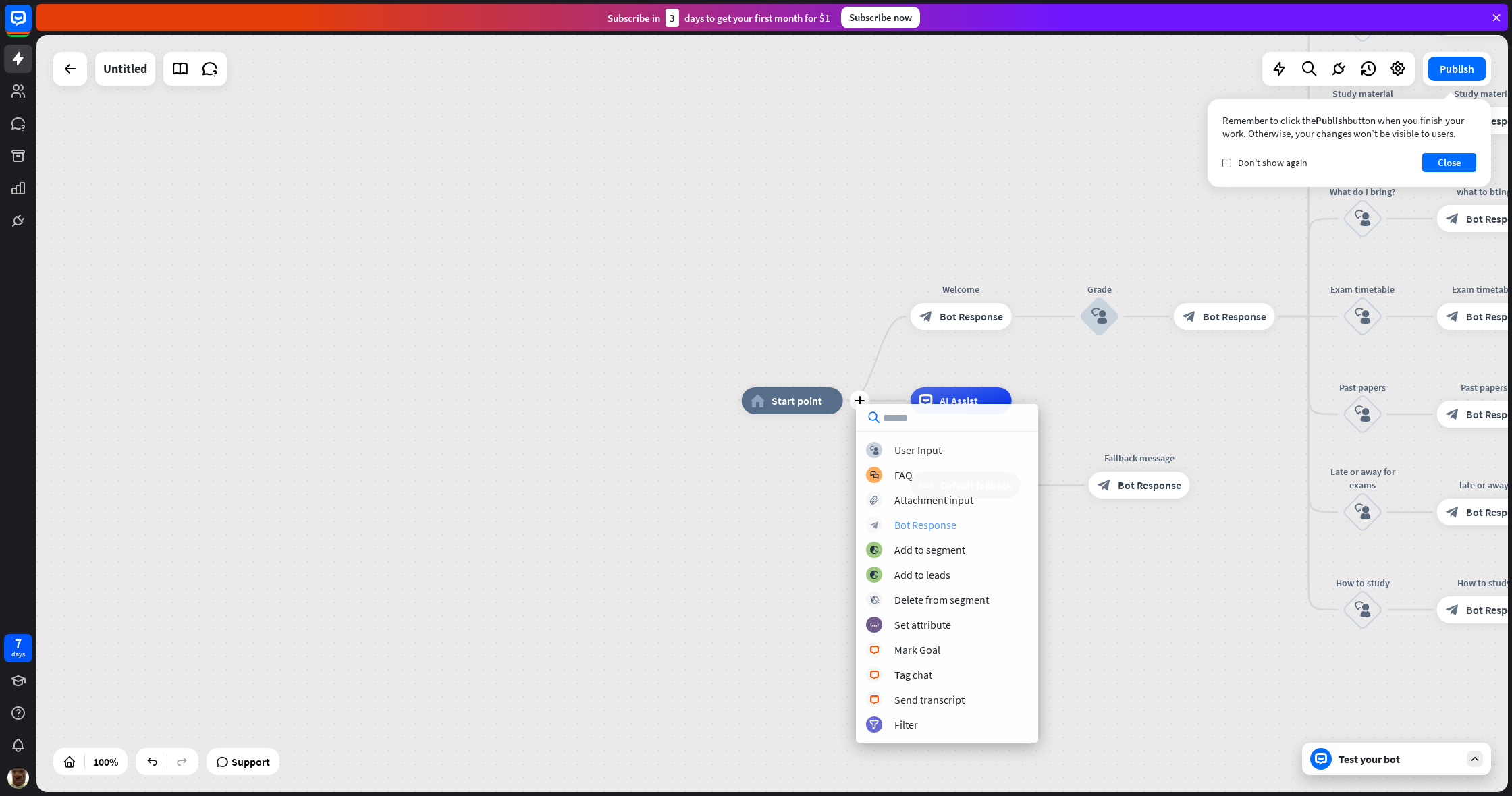
click at [893, 526] on div "Bot Response" at bounding box center [925, 524] width 62 height 13
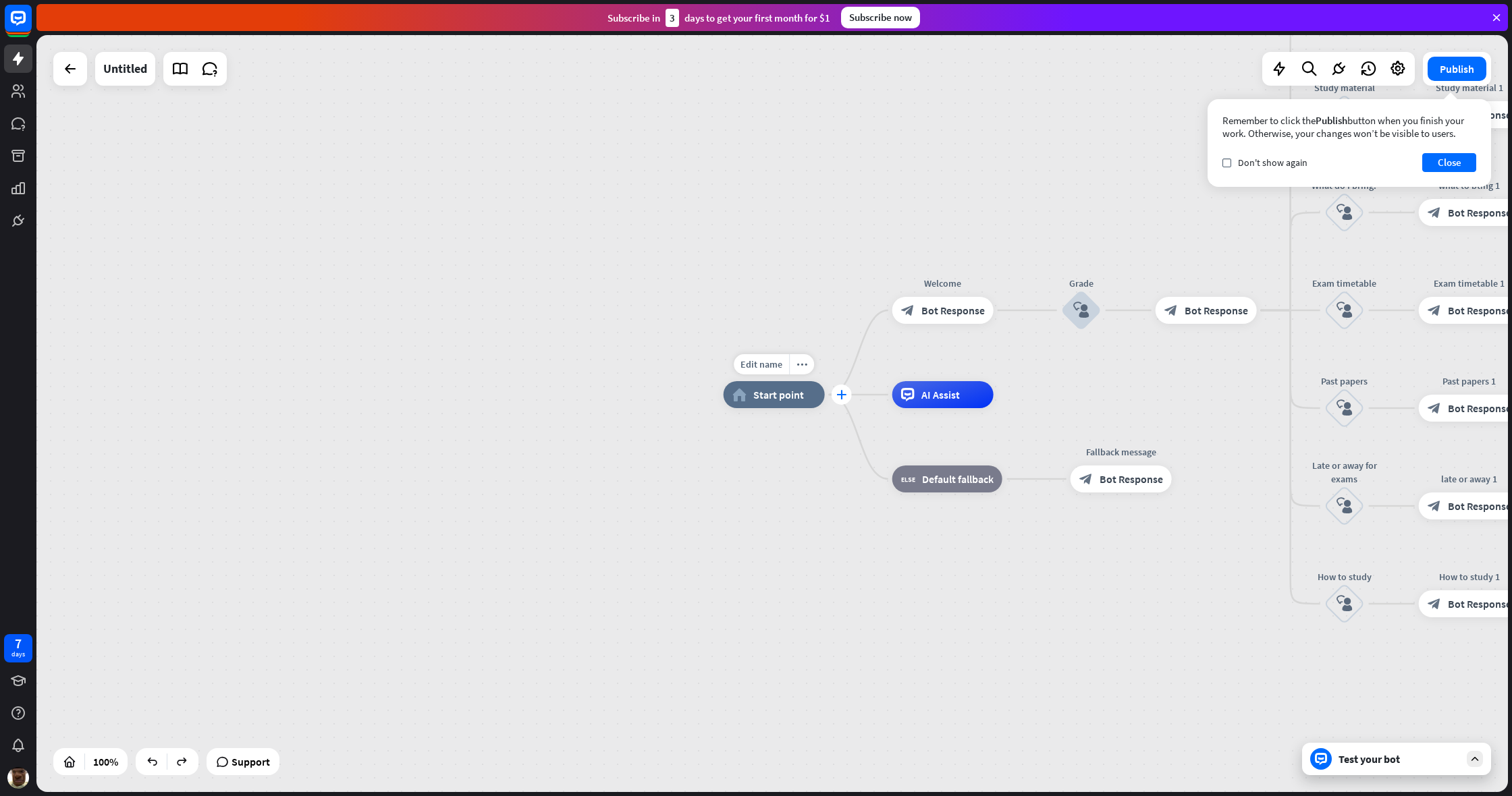
click at [841, 399] on div "plus" at bounding box center [842, 394] width 20 height 20
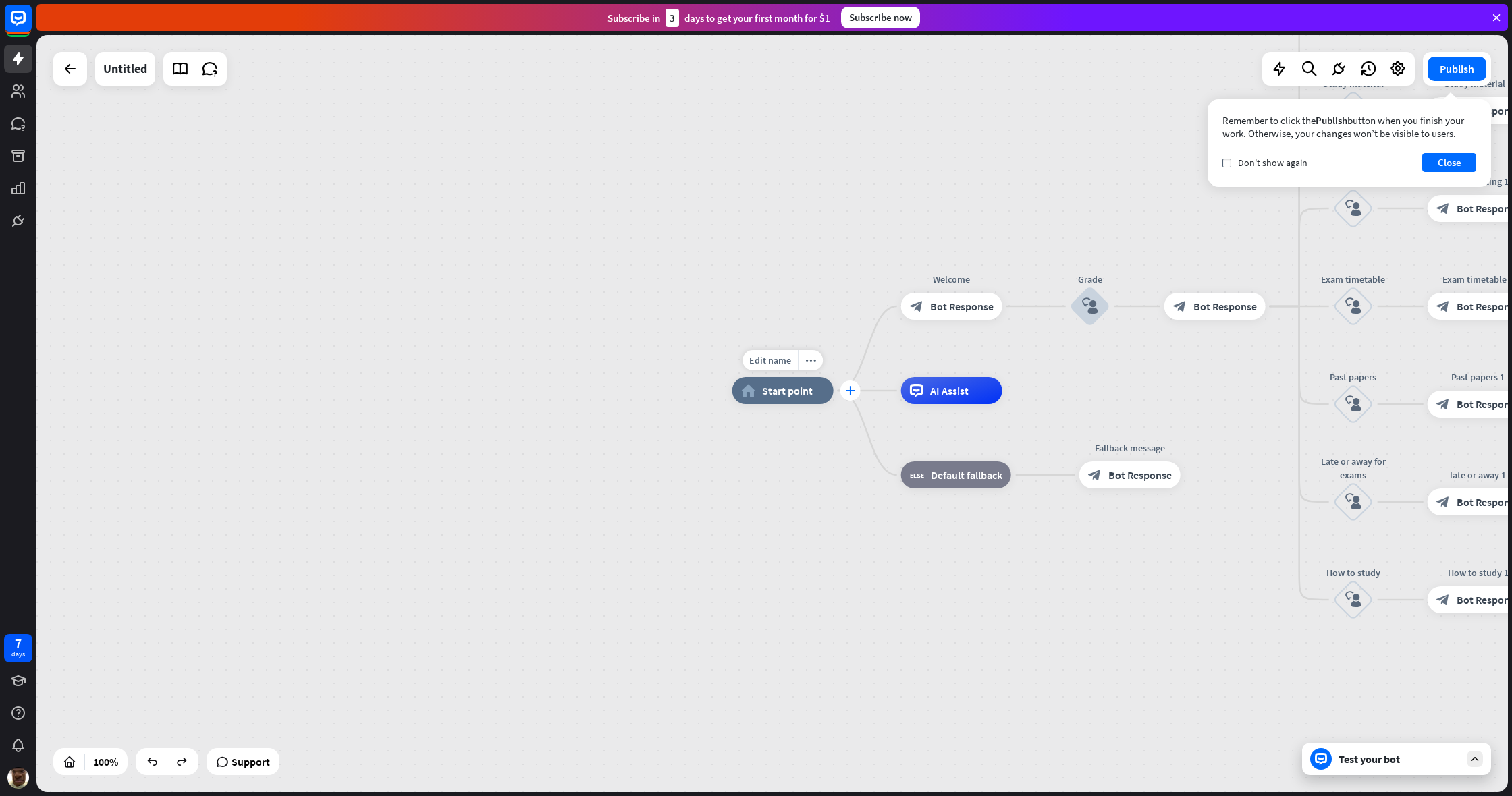
click at [843, 393] on div "plus" at bounding box center [850, 390] width 20 height 20
click at [854, 389] on icon "plus" at bounding box center [850, 391] width 10 height 9
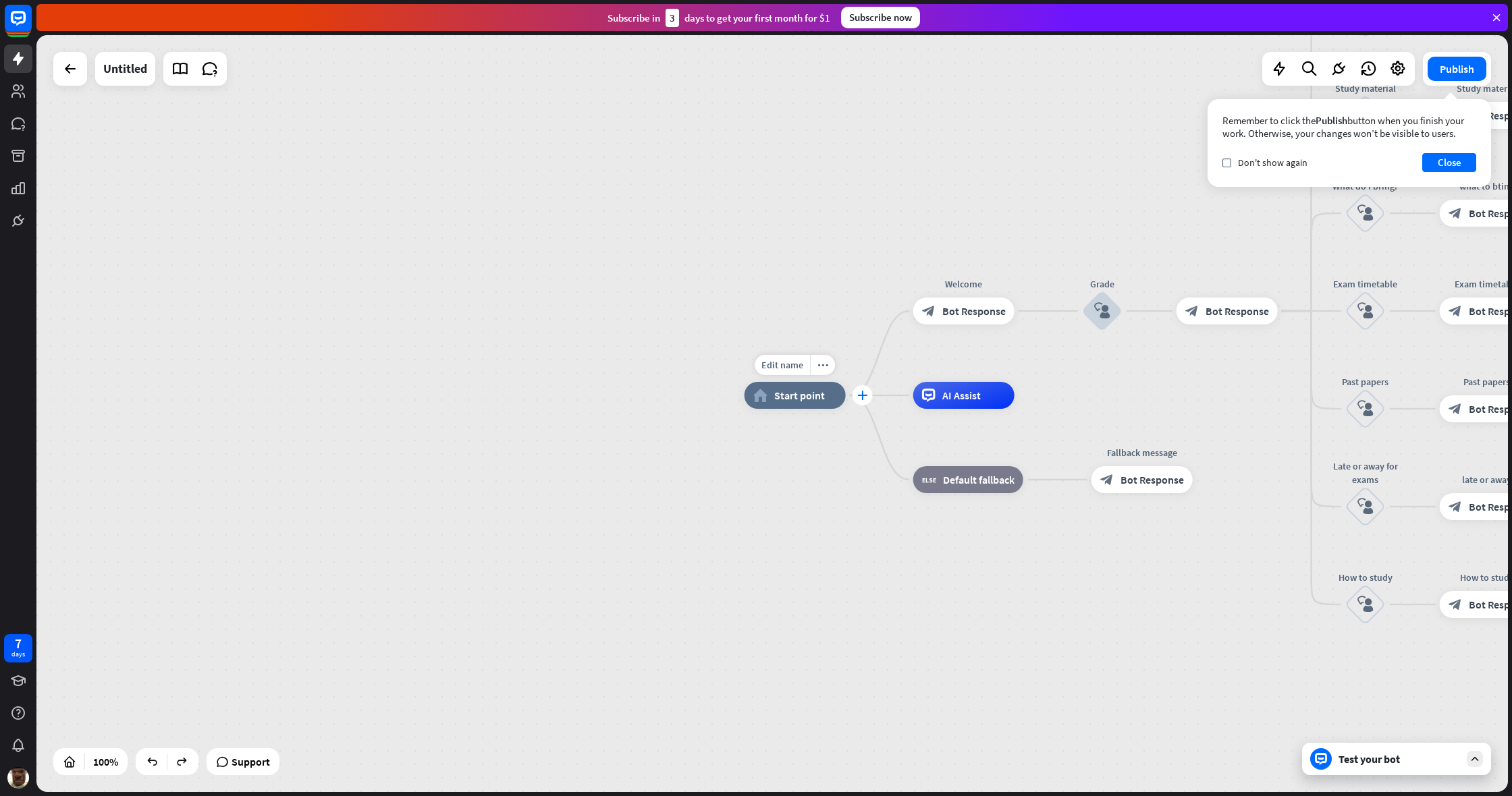
click at [855, 387] on div "plus" at bounding box center [862, 395] width 20 height 20
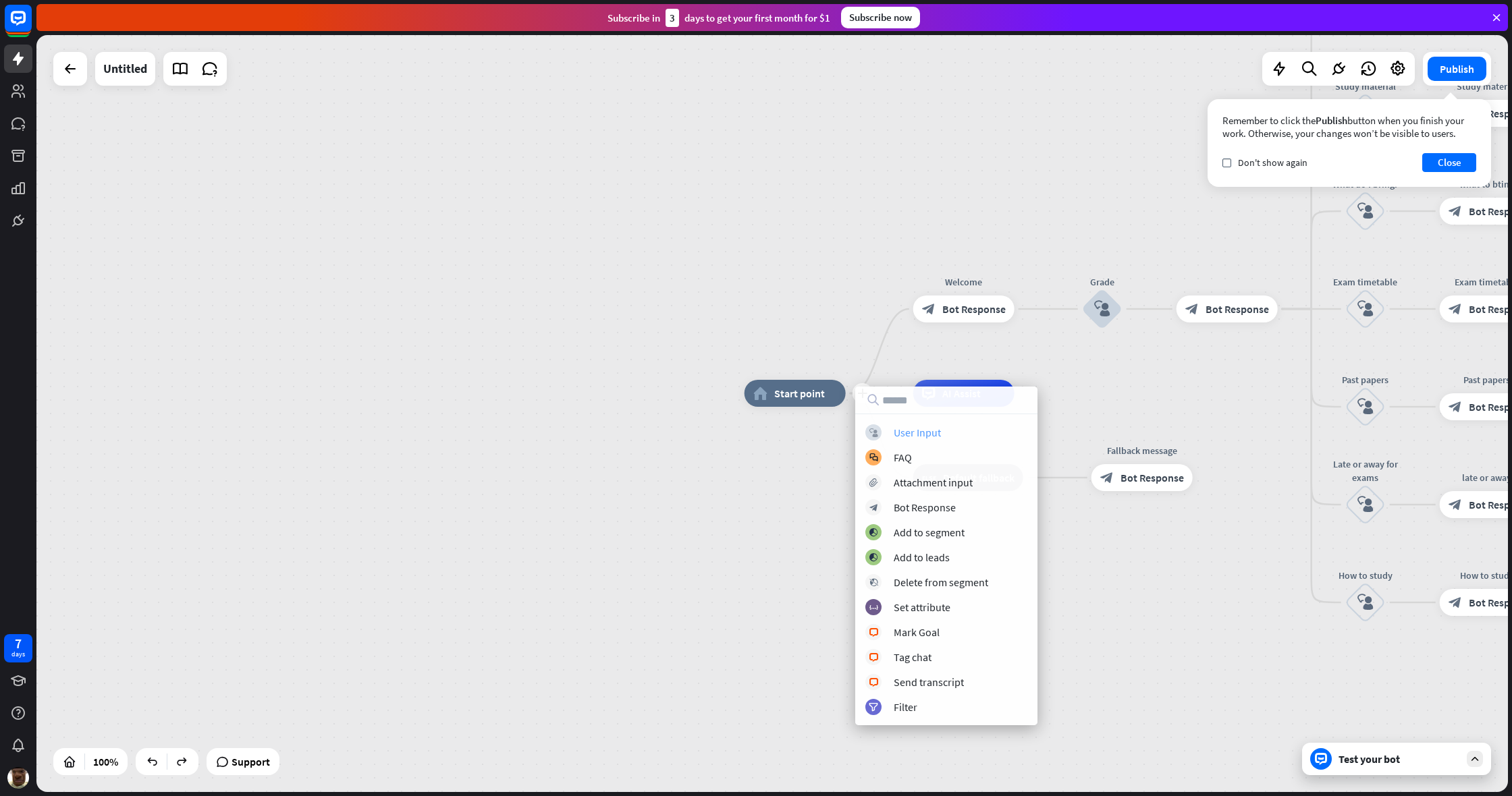
click at [893, 436] on div "User Input" at bounding box center [917, 432] width 47 height 13
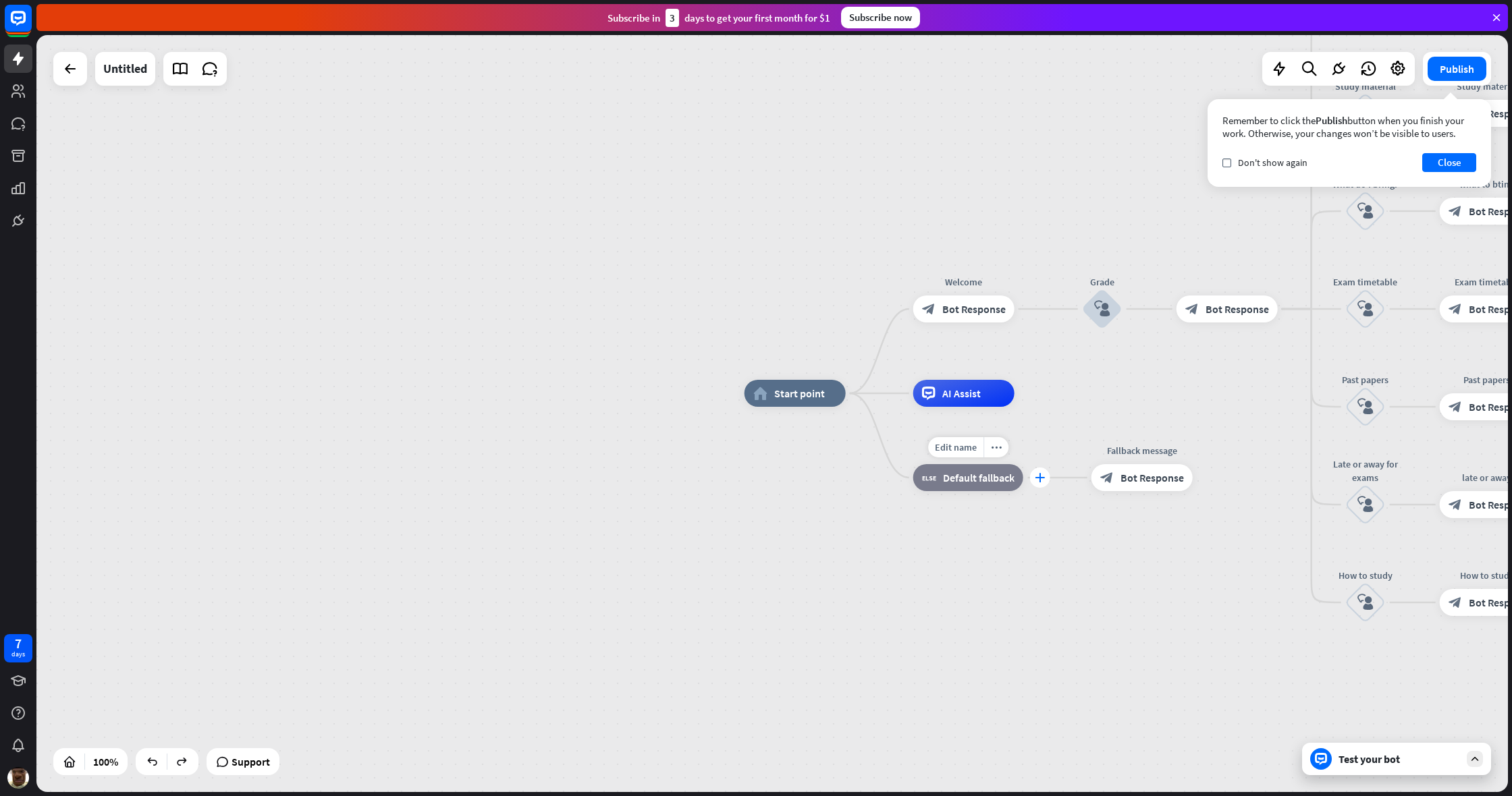
click at [893, 484] on div "plus" at bounding box center [1040, 478] width 20 height 20
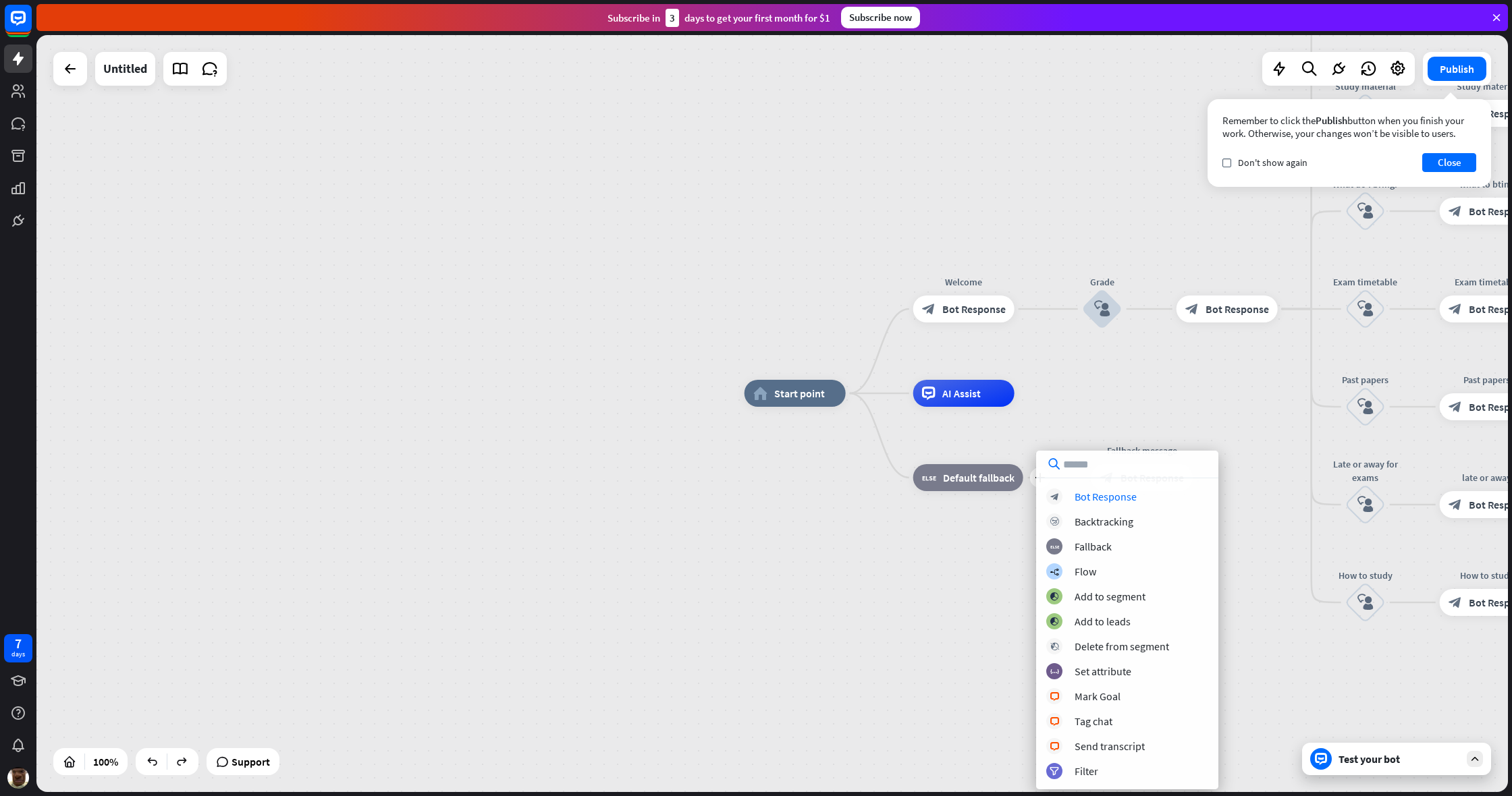
click at [893, 414] on div "home_2 Start point Welcome block_bot_response Bot Response Grade block_user_inp…" at bounding box center [1480, 771] width 1472 height 756
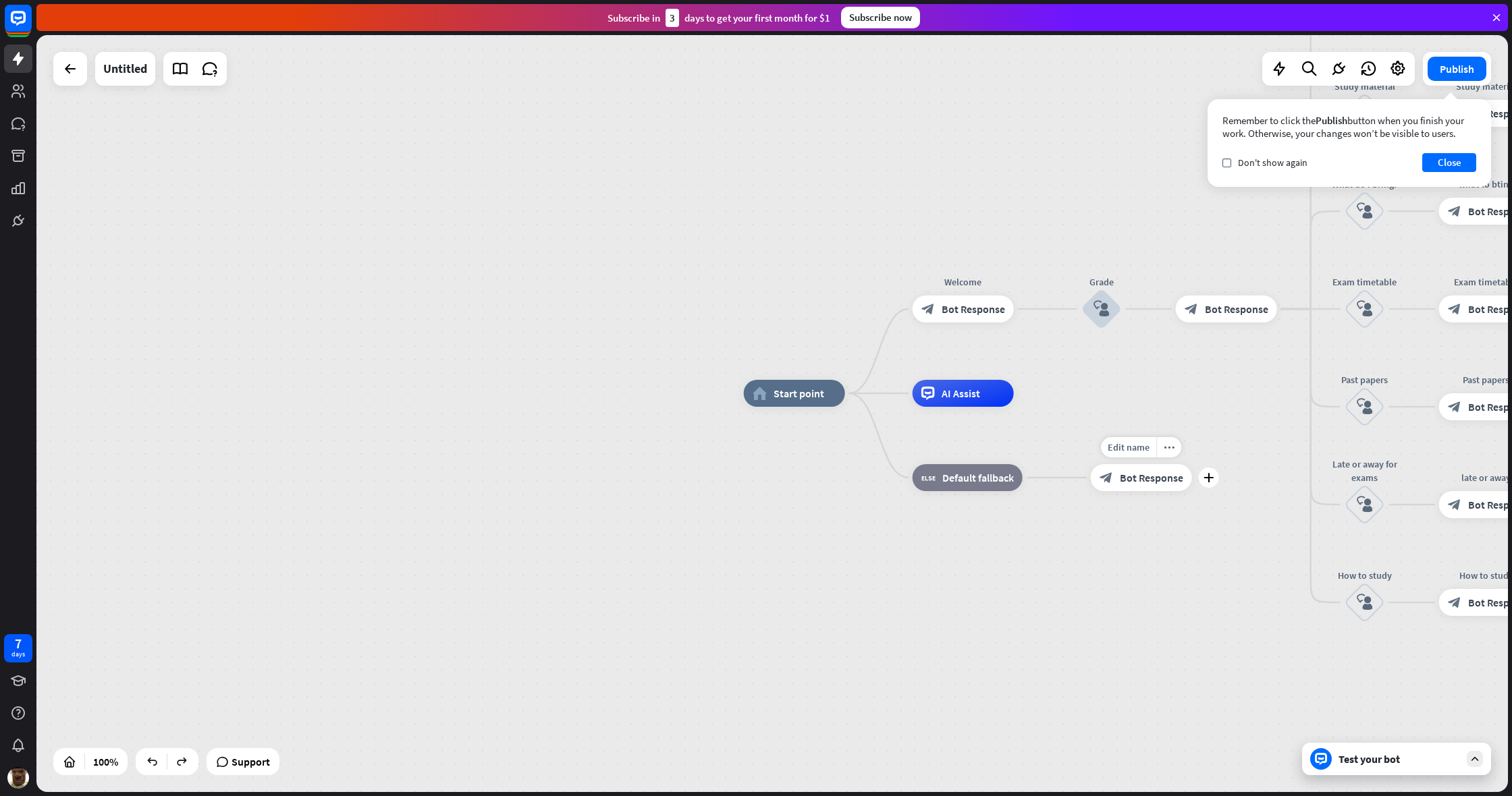
click at [893, 484] on span "Bot Response" at bounding box center [1151, 477] width 63 height 13
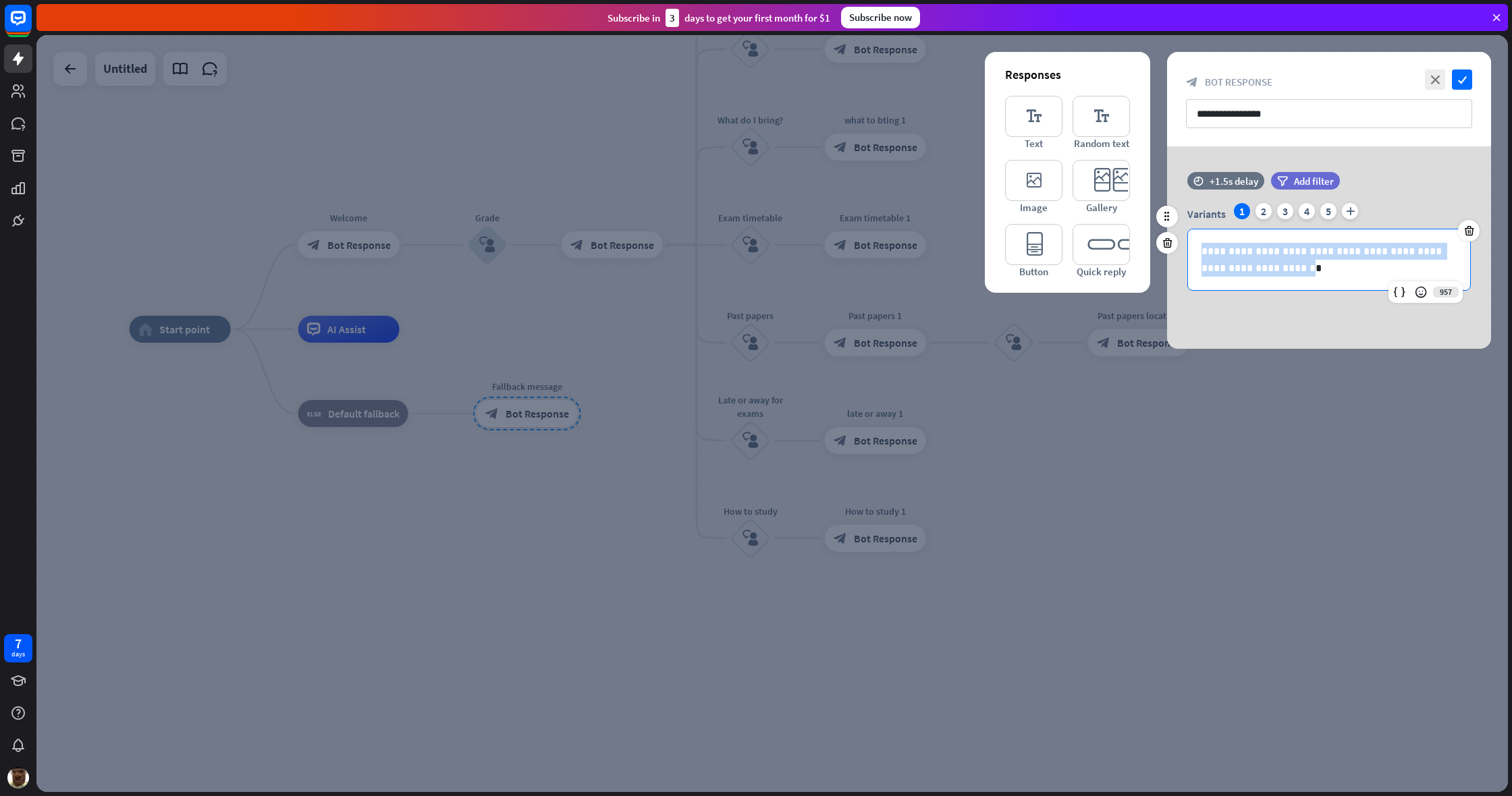
drag, startPoint x: 1294, startPoint y: 278, endPoint x: 1267, endPoint y: 271, distance: 27.9
click at [893, 271] on div "**********" at bounding box center [1328, 259] width 282 height 60
click at [893, 209] on div "2" at bounding box center [1264, 211] width 16 height 16
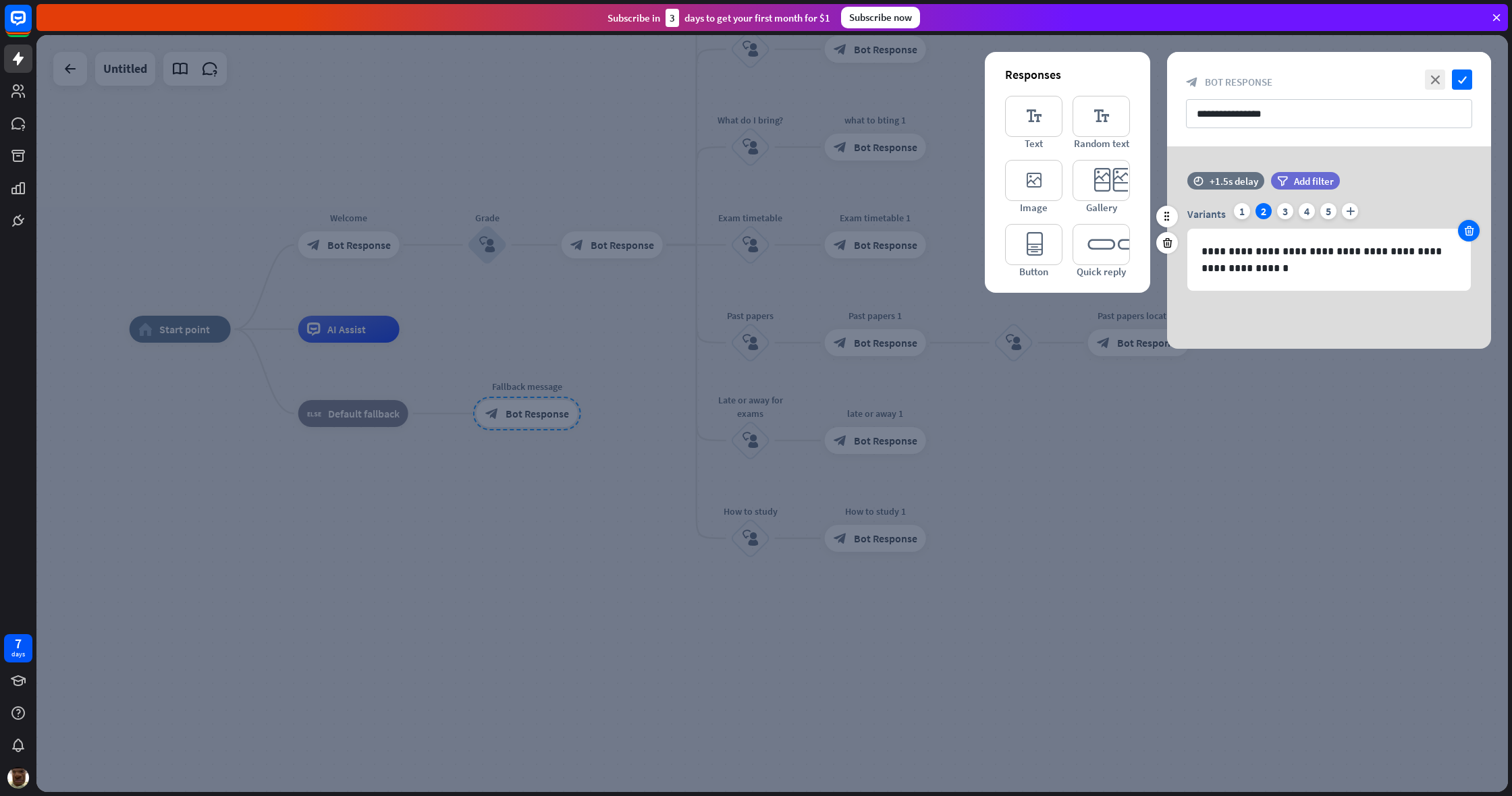
click at [893, 230] on icon at bounding box center [1469, 230] width 13 height 12
click at [893, 203] on div "time +1.5s delay filter Add filter" at bounding box center [1329, 187] width 324 height 31
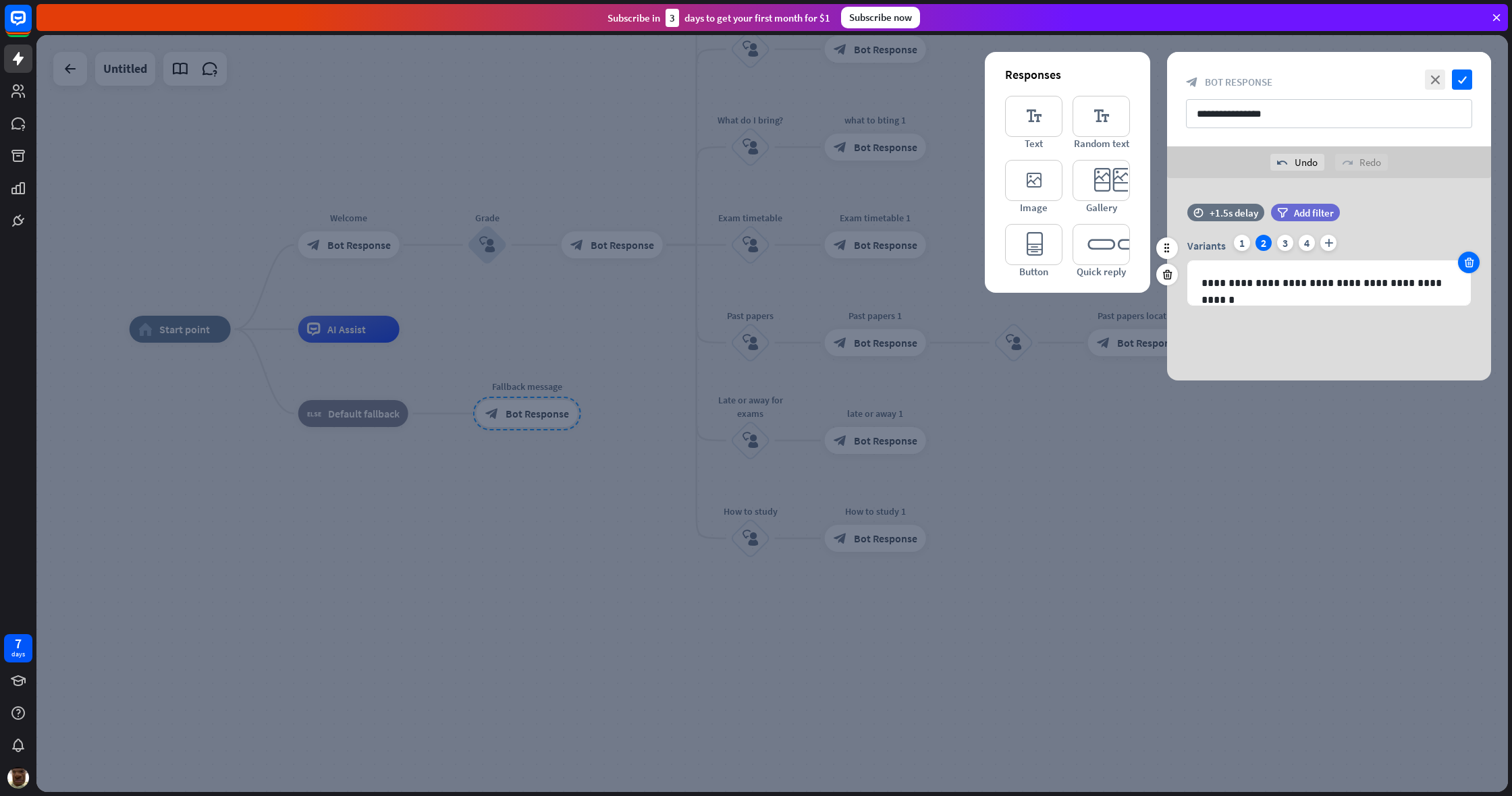
click at [893, 258] on icon at bounding box center [1469, 262] width 13 height 12
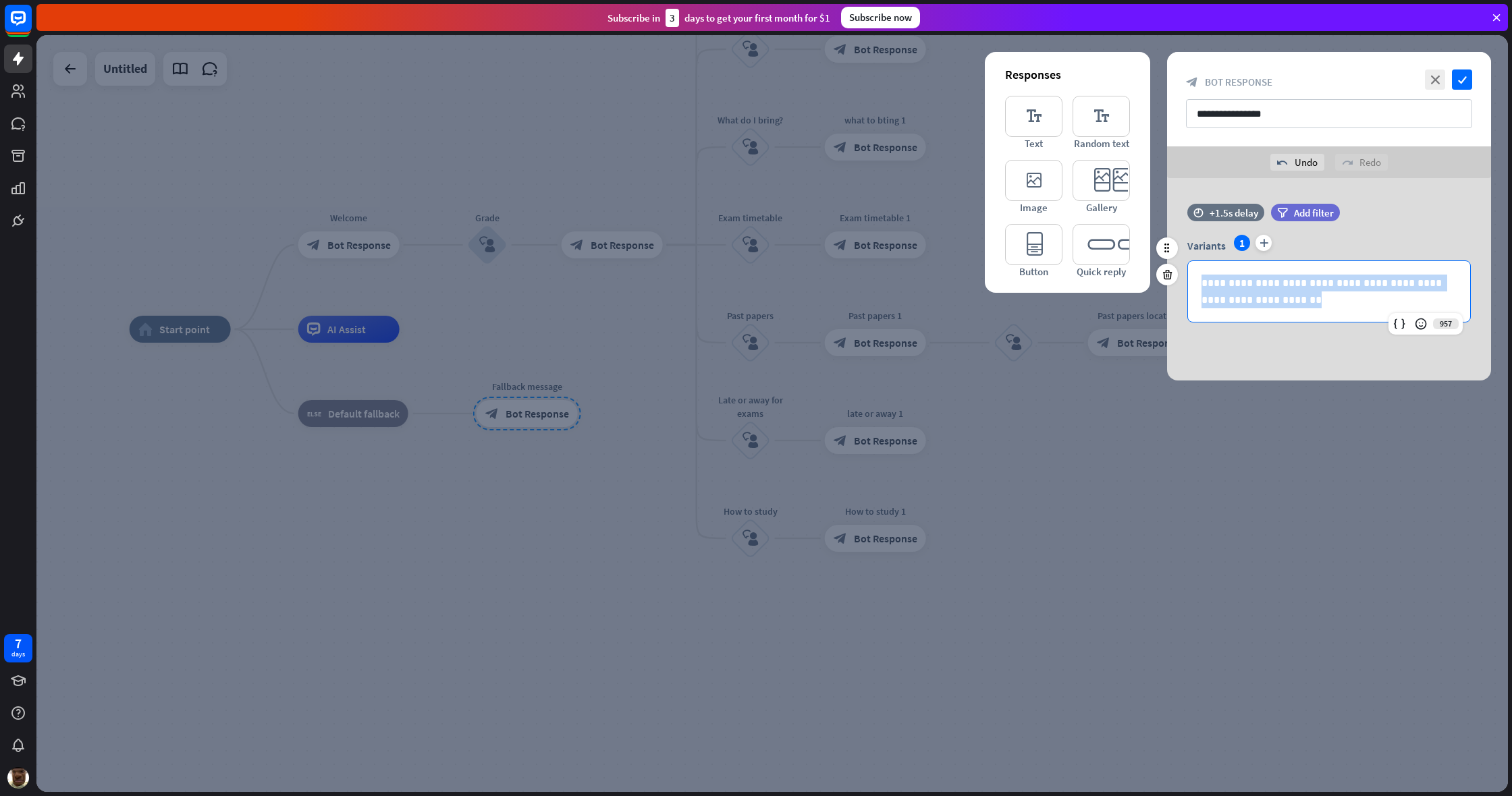
drag, startPoint x: 1286, startPoint y: 295, endPoint x: 1190, endPoint y: 274, distance: 98.3
click at [893, 274] on div "**********" at bounding box center [1328, 291] width 282 height 60
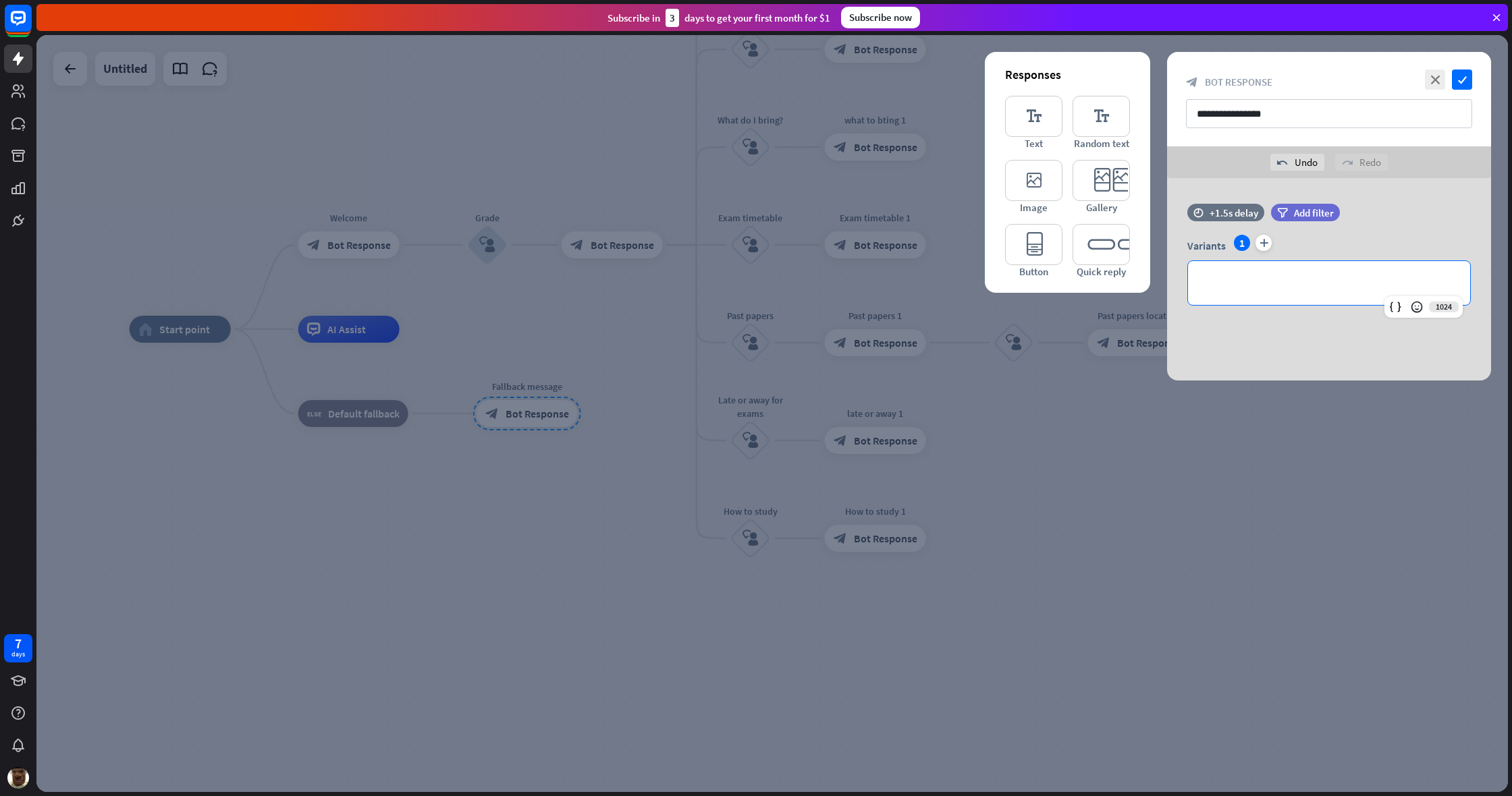
click at [893, 370] on div "**********" at bounding box center [1329, 279] width 324 height 202
click at [893, 242] on icon "editor_quick_replies" at bounding box center [1102, 245] width 58 height 41
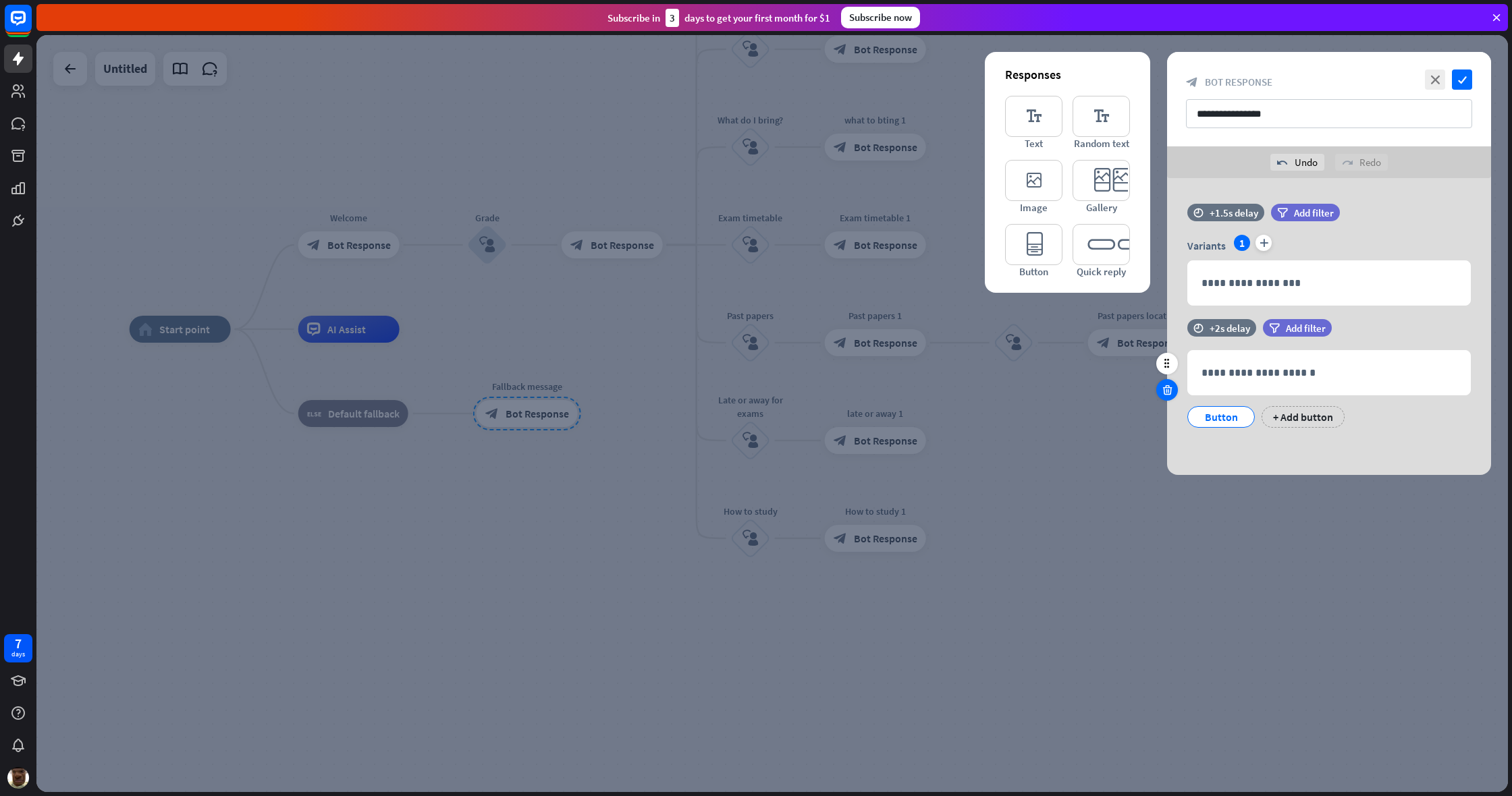
click at [893, 278] on div at bounding box center [1167, 274] width 22 height 22
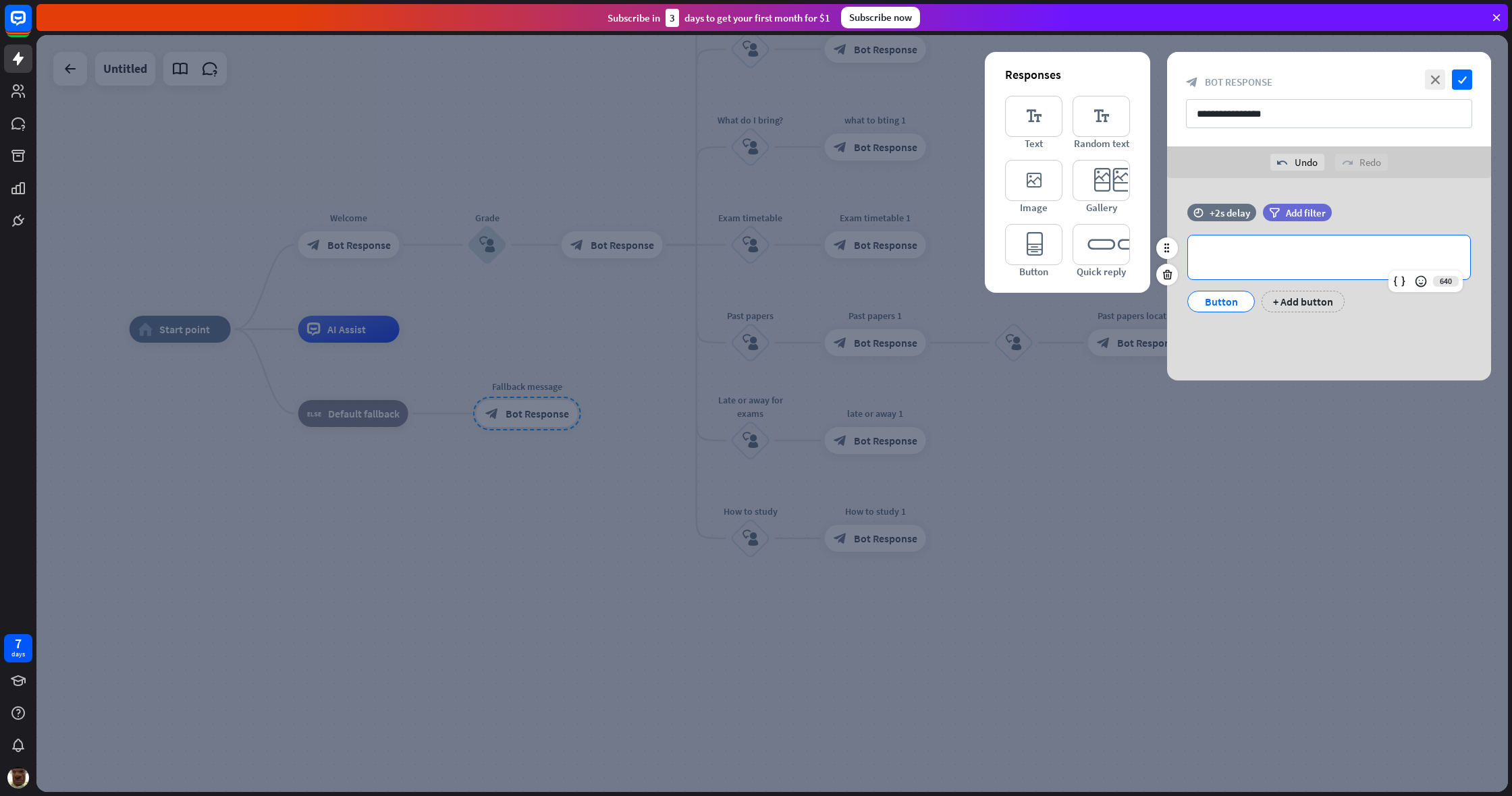
click at [893, 276] on div "**********" at bounding box center [1328, 257] width 282 height 44
click at [893, 257] on p "**********" at bounding box center [1328, 257] width 255 height 17
click at [893, 252] on p "**********" at bounding box center [1328, 257] width 255 height 17
click at [893, 306] on div "Button" at bounding box center [1220, 301] width 44 height 20
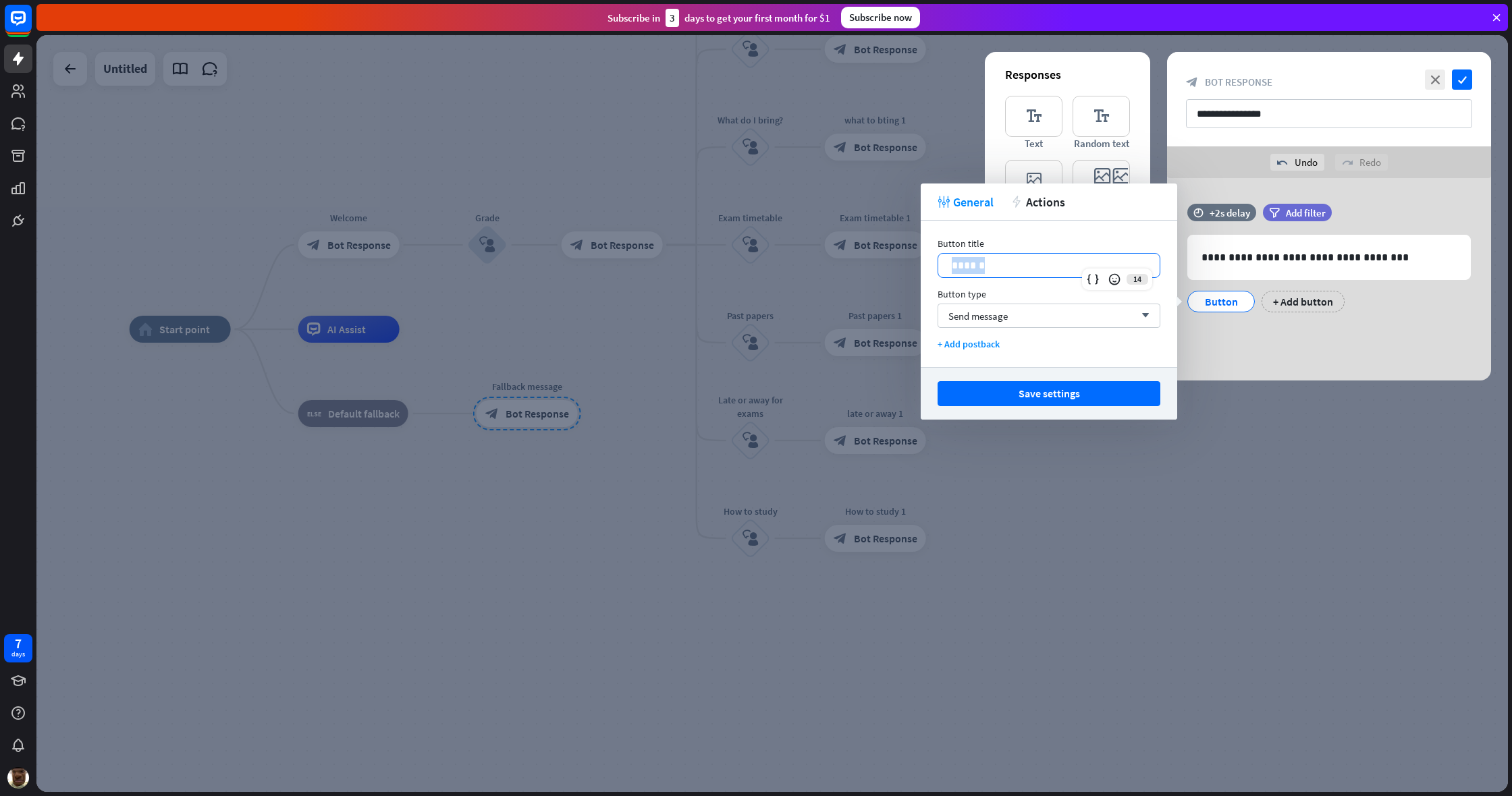
drag, startPoint x: 1038, startPoint y: 265, endPoint x: 939, endPoint y: 265, distance: 99.0
click at [893, 265] on div "******" at bounding box center [1048, 265] width 221 height 23
click at [893, 357] on div "**********" at bounding box center [1329, 279] width 324 height 202
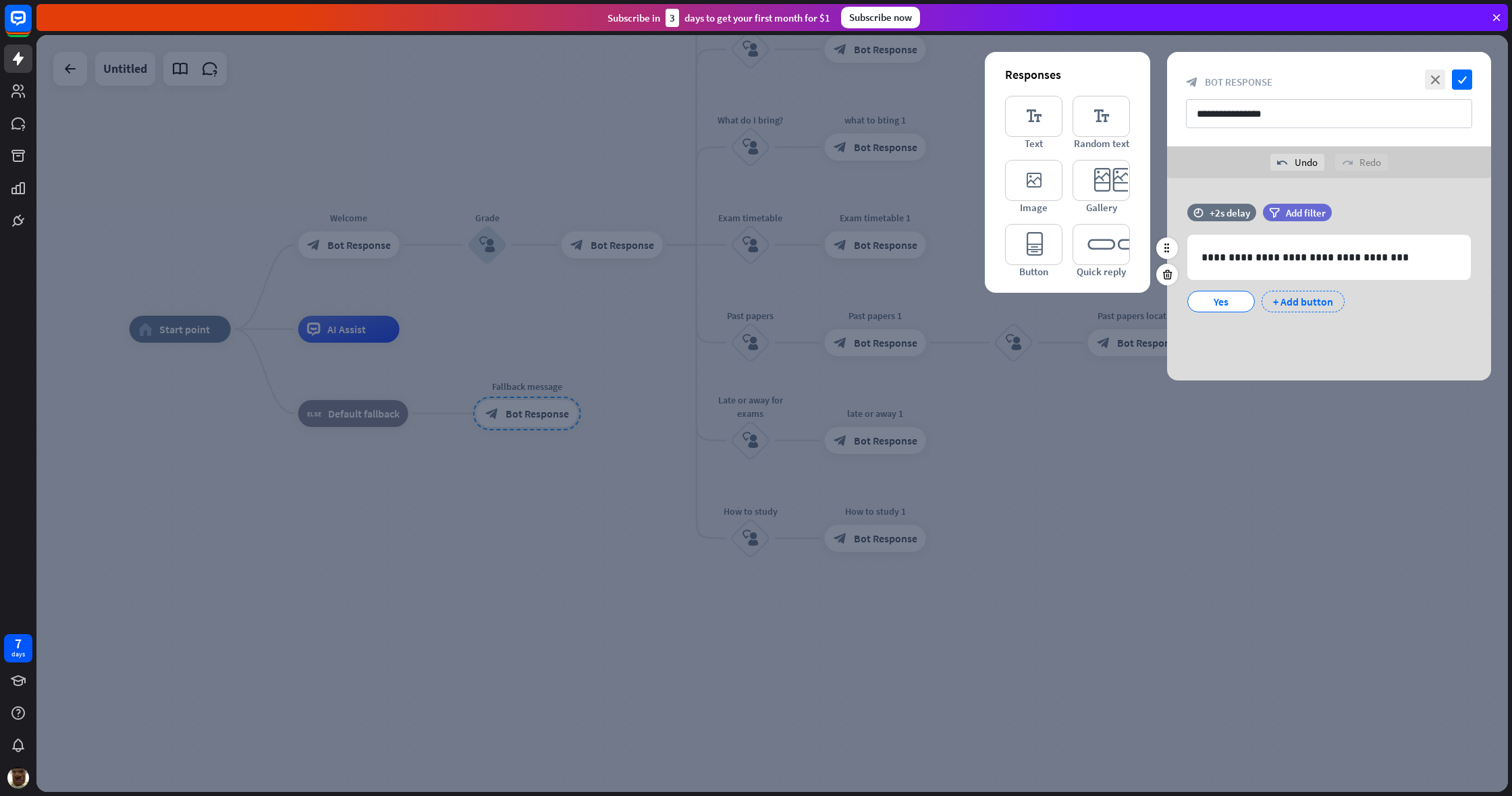
click at [893, 302] on div "+ Add button" at bounding box center [1303, 301] width 83 height 22
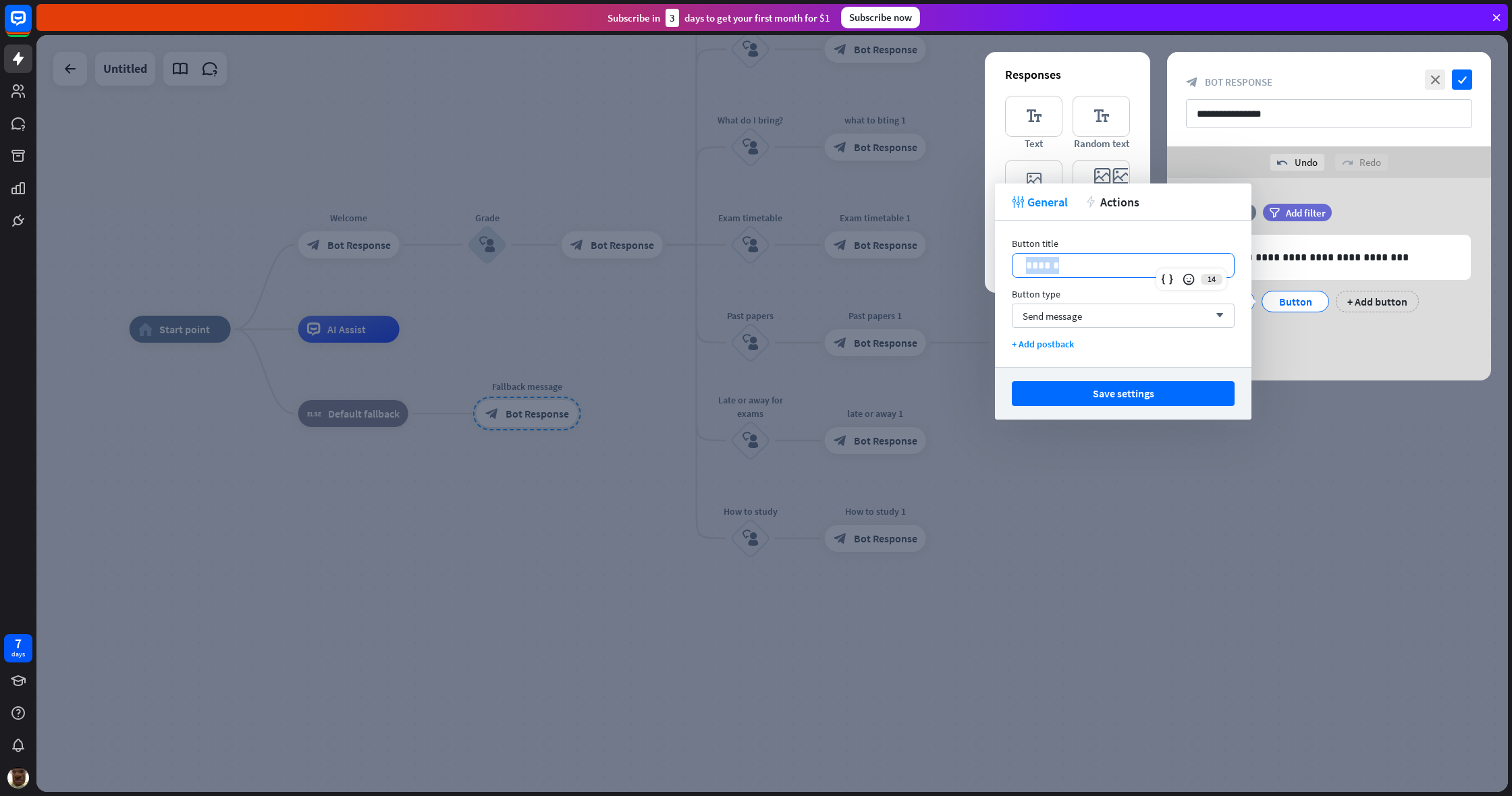
drag, startPoint x: 1131, startPoint y: 268, endPoint x: 1022, endPoint y: 271, distance: 109.0
click at [893, 271] on div "******" at bounding box center [1123, 265] width 221 height 23
click at [893, 392] on button "Save settings" at bounding box center [1122, 394] width 222 height 25
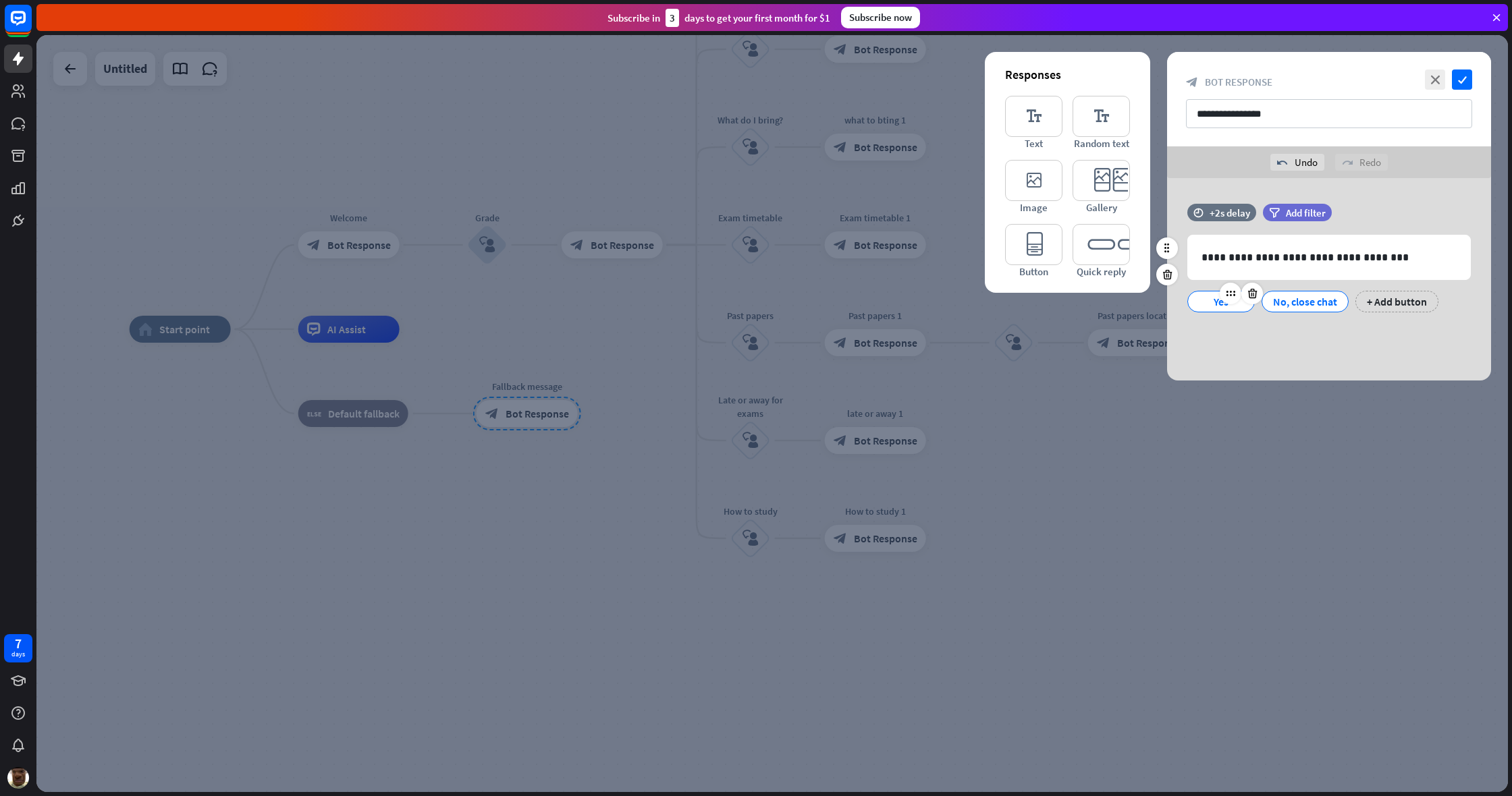
click at [893, 304] on div "Yes" at bounding box center [1220, 301] width 44 height 20
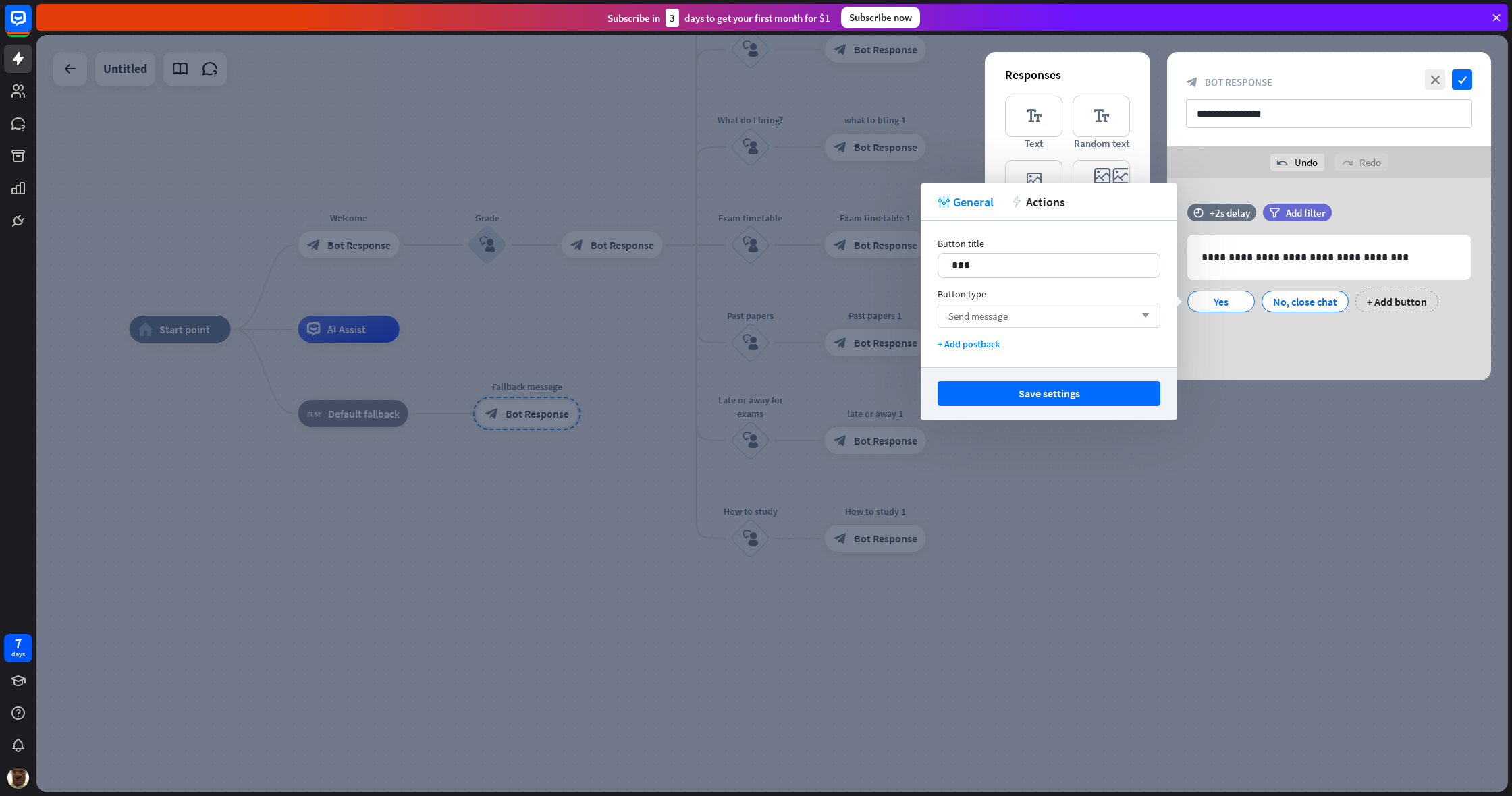
click at [893, 311] on div "Send message arrow_down" at bounding box center [1048, 315] width 222 height 24
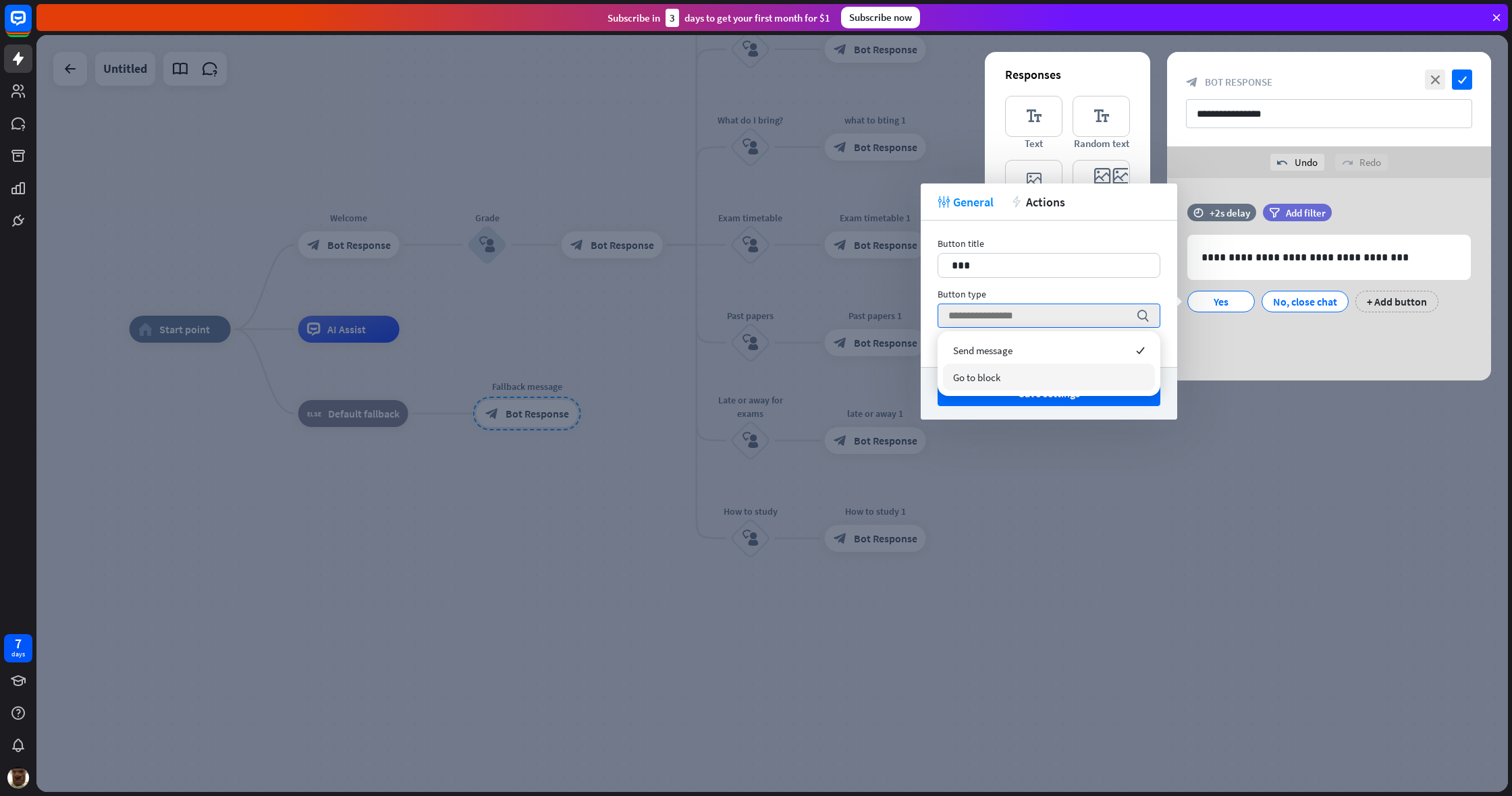
click at [893, 375] on span "Go to block" at bounding box center [976, 377] width 47 height 13
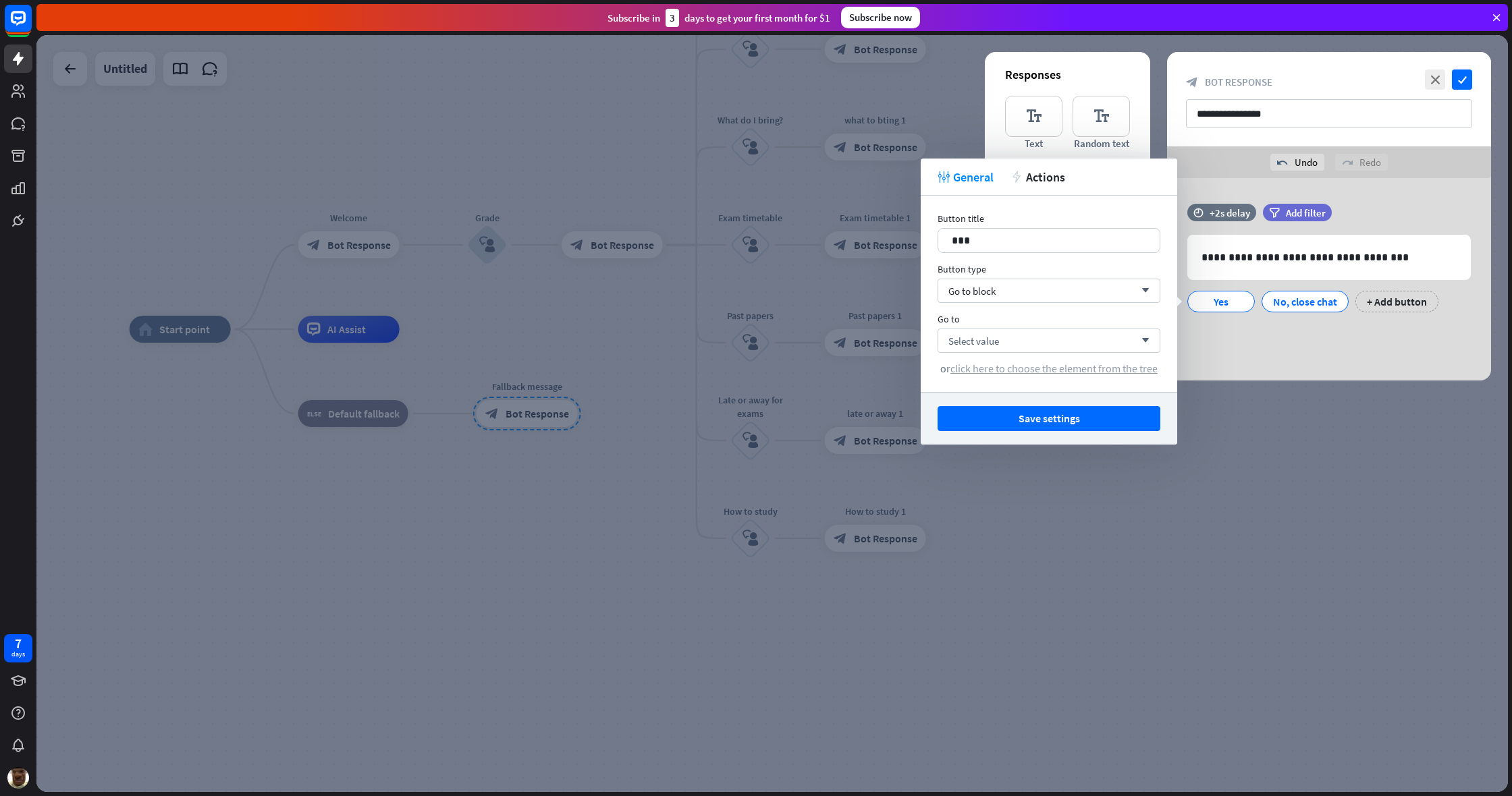
click at [893, 373] on div "Button title 17 *** Button type Go to block arrow_down Go to Select value arrow…" at bounding box center [1048, 293] width 256 height 196
drag, startPoint x: 1035, startPoint y: 371, endPoint x: 1024, endPoint y: 371, distance: 11.0
click at [893, 371] on span "click here to choose the element from the tree" at bounding box center [1054, 368] width 207 height 13
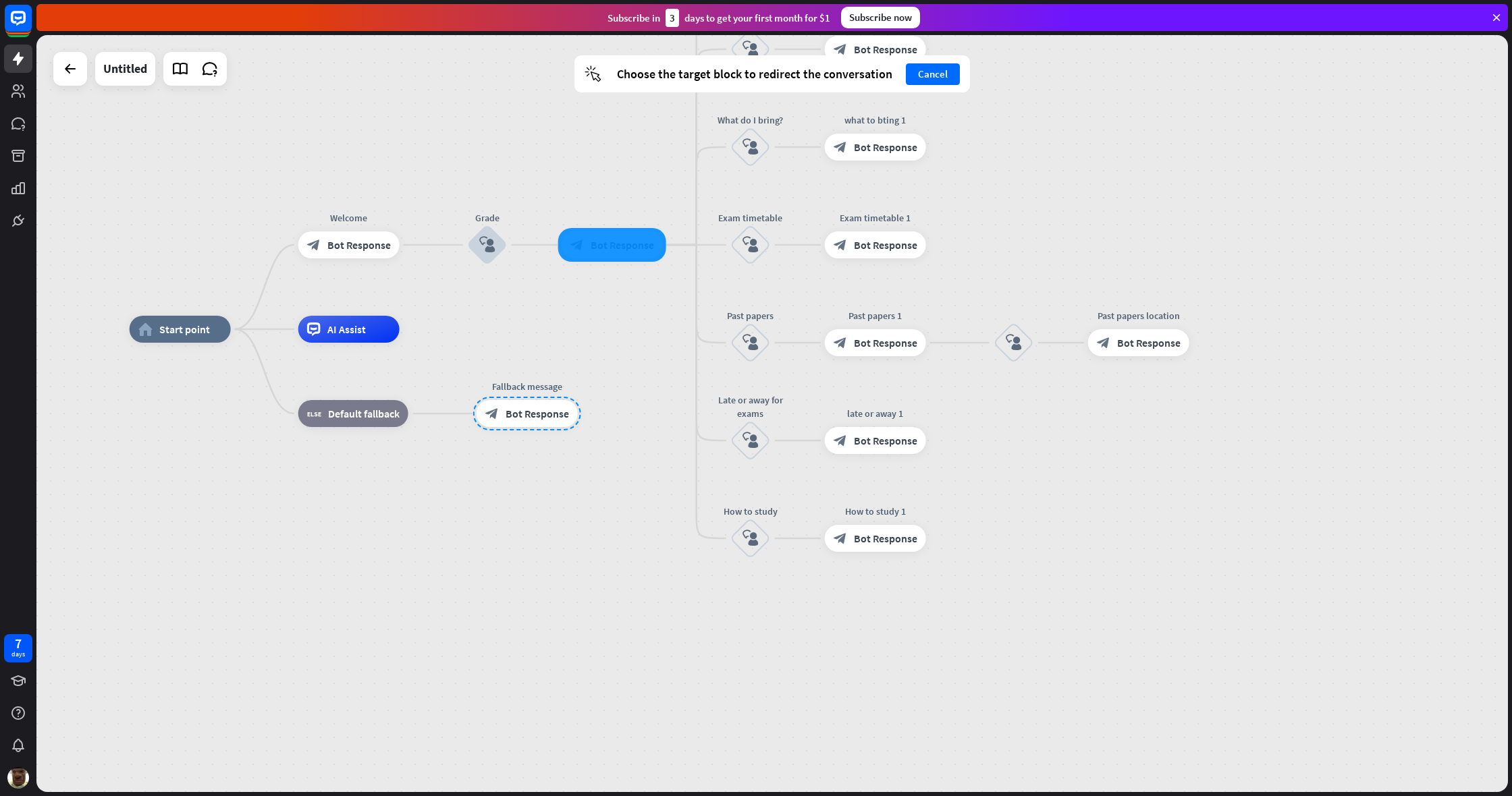
click at [586, 255] on div at bounding box center [612, 244] width 108 height 33
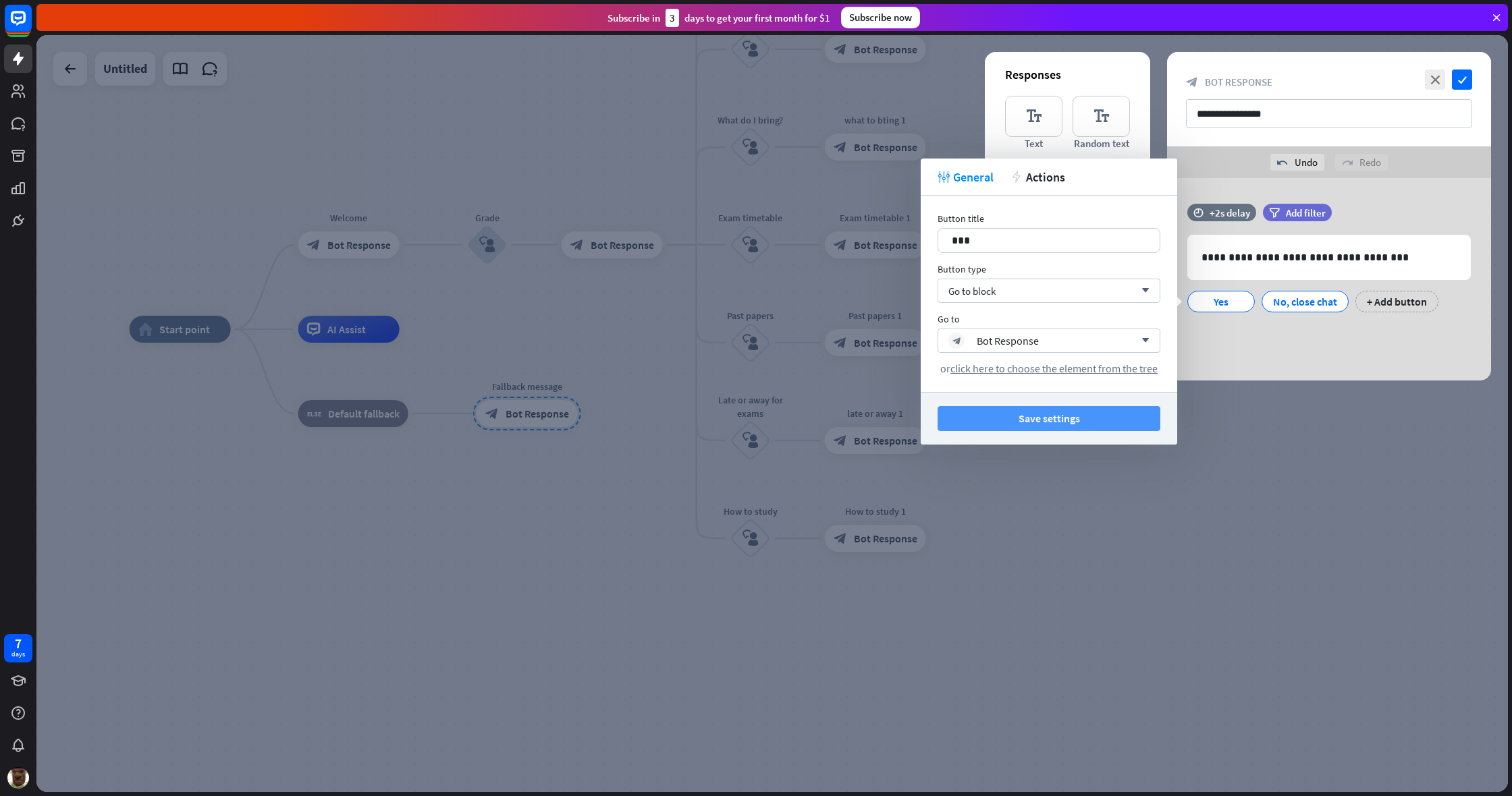
click at [893, 422] on button "Save settings" at bounding box center [1048, 418] width 222 height 25
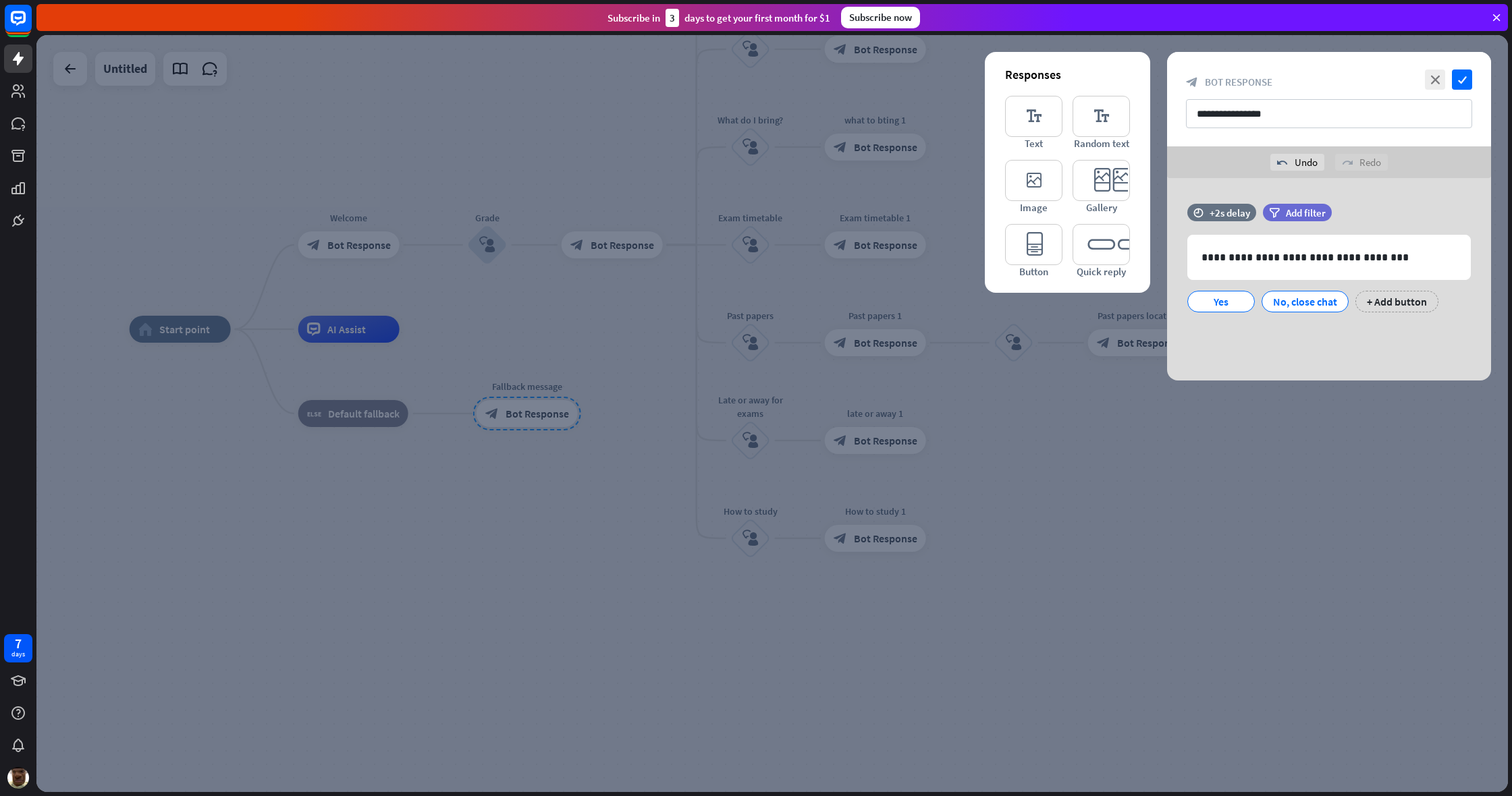
drag, startPoint x: 1176, startPoint y: 453, endPoint x: 1183, endPoint y: 447, distance: 9.2
click at [893, 447] on div at bounding box center [771, 413] width 1472 height 756
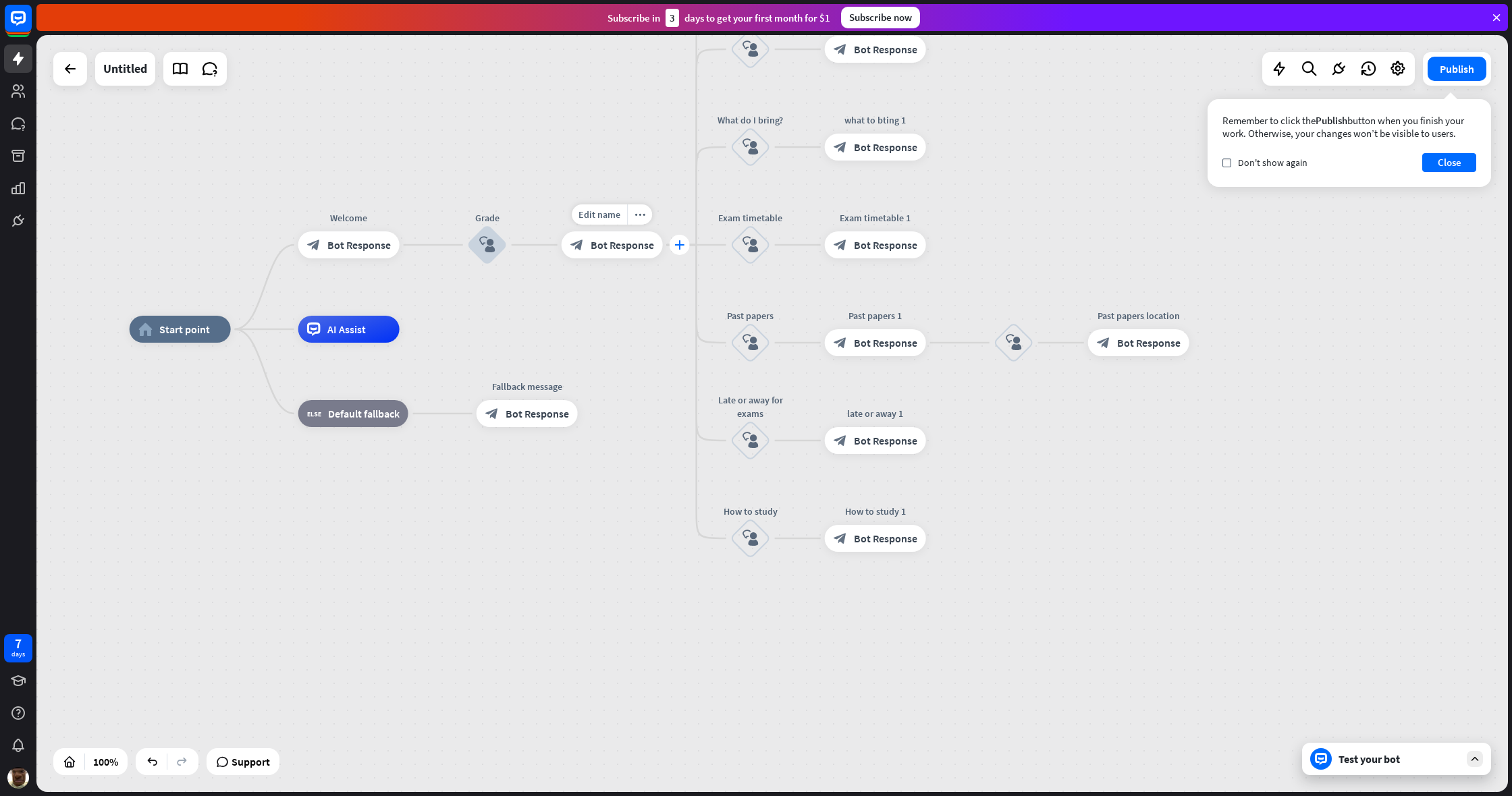
click at [676, 249] on icon "plus" at bounding box center [679, 245] width 10 height 9
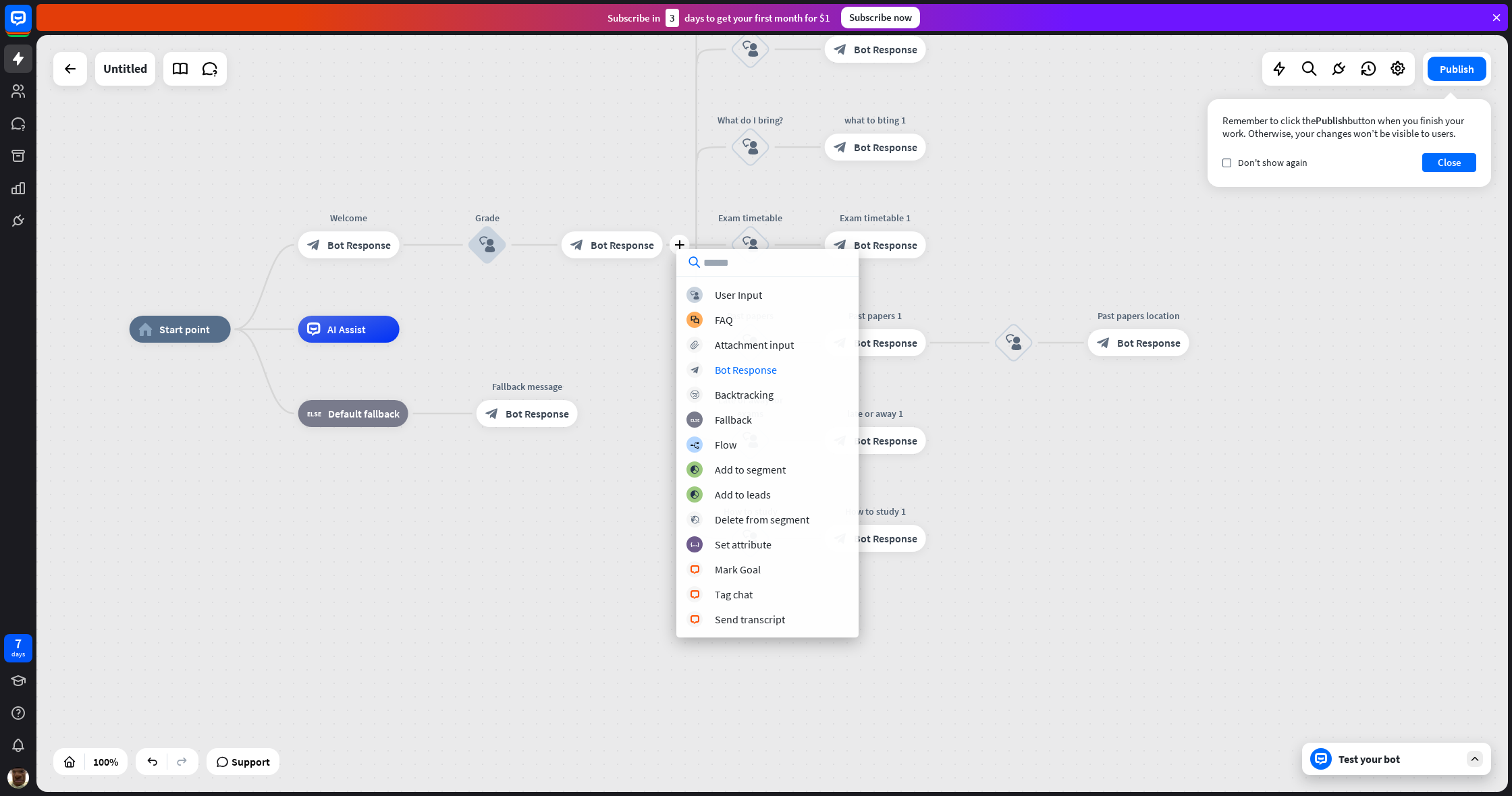
drag, startPoint x: 914, startPoint y: 398, endPoint x: 913, endPoint y: 463, distance: 65.0
click at [893, 398] on div "home_2 Start point Welcome block_bot_response Bot Response Grade block_user_inp…" at bounding box center [865, 707] width 1472 height 756
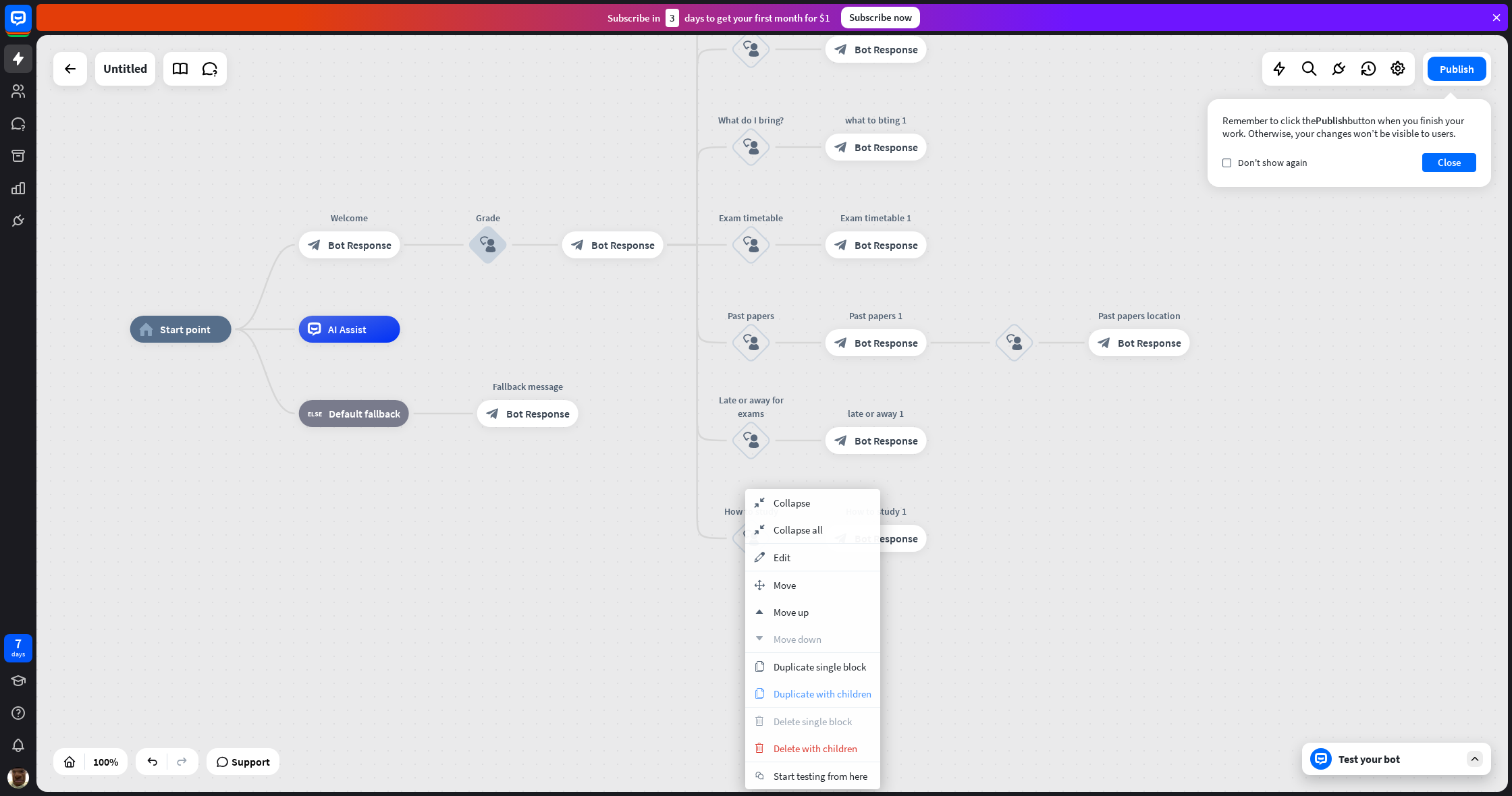
click at [792, 600] on span "Duplicate with children" at bounding box center [822, 693] width 98 height 13
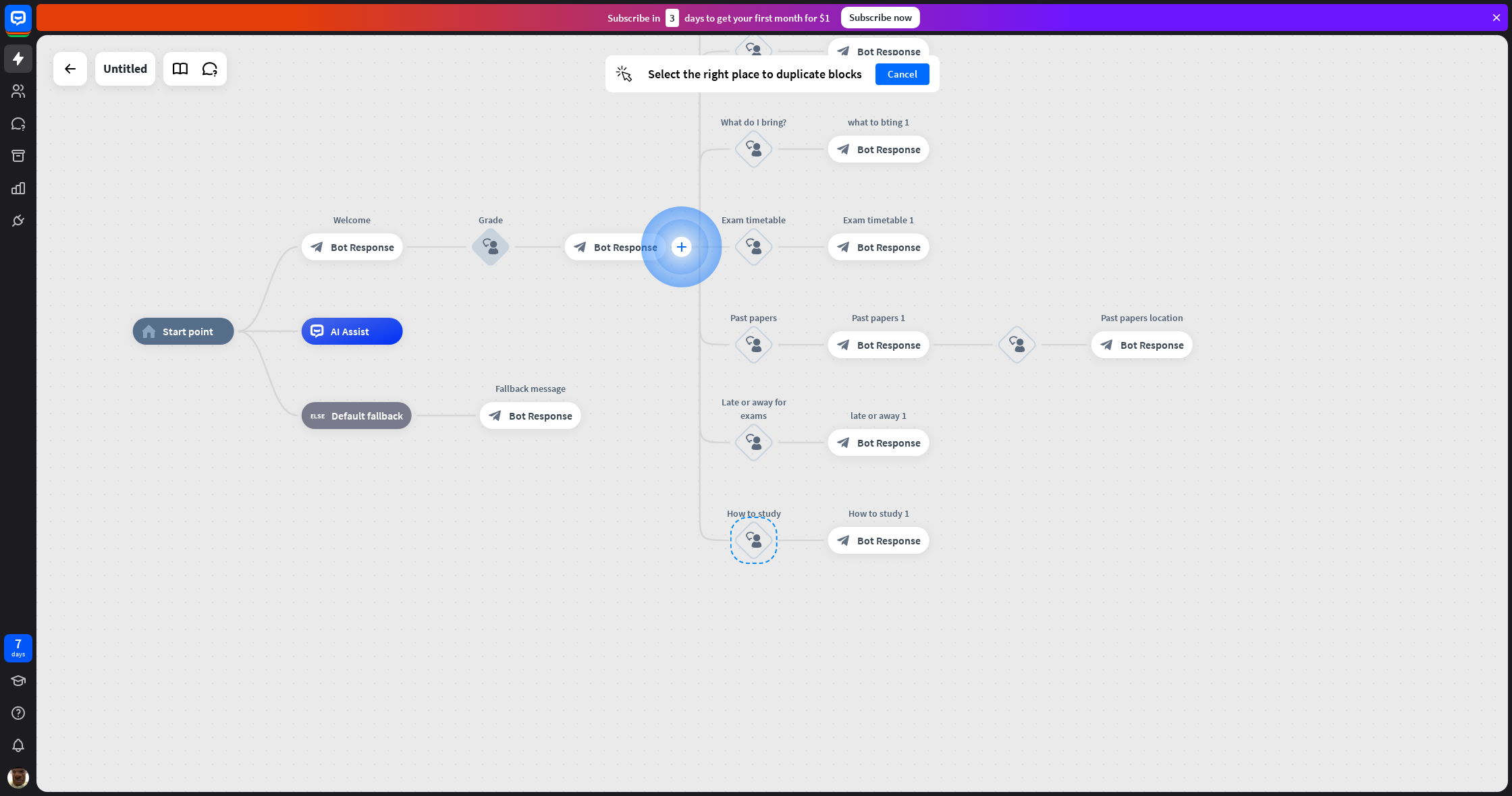
click at [682, 254] on div "plus" at bounding box center [680, 246] width 20 height 20
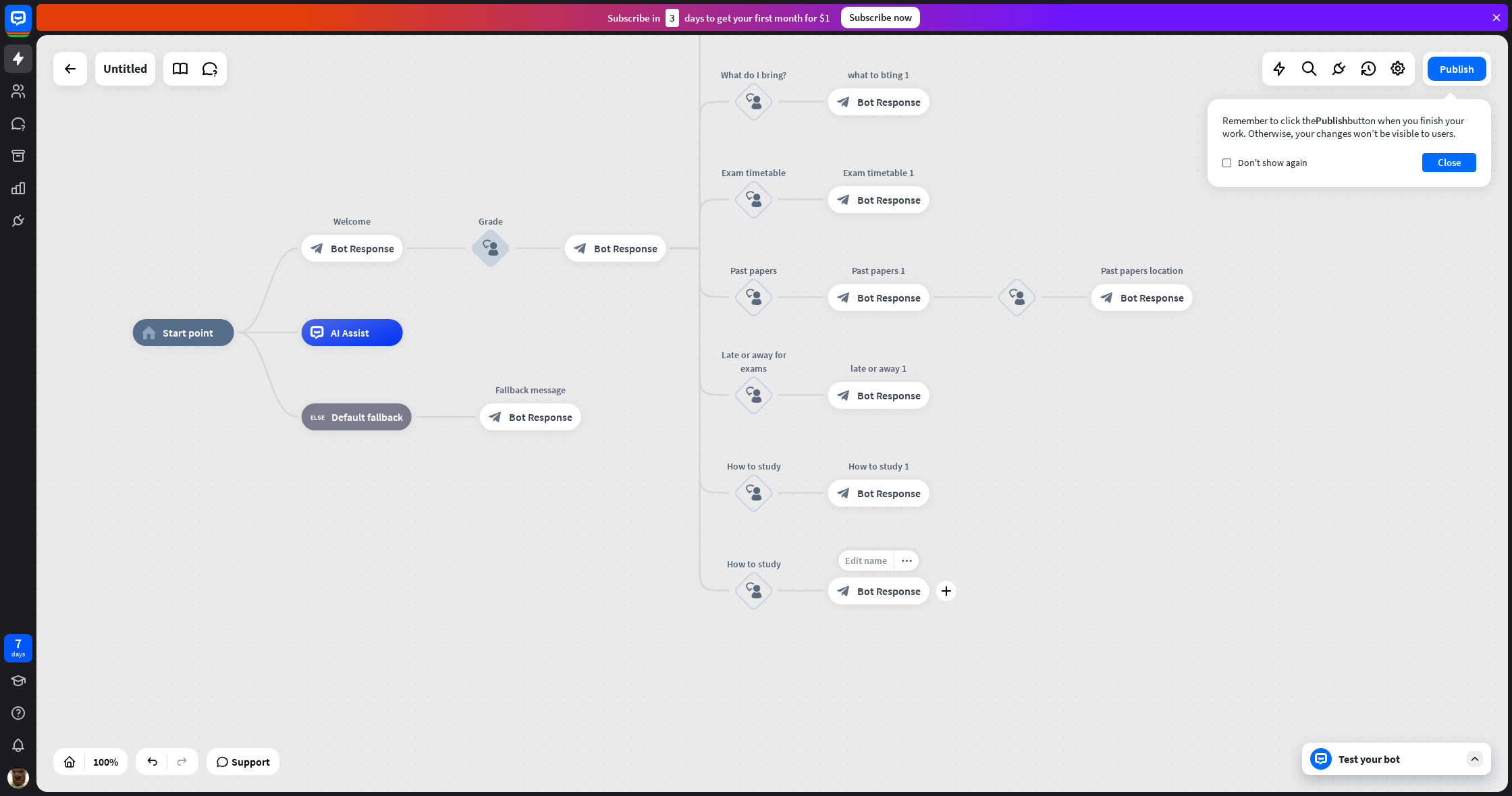
click at [874, 564] on div "Edit name" at bounding box center [865, 560] width 55 height 20
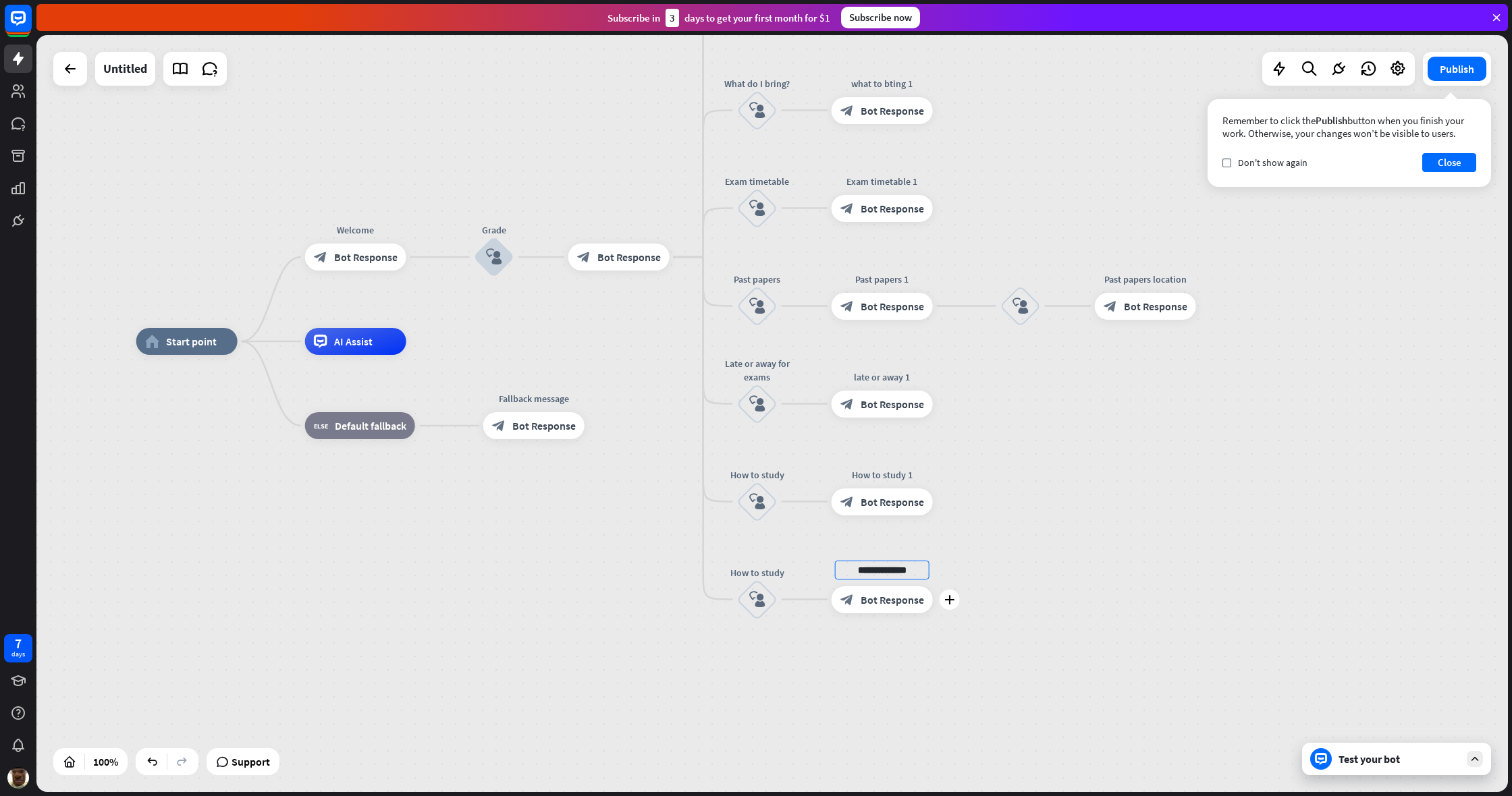
click at [893, 568] on input "**********" at bounding box center [882, 569] width 94 height 19
click at [893, 568] on input "**********" at bounding box center [883, 568] width 94 height 19
click at [893, 568] on input "**********" at bounding box center [883, 571] width 94 height 19
click at [893, 568] on input "**********" at bounding box center [883, 570] width 94 height 19
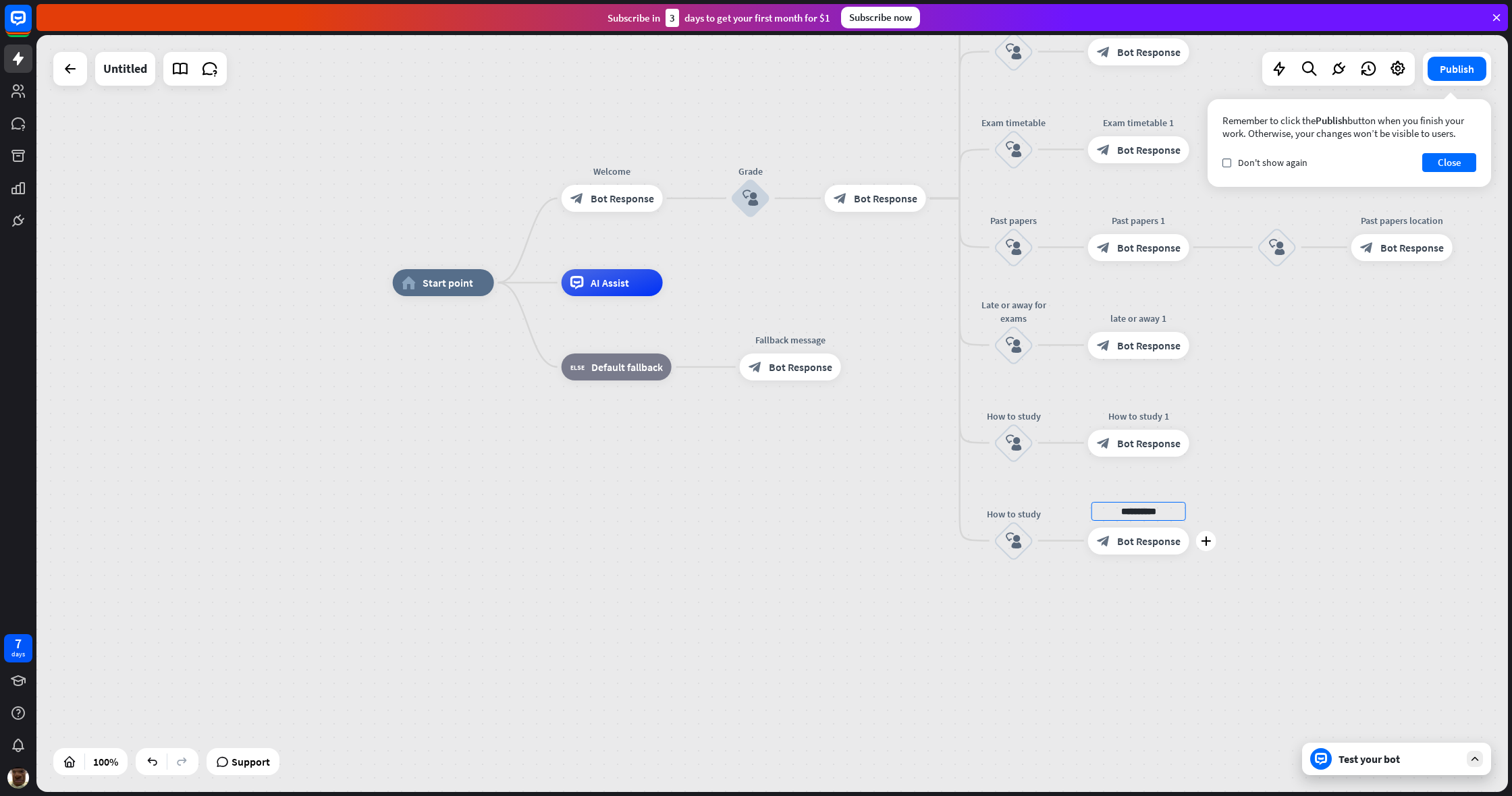
type input "**********"
click at [893, 556] on div "home_2 Start point Welcome block_bot_response Bot Response Grade block_user_inp…" at bounding box center [771, 413] width 1472 height 756
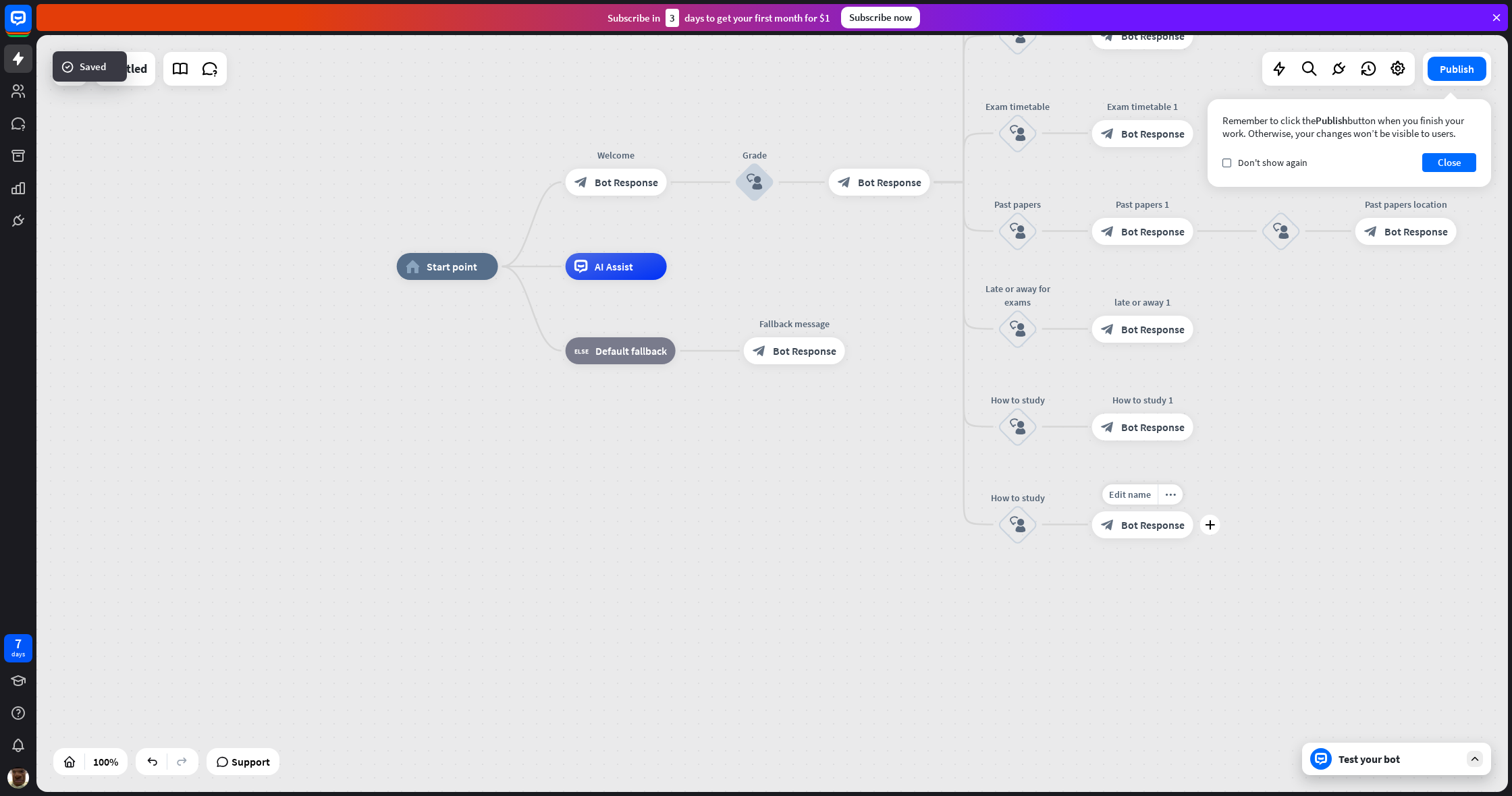
click at [893, 523] on span "Bot Response" at bounding box center [1153, 524] width 63 height 13
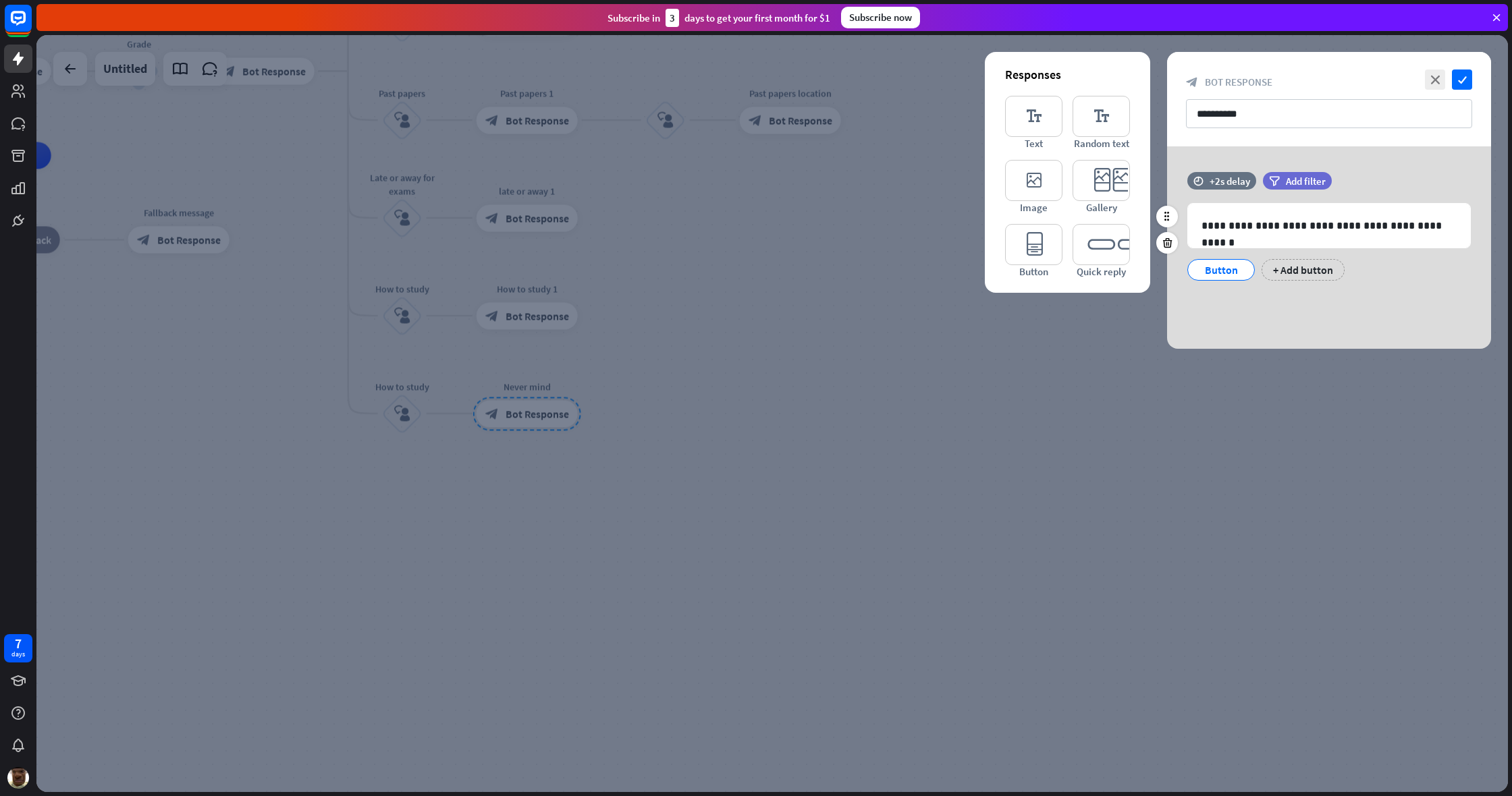
click at [893, 273] on div "Button" at bounding box center [1220, 270] width 44 height 20
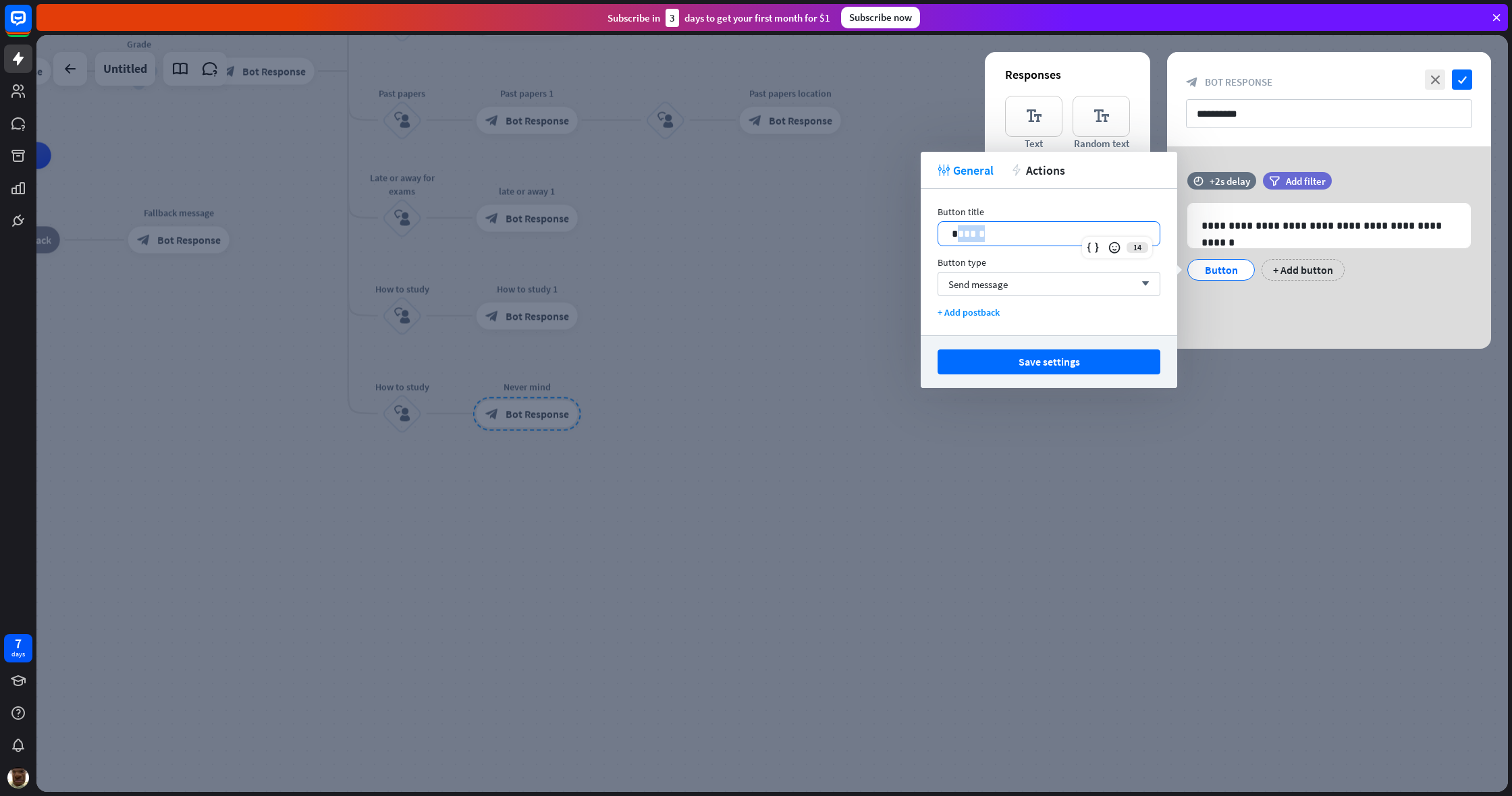
drag, startPoint x: 1048, startPoint y: 234, endPoint x: 942, endPoint y: 230, distance: 106.1
click at [893, 230] on div "******" at bounding box center [1048, 234] width 221 height 23
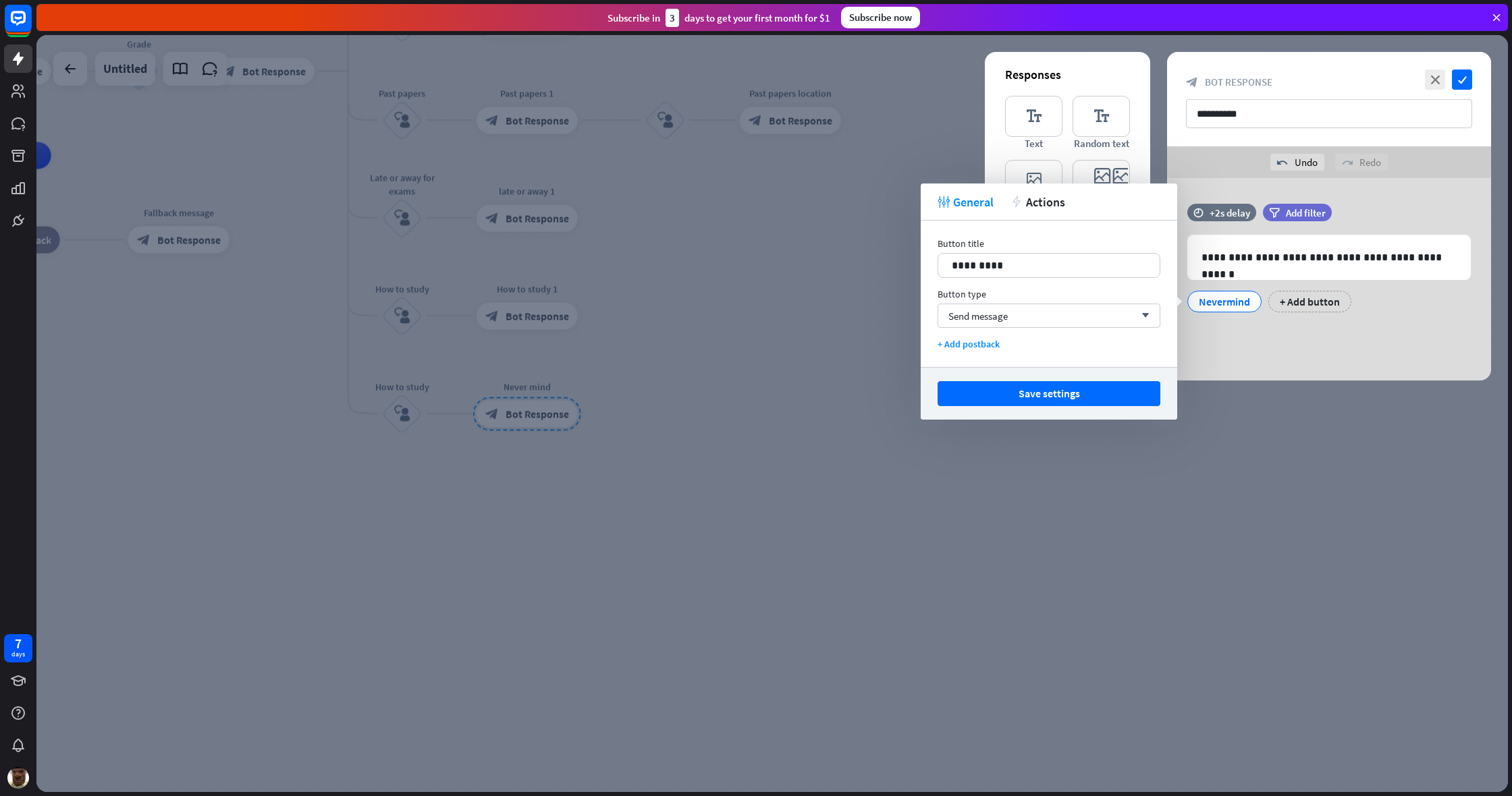
click at [865, 269] on div at bounding box center [771, 413] width 1472 height 756
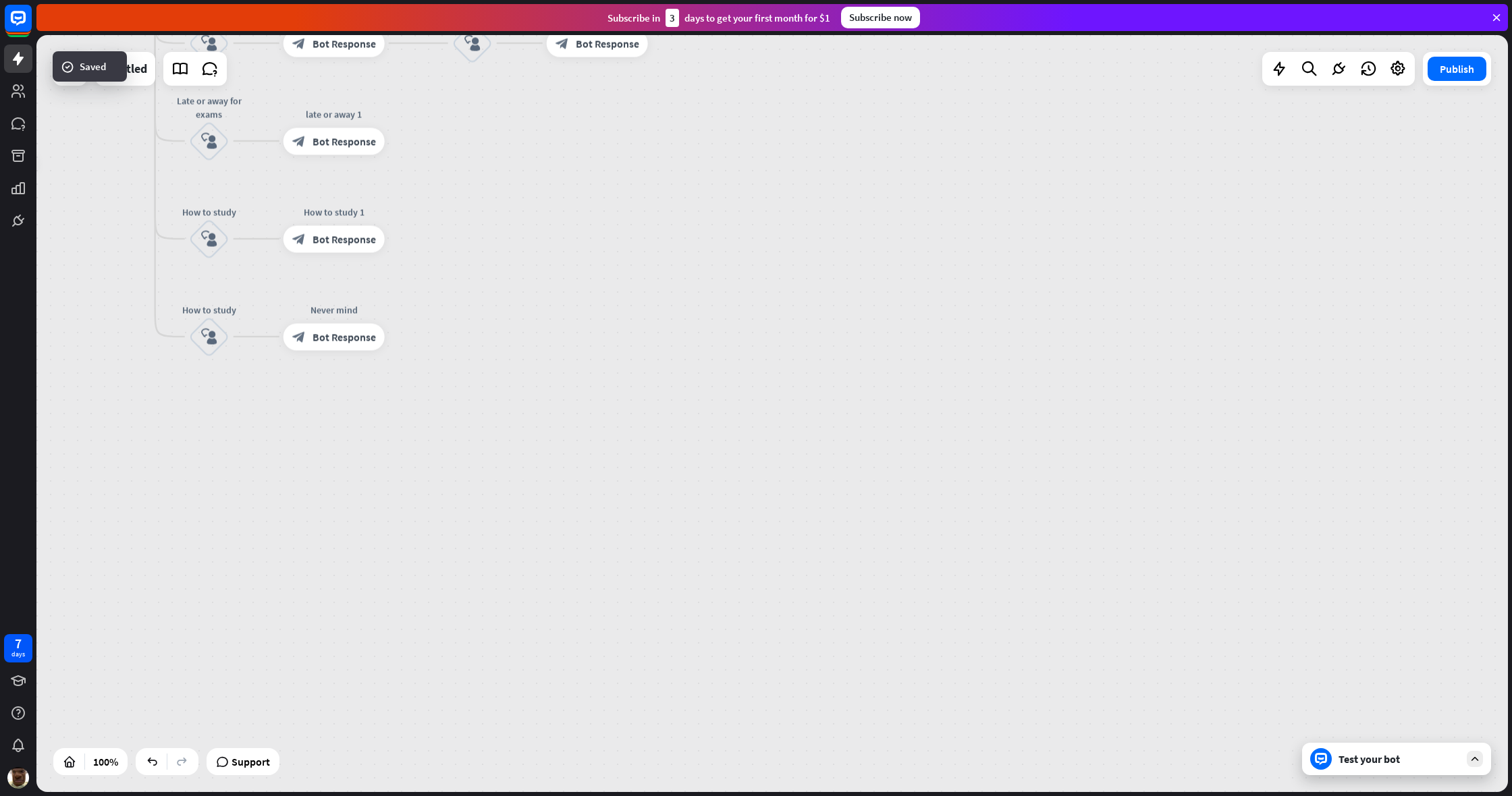
drag, startPoint x: 598, startPoint y: 465, endPoint x: 499, endPoint y: 407, distance: 114.7
click at [547, 422] on div "home_2 Start point Welcome block_bot_response Bot Response Grade block_user_inp…" at bounding box center [324, 457] width 1472 height 756
